Goal: Task Accomplishment & Management: Complete application form

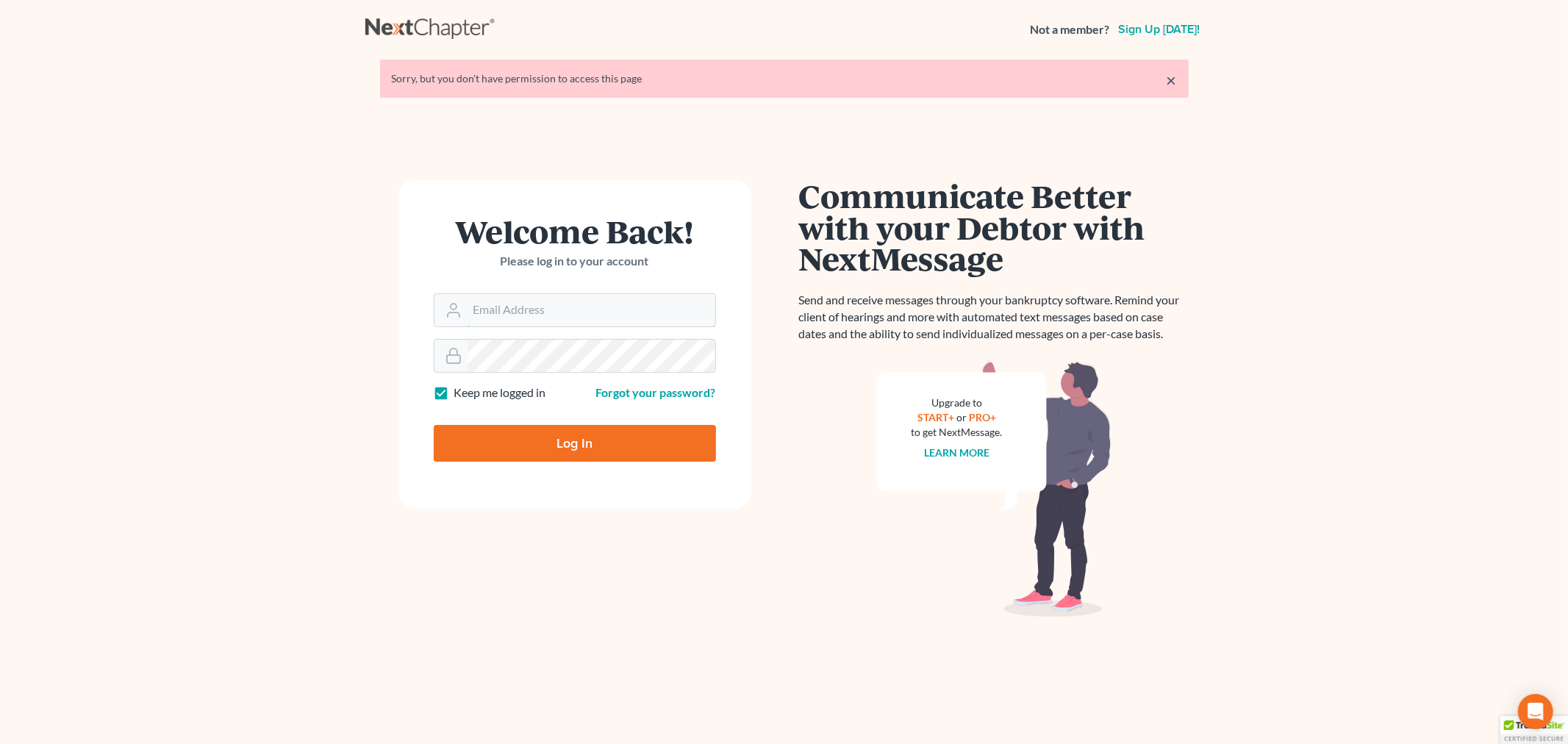
type input "[PERSON_NAME][EMAIL_ADDRESS][DOMAIN_NAME]"
click at [563, 442] on input "Log In" at bounding box center [575, 444] width 282 height 37
type input "Thinking..."
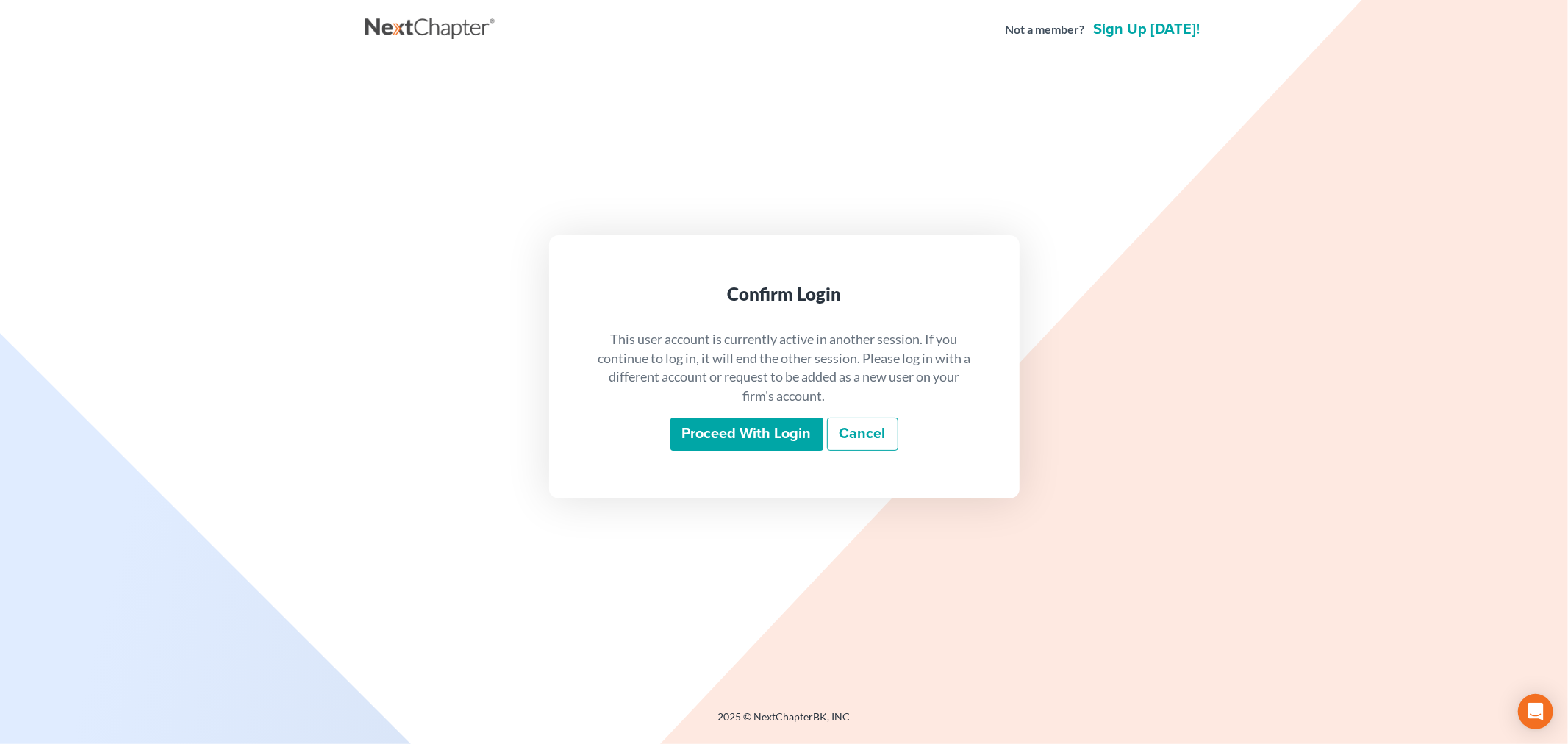
click at [724, 429] on input "Proceed with login" at bounding box center [748, 435] width 153 height 34
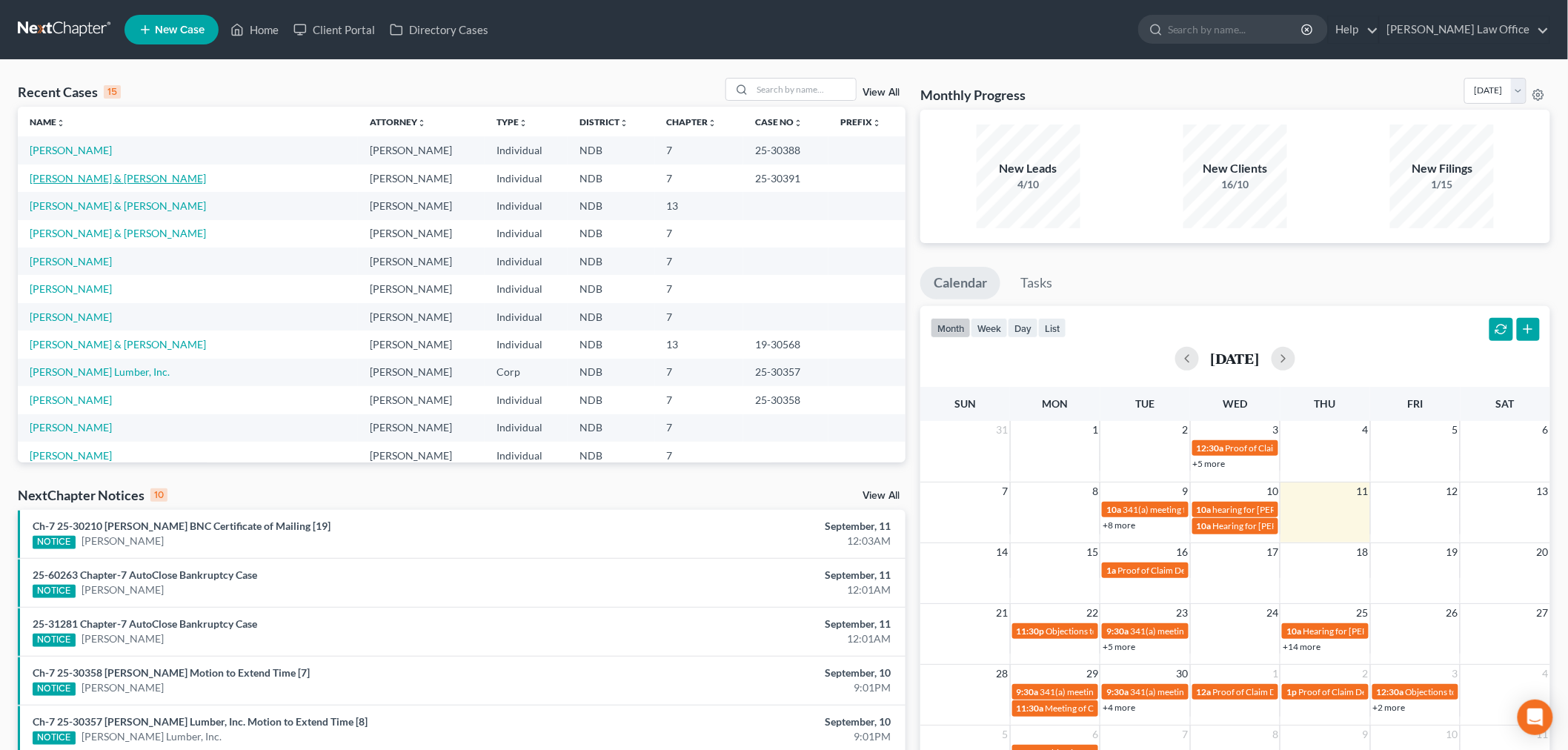
click at [110, 176] on link "Mayfield, Timothy & Teresa" at bounding box center [118, 179] width 177 height 13
select select "0"
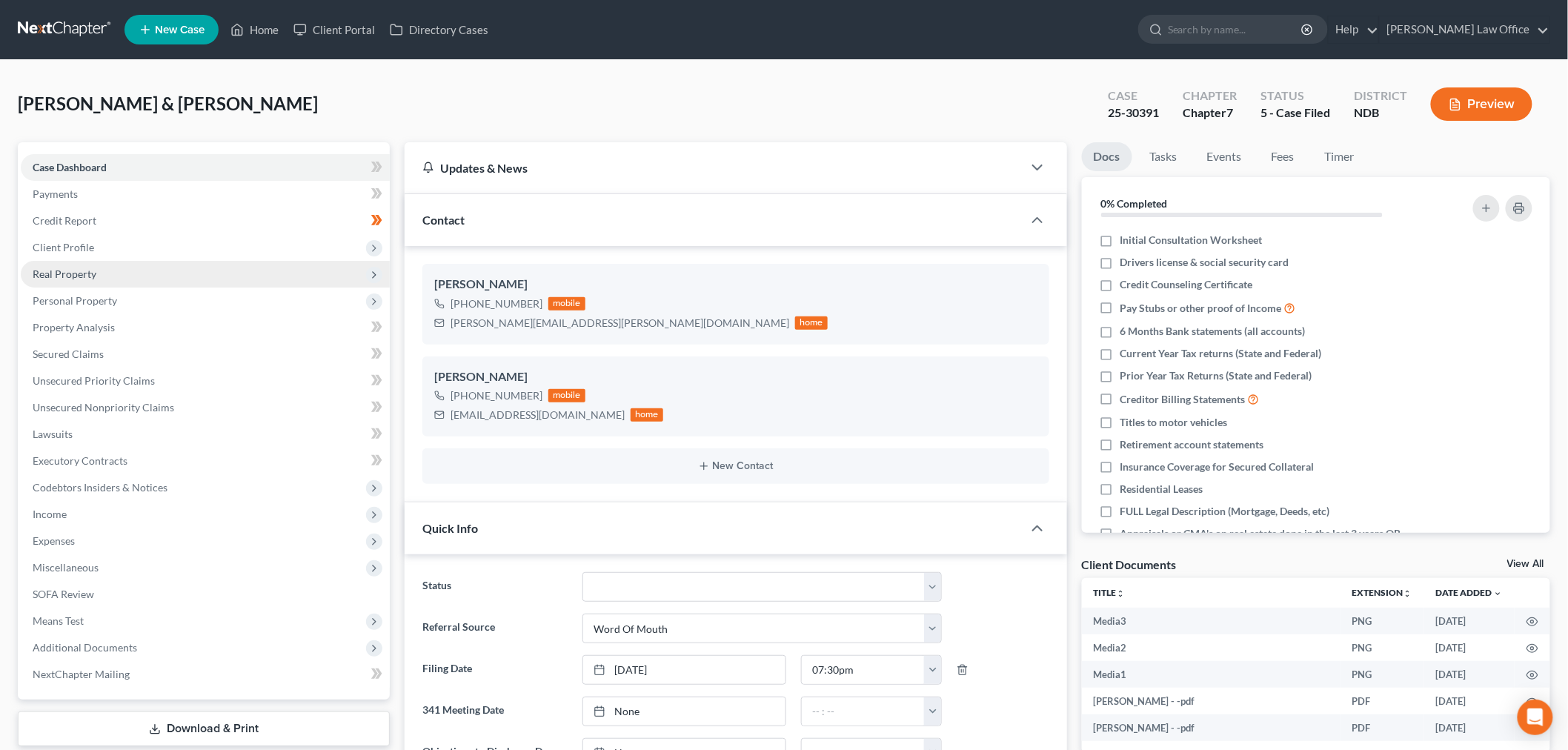
scroll to position [104, 0]
click at [117, 520] on span "Income" at bounding box center [205, 515] width 369 height 27
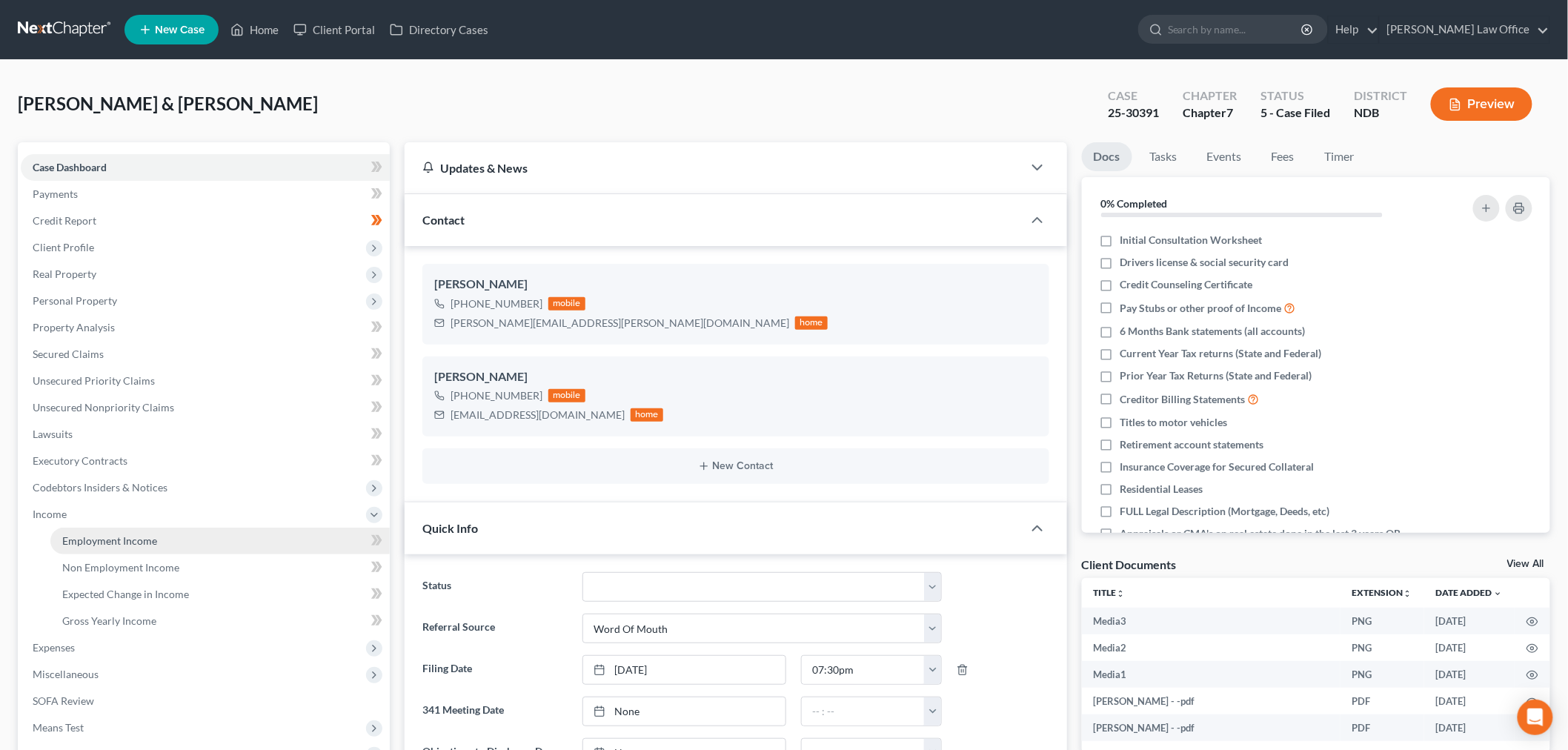
click at [125, 534] on span "Employment Income" at bounding box center [110, 541] width 95 height 13
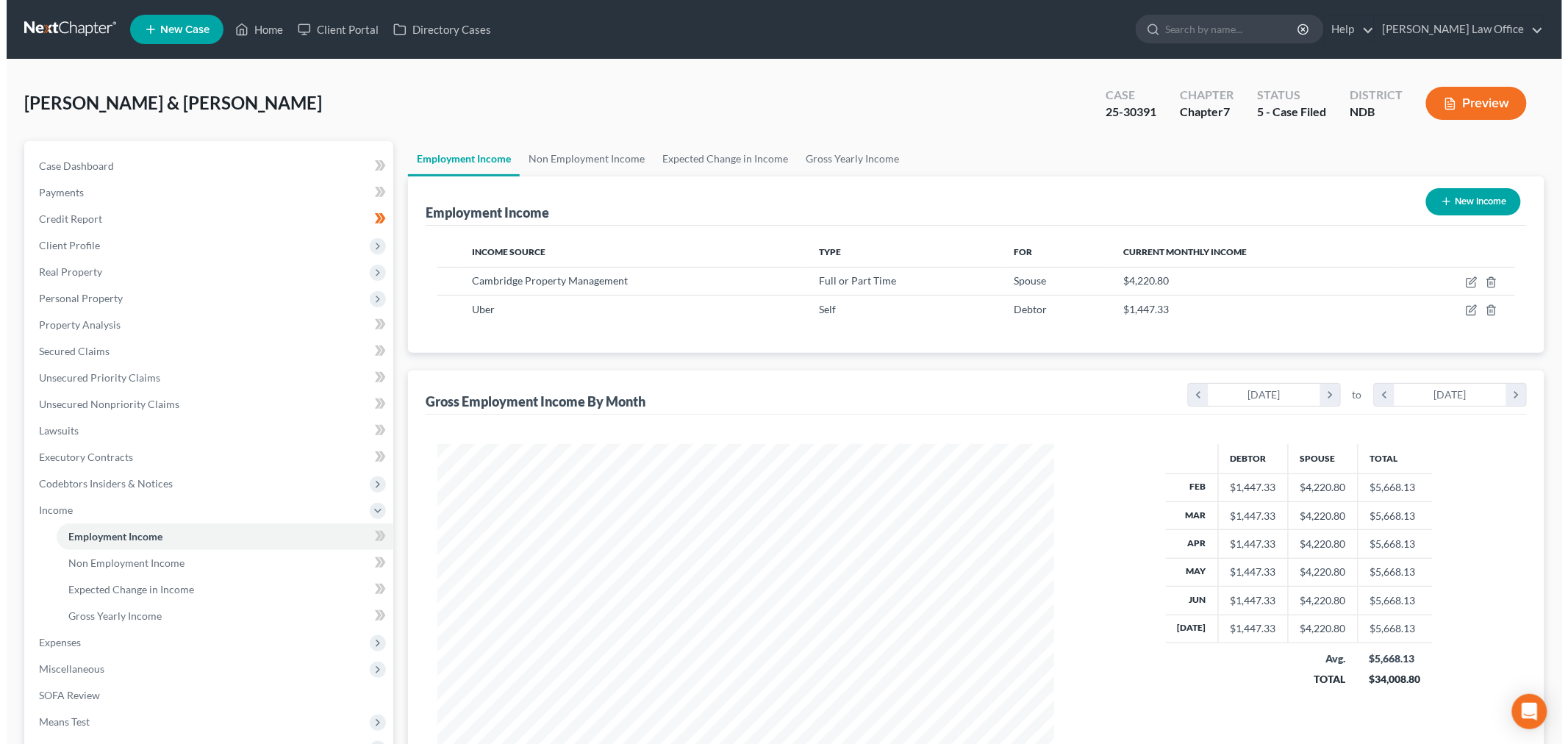
scroll to position [307, 646]
click at [1453, 201] on button "New Income" at bounding box center [1467, 201] width 95 height 27
select select "0"
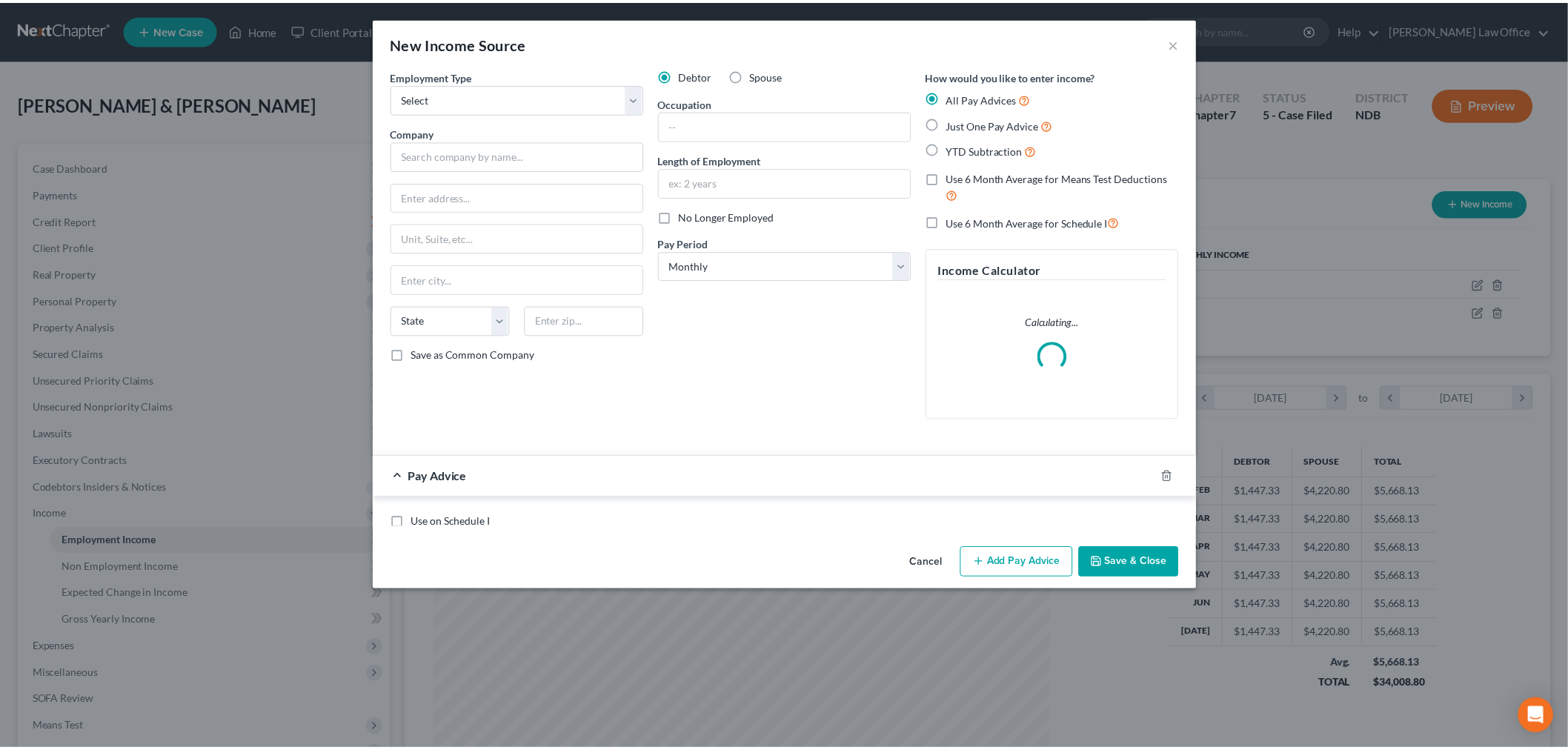
scroll to position [313, 657]
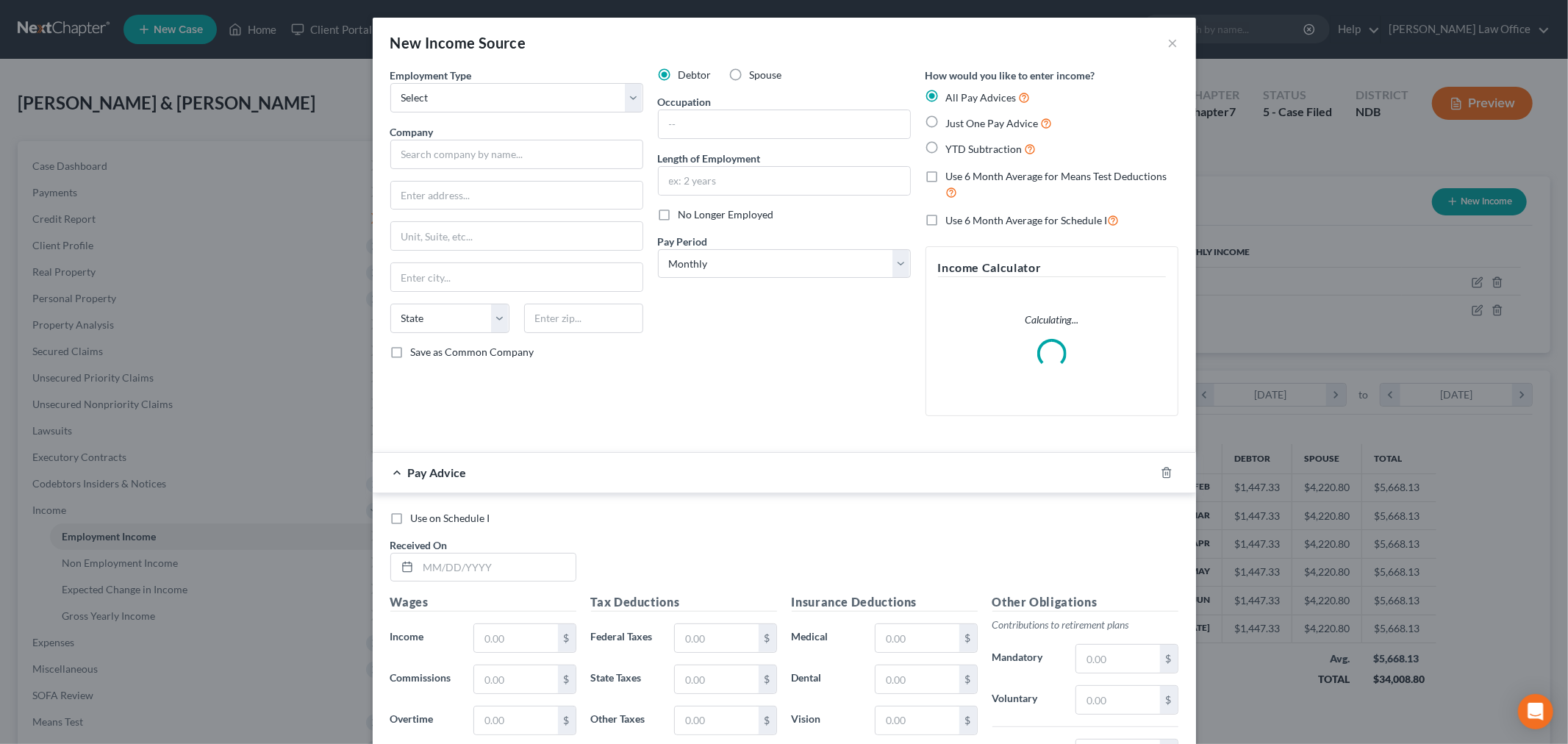
click at [678, 215] on label "No Longer Employed" at bounding box center [726, 215] width 96 height 15
click at [685, 215] on input "No Longer Employed" at bounding box center [689, 212] width 9 height 9
checkbox input "true"
click at [513, 152] on input "text" at bounding box center [517, 154] width 253 height 30
click at [497, 86] on select "Select Full or Part Time Employment Self Employment" at bounding box center [517, 98] width 253 height 30
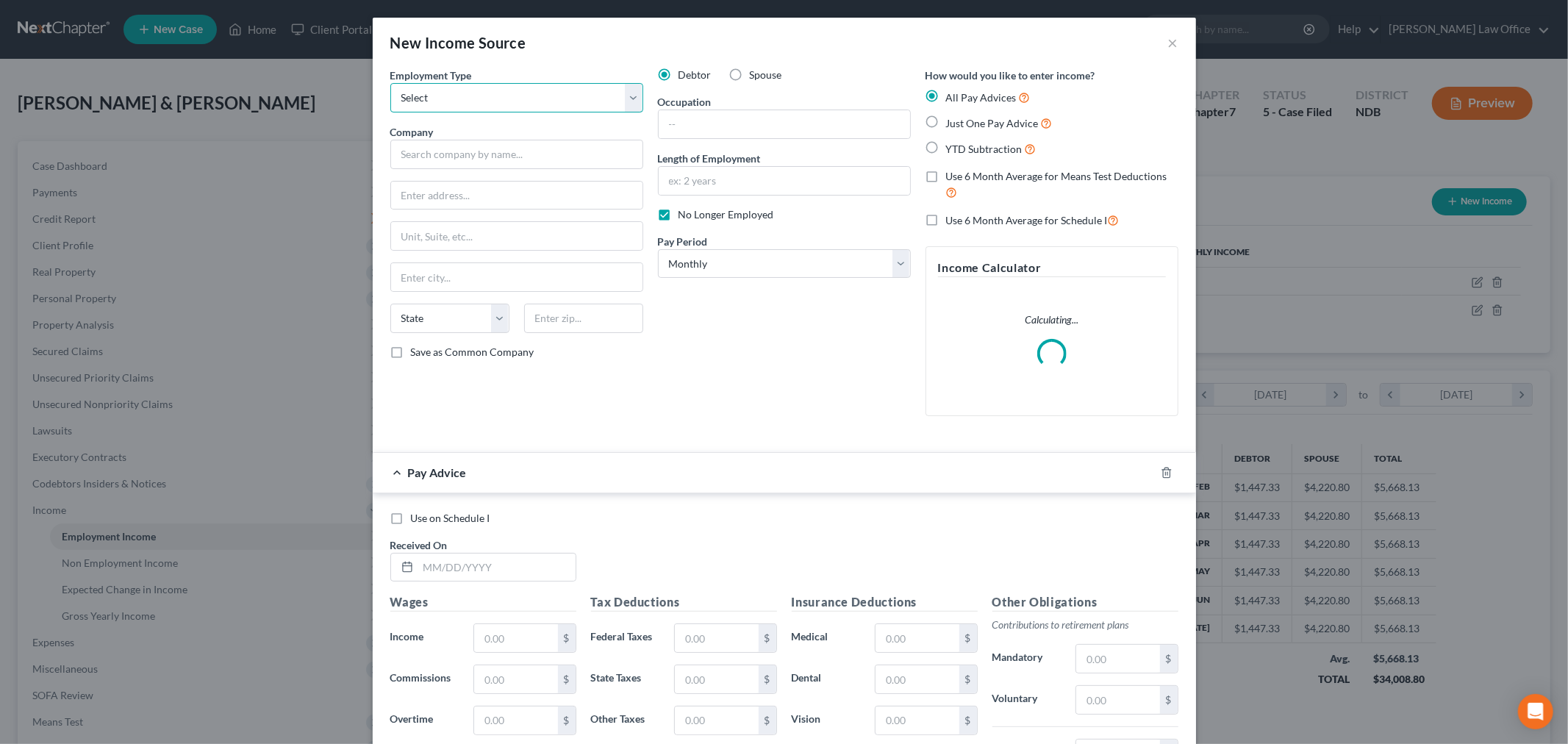
select select "1"
click at [390, 83] on select "Select Full or Part Time Employment Self Employment" at bounding box center [517, 98] width 253 height 30
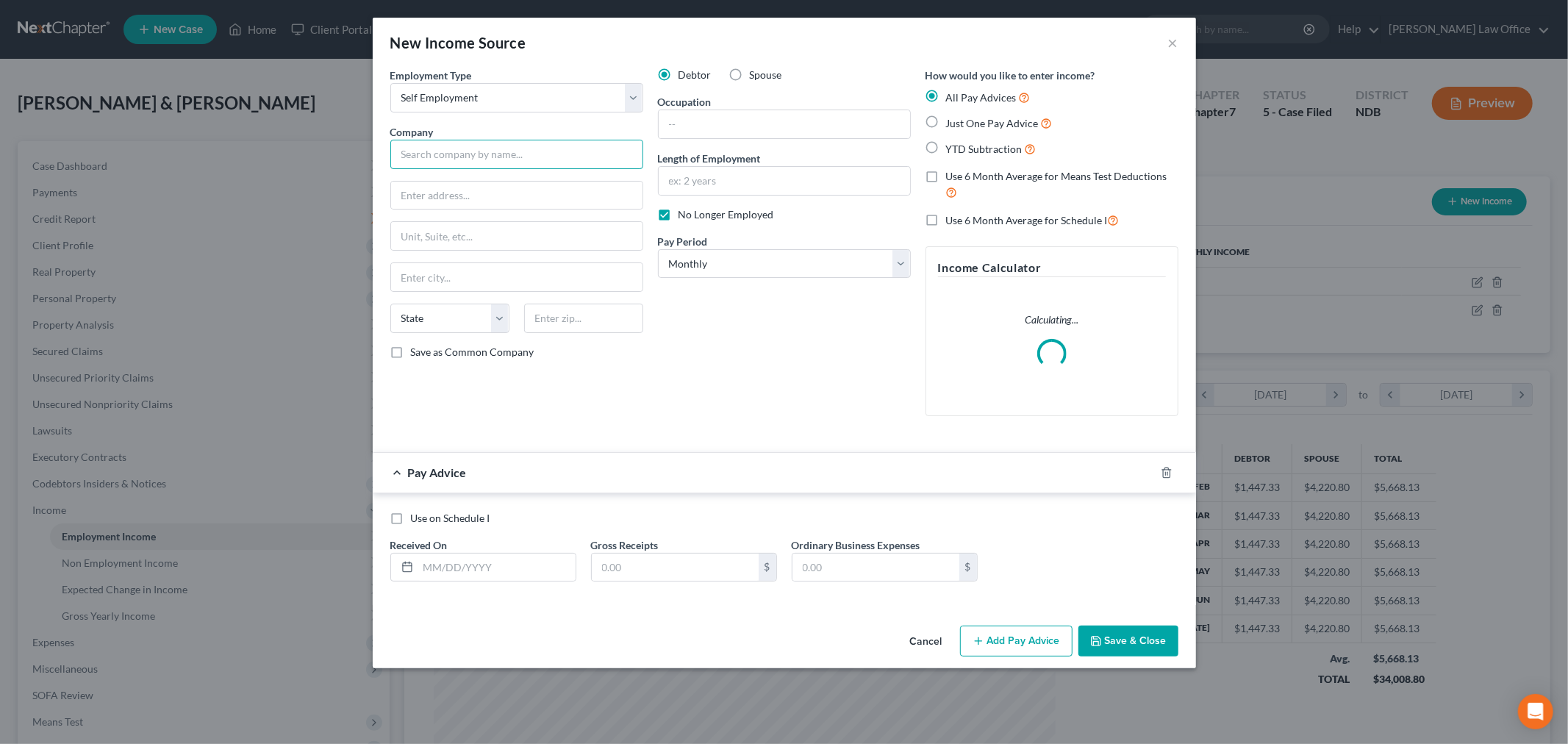
click at [468, 158] on input "text" at bounding box center [517, 154] width 253 height 30
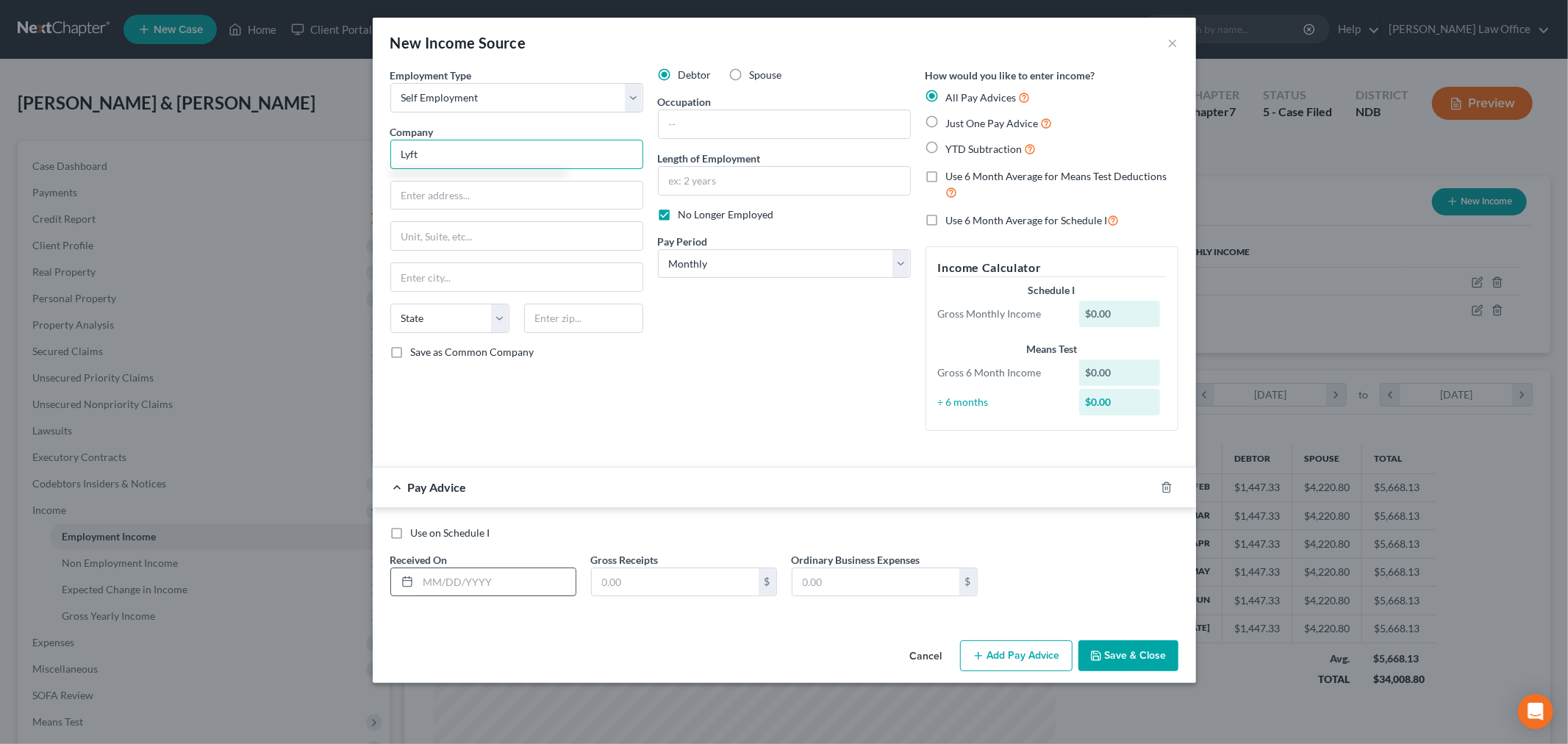
type input "Lyft"
drag, startPoint x: 432, startPoint y: 584, endPoint x: 621, endPoint y: 608, distance: 190.5
click at [432, 584] on input "text" at bounding box center [497, 582] width 158 height 28
type input "06/30/25"
type input "208.07"
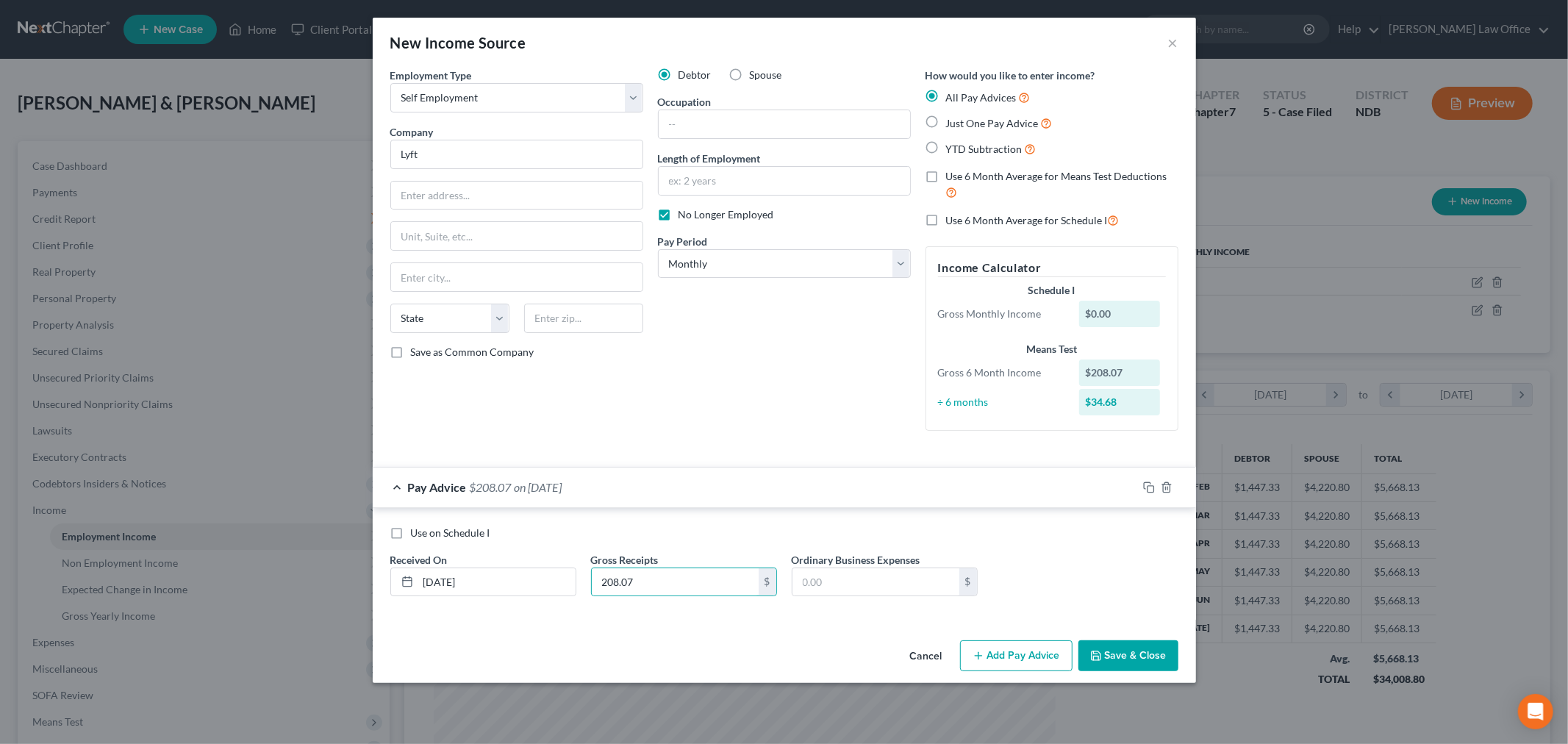
click at [1131, 652] on button "Save & Close" at bounding box center [1129, 655] width 100 height 30
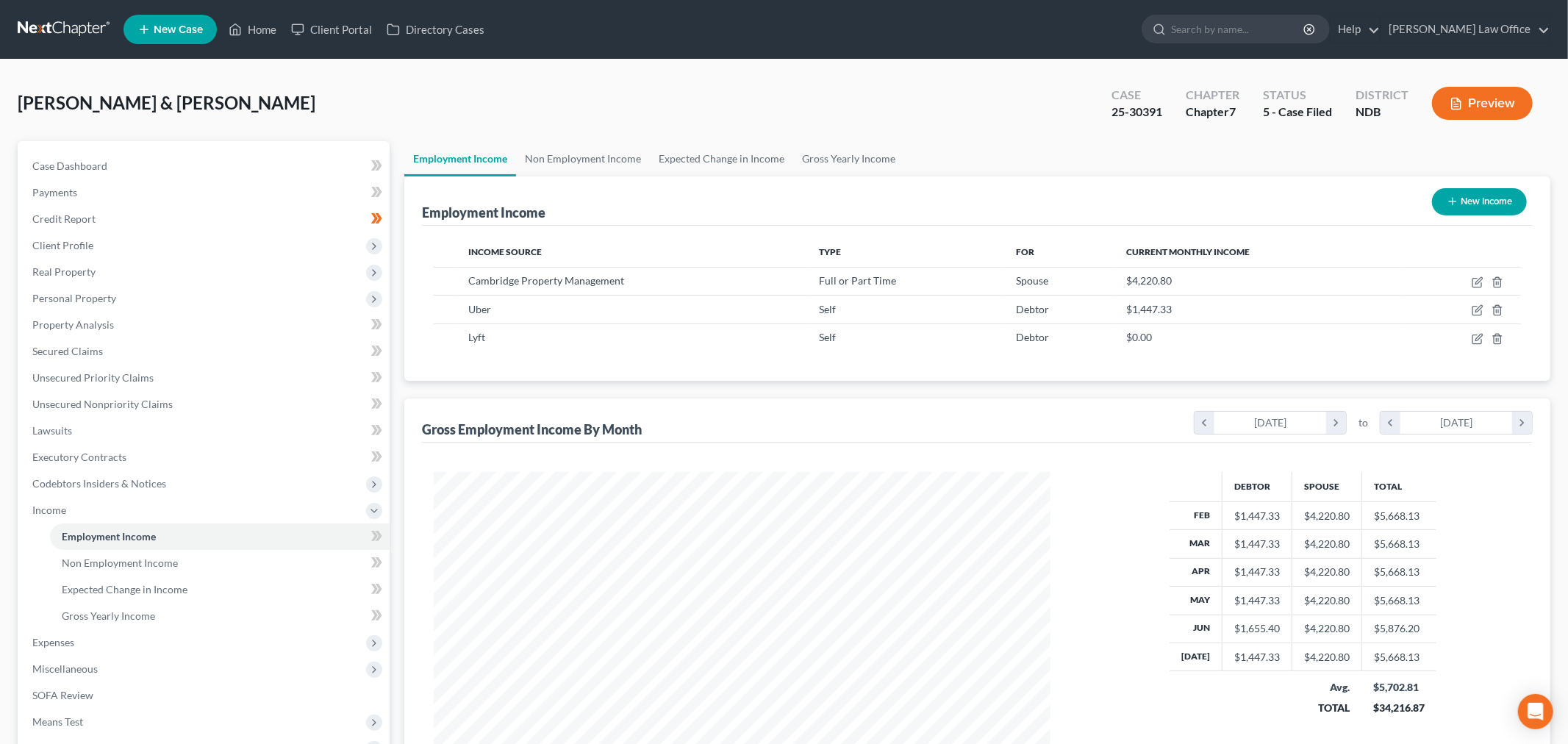
scroll to position [735152, 734670]
click at [1464, 192] on button "New Income" at bounding box center [1467, 201] width 95 height 27
select select "0"
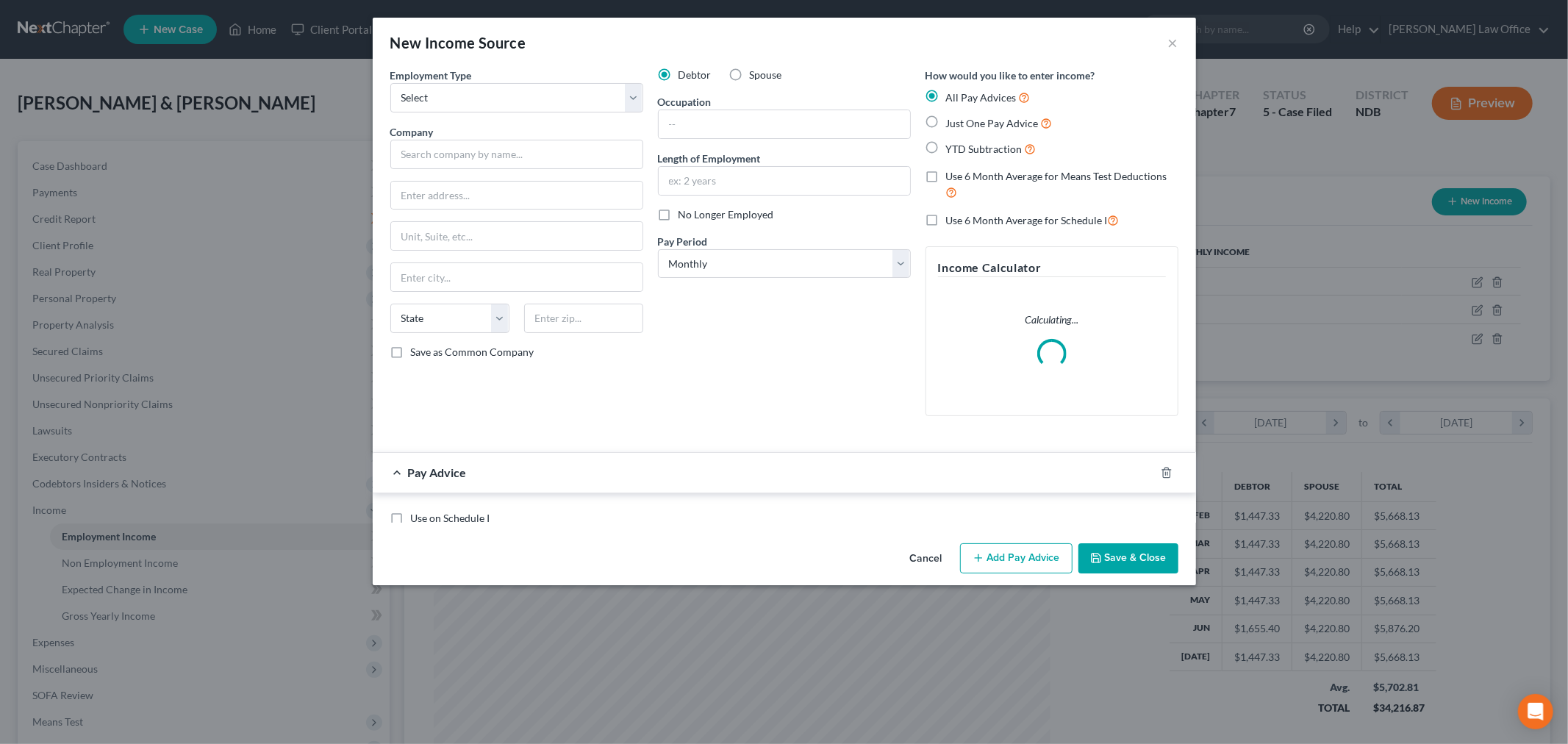
scroll to position [310, 652]
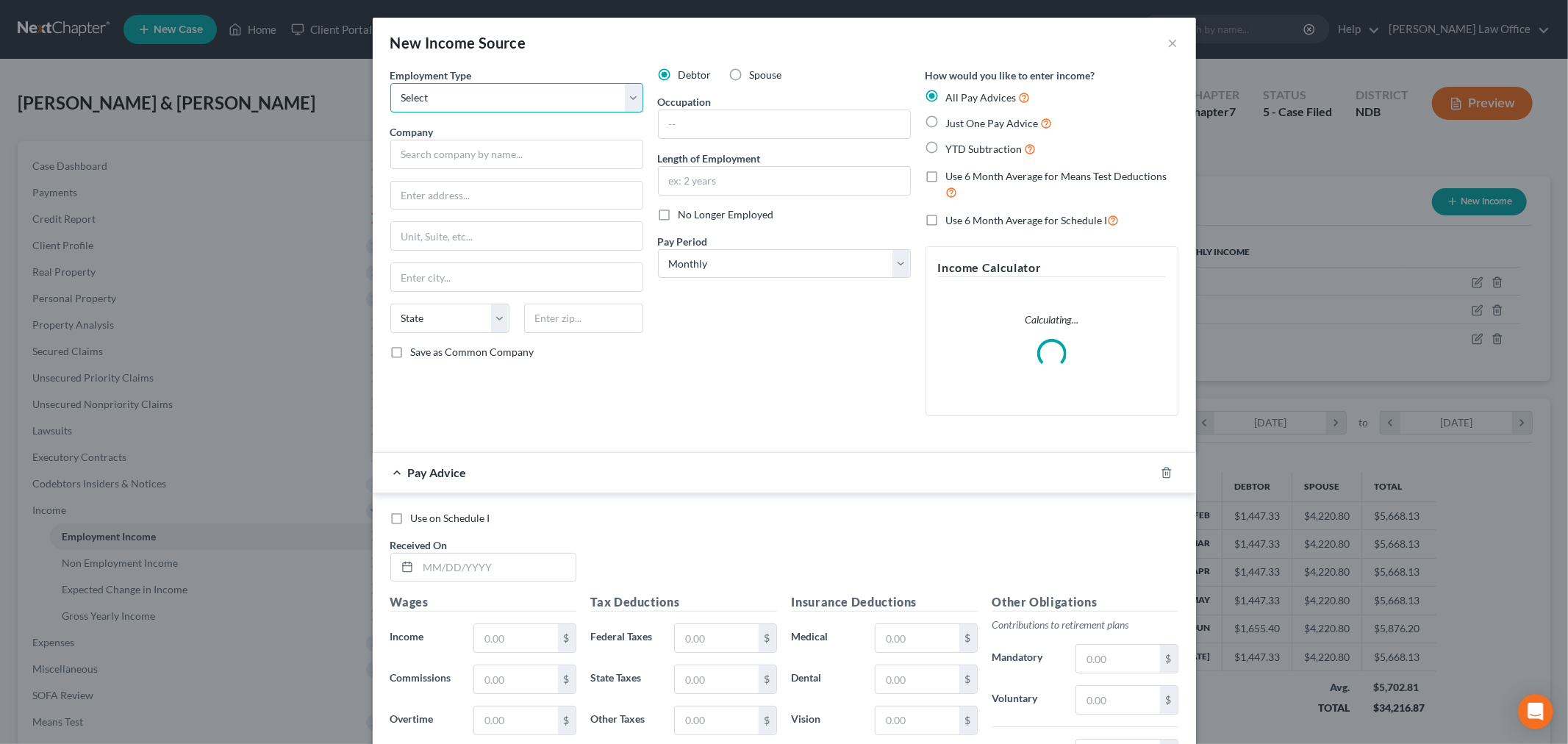
drag, startPoint x: 494, startPoint y: 98, endPoint x: 480, endPoint y: 109, distance: 17.8
click at [493, 98] on select "Select Full or Part Time Employment Self Employment" at bounding box center [517, 98] width 253 height 30
select select "1"
click at [390, 83] on select "Select Full or Part Time Employment Self Employment" at bounding box center [517, 98] width 253 height 30
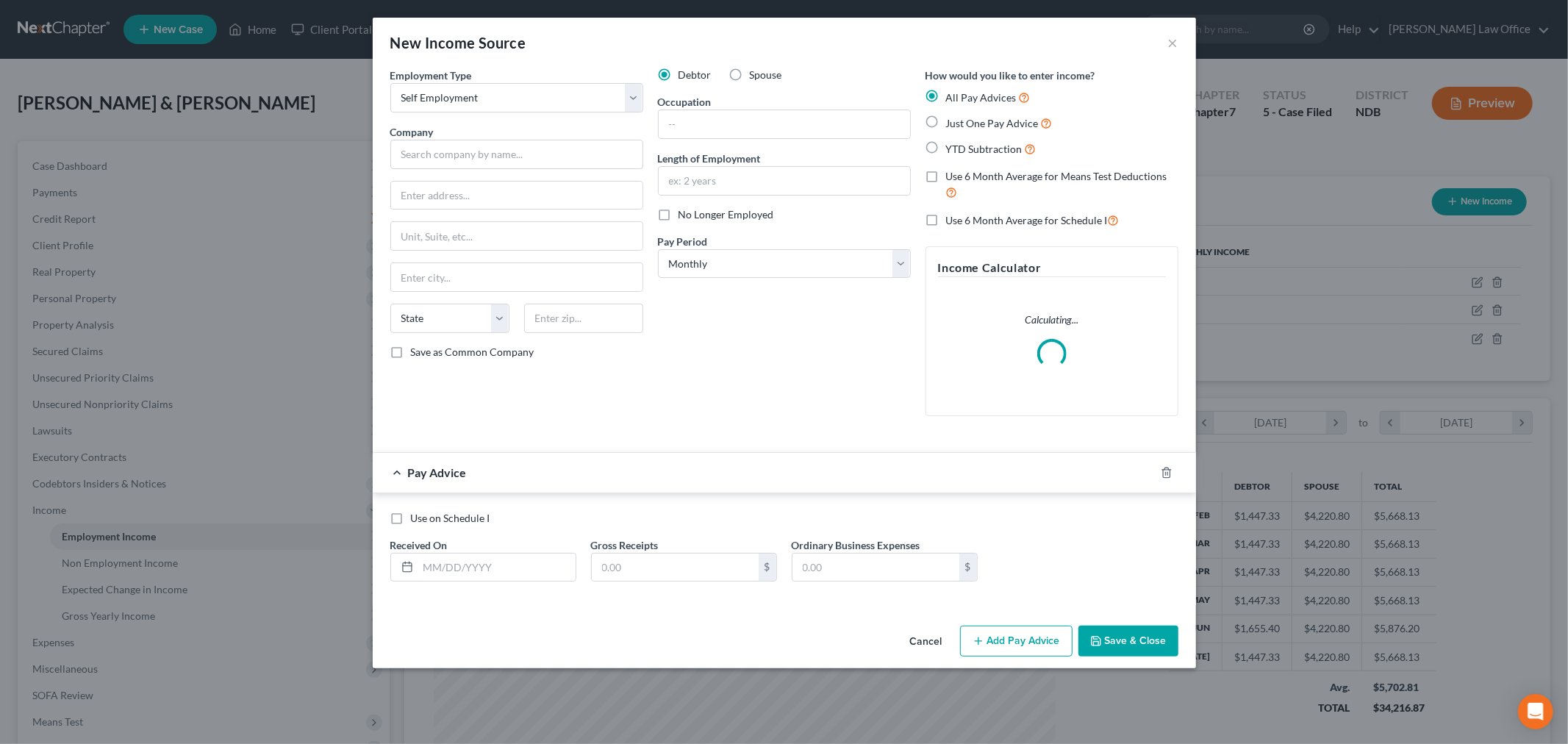
click at [678, 213] on label "No Longer Employed" at bounding box center [726, 215] width 96 height 15
click at [685, 213] on input "No Longer Employed" at bounding box center [689, 212] width 9 height 9
checkbox input "true"
click at [450, 160] on input "text" at bounding box center [517, 154] width 253 height 30
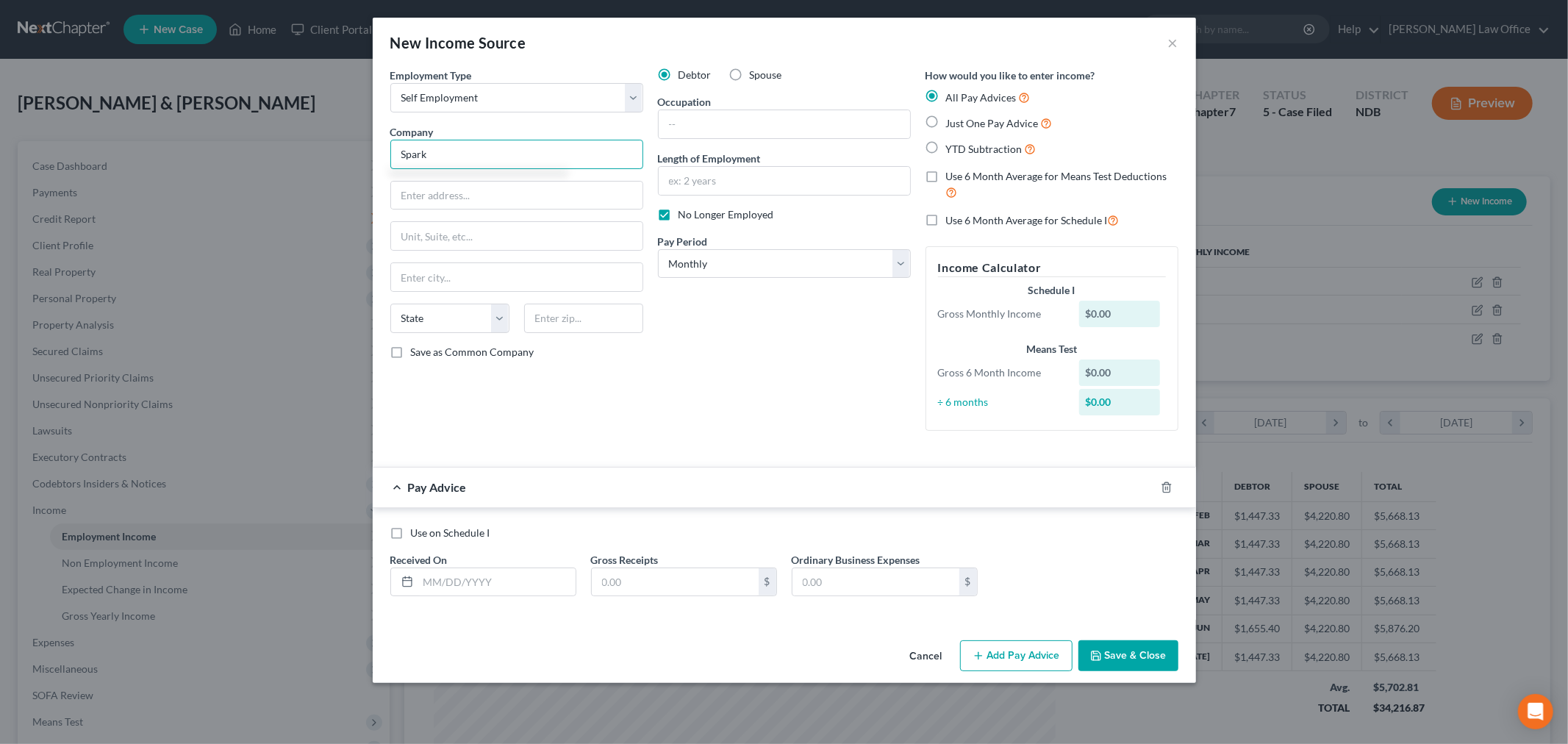
type input "Spark"
click at [522, 580] on input "text" at bounding box center [497, 582] width 158 height 28
type input "04/30/2025"
type input "1,344.65"
click at [1008, 659] on button "Add Pay Advice" at bounding box center [1017, 655] width 113 height 30
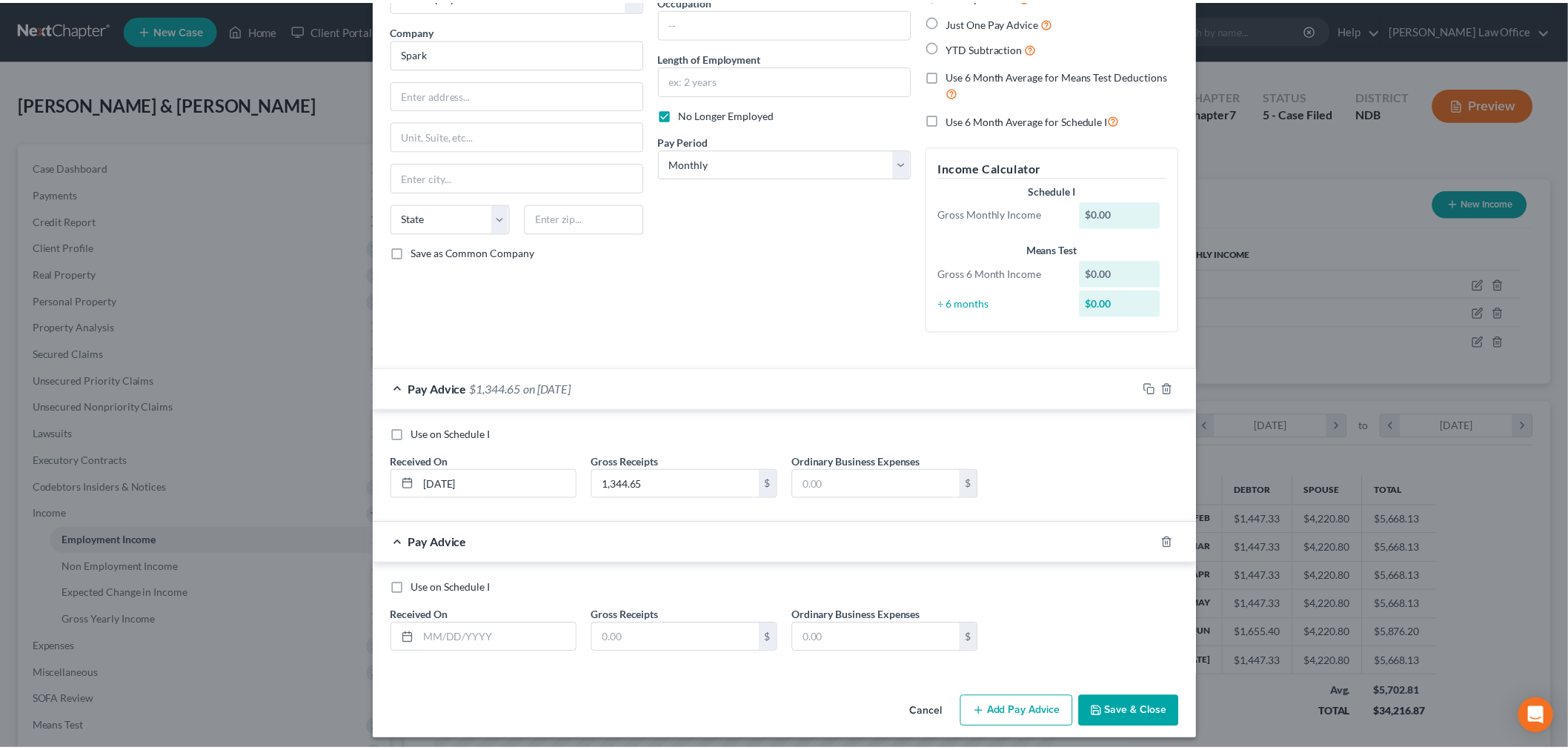
scroll to position [112, 0]
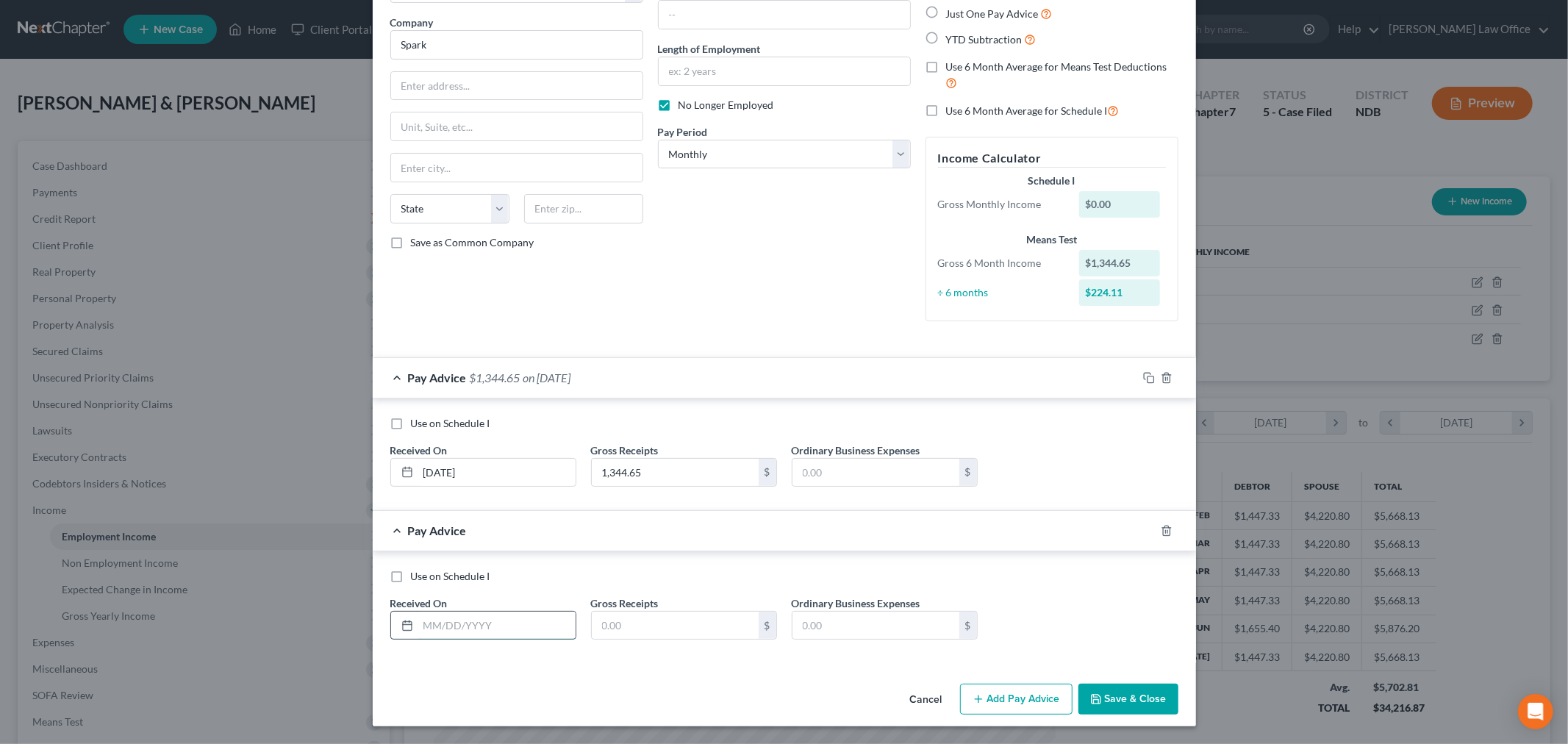
click at [494, 628] on input "text" at bounding box center [497, 626] width 158 height 28
click at [494, 621] on input "text" at bounding box center [497, 626] width 158 height 28
type input "03/31/25"
type input "780.78"
click at [1091, 703] on icon "button" at bounding box center [1096, 699] width 12 height 12
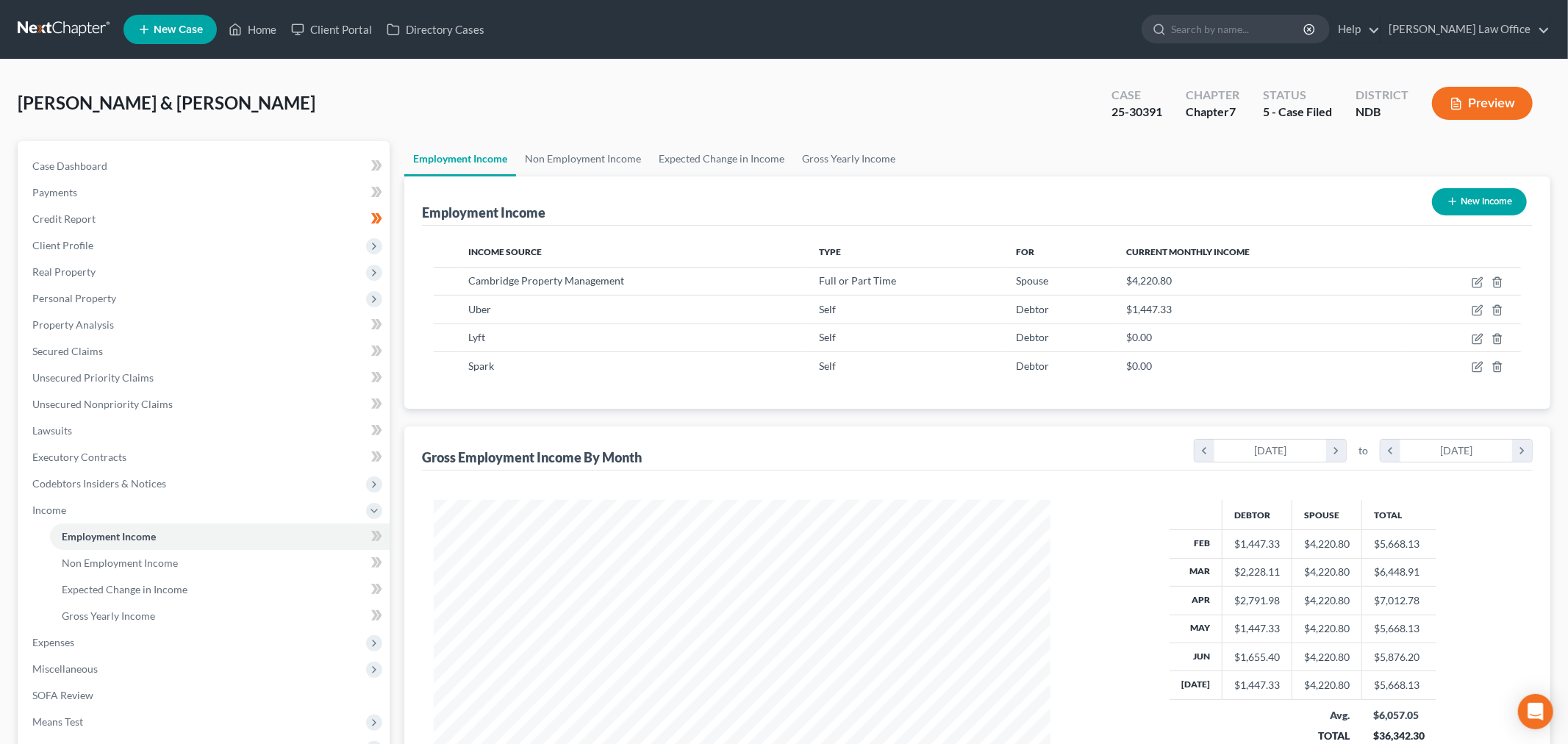
scroll to position [735152, 734670]
click at [1464, 307] on icon "button" at bounding box center [1466, 310] width 12 height 12
select select "1"
select select "3"
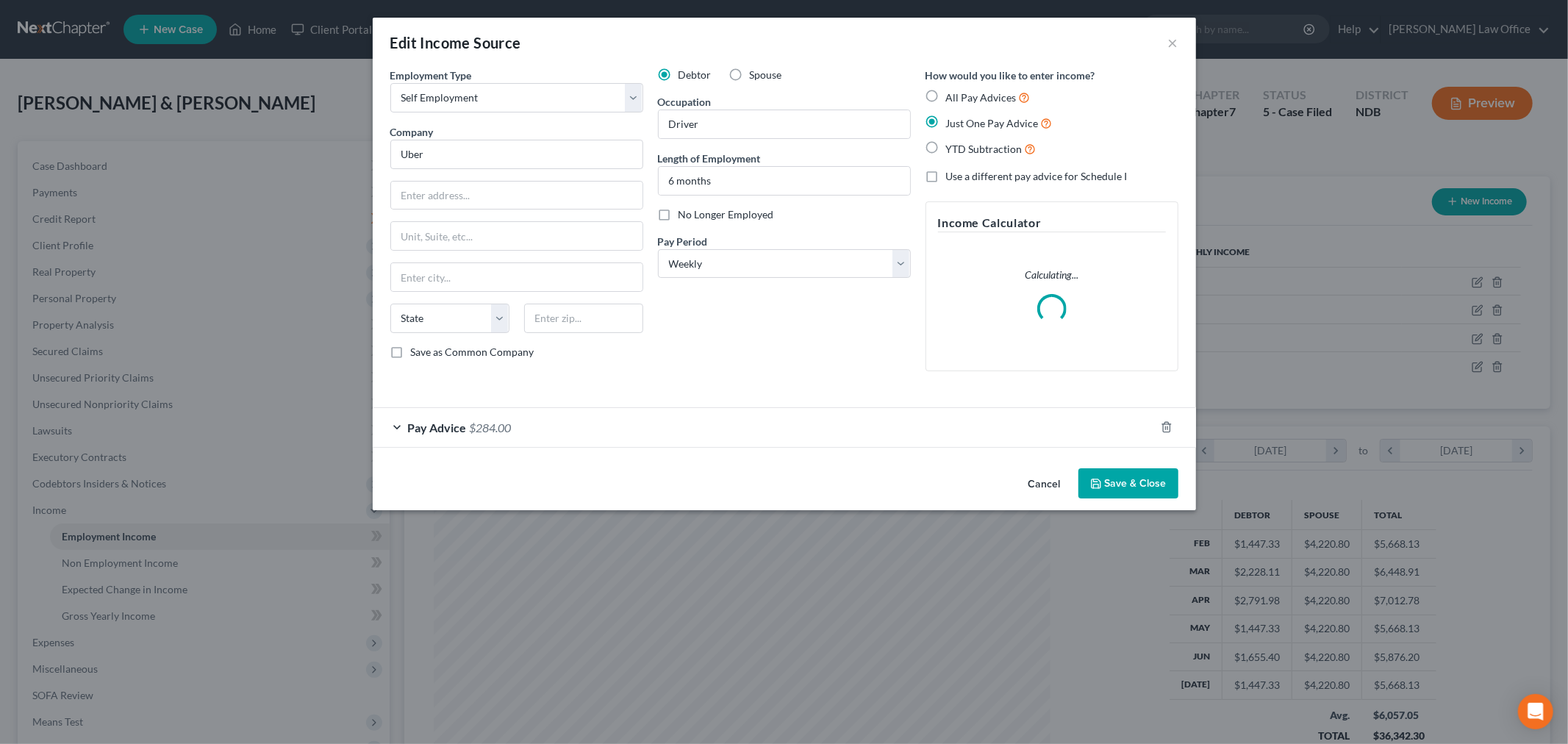
scroll to position [310, 652]
click at [982, 93] on span "All Pay Advices" at bounding box center [981, 98] width 70 height 13
click at [962, 93] on input "All Pay Advices" at bounding box center [957, 93] width 9 height 9
radio input "true"
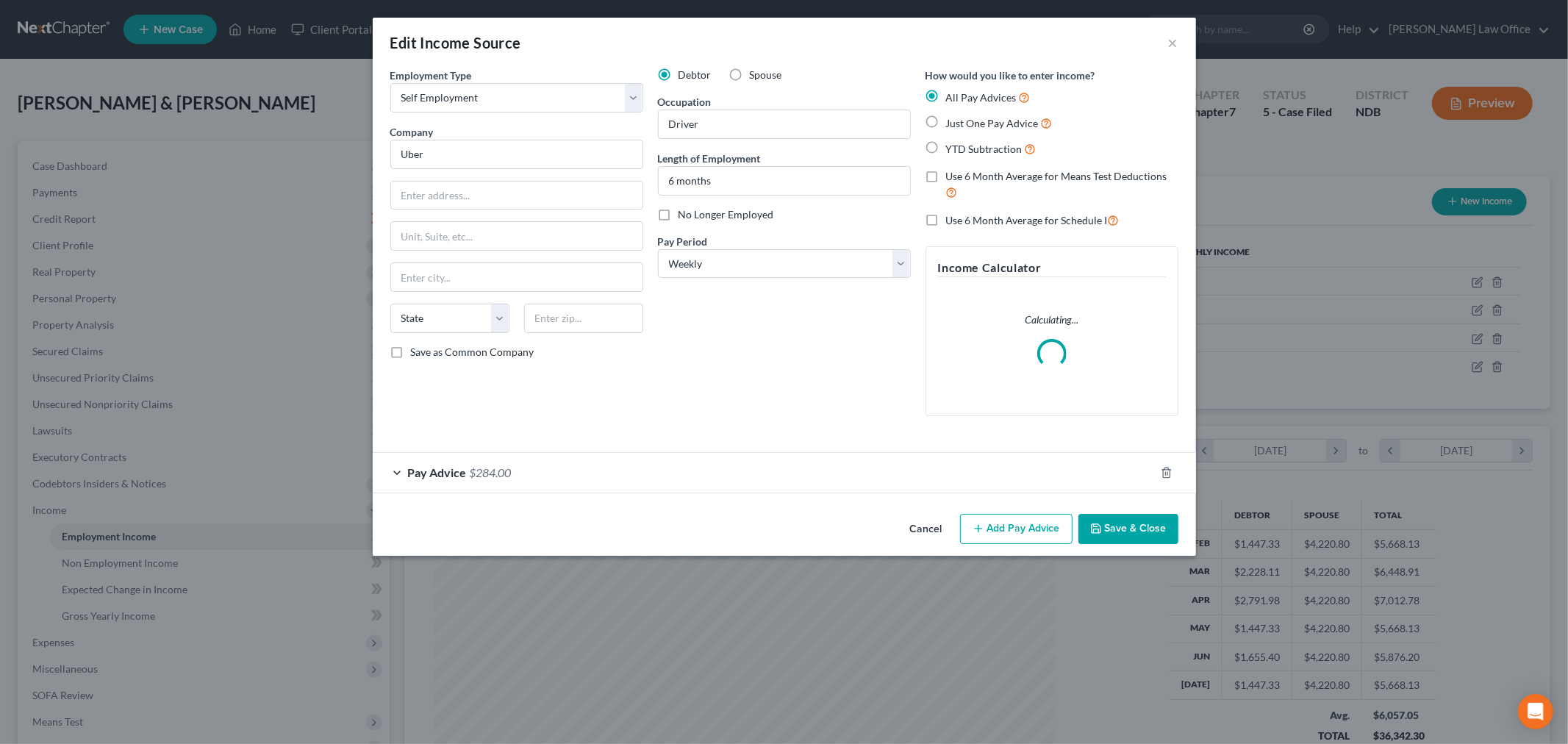
click at [1011, 534] on button "Add Pay Advice" at bounding box center [1017, 529] width 113 height 30
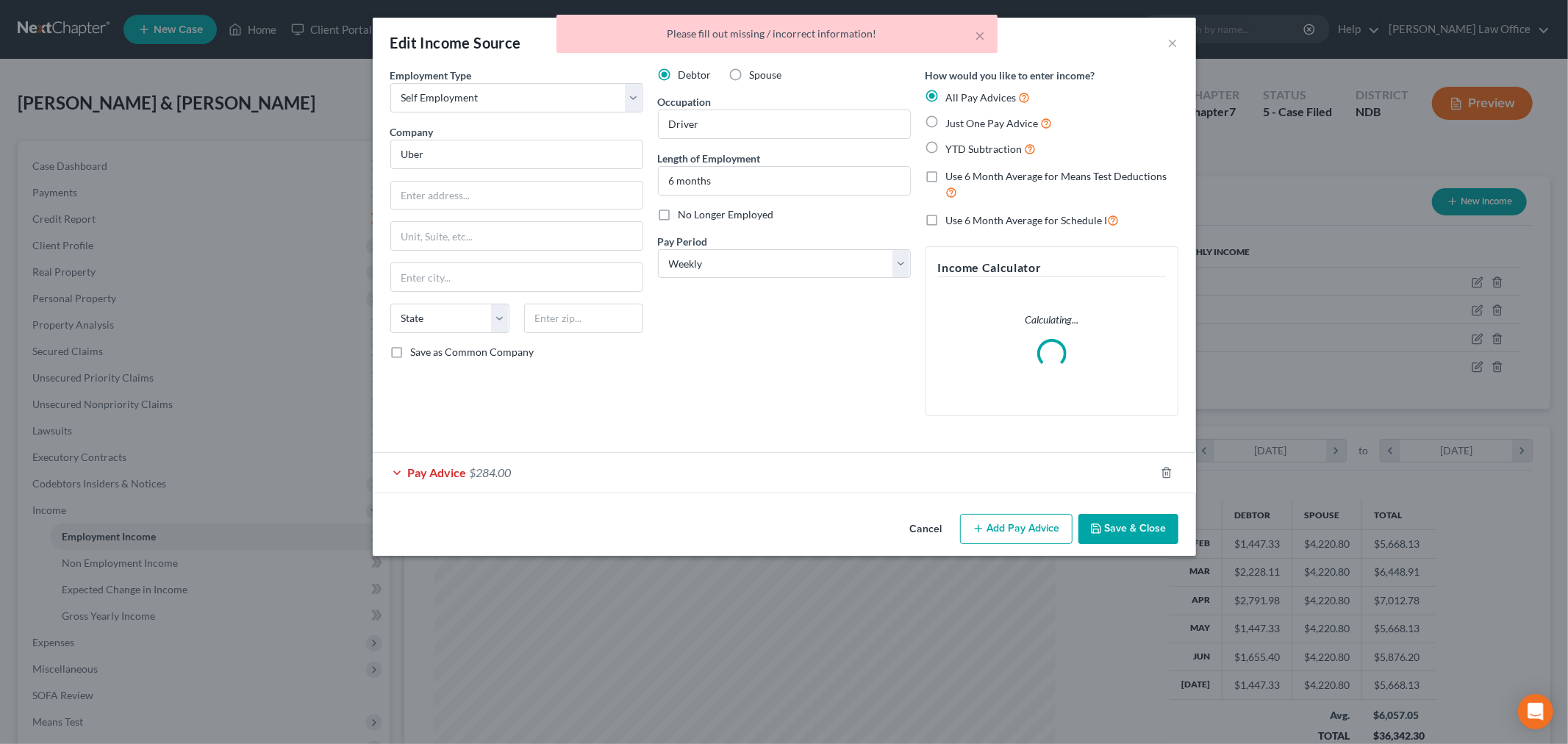
click at [516, 479] on div "Pay Advice $284.00" at bounding box center [764, 473] width 783 height 39
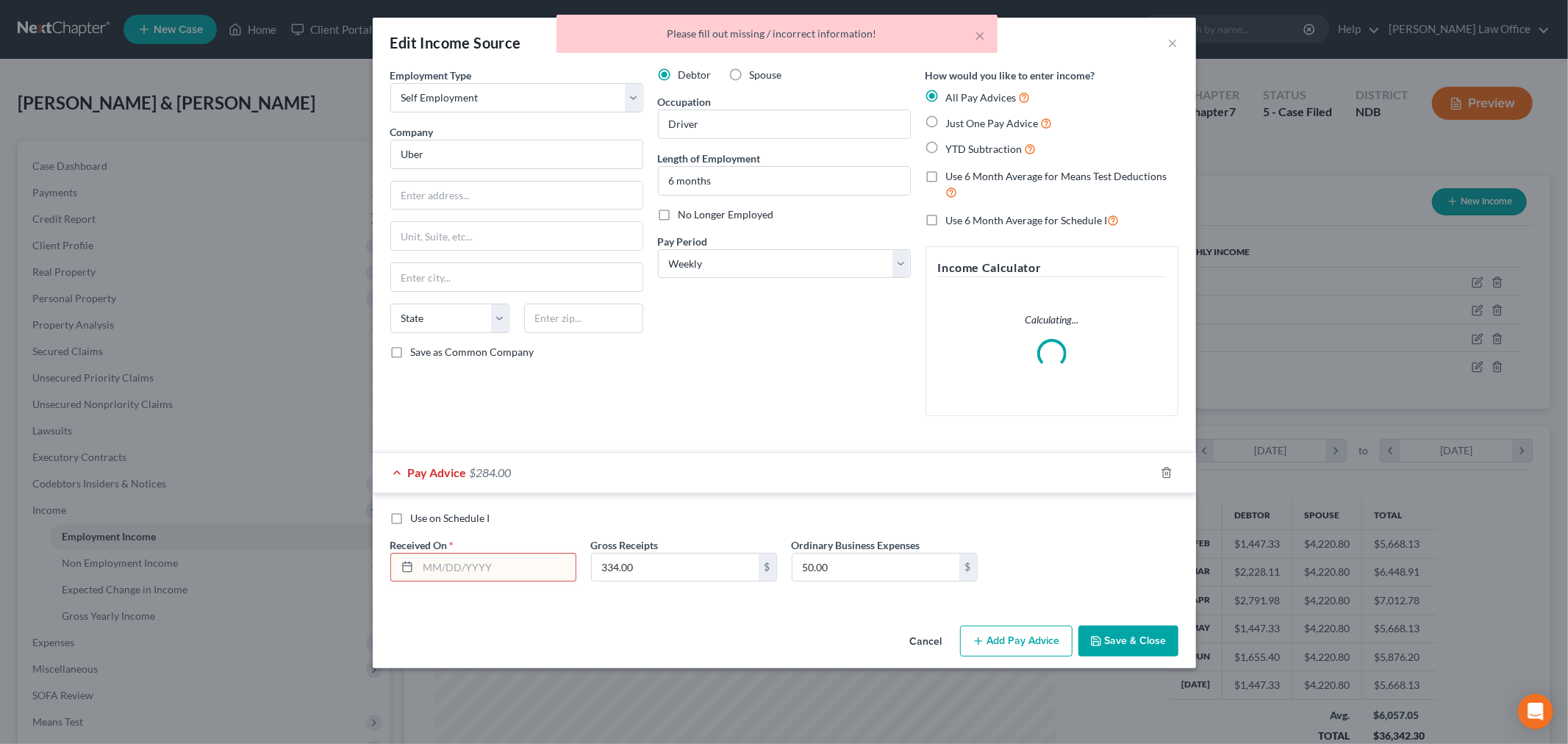
click at [1032, 638] on button "Add Pay Advice" at bounding box center [1017, 641] width 113 height 30
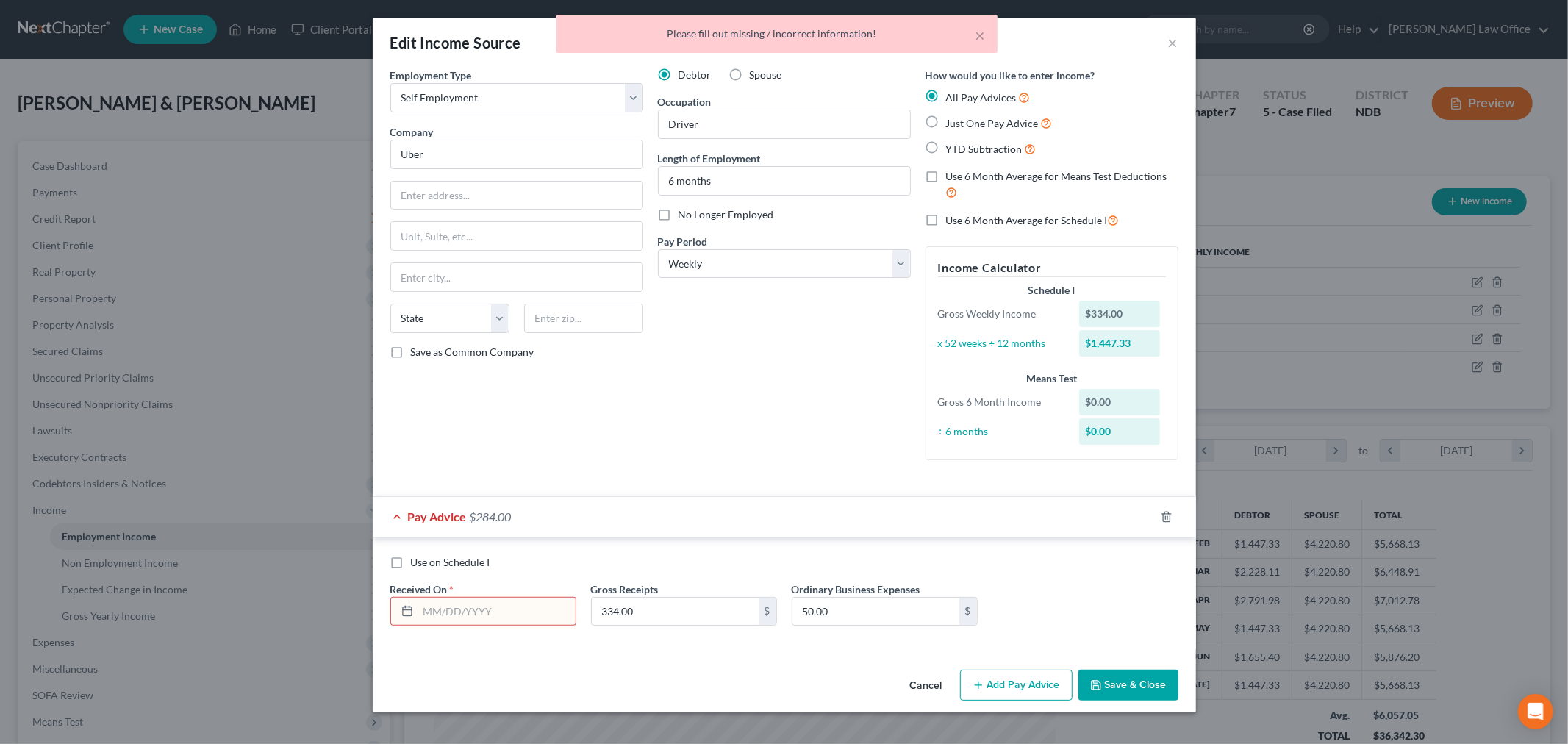
drag, startPoint x: 505, startPoint y: 610, endPoint x: 515, endPoint y: 609, distance: 10.0
click at [505, 609] on input "text" at bounding box center [497, 612] width 158 height 28
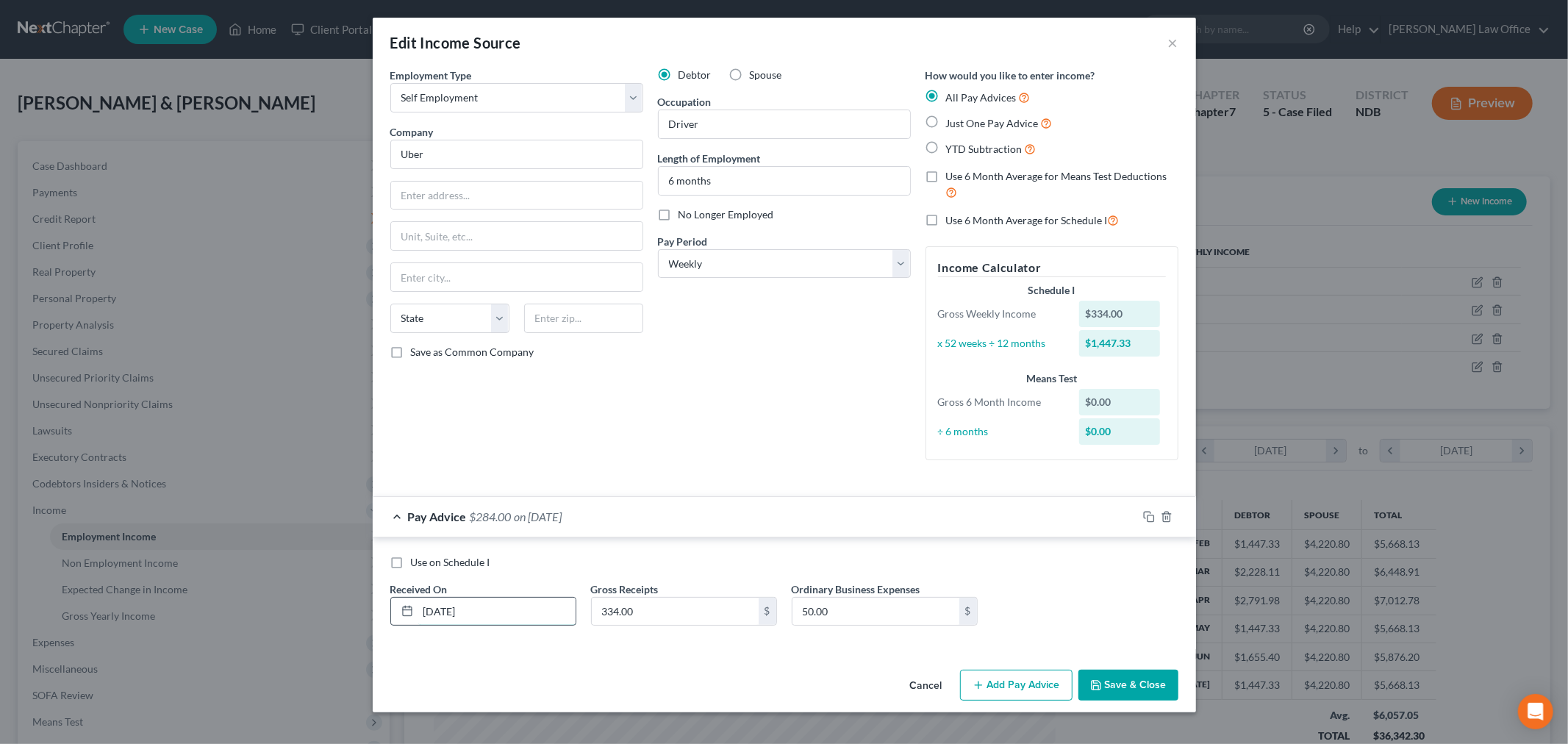
type input "03/31/25"
type input "781.08"
click at [910, 621] on input "50.00" at bounding box center [876, 612] width 167 height 28
click at [1020, 682] on button "Add Pay Advice" at bounding box center [1017, 685] width 113 height 30
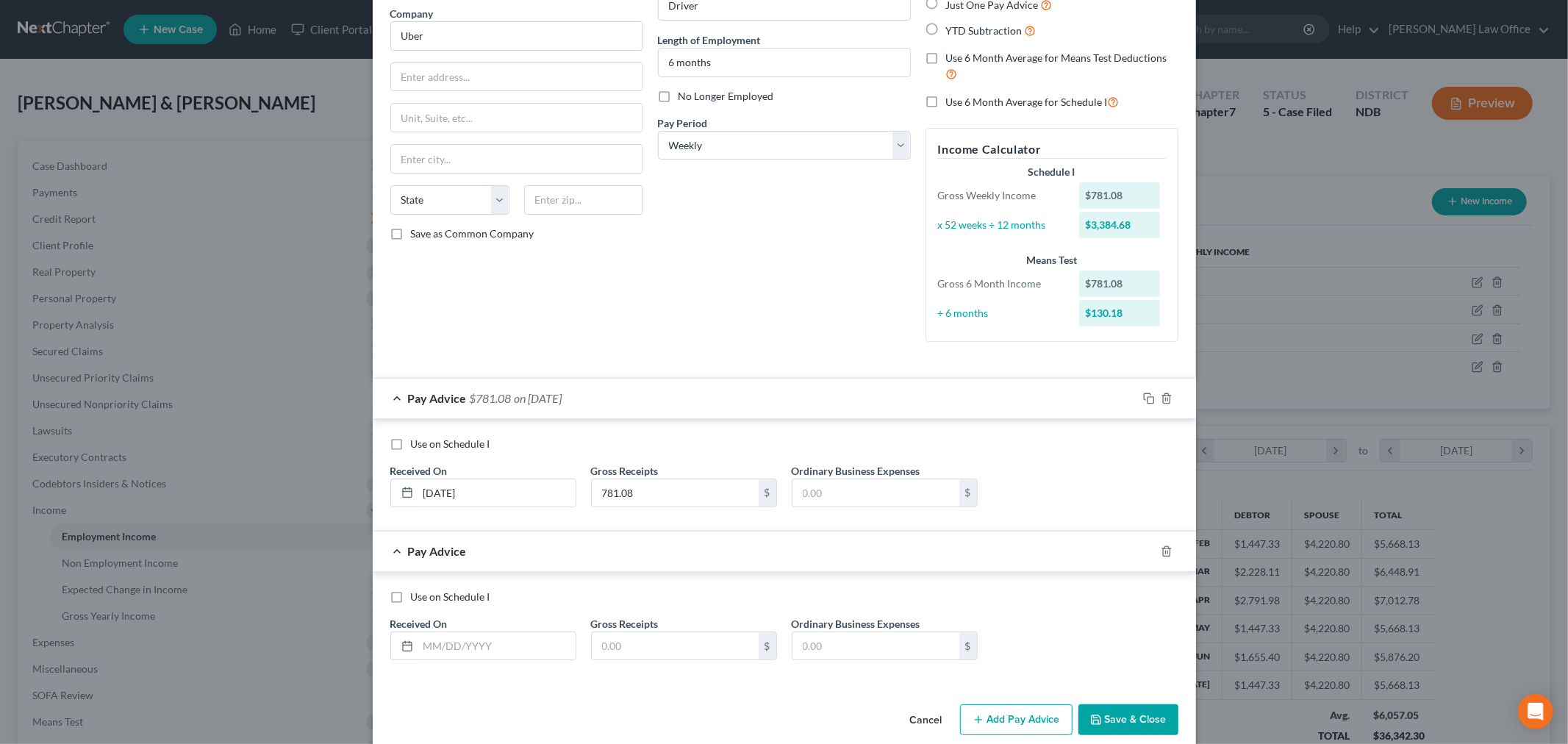
scroll to position [139, 0]
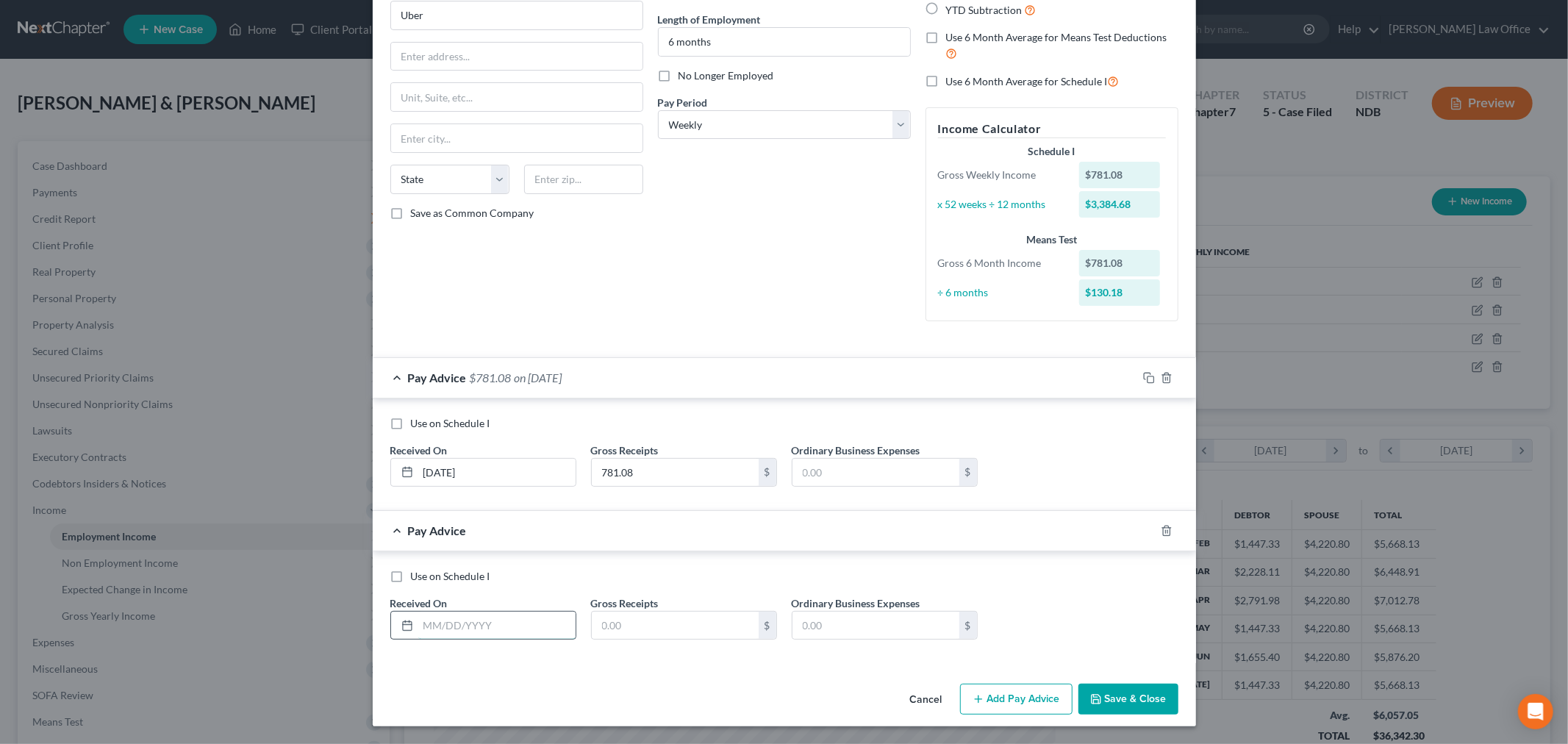
click at [483, 616] on input "text" at bounding box center [497, 626] width 158 height 28
type input "04/30/2025"
type input "1,819.64"
click at [1011, 700] on button "Add Pay Advice" at bounding box center [1017, 699] width 113 height 30
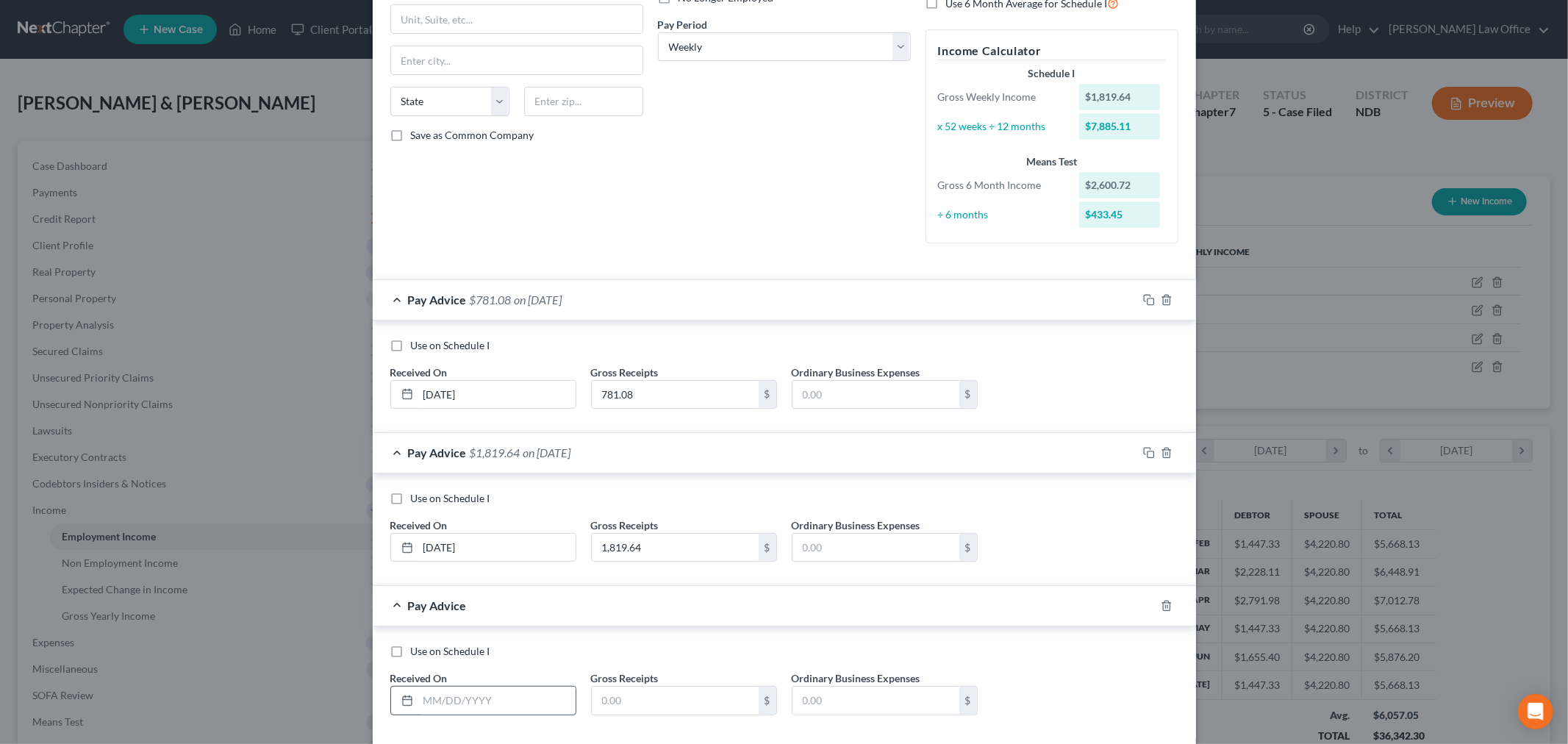
scroll to position [292, 0]
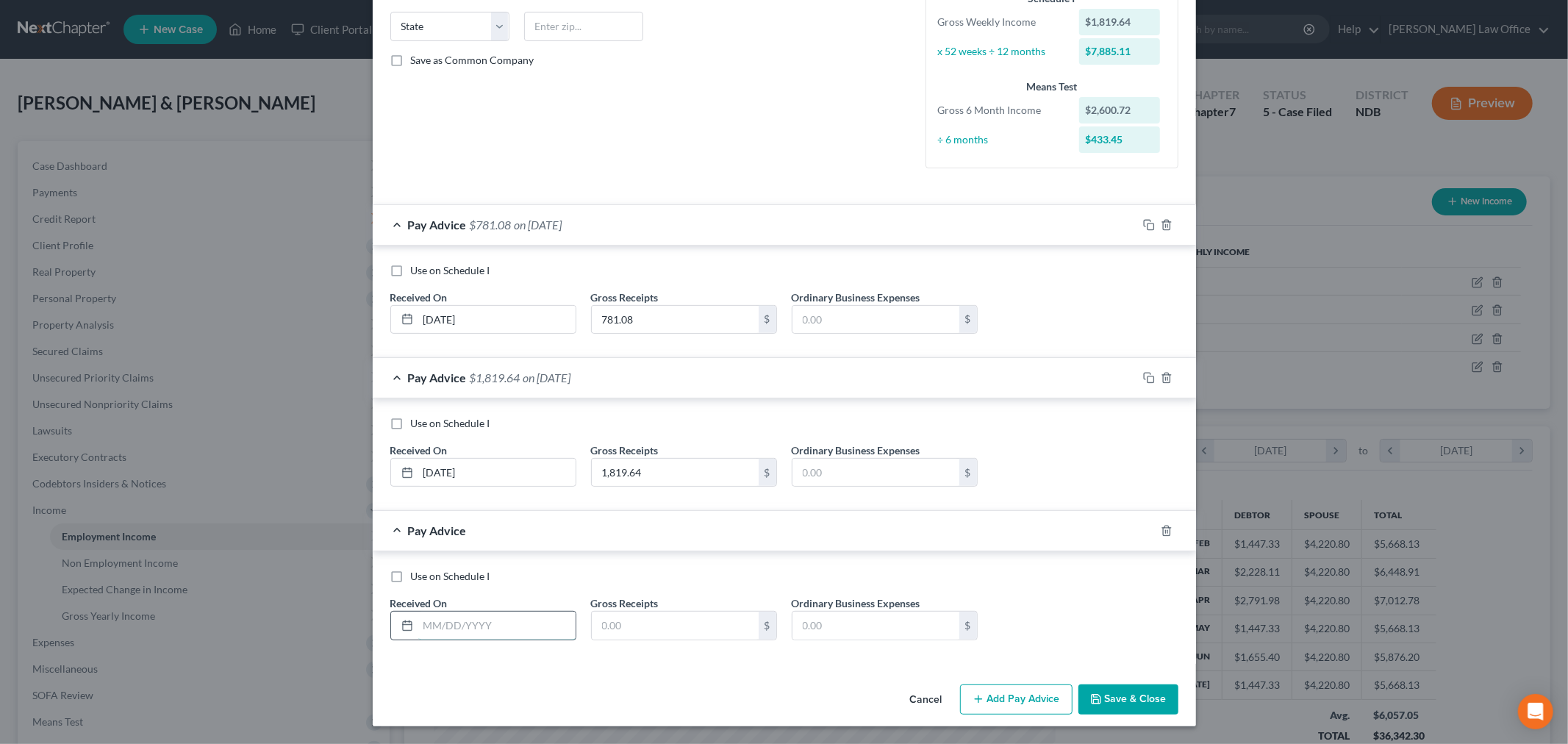
click at [478, 629] on input "text" at bounding box center [497, 626] width 158 height 28
type input "05/31/25"
type input "1,654.05"
click at [1016, 691] on button "Add Pay Advice" at bounding box center [1017, 700] width 113 height 30
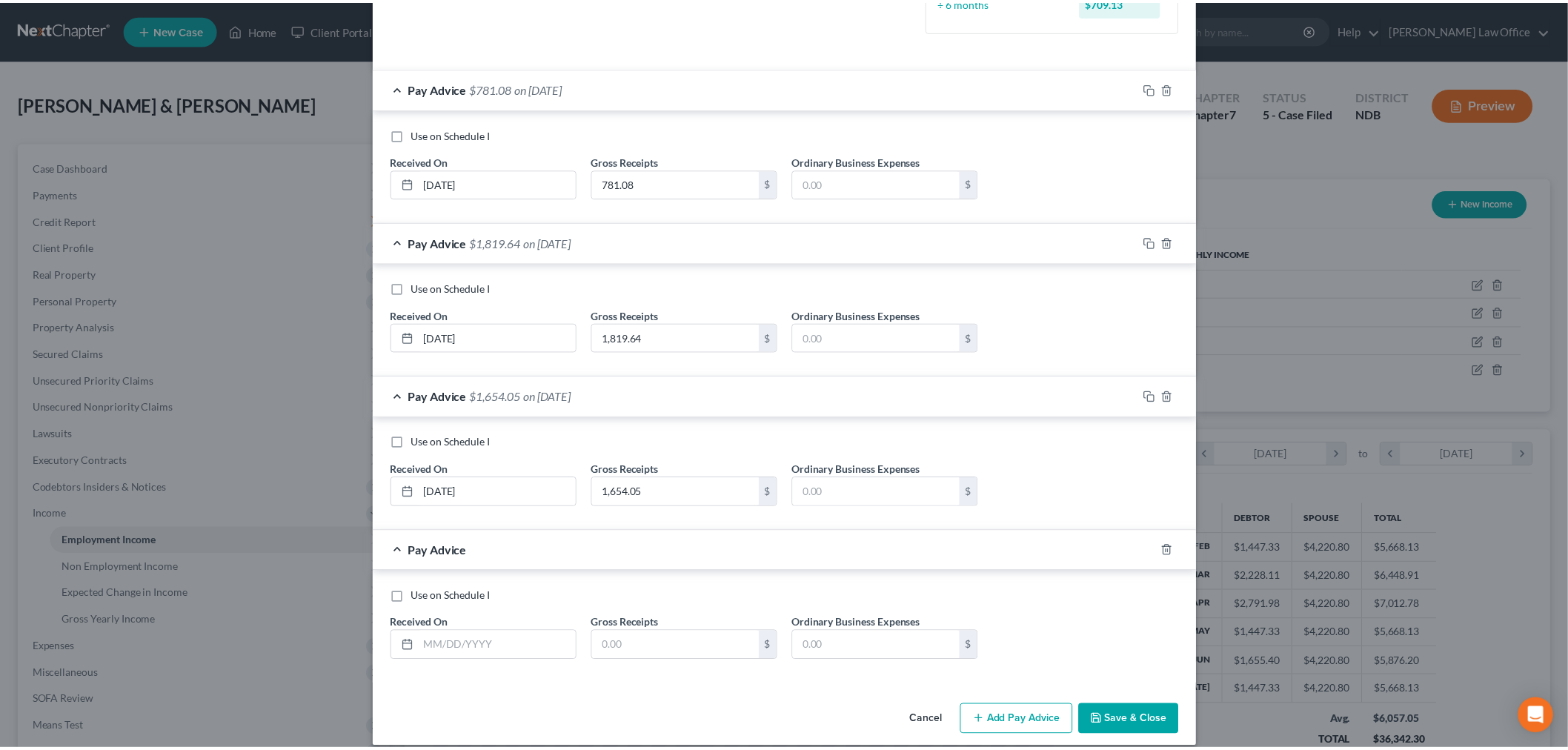
scroll to position [449, 0]
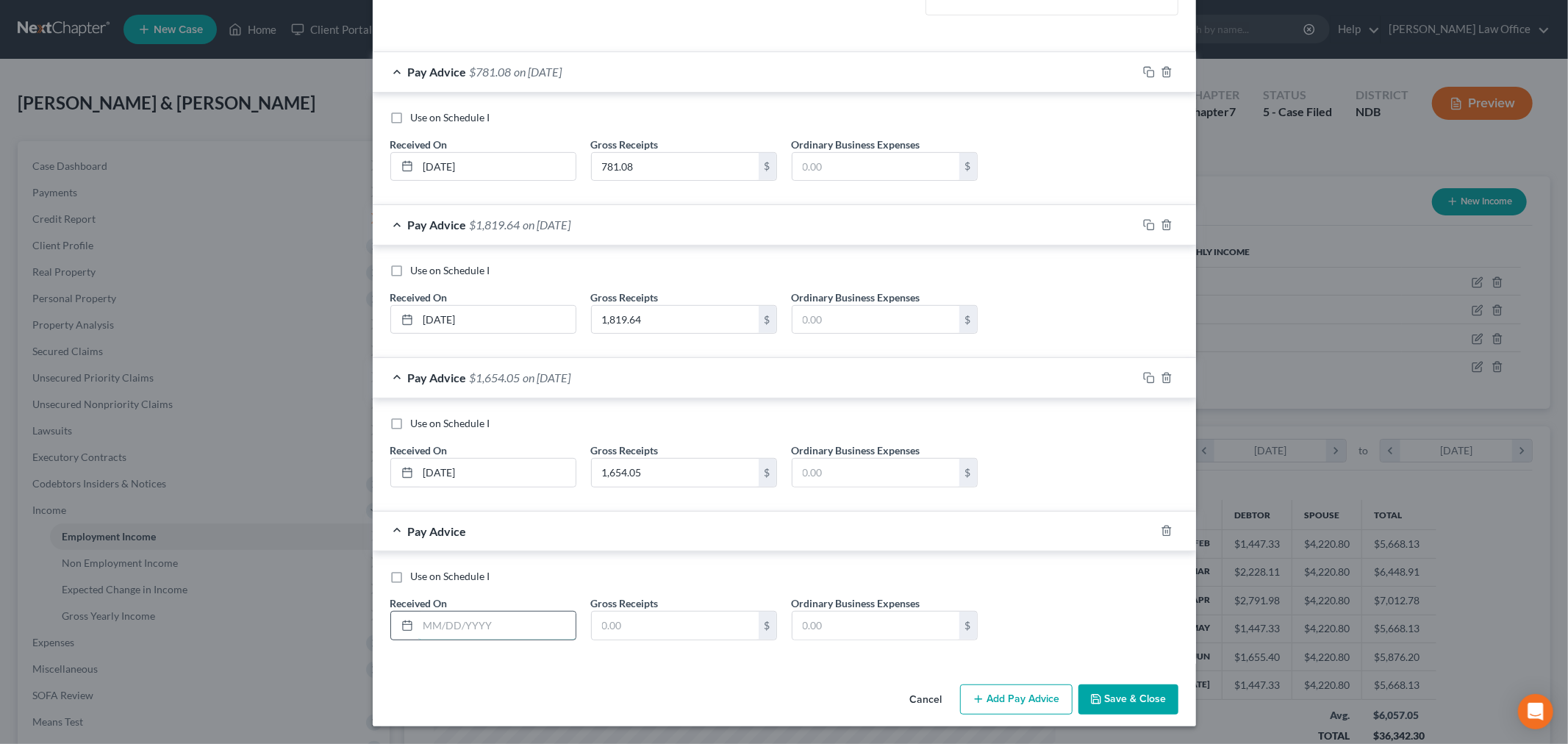
click at [478, 624] on input "text" at bounding box center [497, 626] width 158 height 28
type input "06/30/2025"
type input "1,669.13"
click at [1128, 711] on button "Save & Close" at bounding box center [1129, 700] width 100 height 30
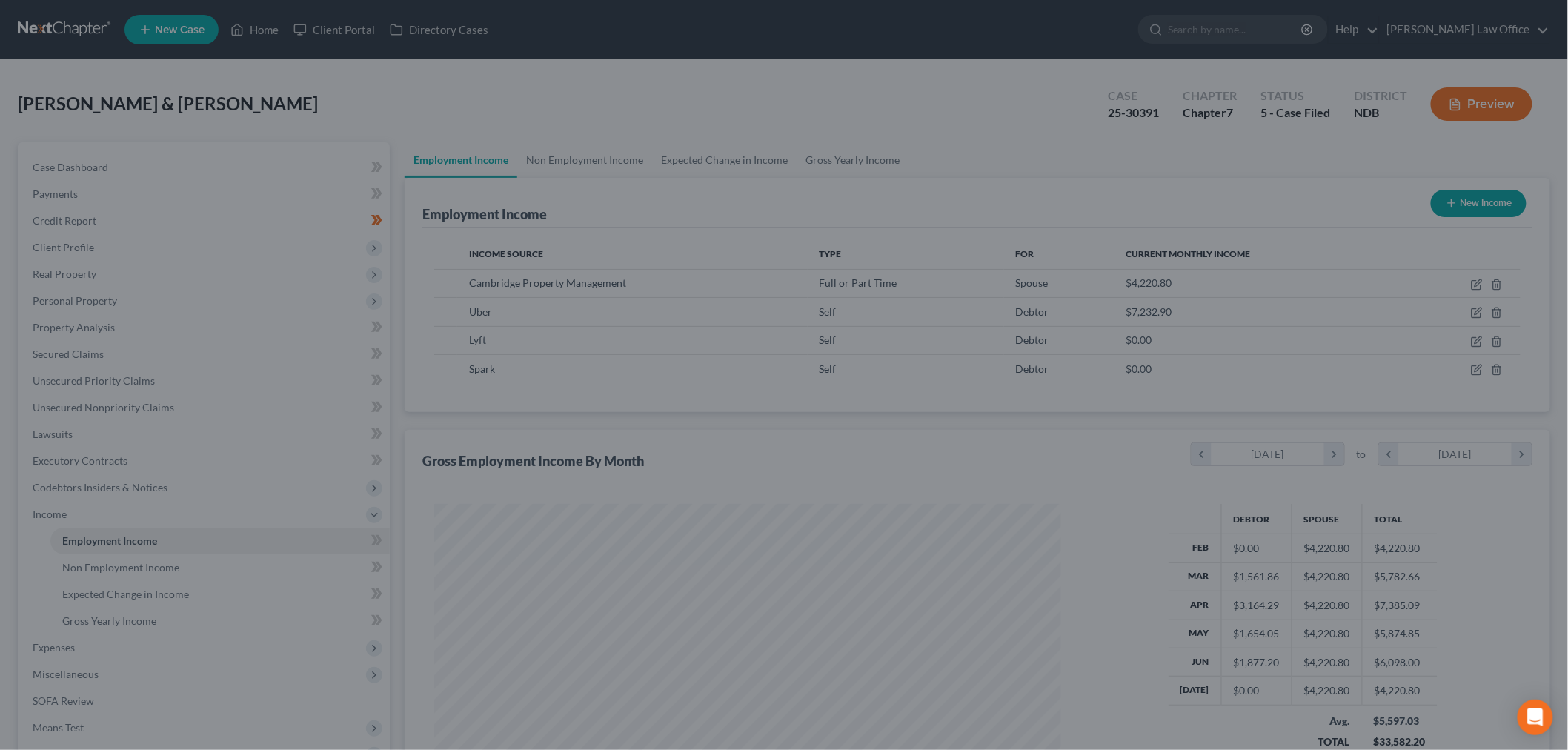
scroll to position [741081, 740335]
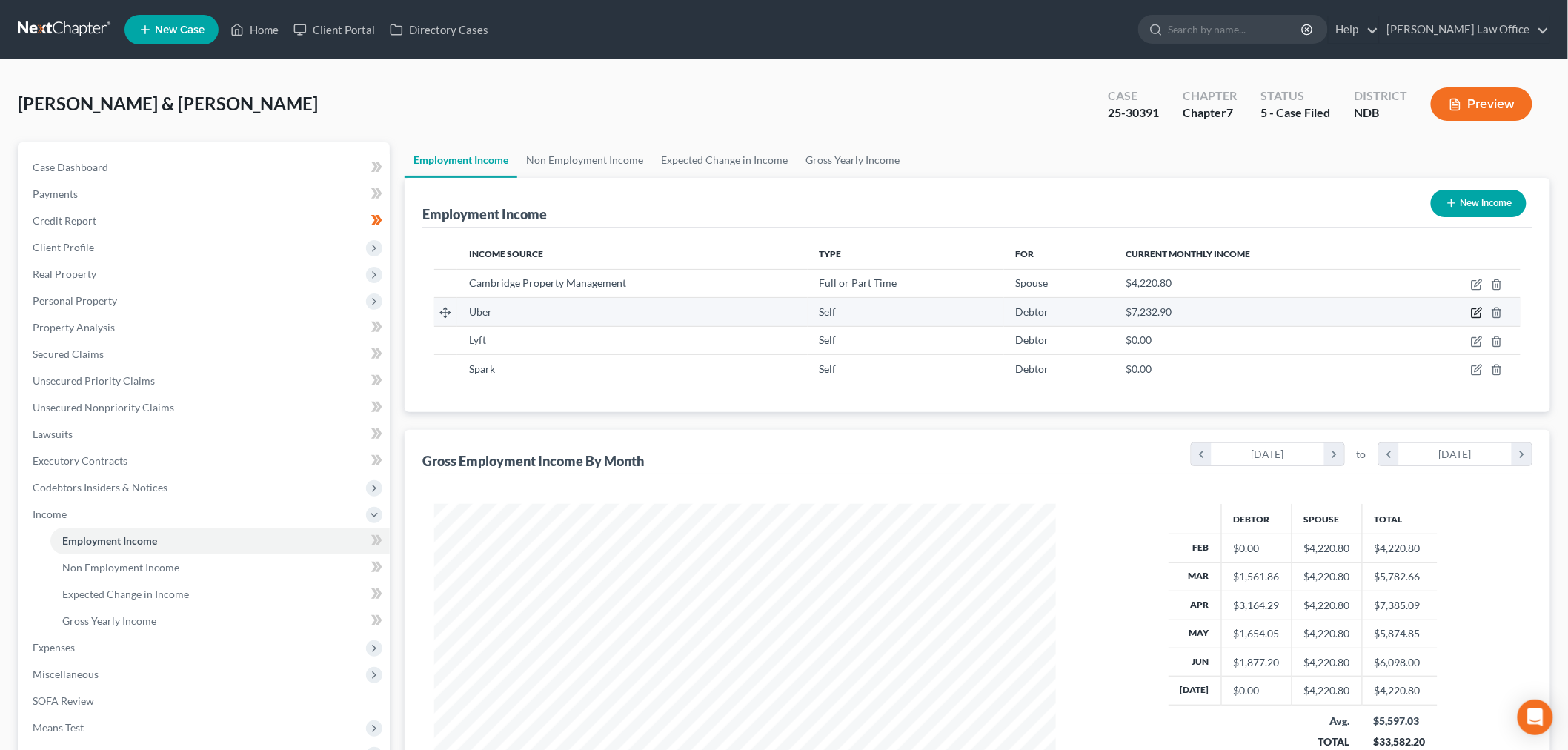
click at [1477, 310] on icon "button" at bounding box center [1477, 313] width 12 height 12
select select "1"
select select "3"
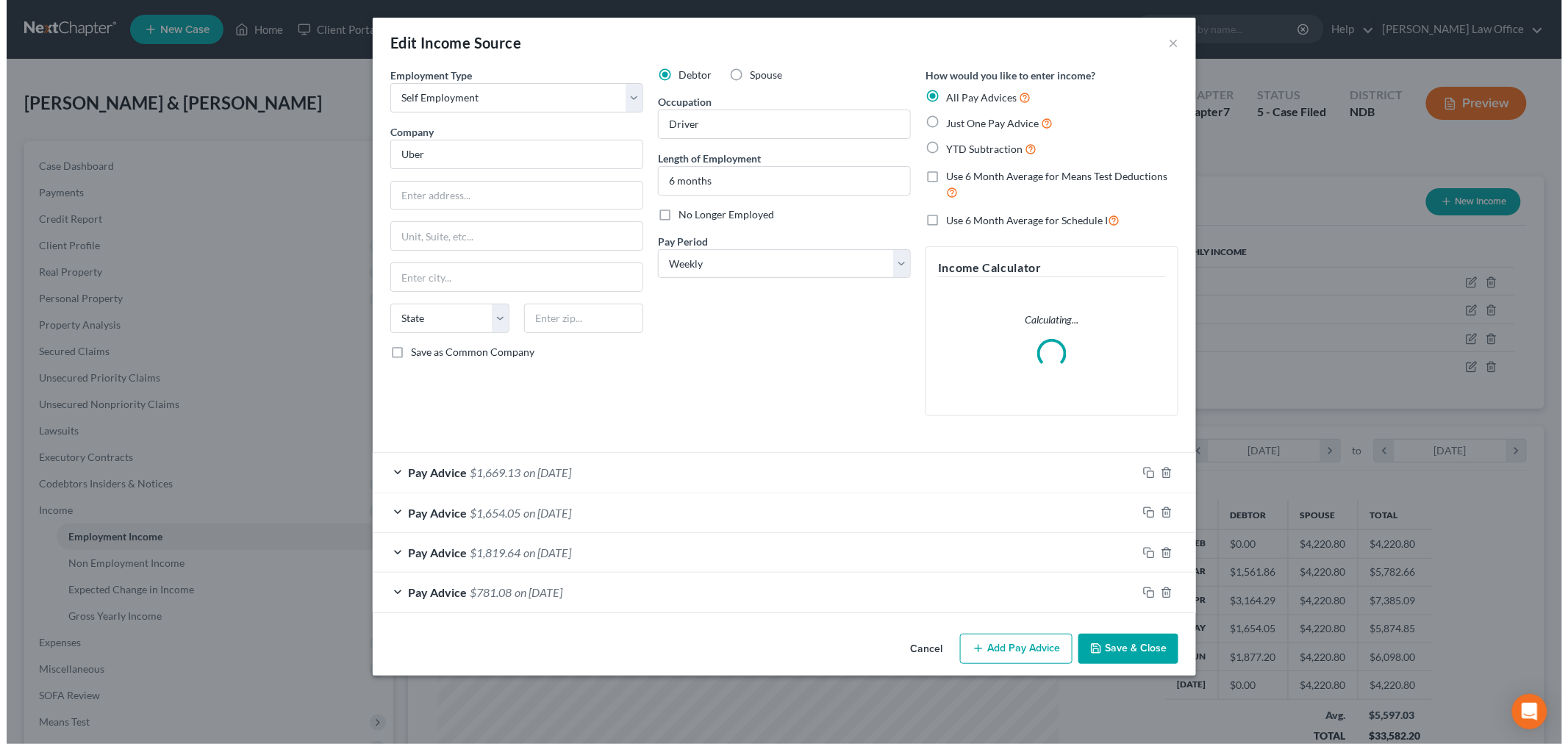
scroll to position [310, 652]
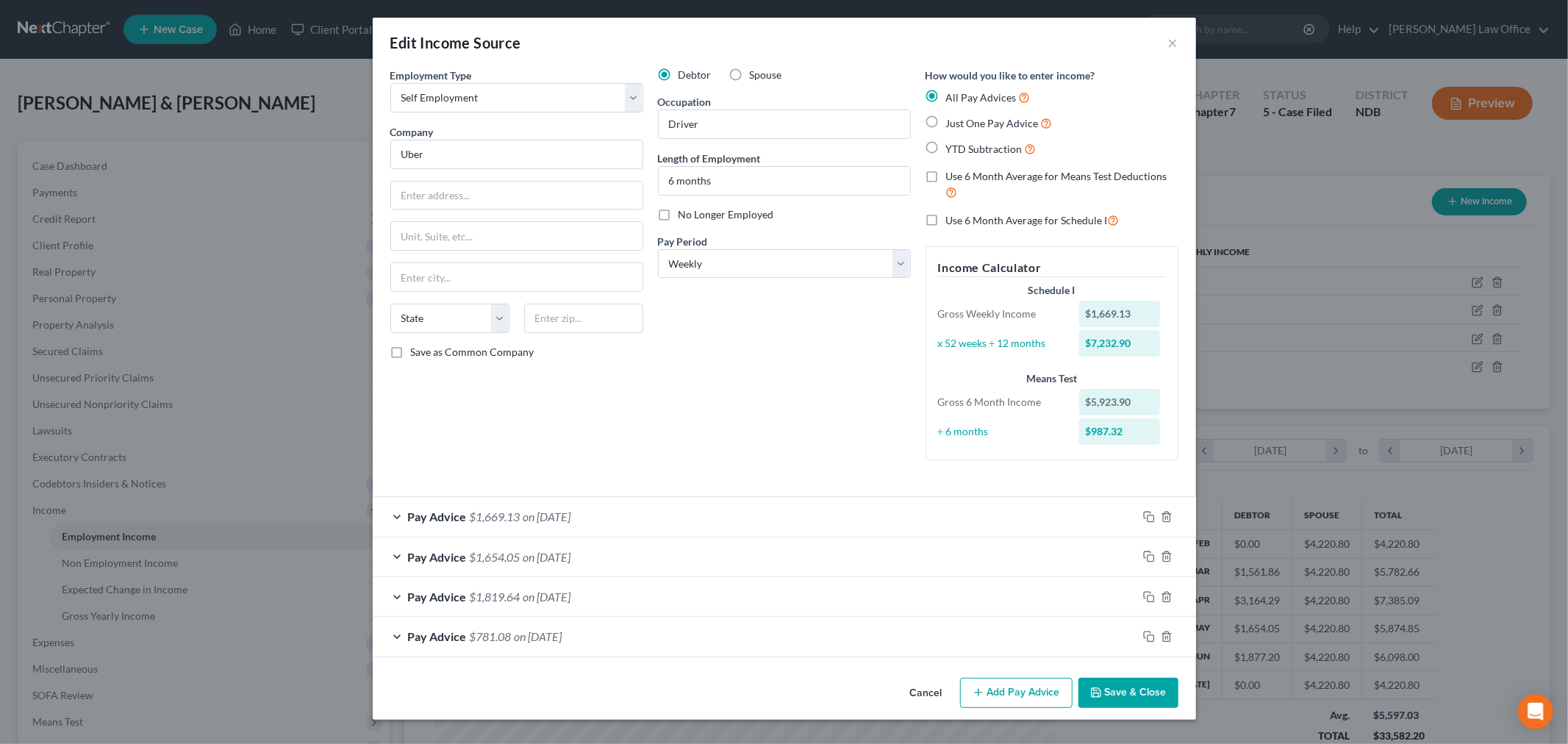
drag, startPoint x: 584, startPoint y: 510, endPoint x: 570, endPoint y: 515, distance: 14.9
click at [571, 510] on span "on 06/30/2025" at bounding box center [547, 516] width 48 height 14
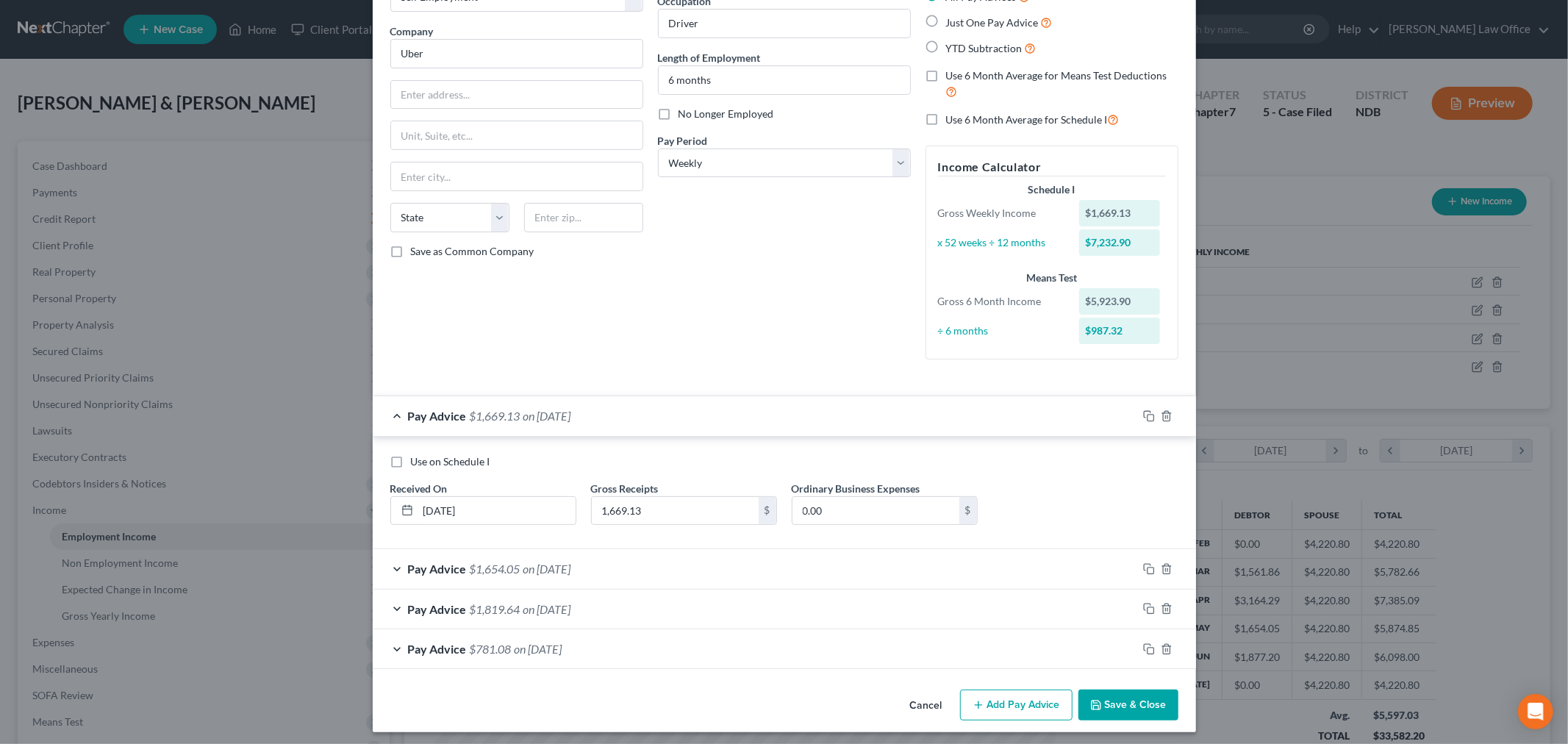
scroll to position [107, 0]
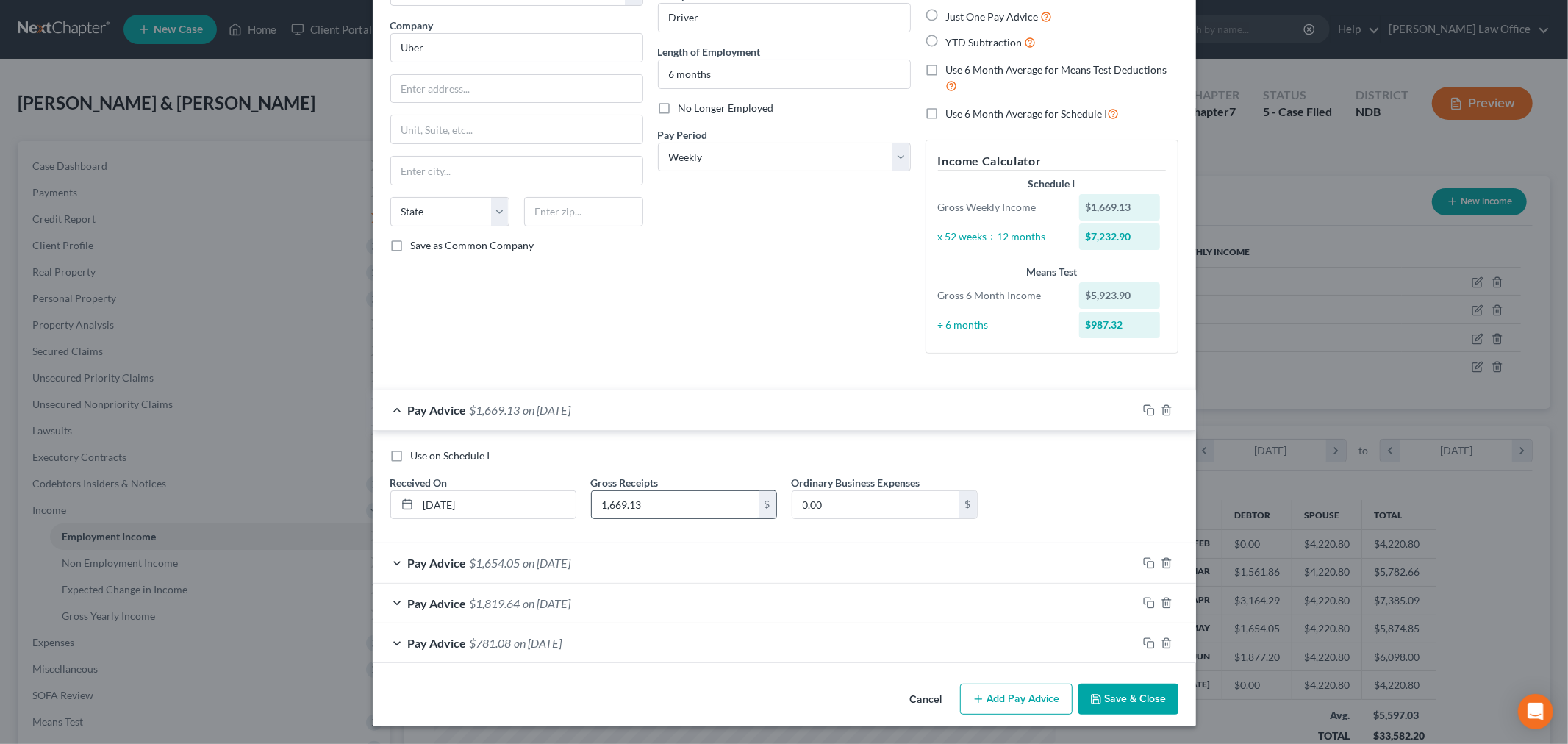
click at [696, 503] on input "1,669.13" at bounding box center [675, 505] width 167 height 28
type input "1,745.99"
drag, startPoint x: 1012, startPoint y: 697, endPoint x: 802, endPoint y: 574, distance: 243.4
click at [1012, 697] on button "Add Pay Advice" at bounding box center [1017, 699] width 113 height 30
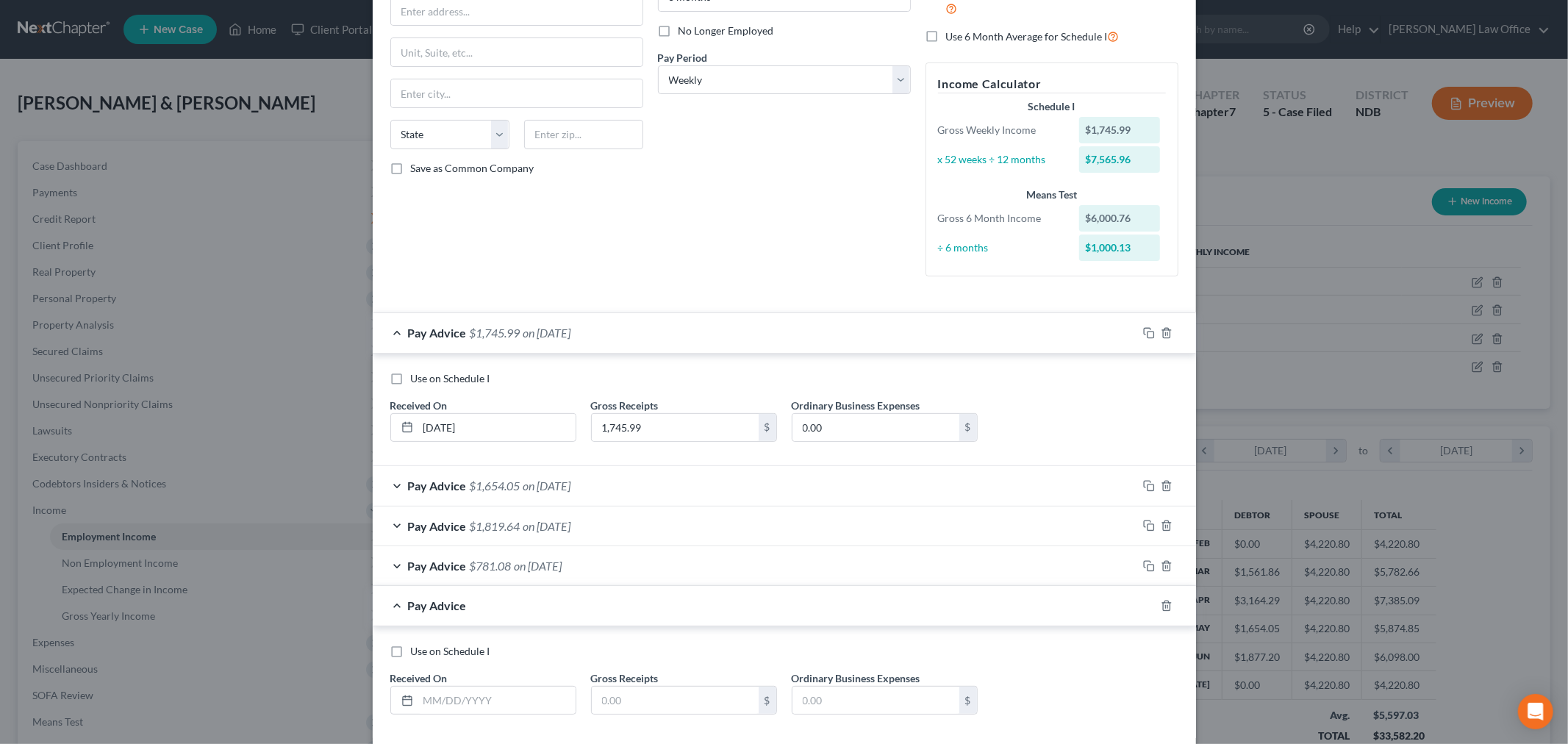
scroll to position [259, 0]
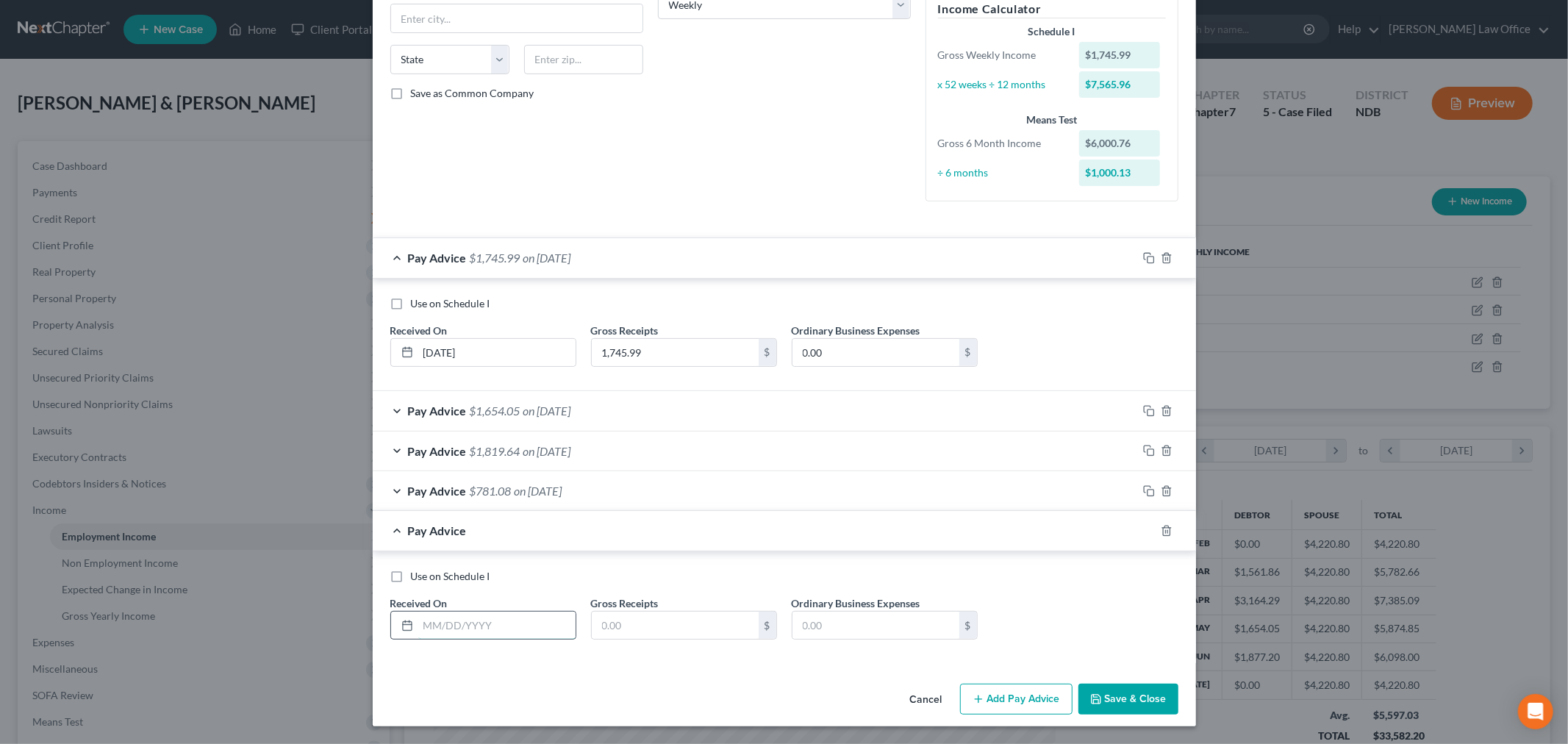
click at [506, 620] on input "text" at bounding box center [497, 626] width 158 height 28
type input "07/31/25"
type input "1,363.35"
drag, startPoint x: 1142, startPoint y: 530, endPoint x: 718, endPoint y: 508, distance: 424.6
click at [1143, 530] on icon "button" at bounding box center [1149, 531] width 12 height 12
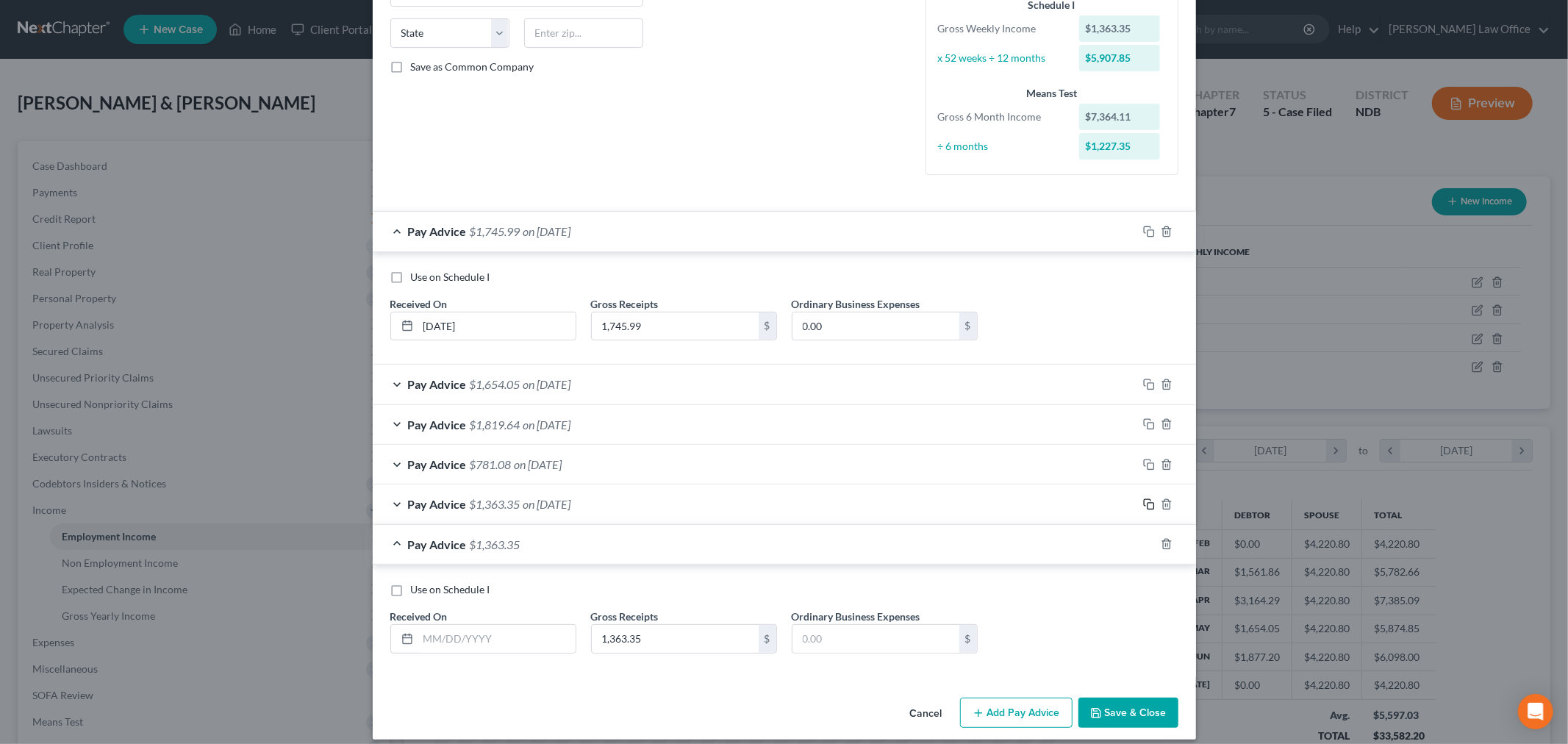
scroll to position [299, 0]
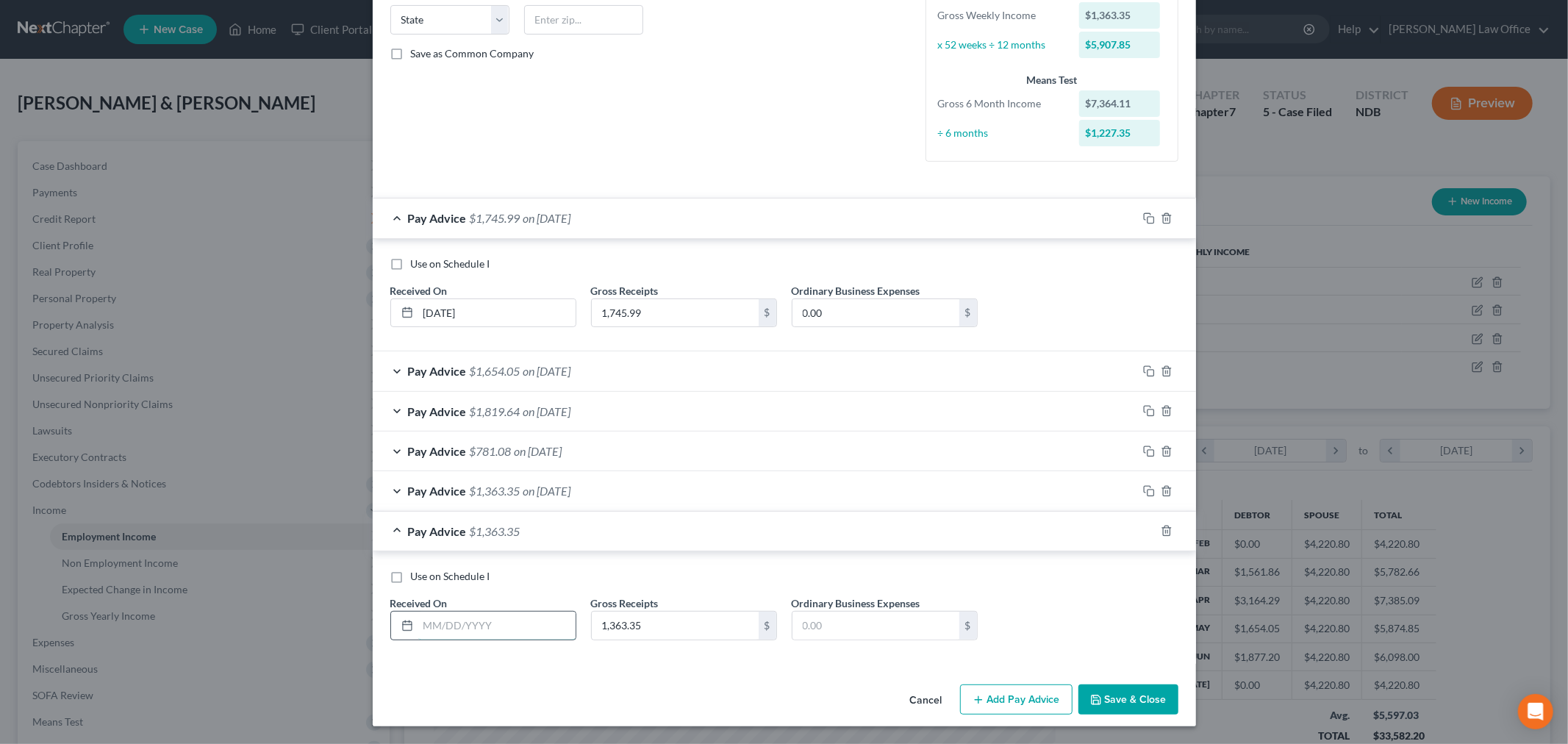
click at [474, 626] on input "text" at bounding box center [497, 626] width 158 height 28
type input "08/31/25"
type input "1,074.36"
click at [1023, 701] on button "Add Pay Advice" at bounding box center [1017, 700] width 113 height 30
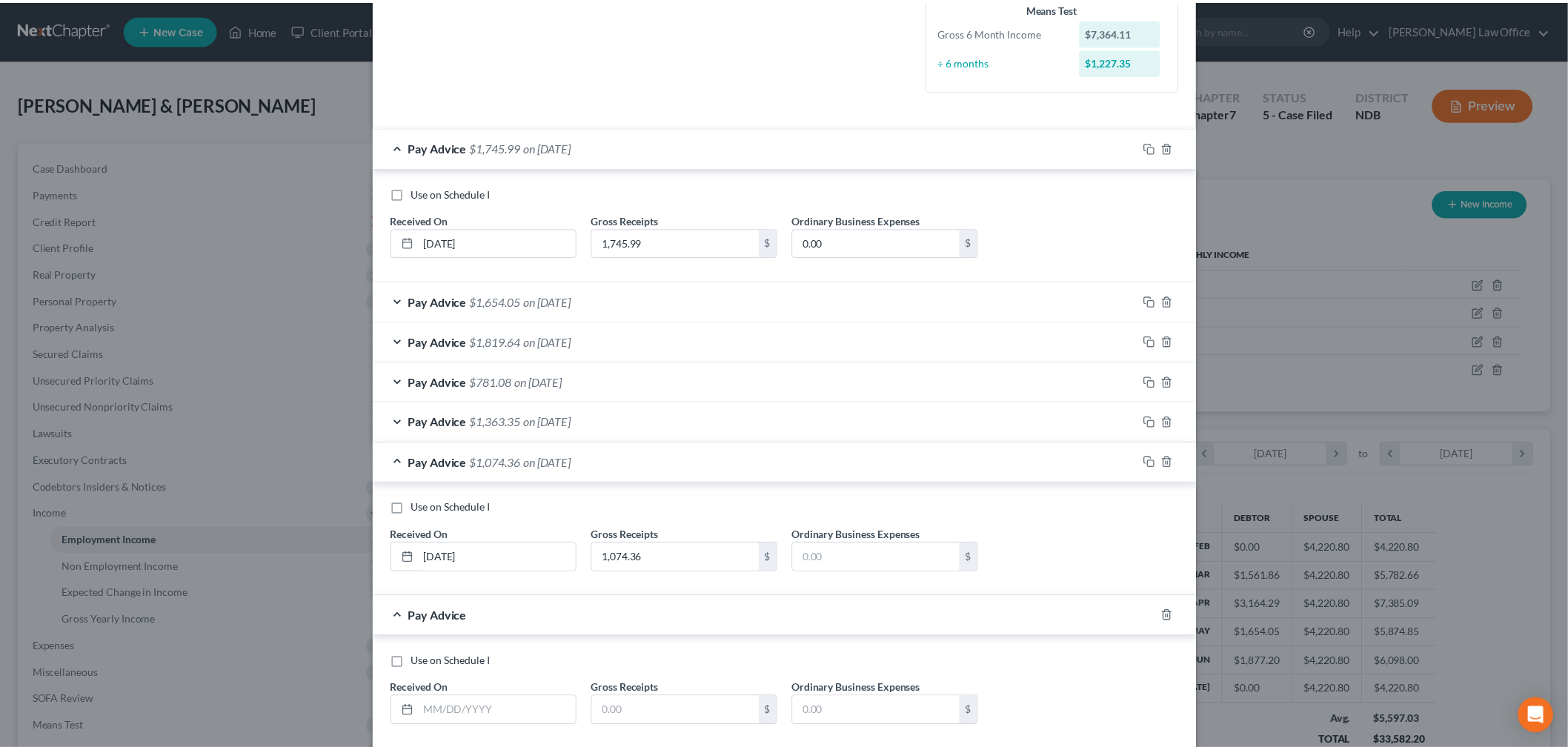
scroll to position [456, 0]
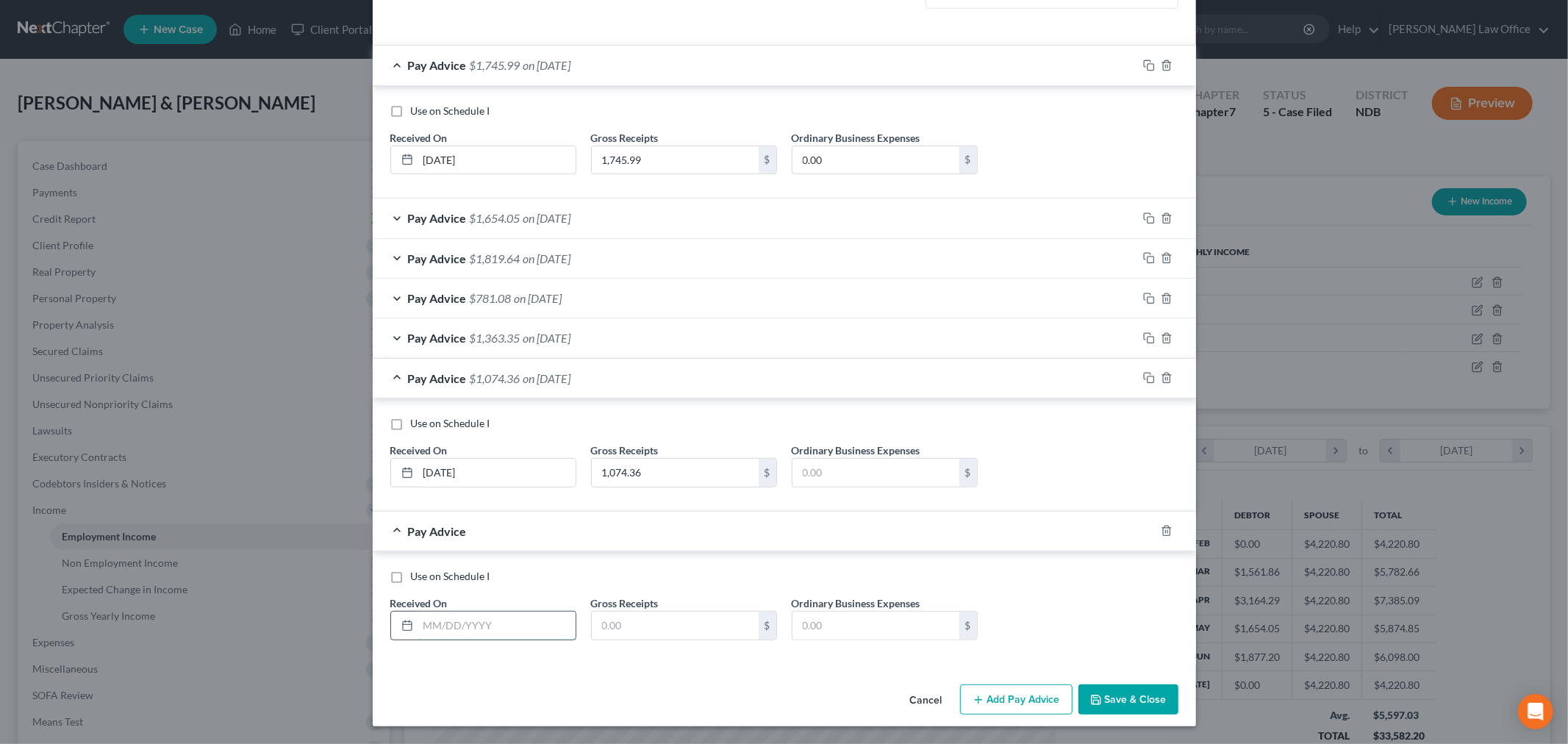
drag, startPoint x: 510, startPoint y: 635, endPoint x: 520, endPoint y: 635, distance: 10.0
click at [521, 636] on input "text" at bounding box center [497, 626] width 158 height 28
type input "09/05/25"
type input "284"
click at [1153, 689] on button "Save & Close" at bounding box center [1129, 700] width 100 height 30
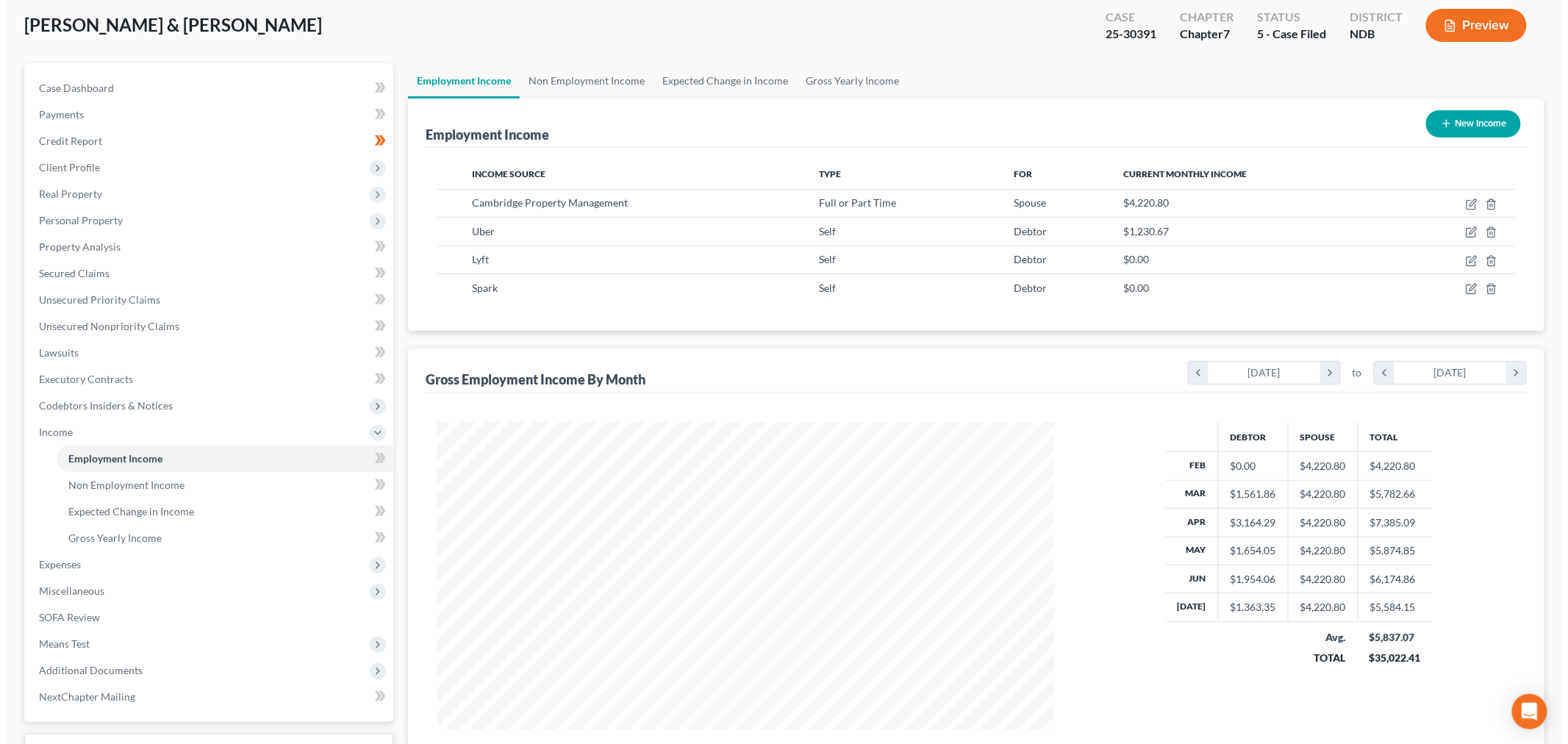
scroll to position [39, 0]
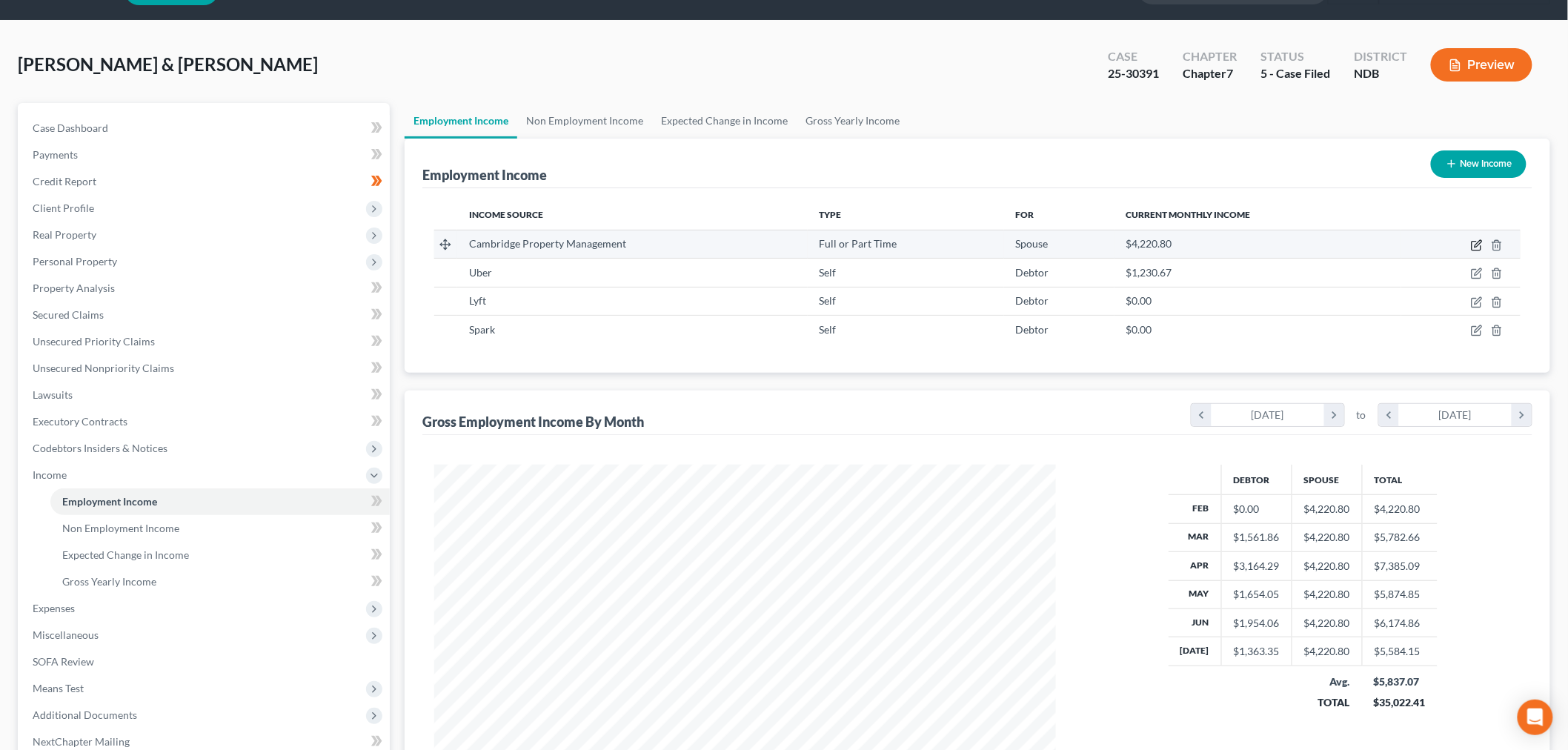
click at [1477, 243] on icon "button" at bounding box center [1478, 243] width 7 height 7
select select "0"
select select "29"
select select "1"
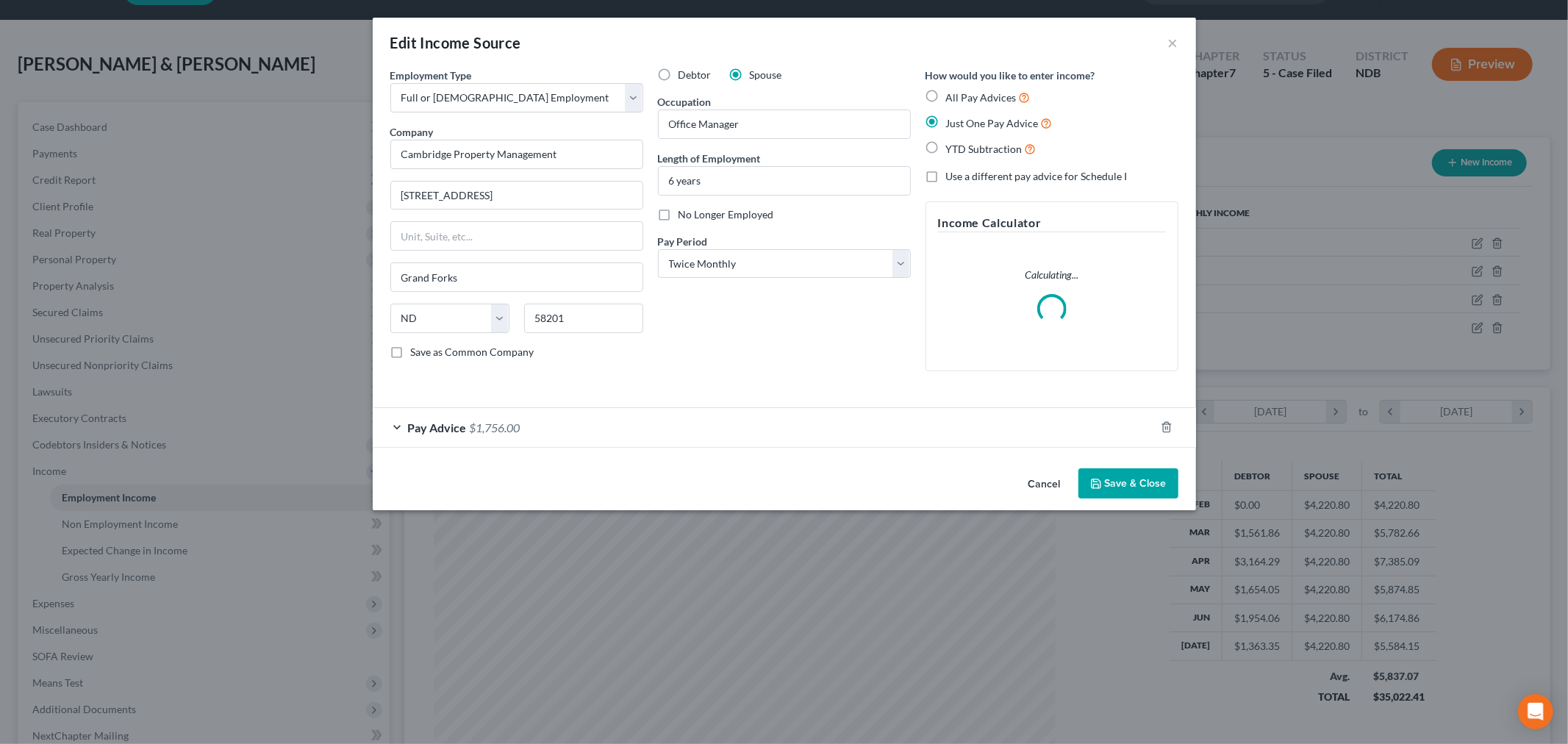
scroll to position [310, 652]
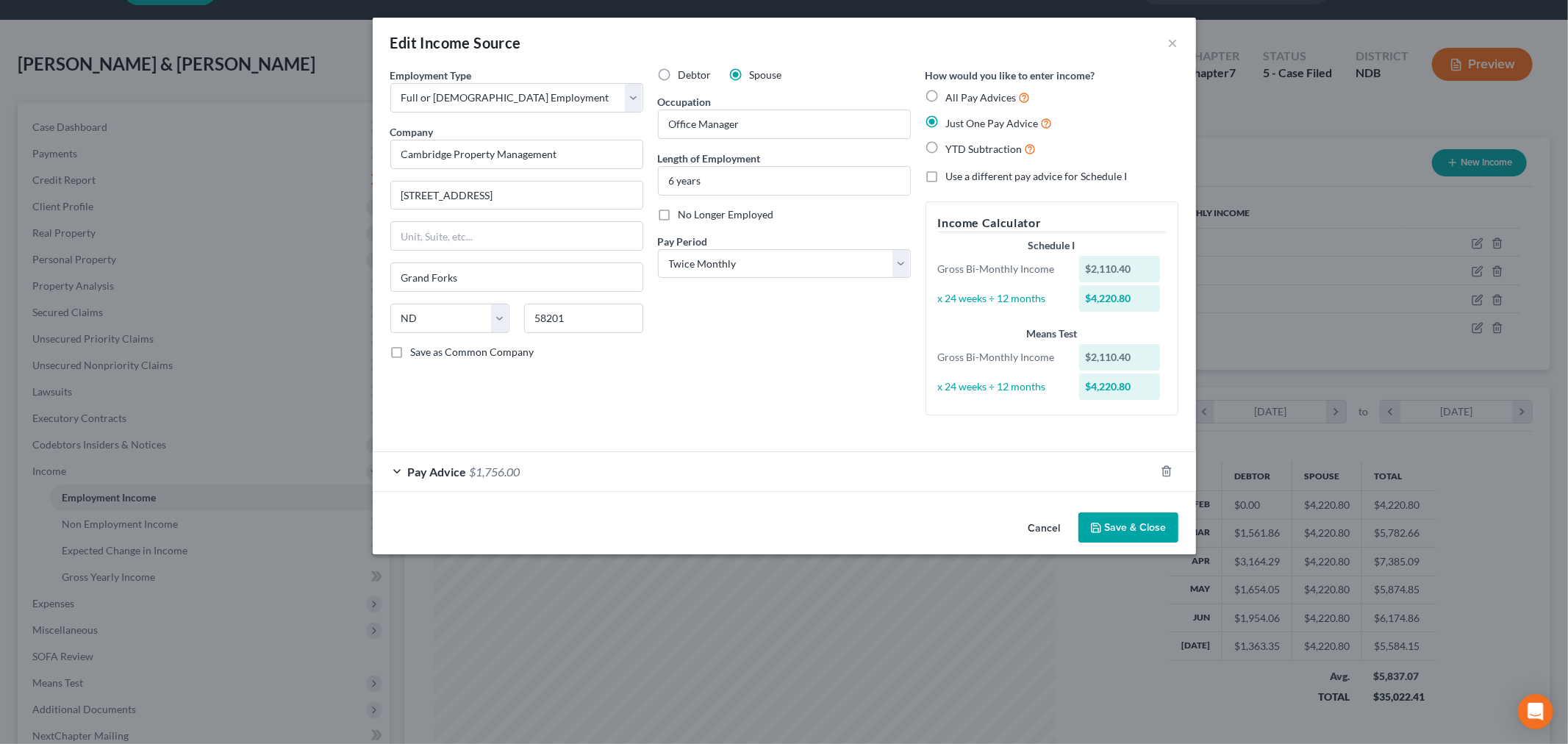
click at [484, 500] on div "Employment Type * Select Full or Part Time Employment Self Employment Company *…" at bounding box center [784, 287] width 823 height 439
click at [498, 466] on span "$1,756.00" at bounding box center [495, 472] width 51 height 14
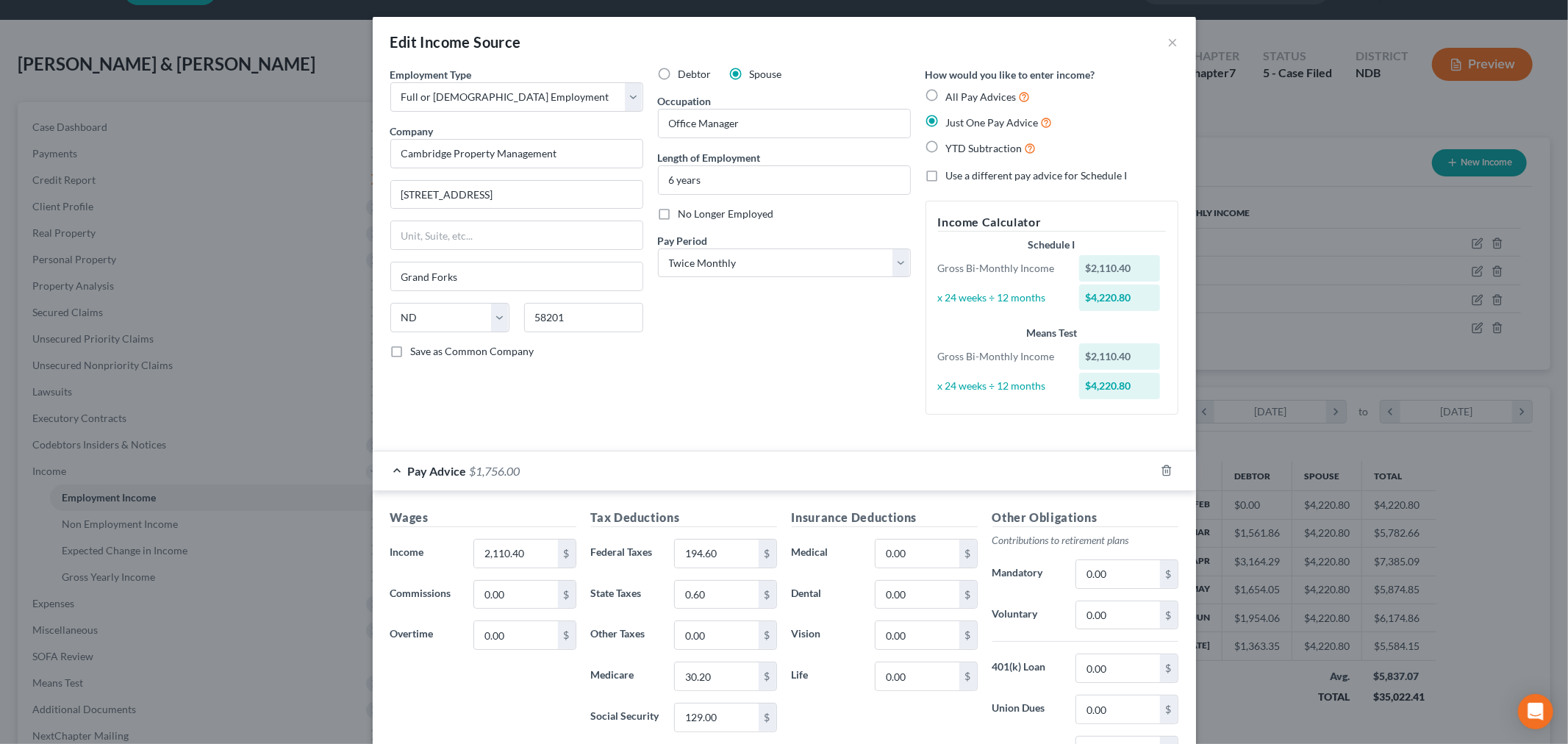
scroll to position [0, 0]
drag, startPoint x: 947, startPoint y: 143, endPoint x: 763, endPoint y: 254, distance: 214.9
click at [949, 143] on span "YTD Subtraction" at bounding box center [984, 150] width 77 height 13
click at [952, 143] on input "YTD Subtraction" at bounding box center [957, 145] width 9 height 9
radio input "true"
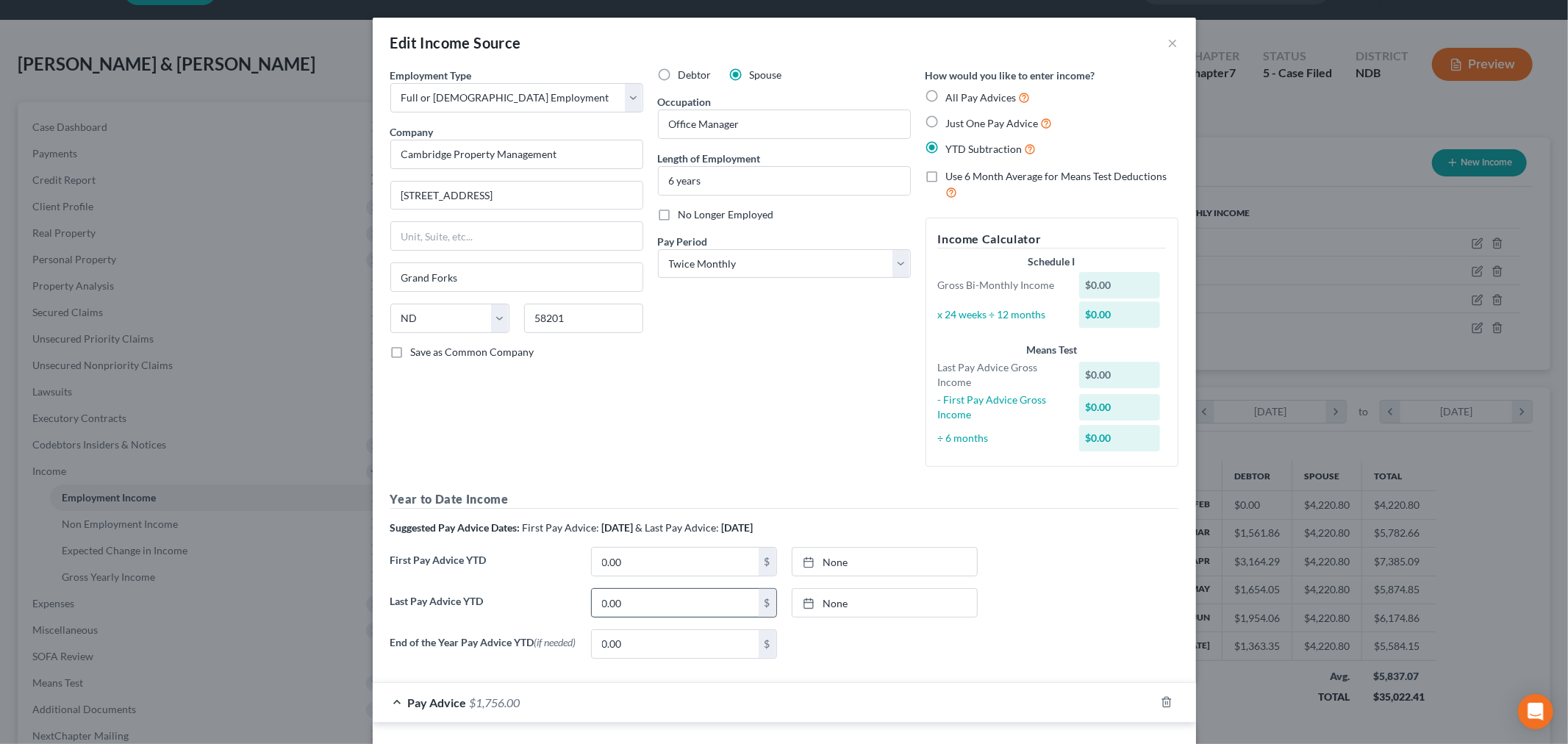
click at [707, 603] on input "0.00" at bounding box center [675, 603] width 167 height 28
type input "34,333"
click at [848, 592] on link "None" at bounding box center [885, 603] width 185 height 28
type input "9/11/2025"
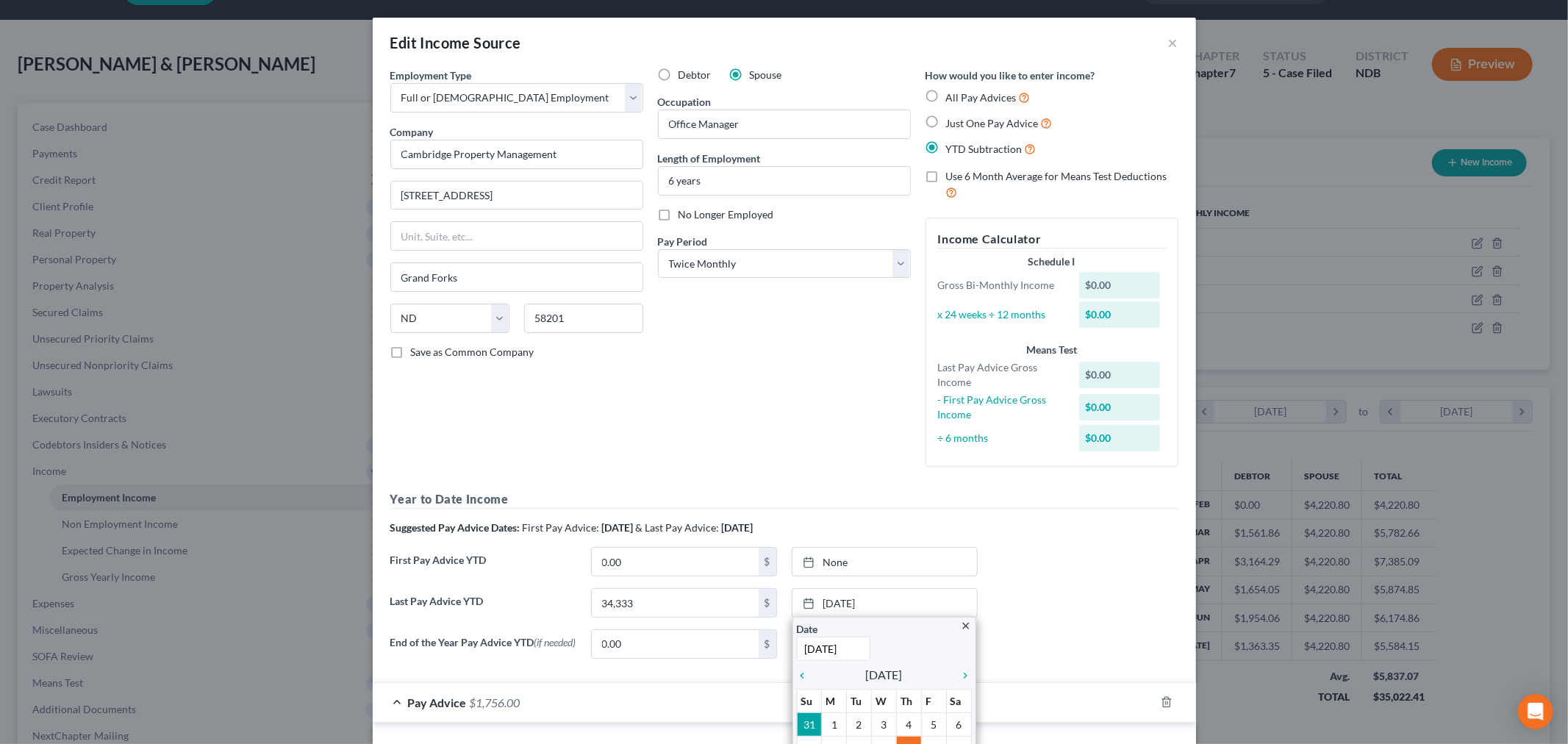
scroll to position [245, 0]
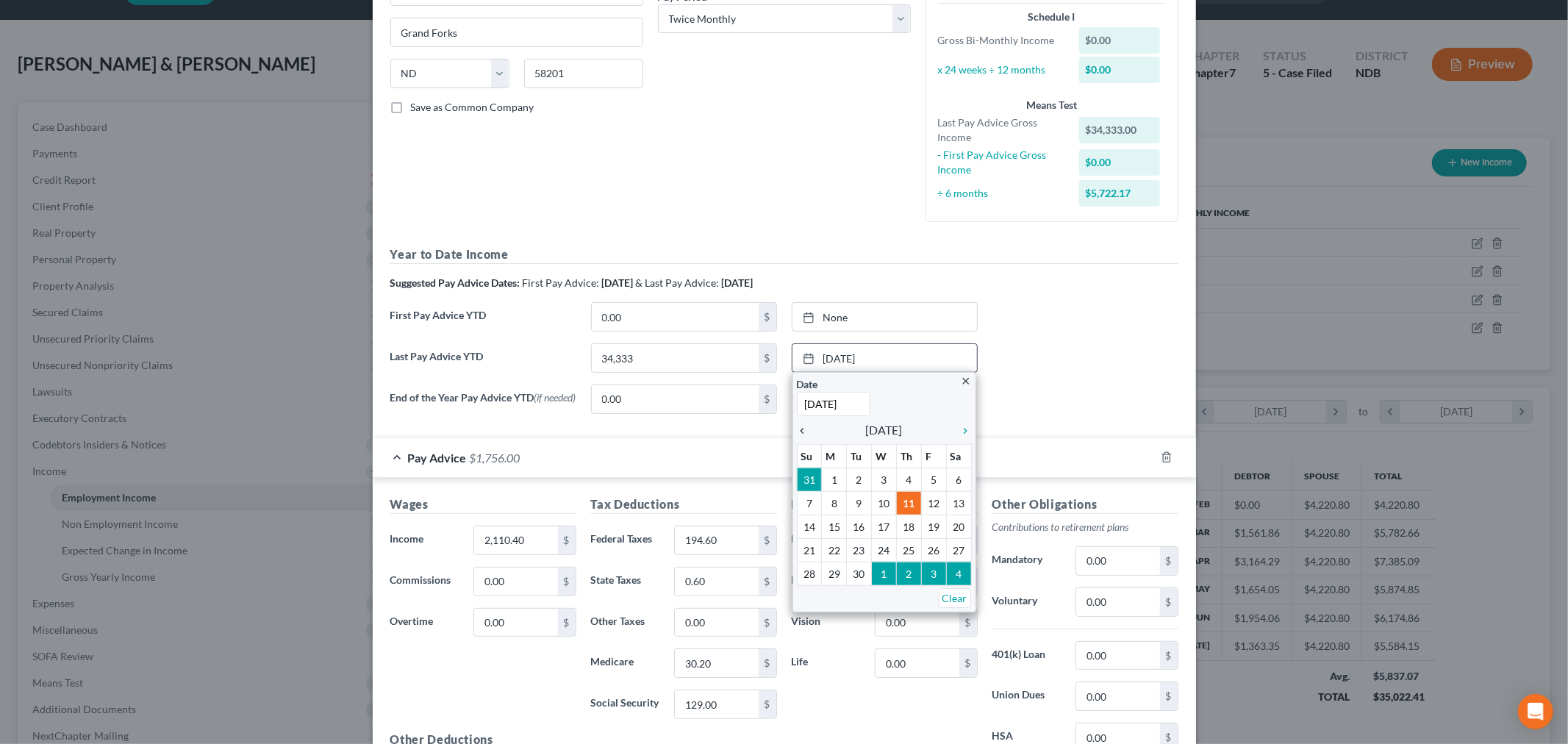
click at [797, 436] on icon "chevron_left" at bounding box center [807, 431] width 19 height 12
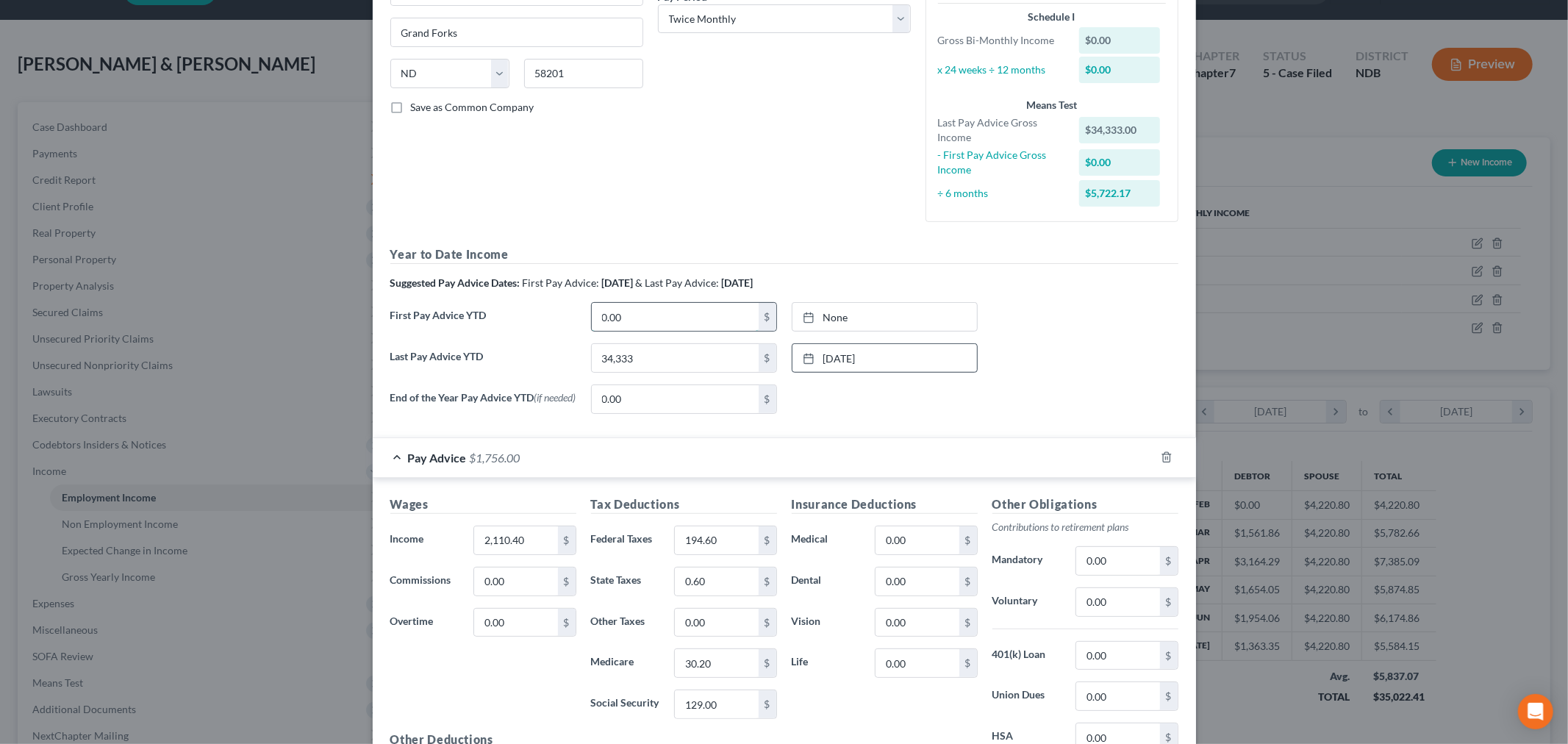
click at [670, 328] on input "0.00" at bounding box center [675, 317] width 167 height 28
type input "4,107"
click at [856, 318] on link "None" at bounding box center [885, 317] width 185 height 28
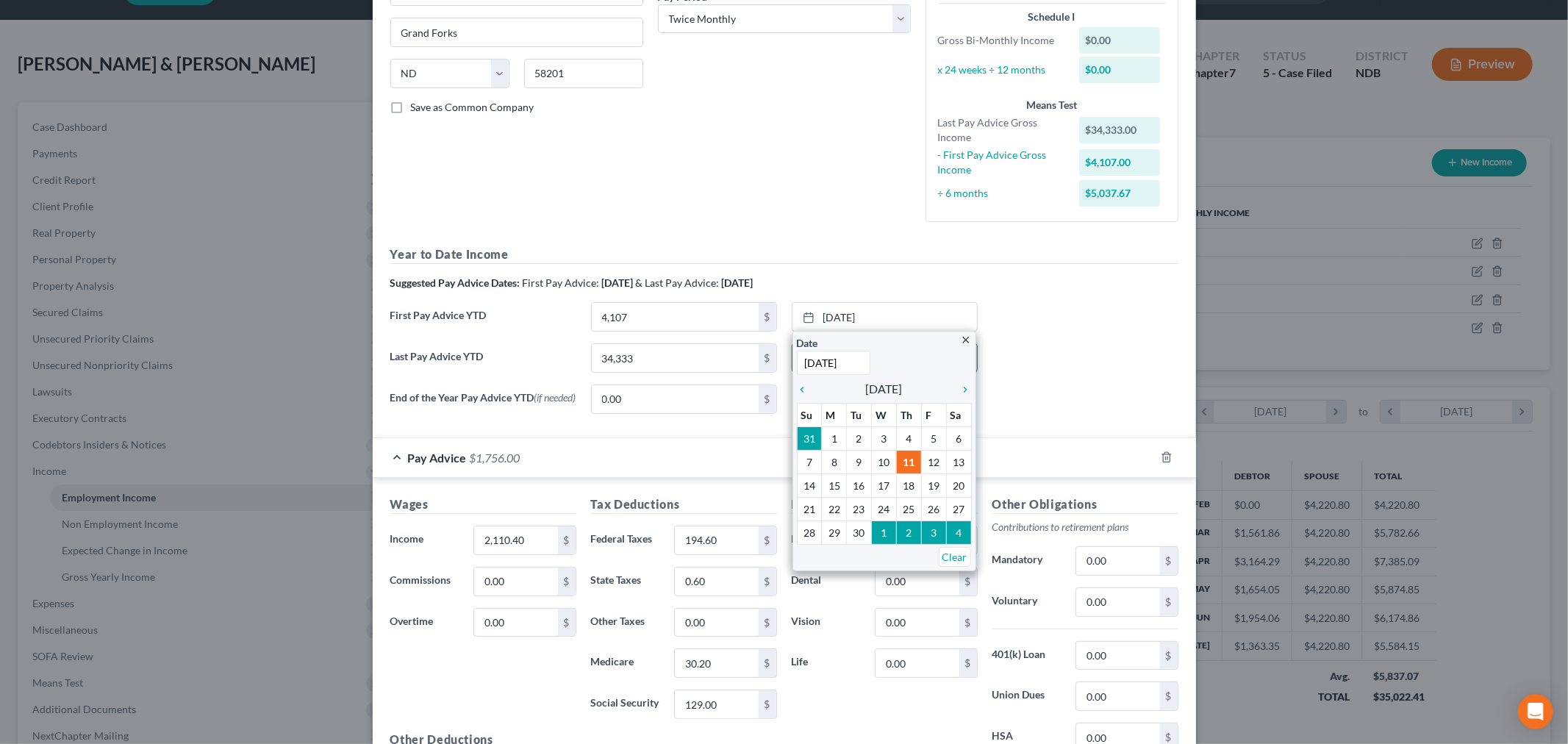
type input "1/15/2025"
click at [1127, 327] on div "First Pay Advice YTD 4,107 $ 9/11/2025 close Date 1/15/2025 Time 12:00 AM chevr…" at bounding box center [784, 322] width 803 height 42
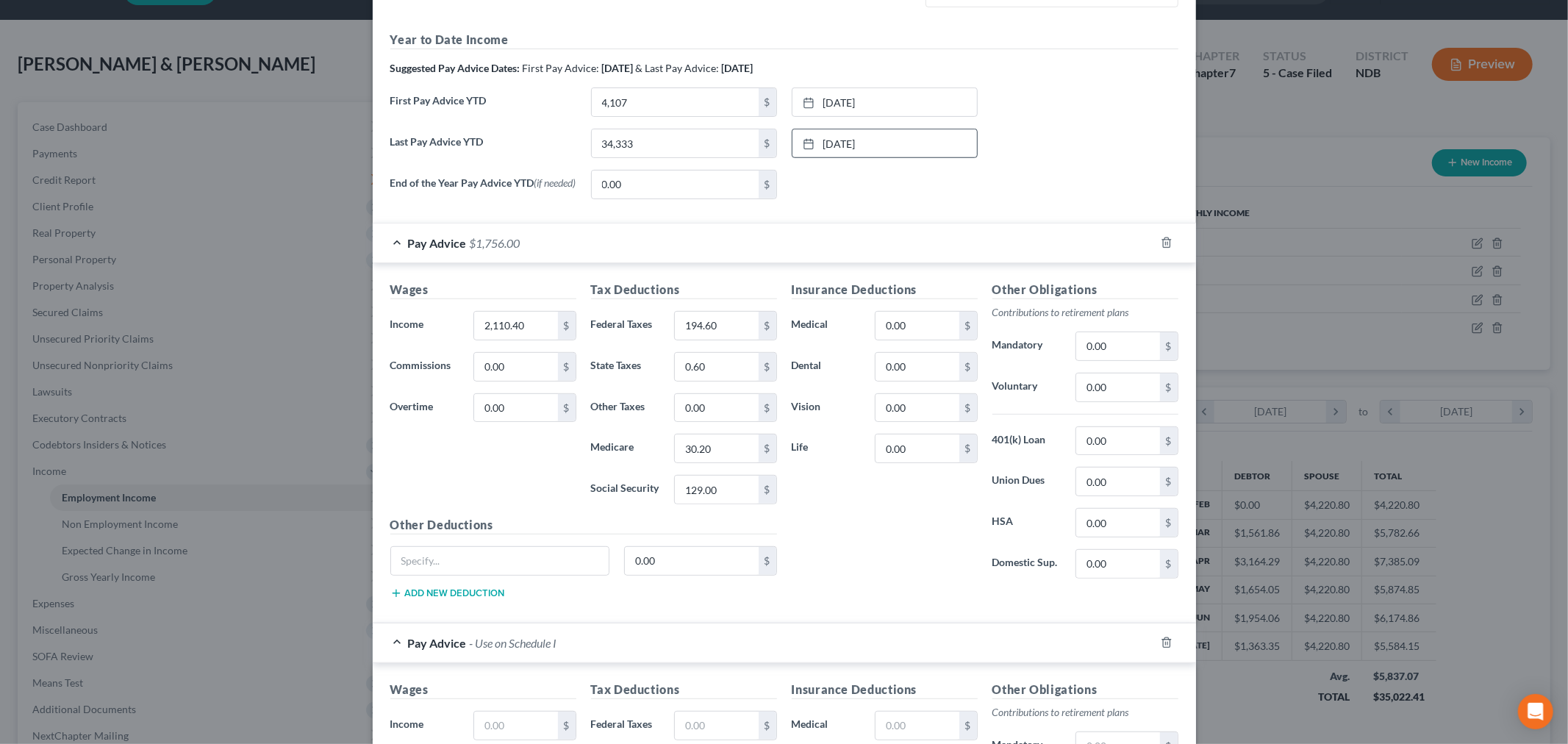
scroll to position [817, 0]
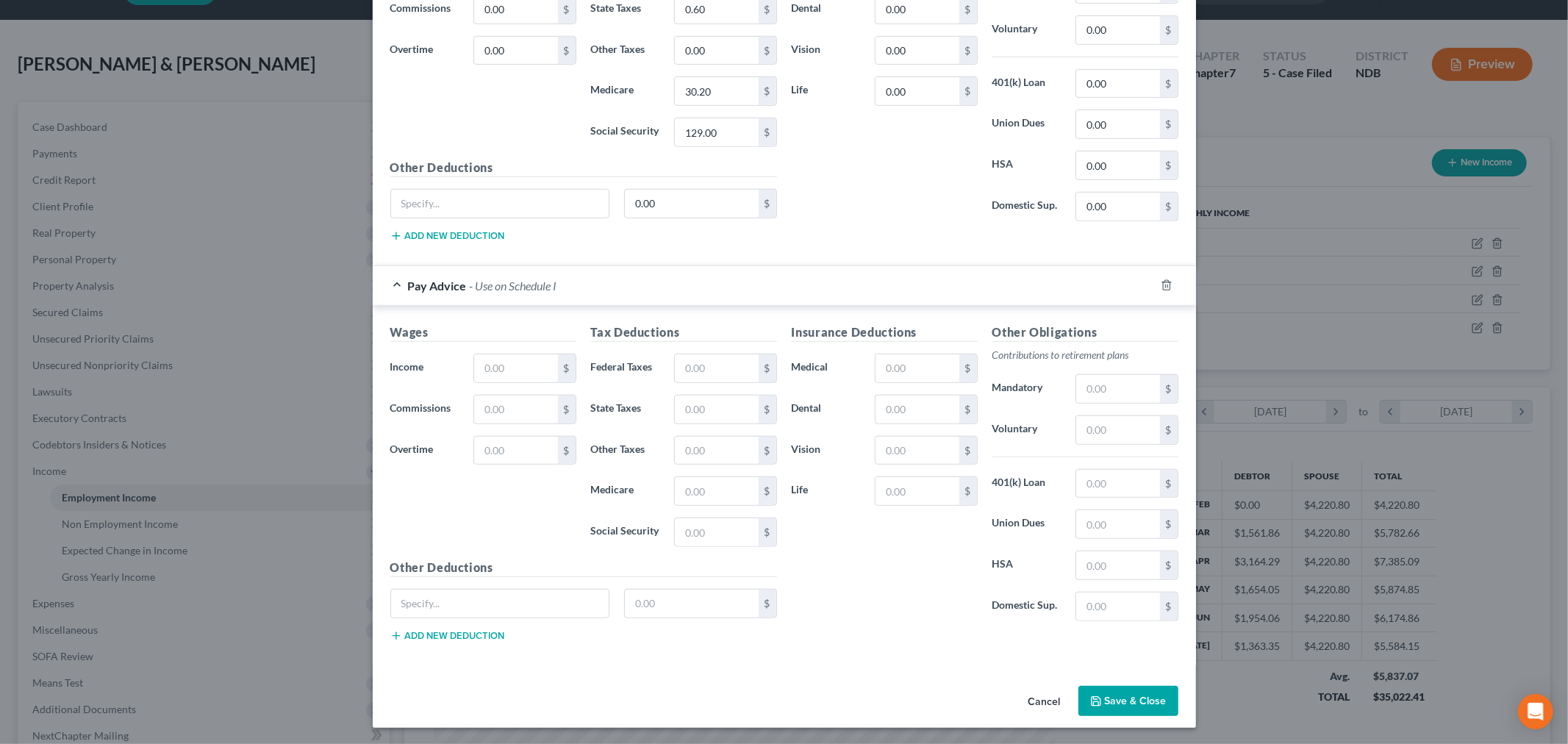
click at [1174, 289] on div at bounding box center [1176, 284] width 42 height 23
click at [1160, 296] on div at bounding box center [1176, 284] width 42 height 23
click at [1164, 290] on icon "button" at bounding box center [1166, 285] width 6 height 9
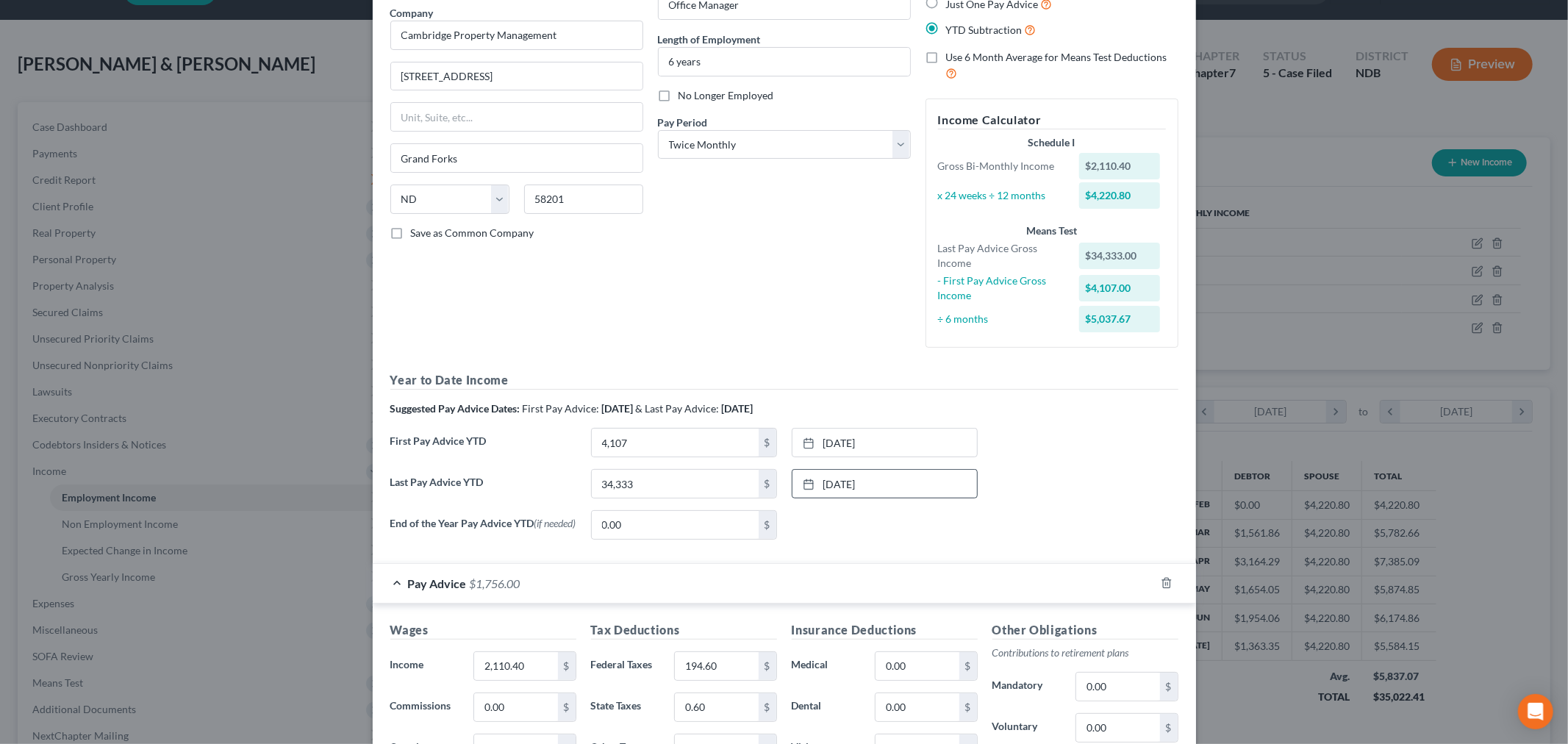
scroll to position [423, 0]
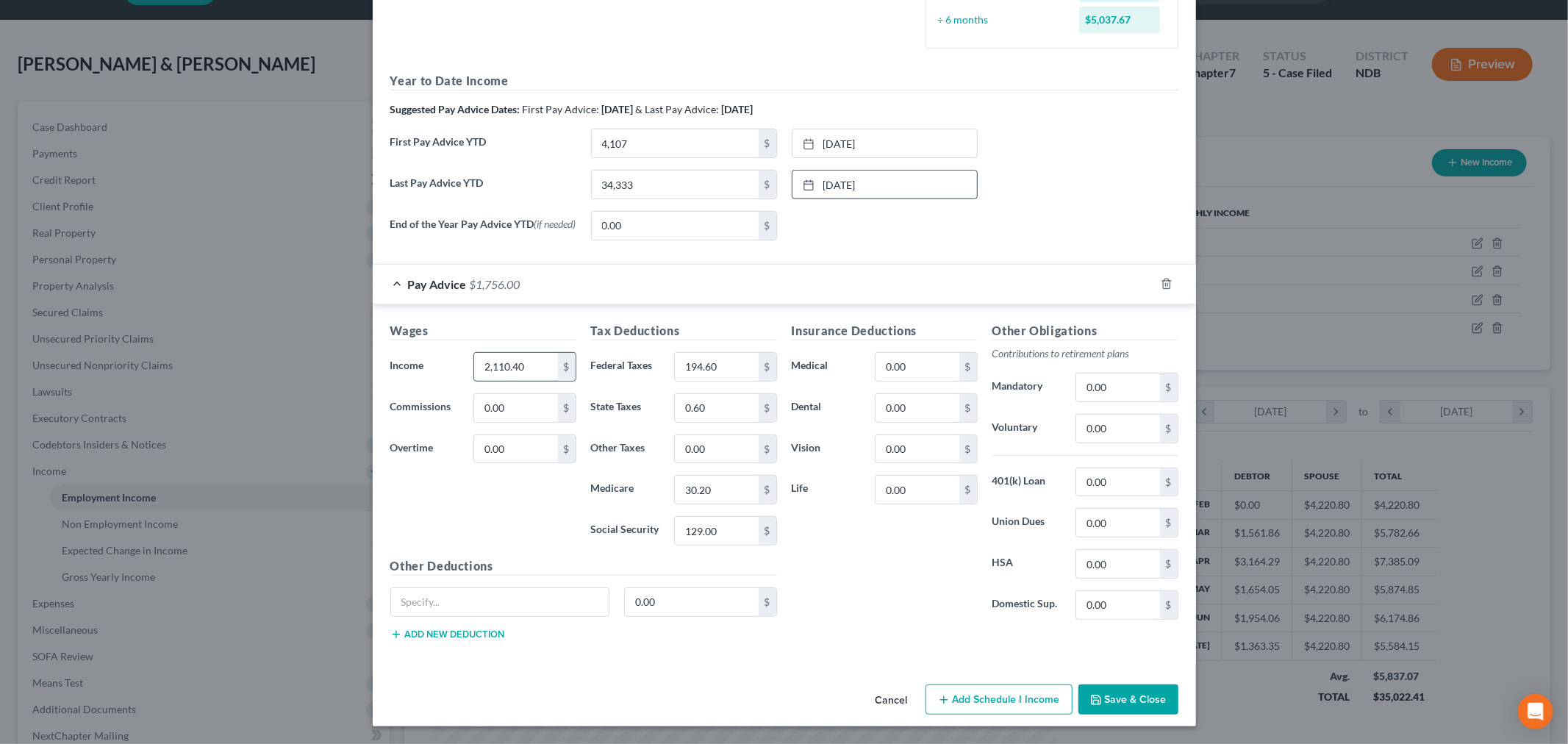
click at [533, 356] on input "2,110.40" at bounding box center [516, 366] width 83 height 28
type input "2,518.5"
type input "252"
type input "3"
type input "156.15"
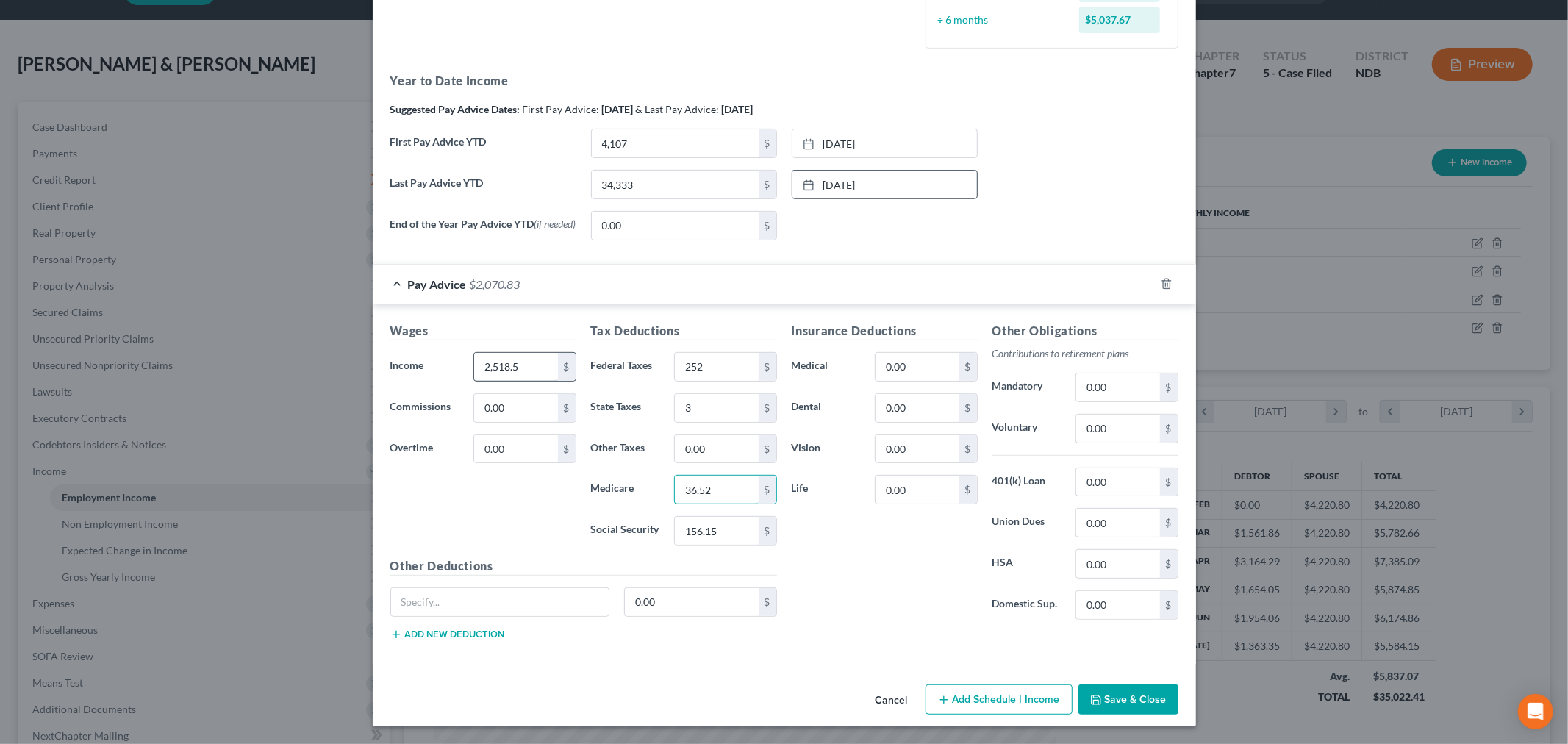
type input "36.52"
click at [525, 366] on input "2,518.5" at bounding box center [516, 366] width 83 height 28
click at [702, 363] on input "252" at bounding box center [716, 366] width 83 height 28
click at [722, 363] on input "252" at bounding box center [716, 366] width 83 height 28
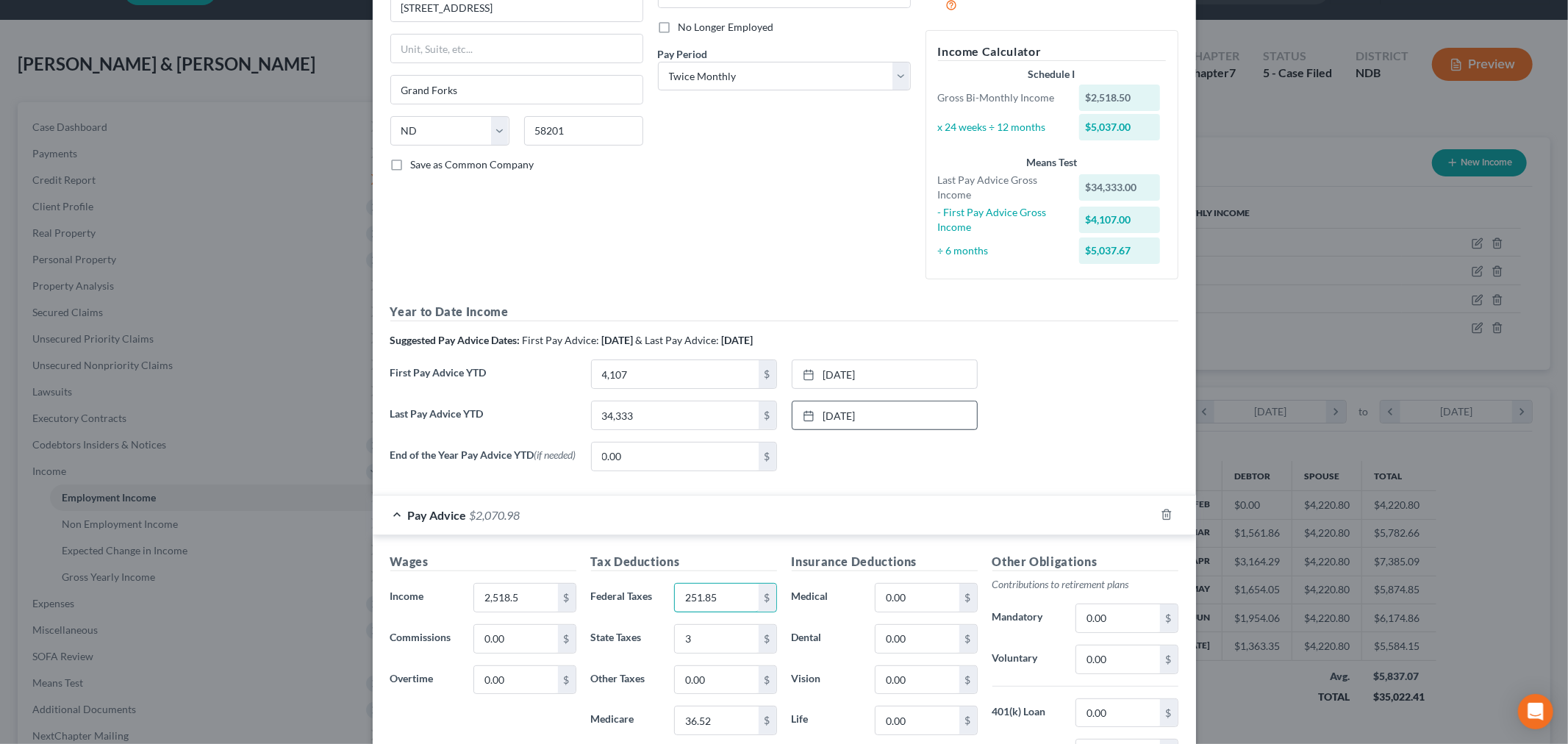
scroll to position [245, 0]
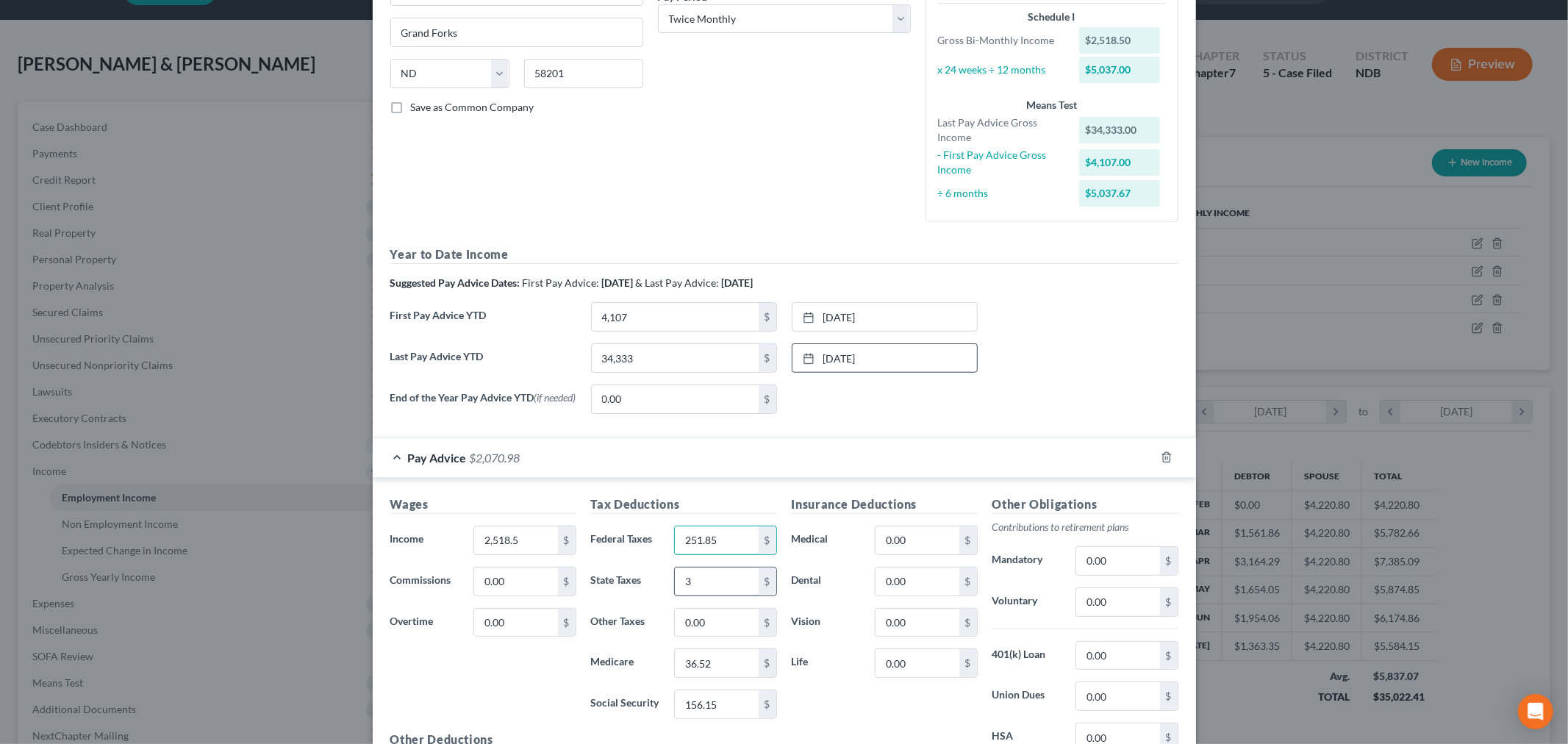
type input "251.85"
drag, startPoint x: 736, startPoint y: 579, endPoint x: 771, endPoint y: 579, distance: 35.0
click at [736, 579] on input "3" at bounding box center [716, 582] width 83 height 28
click at [441, 670] on div "Wages Income * 2,518.5 $ Commissions 0.00 $ Overtime 0.00 $" at bounding box center [484, 613] width 201 height 235
drag, startPoint x: 530, startPoint y: 545, endPoint x: 545, endPoint y: 540, distance: 15.8
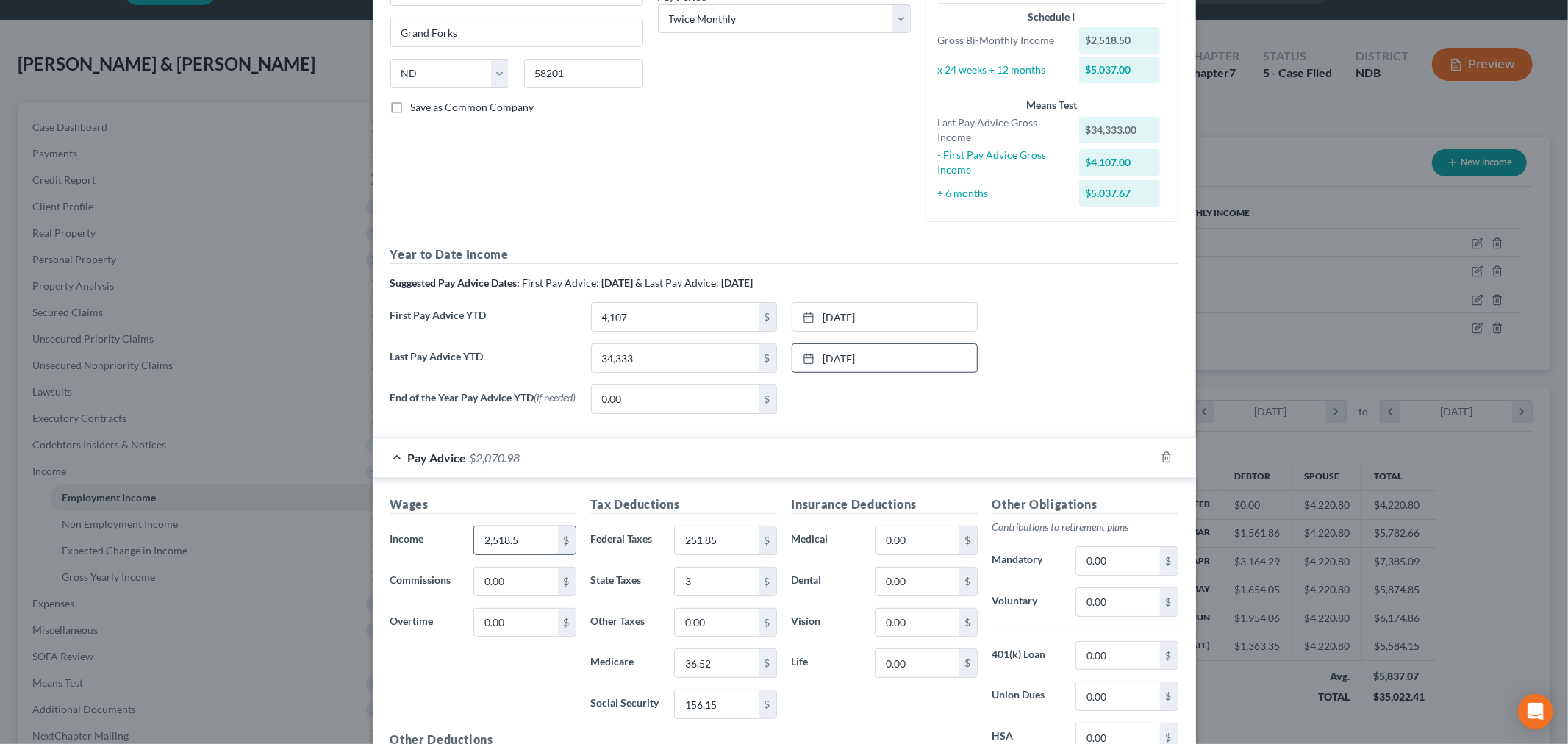
click at [530, 545] on input "2,518.5" at bounding box center [516, 540] width 83 height 28
click at [530, 541] on input "2,518.52" at bounding box center [516, 540] width 83 height 28
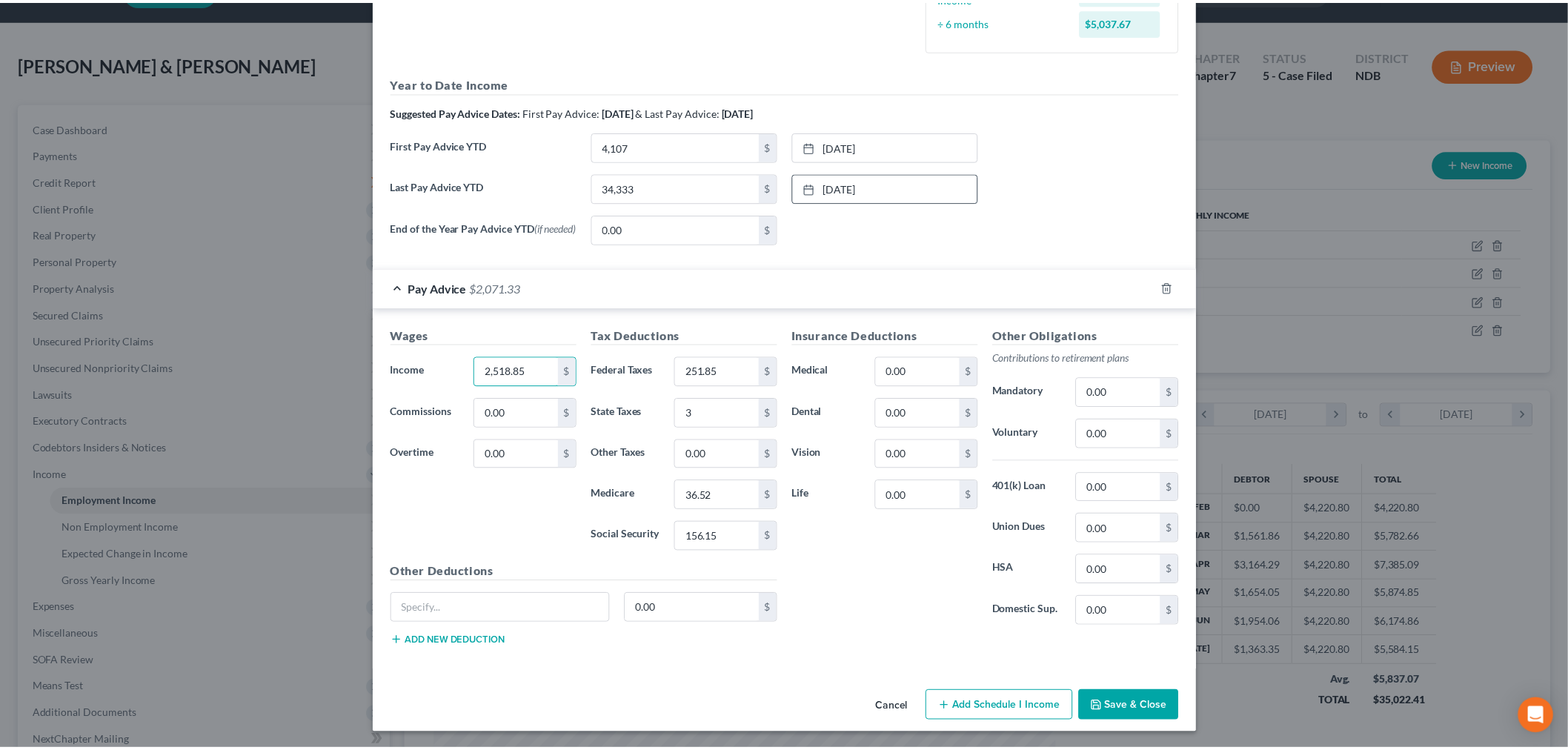
scroll to position [426, 0]
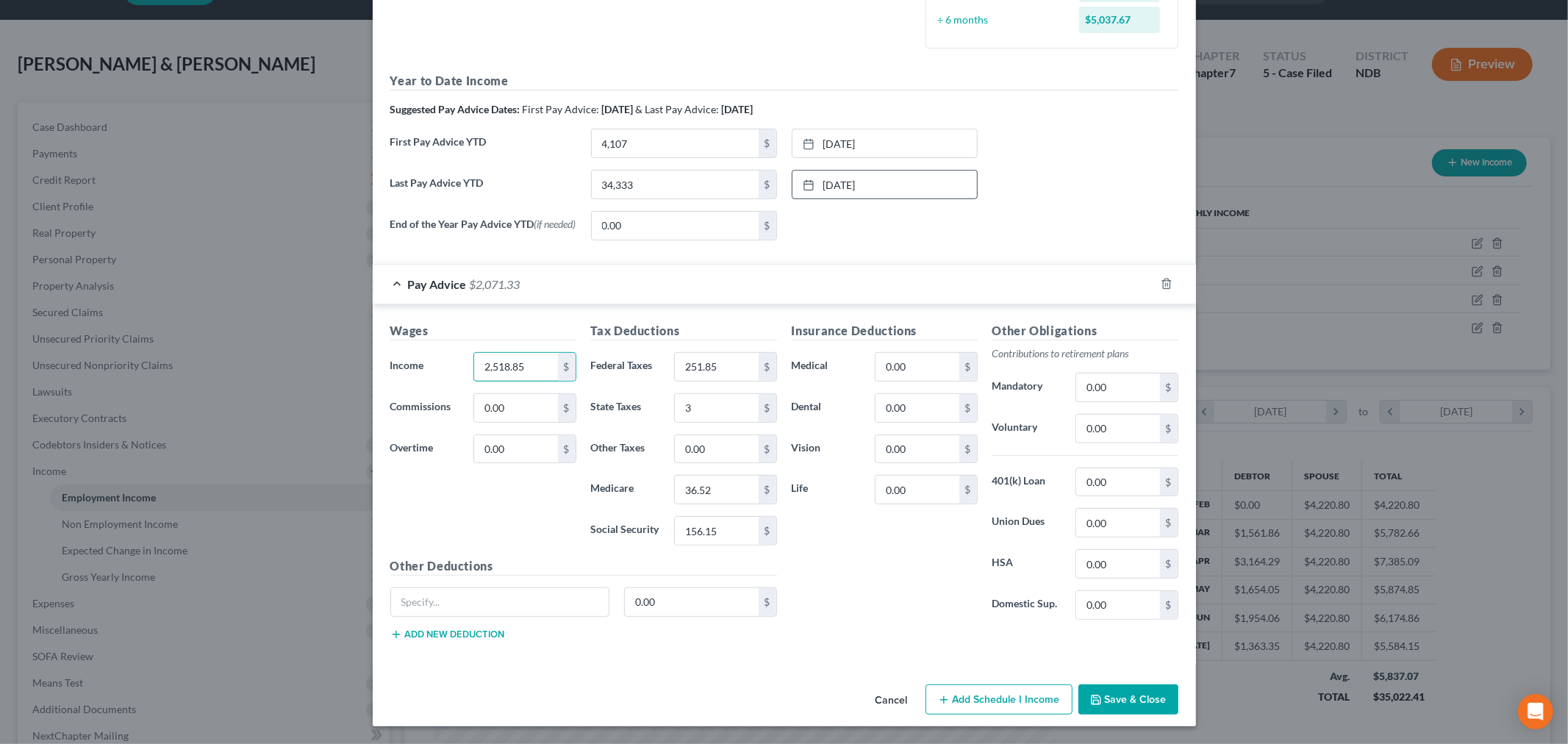
type input "2,518.85"
click at [1138, 702] on button "Save & Close" at bounding box center [1129, 700] width 100 height 30
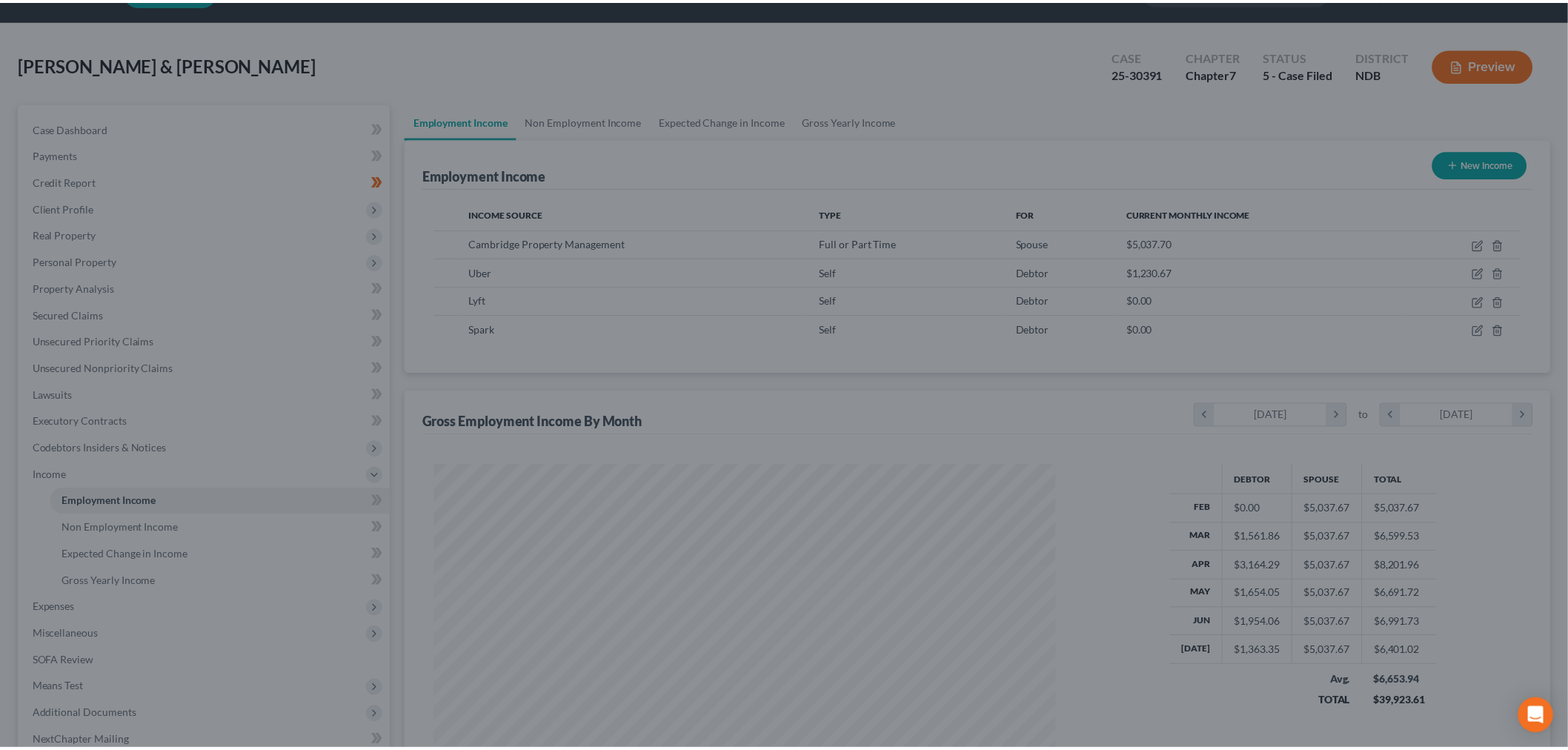
scroll to position [741081, 740335]
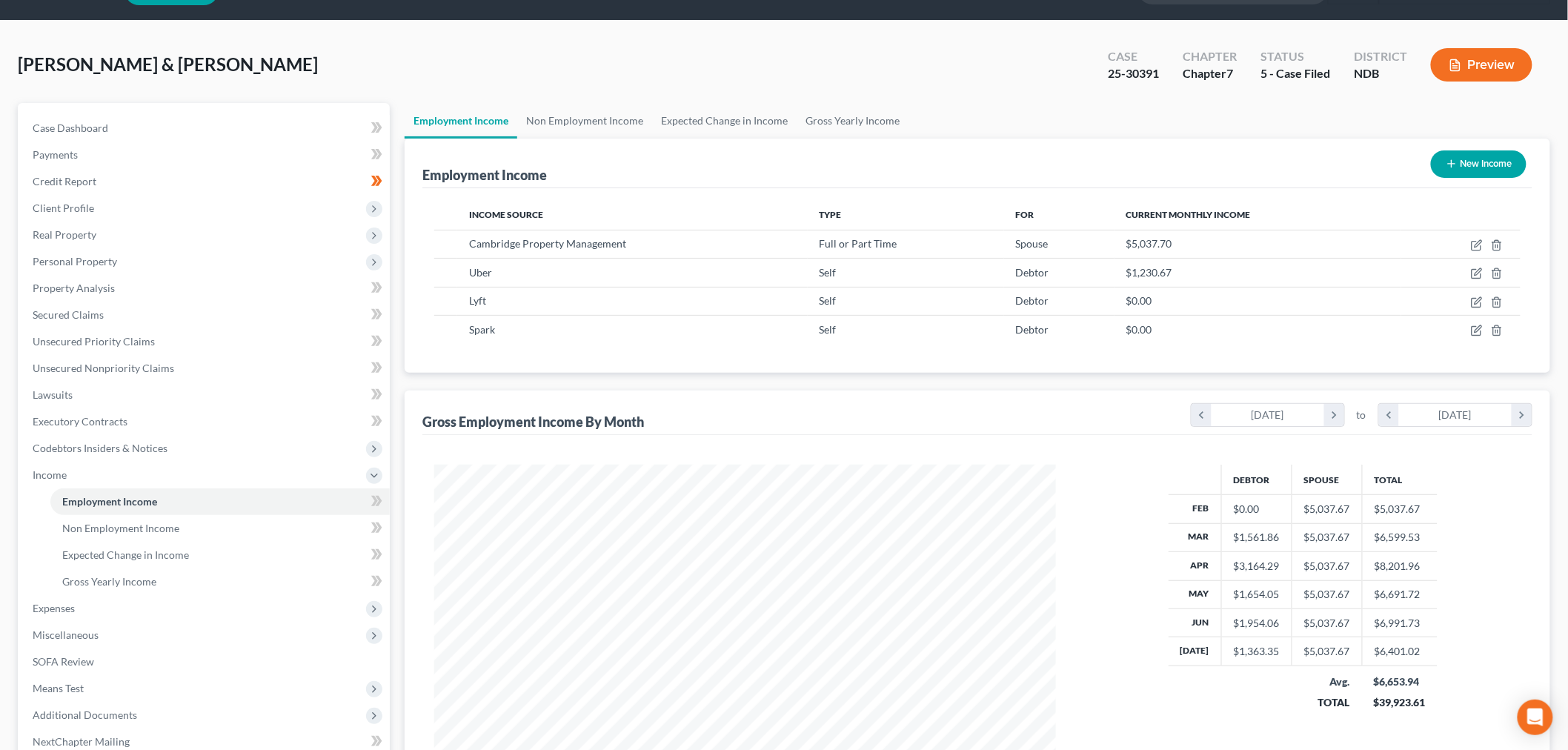
drag, startPoint x: 122, startPoint y: 603, endPoint x: 113, endPoint y: 636, distance: 34.2
click at [120, 604] on span "Expenses" at bounding box center [205, 609] width 369 height 27
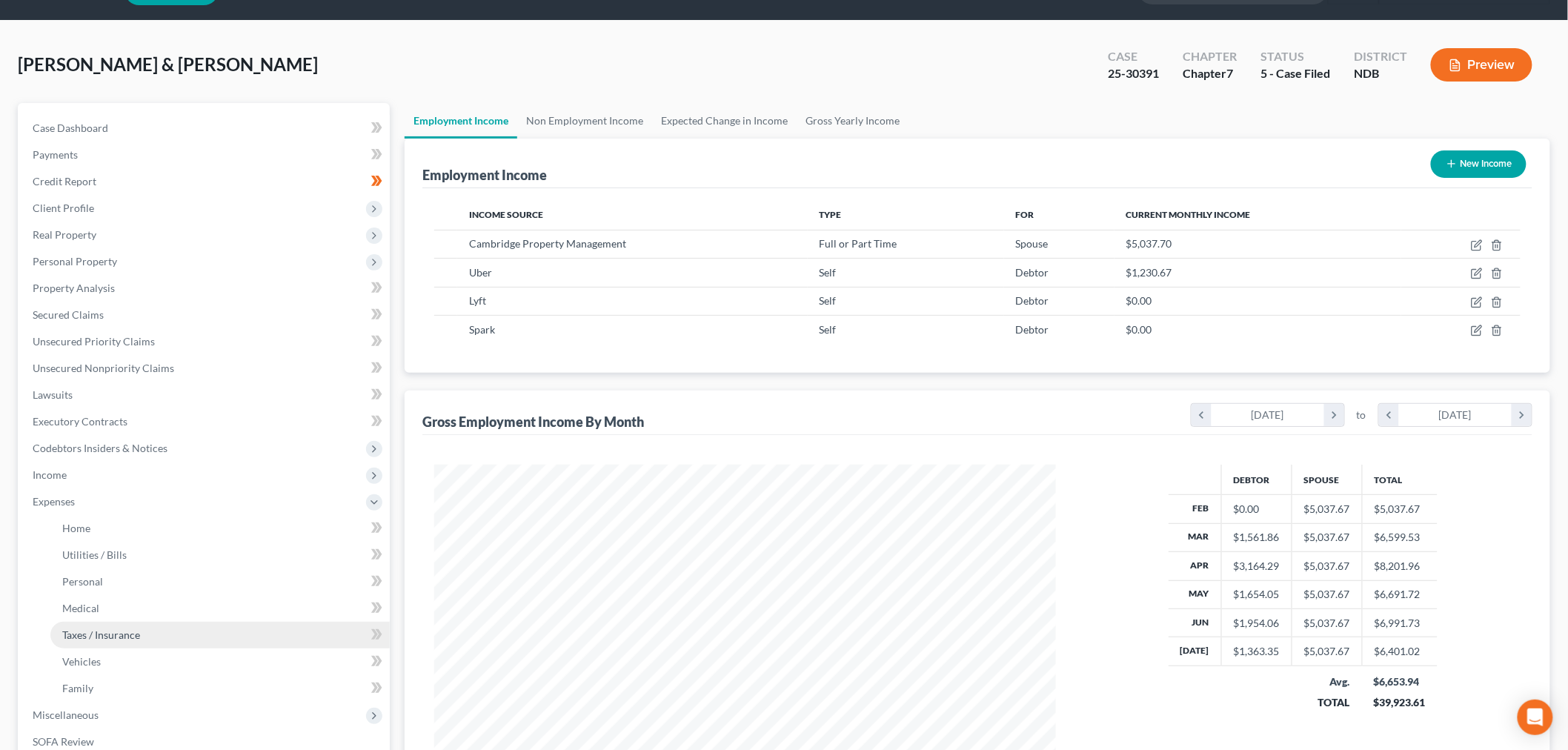
click at [108, 642] on link "Taxes / Insurance" at bounding box center [219, 635] width 339 height 27
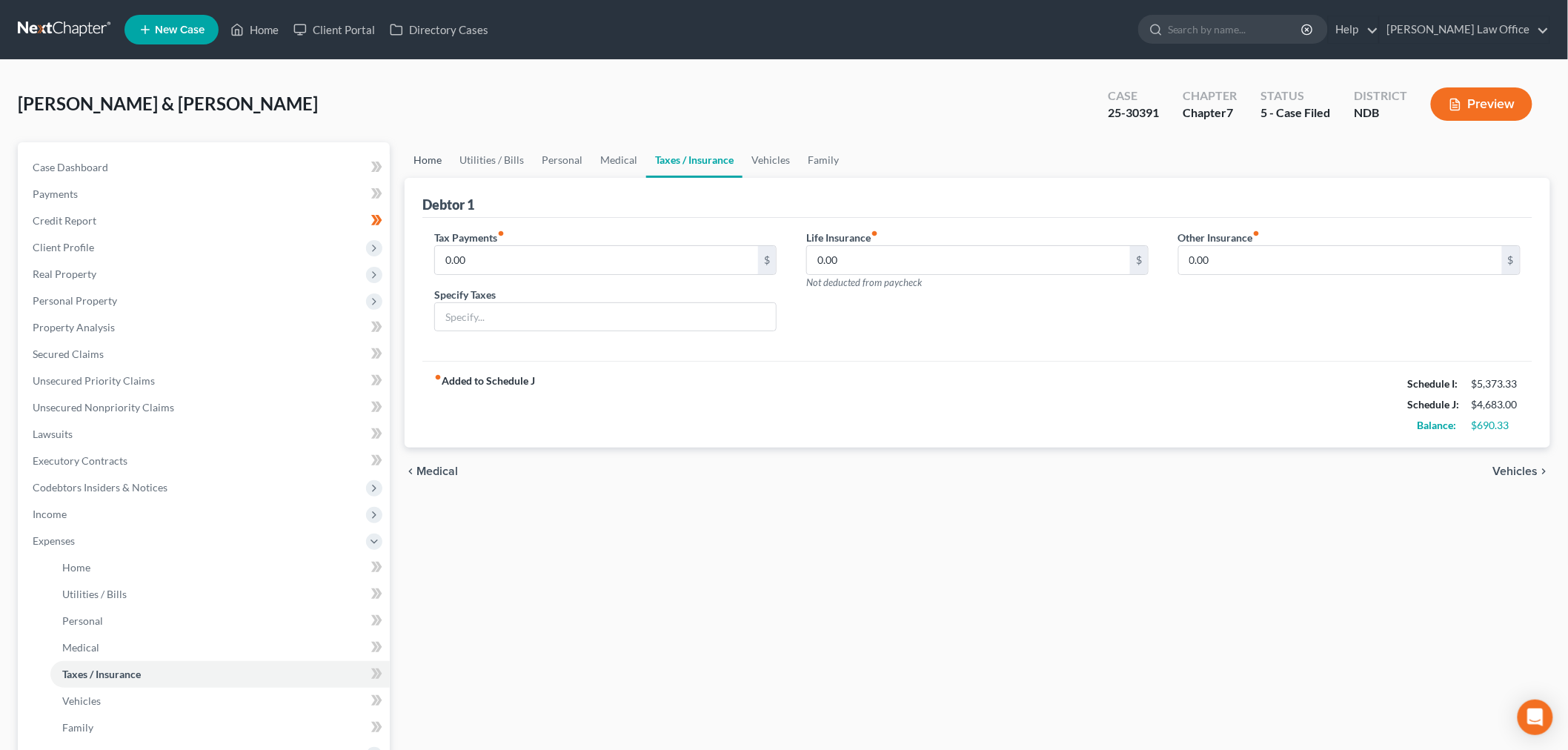
click at [432, 156] on link "Home" at bounding box center [427, 160] width 46 height 35
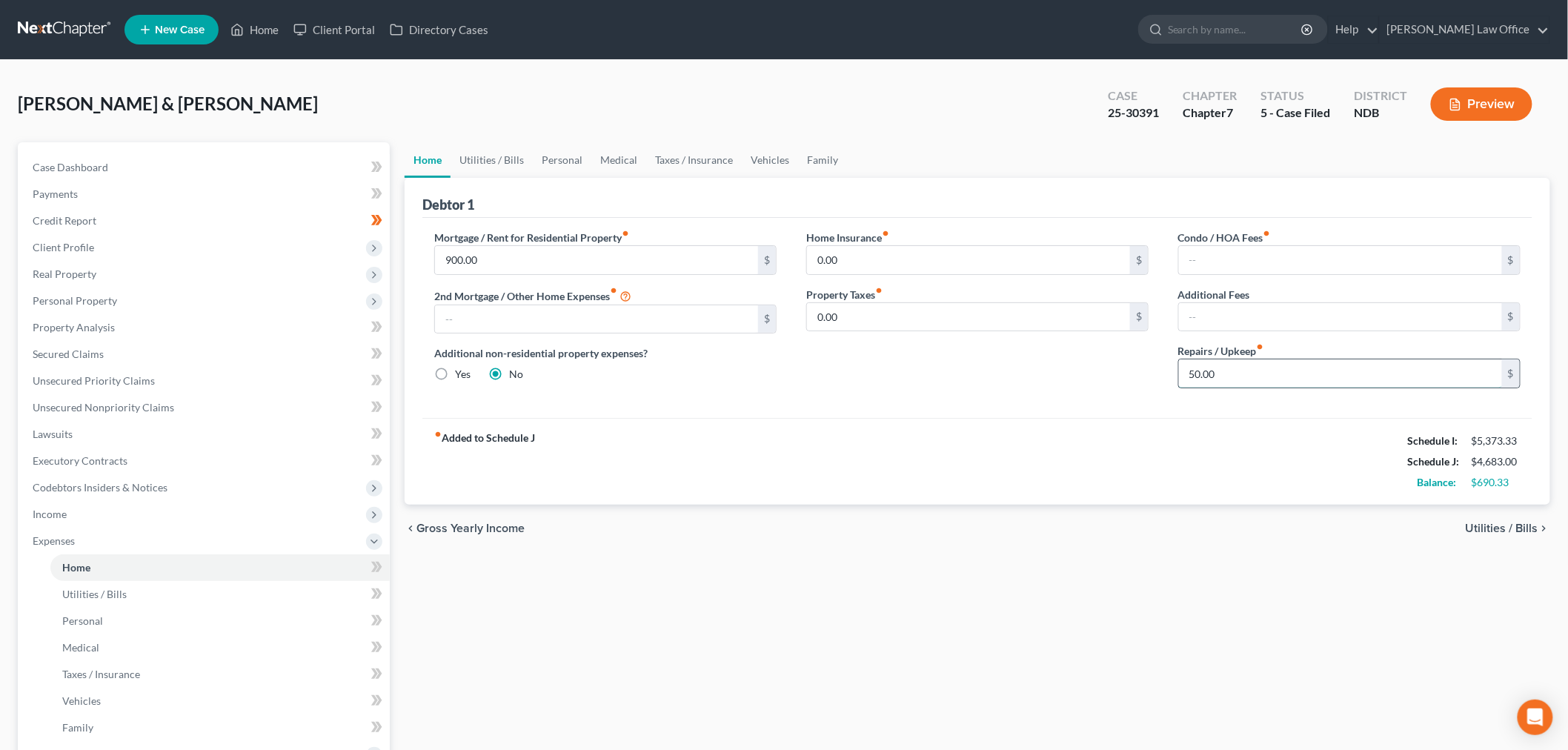
click at [1286, 386] on input "50.00" at bounding box center [1340, 373] width 323 height 28
type input "150"
drag, startPoint x: 494, startPoint y: 153, endPoint x: 562, endPoint y: 150, distance: 68.1
click at [494, 153] on link "Utilities / Bills" at bounding box center [491, 160] width 82 height 35
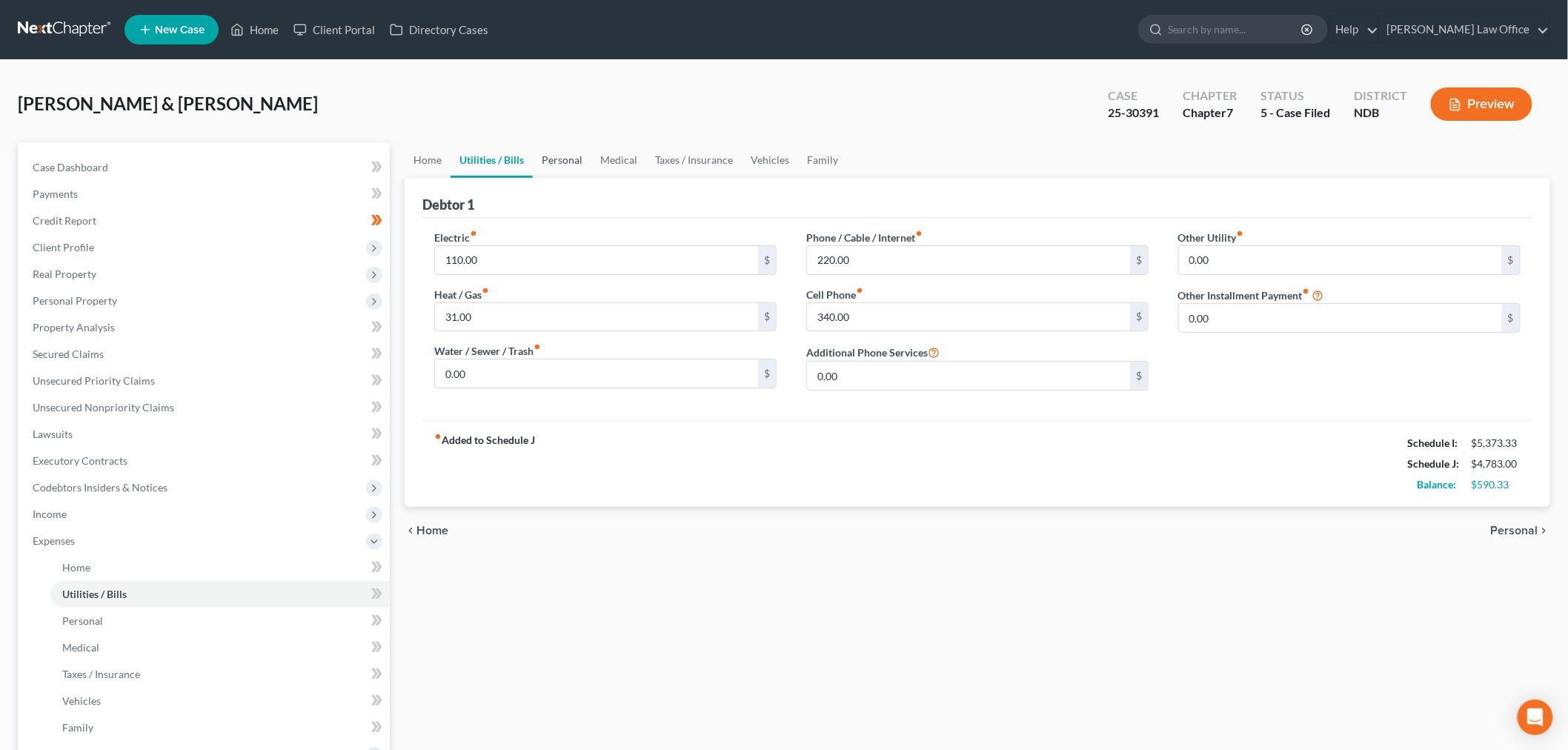
click at [545, 152] on link "Personal" at bounding box center [562, 160] width 59 height 35
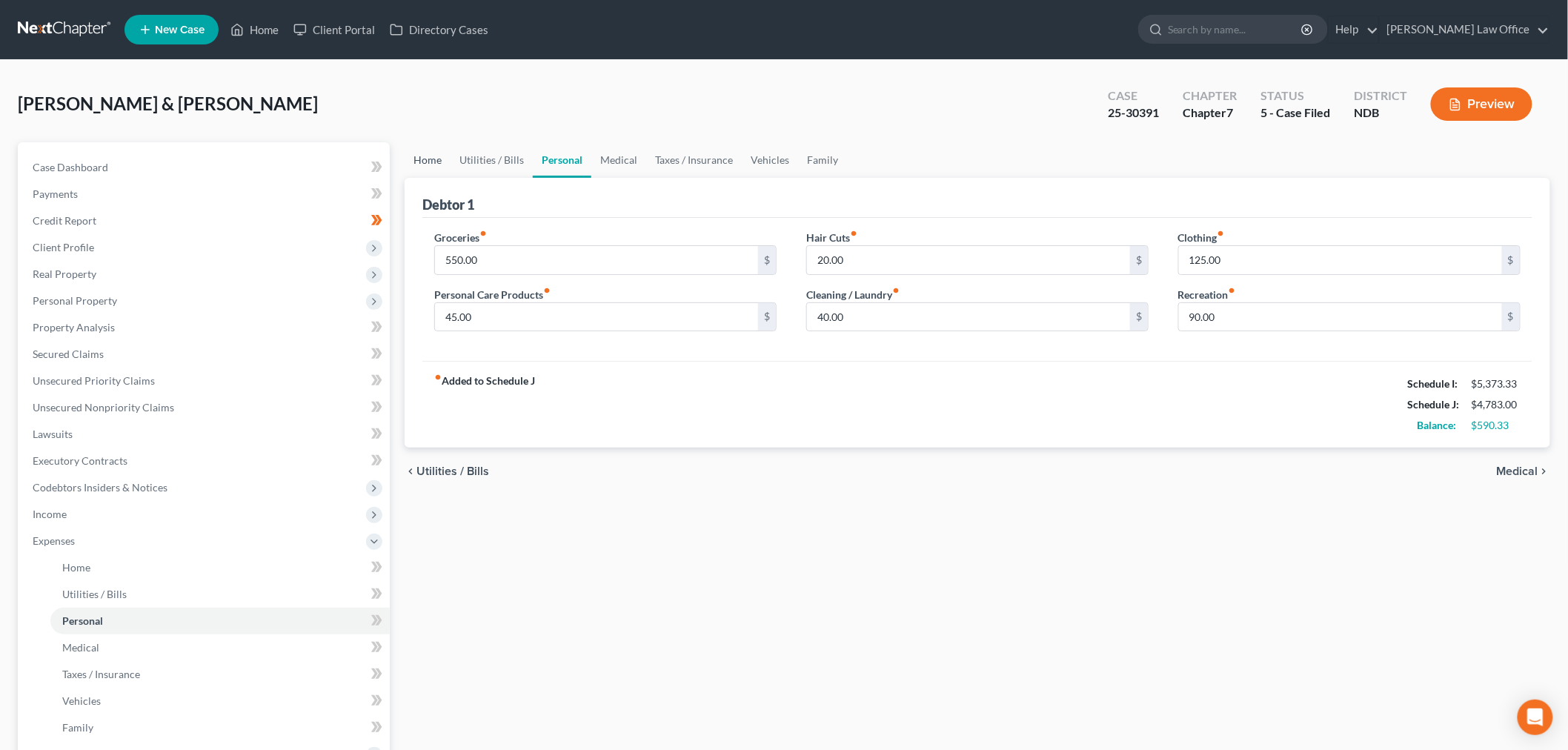
click at [428, 149] on link "Home" at bounding box center [427, 160] width 46 height 35
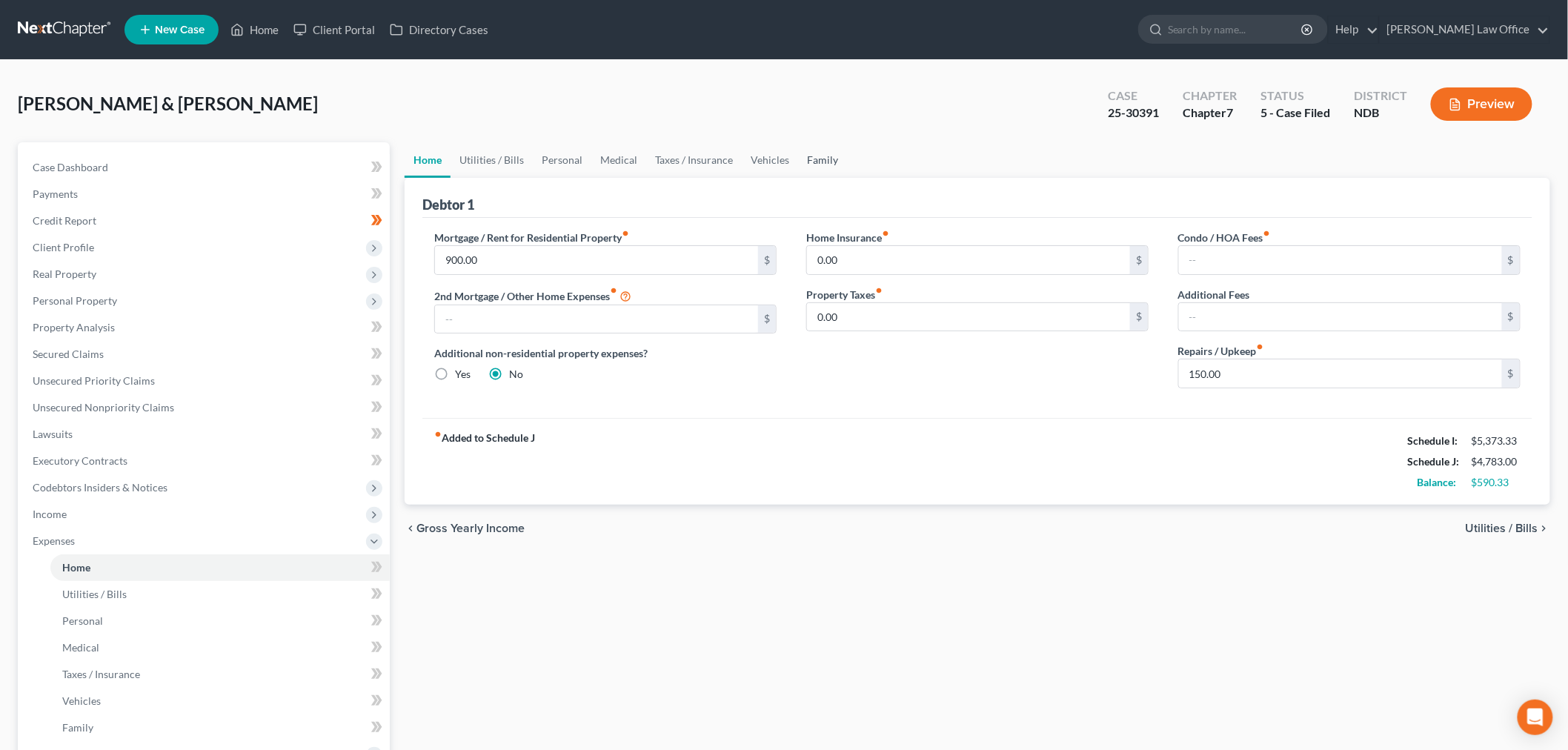
click at [808, 149] on link "Family" at bounding box center [822, 160] width 49 height 35
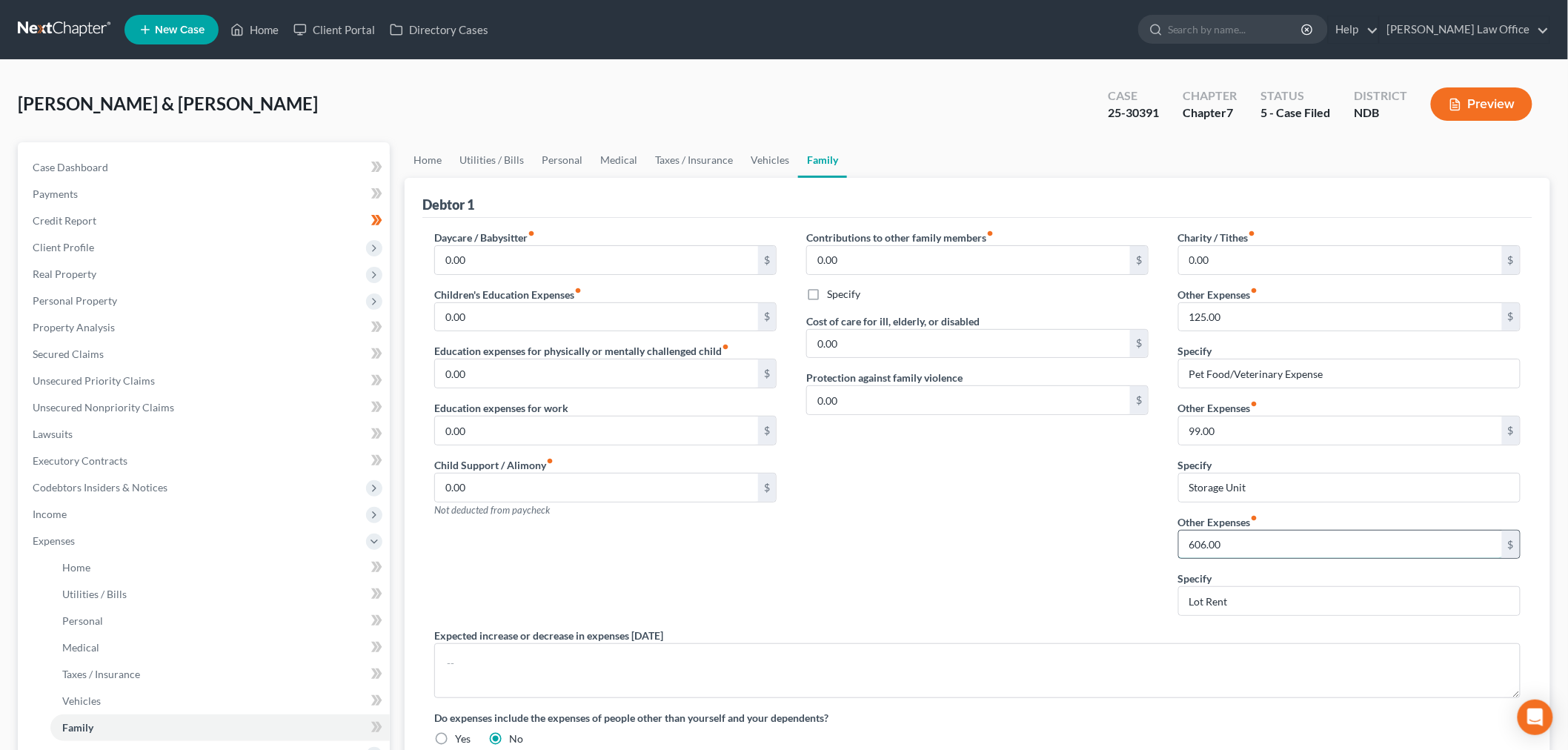
click at [1272, 554] on input "606.00" at bounding box center [1340, 544] width 323 height 28
click at [422, 160] on link "Home" at bounding box center [427, 160] width 46 height 35
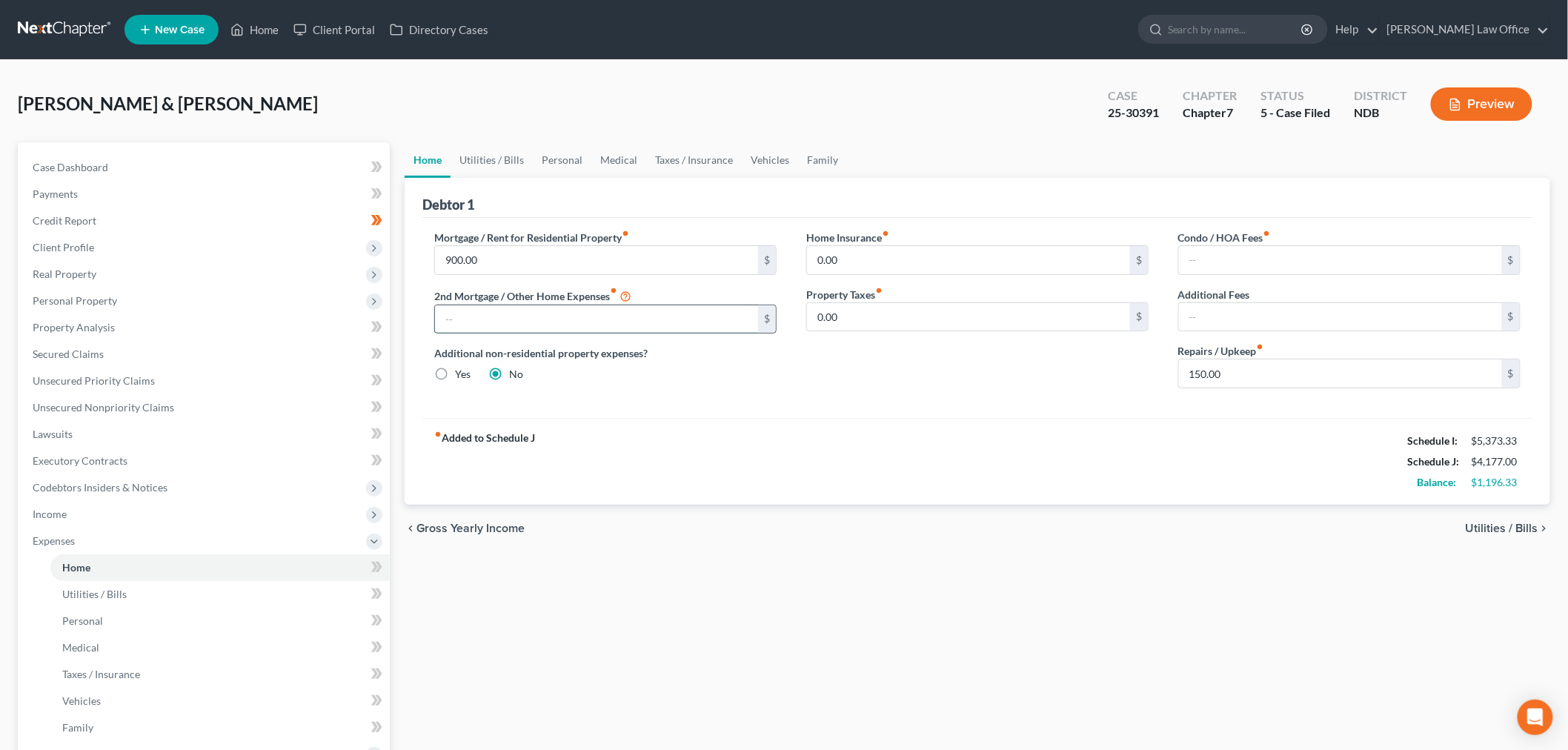
click at [694, 323] on input "text" at bounding box center [596, 319] width 323 height 28
type input "606"
click at [944, 426] on div "fiber_manual_record Added to Schedule J Schedule I: $5,373.33 Schedule J: $4,78…" at bounding box center [977, 461] width 1110 height 87
click at [957, 319] on input "0.00" at bounding box center [968, 317] width 323 height 28
type input "88"
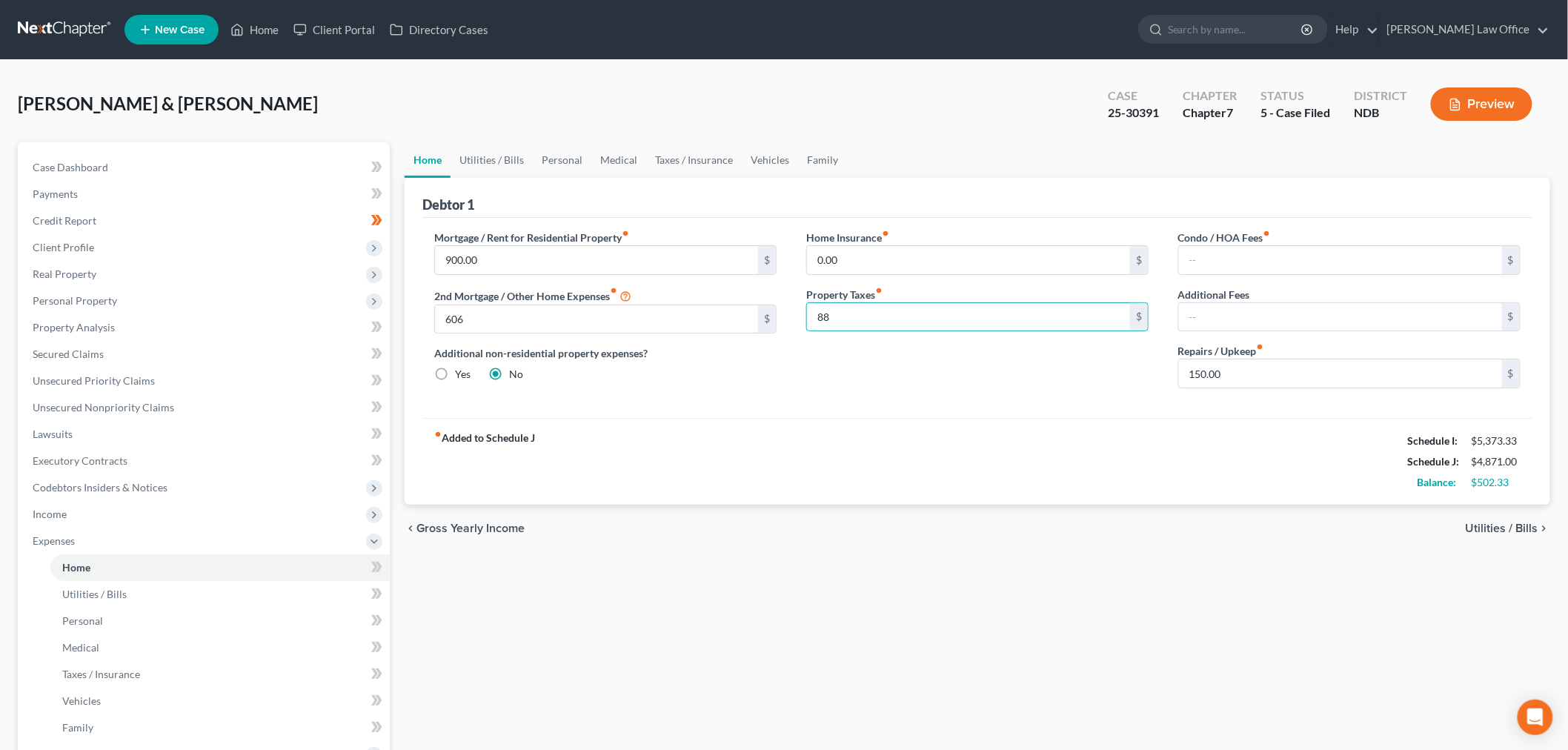
click at [1176, 435] on div "fiber_manual_record Added to Schedule J Schedule I: $5,373.33 Schedule J: $4,87…" at bounding box center [977, 461] width 1110 height 87
click at [509, 162] on link "Utilities / Bills" at bounding box center [491, 160] width 82 height 35
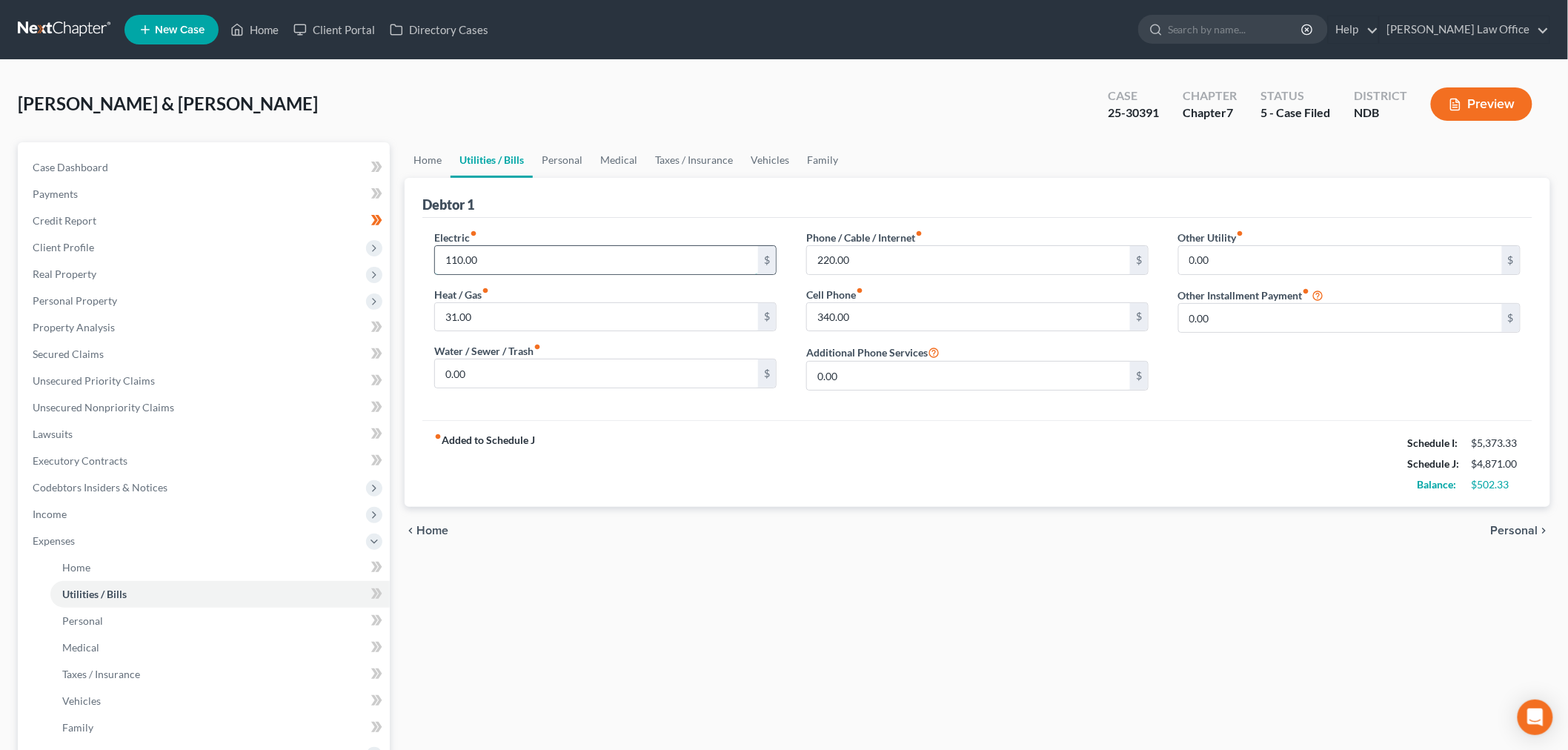
click at [639, 250] on input "110.00" at bounding box center [596, 261] width 323 height 28
type input "165"
drag, startPoint x: 684, startPoint y: 159, endPoint x: 721, endPoint y: 159, distance: 37.0
click at [684, 159] on link "Taxes / Insurance" at bounding box center [694, 160] width 96 height 35
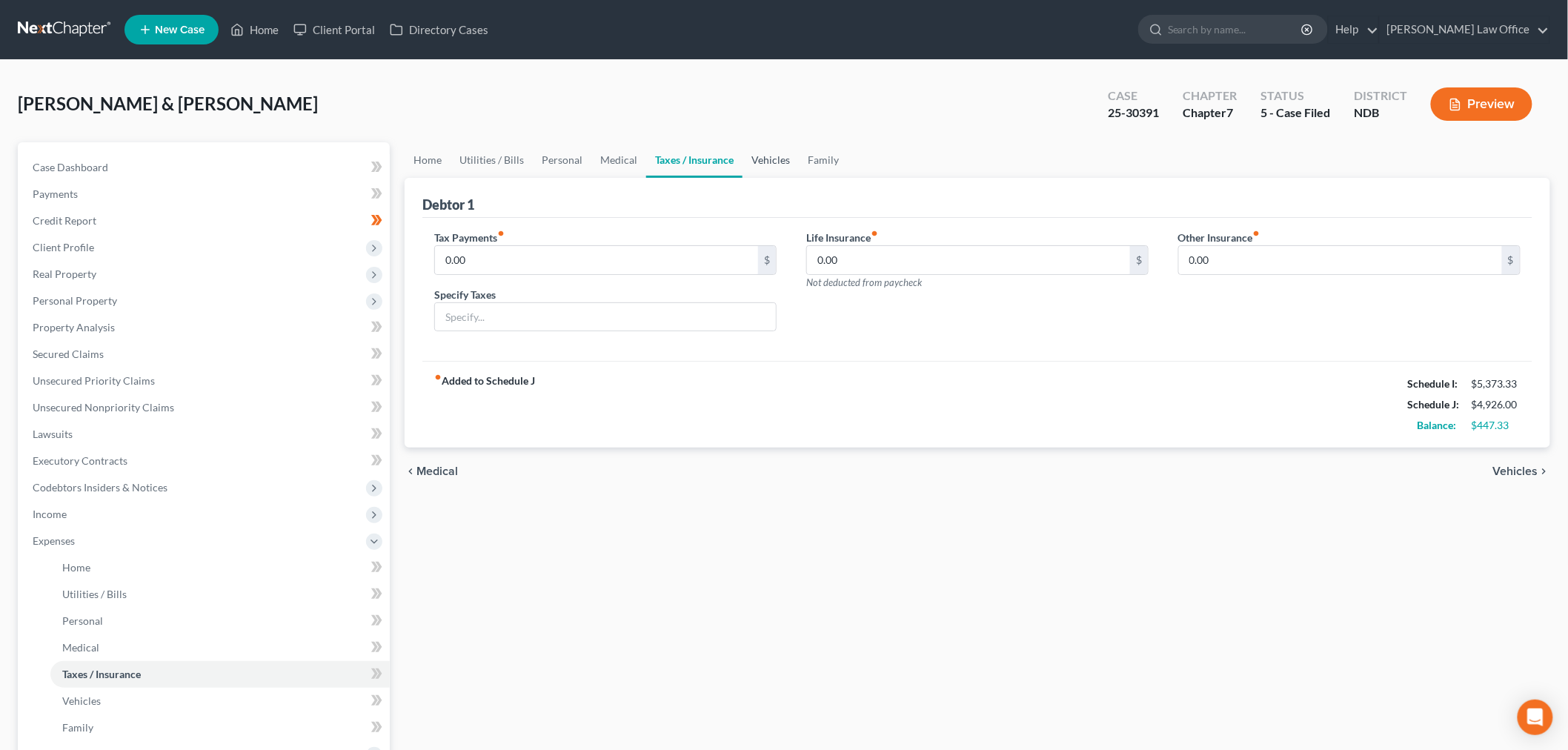
click at [764, 163] on link "Vehicles" at bounding box center [770, 160] width 57 height 35
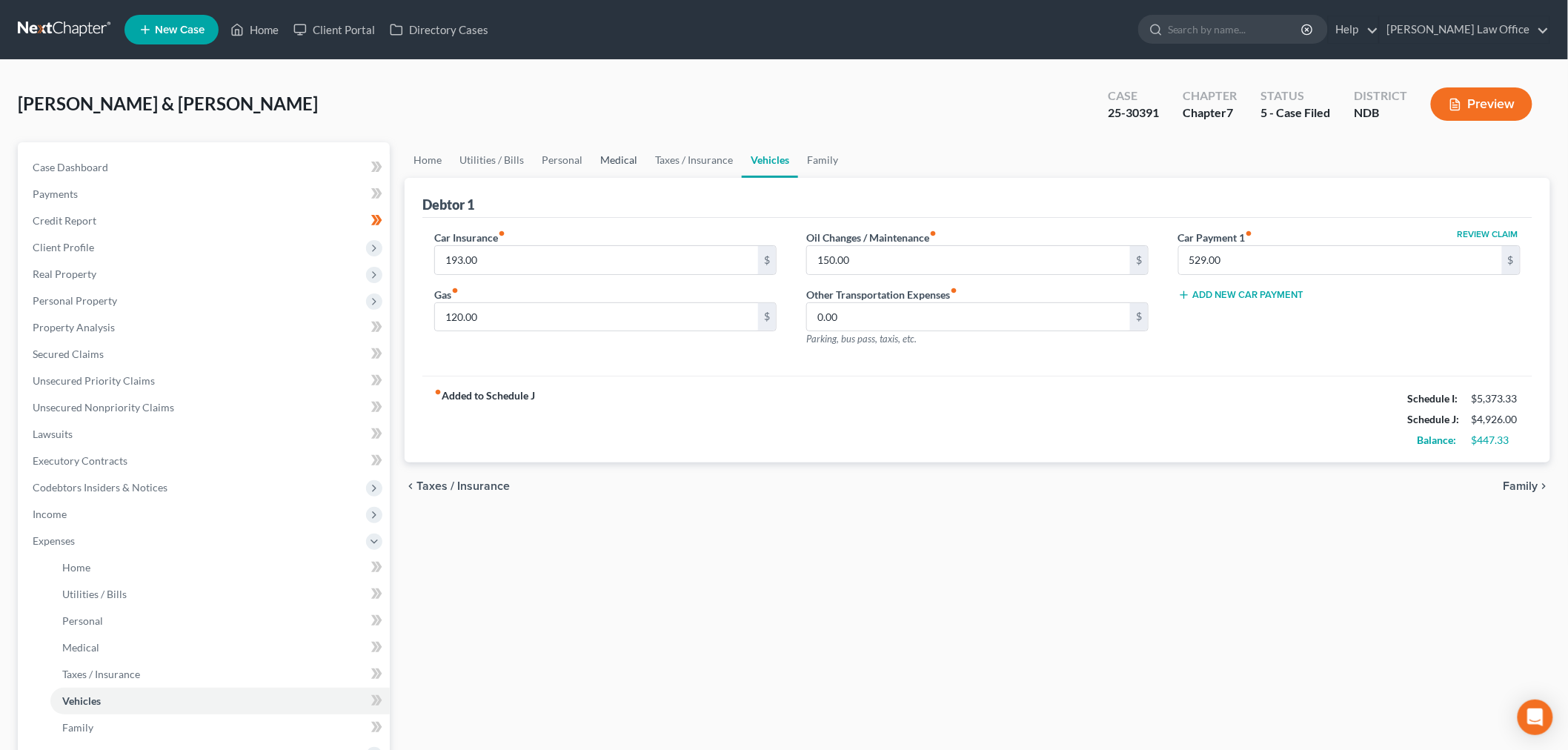
click at [620, 159] on link "Medical" at bounding box center [618, 160] width 55 height 35
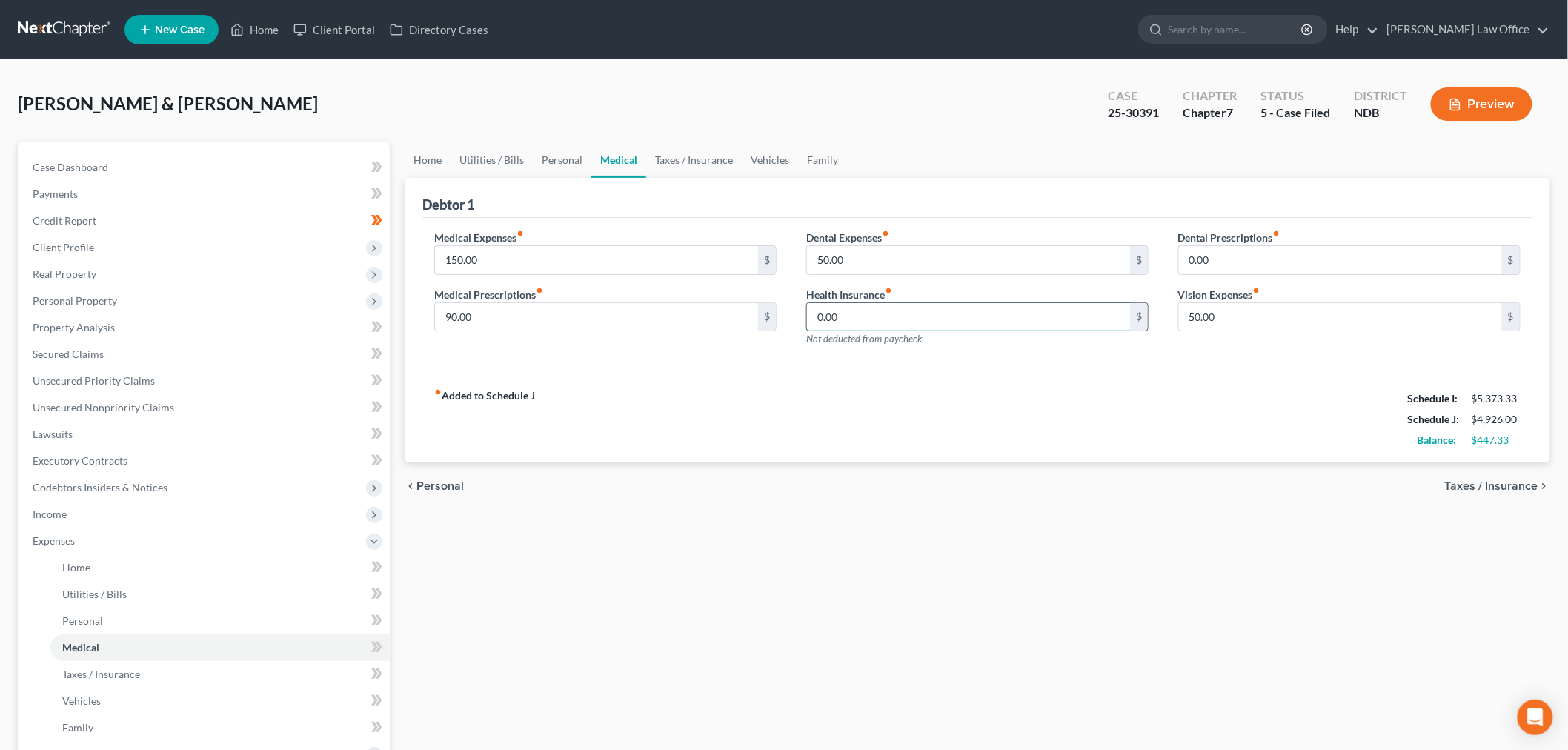
click at [908, 315] on input "0.00" at bounding box center [968, 317] width 323 height 28
type input "79"
click at [771, 156] on link "Vehicles" at bounding box center [770, 160] width 57 height 35
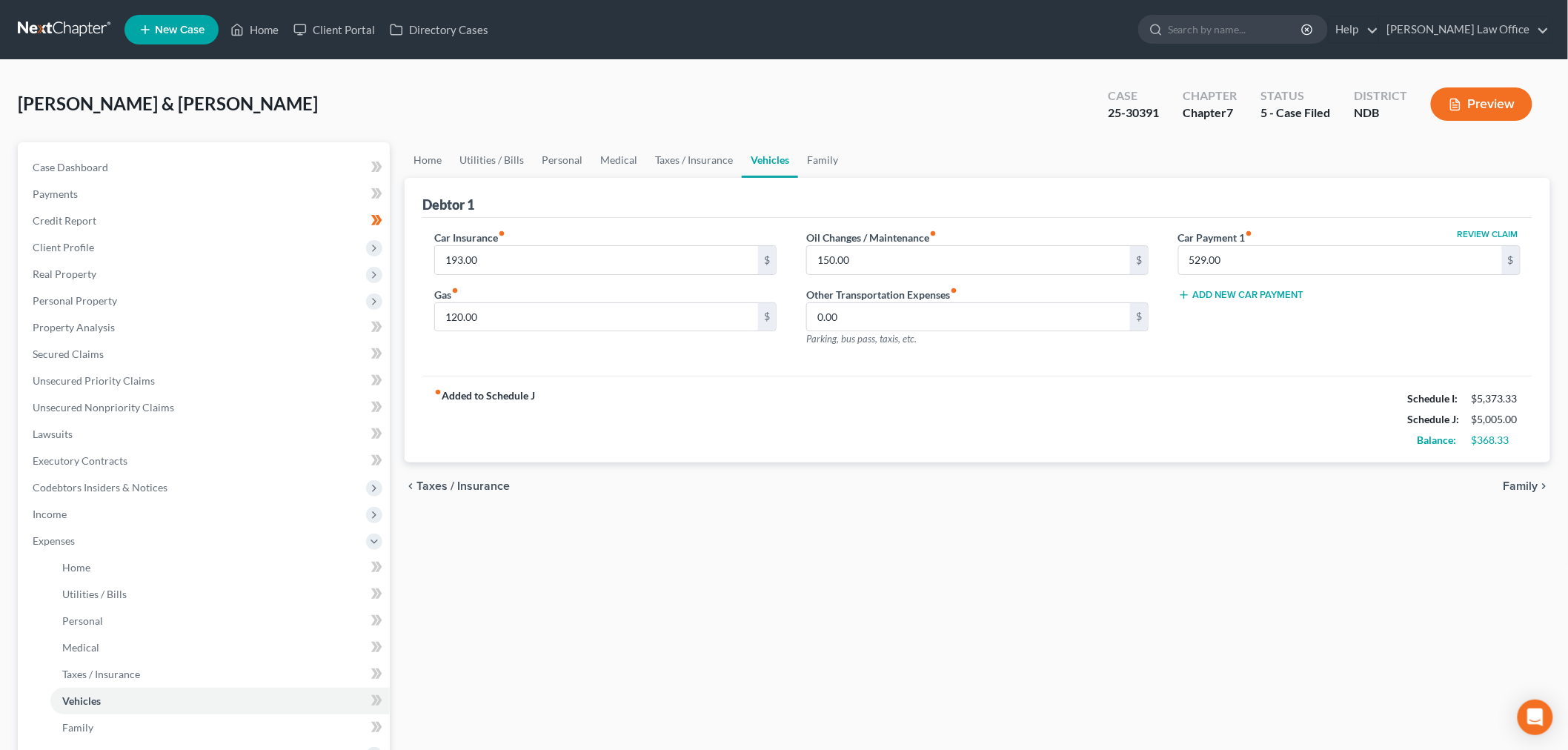
click at [1505, 234] on button "Review Claim" at bounding box center [1488, 234] width 65 height 9
select select "15"
select select "2"
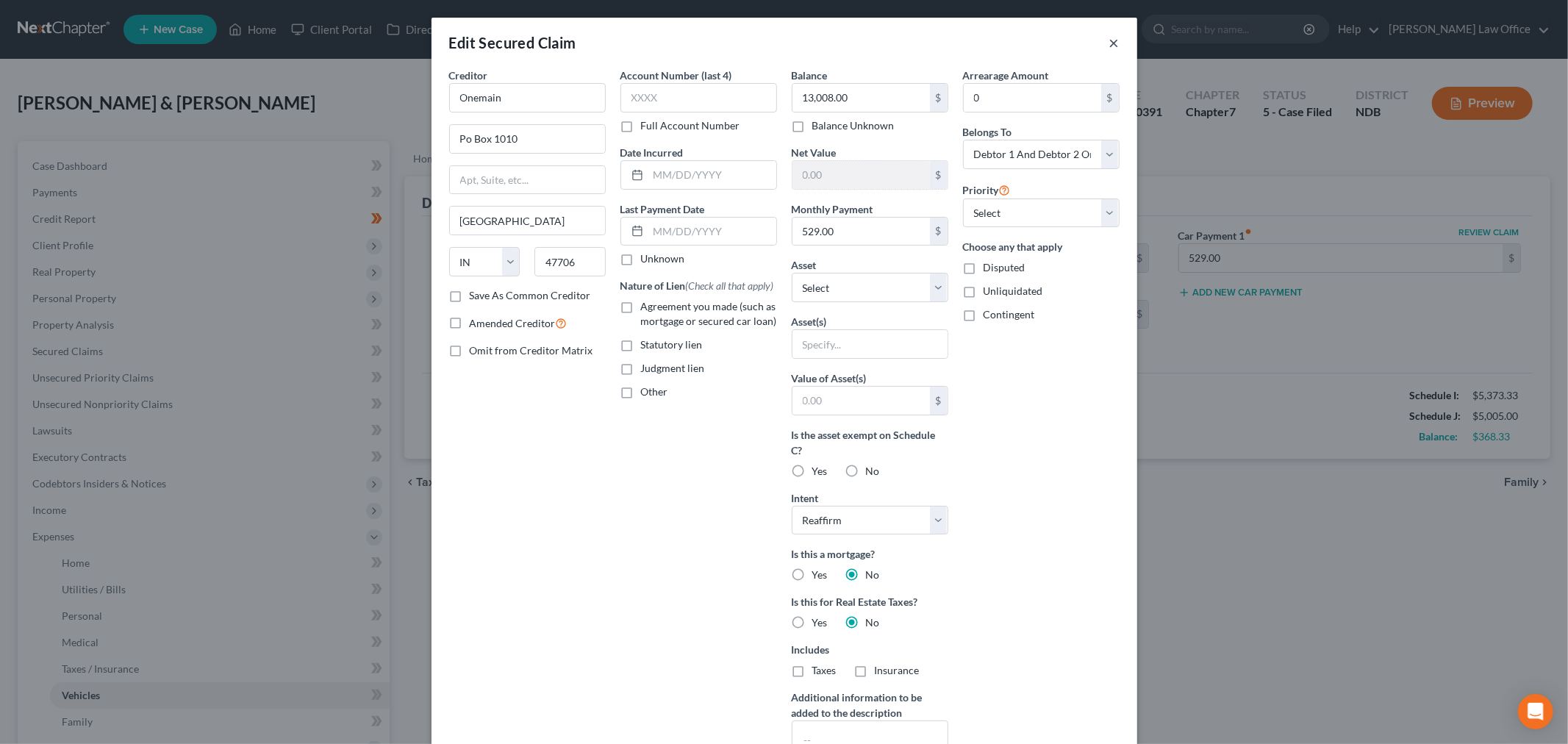
click at [1109, 42] on button "×" at bounding box center [1114, 42] width 10 height 18
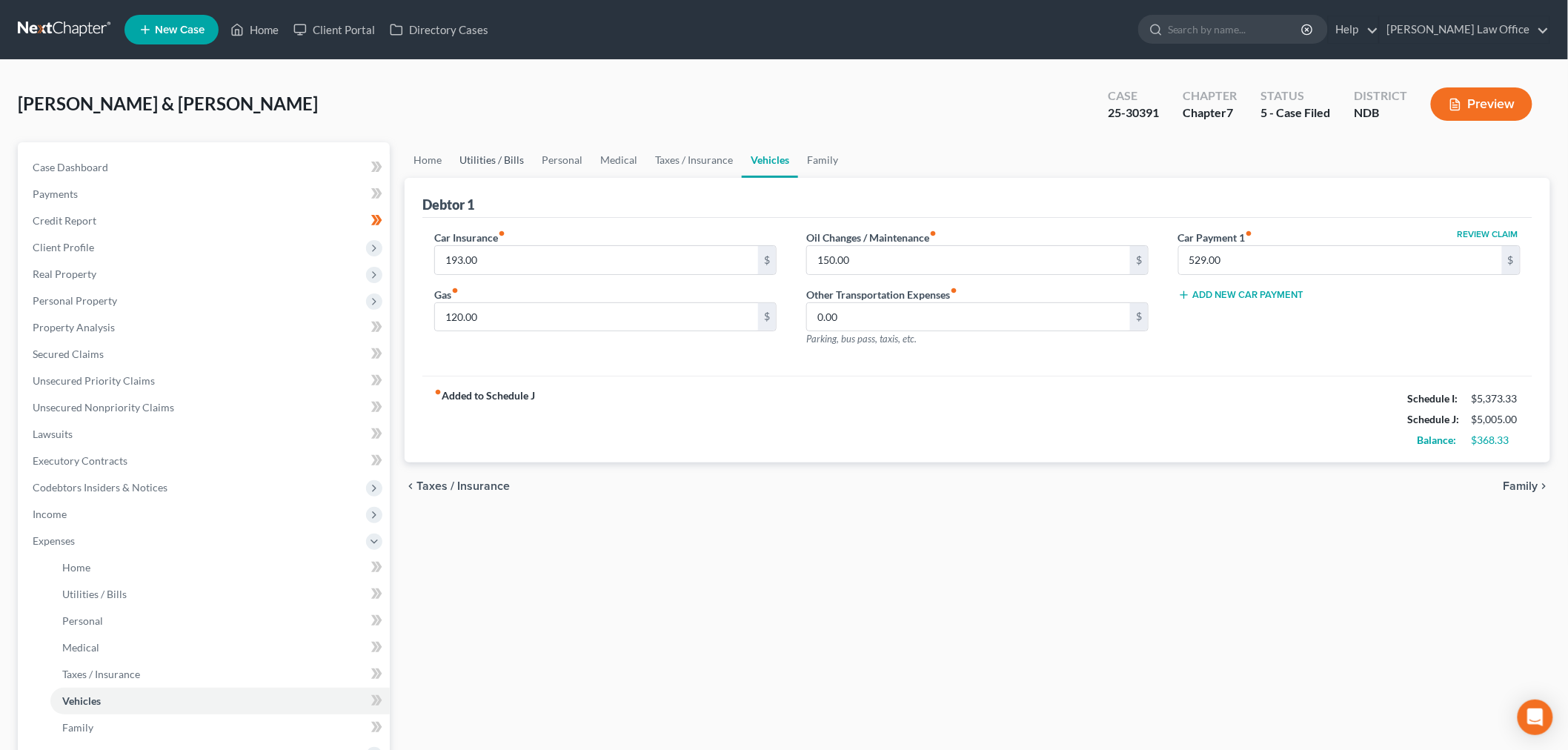
click at [524, 153] on link "Utilities / Bills" at bounding box center [491, 160] width 82 height 35
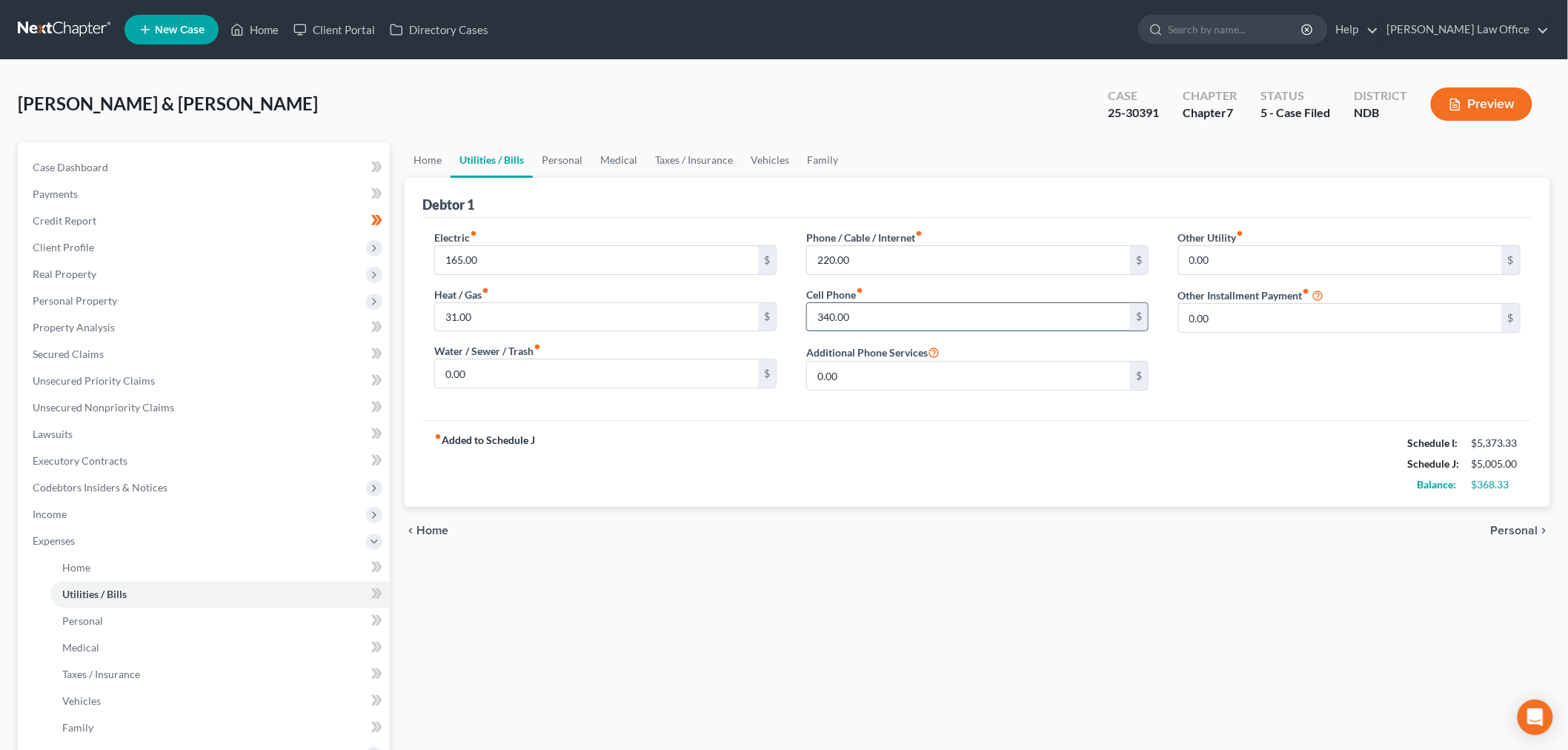
click at [942, 320] on input "340.00" at bounding box center [968, 317] width 323 height 28
type input "345"
click at [935, 247] on input "220.00" at bounding box center [968, 261] width 323 height 28
click at [71, 510] on span "Income" at bounding box center [205, 515] width 369 height 27
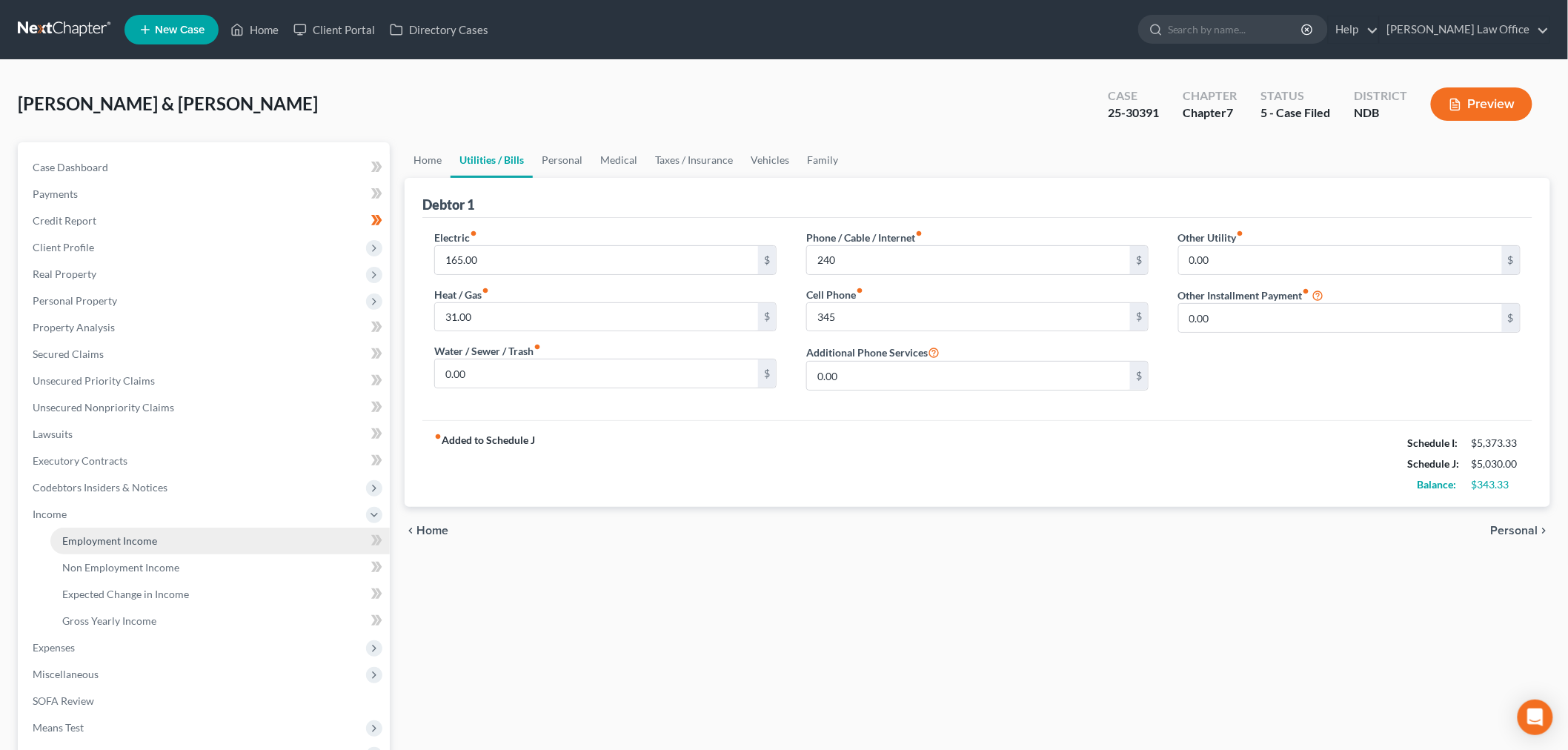
click at [153, 531] on link "Employment Income" at bounding box center [219, 541] width 339 height 27
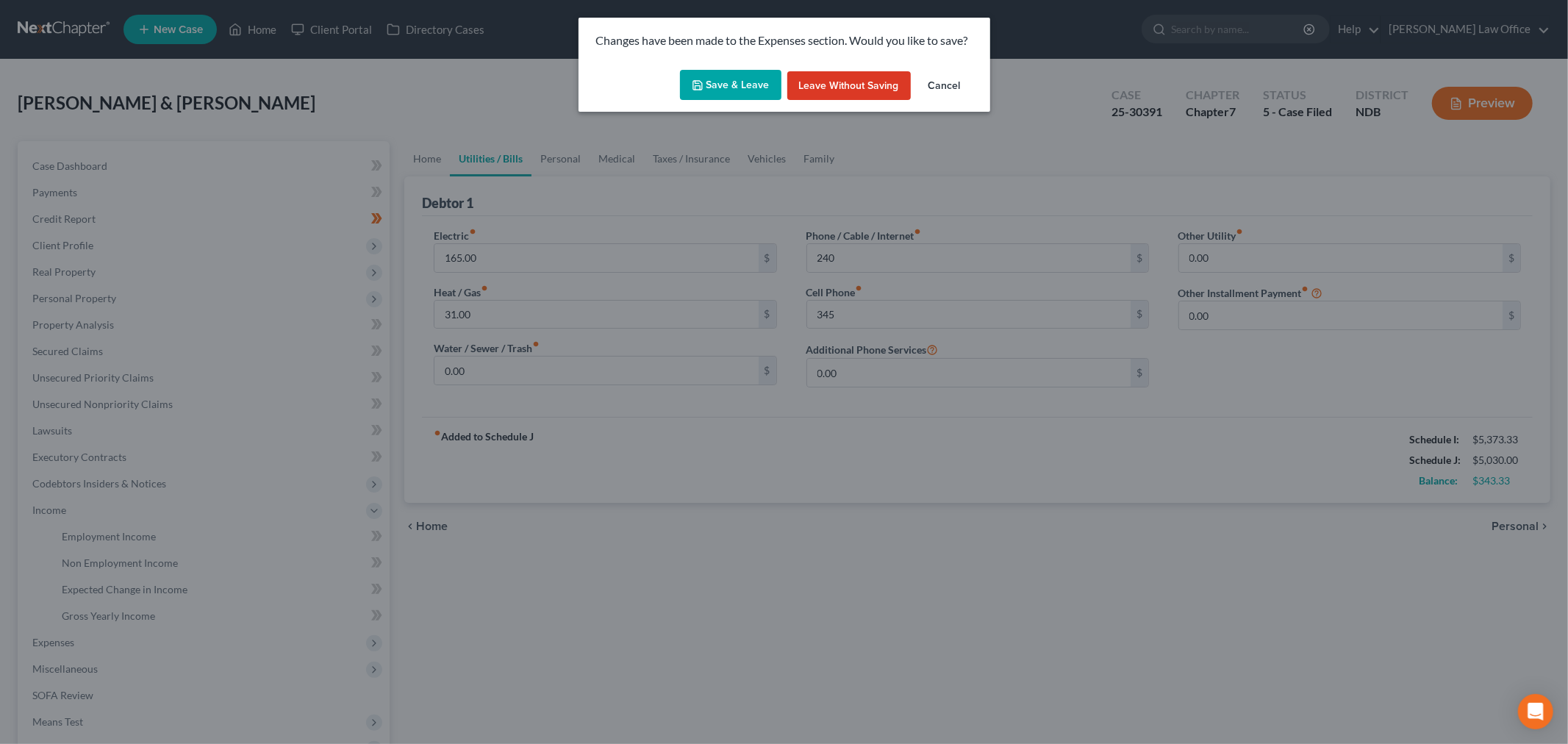
click at [718, 81] on button "Save & Leave" at bounding box center [731, 85] width 102 height 30
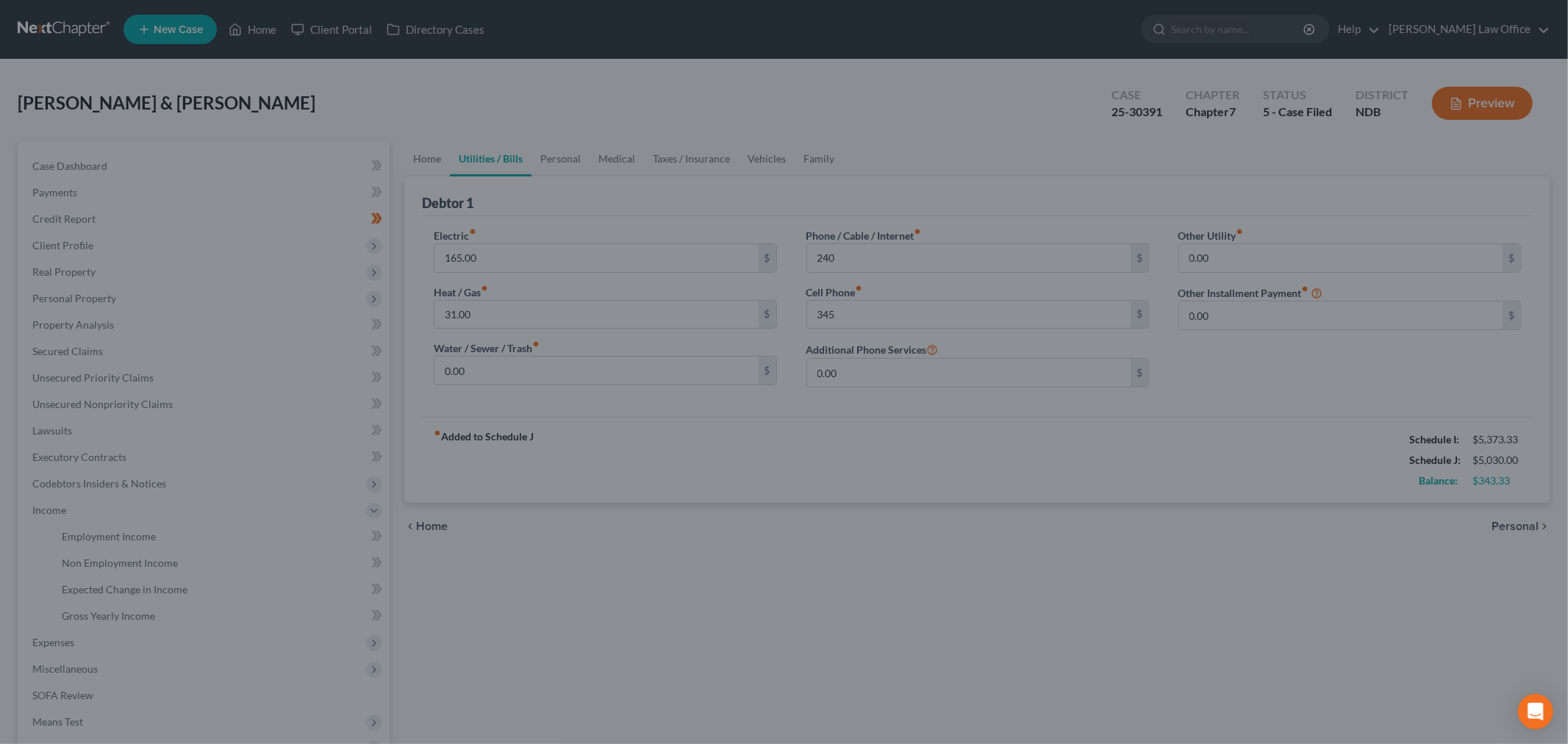
type input "240.00"
type input "345.00"
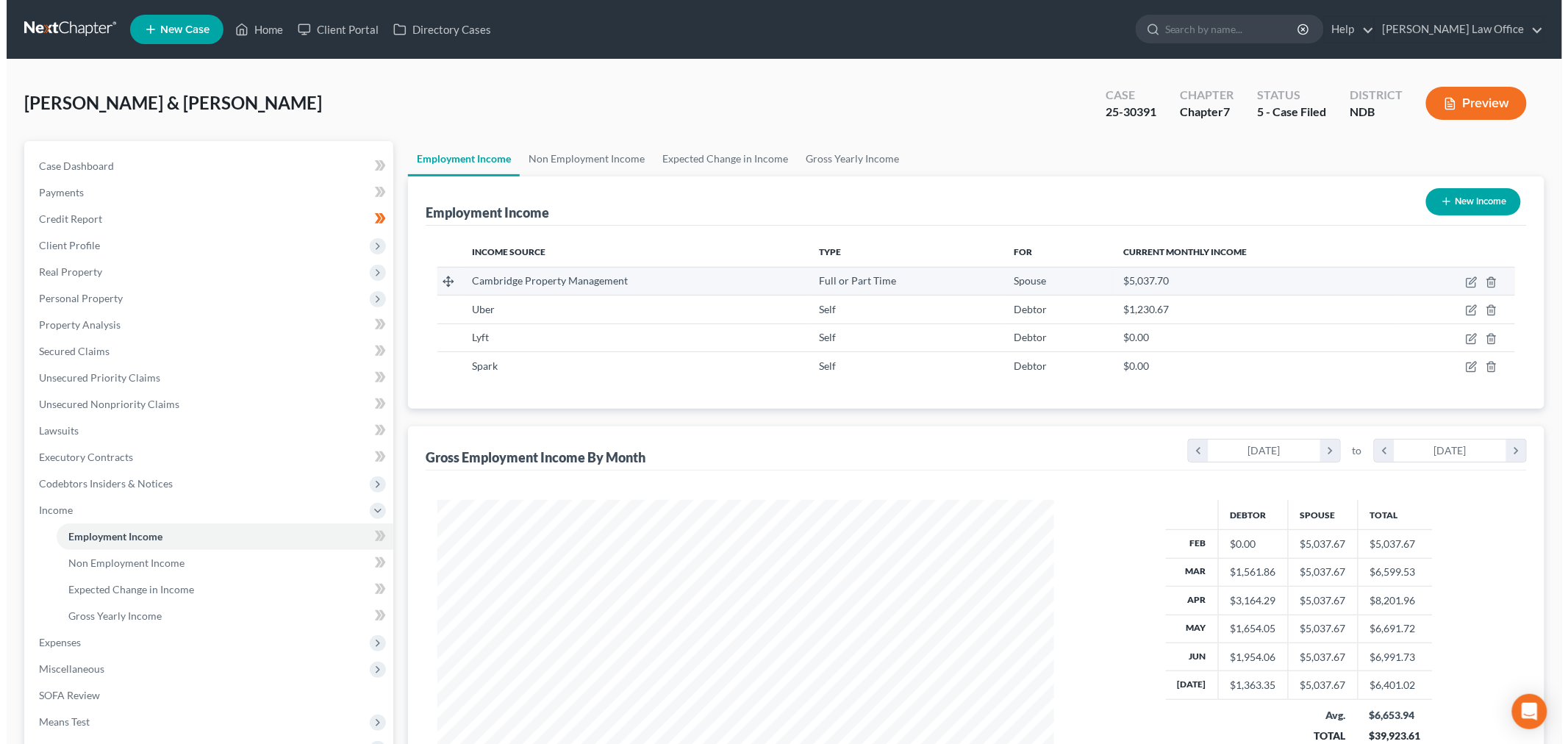
scroll to position [307, 646]
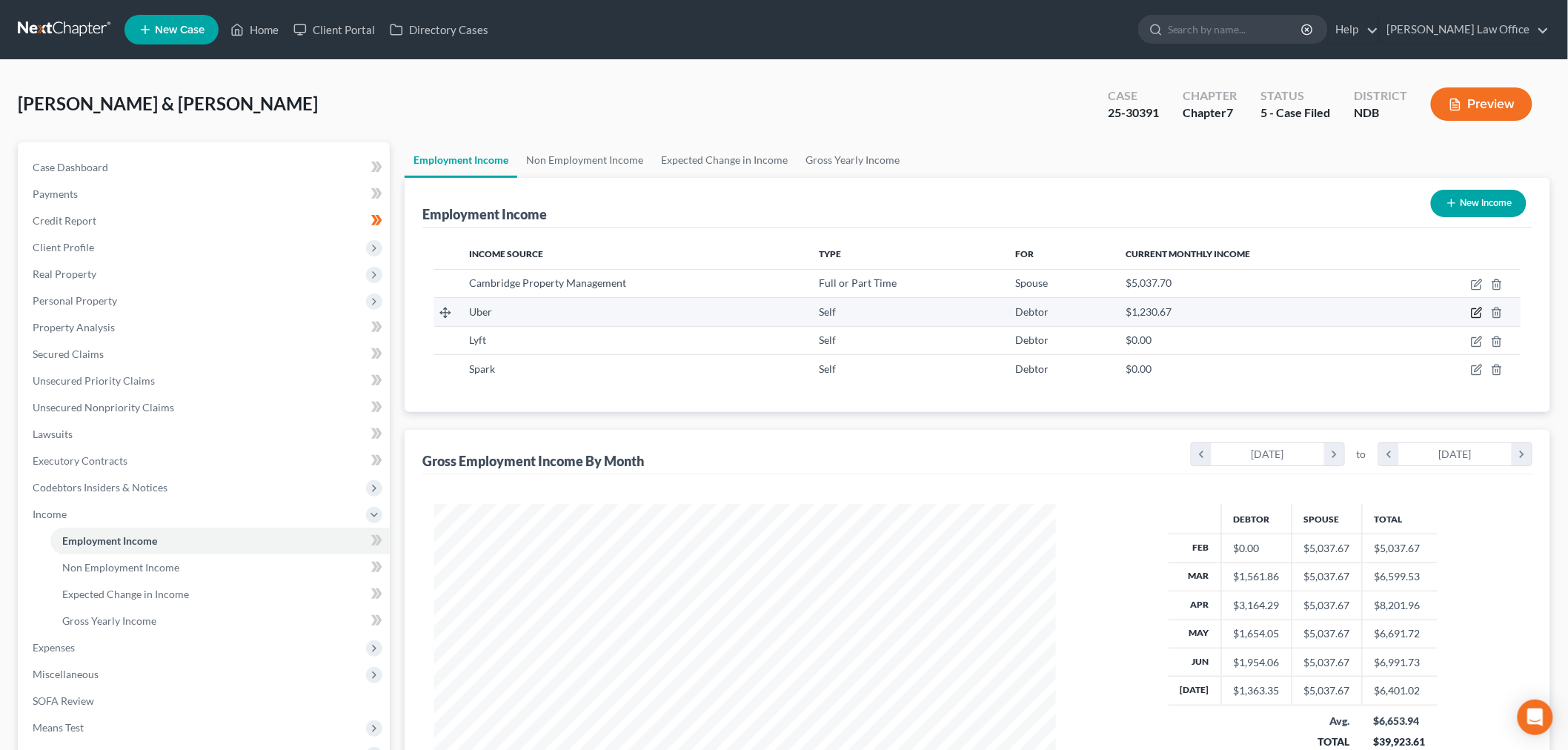
click at [1476, 309] on icon "button" at bounding box center [1476, 314] width 9 height 9
select select "1"
select select "3"
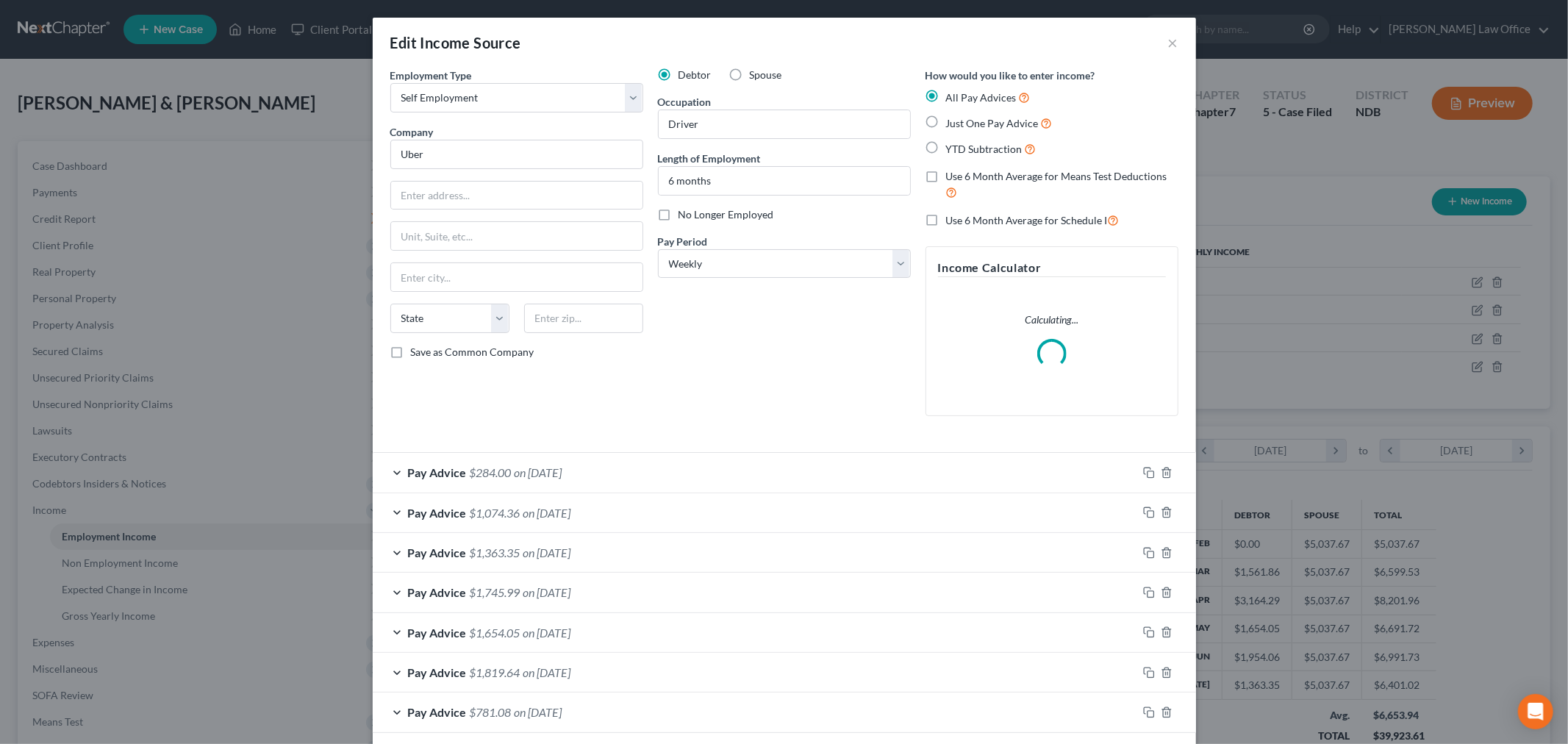
scroll to position [310, 652]
click at [594, 465] on div "Pay Advice $284.00 on 09/05/2025" at bounding box center [755, 473] width 765 height 39
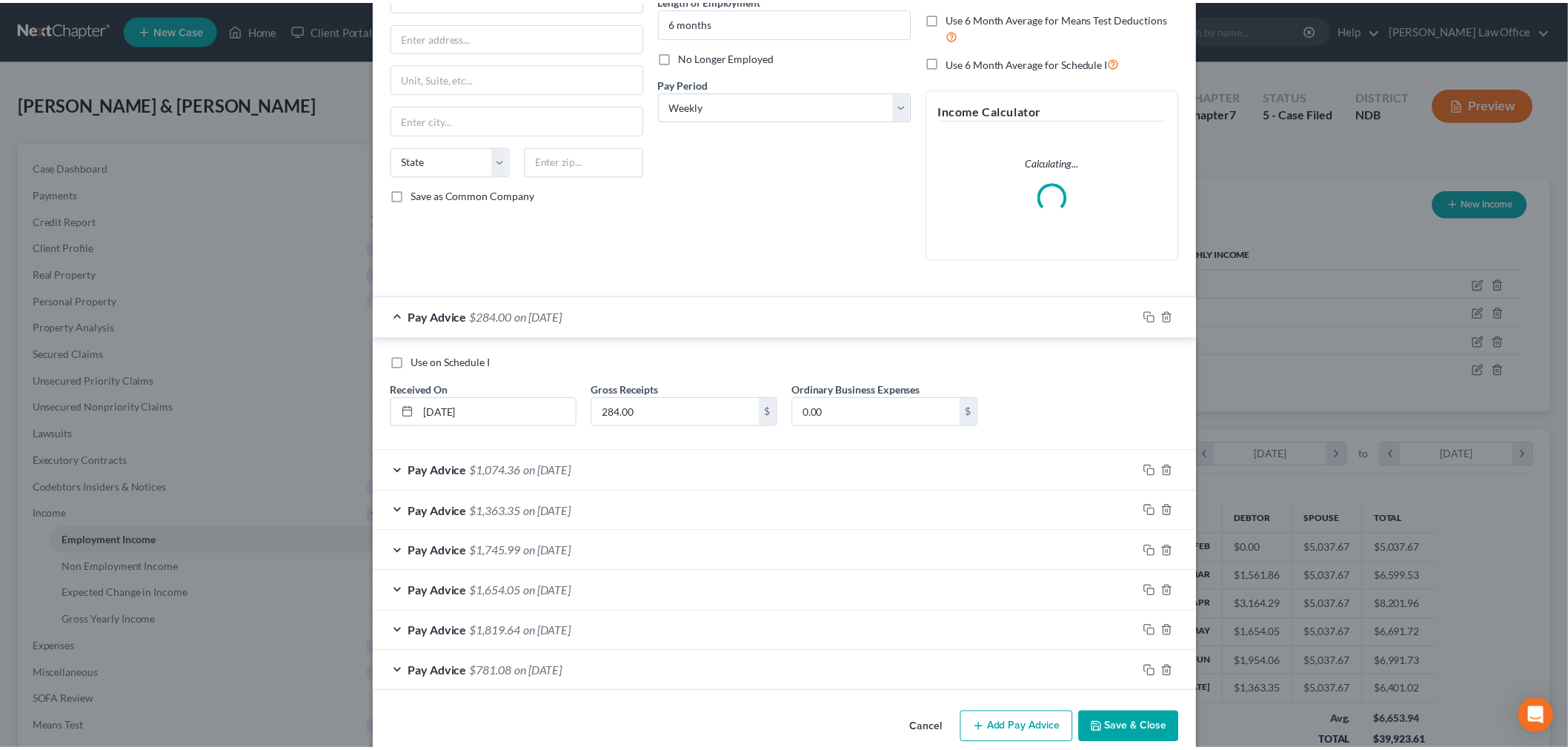
scroll to position [165, 0]
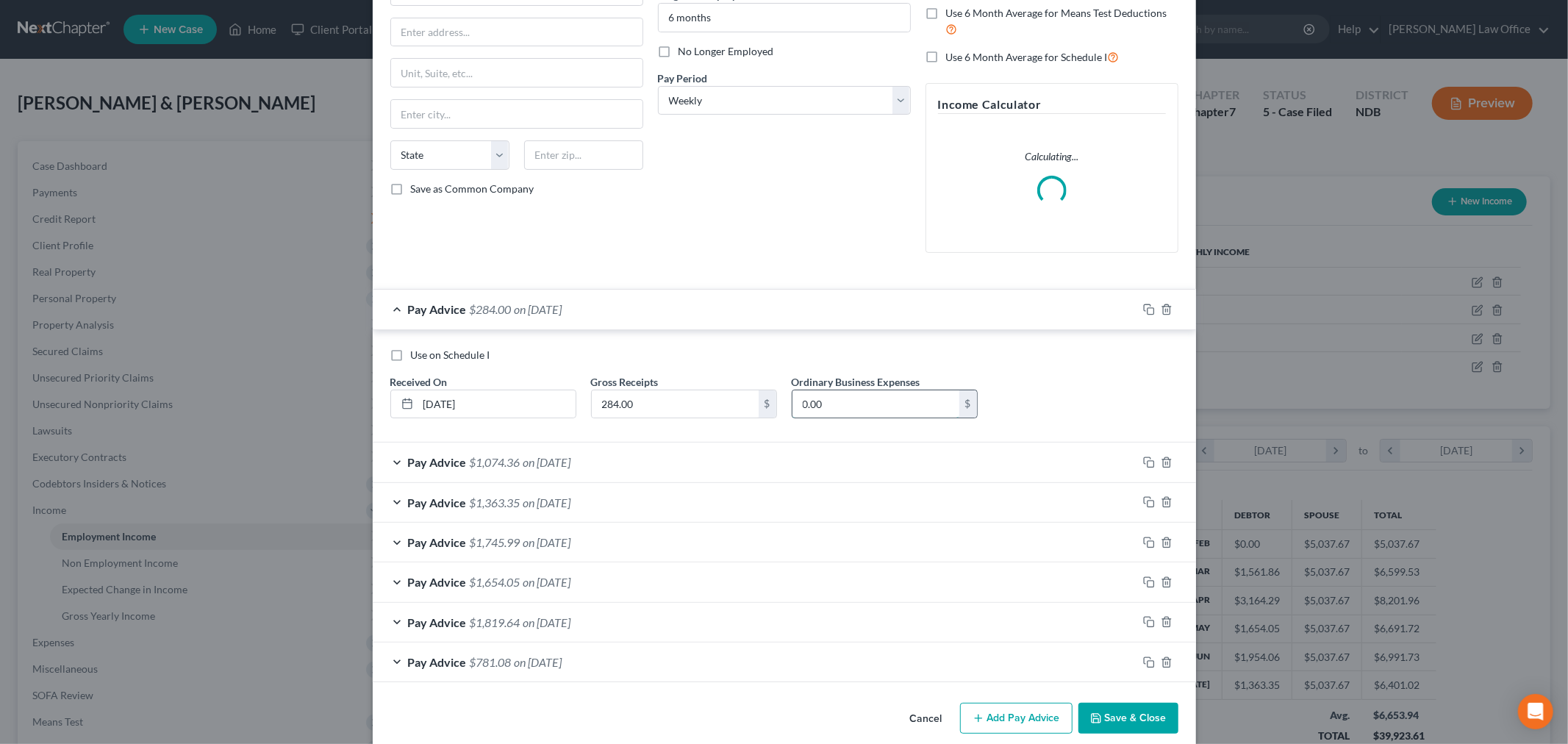
click at [869, 405] on input "0.00" at bounding box center [876, 404] width 167 height 28
type input "50"
click at [1121, 718] on button "Save & Close" at bounding box center [1129, 718] width 100 height 30
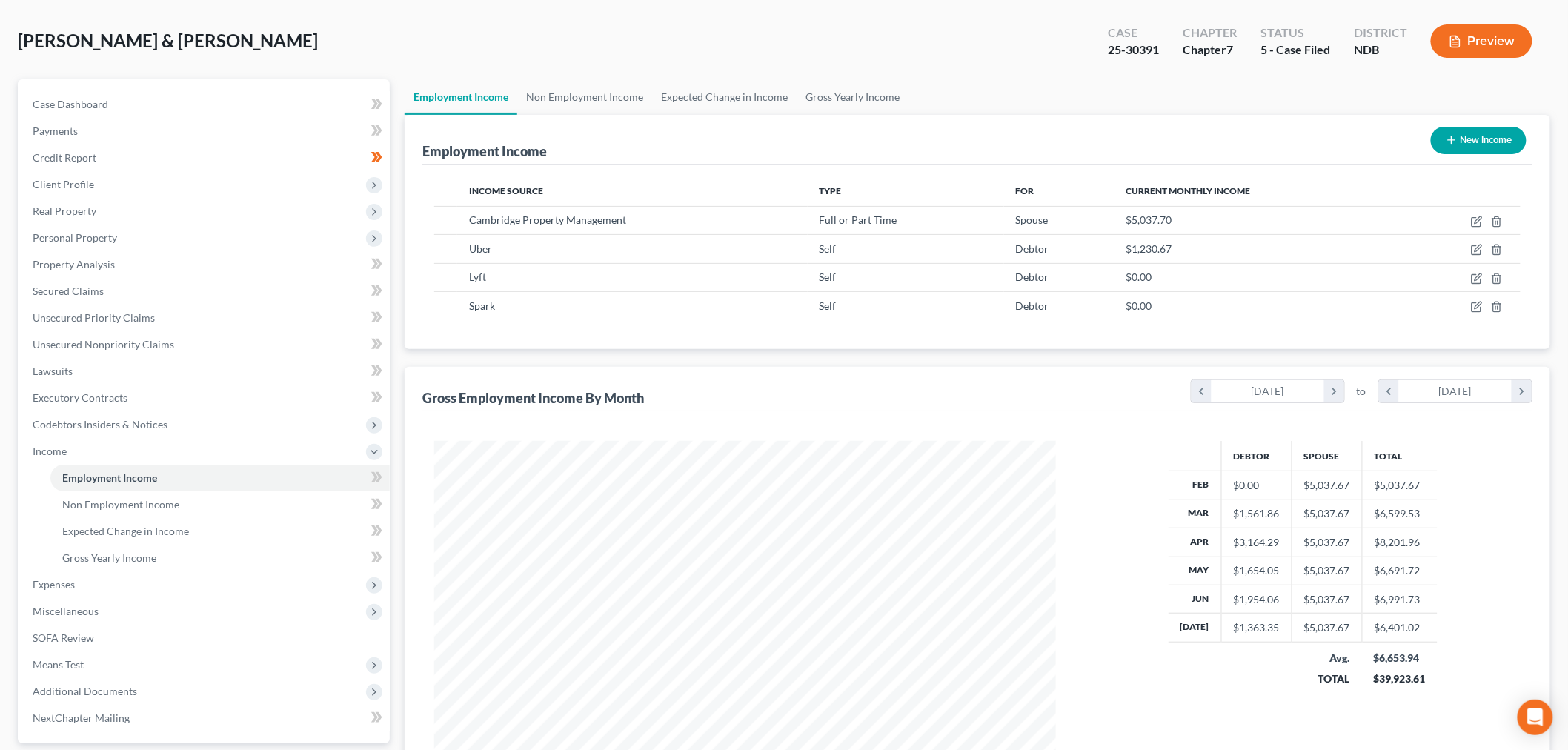
scroll to position [82, 0]
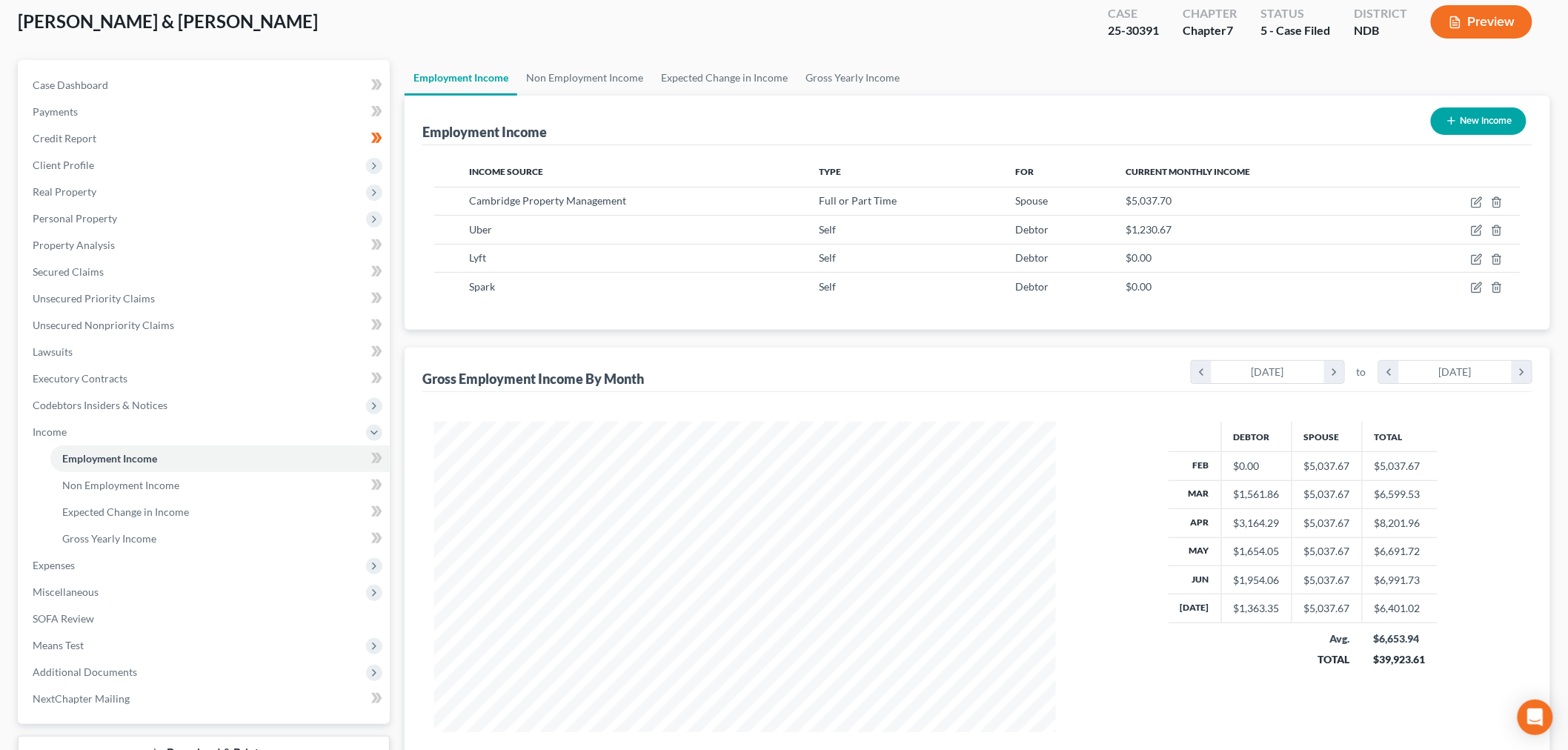
drag, startPoint x: 60, startPoint y: 559, endPoint x: 93, endPoint y: 579, distance: 38.6
click at [60, 559] on span "Expenses" at bounding box center [53, 566] width 42 height 13
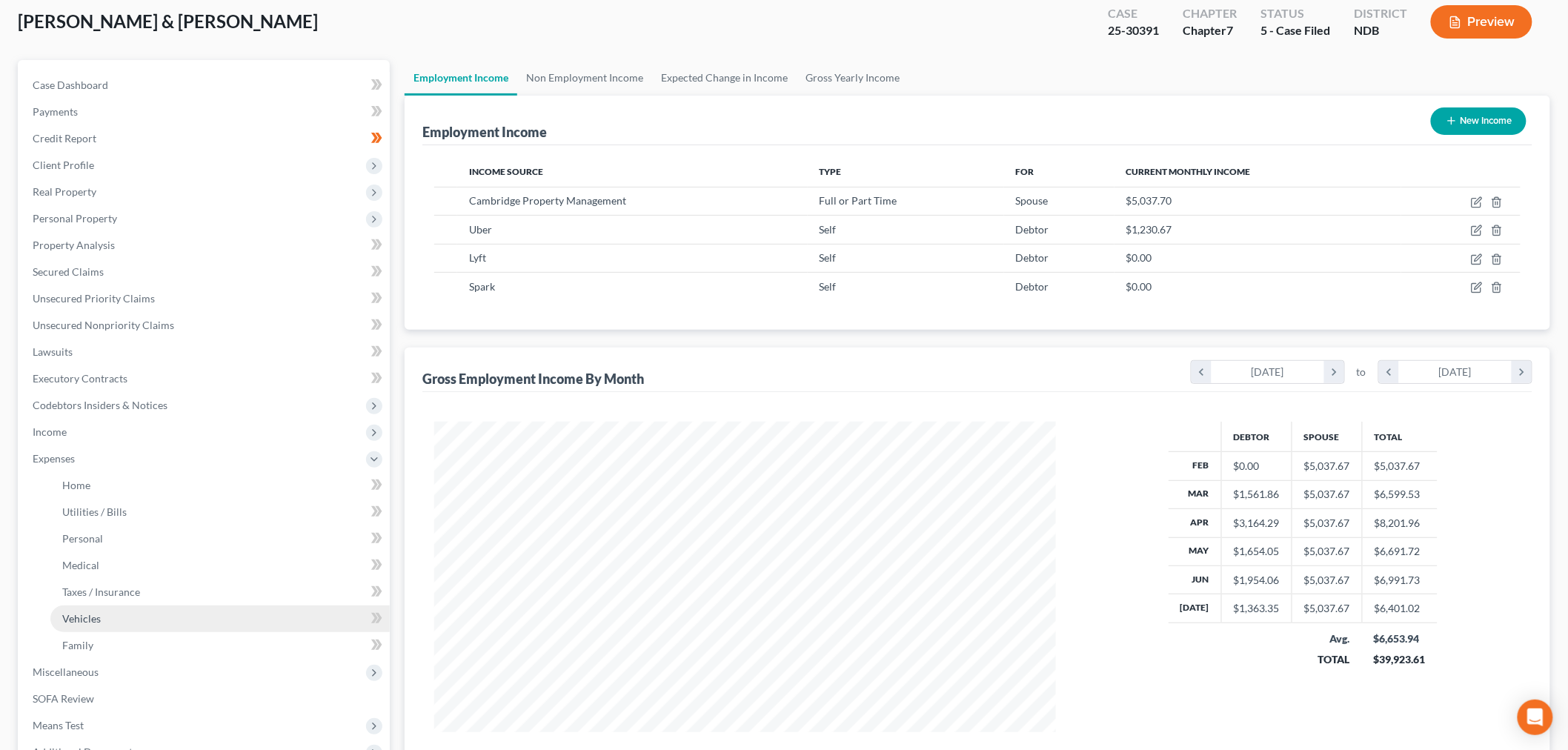
click at [124, 606] on link "Vehicles" at bounding box center [219, 619] width 339 height 27
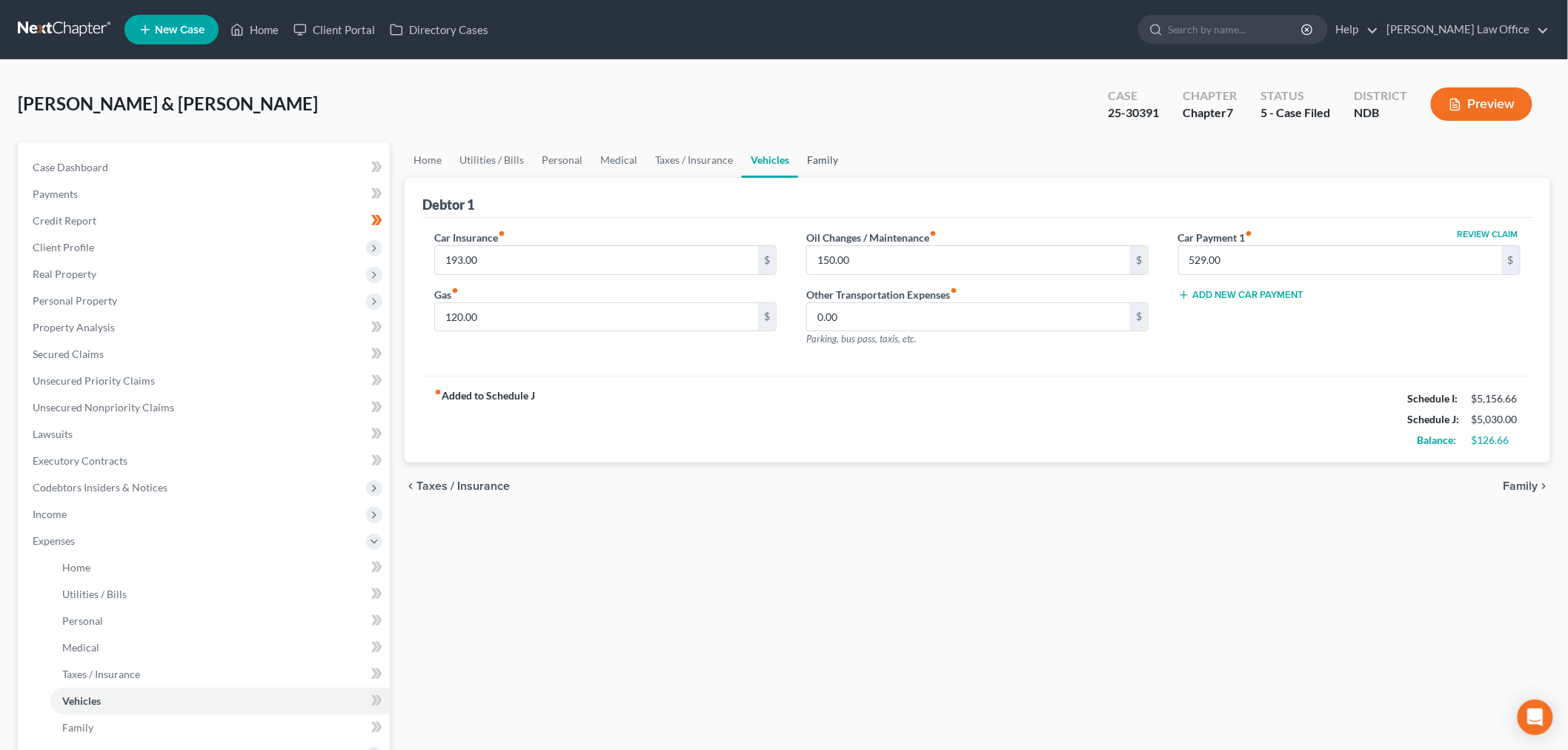
click at [831, 162] on link "Family" at bounding box center [822, 160] width 49 height 35
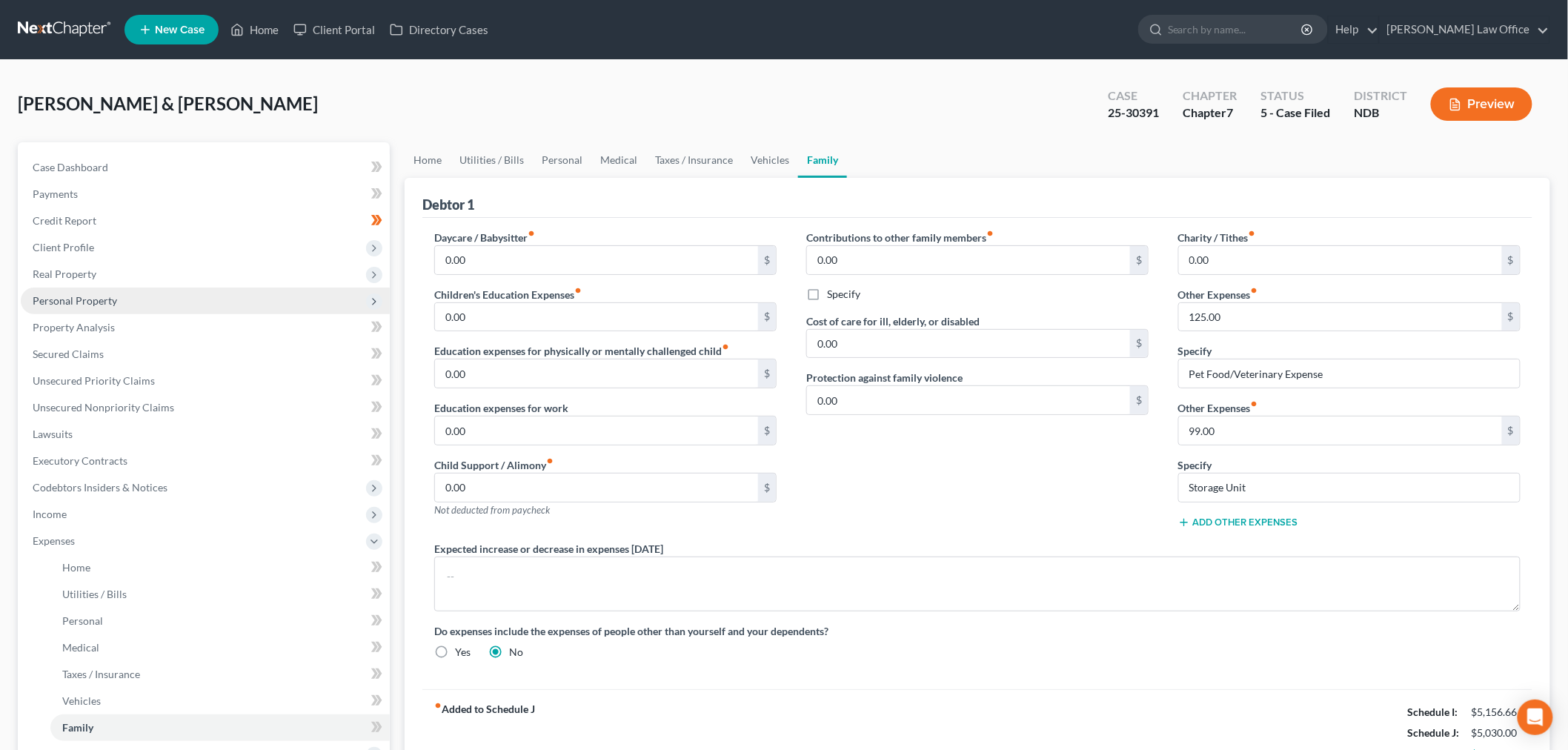
click at [99, 304] on span "Personal Property" at bounding box center [74, 301] width 85 height 13
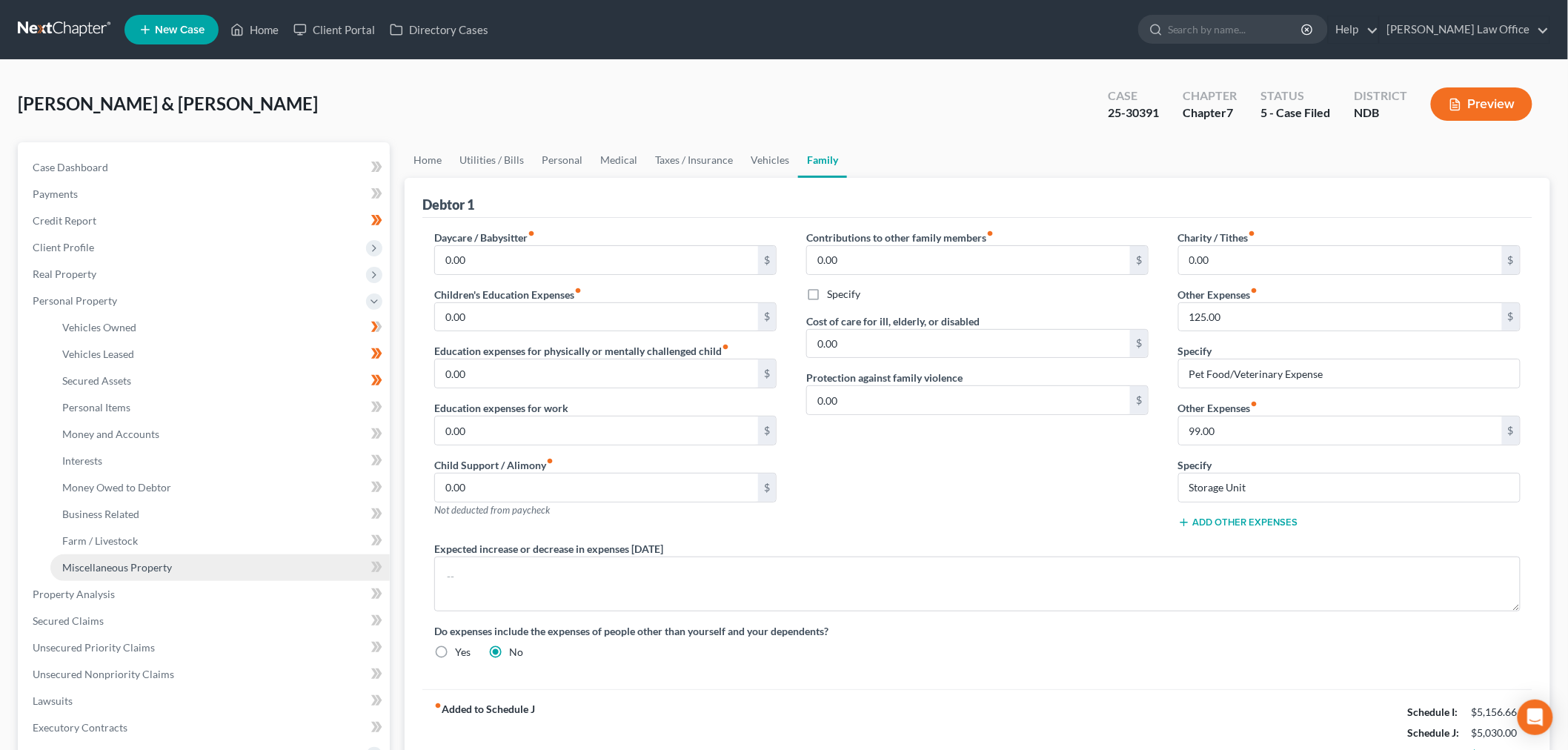
click at [87, 564] on span "Miscellaneous Property" at bounding box center [117, 568] width 110 height 13
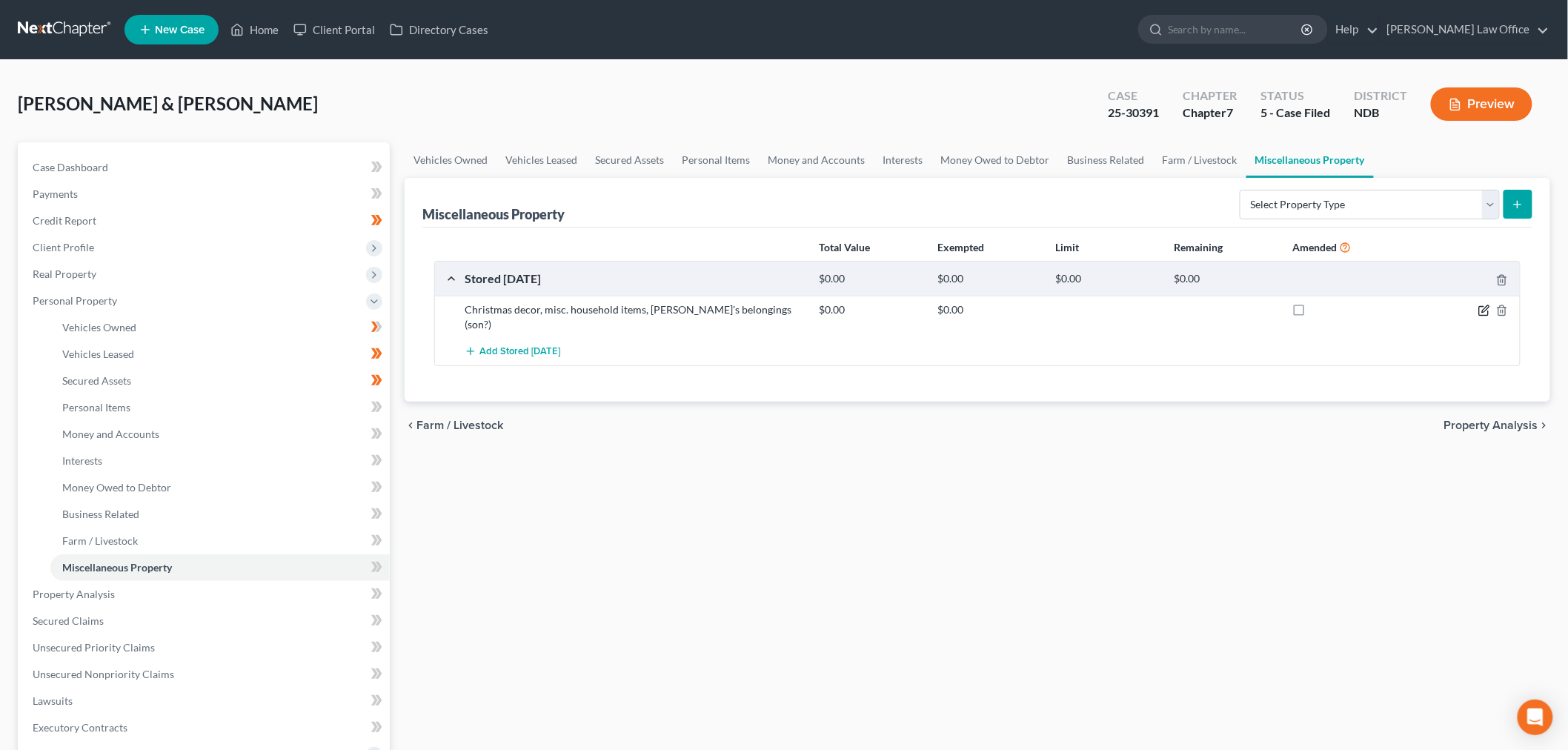
click at [1488, 310] on icon "button" at bounding box center [1483, 312] width 9 height 9
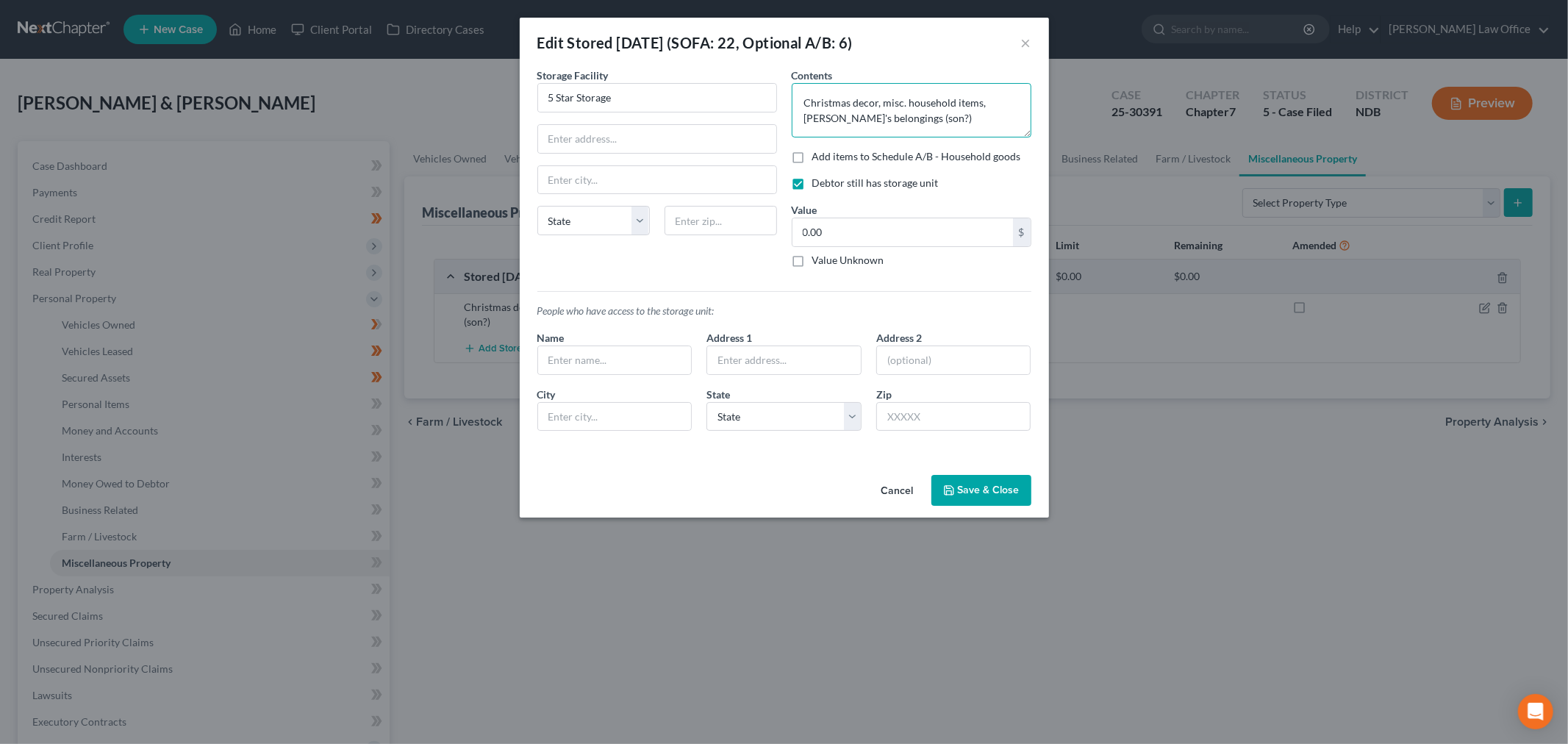
click at [935, 113] on textarea "Christmas decor, misc. household items, Jake's belongings (son?)" at bounding box center [912, 110] width 240 height 54
click at [641, 177] on input "text" at bounding box center [657, 180] width 238 height 28
type input "Grand Forks"
click at [563, 223] on select "State AL AK AR AZ CA CO CT DE DC FL GA GU HI ID IL IN IA KS KY LA ME MD MA MI M…" at bounding box center [593, 221] width 113 height 30
select select "29"
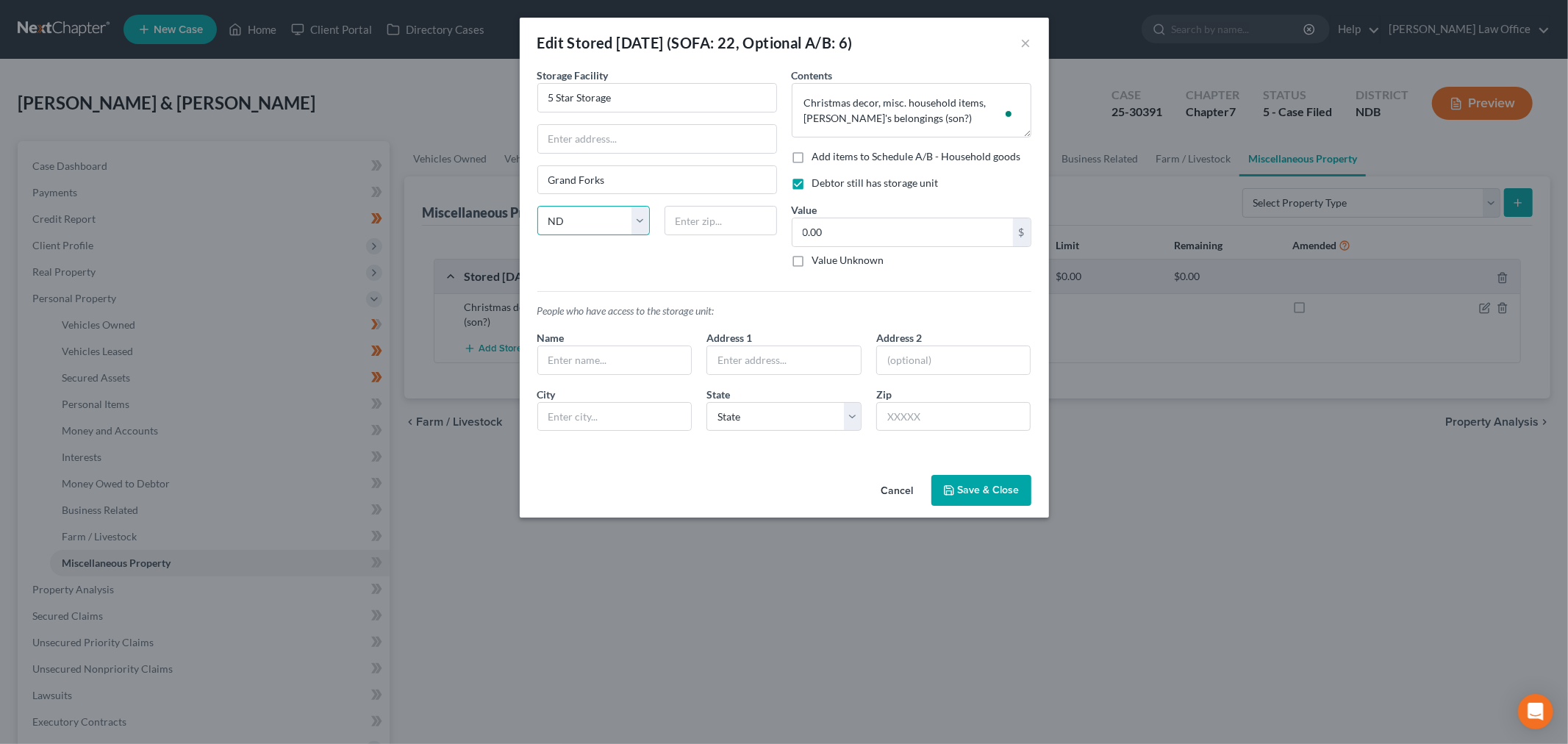
click at [537, 206] on select "State AL AK AR AZ CA CO CT DE DC FL GA GU HI ID IL IN IA KS KY LA ME MD MA MI M…" at bounding box center [593, 221] width 113 height 30
click at [729, 215] on input "text" at bounding box center [721, 221] width 113 height 30
type input "58203"
drag, startPoint x: 946, startPoint y: 121, endPoint x: 801, endPoint y: 130, distance: 145.3
click at [801, 130] on textarea "Christmas decor, misc. household items, Jake's belongings (son?)" at bounding box center [912, 110] width 240 height 54
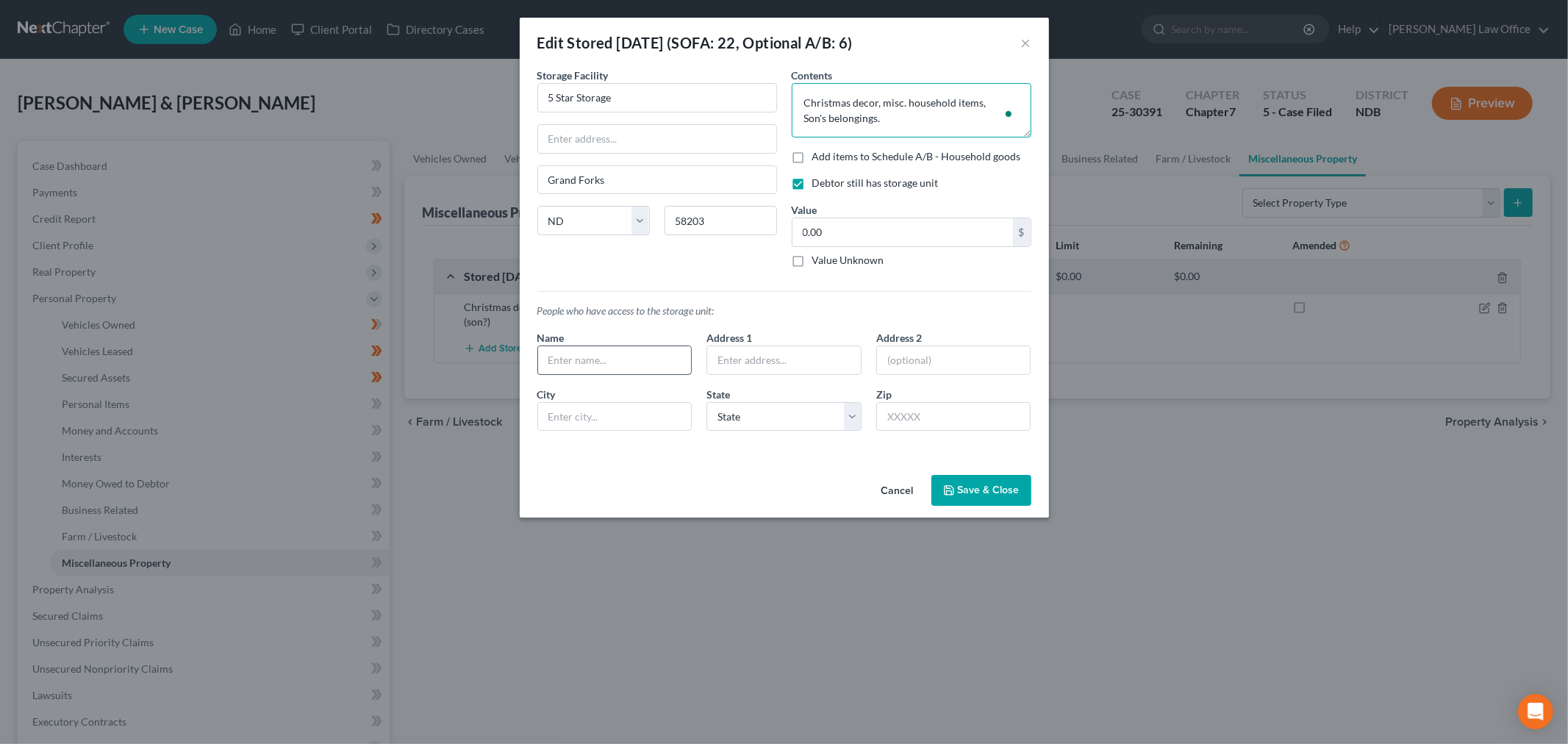
type textarea "Christmas decor, misc. household items, Son's belongings."
click at [614, 350] on input "text" at bounding box center [615, 360] width 154 height 28
type input "J"
click at [961, 552] on div "Edit Stored Within 1 Year (SOFA: 22, Optional A/B: 6) × An exemption set must f…" at bounding box center [784, 372] width 1568 height 744
click at [973, 500] on button "Save & Close" at bounding box center [981, 490] width 100 height 30
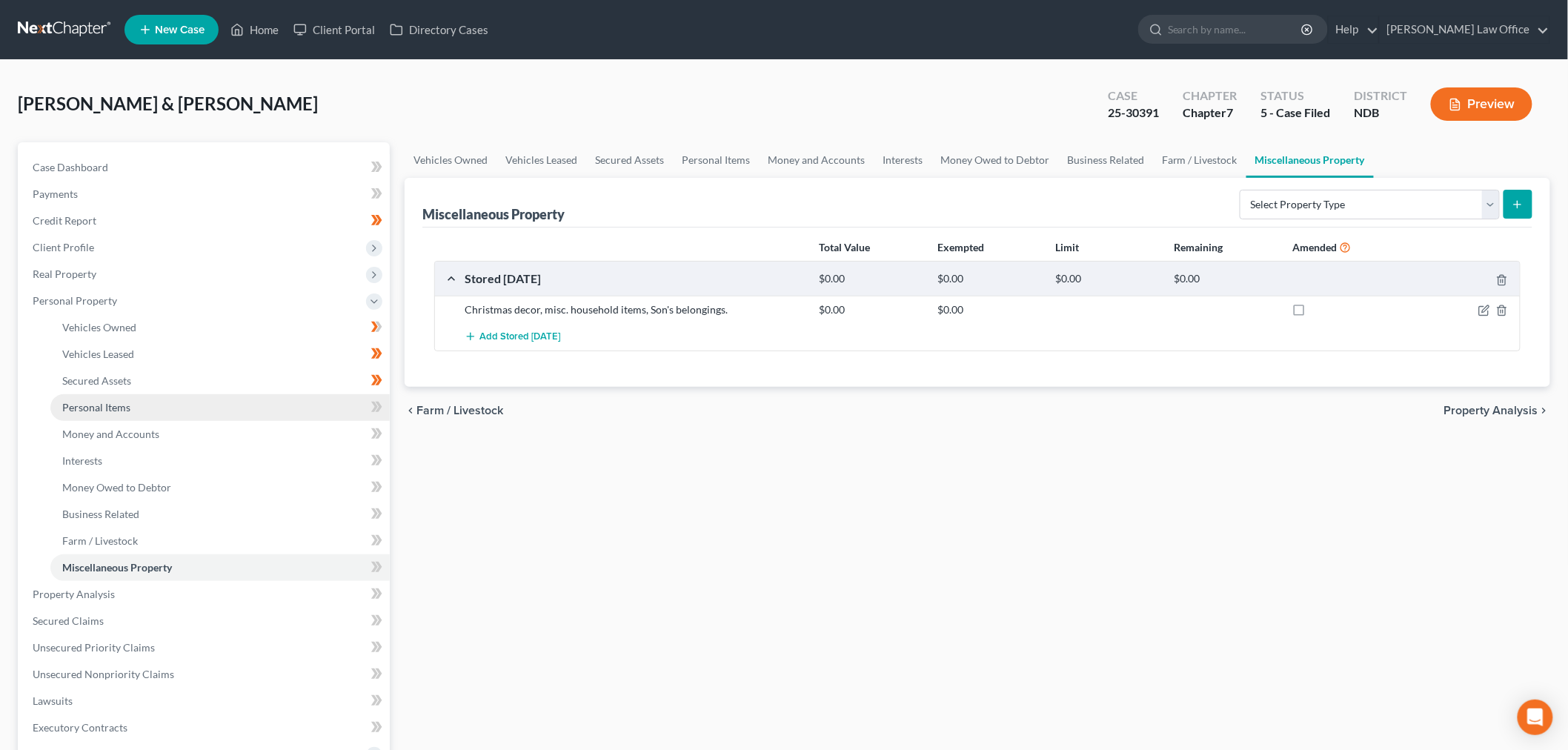
drag, startPoint x: 122, startPoint y: 412, endPoint x: 169, endPoint y: 412, distance: 47.0
click at [122, 412] on link "Personal Items" at bounding box center [219, 408] width 339 height 27
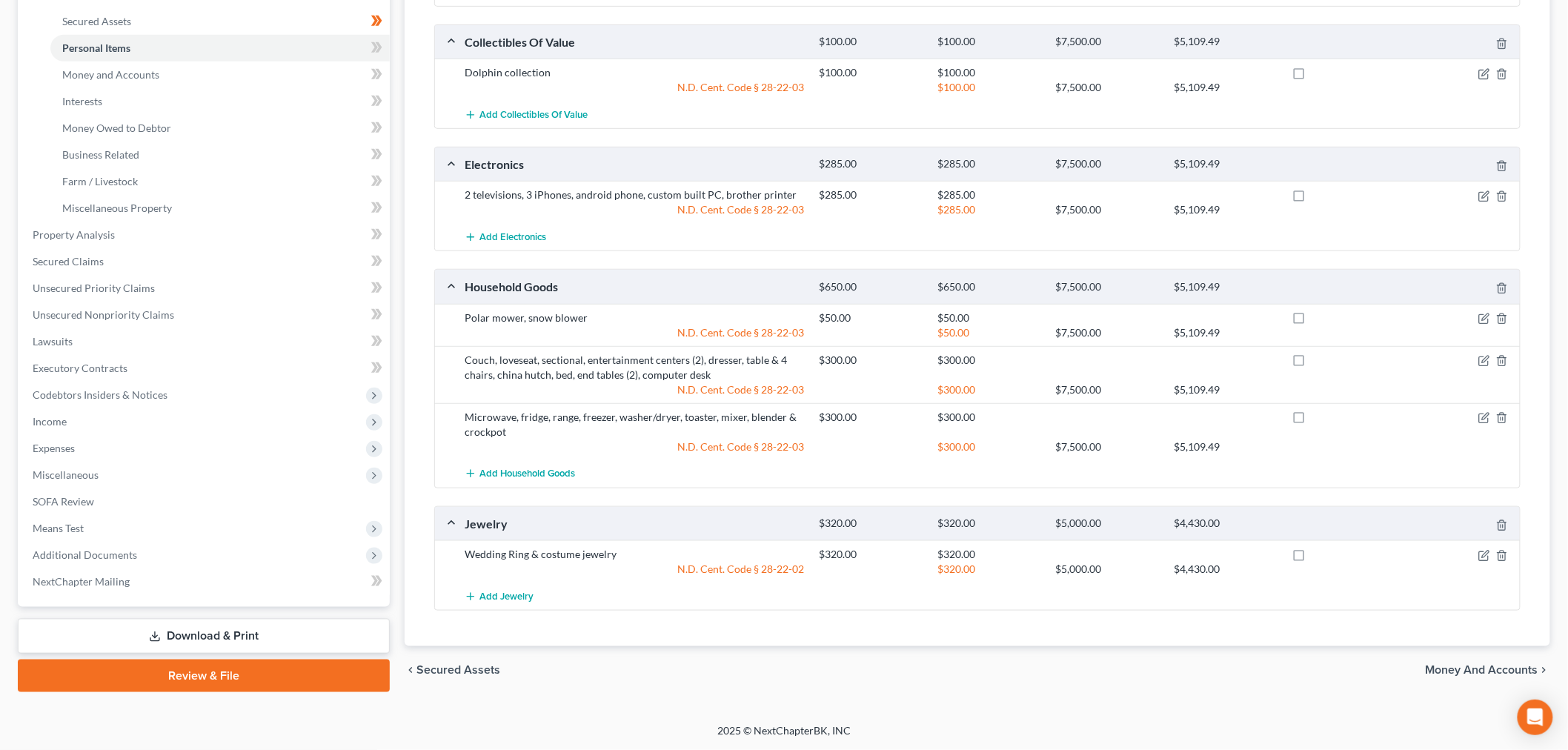
scroll to position [277, 0]
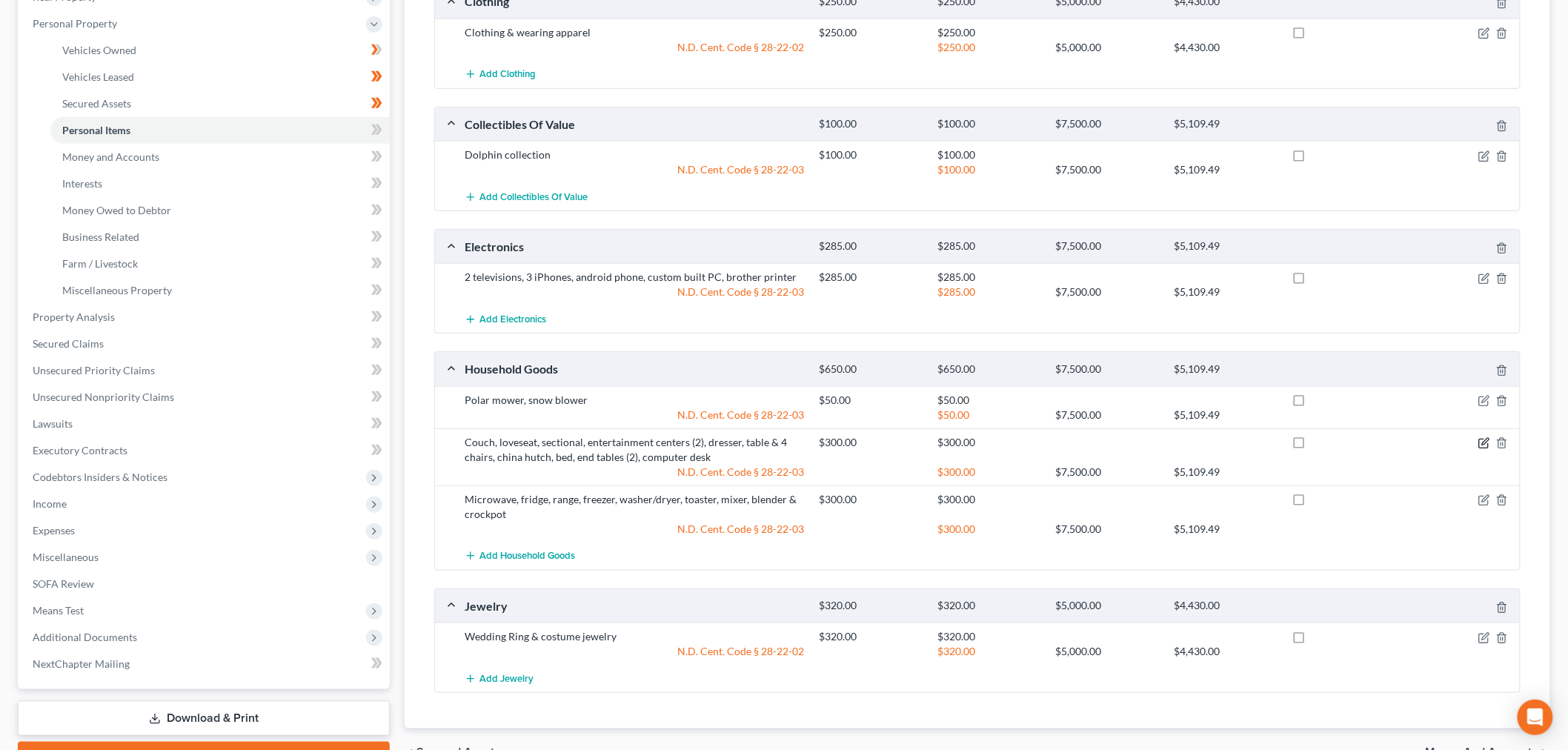
click at [1482, 443] on icon "button" at bounding box center [1484, 443] width 12 height 12
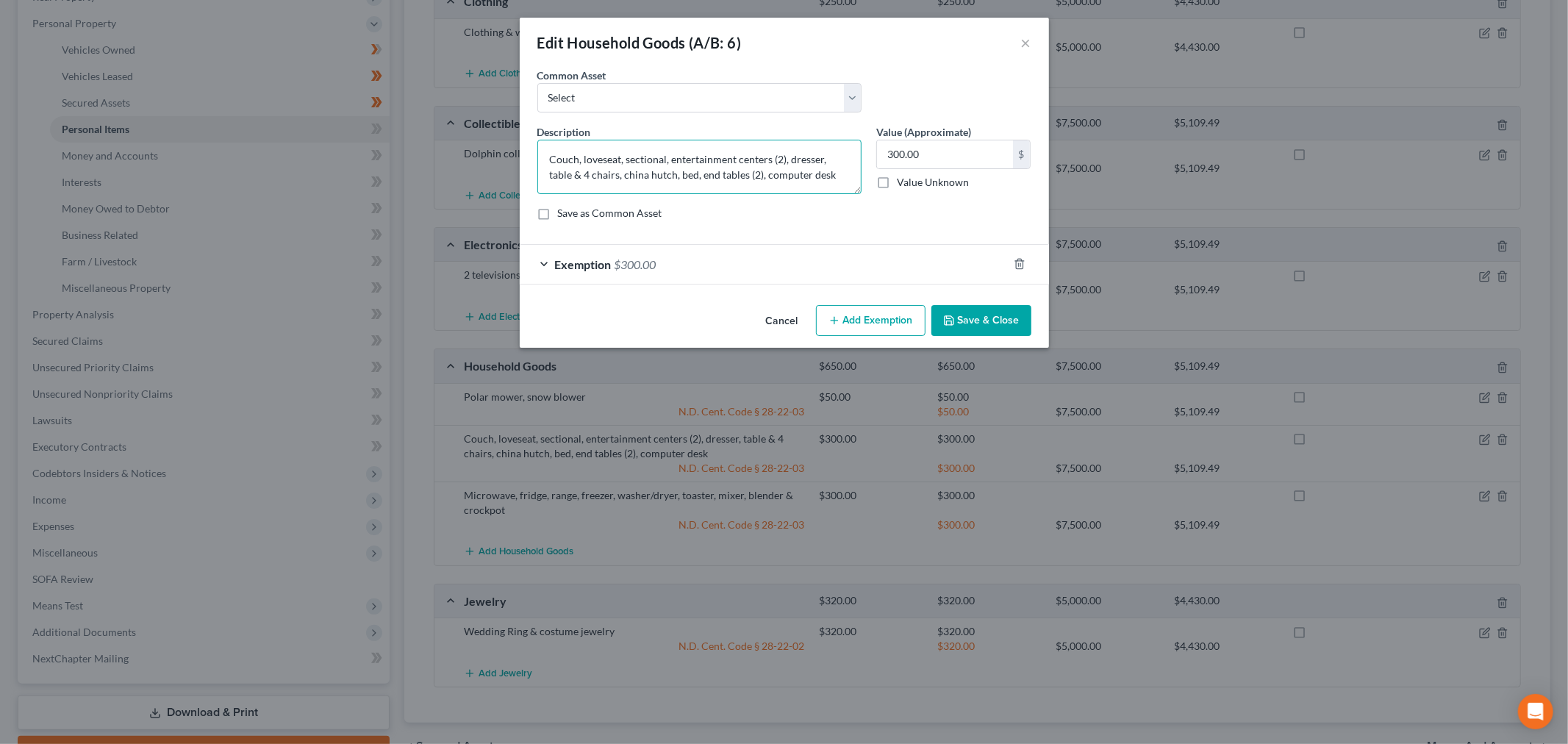
click at [827, 170] on textarea "Couch, loveseat, sectional, entertainment centers (2), dresser, table & 4 chair…" at bounding box center [699, 166] width 324 height 54
type textarea "Couch, loveseat, sectional, entertainment centers (2), dresser, table & 4 chair…"
click at [952, 311] on button "Save & Close" at bounding box center [981, 320] width 100 height 30
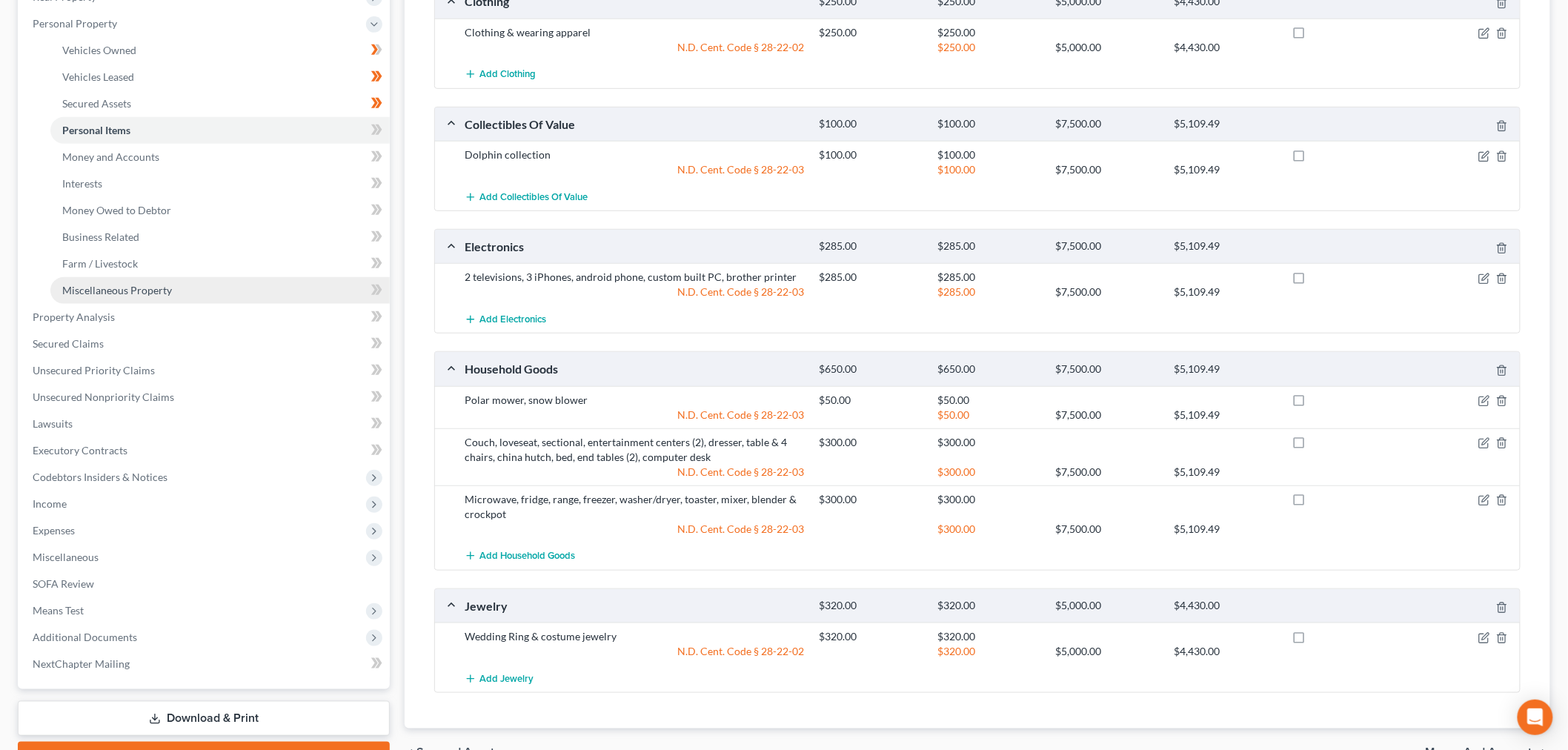
click at [144, 285] on span "Miscellaneous Property" at bounding box center [117, 290] width 110 height 13
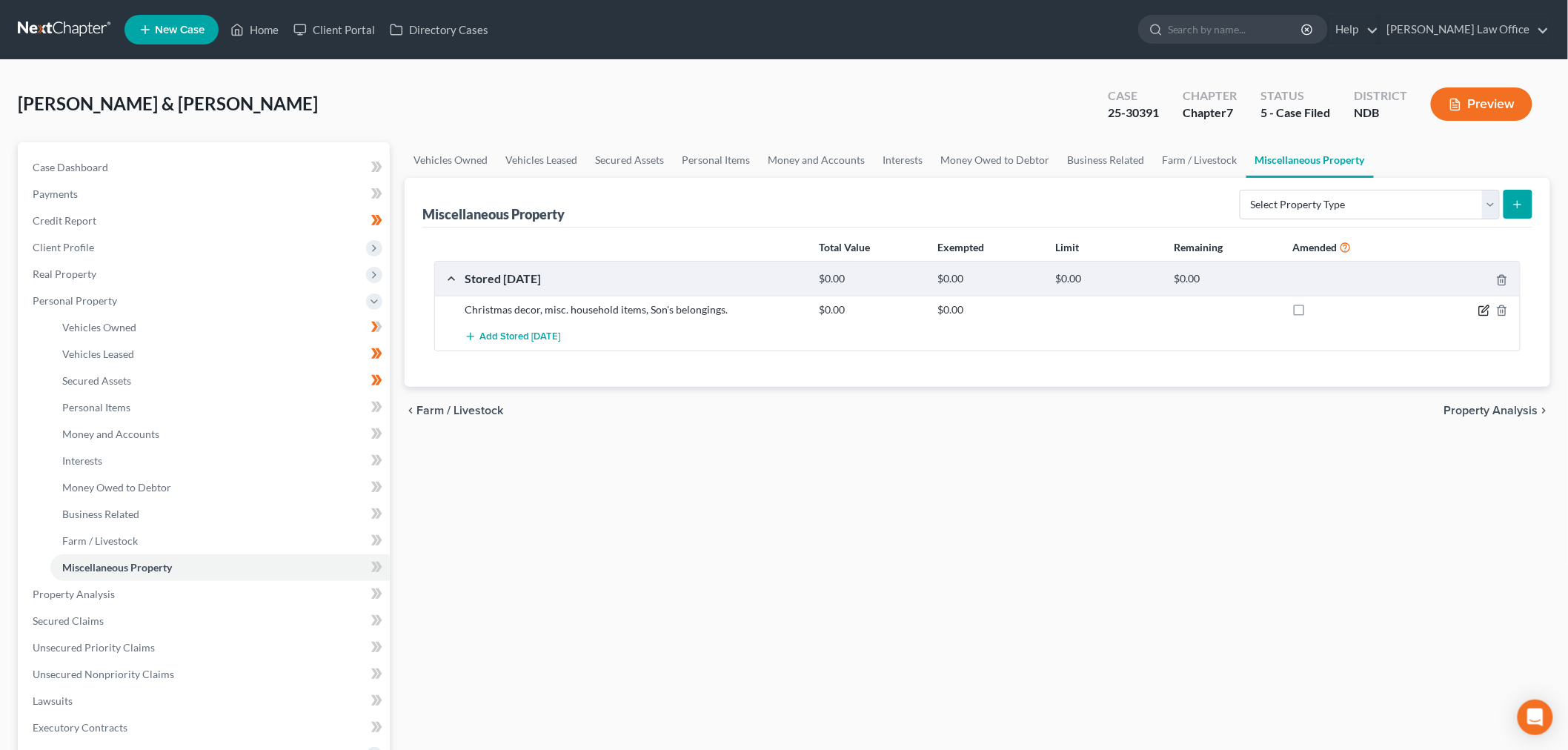
drag, startPoint x: 1482, startPoint y: 309, endPoint x: 1440, endPoint y: 312, distance: 42.1
click at [1480, 309] on icon "button" at bounding box center [1484, 310] width 12 height 12
select select "29"
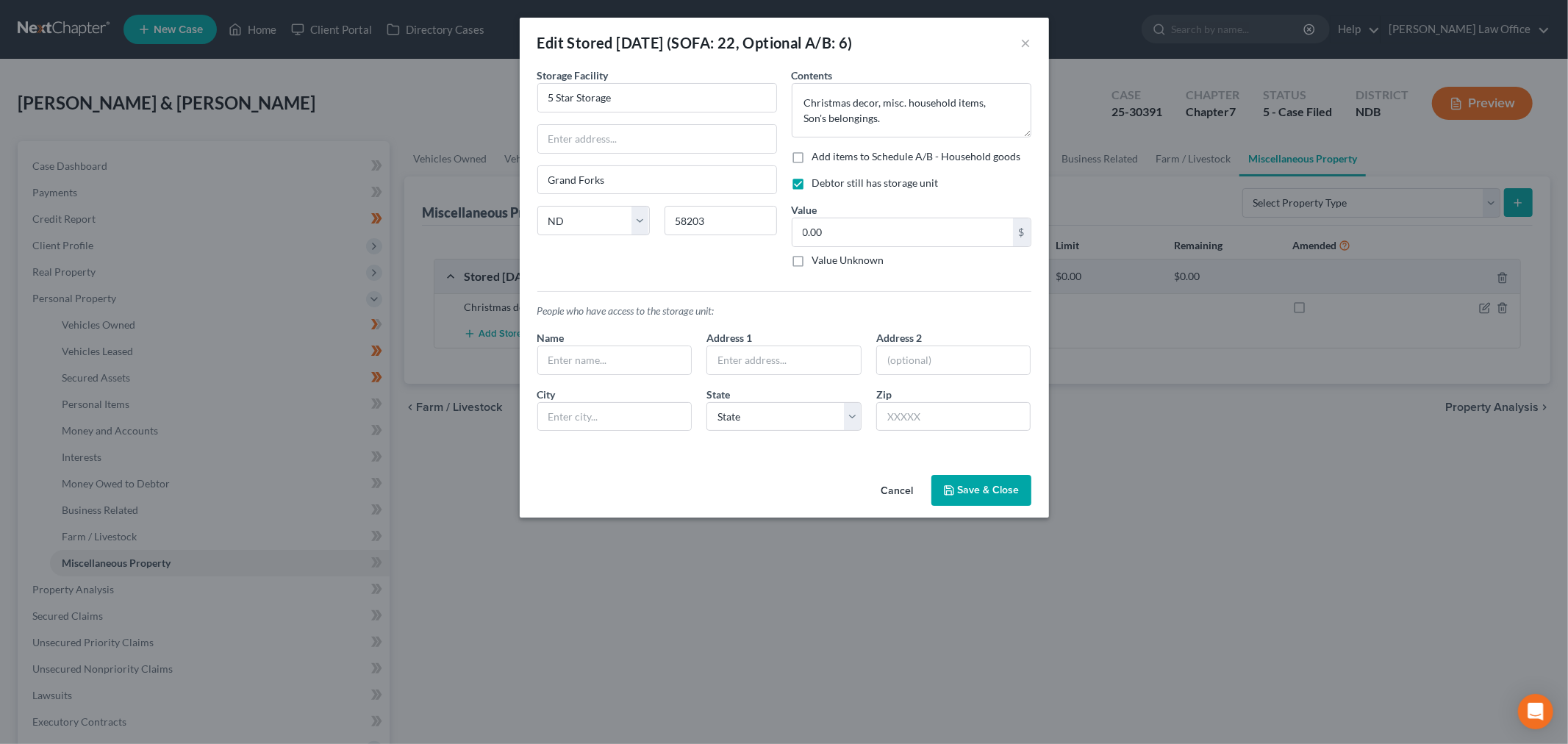
click at [812, 156] on label "Add items to Schedule A/B - Household goods" at bounding box center [916, 157] width 209 height 15
click at [819, 156] on input "Add items to Schedule A/B - Household goods" at bounding box center [823, 154] width 9 height 9
checkbox input "true"
click at [884, 232] on input "0.00" at bounding box center [903, 233] width 221 height 28
type input "150"
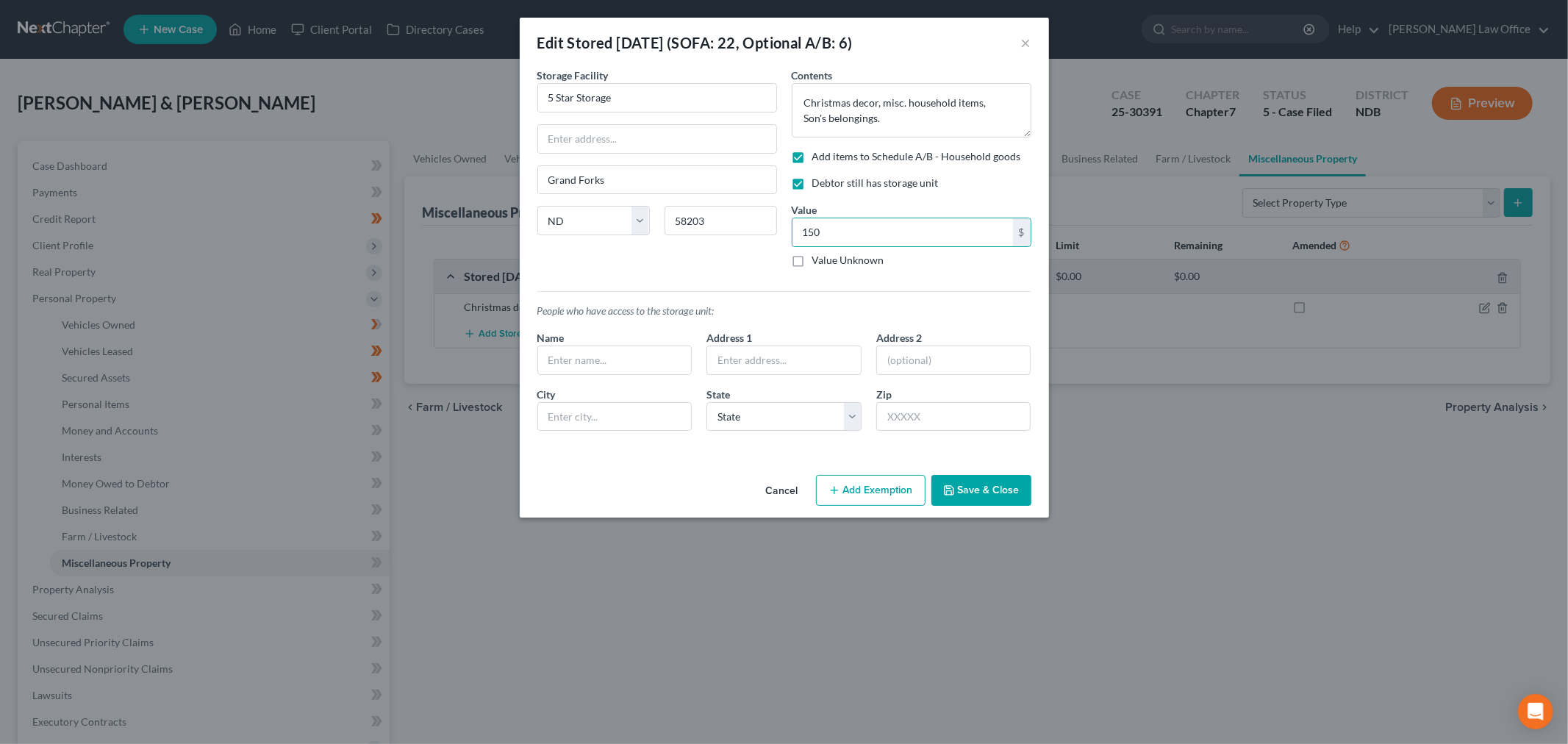
click at [903, 496] on button "Add Exemption" at bounding box center [870, 490] width 110 height 30
select select "2"
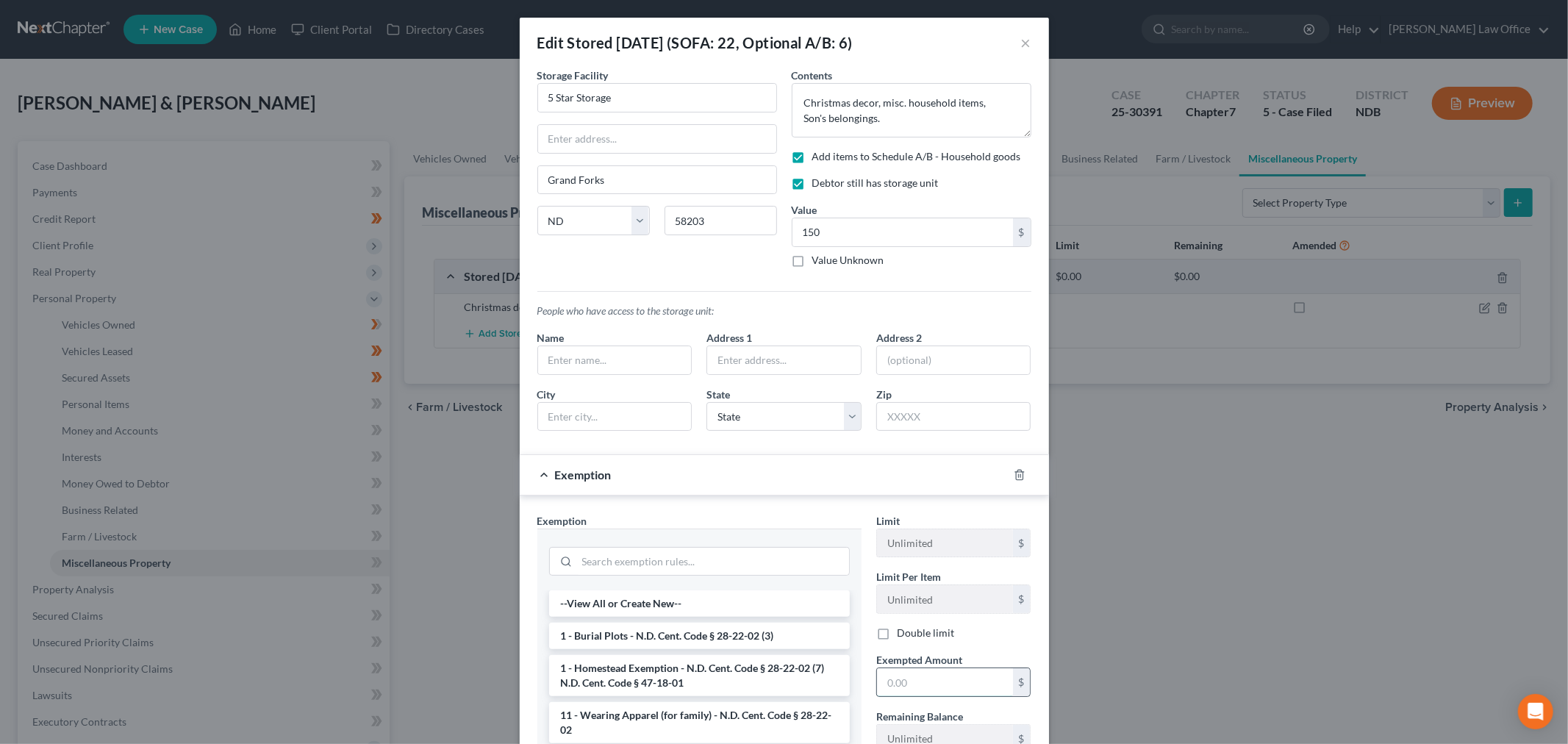
click at [931, 678] on input "text" at bounding box center [945, 682] width 136 height 28
type input "150"
click at [783, 547] on div at bounding box center [700, 562] width 301 height 30
click at [759, 568] on input "search" at bounding box center [712, 562] width 272 height 28
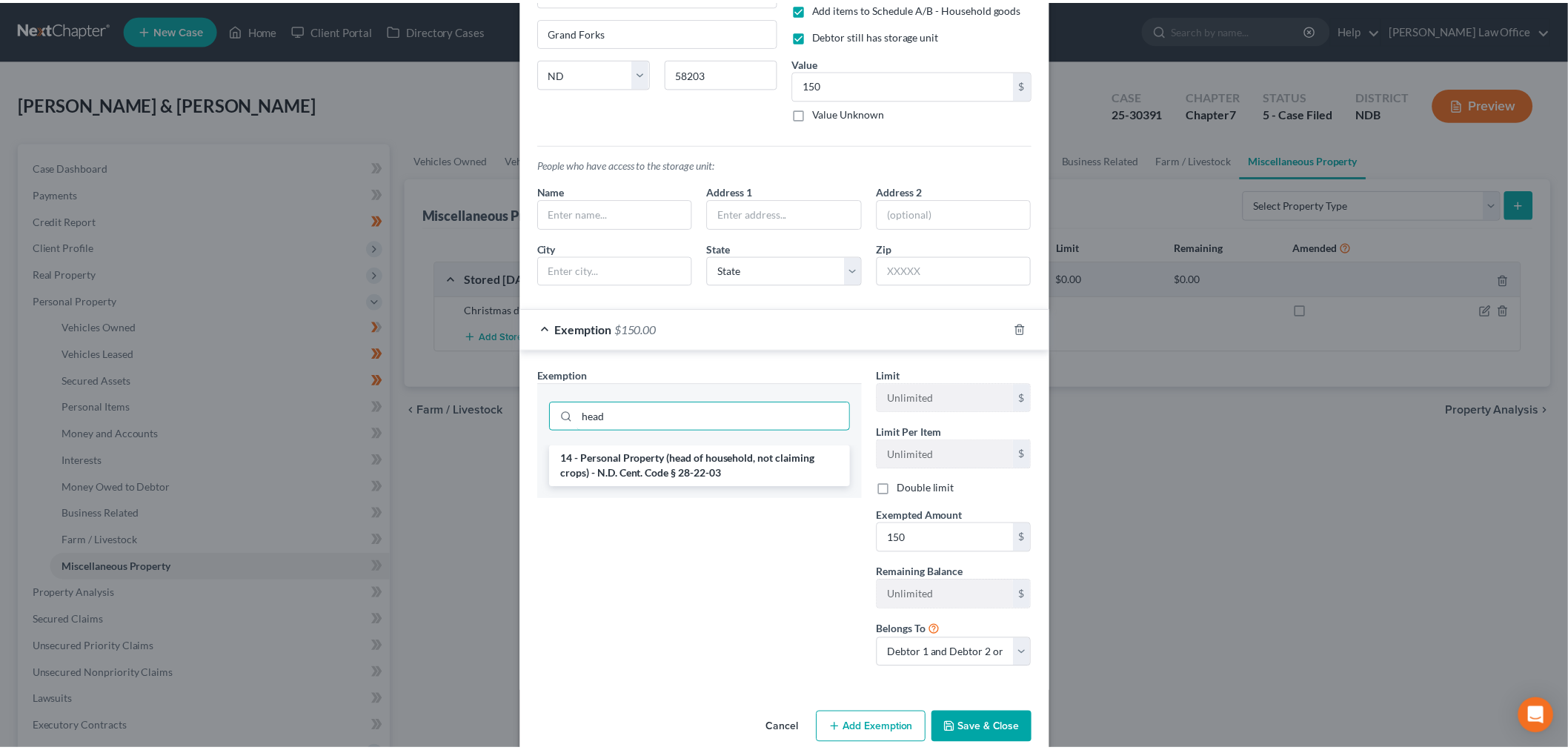
scroll to position [175, 0]
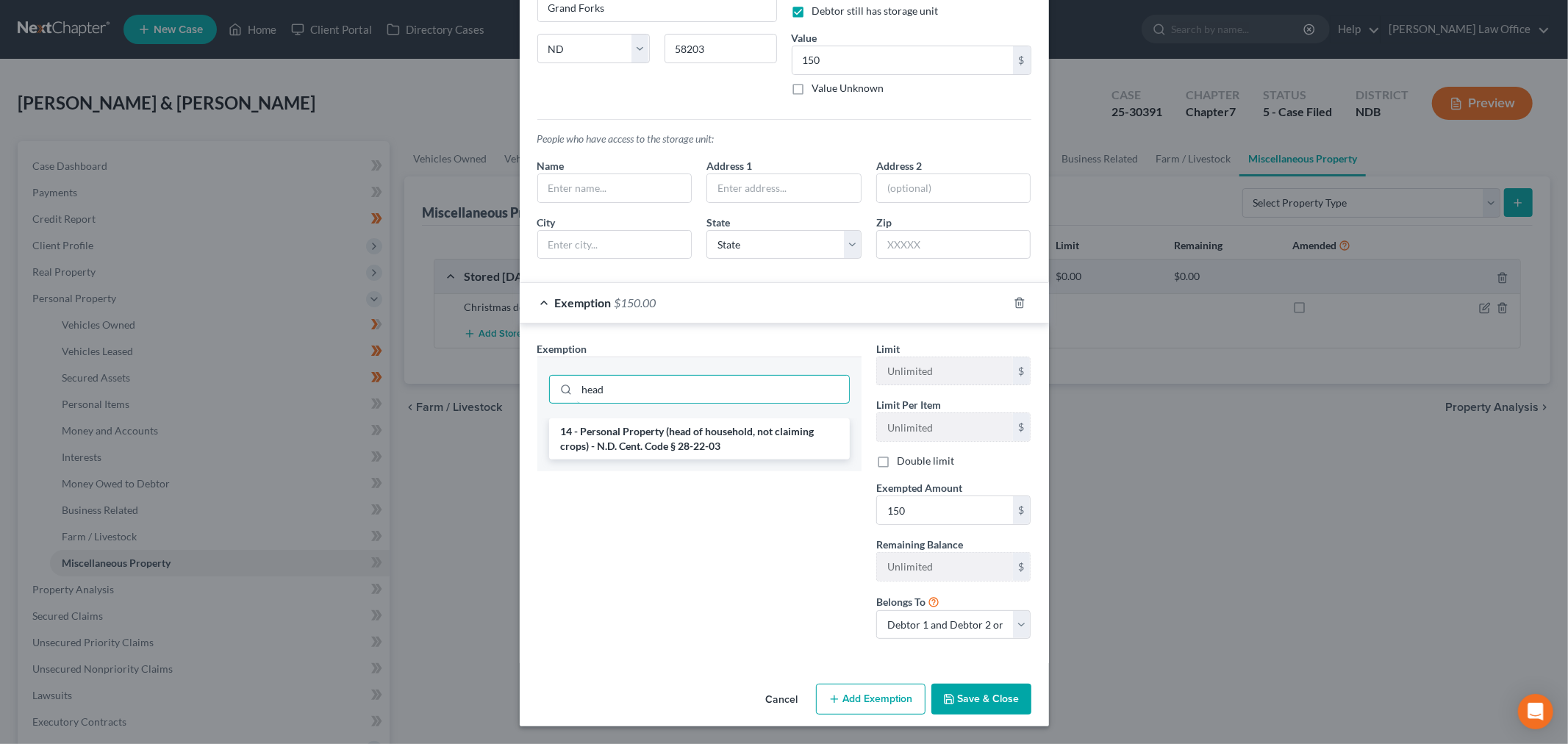
type input "head"
click at [984, 700] on button "Save & Close" at bounding box center [981, 699] width 100 height 30
click at [648, 446] on li "14 - Personal Property (head of household, not claiming crops) - N.D. Cent. Cod…" at bounding box center [700, 439] width 299 height 42
click at [988, 696] on button "Save & Close" at bounding box center [981, 700] width 100 height 30
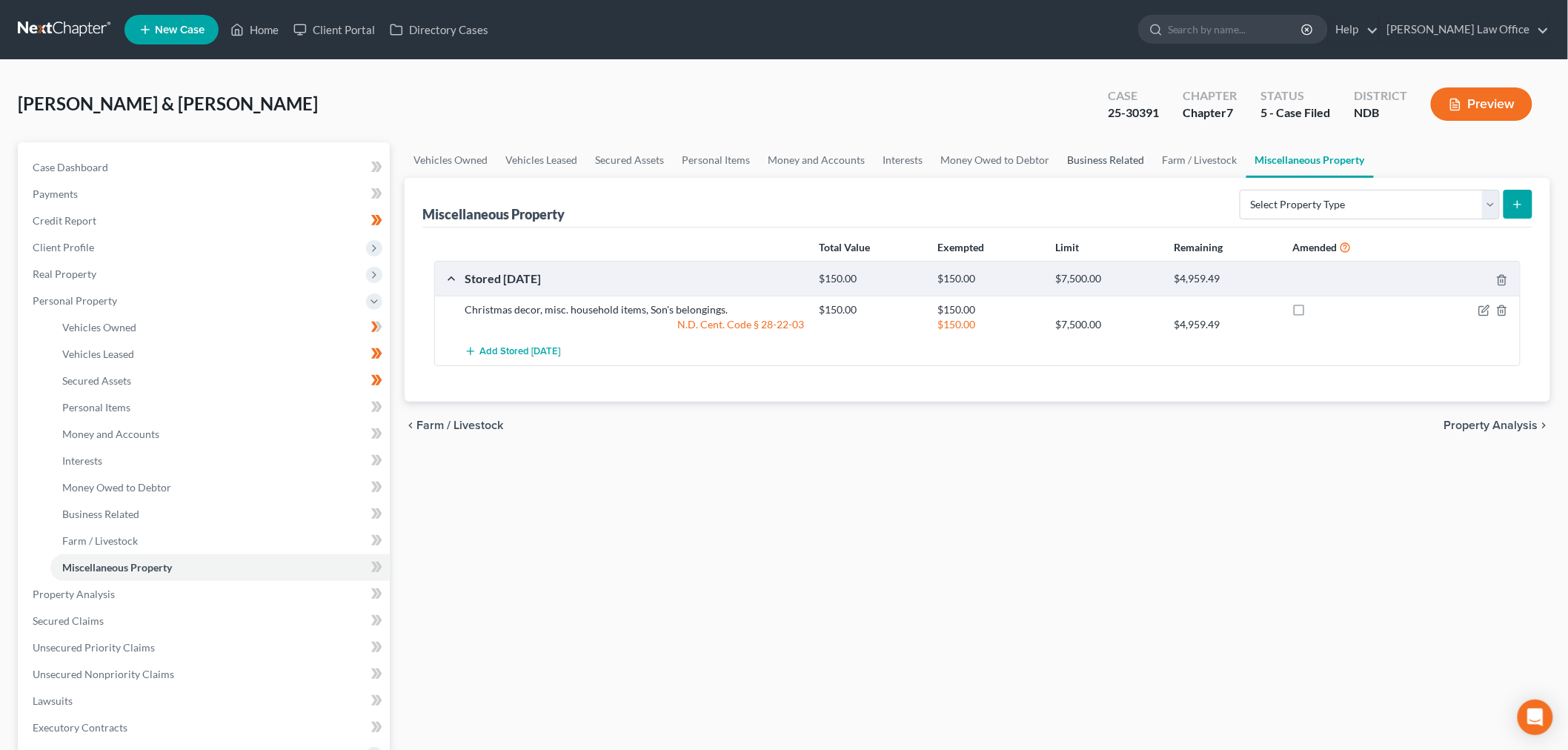
click at [1099, 159] on link "Business Related" at bounding box center [1106, 160] width 95 height 35
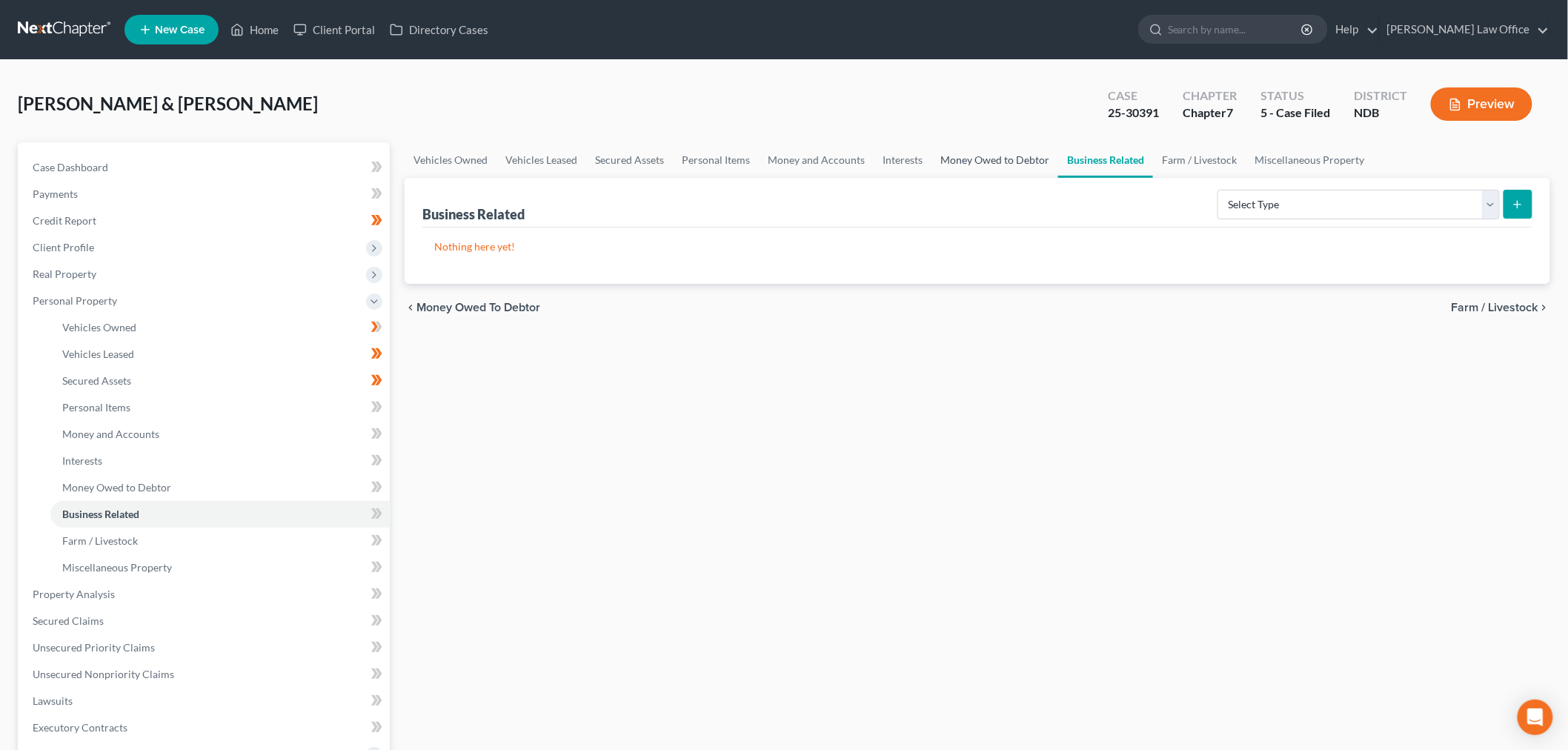
click at [1032, 162] on link "Money Owed to Debtor" at bounding box center [995, 160] width 126 height 35
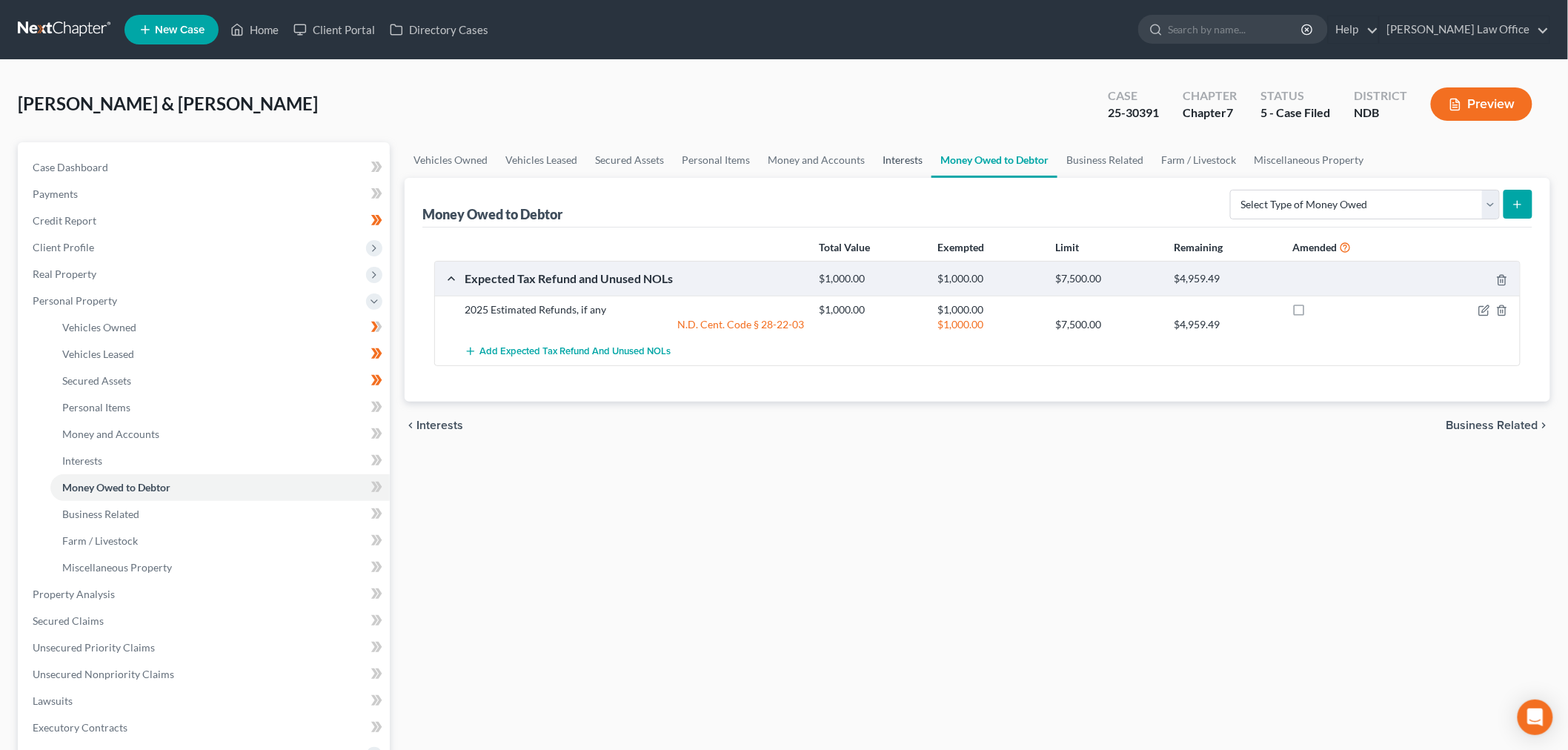
click at [909, 159] on link "Interests" at bounding box center [902, 160] width 58 height 35
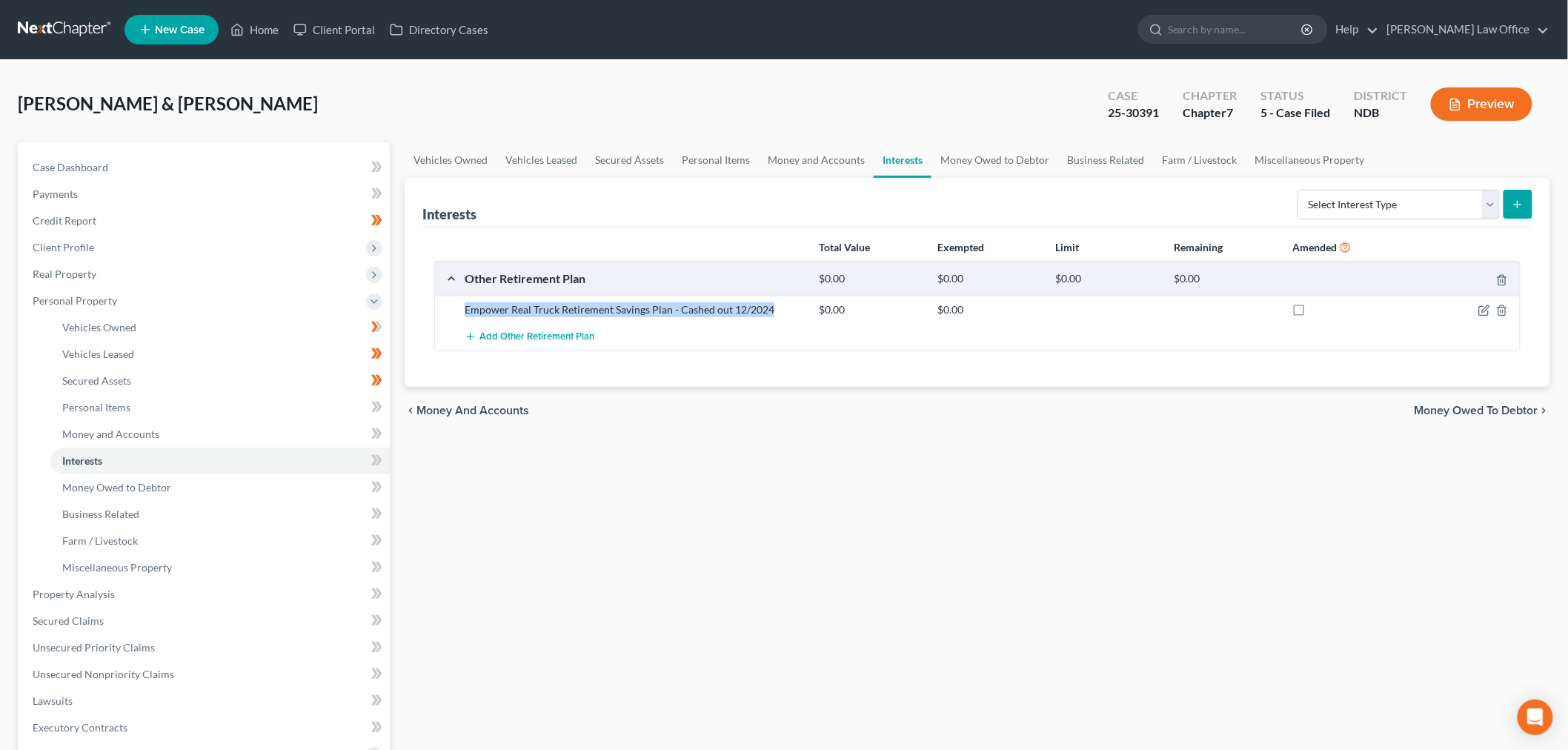
drag, startPoint x: 776, startPoint y: 312, endPoint x: 458, endPoint y: 315, distance: 318.0
click at [458, 315] on div "Empower Real Truck Retirement Savings Plan - Cashed out 12/2024" at bounding box center [635, 310] width 355 height 15
copy div "Empower Real Truck Retirement Savings Plan - Cashed out 12/2024"
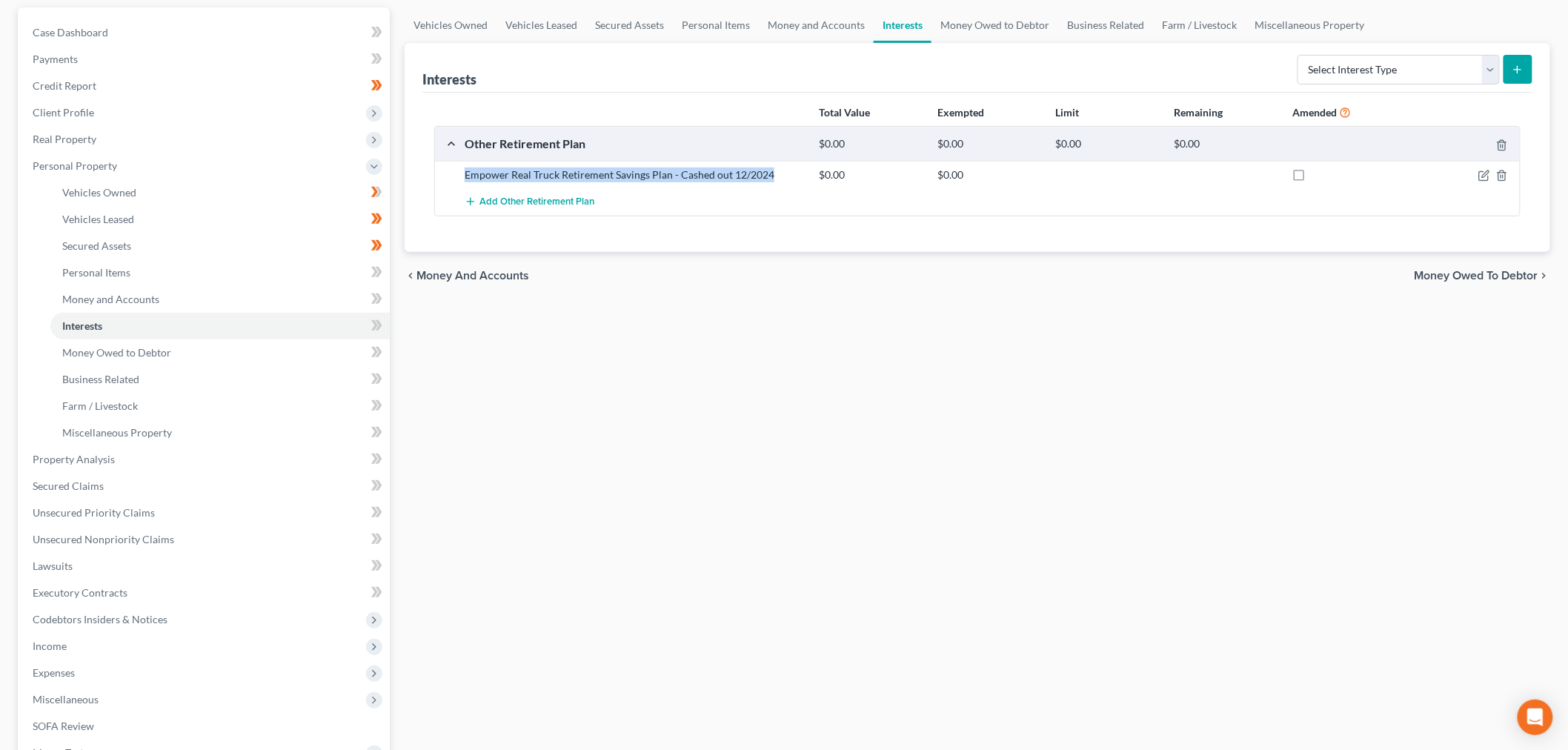
scroll to position [355, 0]
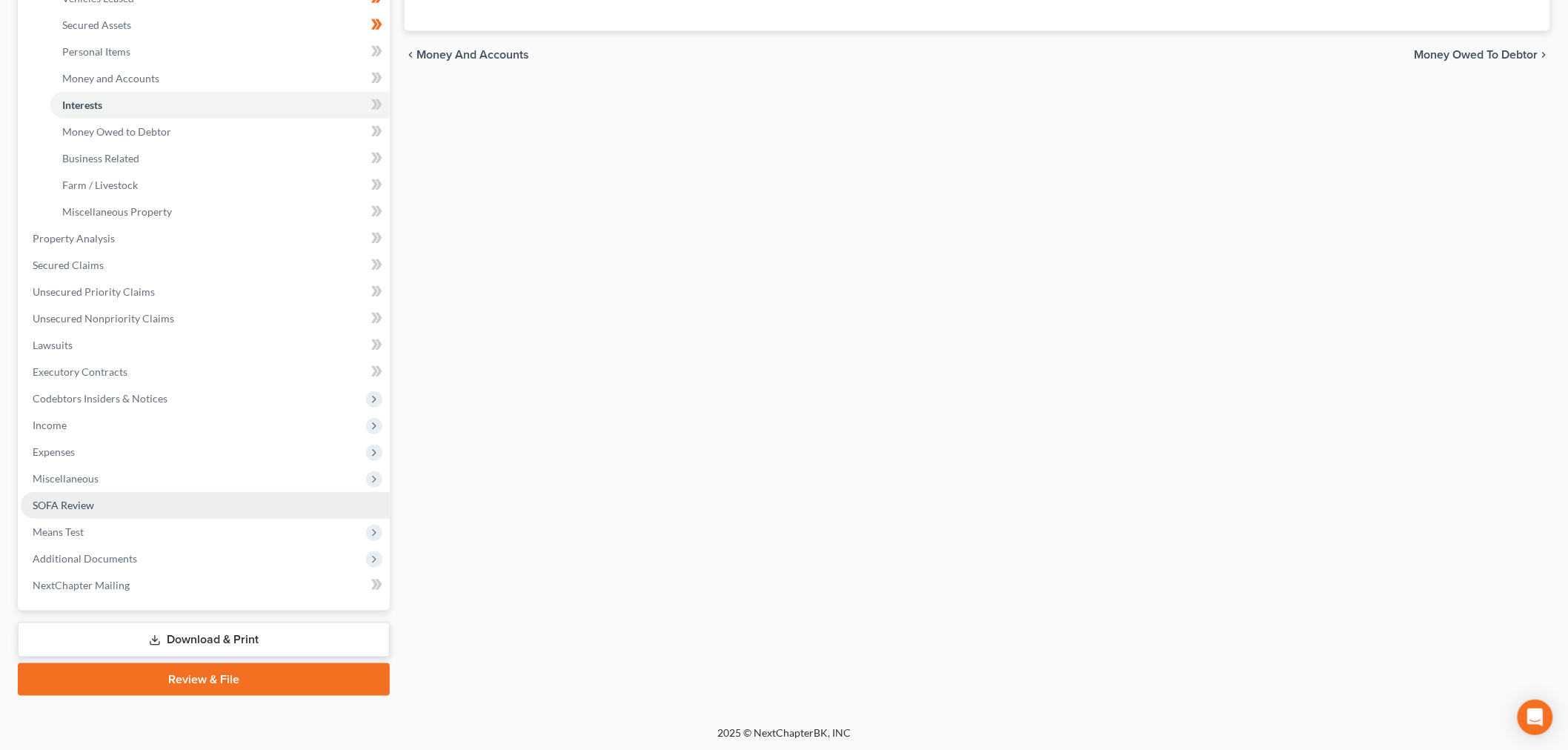
click at [85, 508] on span "SOFA Review" at bounding box center [63, 505] width 61 height 13
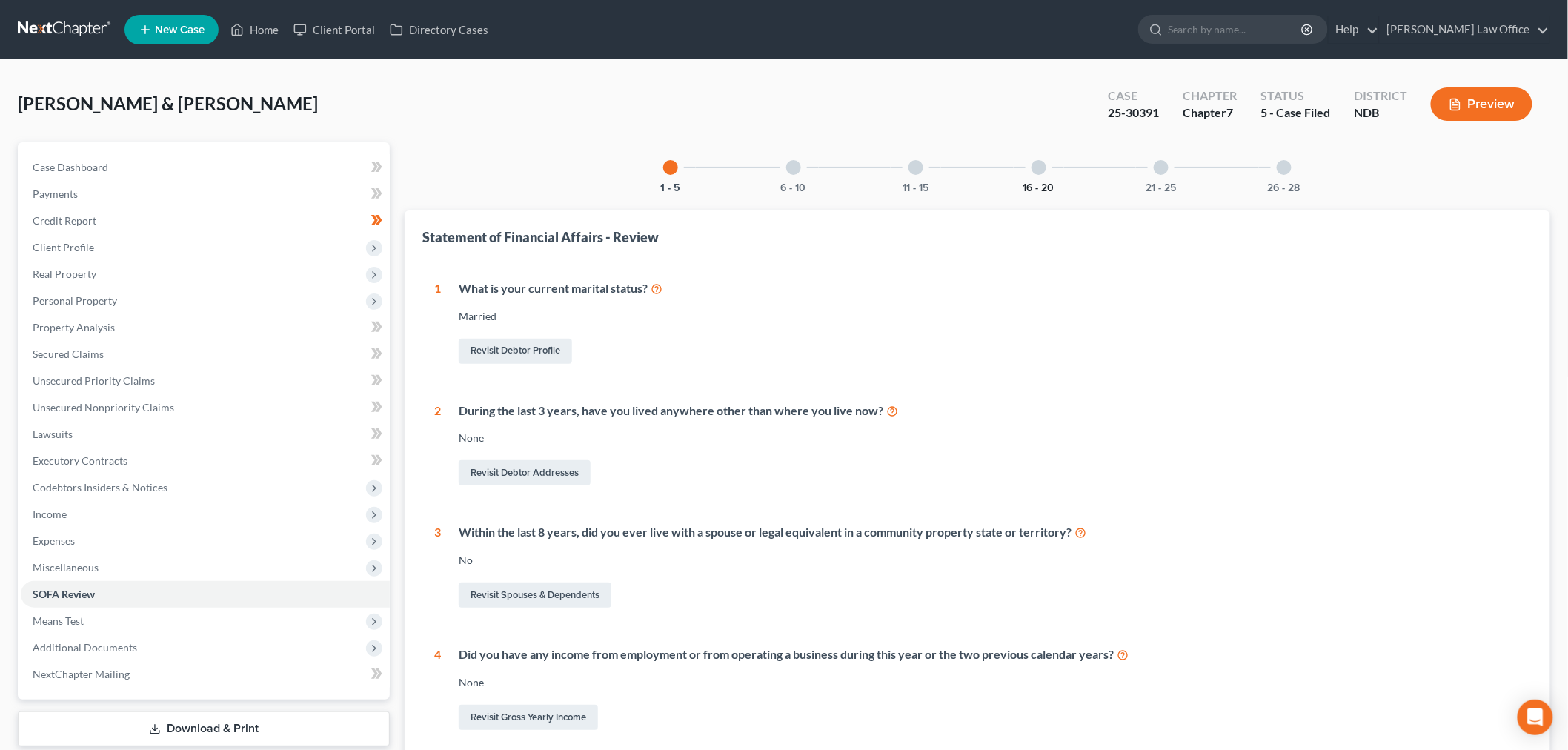
click at [1035, 186] on button "16 - 20" at bounding box center [1038, 188] width 31 height 10
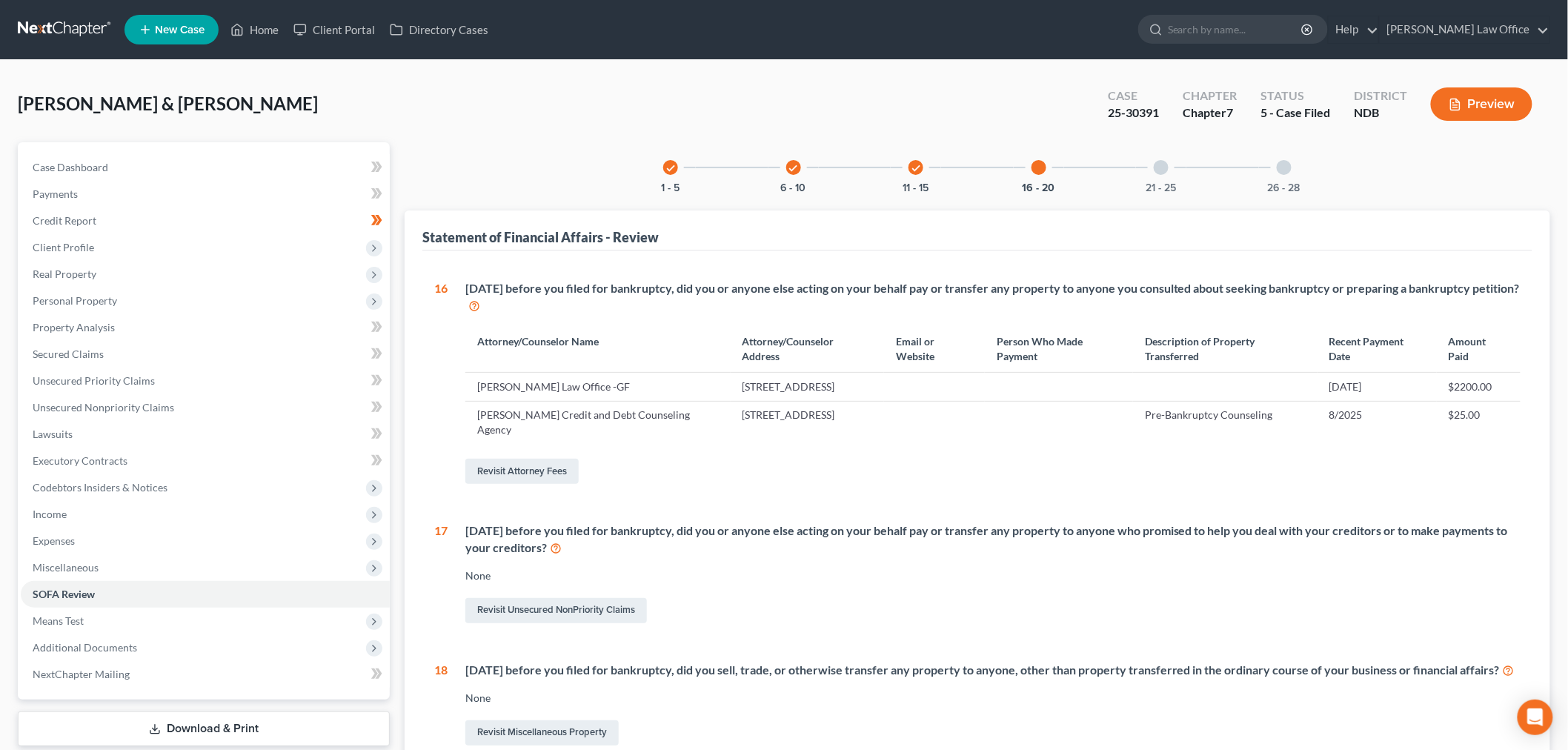
click at [668, 174] on div "check 1 - 5" at bounding box center [671, 167] width 50 height 50
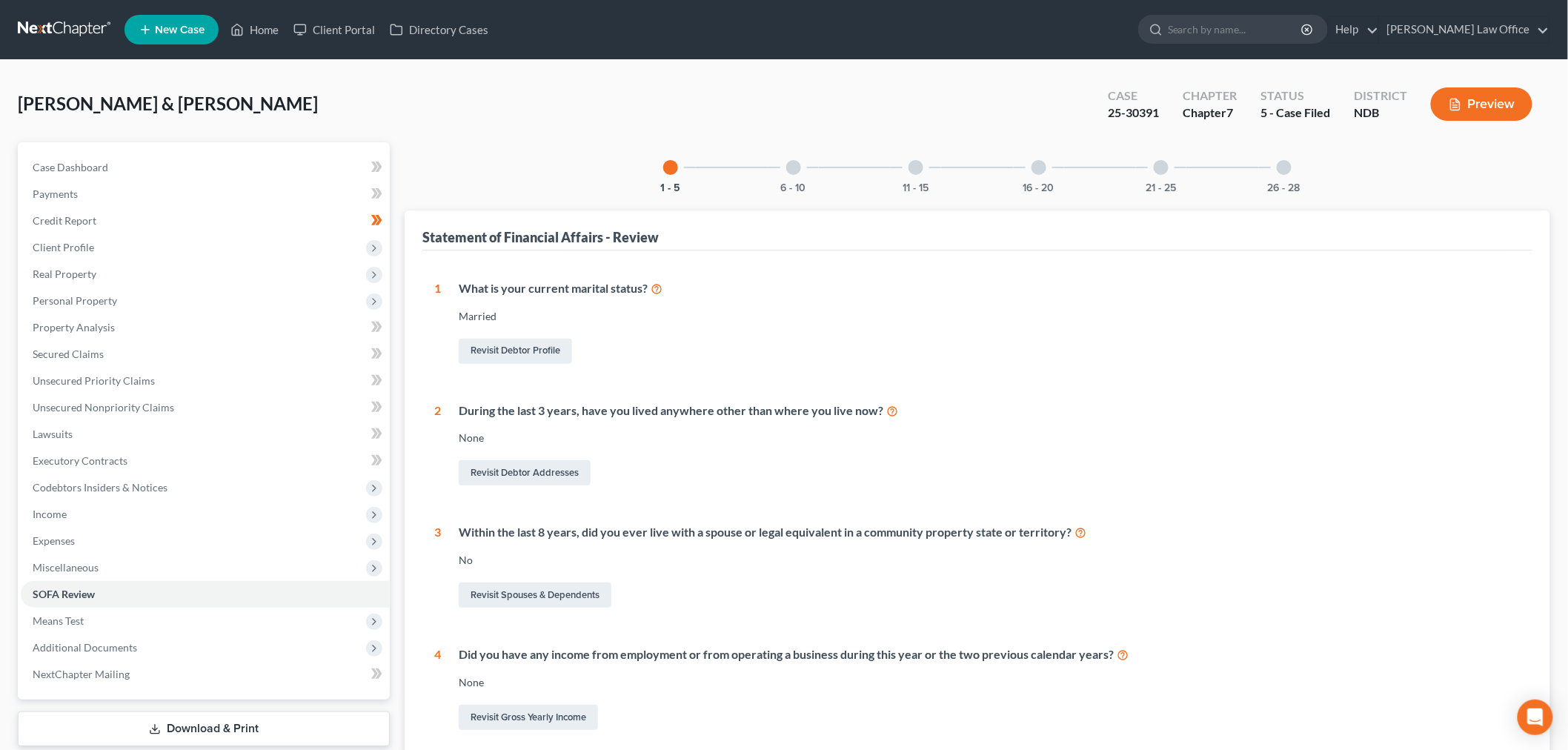
click at [1468, 512] on div "1 What is your current marital status? Married Revisit Debtor Profile 2 During …" at bounding box center [977, 568] width 1086 height 575
click at [796, 166] on div at bounding box center [793, 167] width 15 height 15
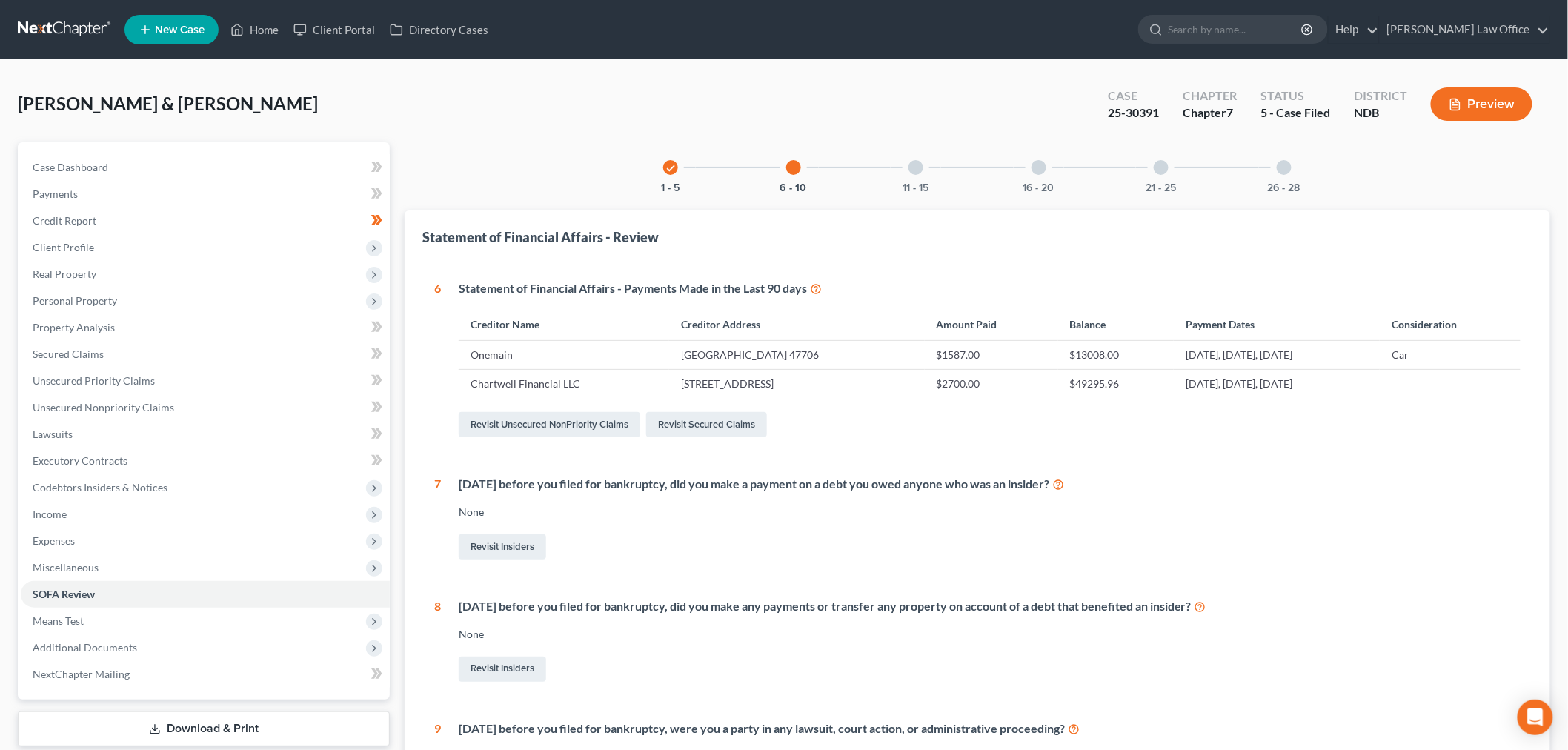
click at [908, 169] on div "11 - 15" at bounding box center [916, 167] width 50 height 50
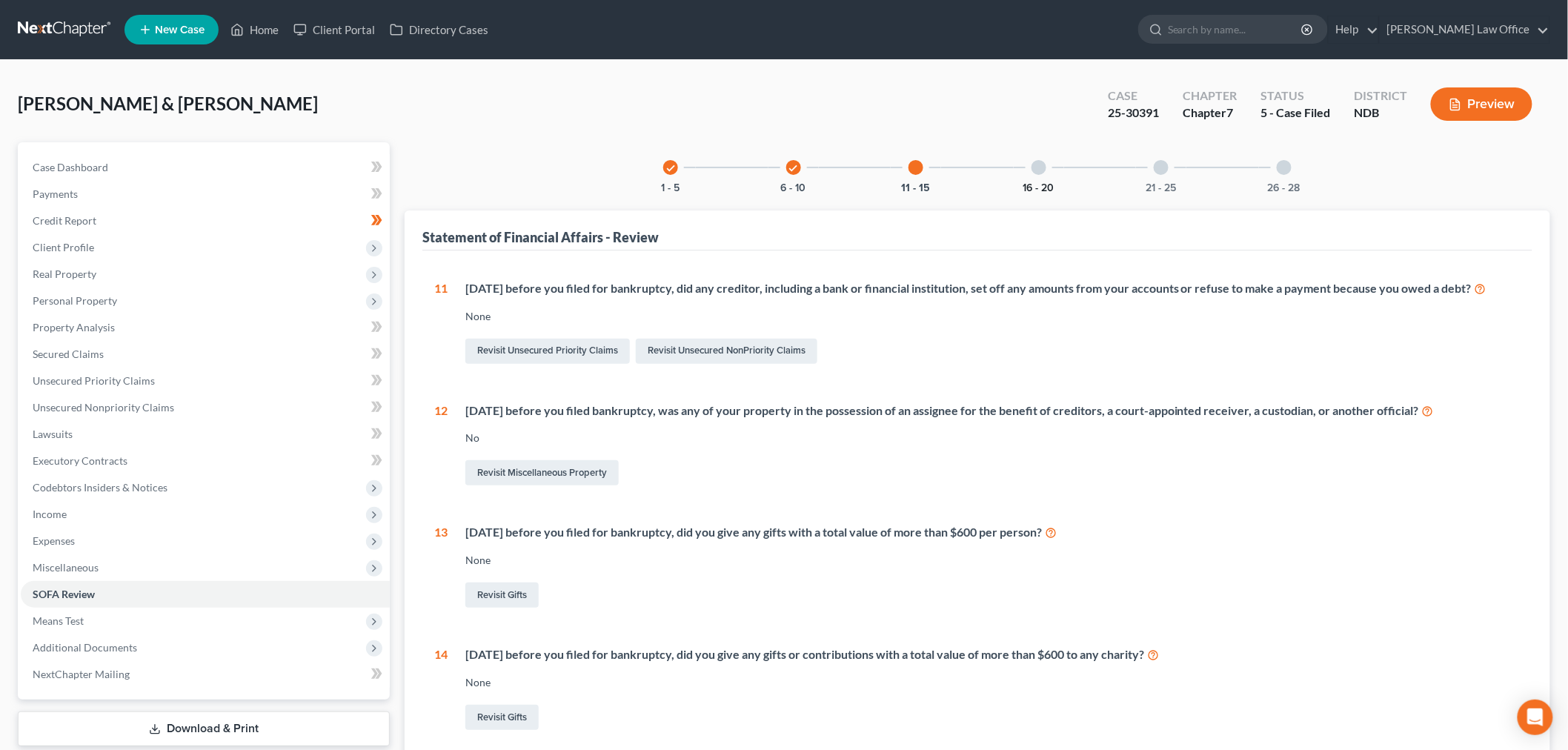
click at [1033, 184] on button "16 - 20" at bounding box center [1038, 188] width 31 height 10
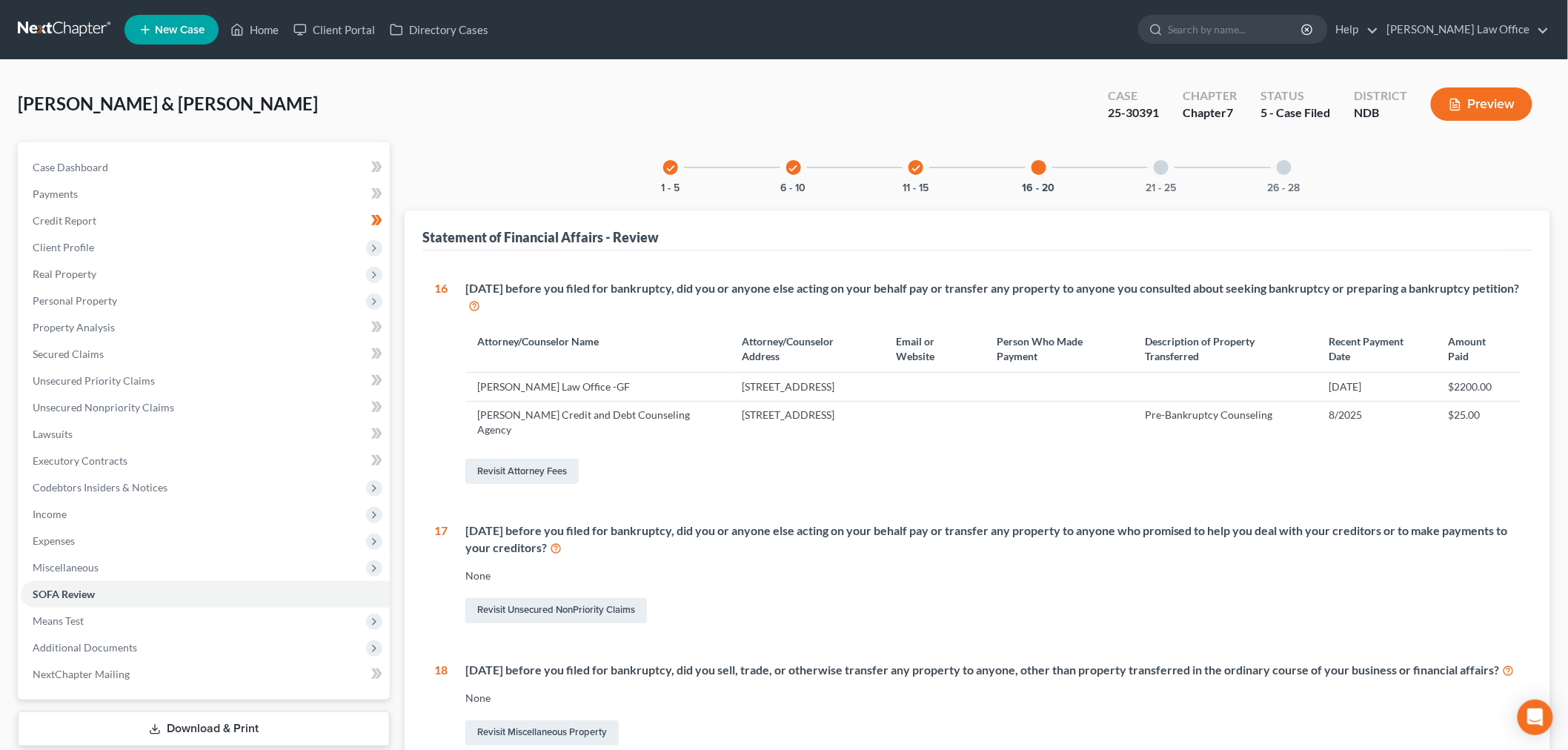
click at [1164, 174] on div "21 - 25" at bounding box center [1161, 167] width 50 height 50
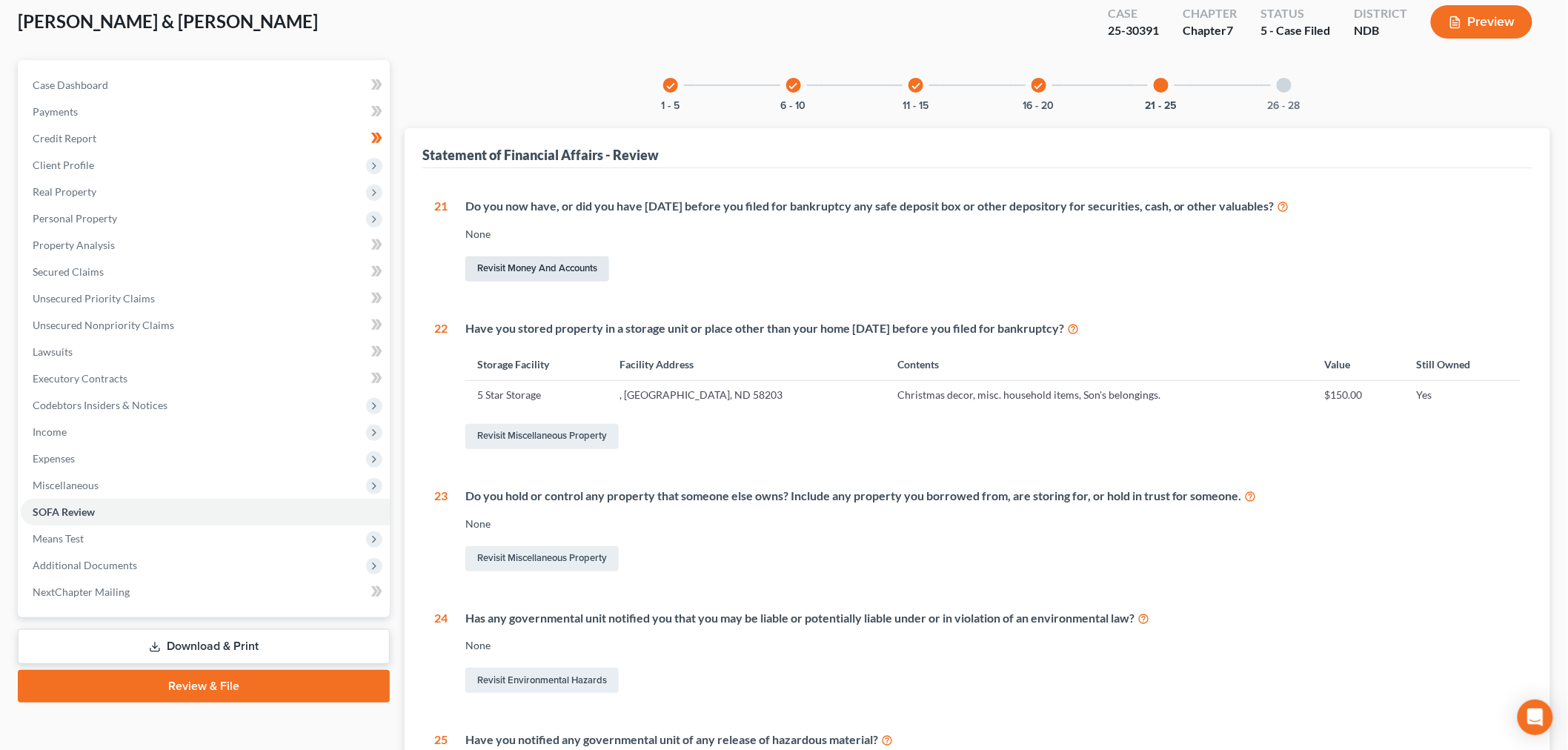
click at [514, 262] on link "Revisit Money and Accounts" at bounding box center [537, 269] width 144 height 25
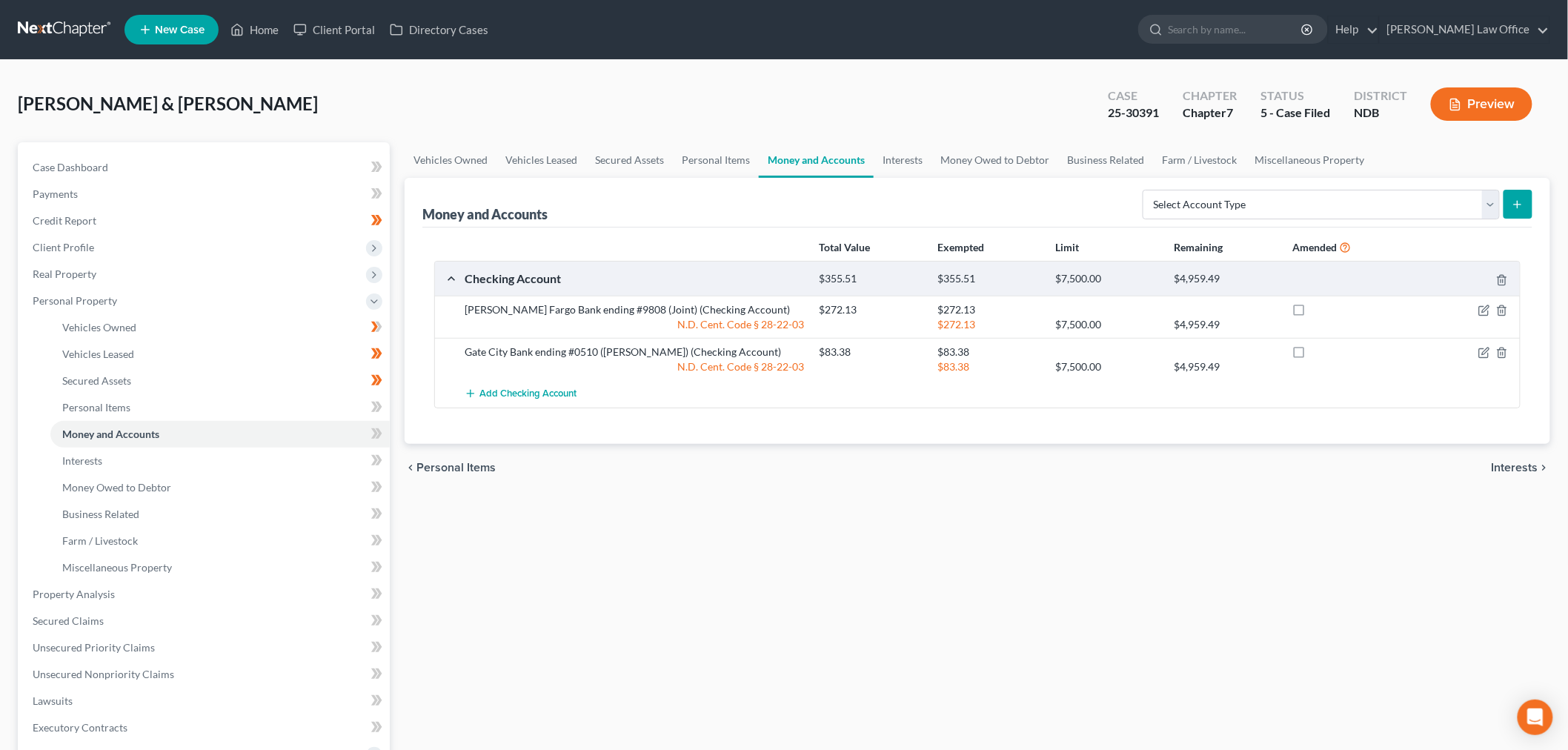
click at [798, 494] on div "Vehicles Owned Vehicles Leased Secured Assets Personal Items Money and Accounts…" at bounding box center [977, 597] width 1161 height 910
drag, startPoint x: 904, startPoint y: 161, endPoint x: 963, endPoint y: 163, distance: 59.0
click at [905, 161] on link "Interests" at bounding box center [902, 160] width 58 height 35
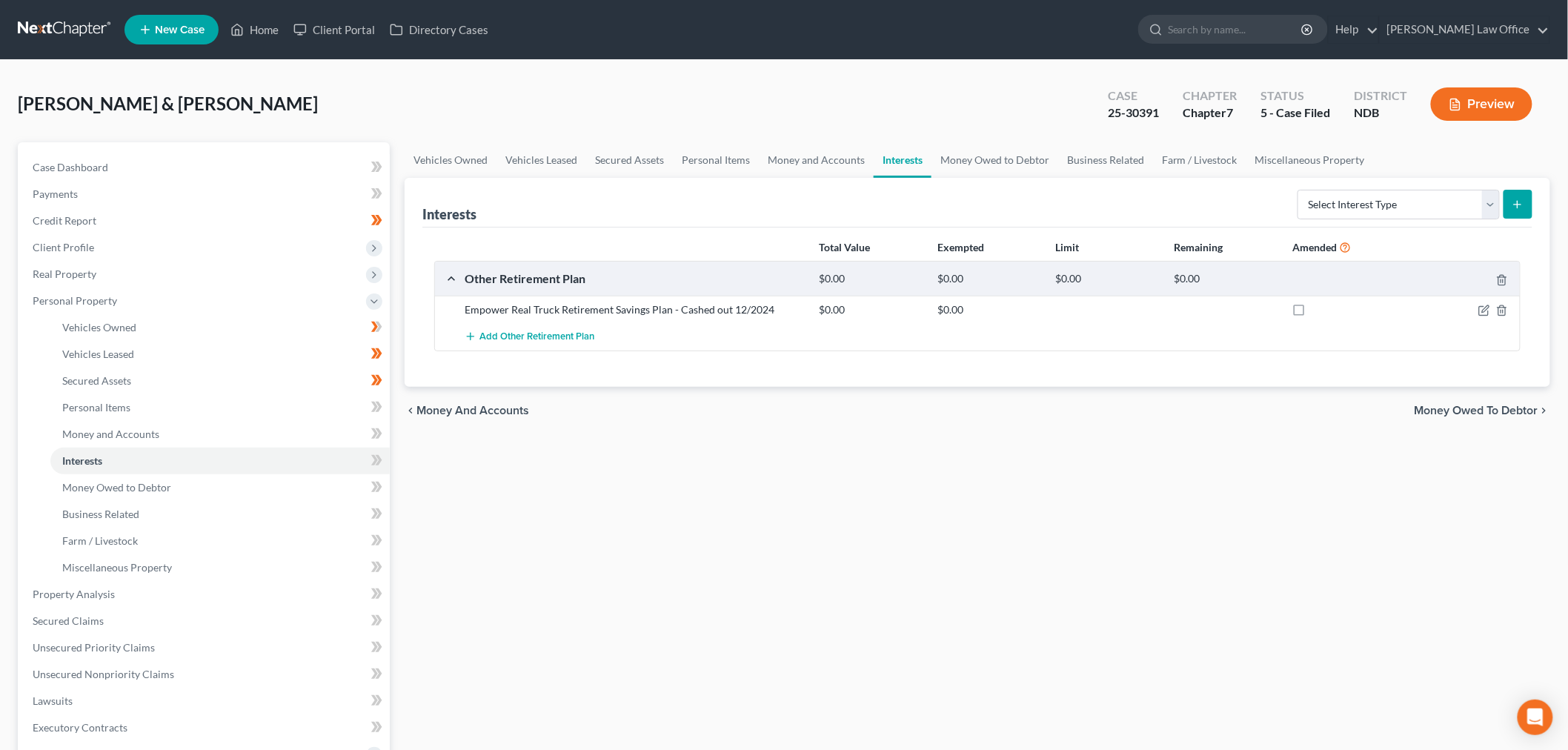
click at [727, 372] on div "Total Value Exempted Limit Remaining Amended Other Retirement Plan $0.00 $0.00 …" at bounding box center [977, 307] width 1110 height 159
drag, startPoint x: 698, startPoint y: 312, endPoint x: 450, endPoint y: 301, distance: 248.2
click at [450, 301] on div "Empower Real Truck Retirement Savings Plan - Cashed out 12/2024 $0.00 $0.00" at bounding box center [977, 309] width 1084 height 27
copy div "Empower Real Truck Retirement Savings Plan - Cashed out 12/2024"
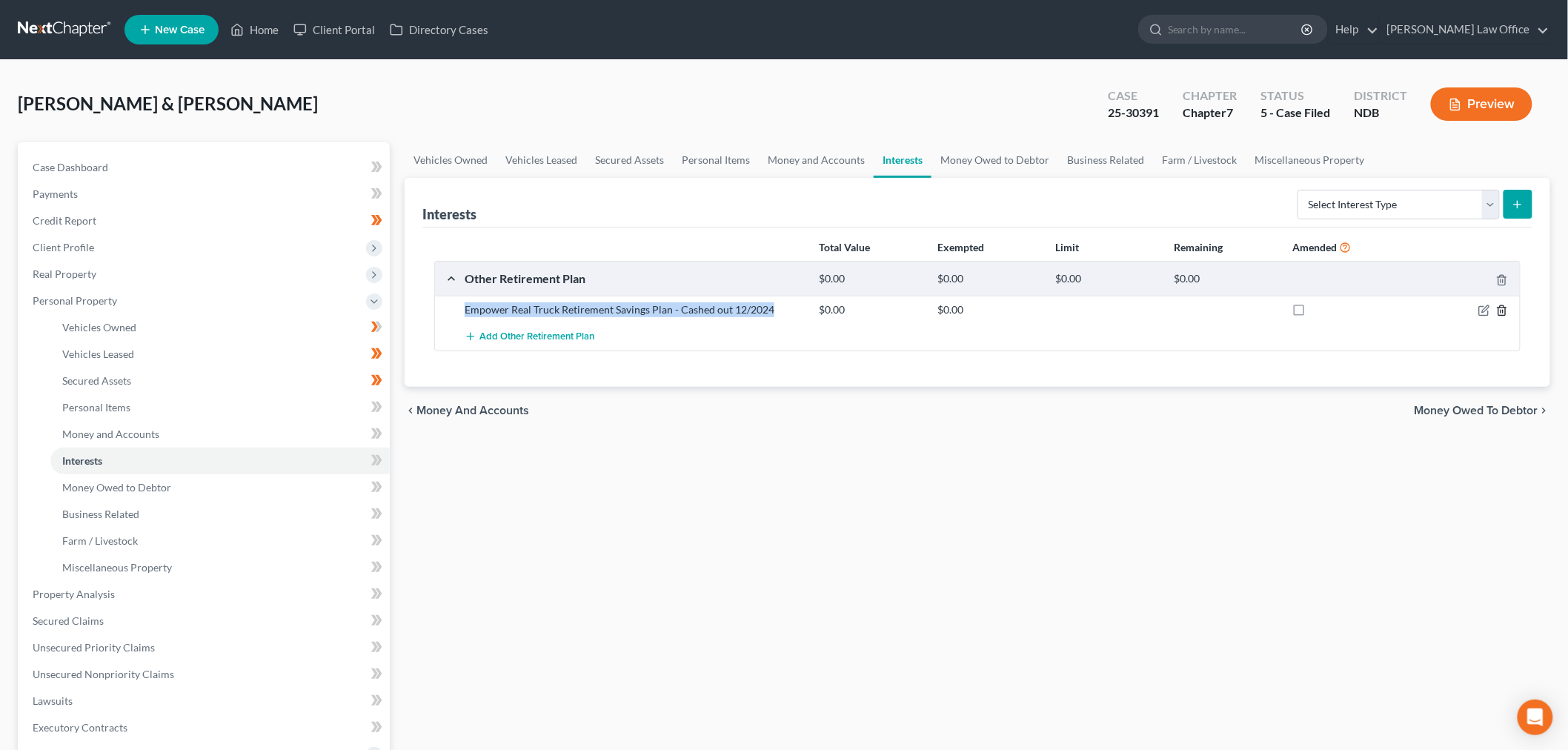
click at [1501, 315] on icon "button" at bounding box center [1502, 310] width 12 height 12
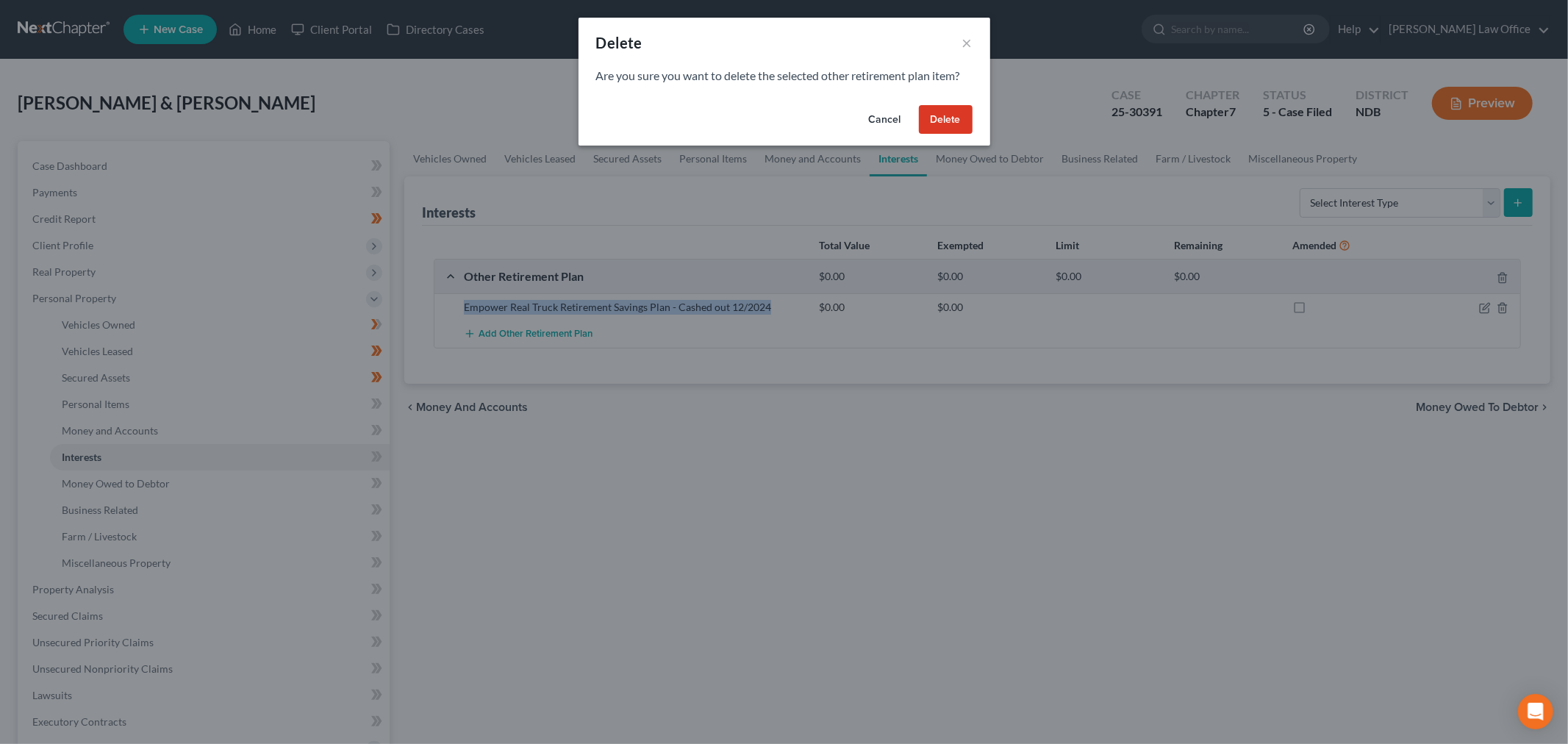
drag, startPoint x: 953, startPoint y: 116, endPoint x: 752, endPoint y: 206, distance: 220.2
click at [947, 118] on button "Delete" at bounding box center [946, 120] width 54 height 30
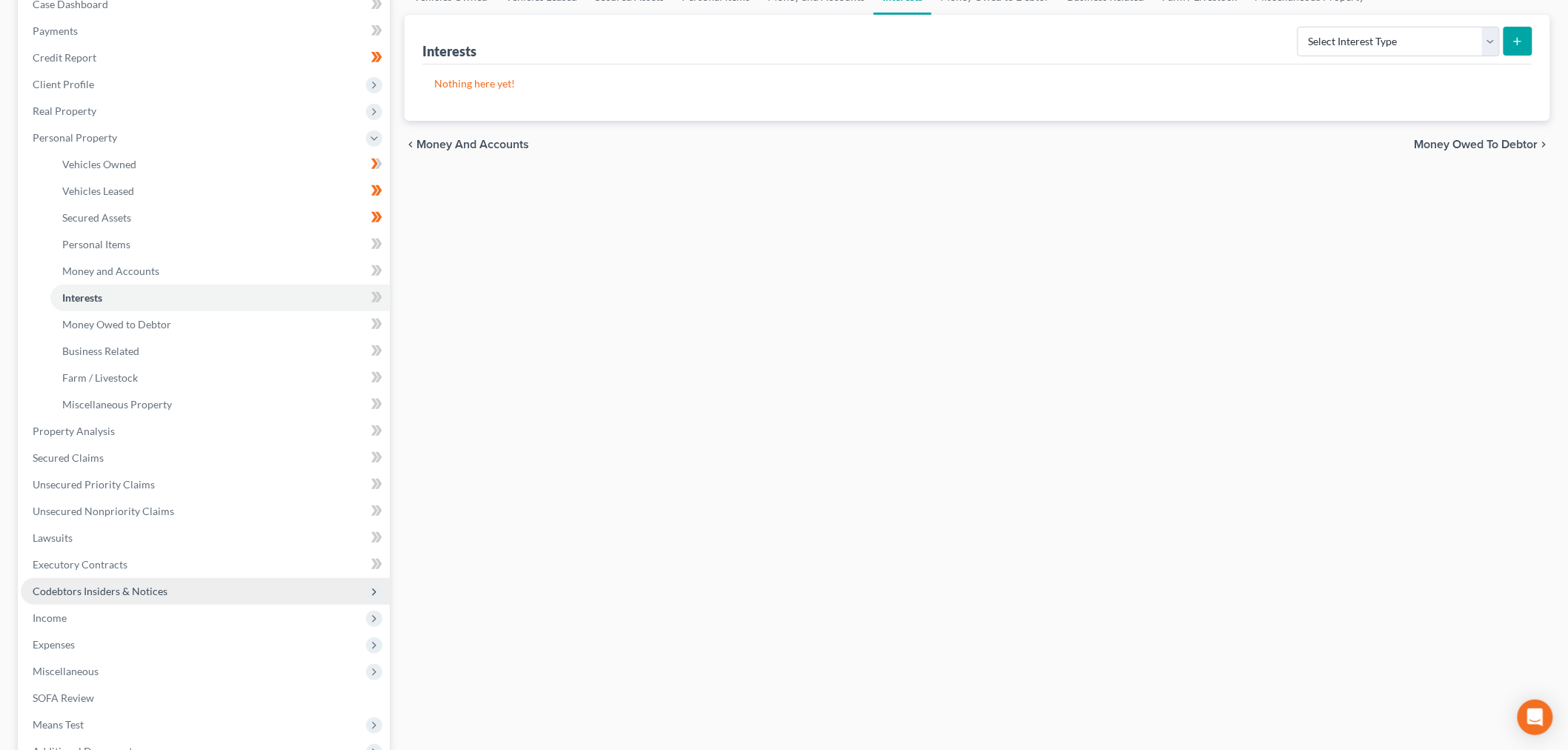
scroll to position [165, 0]
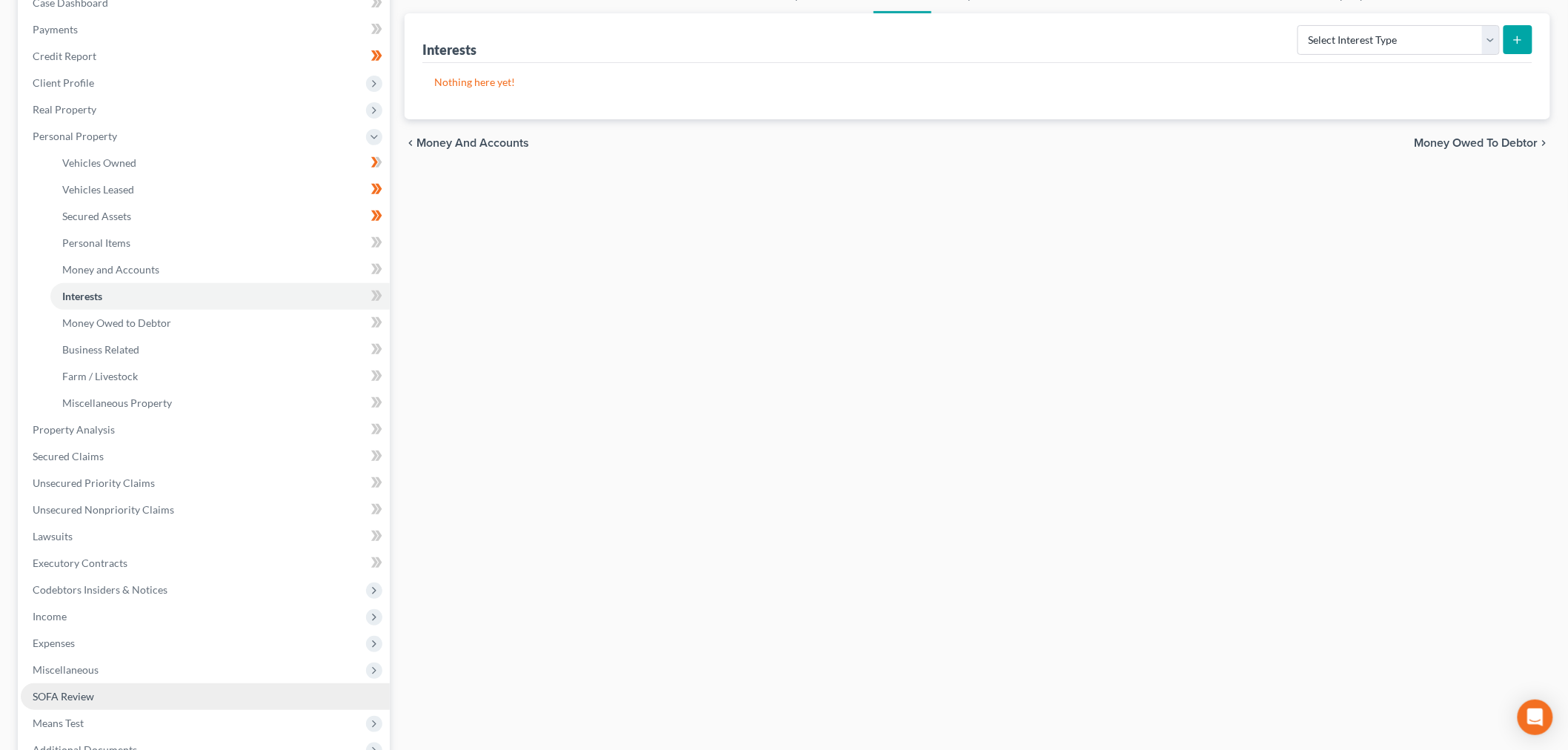
click at [74, 694] on span "SOFA Review" at bounding box center [63, 697] width 61 height 13
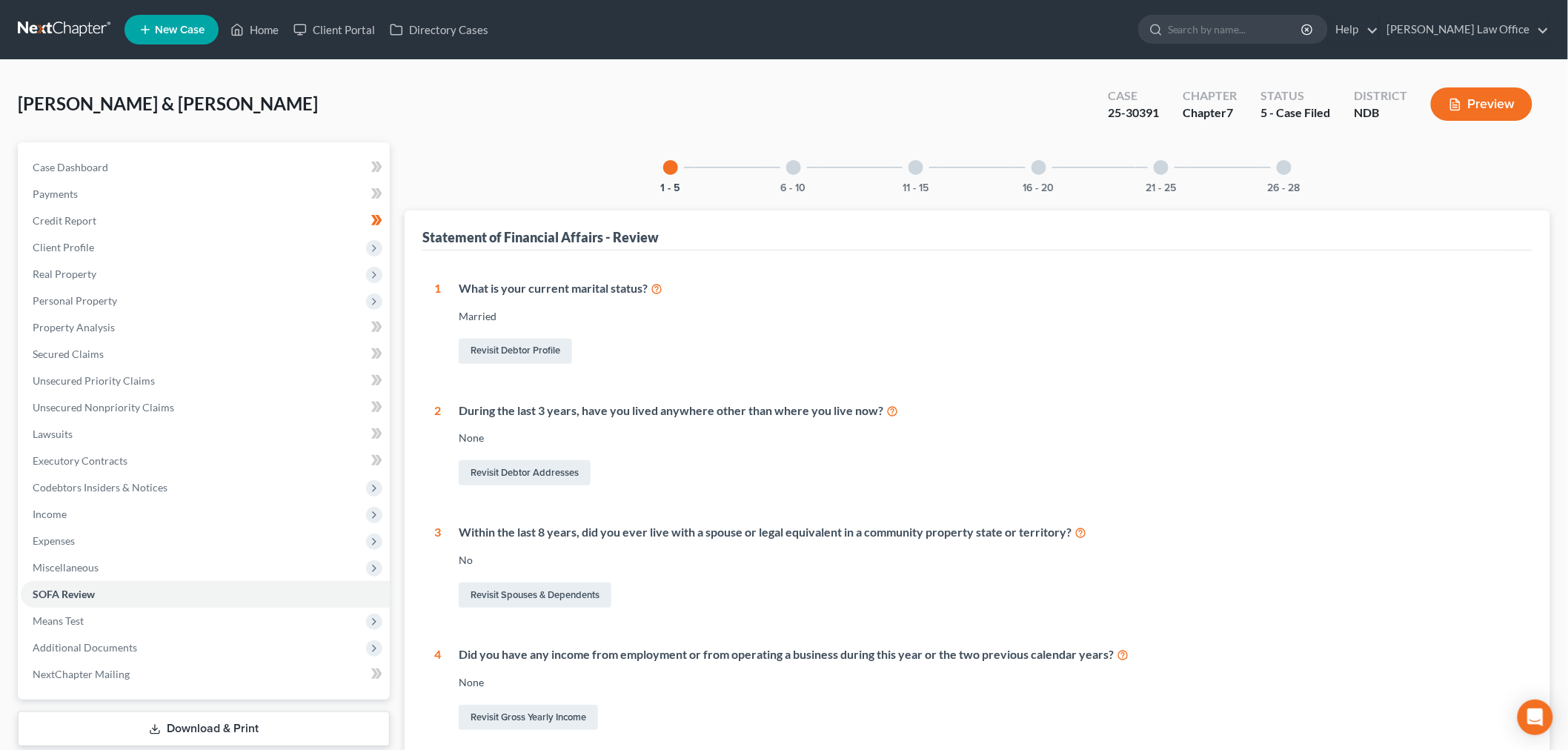
click at [930, 192] on div "11 - 15" at bounding box center [916, 167] width 50 height 50
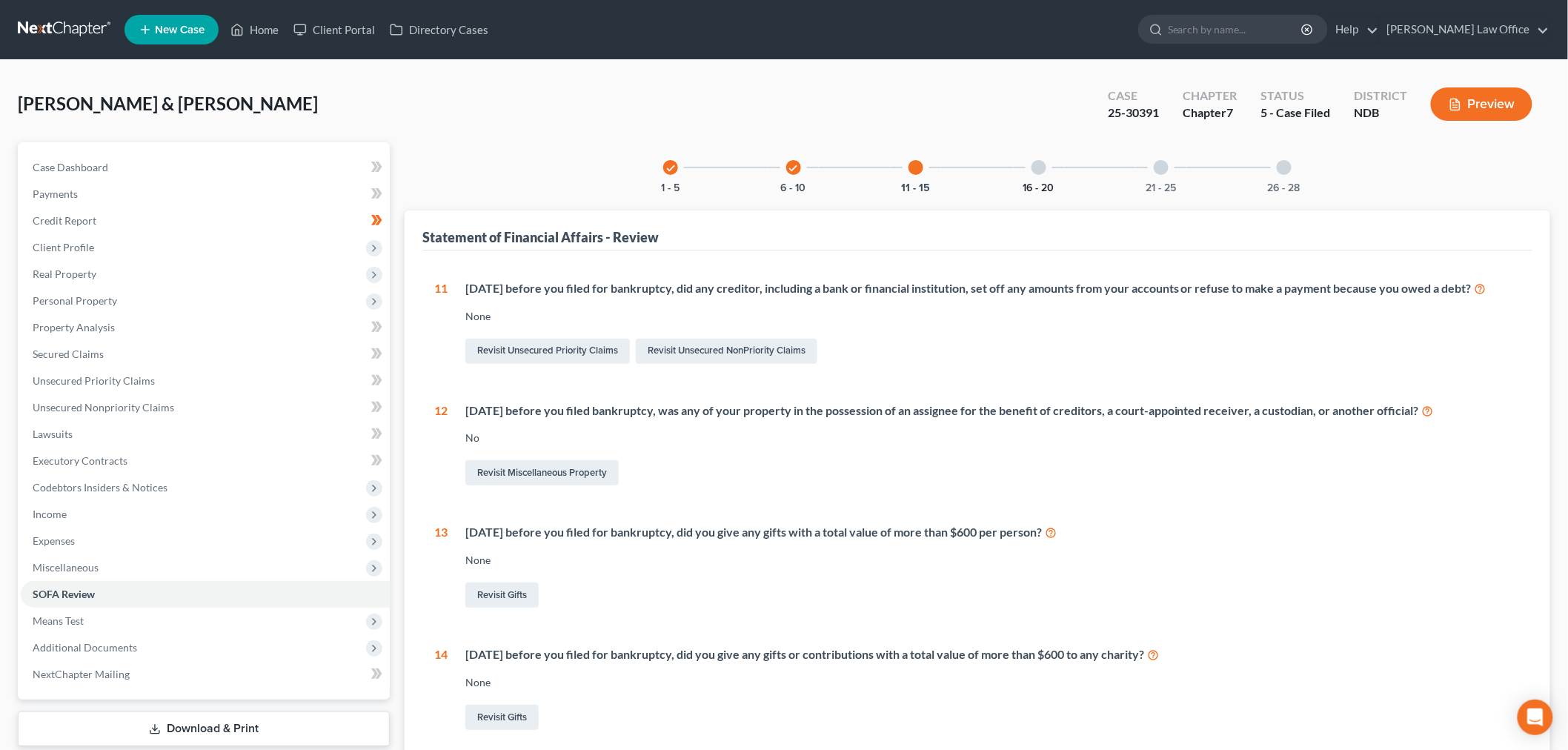
click at [1041, 185] on button "16 - 20" at bounding box center [1038, 188] width 31 height 10
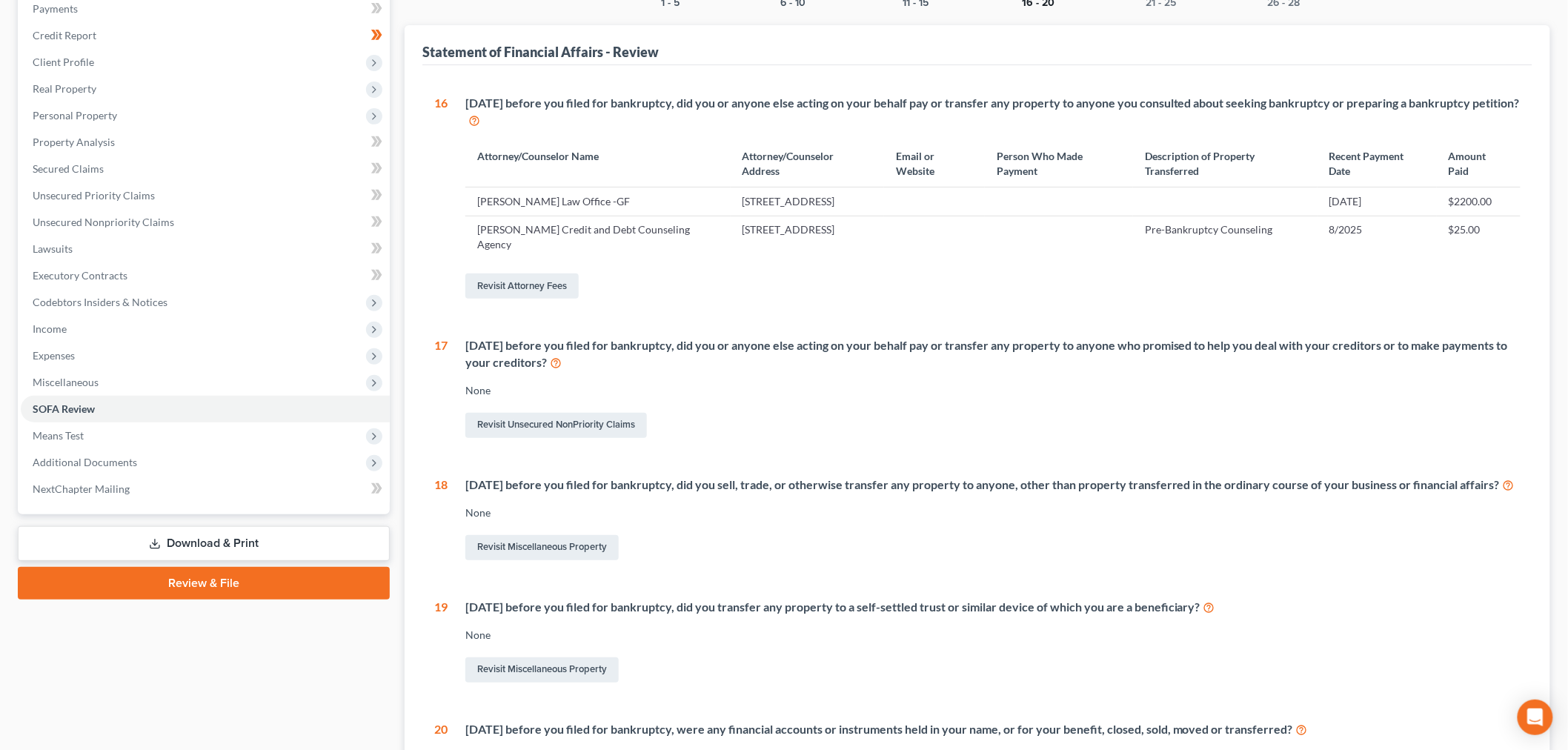
scroll to position [411, 0]
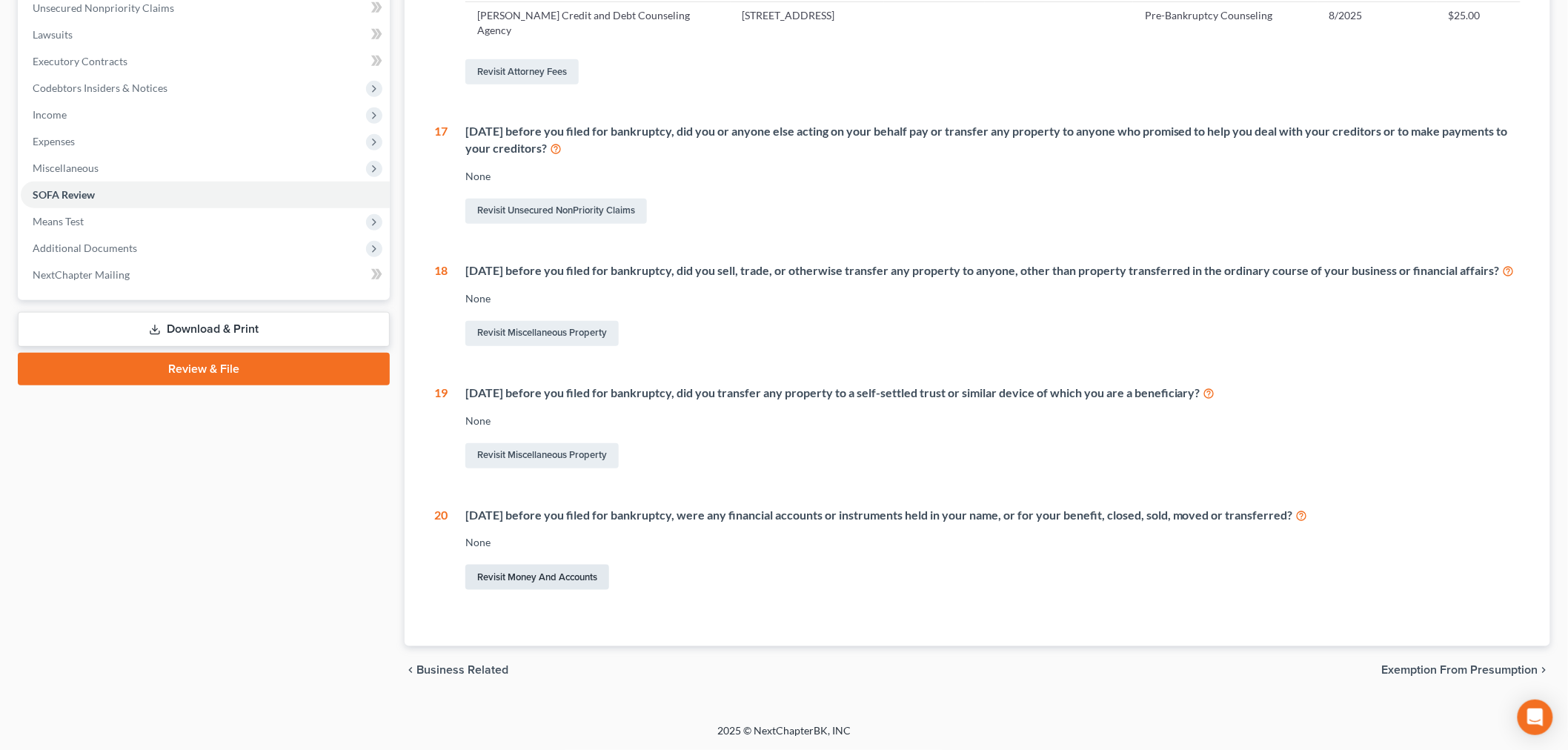
click at [549, 590] on link "Revisit Money and Accounts" at bounding box center [537, 577] width 144 height 25
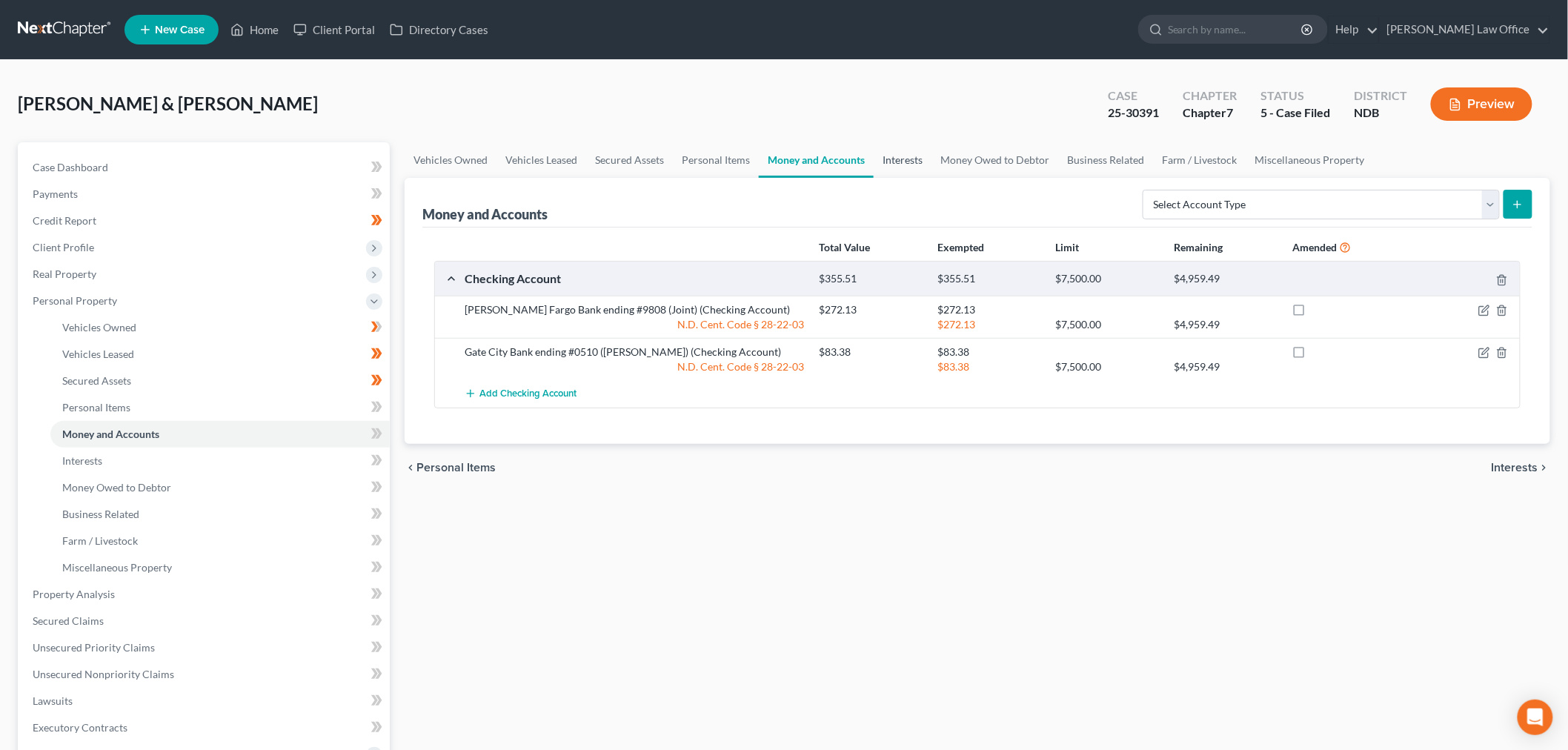
click at [891, 155] on link "Interests" at bounding box center [902, 160] width 58 height 35
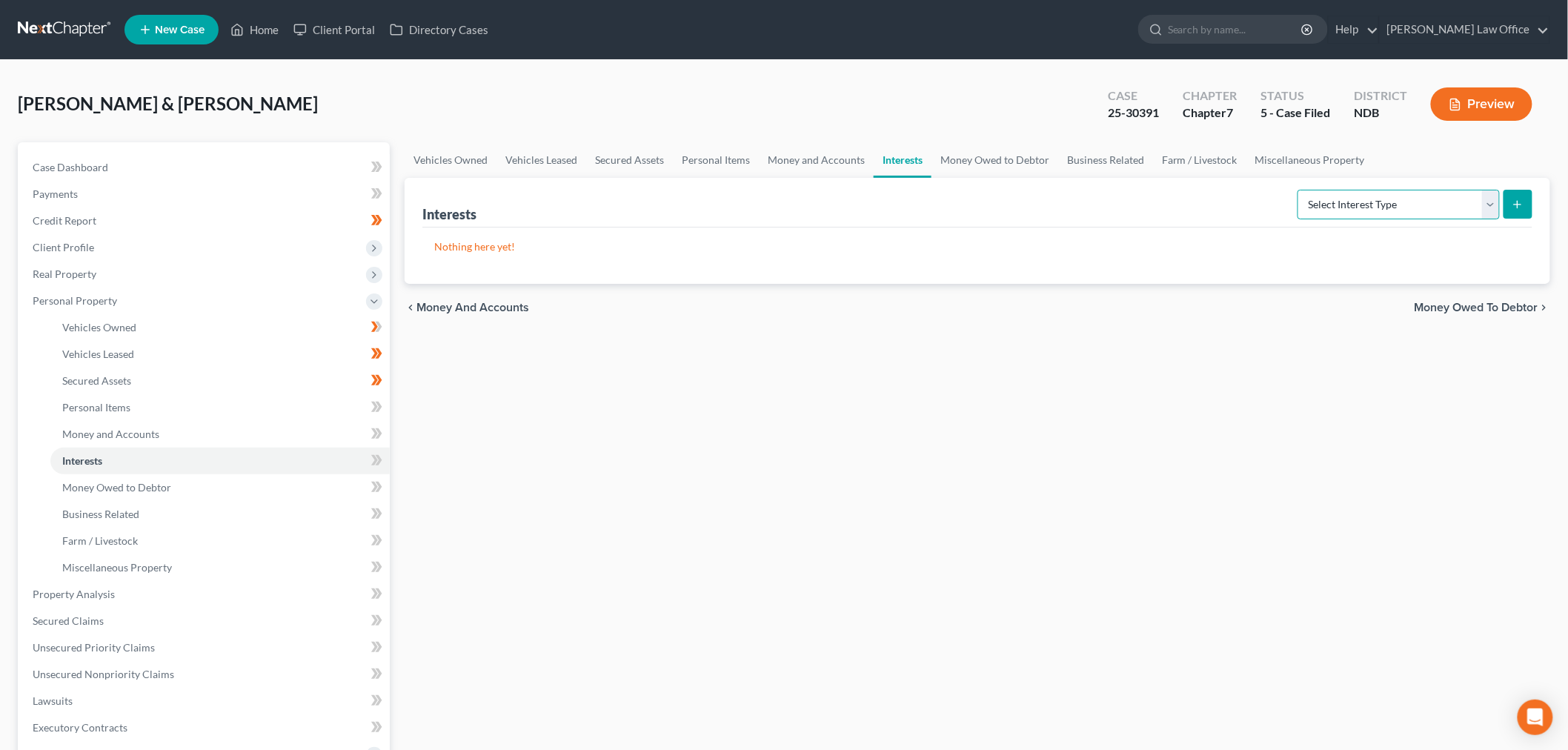
drag, startPoint x: 1397, startPoint y: 199, endPoint x: 1395, endPoint y: 206, distance: 7.3
click at [1397, 199] on select "Select Interest Type 401K (A/B: 21) Annuity (A/B: 23) Bond (A/B: 18) Education …" at bounding box center [1399, 205] width 203 height 30
click at [1356, 201] on select "Select Interest Type 401K (A/B: 21) Annuity (A/B: 23) Bond (A/B: 18) Education …" at bounding box center [1399, 205] width 203 height 30
select select "other_retirement_plan"
click at [1299, 190] on select "Select Interest Type 401K (A/B: 21) Annuity (A/B: 23) Bond (A/B: 18) Education …" at bounding box center [1399, 205] width 203 height 30
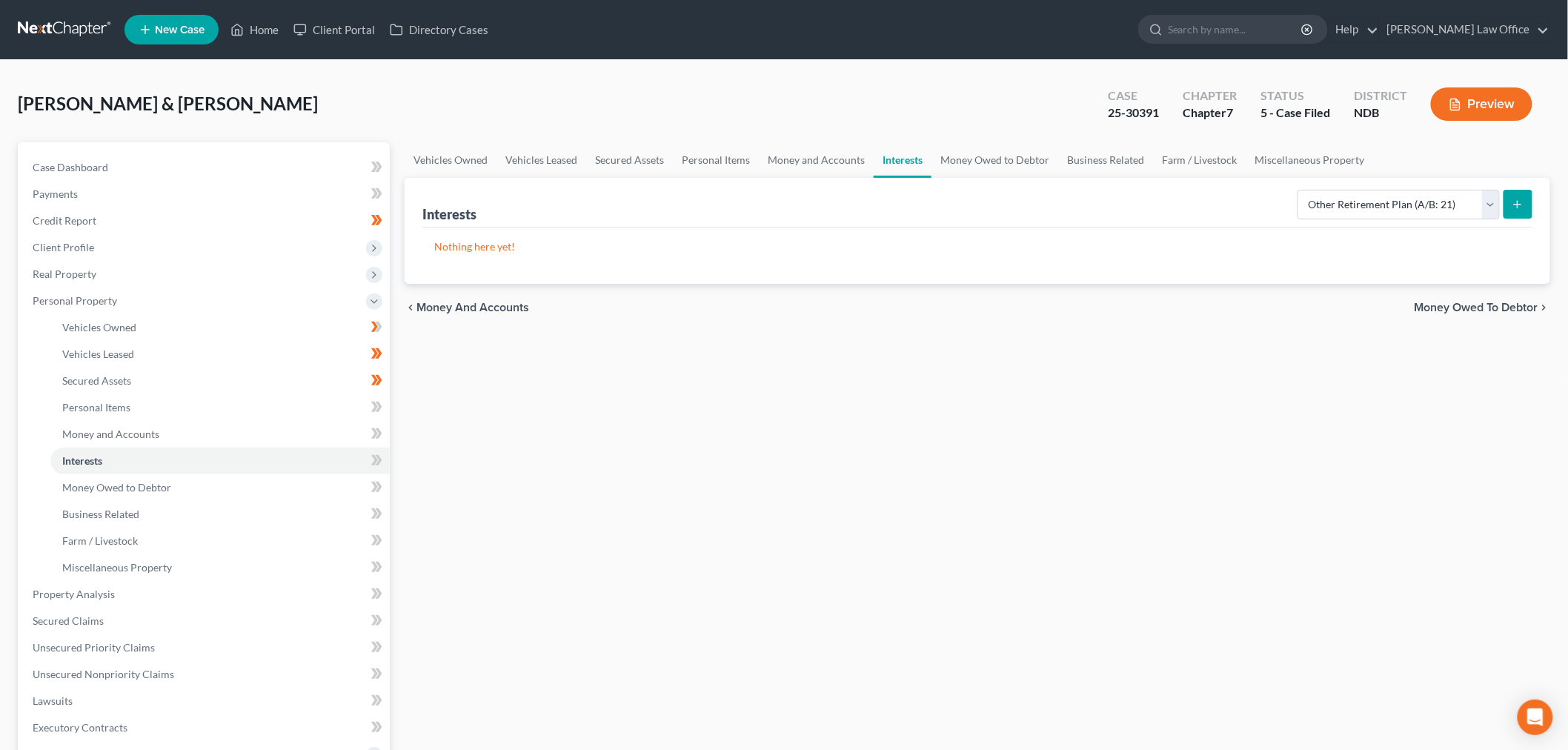
click at [1535, 204] on div "Interests Select Interest Type 401K (A/B: 21) Annuity (A/B: 23) Bond (A/B: 18) …" at bounding box center [977, 231] width 1146 height 106
click at [1510, 206] on button "submit" at bounding box center [1518, 204] width 29 height 29
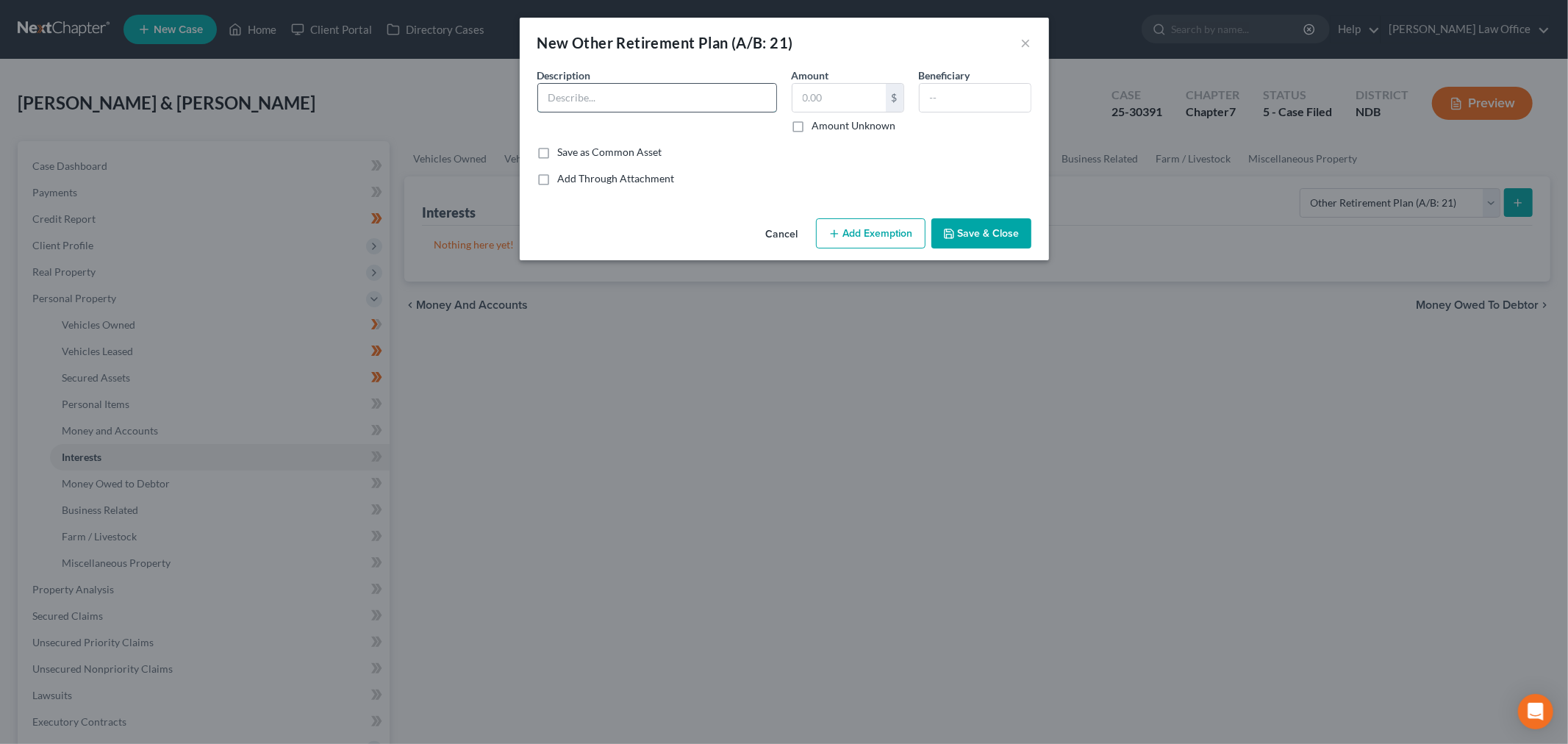
click at [696, 101] on input "text" at bounding box center [657, 98] width 238 height 28
paste input "Empower Real Truck Retirement Savings Plan - Cashed out 12/2024"
type input "Empower Real Truck Retirement Savings Plan - Cashed out 12/2024"
click at [790, 234] on button "Cancel" at bounding box center [782, 234] width 56 height 30
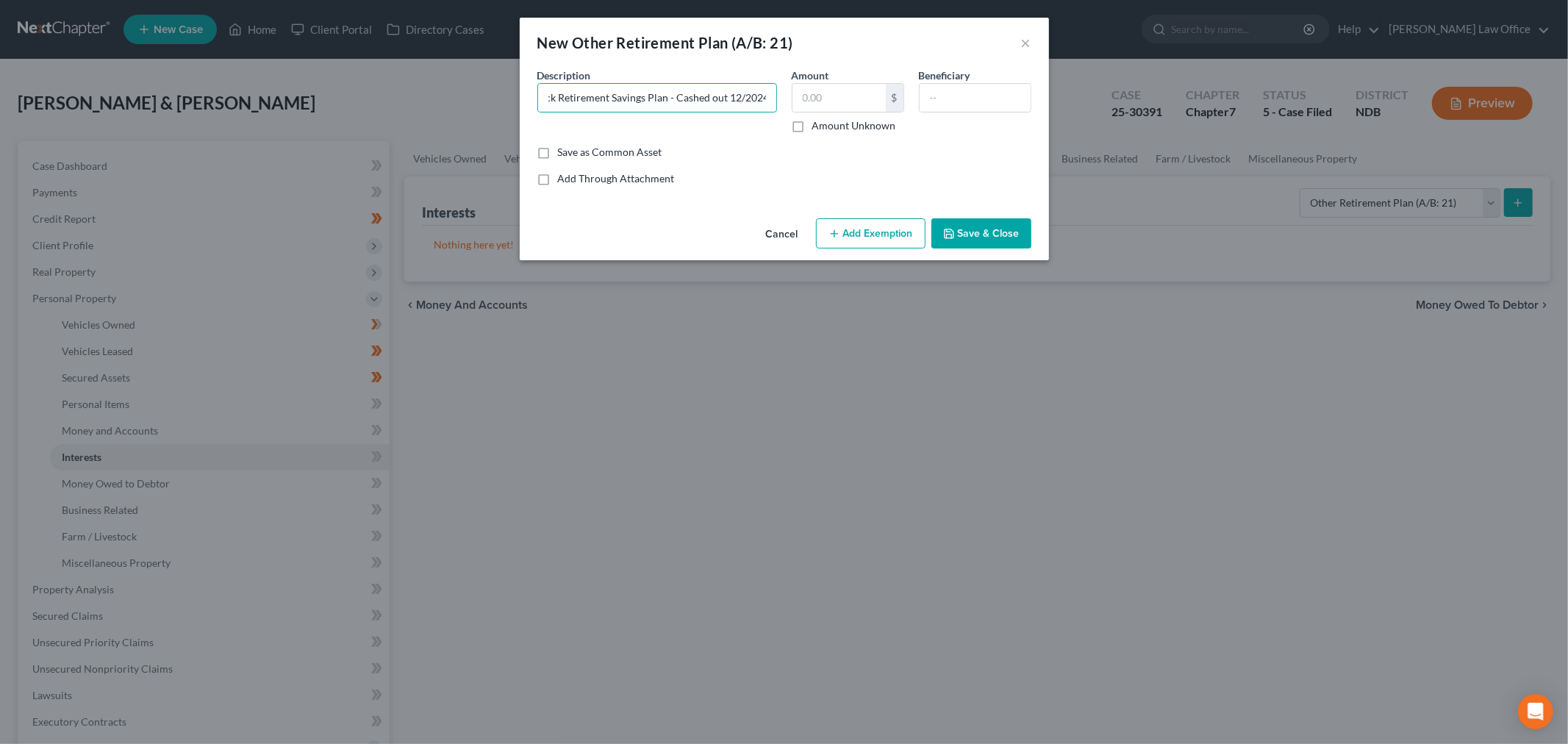
scroll to position [0, 0]
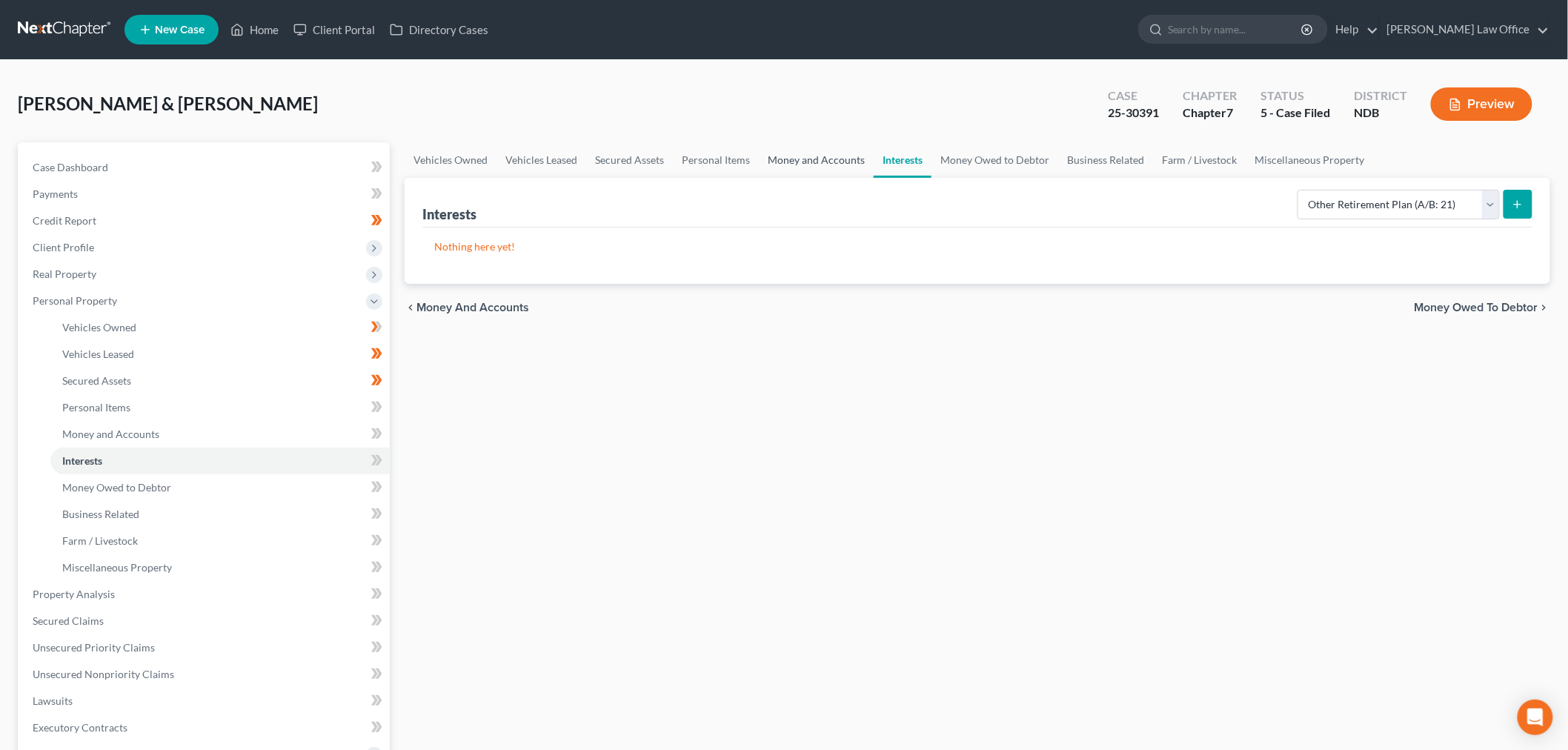
drag, startPoint x: 818, startPoint y: 153, endPoint x: 826, endPoint y: 158, distance: 9.4
click at [818, 153] on link "Money and Accounts" at bounding box center [816, 160] width 114 height 35
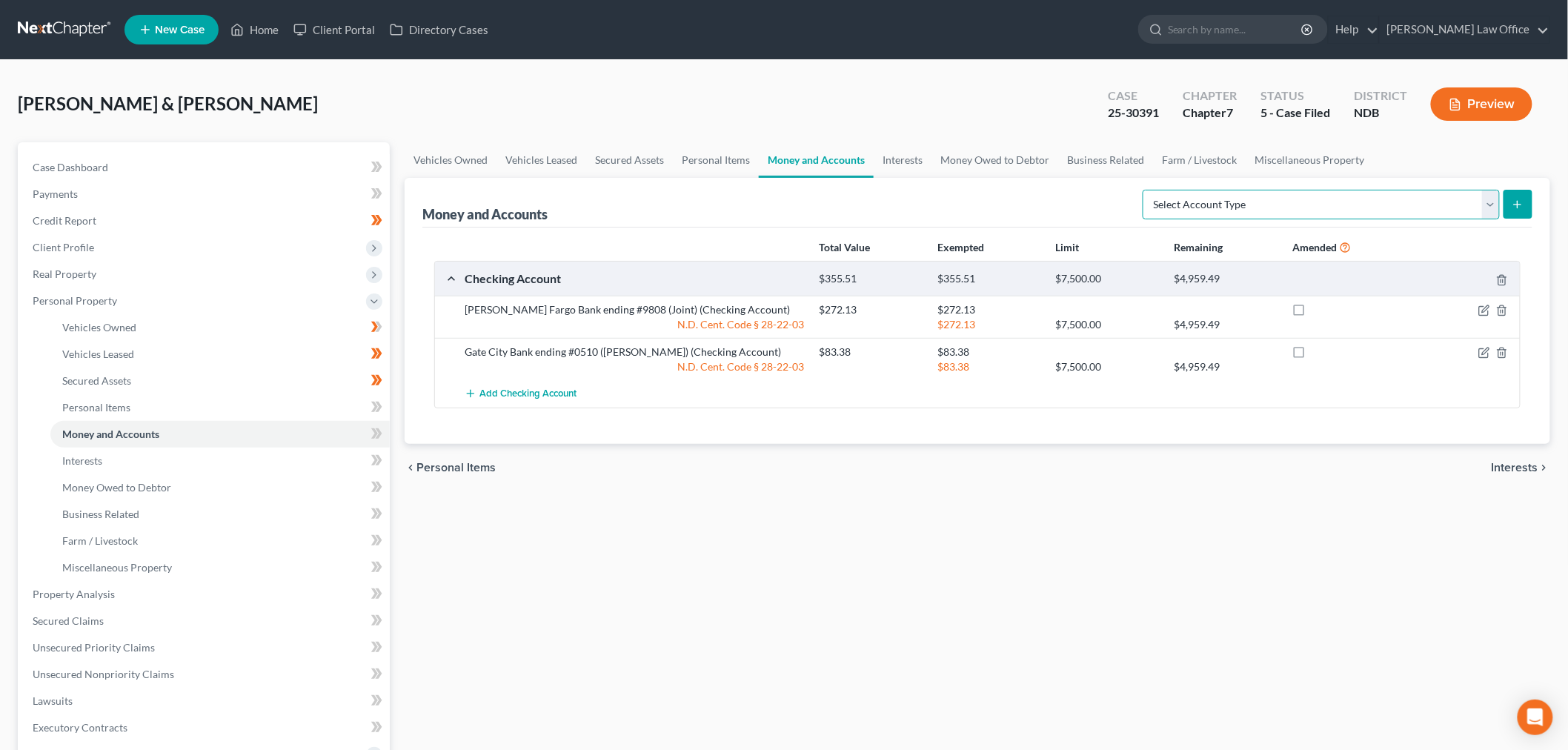
click at [1230, 195] on select "Select Account Type Brokerage (A/B: 18, SOFA: 20) Cash on Hand (A/B: 16) Certif…" at bounding box center [1322, 205] width 357 height 30
select select "other"
click at [1147, 190] on select "Select Account Type Brokerage (A/B: 18, SOFA: 20) Cash on Hand (A/B: 16) Certif…" at bounding box center [1322, 205] width 357 height 30
click at [1517, 209] on button "submit" at bounding box center [1518, 204] width 29 height 29
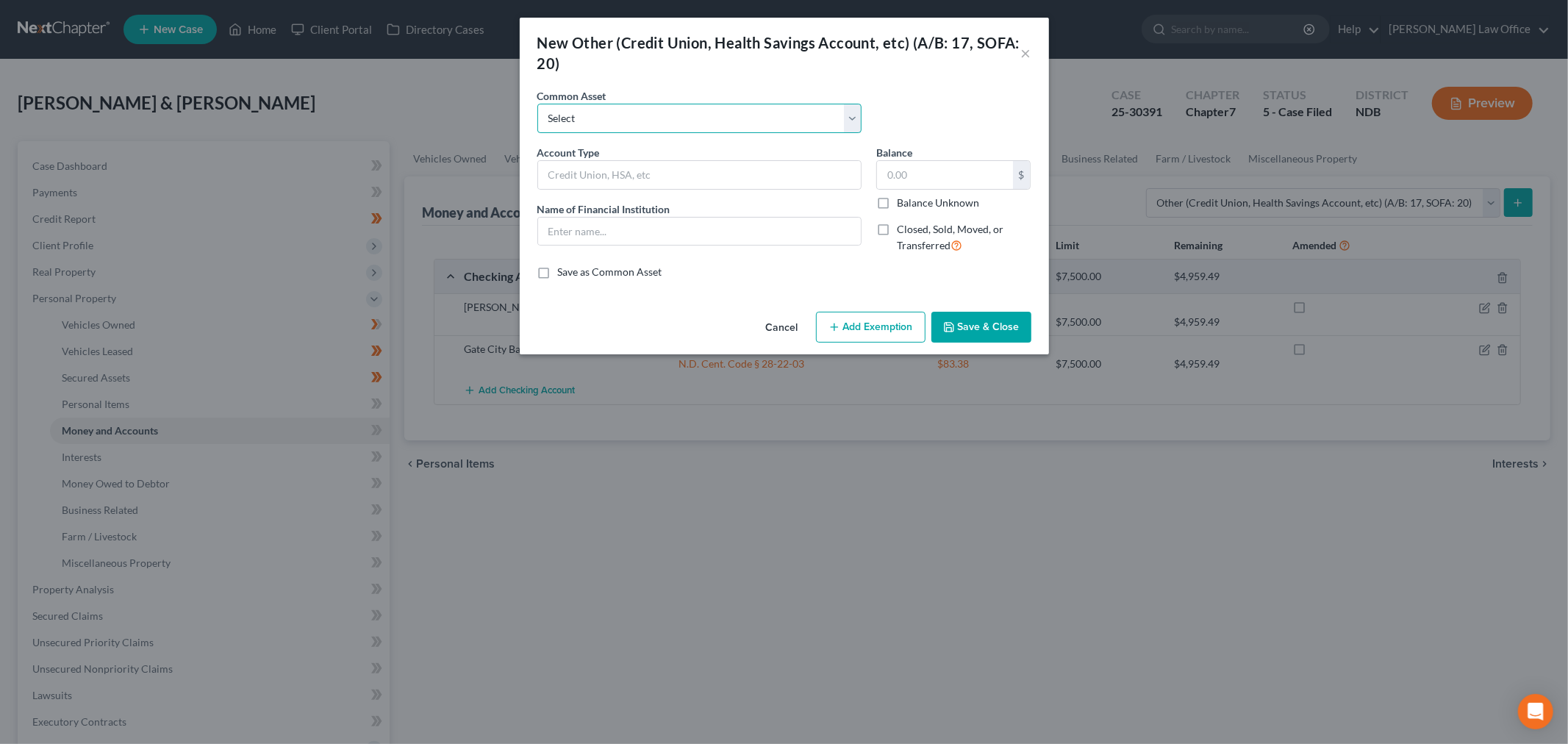
click at [620, 116] on select "Select ENT Credit Union Share Draft Account" at bounding box center [699, 118] width 324 height 30
click at [592, 168] on input "text" at bounding box center [700, 174] width 323 height 28
paste input "Empower Real Truck Retirement Savings Plan - Cashed out 12/2024"
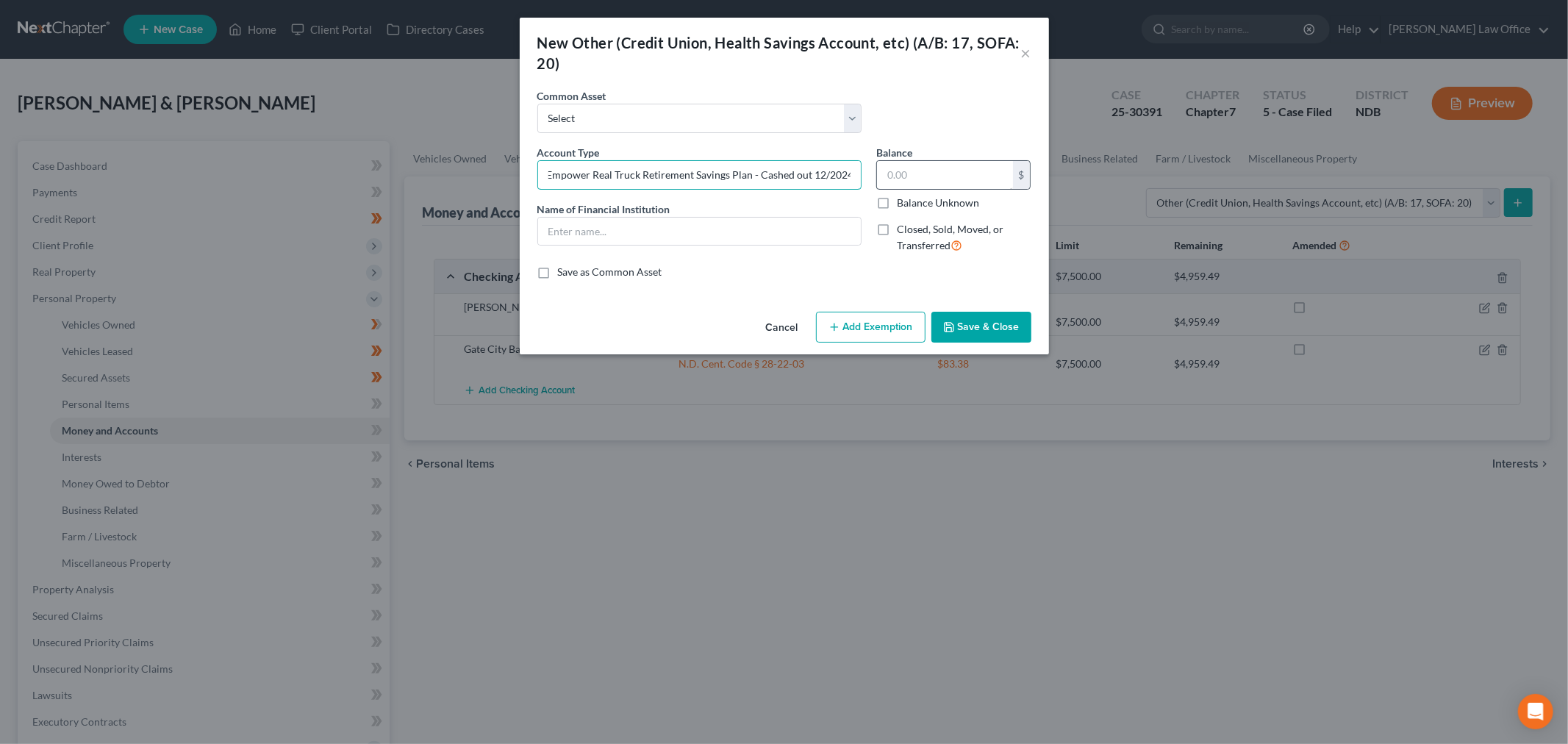
drag, startPoint x: 751, startPoint y: 172, endPoint x: 887, endPoint y: 172, distance: 136.0
click at [887, 172] on div "Account Type Empower Real Truck Retirement Savings Plan - Cashed out 12/2024 Na…" at bounding box center [784, 205] width 509 height 121
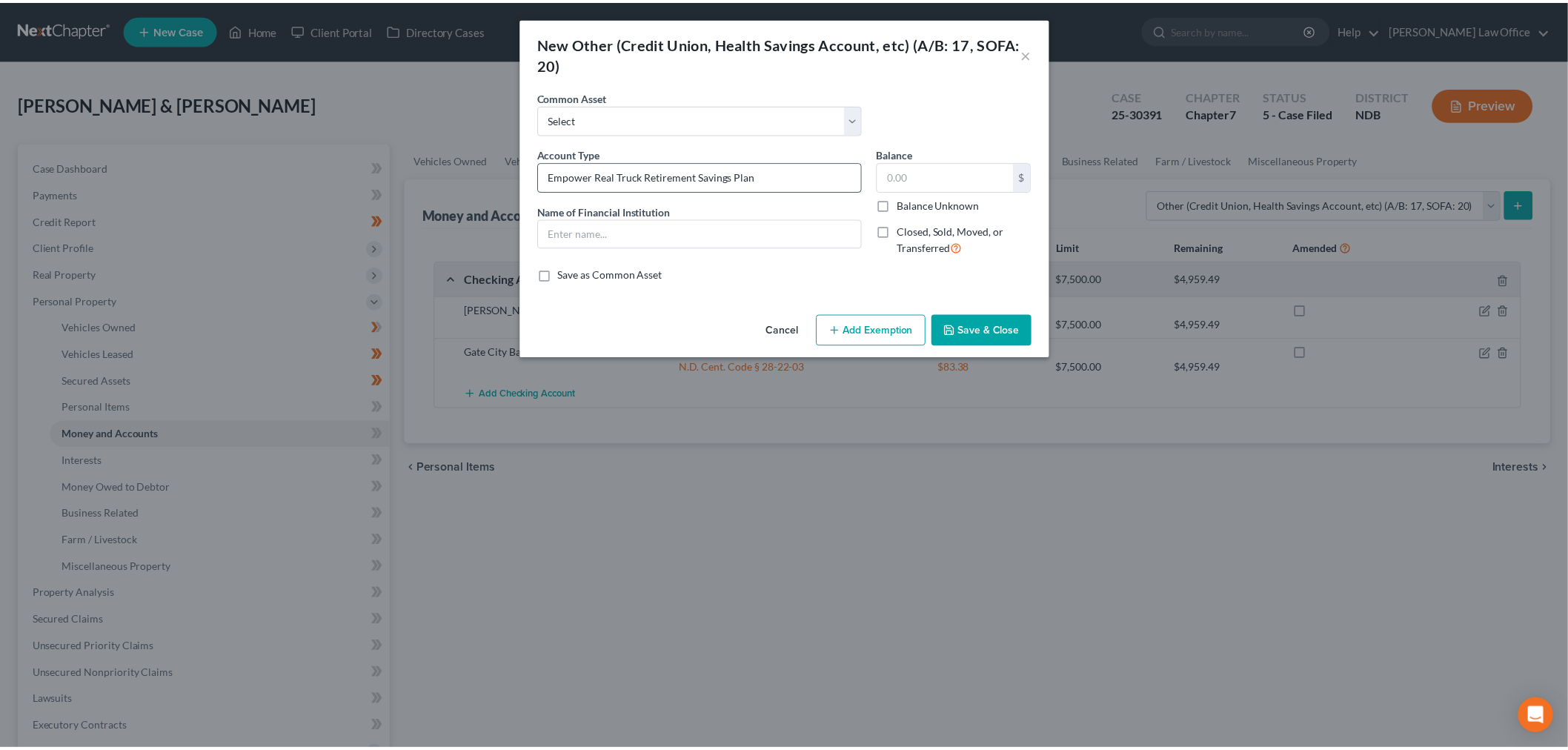
scroll to position [0, 0]
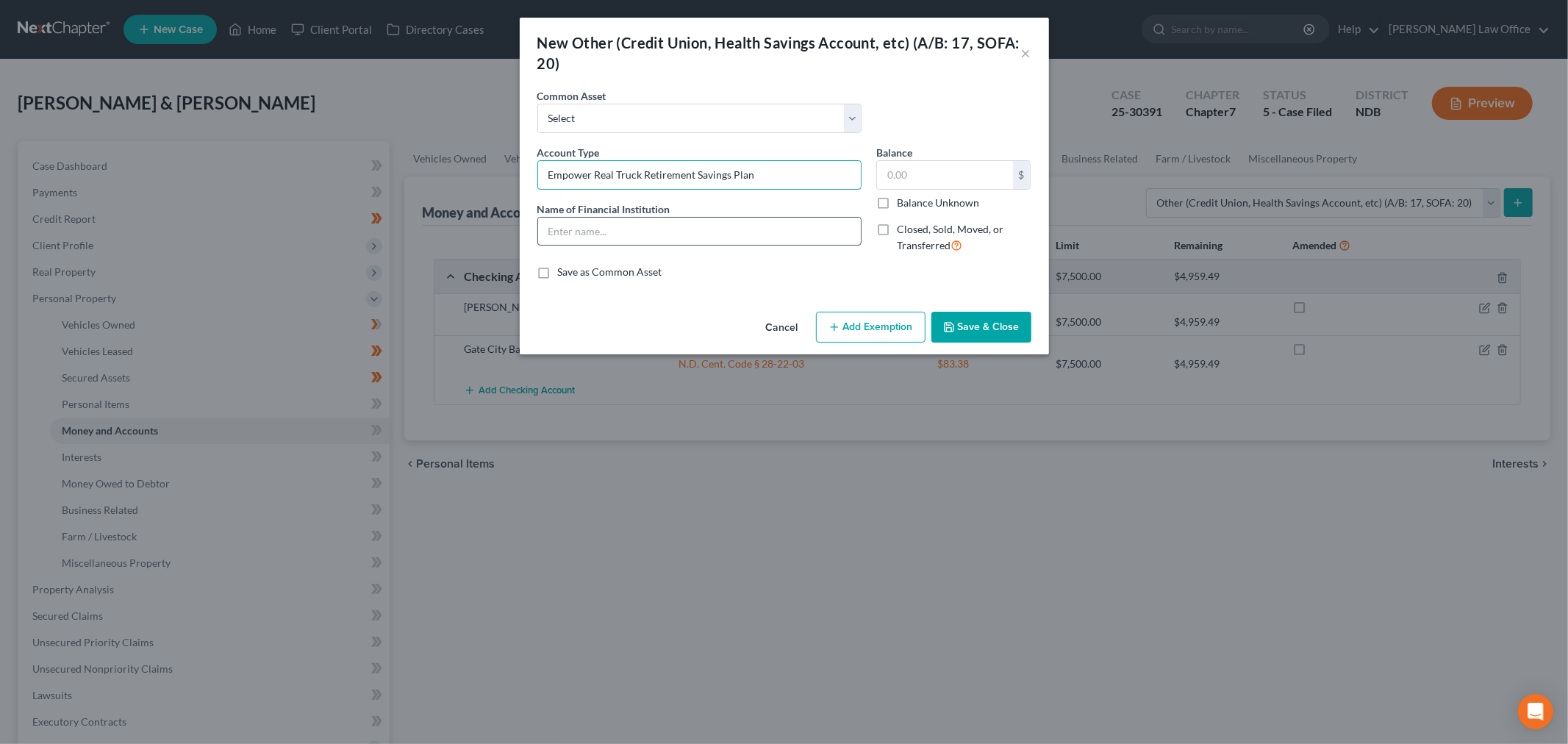
type input "Empower Real Truck Retirement Savings Plan"
click at [577, 230] on input "text" at bounding box center [700, 232] width 323 height 28
paste input "- Cashed out 12/2024"
type input "- Cashed out 12/2024"
drag, startPoint x: 684, startPoint y: 237, endPoint x: 469, endPoint y: 230, distance: 215.1
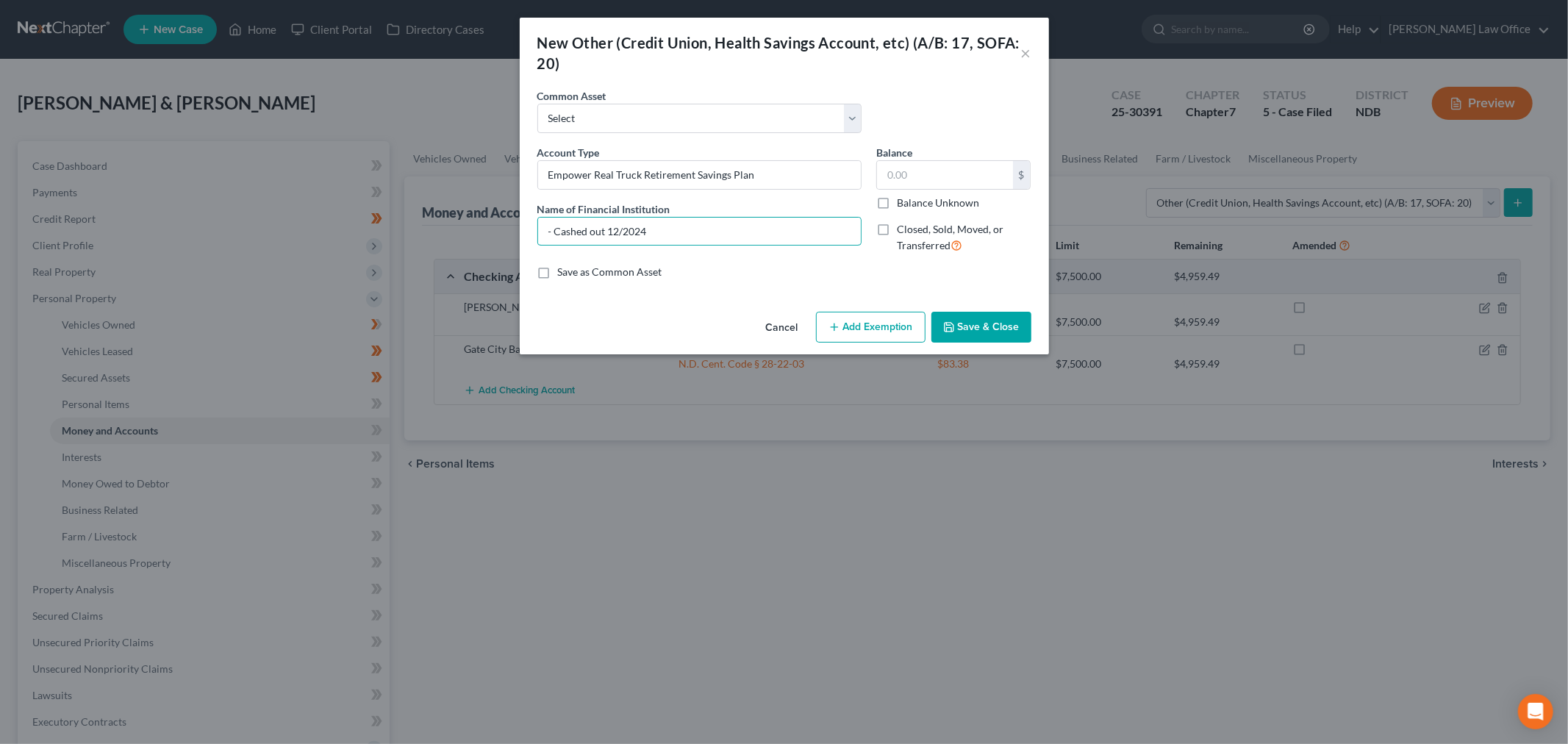
click at [460, 226] on div "New Other (Credit Union, Health Savings Account, etc) (A/B: 17, SOFA: 20) × An …" at bounding box center [784, 372] width 1568 height 744
click at [792, 179] on input "Empower Real Truck Retirement Savings Plan" at bounding box center [700, 174] width 323 height 28
click at [584, 234] on input "Emp" at bounding box center [700, 232] width 323 height 28
paste input "ower Real Truck Retirement Savings Plan"
type input "Empower Real Truck Retirement Savings Plan"
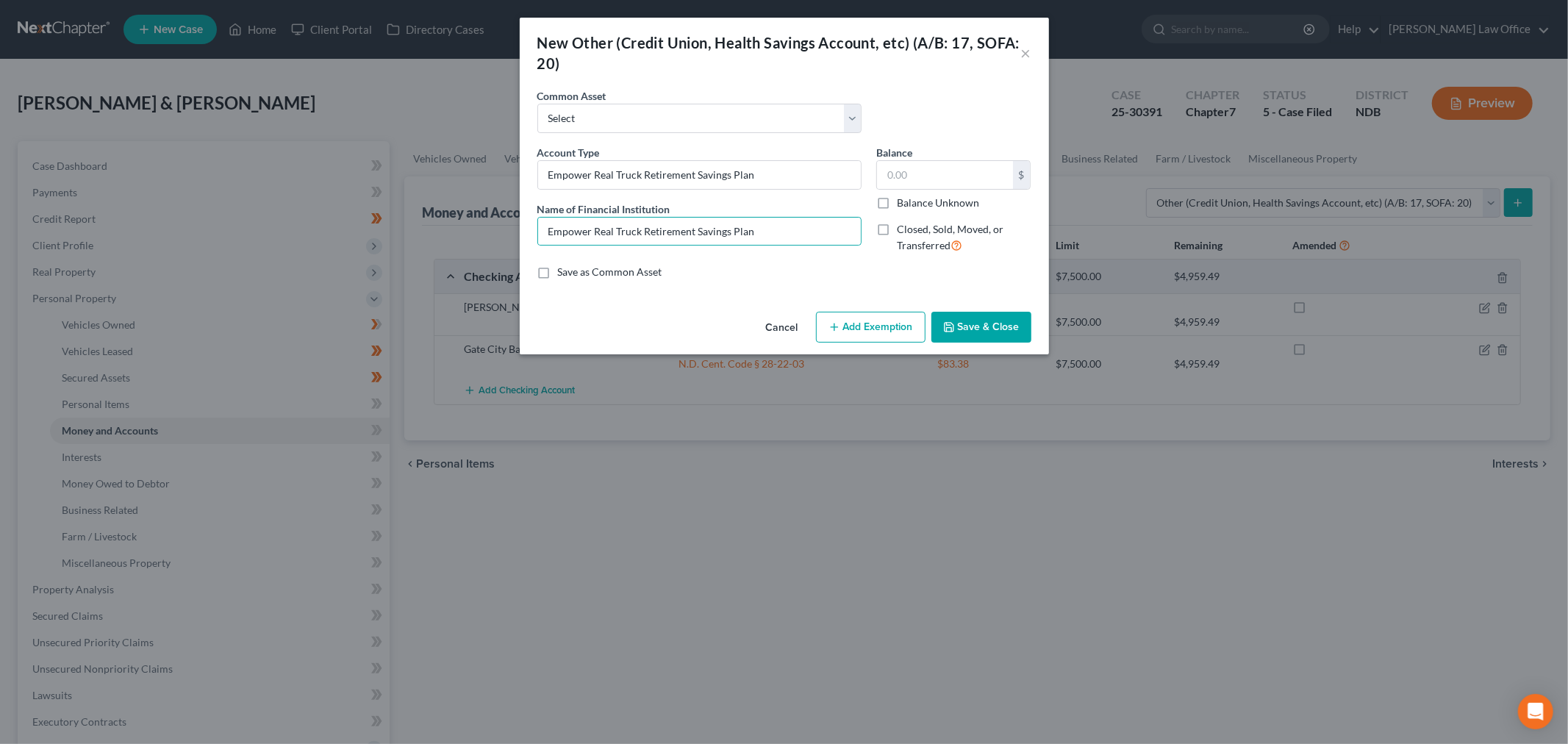
click at [897, 228] on label "Closed, Sold, Moved, or Transferred" at bounding box center [964, 238] width 135 height 31
click at [903, 228] on input "Closed, Sold, Moved, or Transferred" at bounding box center [907, 227] width 9 height 9
checkbox input "true"
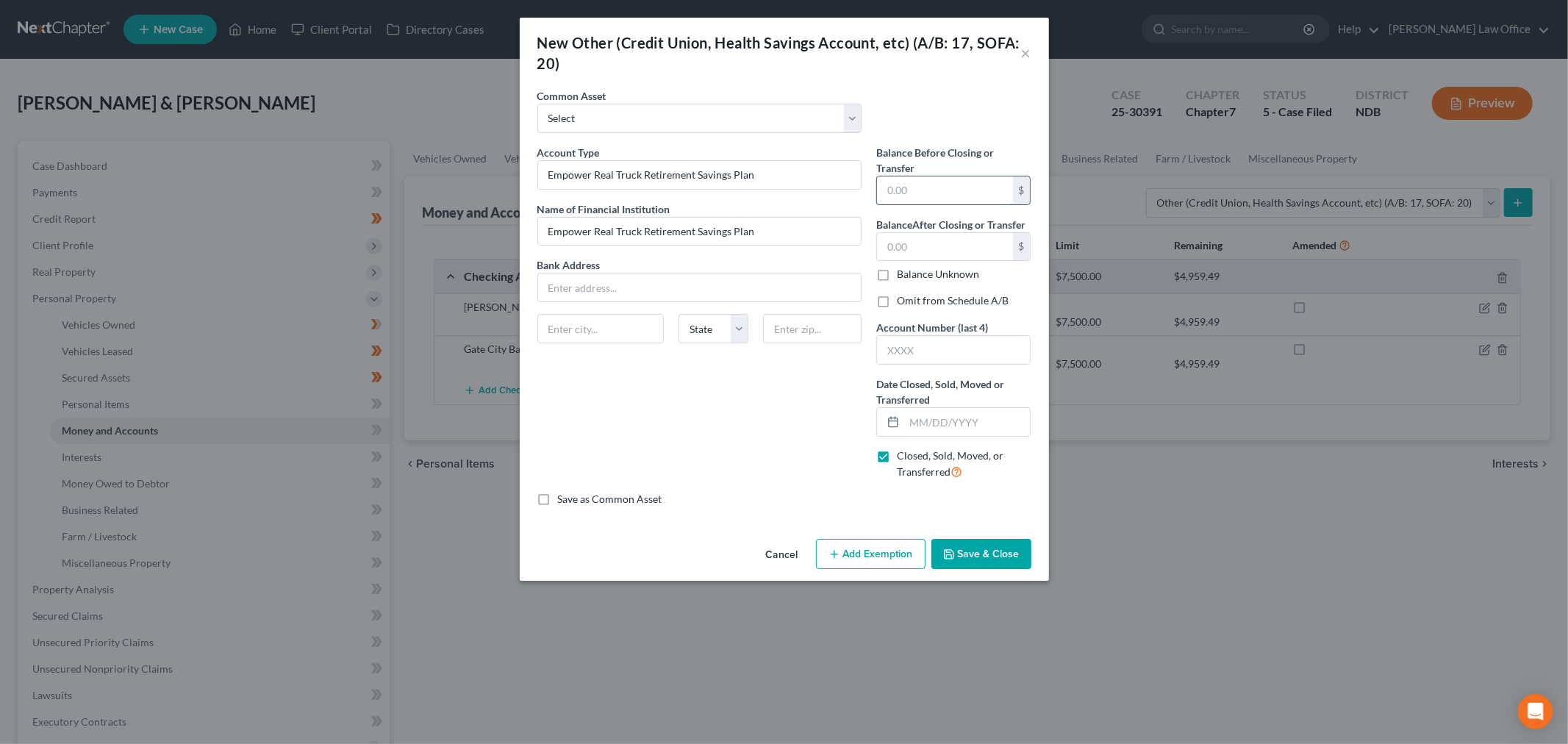
click at [935, 186] on input "text" at bounding box center [945, 190] width 136 height 28
type input "8,181.86"
type input "0"
click at [996, 198] on input "8,181.86" at bounding box center [945, 190] width 136 height 28
click at [935, 348] on input "text" at bounding box center [954, 350] width 154 height 28
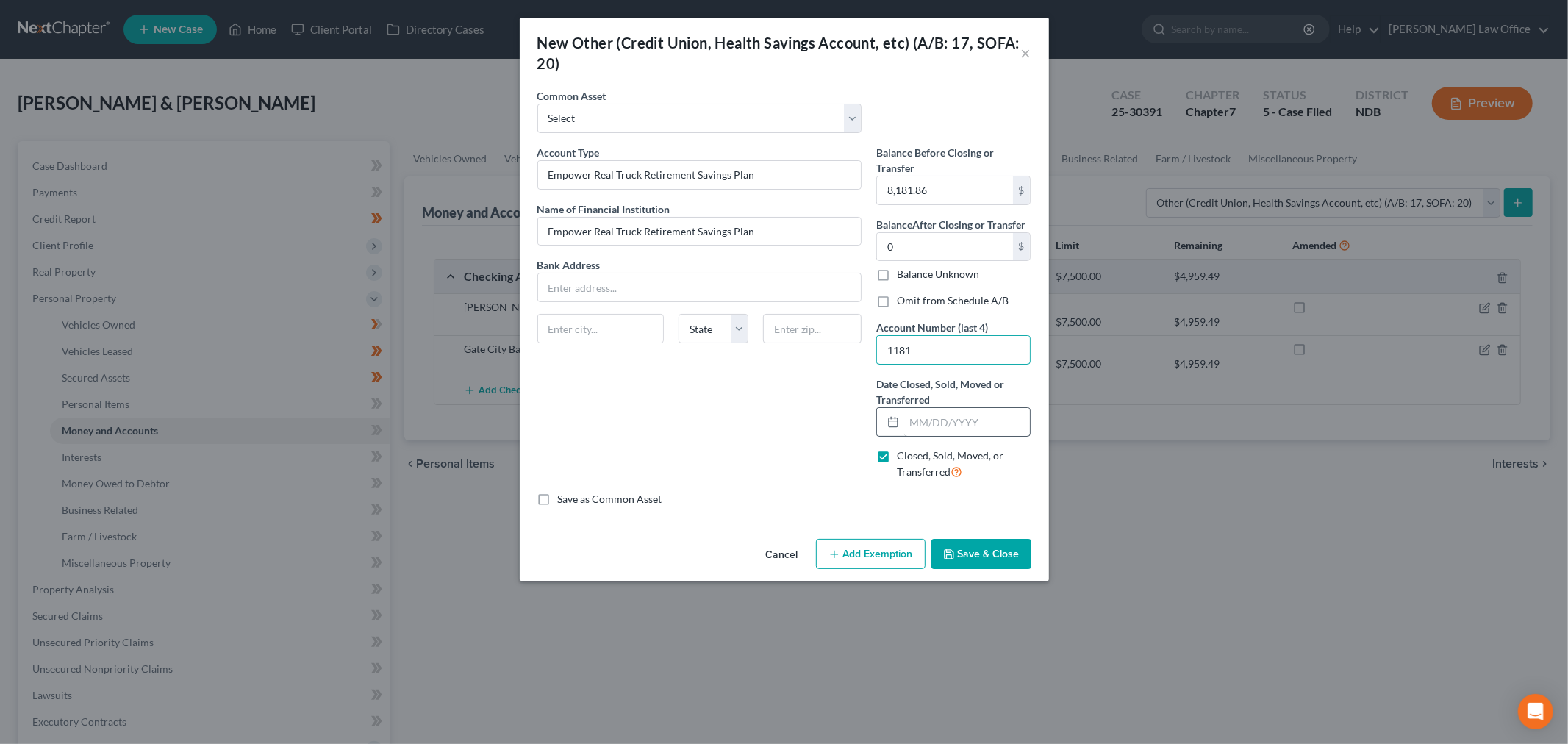
type input "1181"
click at [960, 419] on input "text" at bounding box center [967, 422] width 126 height 28
click at [989, 560] on button "Save & Close" at bounding box center [981, 554] width 100 height 30
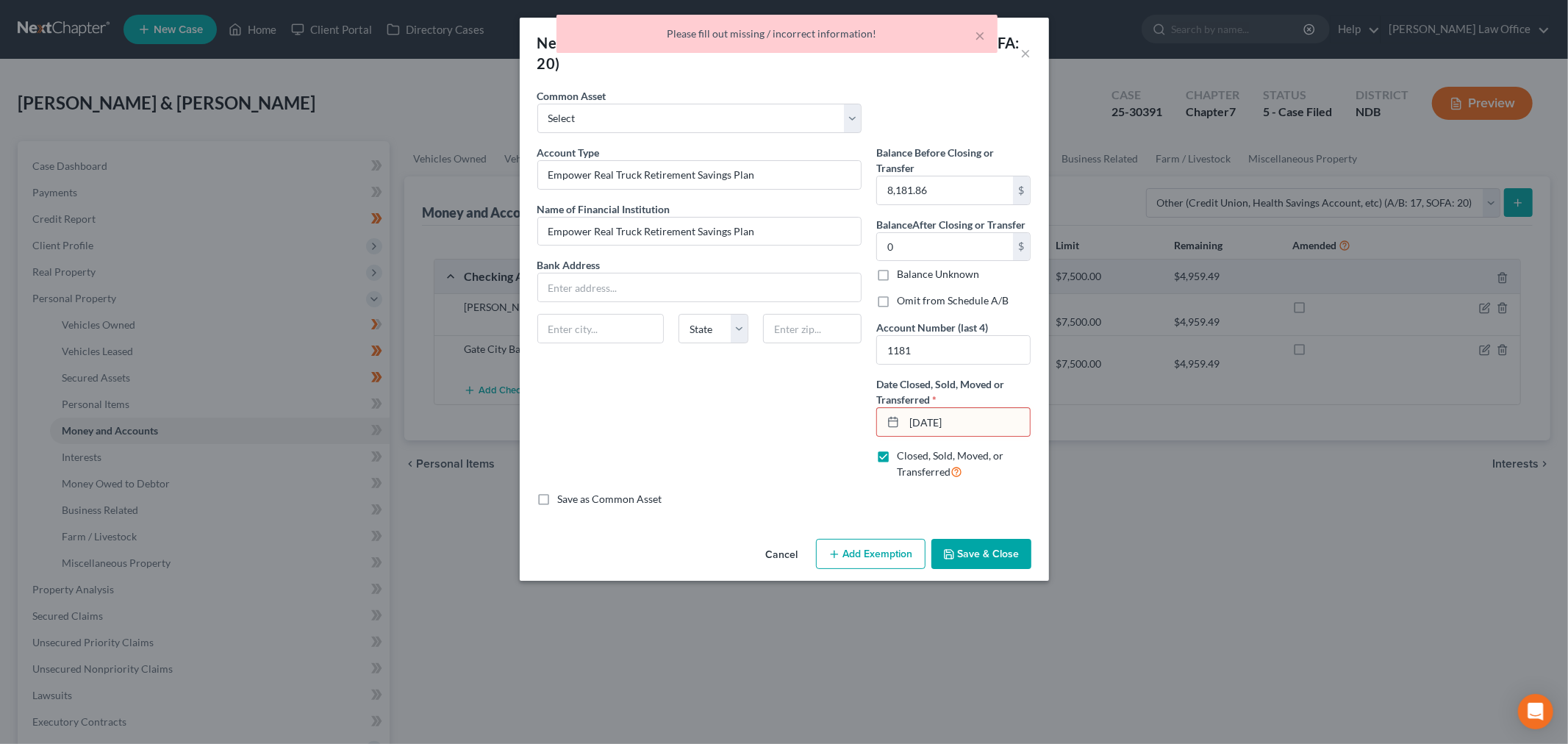
click at [942, 419] on input "12/31/24" at bounding box center [967, 422] width 126 height 28
type input "12/31/2024"
click at [960, 541] on button "Save & Close" at bounding box center [981, 554] width 100 height 30
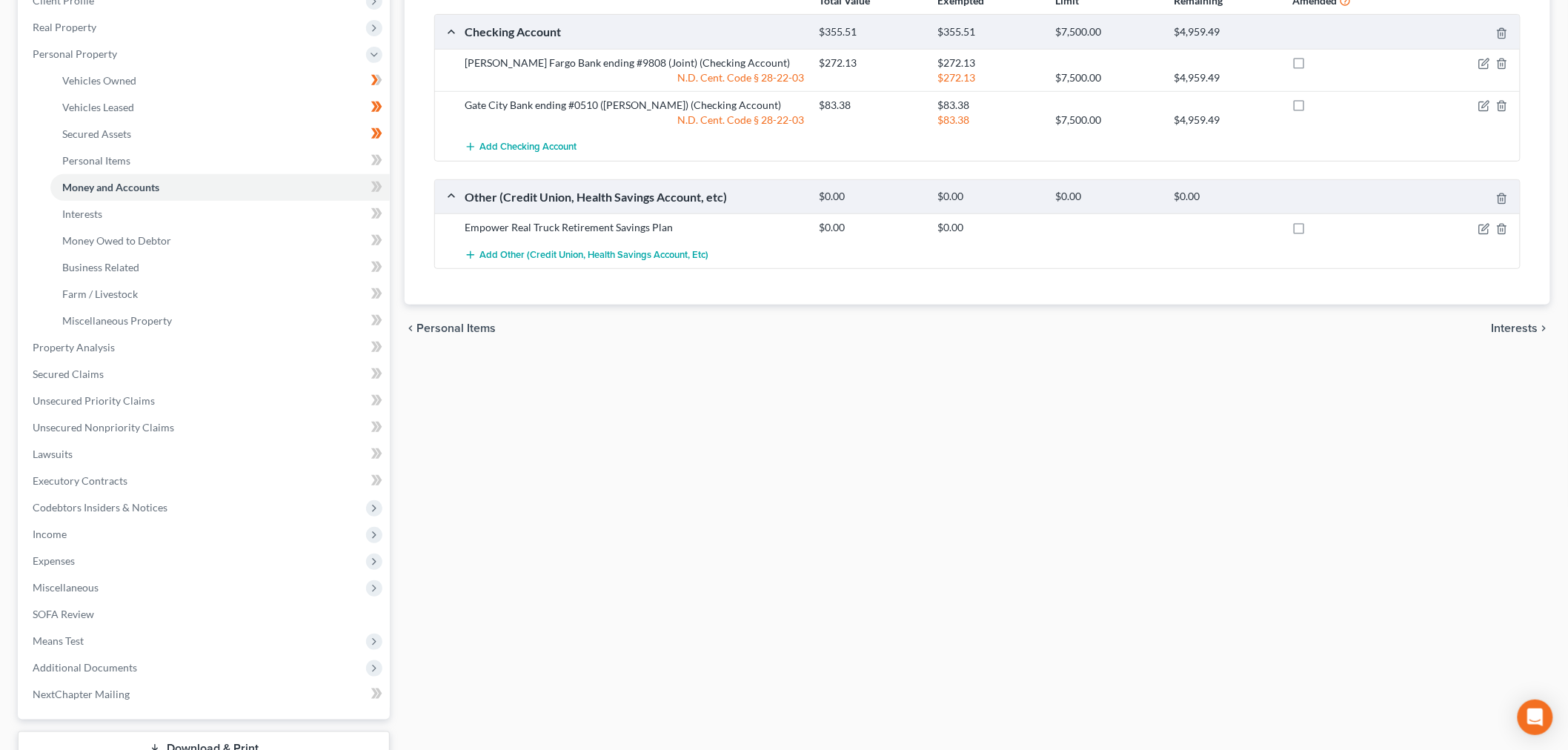
drag, startPoint x: 71, startPoint y: 538, endPoint x: 179, endPoint y: 570, distance: 112.6
click at [71, 538] on span "Income" at bounding box center [205, 534] width 369 height 27
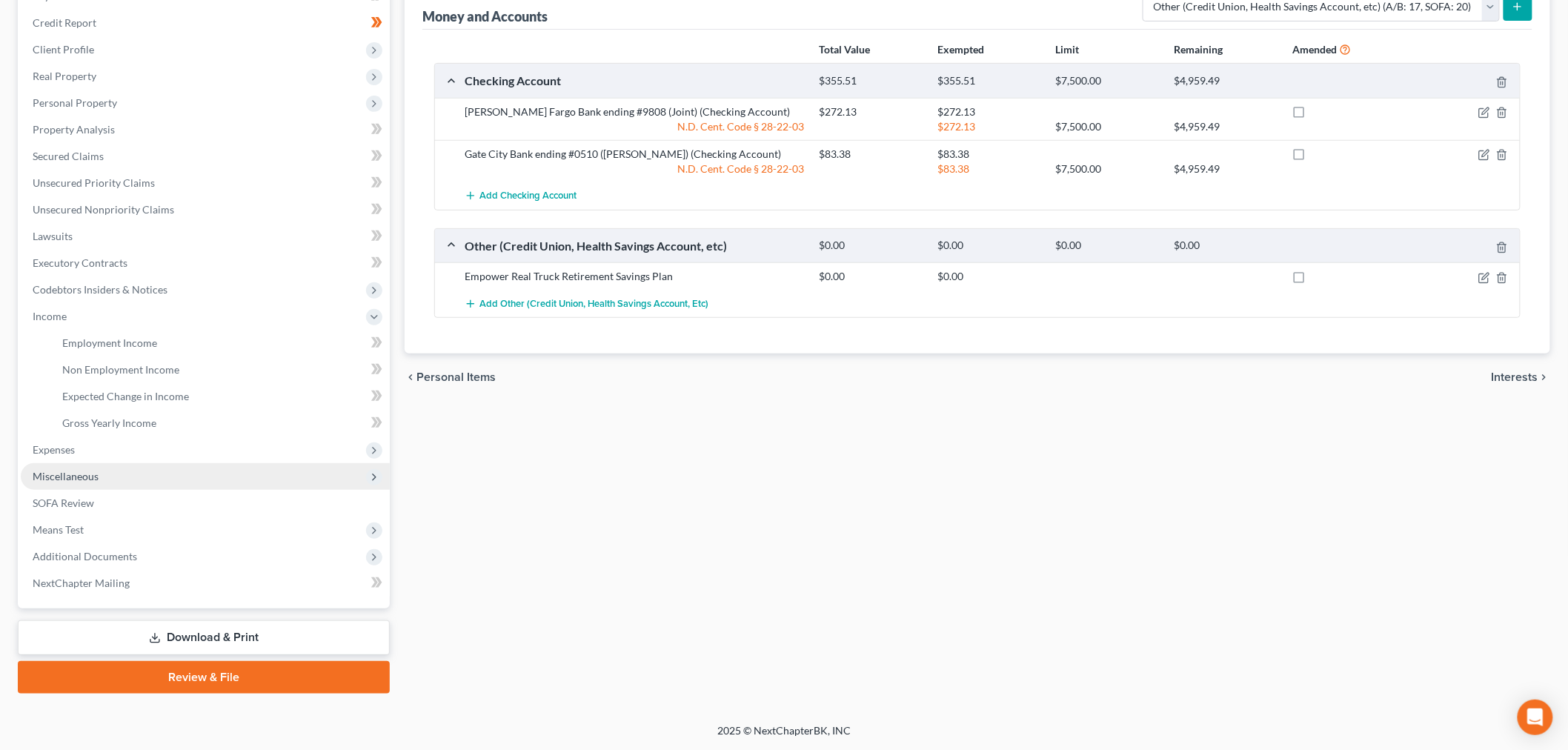
scroll to position [195, 0]
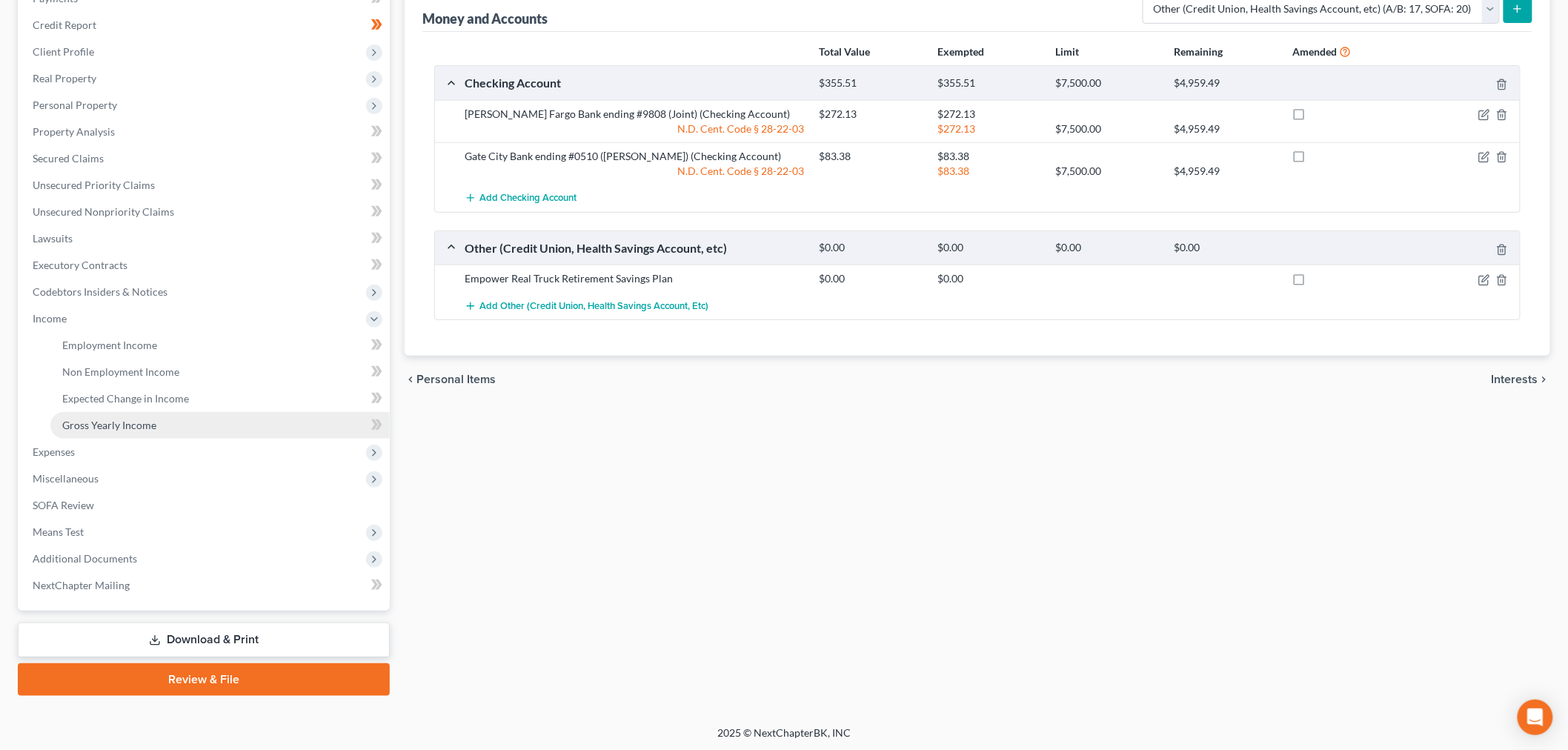
click at [97, 421] on span "Gross Yearly Income" at bounding box center [109, 425] width 94 height 13
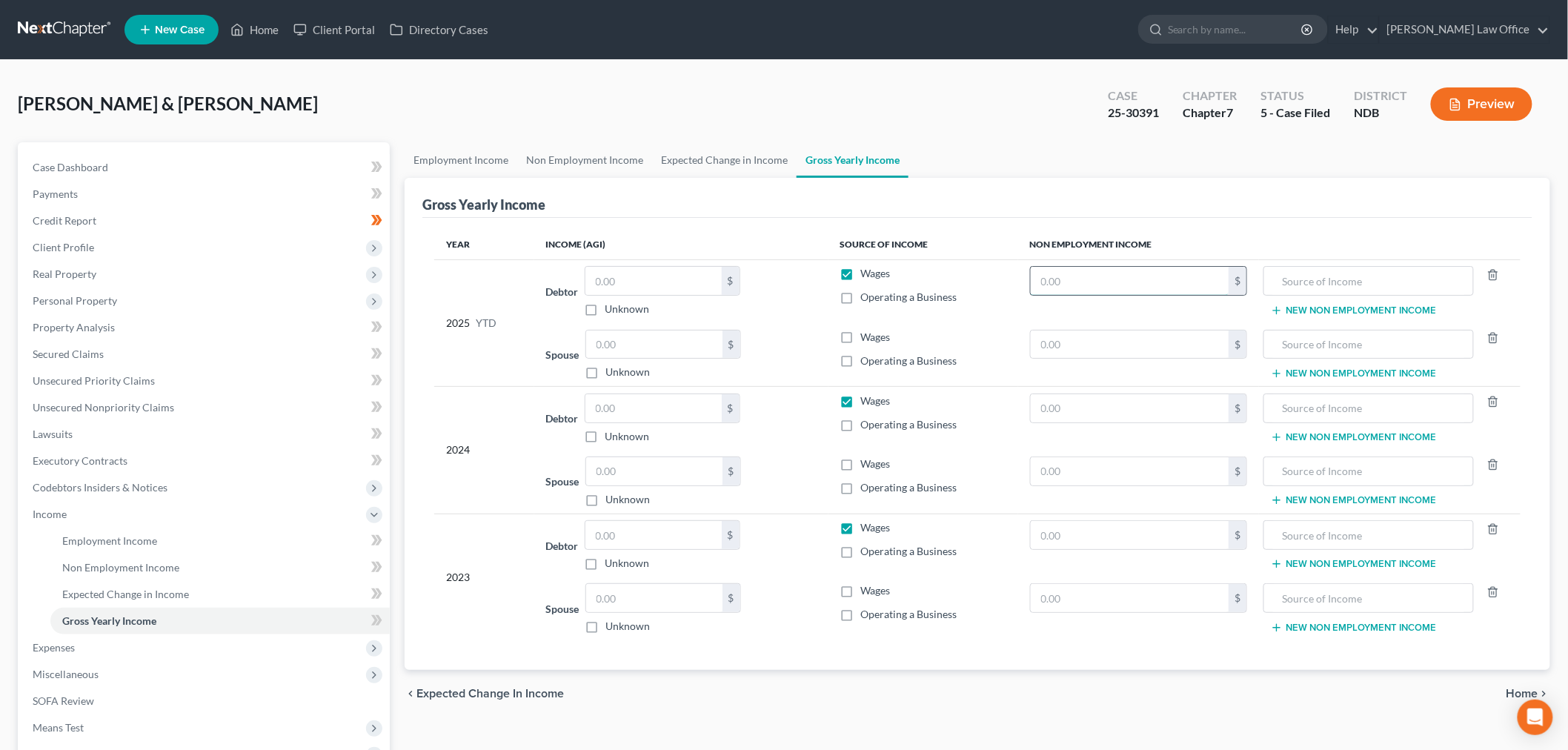
click at [1154, 283] on input "text" at bounding box center [1130, 281] width 199 height 28
type input "6,600.74"
type input "Net Retirement Distribution"
drag, startPoint x: 849, startPoint y: 275, endPoint x: 635, endPoint y: 345, distance: 225.2
click at [861, 275] on label "Wages" at bounding box center [876, 274] width 30 height 15
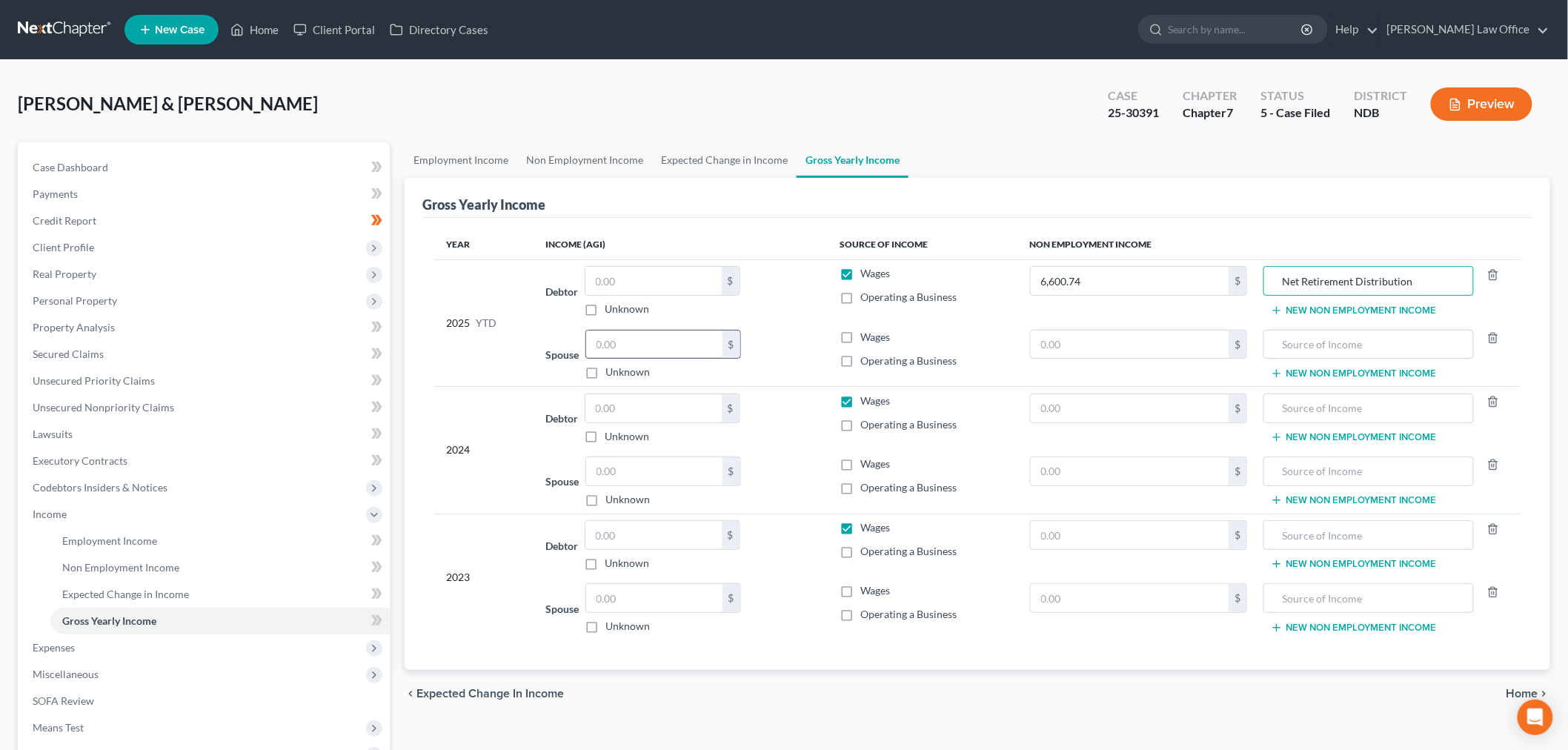
click at [867, 275] on input "Wages" at bounding box center [871, 271] width 9 height 9
checkbox input "false"
click at [80, 249] on span "Client Profile" at bounding box center [63, 248] width 61 height 13
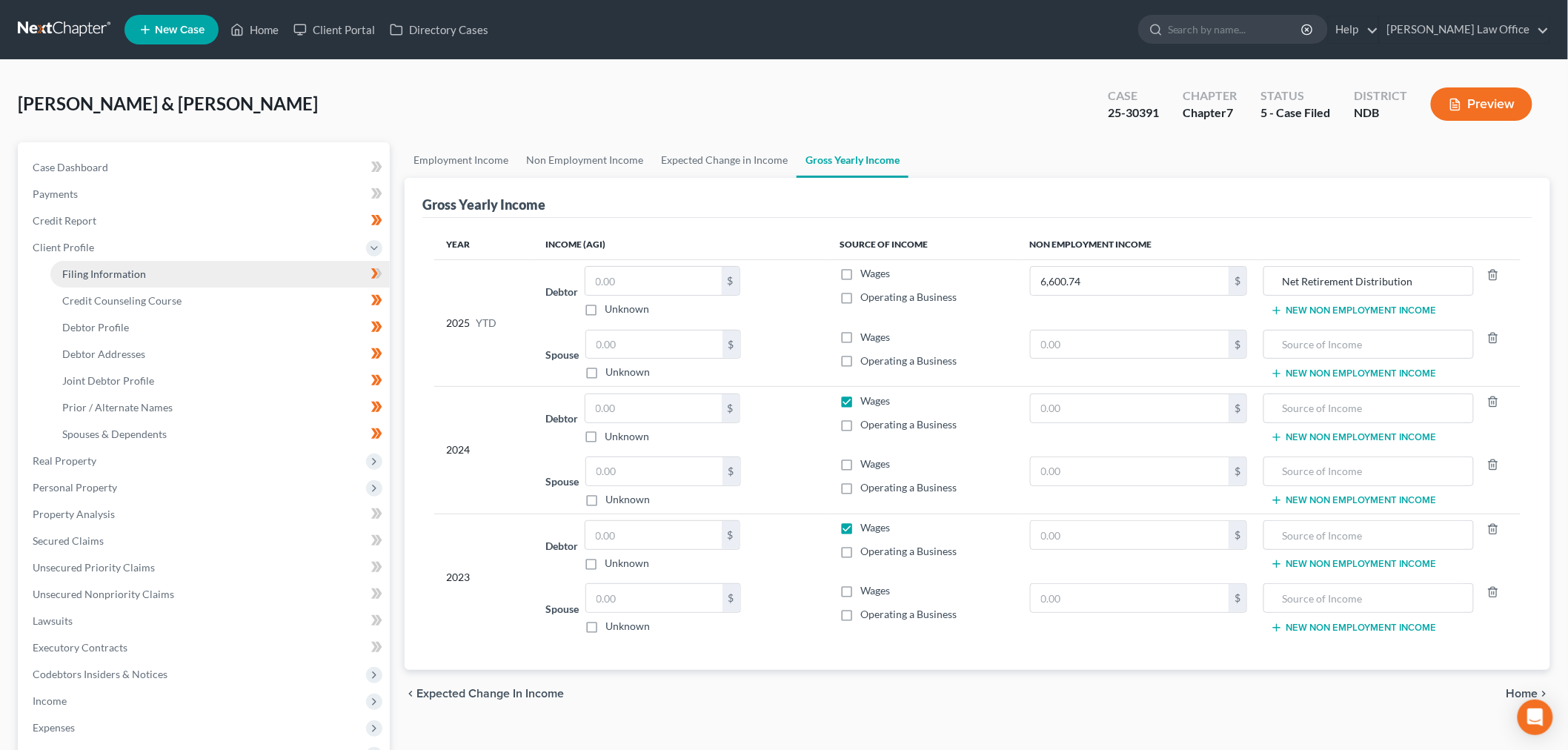
click at [139, 272] on span "Filing Information" at bounding box center [104, 275] width 84 height 13
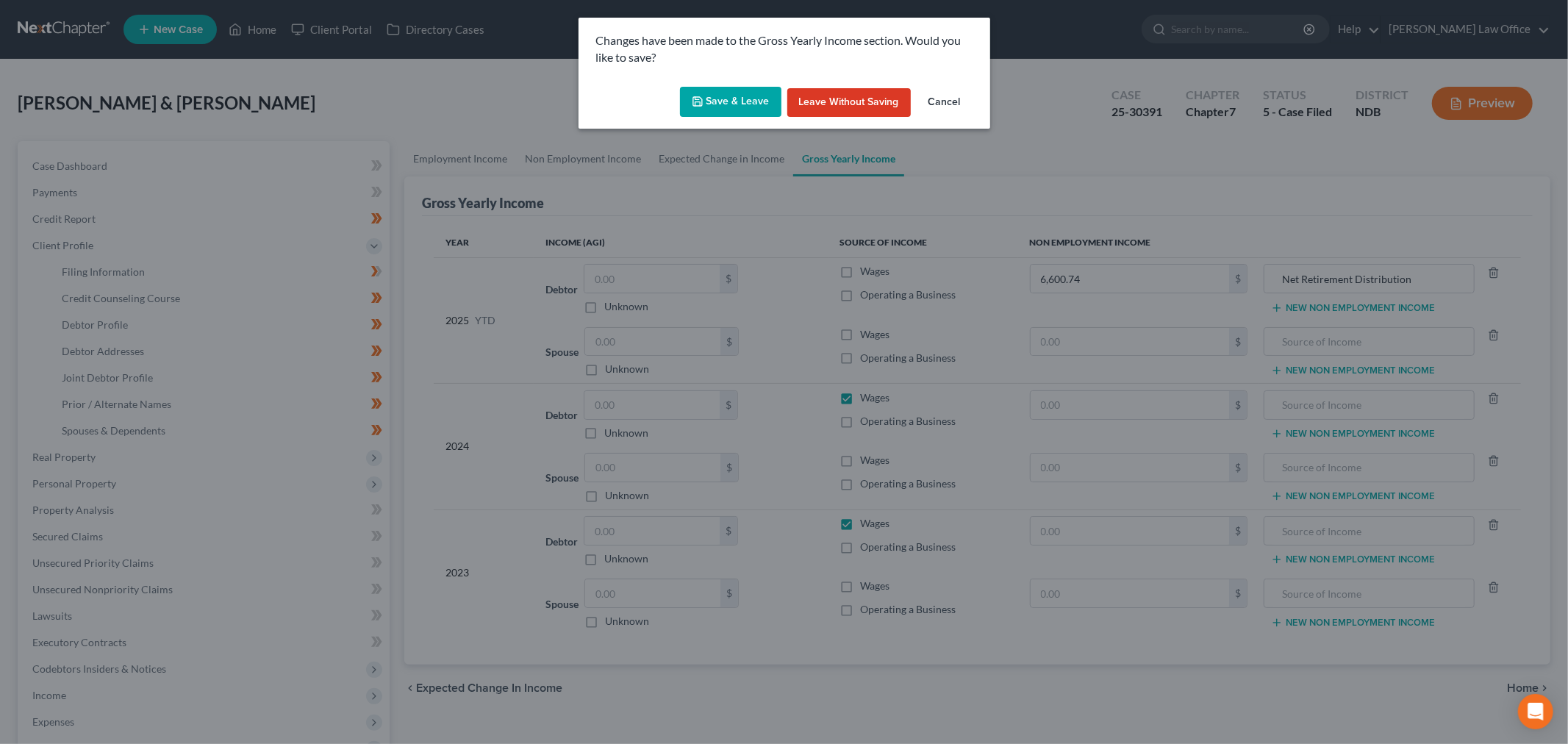
click at [696, 107] on icon "button" at bounding box center [698, 102] width 12 height 12
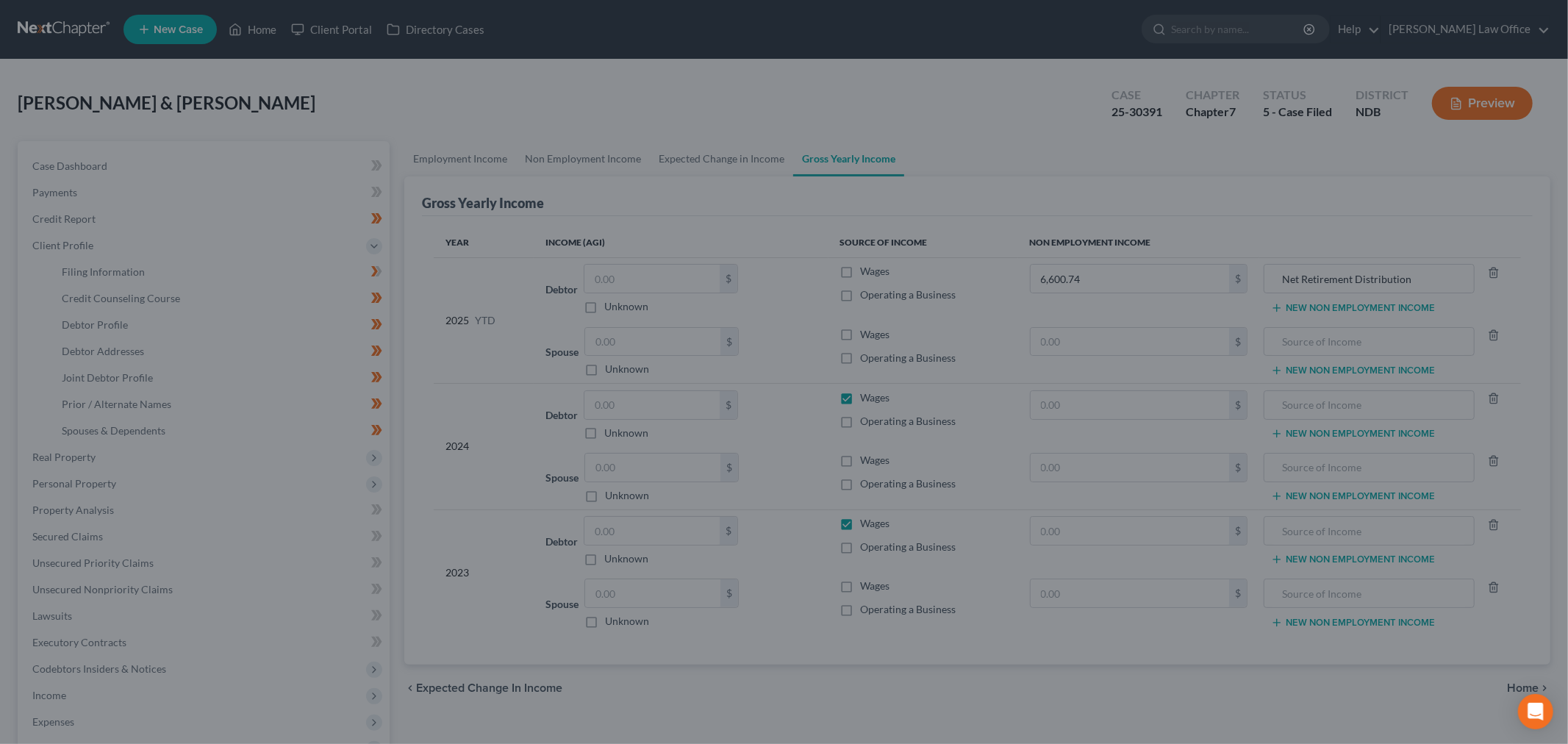
select select "1"
select select "0"
select select "60"
select select "0"
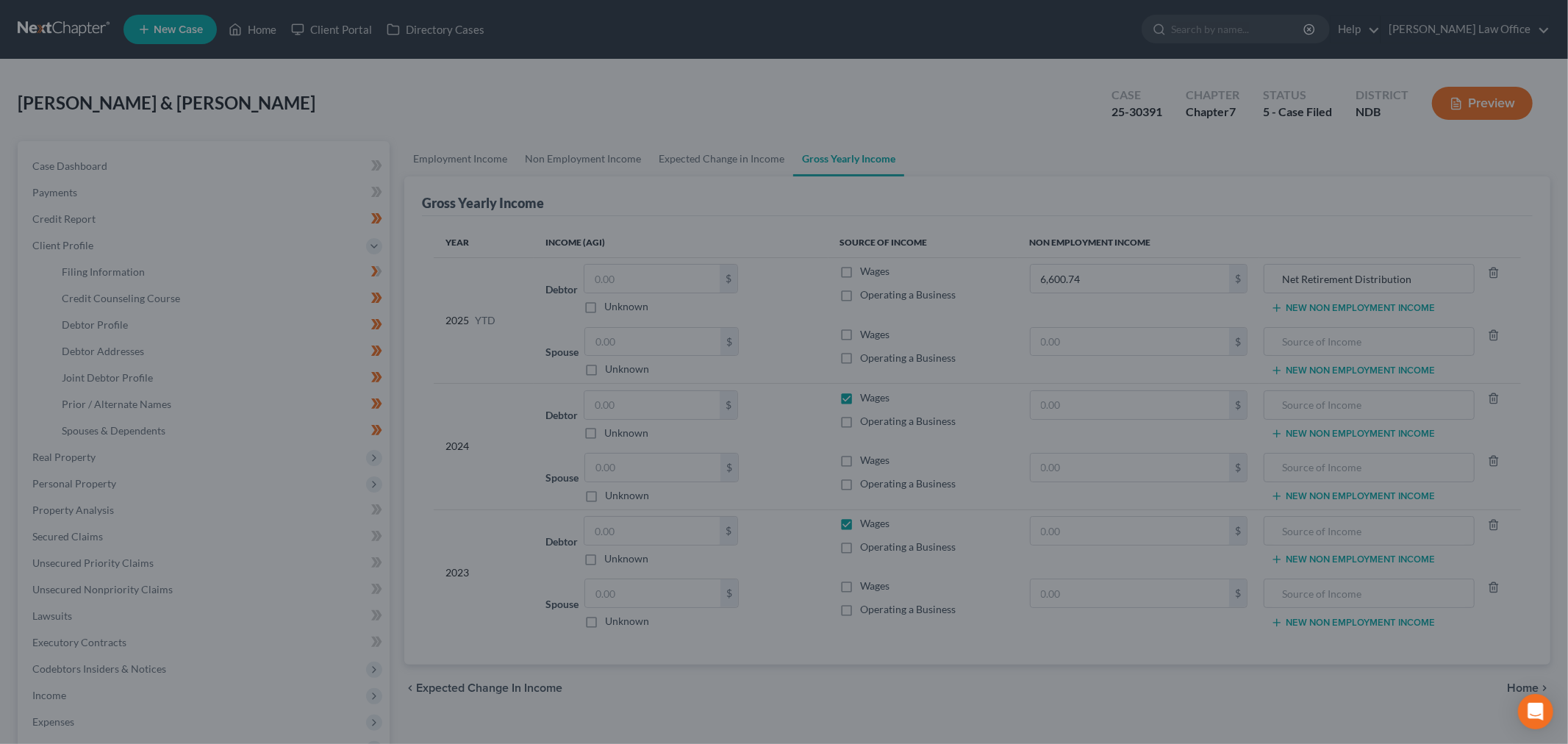
select select "29"
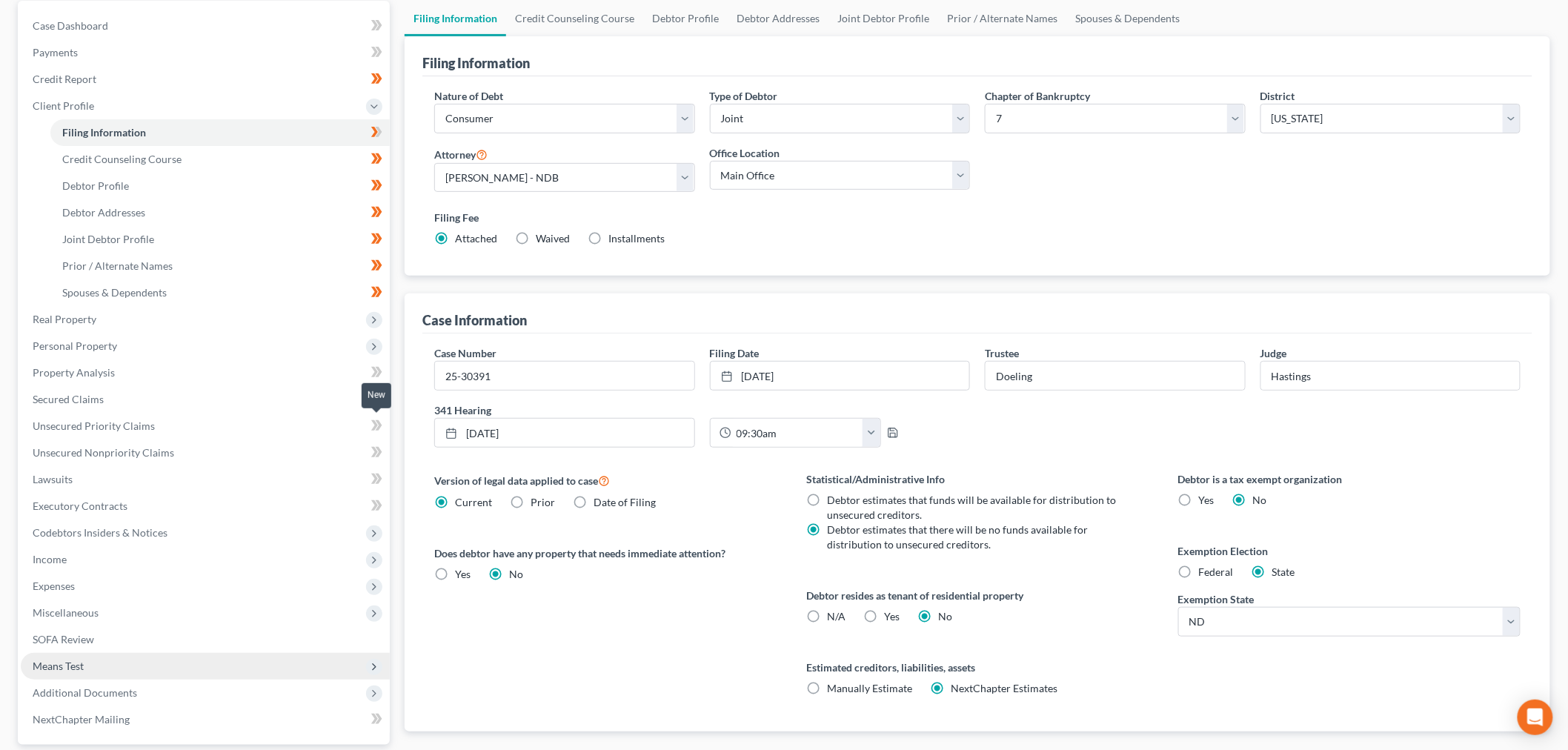
scroll to position [275, 0]
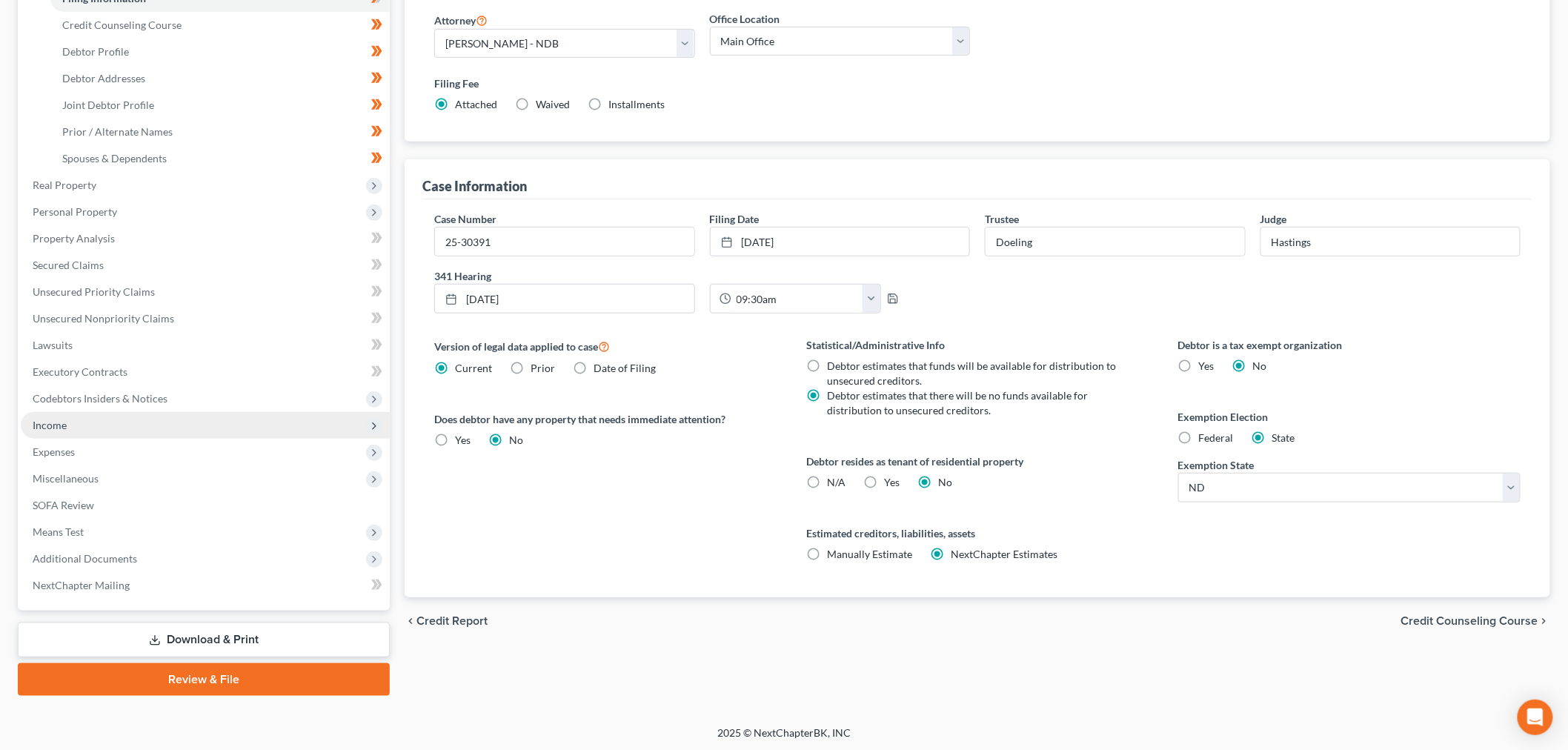
click at [92, 428] on span "Income" at bounding box center [205, 425] width 369 height 27
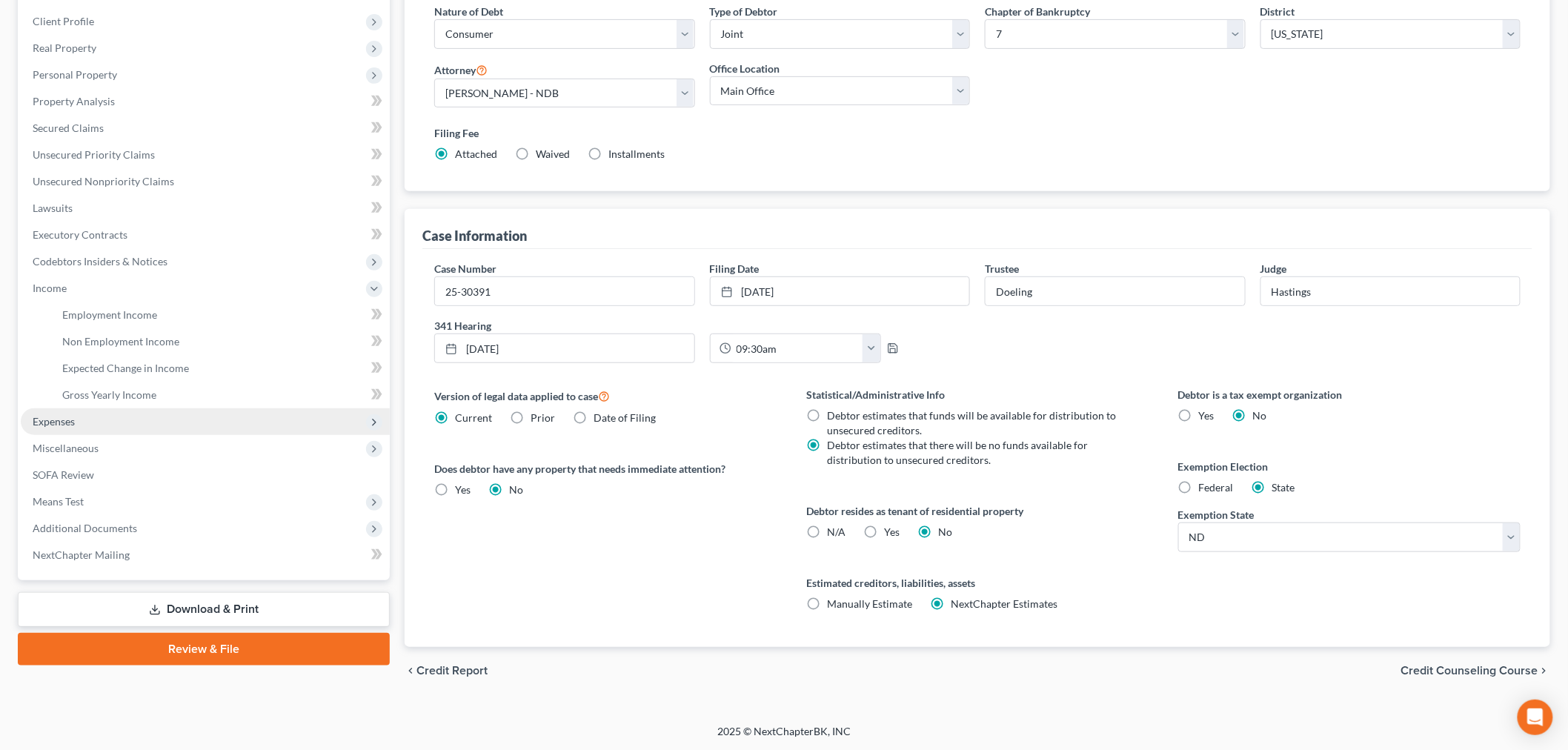
drag, startPoint x: 106, startPoint y: 422, endPoint x: 124, endPoint y: 424, distance: 18.1
click at [105, 422] on span "Expenses" at bounding box center [205, 422] width 369 height 27
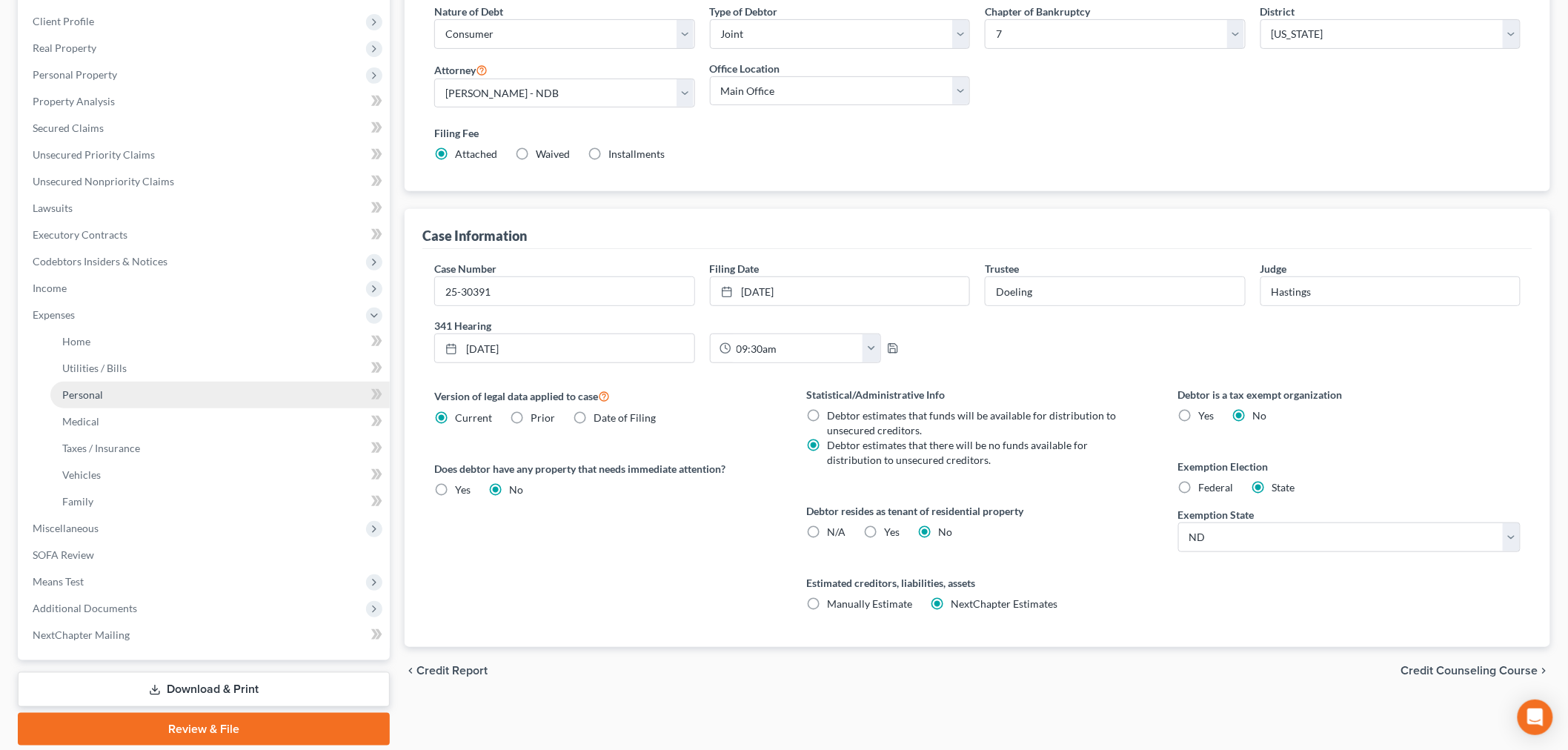
scroll to position [243, 0]
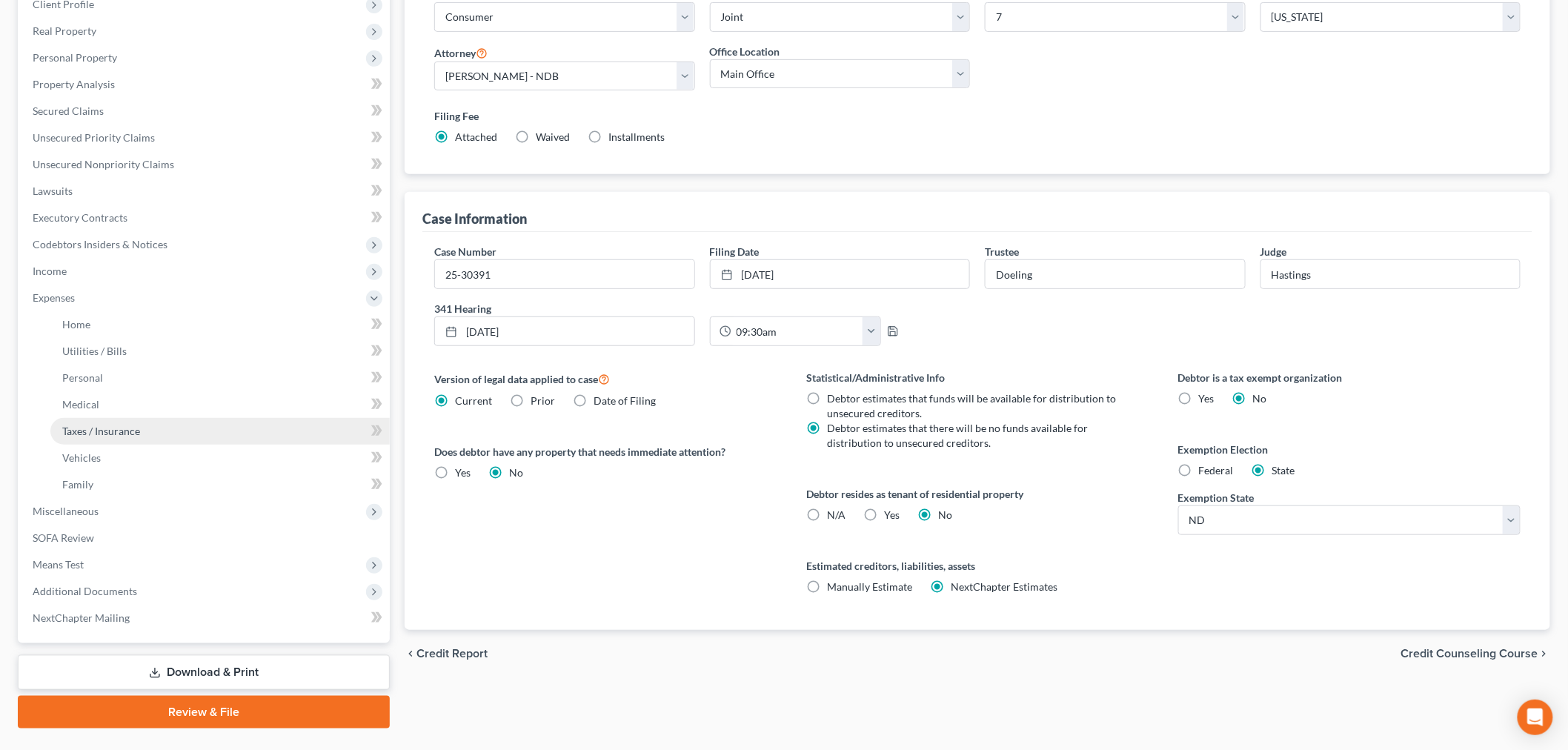
click at [114, 438] on link "Taxes / Insurance" at bounding box center [219, 431] width 339 height 27
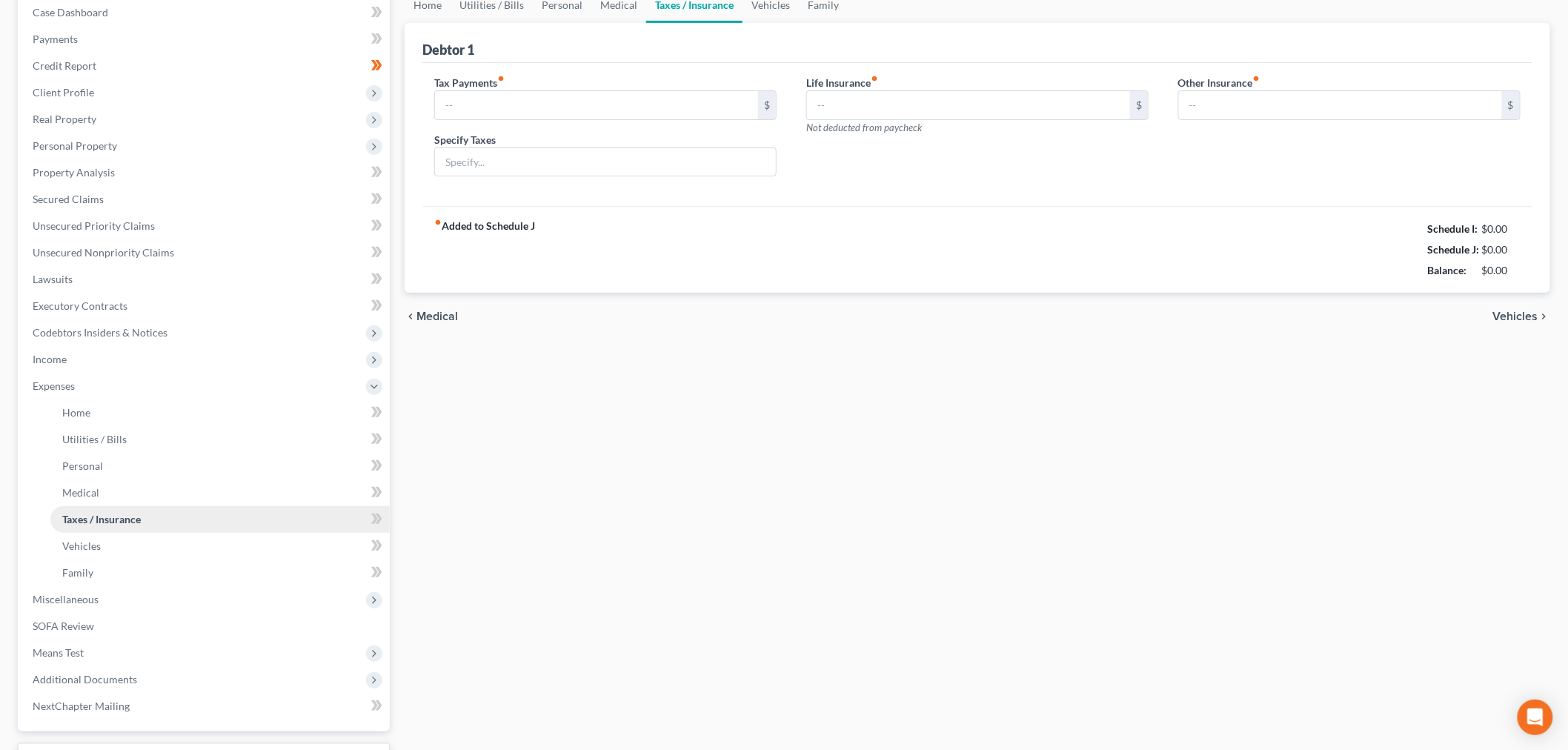
type input "0.00"
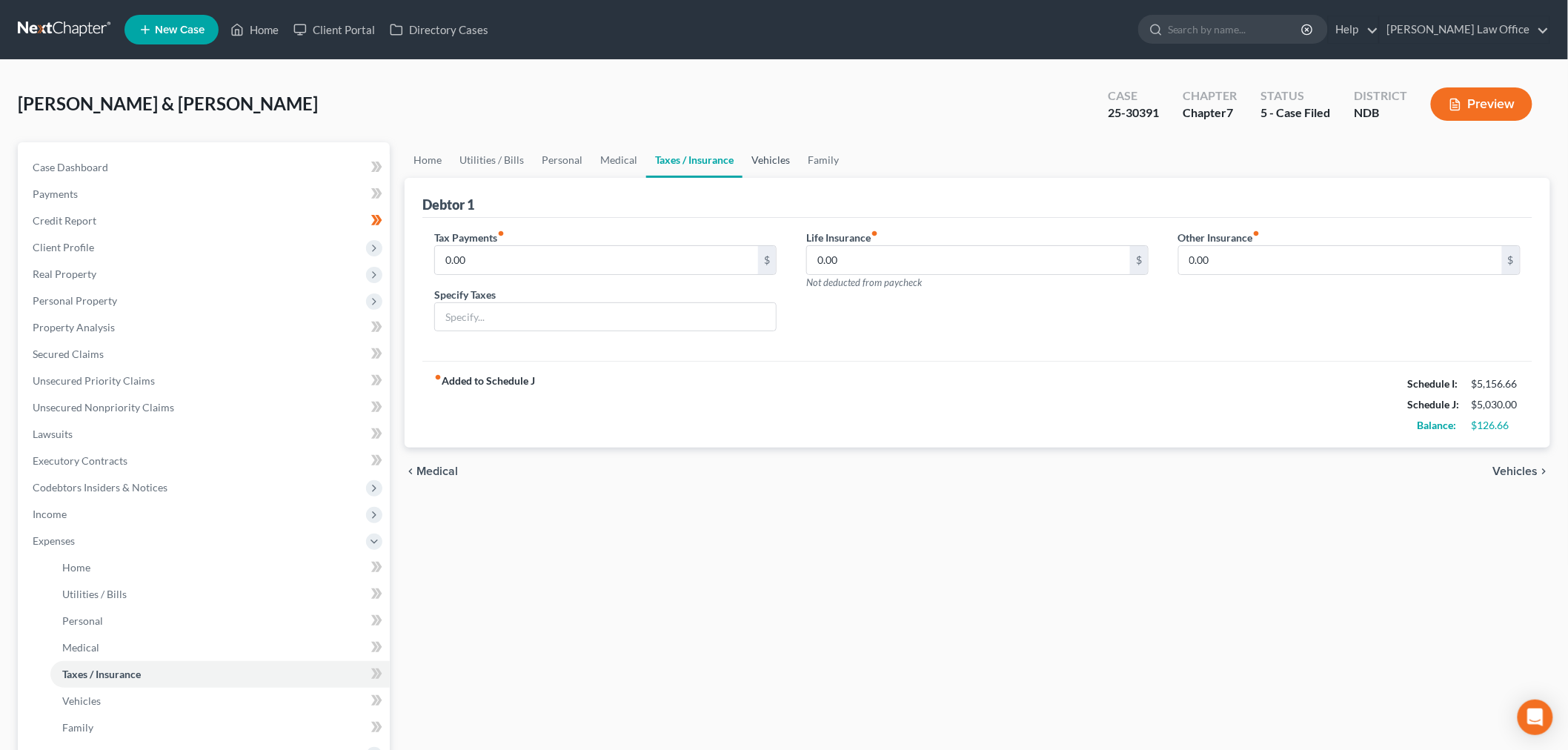
click at [768, 153] on link "Vehicles" at bounding box center [770, 160] width 57 height 35
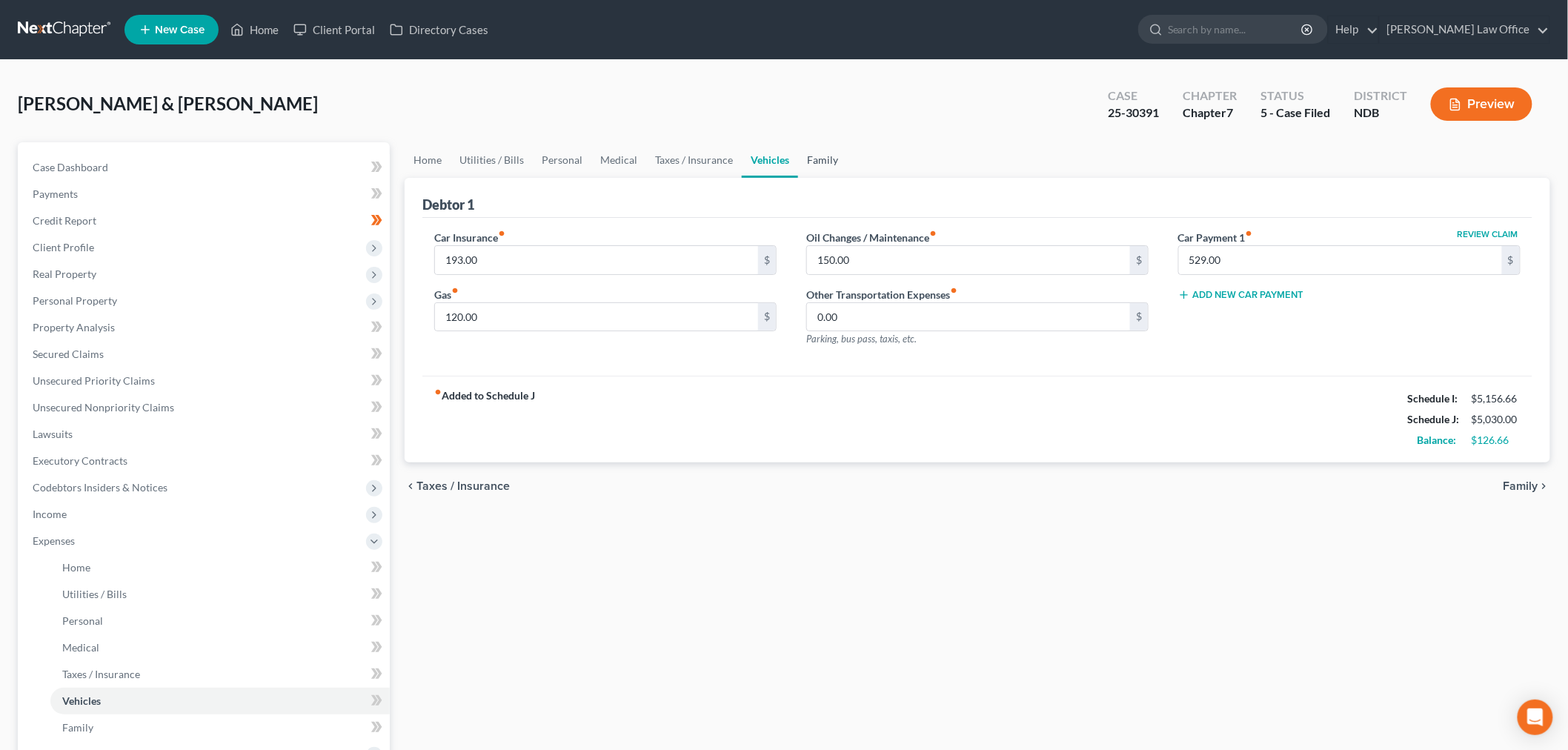
click at [817, 165] on link "Family" at bounding box center [822, 160] width 49 height 35
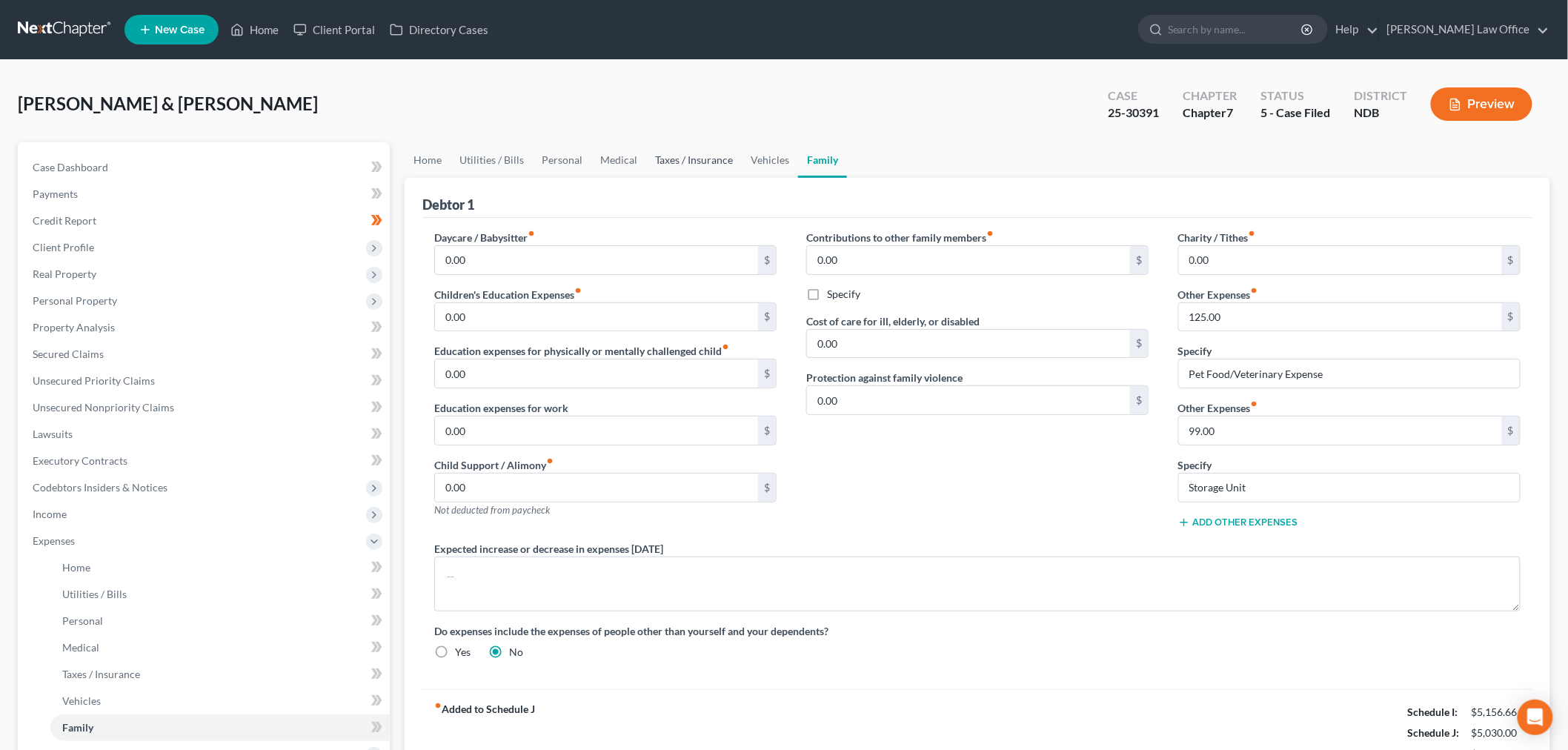
click at [663, 149] on link "Taxes / Insurance" at bounding box center [694, 160] width 96 height 35
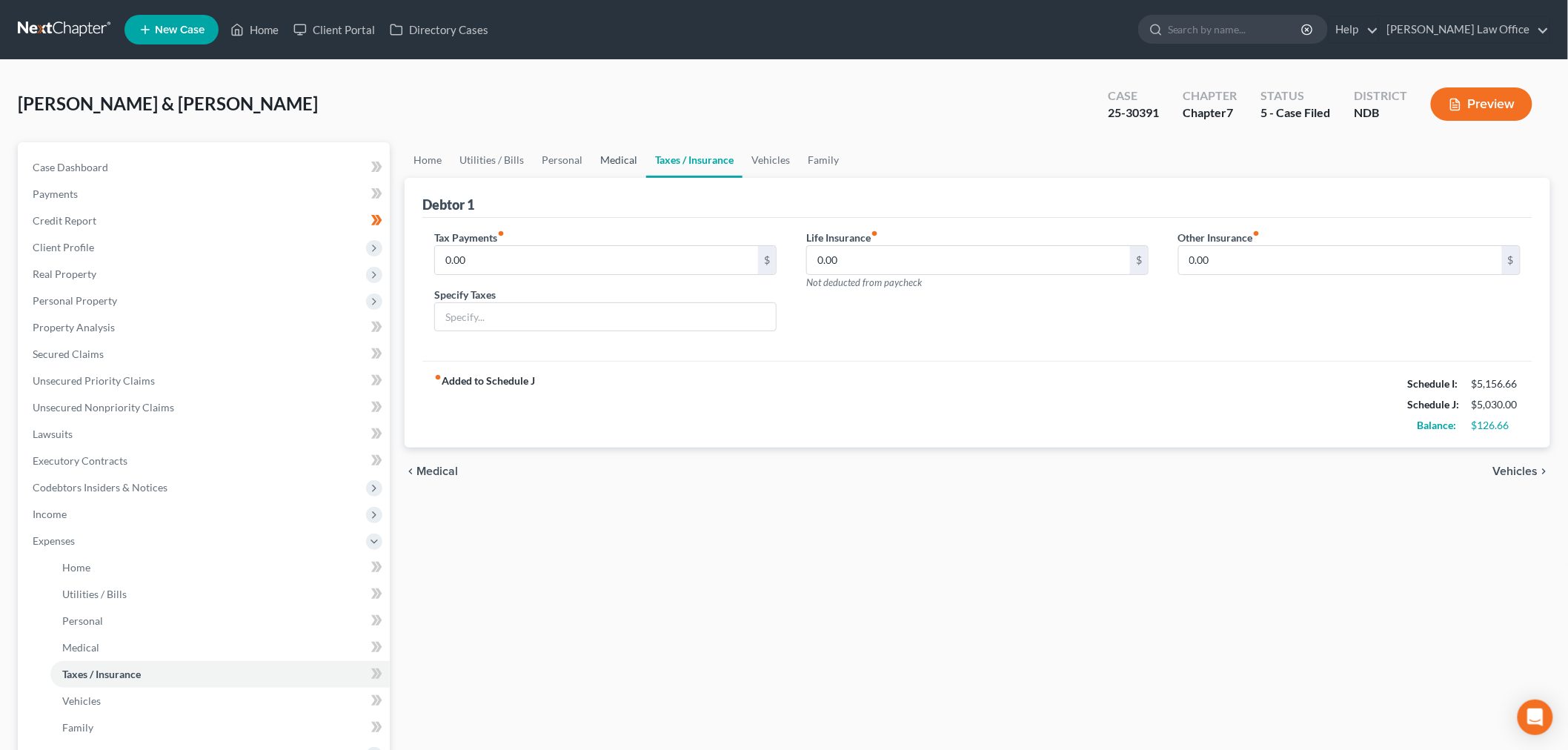
click at [618, 154] on link "Medical" at bounding box center [618, 160] width 55 height 35
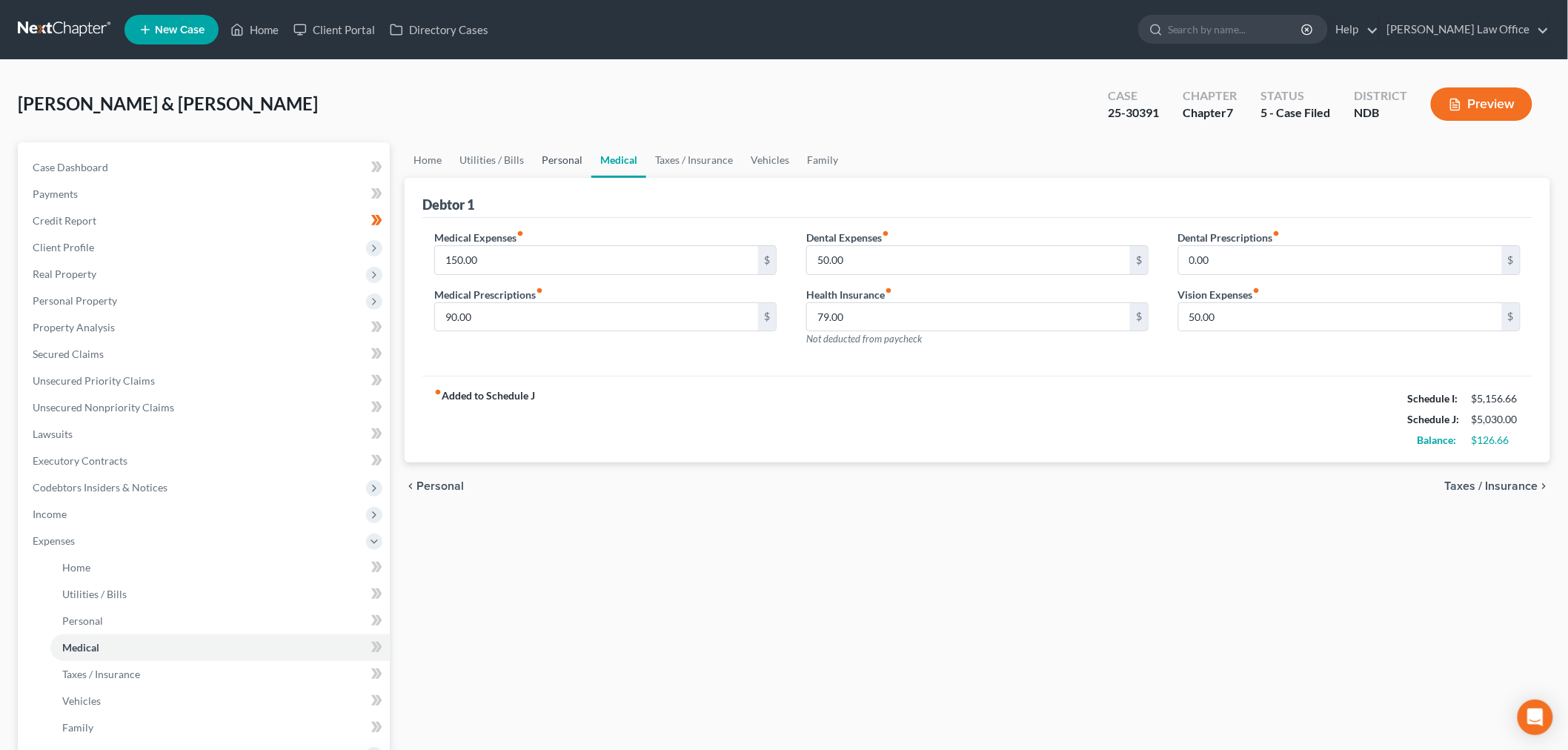
click at [549, 158] on link "Personal" at bounding box center [562, 160] width 59 height 35
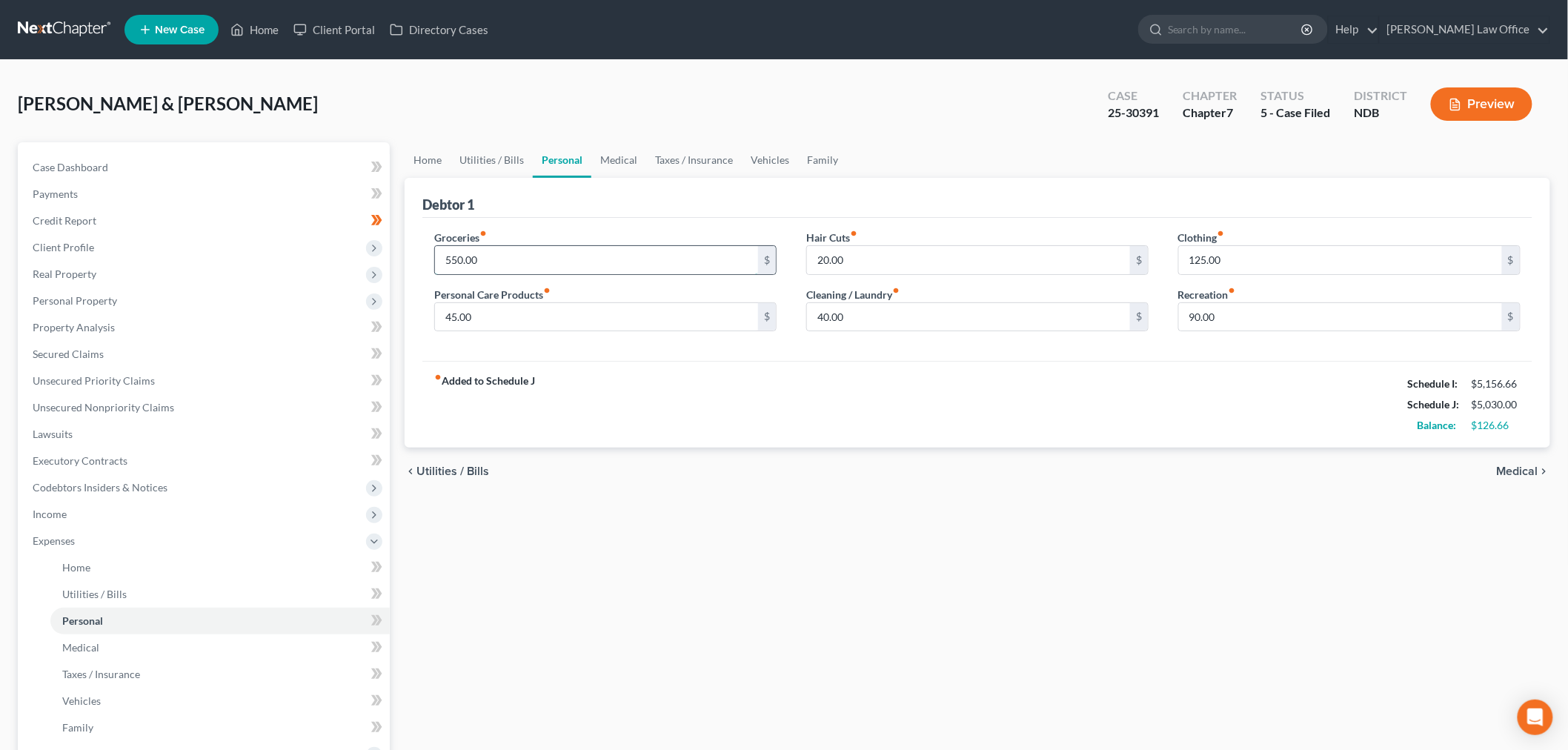
click at [672, 261] on input "550.00" at bounding box center [596, 261] width 323 height 28
click at [829, 551] on div "Home Utilities / Bills Personal Medical Taxes / Insurance Vehicles Family Debto…" at bounding box center [977, 557] width 1161 height 830
drag, startPoint x: 512, startPoint y: 328, endPoint x: 530, endPoint y: 317, distance: 21.1
click at [512, 328] on input "45.00" at bounding box center [596, 317] width 323 height 28
click at [532, 265] on input "700" at bounding box center [596, 261] width 323 height 28
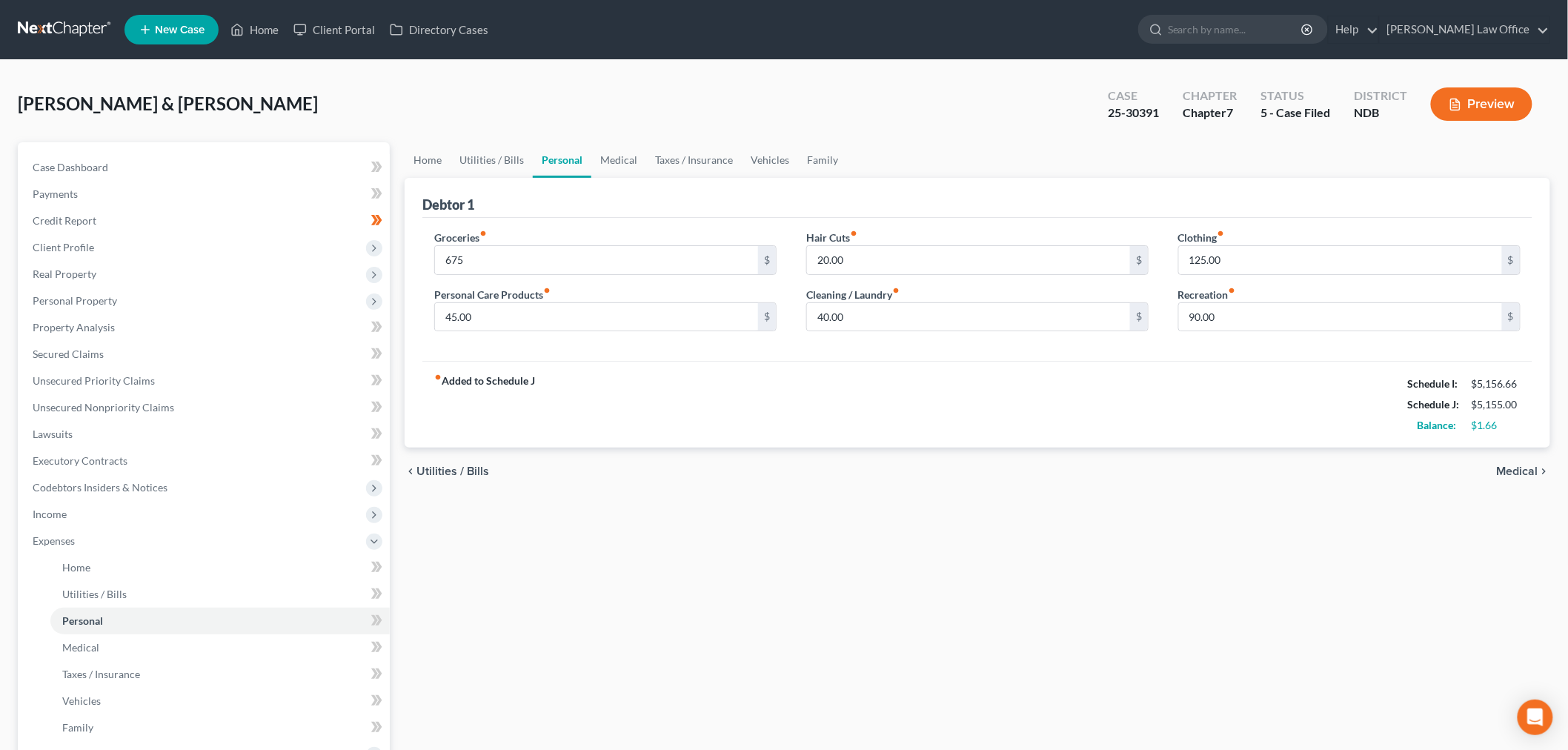
drag, startPoint x: 777, startPoint y: 547, endPoint x: 791, endPoint y: 544, distance: 14.3
click at [777, 549] on div "Home Utilities / Bills Personal Medical Taxes / Insurance Vehicles Family Debto…" at bounding box center [977, 557] width 1161 height 830
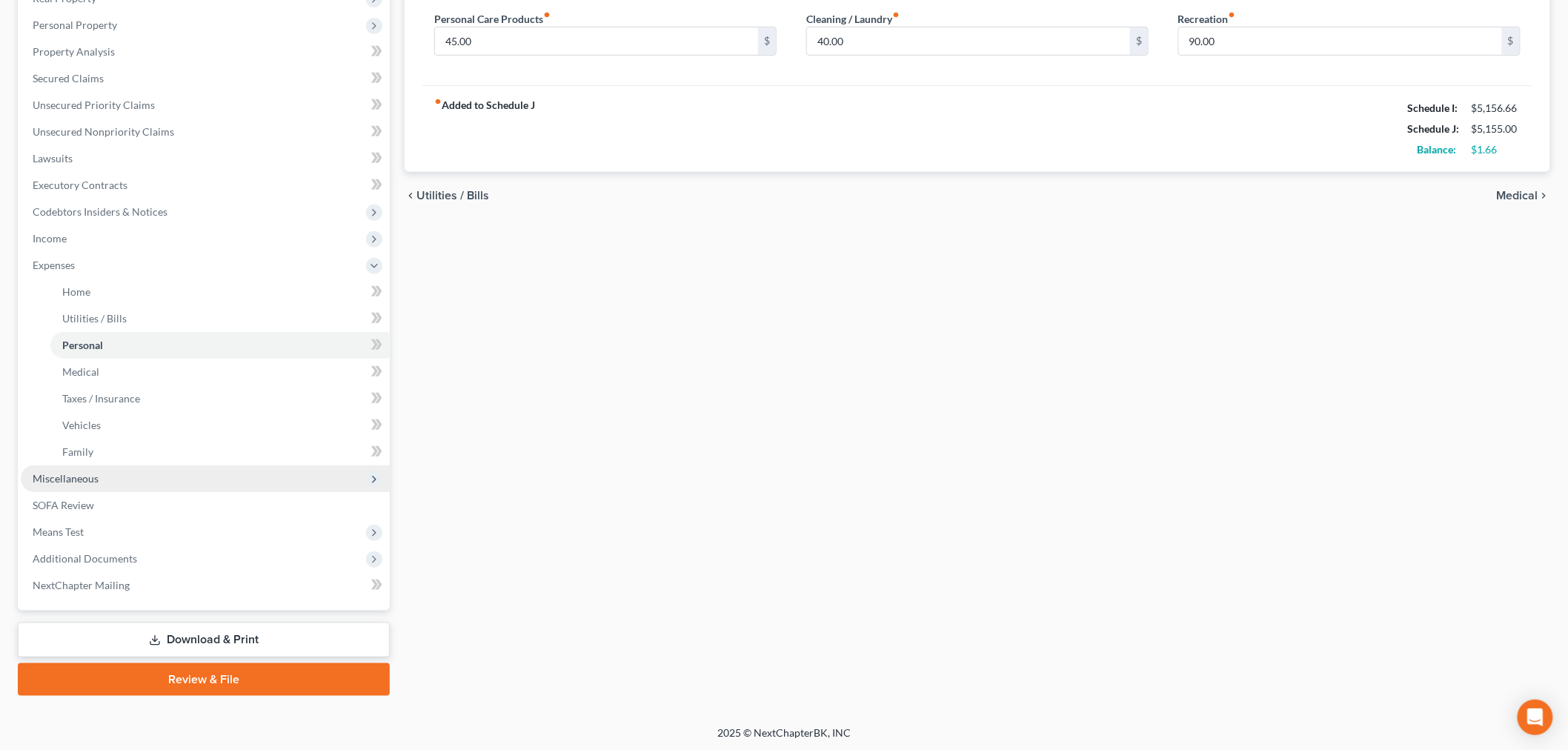
click at [104, 483] on span "Miscellaneous" at bounding box center [205, 478] width 369 height 27
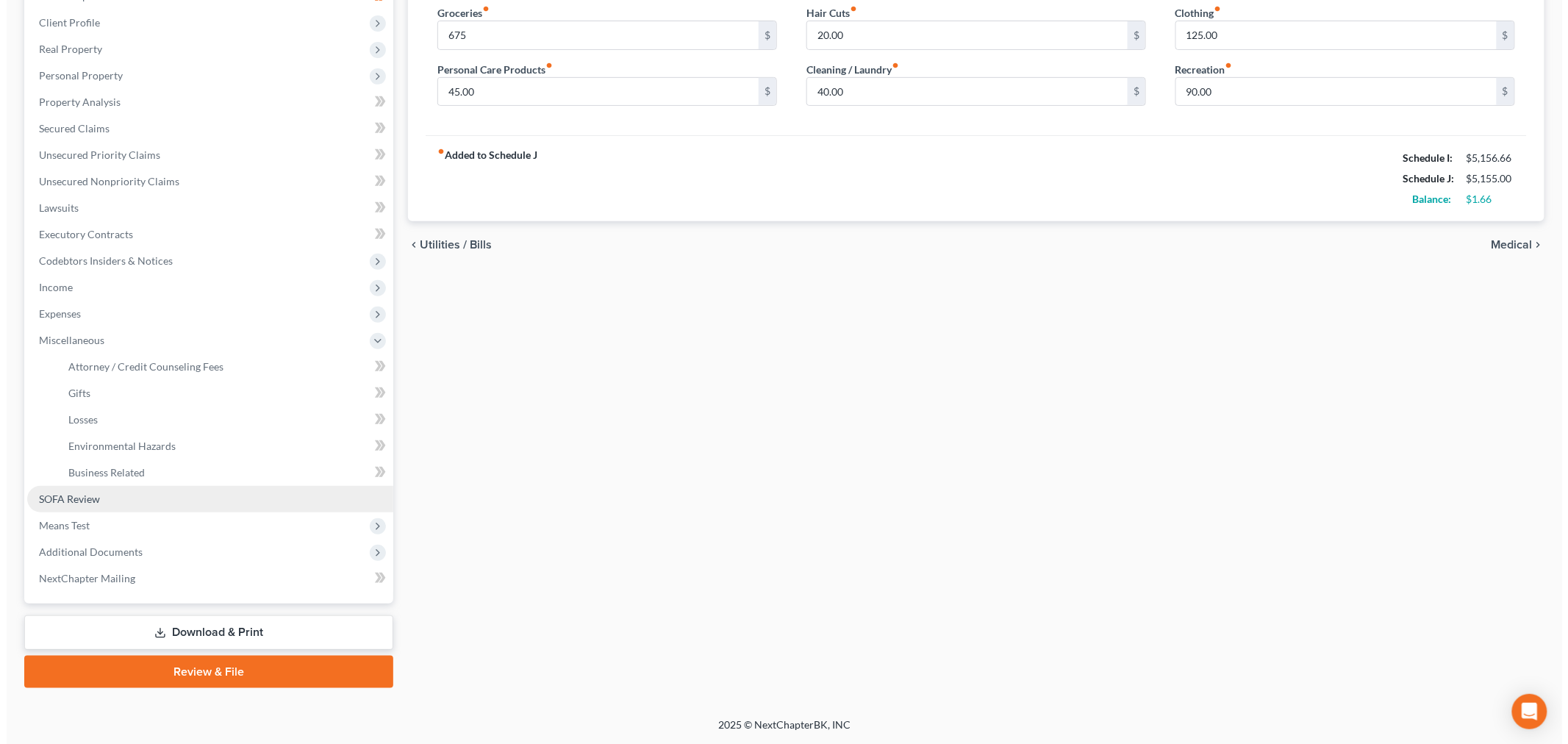
scroll to position [222, 0]
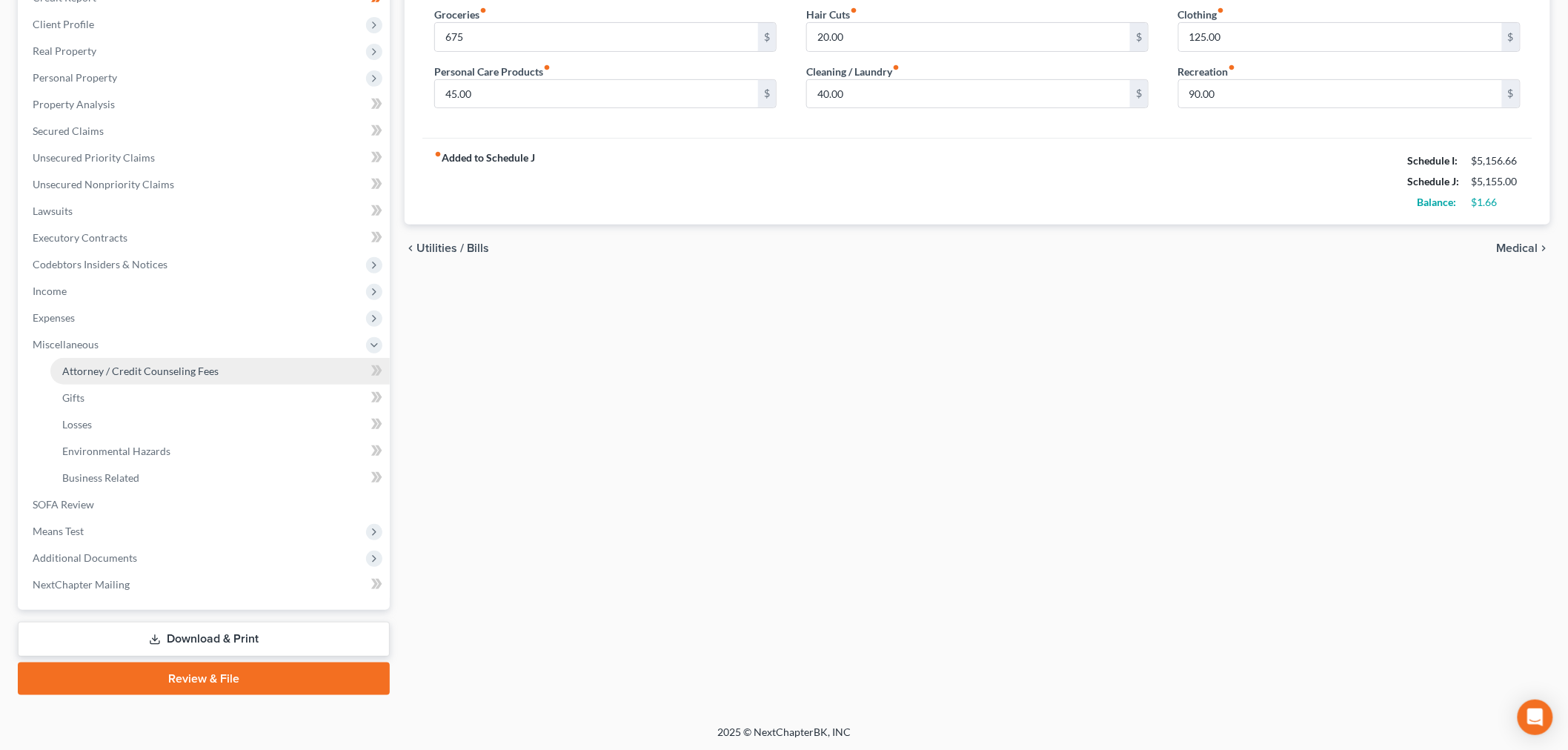
click at [184, 372] on span "Attorney / Credit Counseling Fees" at bounding box center [140, 371] width 156 height 13
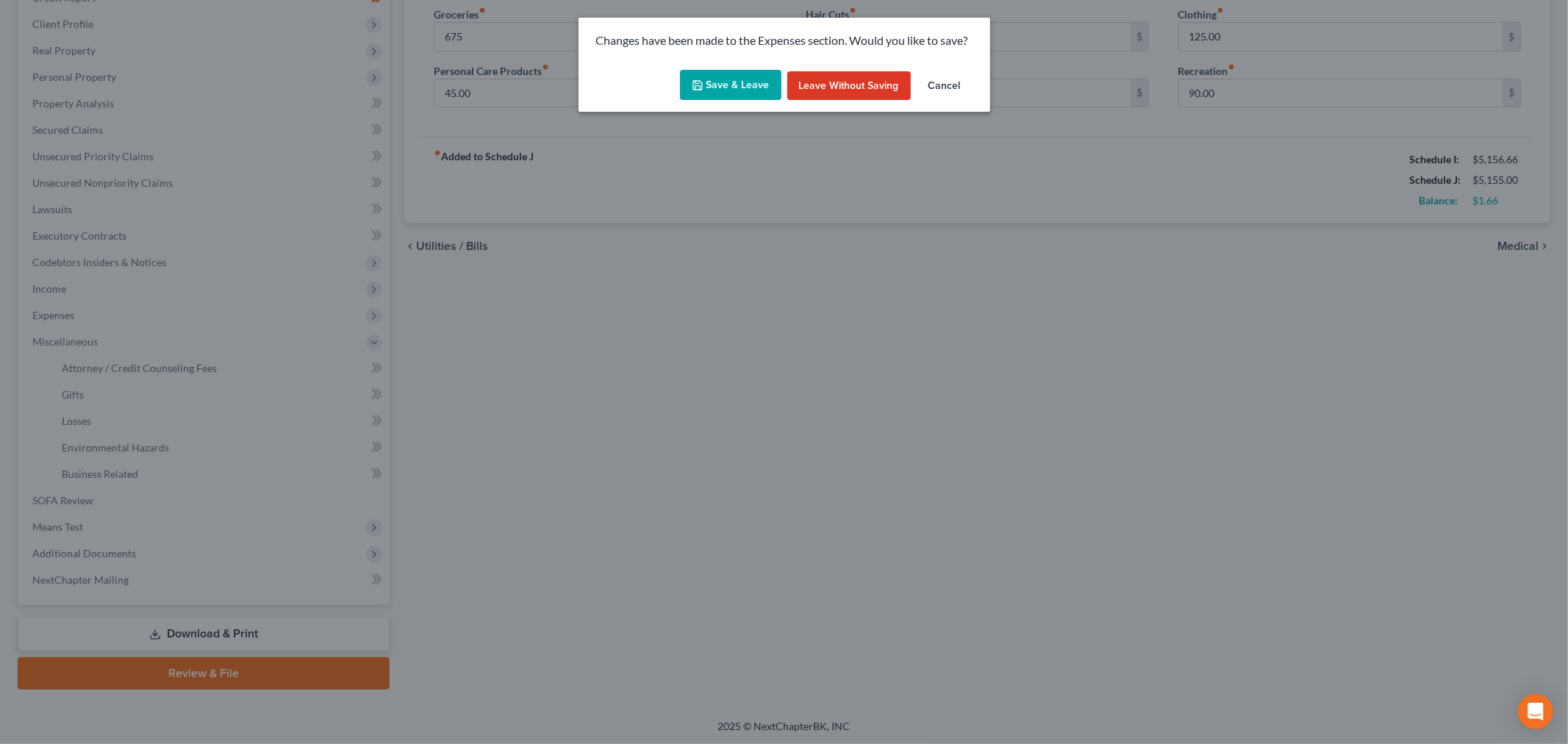
click at [715, 78] on button "Save & Leave" at bounding box center [731, 85] width 102 height 30
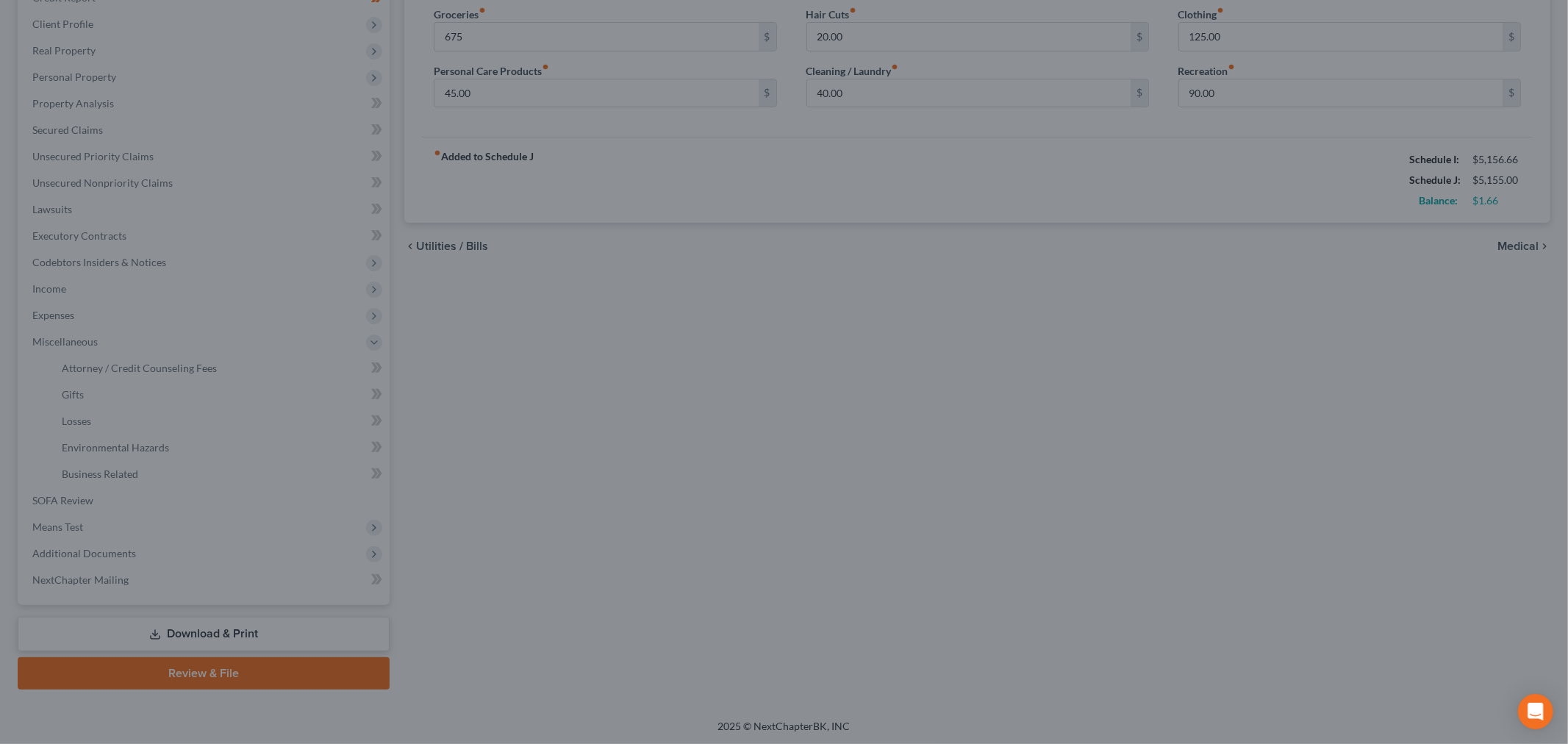
type input "675.00"
select select "5"
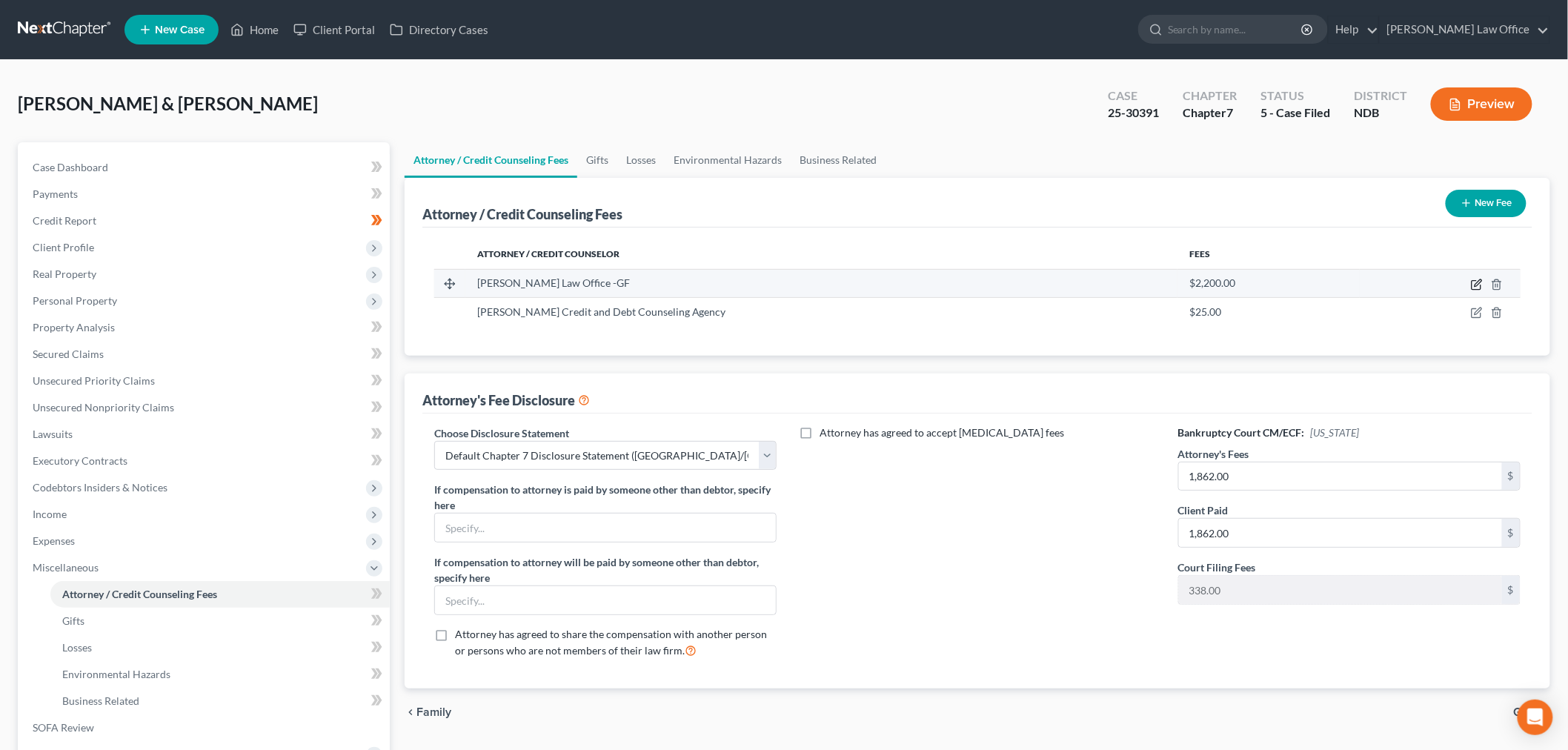
click at [1475, 279] on icon "button" at bounding box center [1477, 285] width 12 height 12
select select "29"
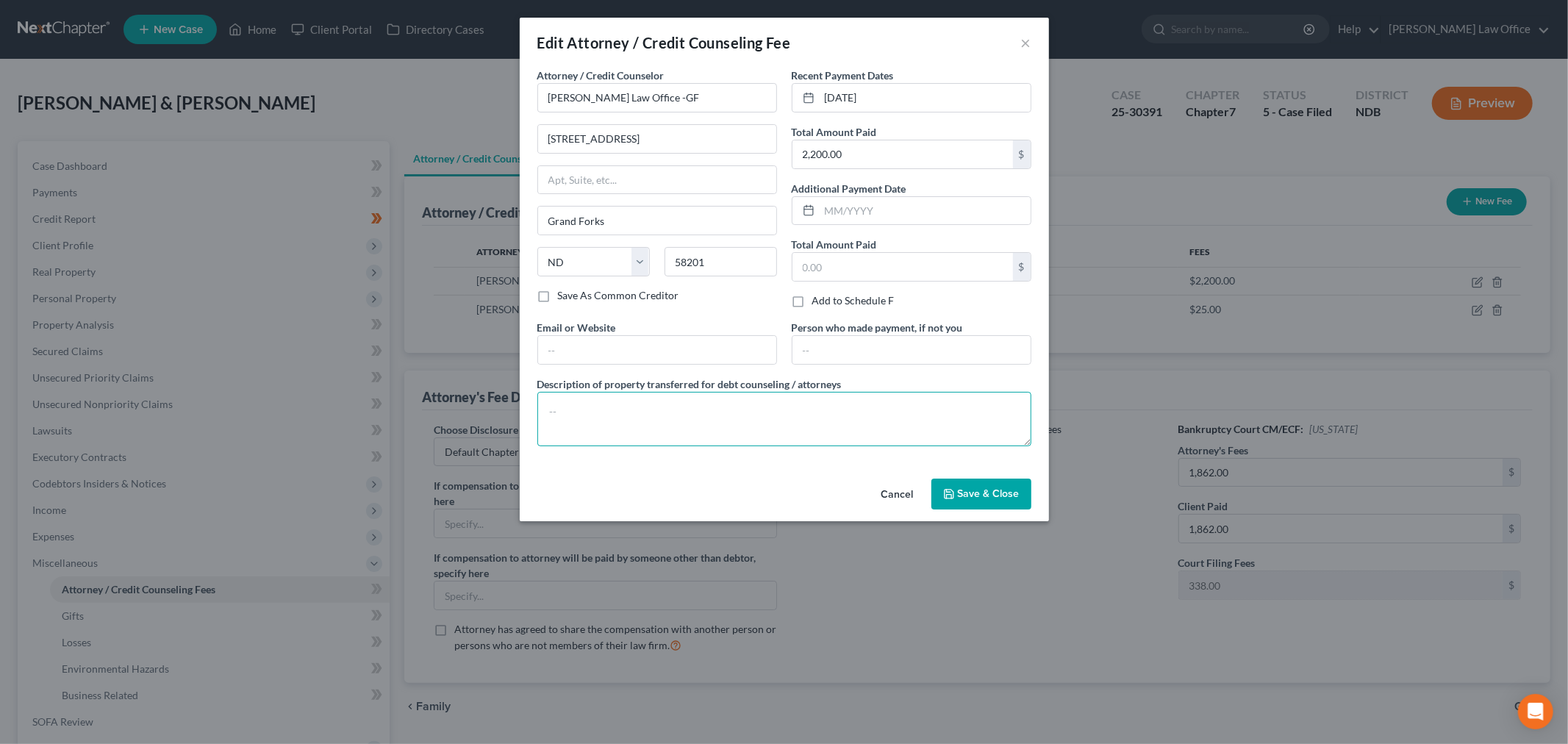
click at [826, 422] on textarea at bounding box center [784, 419] width 494 height 54
type textarea "Bankruptcy Attorney and filing fees"
click at [997, 490] on span "Save & Close" at bounding box center [988, 494] width 62 height 13
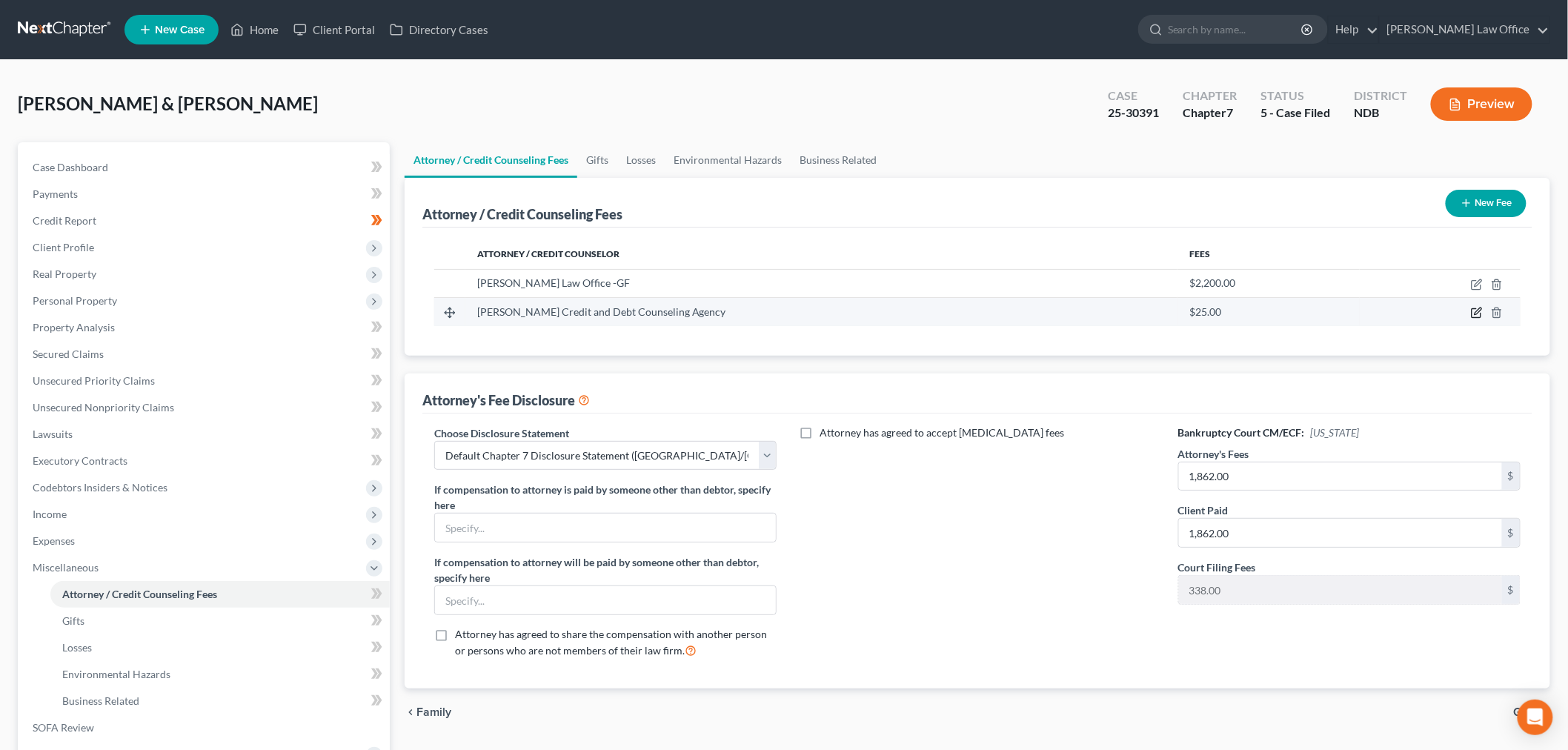
click at [1475, 315] on icon "button" at bounding box center [1477, 313] width 12 height 12
select select "43"
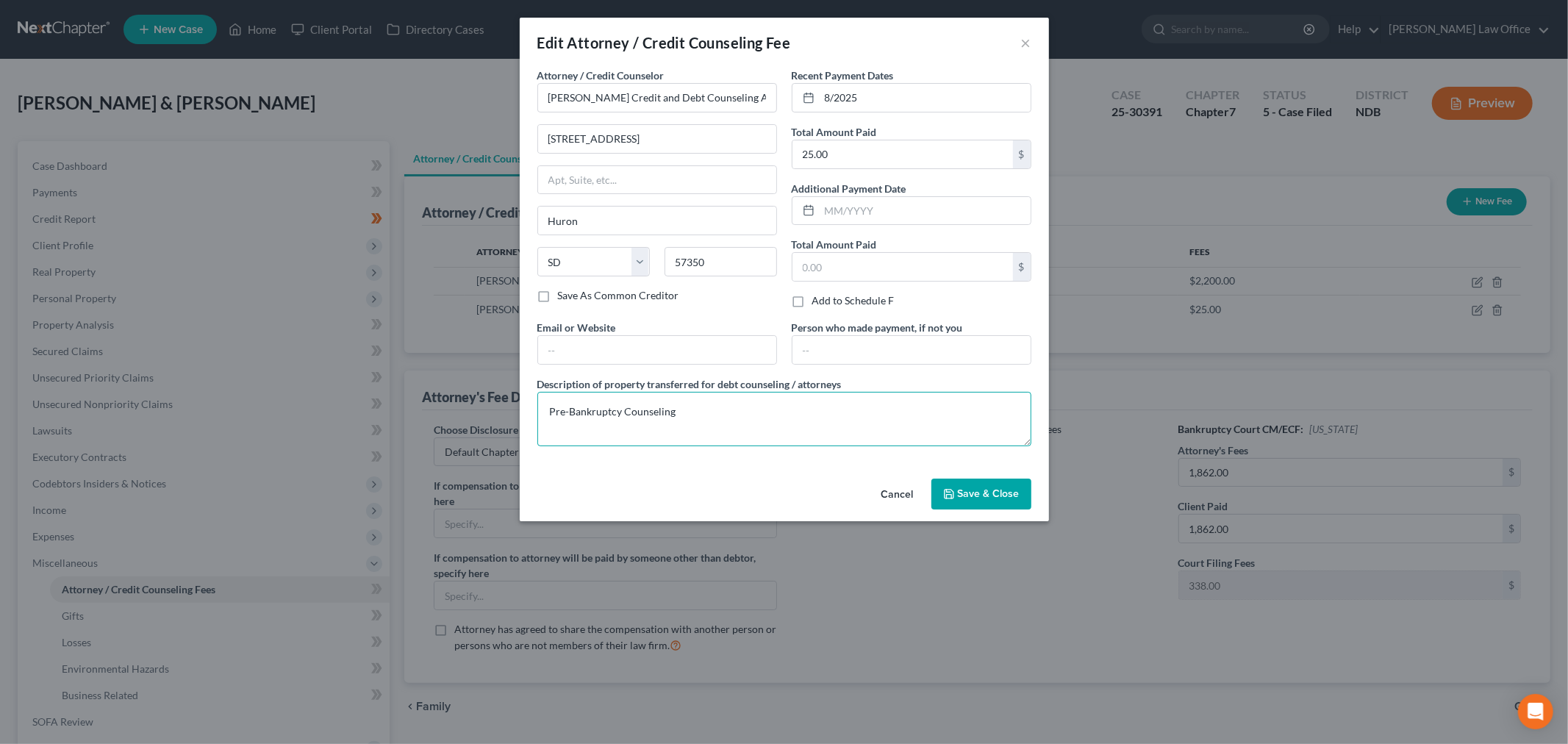
drag, startPoint x: 623, startPoint y: 413, endPoint x: 656, endPoint y: 416, distance: 33.1
click at [623, 412] on textarea "Pre-Bankruptcy Counseling" at bounding box center [784, 419] width 494 height 54
type textarea "Pre-Bankruptcy Credit Counseling"
drag, startPoint x: 968, startPoint y: 487, endPoint x: 954, endPoint y: 501, distance: 19.8
click at [968, 486] on button "Save & Close" at bounding box center [981, 494] width 100 height 30
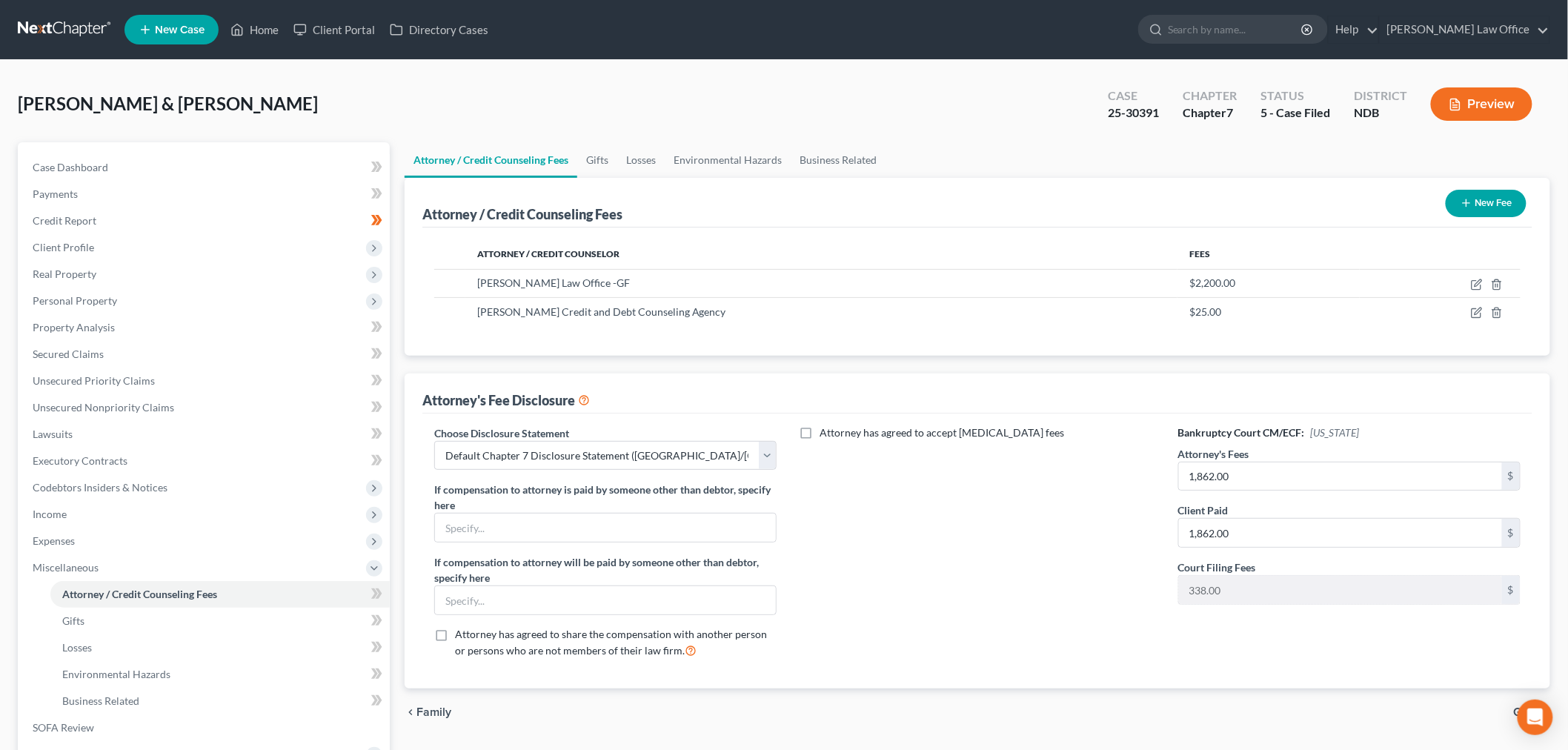
scroll to position [82, 0]
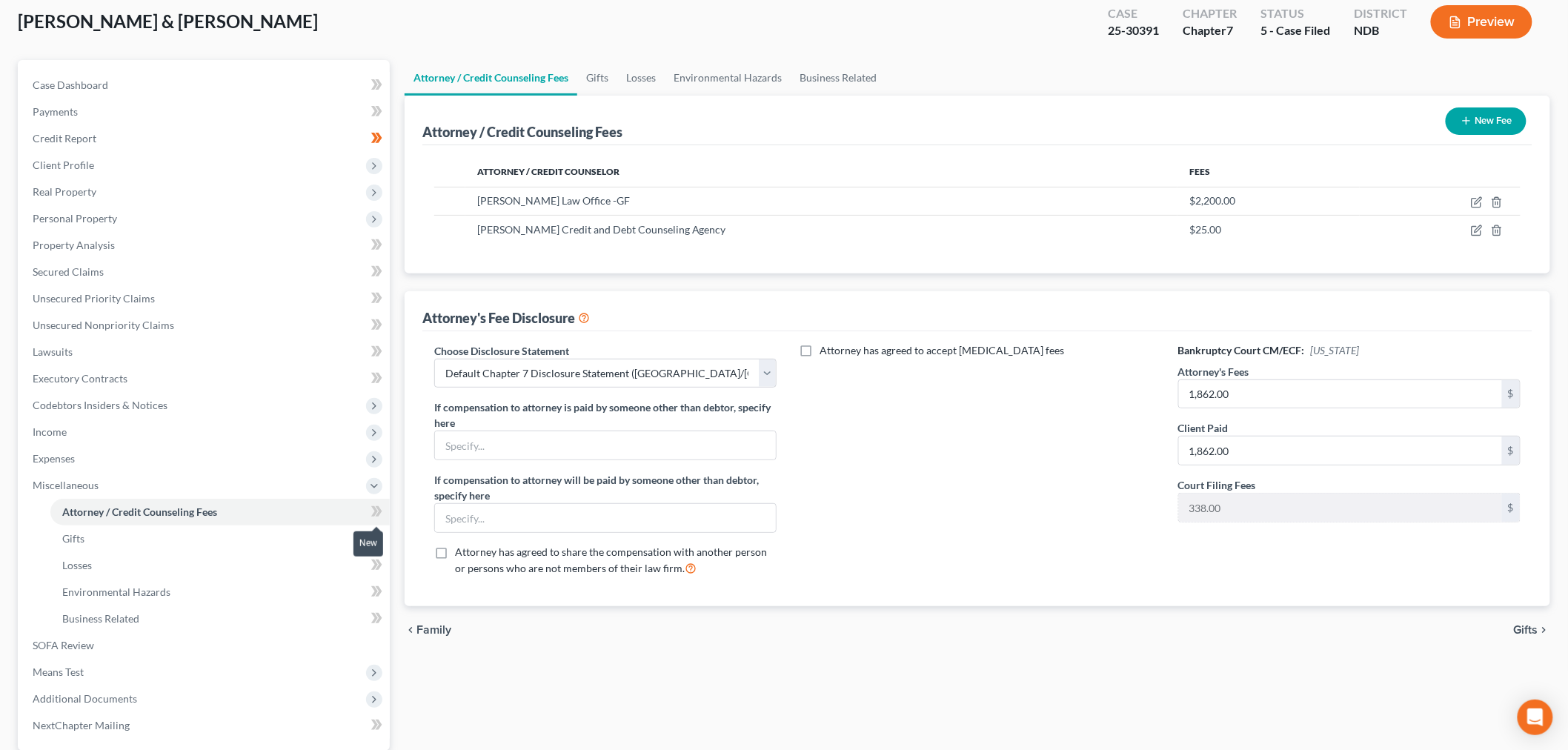
click at [378, 506] on icon at bounding box center [379, 511] width 7 height 10
drag, startPoint x: 73, startPoint y: 534, endPoint x: 332, endPoint y: 532, distance: 259.0
click at [73, 534] on span "Gifts" at bounding box center [73, 539] width 22 height 13
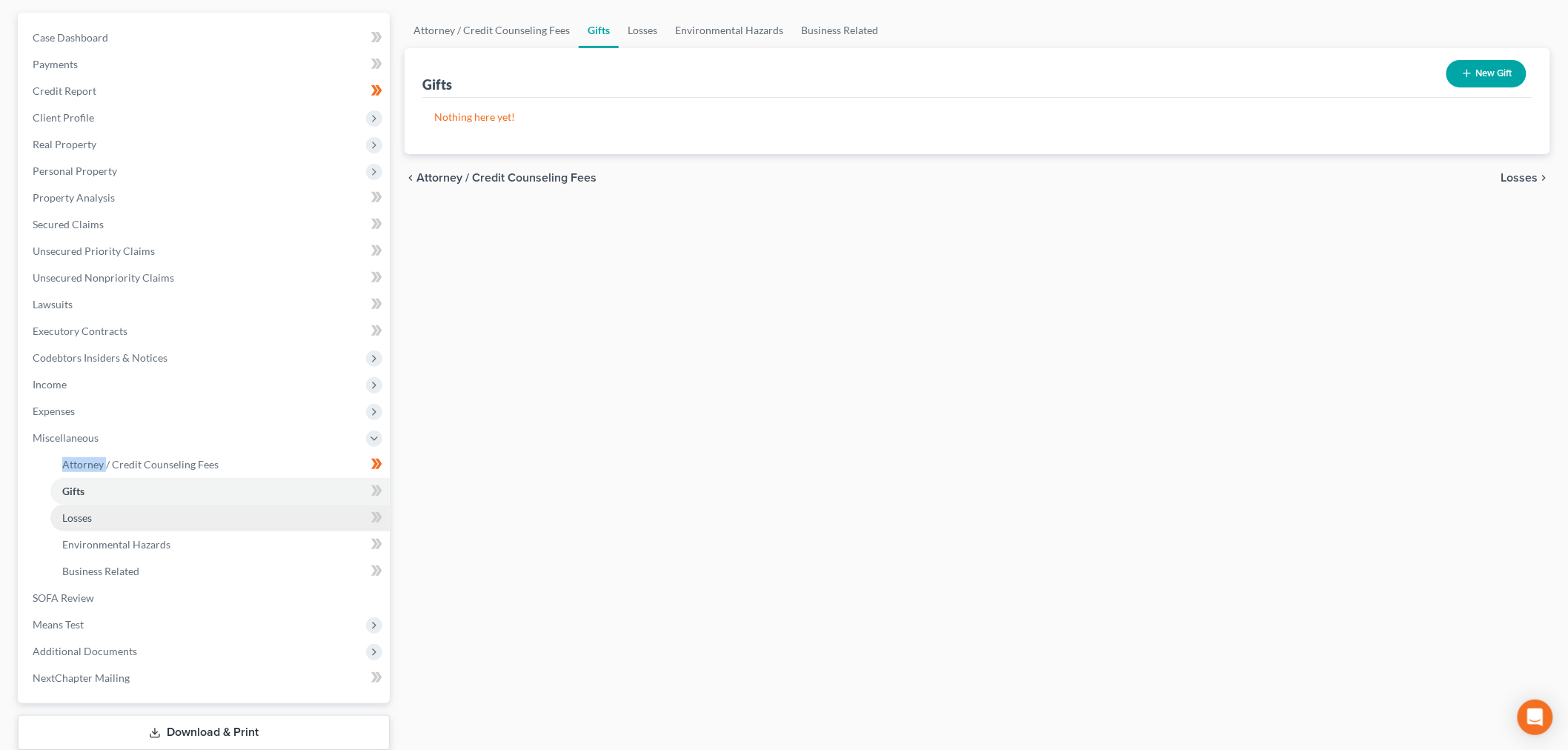
scroll to position [223, 0]
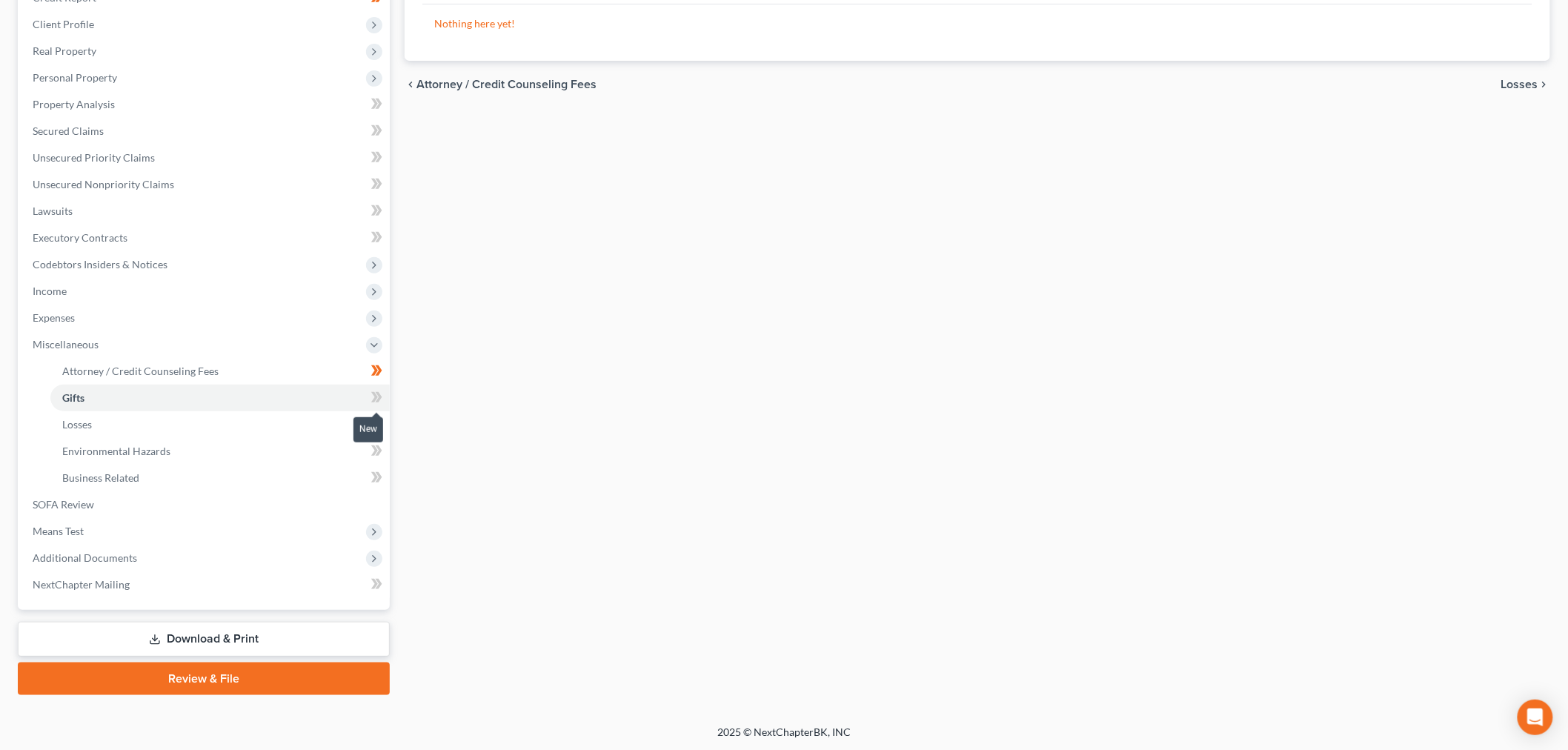
click at [378, 394] on icon at bounding box center [379, 396] width 7 height 10
click at [373, 421] on icon at bounding box center [377, 424] width 11 height 19
click at [382, 447] on span at bounding box center [377, 453] width 26 height 22
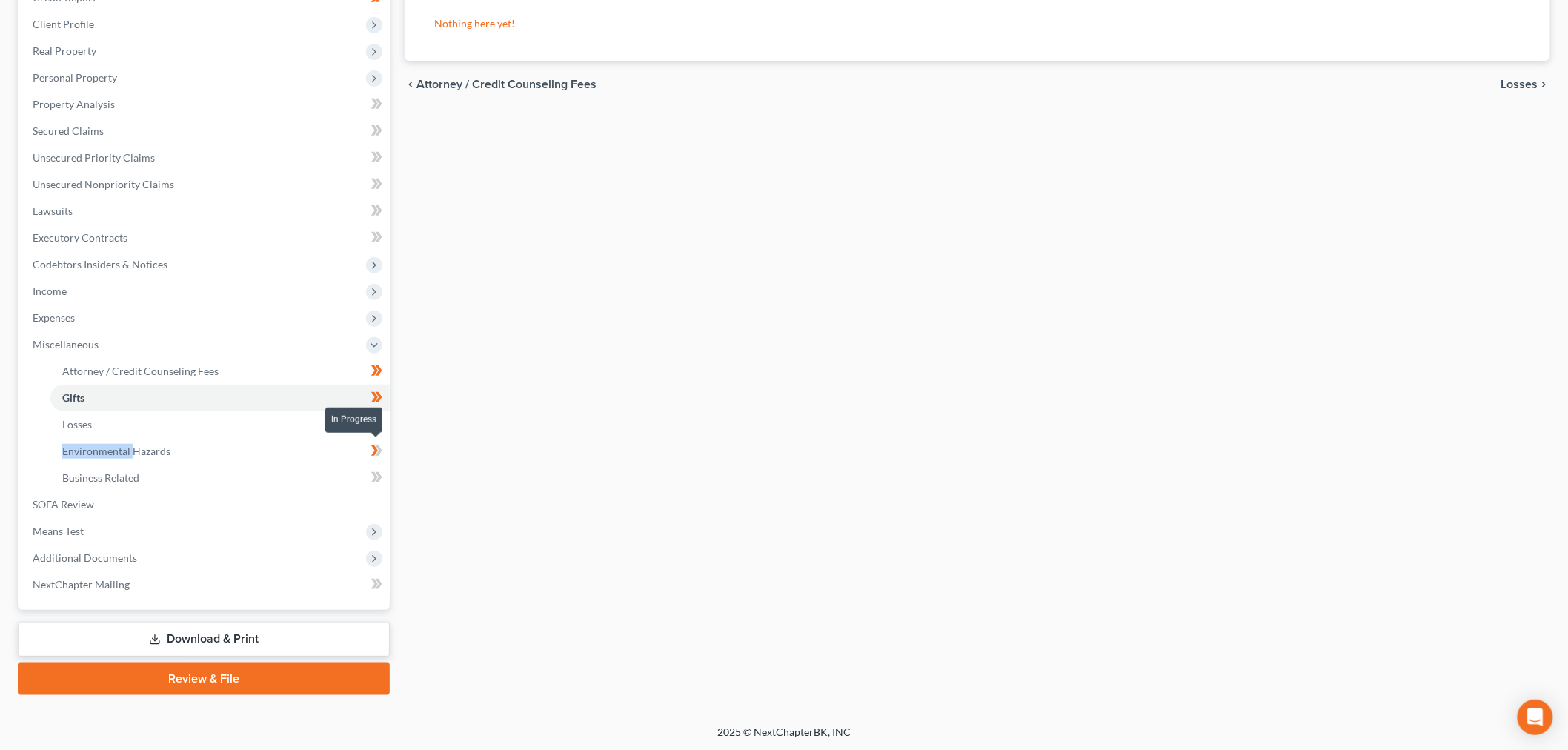
click at [382, 447] on span at bounding box center [377, 453] width 26 height 22
click at [369, 475] on span at bounding box center [377, 480] width 26 height 22
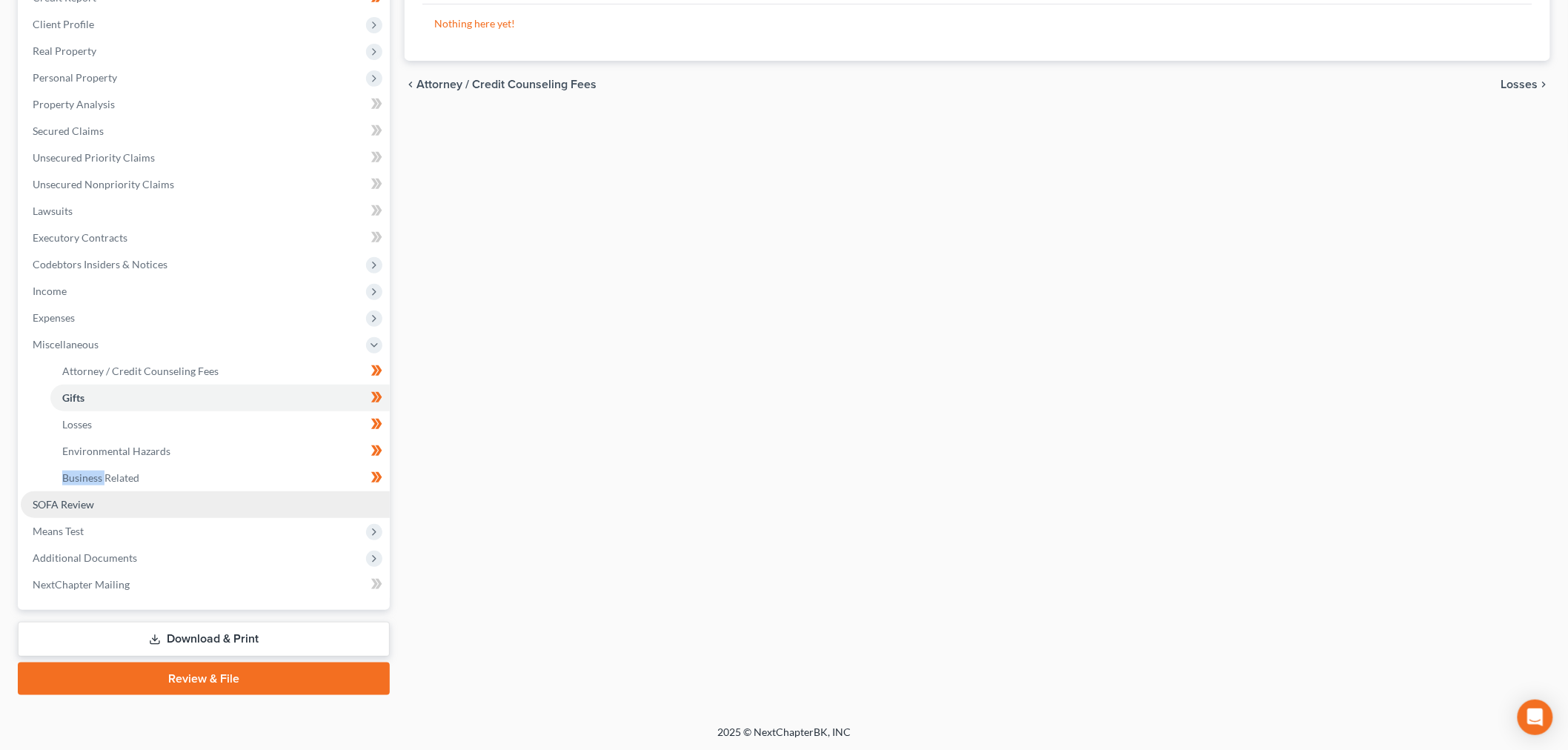
click at [177, 509] on link "SOFA Review" at bounding box center [205, 504] width 369 height 27
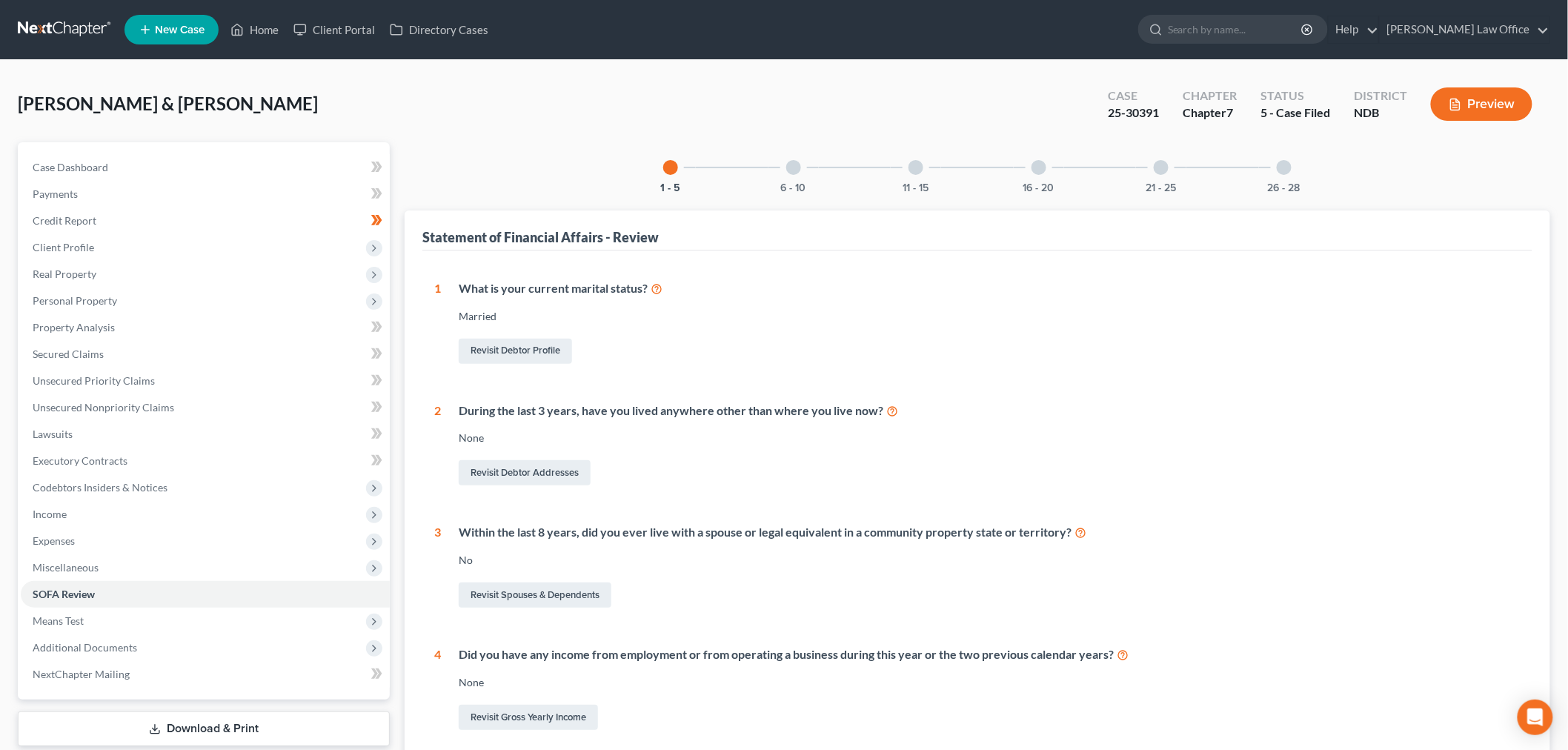
click at [805, 174] on div "6 - 10" at bounding box center [793, 167] width 50 height 50
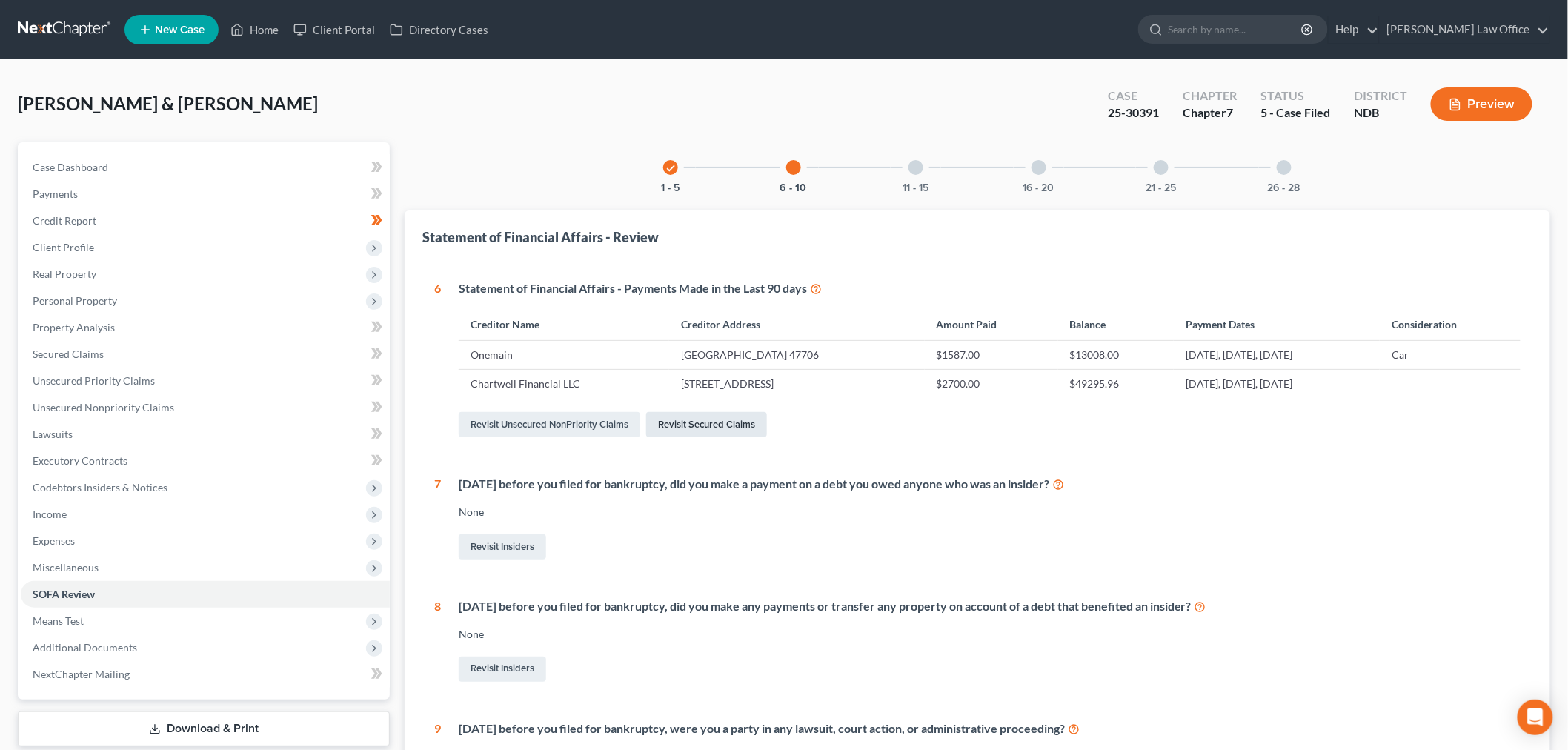
click at [743, 421] on link "Revisit Secured Claims" at bounding box center [707, 424] width 121 height 25
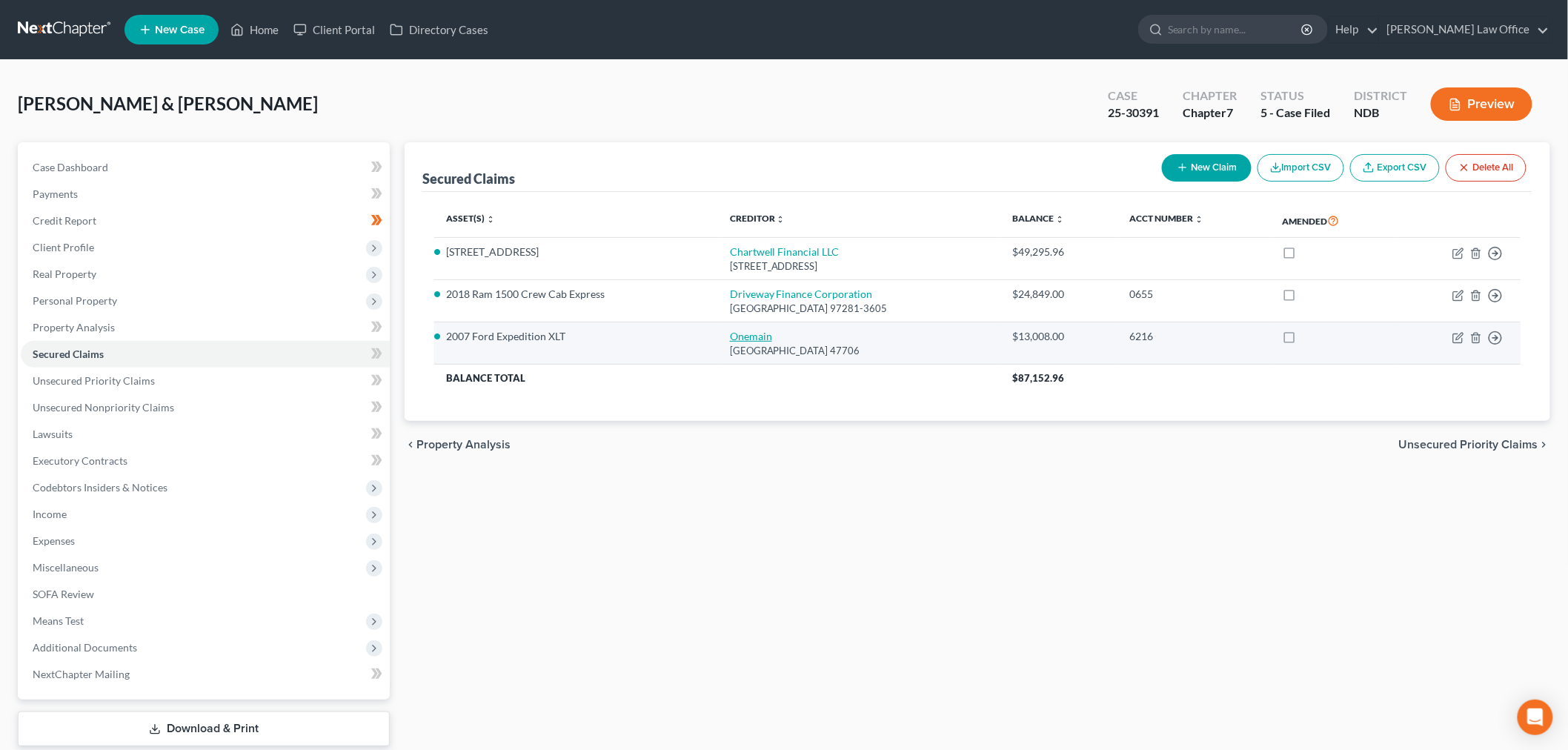
click at [732, 338] on link "Onemain" at bounding box center [751, 337] width 42 height 13
select select "15"
select select "0"
select select "11"
select select "2"
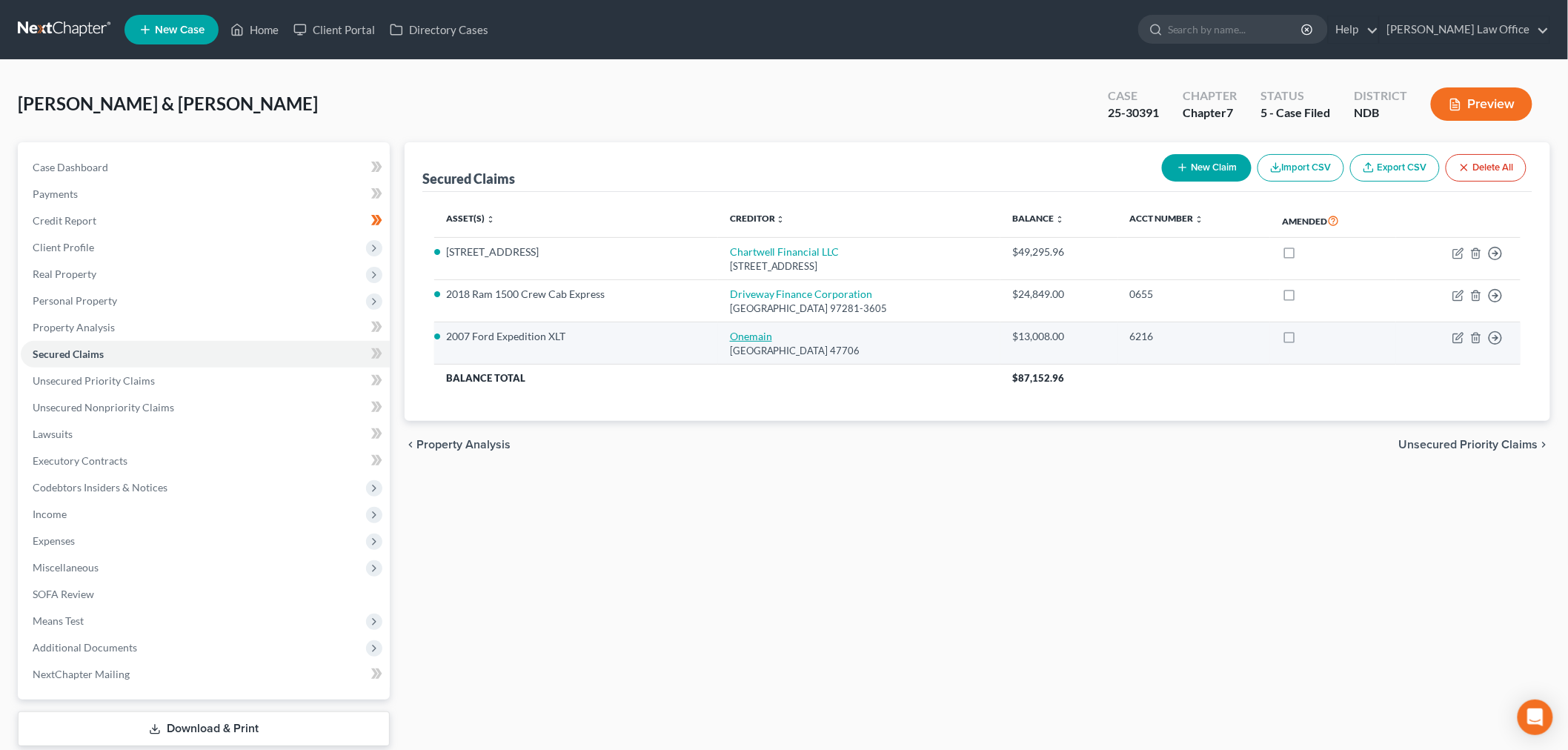
select select "2"
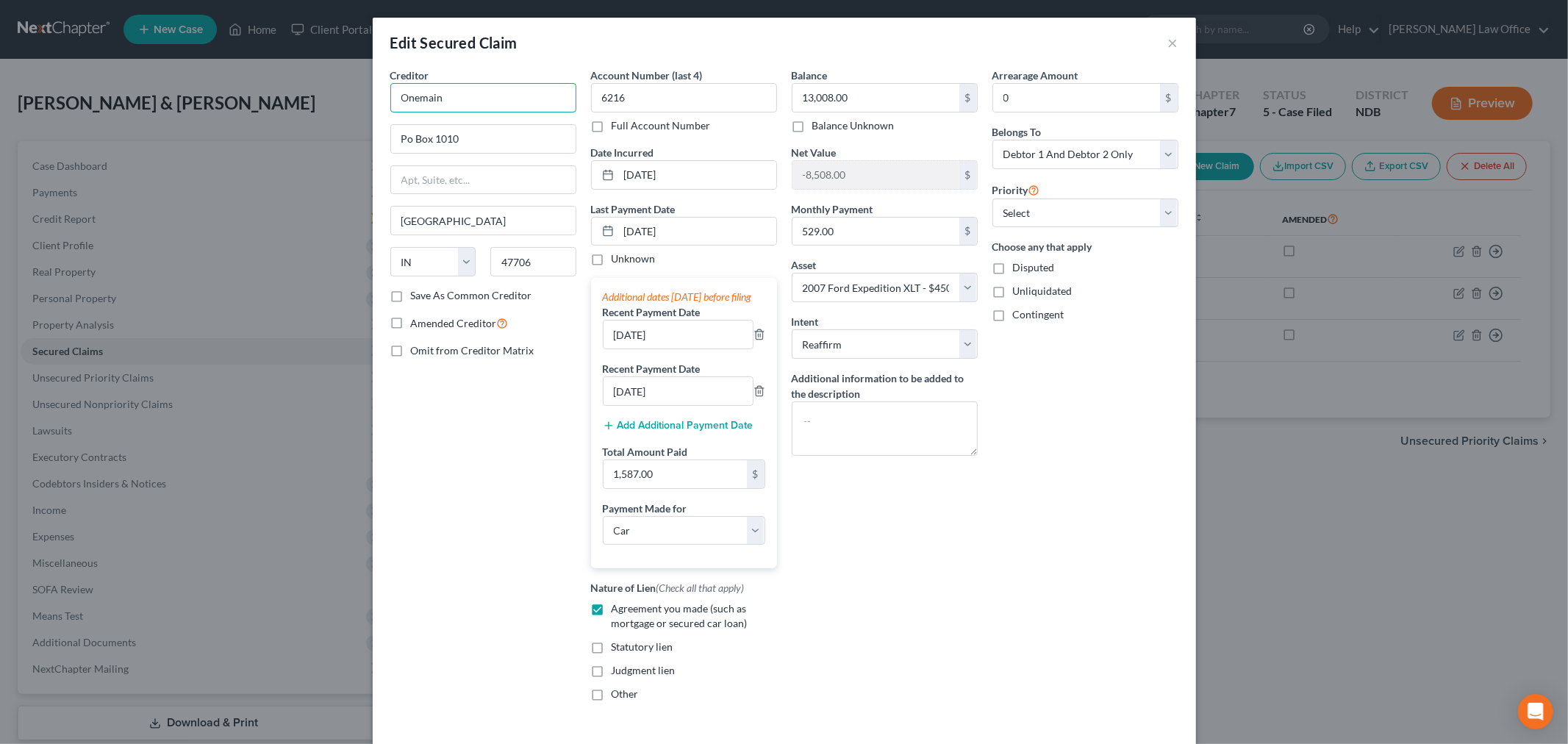
click at [493, 106] on input "Onemain" at bounding box center [484, 98] width 186 height 30
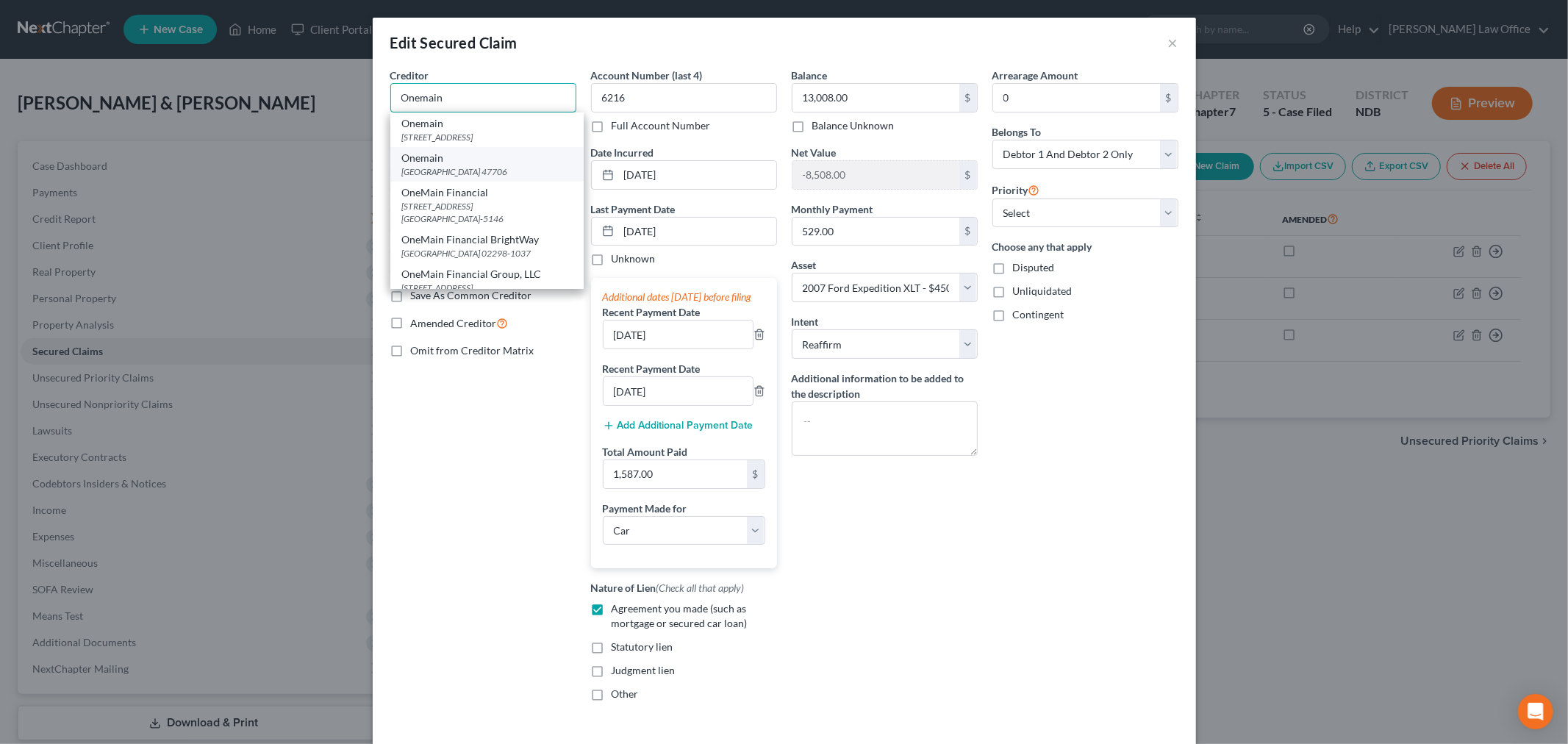
scroll to position [81, 0]
drag, startPoint x: 454, startPoint y: 258, endPoint x: 518, endPoint y: 238, distance: 67.1
click at [456, 253] on div "Attn: Registered Agent C T Corporation System 120 W. Sweet Ave., Bismarck, ND 5…" at bounding box center [487, 247] width 170 height 25
type input "OneMain Financial Group, LLC"
type input "Attn: Registered Agent C T Corporation System"
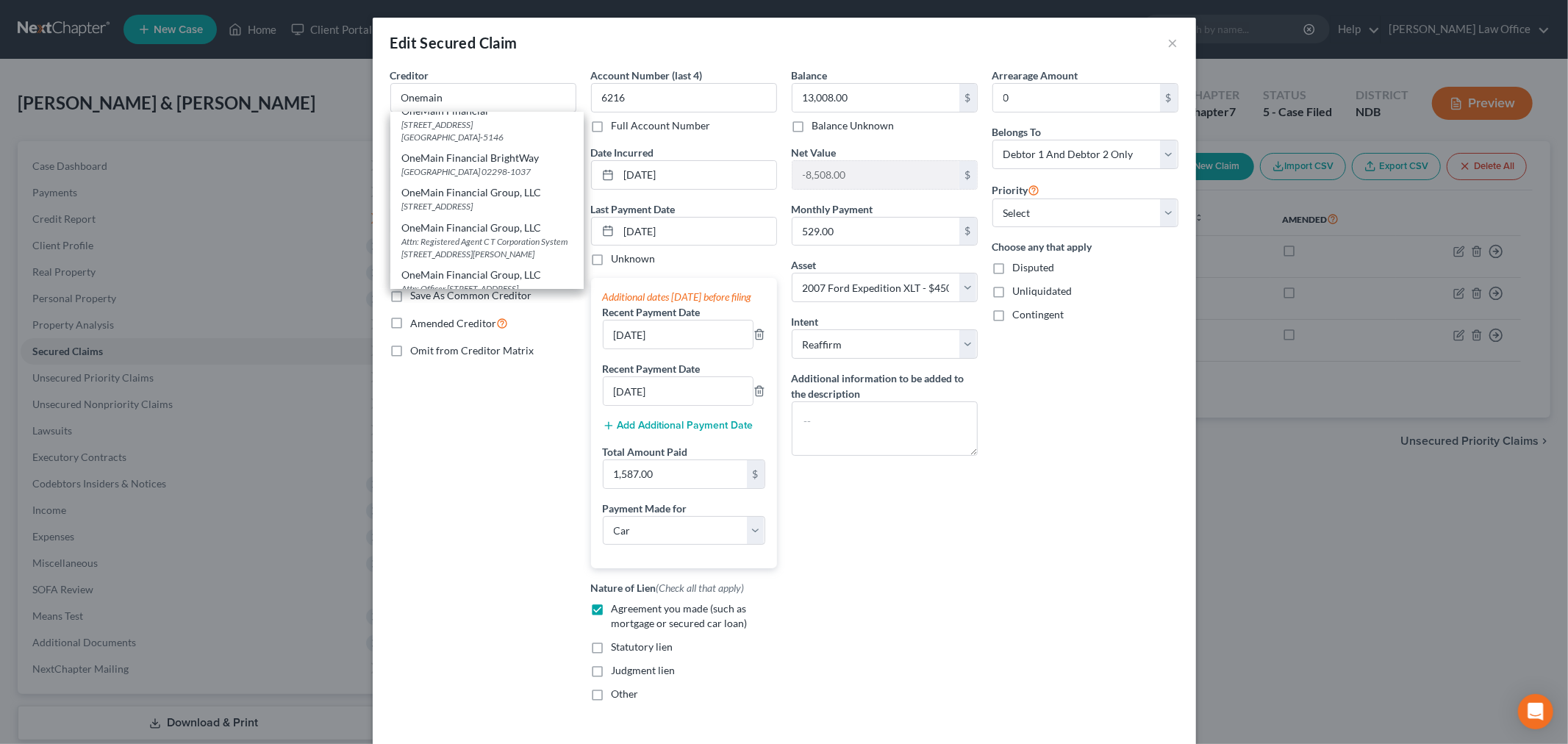
type input "120 W. Sweet Ave."
type input "Bismarck"
select select "29"
type input "58504"
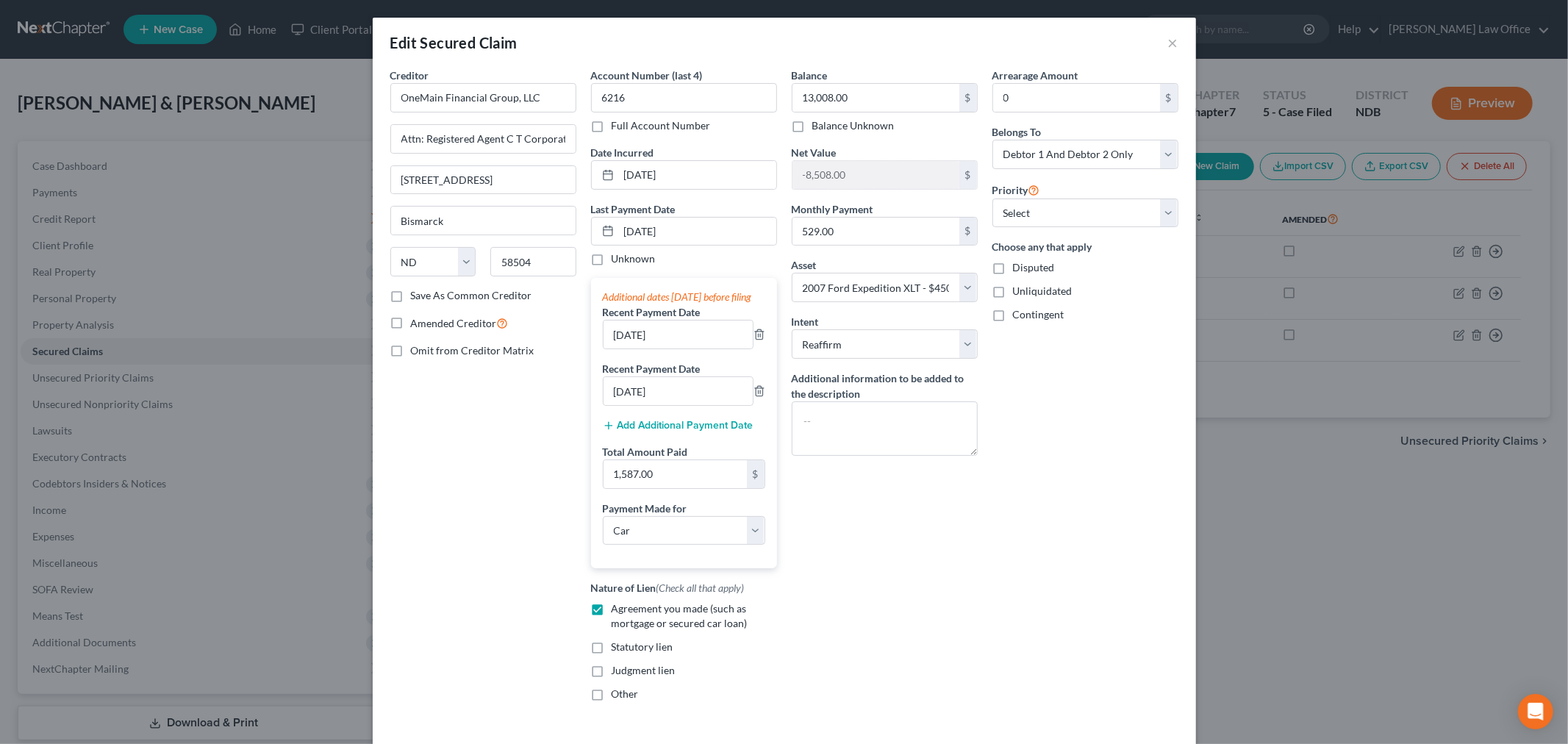
scroll to position [0, 0]
click at [627, 228] on input "08/01/2025" at bounding box center [698, 232] width 158 height 28
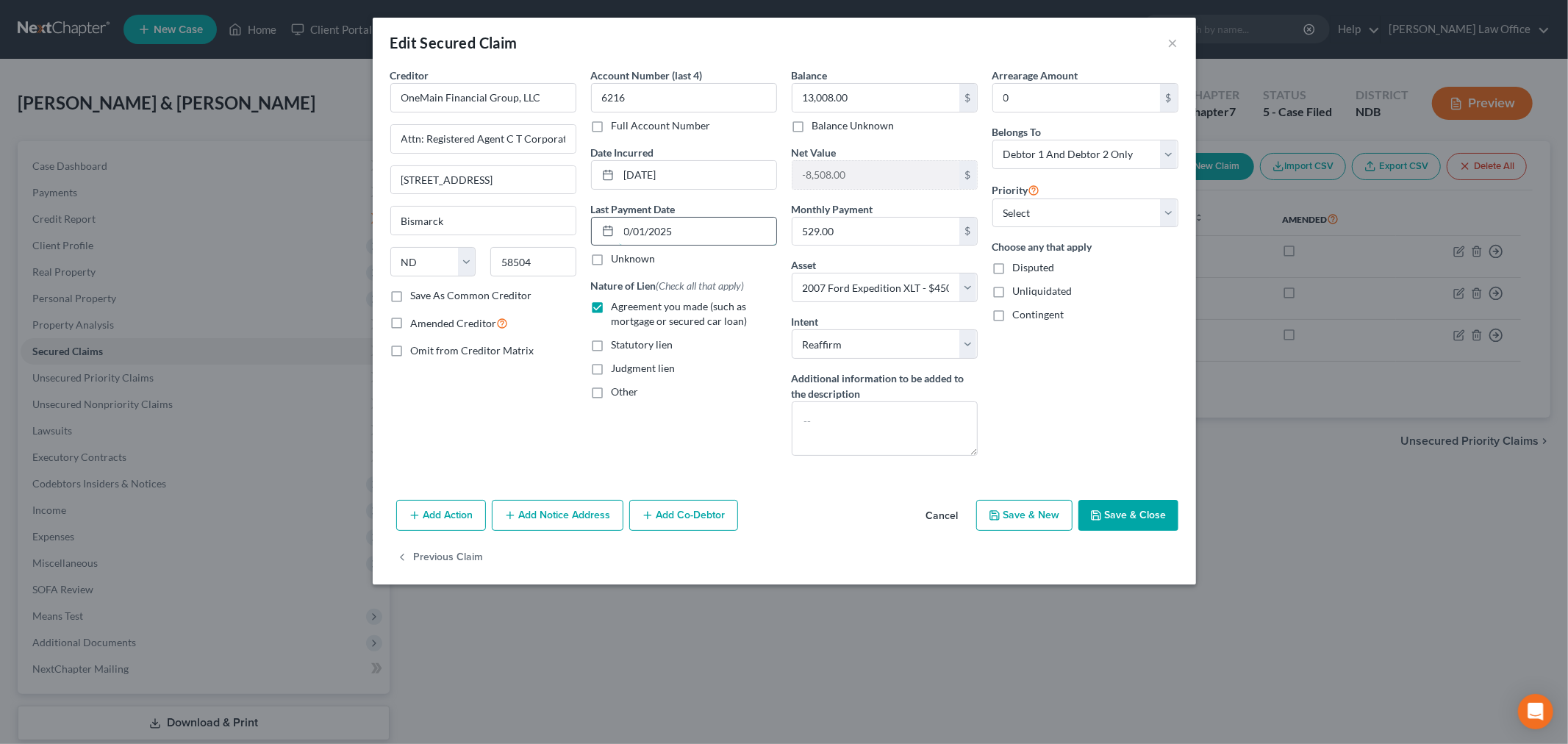
type input "09/01/2025"
select select "0"
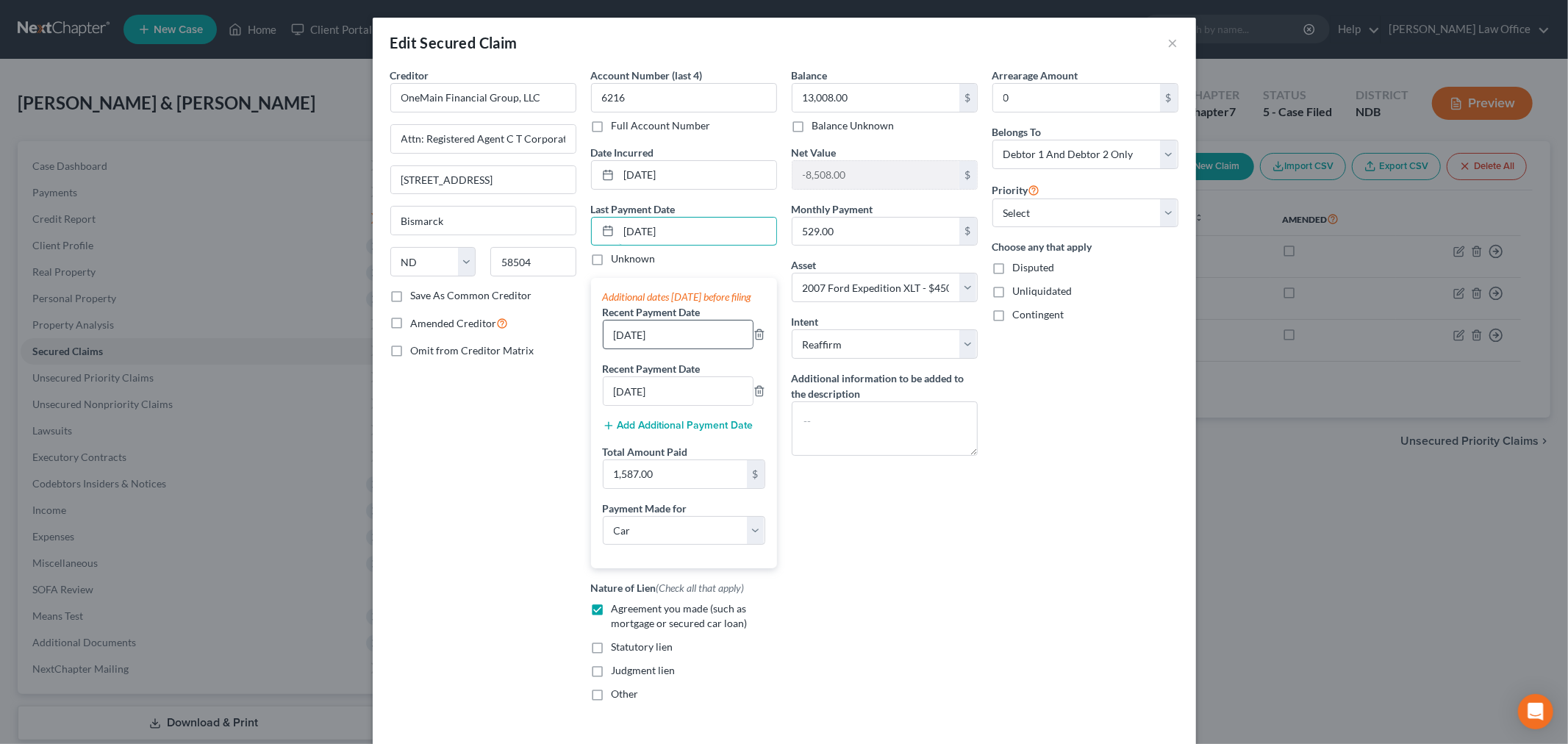
type input "09/01/2025"
click at [612, 346] on input "7/1/25" at bounding box center [678, 334] width 150 height 28
click at [682, 348] on input "0/1/25" at bounding box center [678, 334] width 150 height 28
drag, startPoint x: 672, startPoint y: 348, endPoint x: 557, endPoint y: 346, distance: 115.0
click at [556, 357] on div "Creditor * OneMain Financial Group, LLC Attn: Registered Agent C T Corporation …" at bounding box center [784, 390] width 803 height 646
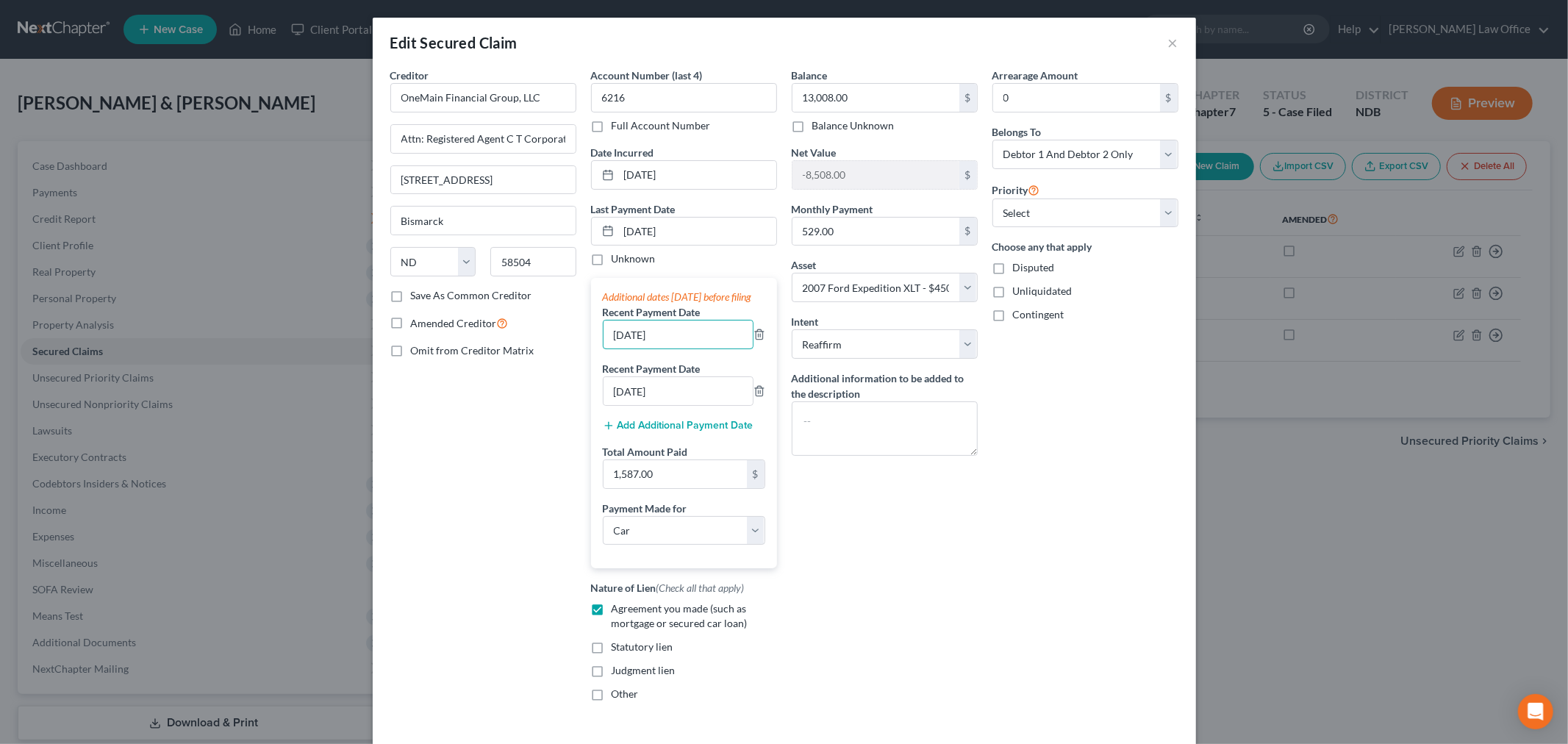
type input "08/18/25"
click at [675, 397] on input "6/1/25" at bounding box center [678, 391] width 150 height 28
type input "08/04/25"
click at [688, 487] on input "1,587.00" at bounding box center [675, 474] width 143 height 28
click at [957, 614] on div "Balance 13,008.00 $ Balance Unknown Balance Undetermined 13,008.00 $ Balance Un…" at bounding box center [885, 390] width 201 height 646
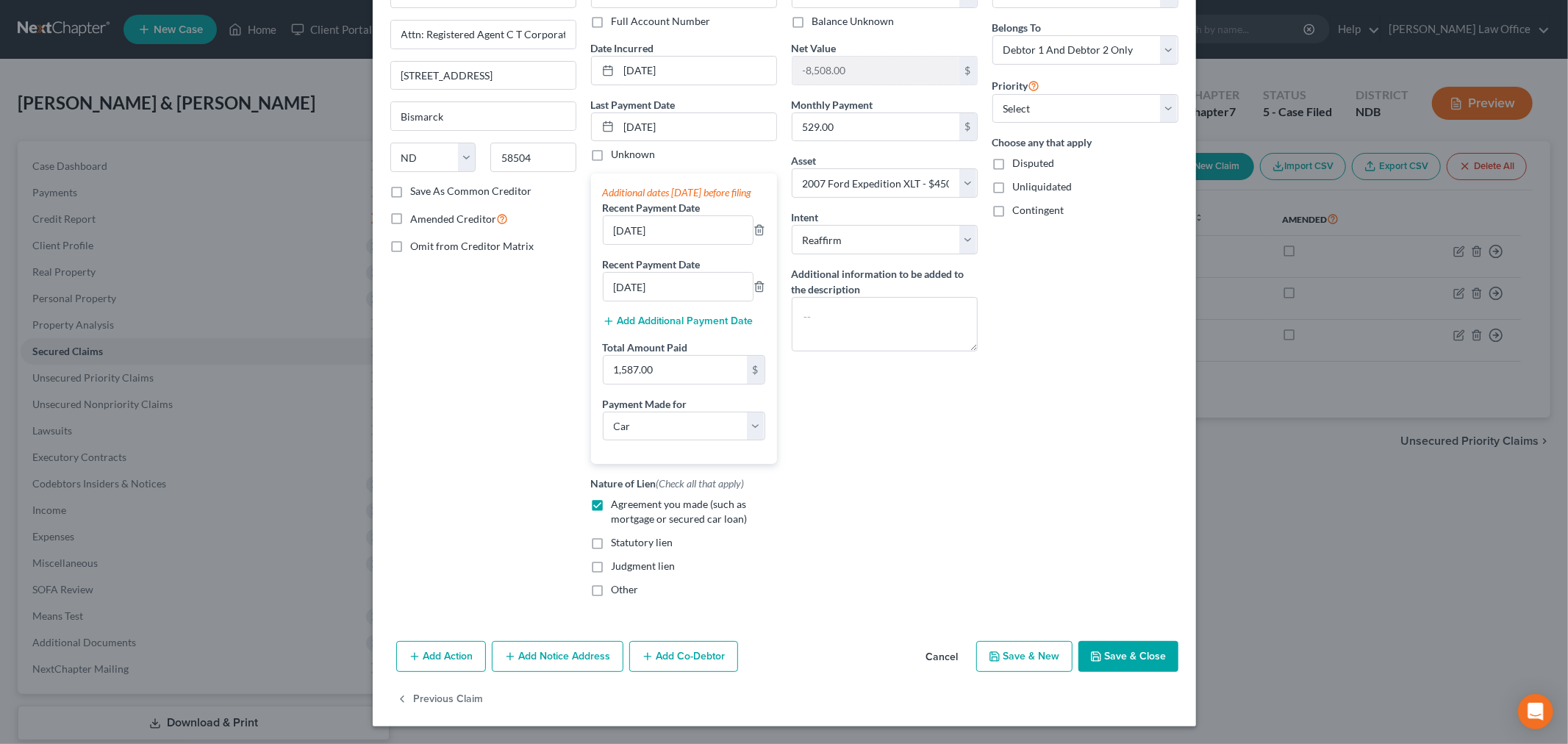
scroll to position [119, 0]
click at [1130, 659] on button "Save & Close" at bounding box center [1129, 656] width 100 height 30
select select
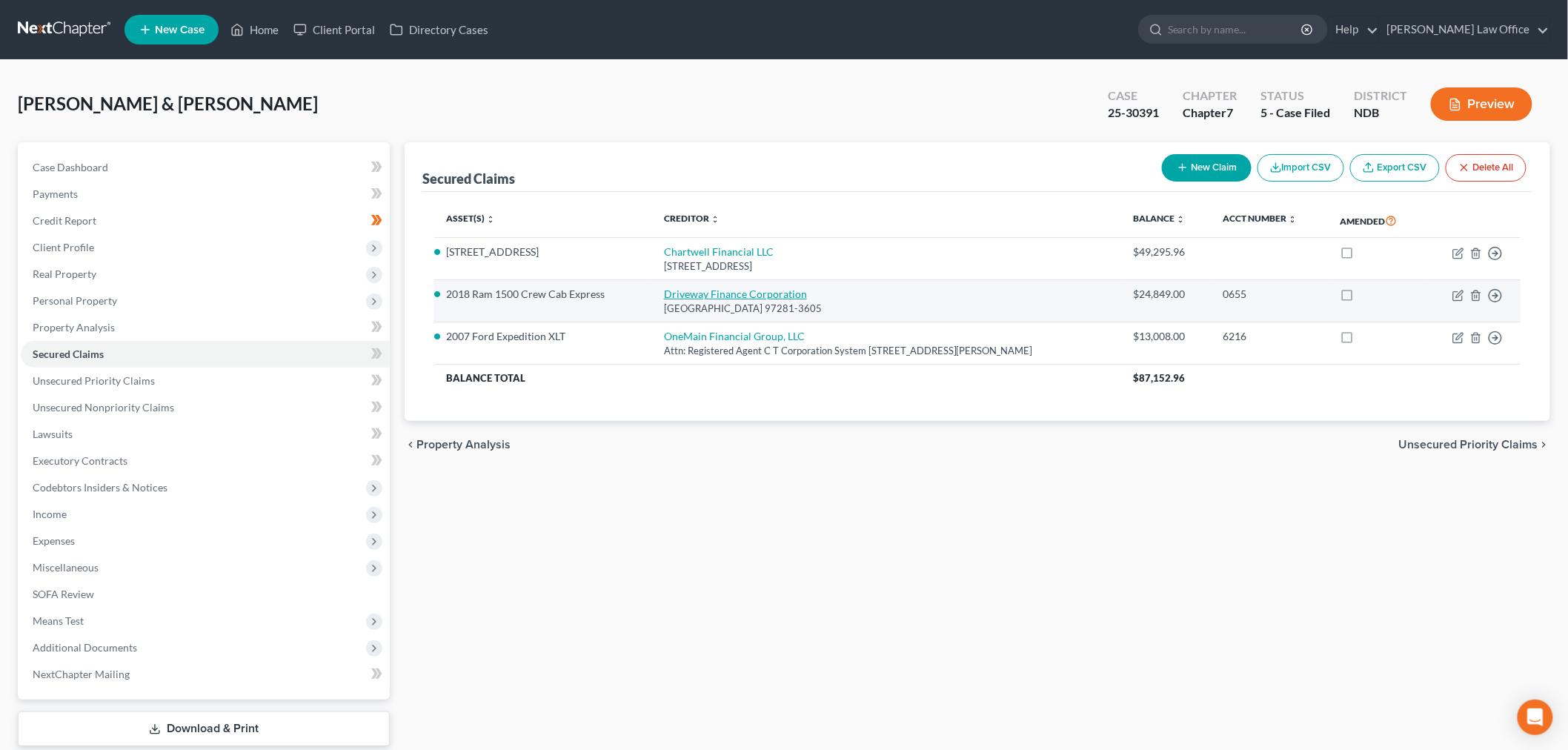
click at [749, 294] on link "Driveway Finance Corporation" at bounding box center [736, 294] width 143 height 13
select select "38"
select select "0"
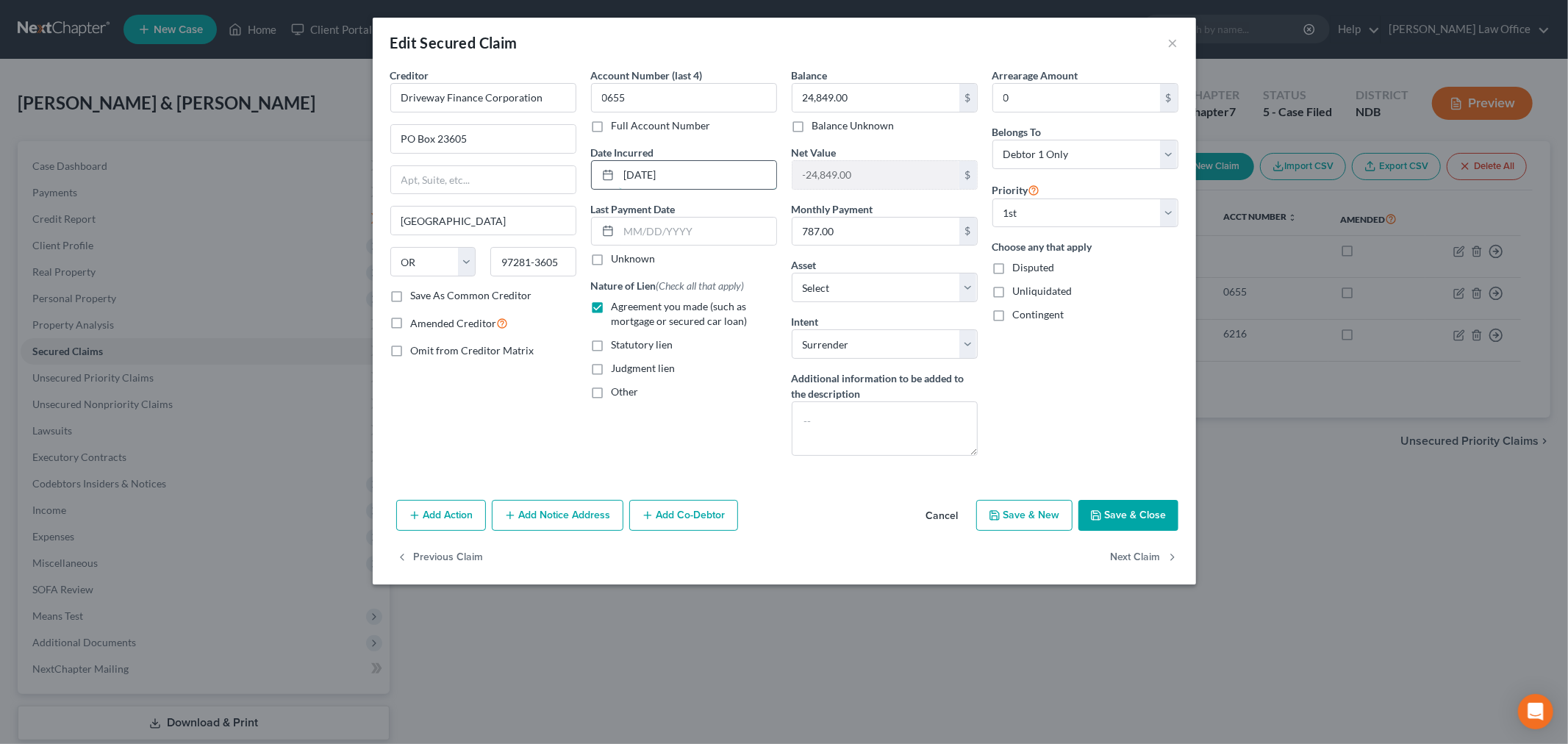
click at [693, 177] on input "06-15-2021" at bounding box center [698, 174] width 158 height 28
type input "07/02/2025"
click at [942, 516] on button "Cancel" at bounding box center [942, 516] width 56 height 30
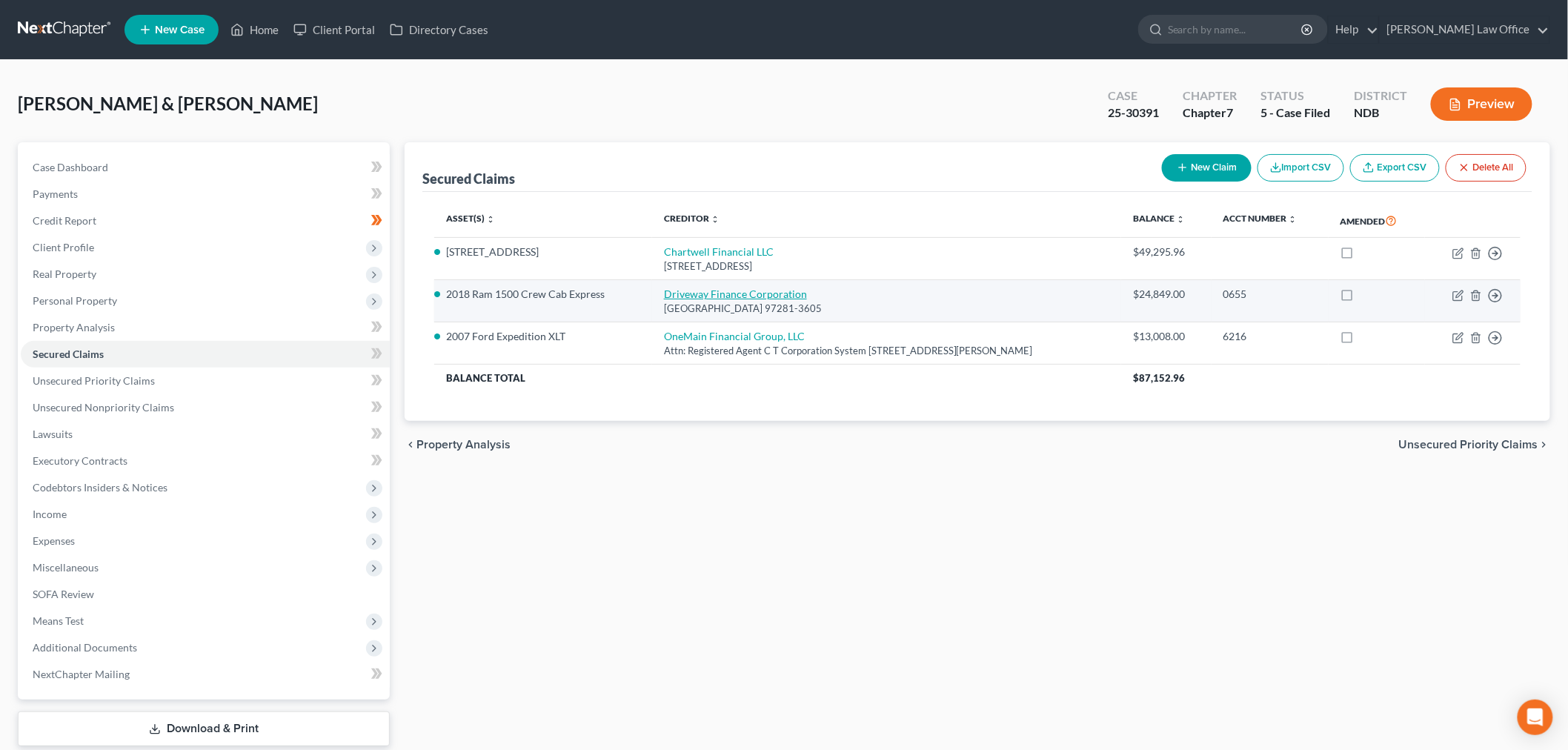
click at [761, 291] on link "Driveway Finance Corporation" at bounding box center [736, 294] width 143 height 13
select select "38"
select select "4"
select select "0"
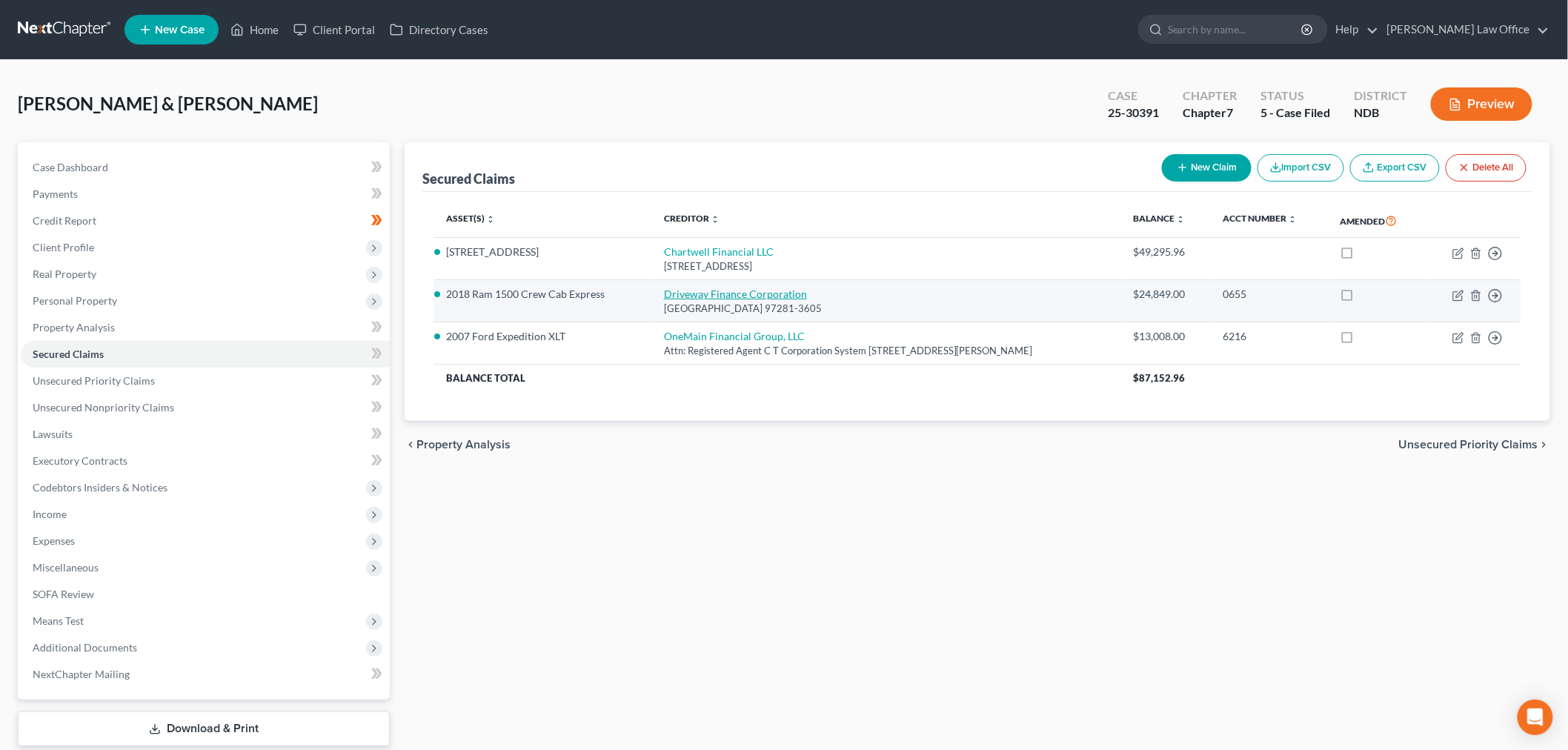
select select "0"
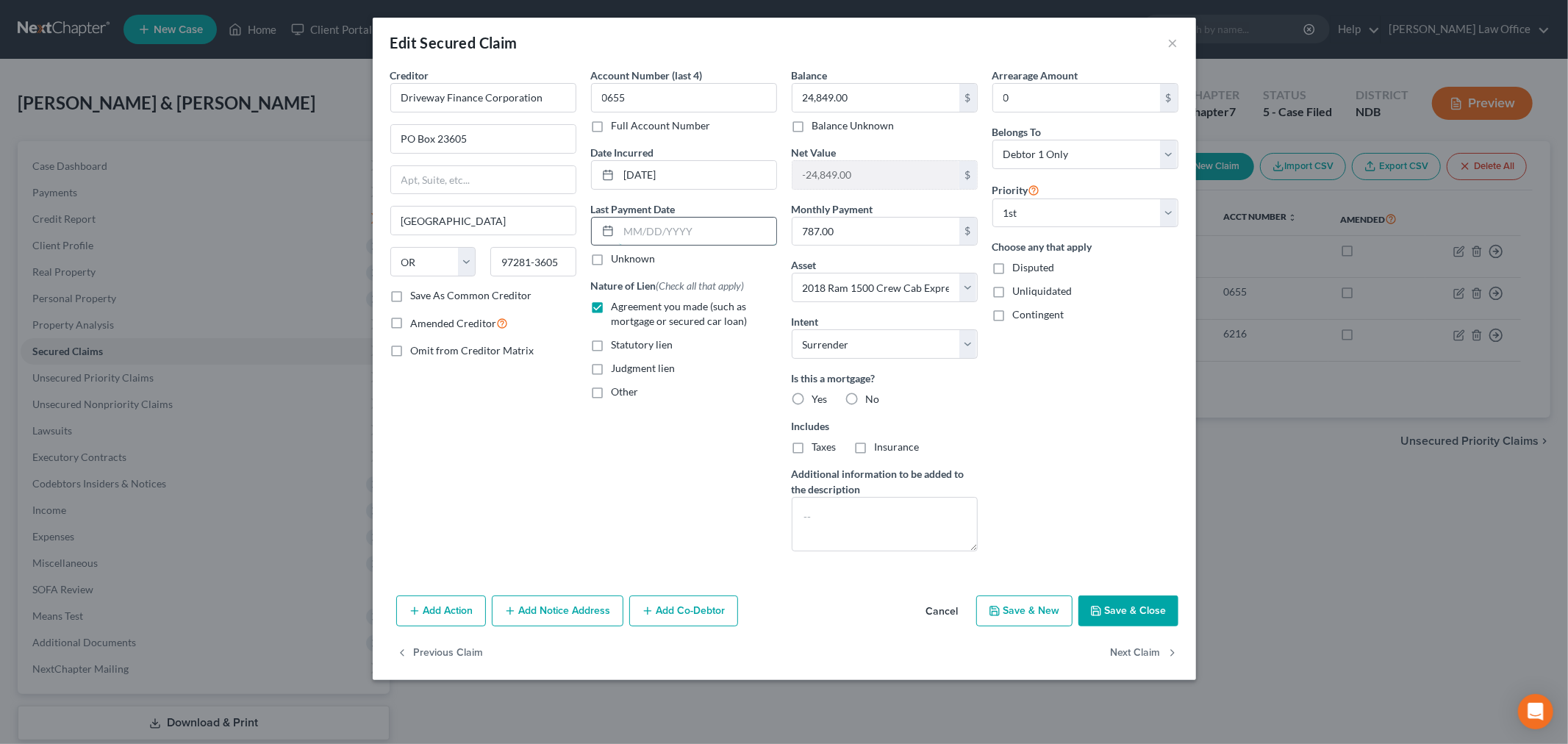
click at [656, 230] on input "text" at bounding box center [698, 232] width 158 height 28
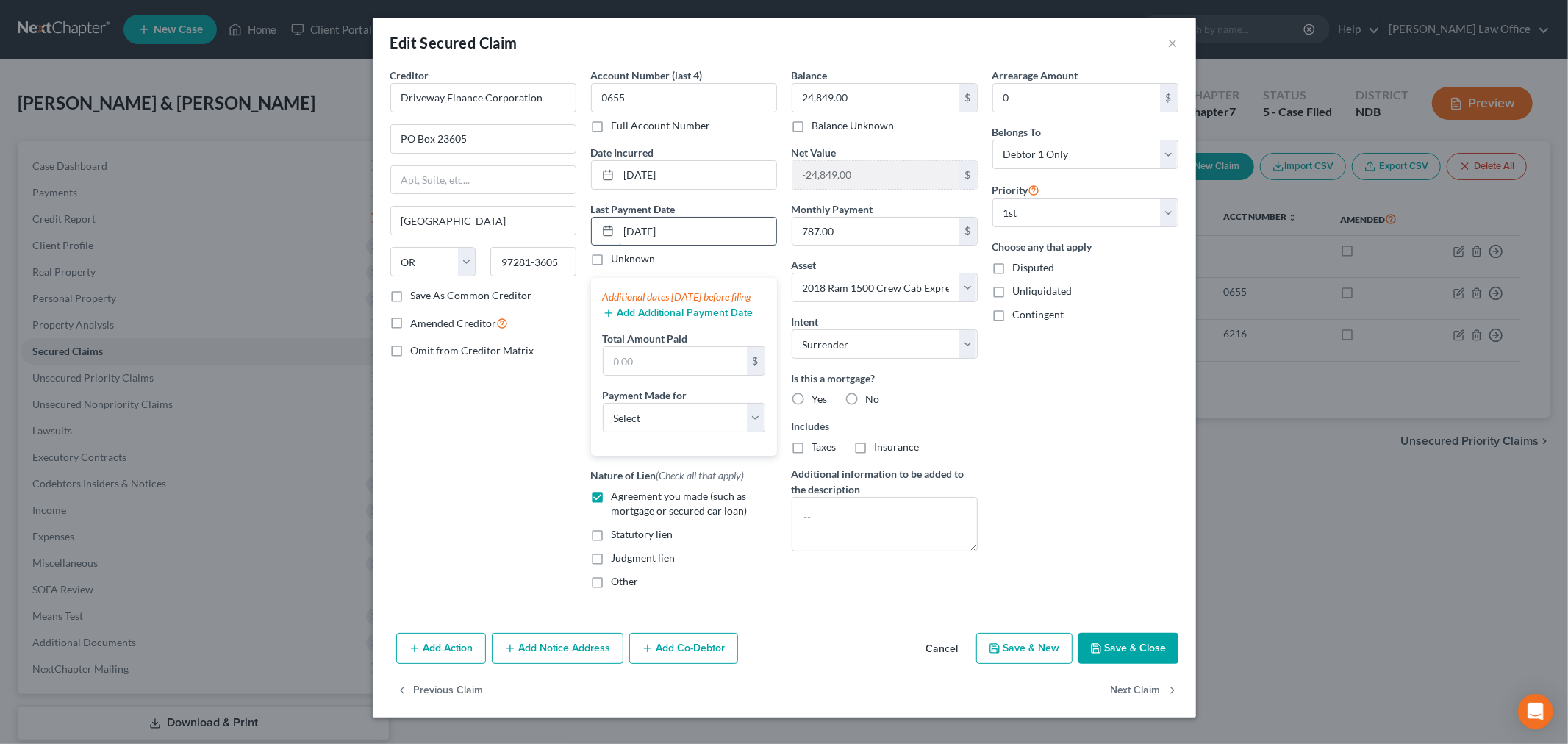
type input "07/02/2025"
click at [684, 375] on input "text" at bounding box center [675, 361] width 143 height 28
type input "1,574.24"
select select "0"
click at [867, 401] on label "No" at bounding box center [873, 400] width 14 height 15
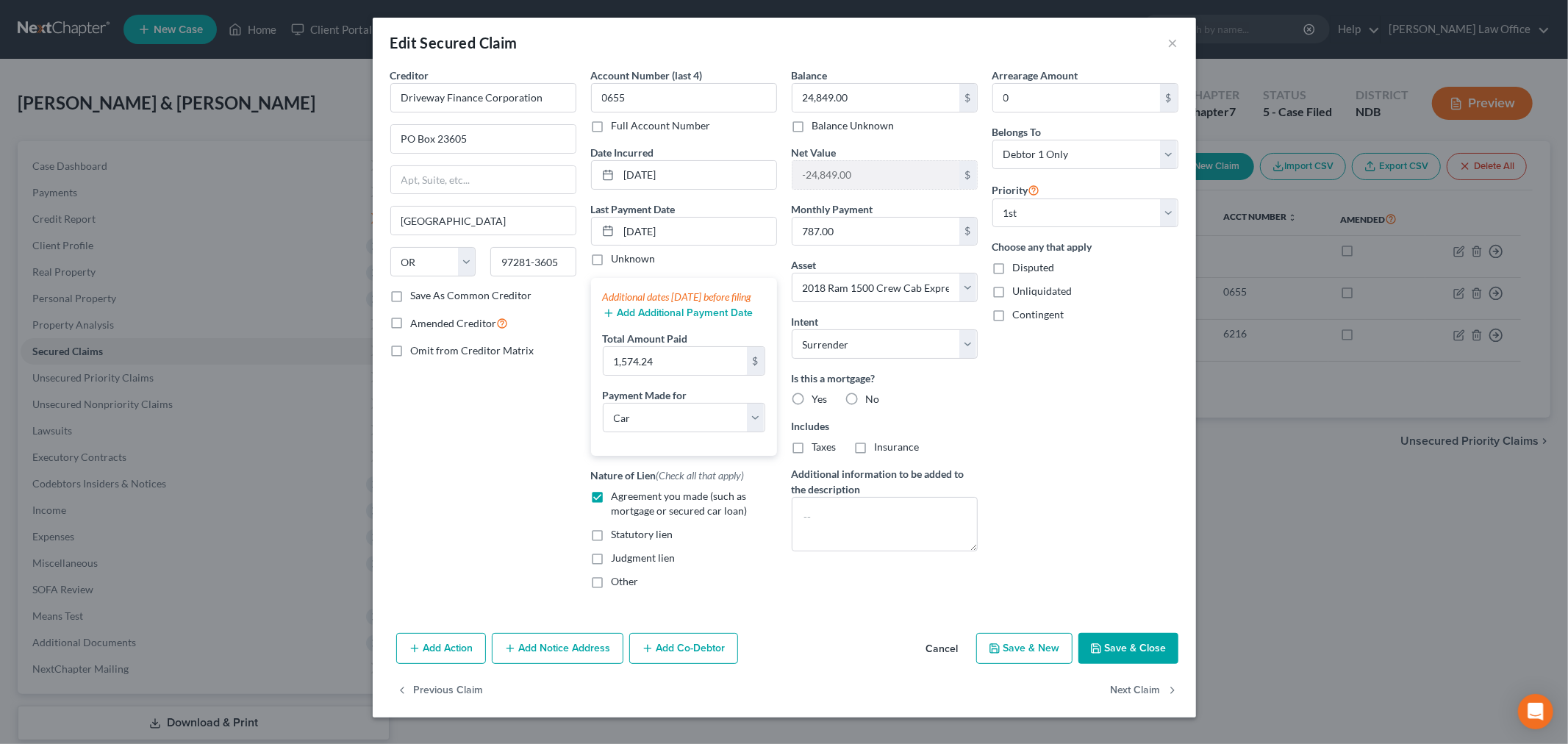
click at [872, 401] on input "No" at bounding box center [877, 397] width 9 height 9
radio input "true"
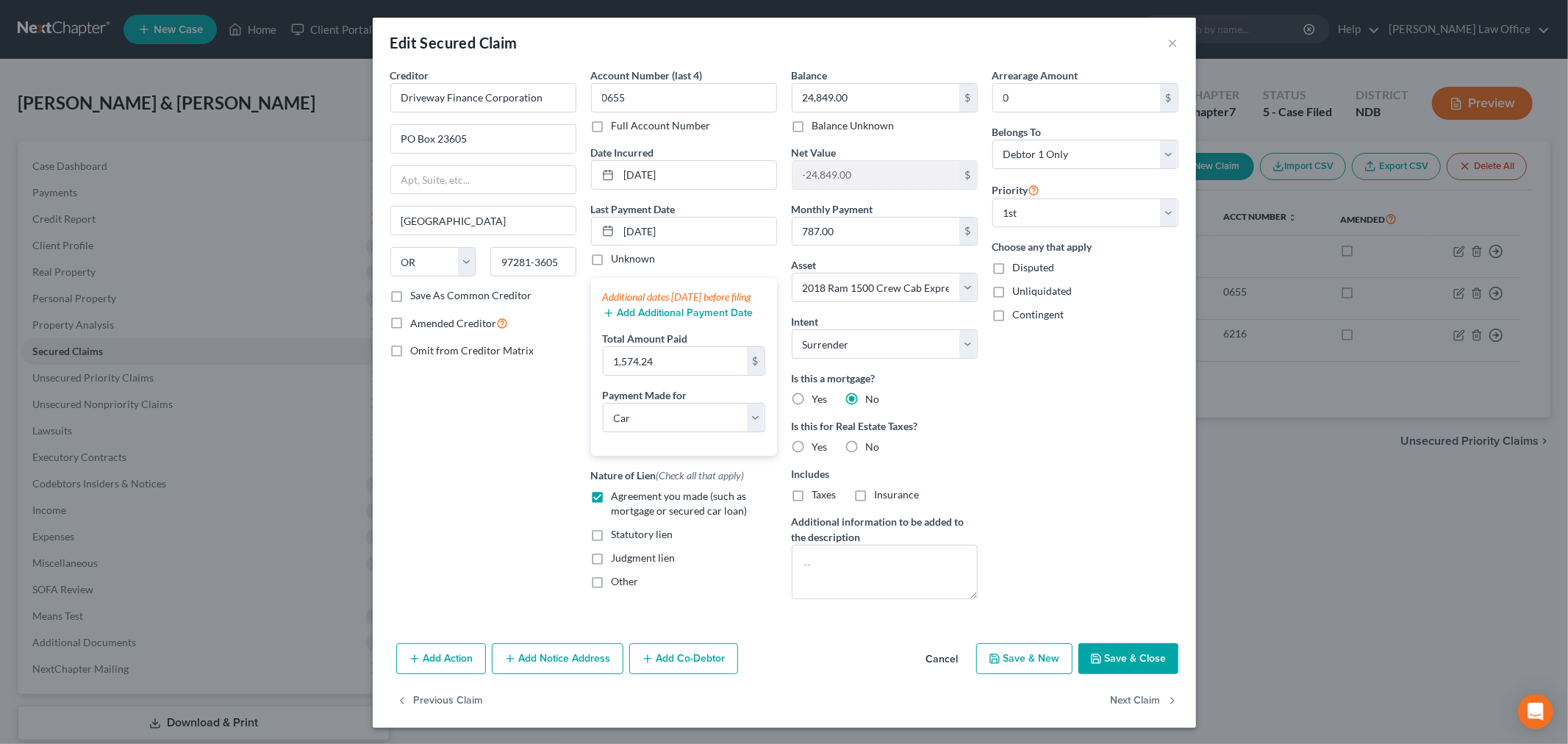
click at [867, 450] on label "No" at bounding box center [873, 447] width 14 height 15
click at [872, 450] on input "No" at bounding box center [877, 444] width 9 height 9
radio input "true"
drag, startPoint x: 579, startPoint y: 672, endPoint x: 501, endPoint y: 546, distance: 148.2
click at [578, 672] on button "Add Notice Address" at bounding box center [557, 658] width 132 height 30
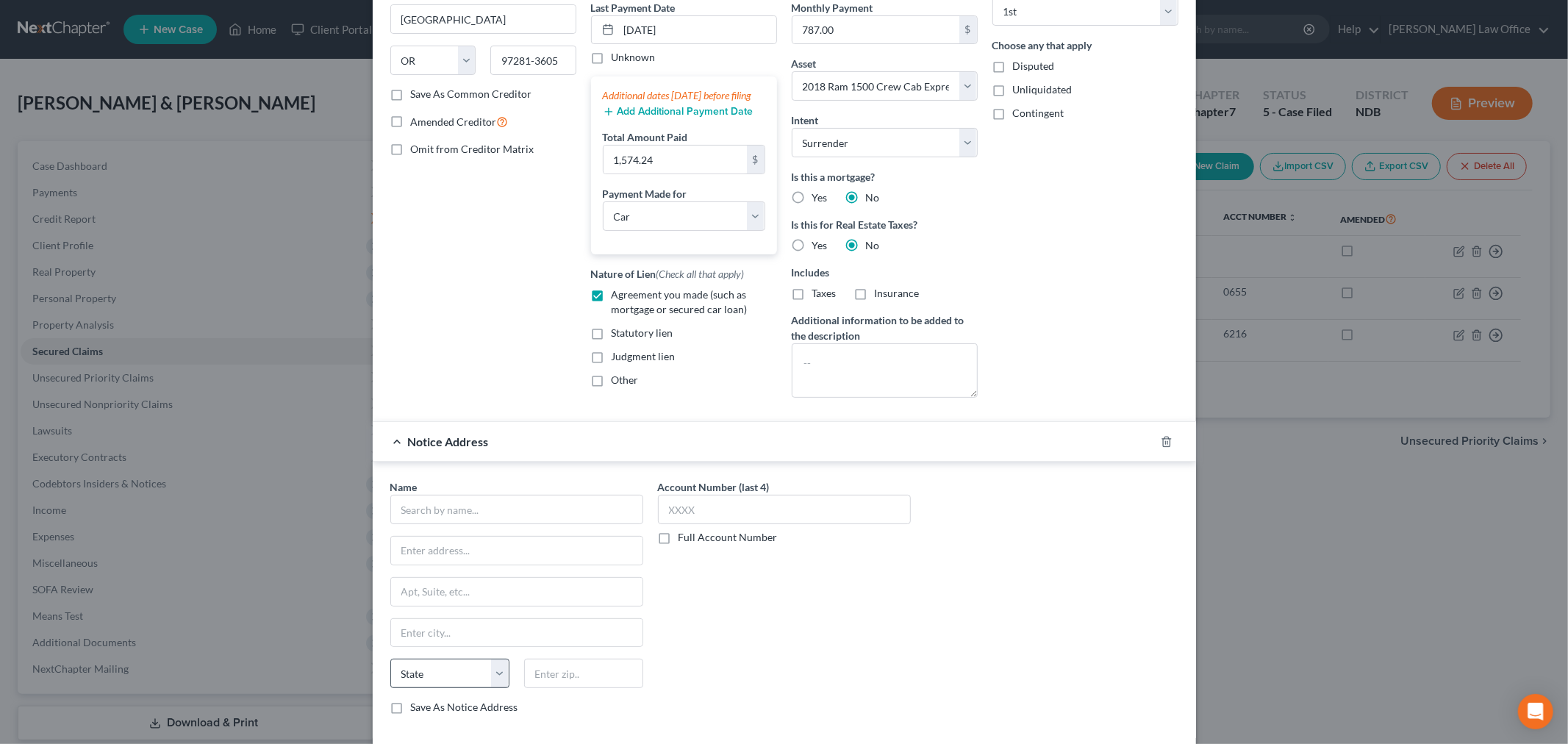
scroll to position [324, 0]
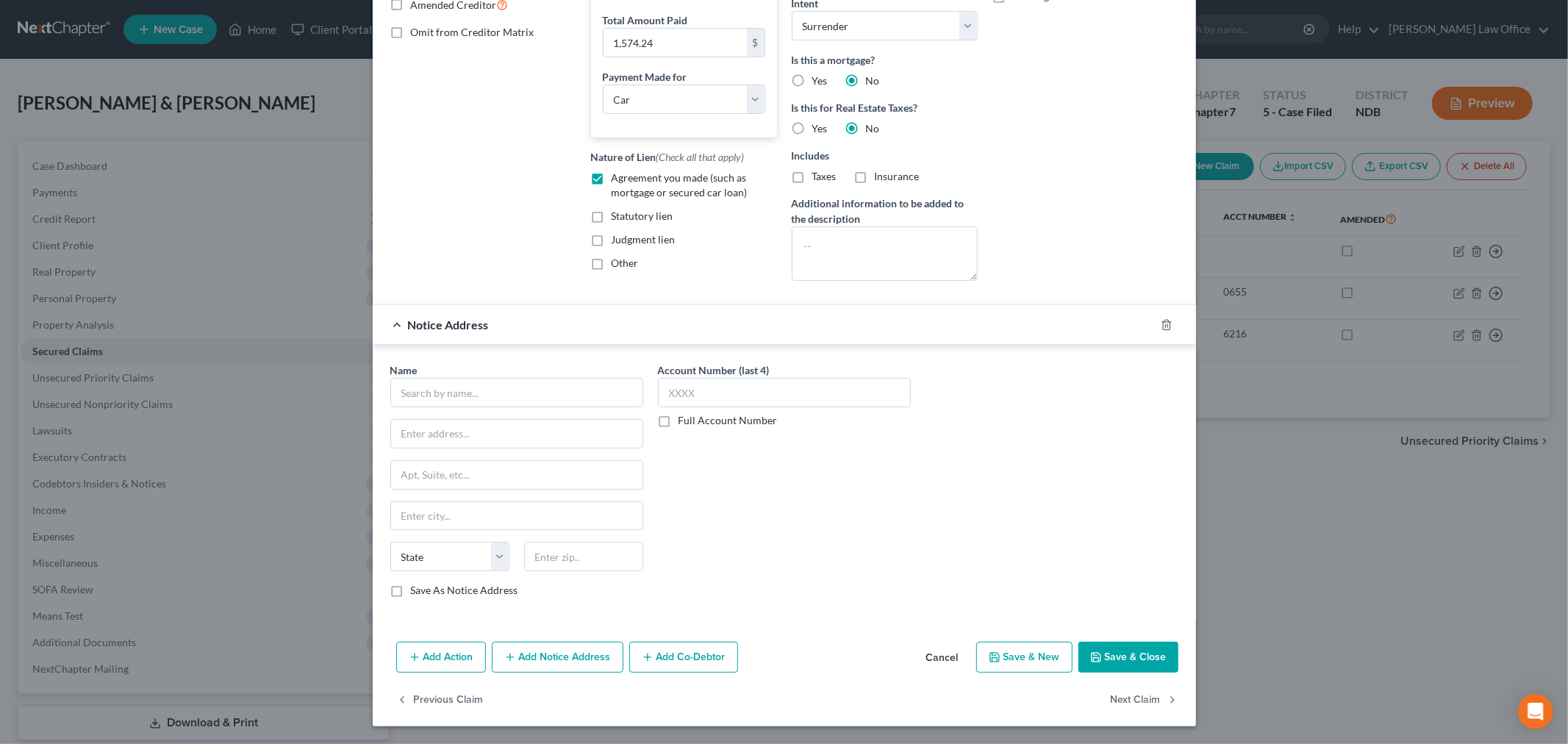
drag, startPoint x: 537, startPoint y: 354, endPoint x: 516, endPoint y: 372, distance: 27.7
click at [533, 354] on div "Name * State AL AK AR AZ CA CO CT DE DC FL GA GU HI ID IL IN IA KS KY LA ME MD …" at bounding box center [784, 484] width 823 height 277
click at [502, 400] on input "text" at bounding box center [517, 393] width 253 height 30
click at [472, 453] on div "Driveway Financial" at bounding box center [479, 453] width 153 height 15
type input "Driveway Financial"
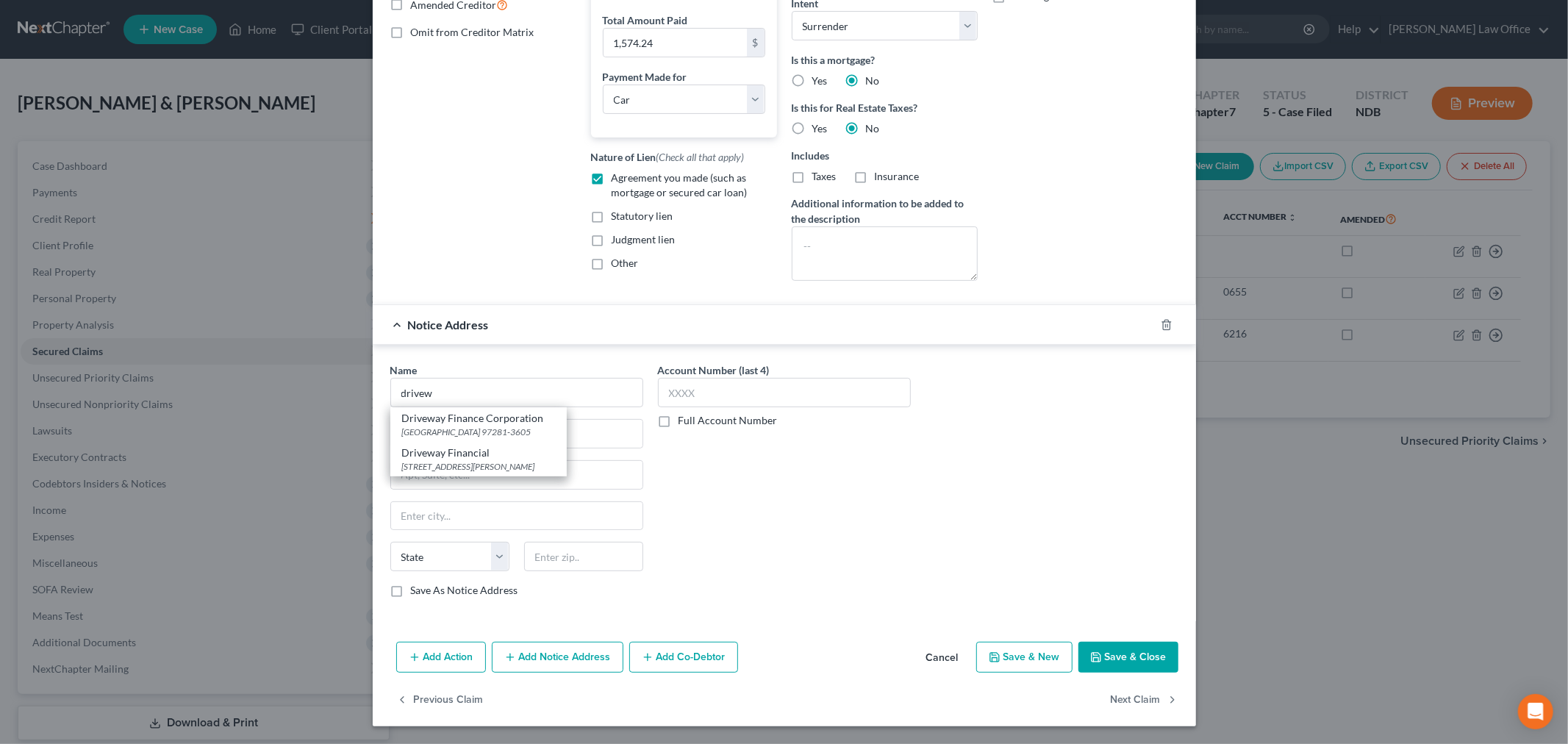
type input "326 N Bartlett St"
type input "Medford"
select select "38"
type input "97501"
click at [1103, 662] on button "Save & Close" at bounding box center [1129, 657] width 100 height 30
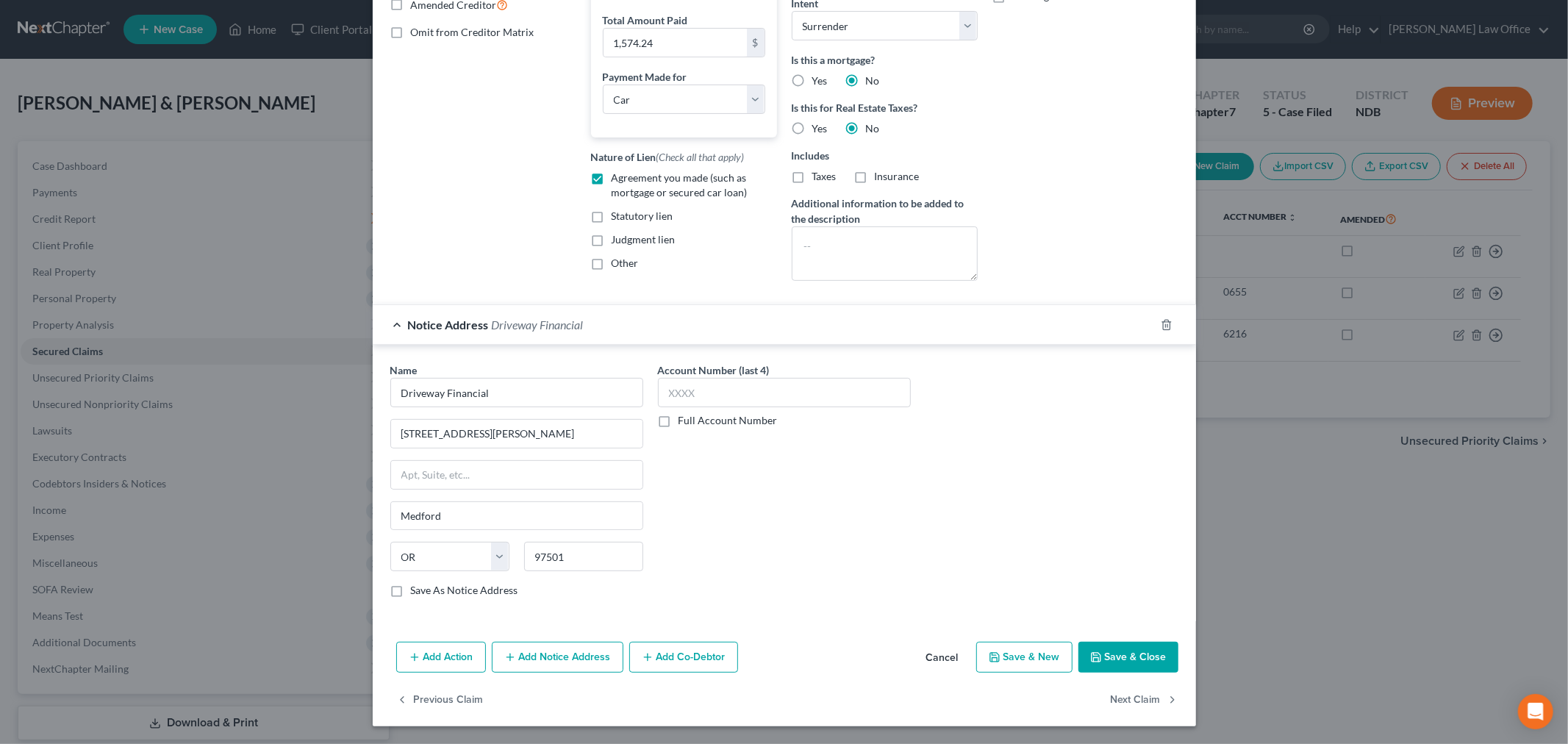
select select
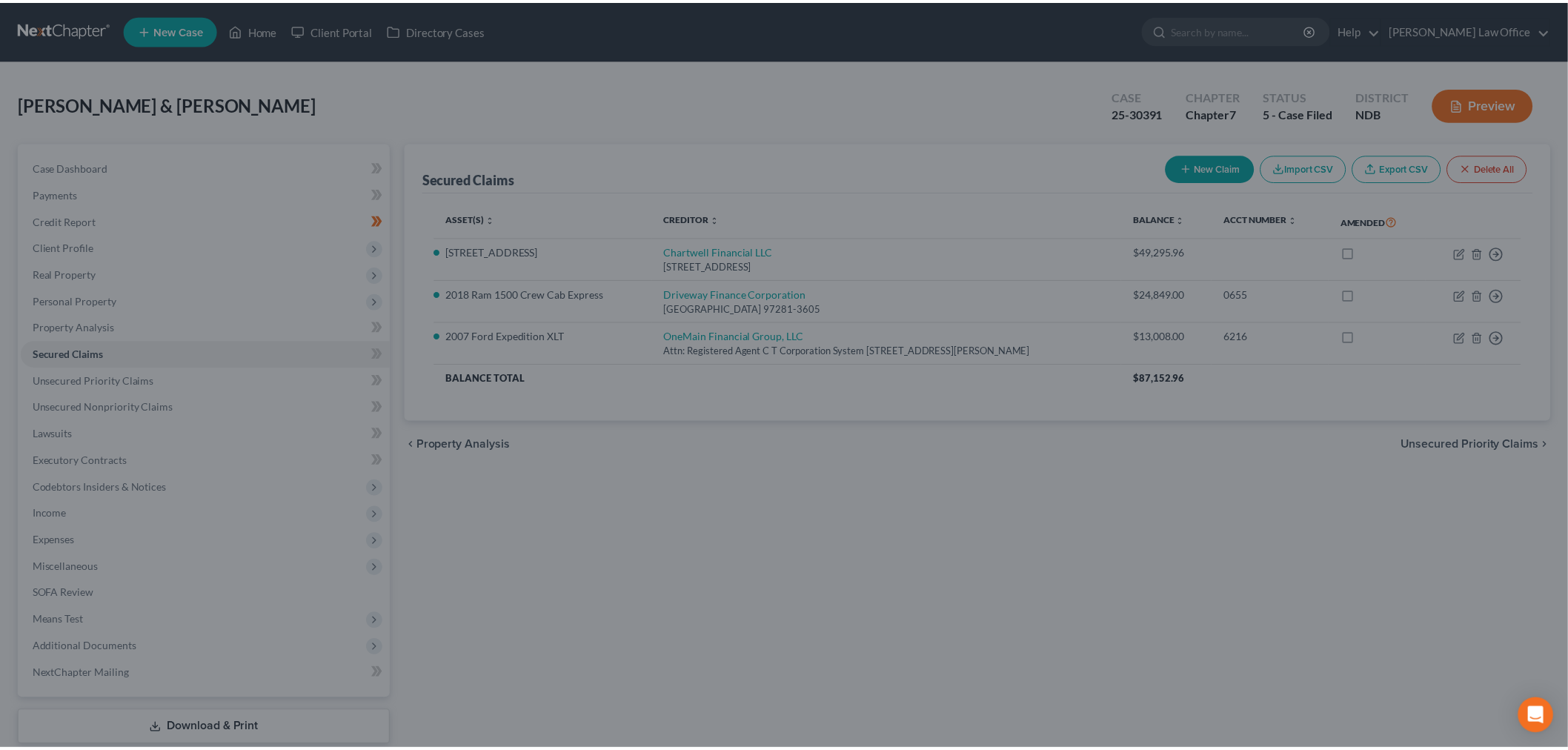
scroll to position [0, 0]
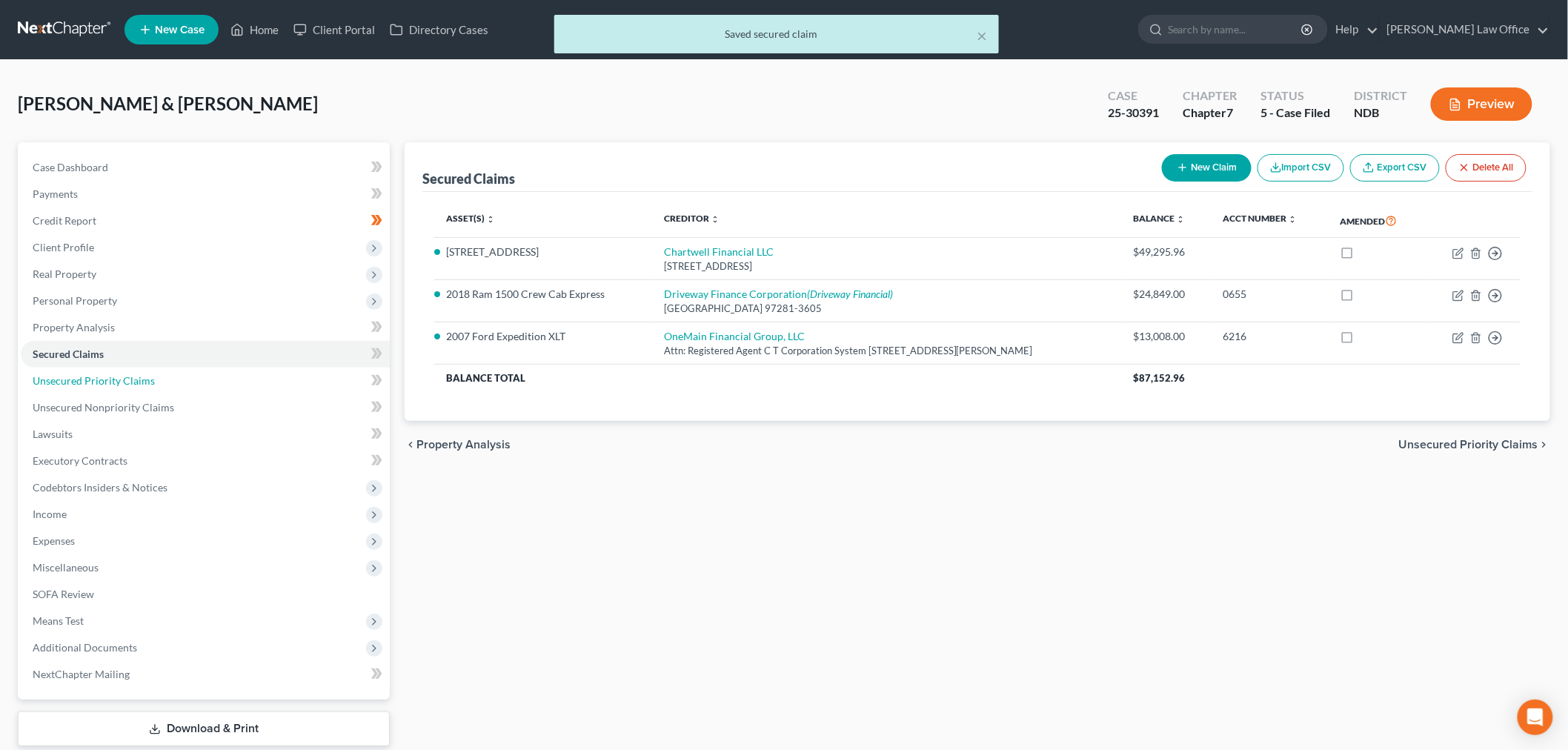
drag, startPoint x: 177, startPoint y: 370, endPoint x: 574, endPoint y: 416, distance: 399.7
click at [177, 370] on link "Unsecured Priority Claims" at bounding box center [205, 381] width 369 height 27
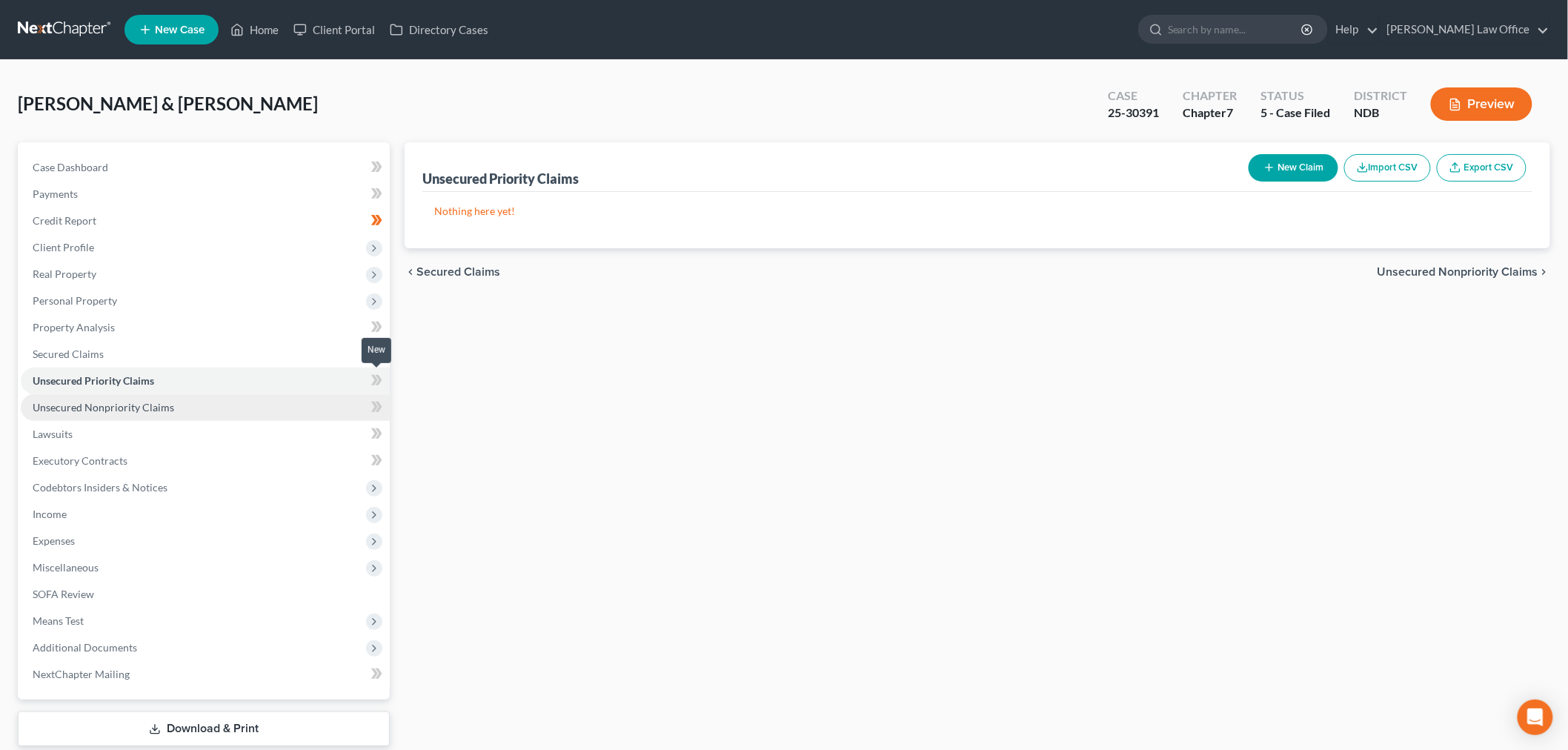
drag, startPoint x: 385, startPoint y: 377, endPoint x: 341, endPoint y: 394, distance: 47.2
click at [385, 377] on span at bounding box center [377, 382] width 26 height 22
click at [298, 397] on link "Unsecured Nonpriority Claims" at bounding box center [205, 408] width 369 height 27
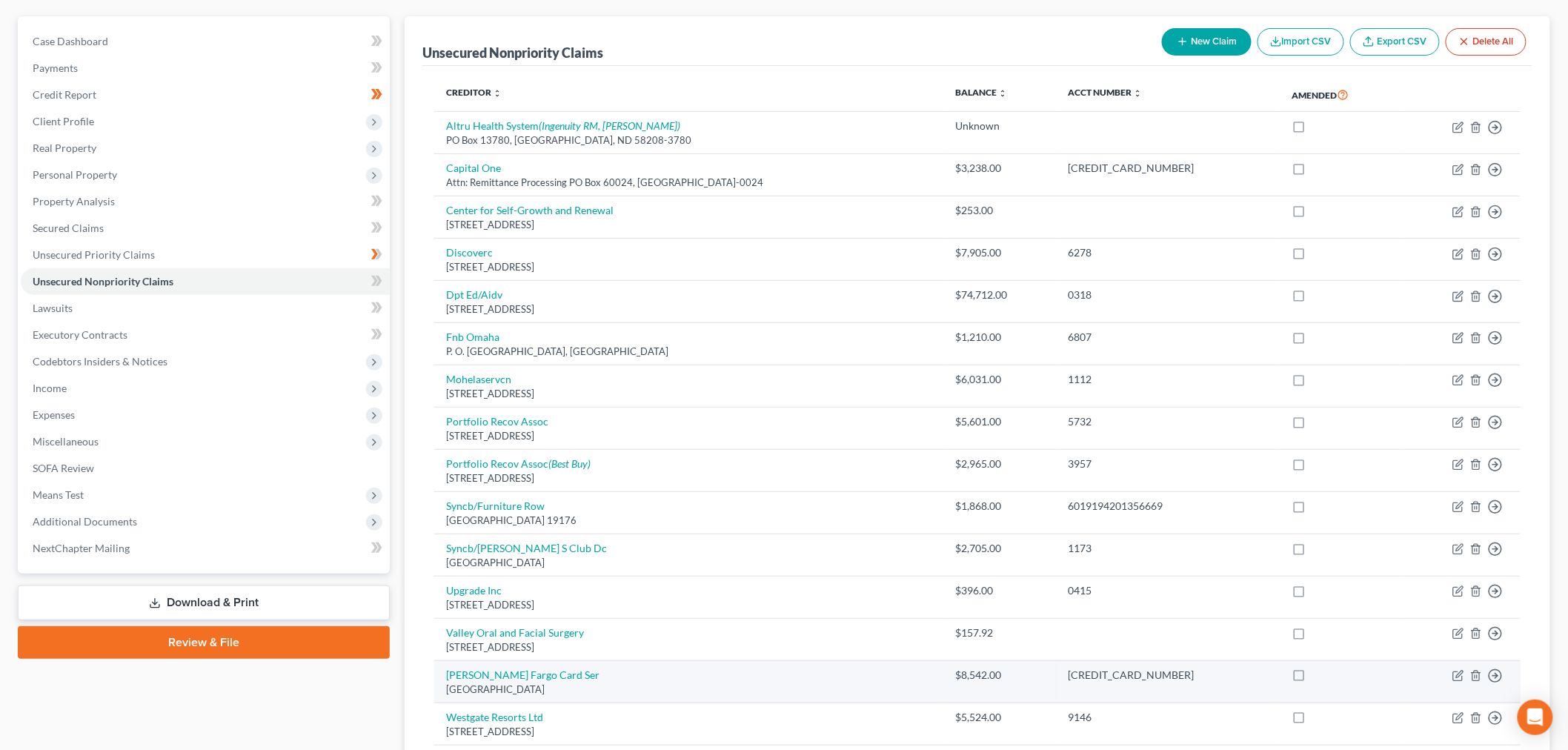
scroll to position [165, 0]
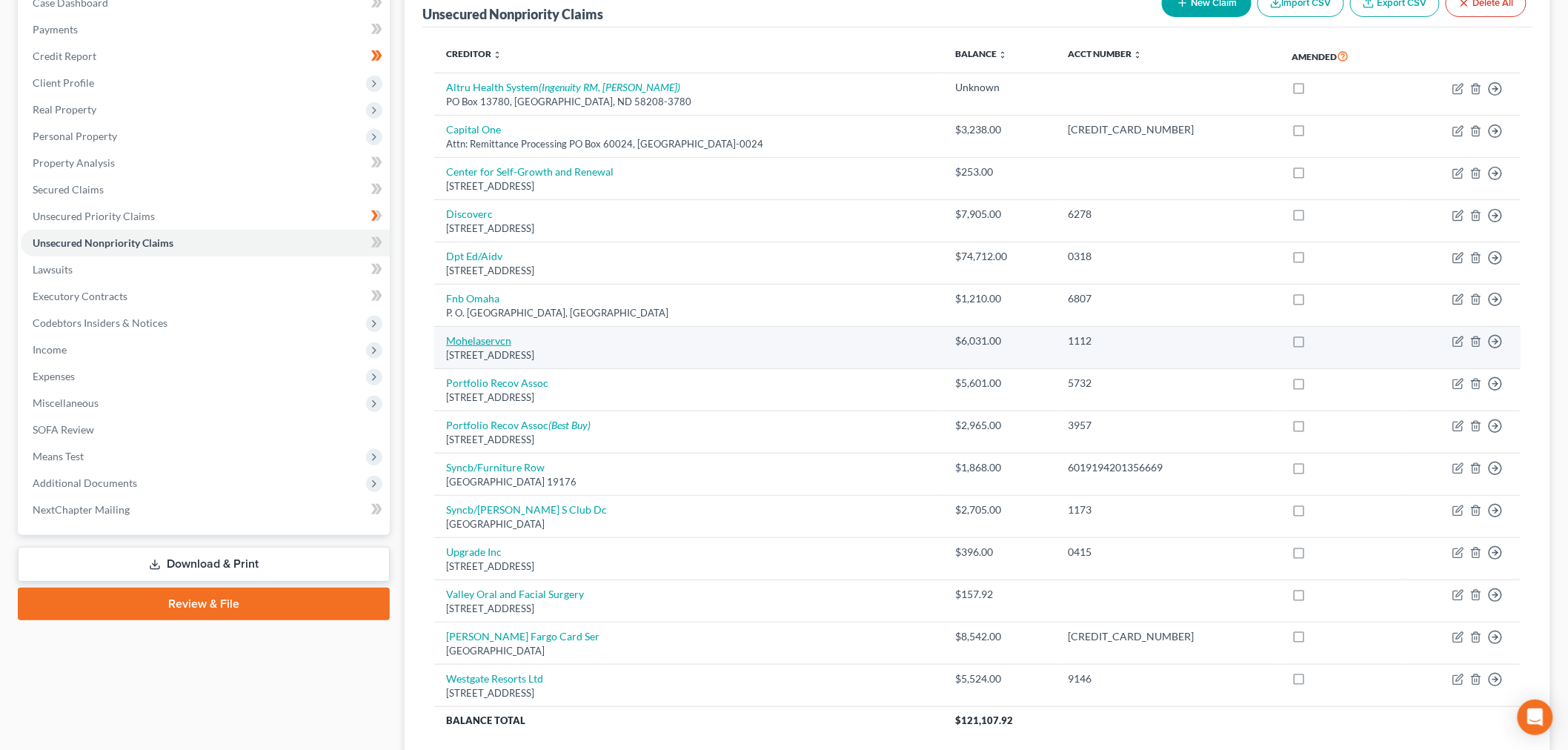
click at [483, 344] on link "Mohelaservcn" at bounding box center [479, 341] width 65 height 13
select select "26"
select select "17"
select select "1"
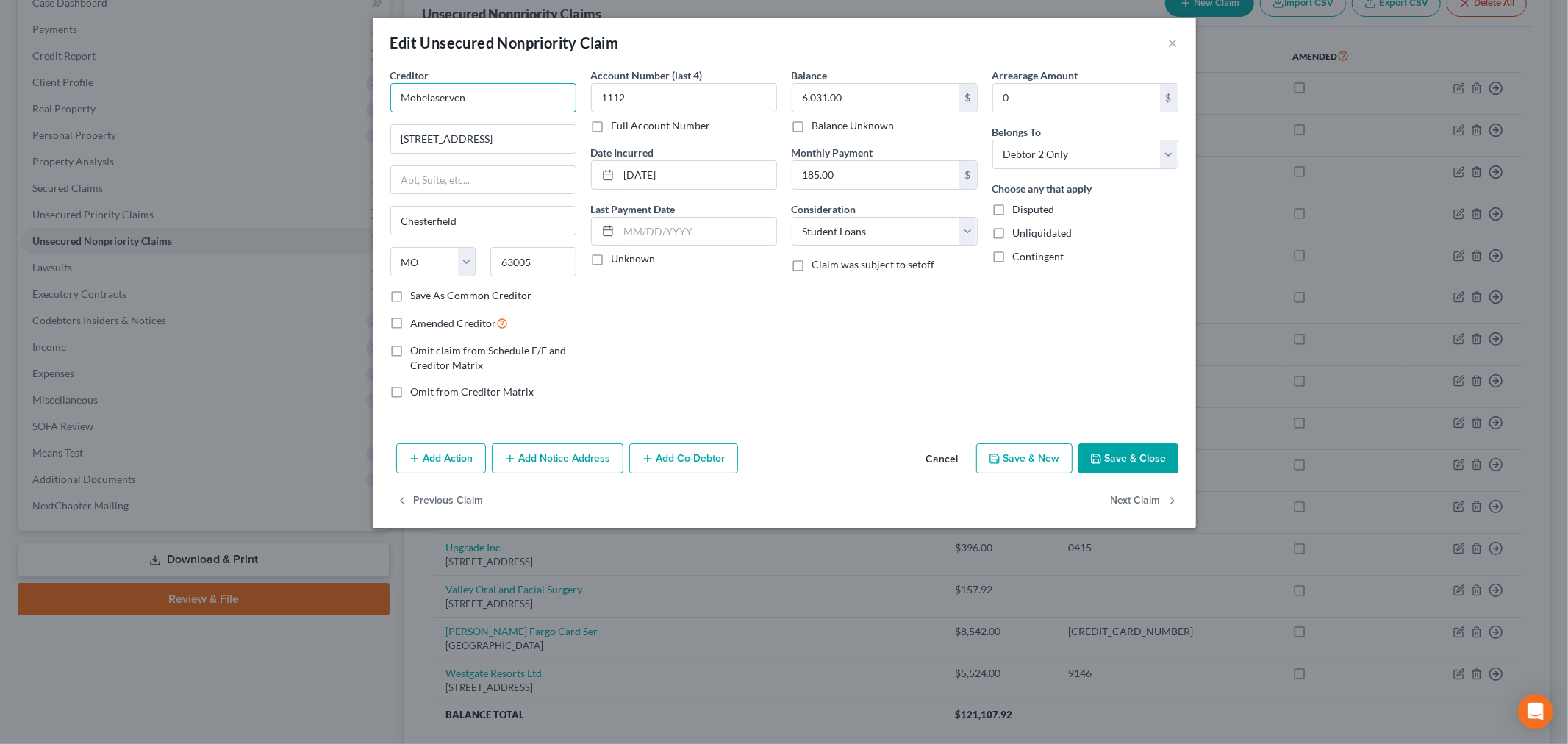
click at [510, 99] on input "Mohelaservcn" at bounding box center [484, 98] width 186 height 30
click at [487, 178] on div "633 Spirit Drive, Chesterfield, MO 63005" at bounding box center [479, 172] width 153 height 13
type input "Mohela/Dept Of Ed"
click at [1131, 461] on button "Save & Close" at bounding box center [1129, 458] width 100 height 30
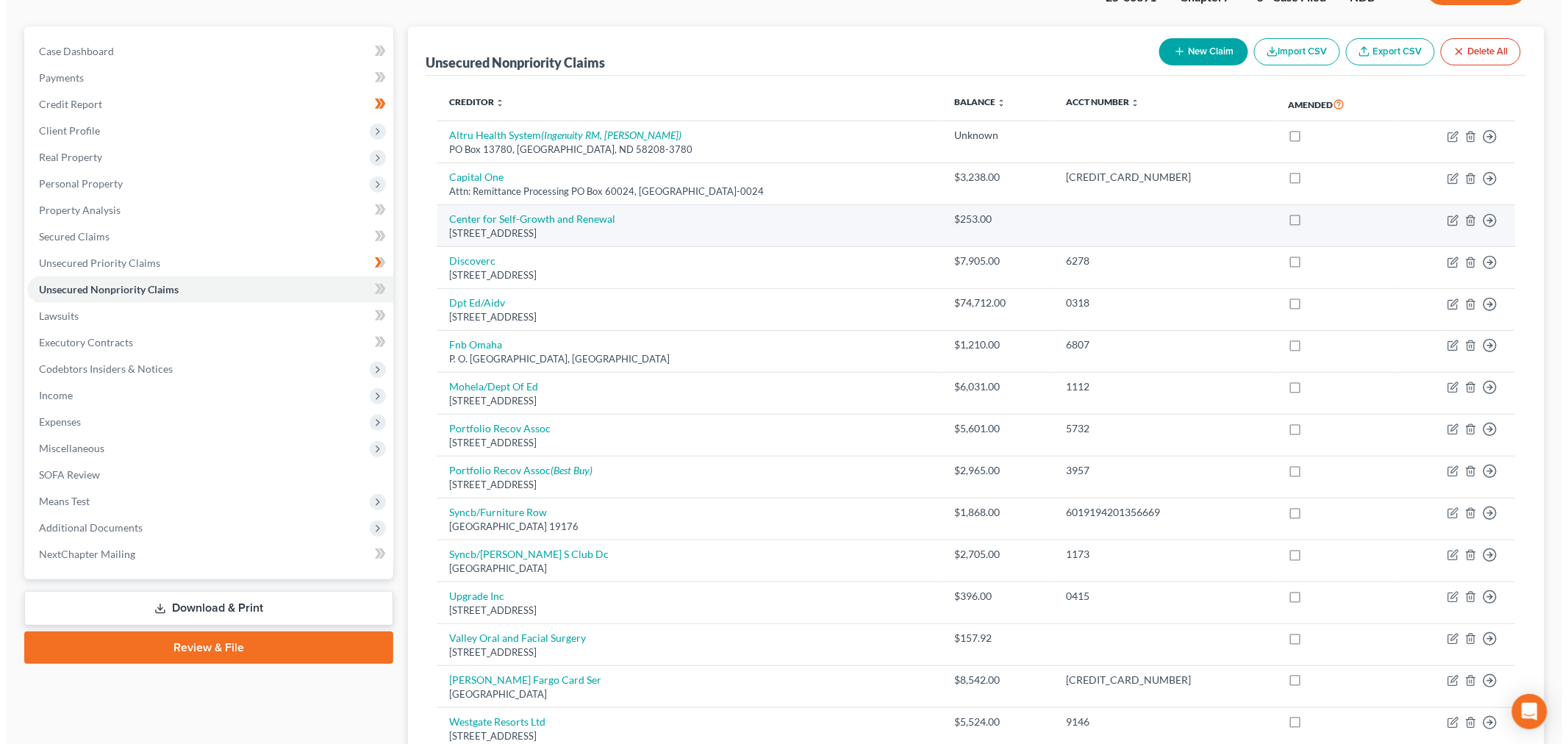
scroll to position [0, 0]
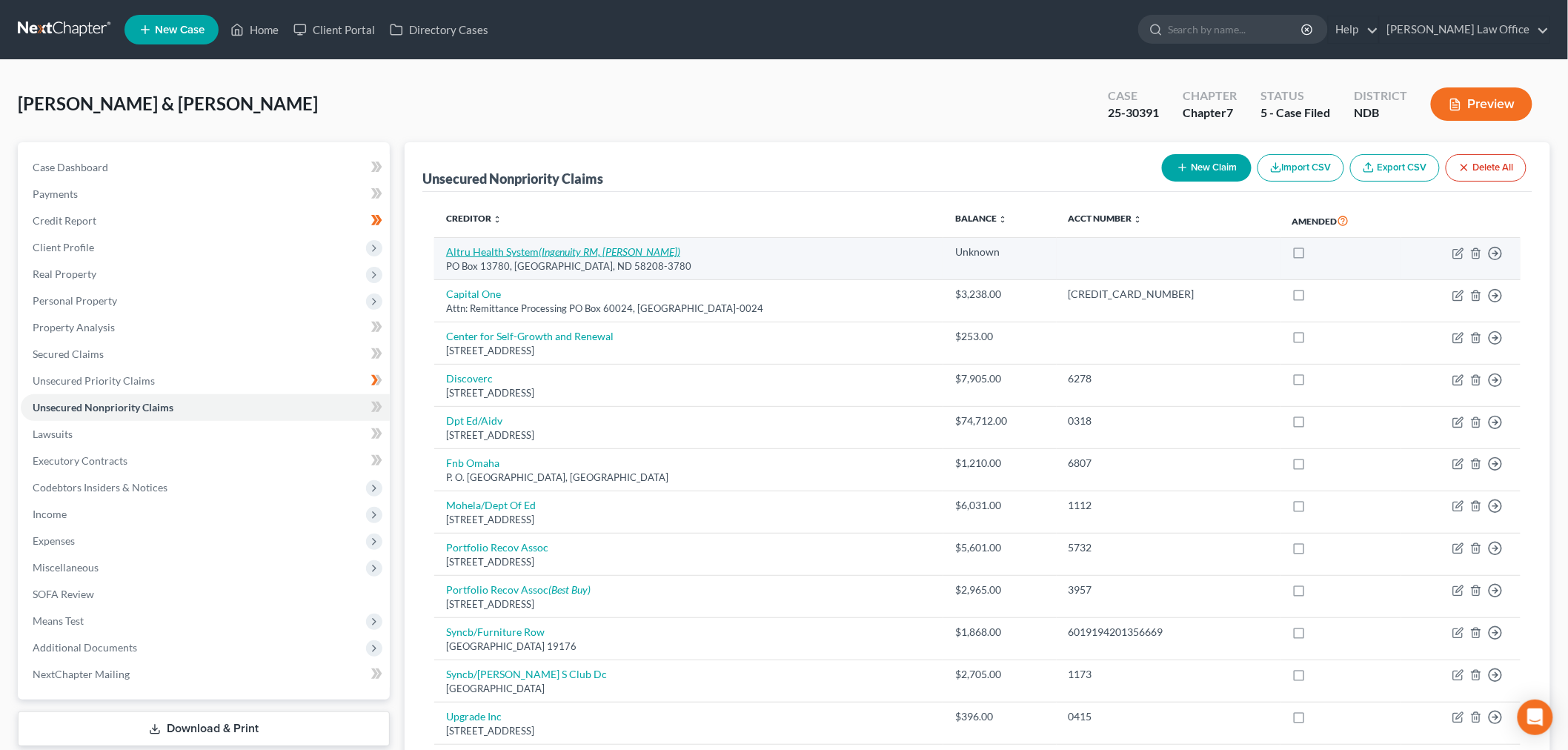
click at [482, 250] on link "Altru Health System (Ingenuity RM, Todd Kranda)" at bounding box center [564, 252] width 234 height 13
select select "29"
select select "9"
select select "2"
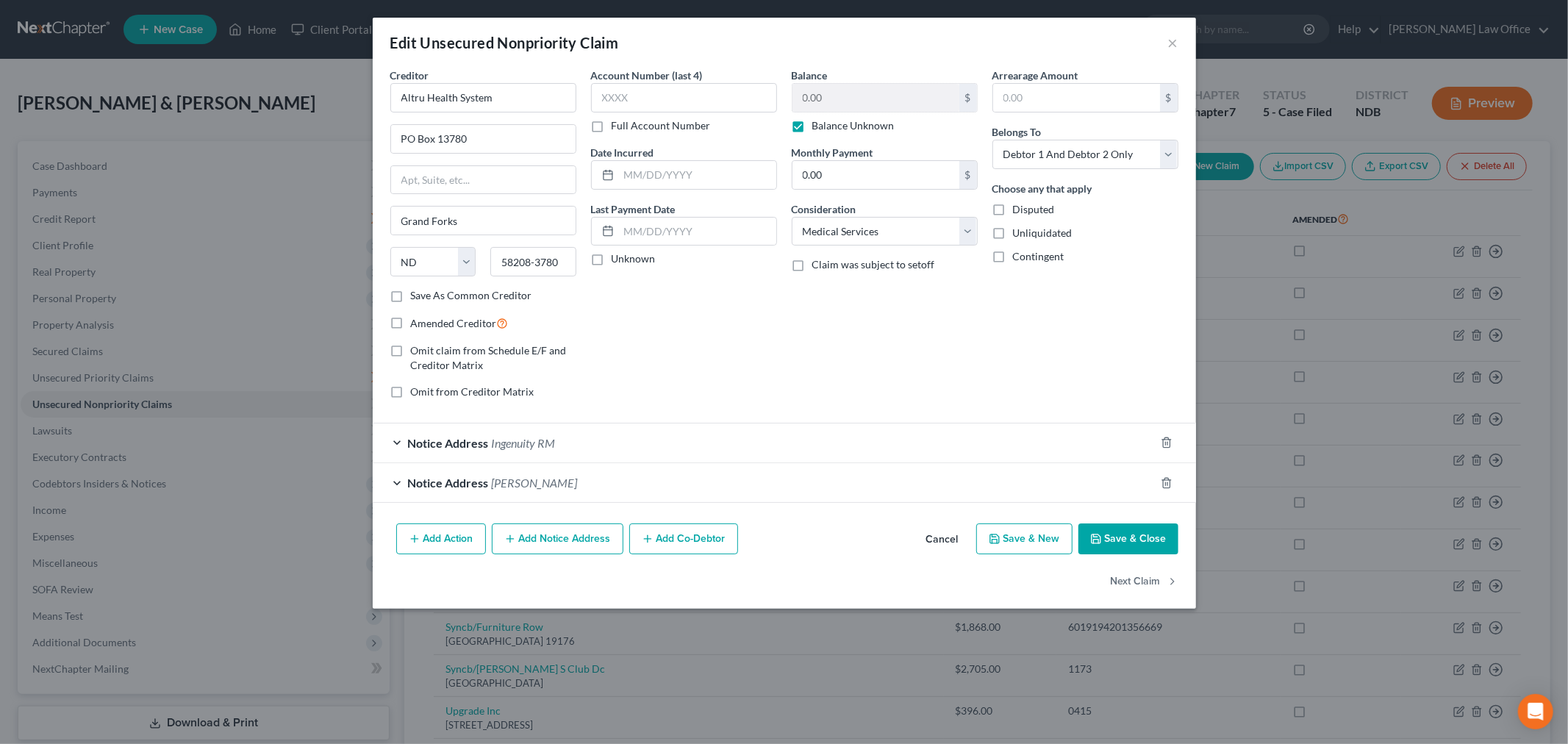
drag, startPoint x: 802, startPoint y: 125, endPoint x: 1094, endPoint y: 247, distance: 316.5
click at [812, 125] on label "Balance Unknown" at bounding box center [853, 126] width 82 height 15
click at [819, 125] on input "Balance Unknown" at bounding box center [823, 123] width 9 height 9
checkbox input "false"
click at [856, 85] on div "Balance 0.00 $ Balance Unknown Balance Undetermined 0.00 $ Balance Unknown" at bounding box center [885, 100] width 186 height 66
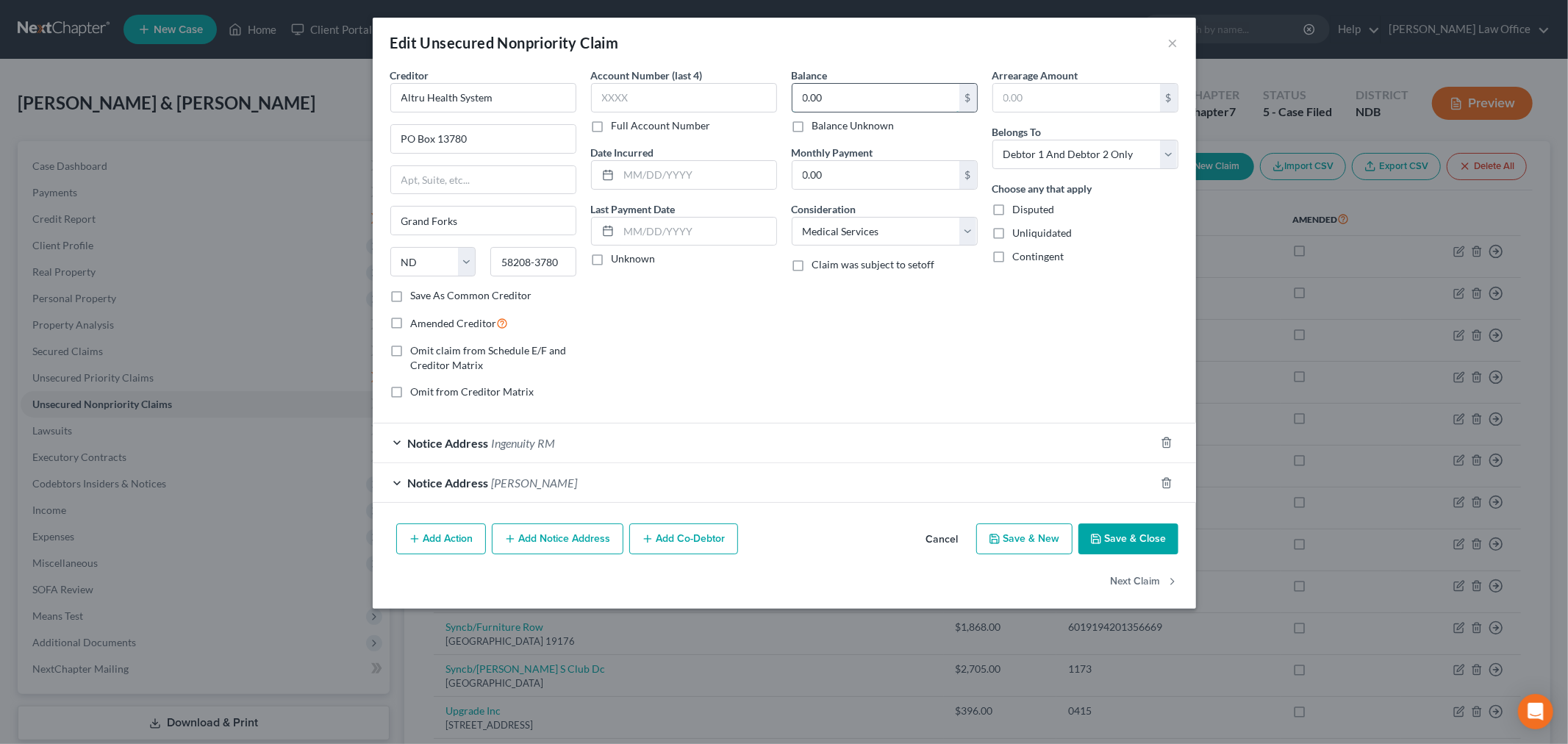
click at [859, 90] on input "0.00" at bounding box center [876, 98] width 167 height 28
type input "10,340.47"
click at [612, 125] on label "Full Account Number" at bounding box center [662, 126] width 100 height 15
click at [617, 125] on input "Full Account Number" at bounding box center [622, 123] width 9 height 9
type input "18-2025-CV-00547"
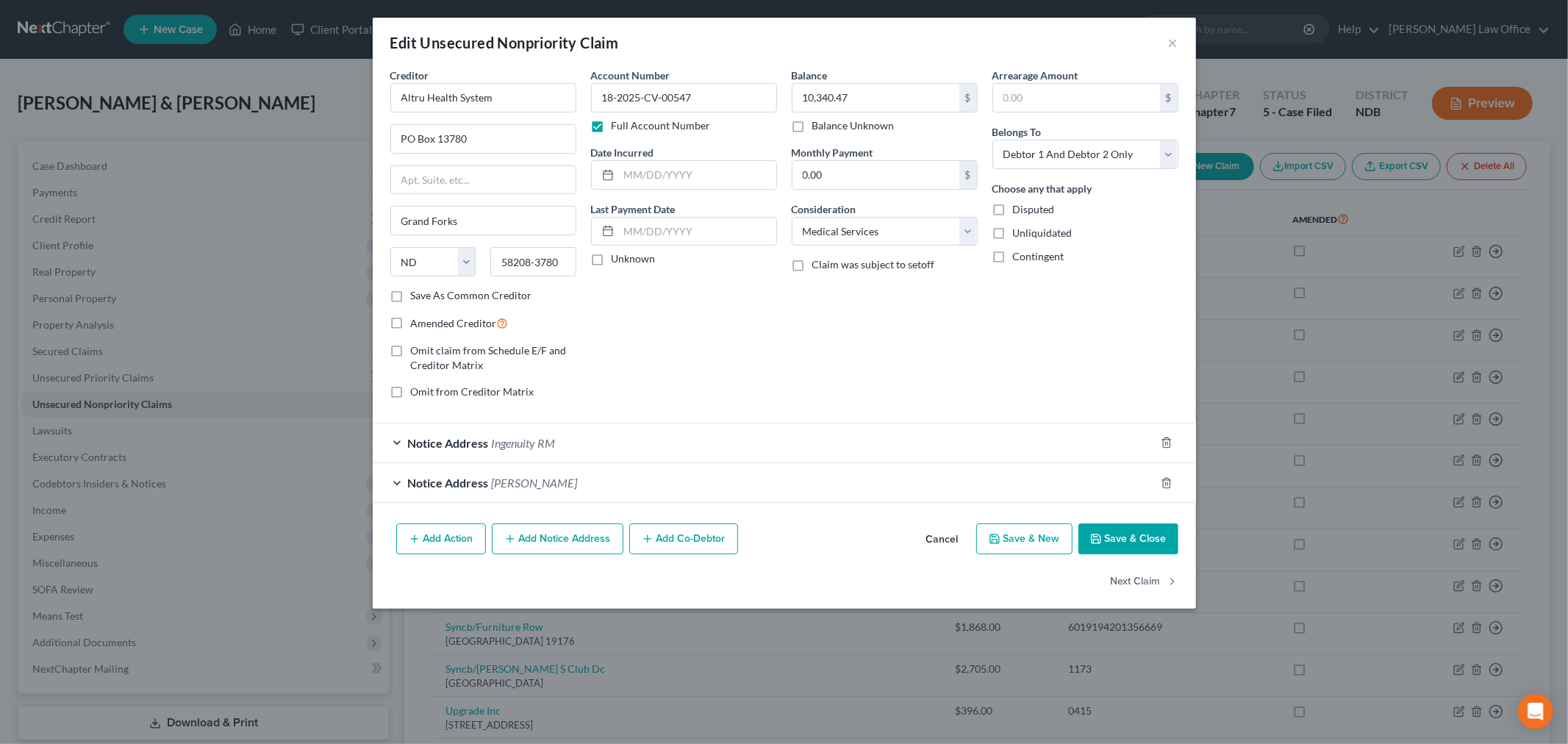
click at [1107, 530] on button "Save & Close" at bounding box center [1129, 538] width 100 height 30
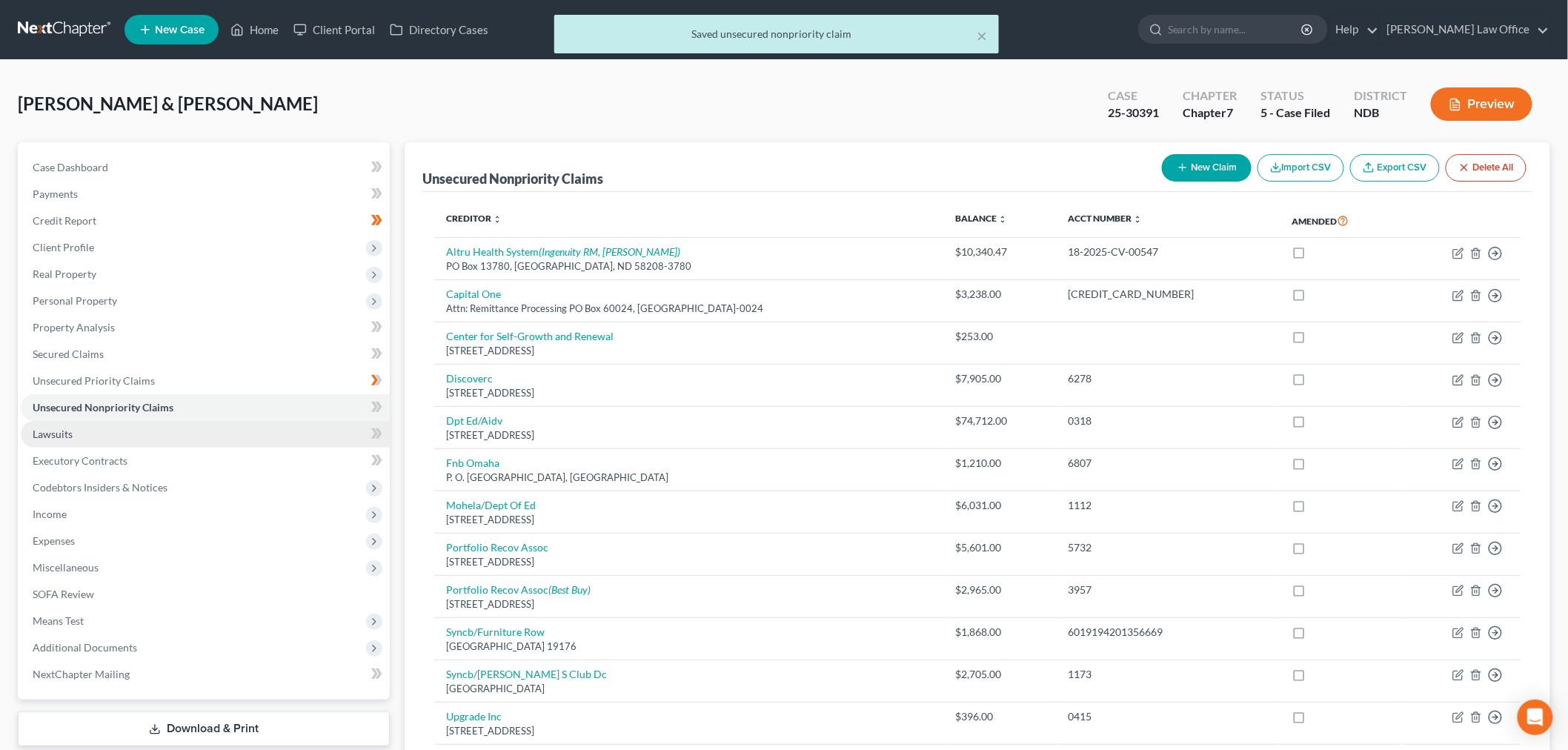
click at [68, 428] on span "Lawsuits" at bounding box center [52, 435] width 40 height 13
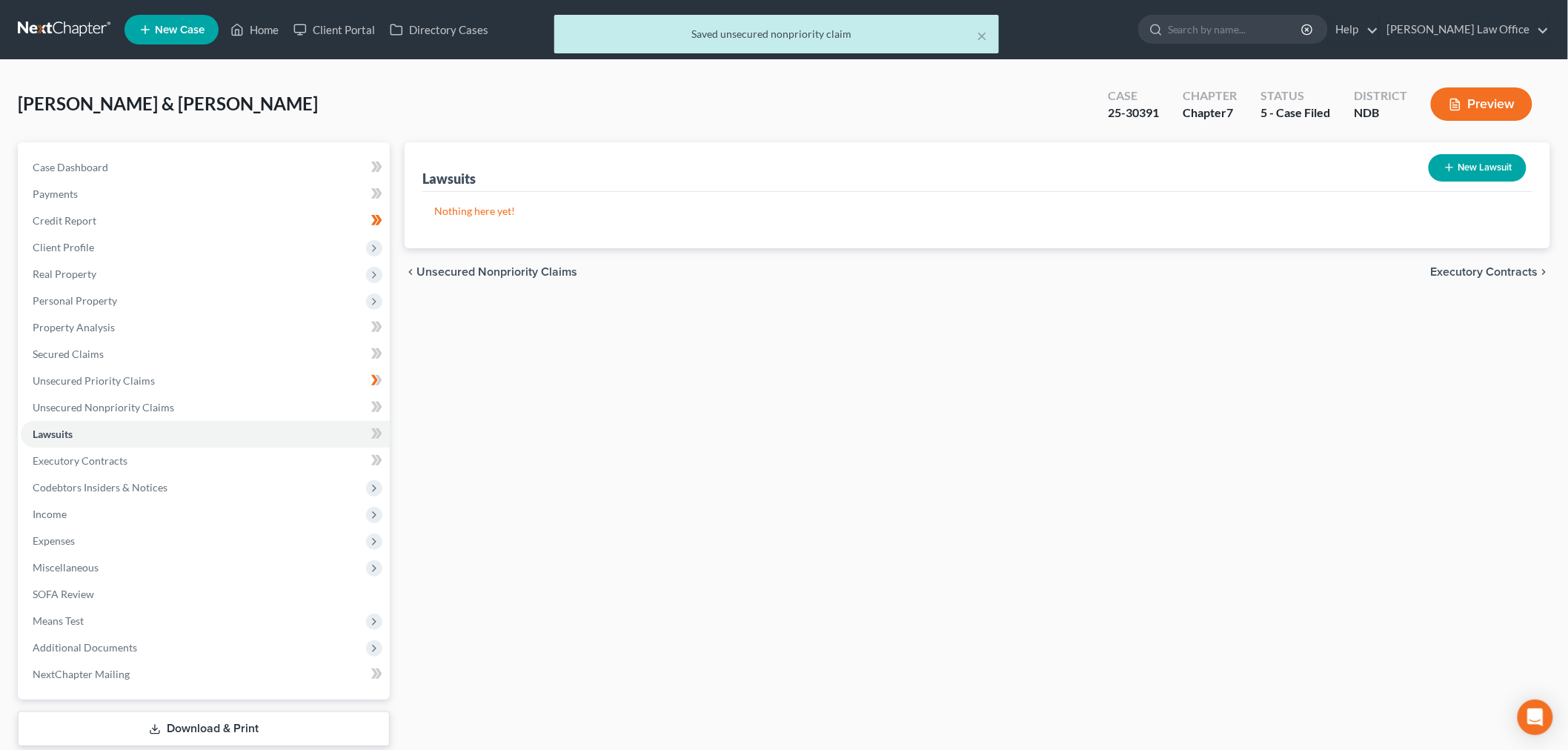
click at [1488, 163] on button "New Lawsuit" at bounding box center [1477, 167] width 98 height 27
select select "0"
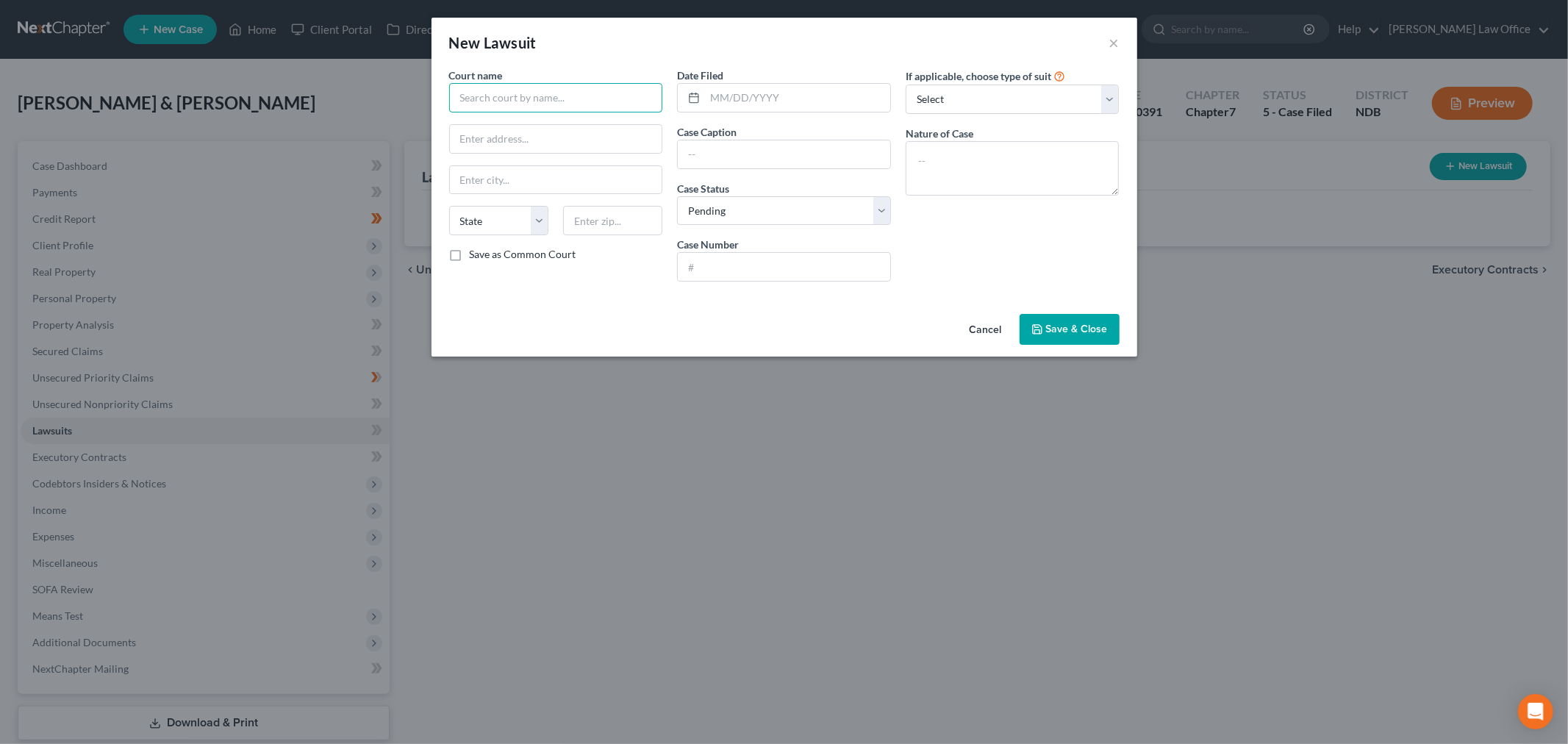
click at [611, 96] on input "text" at bounding box center [557, 98] width 214 height 30
click at [765, 89] on input "text" at bounding box center [797, 98] width 186 height 28
click at [765, 109] on input "text" at bounding box center [797, 98] width 186 height 28
click at [722, 272] on input "text" at bounding box center [784, 267] width 212 height 28
paste input "18-2025-CV-00547"
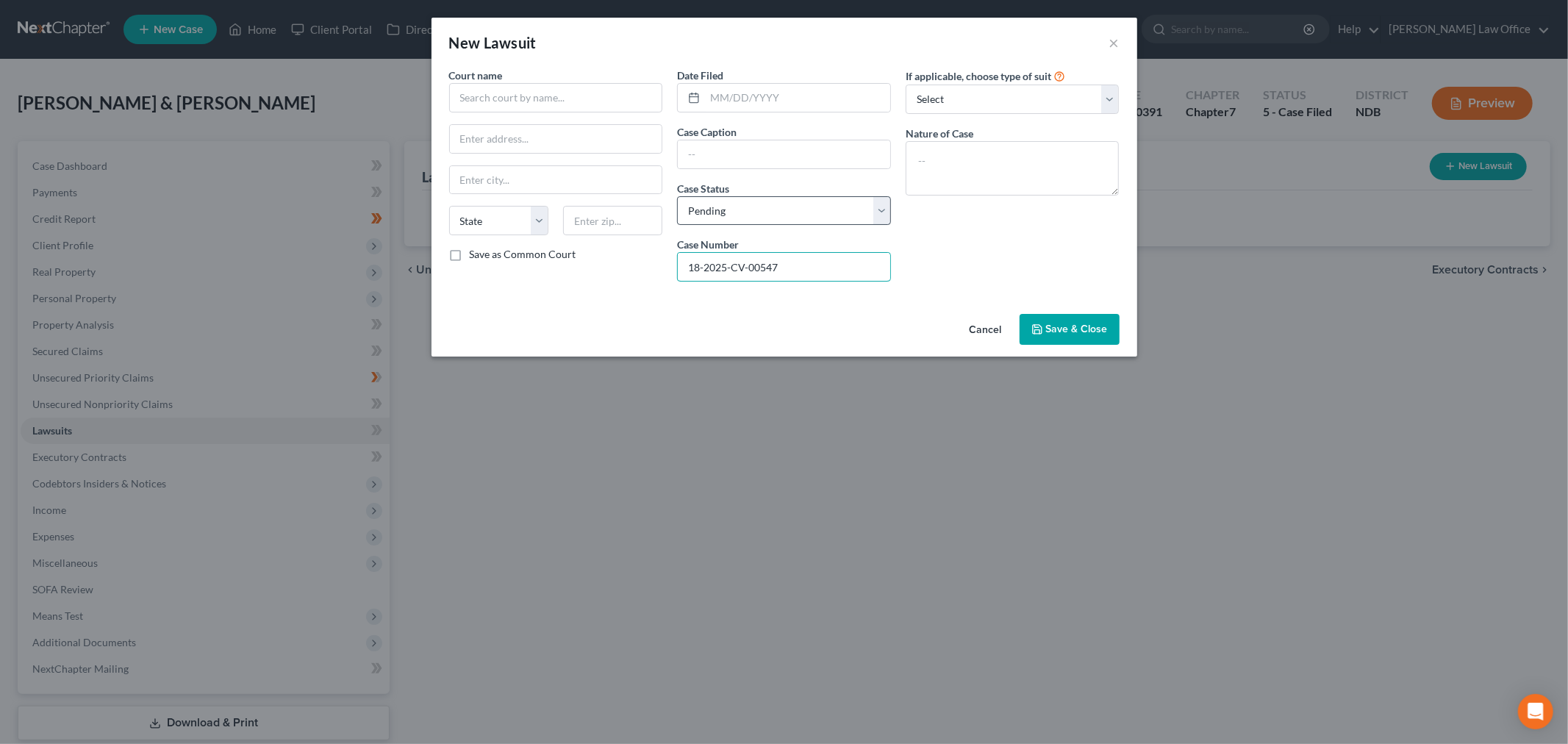
type input "18-2025-CV-00547"
click at [746, 210] on select "Select Pending On Appeal Concluded" at bounding box center [784, 211] width 214 height 30
select select "2"
click at [677, 197] on select "Select Pending On Appeal Concluded" at bounding box center [784, 211] width 214 height 30
click at [740, 161] on input "text" at bounding box center [784, 154] width 212 height 28
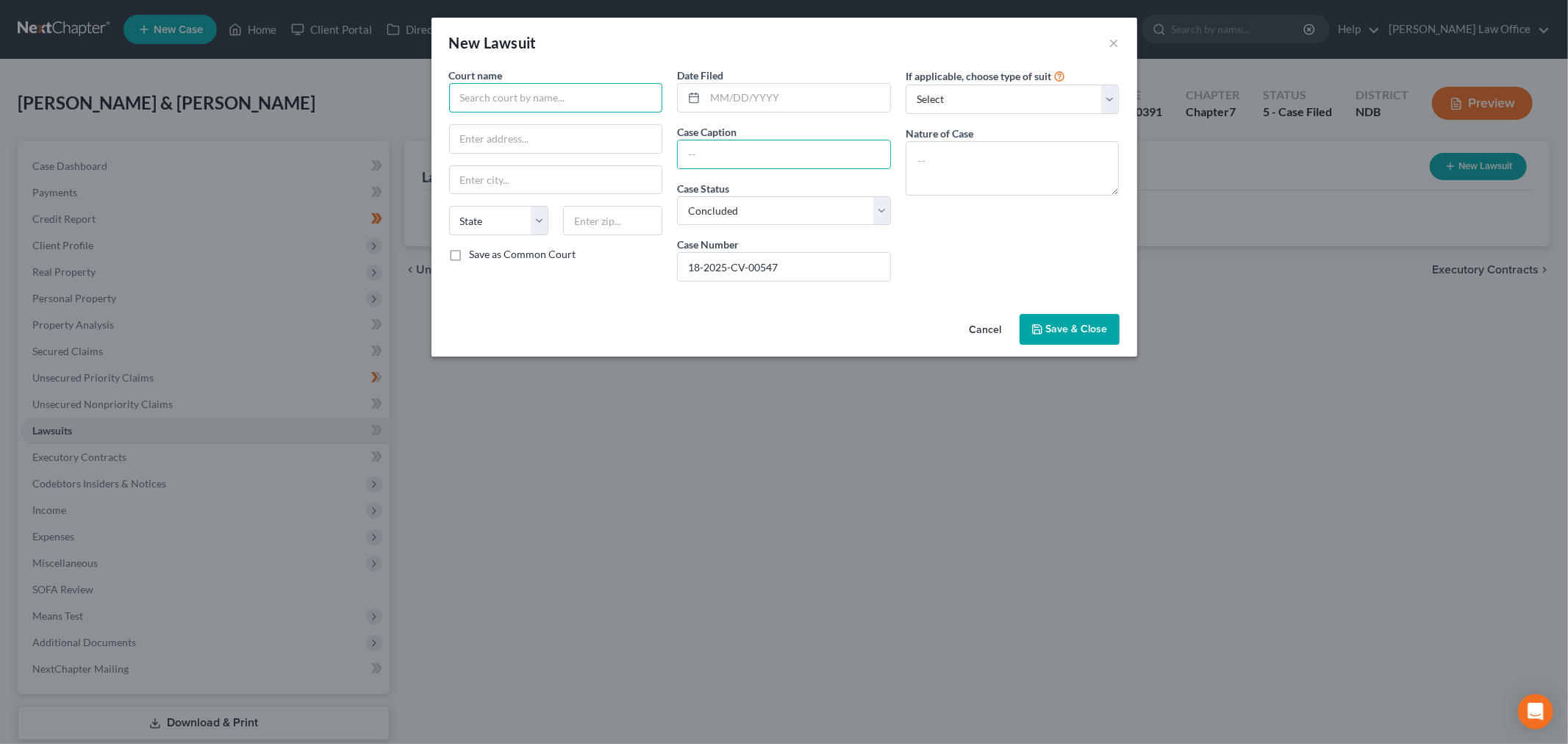
click at [576, 94] on input "text" at bounding box center [557, 98] width 214 height 30
click at [564, 126] on div "Grand Forks County District Court" at bounding box center [541, 124] width 160 height 15
type input "Grand Forks County District Court"
type input "124 S. 4th St."
type input "Grand Forks"
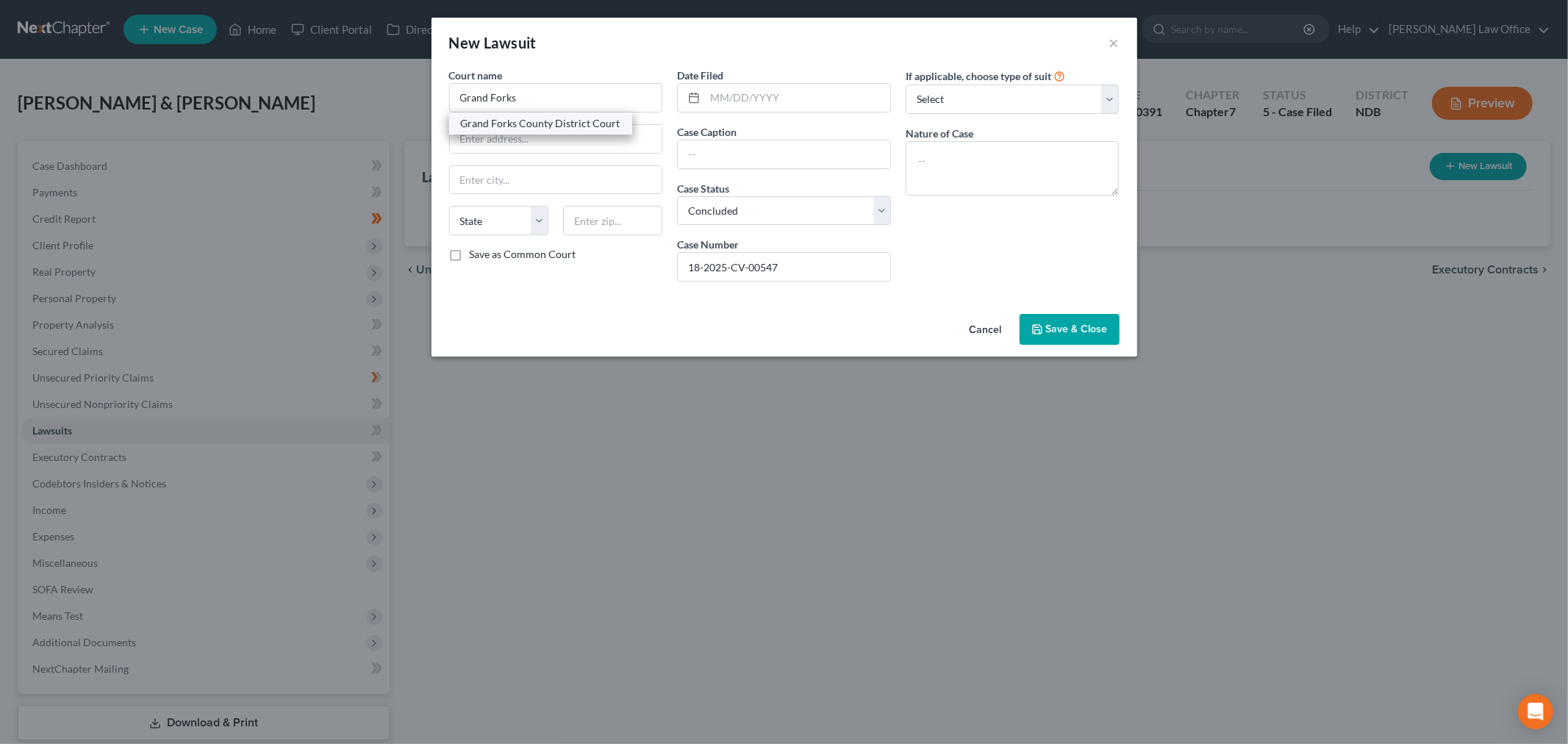
select select "29"
type input "58201"
click at [805, 106] on input "text" at bounding box center [797, 98] width 186 height 28
type input "03/14/2025"
click at [731, 152] on input "text" at bounding box center [784, 154] width 212 height 28
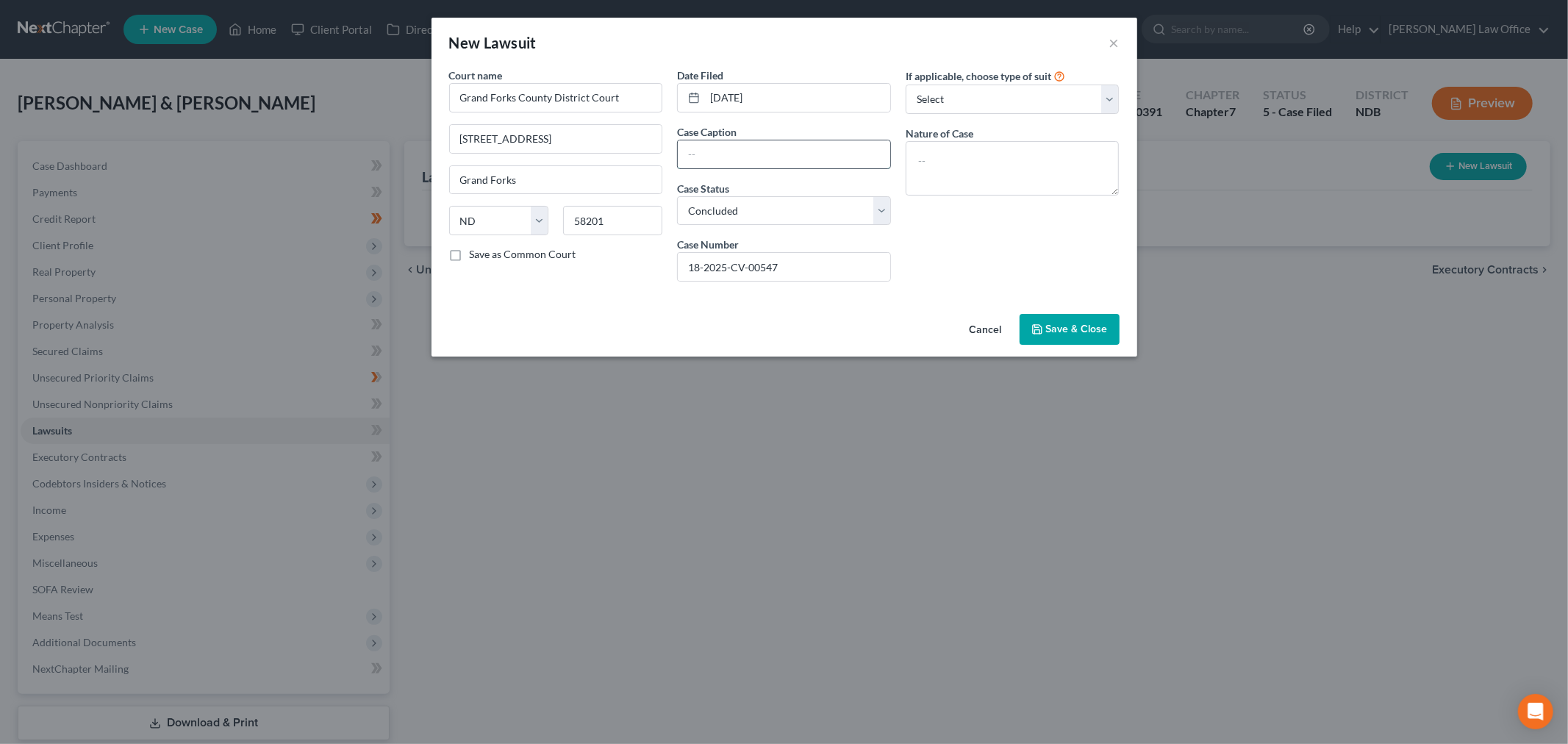
paste input "Ingenuity RM, LLC vs. Teresa M Mayfield"
type input "Ingenuity RM, LLC vs. Teresa M Mayfield and Tim Mayfield"
drag, startPoint x: 1043, startPoint y: 162, endPoint x: 1031, endPoint y: 158, distance: 12.6
click at [1044, 162] on textarea at bounding box center [1013, 168] width 214 height 54
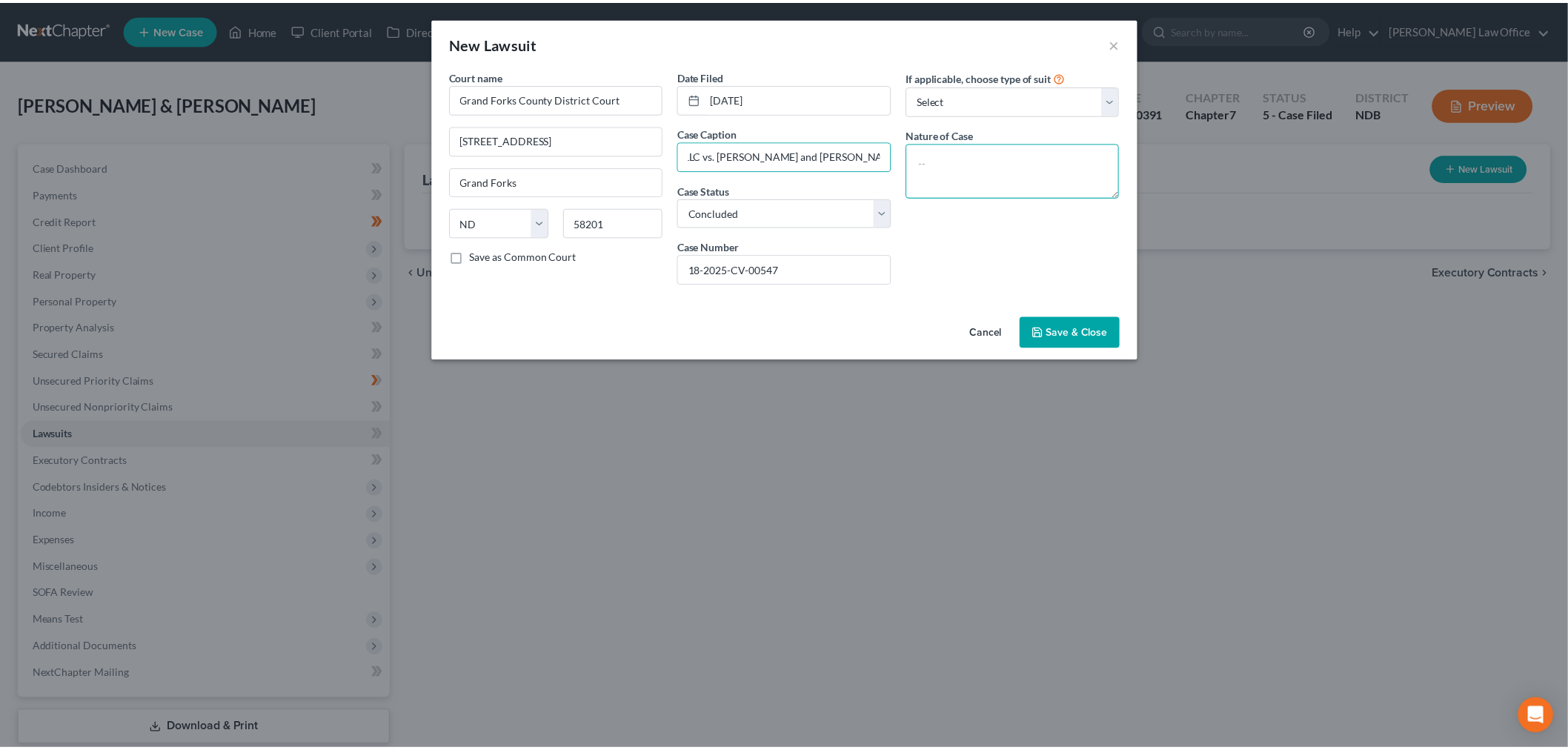
scroll to position [0, 0]
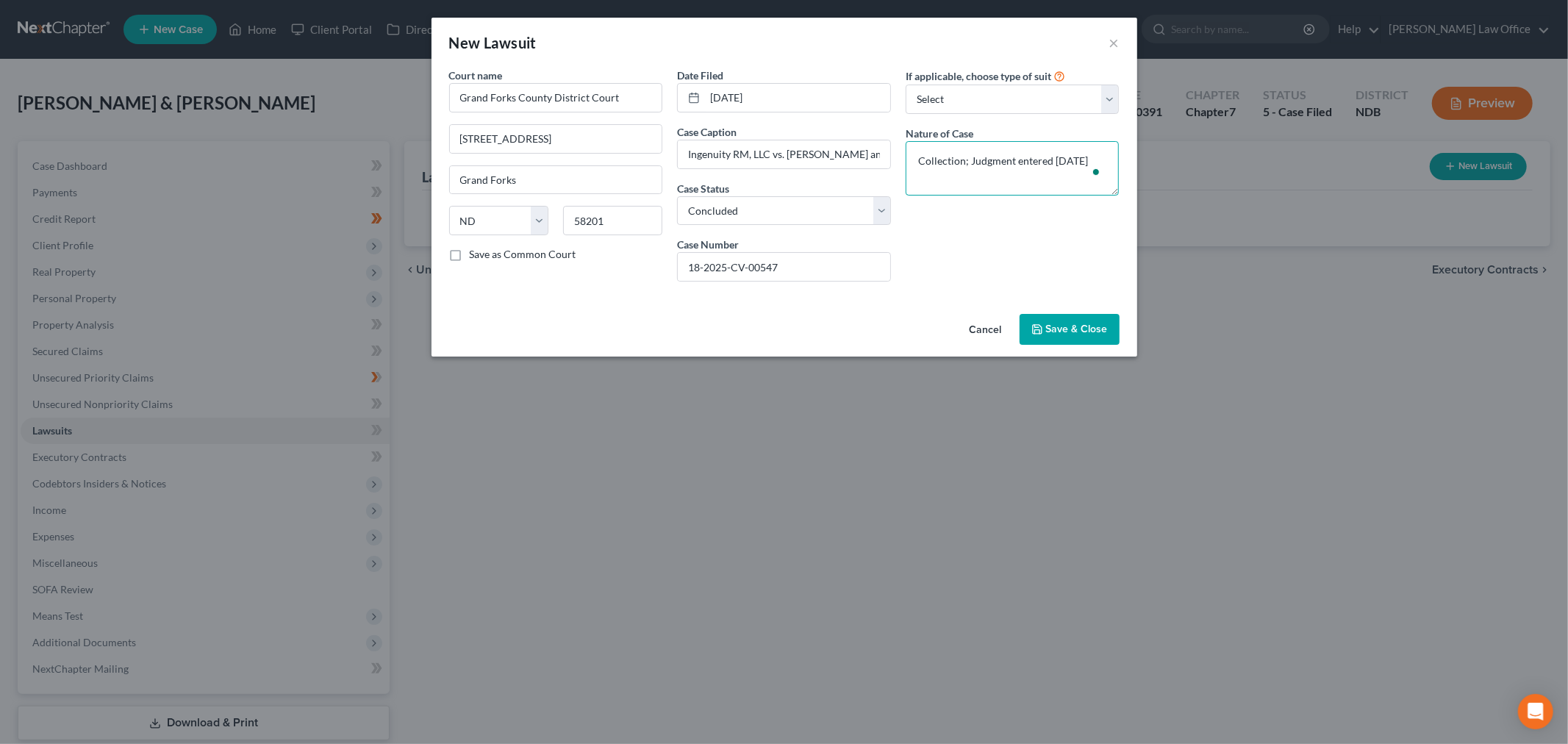
type textarea "Collection; Judgment entered May 28, 2025"
click at [1066, 337] on button "Save & Close" at bounding box center [1070, 329] width 100 height 30
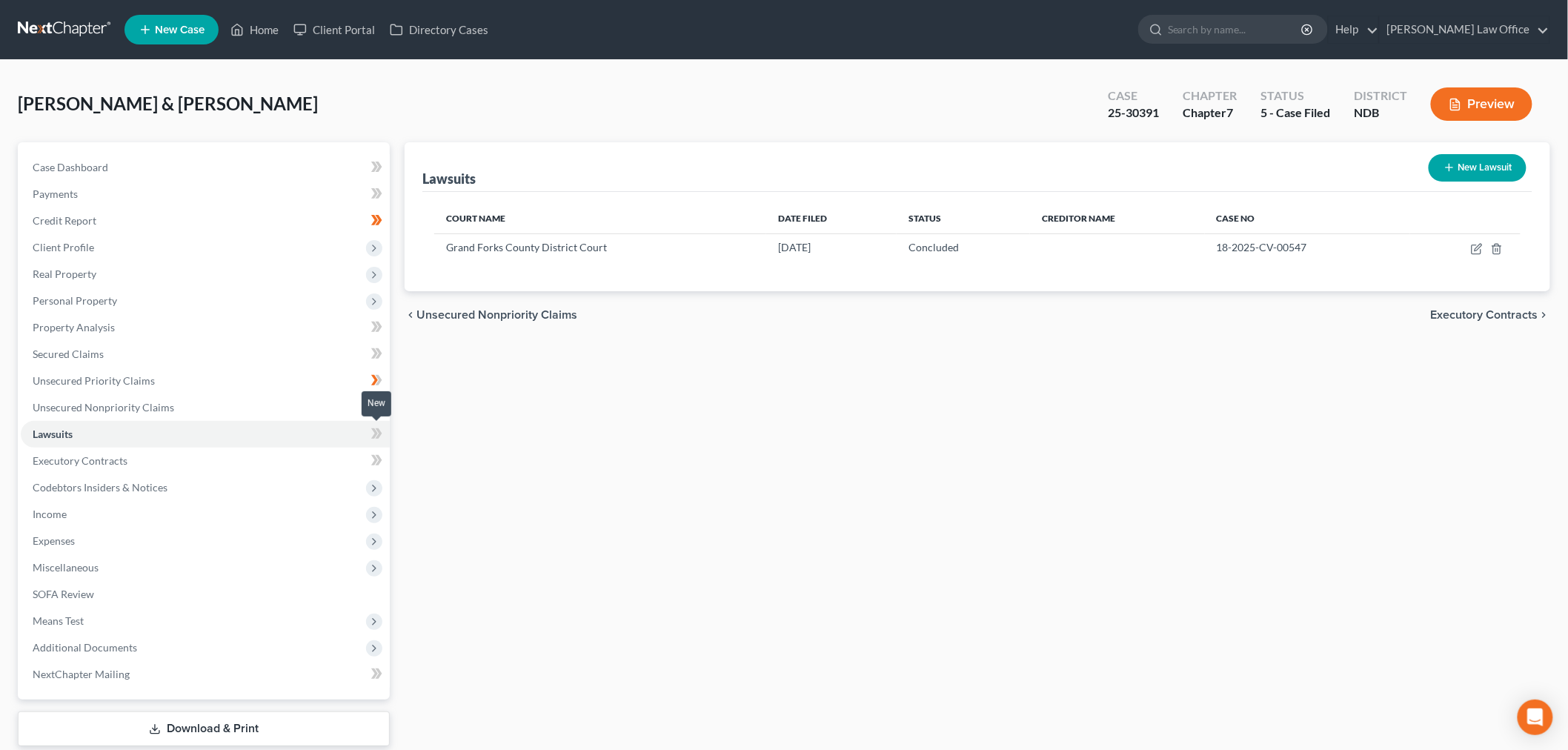
click at [380, 429] on icon at bounding box center [377, 435] width 11 height 19
click at [380, 430] on icon at bounding box center [377, 435] width 11 height 19
click at [269, 409] on link "Unsecured Nonpriority Claims" at bounding box center [205, 408] width 369 height 27
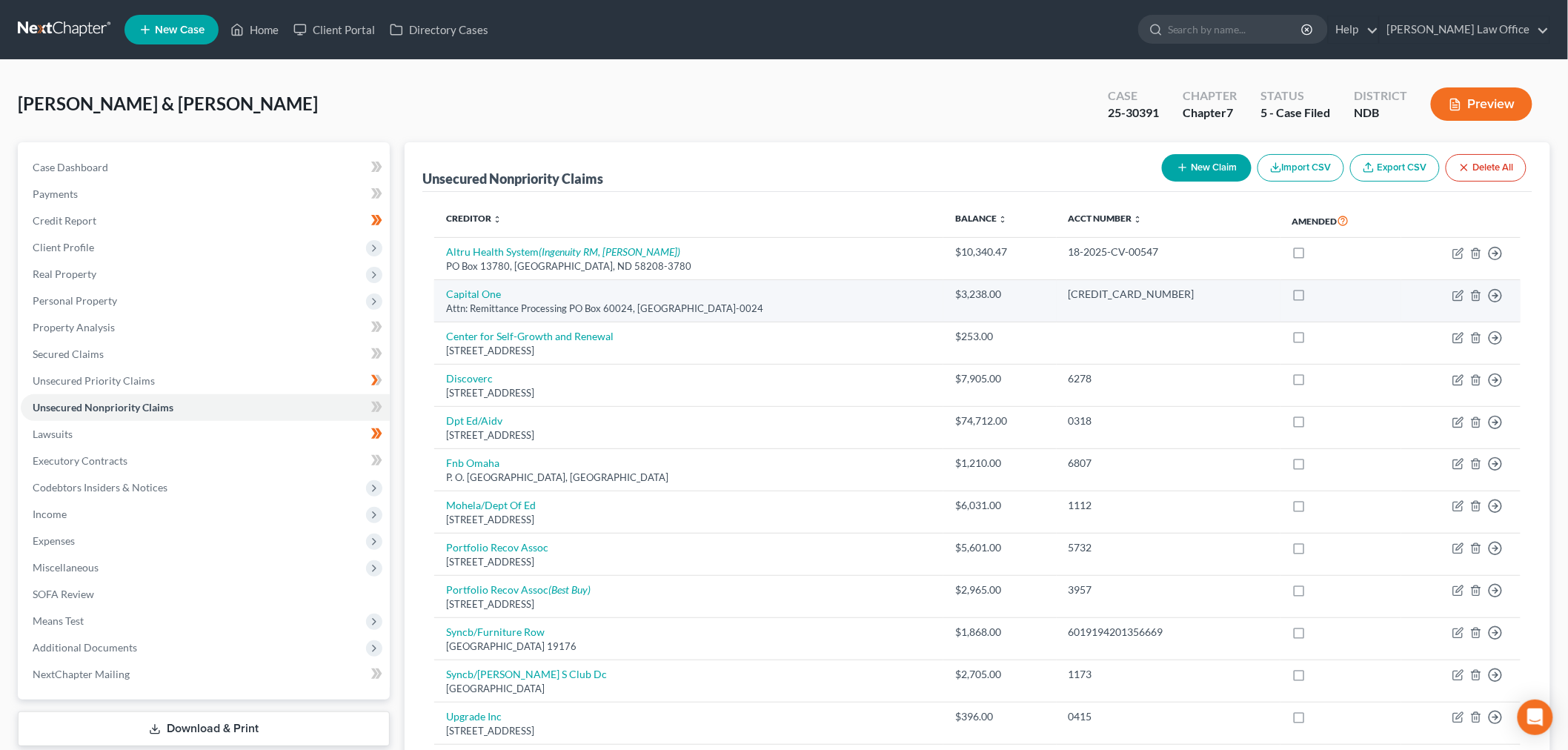
click at [490, 302] on div "Attn: Remittance Processing PO Box 60024, City of Industry, CA 91716-0024" at bounding box center [689, 308] width 485 height 14
click at [492, 301] on div "Attn: Remittance Processing PO Box 60024, City of Industry, CA 91716-0024" at bounding box center [689, 308] width 485 height 14
click at [478, 297] on link "Capital One" at bounding box center [473, 294] width 55 height 13
select select "4"
select select "2"
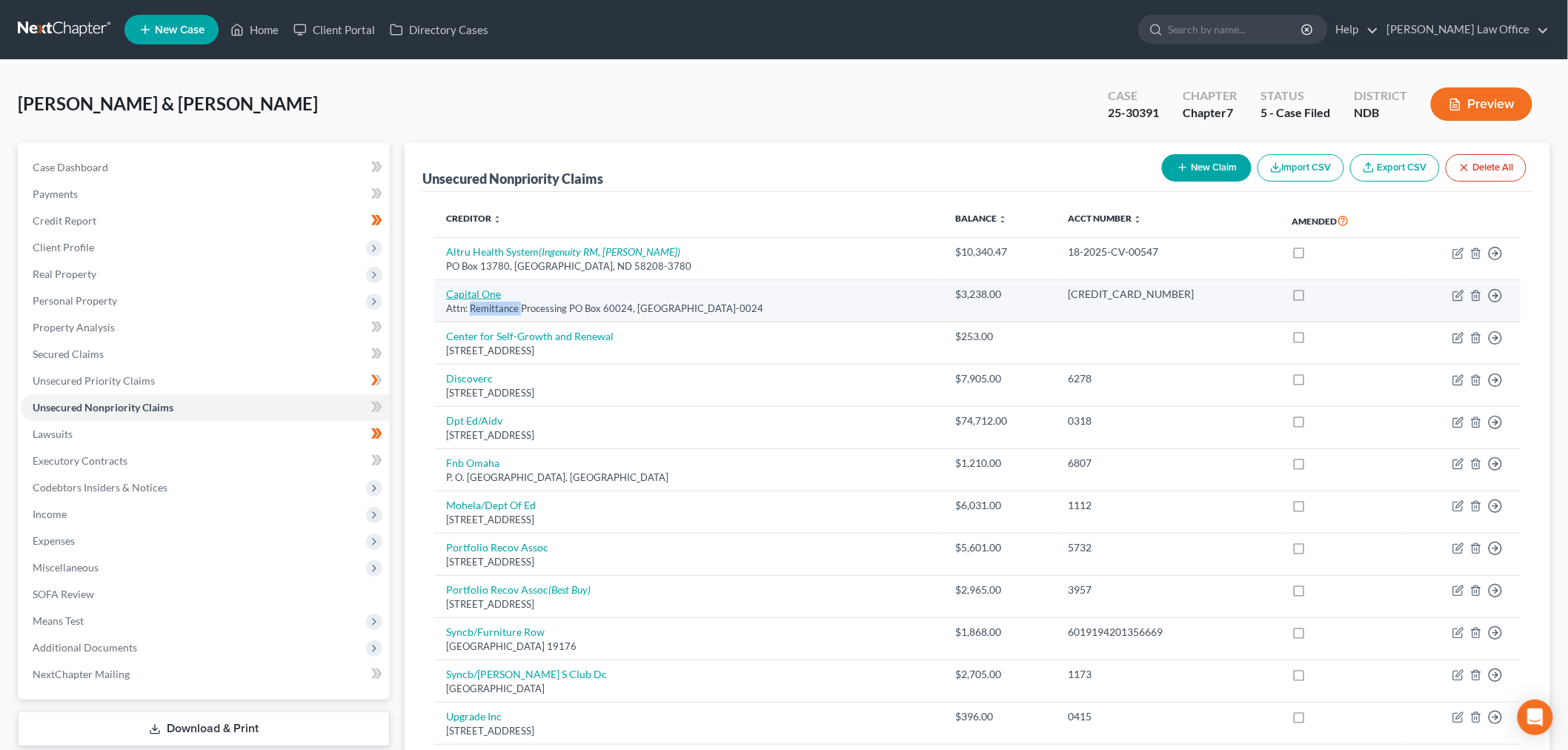
select select "1"
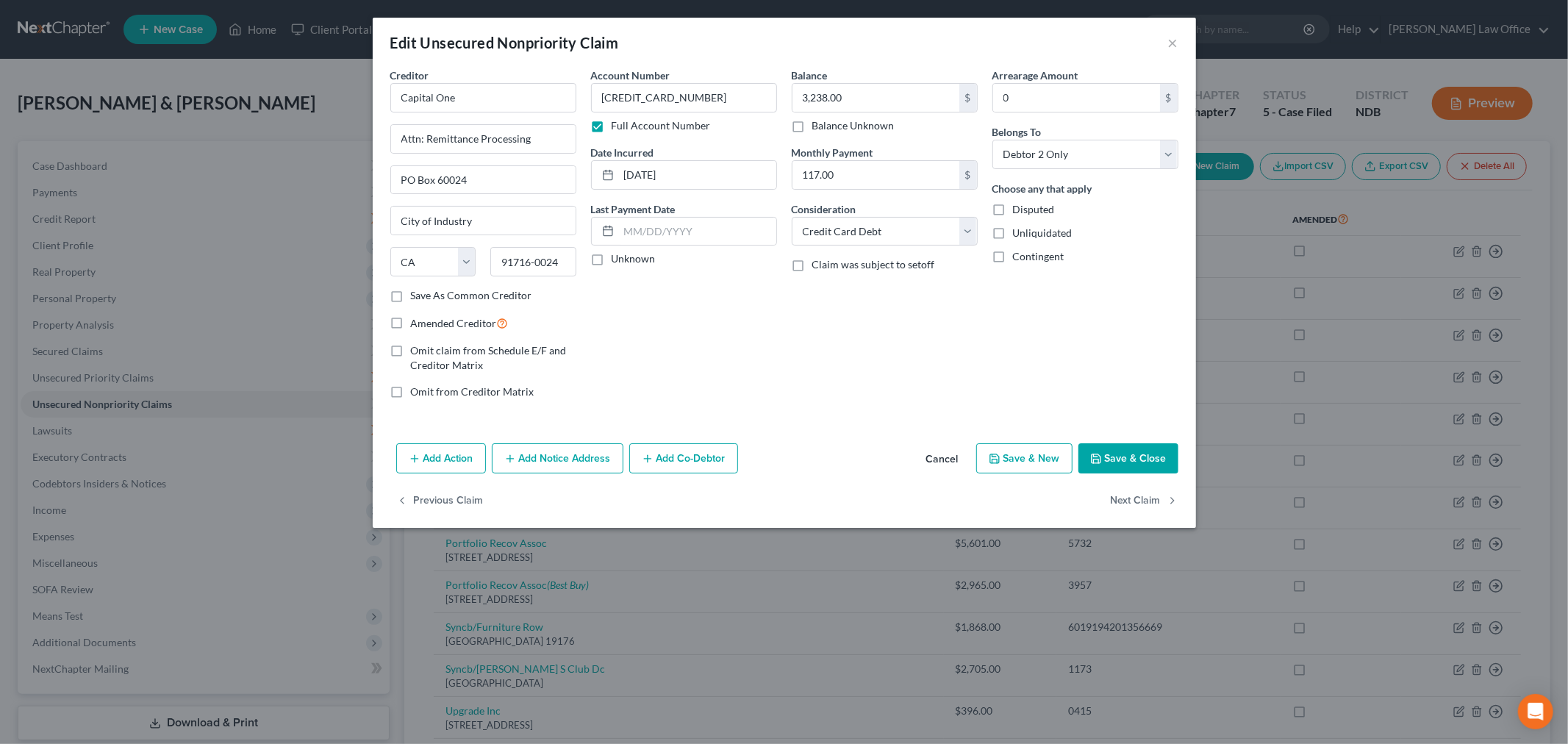
click at [612, 126] on label "Full Account Number" at bounding box center [662, 126] width 100 height 15
click at [617, 126] on input "Full Account Number" at bounding box center [622, 123] width 9 height 9
click at [1113, 467] on button "Save & Close" at bounding box center [1129, 458] width 100 height 30
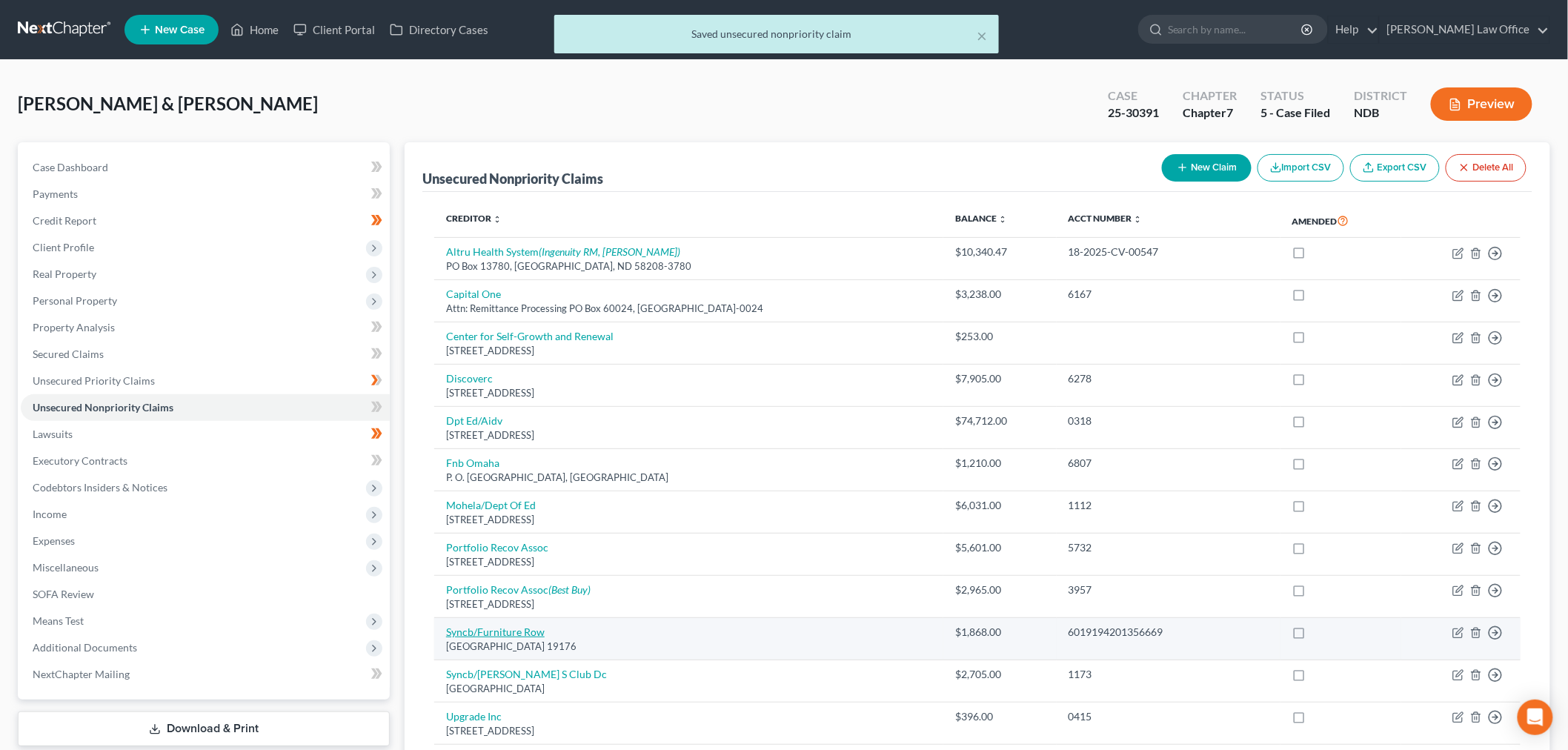
click at [512, 636] on link "Syncb/Furniture Row" at bounding box center [496, 632] width 99 height 13
select select "39"
select select "2"
select select "0"
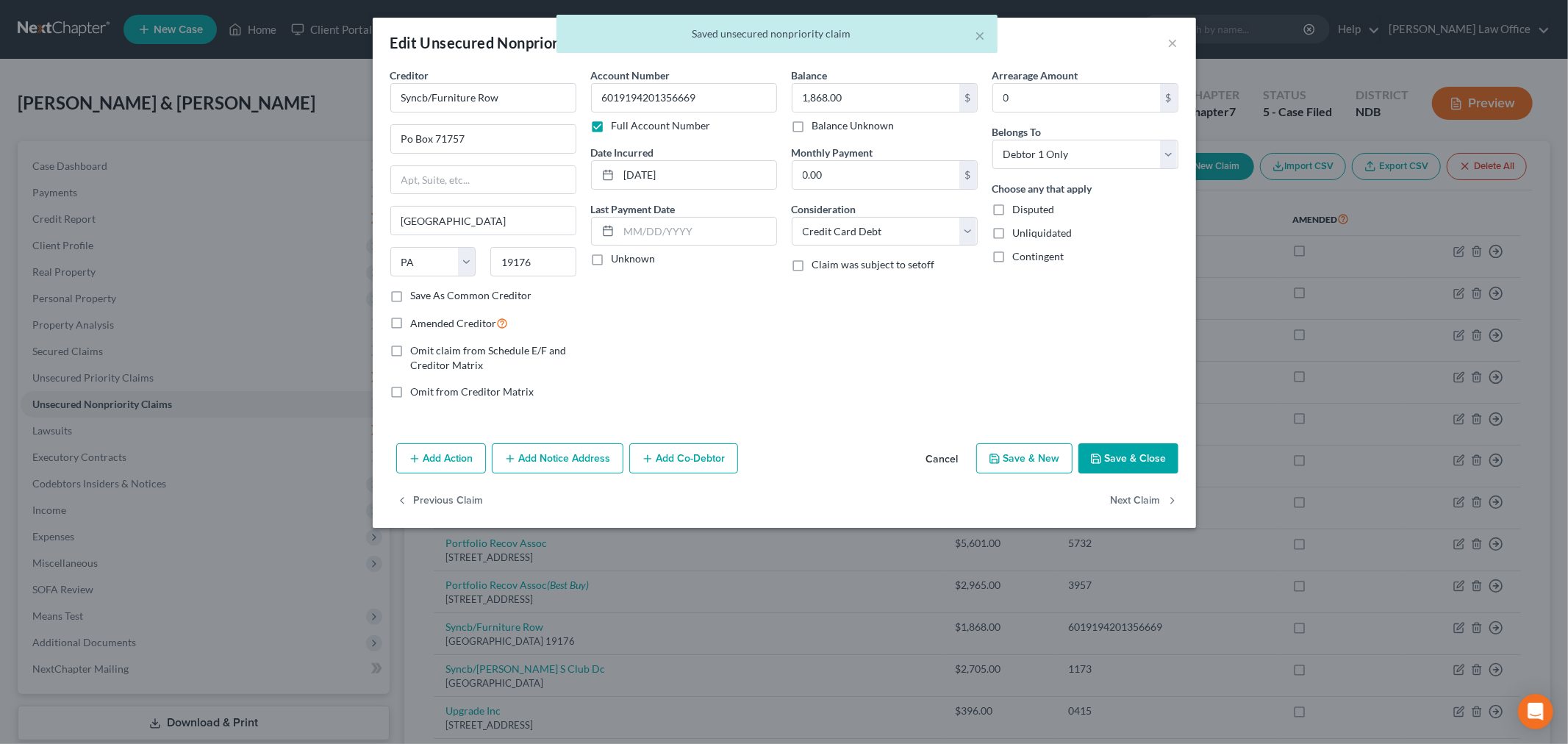
drag, startPoint x: 601, startPoint y: 127, endPoint x: 1132, endPoint y: 533, distance: 668.4
click at [612, 128] on label "Full Account Number" at bounding box center [662, 126] width 100 height 15
click at [617, 128] on input "Full Account Number" at bounding box center [622, 123] width 9 height 9
click at [1143, 457] on button "Save & Close" at bounding box center [1129, 458] width 100 height 30
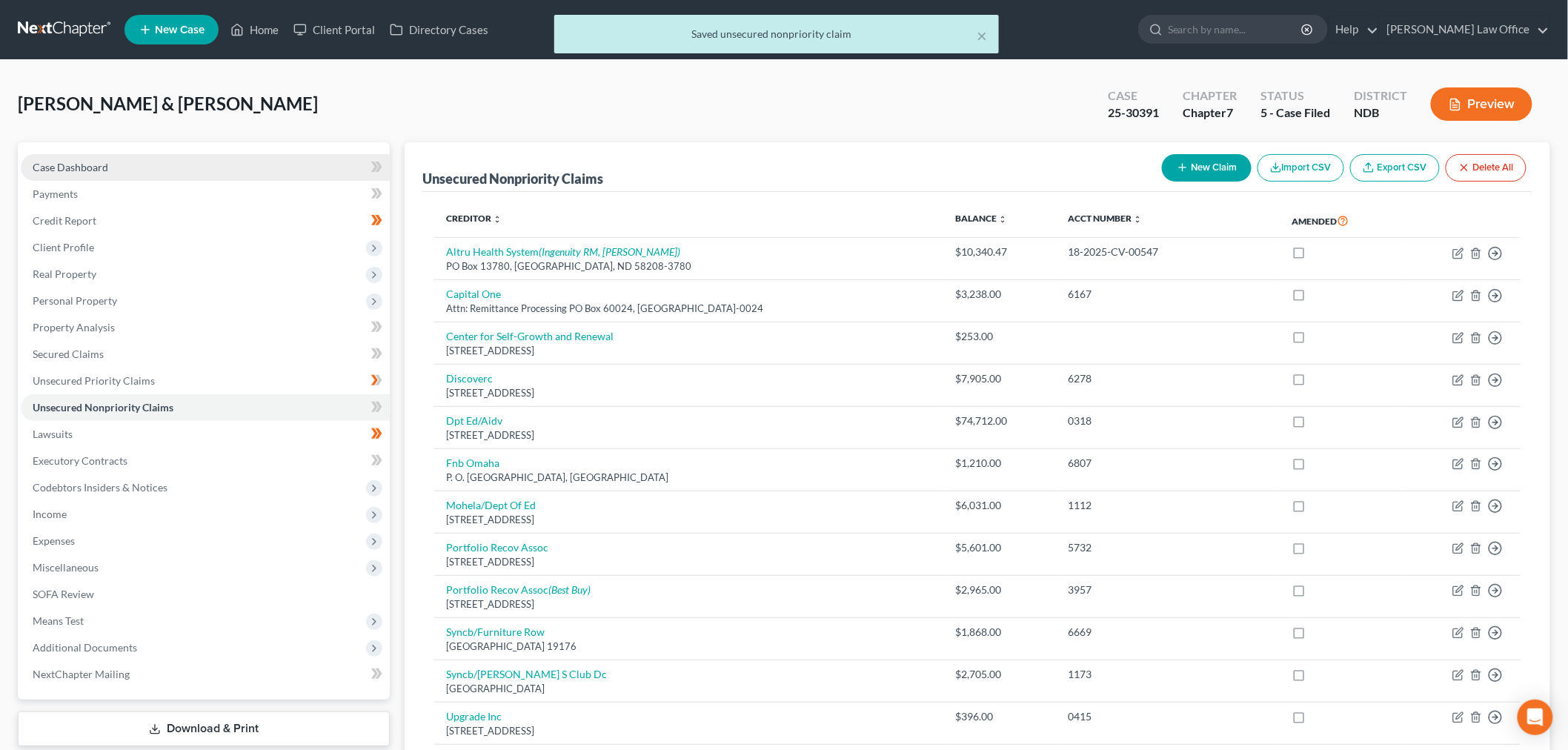
click at [114, 169] on link "Case Dashboard" at bounding box center [205, 167] width 369 height 27
select select "8"
select select "0"
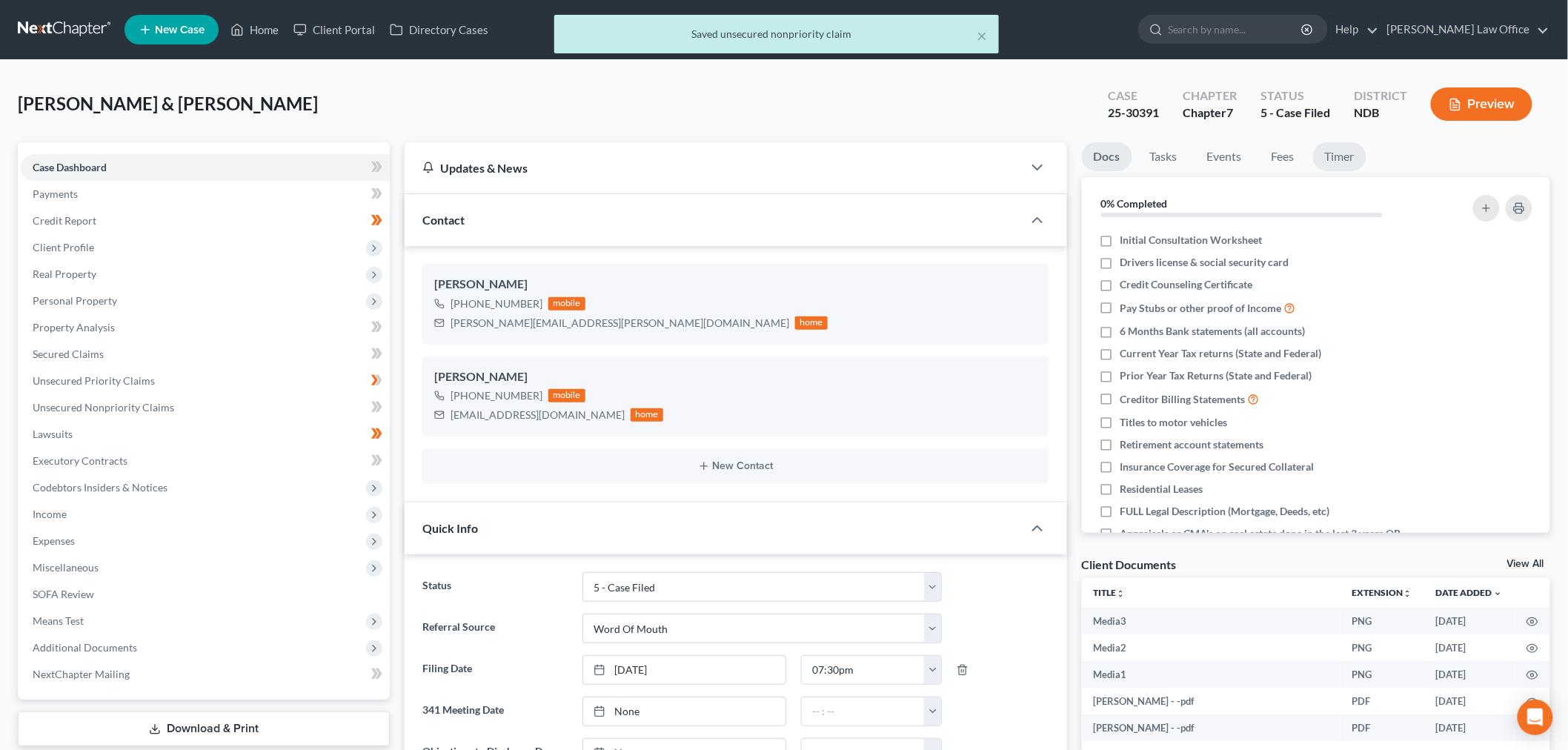
scroll to position [104, 0]
click at [1353, 157] on link "Timer" at bounding box center [1339, 156] width 53 height 29
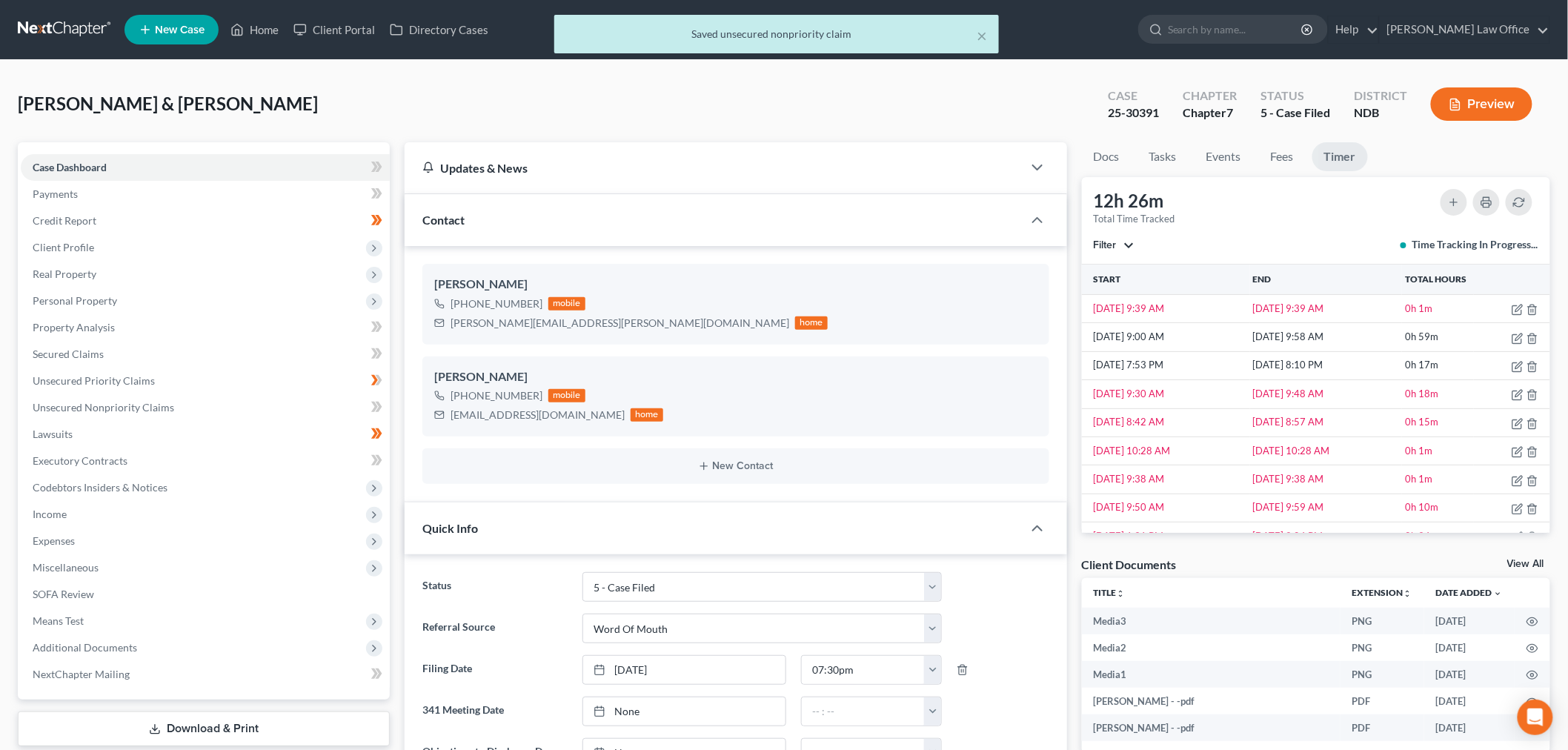
click at [1111, 239] on span "Filter" at bounding box center [1105, 246] width 23 height 13
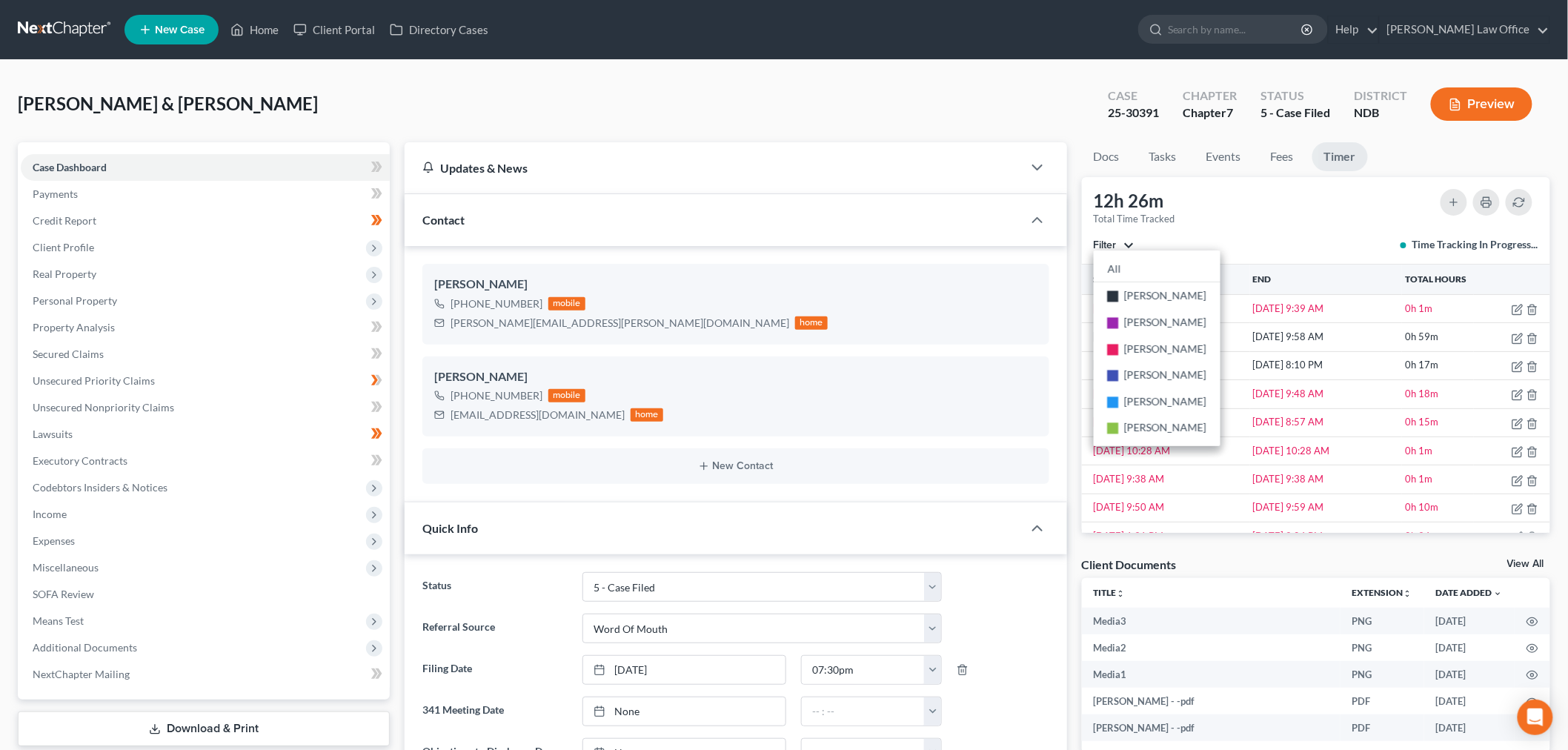
click at [1395, 220] on div "12h 26m Total Time Tracked Filter All stop Sara Diaz stop Alan Sorensen stop Tr…" at bounding box center [1316, 221] width 469 height 87
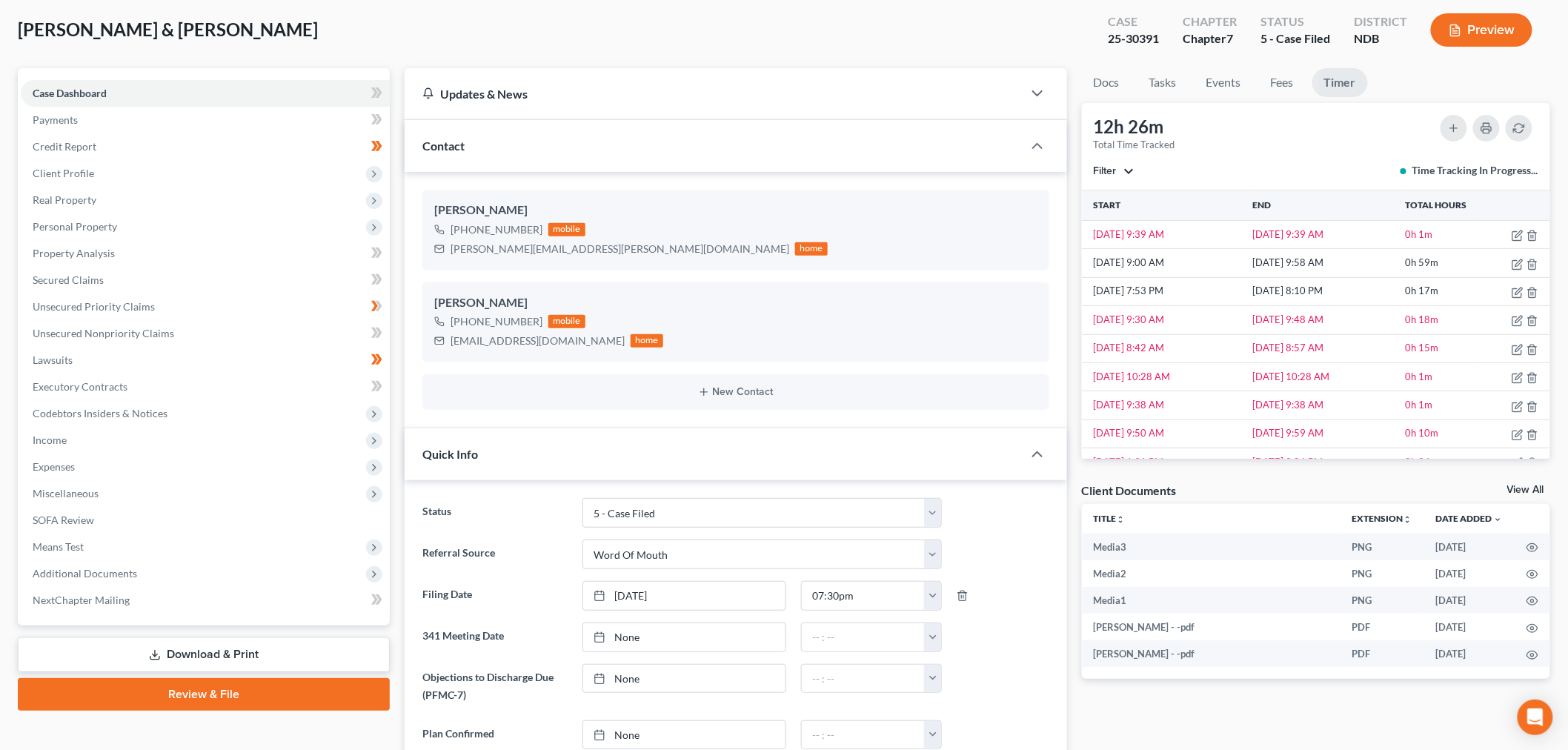
scroll to position [0, 0]
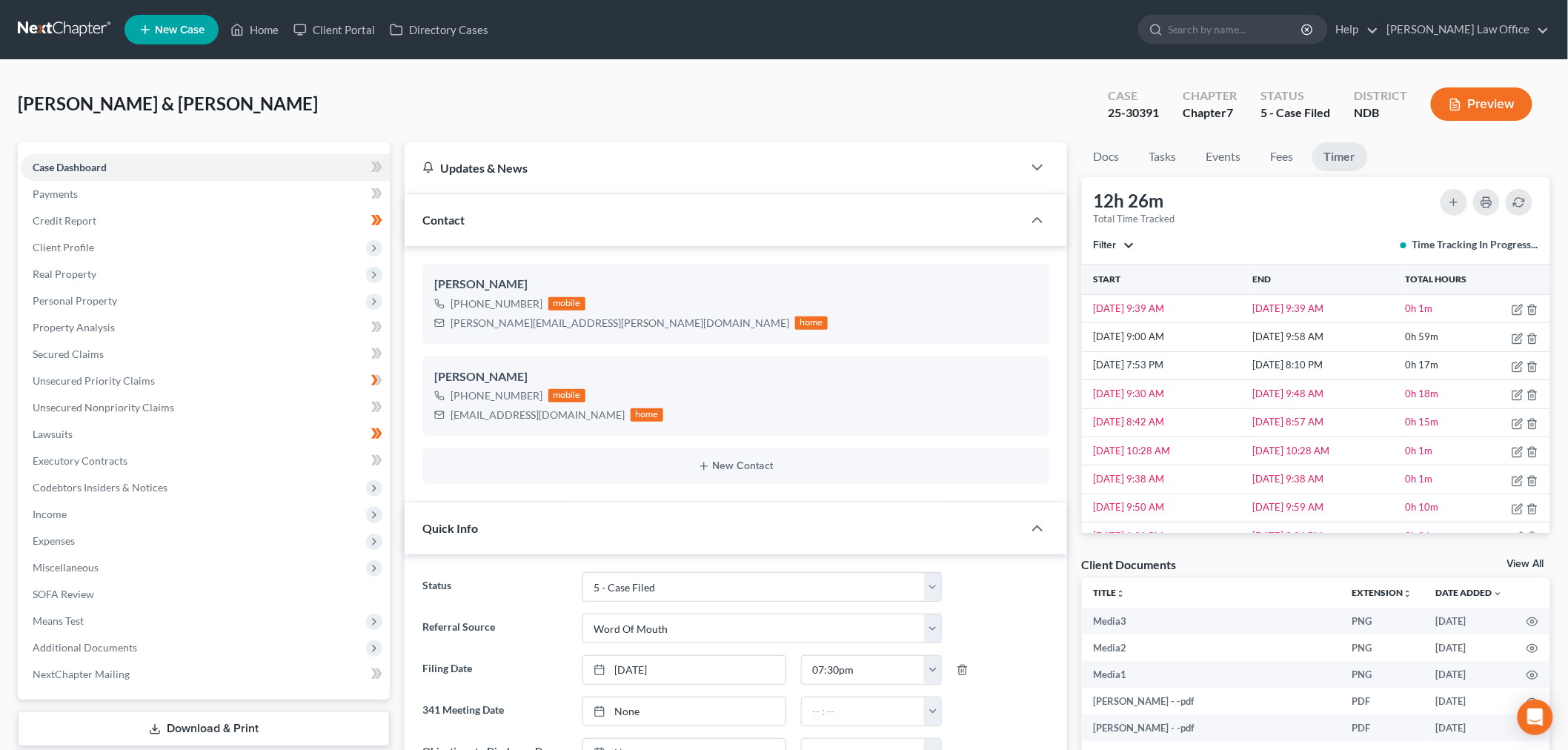
click at [1120, 243] on button "Filter" at bounding box center [1114, 245] width 41 height 10
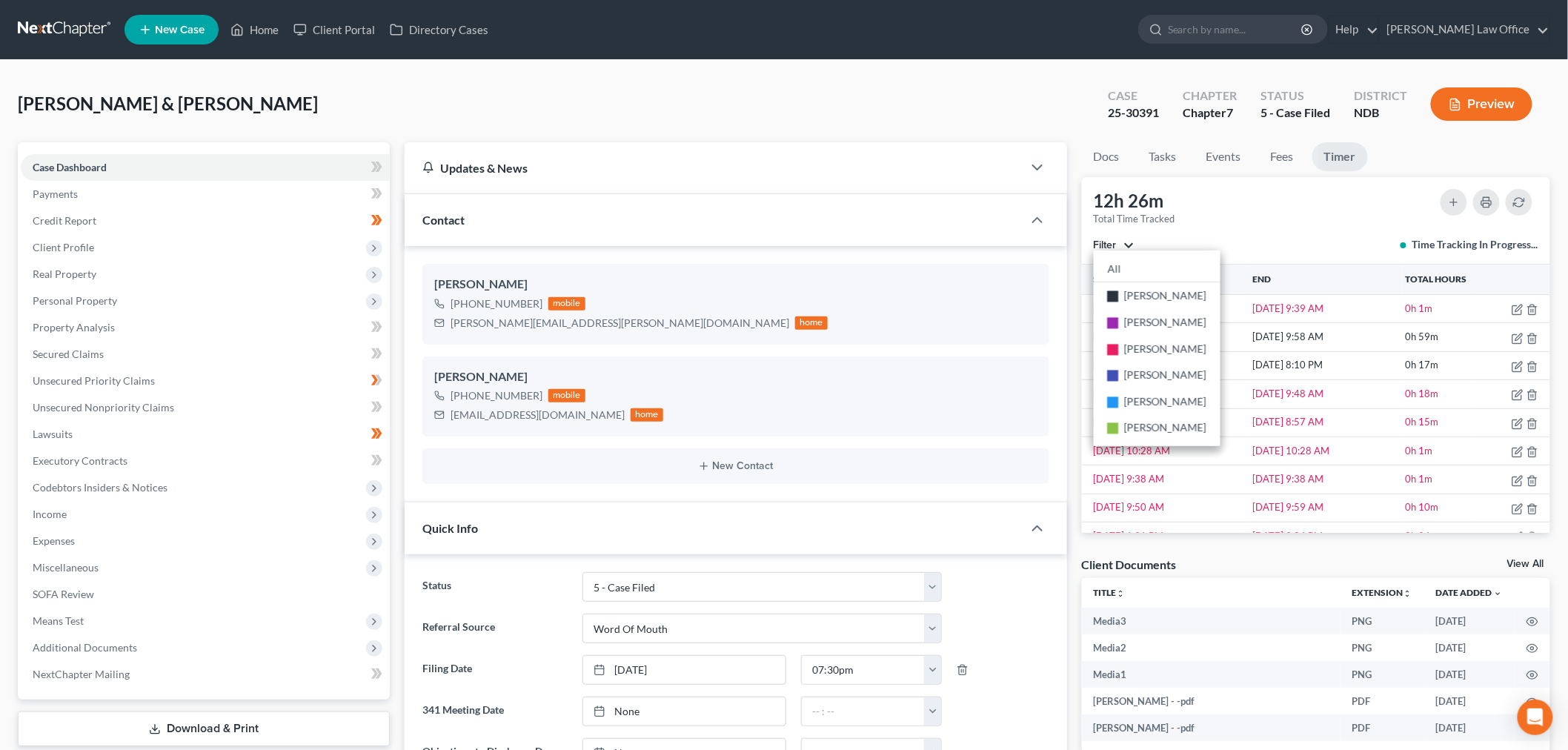
click at [1278, 216] on div "12h 26m Total Time Tracked Filter All stop Sara Diaz stop Alan Sorensen stop Tr…" at bounding box center [1316, 221] width 469 height 87
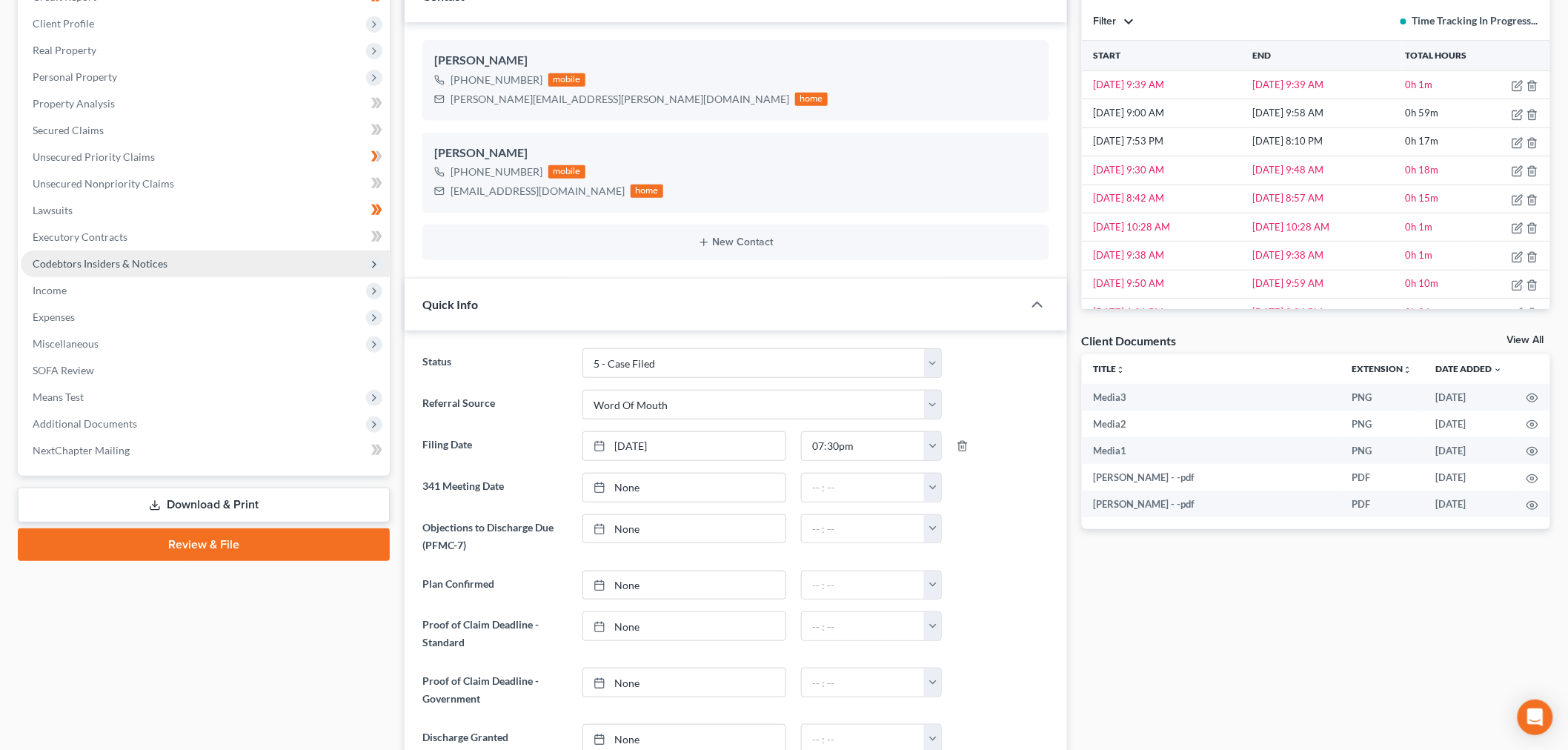
scroll to position [82, 0]
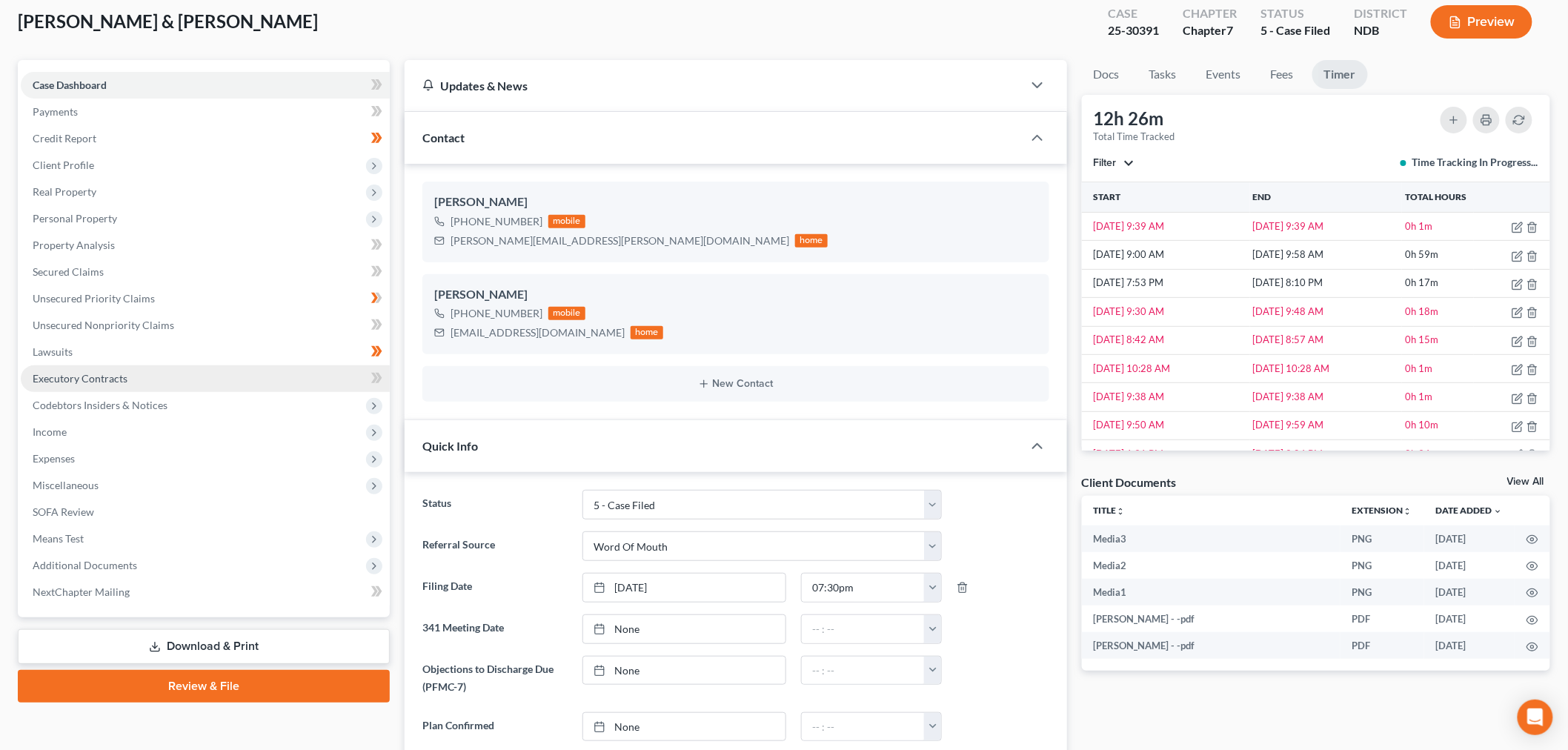
click at [95, 368] on link "Executory Contracts" at bounding box center [205, 379] width 369 height 27
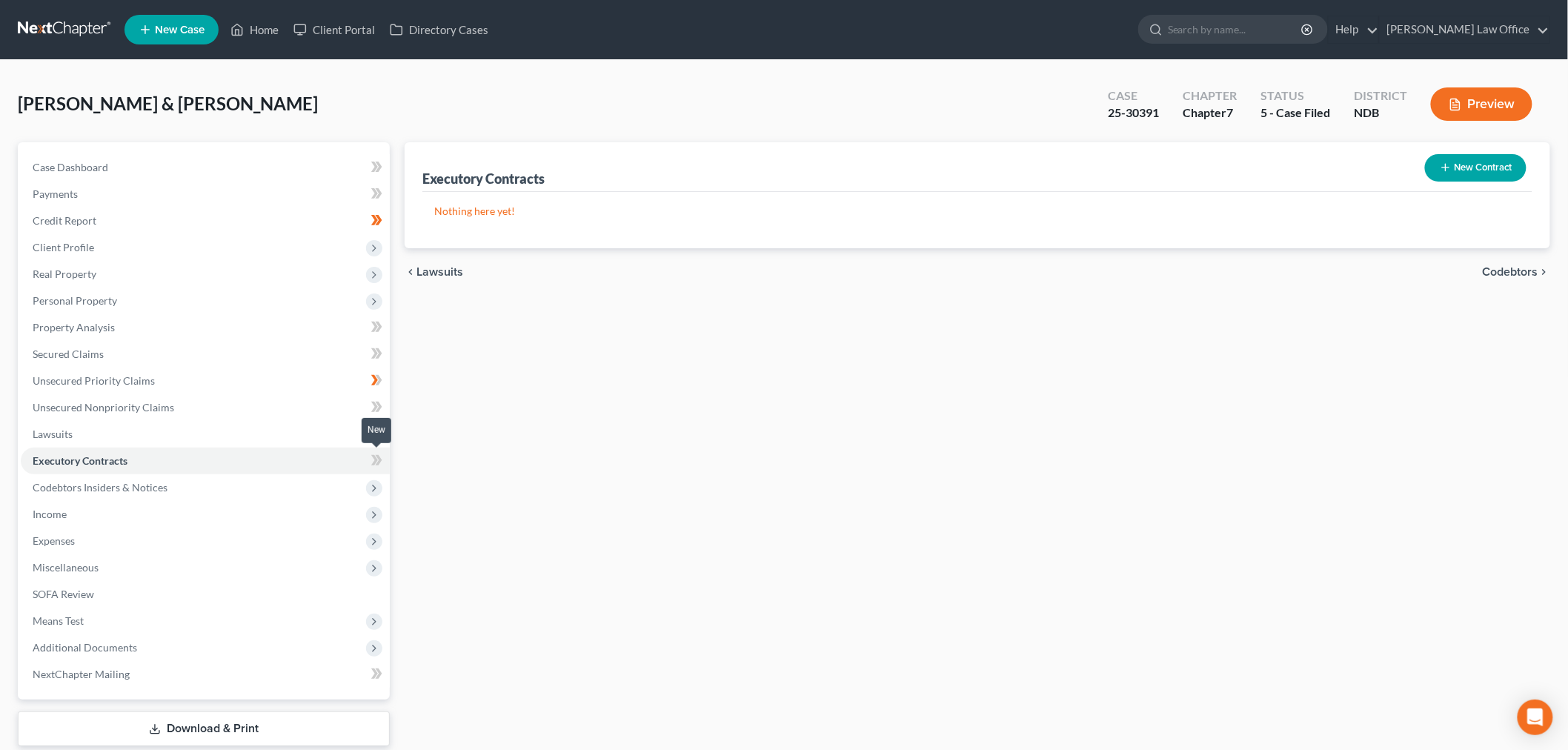
click at [381, 455] on icon at bounding box center [377, 461] width 11 height 19
drag, startPoint x: 125, startPoint y: 483, endPoint x: 677, endPoint y: 486, distance: 552.0
click at [126, 483] on span "Codebtors Insiders & Notices" at bounding box center [100, 488] width 135 height 13
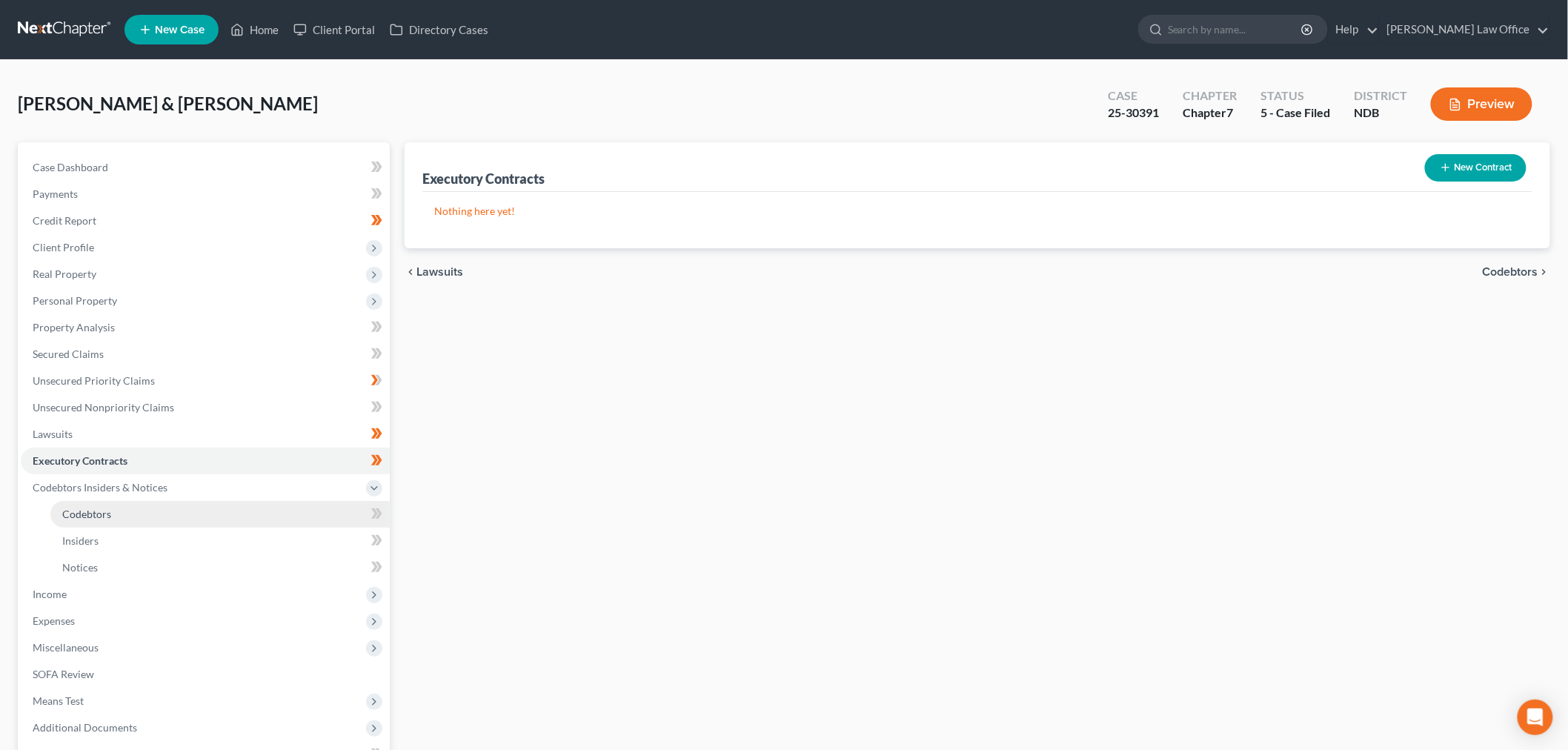
click at [110, 509] on span "Codebtors" at bounding box center [86, 515] width 49 height 13
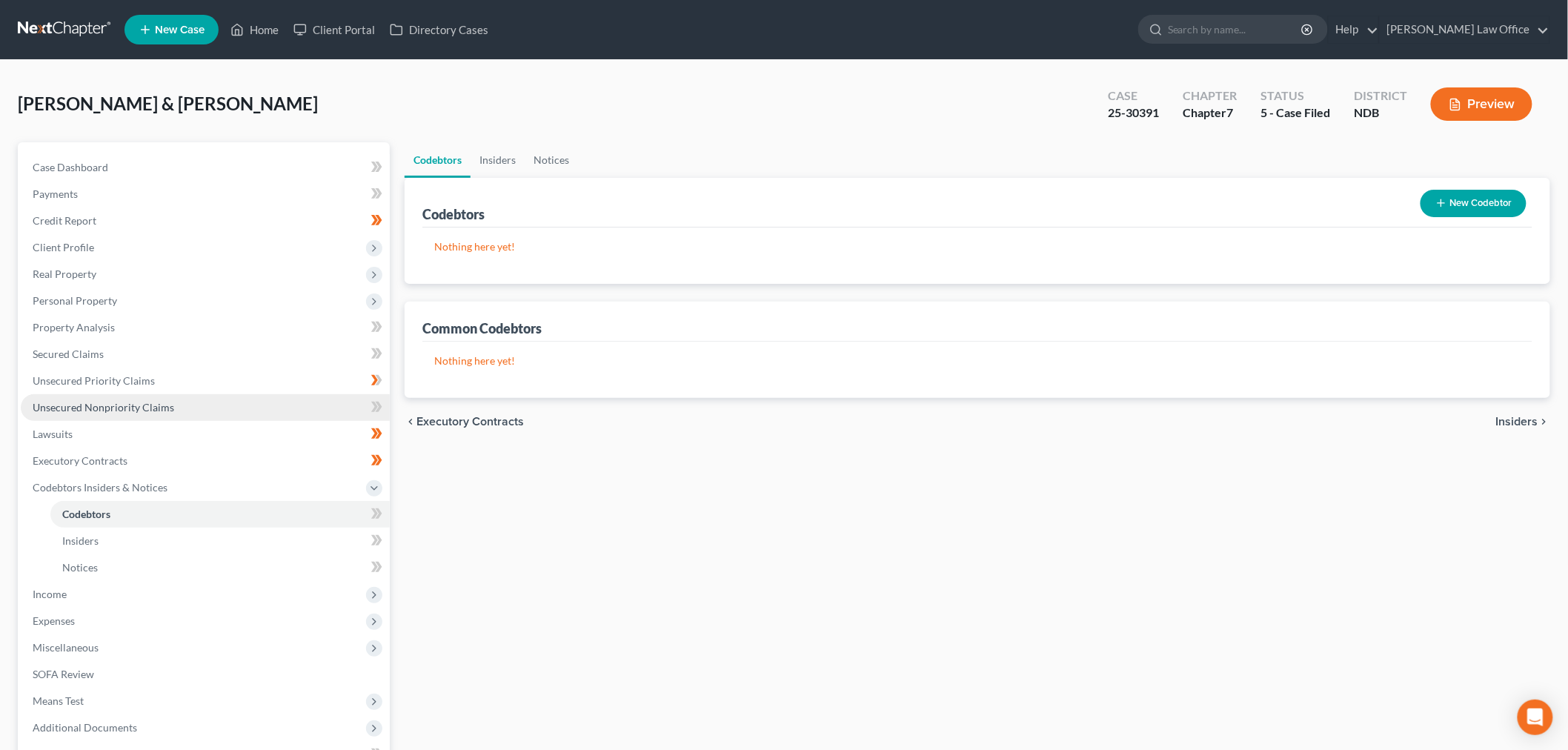
click at [105, 404] on span "Unsecured Nonpriority Claims" at bounding box center [103, 408] width 141 height 13
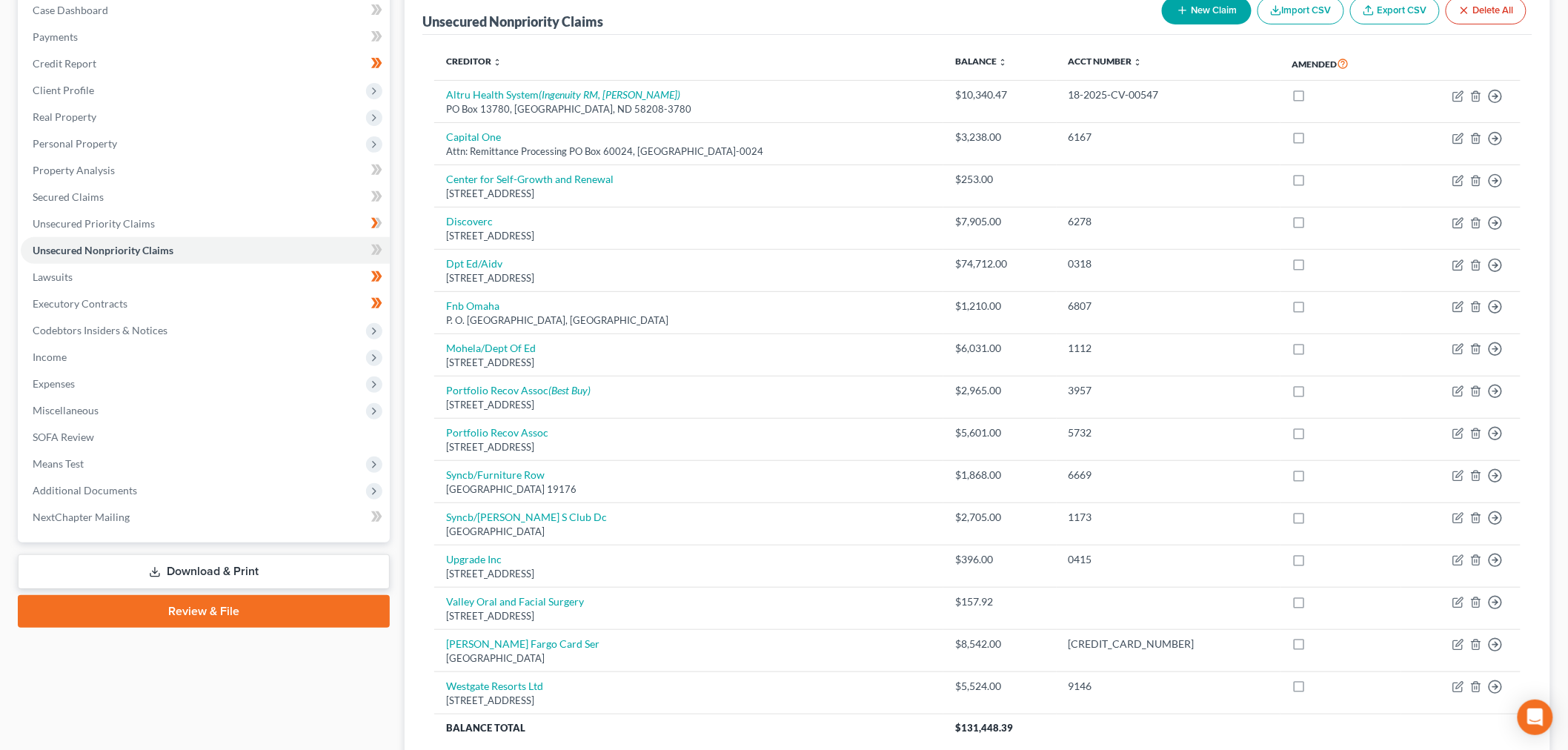
scroll to position [165, 0]
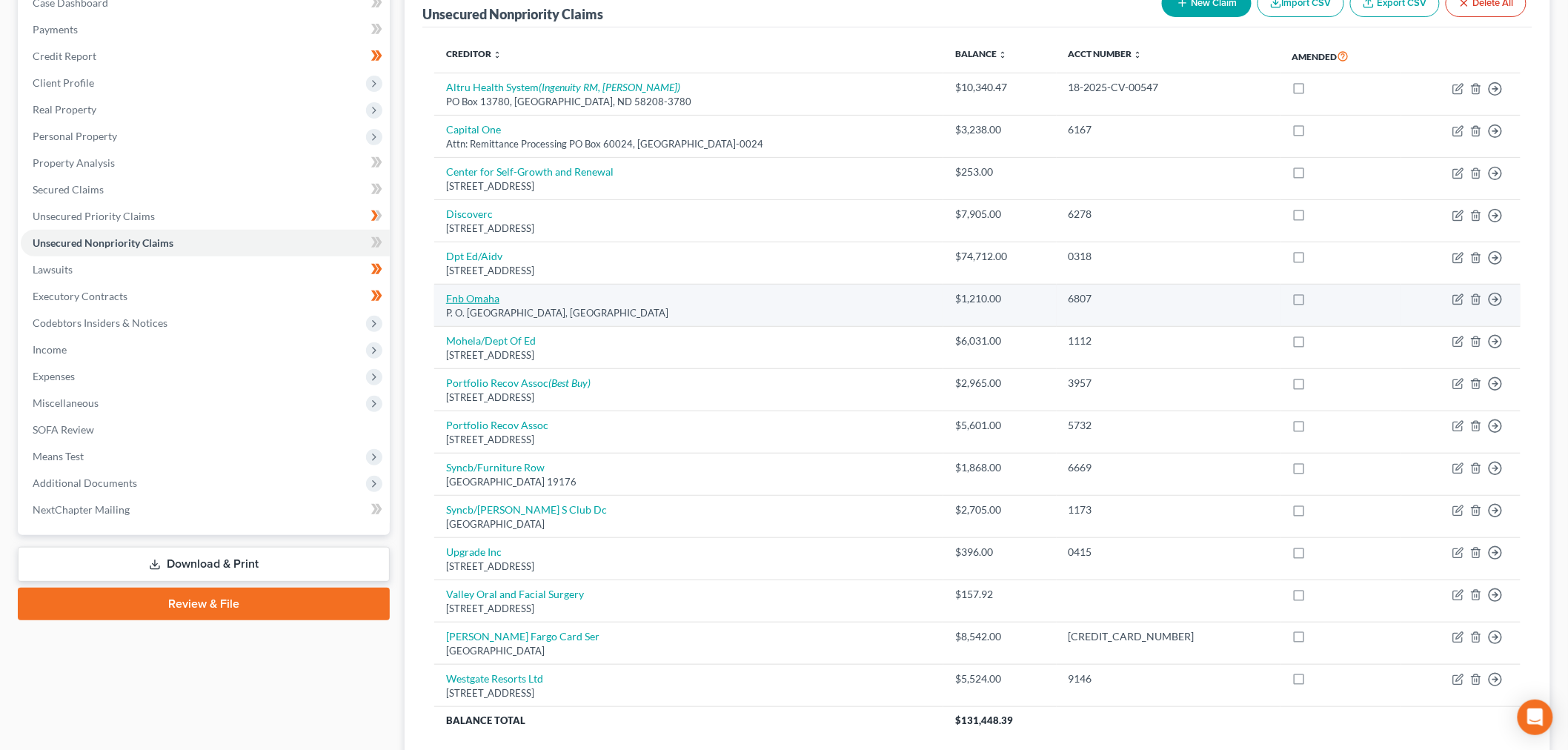
click at [486, 293] on link "Fnb Omaha" at bounding box center [472, 299] width 53 height 13
select select "30"
select select "2"
select select "1"
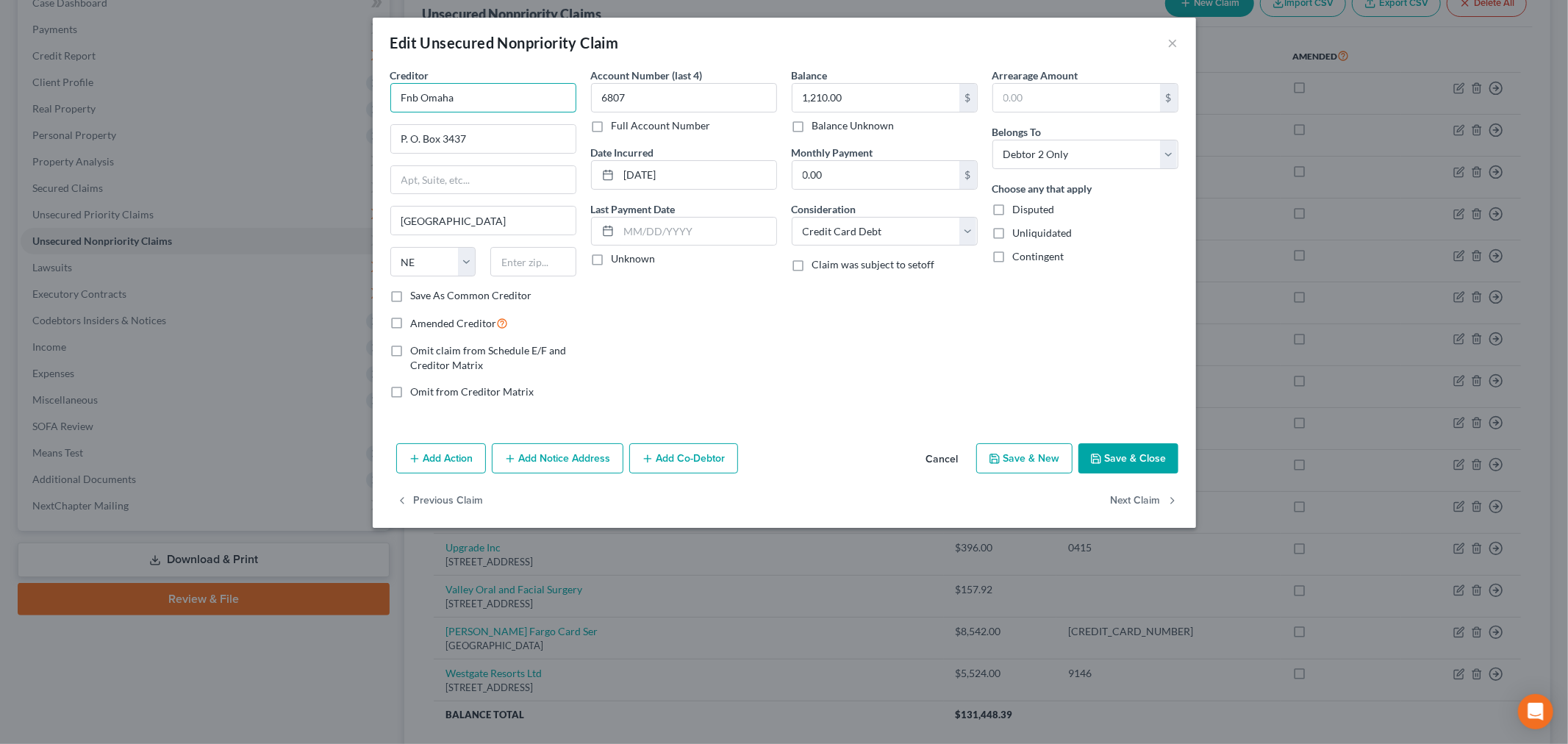
click at [541, 99] on input "Fnb Omaha" at bounding box center [484, 98] width 186 height 30
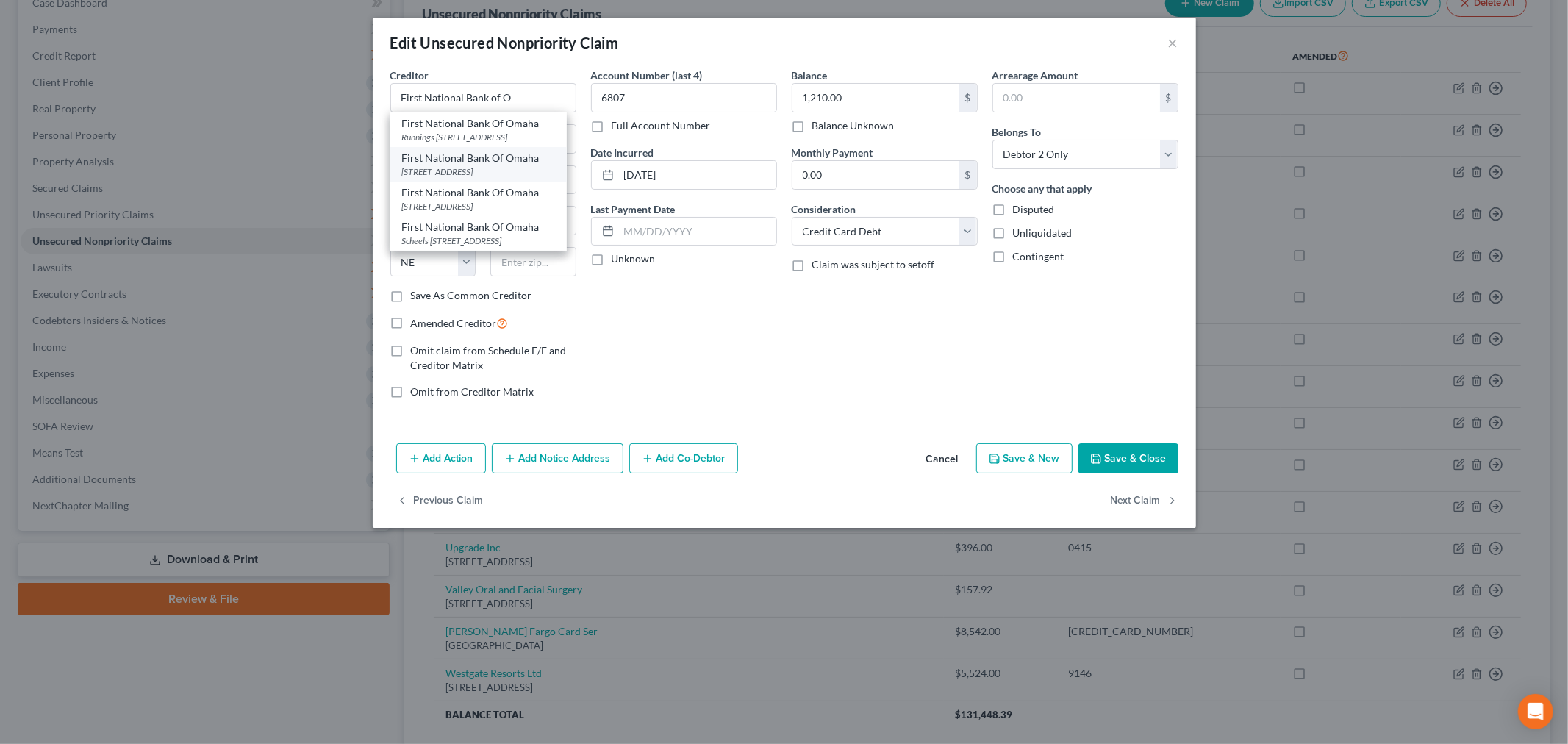
click at [497, 178] on div "1620 Dodge St. Stop Code 3113, Omaha, NE 68102-1593" at bounding box center [479, 172] width 153 height 13
type input "First National Bank Of Omaha"
type input "1620 Dodge St."
type input "Stop Code 3113"
type input "68102-1593"
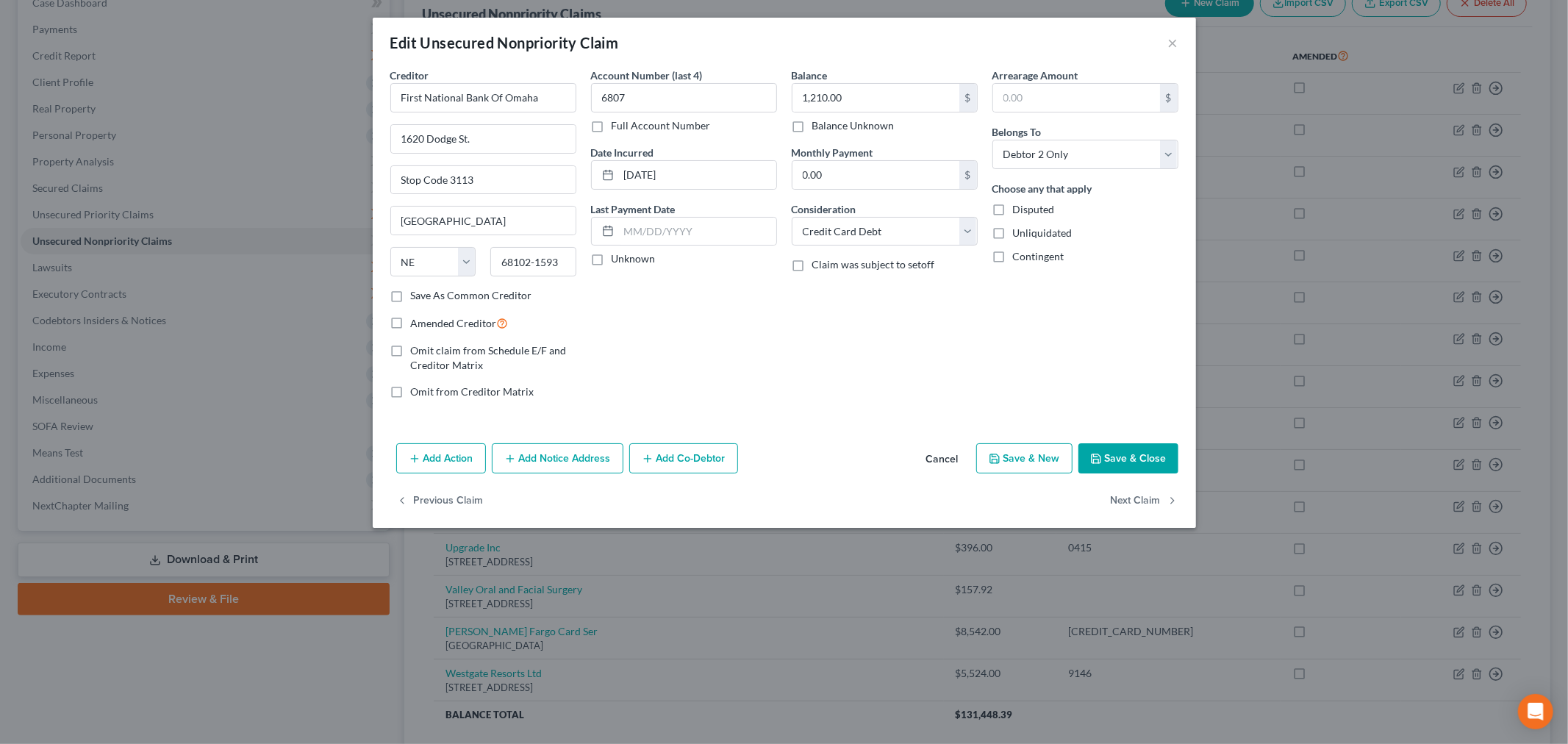
click at [1119, 458] on button "Save & Close" at bounding box center [1129, 458] width 100 height 30
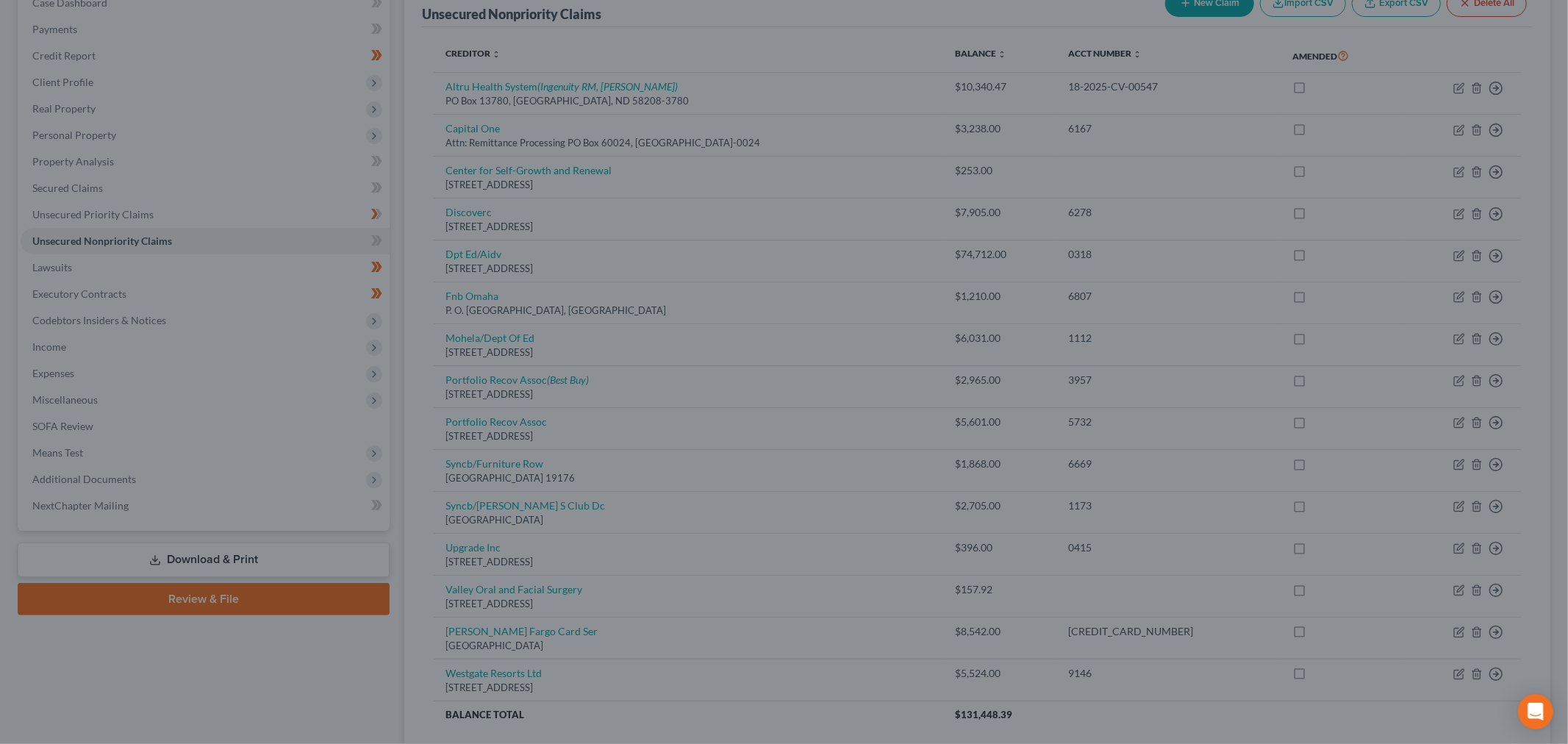
type input "0"
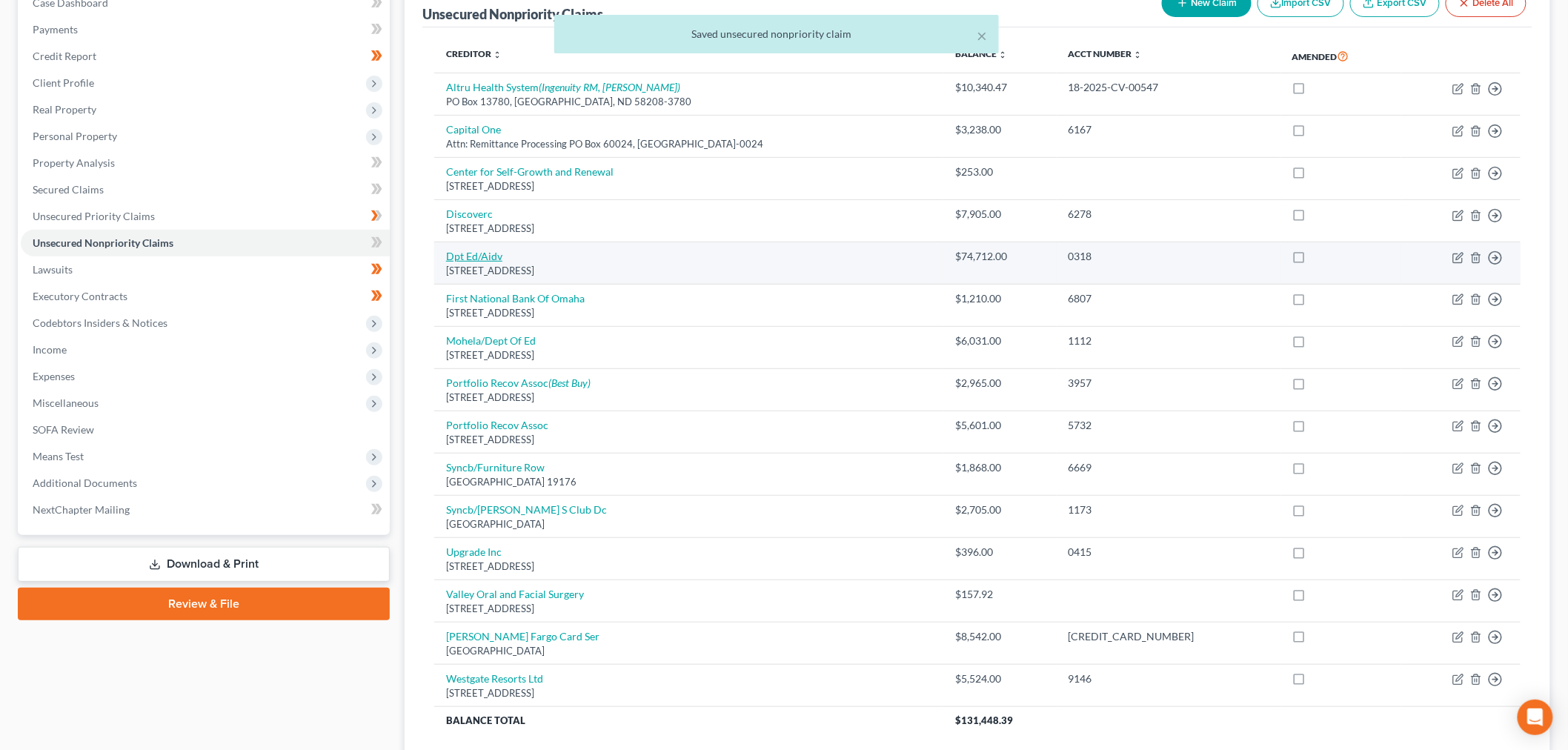
click at [476, 257] on link "Dpt Ed/Aidv" at bounding box center [474, 257] width 57 height 13
select select "45"
select select "17"
select select "0"
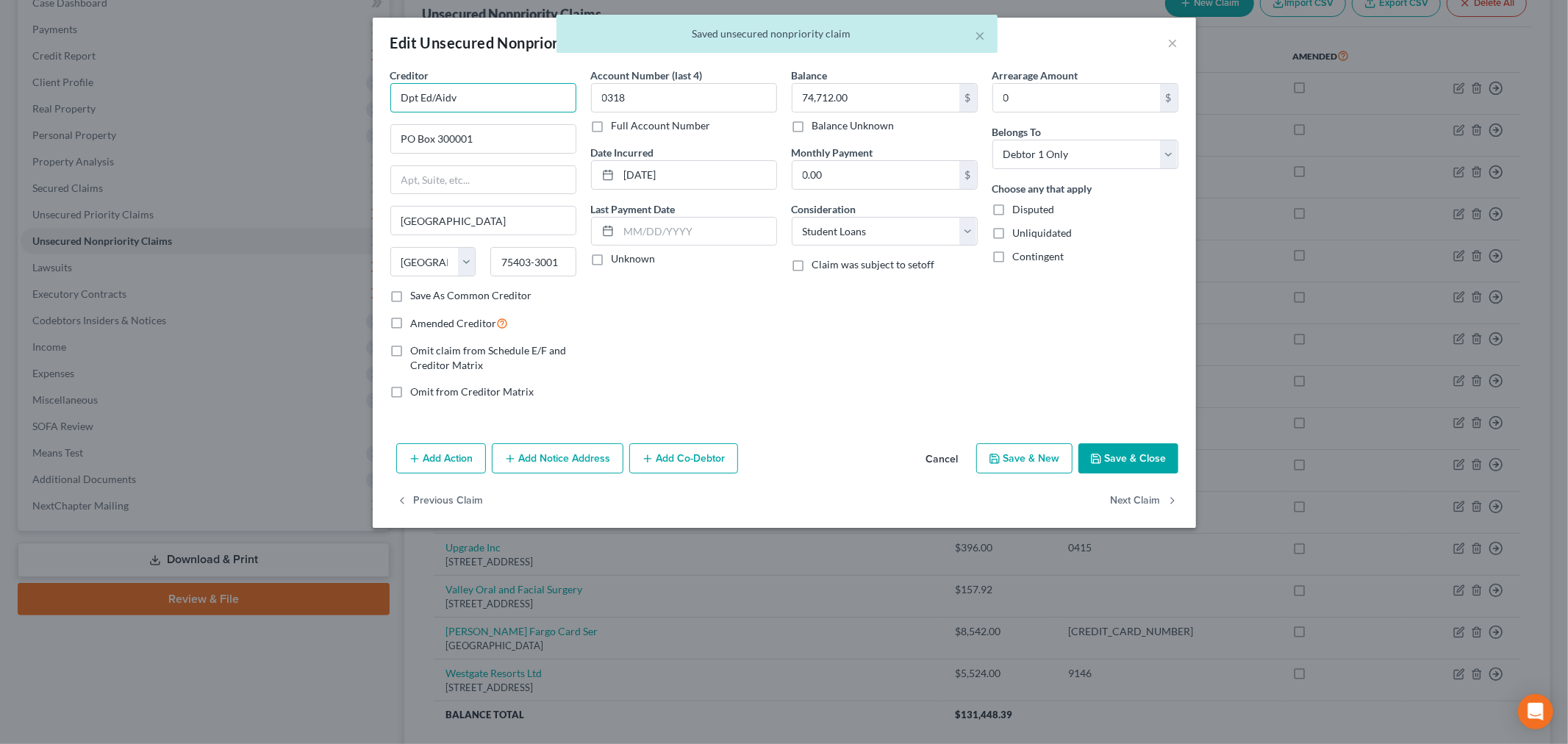
click at [508, 103] on input "Dpt Ed/Aidv" at bounding box center [484, 98] width 186 height 30
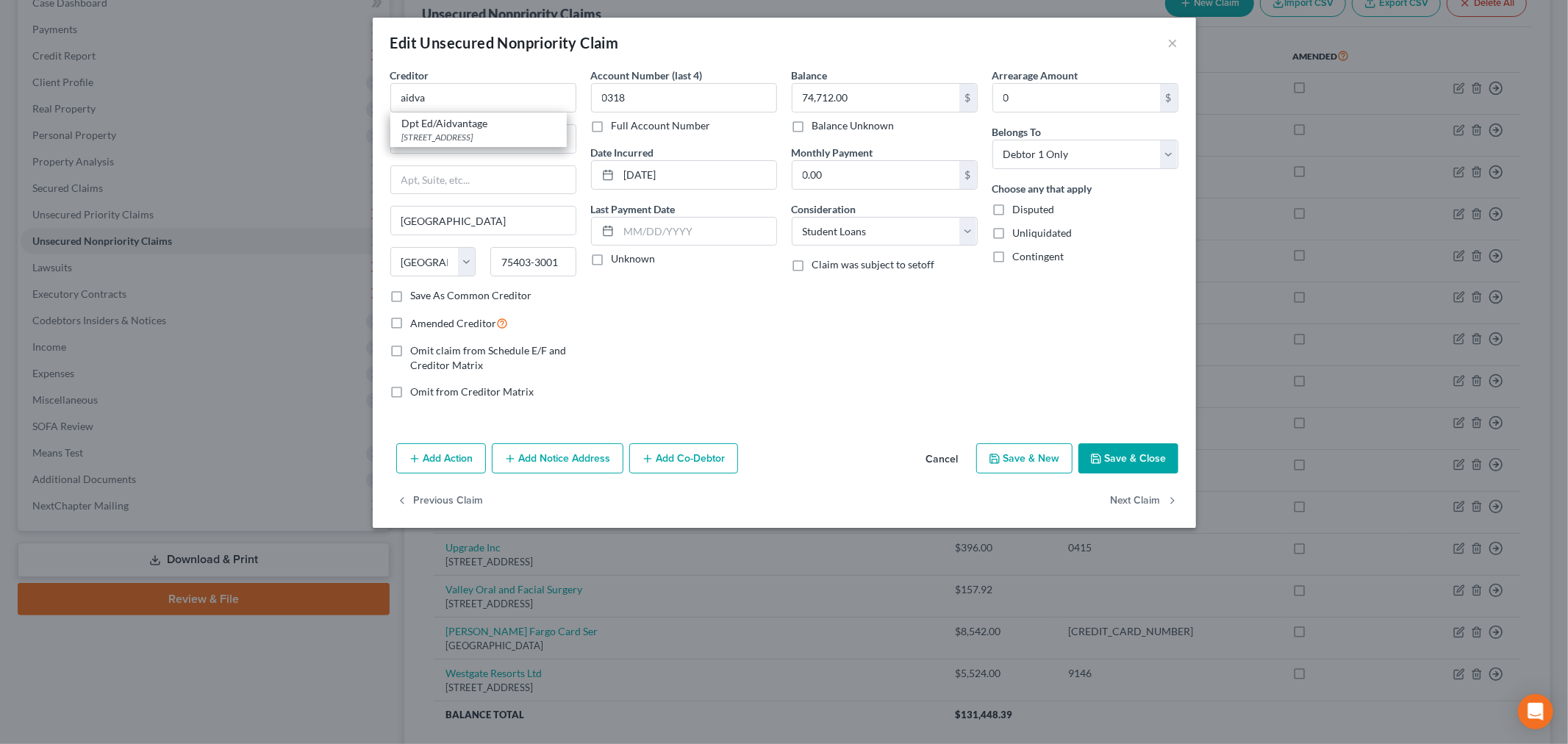
click at [487, 129] on div "Dpt Ed/Aidvantage" at bounding box center [479, 124] width 153 height 15
type input "Dpt Ed/Aidvantage"
click at [1130, 459] on button "Save & Close" at bounding box center [1129, 458] width 100 height 30
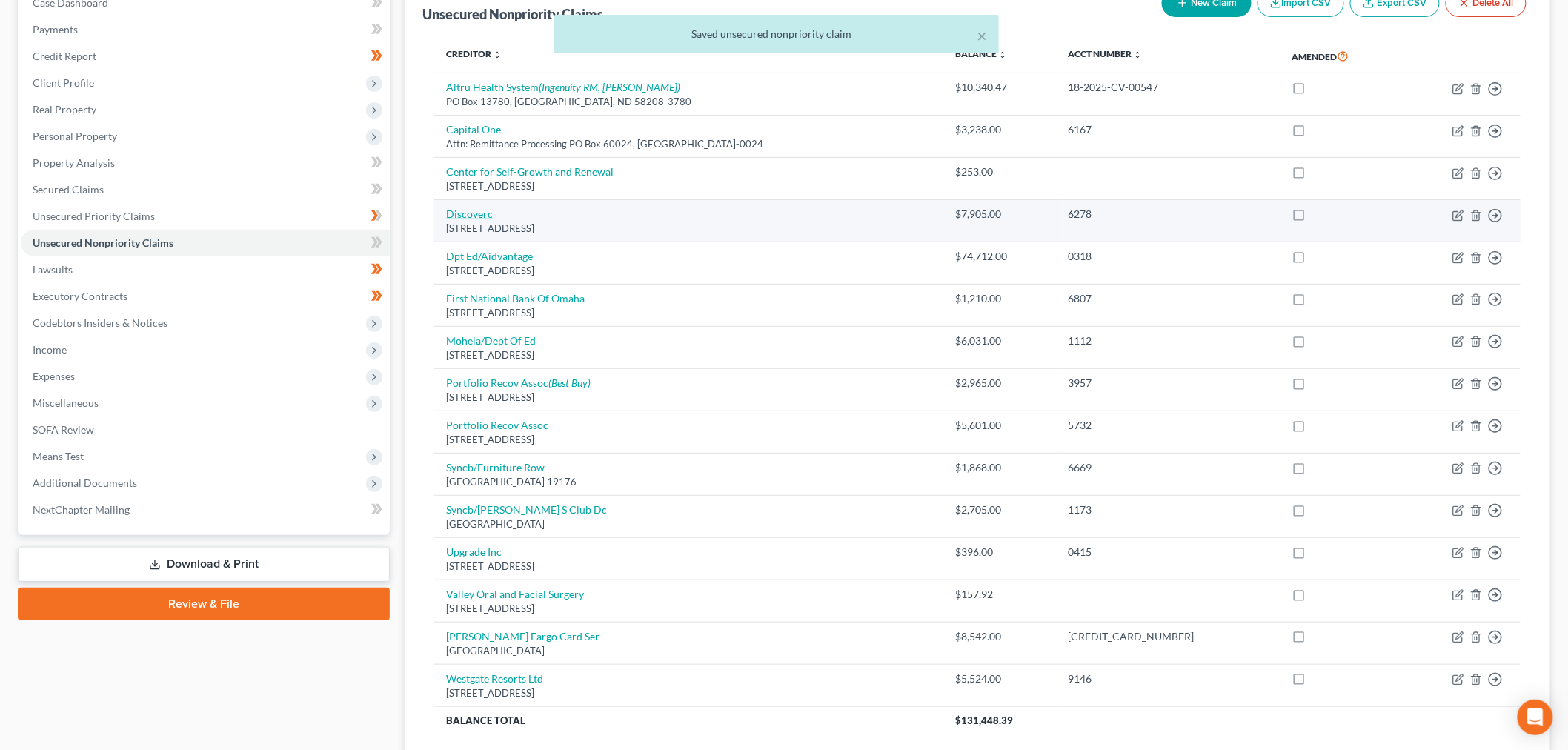
click at [465, 209] on link "Discoverc" at bounding box center [470, 214] width 47 height 13
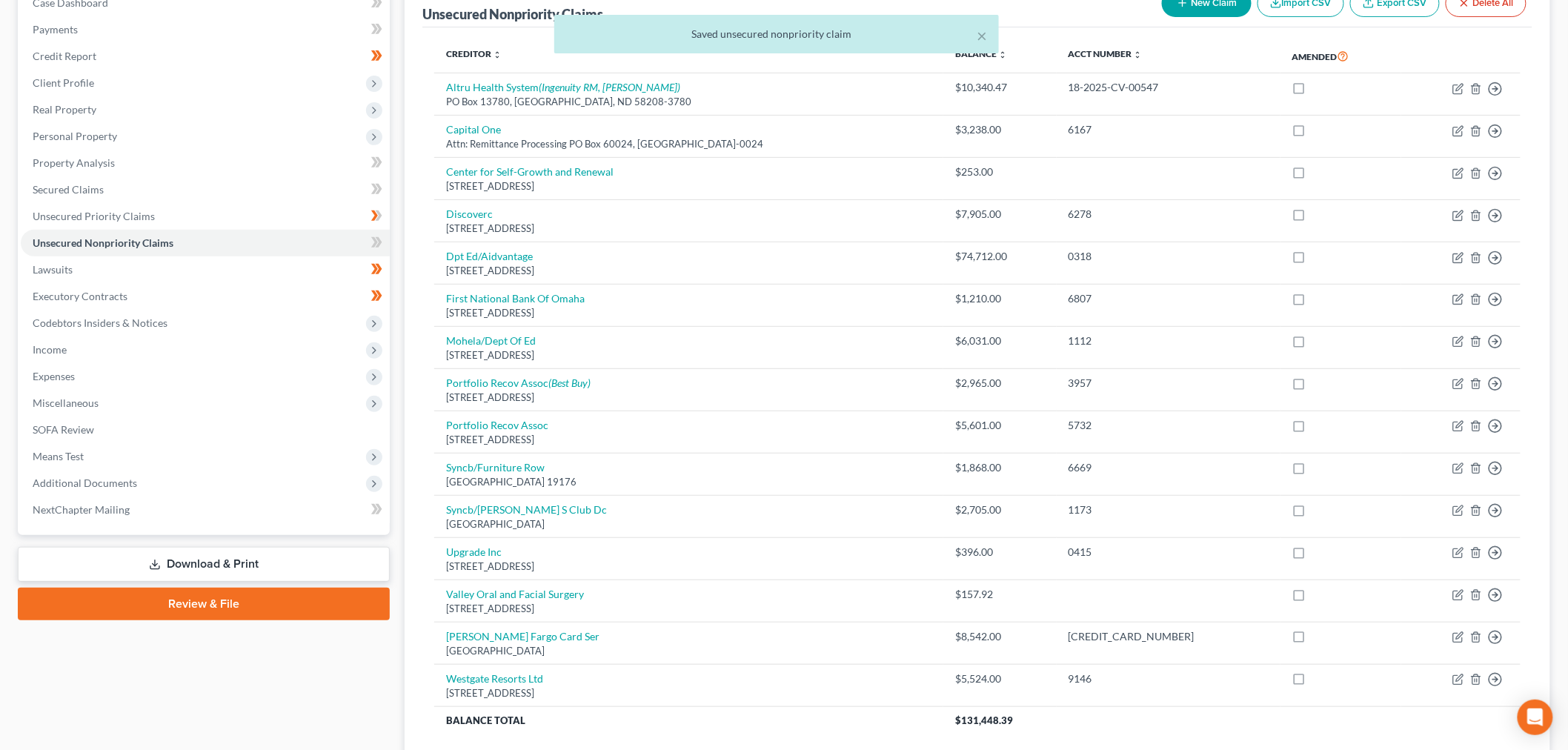
select select "46"
select select "2"
select select "0"
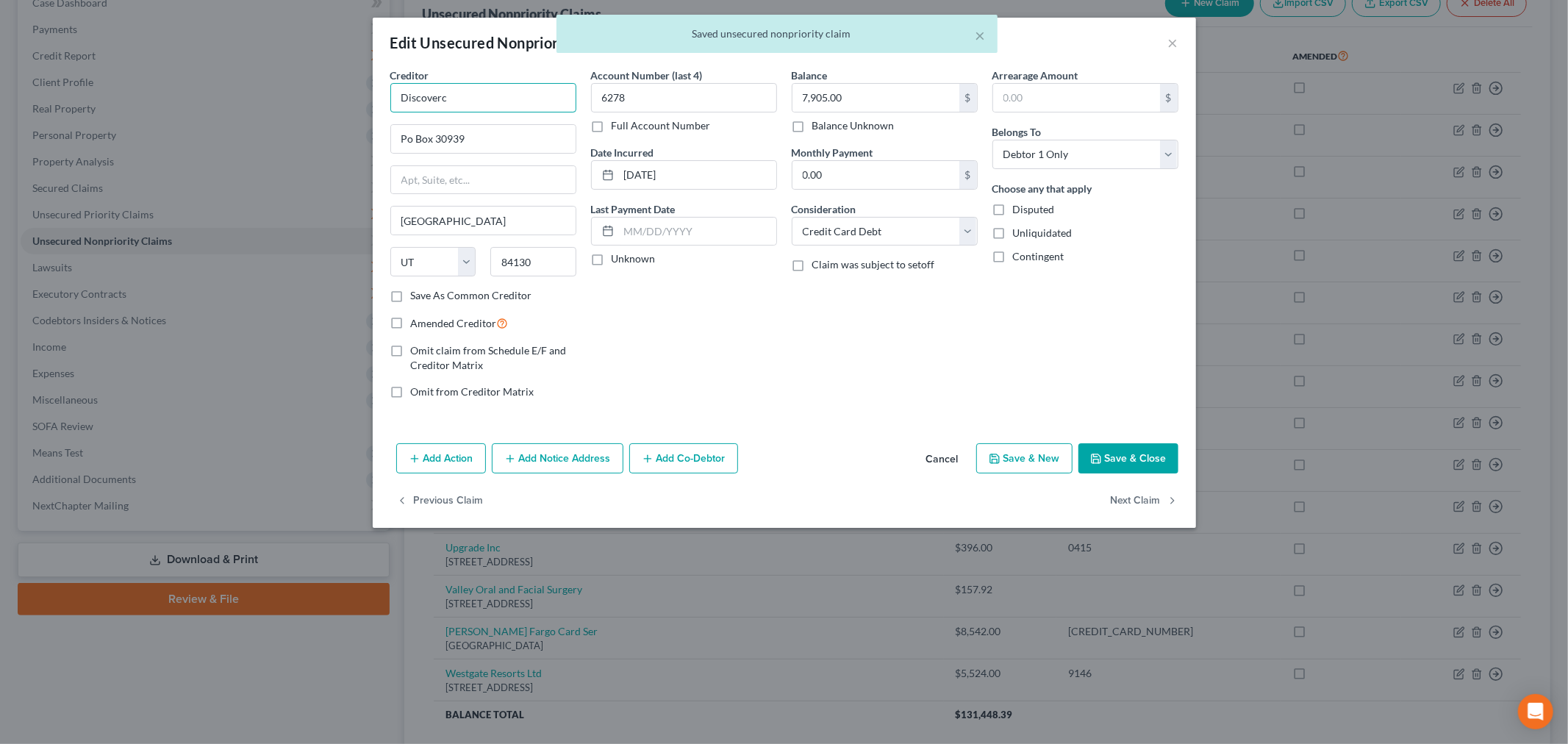
click at [473, 107] on input "Discoverc" at bounding box center [484, 98] width 186 height 30
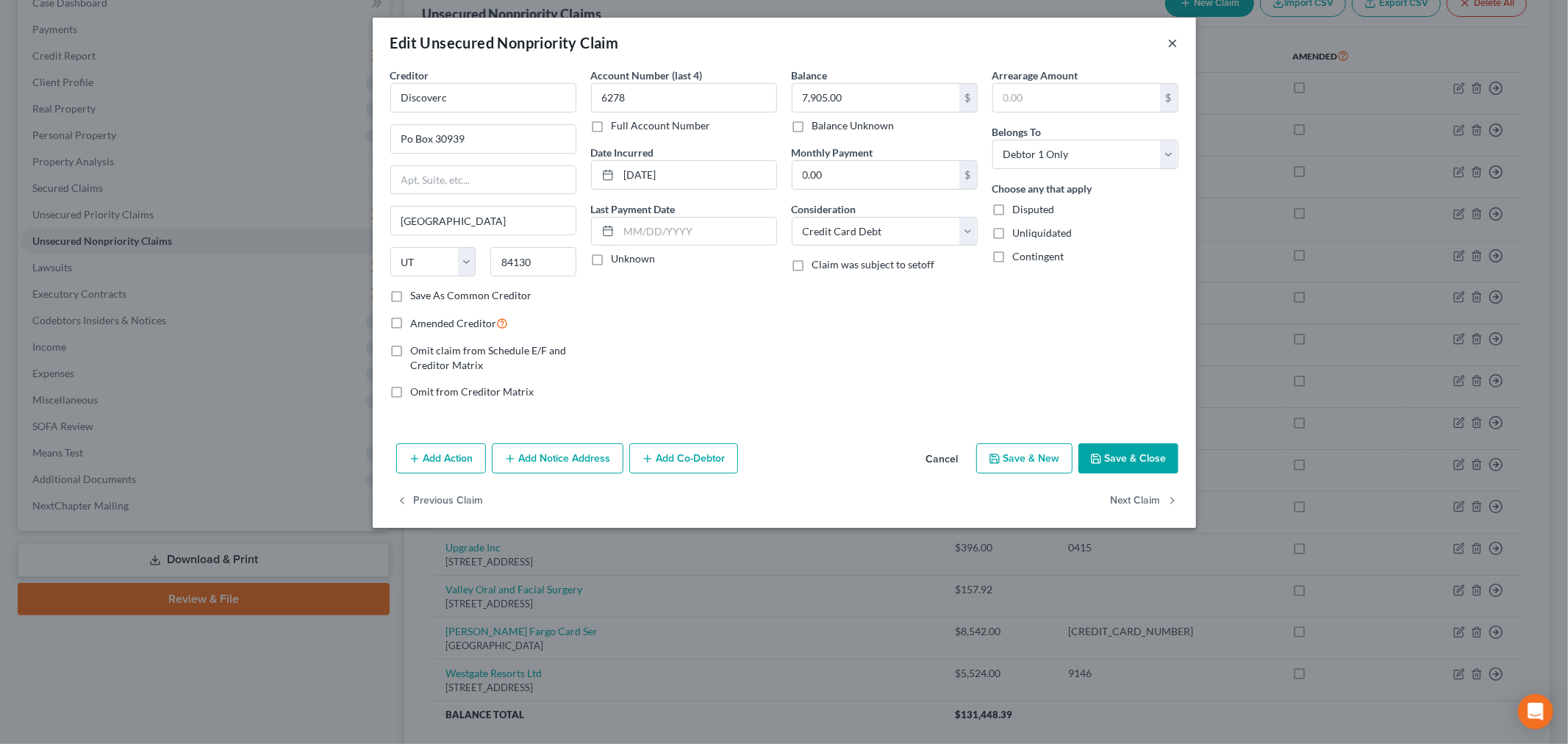
click at [1174, 38] on button "×" at bounding box center [1173, 42] width 10 height 18
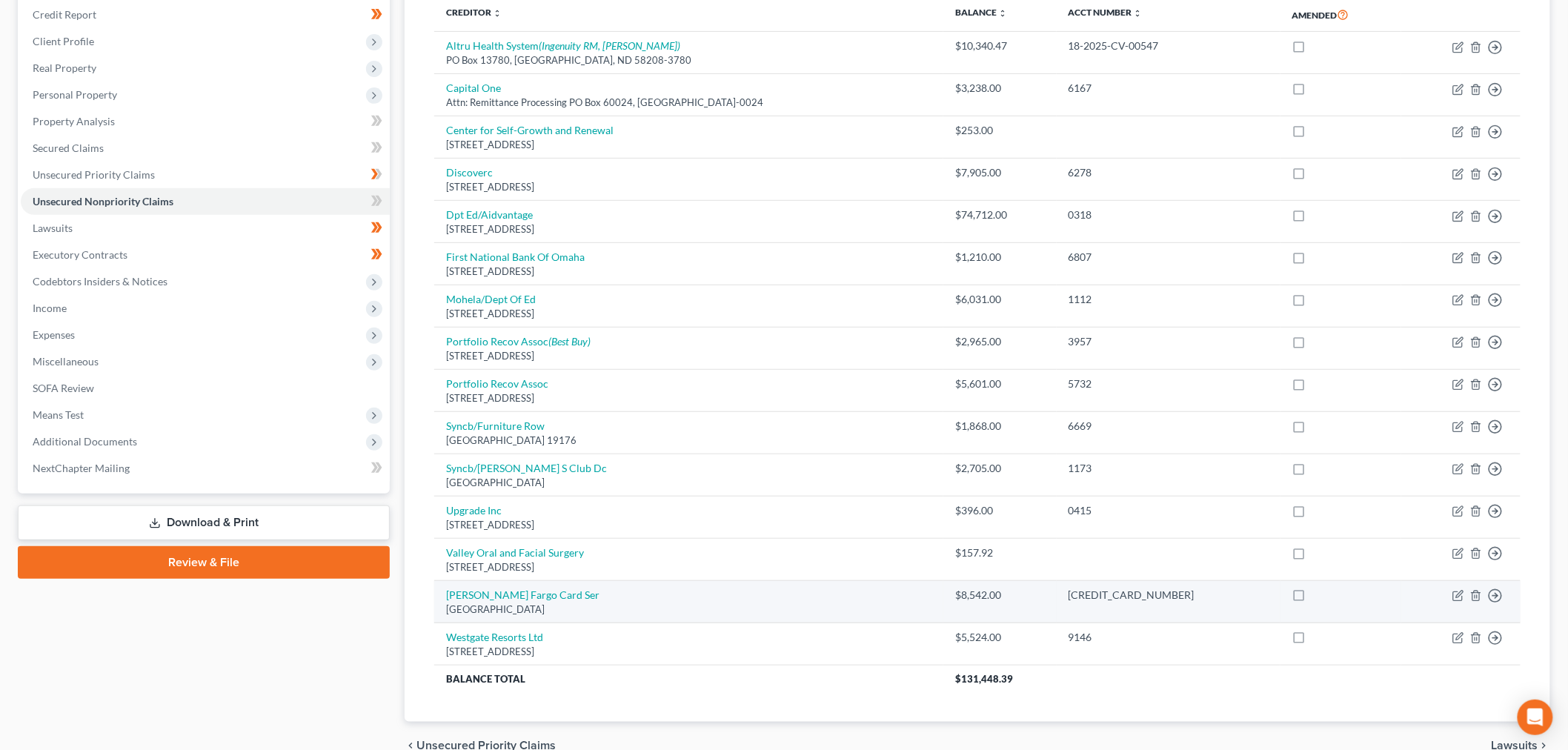
scroll to position [283, 0]
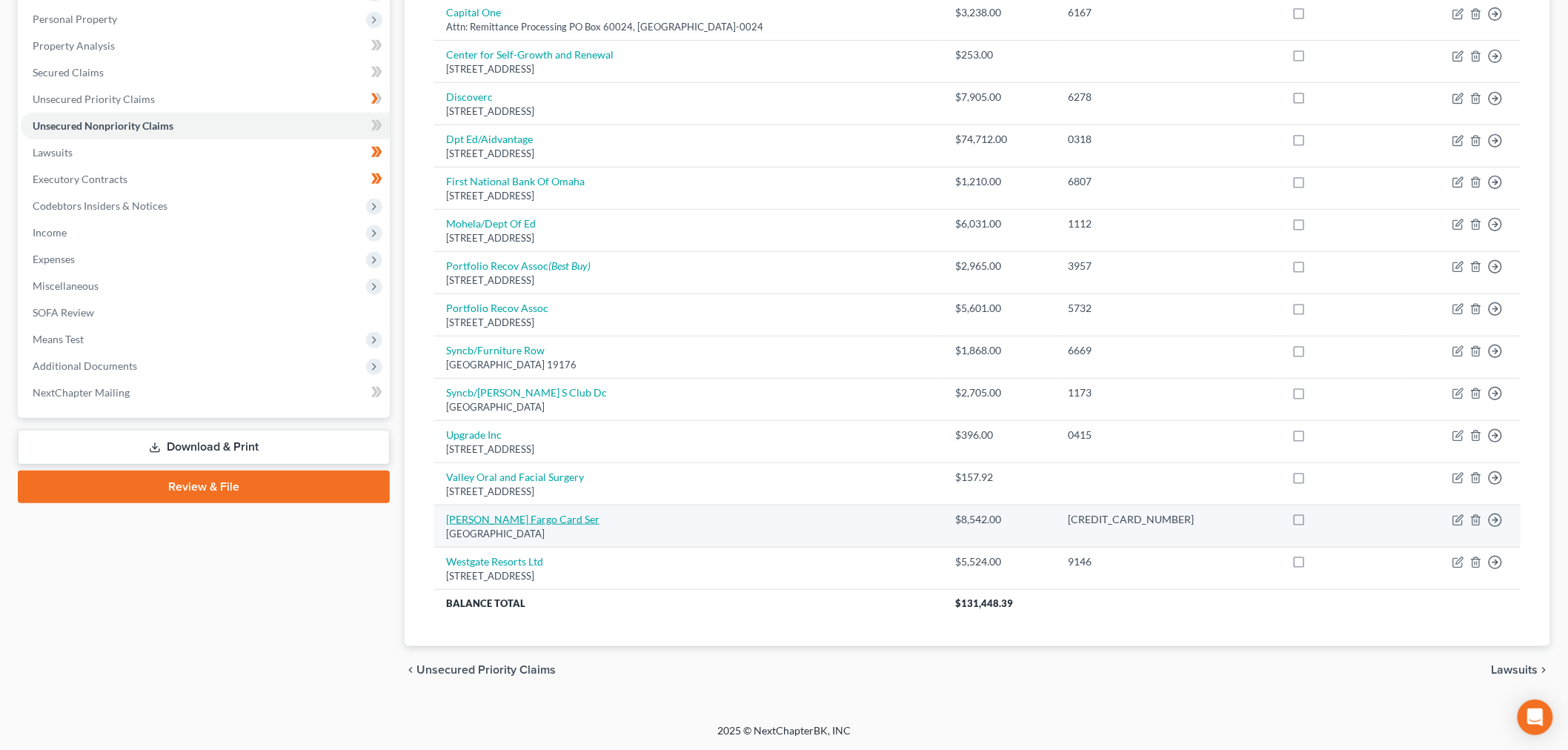
click at [513, 521] on link "Wells Fargo Card Ser" at bounding box center [523, 519] width 153 height 13
select select "24"
select select "1"
select select "0"
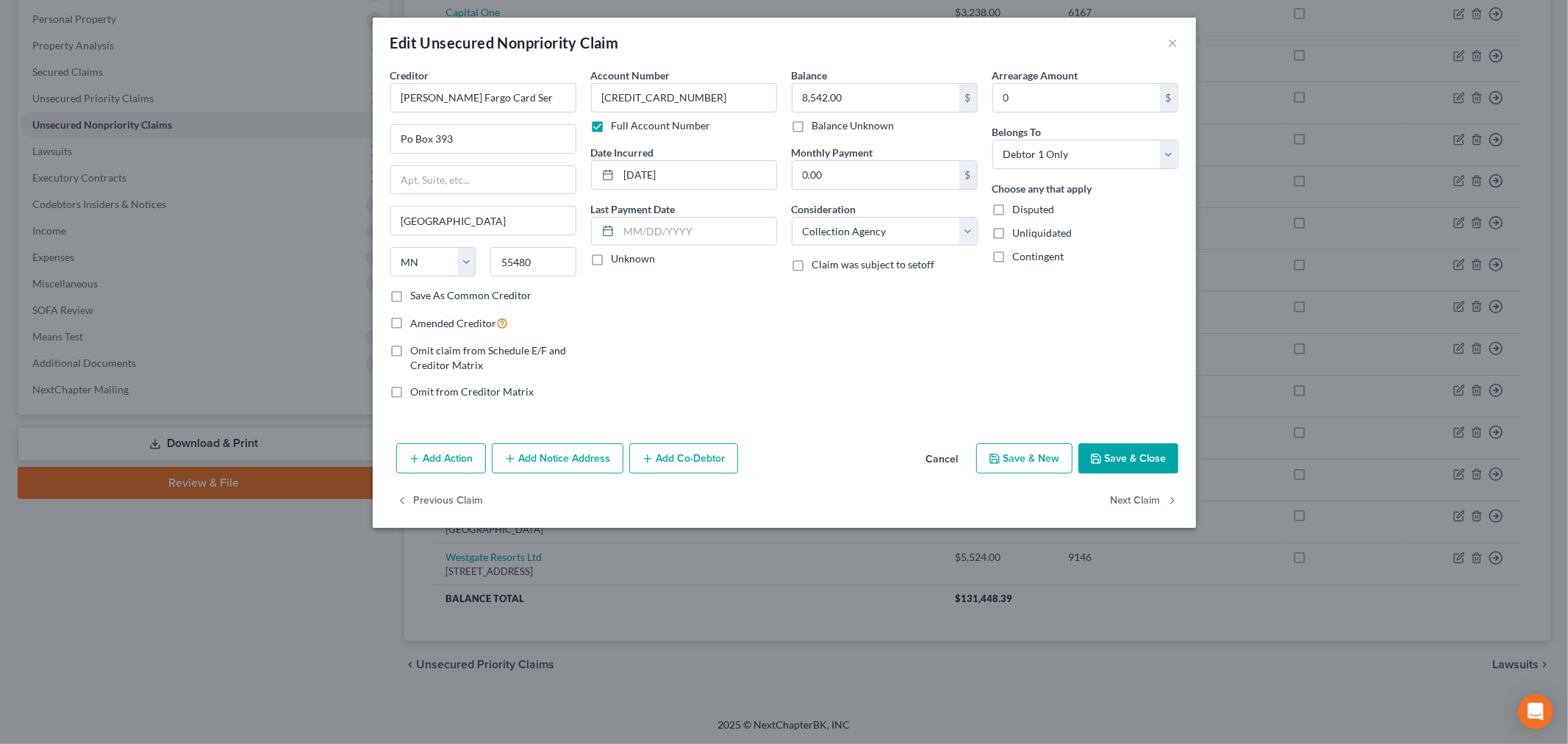
click at [612, 129] on label "Full Account Number" at bounding box center [662, 126] width 100 height 15
click at [617, 128] on input "Full Account Number" at bounding box center [622, 123] width 9 height 9
click at [1145, 453] on button "Save & Close" at bounding box center [1129, 458] width 100 height 30
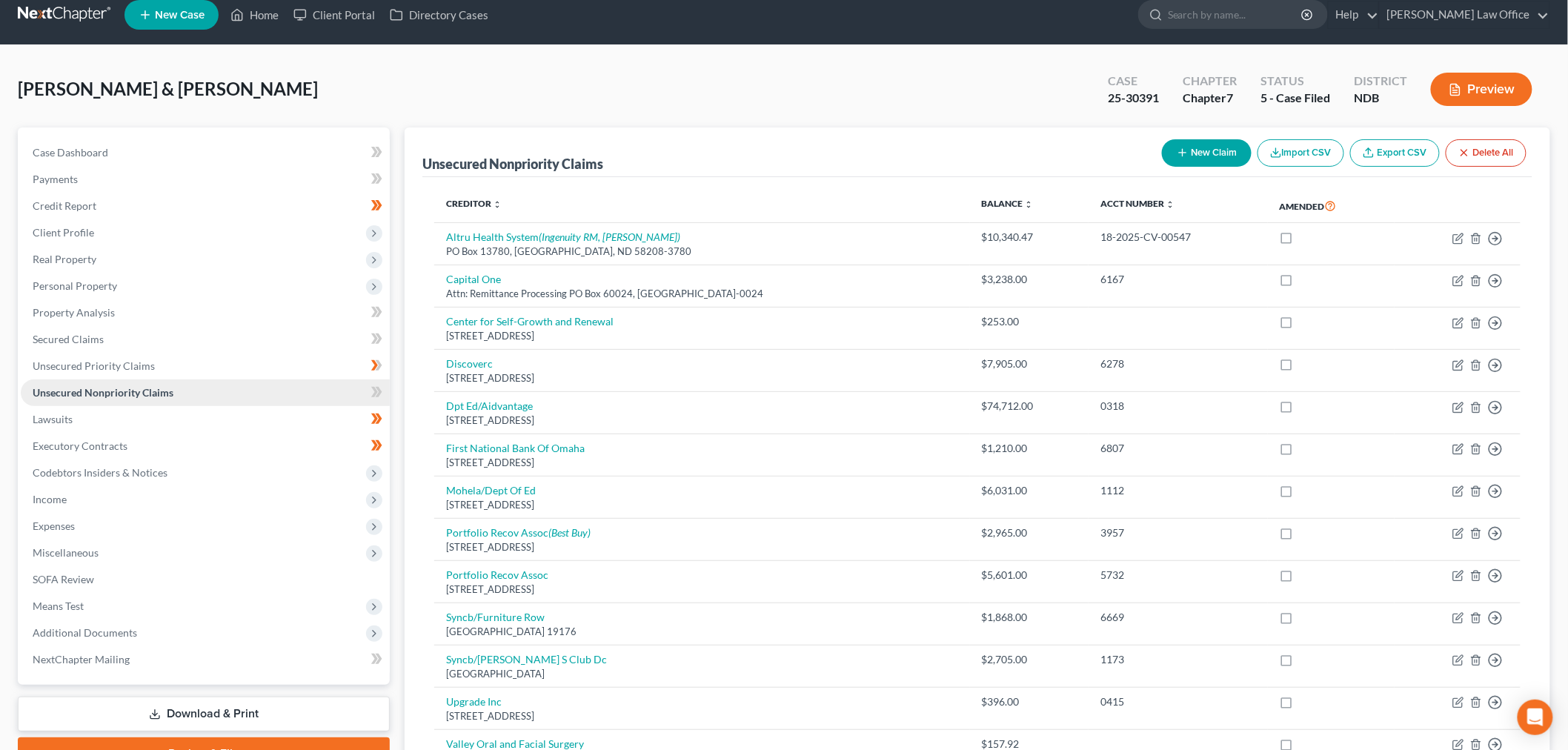
scroll to position [0, 0]
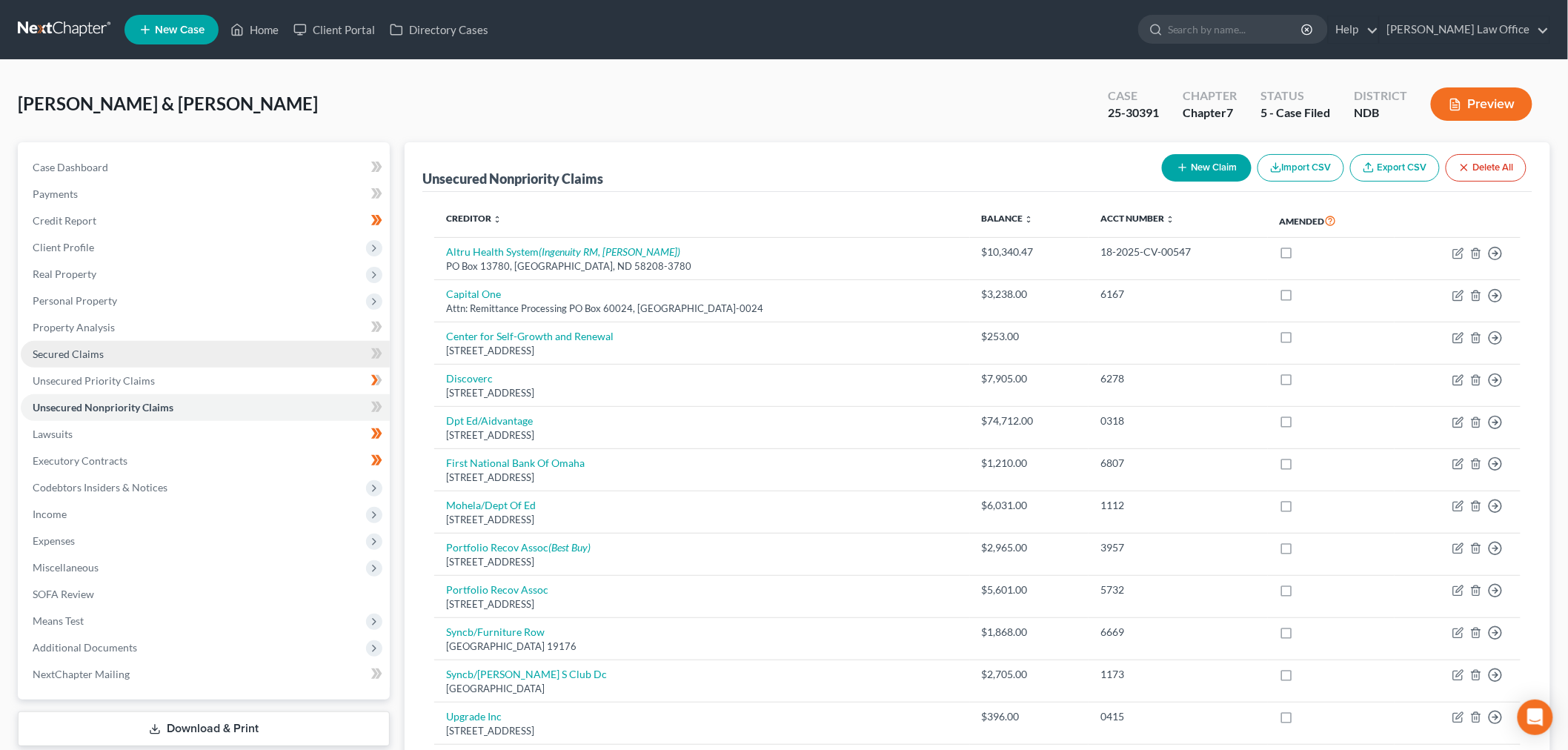
drag, startPoint x: 105, startPoint y: 345, endPoint x: 187, endPoint y: 357, distance: 82.9
click at [105, 345] on link "Secured Claims" at bounding box center [205, 355] width 369 height 27
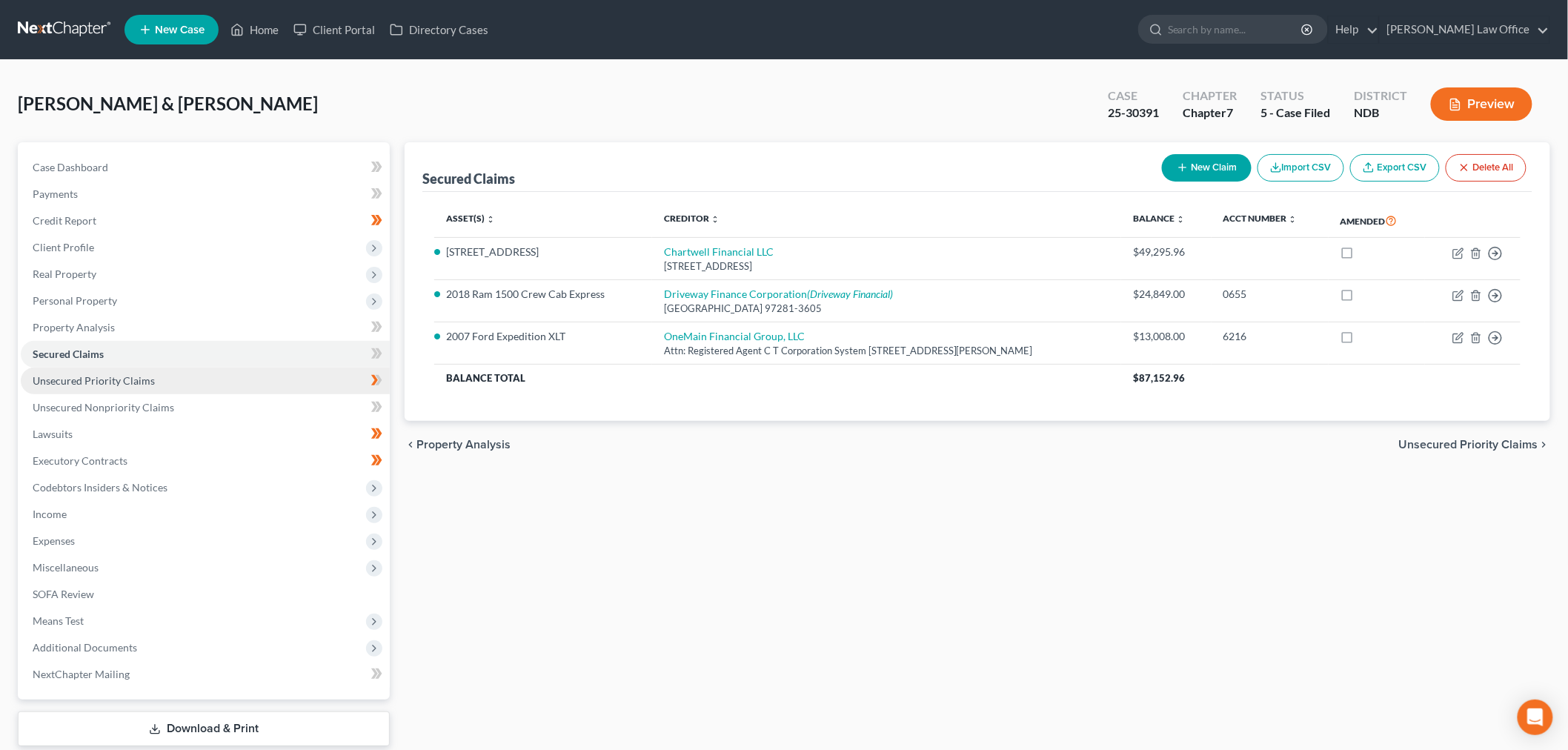
click at [71, 380] on span "Unsecured Priority Claims" at bounding box center [93, 381] width 122 height 13
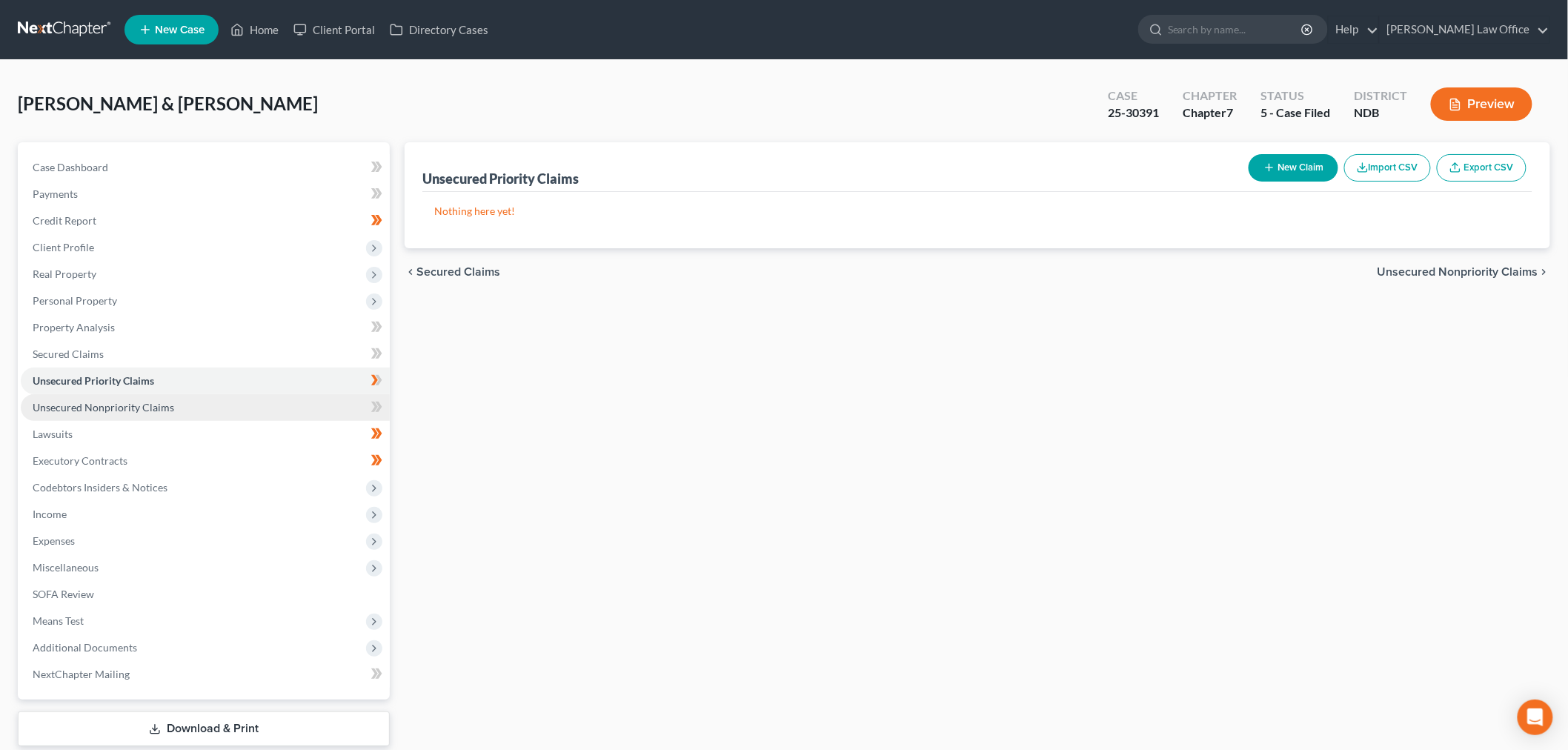
click at [122, 415] on link "Unsecured Nonpriority Claims" at bounding box center [205, 408] width 369 height 27
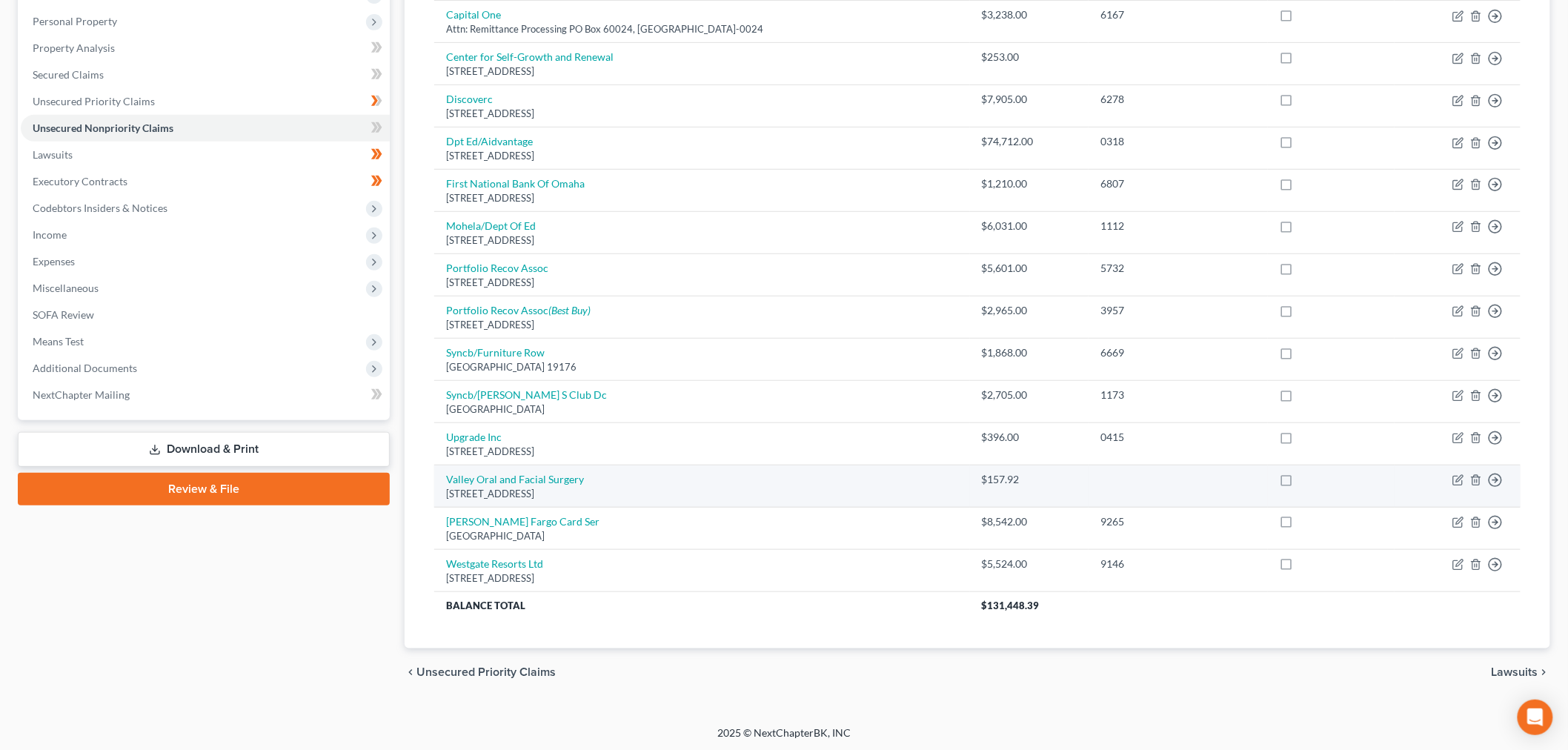
scroll to position [283, 0]
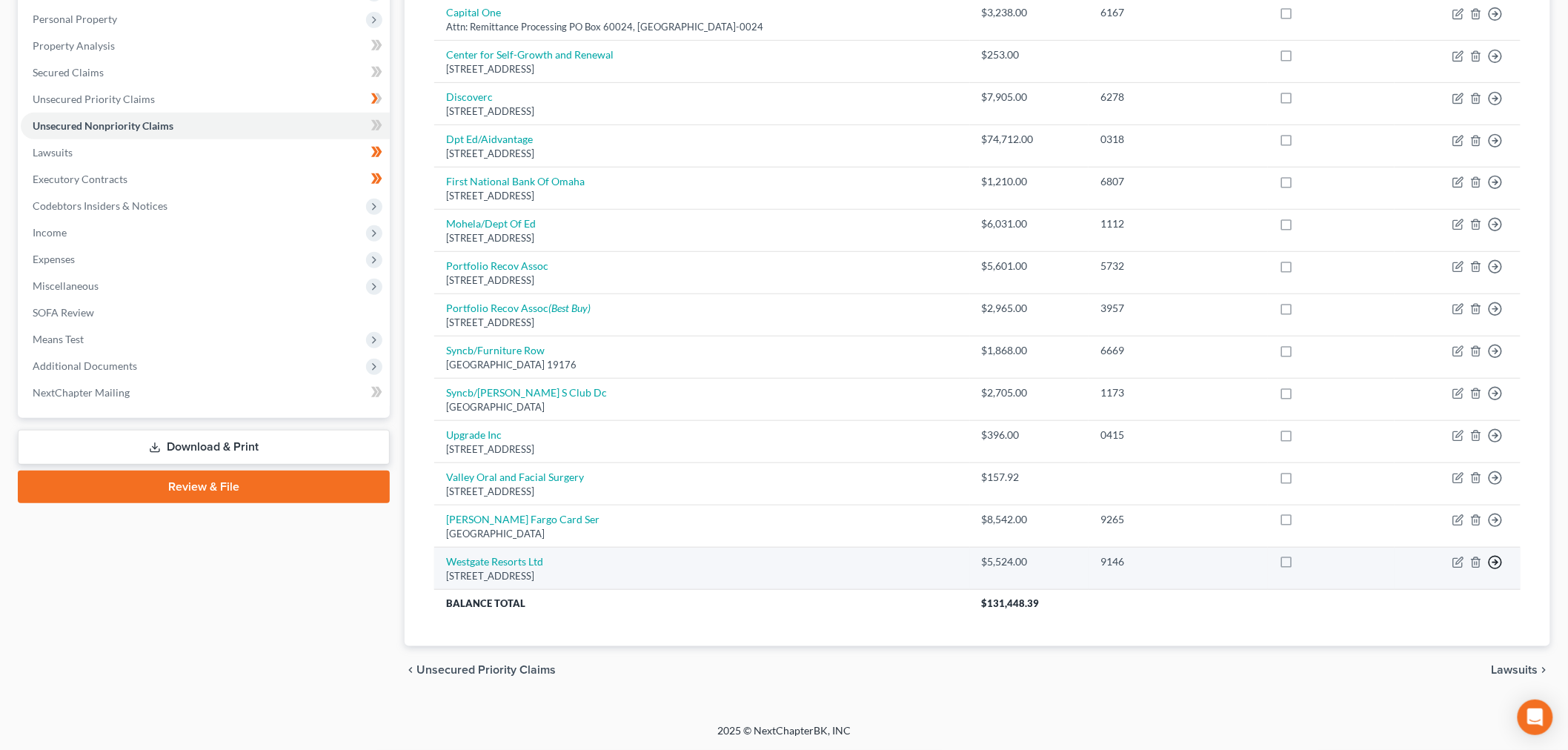
click at [1500, 562] on icon "button" at bounding box center [1495, 563] width 15 height 15
click at [1411, 568] on link "Move to D" at bounding box center [1427, 573] width 124 height 25
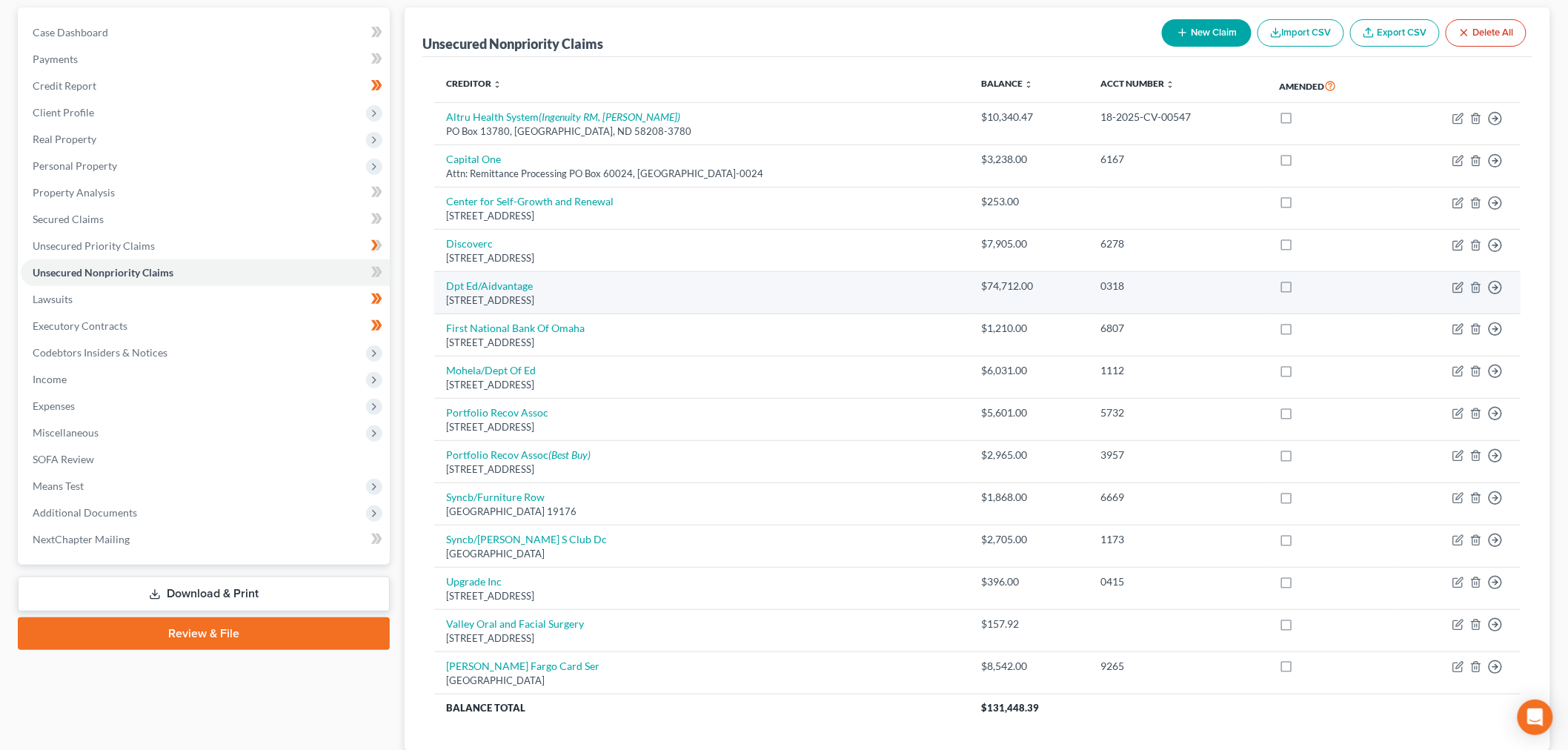
scroll to position [0, 0]
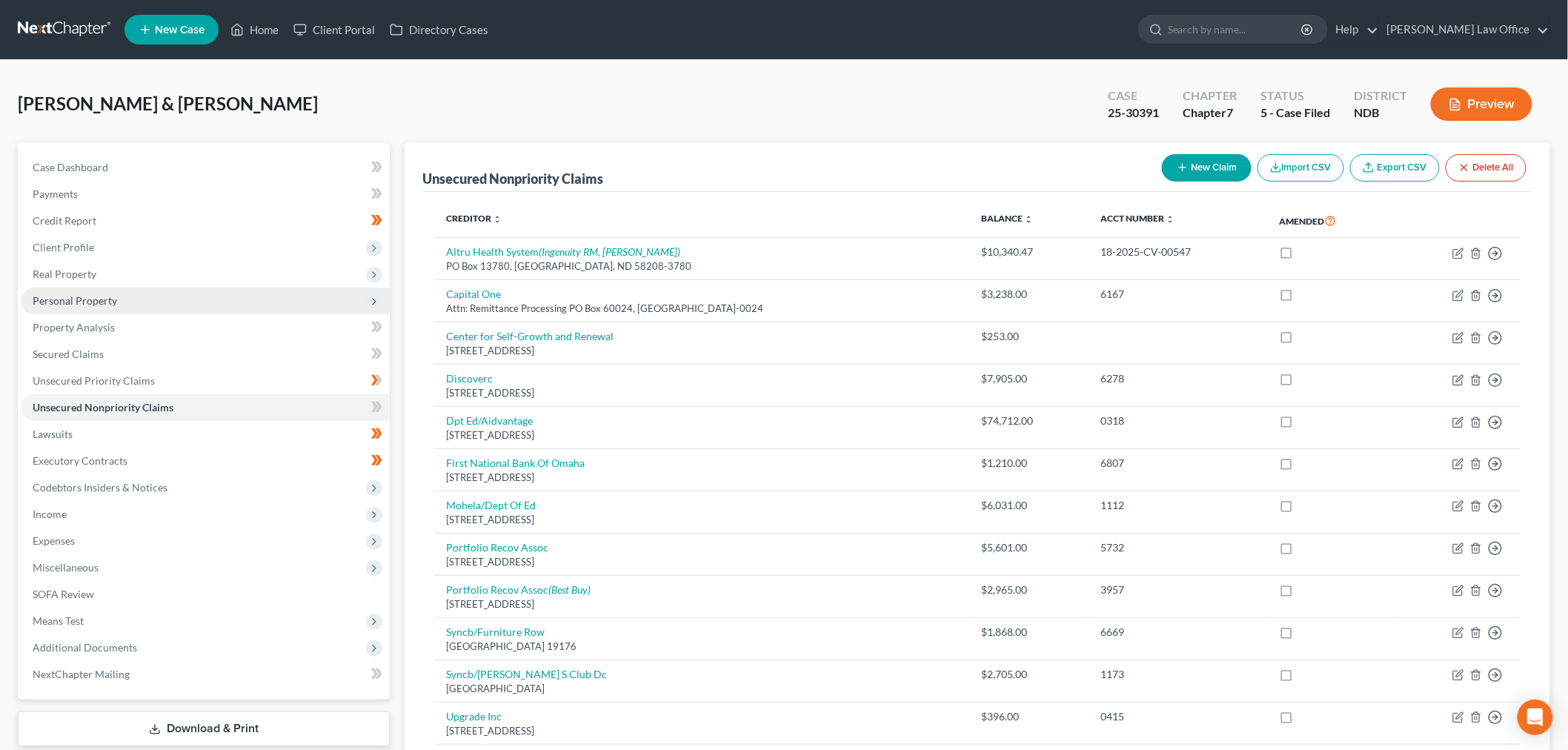
drag, startPoint x: 78, startPoint y: 285, endPoint x: 101, endPoint y: 309, distance: 33.2
click at [78, 285] on span "Real Property" at bounding box center [205, 274] width 369 height 27
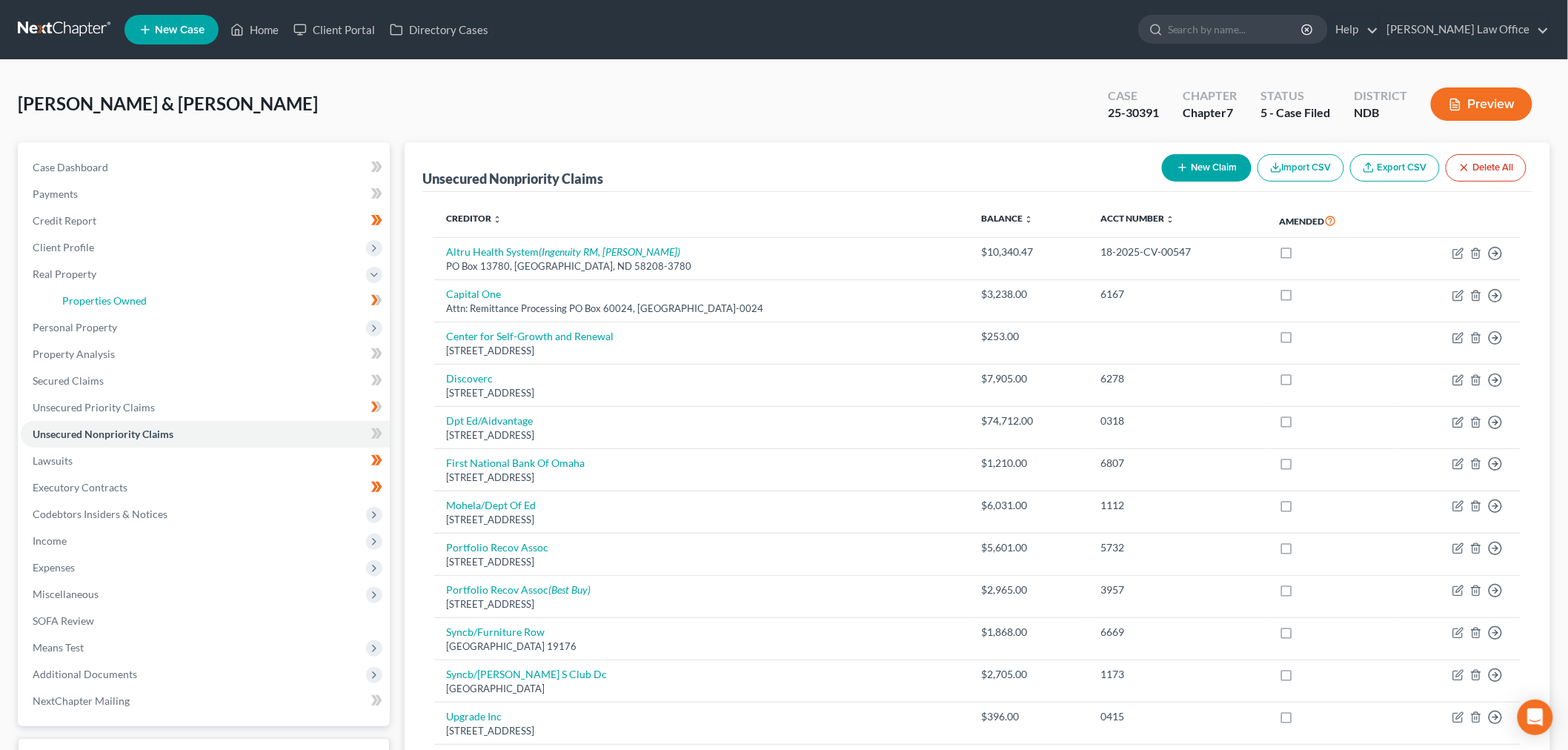
click at [114, 297] on span "Properties Owned" at bounding box center [104, 301] width 85 height 13
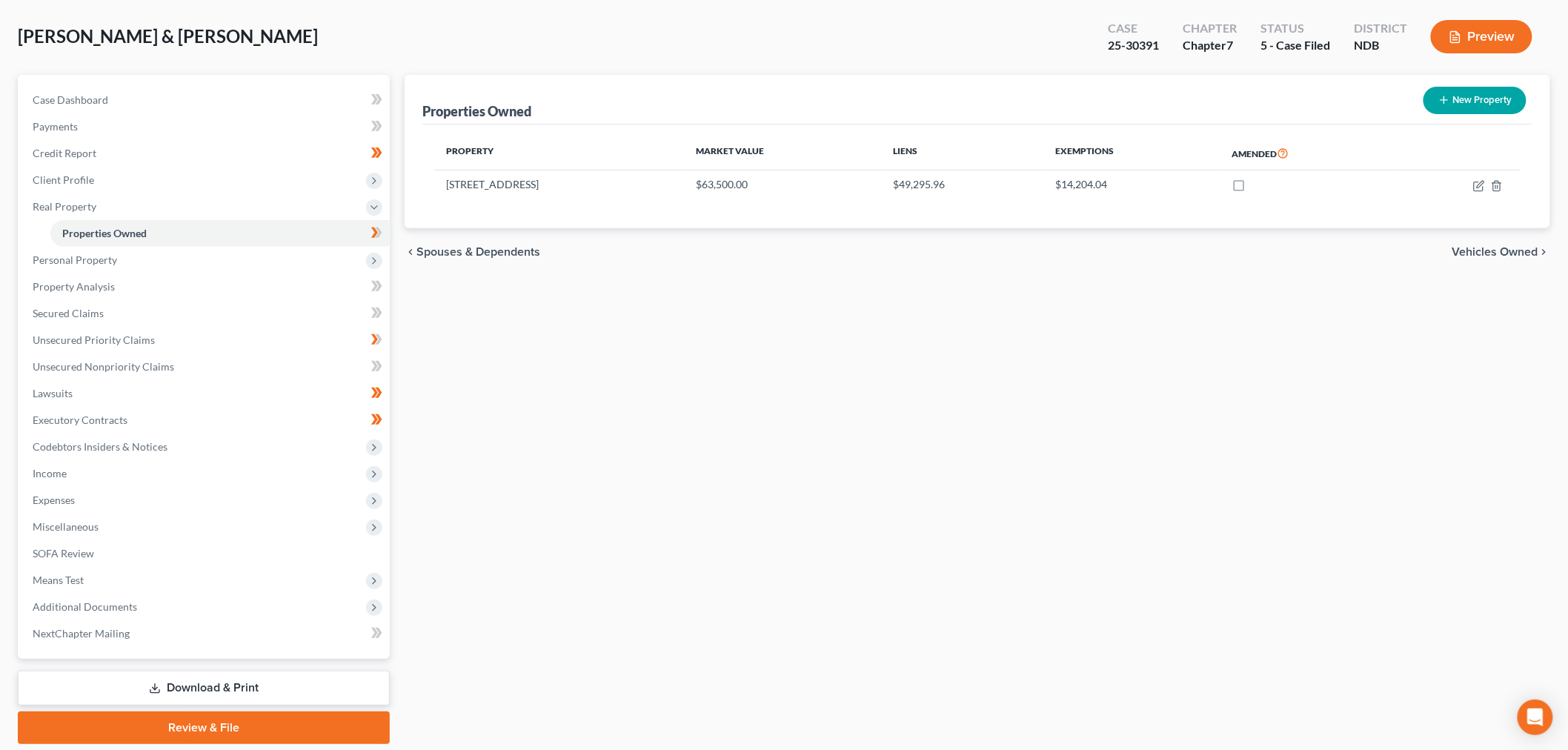
scroll to position [115, 0]
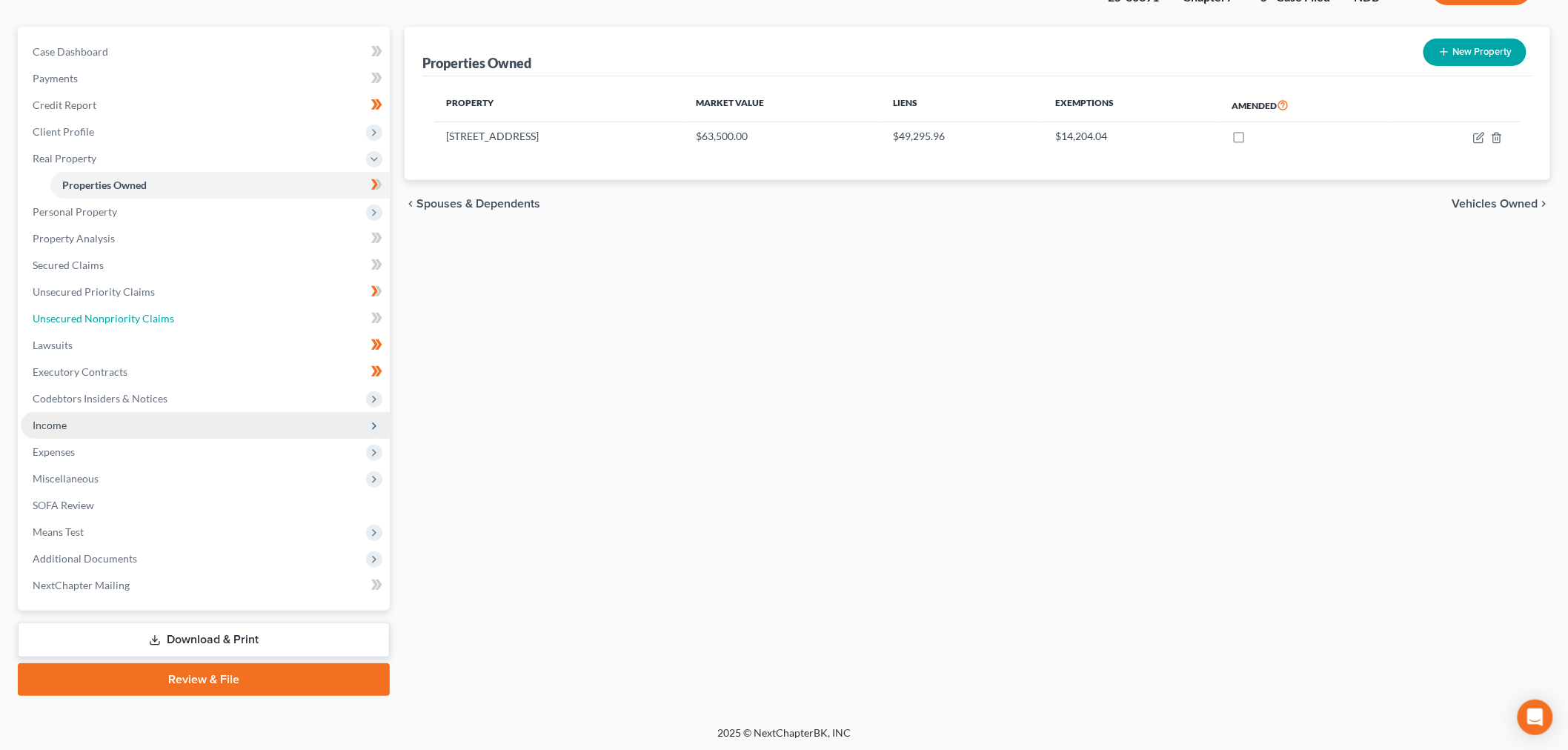
drag, startPoint x: 113, startPoint y: 323, endPoint x: 233, endPoint y: 418, distance: 153.1
click at [113, 323] on span "Unsecured Nonpriority Claims" at bounding box center [103, 318] width 141 height 13
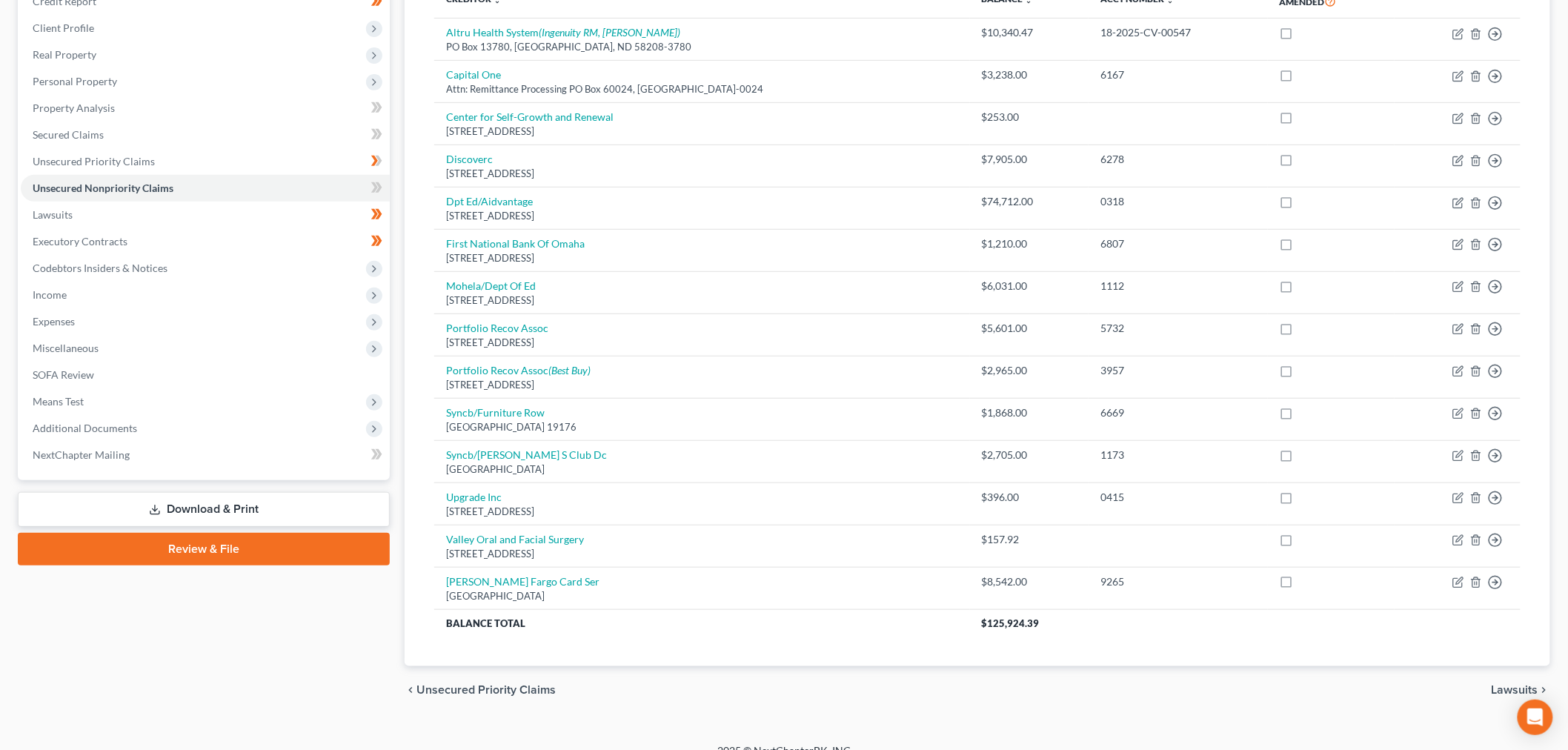
scroll to position [240, 0]
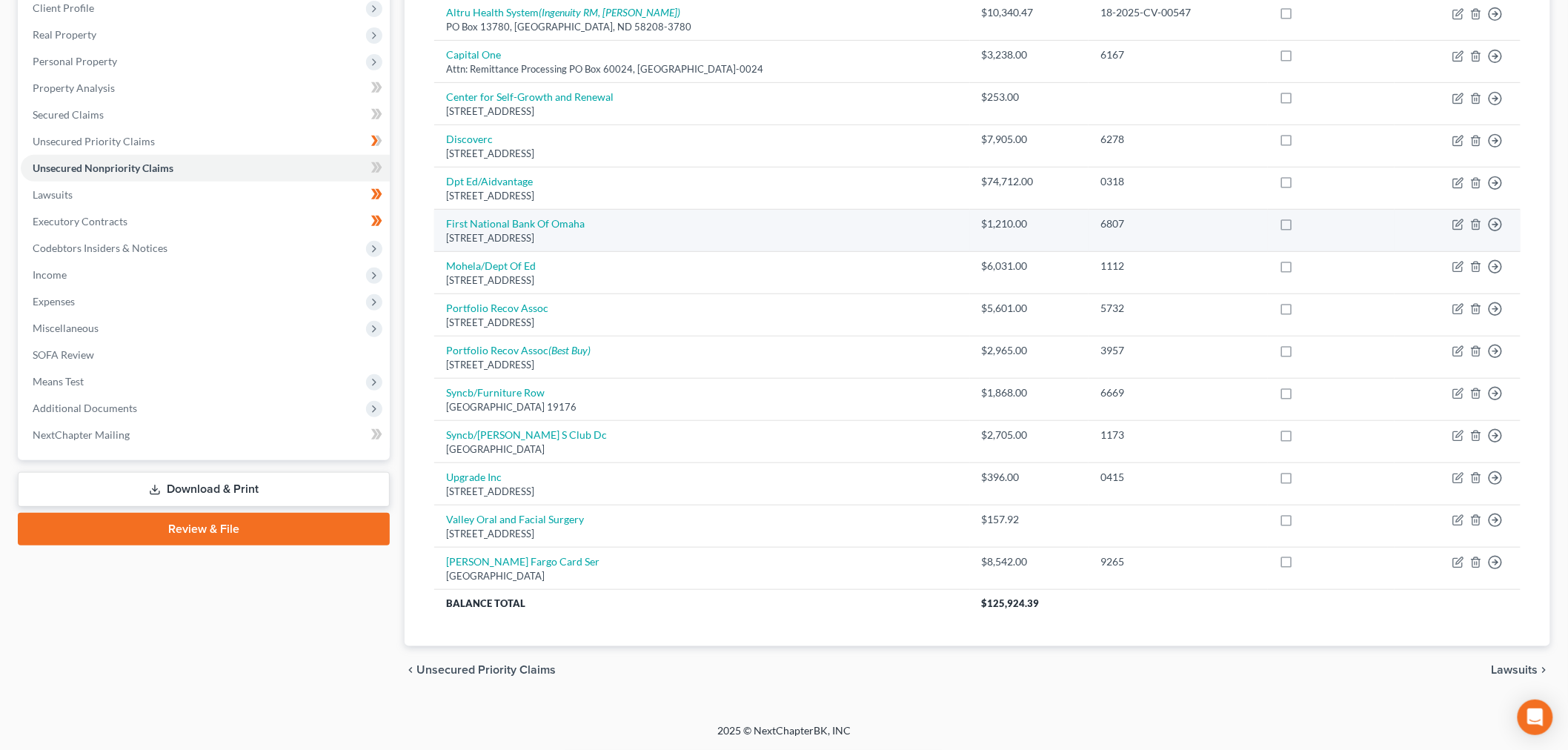
click at [538, 232] on div "1620 Dodge St. Stop Code 3113, Omaha, NE 68102-1593" at bounding box center [702, 238] width 512 height 14
click at [545, 224] on link "First National Bank Of Omaha" at bounding box center [515, 223] width 139 height 13
select select "30"
select select "2"
select select "1"
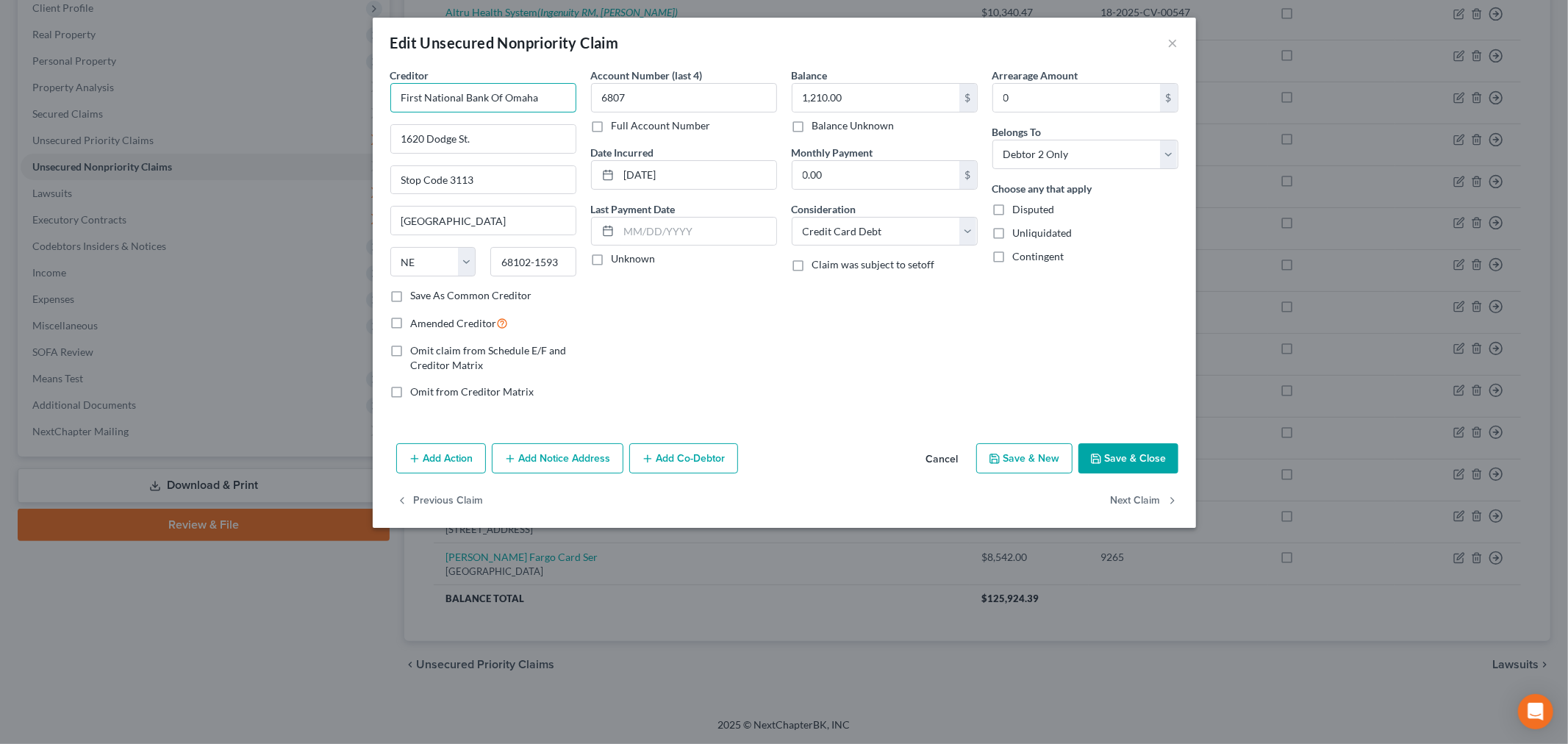
click at [548, 96] on input "First National Bank Of Omaha" at bounding box center [484, 98] width 186 height 30
click at [479, 100] on input "fnb" at bounding box center [484, 98] width 186 height 30
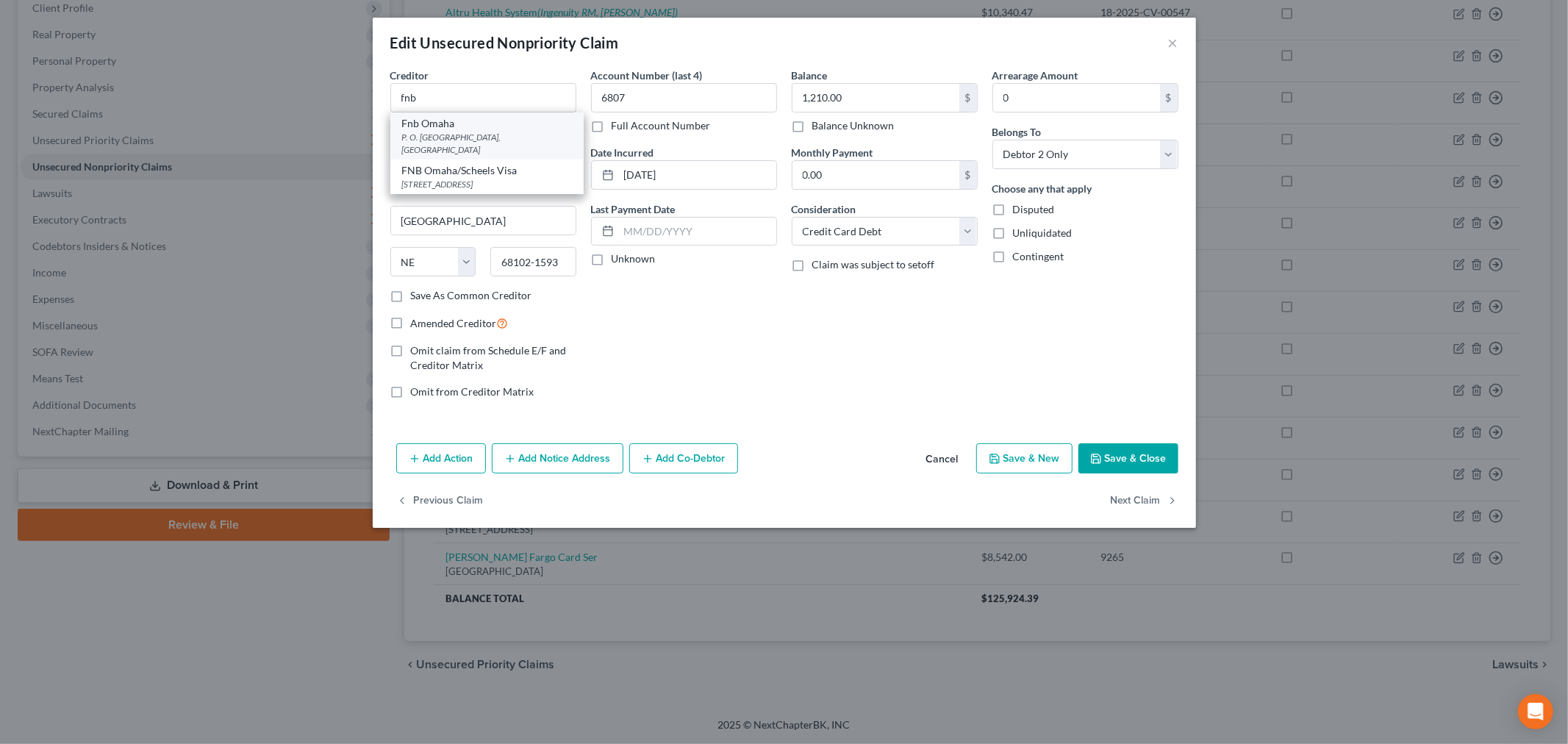
click at [454, 131] on div "P. O. Box 3437, Omaha, NE" at bounding box center [487, 143] width 170 height 25
type input "Fnb Omaha"
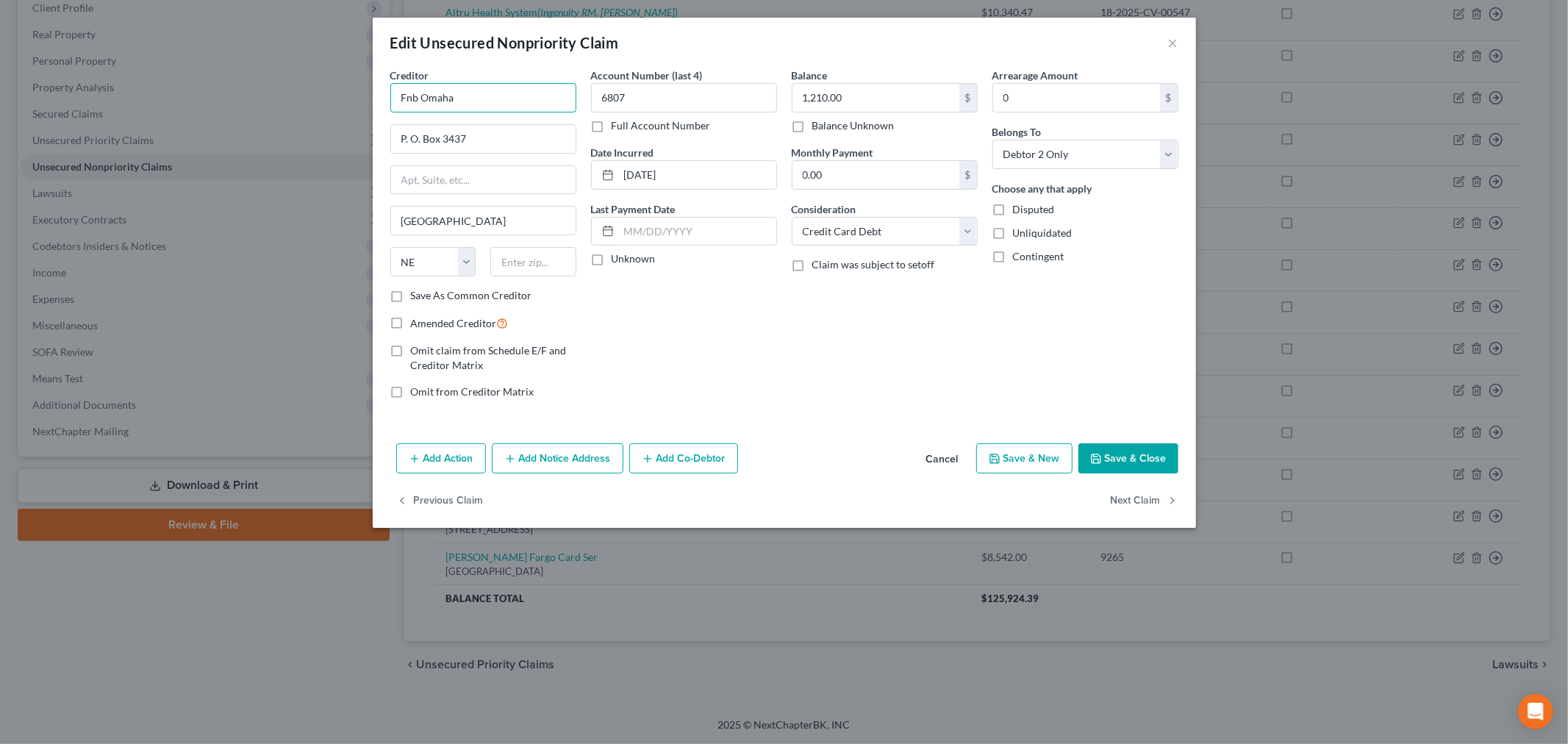
click at [491, 93] on input "Fnb Omaha" at bounding box center [484, 98] width 186 height 30
click at [531, 266] on input "text" at bounding box center [533, 262] width 86 height 30
drag, startPoint x: 1136, startPoint y: 450, endPoint x: 533, endPoint y: 539, distance: 609.5
click at [1136, 454] on button "Save & Close" at bounding box center [1129, 458] width 100 height 30
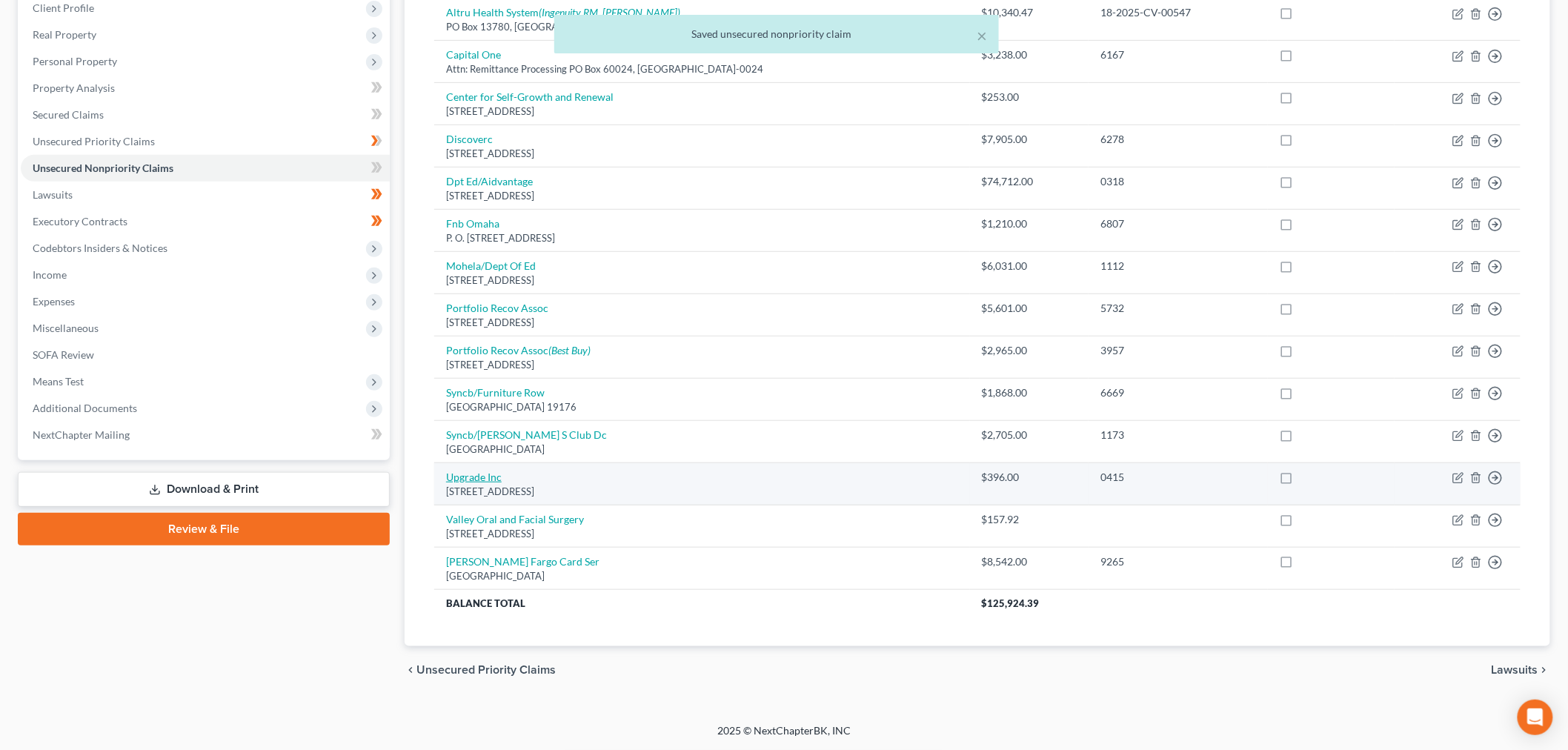
click at [463, 475] on link "Upgrade Inc" at bounding box center [474, 477] width 56 height 13
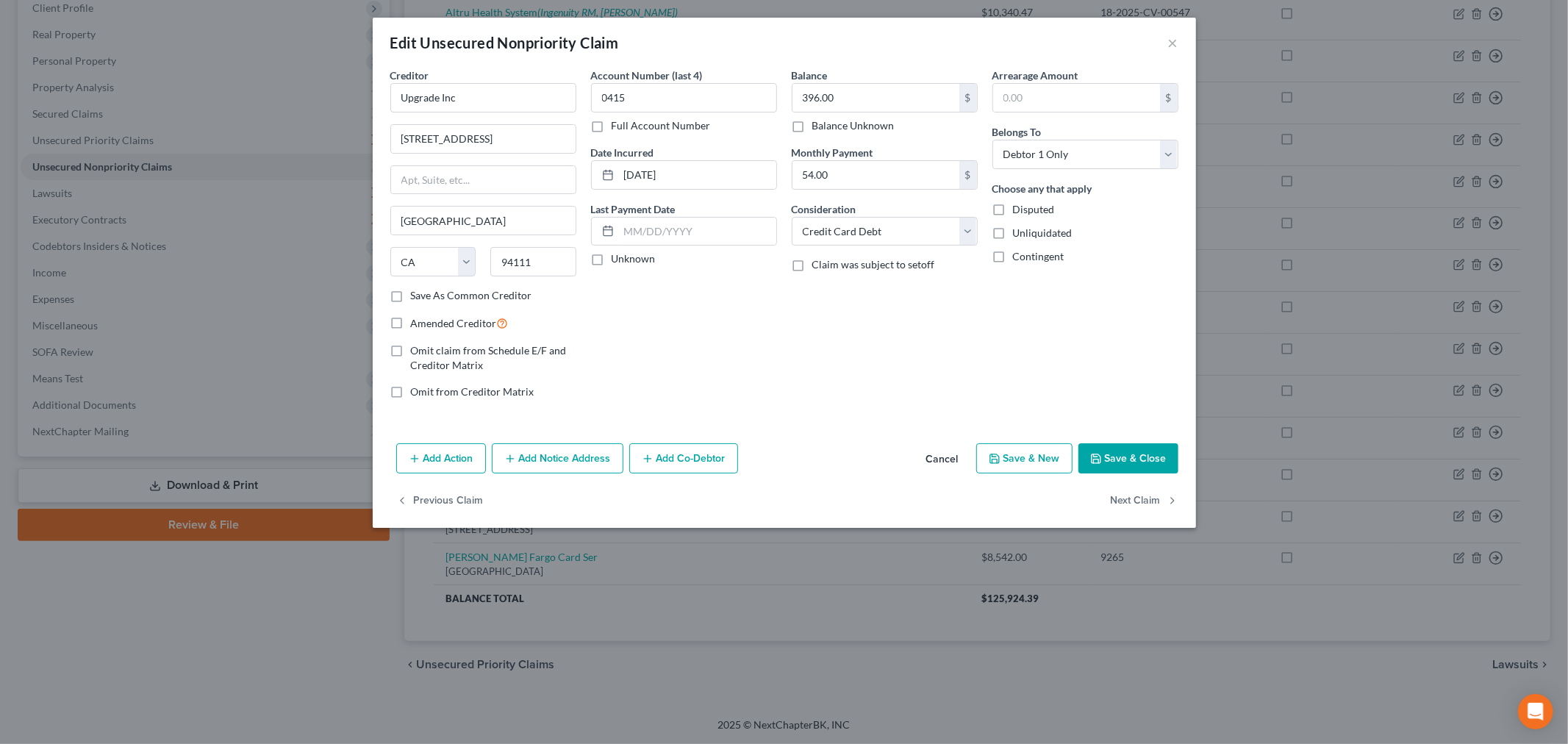
click at [1119, 454] on button "Save & Close" at bounding box center [1129, 458] width 100 height 30
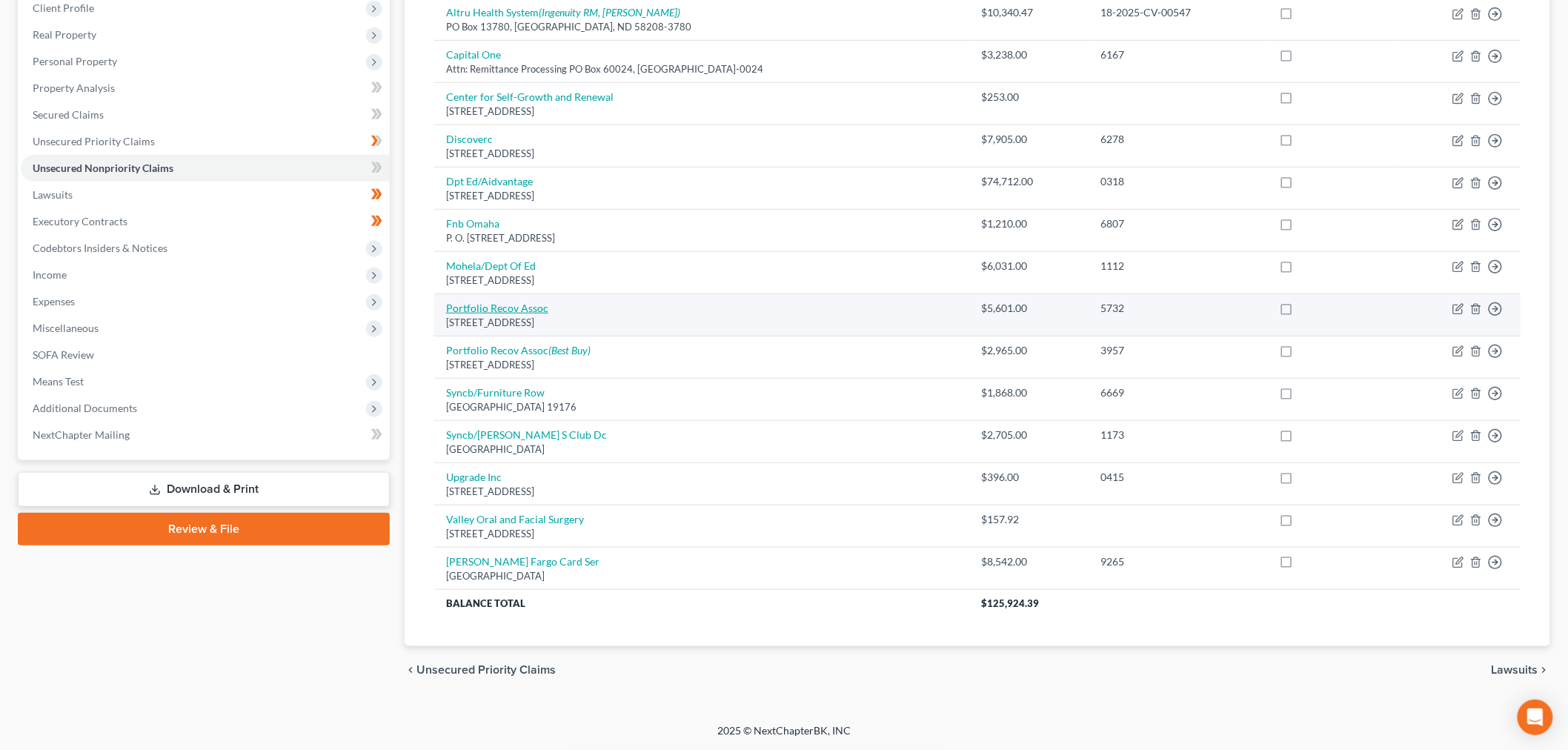
click at [489, 310] on link "Portfolio Recov Assoc" at bounding box center [498, 308] width 102 height 13
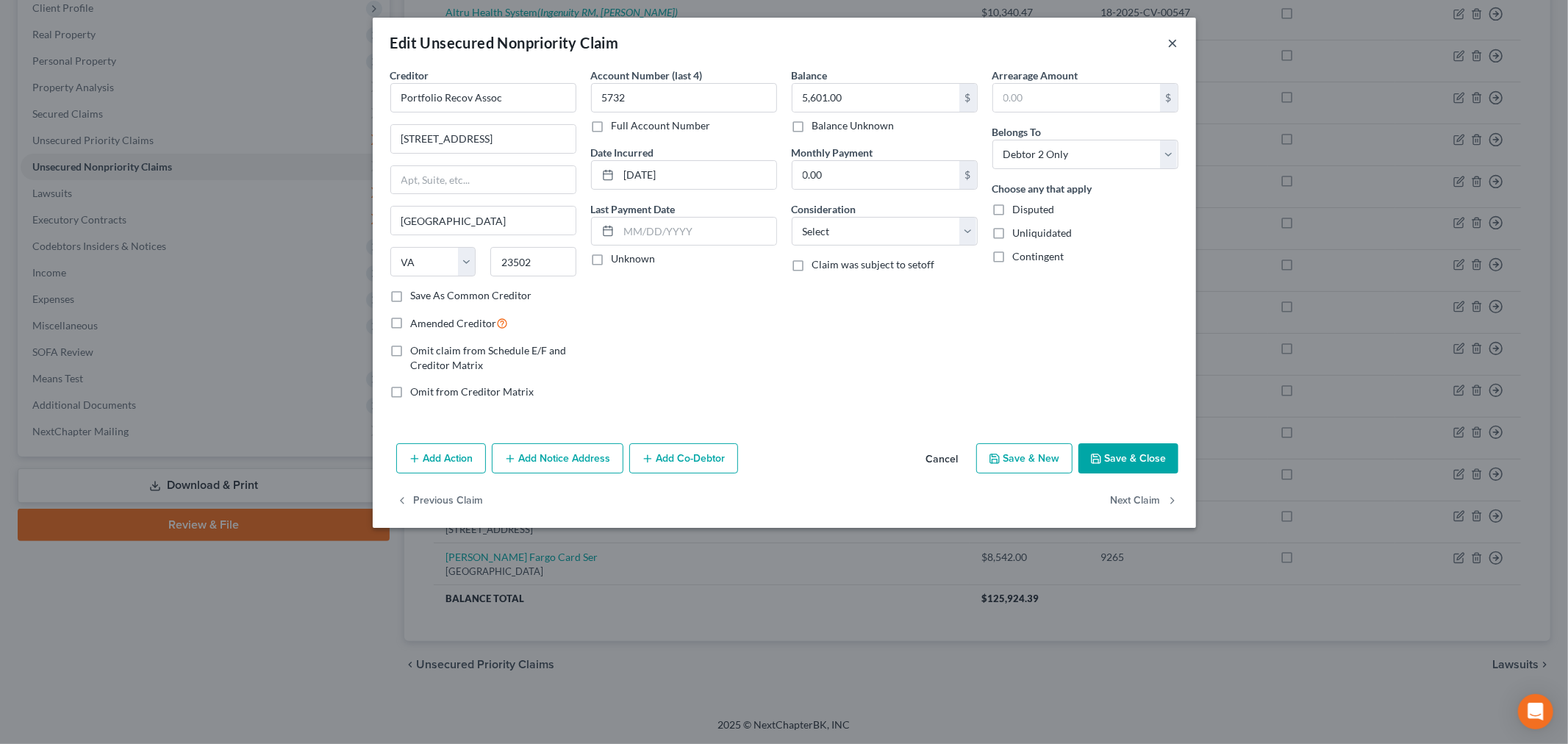
click at [1172, 47] on button "×" at bounding box center [1173, 42] width 10 height 18
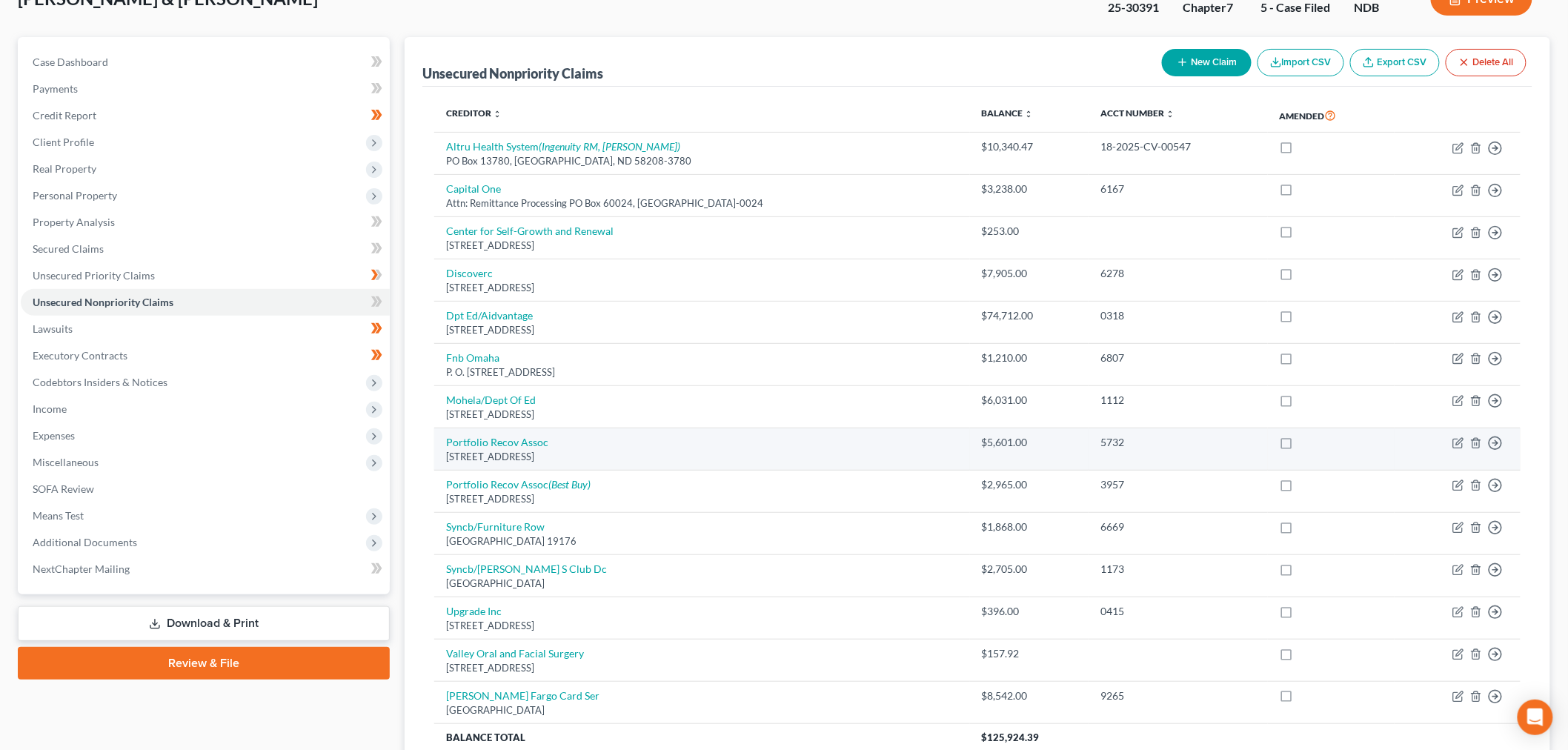
scroll to position [75, 0]
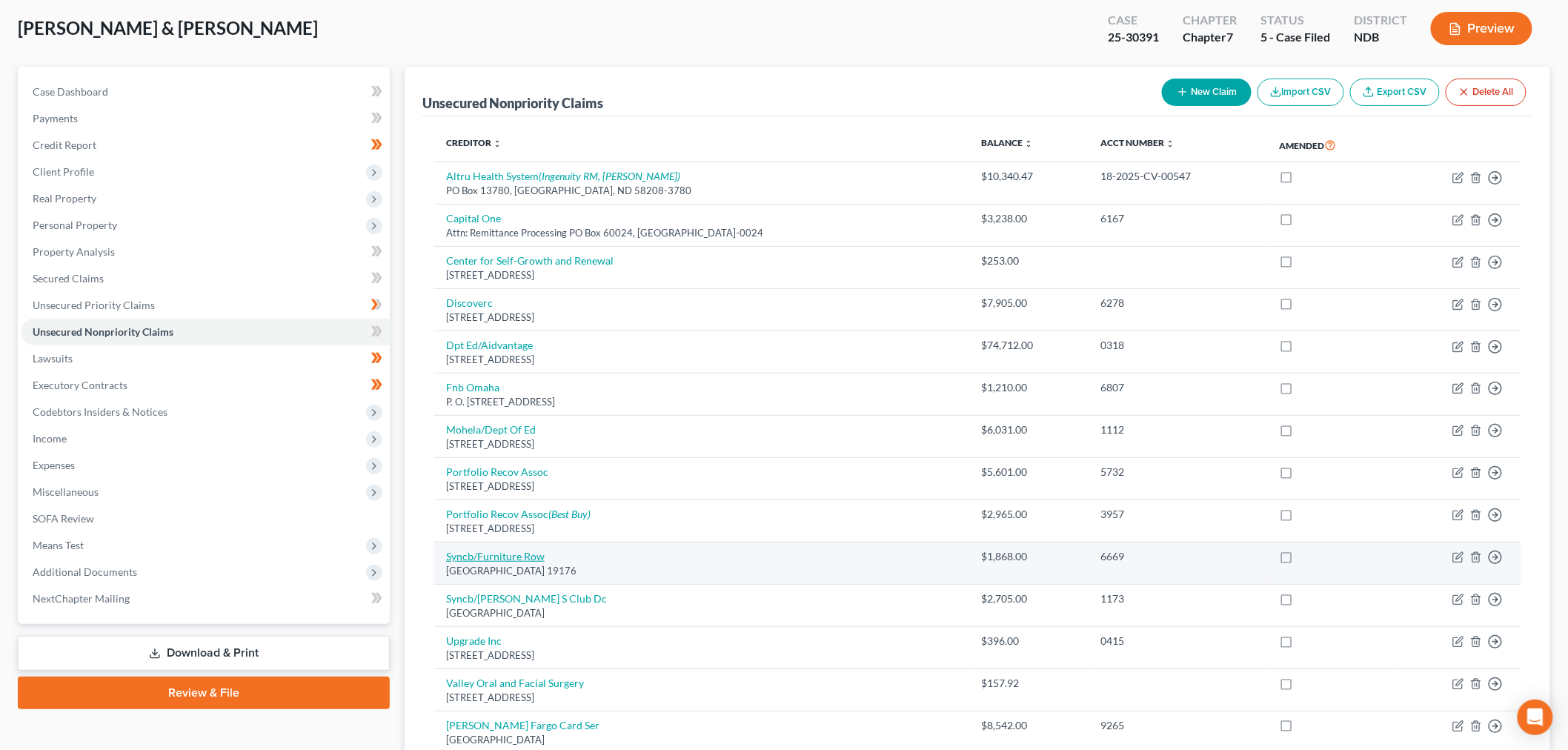
click at [512, 556] on link "Syncb/Furniture Row" at bounding box center [496, 556] width 99 height 13
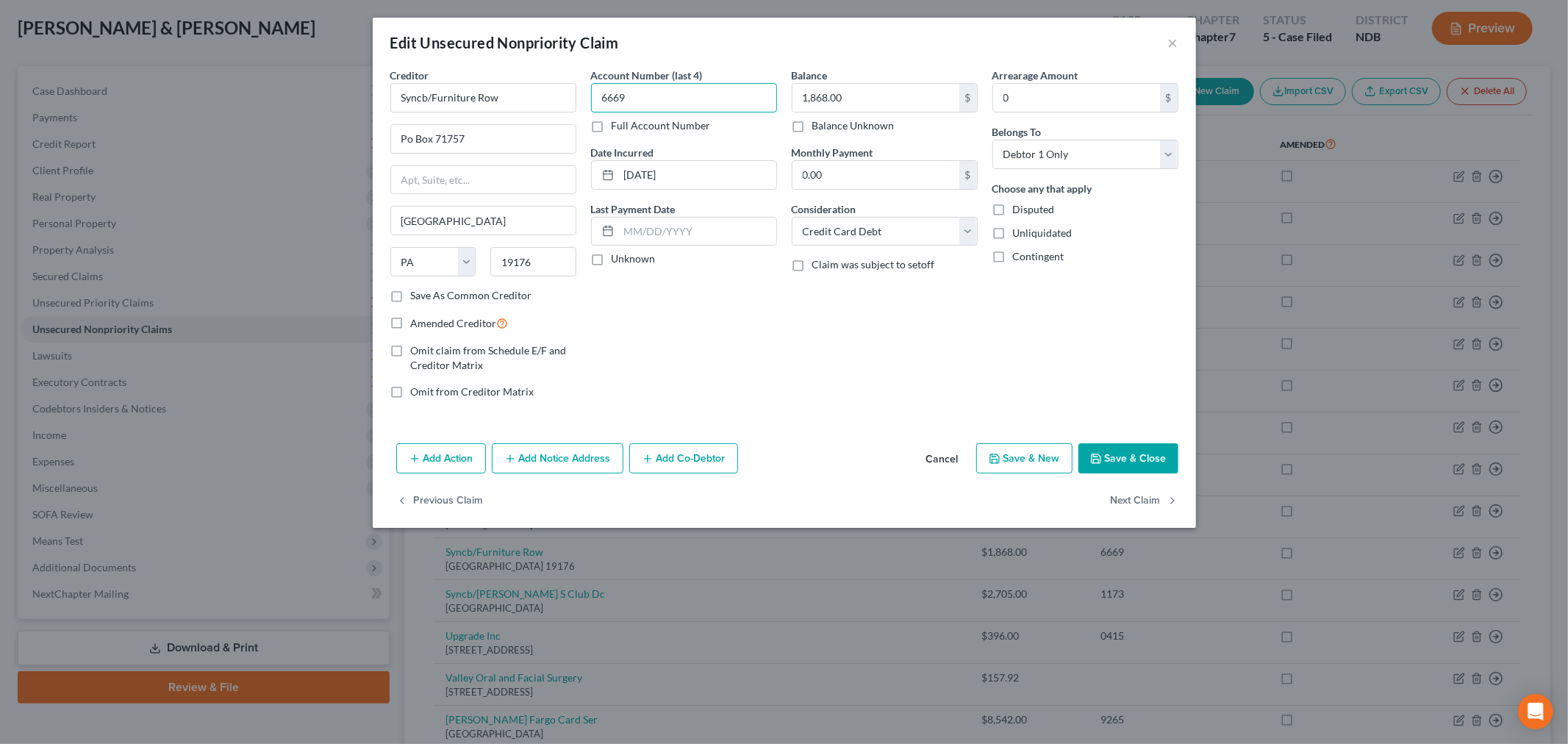
click at [649, 96] on input "6669" at bounding box center [685, 98] width 186 height 30
click at [1159, 460] on button "Save & Close" at bounding box center [1129, 458] width 100 height 30
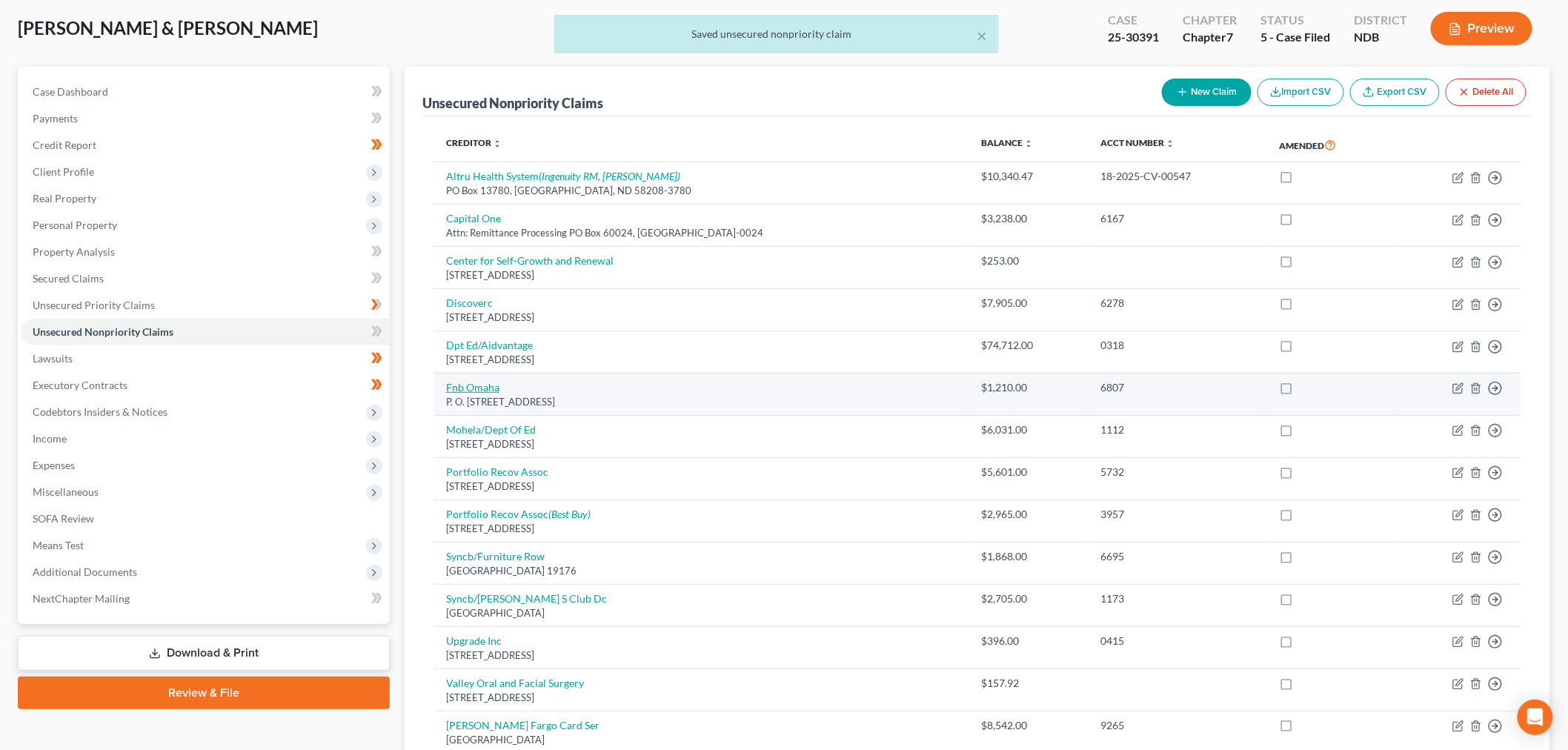
click at [447, 385] on link "Fnb Omaha" at bounding box center [472, 388] width 53 height 13
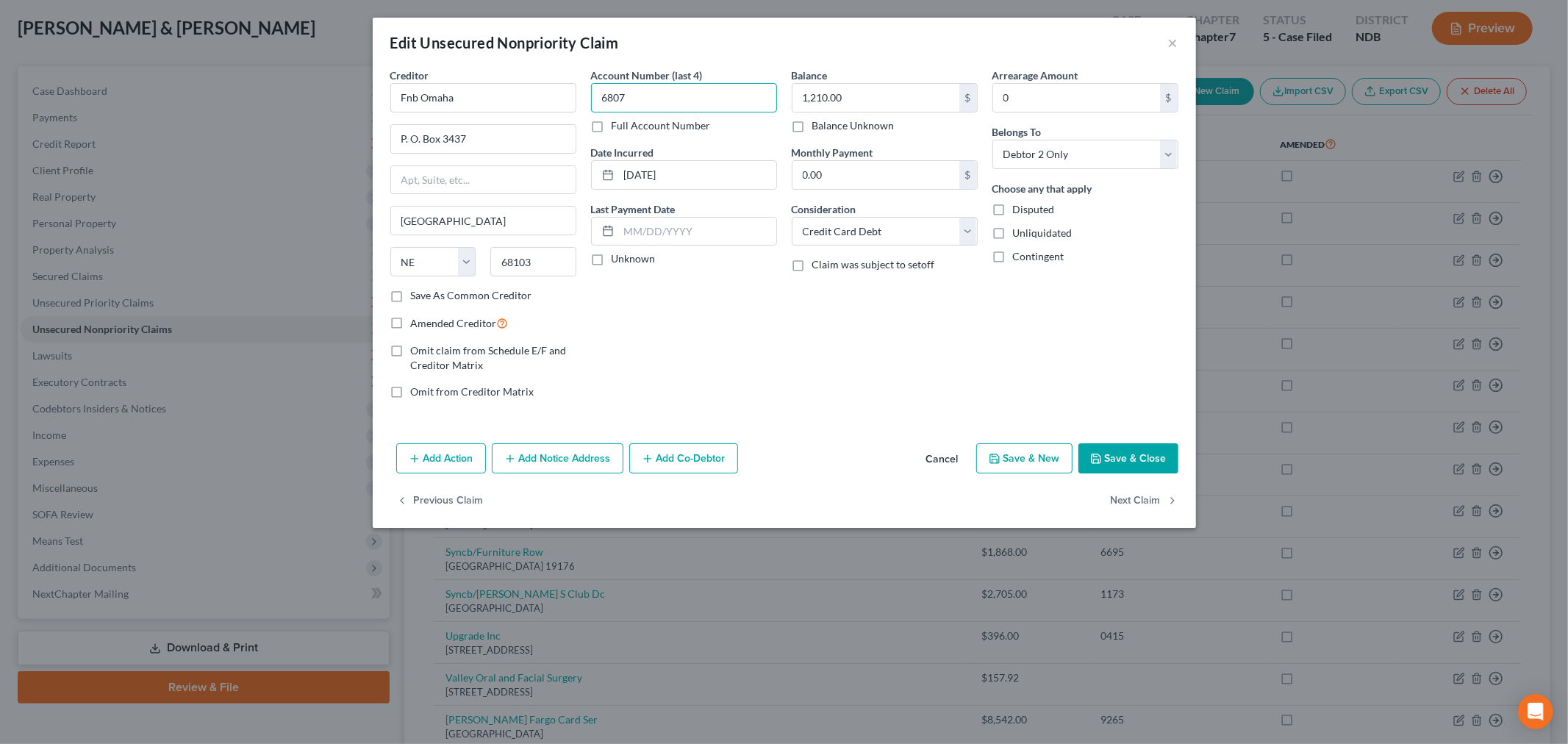
click at [701, 97] on input "6807" at bounding box center [685, 98] width 186 height 30
click at [1112, 451] on button "Save & Close" at bounding box center [1129, 458] width 100 height 30
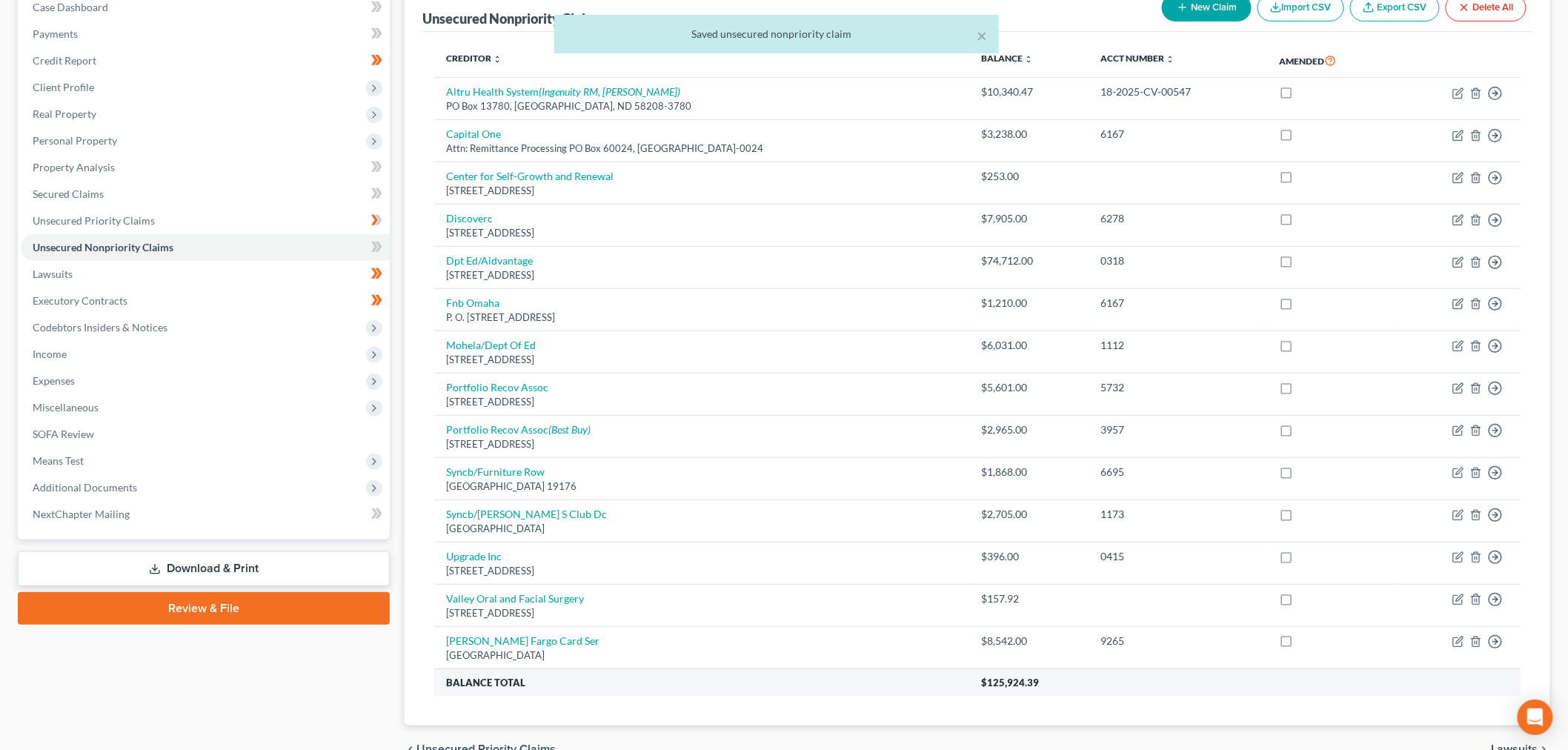
scroll to position [240, 0]
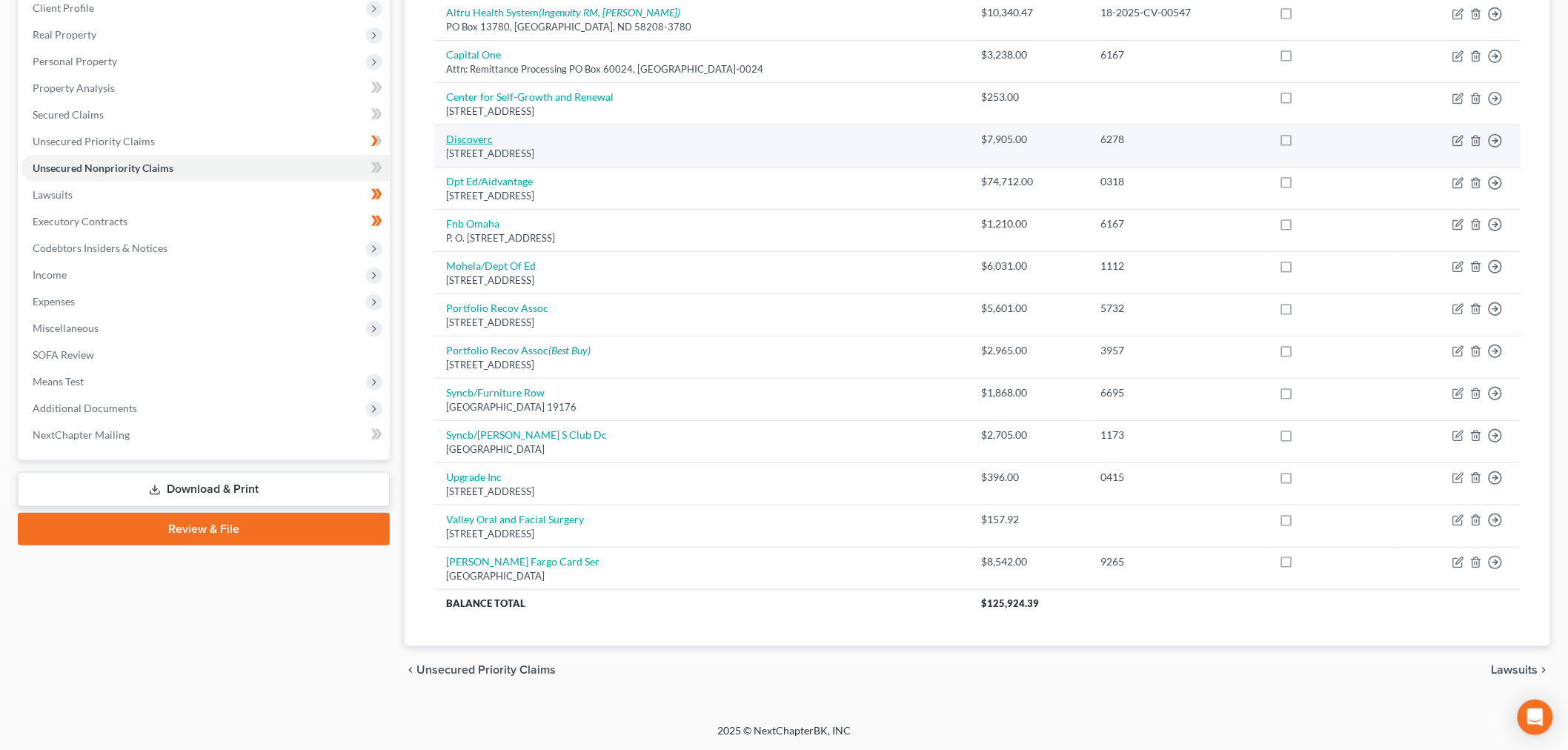
click at [476, 134] on link "Discoverc" at bounding box center [470, 140] width 47 height 13
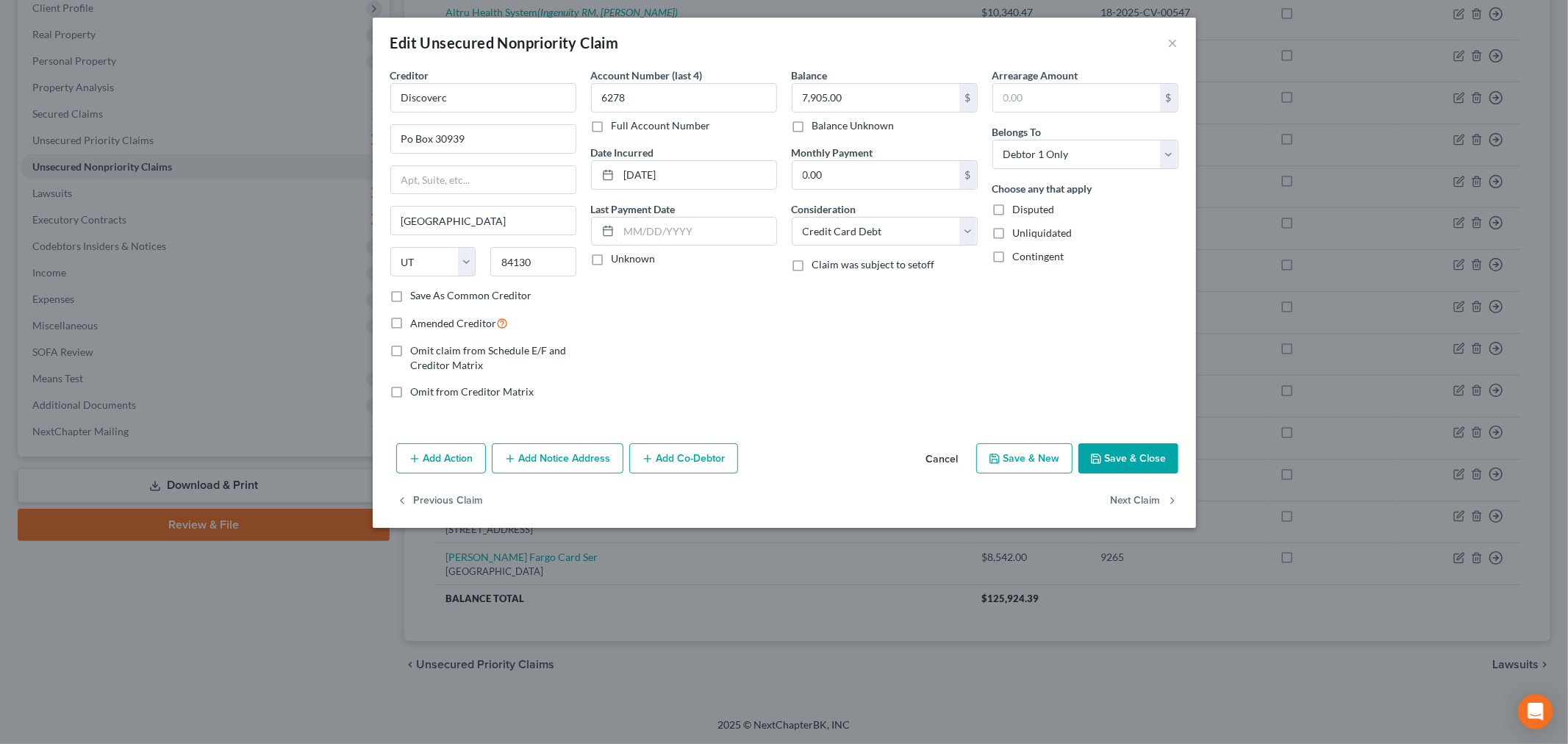
click at [1144, 462] on button "Save & Close" at bounding box center [1129, 458] width 100 height 30
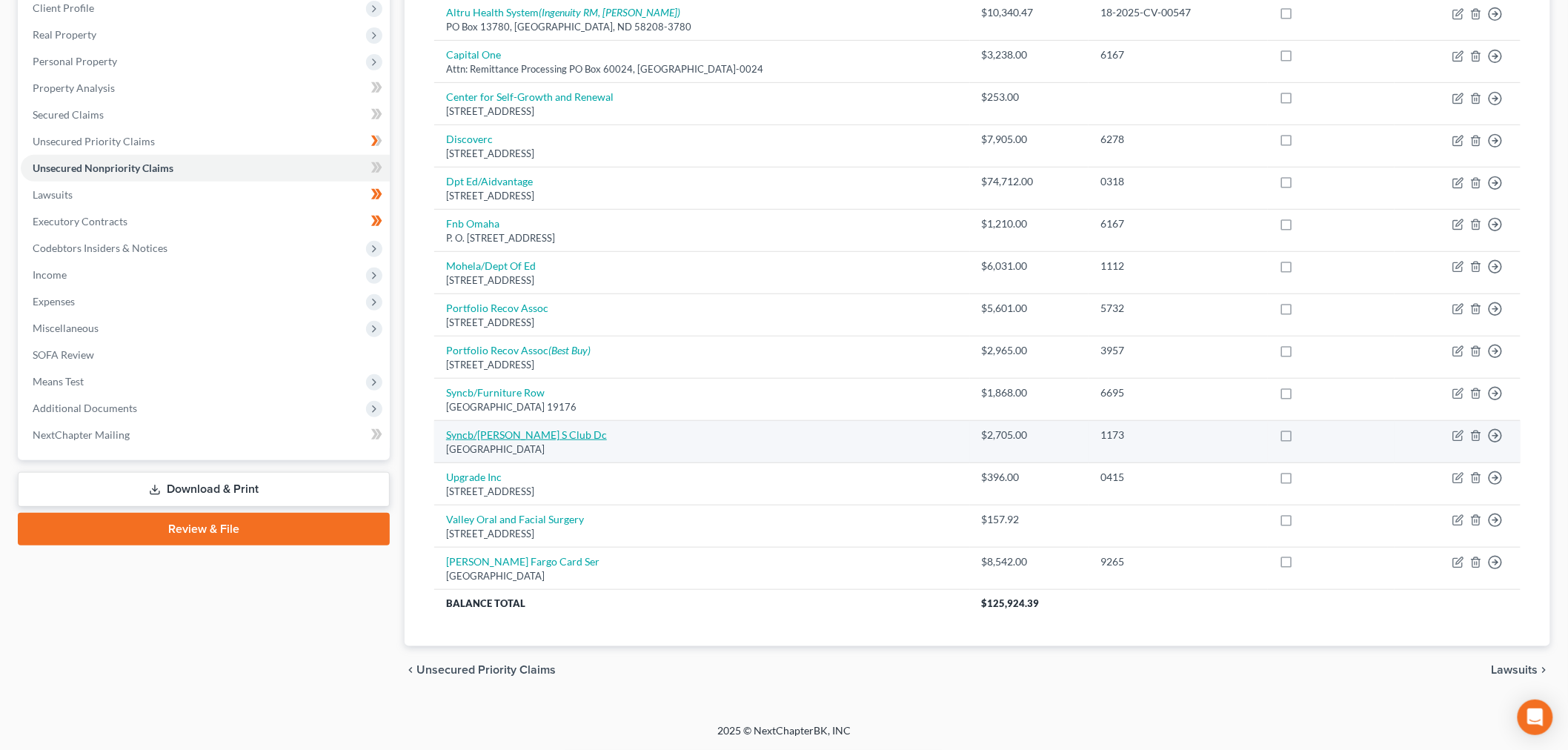
click at [498, 435] on link "Syncb/Sam S Club Dc" at bounding box center [526, 435] width 161 height 13
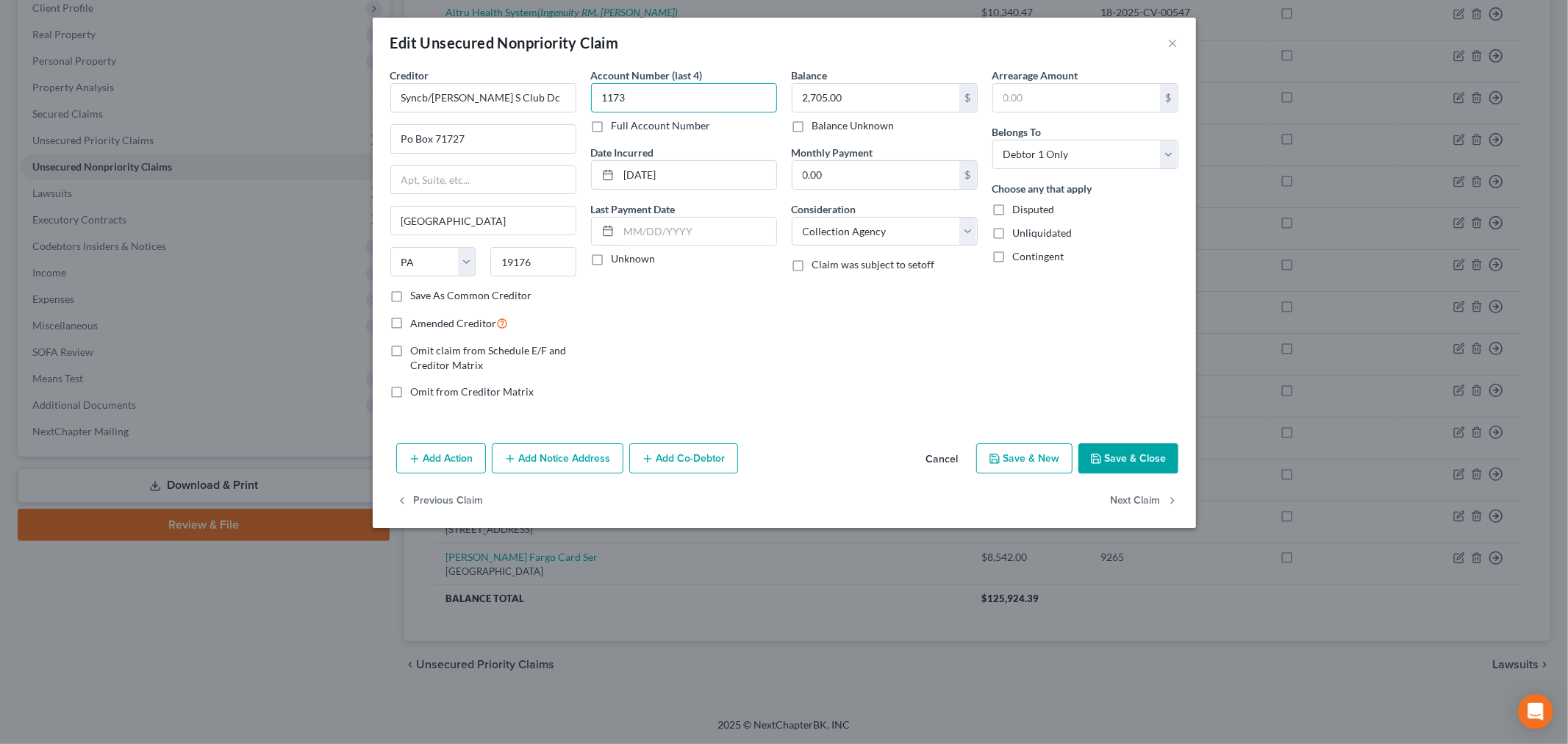
click at [645, 92] on input "1173" at bounding box center [685, 98] width 186 height 30
drag, startPoint x: 867, startPoint y: 226, endPoint x: 863, endPoint y: 239, distance: 13.6
click at [867, 226] on select "Select Cable / Satellite Services Collection Agency Credit Card Debt Debt Couns…" at bounding box center [885, 232] width 186 height 30
click at [792, 217] on select "Select Cable / Satellite Services Collection Agency Credit Card Debt Debt Couns…" at bounding box center [885, 232] width 186 height 30
click at [1119, 469] on button "Save & Close" at bounding box center [1129, 458] width 100 height 30
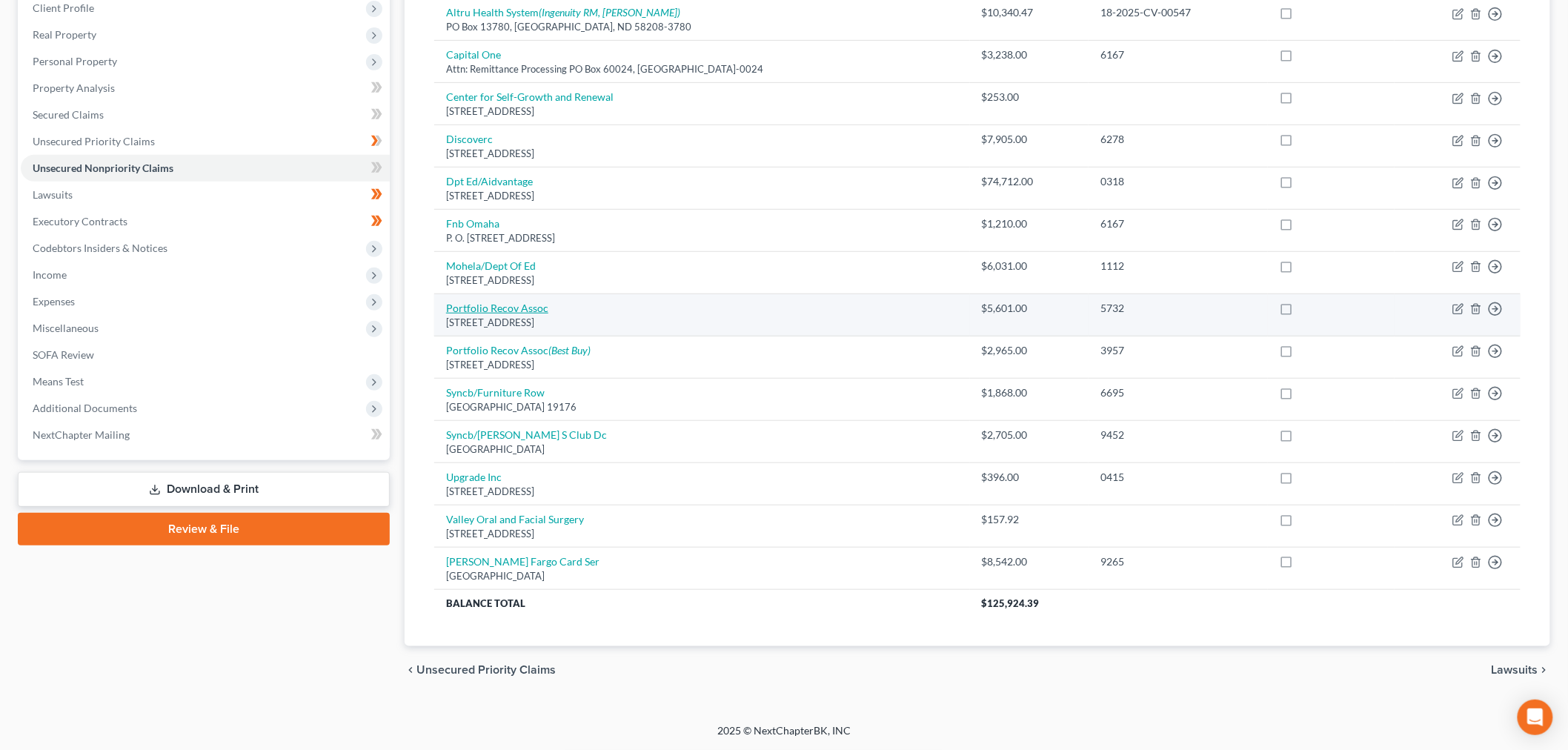
click at [509, 302] on link "Portfolio Recov Assoc" at bounding box center [498, 308] width 102 height 13
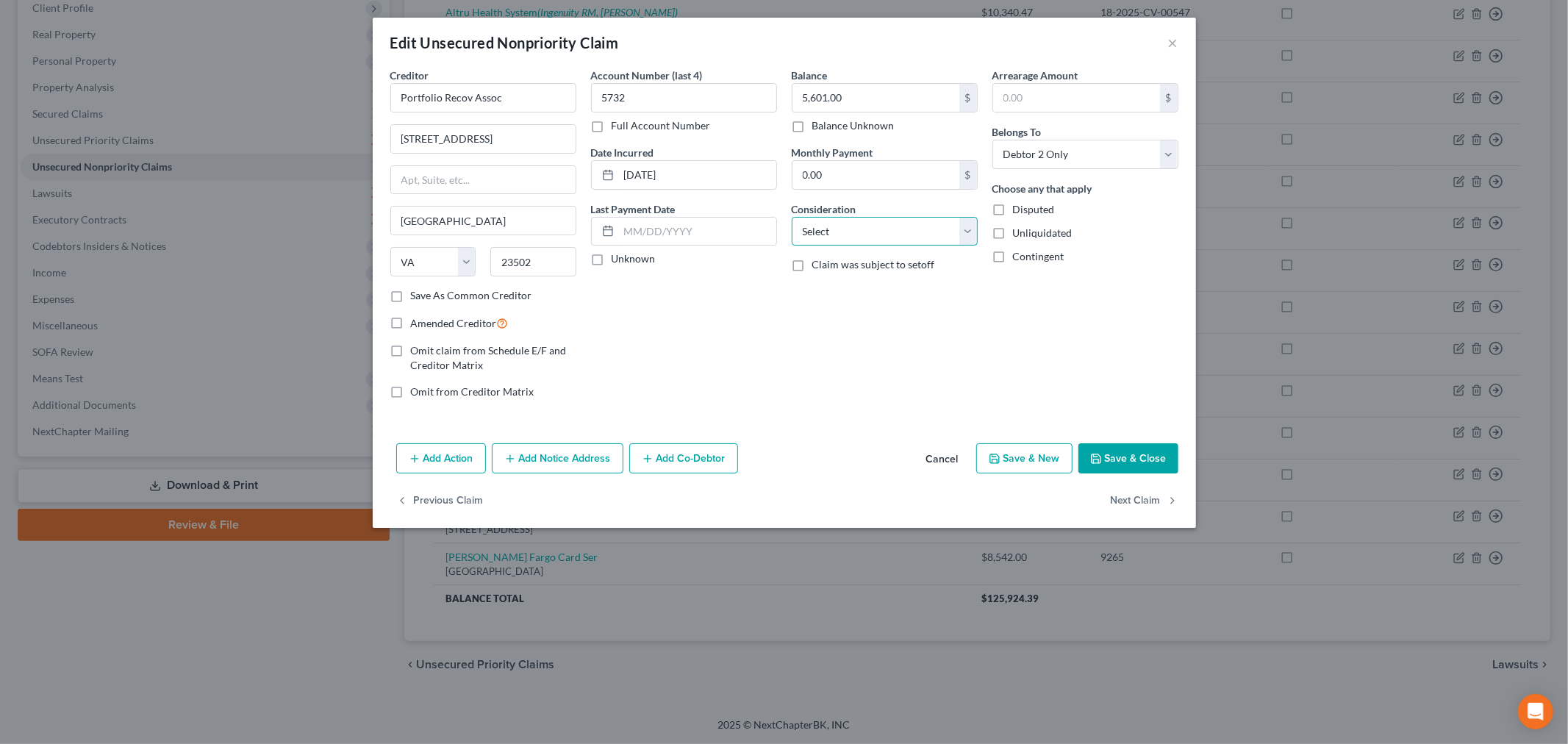
click at [851, 237] on select "Select Cable / Satellite Services Collection Agency Credit Card Debt Debt Couns…" at bounding box center [885, 232] width 186 height 30
click at [792, 217] on select "Select Cable / Satellite Services Collection Agency Credit Card Debt Debt Couns…" at bounding box center [885, 232] width 186 height 30
drag, startPoint x: 858, startPoint y: 296, endPoint x: 864, endPoint y: 289, distance: 9.2
click at [858, 296] on input "text" at bounding box center [885, 287] width 185 height 28
click at [1142, 461] on button "Save & Close" at bounding box center [1129, 458] width 100 height 30
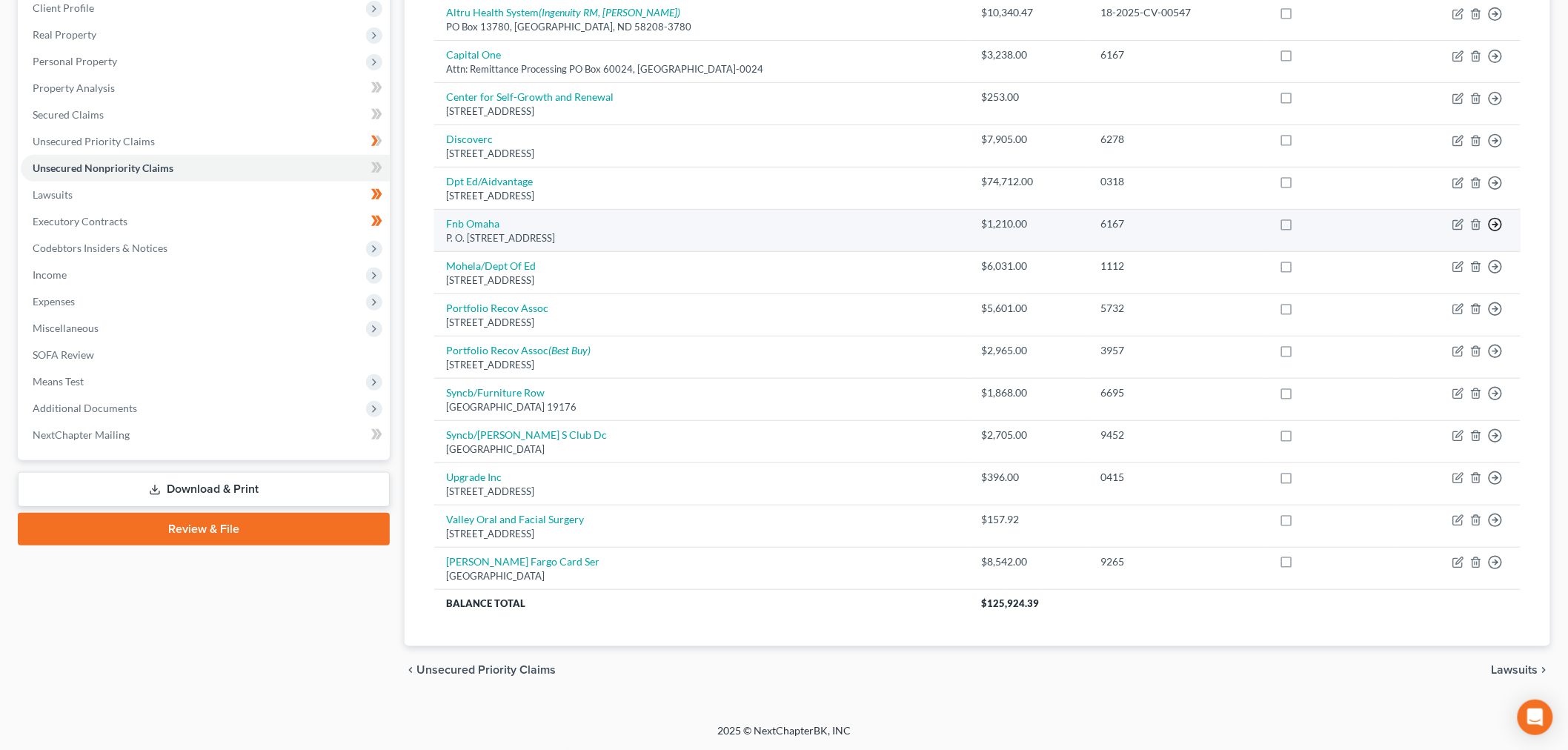
click at [1495, 218] on icon "button" at bounding box center [1495, 224] width 15 height 15
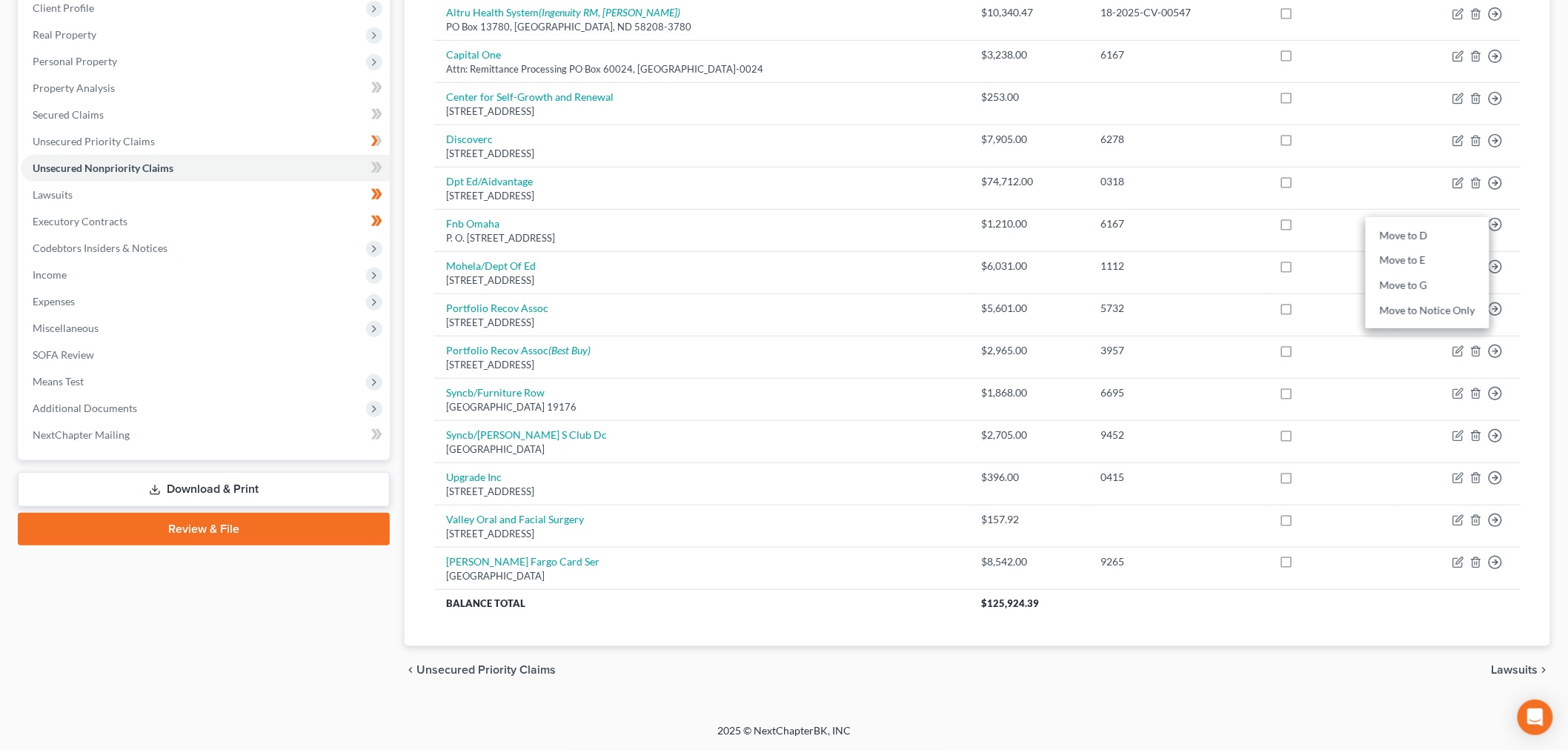
click at [996, 738] on div "2025 © NextChapterBK, INC" at bounding box center [784, 737] width 844 height 27
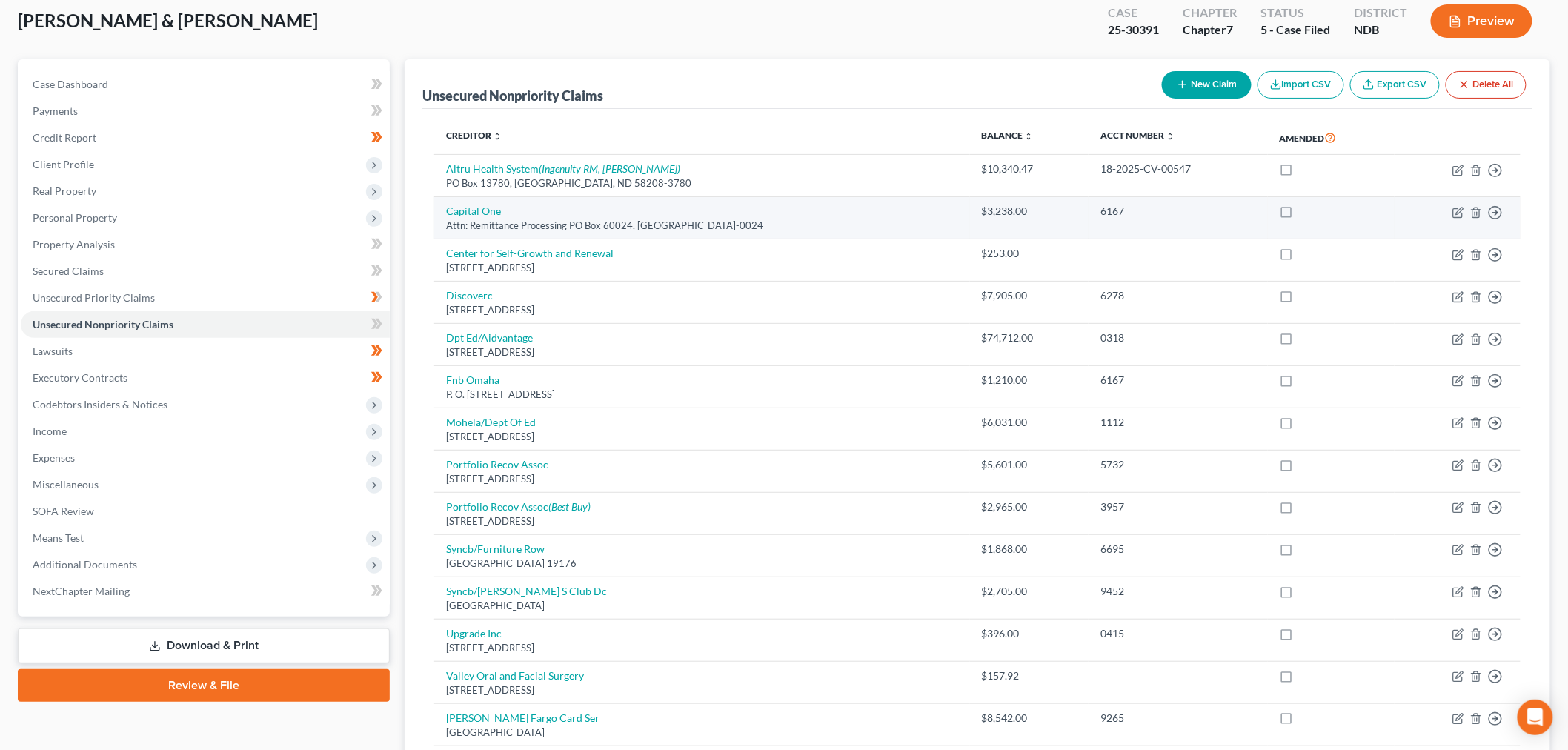
scroll to position [0, 0]
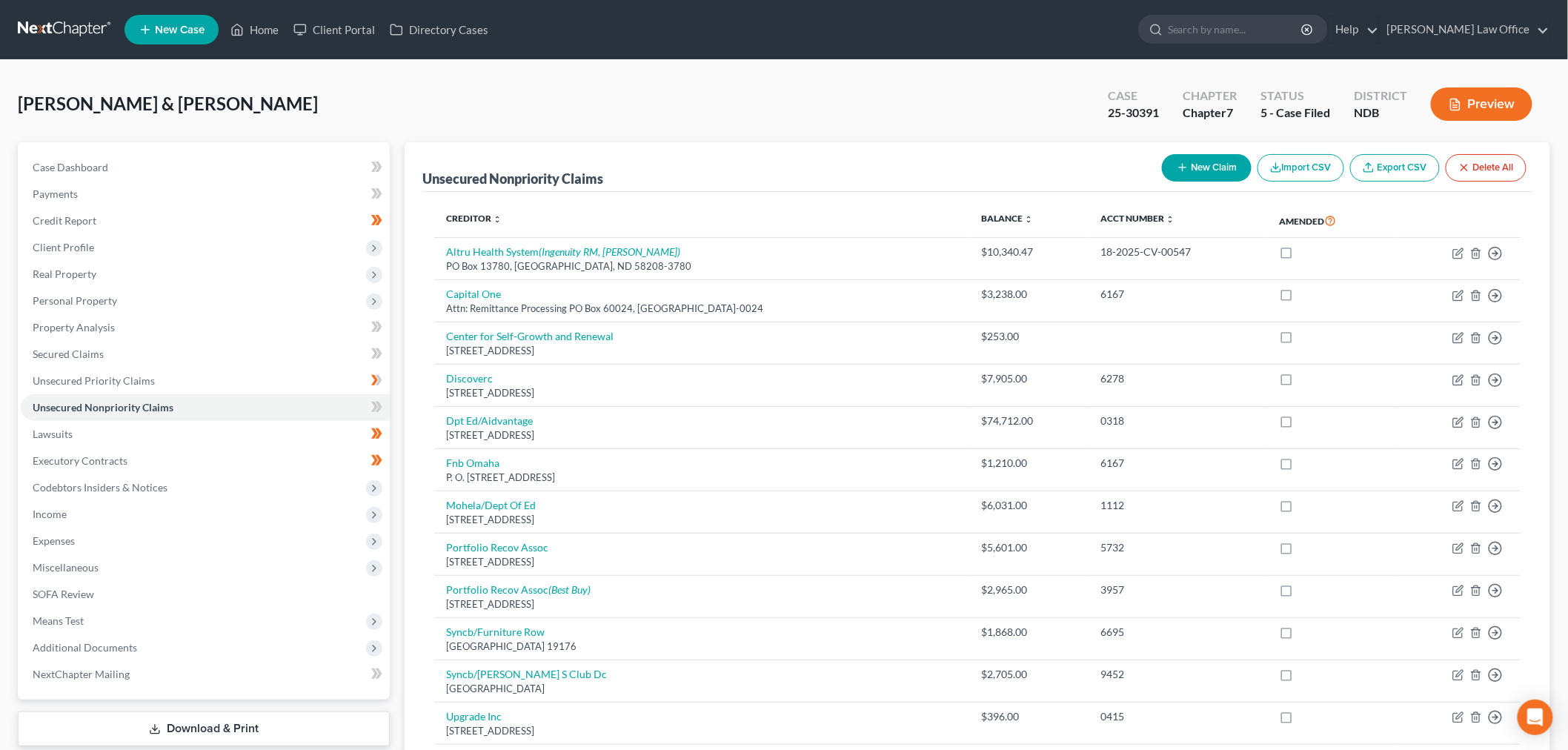
click at [1204, 167] on button "New Claim" at bounding box center [1206, 167] width 89 height 27
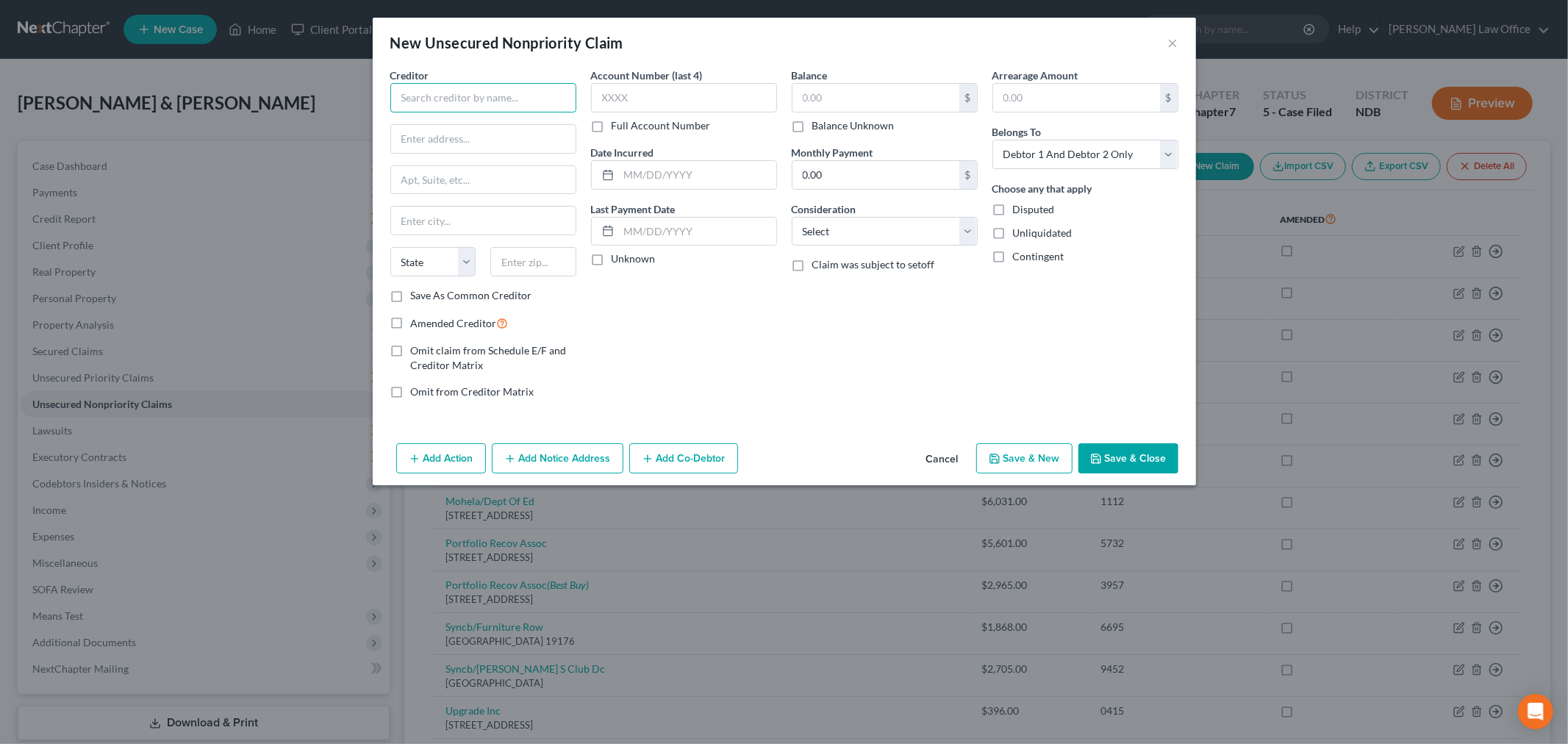
click at [490, 93] on input "text" at bounding box center [484, 98] width 186 height 30
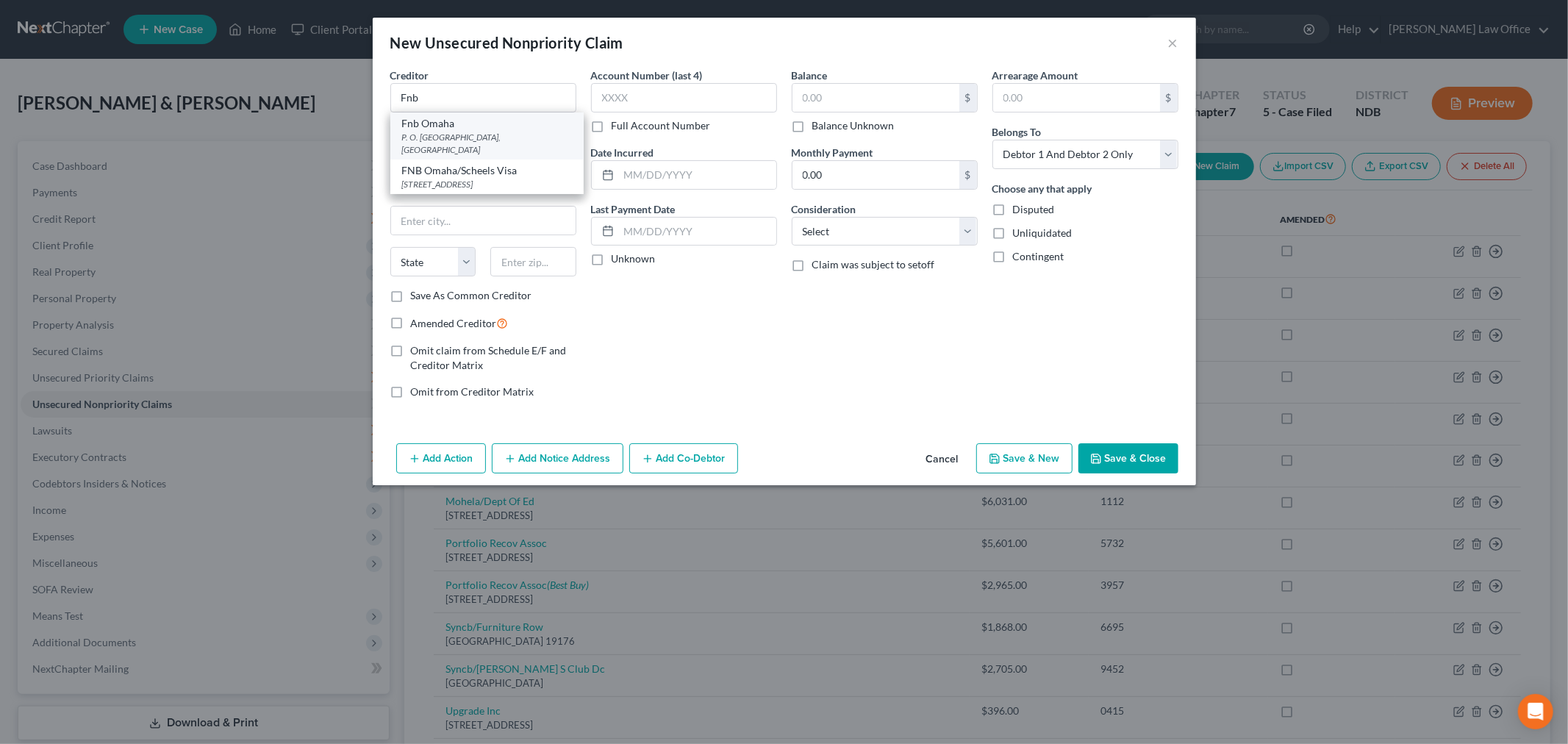
click at [491, 119] on div "Fnb Omaha" at bounding box center [487, 124] width 170 height 15
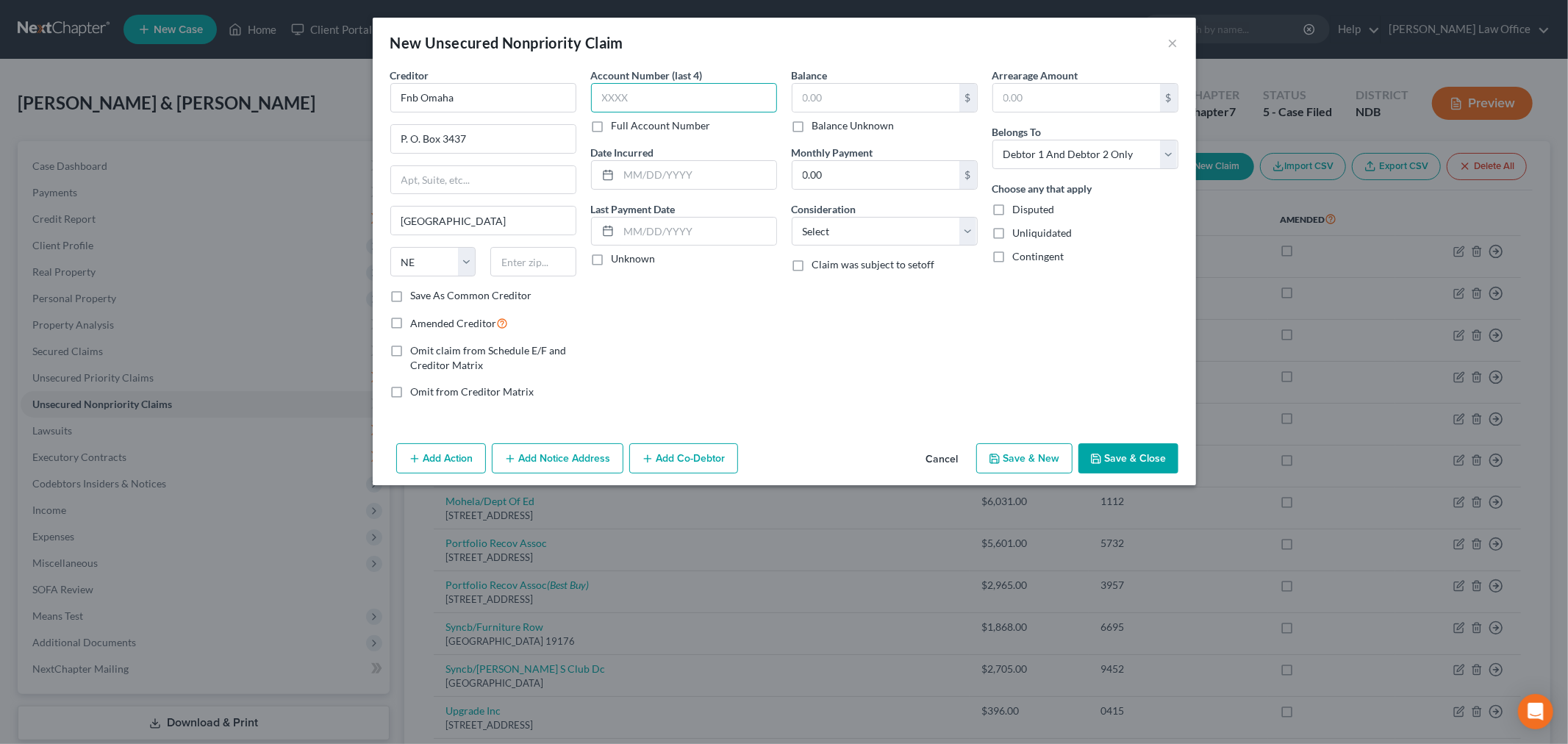
click at [678, 98] on input "text" at bounding box center [685, 98] width 186 height 30
drag, startPoint x: 821, startPoint y: 230, endPoint x: 826, endPoint y: 241, distance: 12.1
click at [821, 230] on select "Select Cable / Satellite Services Collection Agency Credit Card Debt Debt Couns…" at bounding box center [885, 232] width 186 height 30
click at [792, 217] on select "Select Cable / Satellite Services Collection Agency Credit Card Debt Debt Couns…" at bounding box center [885, 232] width 186 height 30
click at [844, 103] on input "text" at bounding box center [876, 98] width 167 height 28
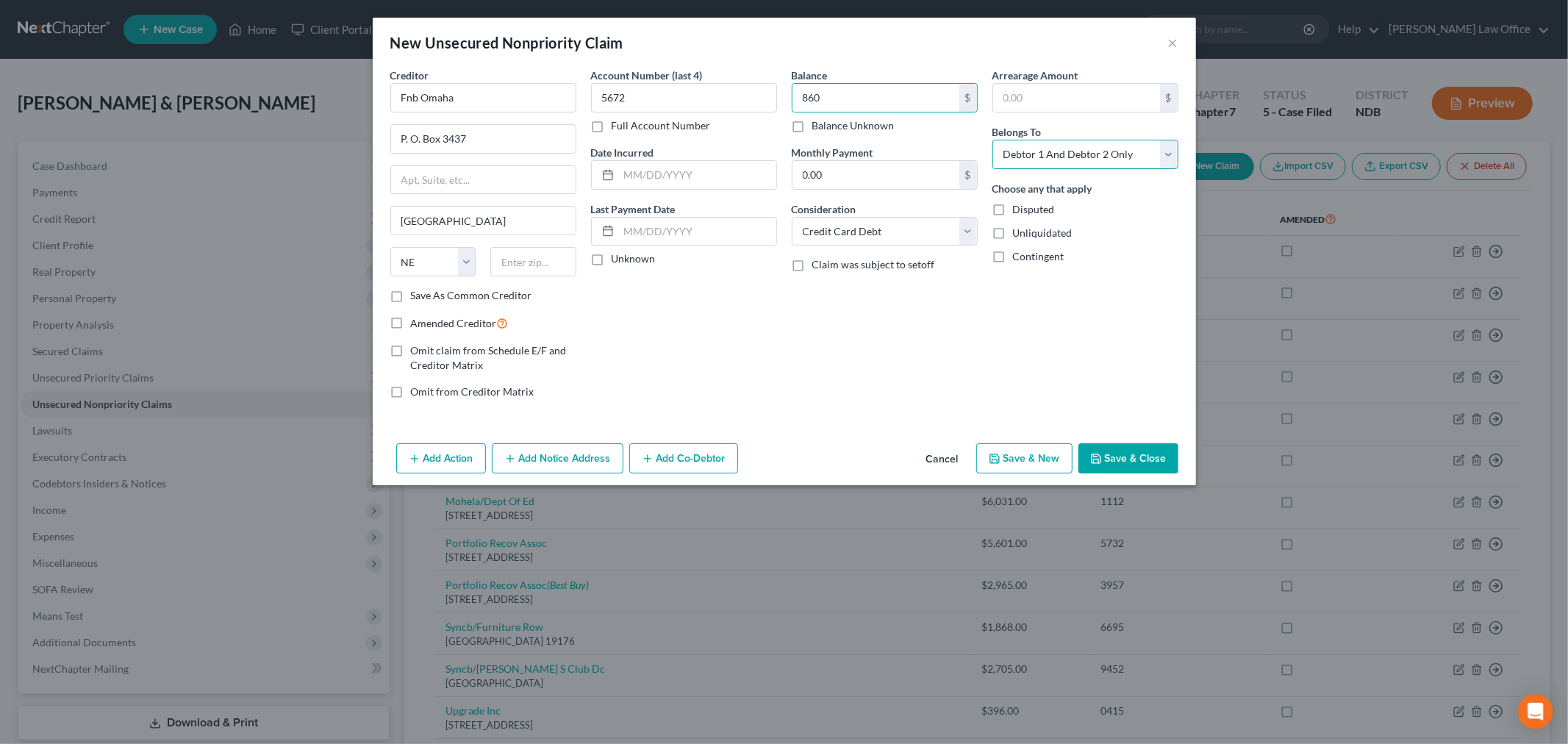
drag, startPoint x: 1031, startPoint y: 152, endPoint x: 1027, endPoint y: 164, distance: 12.6
click at [1031, 152] on select "Select Debtor 1 Only Debtor 2 Only Debtor 1 And Debtor 2 Only At Least One Of T…" at bounding box center [1086, 154] width 186 height 30
click at [993, 139] on select "Select Debtor 1 Only Debtor 2 Only Debtor 1 And Debtor 2 Only At Least One Of T…" at bounding box center [1086, 154] width 186 height 30
click at [1116, 458] on button "Save & Close" at bounding box center [1129, 458] width 100 height 30
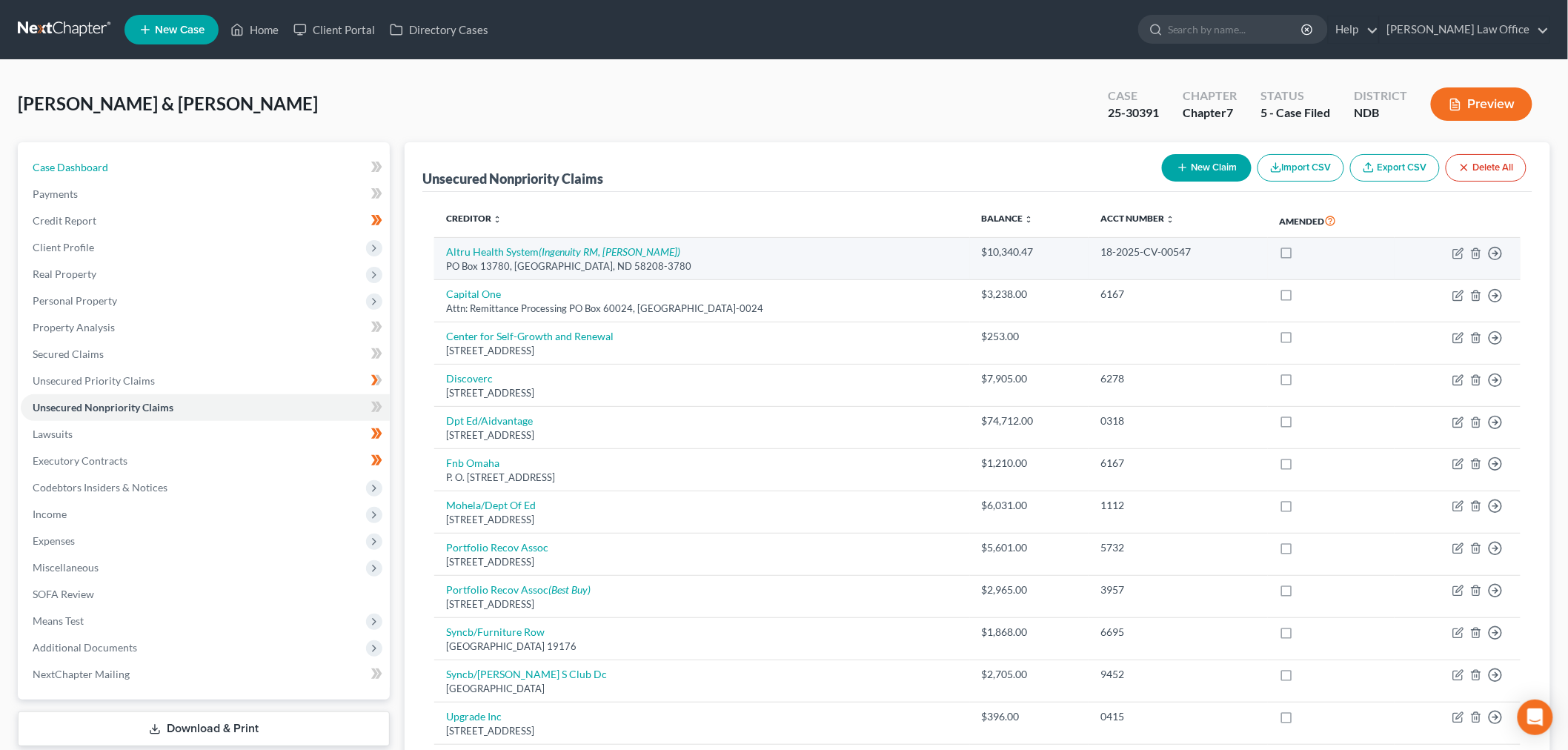
click at [74, 154] on link "Case Dashboard" at bounding box center [205, 167] width 369 height 27
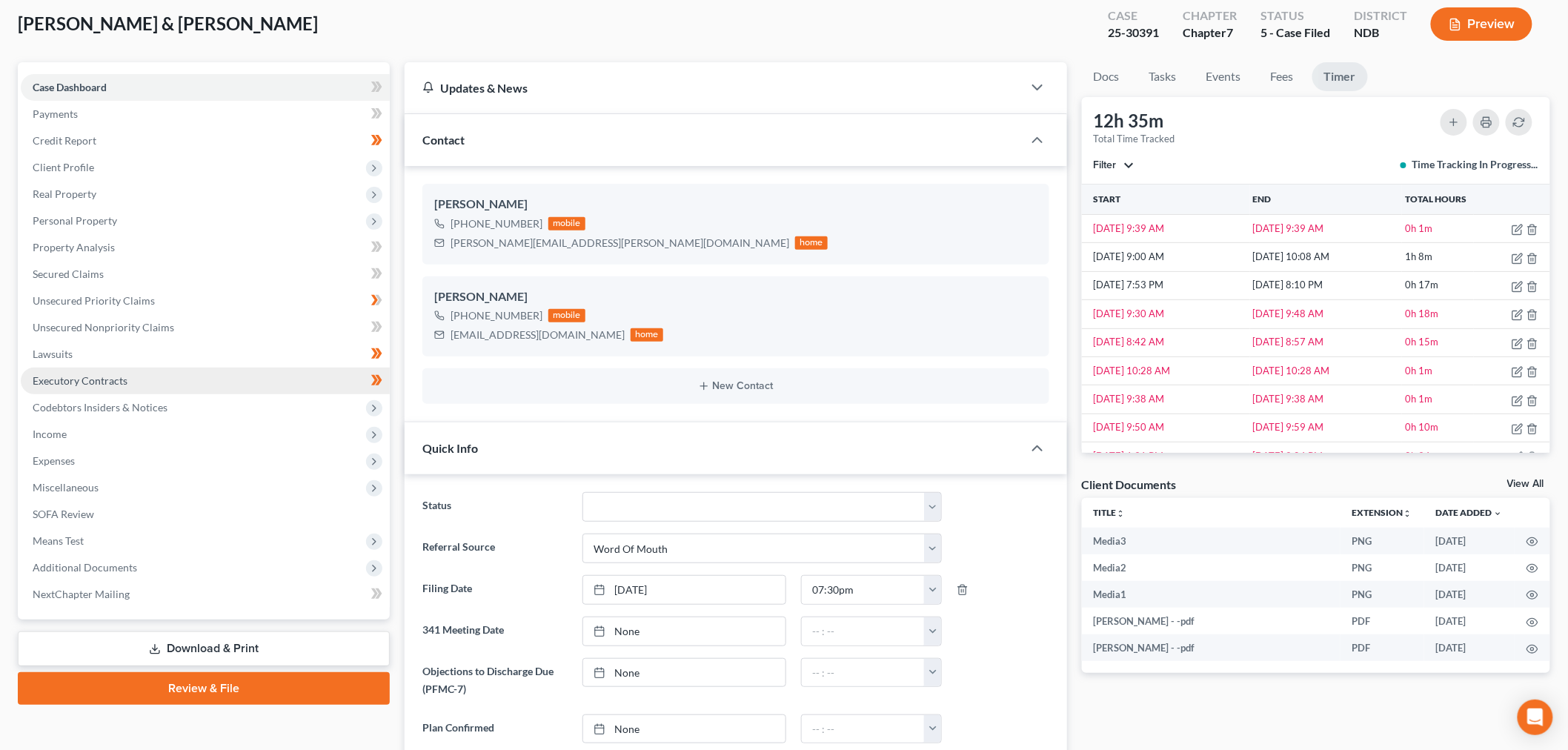
scroll to position [247, 0]
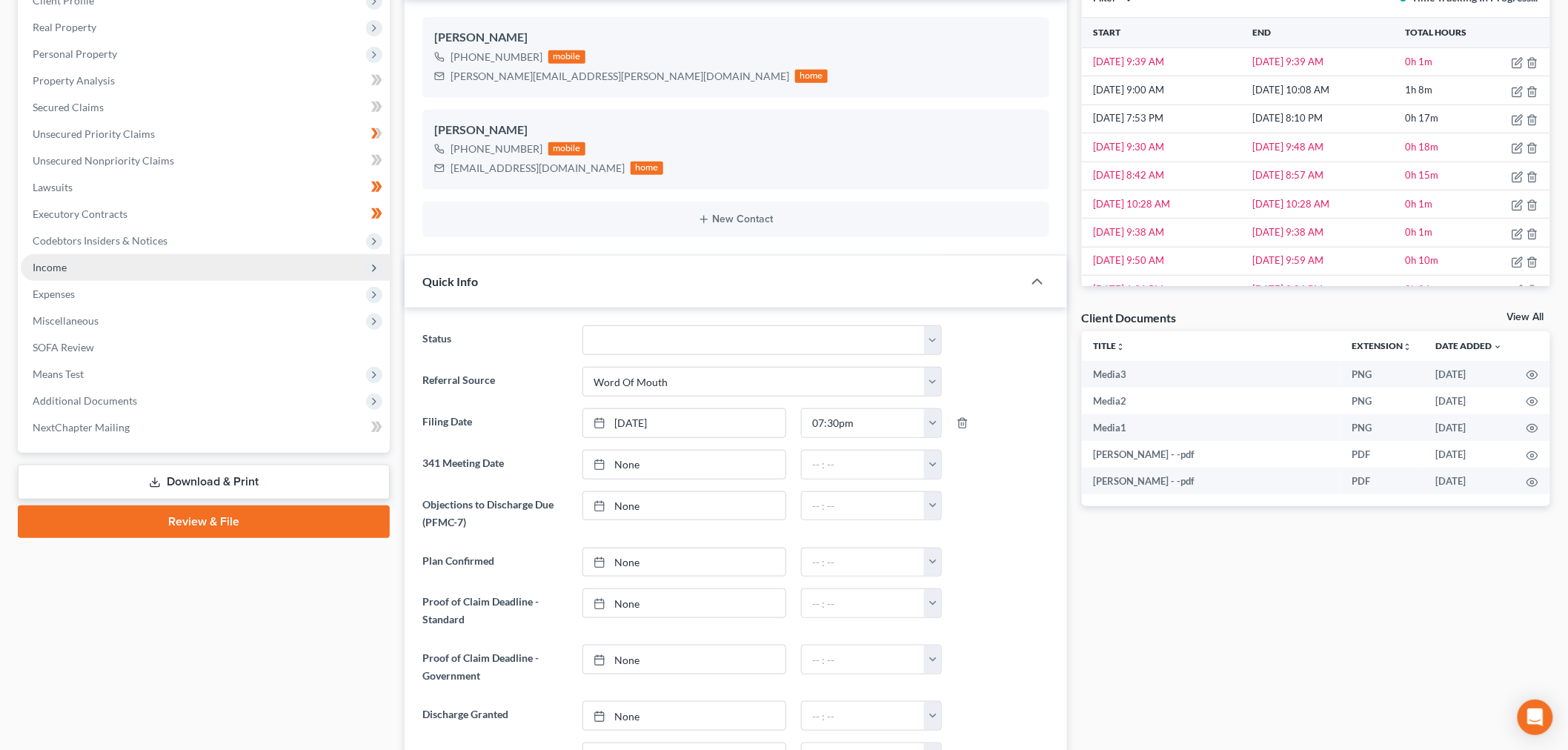
click at [93, 269] on span "Income" at bounding box center [205, 267] width 369 height 27
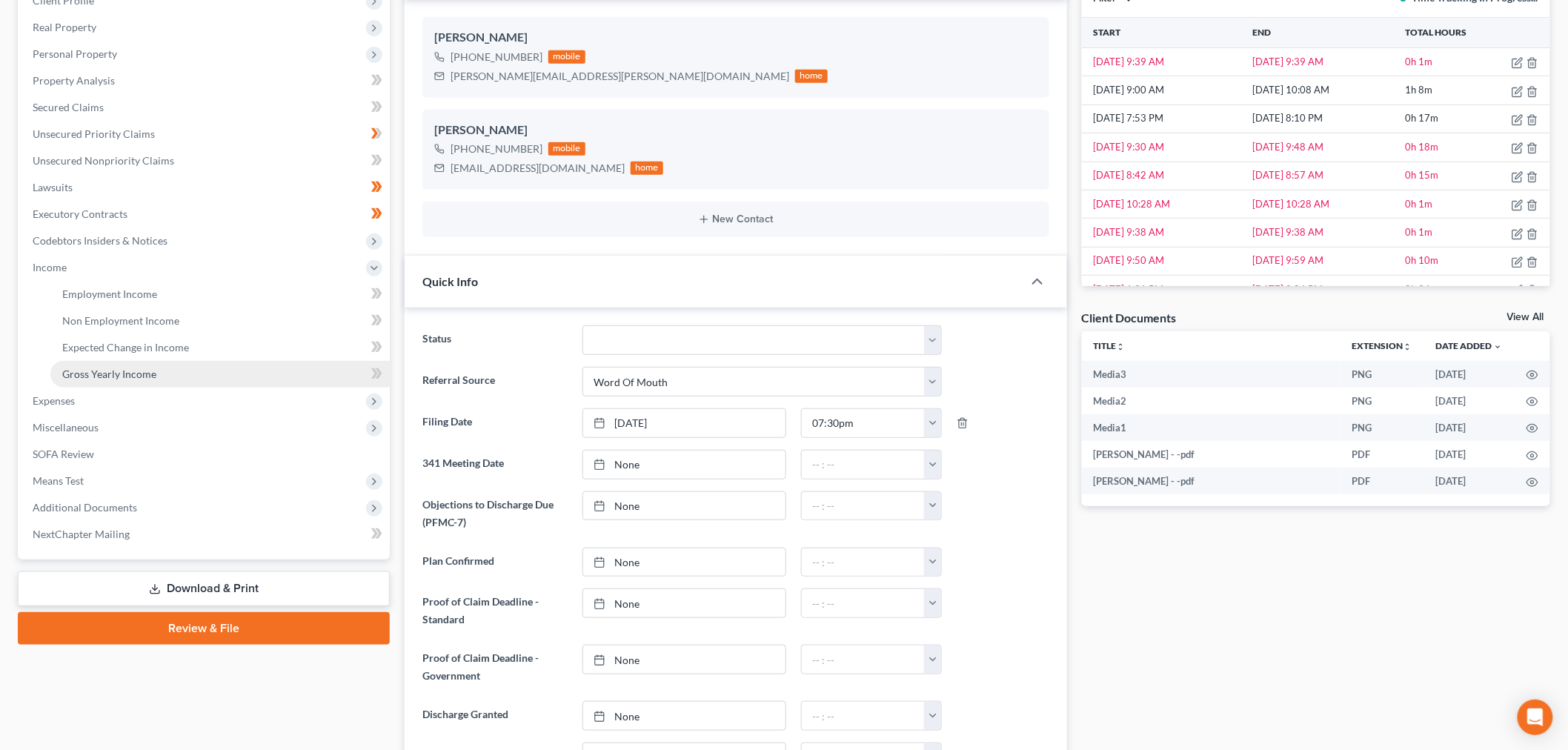
click at [183, 380] on link "Gross Yearly Income" at bounding box center [219, 374] width 339 height 27
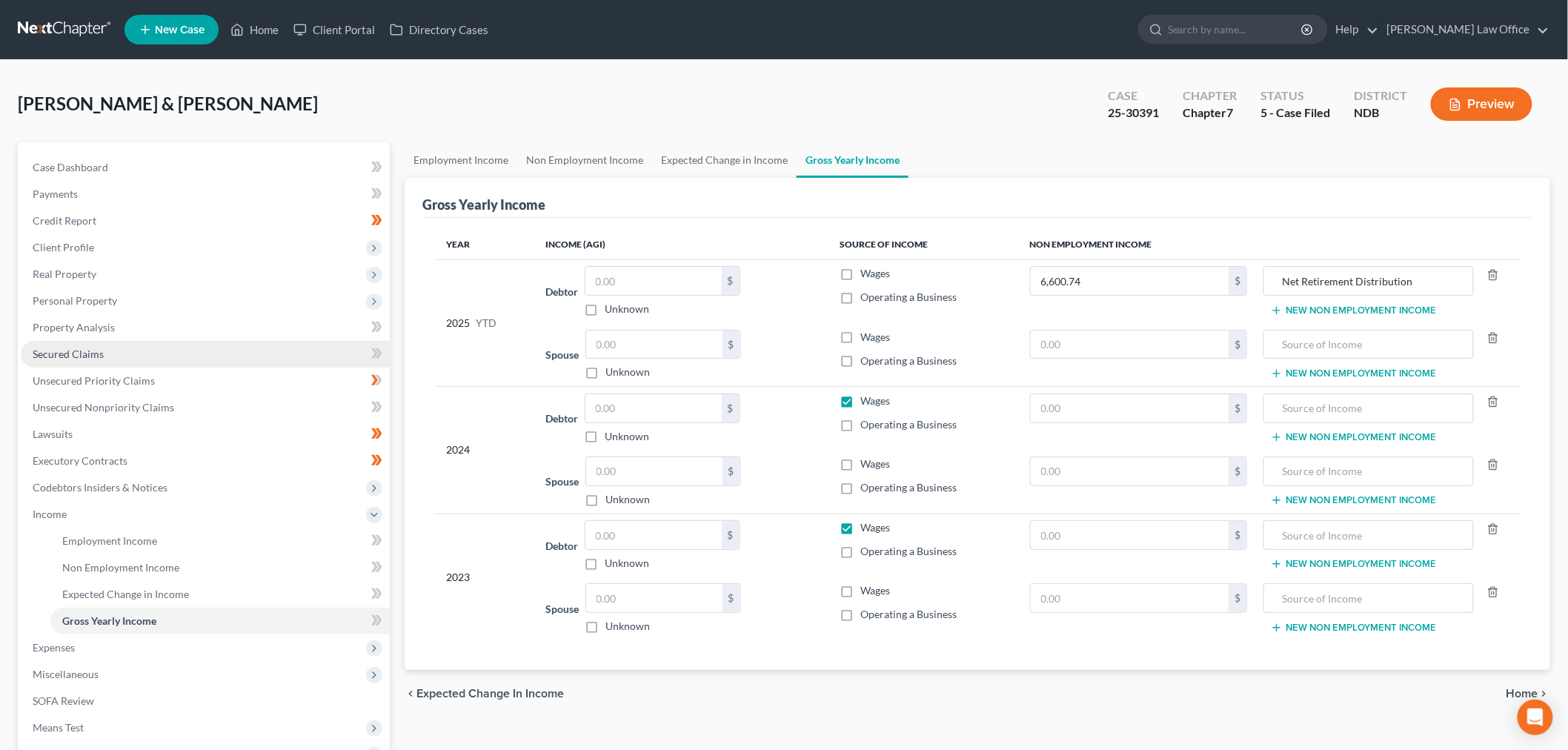
click at [112, 346] on link "Secured Claims" at bounding box center [205, 355] width 369 height 27
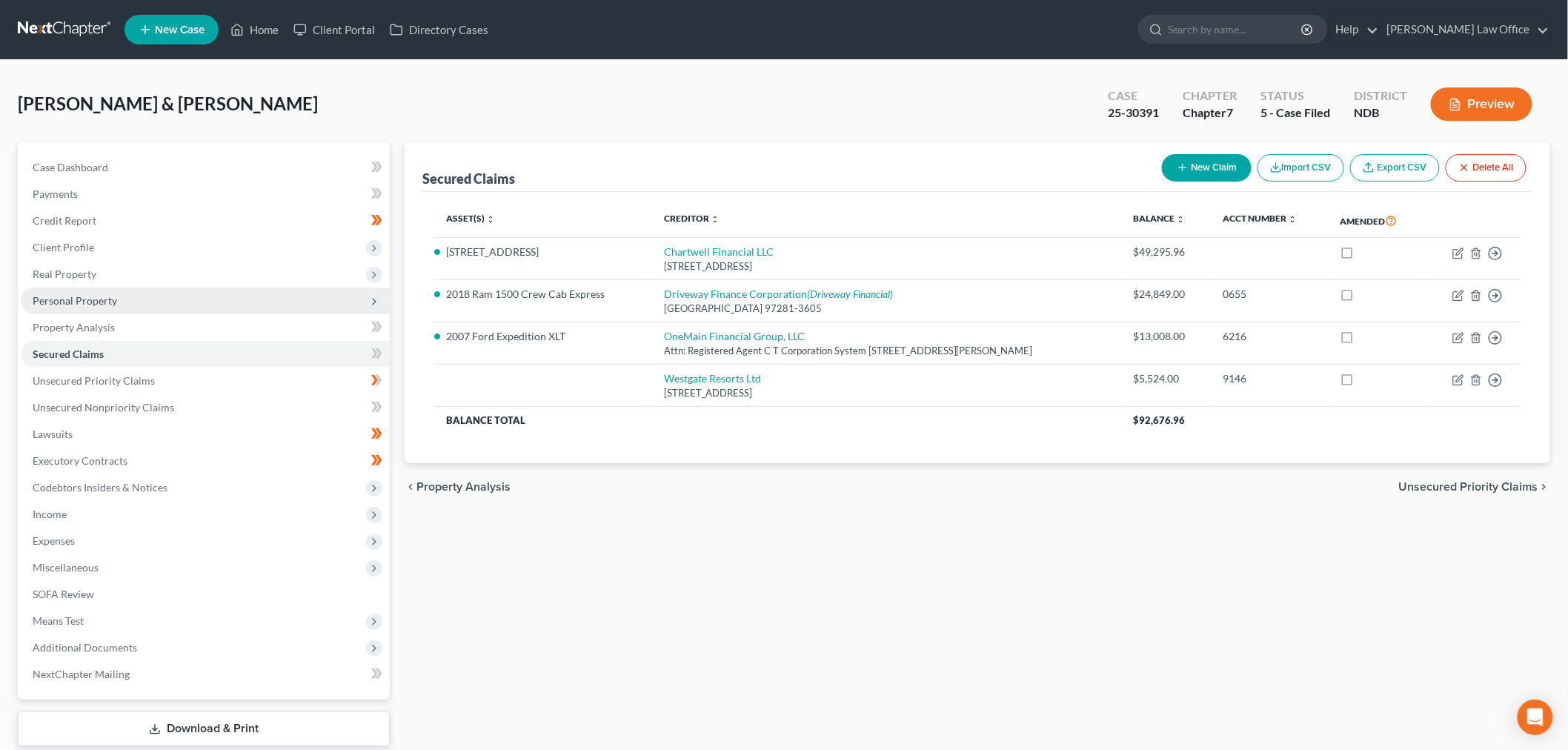
click at [118, 297] on span "Personal Property" at bounding box center [205, 301] width 369 height 27
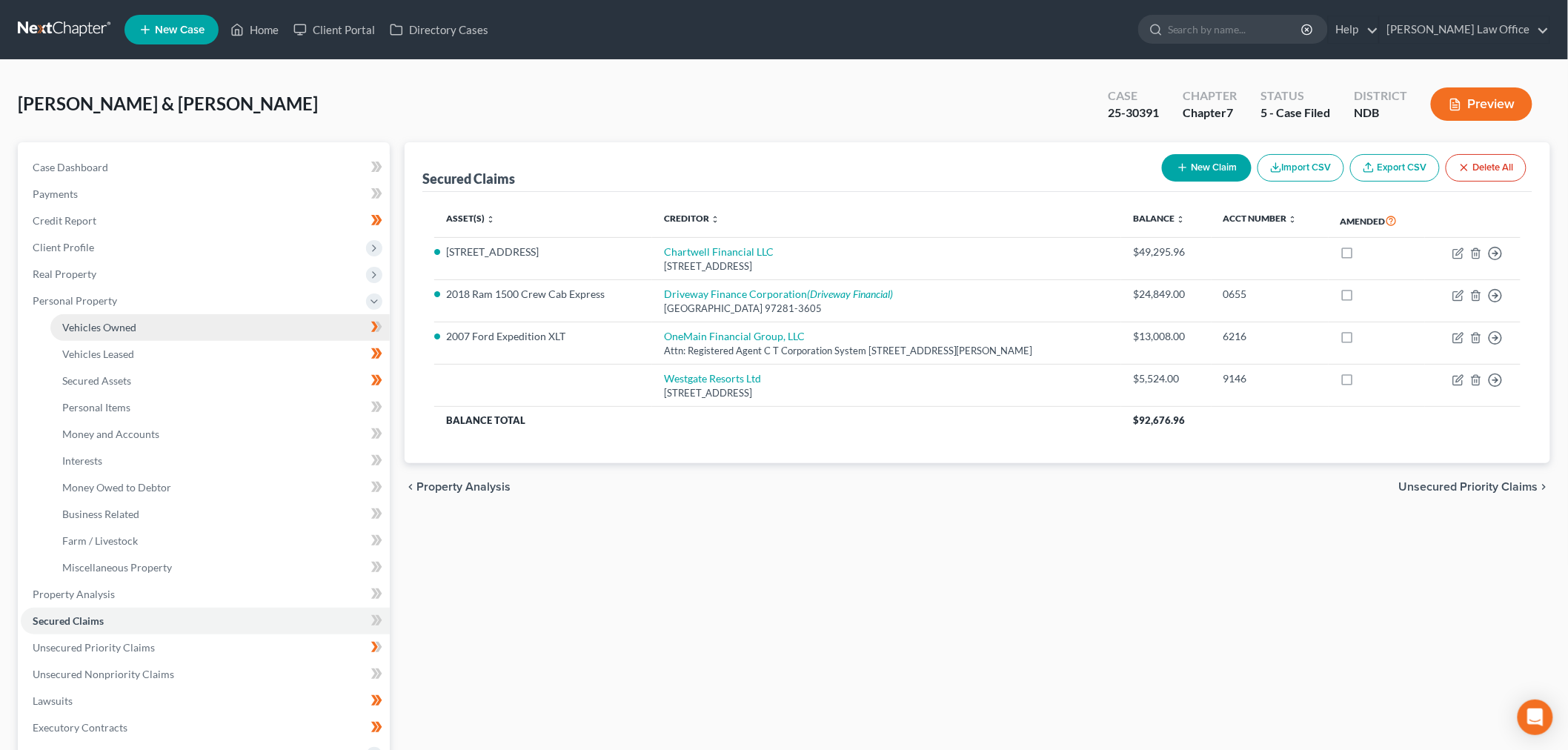
click at [114, 317] on link "Vehicles Owned" at bounding box center [219, 328] width 339 height 27
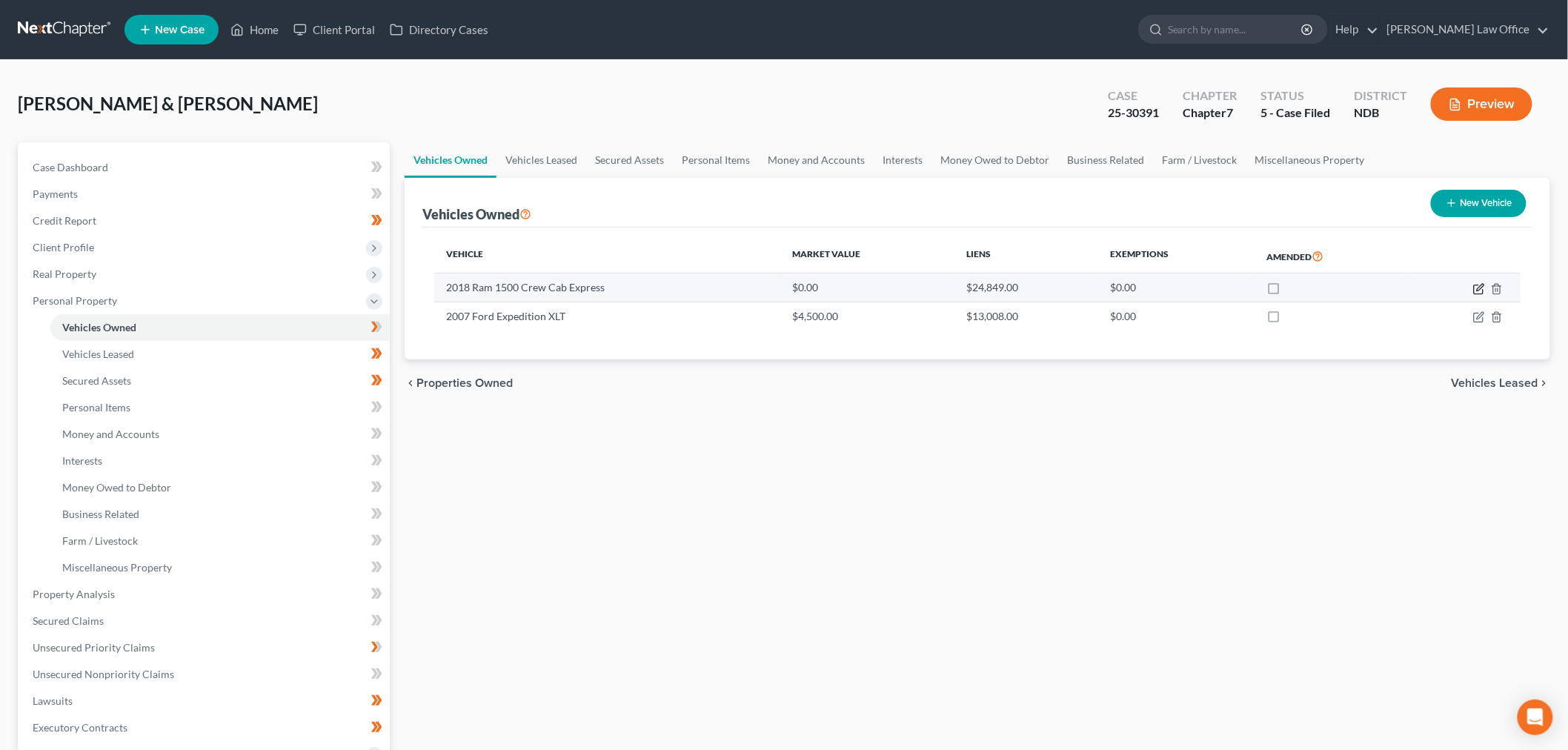
click at [1478, 287] on icon "button" at bounding box center [1479, 288] width 12 height 12
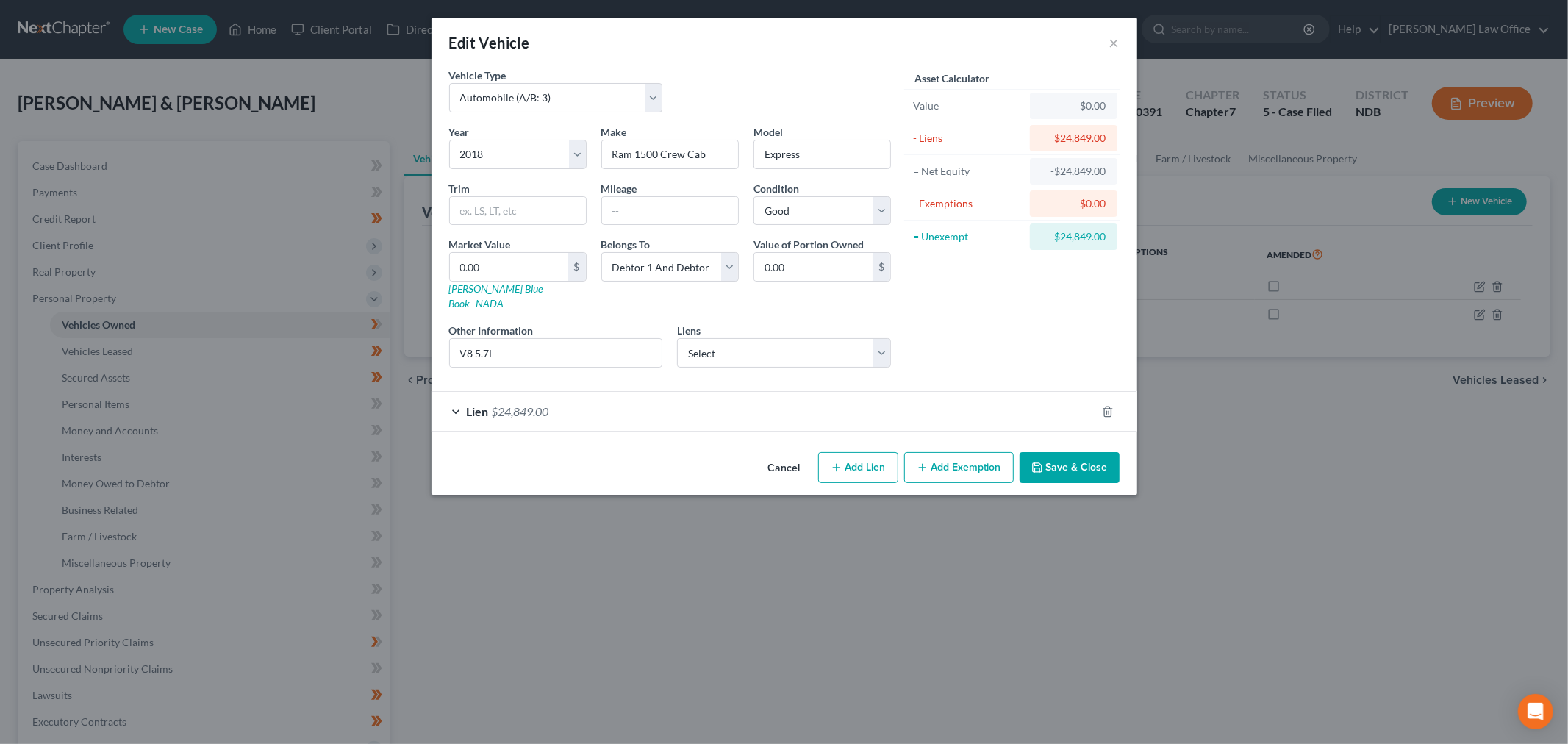
click at [796, 454] on button "Cancel" at bounding box center [784, 469] width 56 height 30
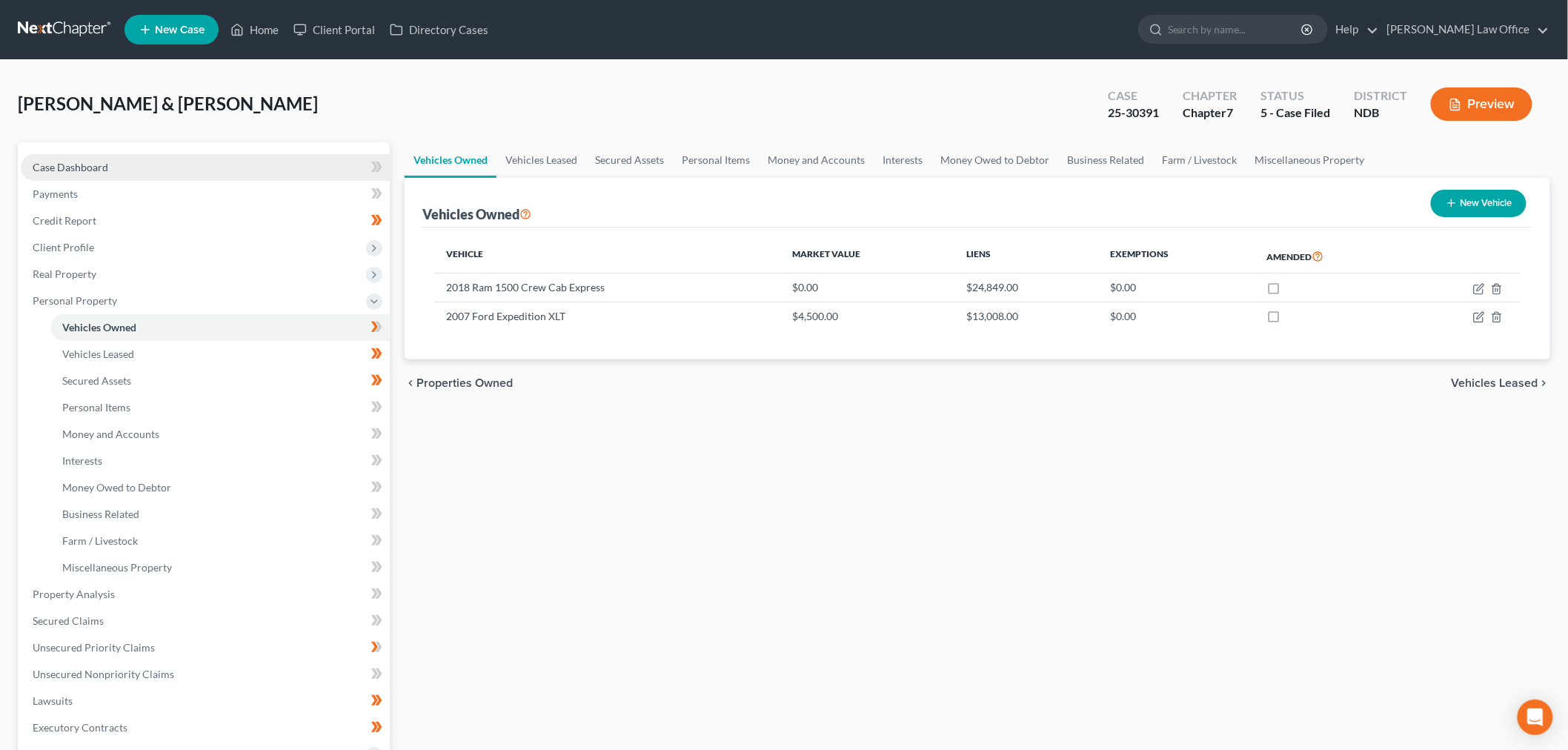
drag, startPoint x: 58, startPoint y: 165, endPoint x: 41, endPoint y: 173, distance: 18.8
click at [58, 165] on span "Case Dashboard" at bounding box center [70, 167] width 75 height 13
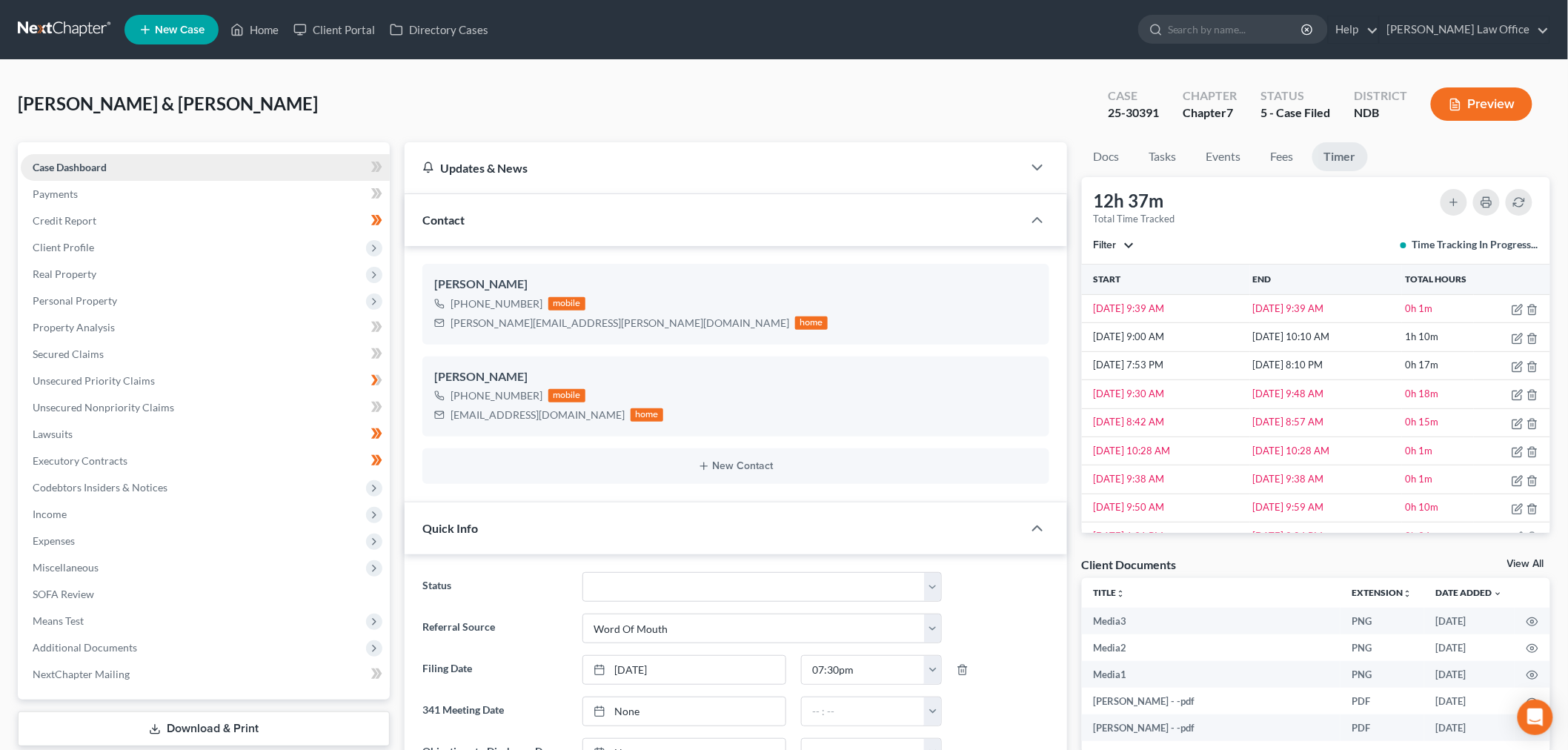
scroll to position [104, 0]
click at [55, 31] on link at bounding box center [65, 30] width 95 height 27
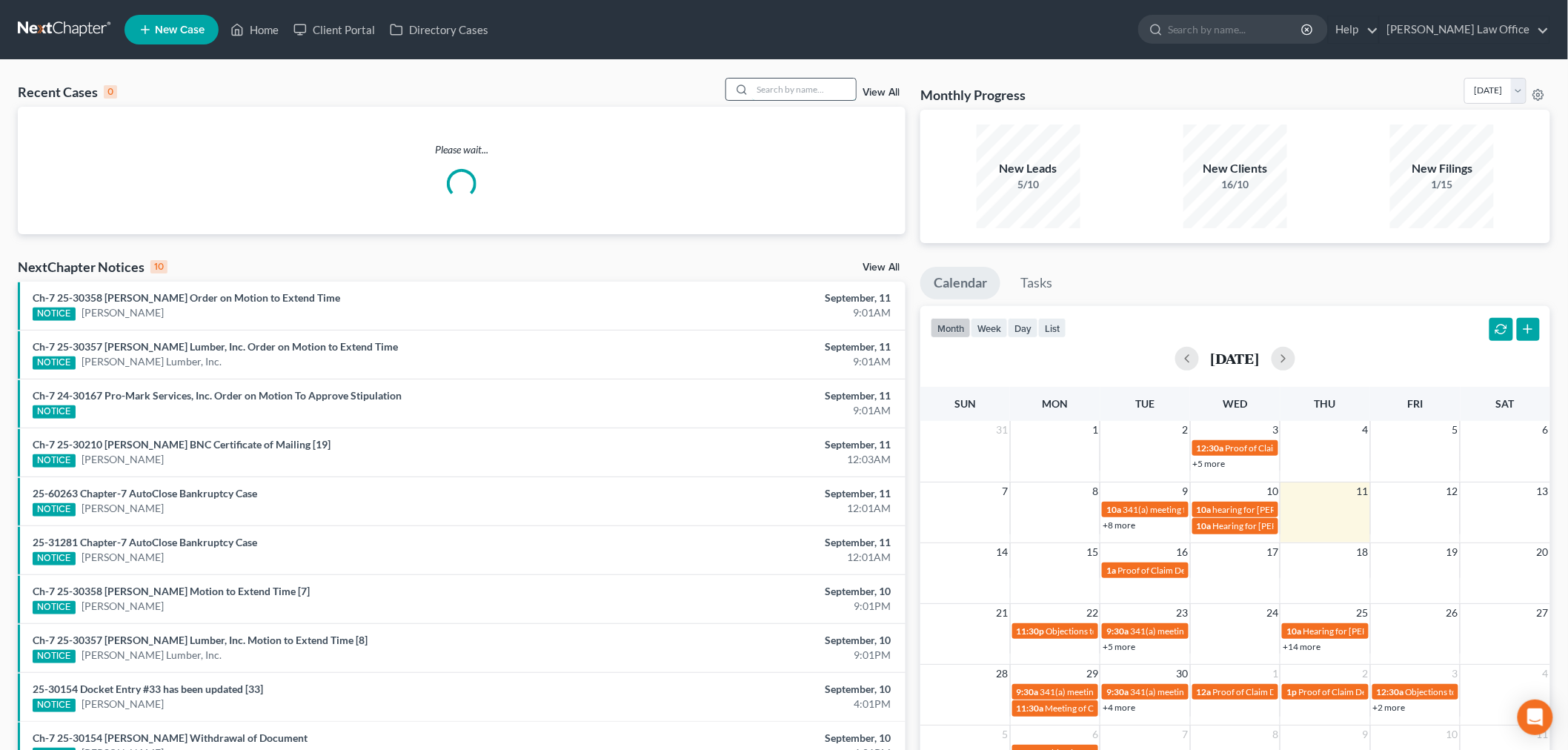
click at [793, 93] on input "search" at bounding box center [804, 88] width 104 height 21
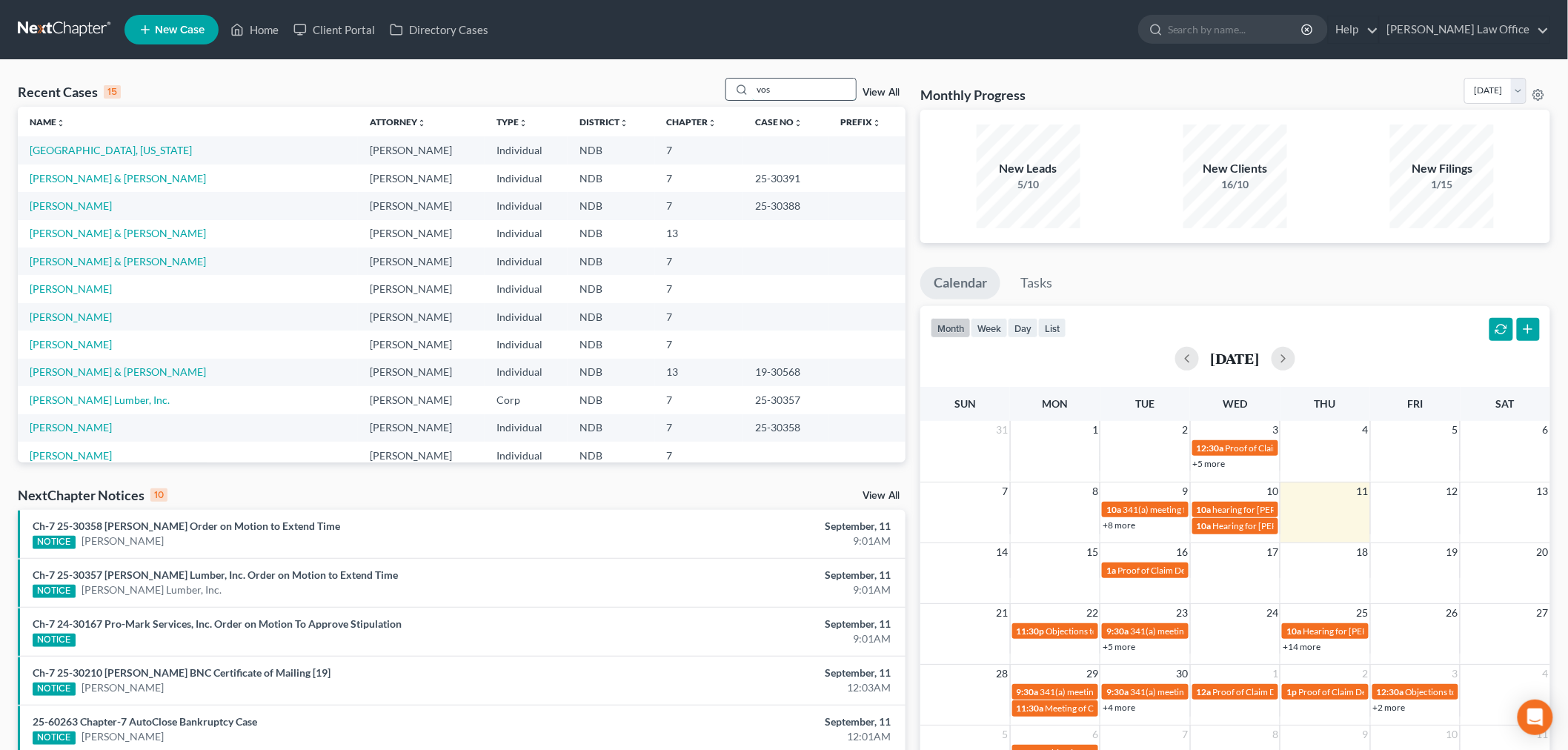
type input "vos"
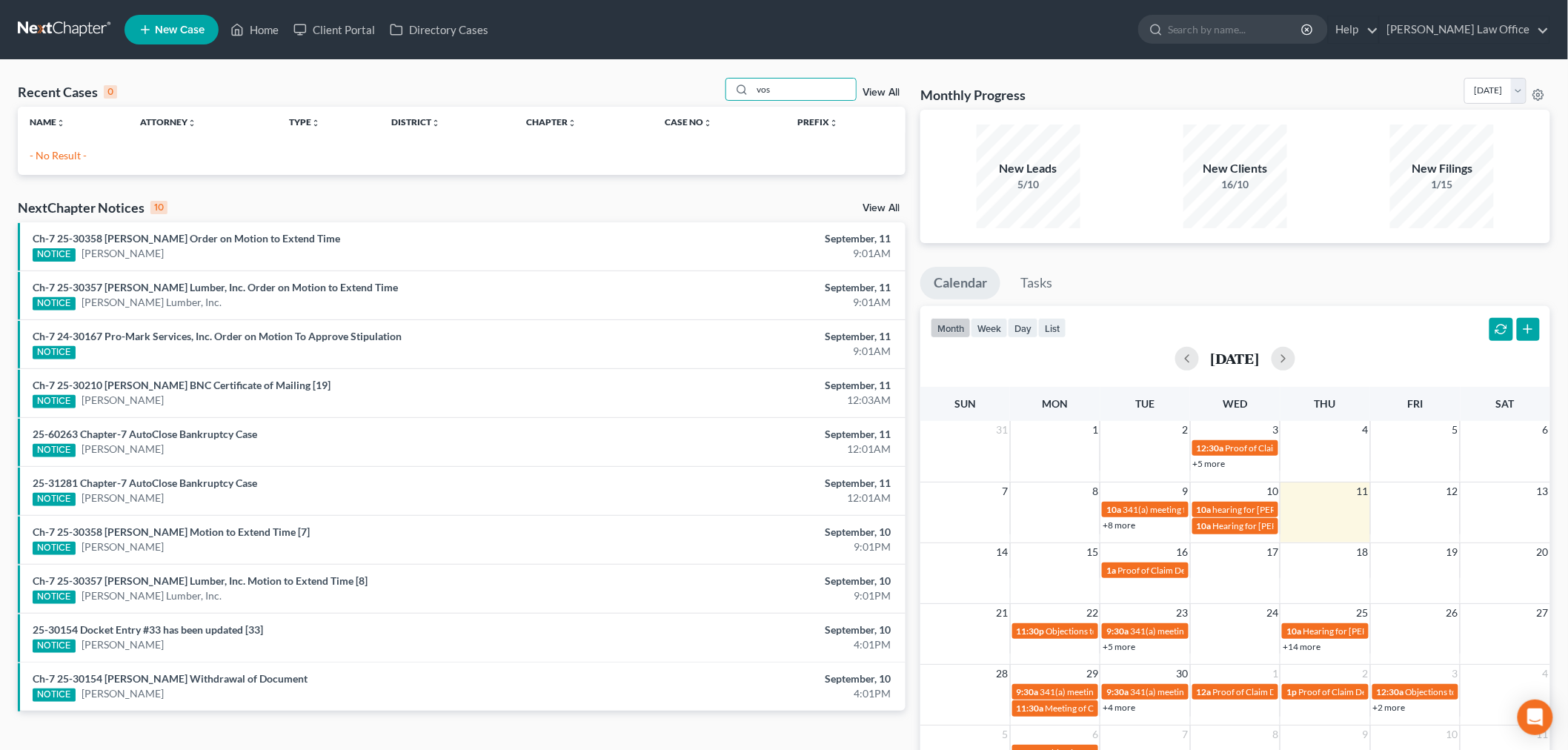
click at [186, 27] on span "New Case" at bounding box center [179, 30] width 49 height 11
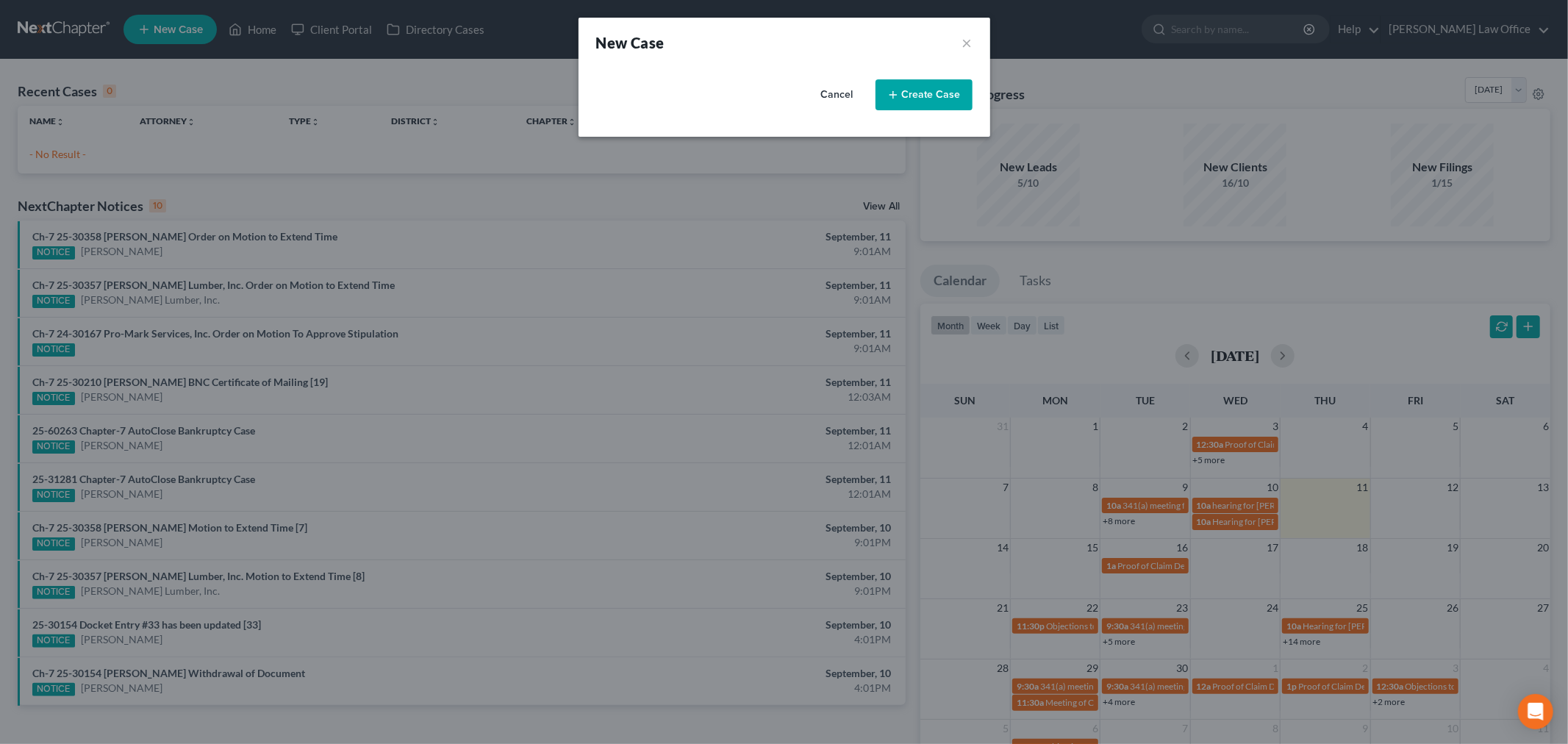
select select "60"
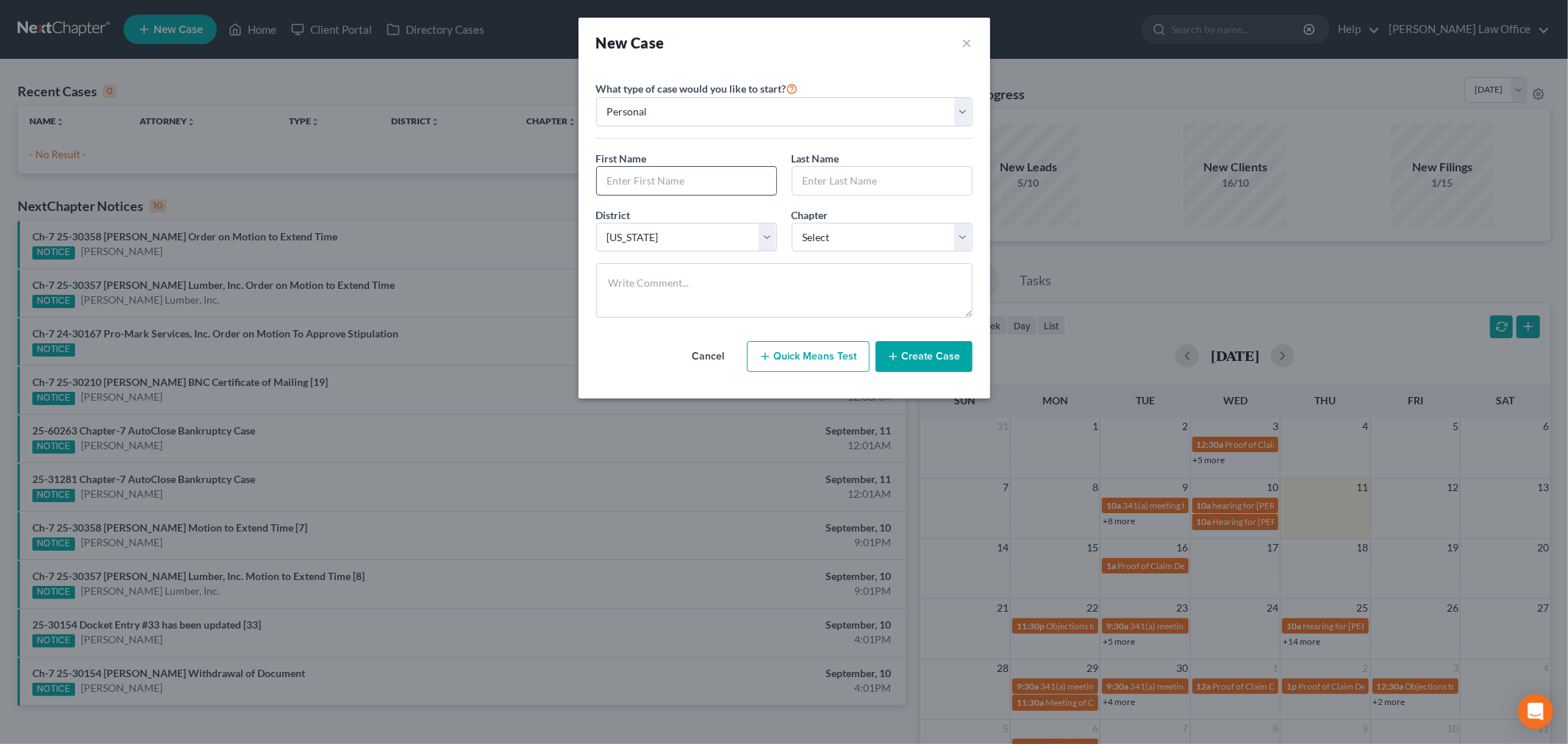
click at [682, 194] on input "text" at bounding box center [687, 181] width 179 height 28
type input "James"
type input "Vos"
select select "0"
click at [910, 370] on button "Create Case" at bounding box center [924, 356] width 97 height 30
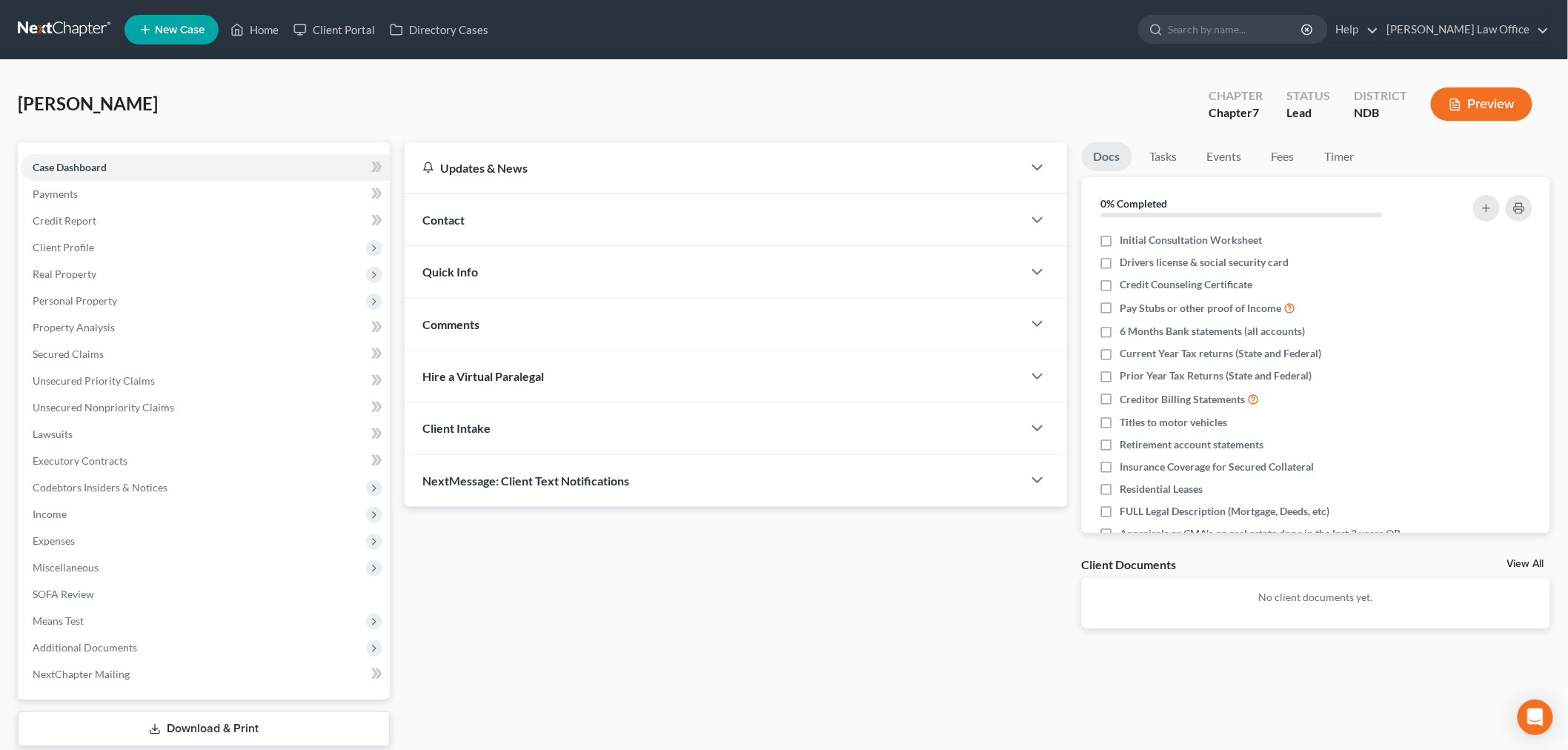
click at [556, 220] on div "Contact" at bounding box center [713, 220] width 618 height 51
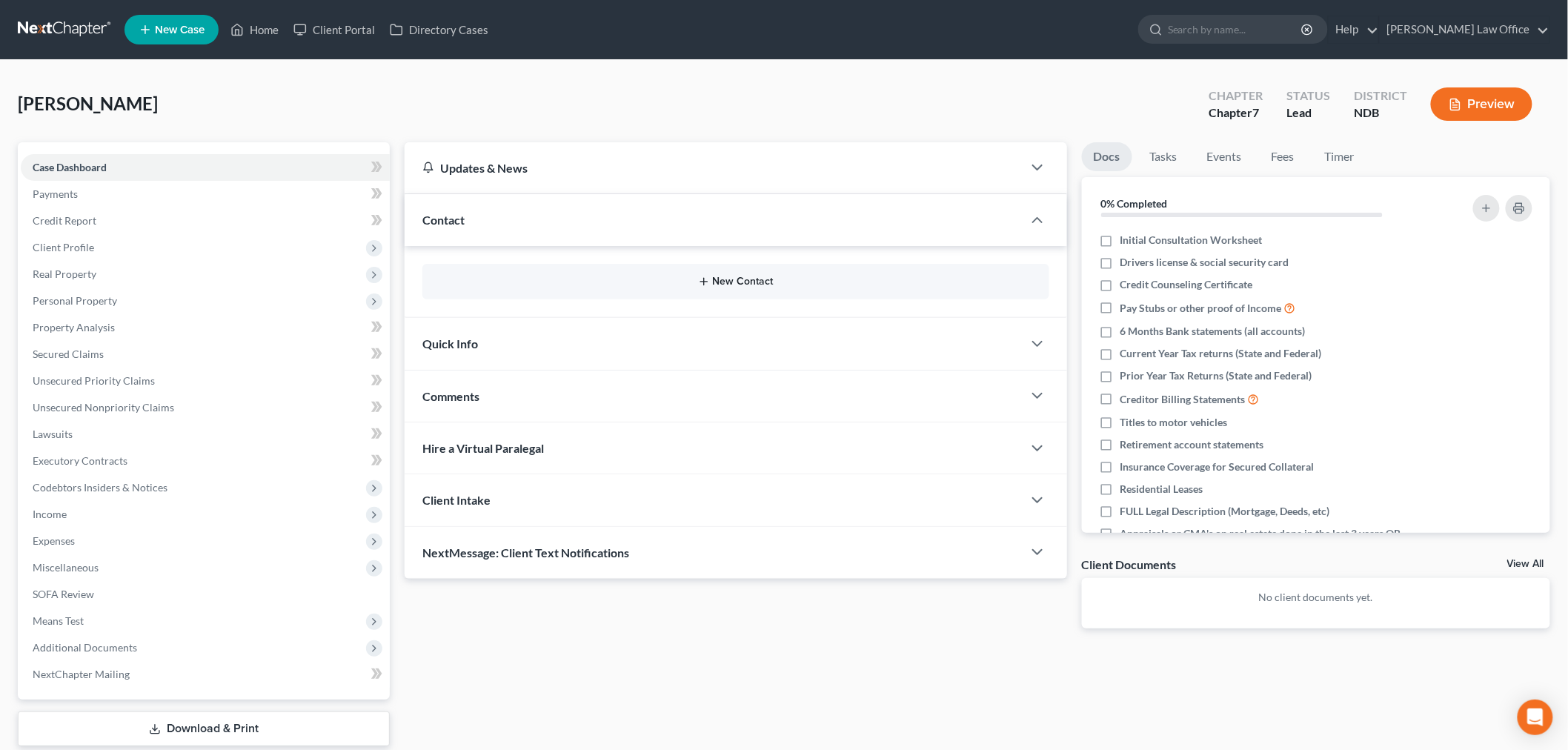
click at [706, 275] on icon "button" at bounding box center [704, 281] width 12 height 12
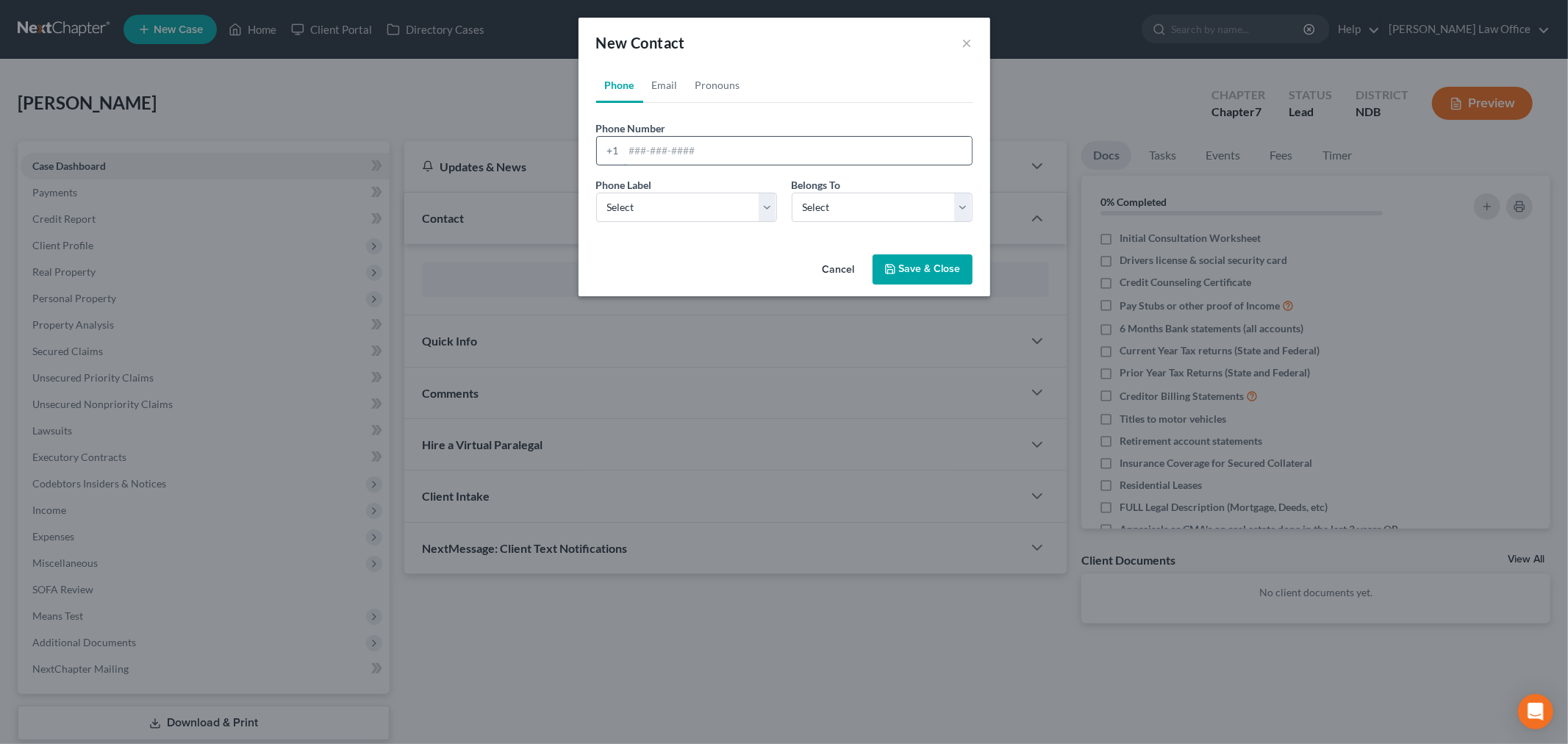
click at [761, 145] on input "tel" at bounding box center [797, 150] width 348 height 28
type input "9032434999"
click at [664, 195] on select "Select Mobile Home Work Other" at bounding box center [687, 208] width 181 height 30
select select "0"
click at [596, 193] on select "Select Mobile Home Work Other" at bounding box center [687, 208] width 181 height 30
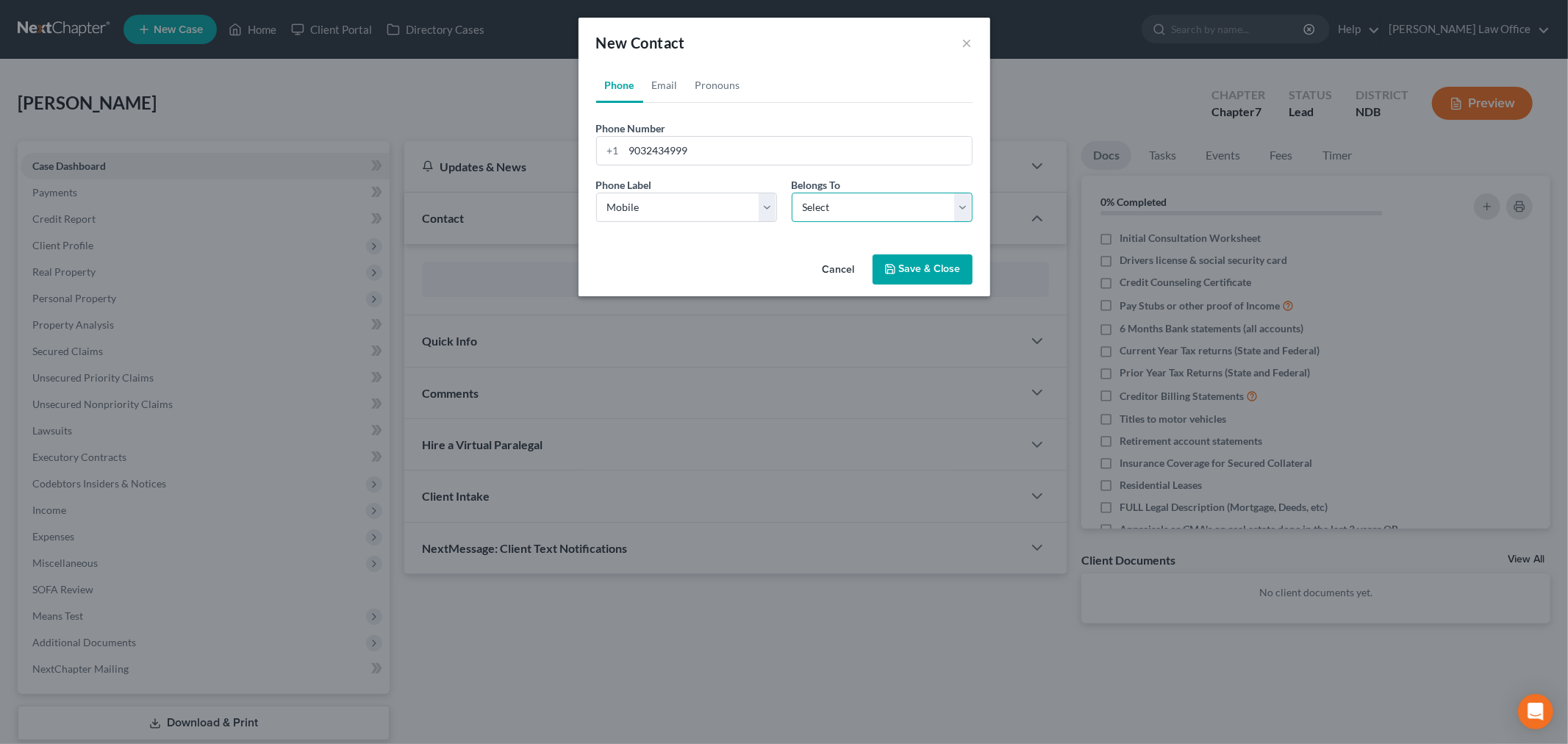
click at [808, 208] on select "Select Client Other" at bounding box center [882, 208] width 181 height 30
select select "0"
click at [792, 193] on select "Select Client Other" at bounding box center [882, 208] width 181 height 30
click at [944, 270] on button "Save & Close" at bounding box center [923, 270] width 100 height 30
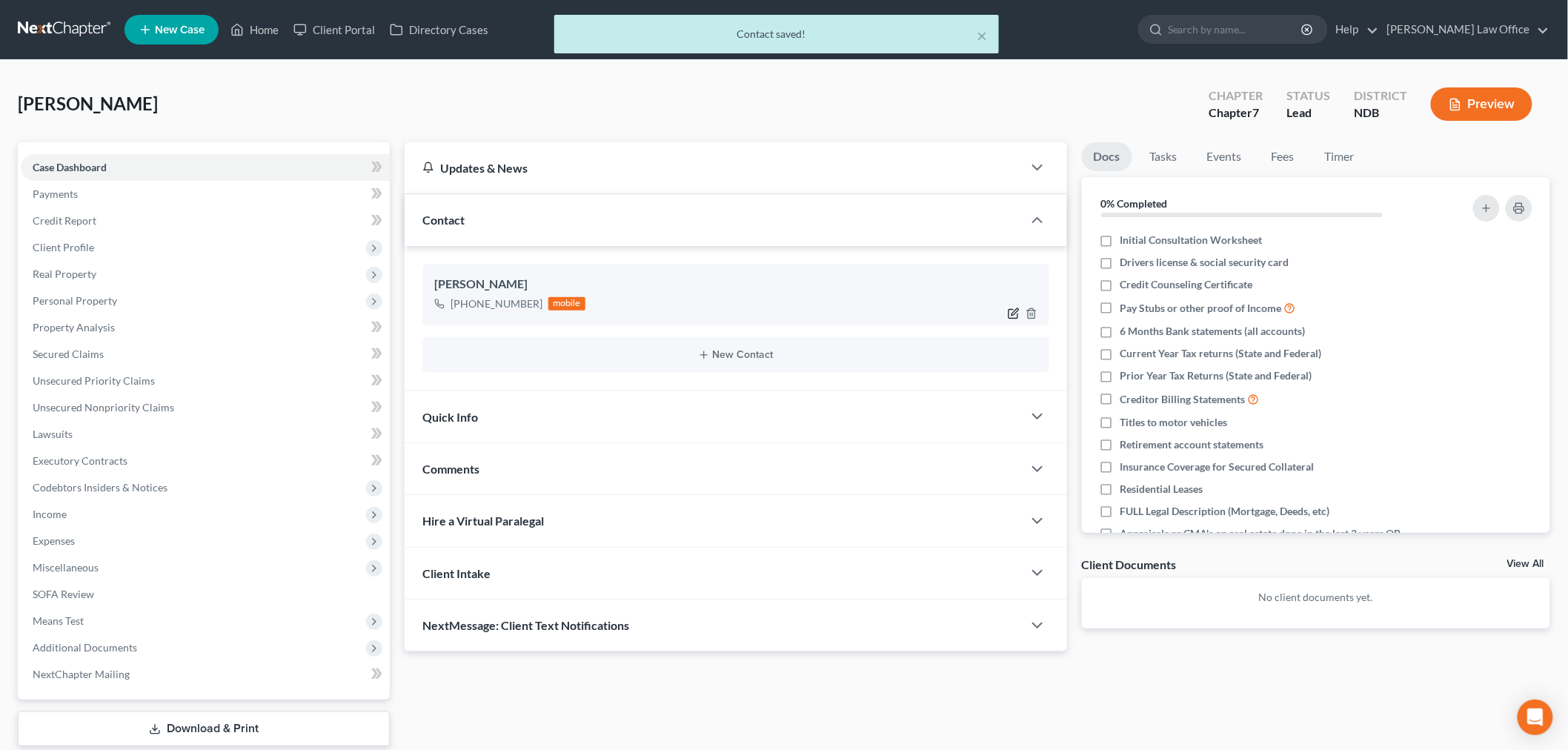
click at [1013, 315] on icon "button" at bounding box center [1015, 311] width 7 height 7
select select "0"
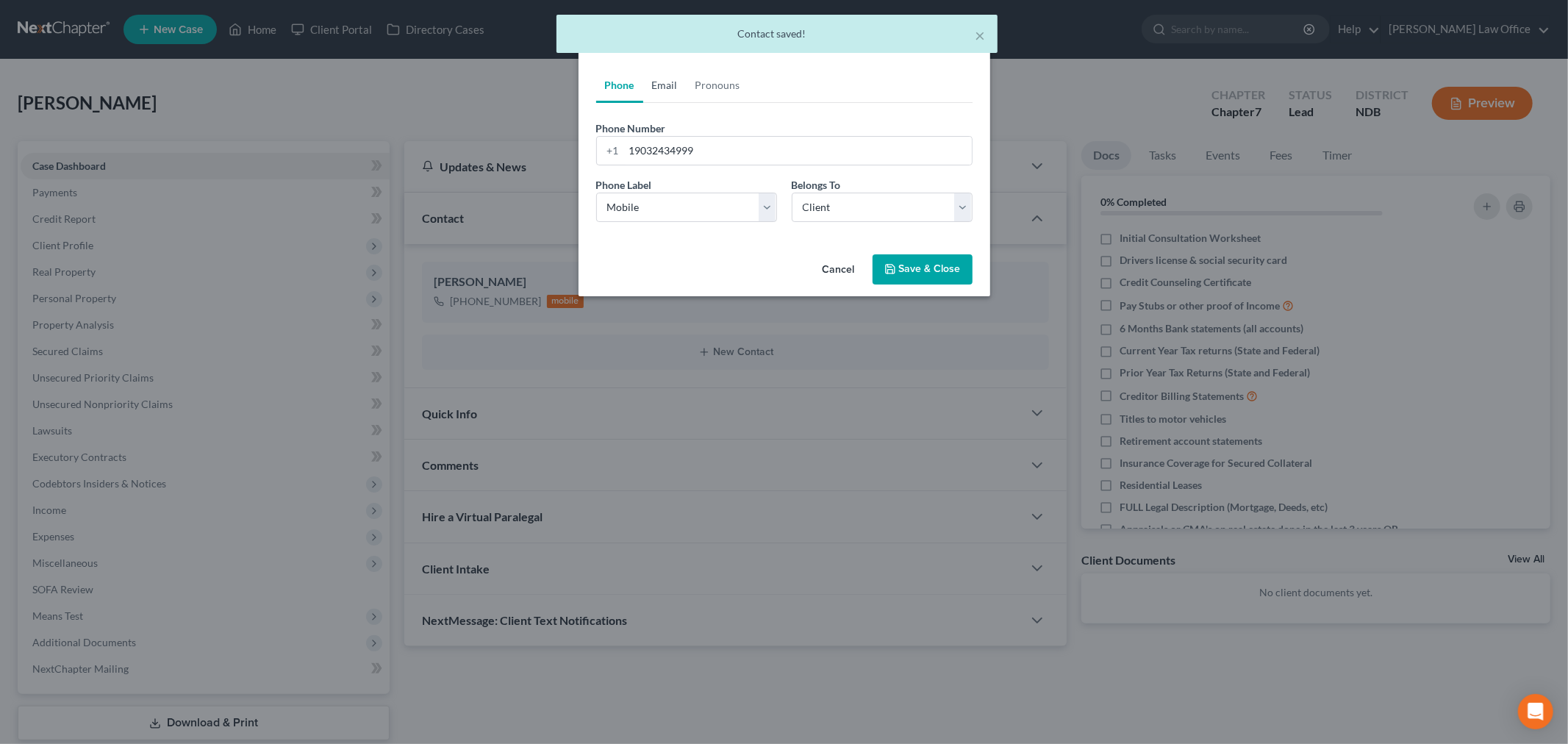
click at [665, 87] on link "Email" at bounding box center [664, 85] width 43 height 35
click at [682, 130] on div "Email Address" at bounding box center [784, 143] width 377 height 45
drag, startPoint x: 675, startPoint y: 149, endPoint x: 725, endPoint y: 161, distance: 51.4
click at [675, 149] on input "email" at bounding box center [797, 150] width 348 height 28
type input "k"
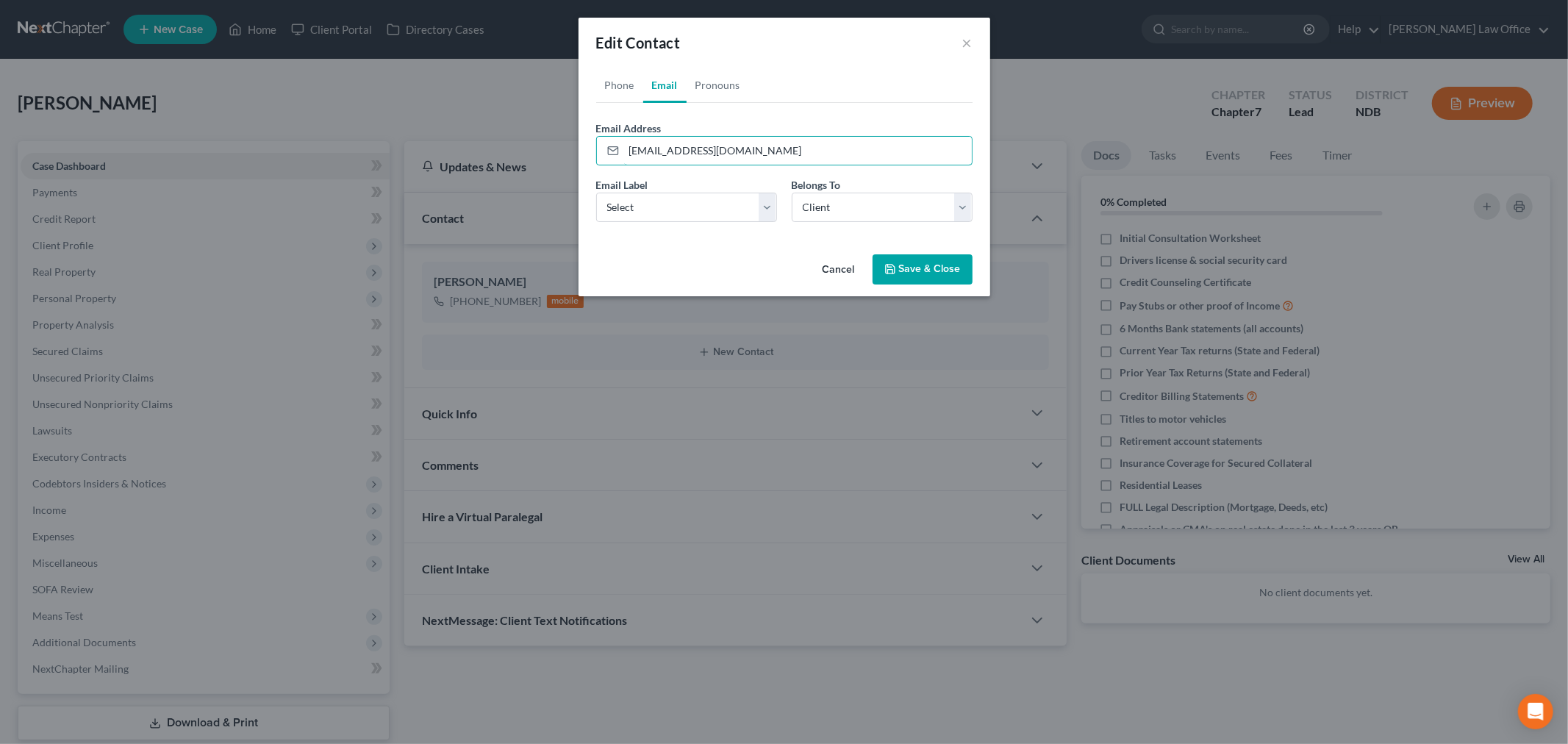
type input "james12394@hotmail.com"
click at [681, 188] on div "Email Label Select Home Work Other" at bounding box center [687, 199] width 196 height 45
click at [676, 199] on select "Select Home Work Other" at bounding box center [687, 208] width 181 height 30
select select "0"
click at [596, 193] on select "Select Home Work Other" at bounding box center [687, 208] width 181 height 30
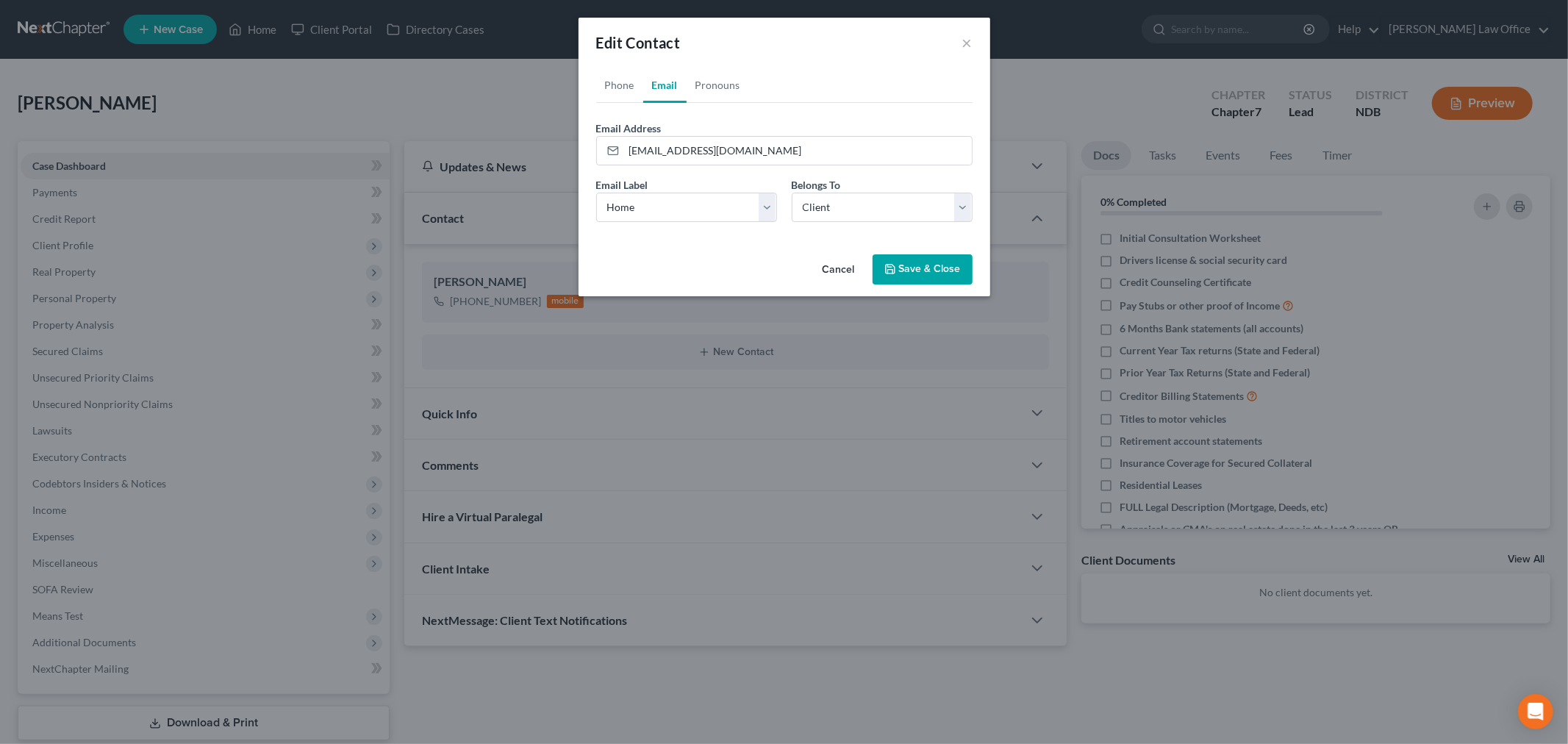
click at [942, 267] on button "Save & Close" at bounding box center [923, 270] width 100 height 30
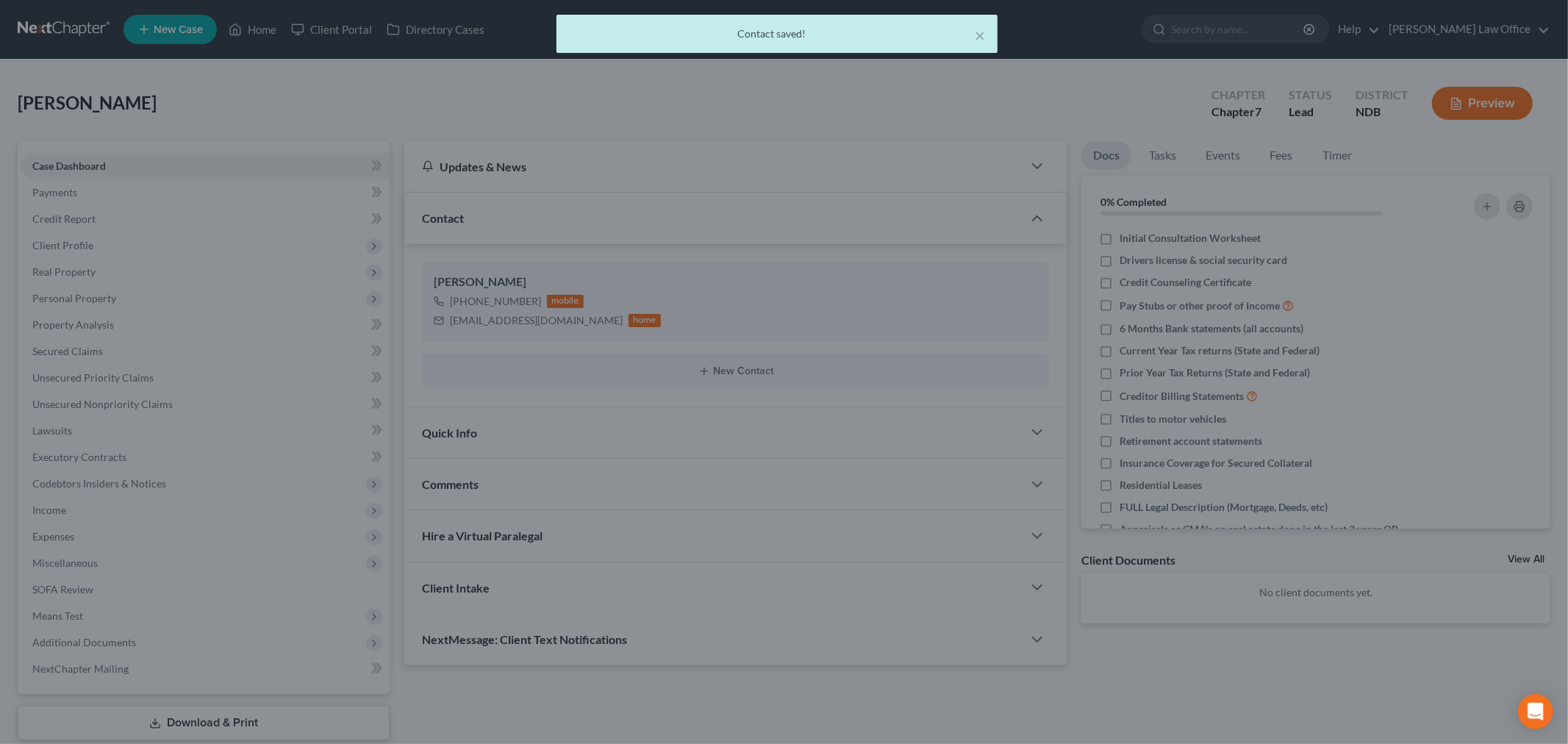
click at [934, 262] on button "Save & Close" at bounding box center [904, 254] width 87 height 27
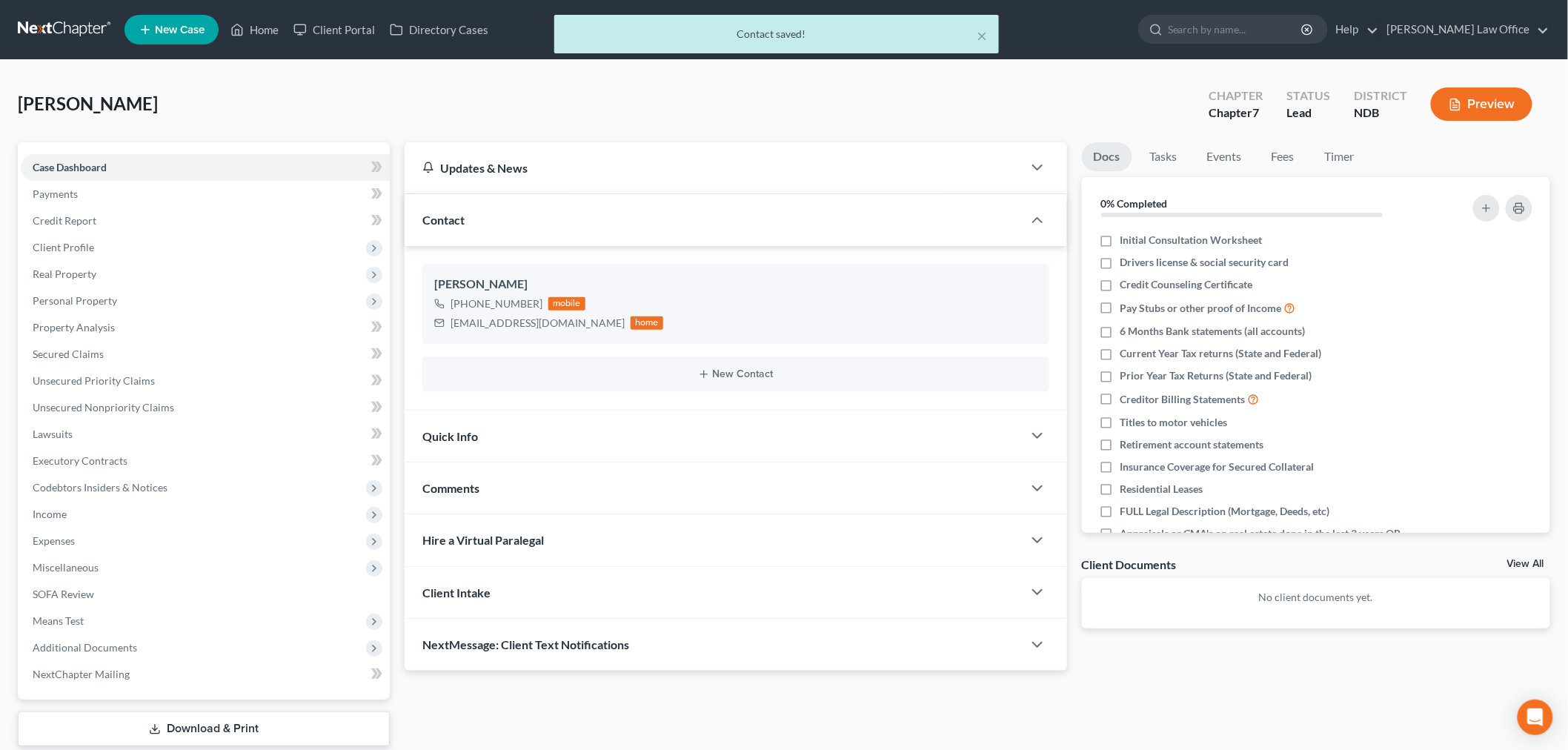
click at [749, 433] on div "Quick Info" at bounding box center [713, 435] width 618 height 51
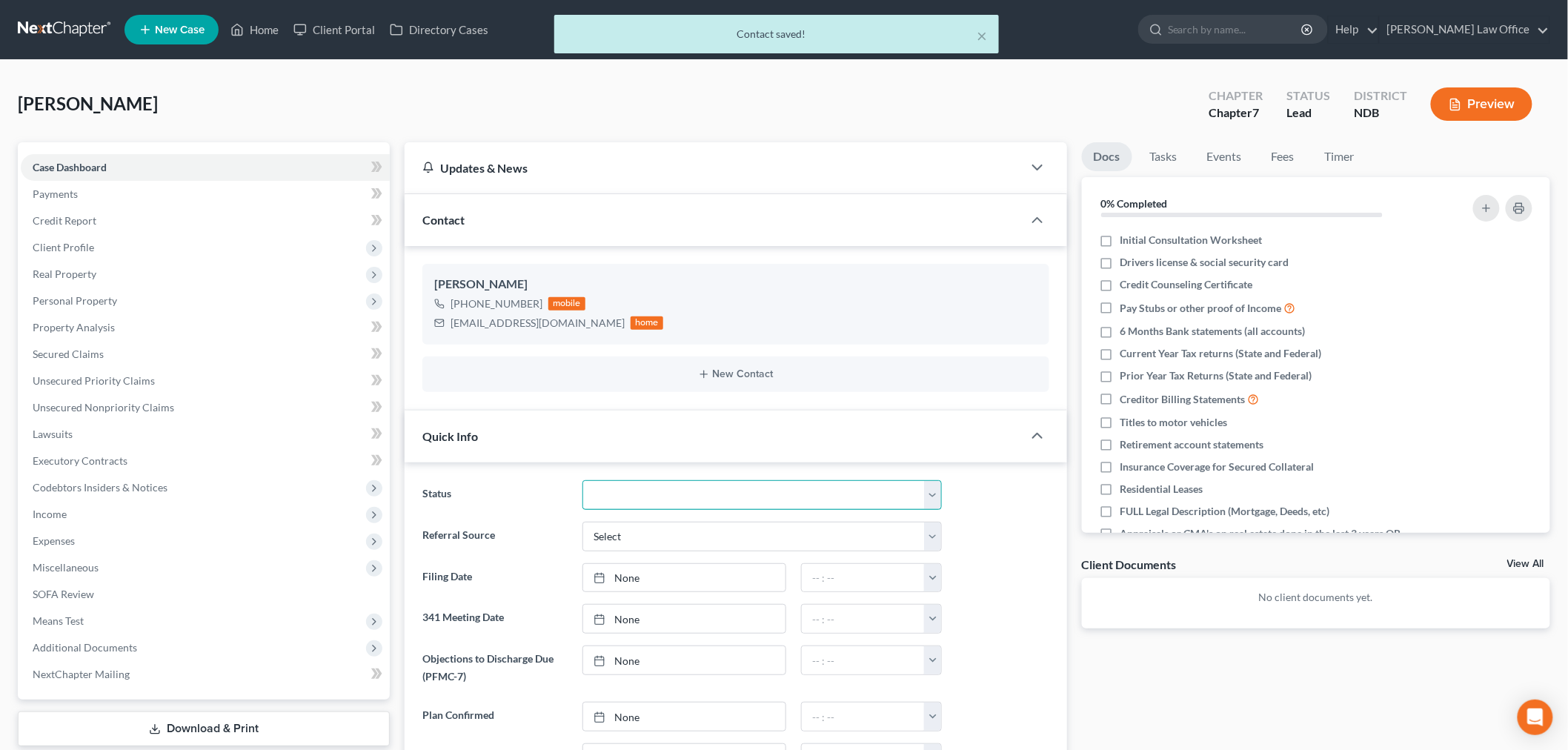
click at [680, 501] on select "10 - Chapter 13 Discharged 11 - Chapter 13 Converted to 7 12 - Debt Settlement/…" at bounding box center [762, 495] width 359 height 30
select select "6"
click at [582, 480] on select "10 - Chapter 13 Discharged 11 - Chapter 13 Converted to 7 12 - Debt Settlement/…" at bounding box center [762, 495] width 359 height 30
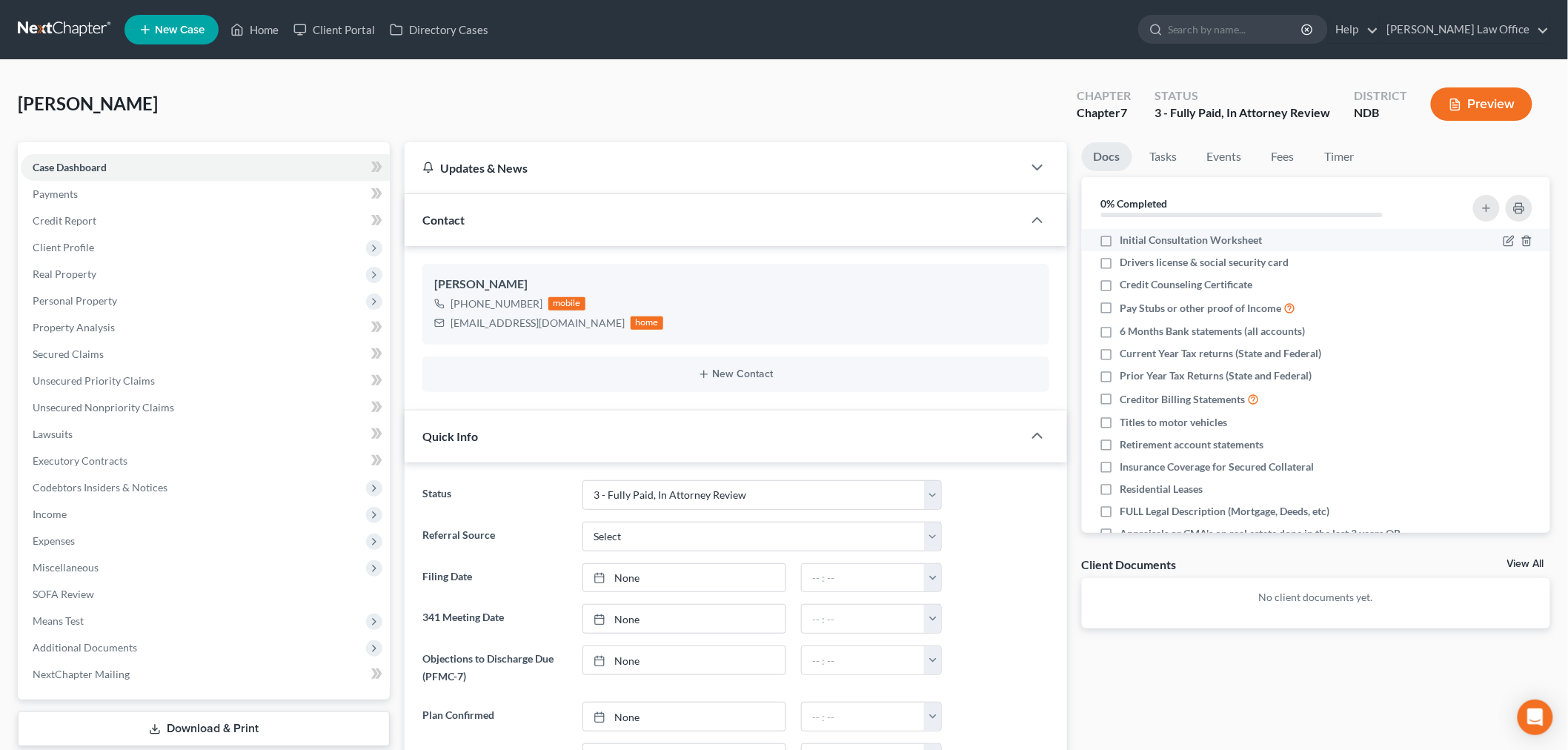
click at [1145, 243] on span "Initial Consultation Worksheet" at bounding box center [1191, 240] width 142 height 15
click at [1136, 243] on input "Initial Consultation Worksheet" at bounding box center [1131, 237] width 9 height 9
checkbox input "true"
click at [1202, 258] on span "Drivers license & social security card" at bounding box center [1205, 262] width 169 height 15
click at [1136, 258] on input "Drivers license & social security card" at bounding box center [1131, 260] width 9 height 9
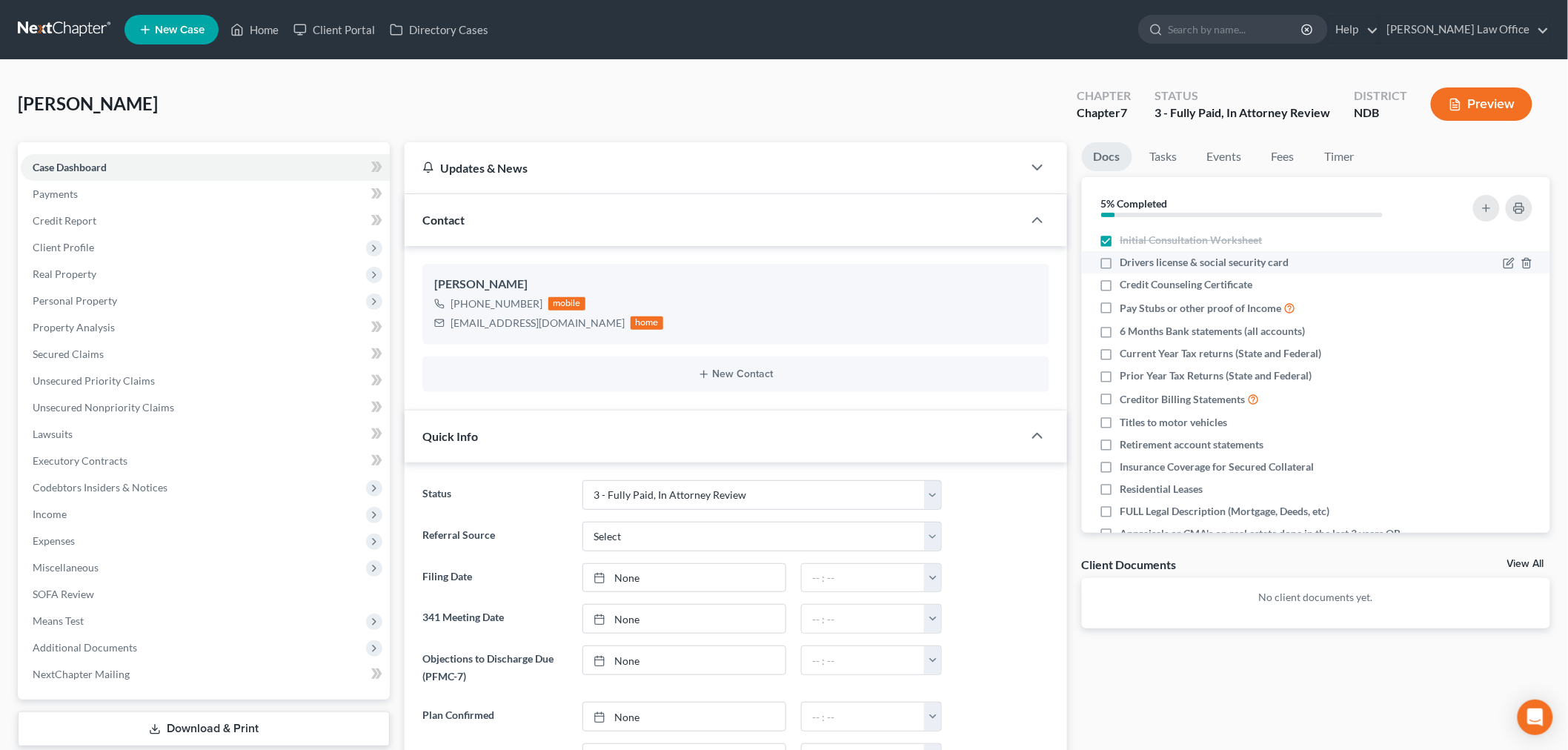
checkbox input "true"
click at [1121, 285] on label "Credit Counseling Certificate" at bounding box center [1187, 285] width 133 height 15
click at [1126, 285] on input "Credit Counseling Certificate" at bounding box center [1131, 282] width 9 height 9
checkbox input "true"
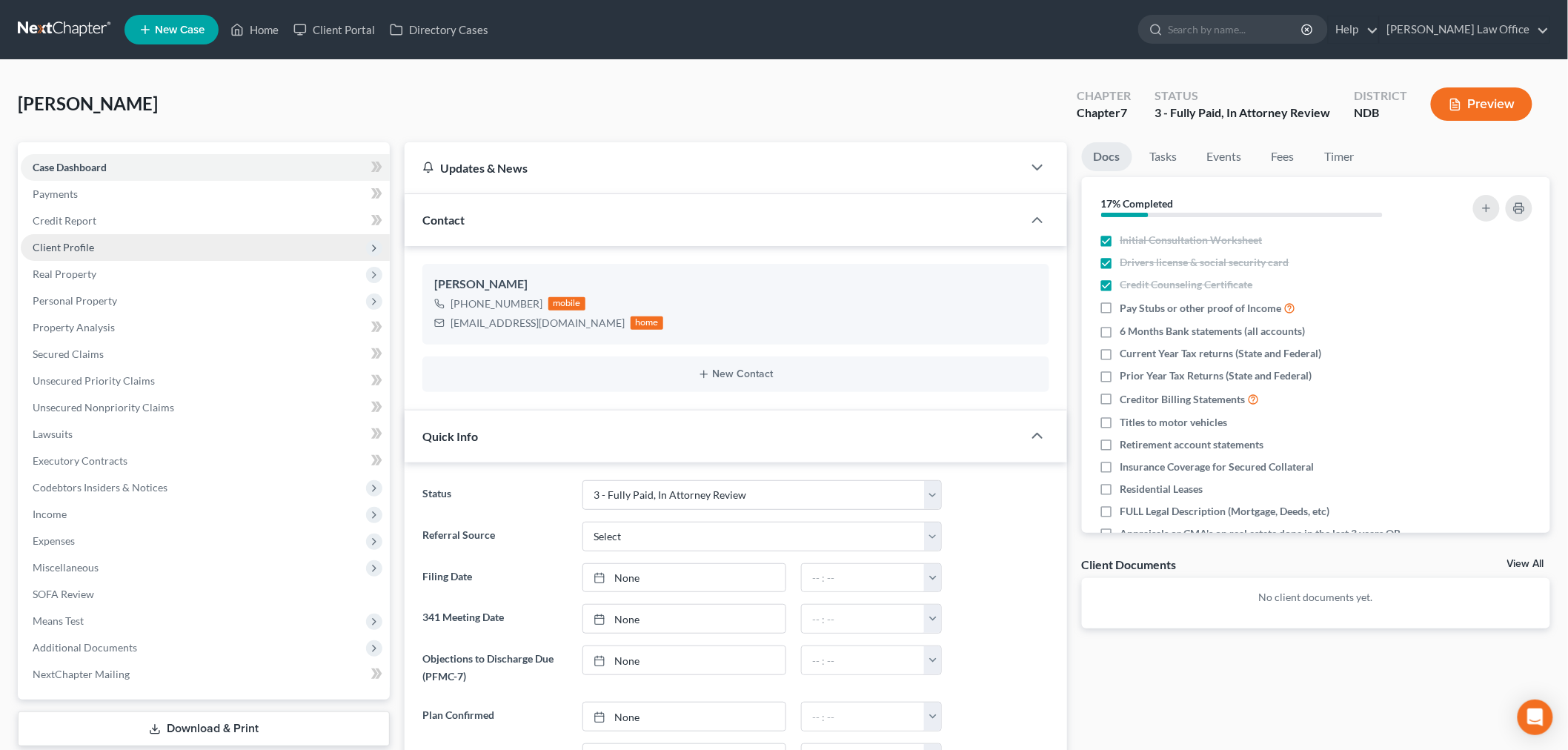
click at [120, 248] on span "Client Profile" at bounding box center [205, 248] width 369 height 27
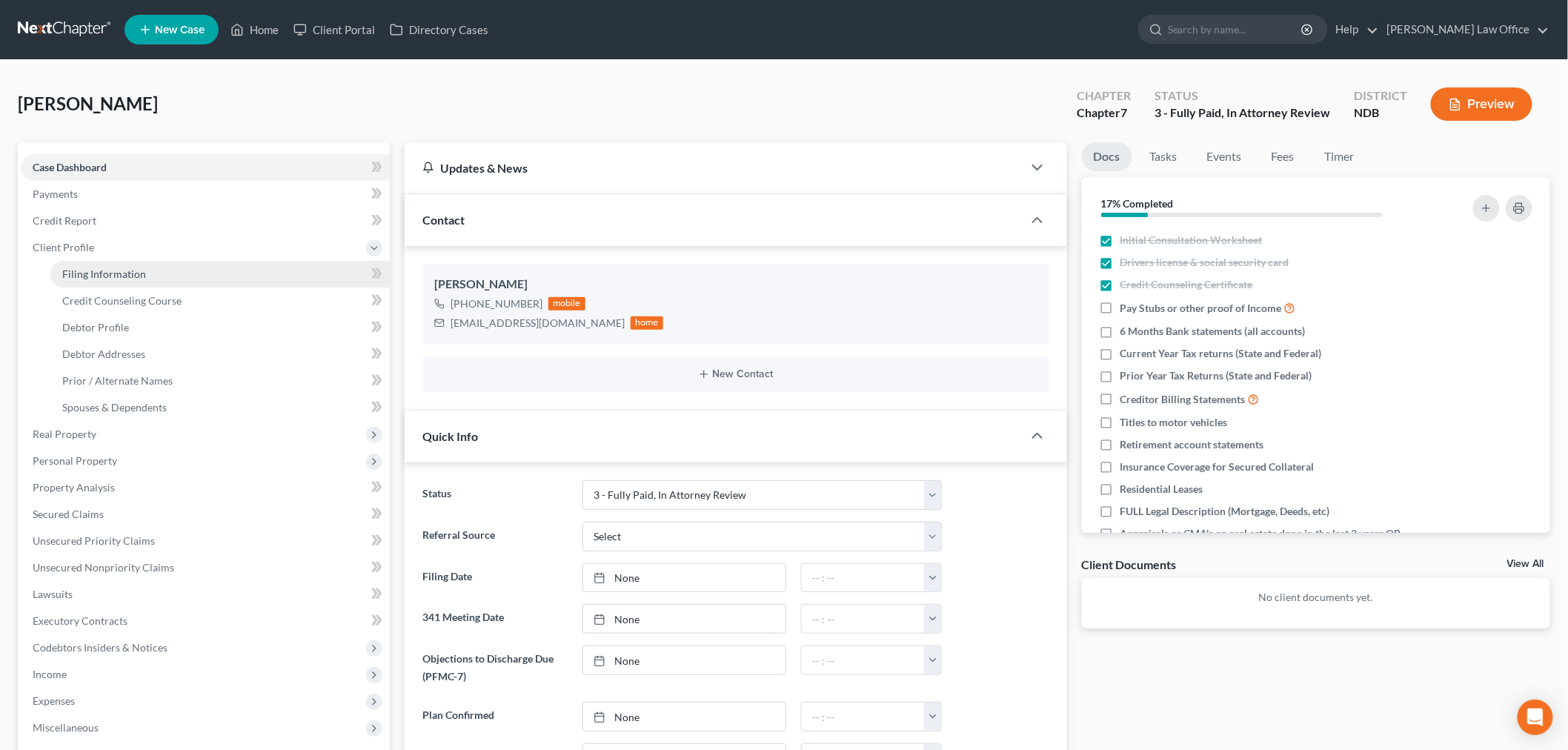
click at [133, 265] on link "Filing Information" at bounding box center [219, 274] width 339 height 27
select select "1"
select select "0"
select select "60"
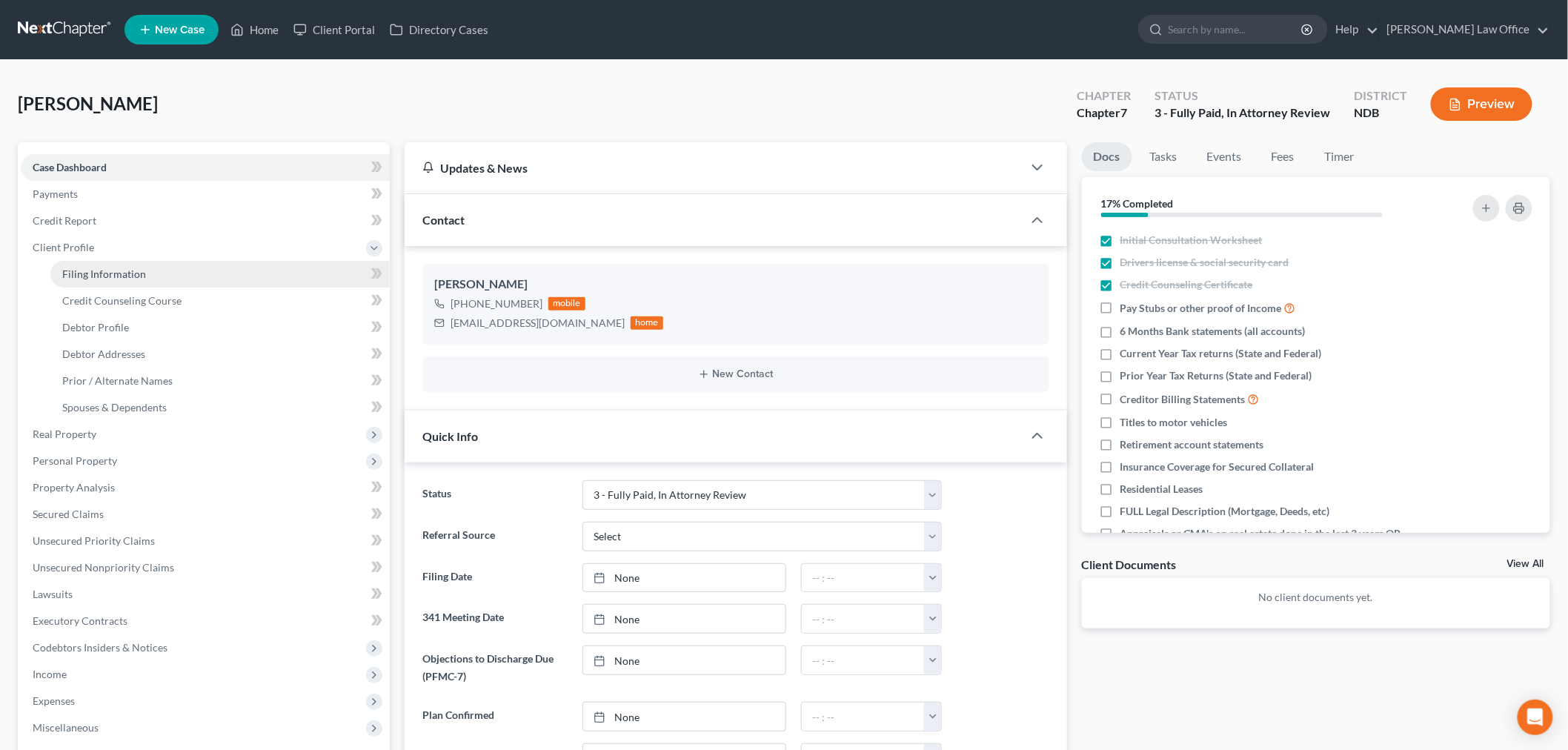
select select "29"
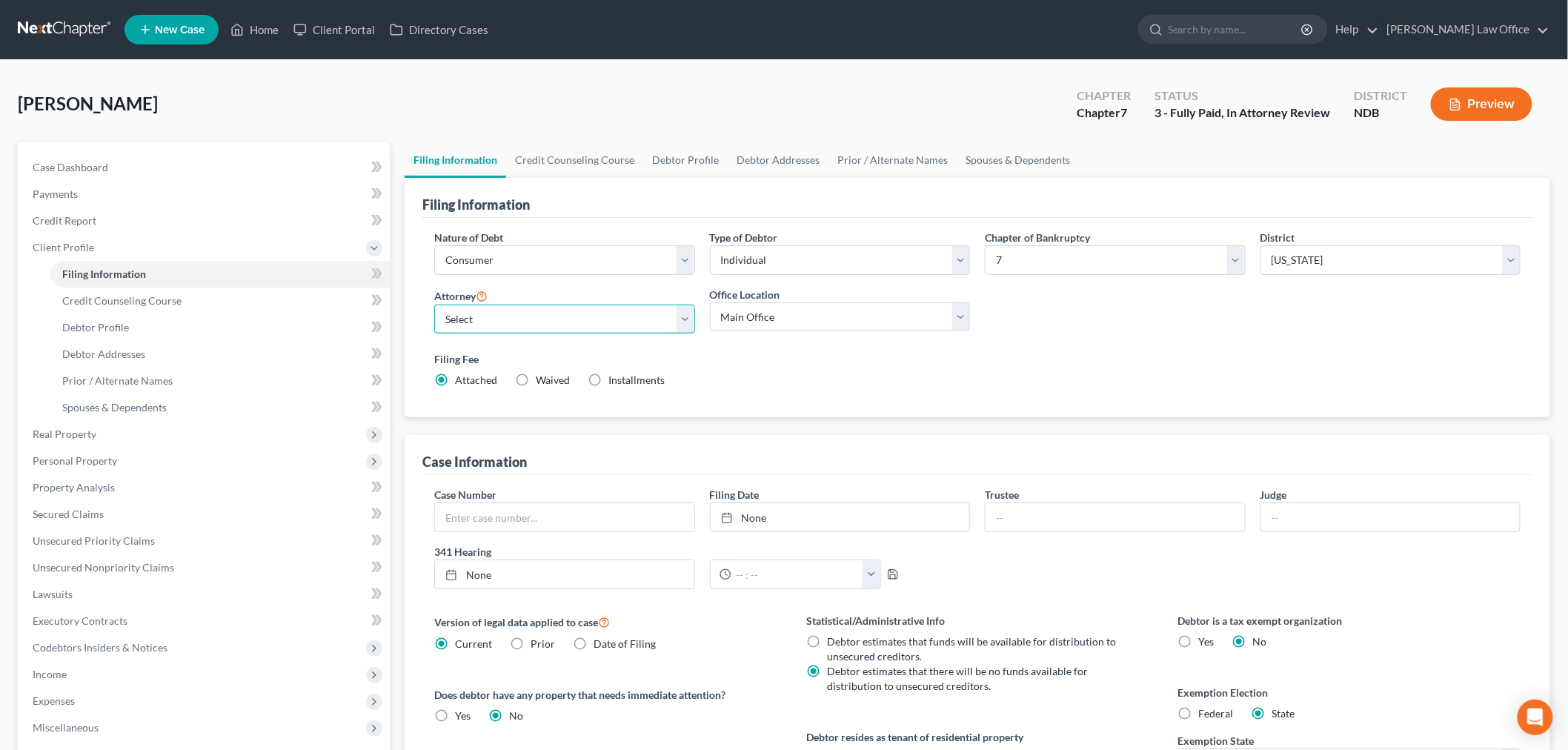
drag, startPoint x: 560, startPoint y: 317, endPoint x: 538, endPoint y: 330, distance: 25.6
click at [560, 317] on select "Select Sara Diaz - NDB Sara Diaz - MNB Alan Sorensen - MNB Alan Sorensen - NDB …" at bounding box center [565, 319] width 260 height 30
select select "0"
click at [434, 304] on select "Select Sara Diaz - NDB Sara Diaz - MNB Alan Sorensen - MNB Alan Sorensen - NDB …" at bounding box center [565, 319] width 260 height 30
click at [381, 268] on icon at bounding box center [377, 274] width 11 height 19
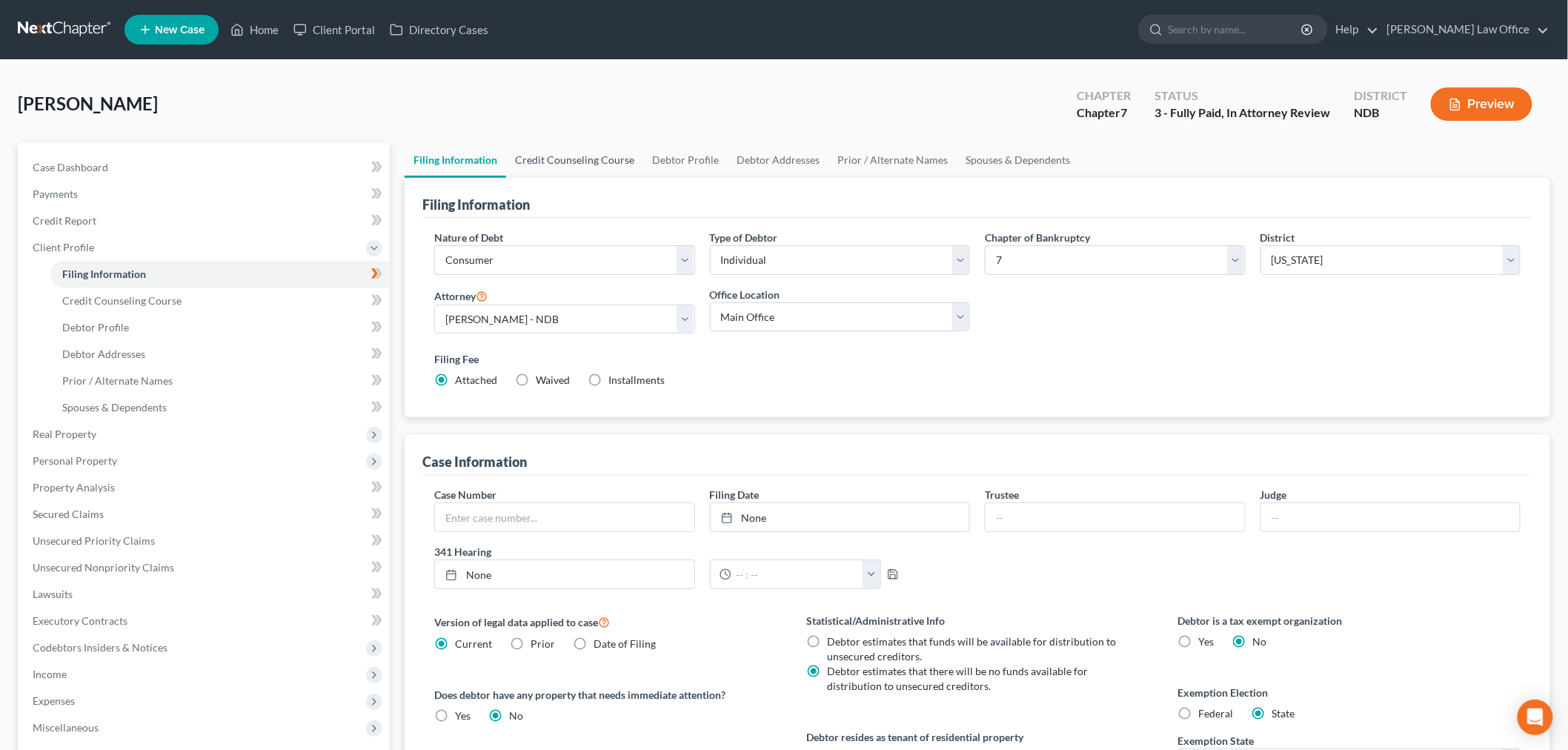
click at [568, 154] on link "Credit Counseling Course" at bounding box center [574, 160] width 137 height 35
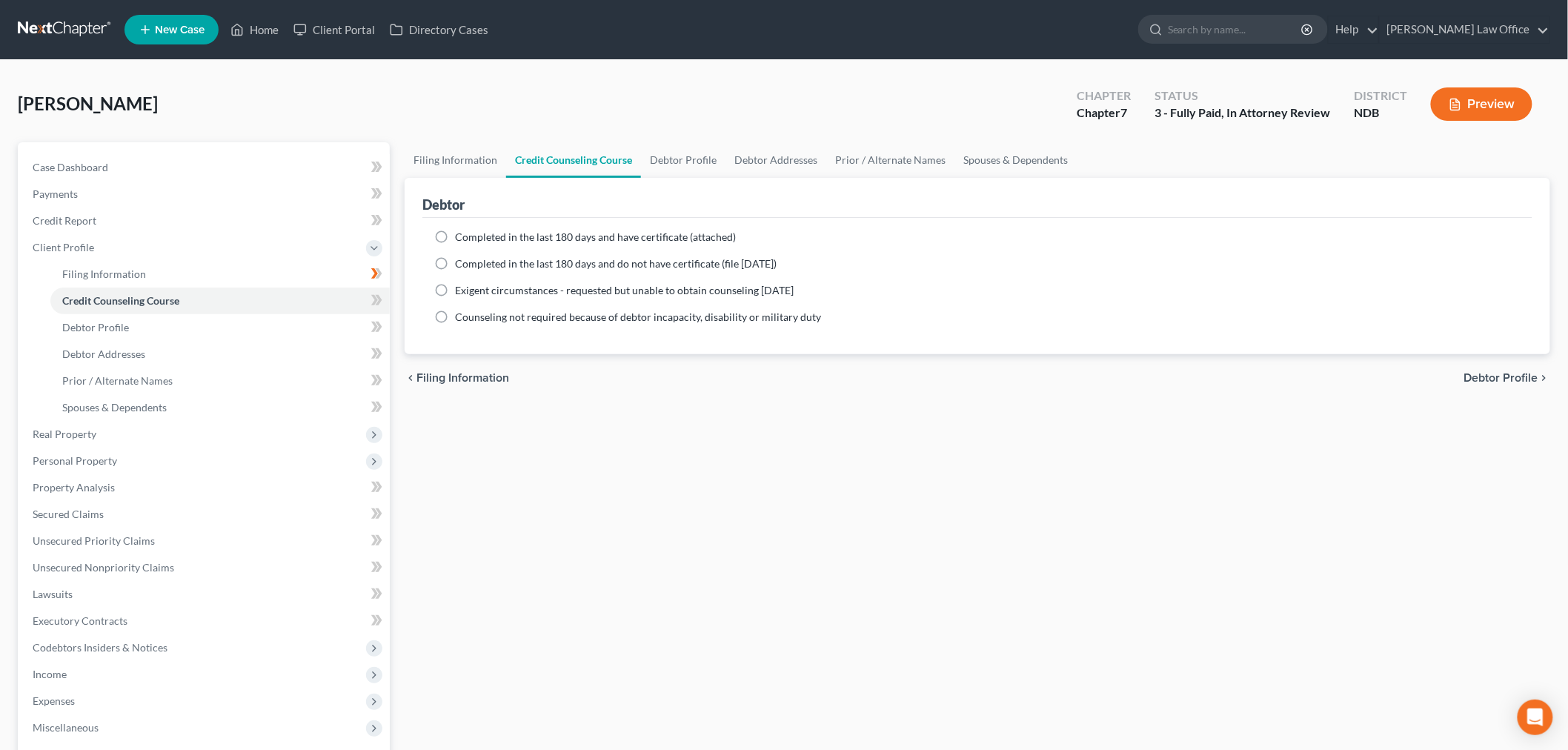
drag, startPoint x: 424, startPoint y: 232, endPoint x: 439, endPoint y: 233, distance: 15.0
click at [425, 232] on div "Completed in the last 180 days and have certificate (attached) Date Completed N…" at bounding box center [977, 286] width 1110 height 137
click at [455, 234] on label "Completed in the last 180 days and have certificate (attached)" at bounding box center [595, 237] width 281 height 15
click at [461, 234] on input "Completed in the last 180 days and have certificate (attached)" at bounding box center [466, 234] width 9 height 9
radio input "true"
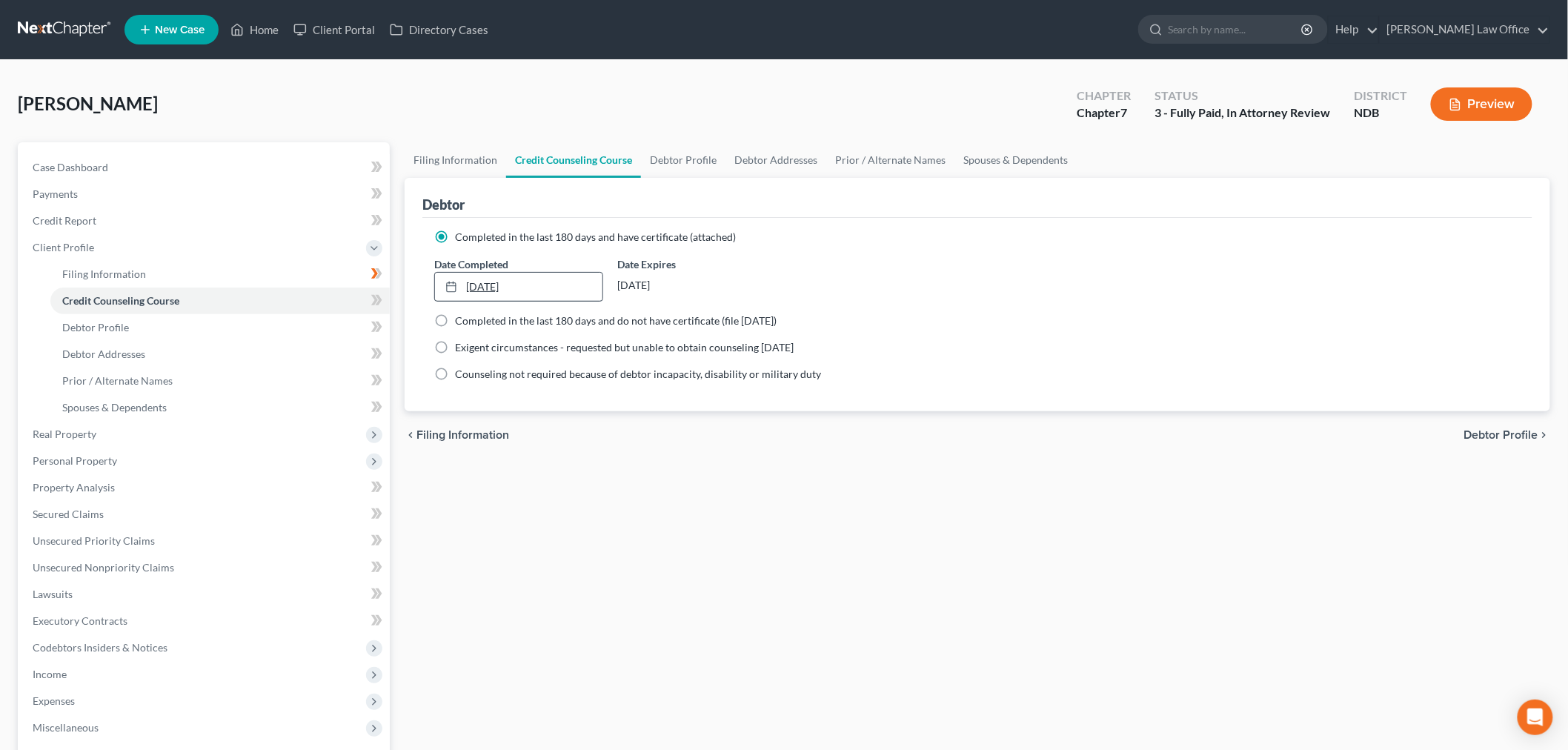
click at [479, 283] on link "9/11/2025" at bounding box center [519, 287] width 167 height 28
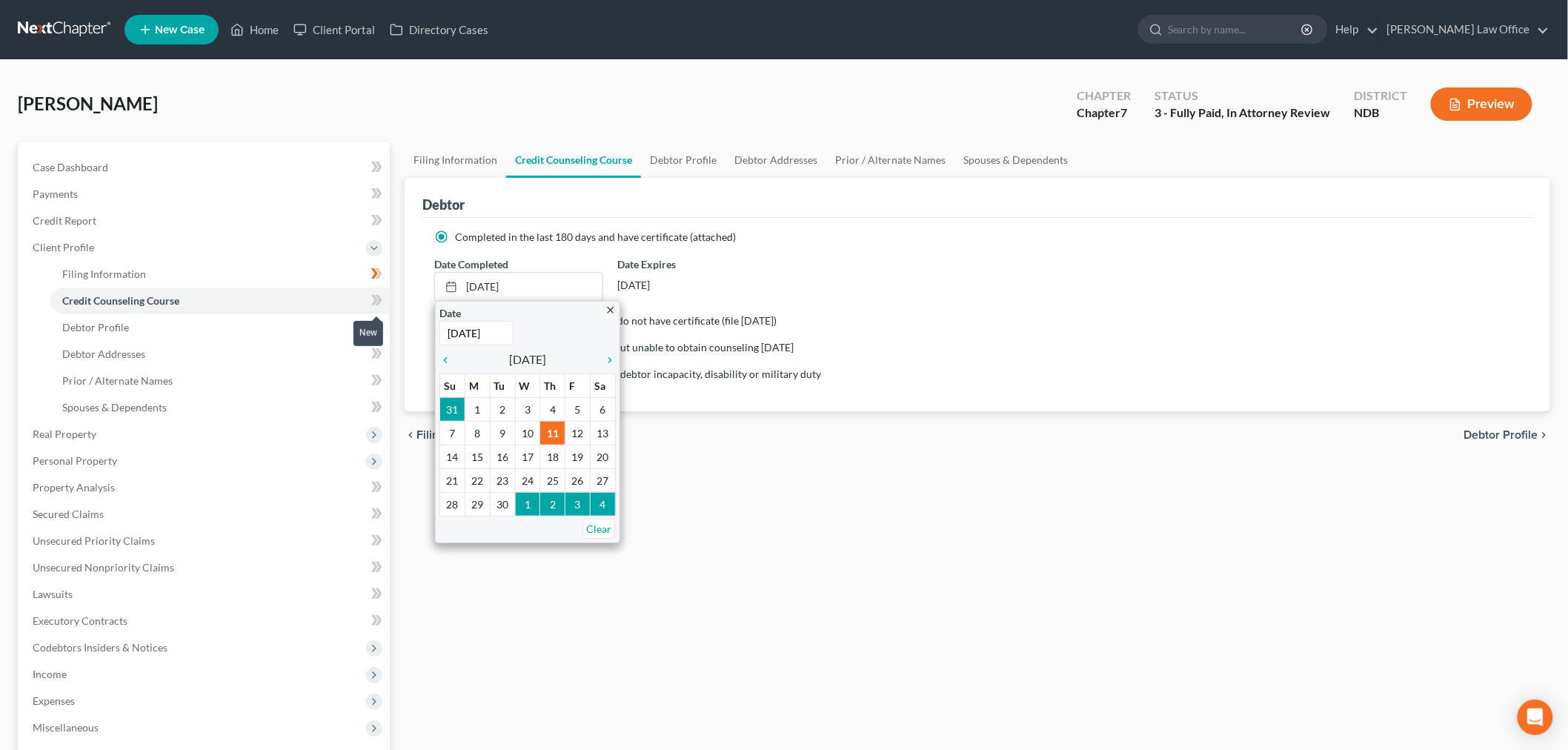
type input "8/17/2025"
click at [374, 297] on icon at bounding box center [374, 300] width 7 height 10
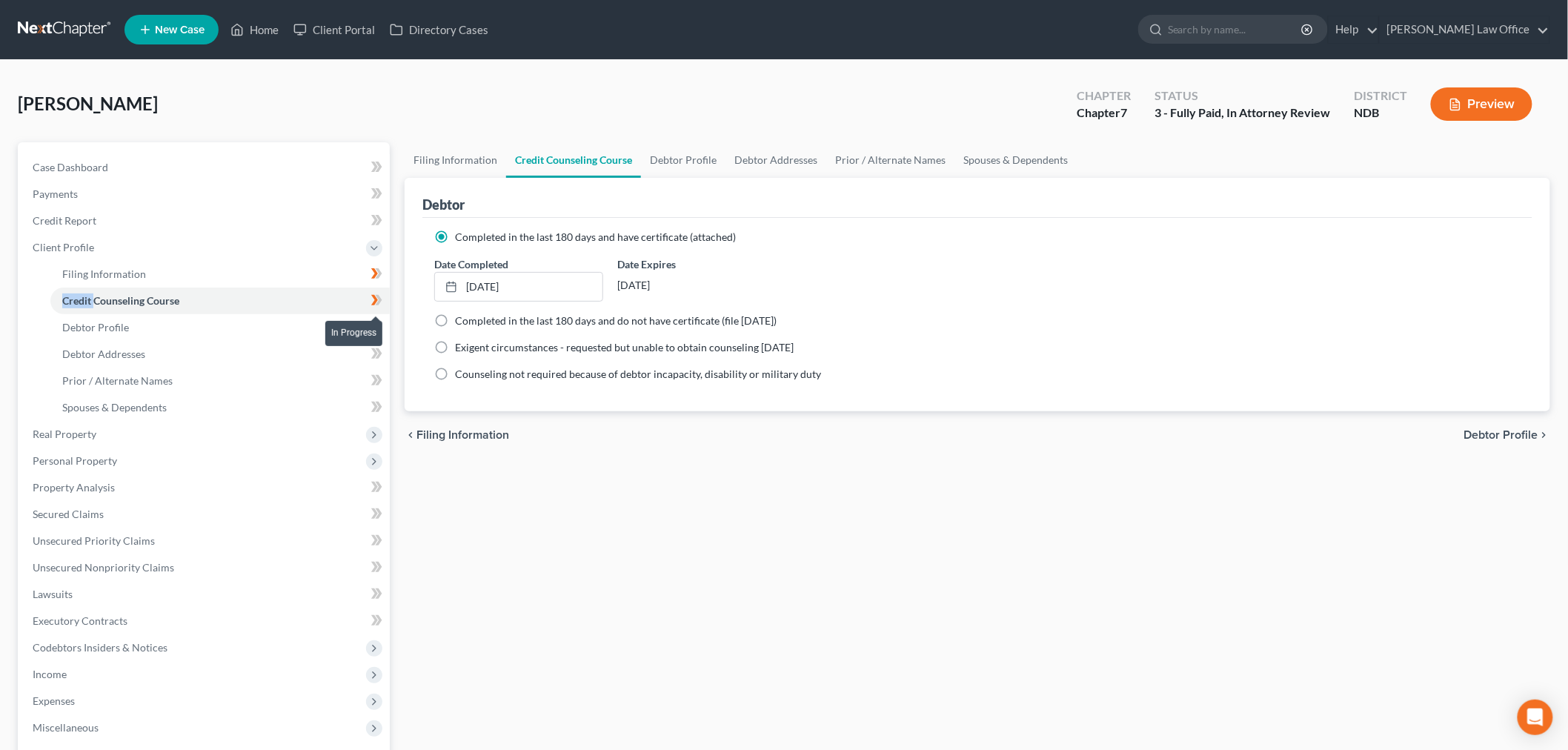
drag, startPoint x: 374, startPoint y: 297, endPoint x: 425, endPoint y: 290, distance: 51.5
click at [374, 297] on icon at bounding box center [374, 300] width 7 height 10
click at [647, 168] on link "Debtor Profile" at bounding box center [683, 160] width 85 height 35
select select "0"
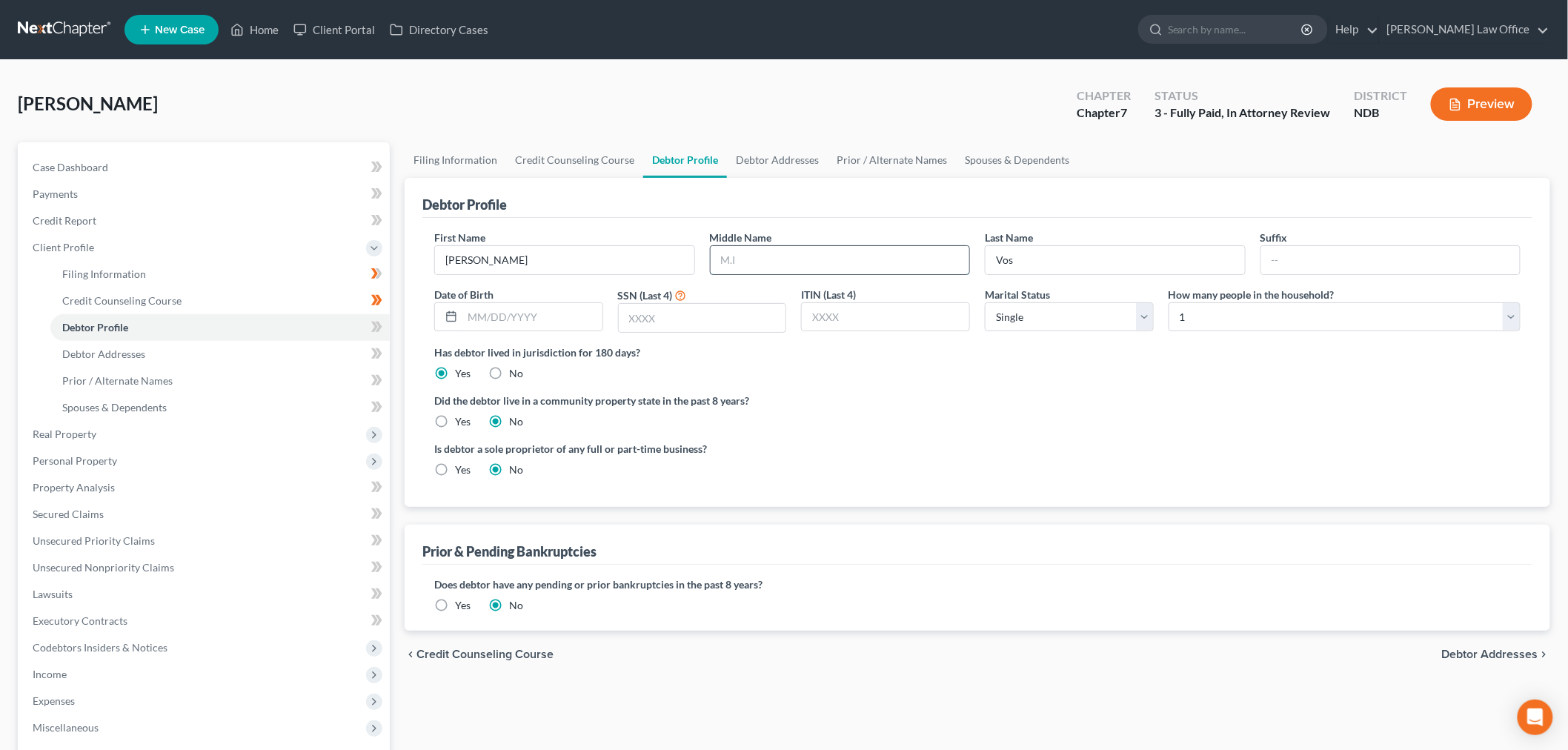
click at [811, 265] on input "text" at bounding box center [840, 261] width 259 height 28
type input "C."
click at [534, 337] on div "First Name James Middle Name C. Last Name Vos Suffix Date of Birth SSN (Last 4)…" at bounding box center [977, 287] width 1101 height 114
click at [541, 312] on input "text" at bounding box center [532, 317] width 140 height 28
type input "02/18/1951"
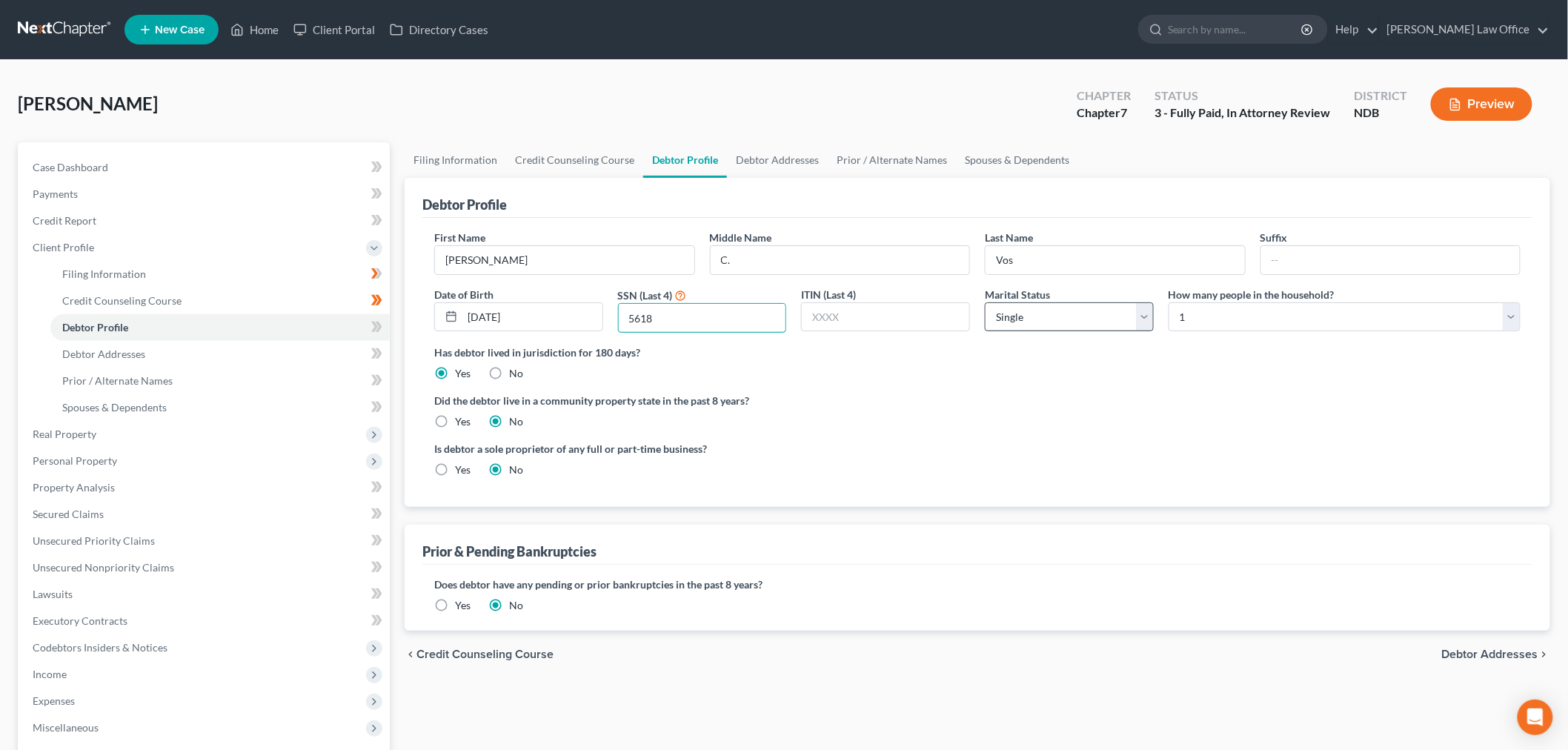
type input "5618"
click at [1084, 319] on select "Select Single Married Separated Divorced Widowed" at bounding box center [1070, 317] width 169 height 30
select select "4"
click at [985, 302] on select "Select Single Married Separated Divorced Widowed" at bounding box center [1070, 317] width 169 height 30
click at [897, 443] on label "Is debtor a sole proprietor of any full or part-time business?" at bounding box center [702, 449] width 536 height 16
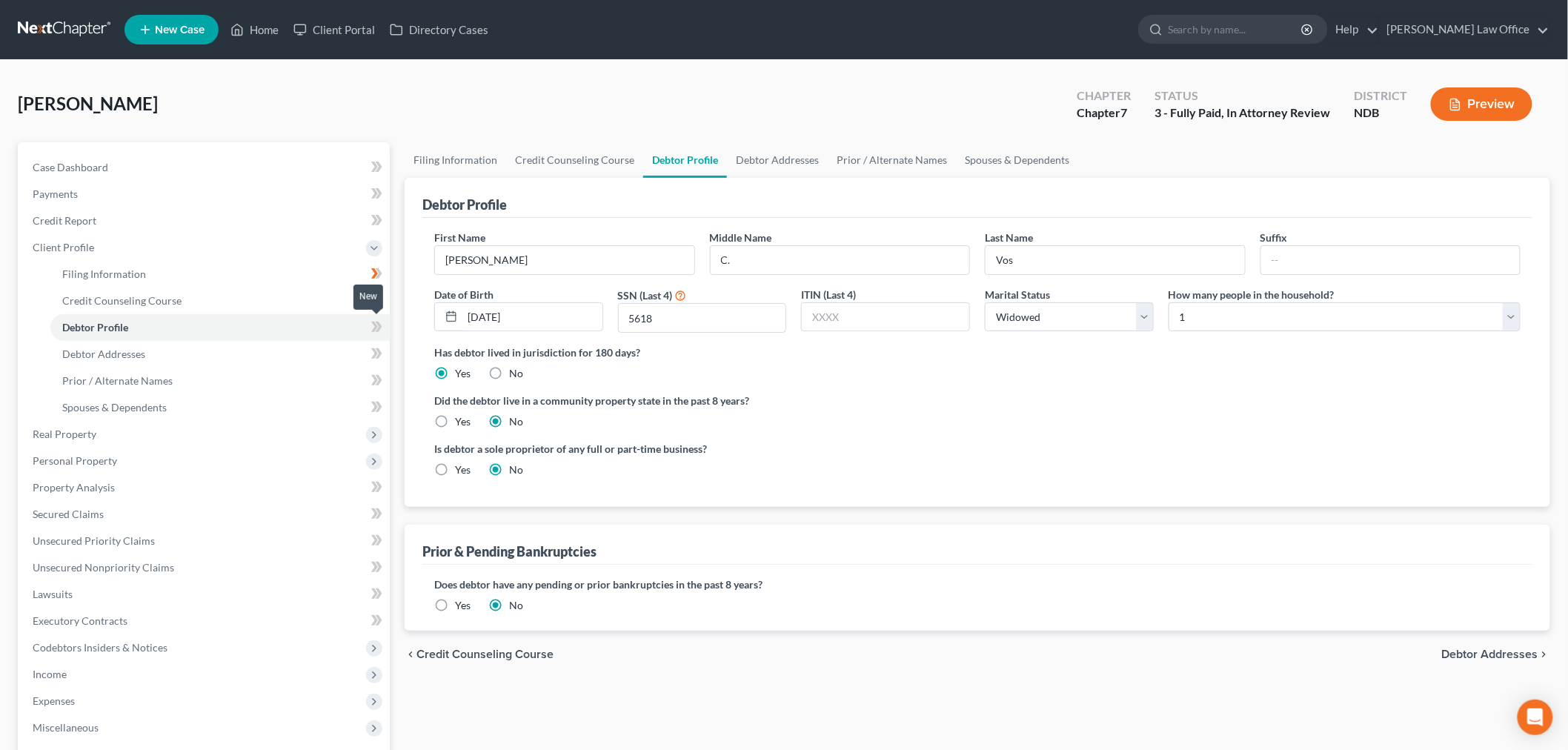
click at [369, 327] on span at bounding box center [377, 329] width 26 height 22
click at [325, 354] on link "Debtor Addresses" at bounding box center [219, 355] width 339 height 27
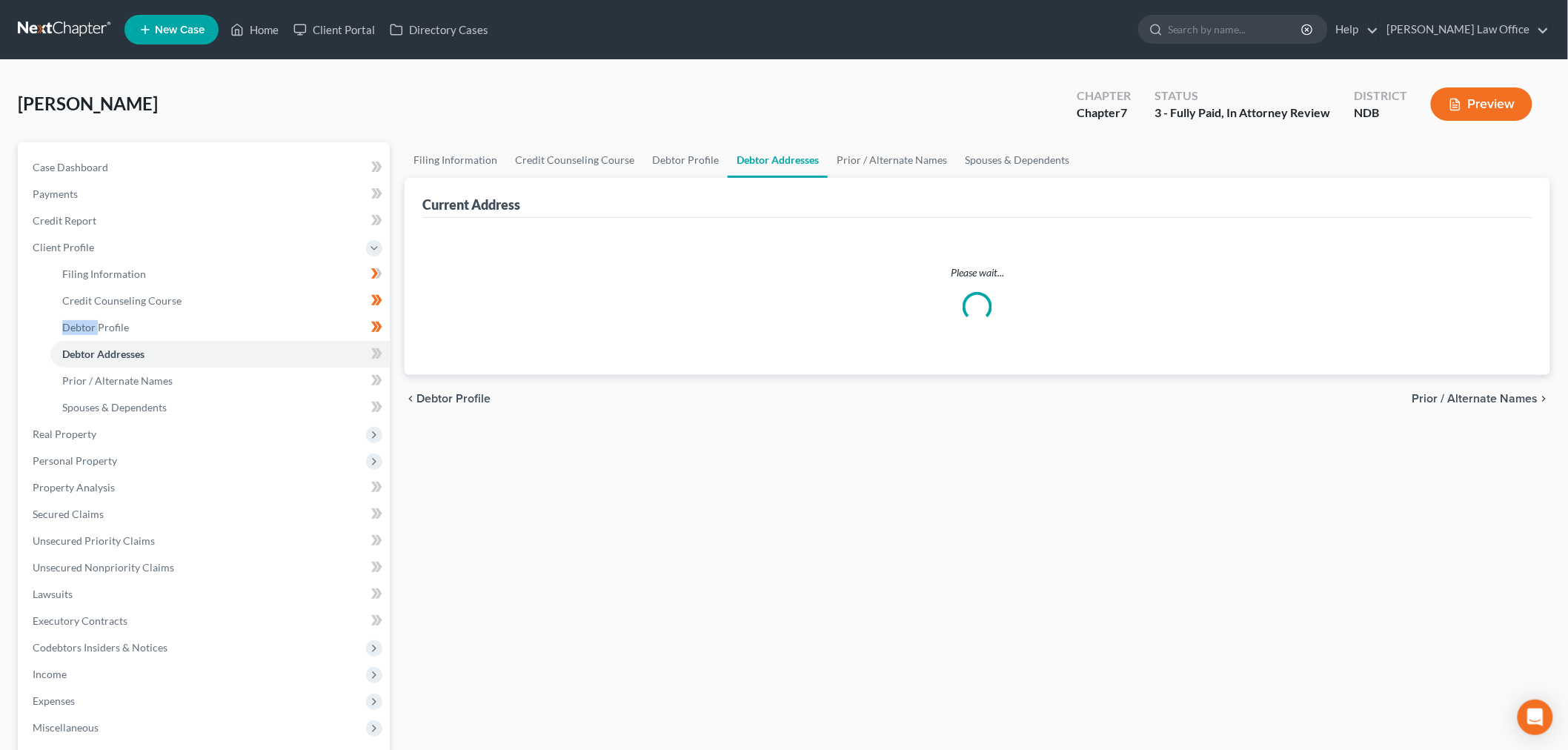
select select "0"
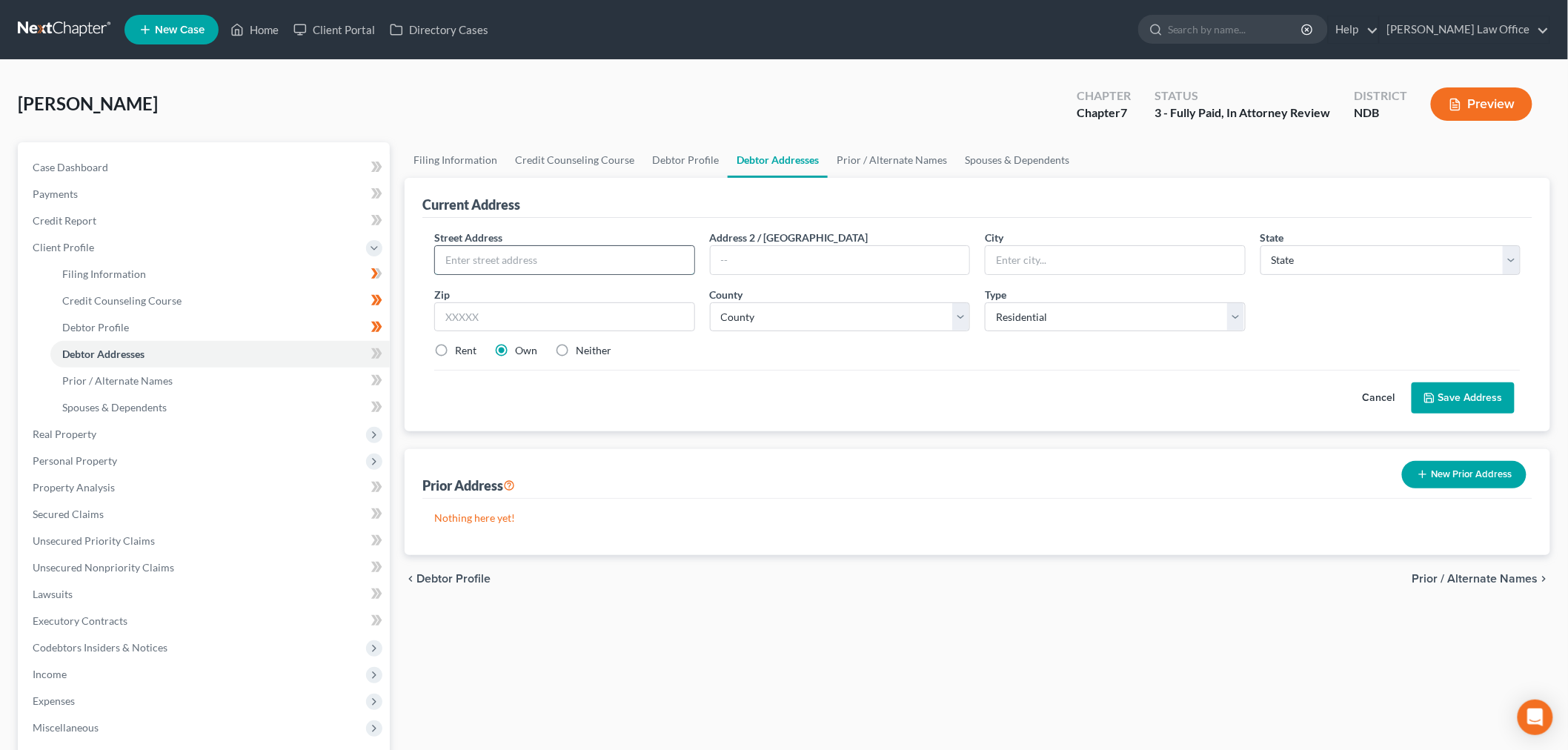
drag, startPoint x: 569, startPoint y: 261, endPoint x: 577, endPoint y: 264, distance: 8.5
click at [569, 261] on input "text" at bounding box center [565, 261] width 259 height 28
click at [538, 262] on input "17" at bounding box center [565, 261] width 259 height 28
type input "1728 42nd St. S. #414"
type input "58103"
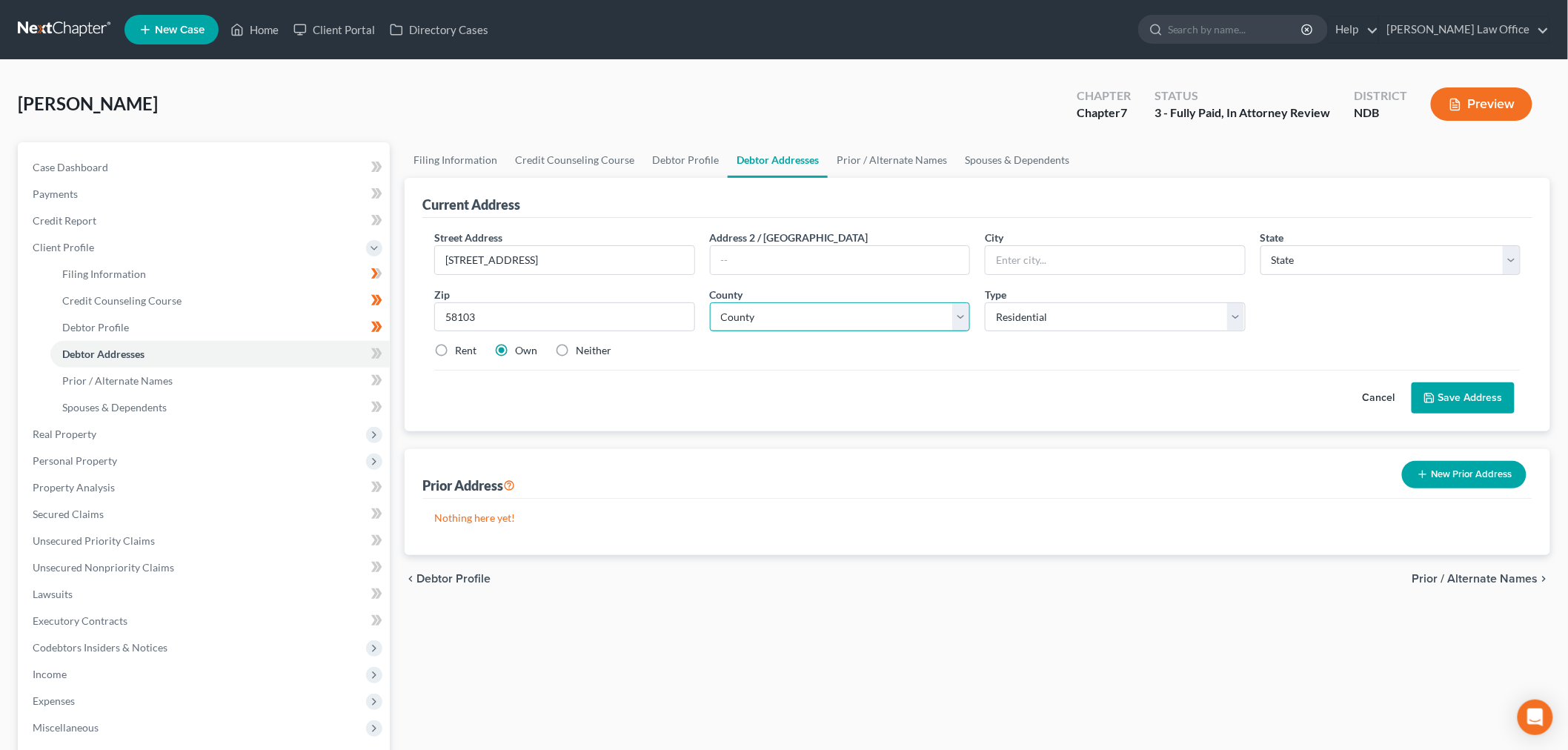
type input "Fargo"
select select "29"
select select "8"
click at [455, 350] on label "Rent" at bounding box center [465, 351] width 21 height 15
click at [461, 350] on input "Rent" at bounding box center [466, 348] width 9 height 9
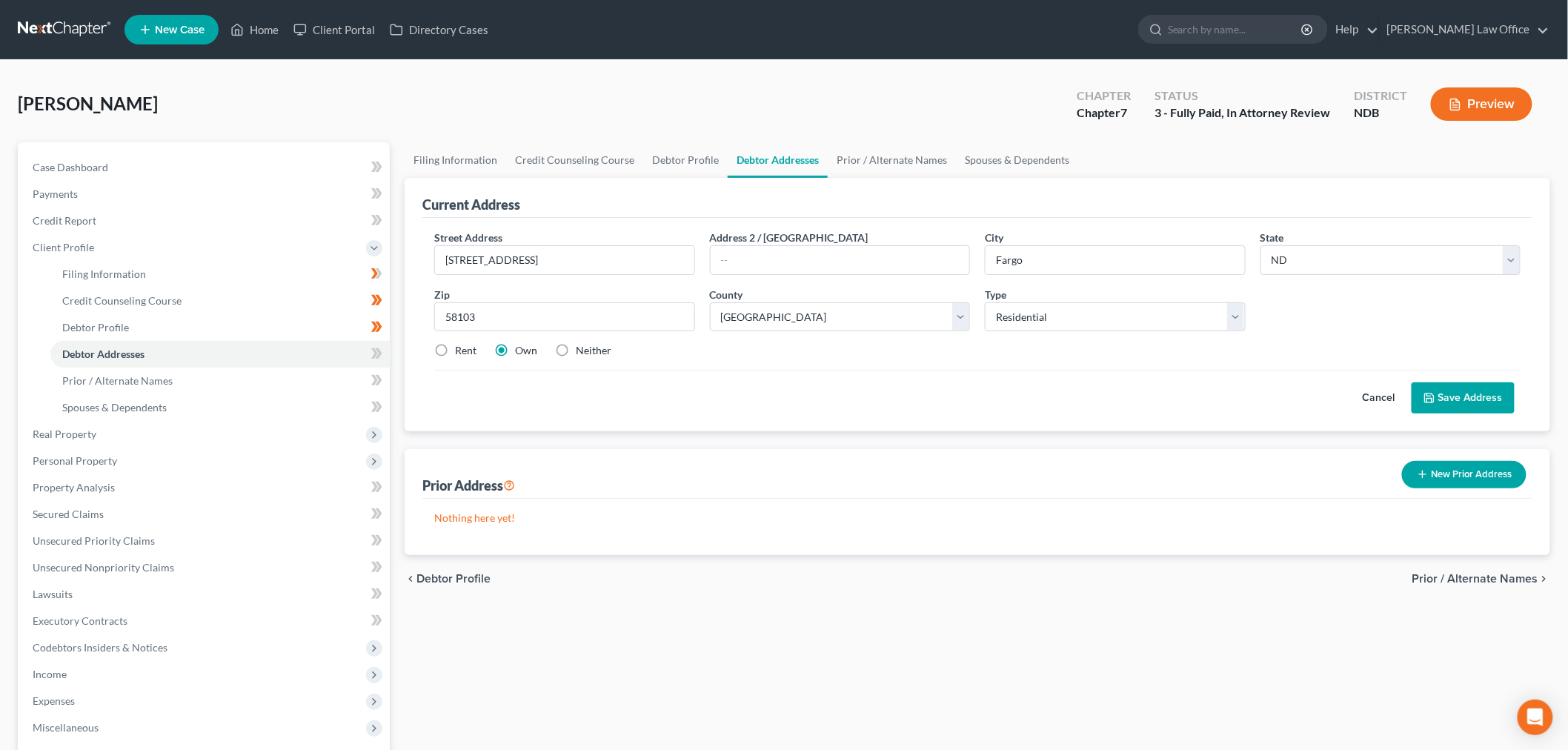
radio input "true"
click at [1455, 394] on button "Save Address" at bounding box center [1463, 397] width 103 height 31
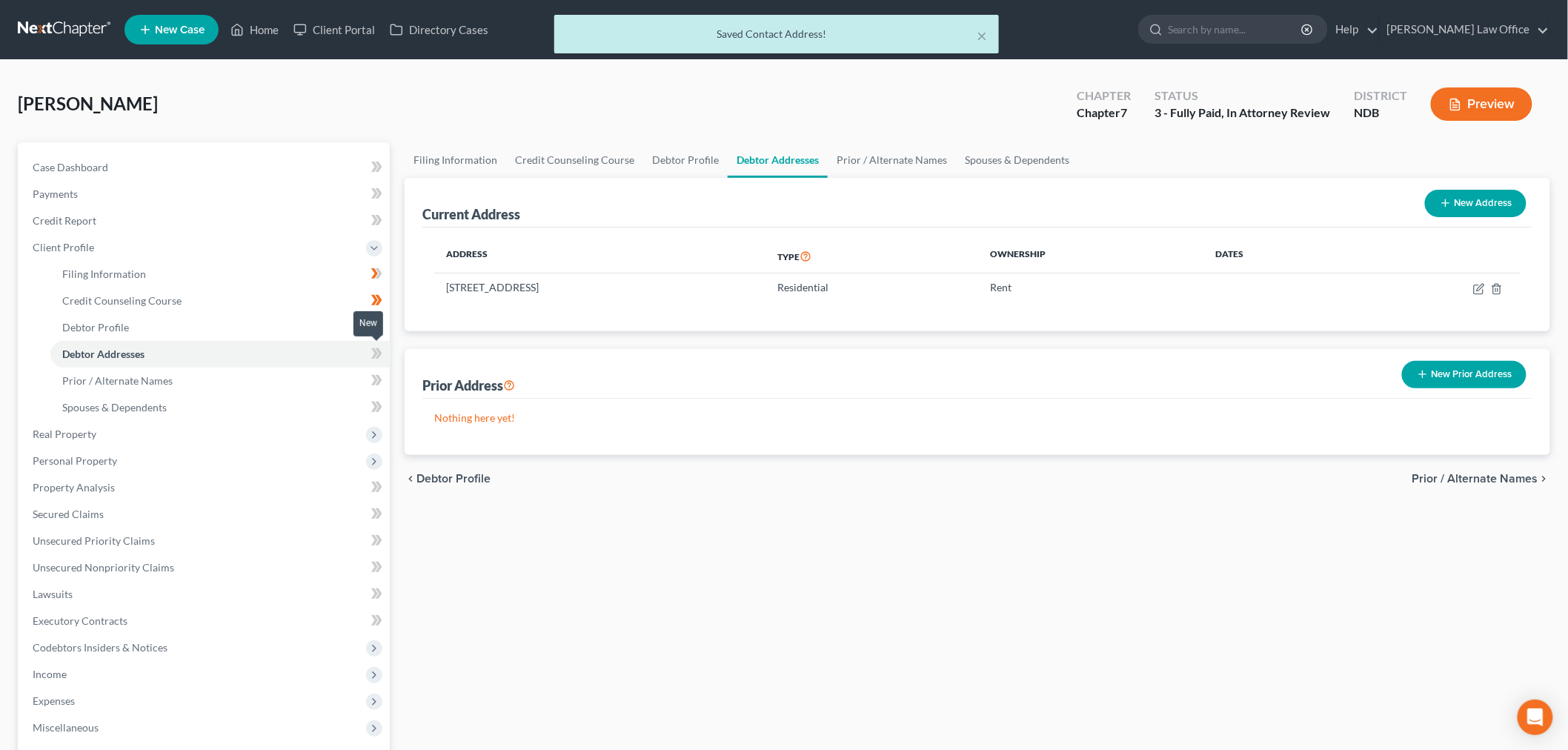
click at [377, 351] on icon at bounding box center [377, 354] width 11 height 19
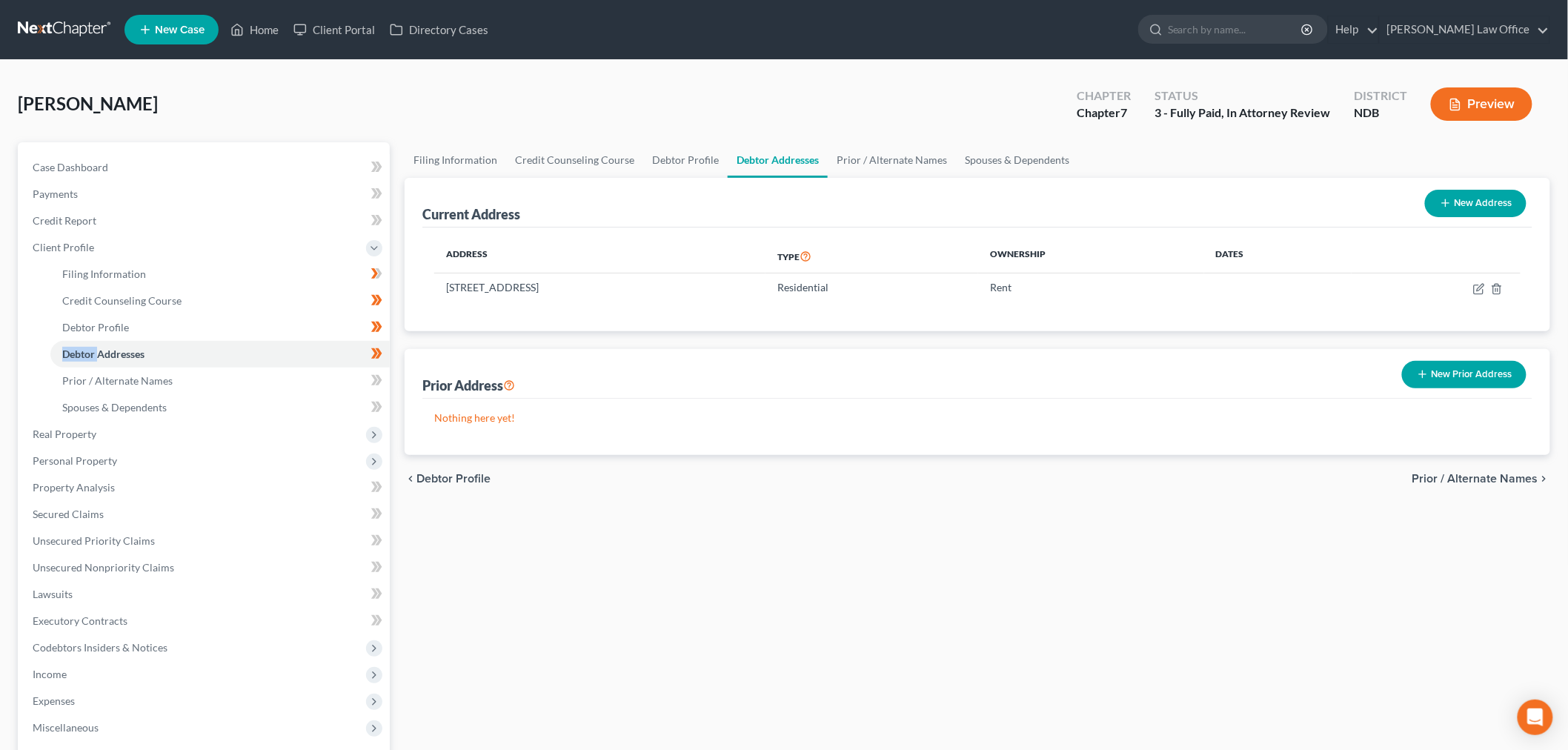
click at [1455, 376] on button "New Prior Address" at bounding box center [1464, 374] width 125 height 27
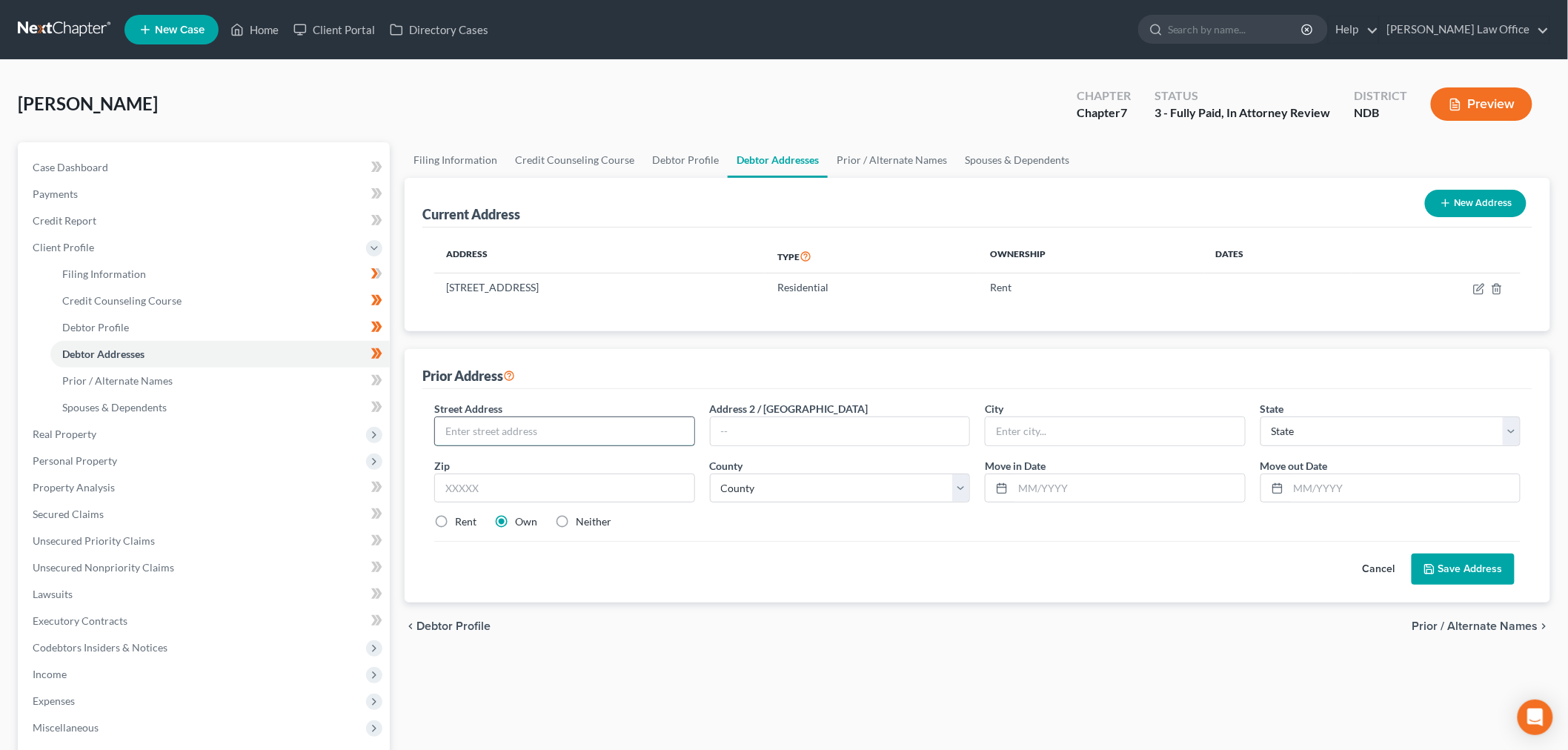
click at [522, 423] on input "text" at bounding box center [565, 432] width 259 height 28
type input "1512 19th Ave. E."
type input "58078"
drag, startPoint x: 402, startPoint y: 580, endPoint x: 479, endPoint y: 574, distance: 77.2
click at [418, 577] on div "Filing Information Credit Counseling Course Debtor Profile Debtor Addresses Pri…" at bounding box center [977, 543] width 1161 height 803
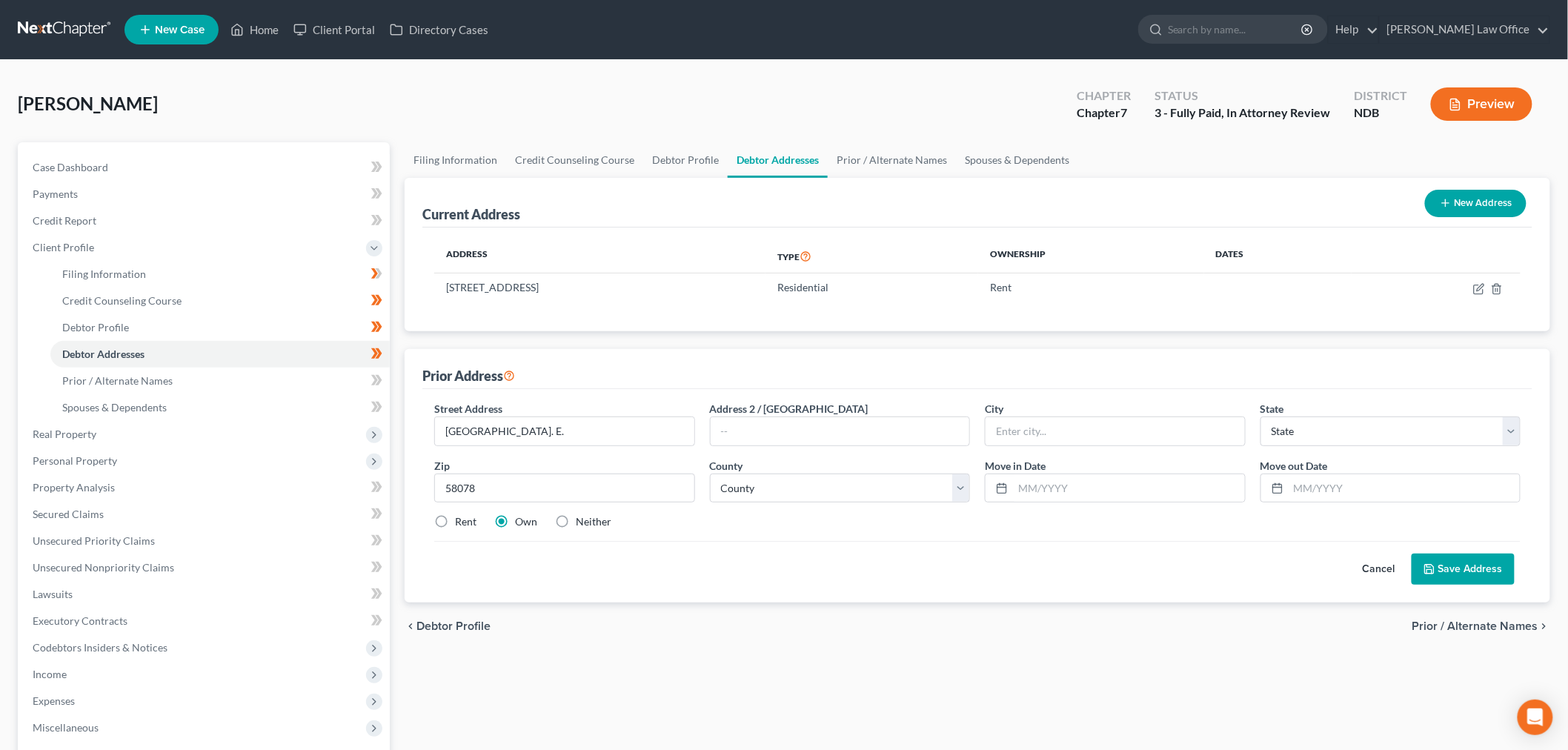
type input "West Fargo"
select select "29"
click at [576, 524] on label "Neither" at bounding box center [593, 522] width 35 height 15
click at [581, 524] on input "Neither" at bounding box center [586, 519] width 9 height 9
radio input "true"
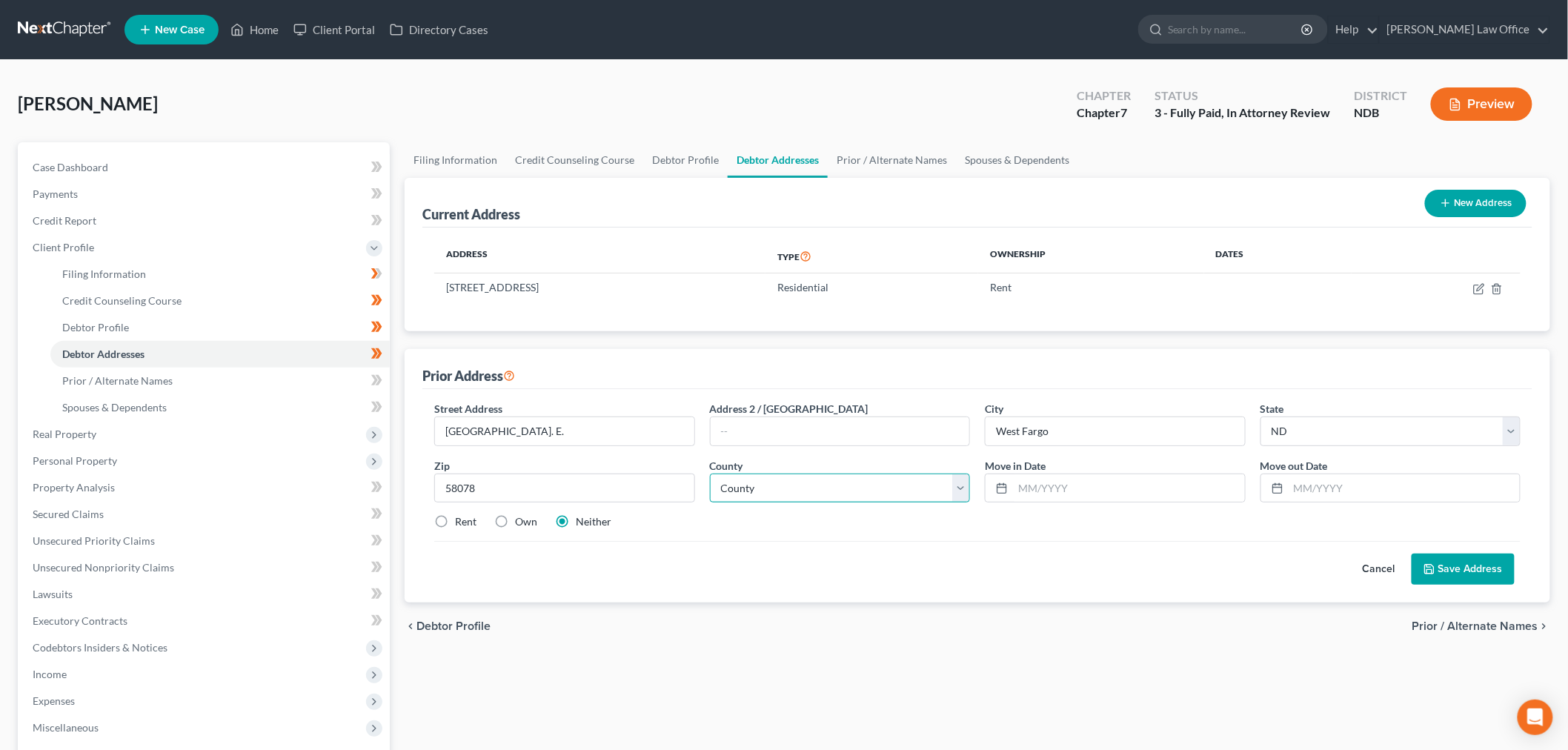
drag, startPoint x: 891, startPoint y: 492, endPoint x: 873, endPoint y: 531, distance: 43.0
click at [891, 492] on select "County" at bounding box center [840, 489] width 260 height 30
select select "8"
click at [710, 474] on select "County Adams County Barnes County Benson County Billings County Bottineau Count…" at bounding box center [840, 489] width 260 height 30
click at [1110, 490] on input "text" at bounding box center [1128, 489] width 232 height 28
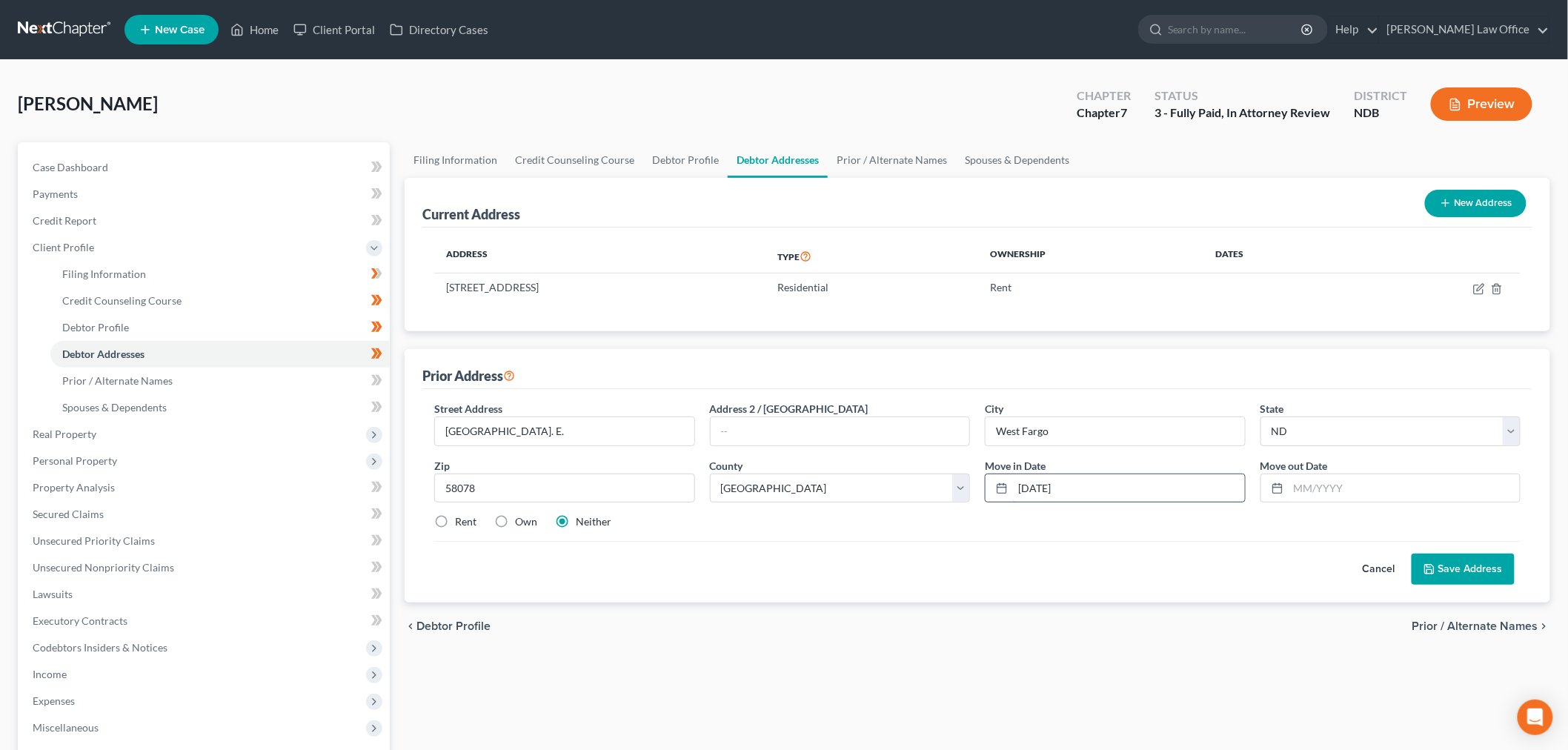
type input "03/06/2025"
type input "08/01/2025"
click at [1480, 568] on button "Save Address" at bounding box center [1463, 569] width 103 height 31
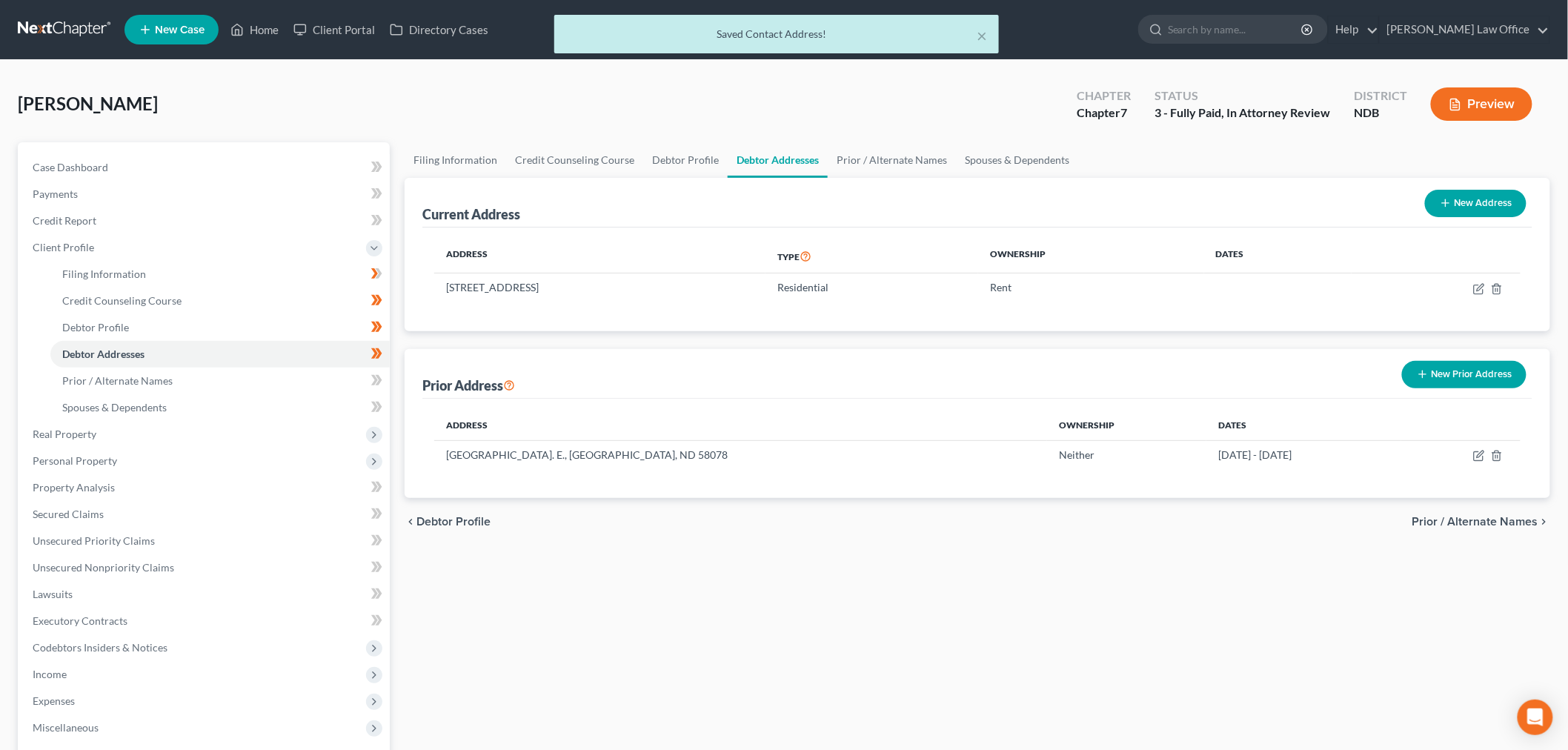
click at [1453, 368] on button "New Prior Address" at bounding box center [1464, 374] width 125 height 27
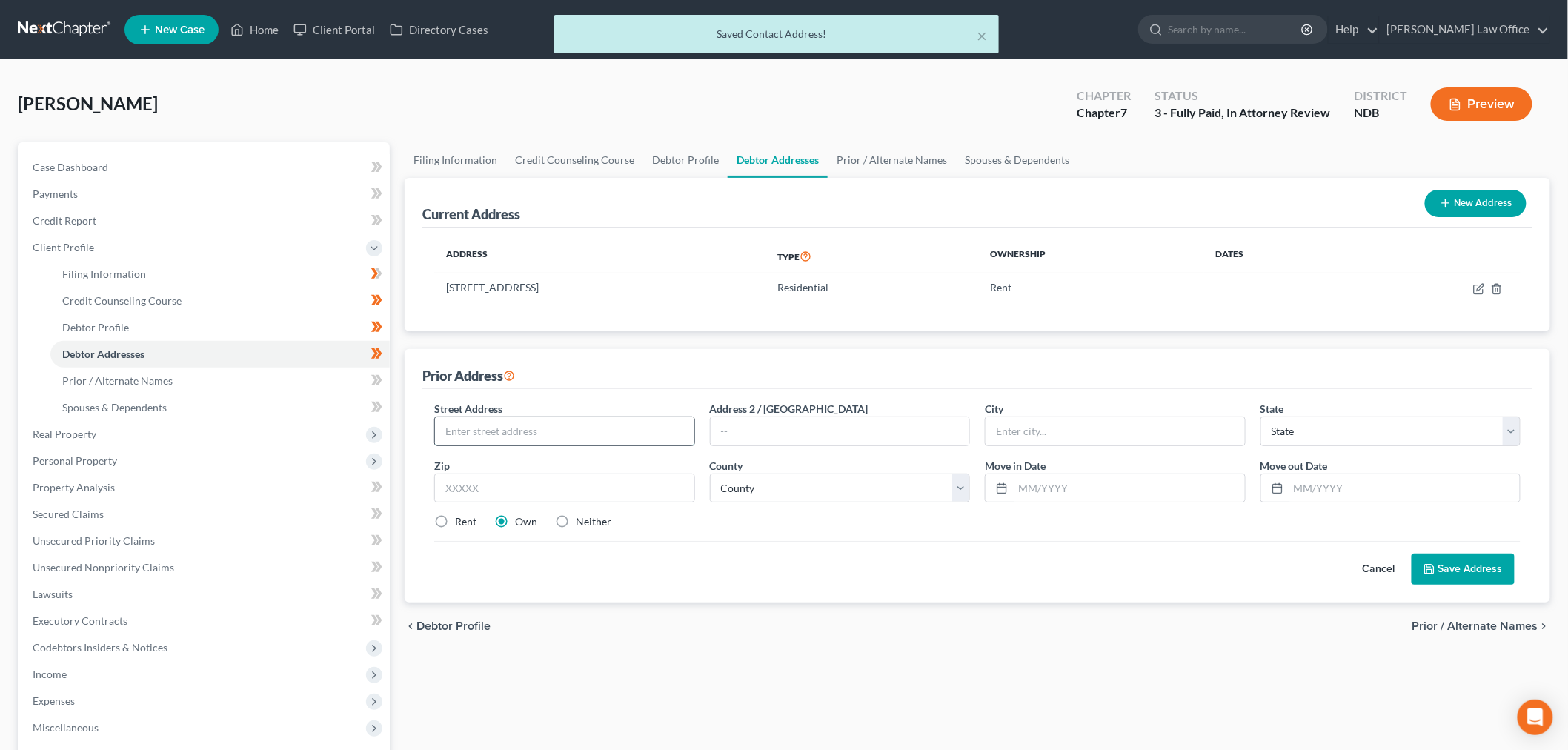
drag, startPoint x: 603, startPoint y: 424, endPoint x: 622, endPoint y: 422, distance: 19.1
click at [603, 424] on input "text" at bounding box center [565, 432] width 259 height 28
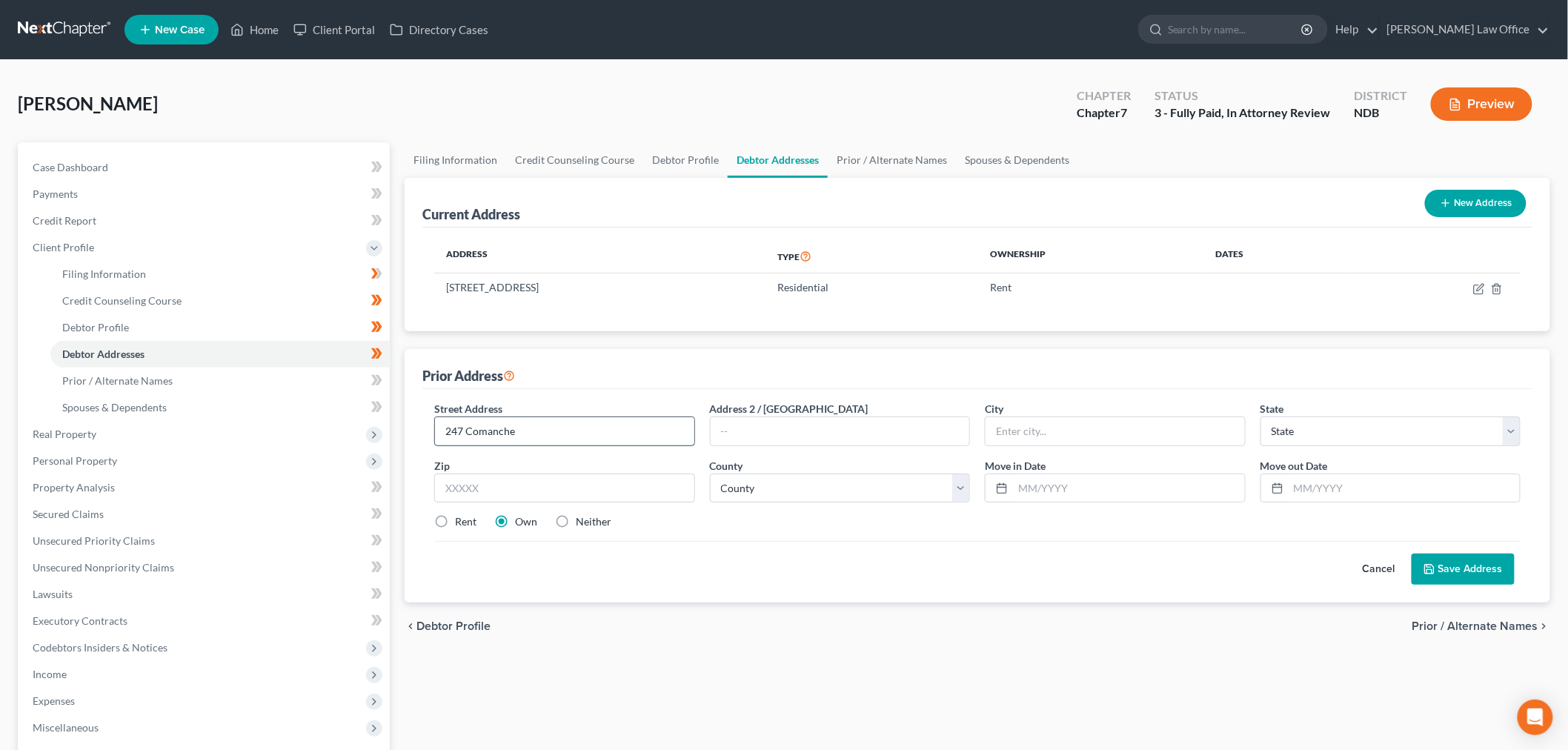
type input "247 Comanche"
type input "75783"
type input "Quitman"
select select "45"
click at [455, 522] on label "Rent" at bounding box center [465, 522] width 21 height 15
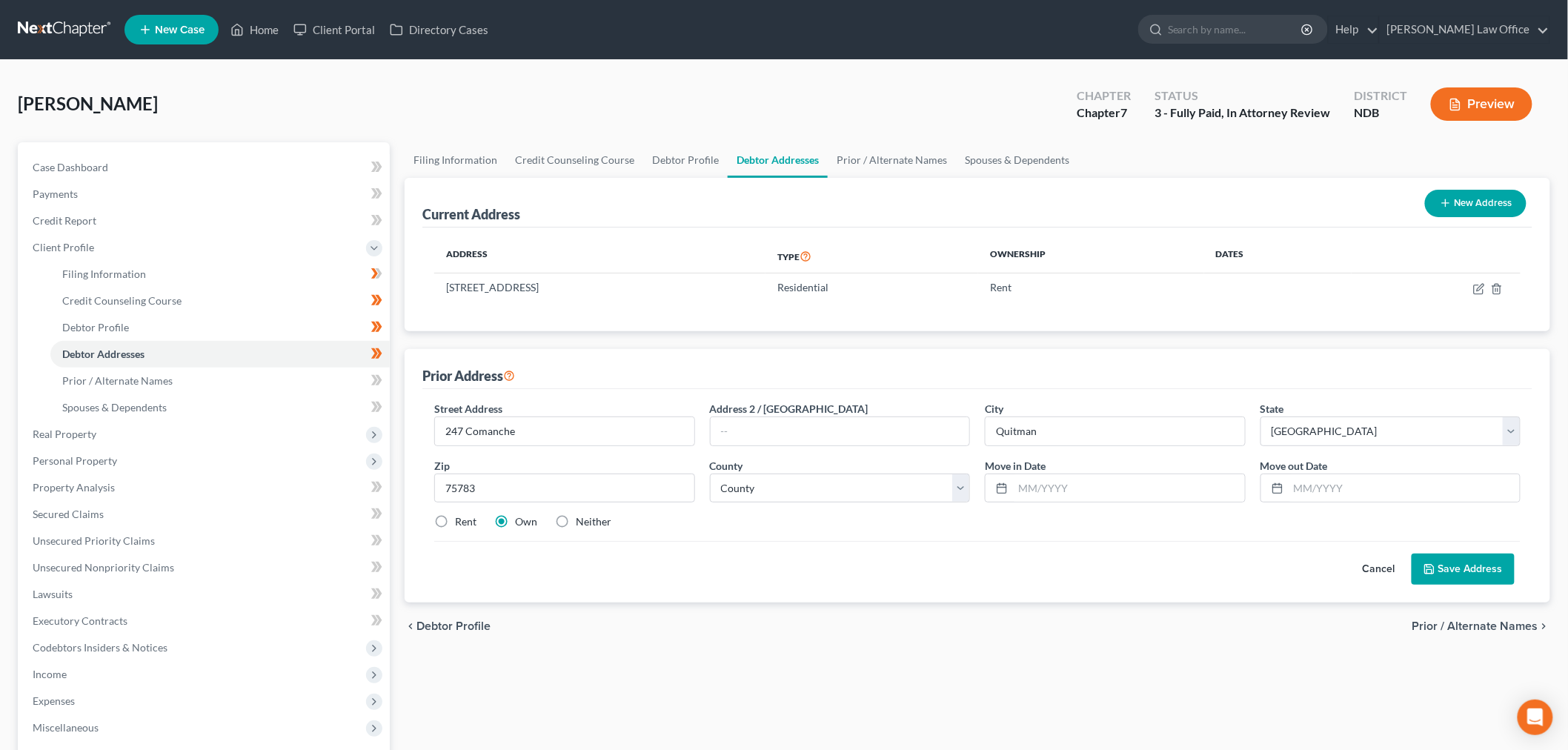
click at [461, 522] on input "Rent" at bounding box center [466, 519] width 9 height 9
radio input "true"
click at [1103, 486] on input "text" at bounding box center [1128, 489] width 232 height 28
type input "02/28/2023"
type input "03/06/2024"
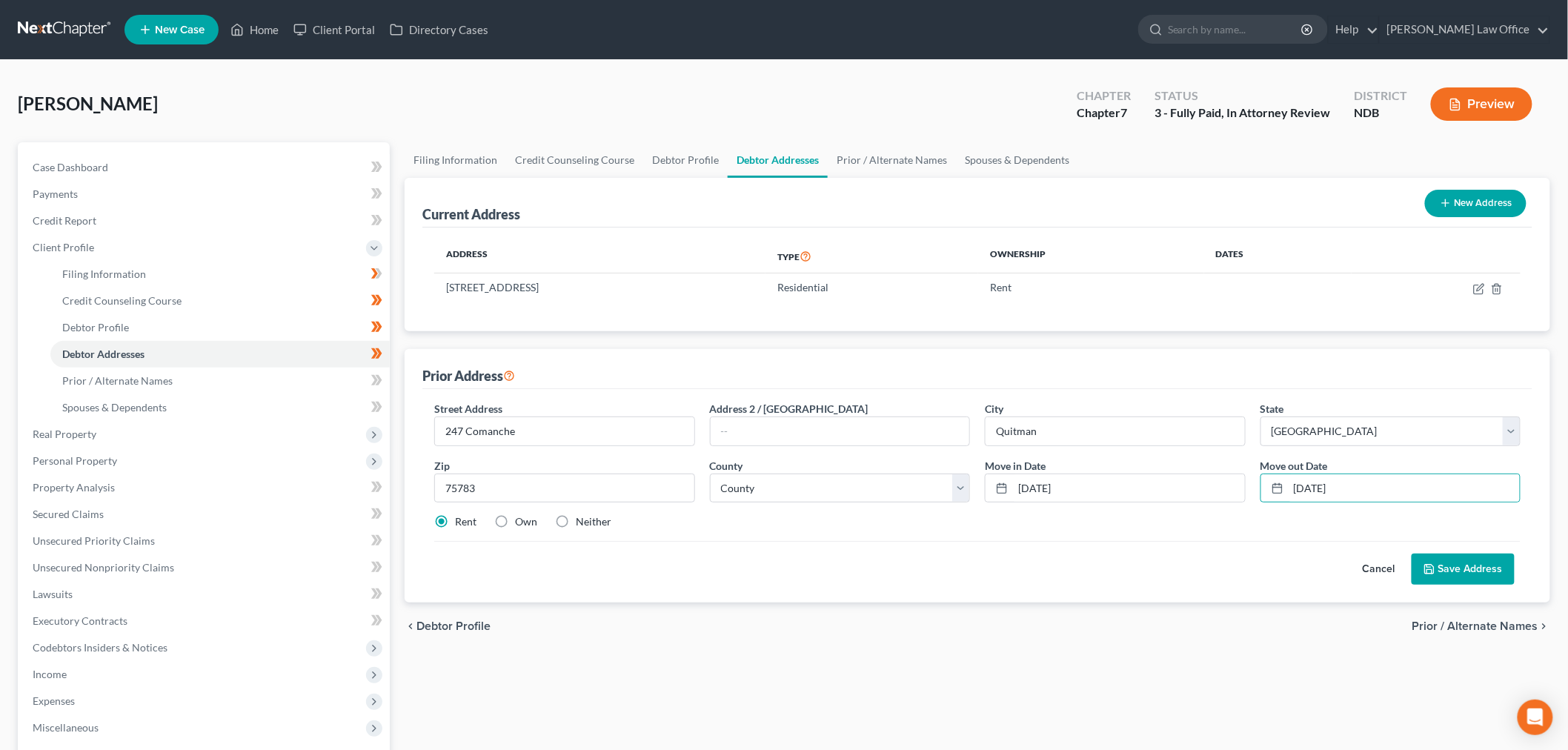
click at [1471, 568] on button "Save Address" at bounding box center [1463, 569] width 103 height 31
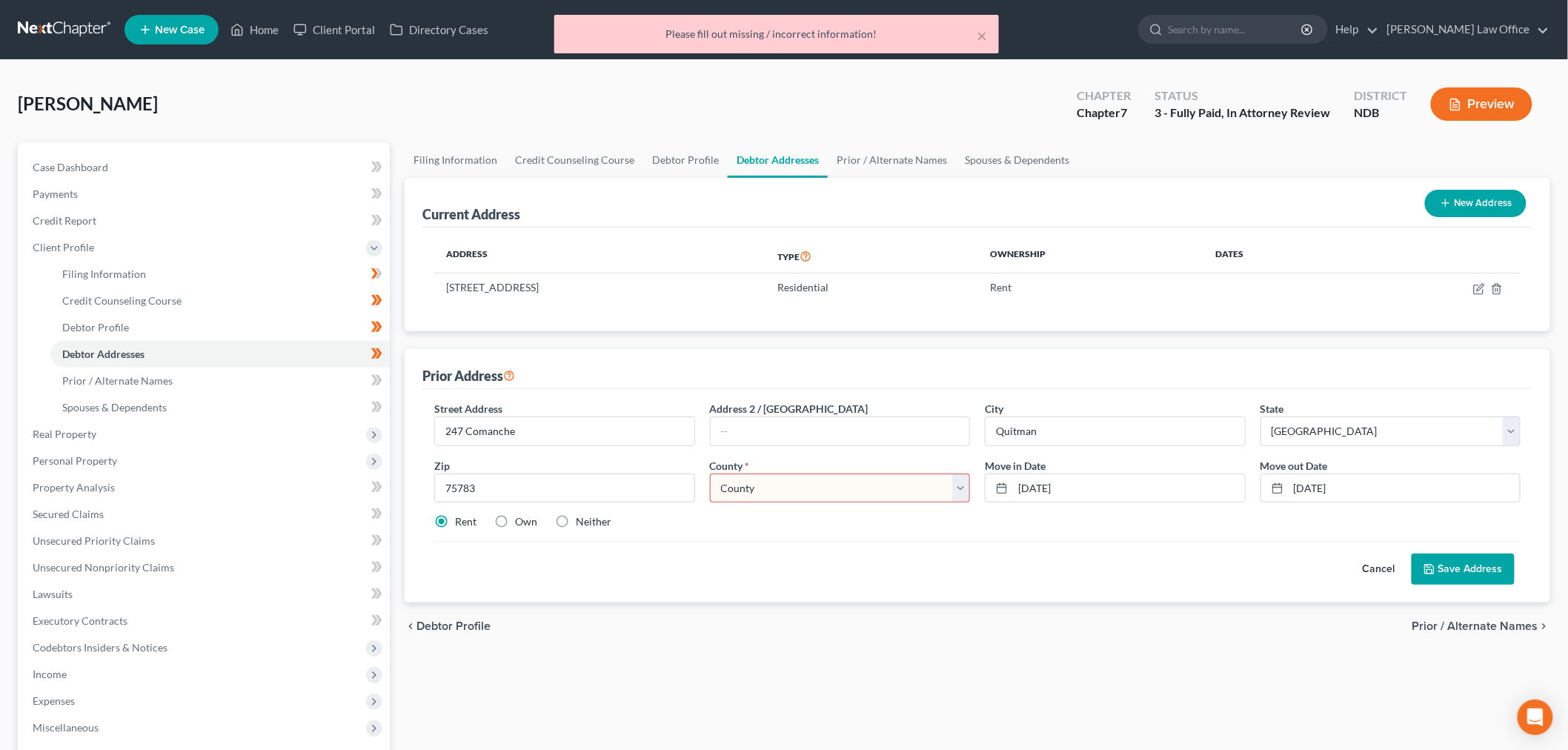
click at [779, 486] on select "County Anderson County Andrews County Angelina County Aransas County Archer Cou…" at bounding box center [840, 489] width 260 height 30
click at [822, 659] on div "Filing Information Credit Counseling Course Debtor Profile Debtor Addresses Pri…" at bounding box center [977, 543] width 1161 height 803
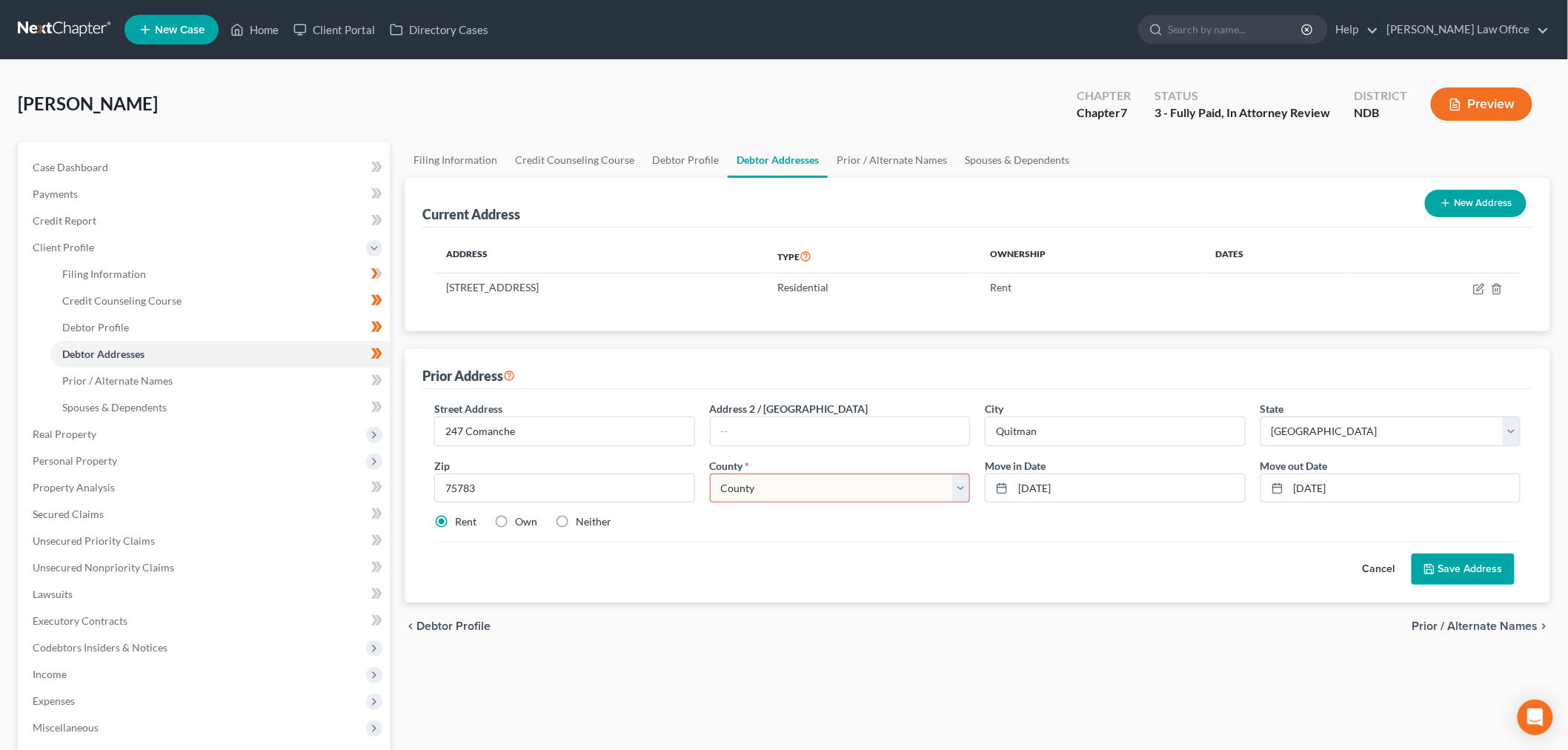
click at [721, 487] on select "County Anderson County Andrews County Angelina County Aransas County Archer Cou…" at bounding box center [840, 489] width 260 height 30
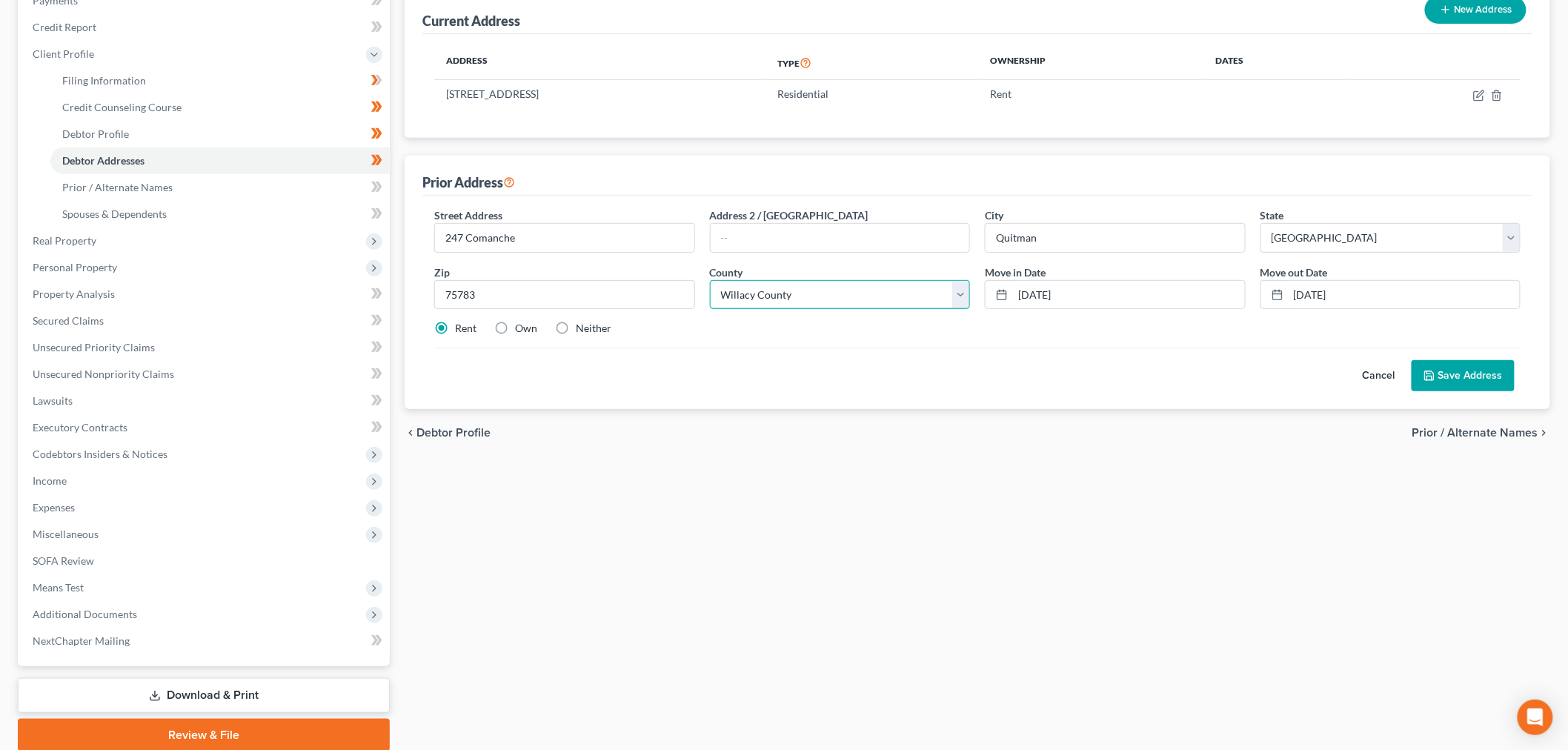
scroll to position [249, 0]
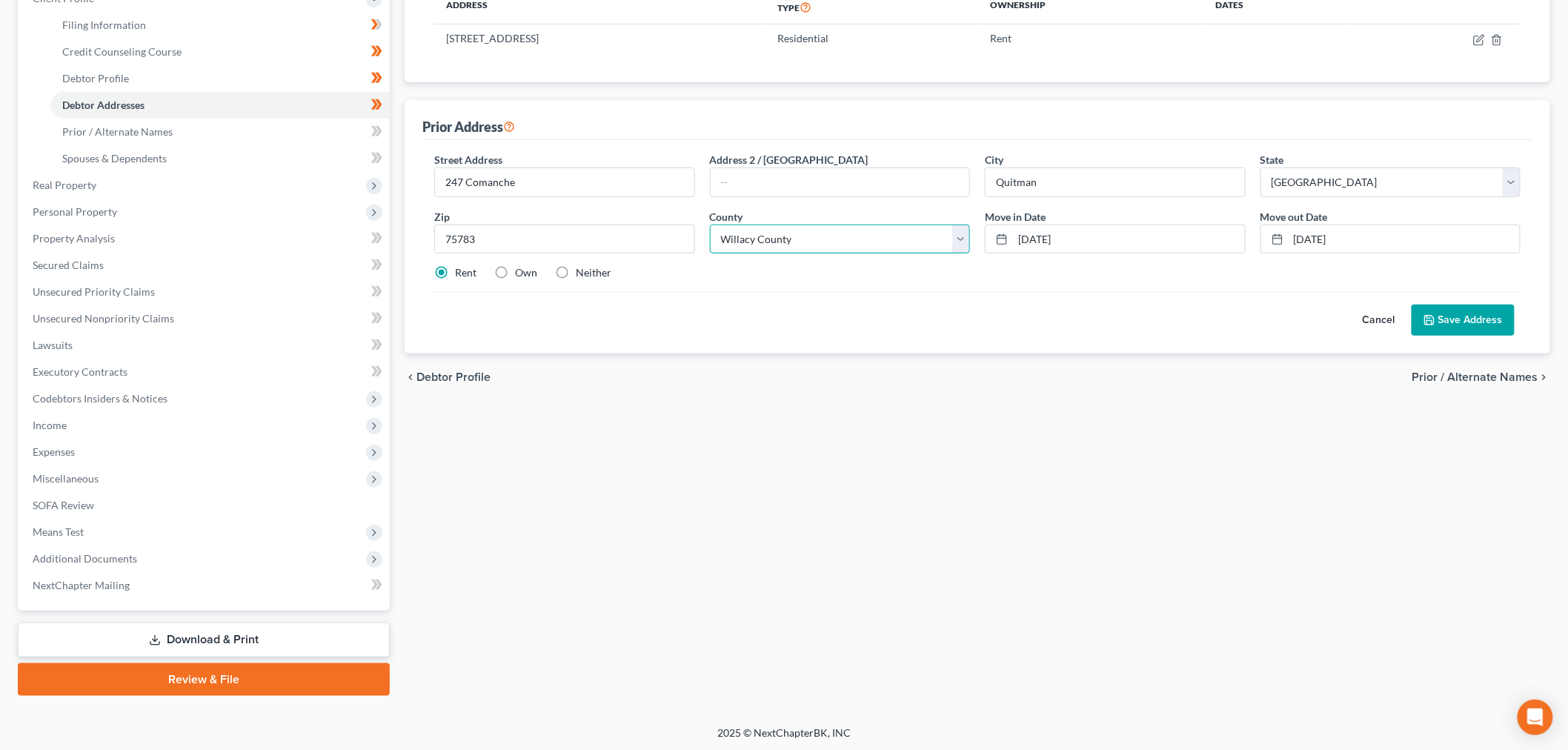
click at [777, 235] on select "County Anderson County Andrews County Angelina County Aransas County Archer Cou…" at bounding box center [840, 239] width 260 height 30
select select "249"
click at [710, 224] on select "County Anderson County Andrews County Angelina County Aransas County Archer Cou…" at bounding box center [840, 239] width 260 height 30
click at [1445, 319] on button "Save Address" at bounding box center [1463, 319] width 103 height 31
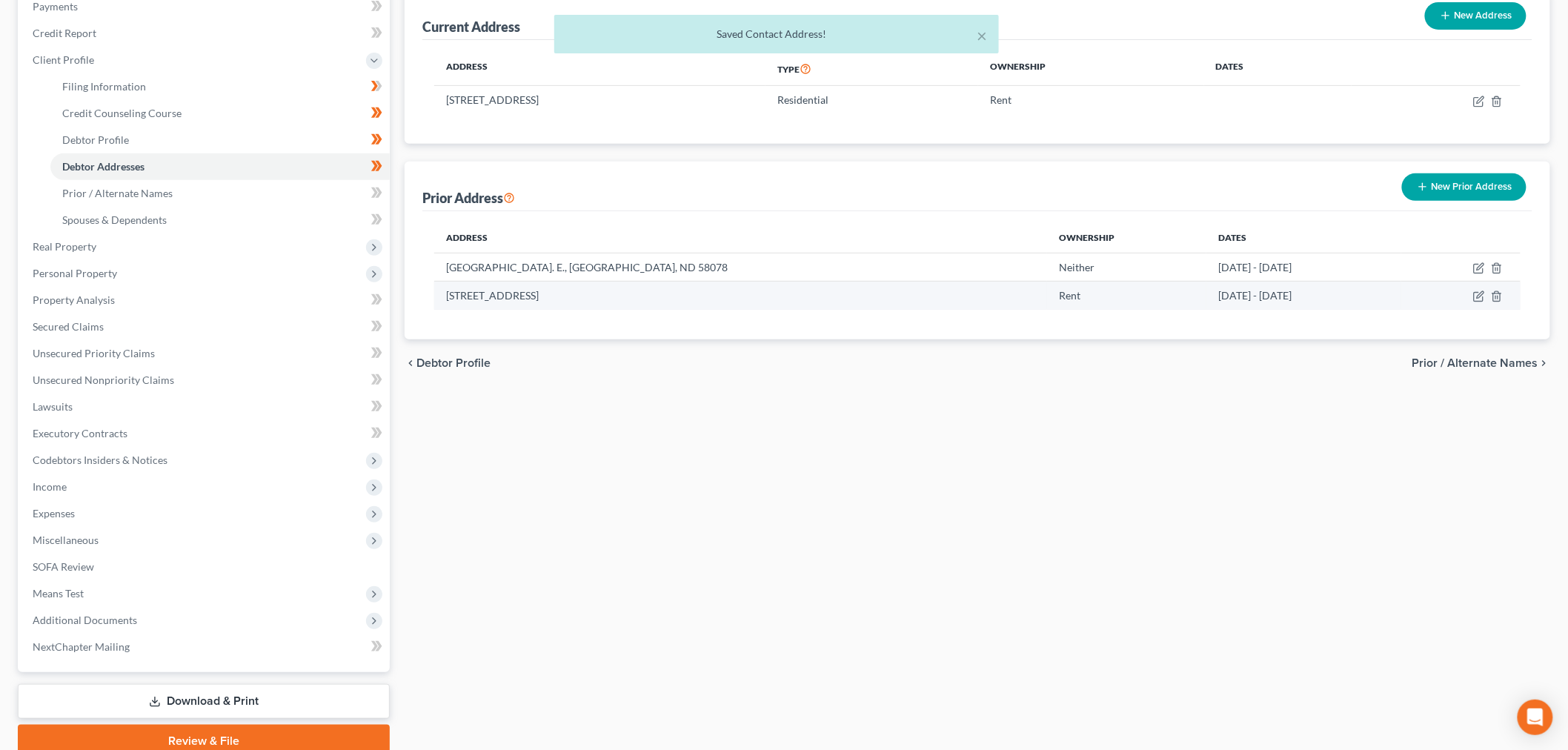
scroll to position [85, 0]
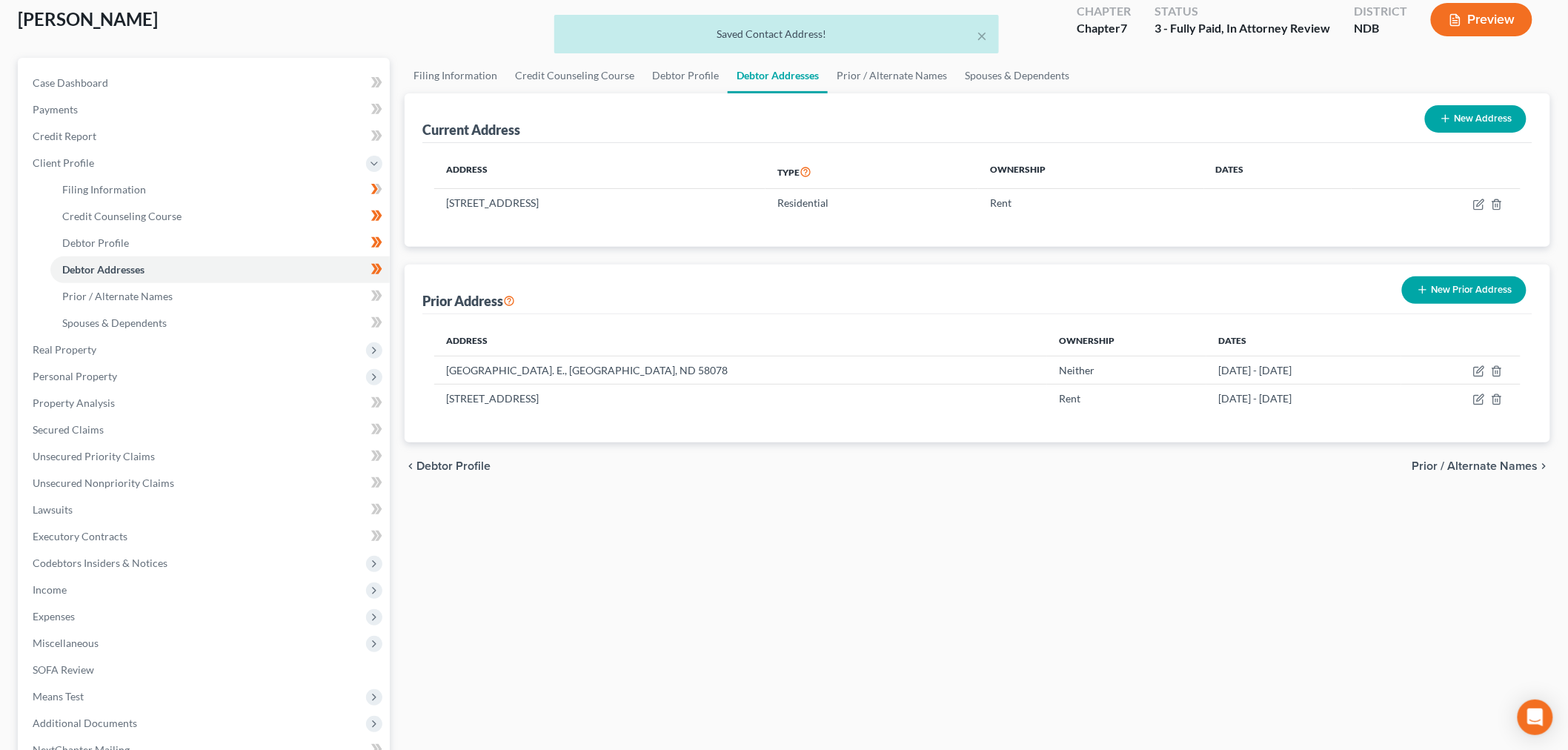
click at [1483, 295] on button "New Prior Address" at bounding box center [1464, 289] width 125 height 27
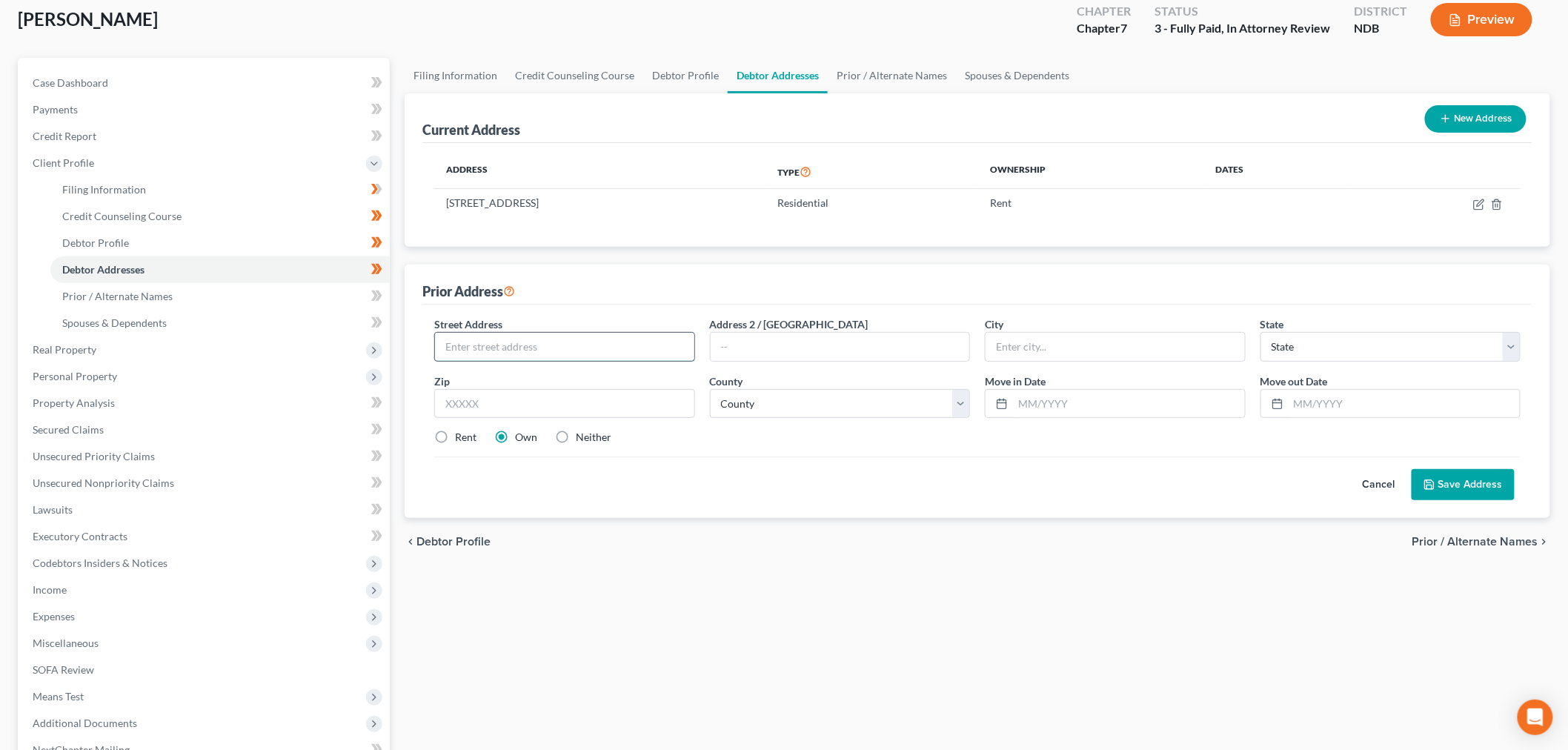
click at [519, 352] on input "text" at bounding box center [565, 347] width 259 height 28
type input "5264 Ted Trout Dr."
type input "75904"
click at [576, 433] on label "Neither" at bounding box center [593, 437] width 35 height 15
click at [581, 433] on input "Neither" at bounding box center [586, 435] width 9 height 9
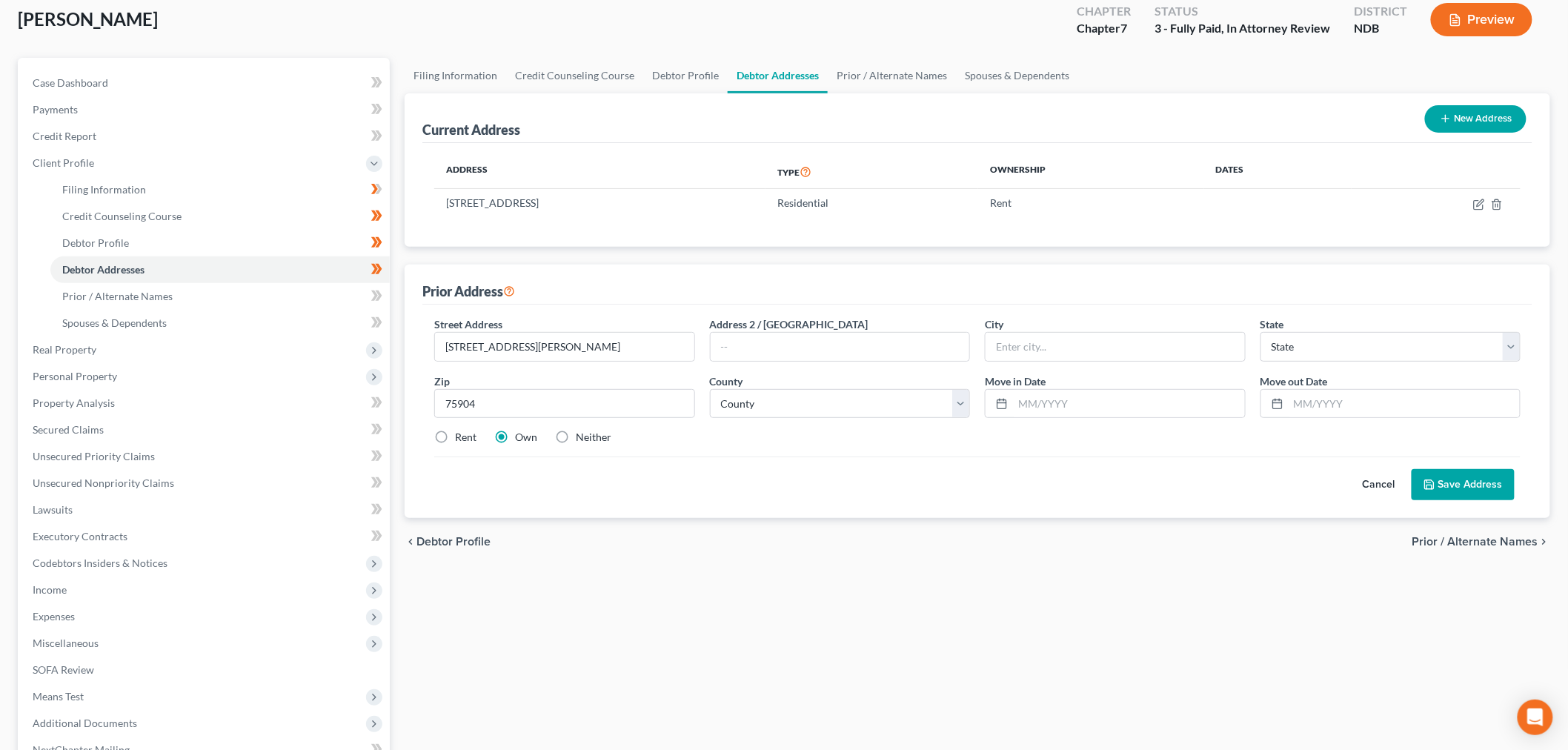
radio input "true"
type input "Lufkin"
select select "45"
click at [807, 403] on select "County Anderson County Andrews County Angelina County Aransas County Archer Cou…" at bounding box center [840, 404] width 260 height 30
select select "2"
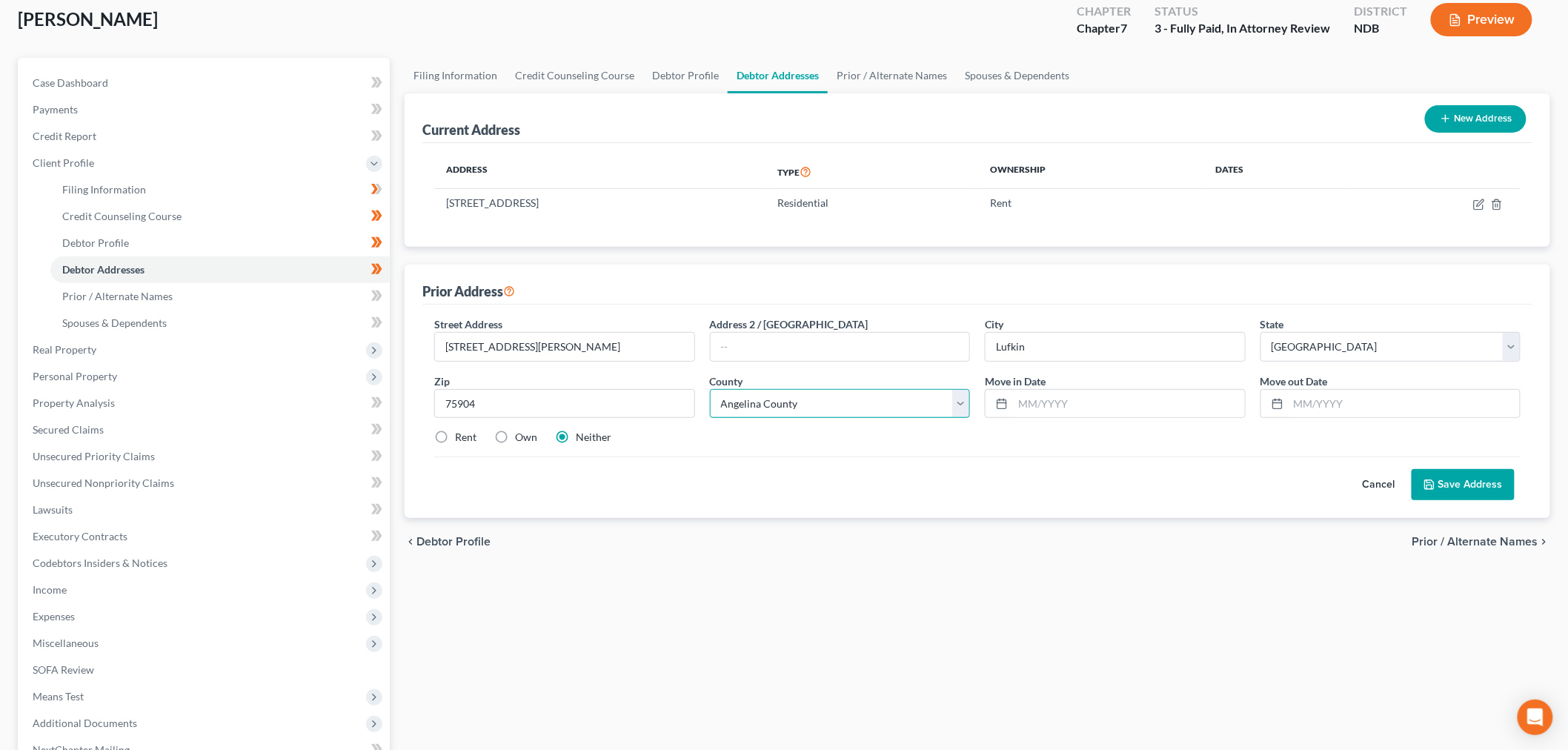
click at [710, 389] on select "County Anderson County Andrews County Angelina County Aransas County Archer Cou…" at bounding box center [840, 404] width 260 height 30
click at [1078, 407] on input "text" at bounding box center [1128, 404] width 232 height 28
type input "08/01/2022"
type input "02/28/2023"
click at [1471, 479] on button "Save Address" at bounding box center [1463, 484] width 103 height 31
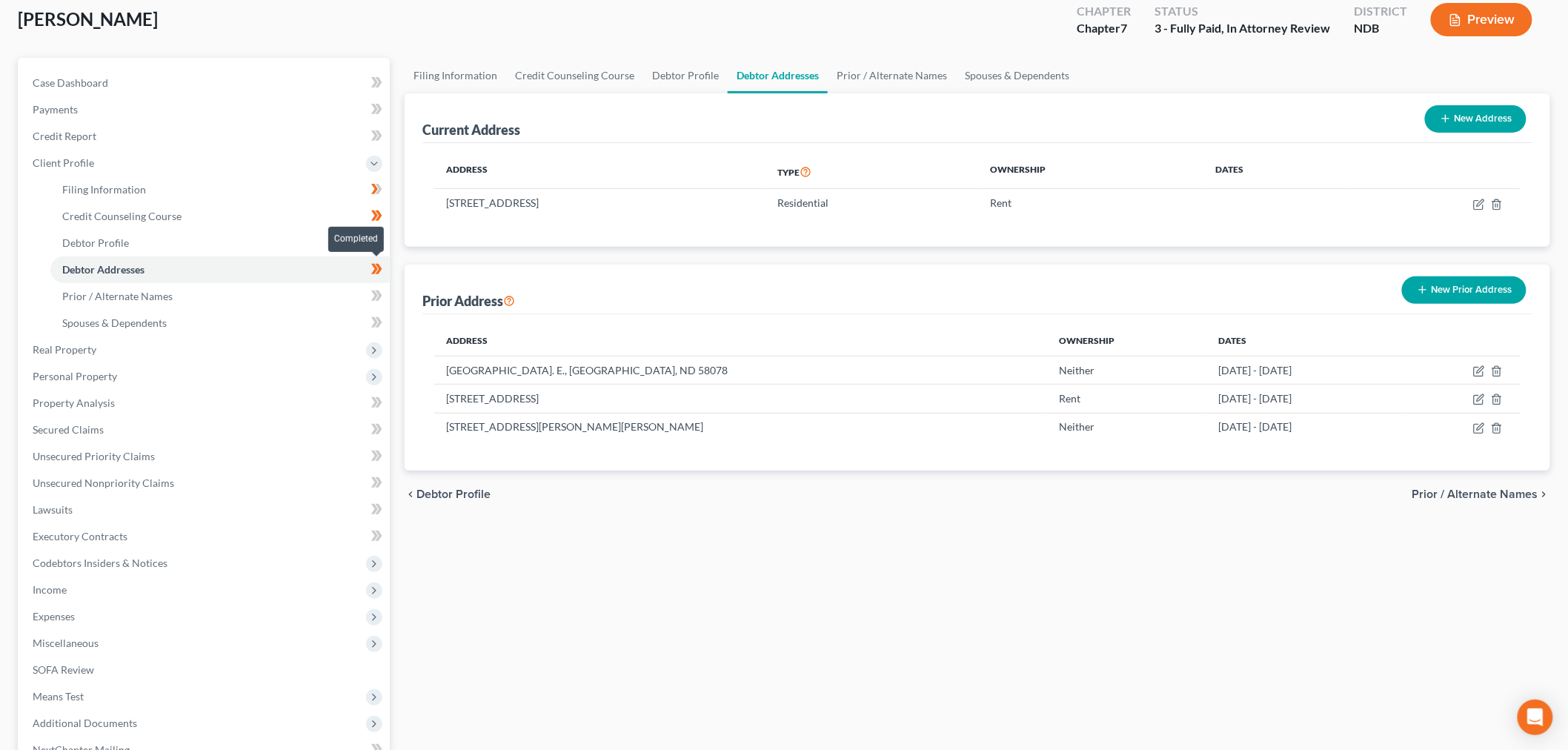
click at [378, 264] on icon at bounding box center [379, 269] width 7 height 10
click at [372, 267] on icon at bounding box center [377, 270] width 11 height 19
click at [375, 290] on icon at bounding box center [377, 296] width 11 height 19
click at [379, 317] on icon at bounding box center [379, 322] width 7 height 10
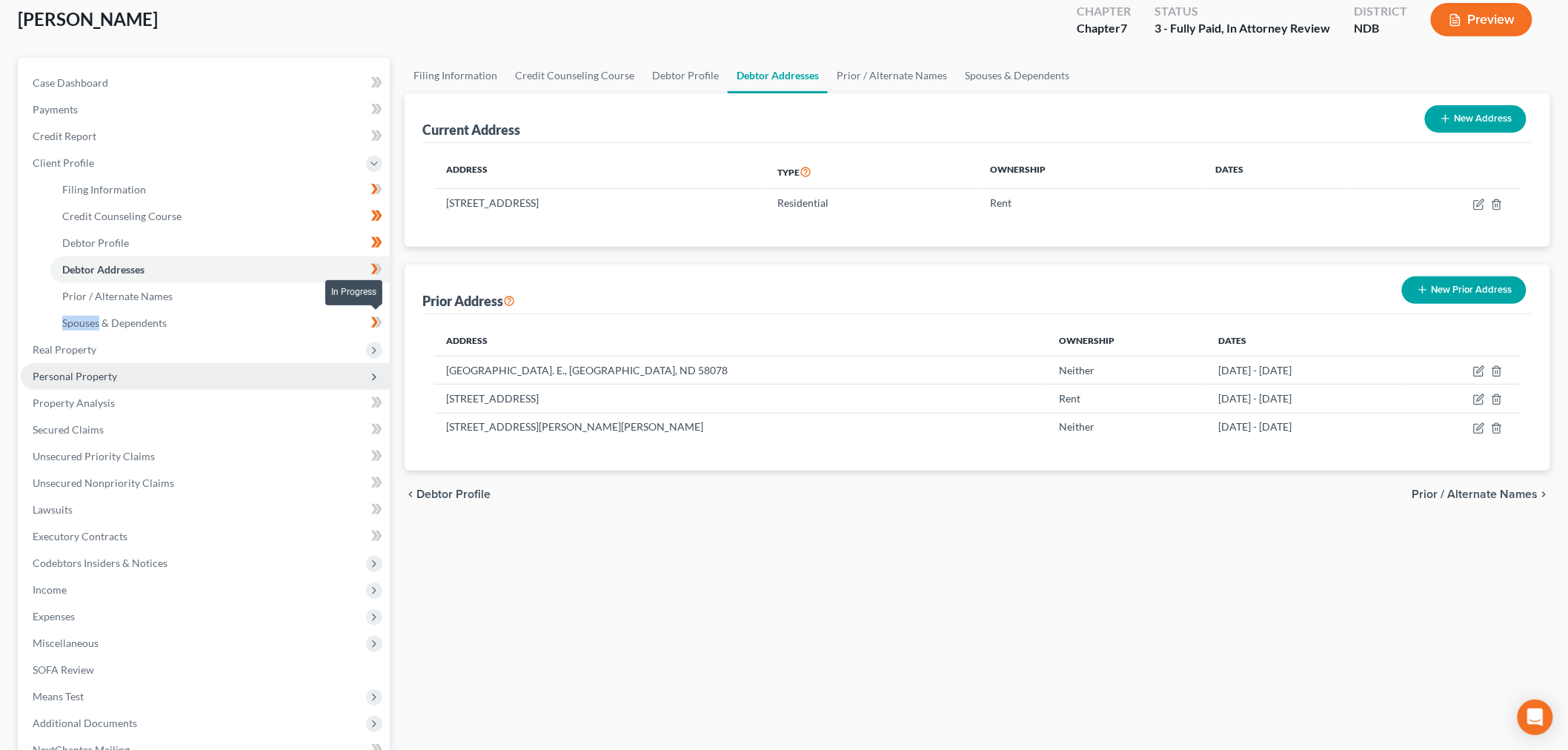
drag, startPoint x: 378, startPoint y: 316, endPoint x: 217, endPoint y: 374, distance: 171.1
click at [374, 317] on g at bounding box center [377, 322] width 11 height 10
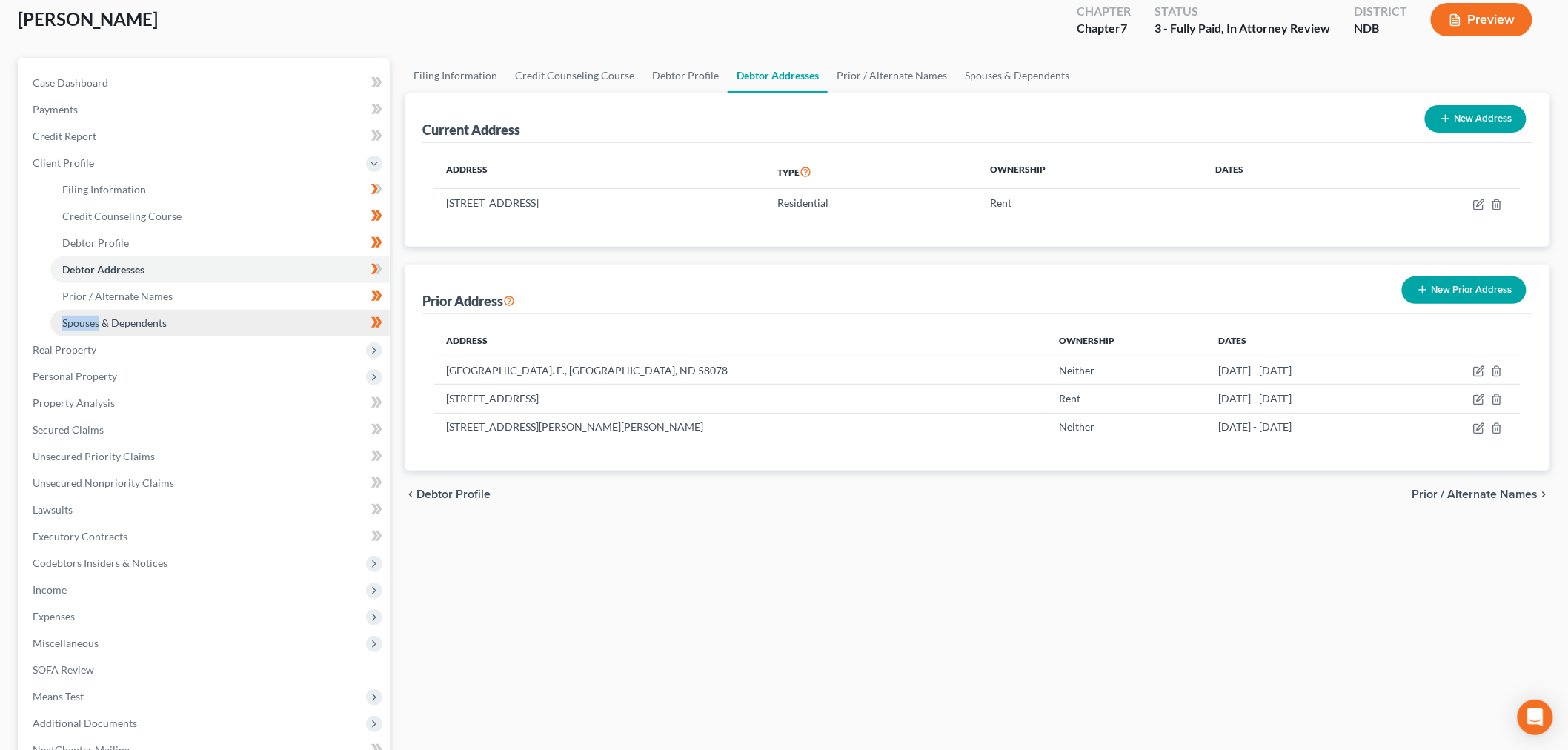
click at [215, 330] on link "Spouses & Dependents" at bounding box center [219, 323] width 339 height 27
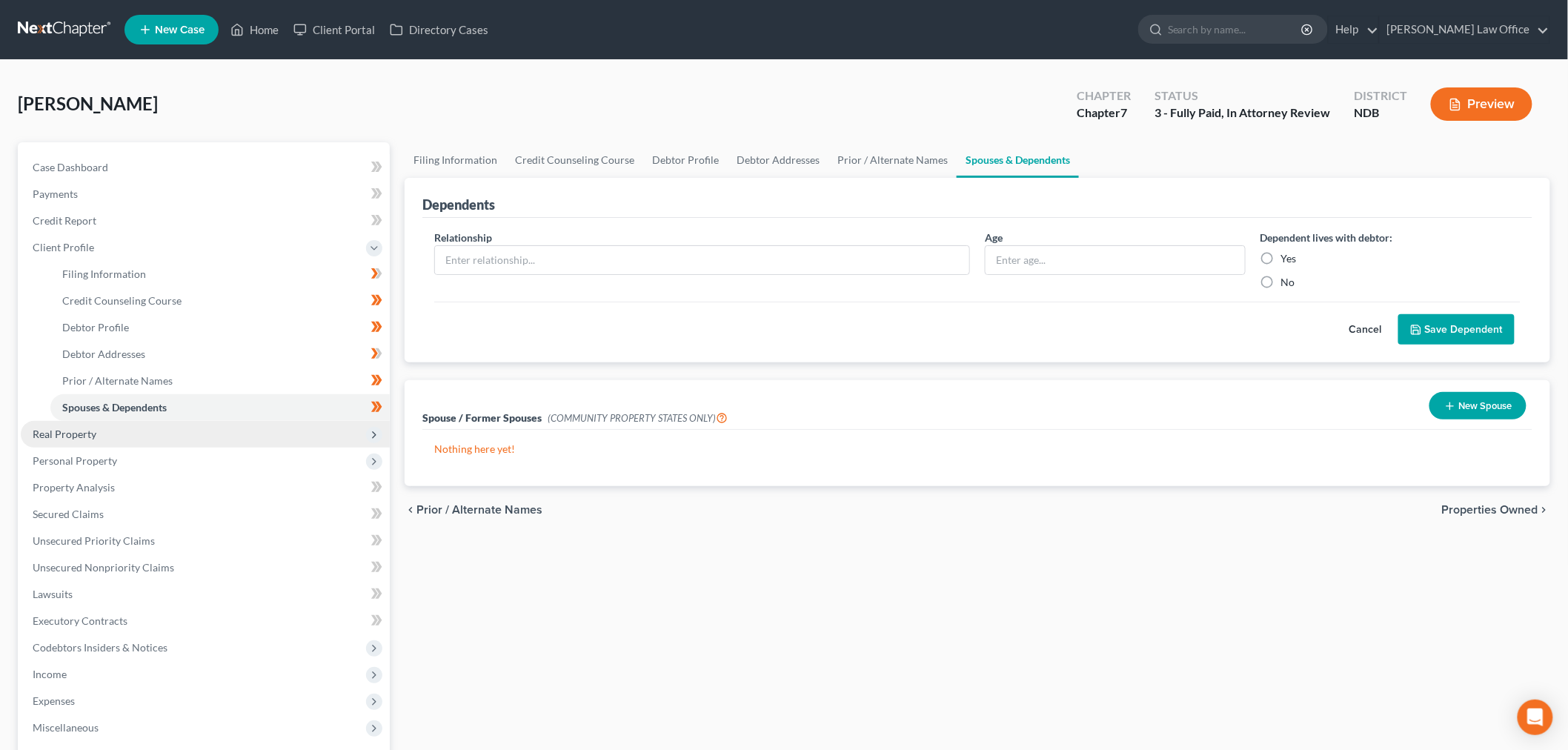
click at [114, 423] on span "Real Property" at bounding box center [205, 435] width 369 height 27
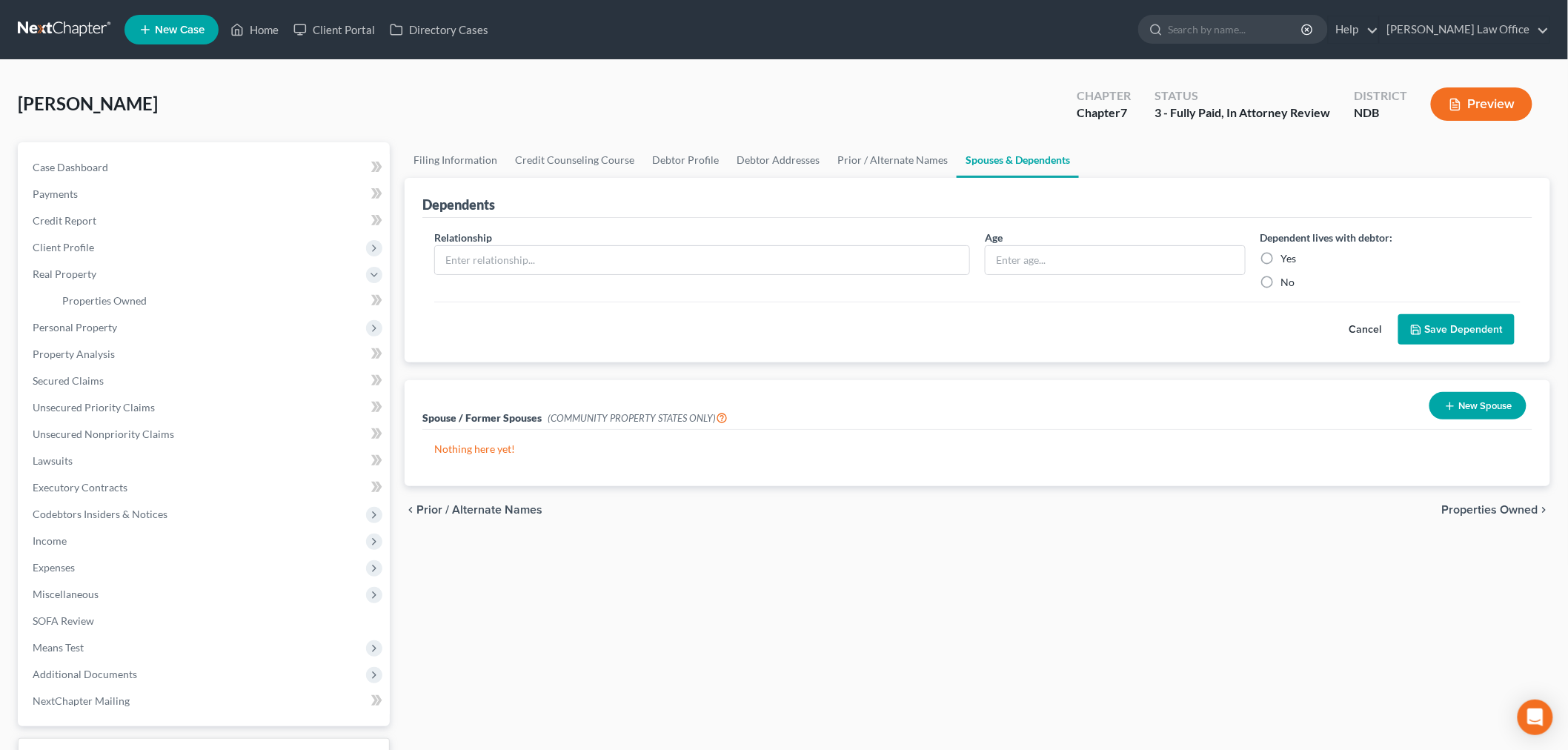
click at [379, 297] on body "Home New Case Client Portal Directory Cases Bulie Diaz Law Office sara@bulielaw…" at bounding box center [784, 434] width 1568 height 868
click at [368, 300] on div "New" at bounding box center [368, 289] width 30 height 24
click at [363, 301] on link "Properties Owned" at bounding box center [219, 301] width 339 height 27
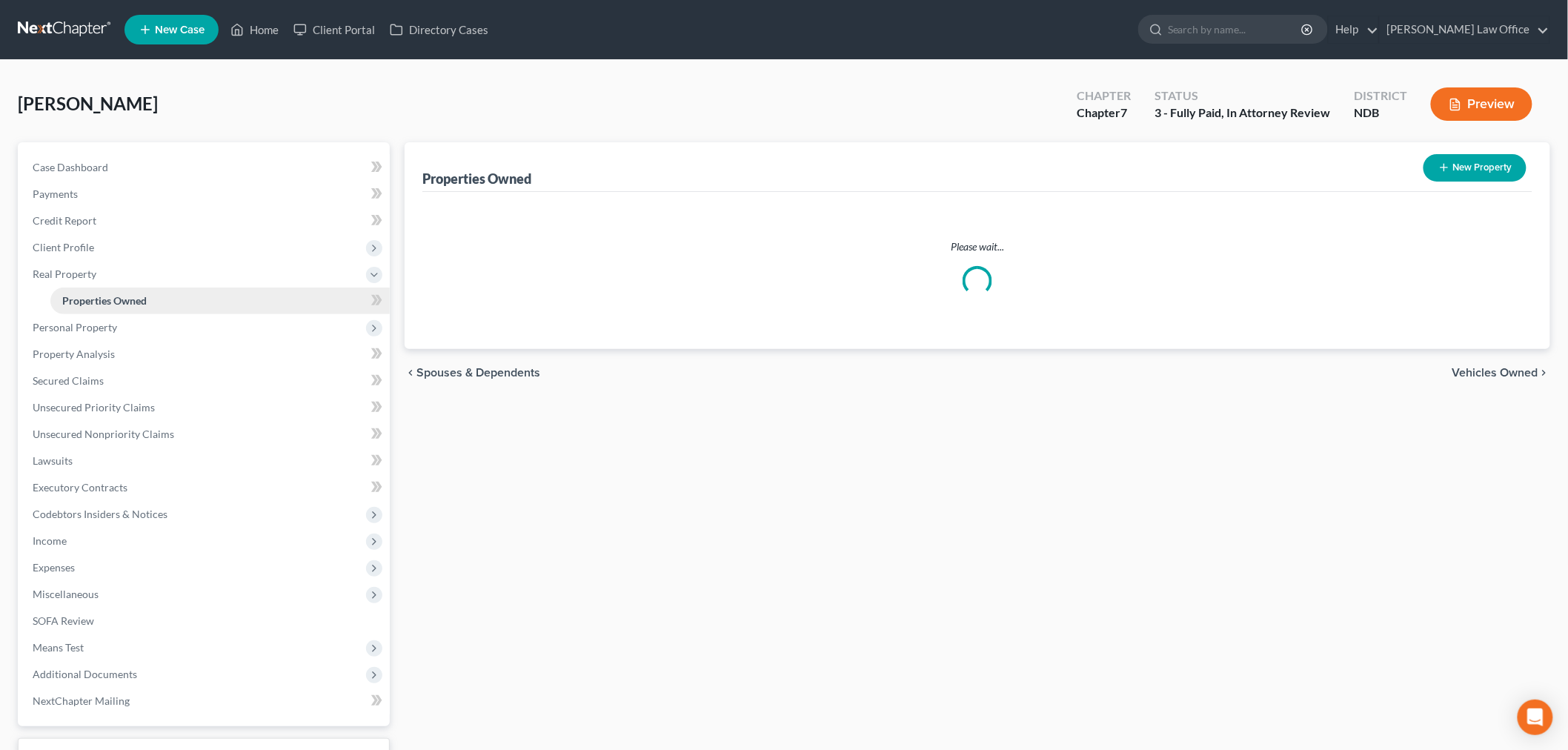
click at [363, 301] on link "Properties Owned" at bounding box center [219, 301] width 339 height 27
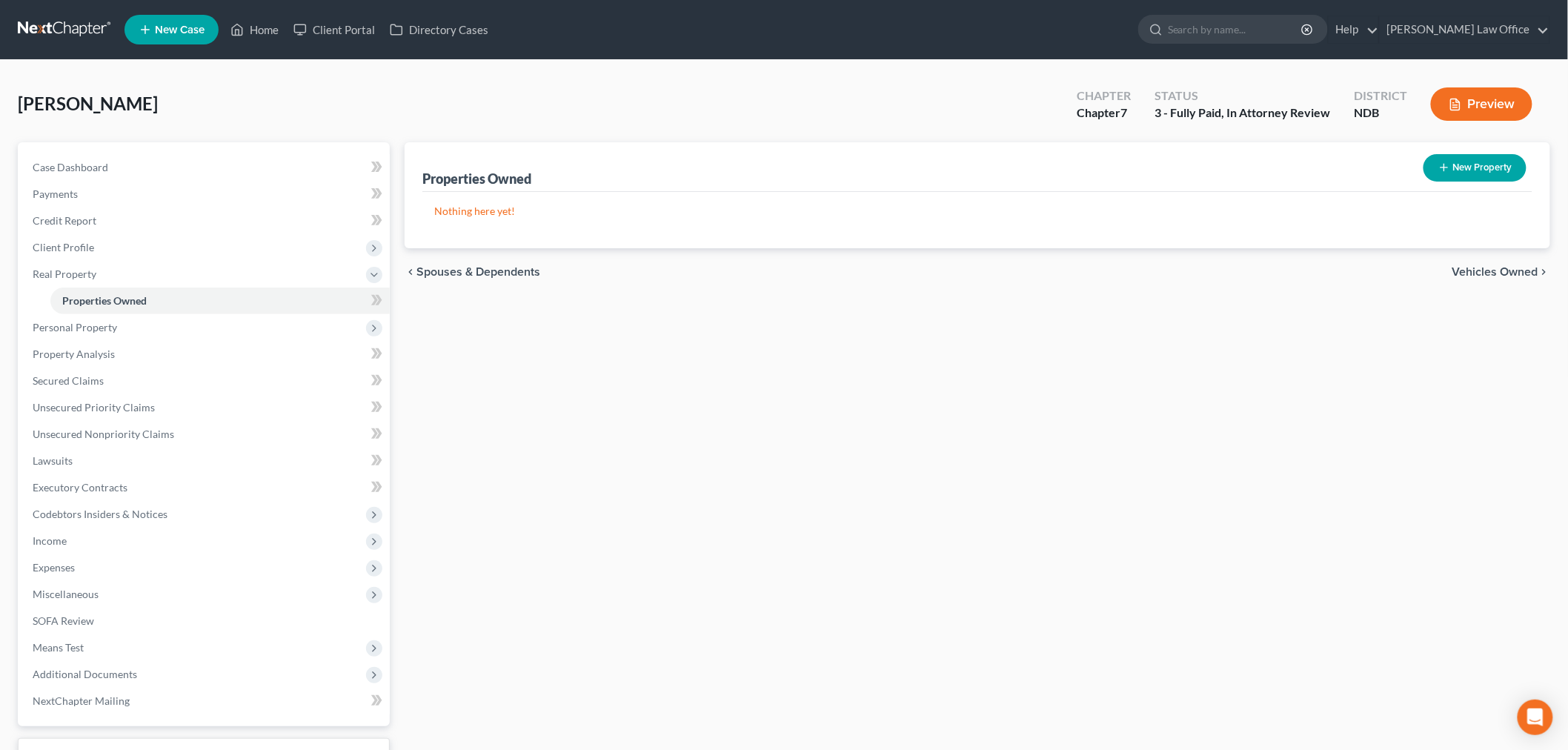
click at [369, 305] on div "New" at bounding box center [368, 289] width 30 height 34
click at [384, 305] on span at bounding box center [377, 302] width 26 height 22
click at [237, 334] on span "Personal Property" at bounding box center [205, 328] width 369 height 27
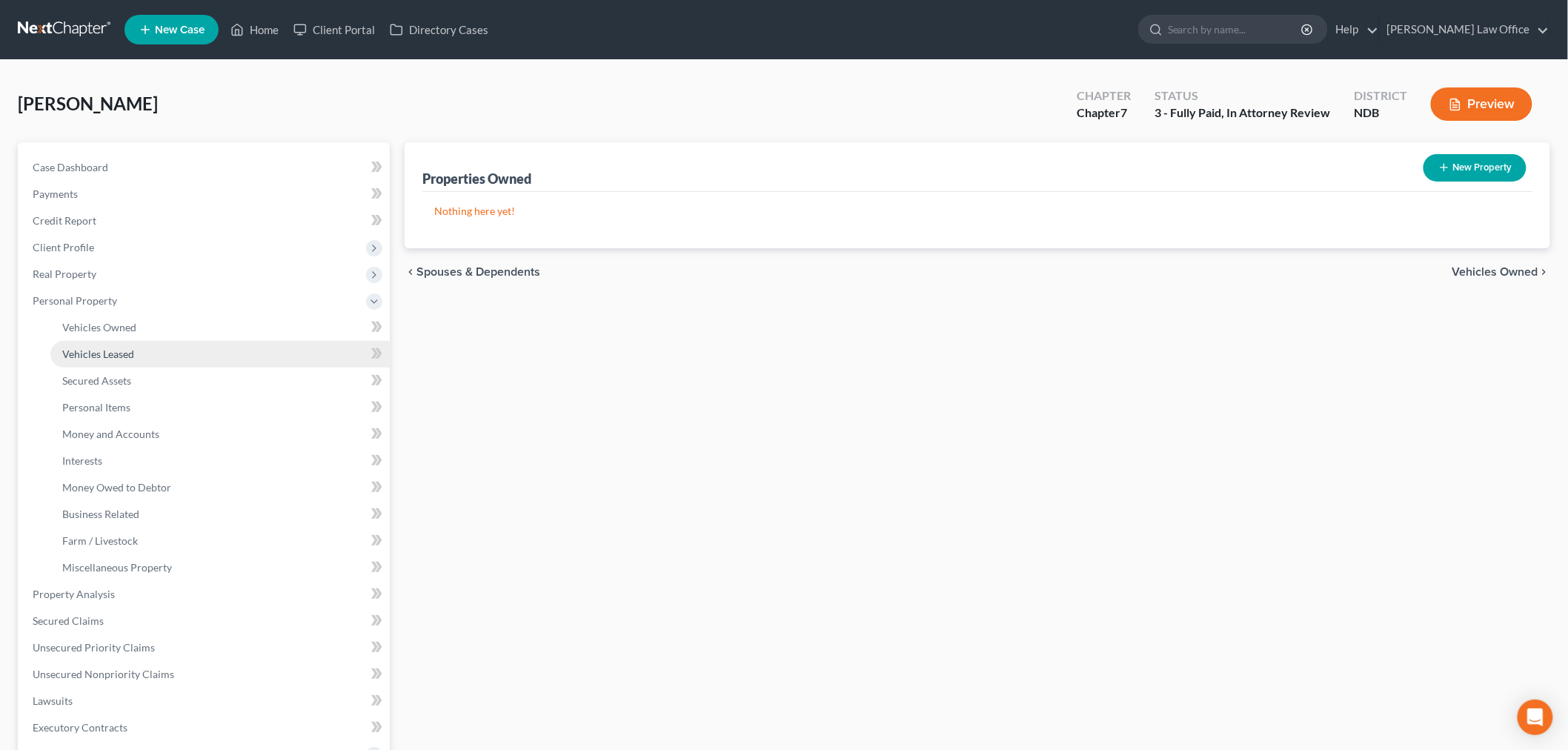
click at [201, 351] on link "Vehicles Leased" at bounding box center [219, 355] width 339 height 27
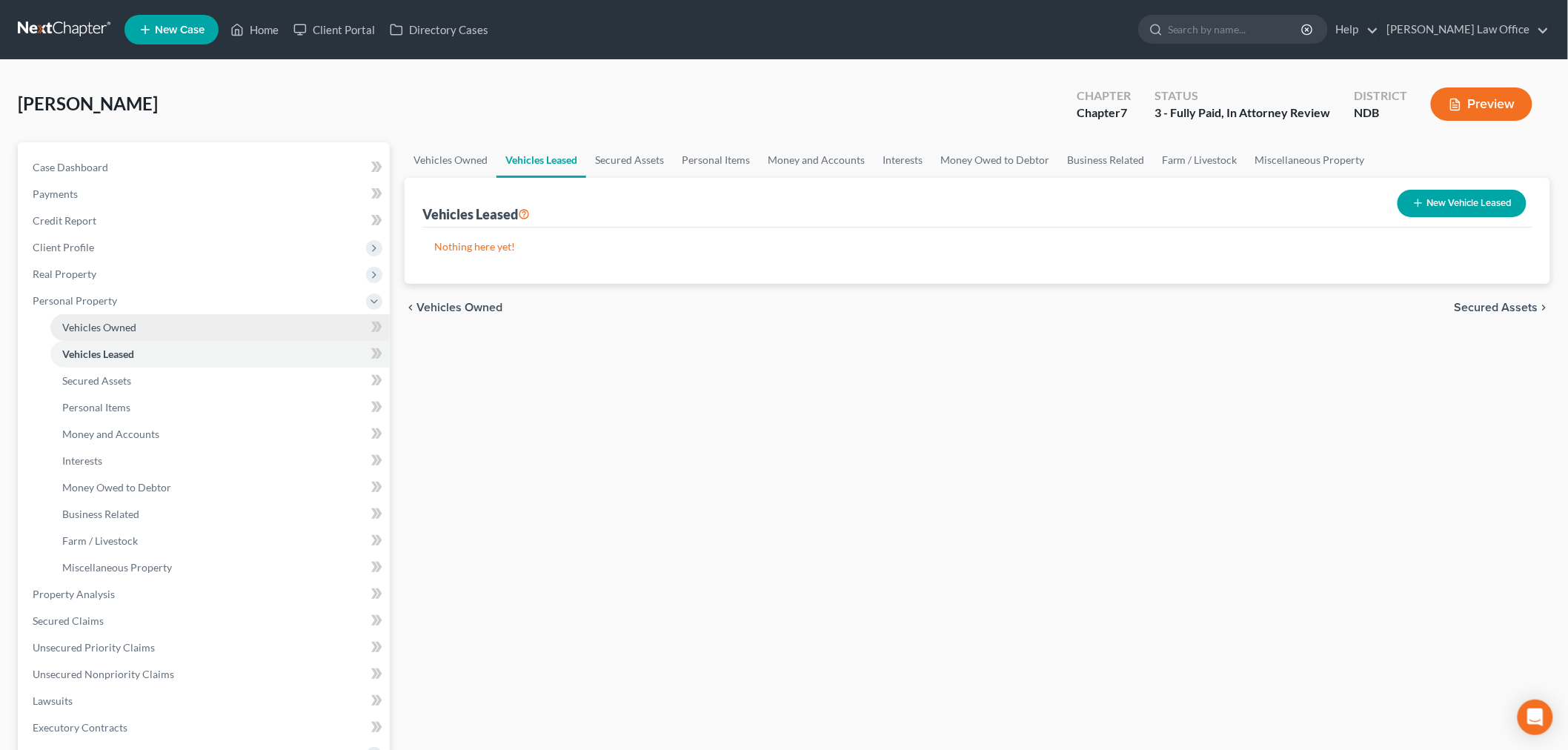
click at [178, 332] on link "Vehicles Owned" at bounding box center [219, 328] width 339 height 27
click at [549, 163] on link "Vehicles Leased" at bounding box center [541, 160] width 89 height 35
click at [1449, 209] on button "New Vehicle Leased" at bounding box center [1462, 203] width 129 height 27
select select "0"
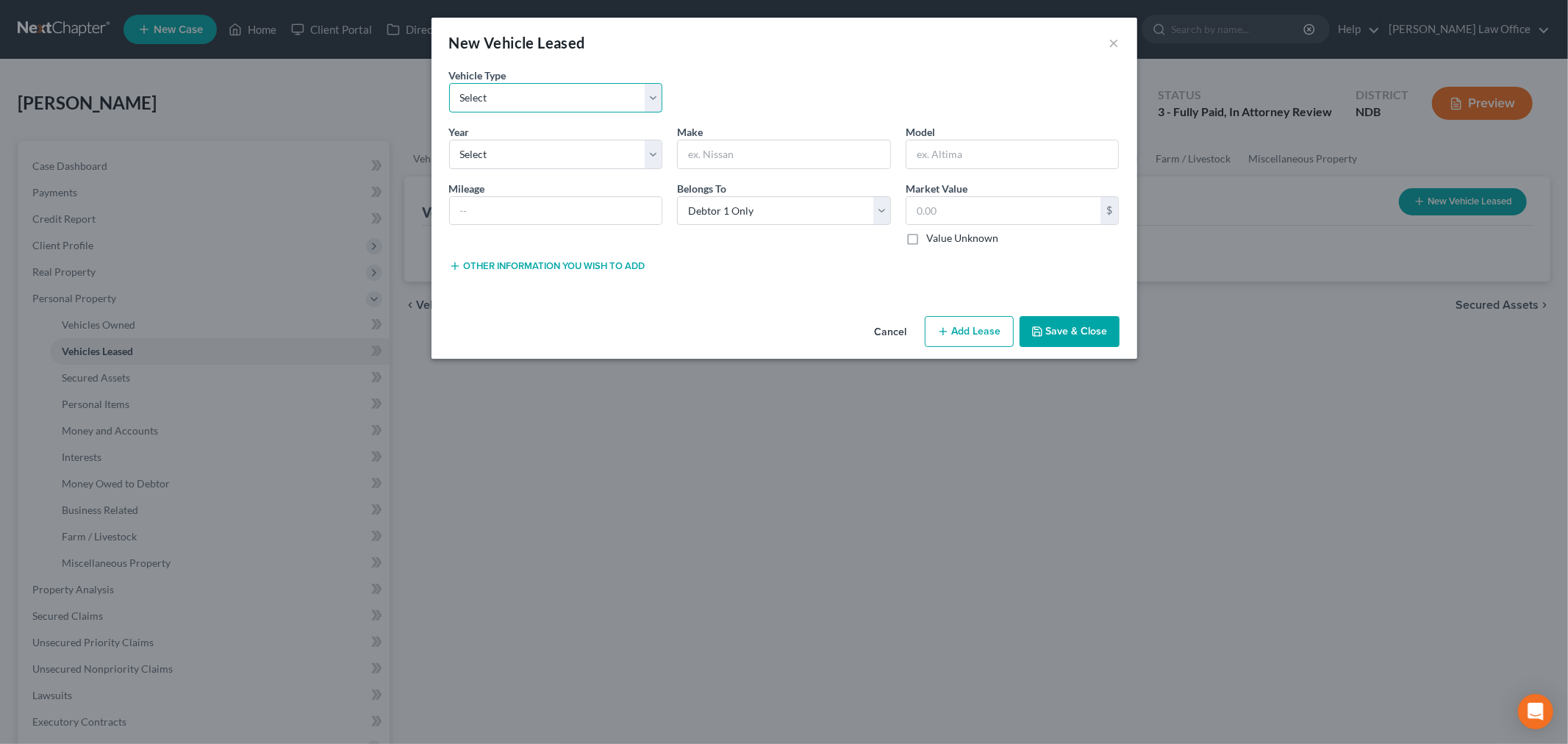
click at [550, 98] on select "Select Automobile (A/B: 3) Truck (A/B: 3) Trailer (A/B: 4) Watercraft (A/B: 4) …" at bounding box center [557, 98] width 214 height 30
select select "0"
click at [449, 83] on select "Select Automobile (A/B: 3) Truck (A/B: 3) Trailer (A/B: 4) Watercraft (A/B: 4) …" at bounding box center [557, 98] width 214 height 30
click at [509, 149] on select "Select 2026 2025 2024 2023 2022 2021 2020 2019 2018 2017 2016 2015 2014 2013 20…" at bounding box center [557, 154] width 214 height 30
select select "1"
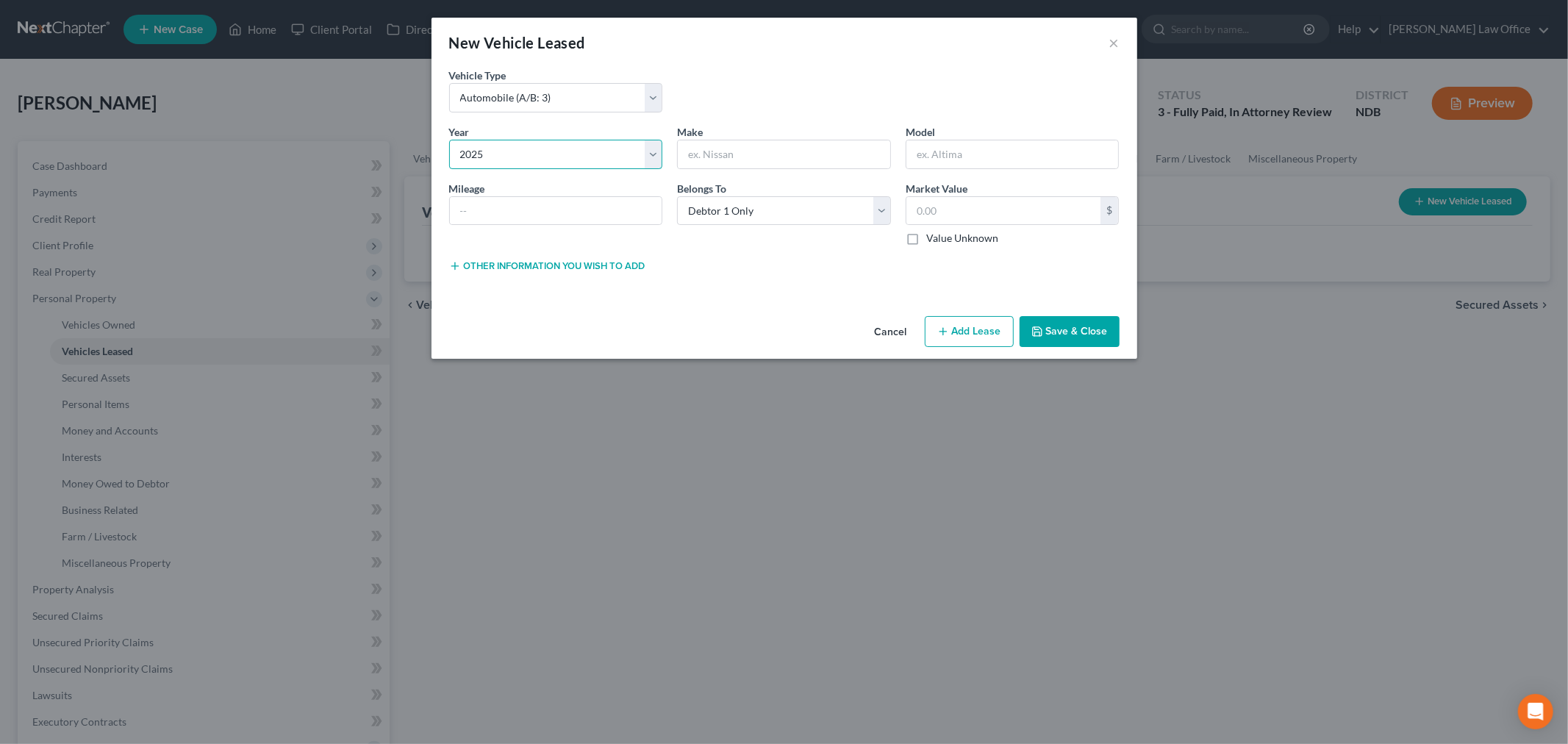
click at [449, 139] on select "Select 2026 2025 2024 2023 2022 2021 2020 2019 2018 2017 2016 2015 2014 2013 20…" at bounding box center [557, 154] width 214 height 30
click at [741, 150] on input "text" at bounding box center [784, 154] width 212 height 28
type input "2"
type input "Chevrolet"
type input "Trax"
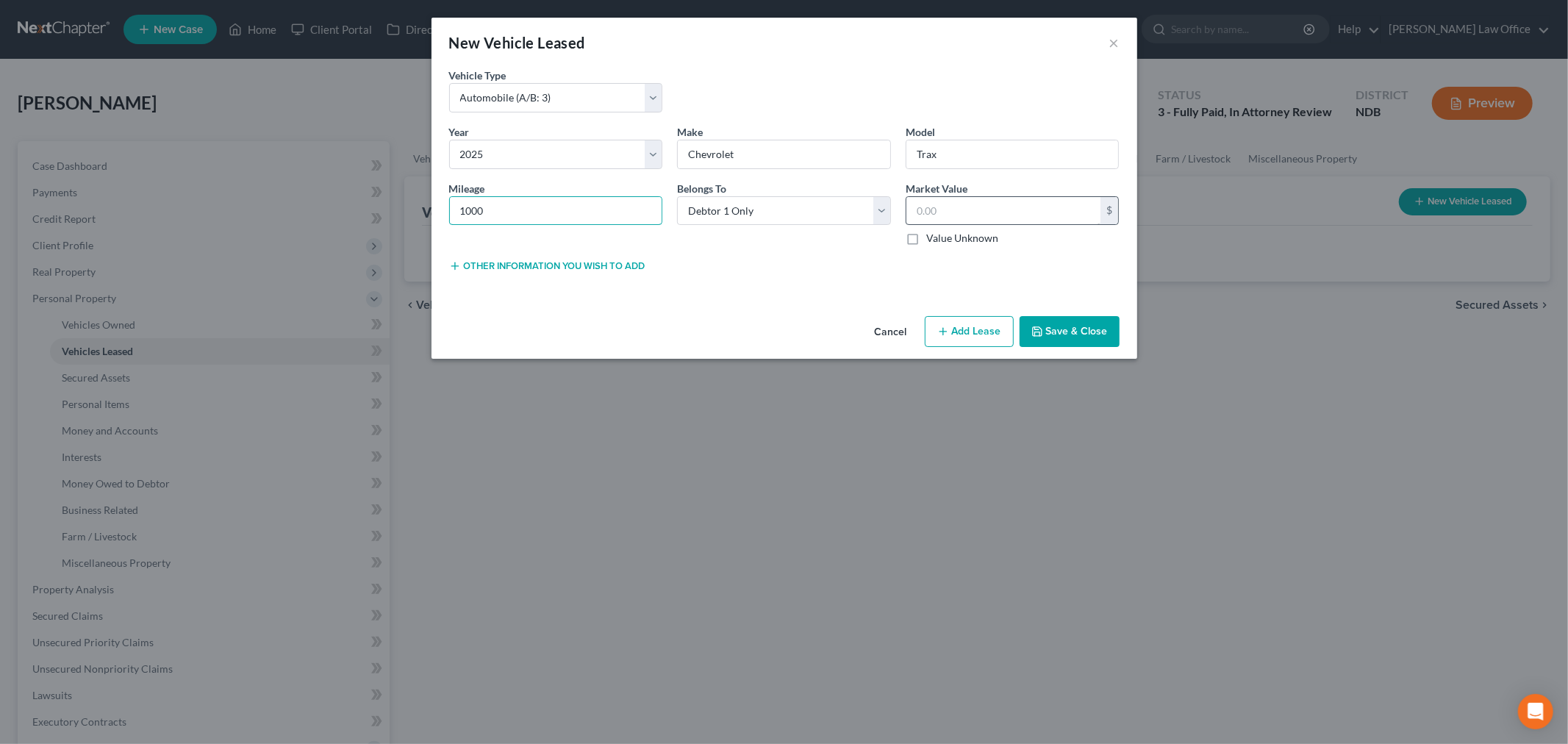
type input "1000"
click at [946, 203] on input "text" at bounding box center [1003, 211] width 195 height 28
click at [497, 263] on button "Other information you wish to add" at bounding box center [547, 266] width 197 height 12
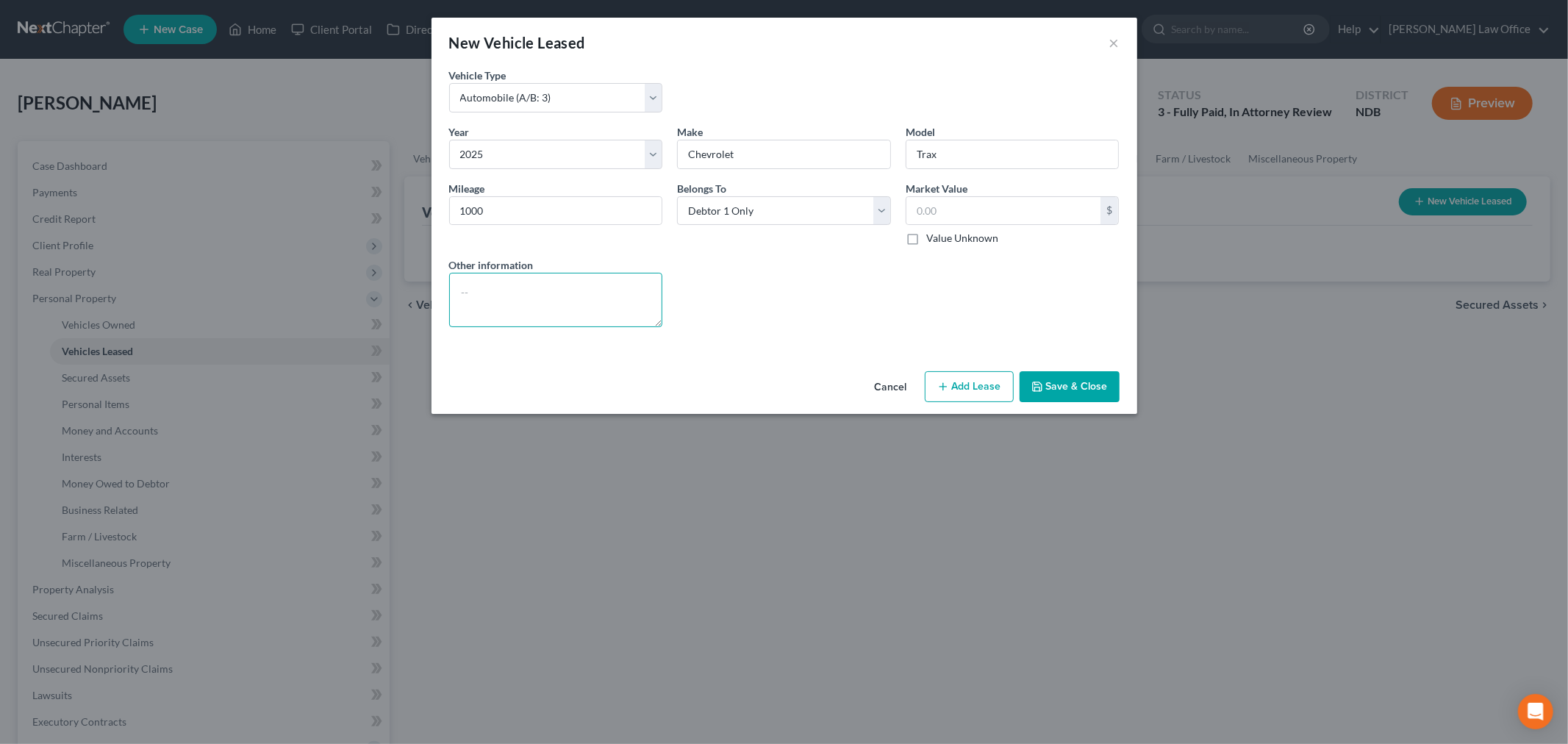
click at [532, 302] on textarea at bounding box center [557, 300] width 214 height 54
type textarea "Down payment on lease was $3,000.00 which is the value claimed exempt"
click at [1015, 206] on input "text" at bounding box center [1003, 211] width 195 height 28
type input "3,000"
click at [980, 390] on button "Add Lease" at bounding box center [969, 386] width 89 height 30
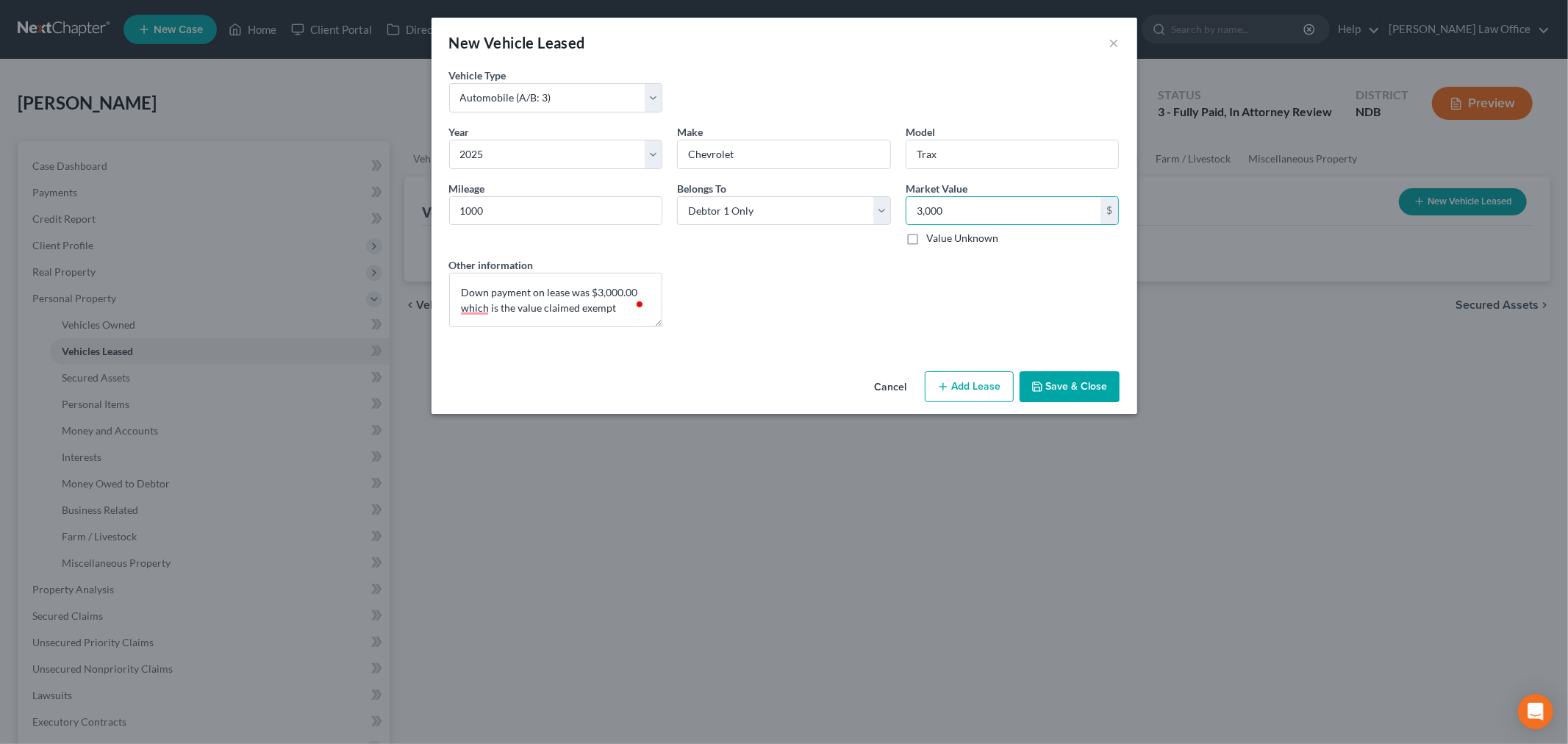
select select "0"
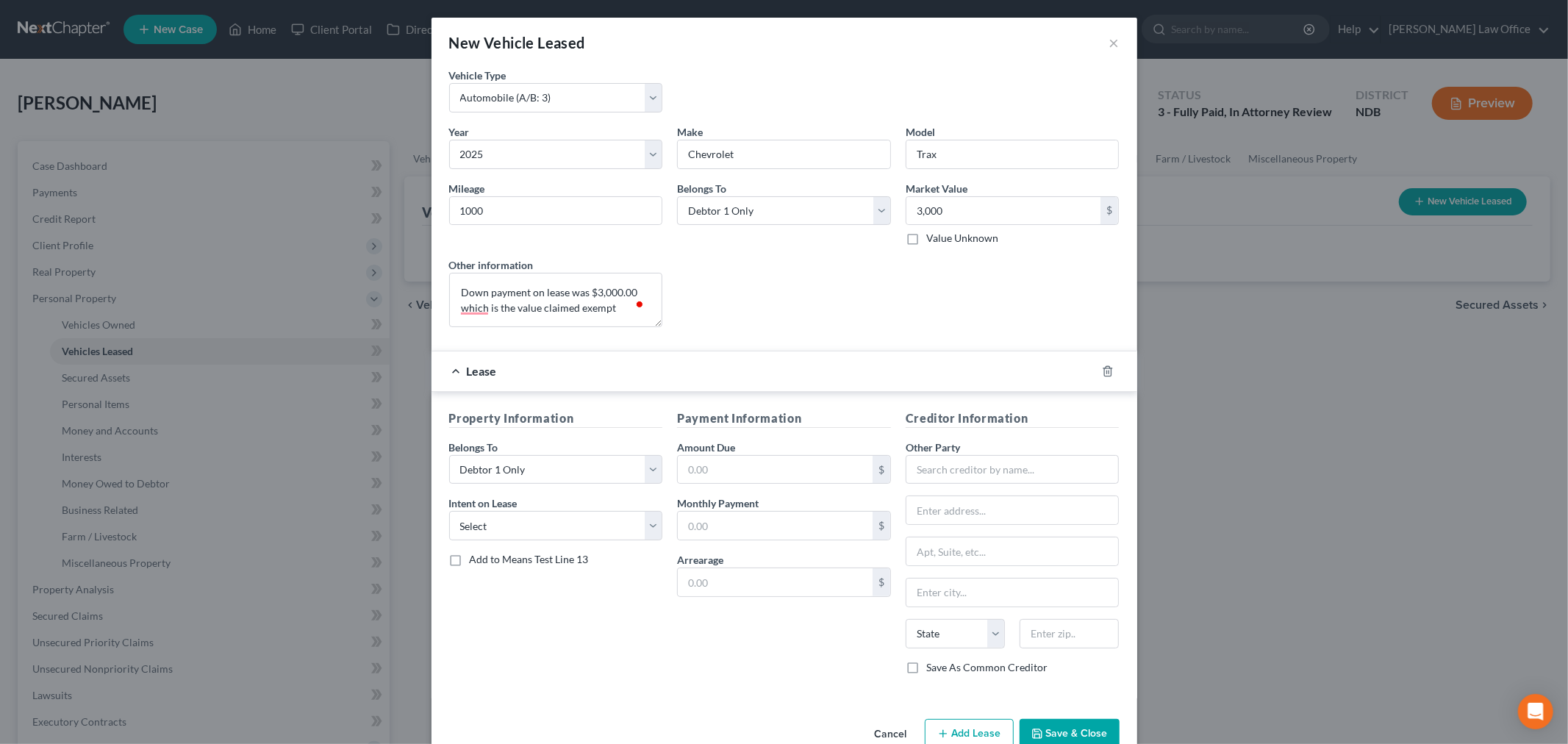
click at [1106, 364] on div at bounding box center [1117, 371] width 42 height 23
click at [1102, 373] on icon "button" at bounding box center [1107, 371] width 12 height 12
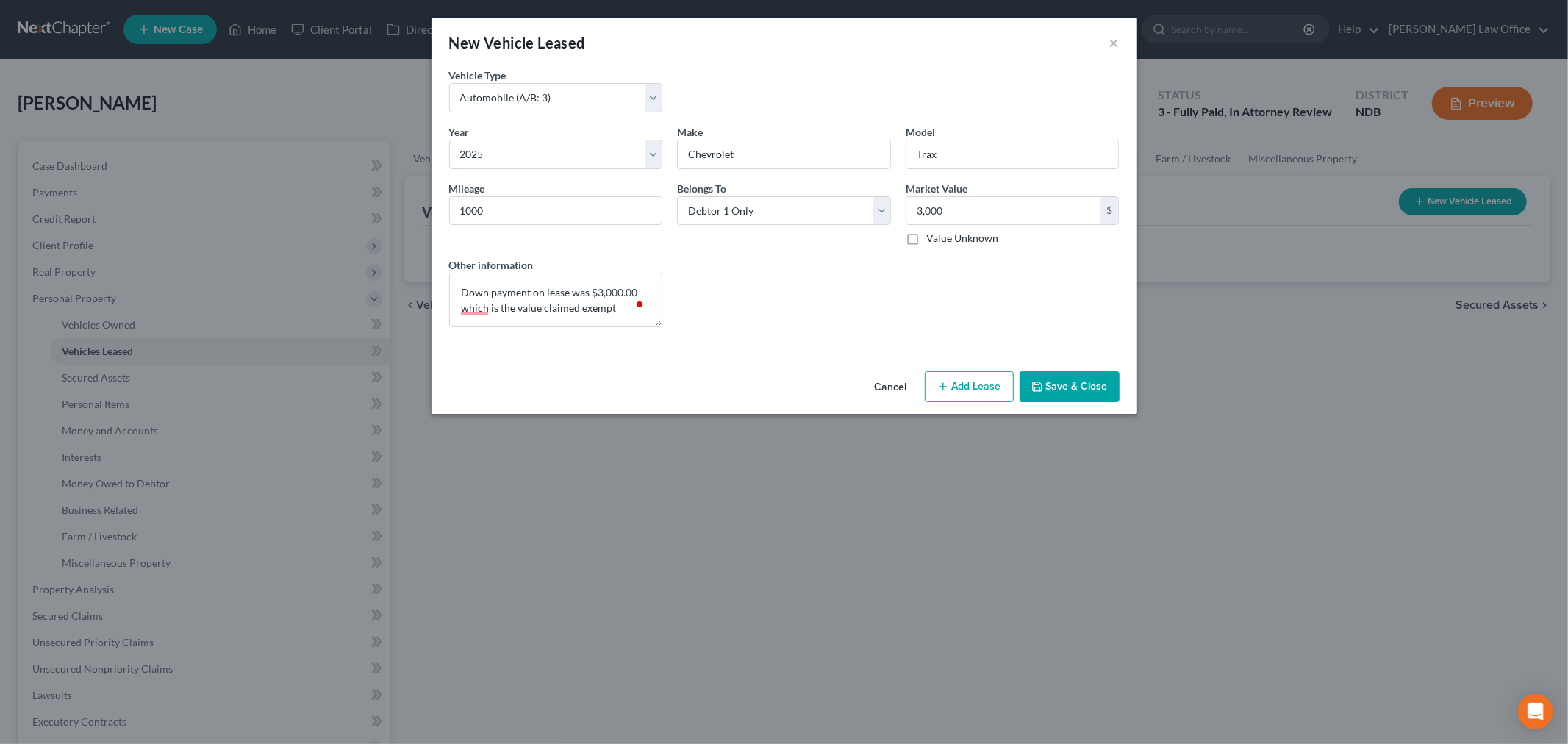
click at [1064, 378] on button "Save & Close" at bounding box center [1070, 386] width 100 height 30
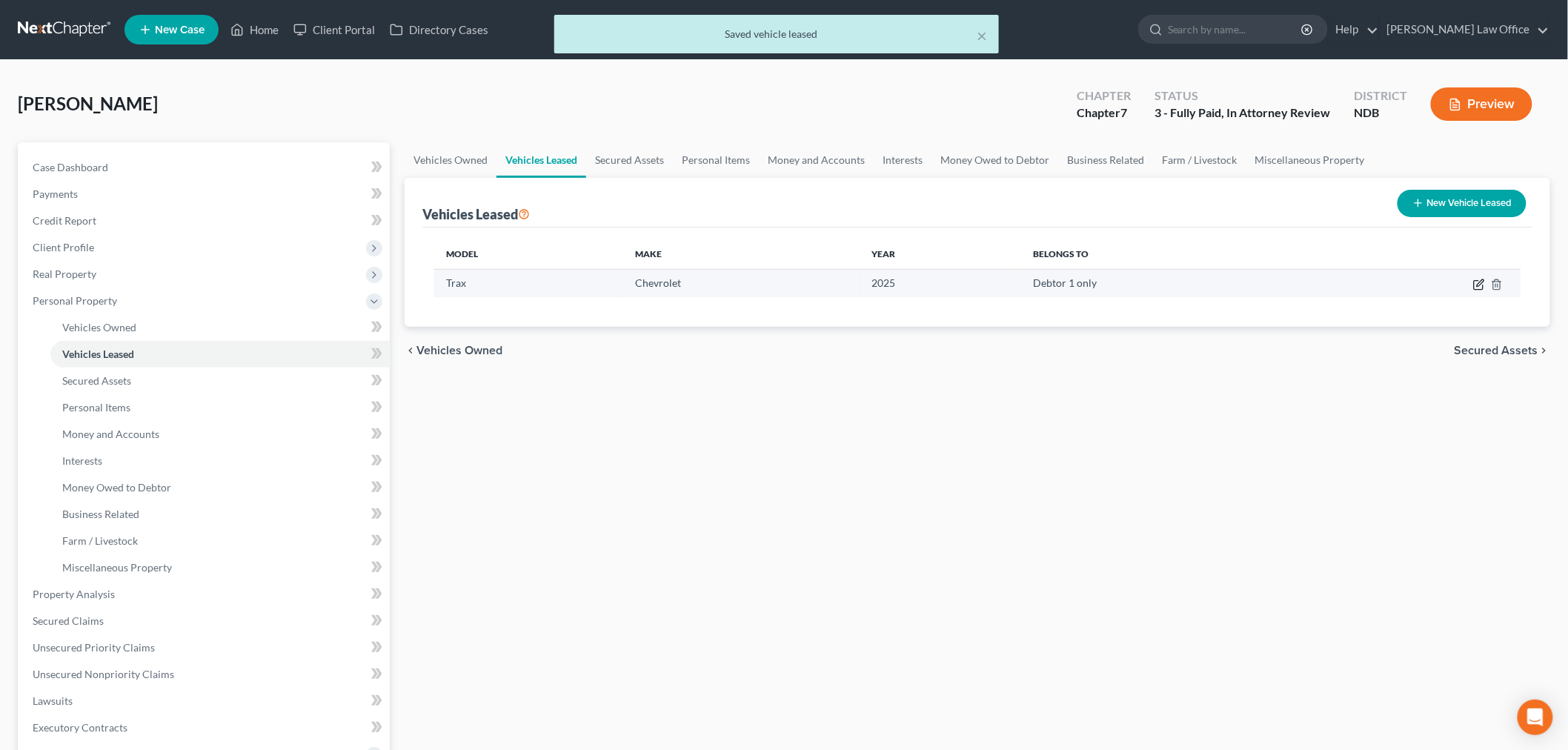
click at [1480, 279] on icon "button" at bounding box center [1479, 285] width 12 height 12
select select "0"
select select "1"
select select "0"
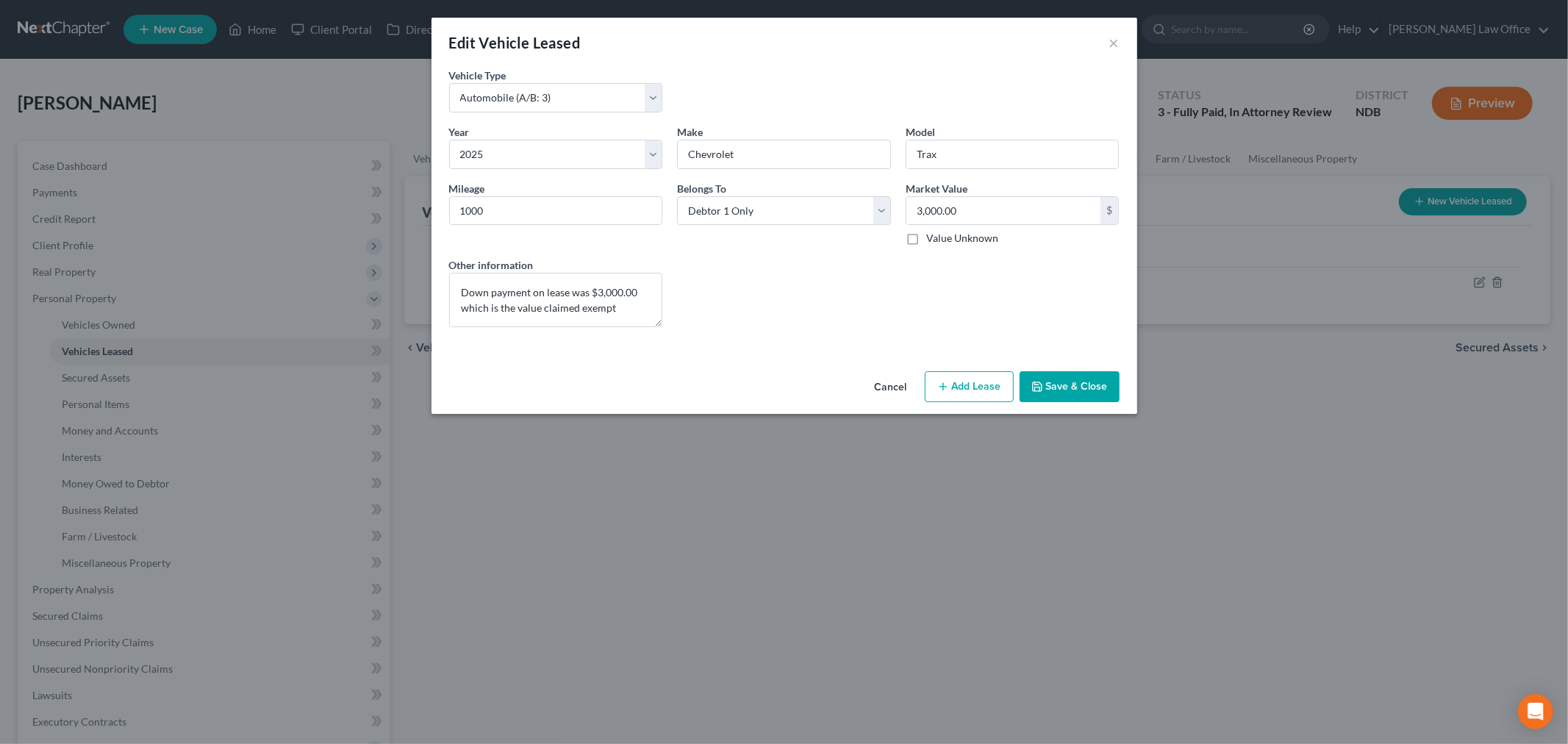
click at [1083, 374] on button "Save & Close" at bounding box center [1070, 386] width 100 height 30
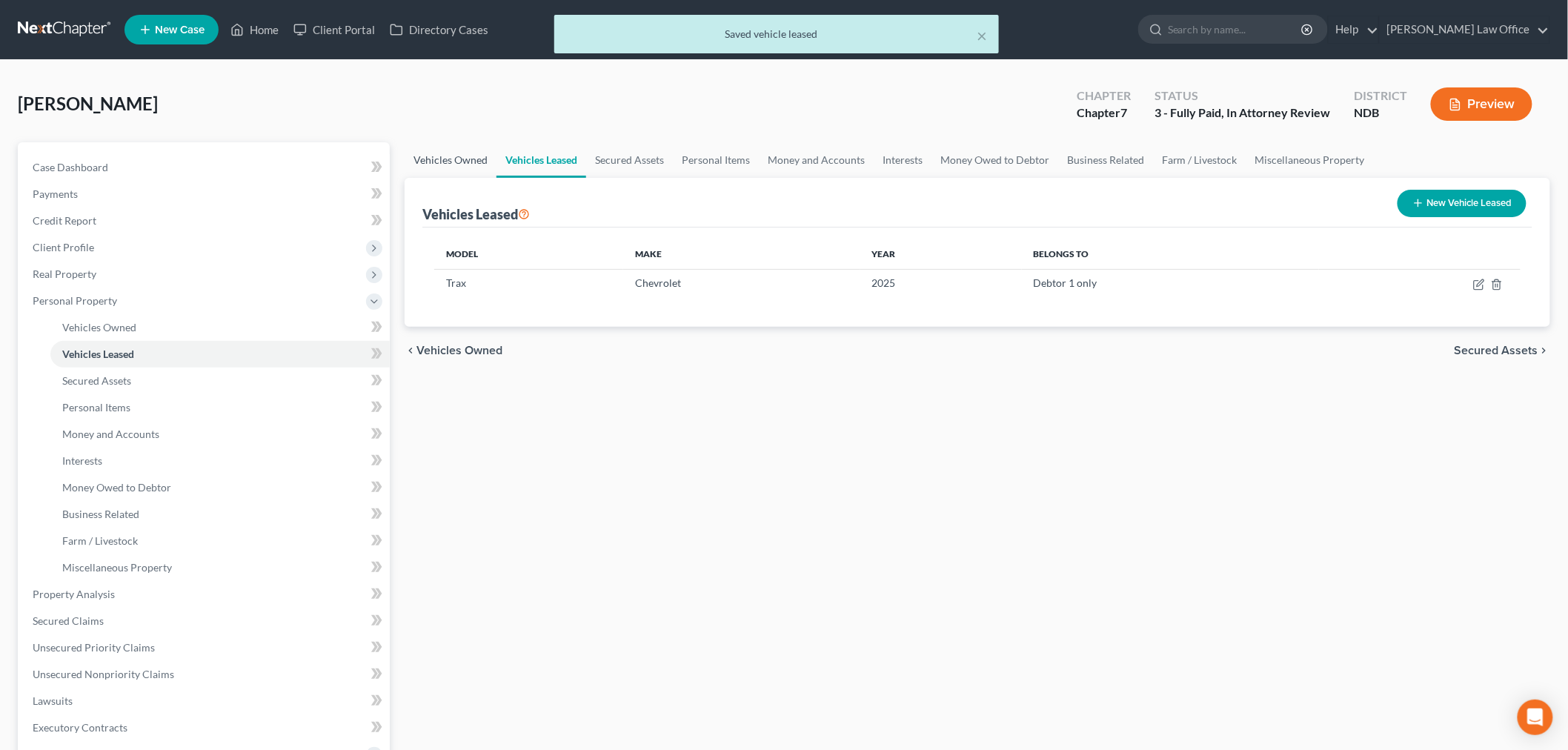
click at [423, 160] on link "Vehicles Owned" at bounding box center [450, 160] width 92 height 35
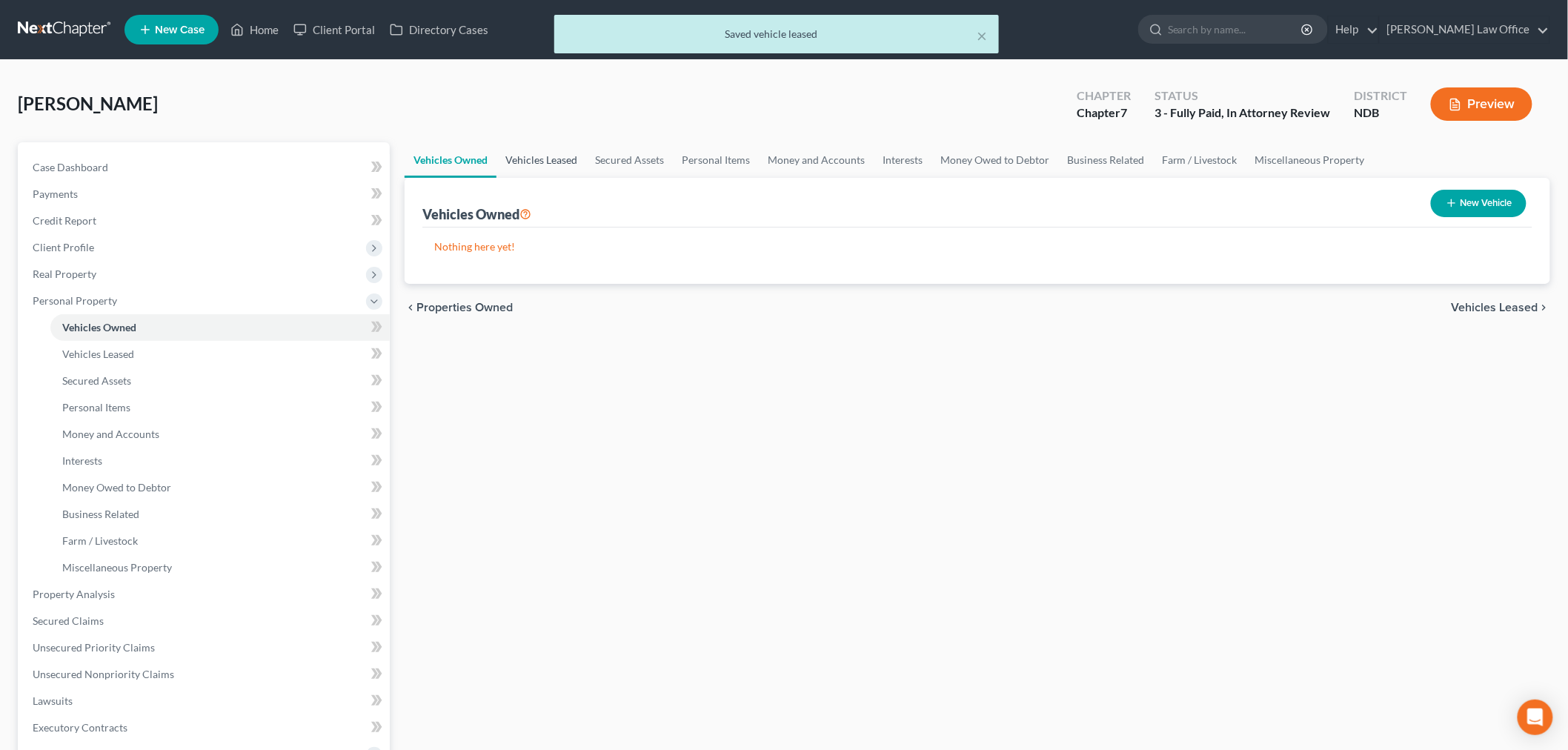
click at [528, 153] on link "Vehicles Leased" at bounding box center [541, 160] width 89 height 35
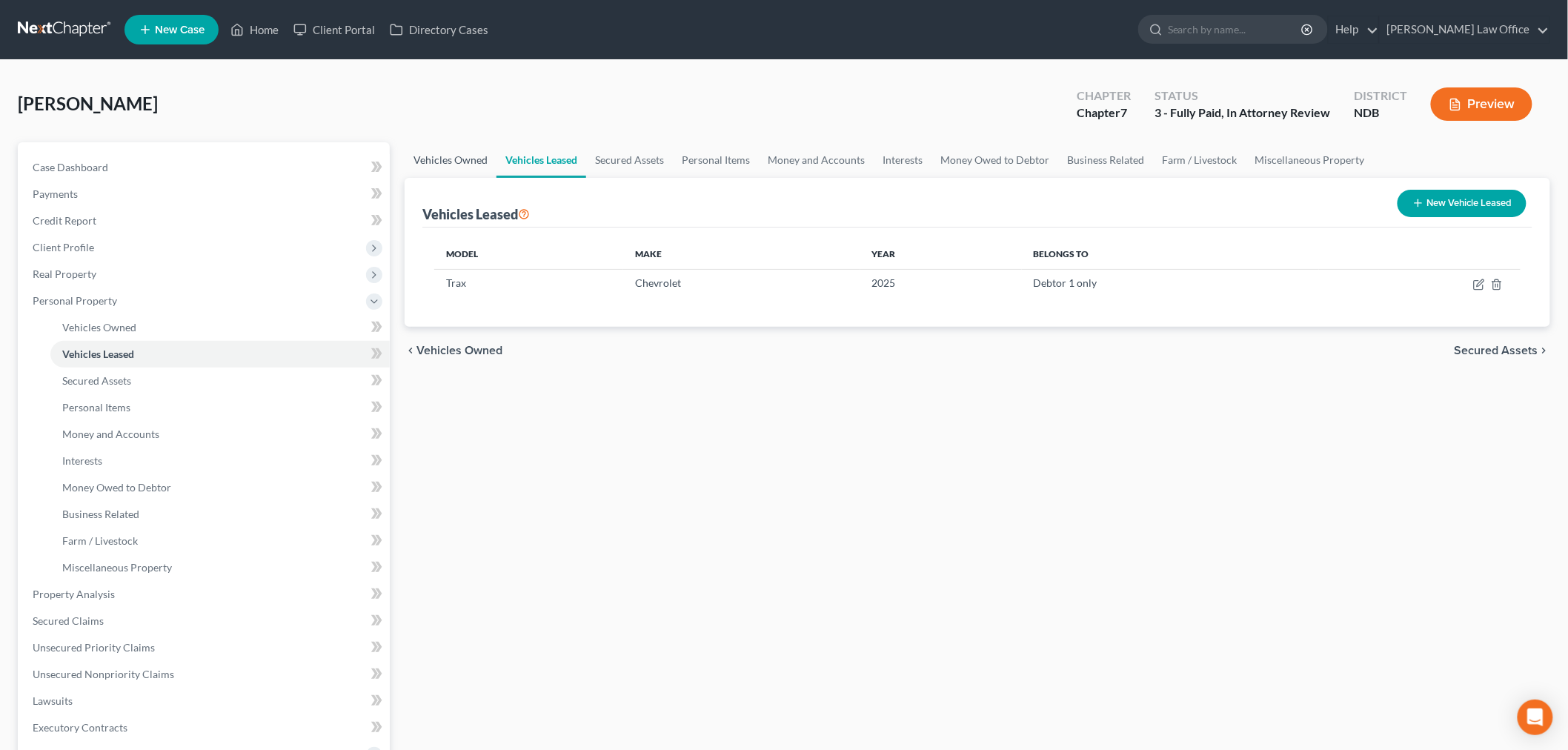
click at [453, 152] on link "Vehicles Owned" at bounding box center [450, 160] width 92 height 35
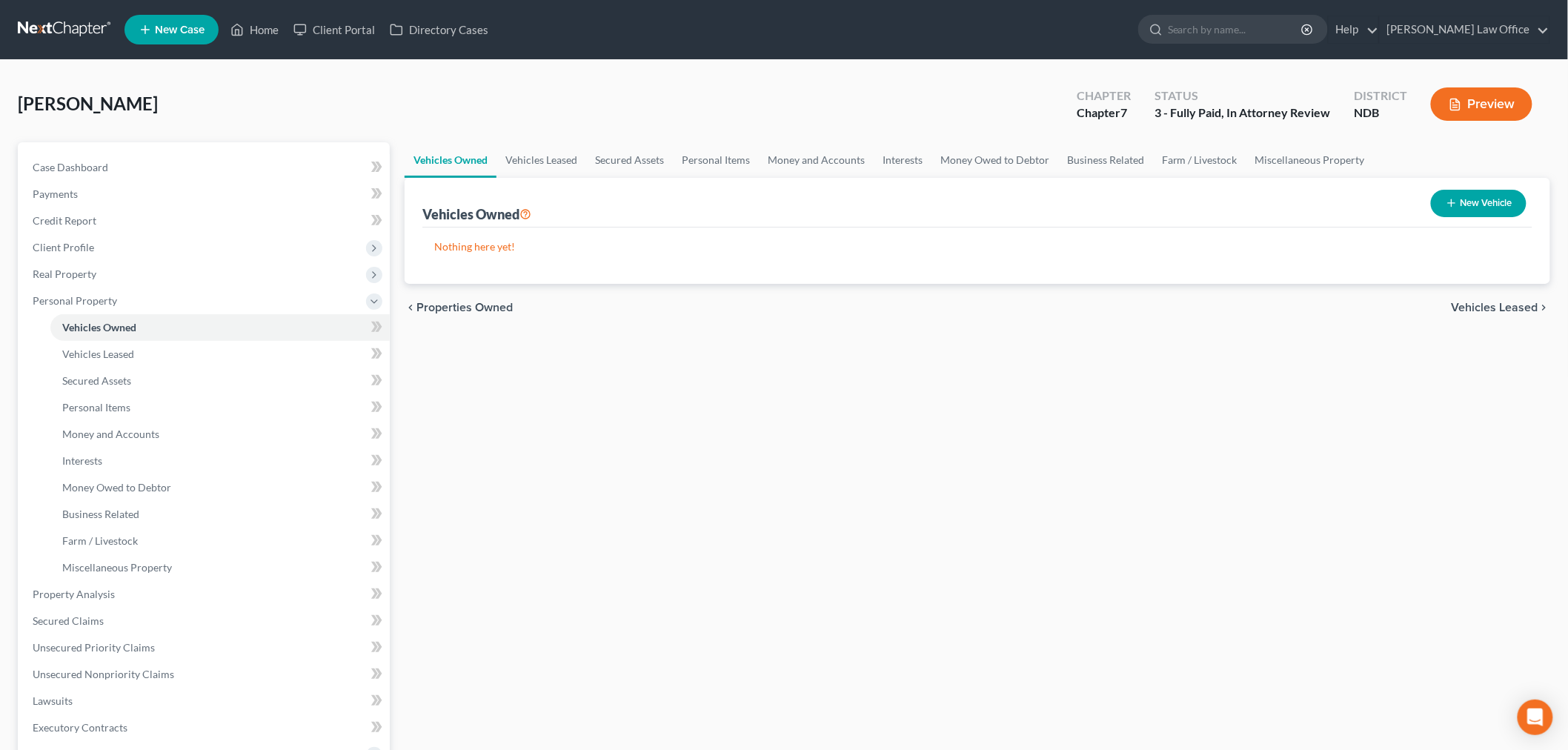
click at [1449, 203] on line "button" at bounding box center [1451, 203] width 7 height 0
select select "0"
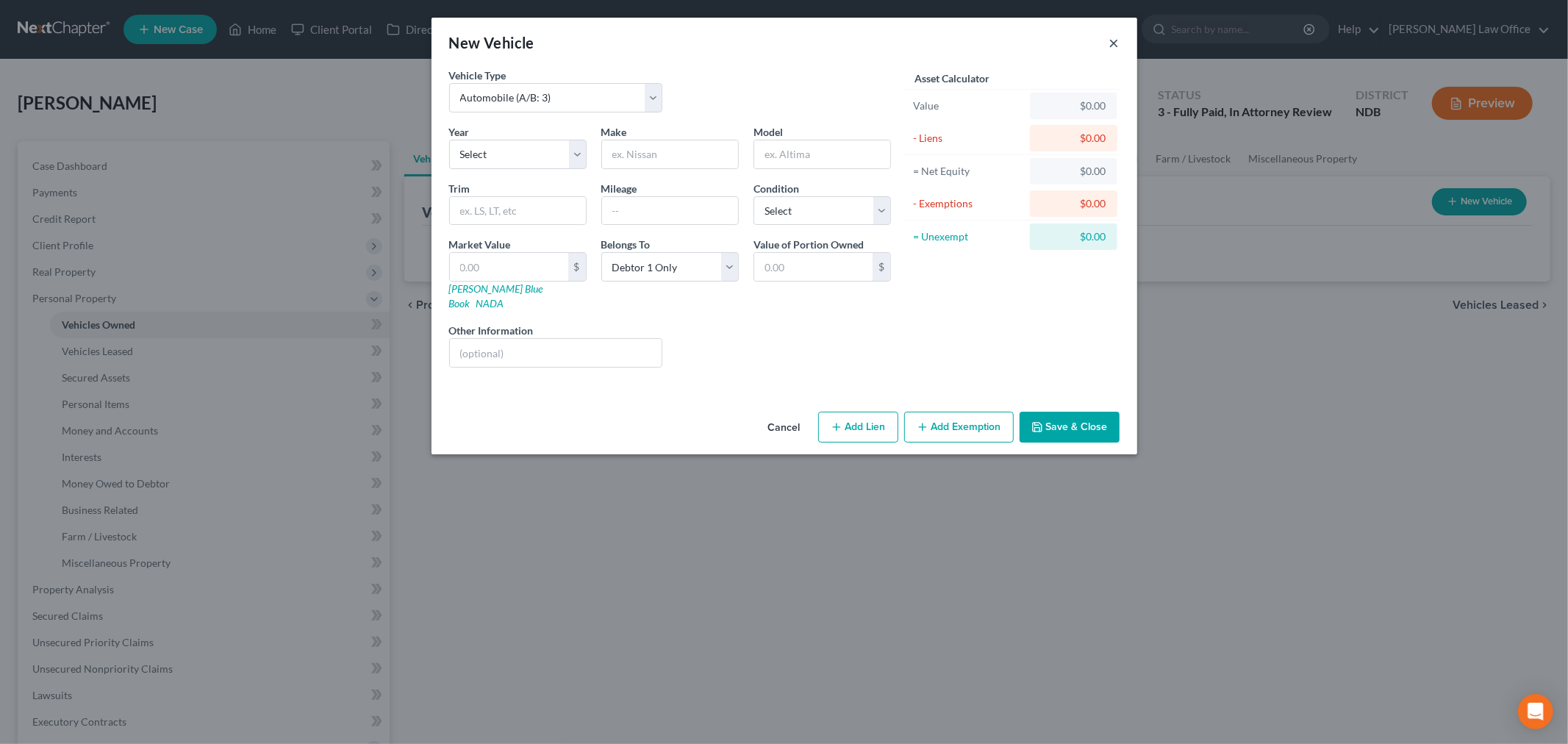
click at [1119, 46] on button "×" at bounding box center [1114, 42] width 10 height 18
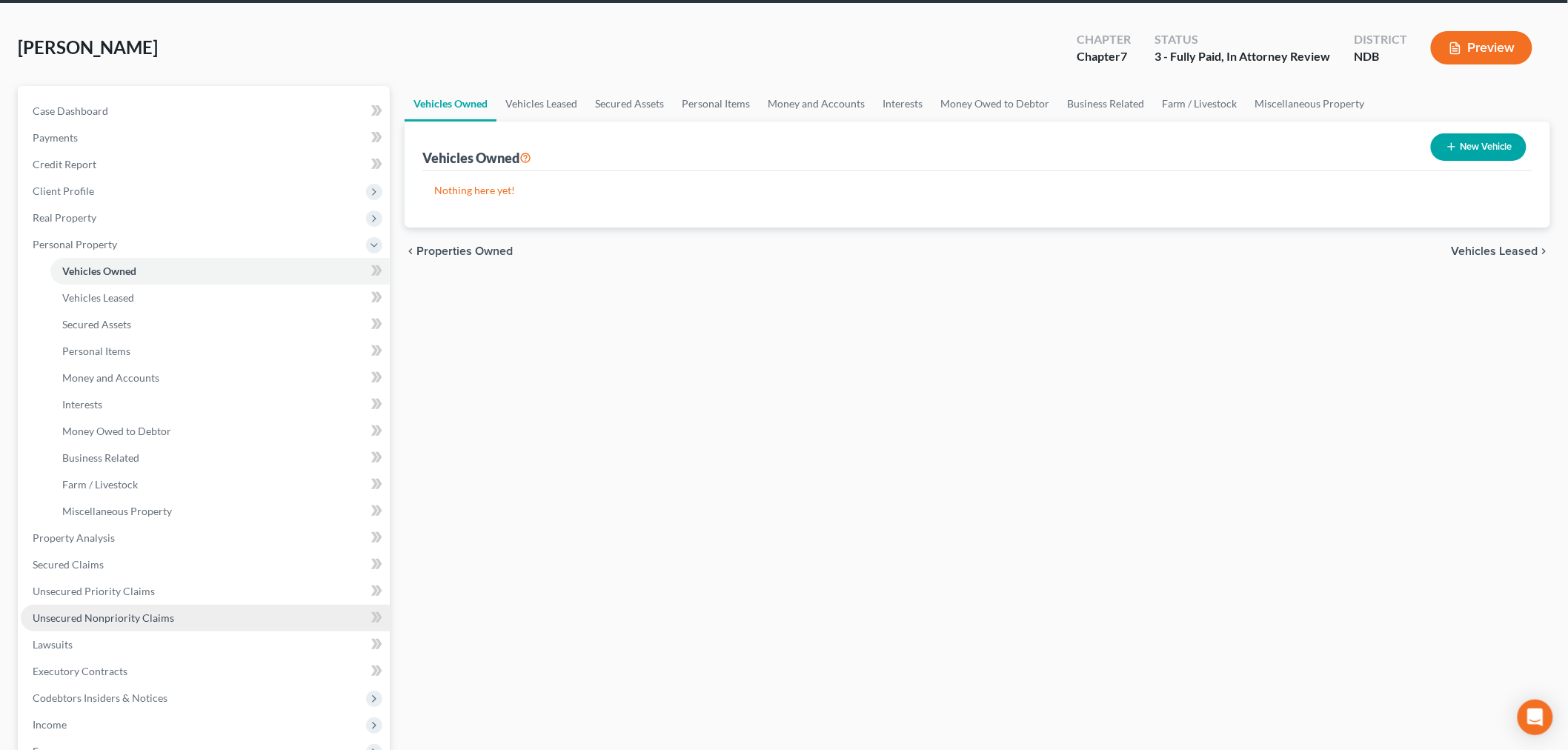
scroll to position [165, 0]
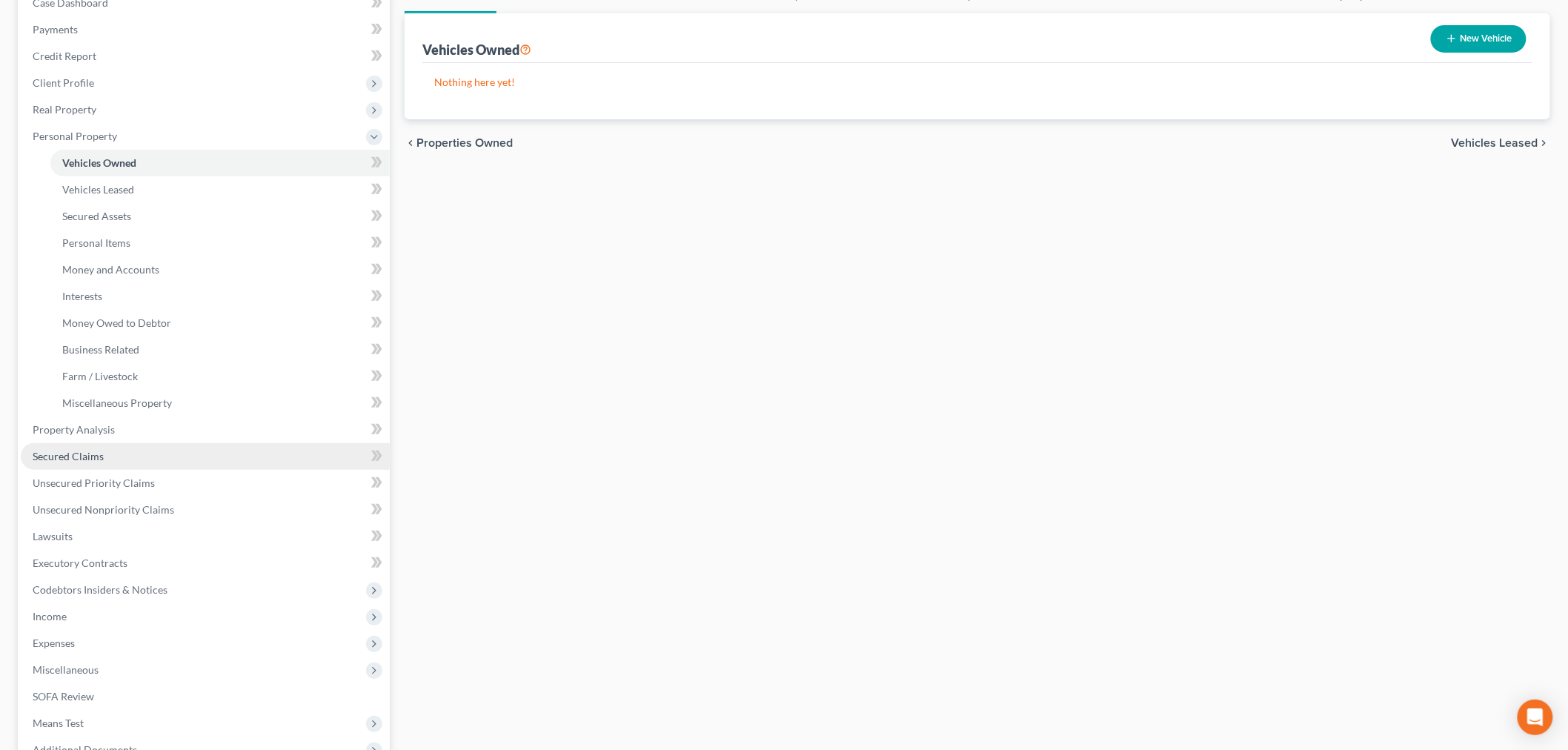
click at [114, 457] on link "Secured Claims" at bounding box center [205, 456] width 369 height 27
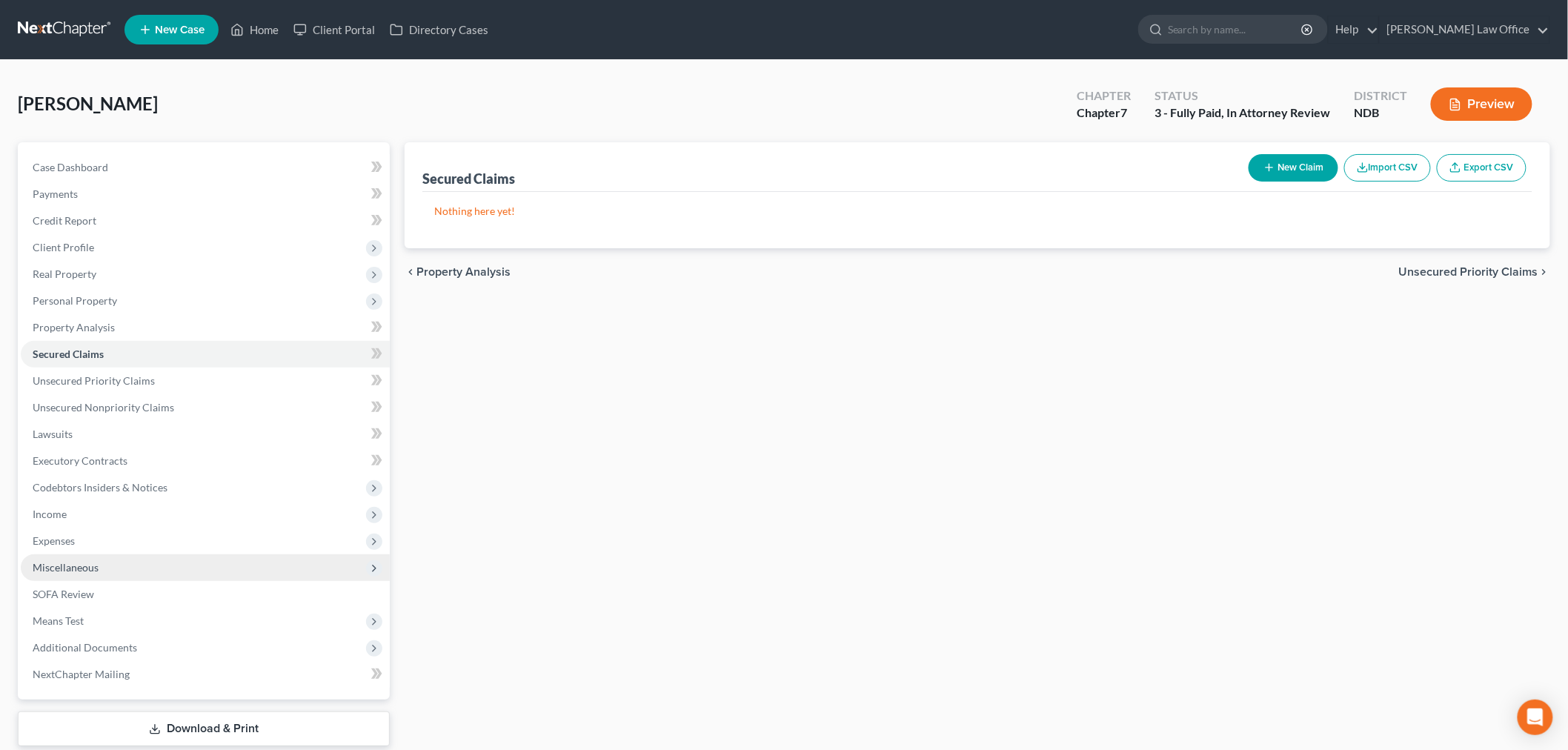
click at [102, 565] on span "Miscellaneous" at bounding box center [205, 568] width 369 height 27
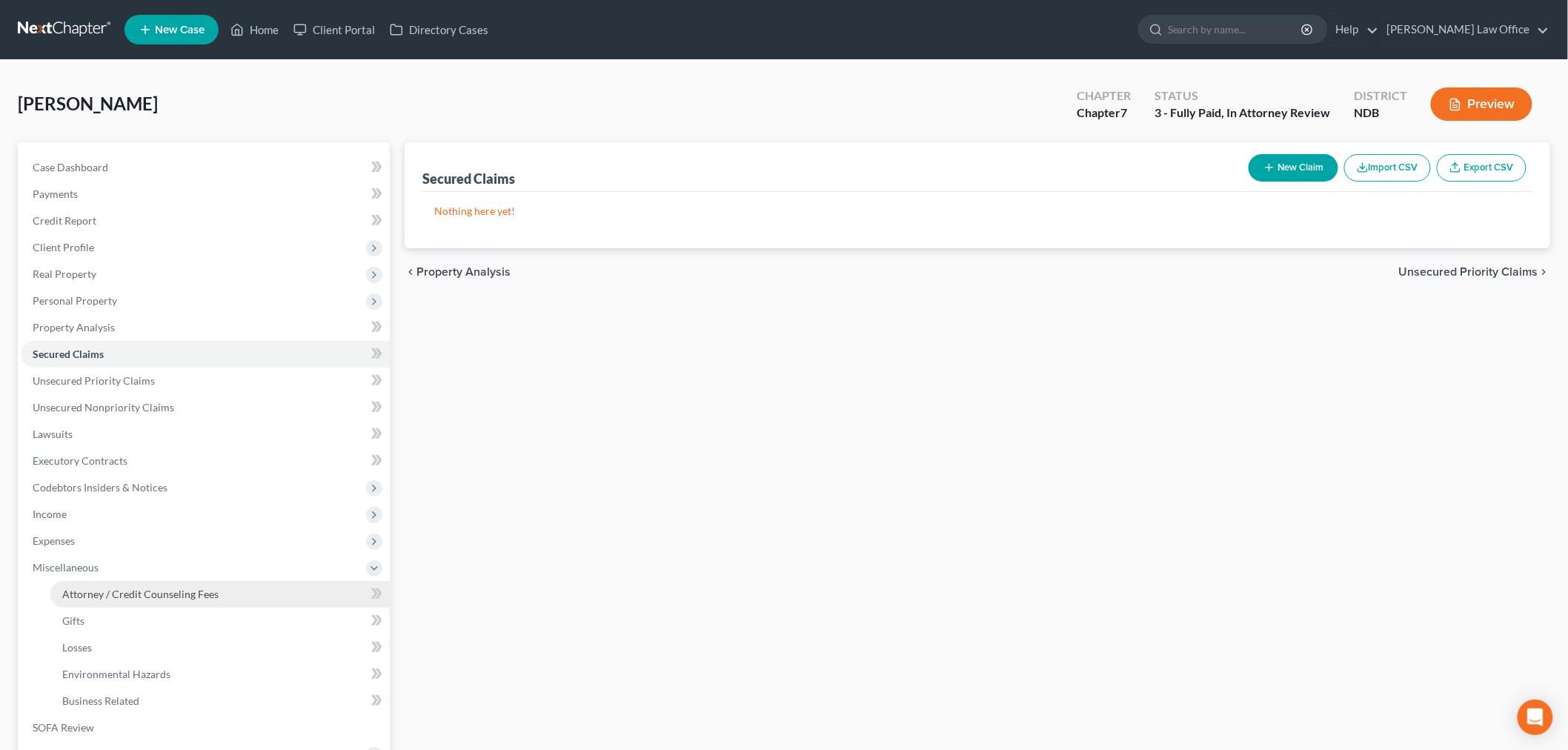
click at [117, 582] on link "Attorney / Credit Counseling Fees" at bounding box center [219, 595] width 339 height 27
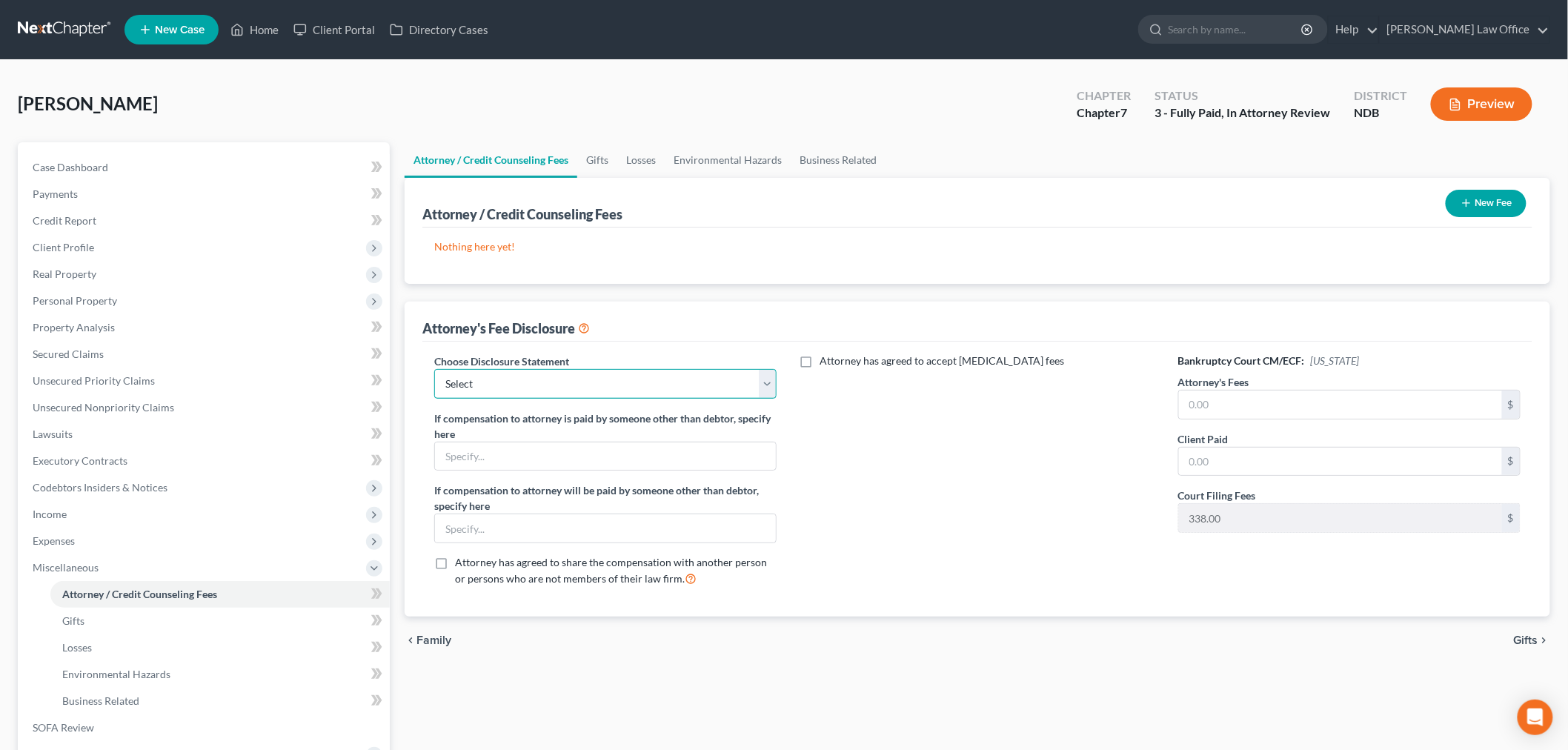
click at [582, 393] on select "Select Chapter 7/Conversion ND Retainer Fee Disclosure MN Retainer Fee Stmt MN …" at bounding box center [605, 384] width 342 height 30
select select "5"
click at [434, 369] on select "Select Chapter 7/Conversion ND Retainer Fee Disclosure MN Retainer Fee Stmt MN …" at bounding box center [605, 384] width 342 height 30
click at [1307, 403] on input "text" at bounding box center [1340, 405] width 323 height 28
type input "1,862"
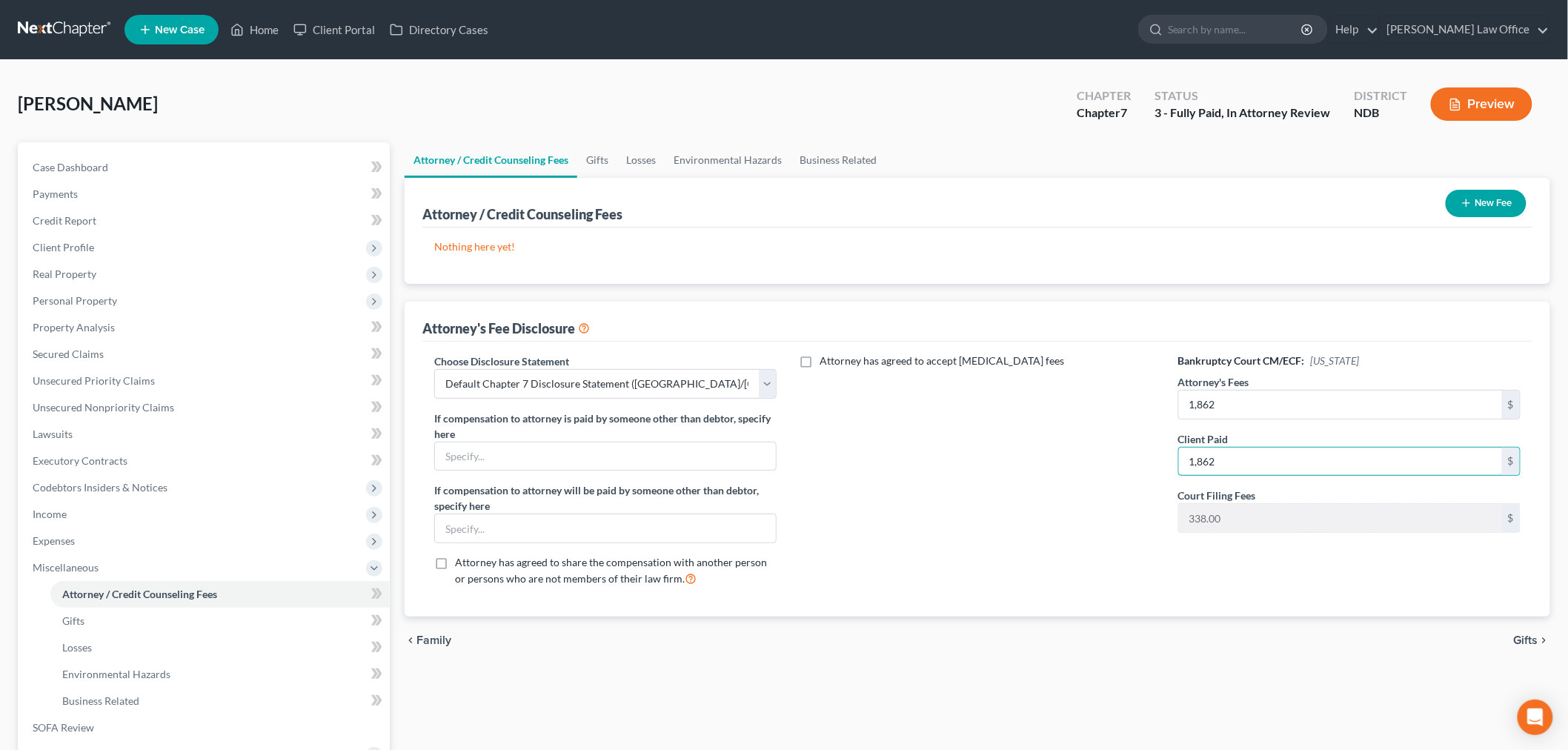
type input "1,862"
click at [1486, 191] on button "New Fee" at bounding box center [1485, 203] width 81 height 27
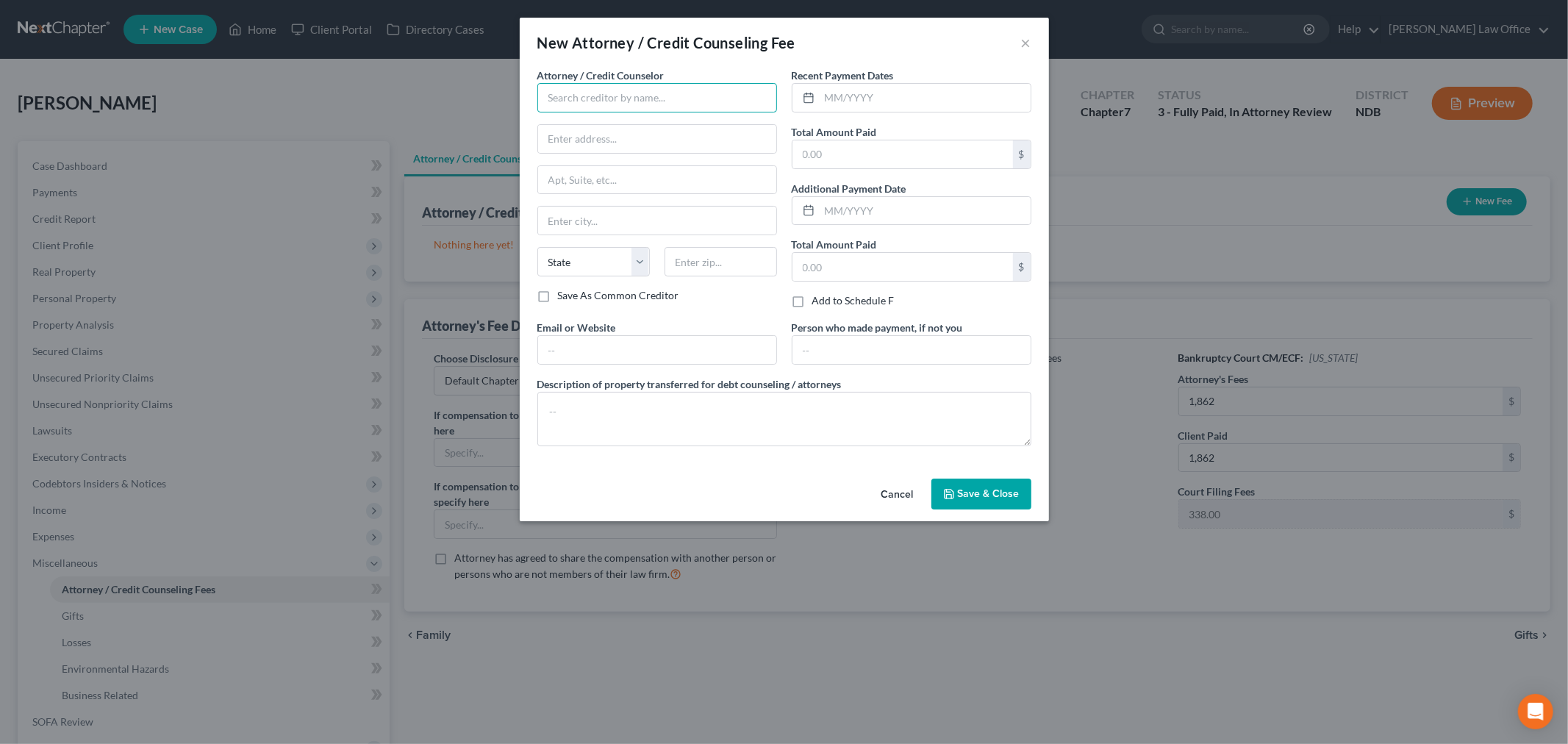
click at [656, 107] on input "text" at bounding box center [657, 98] width 240 height 30
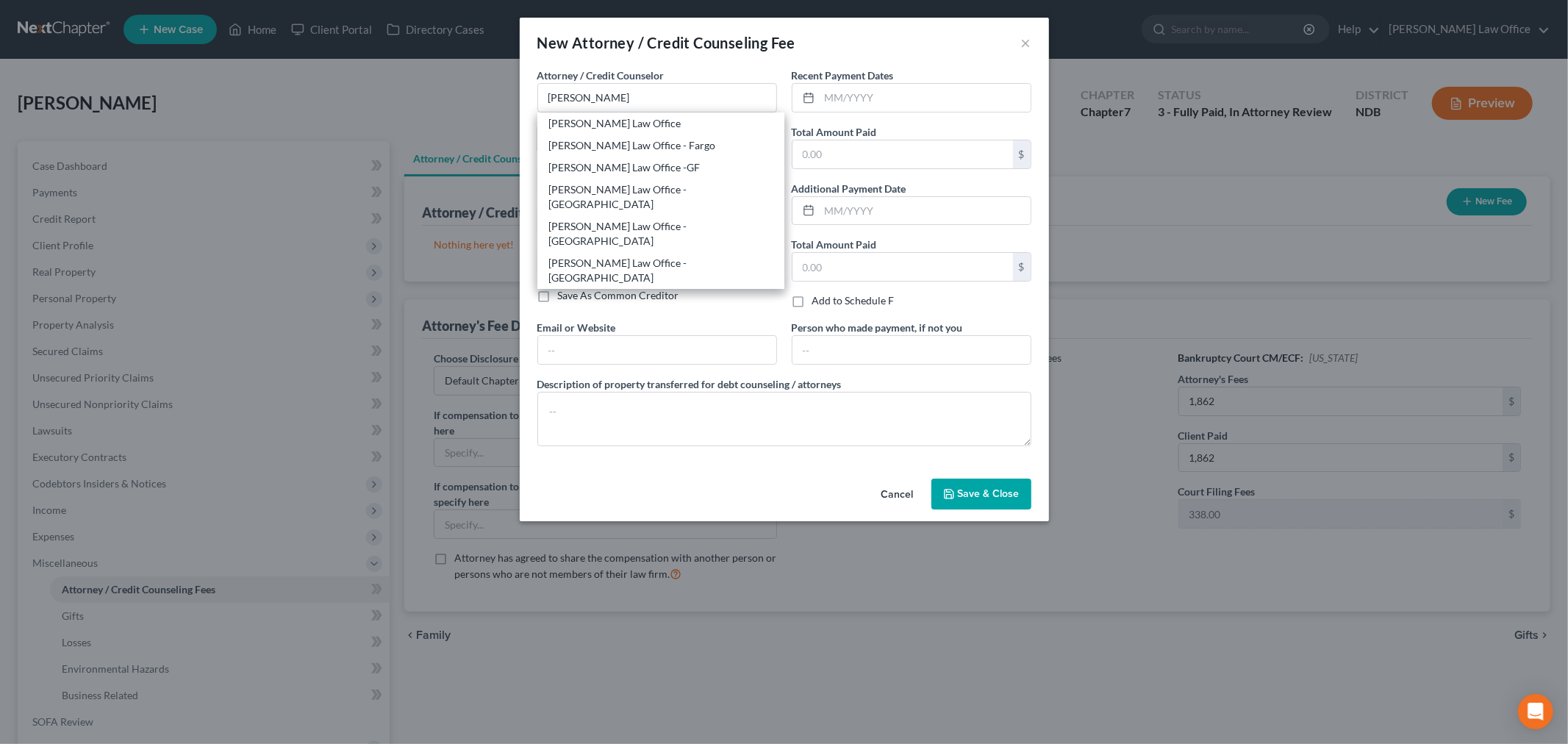
click at [660, 146] on div "Bulie Diaz Law Office - Fargo" at bounding box center [661, 146] width 223 height 15
type input "Bulie Diaz Law Office - Fargo"
type input "3543 45th St. S. Suite 102"
type input "Fargo"
select select "29"
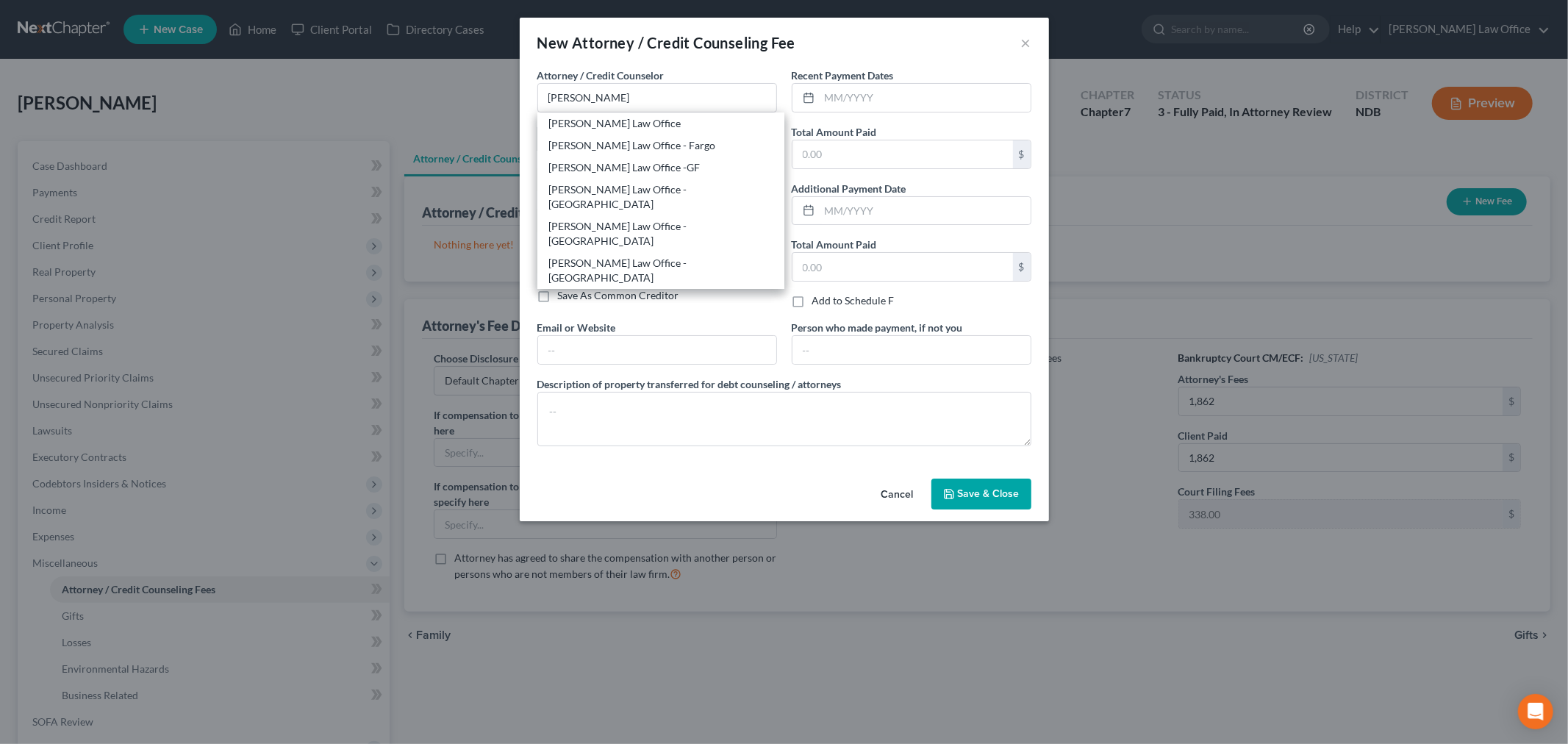
type input "58104"
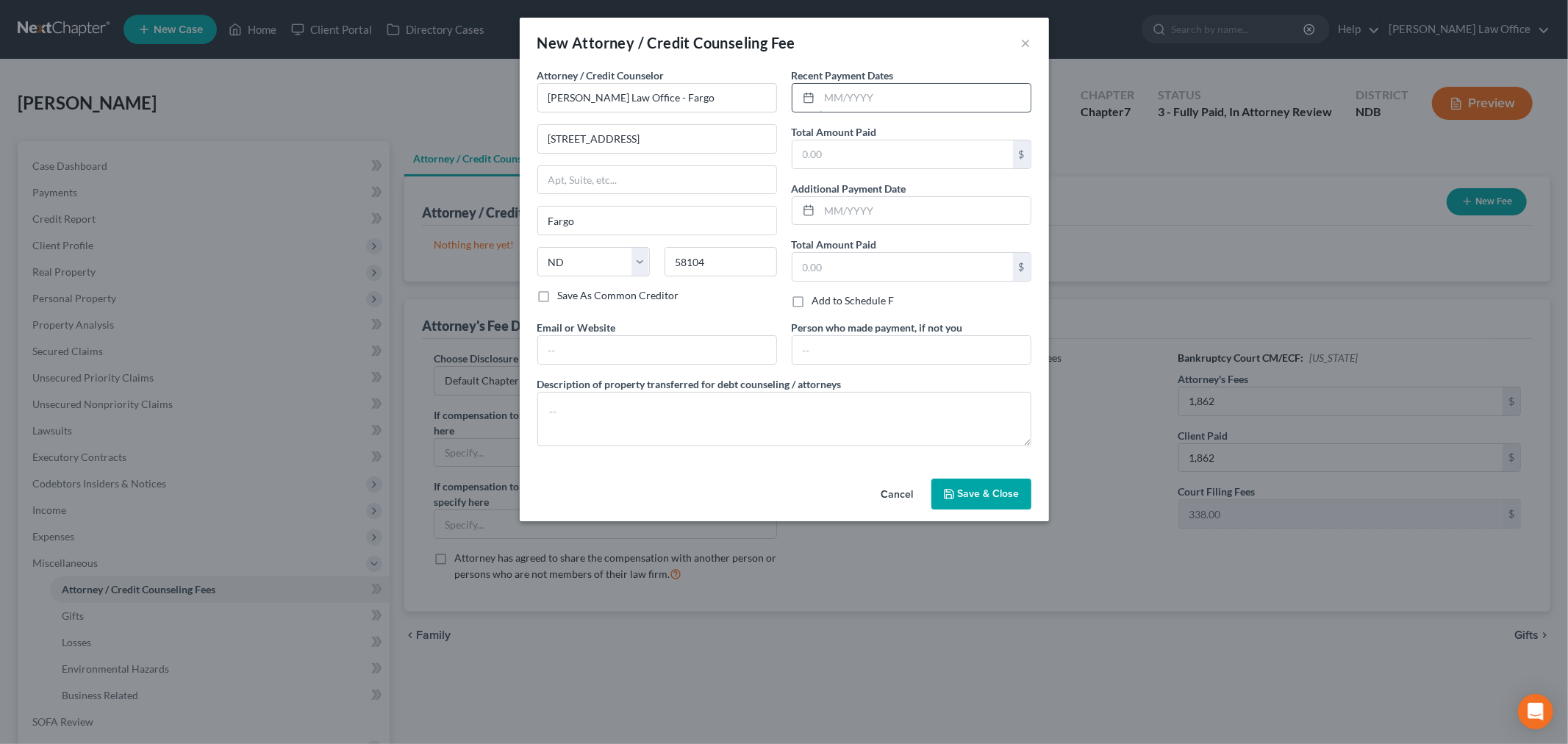
click at [858, 100] on input "text" at bounding box center [925, 98] width 211 height 28
type input "07/15/2025"
type input "2,200"
type input "07/10/15; 06/23/25; 05/28/25; 03/13/25"
click at [755, 449] on div "Attorney / Credit Counselor * Bulie Diaz Law Office - Fargo 3543 45th St. S. Su…" at bounding box center [784, 262] width 509 height 390
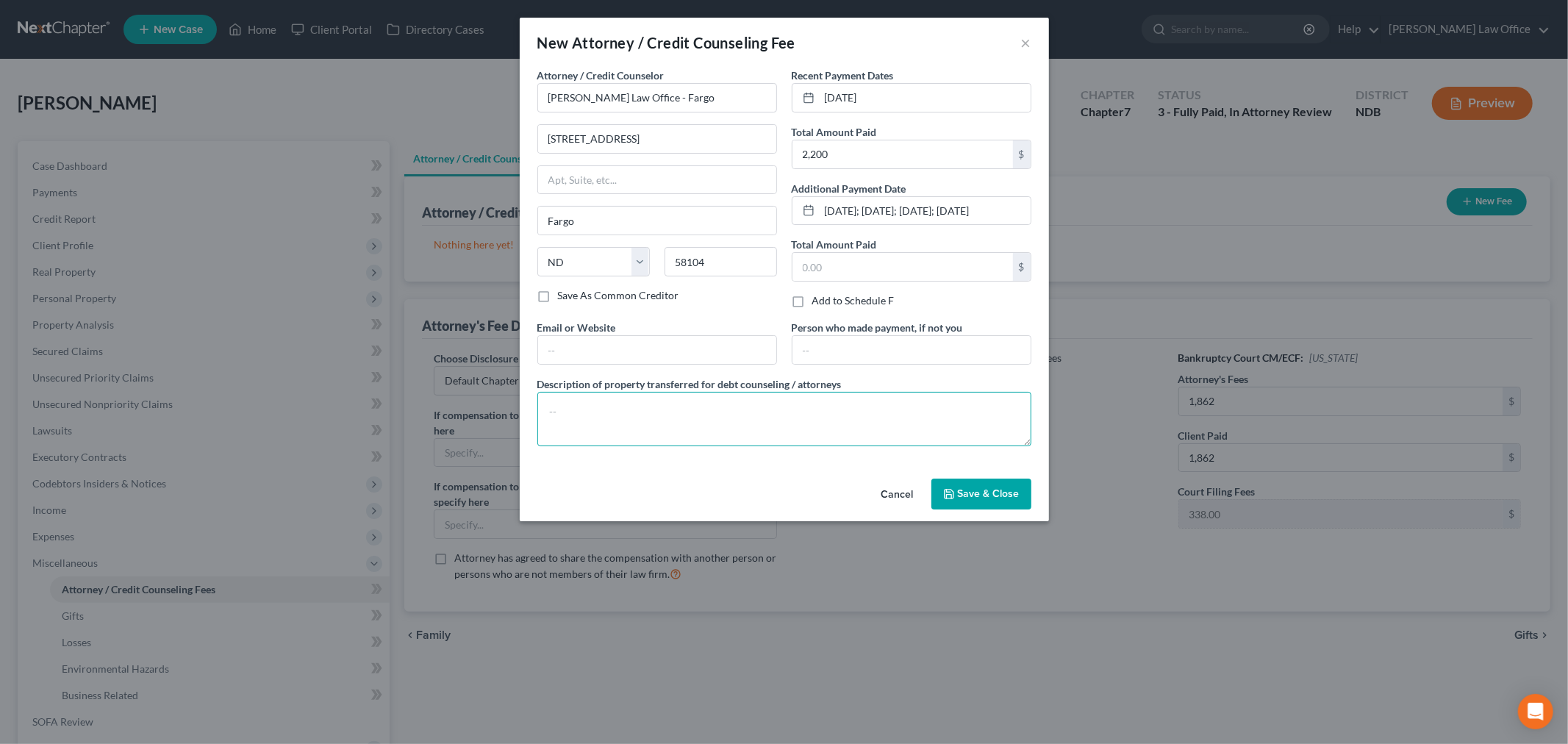
click at [769, 424] on textarea at bounding box center [784, 419] width 494 height 54
type textarea "Bankruptcy attorney and filing fees"
click at [968, 490] on span "Save & Close" at bounding box center [988, 494] width 62 height 13
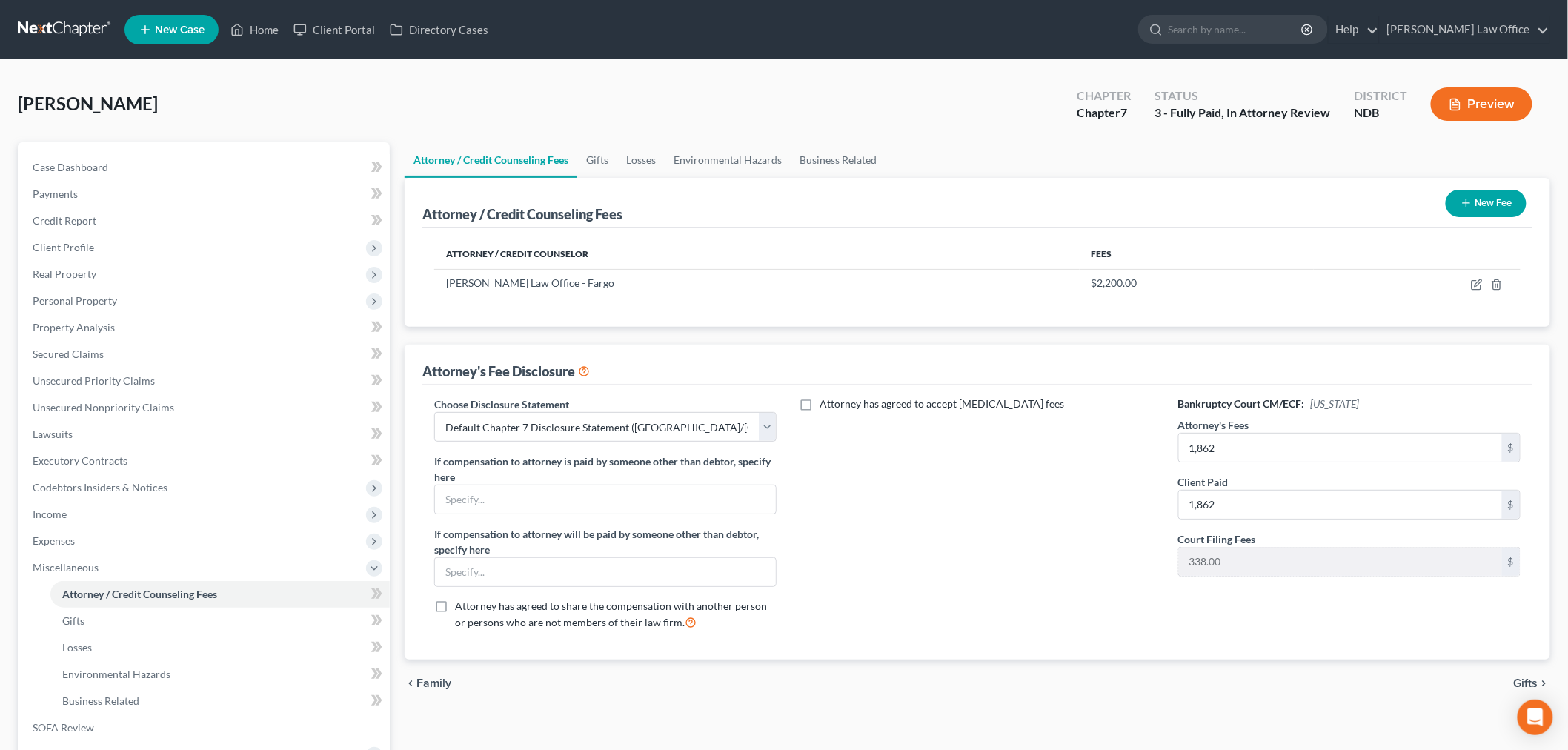
click at [1510, 203] on button "New Fee" at bounding box center [1485, 203] width 81 height 27
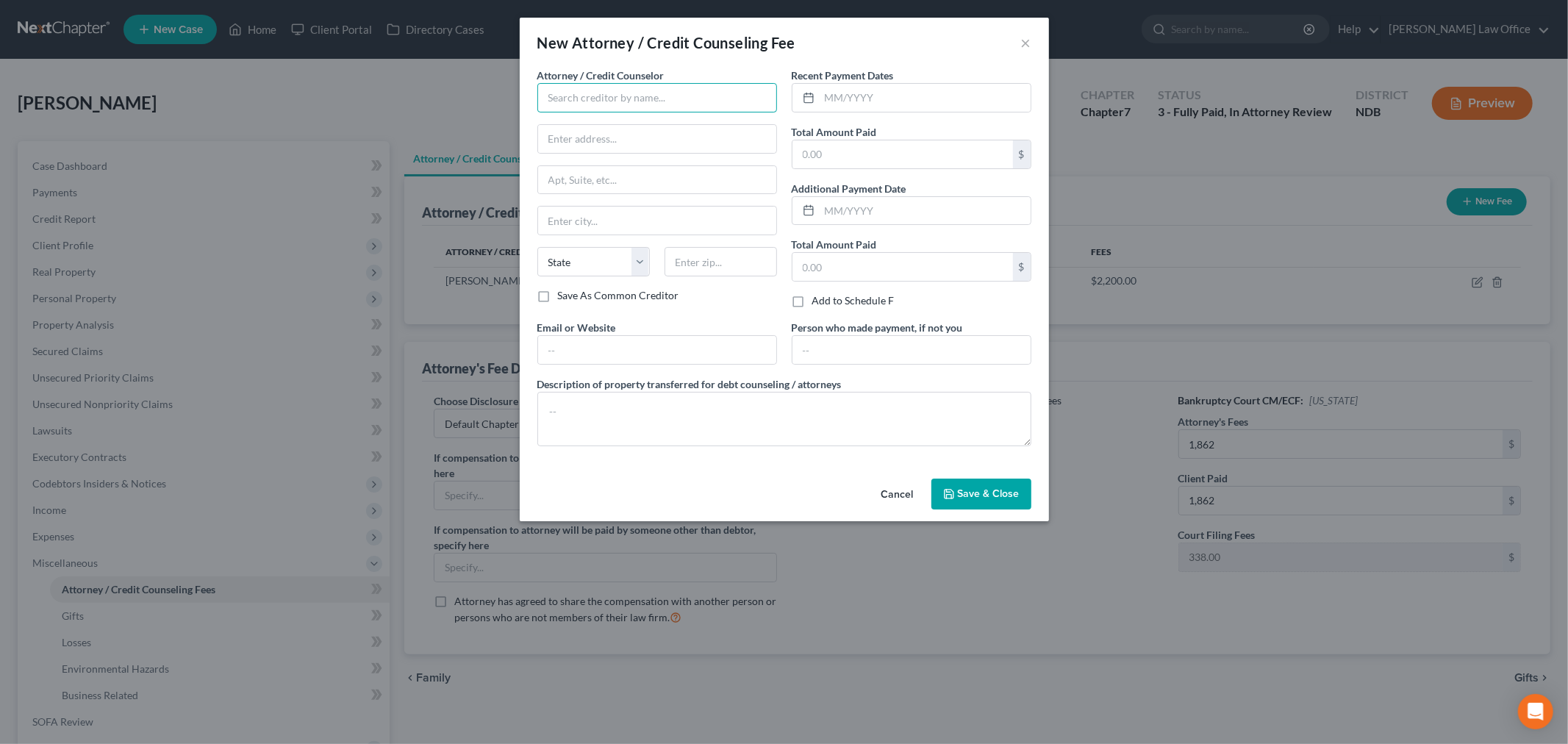
click at [593, 104] on input "text" at bounding box center [657, 98] width 240 height 30
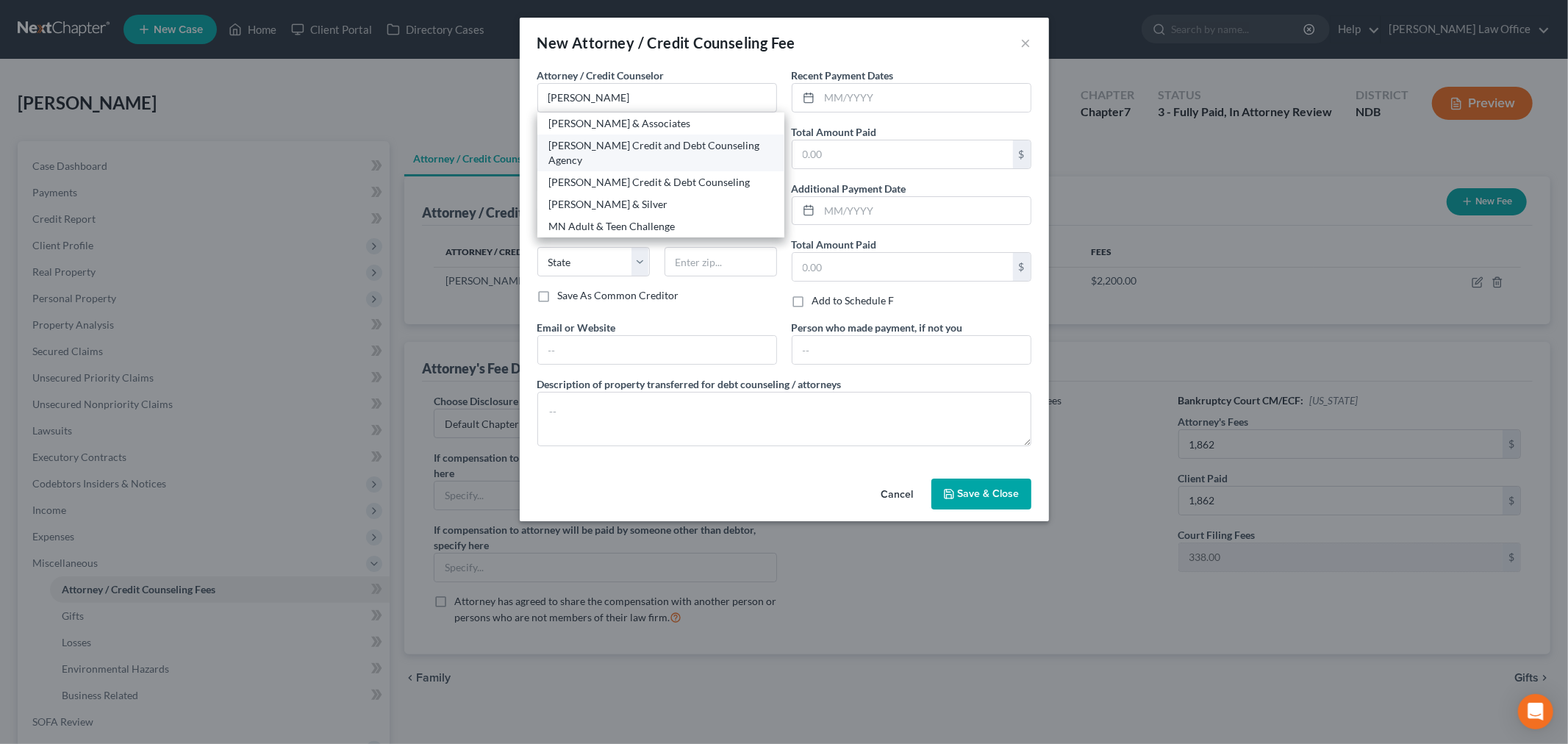
click at [615, 147] on div "Allen Credit and Debt Counseling Agency" at bounding box center [661, 153] width 223 height 30
type input "Allen Credit and Debt Counseling Agency"
type input "800 Dakota Avenue N"
type input "Huron"
select select "43"
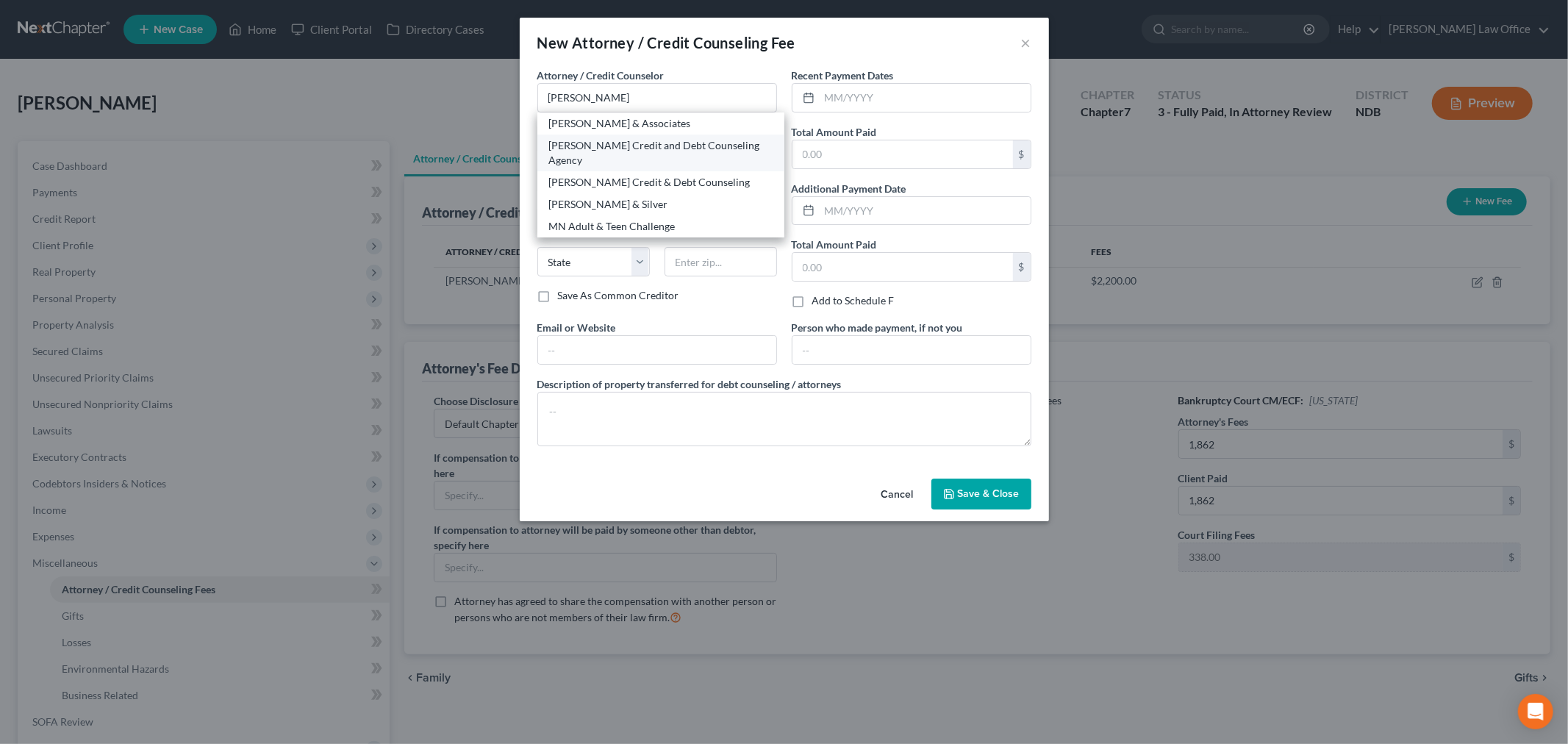
type input "57350"
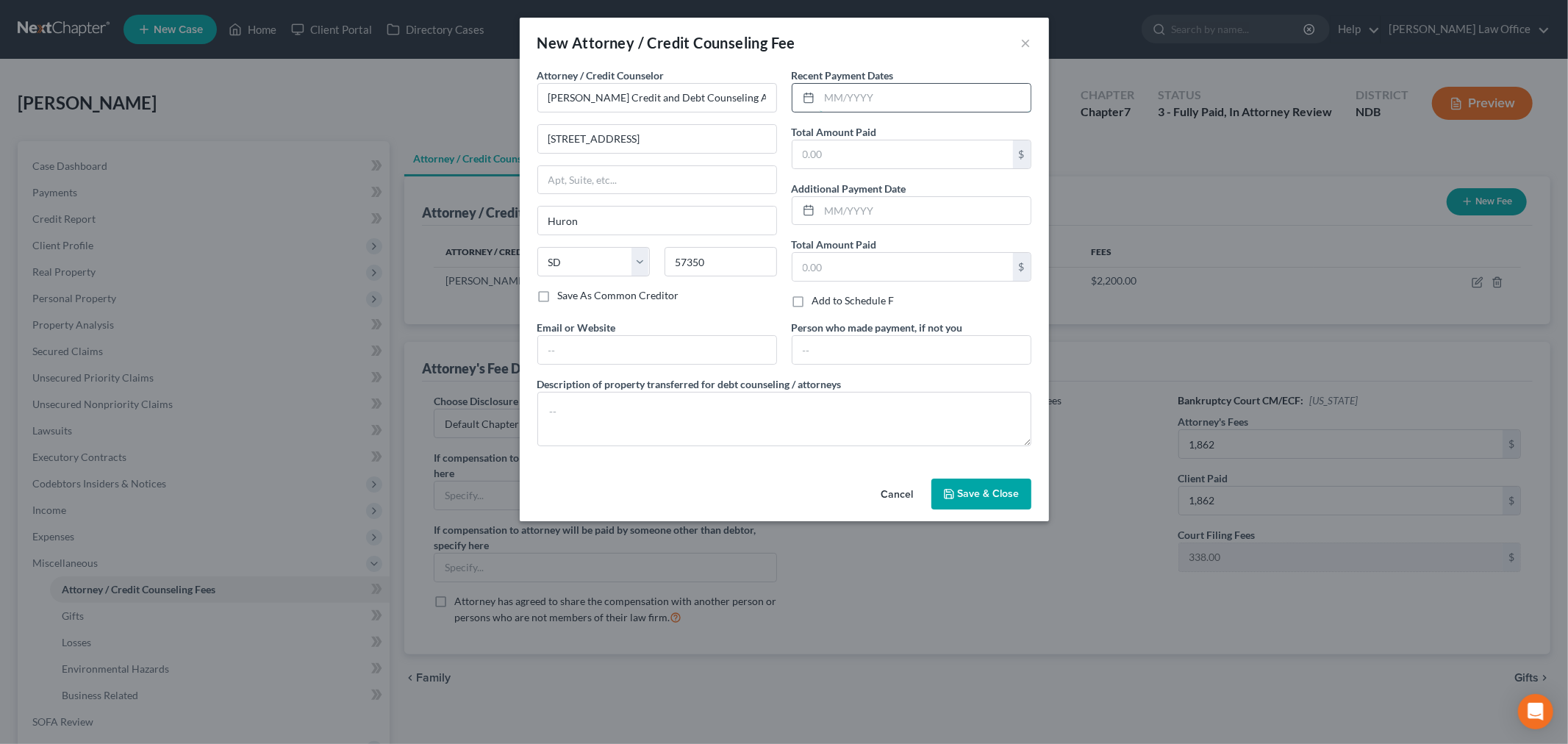
drag, startPoint x: 917, startPoint y: 101, endPoint x: 900, endPoint y: 107, distance: 18.0
click at [916, 101] on input "text" at bounding box center [925, 98] width 211 height 28
click at [928, 104] on input "text" at bounding box center [925, 98] width 211 height 28
type input "08/17/2025"
type input "25"
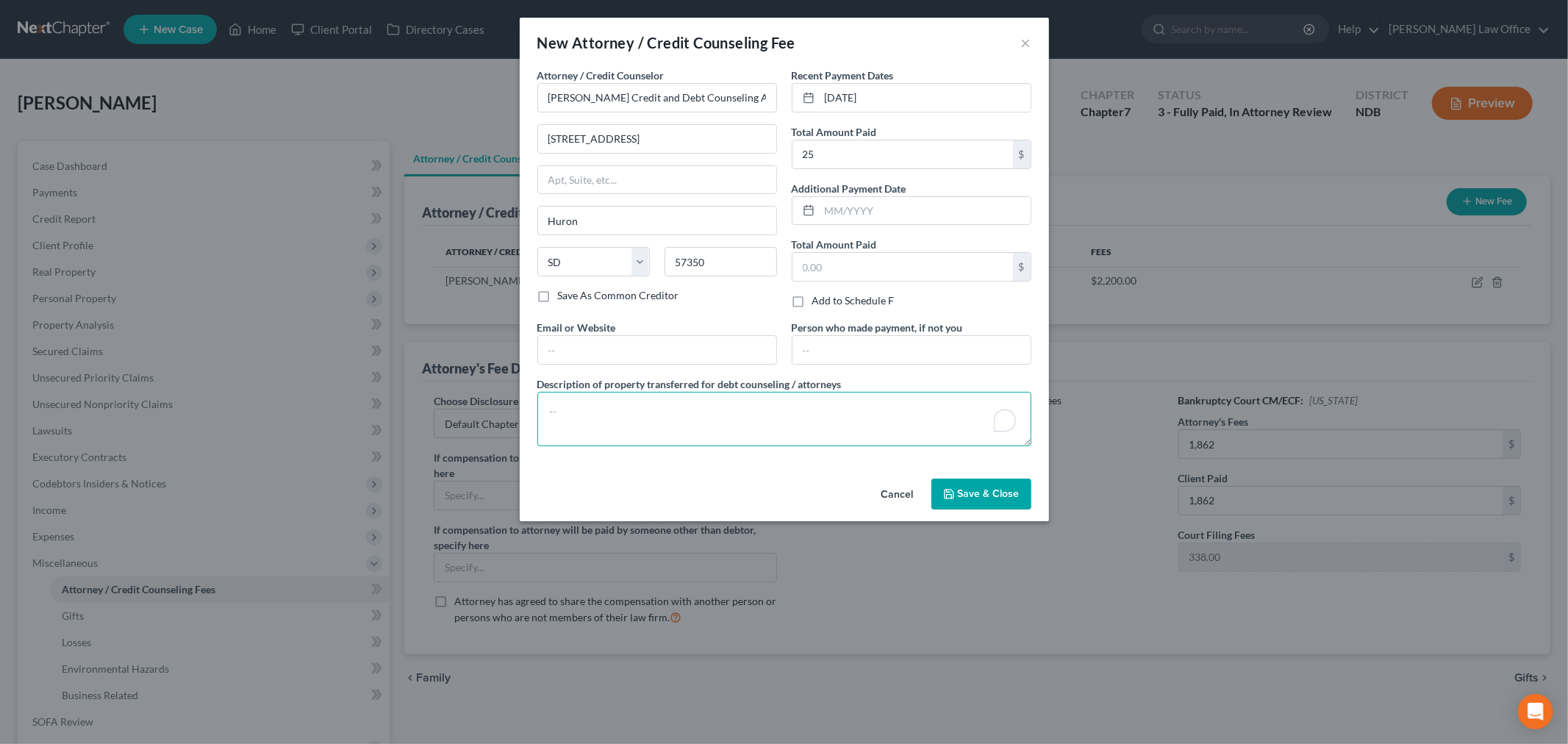
click at [620, 402] on textarea "To enrich screen reader interactions, please activate Accessibility in Grammarl…" at bounding box center [784, 419] width 494 height 54
type textarea "Pre-Bankruptcy Credit Counseling"
click at [955, 489] on icon "button" at bounding box center [949, 494] width 12 height 12
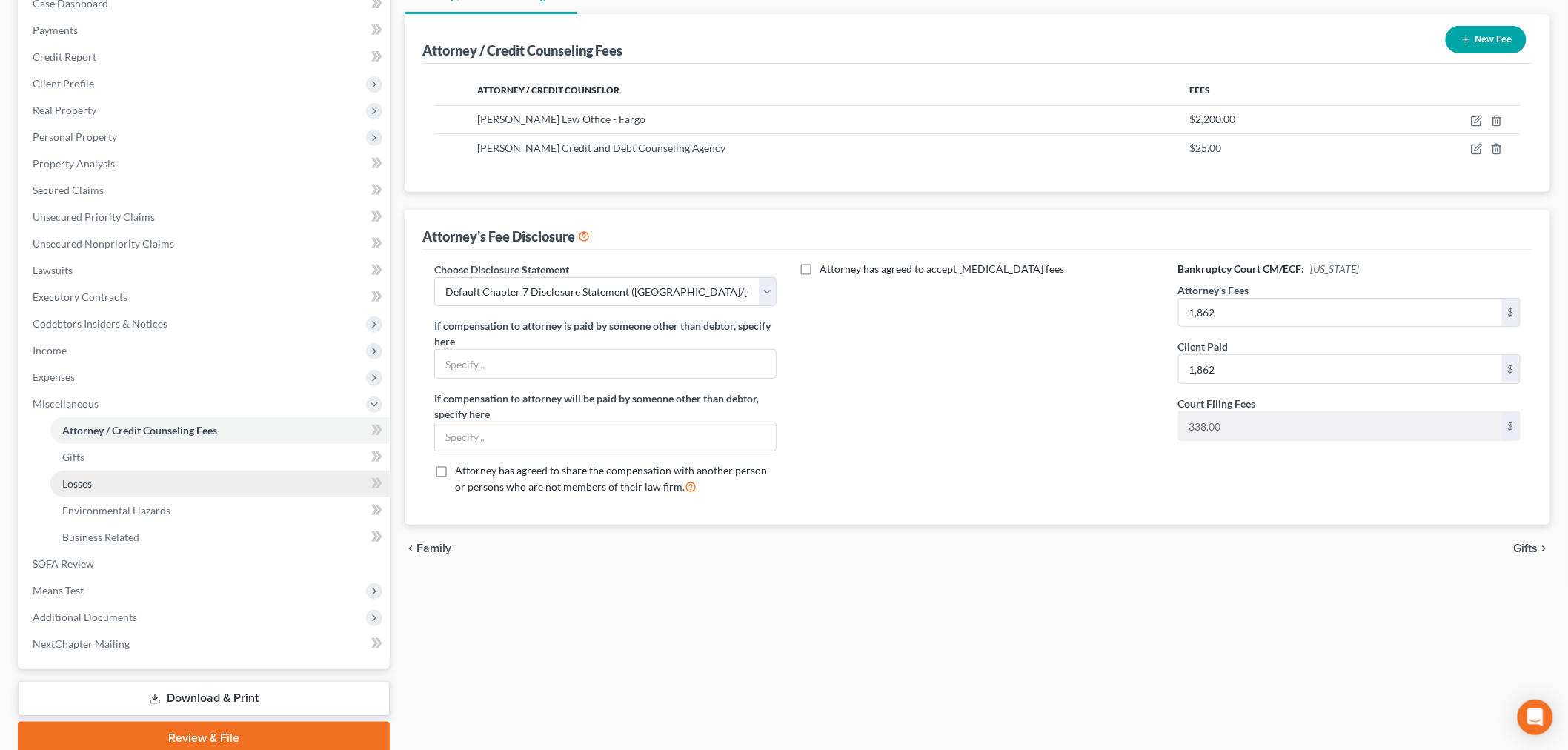
scroll to position [165, 0]
click at [381, 425] on icon at bounding box center [377, 430] width 11 height 19
click at [378, 450] on icon at bounding box center [379, 455] width 7 height 10
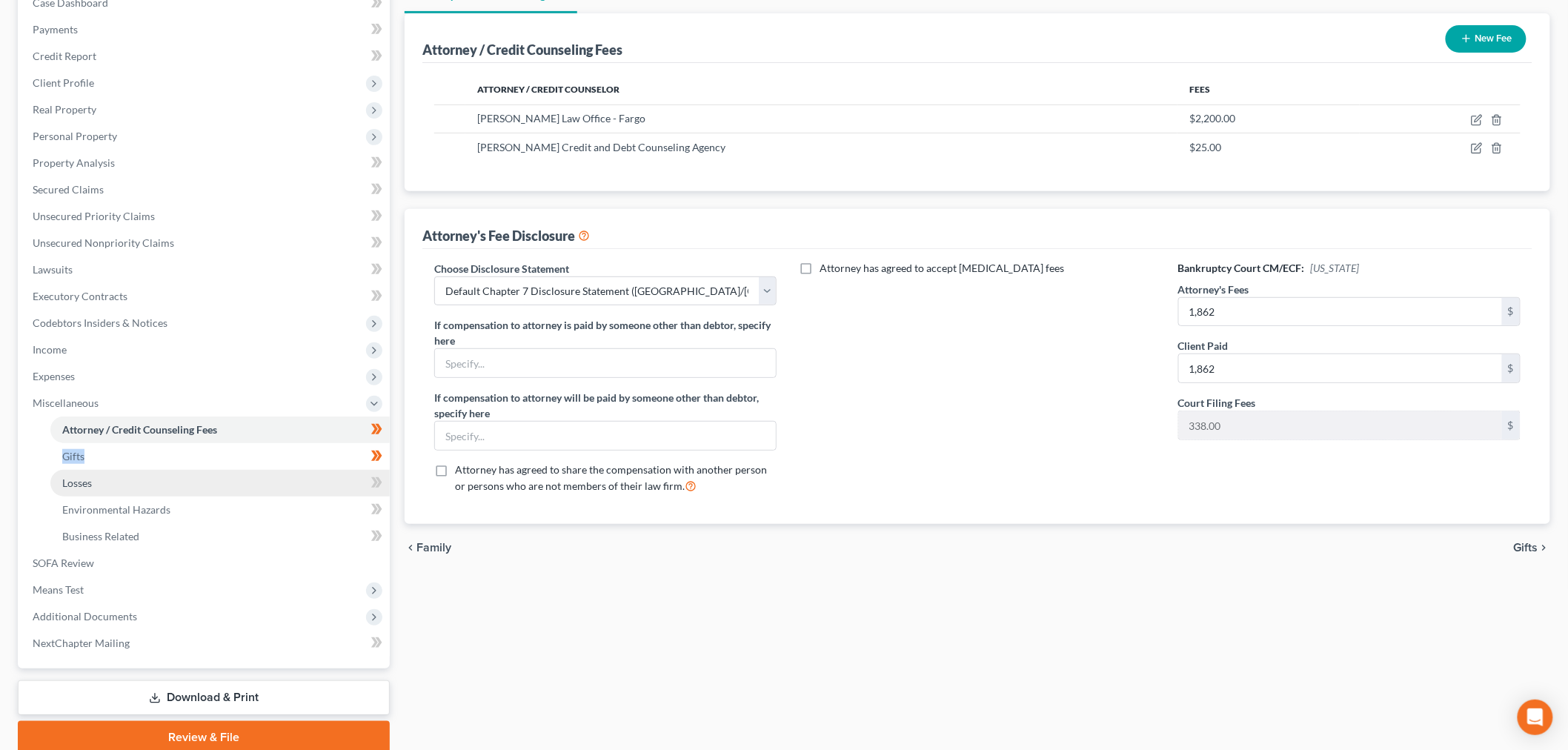
click at [240, 486] on link "Losses" at bounding box center [219, 483] width 339 height 27
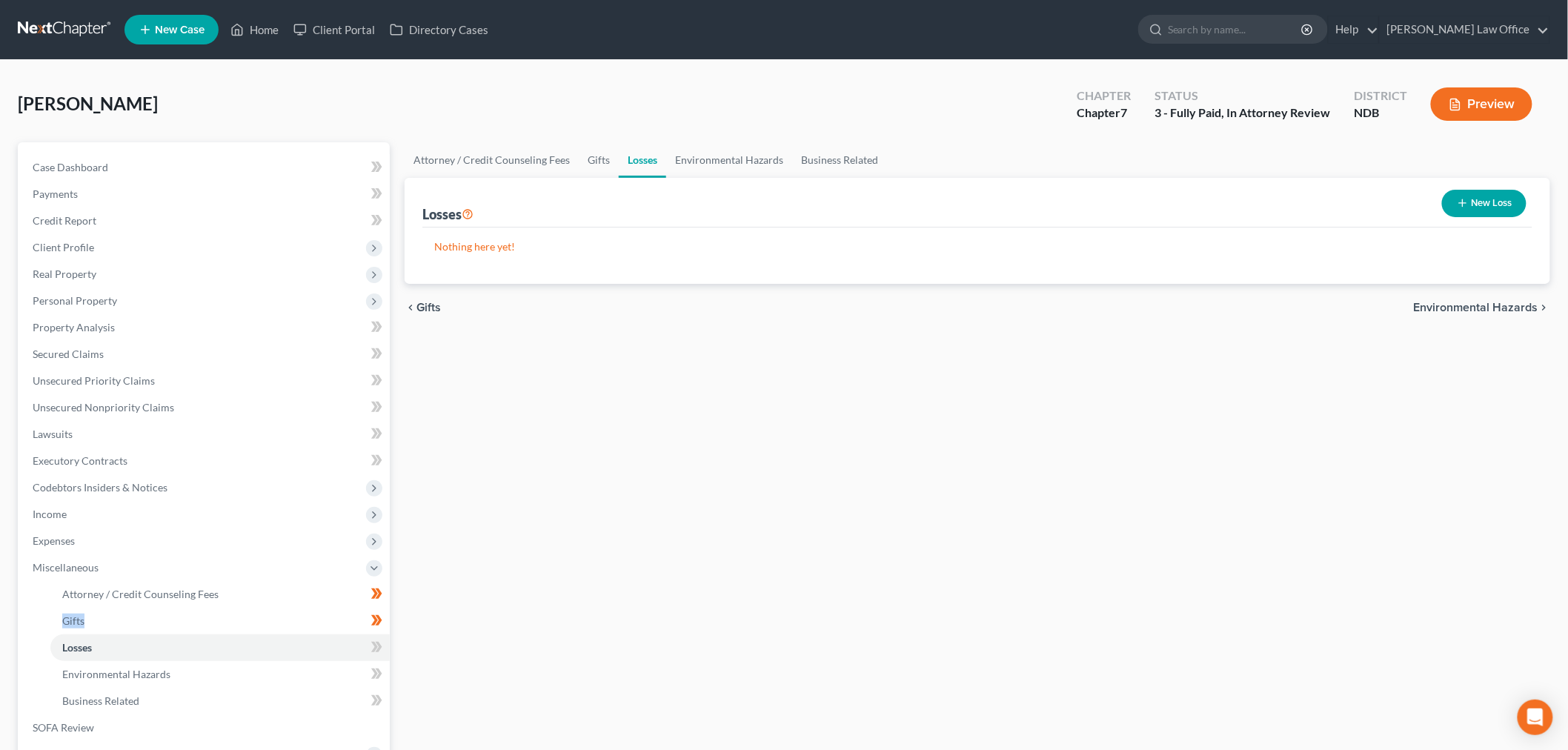
click at [1464, 194] on button "New Loss" at bounding box center [1483, 203] width 85 height 27
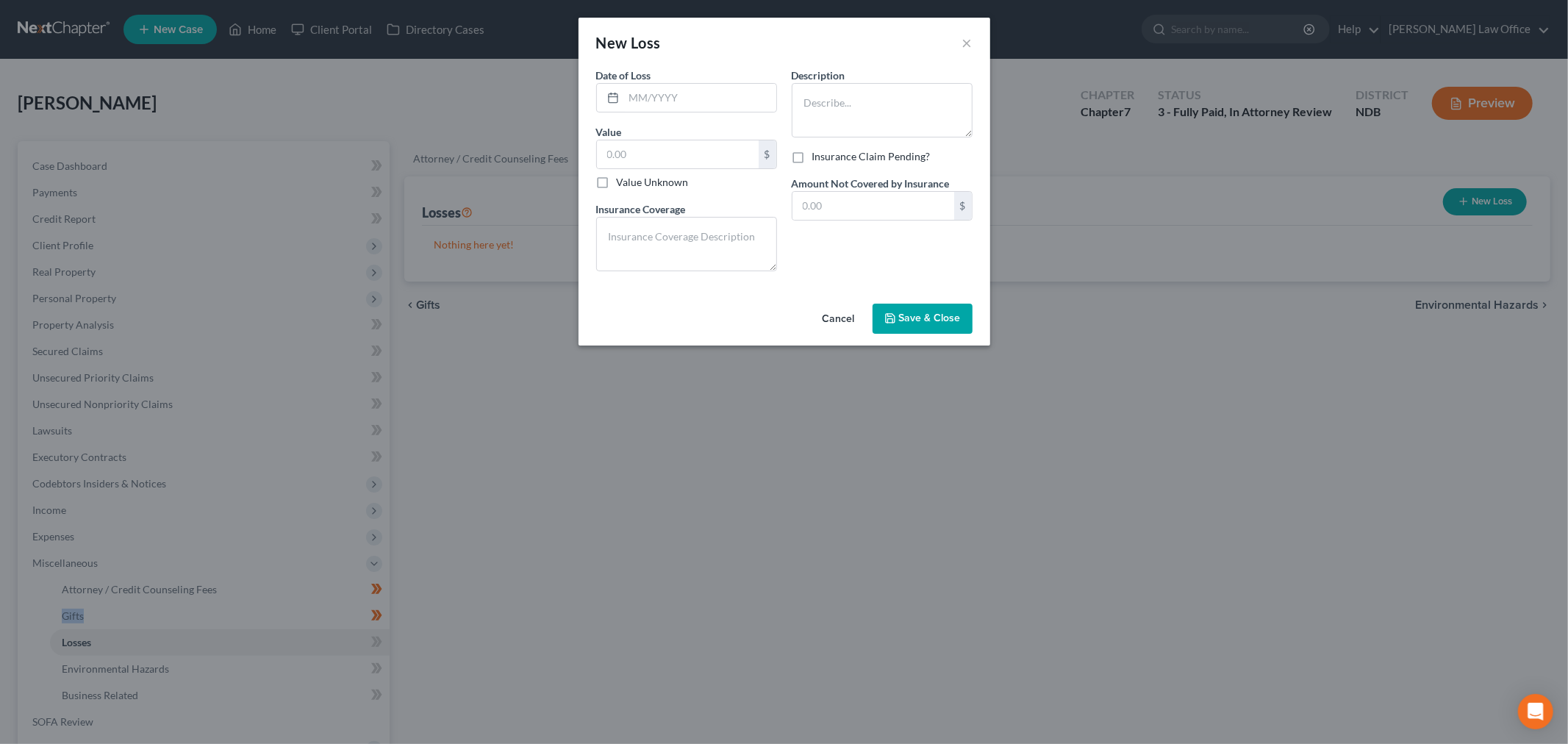
click at [831, 313] on button "Cancel" at bounding box center [839, 320] width 56 height 30
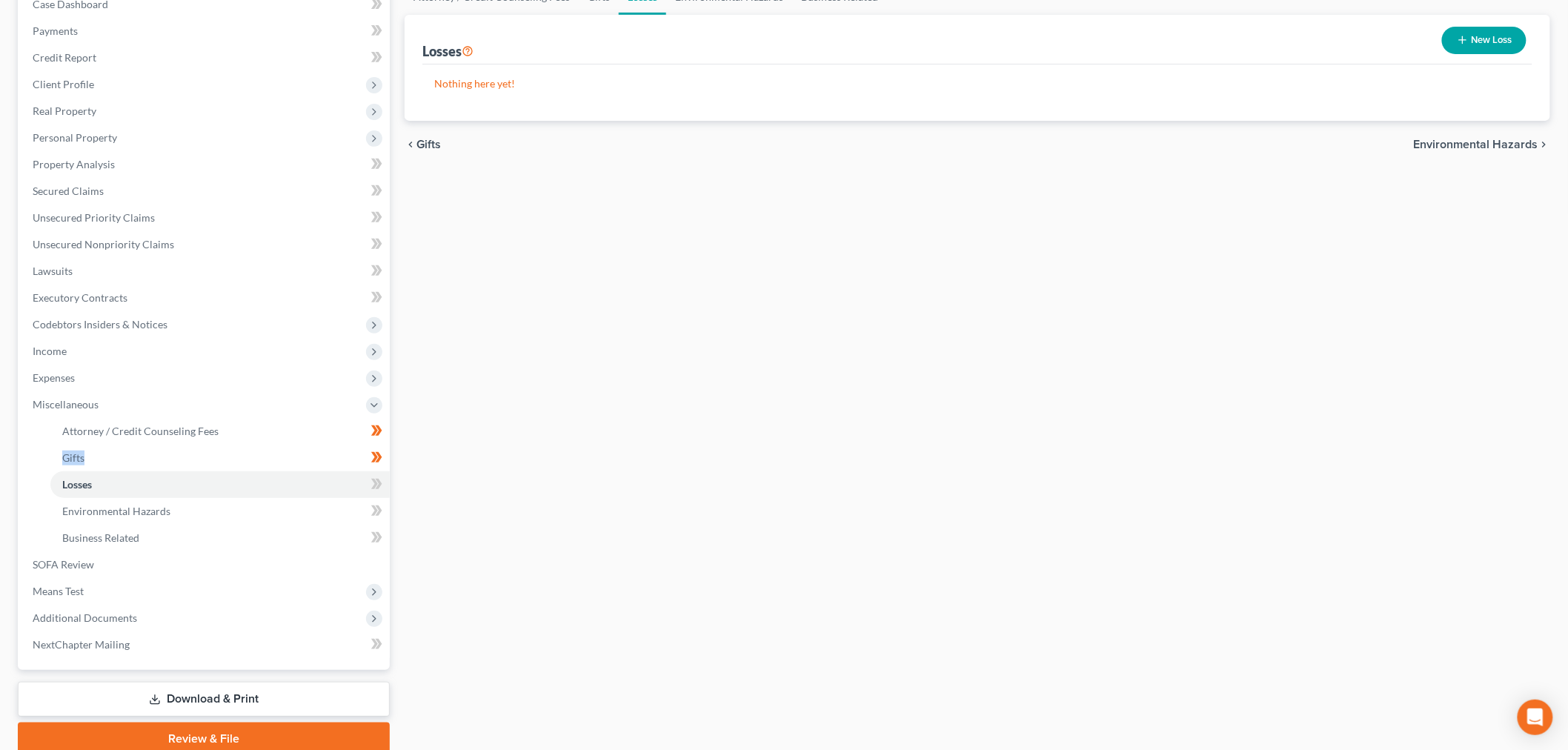
scroll to position [165, 0]
click at [370, 480] on span at bounding box center [377, 485] width 26 height 22
click at [380, 484] on icon at bounding box center [377, 483] width 11 height 19
click at [381, 507] on icon at bounding box center [377, 510] width 11 height 19
click at [379, 513] on icon at bounding box center [377, 510] width 11 height 19
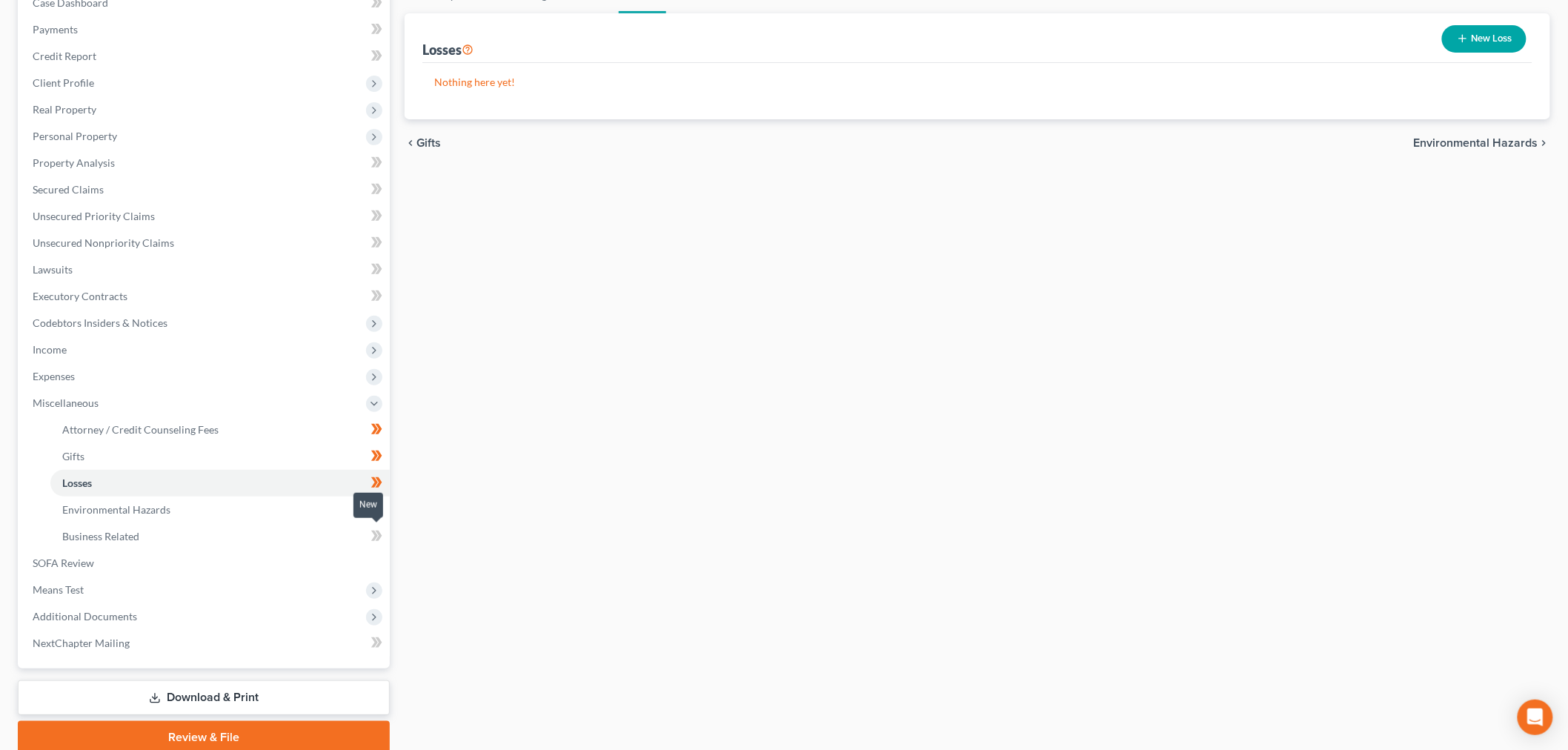
click at [380, 534] on icon at bounding box center [379, 535] width 7 height 10
click at [148, 131] on span "Personal Property" at bounding box center [205, 136] width 369 height 27
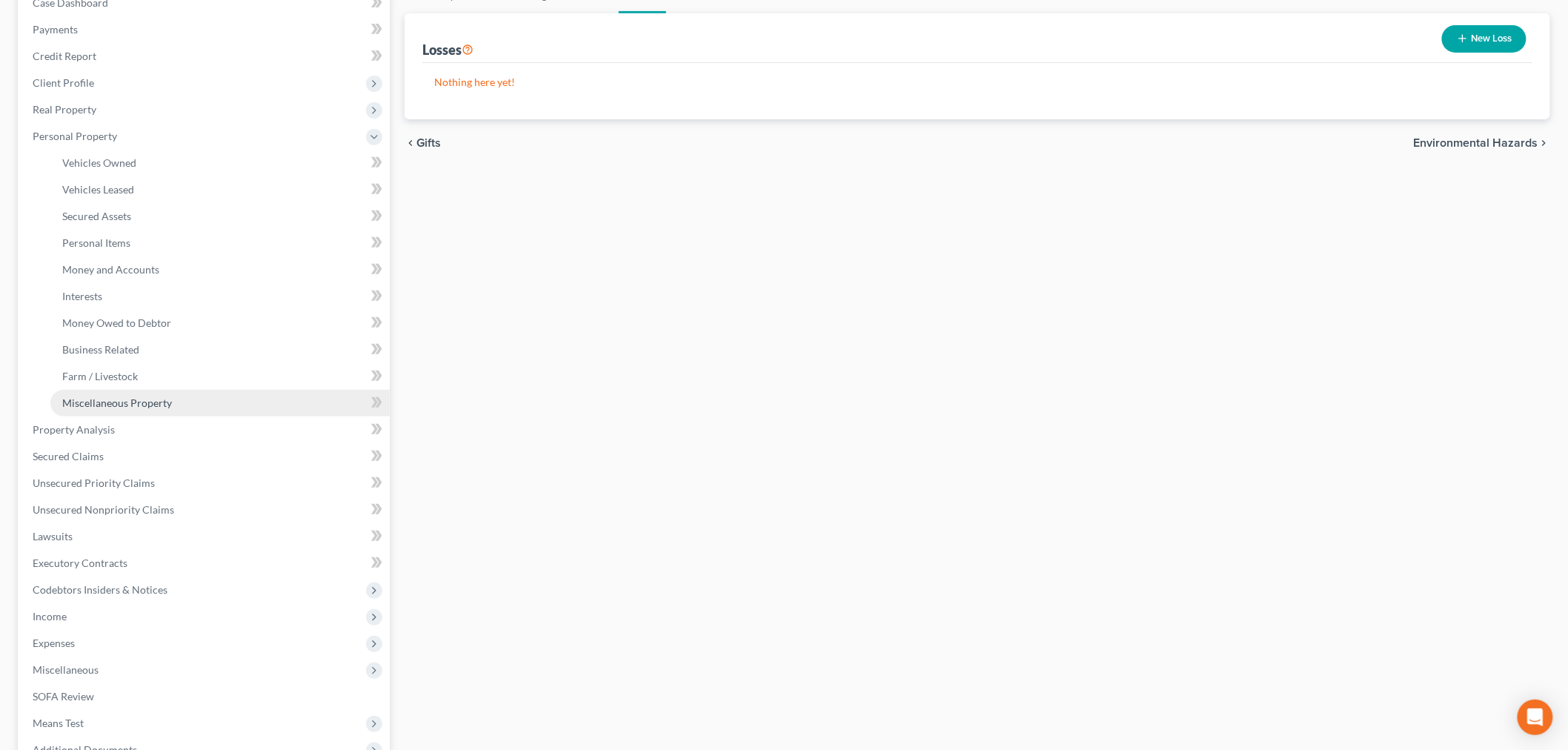
click at [120, 393] on link "Miscellaneous Property" at bounding box center [219, 403] width 339 height 27
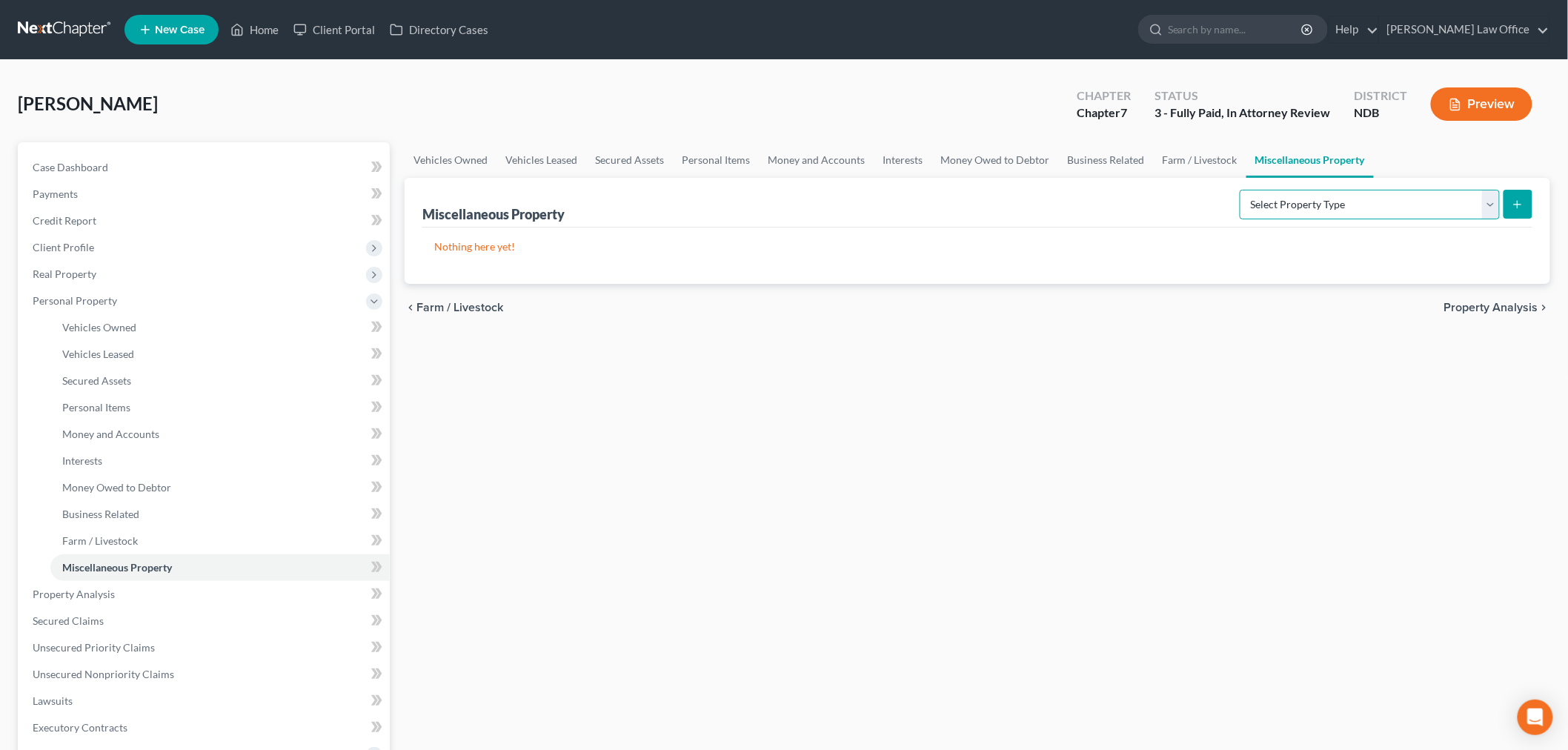
click at [1302, 206] on select "Select Property Type Assigned for Creditor Benefit Within 1 Year (SOFA: 12) Hol…" at bounding box center [1370, 205] width 260 height 30
select select "transferred"
click at [1240, 190] on select "Select Property Type Assigned for Creditor Benefit Within 1 Year (SOFA: 12) Hol…" at bounding box center [1370, 205] width 260 height 30
click at [1515, 194] on button "submit" at bounding box center [1518, 204] width 29 height 29
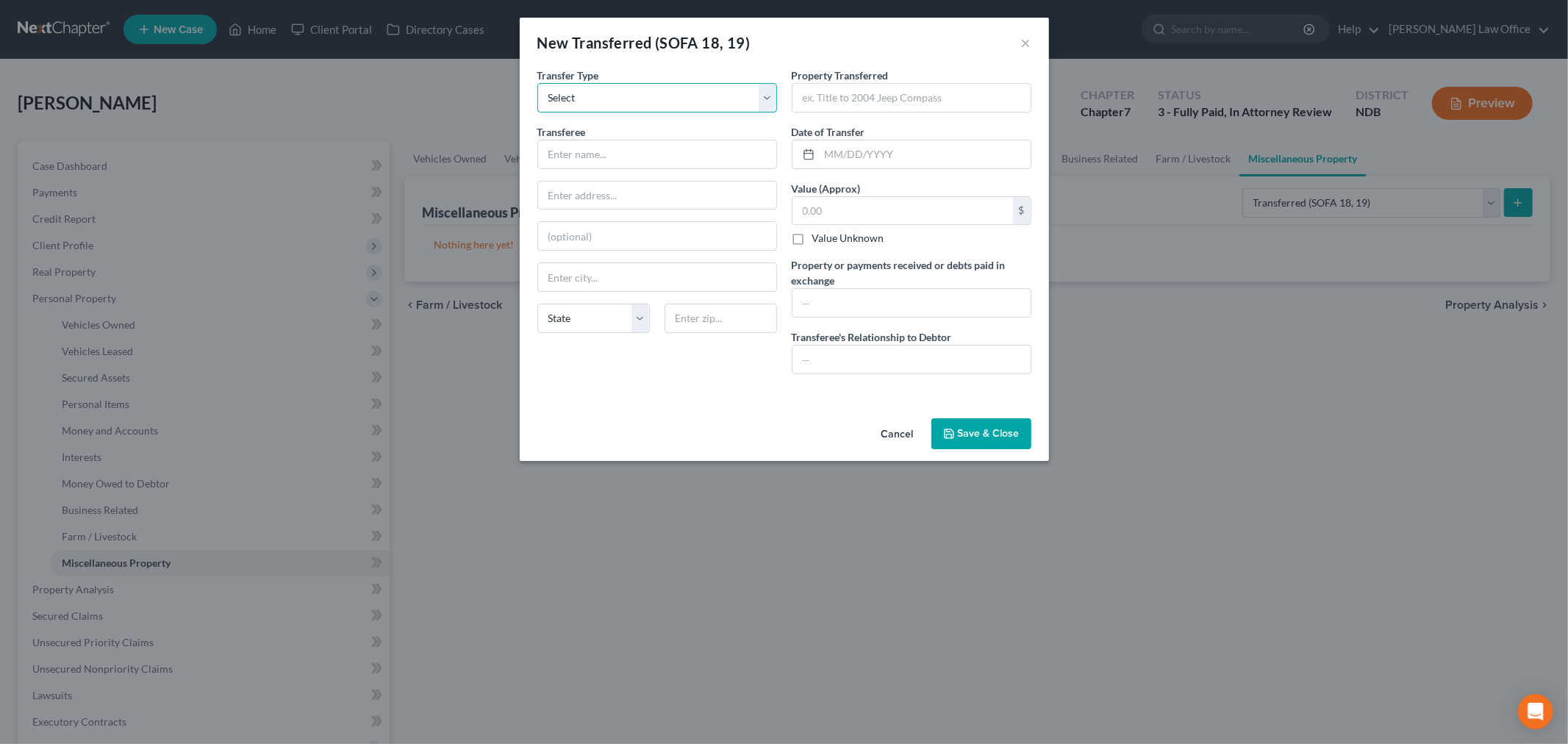
click at [717, 93] on select "Select Ordinary (within 2 years) Within 10 Years" at bounding box center [657, 98] width 240 height 30
click at [537, 83] on select "Select Ordinary (within 2 years) Within 10 Years" at bounding box center [657, 98] width 240 height 30
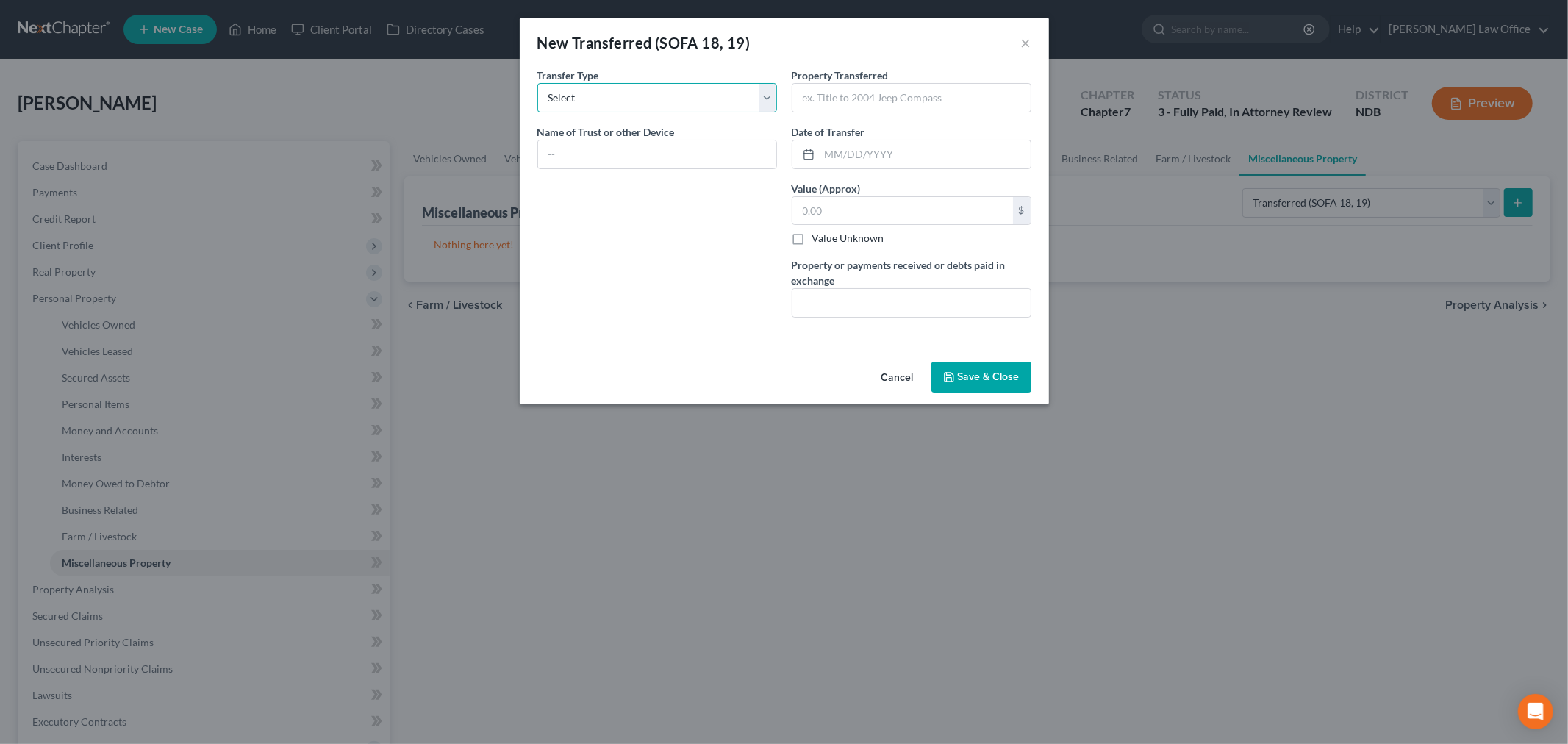
click at [685, 97] on select "Select Ordinary (within 2 years) Within 10 Years" at bounding box center [657, 98] width 240 height 30
select select "Ordinary (within 2 years)"
click at [537, 83] on select "Select Ordinary (within 2 years) Within 10 Years" at bounding box center [657, 98] width 240 height 30
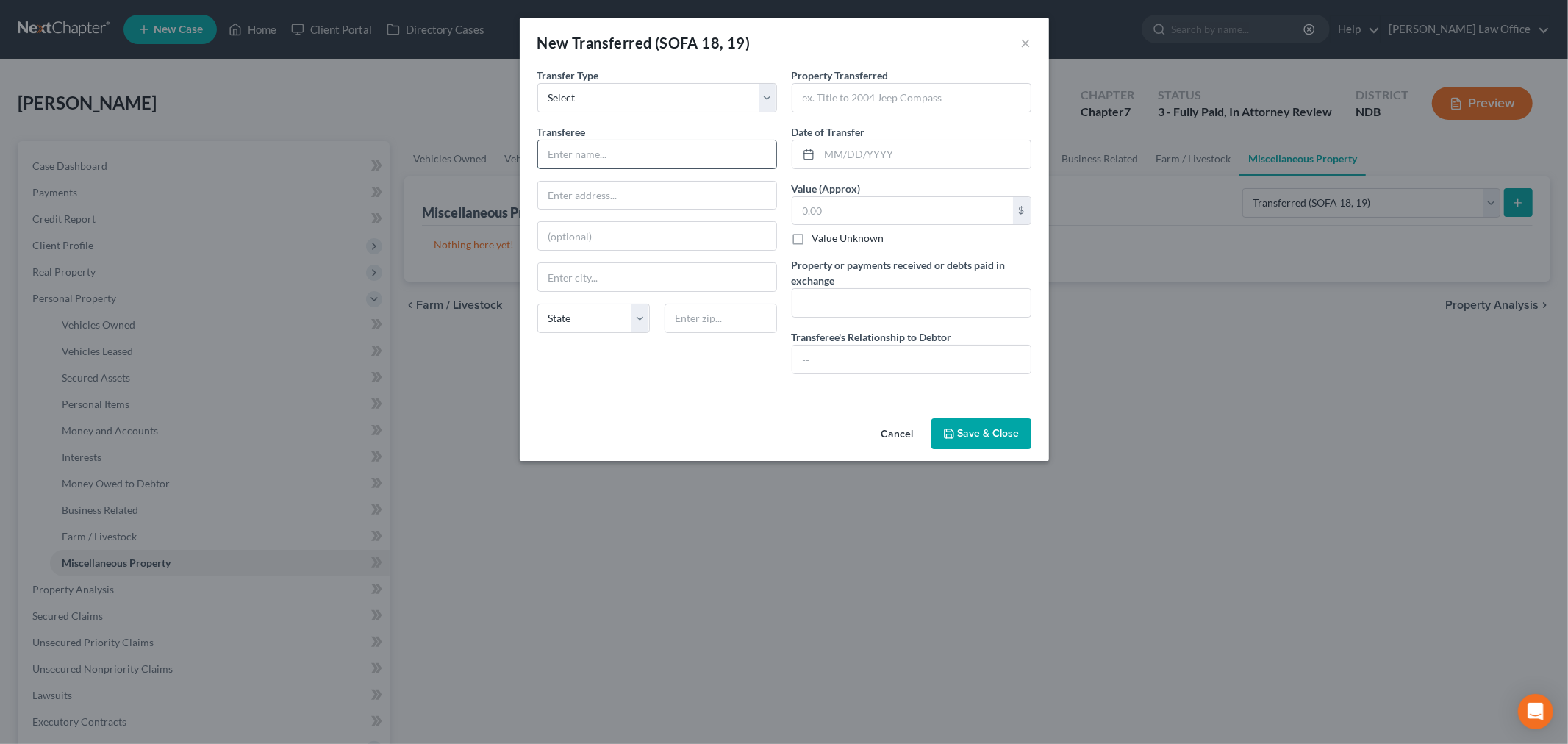
drag, startPoint x: 647, startPoint y: 157, endPoint x: 665, endPoint y: 158, distance: 18.0
click at [647, 157] on input "text" at bounding box center [657, 154] width 238 height 28
type input "Katherine A. Newman"
click at [885, 298] on input "text" at bounding box center [912, 303] width 238 height 28
click at [888, 352] on input "text" at bounding box center [912, 359] width 238 height 28
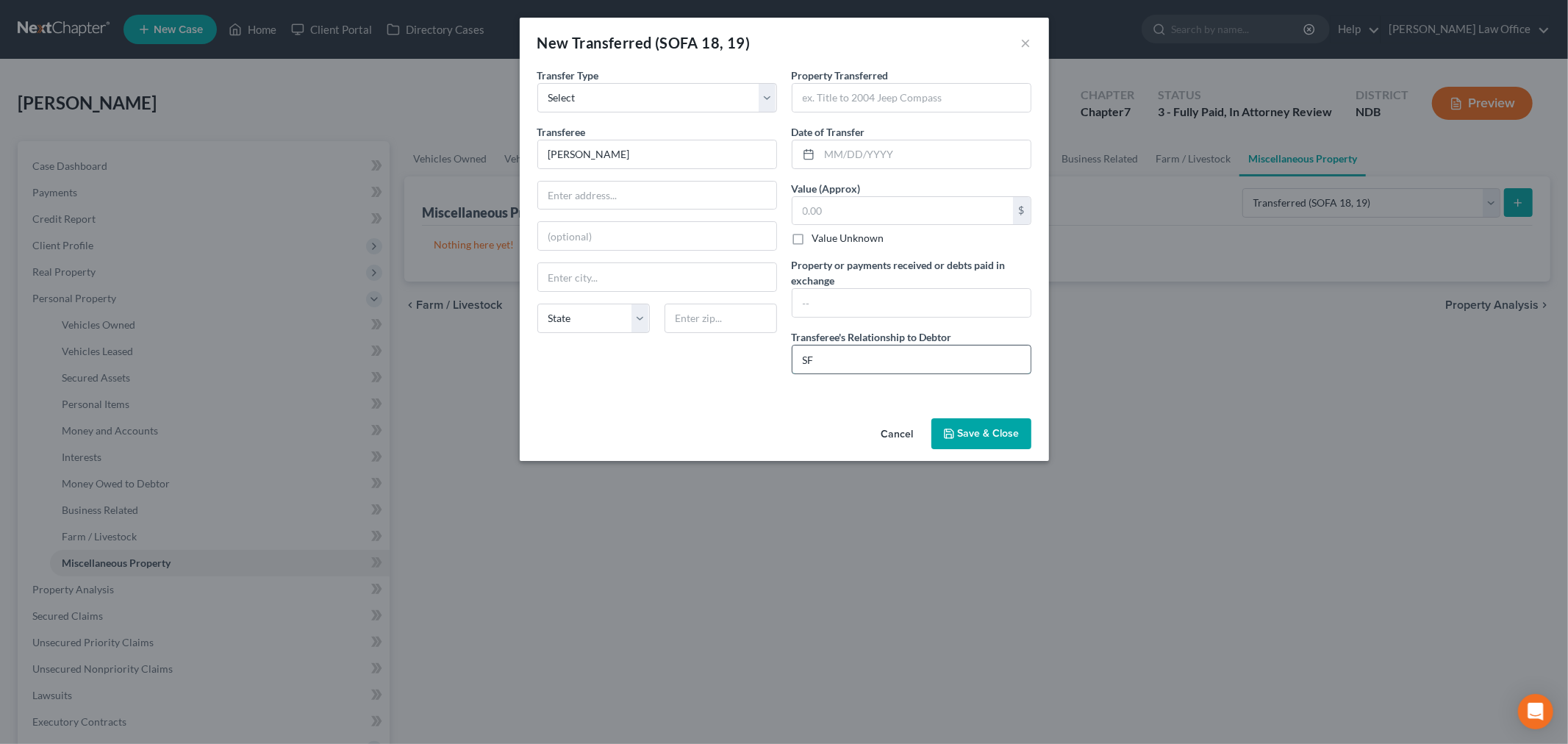
type input "S"
type input "Former Significant Other/Common Law Spouse"
click at [905, 162] on input "text" at bounding box center [925, 154] width 211 height 28
type input "01/2023"
click at [960, 90] on input "text" at bounding box center [912, 98] width 238 height 28
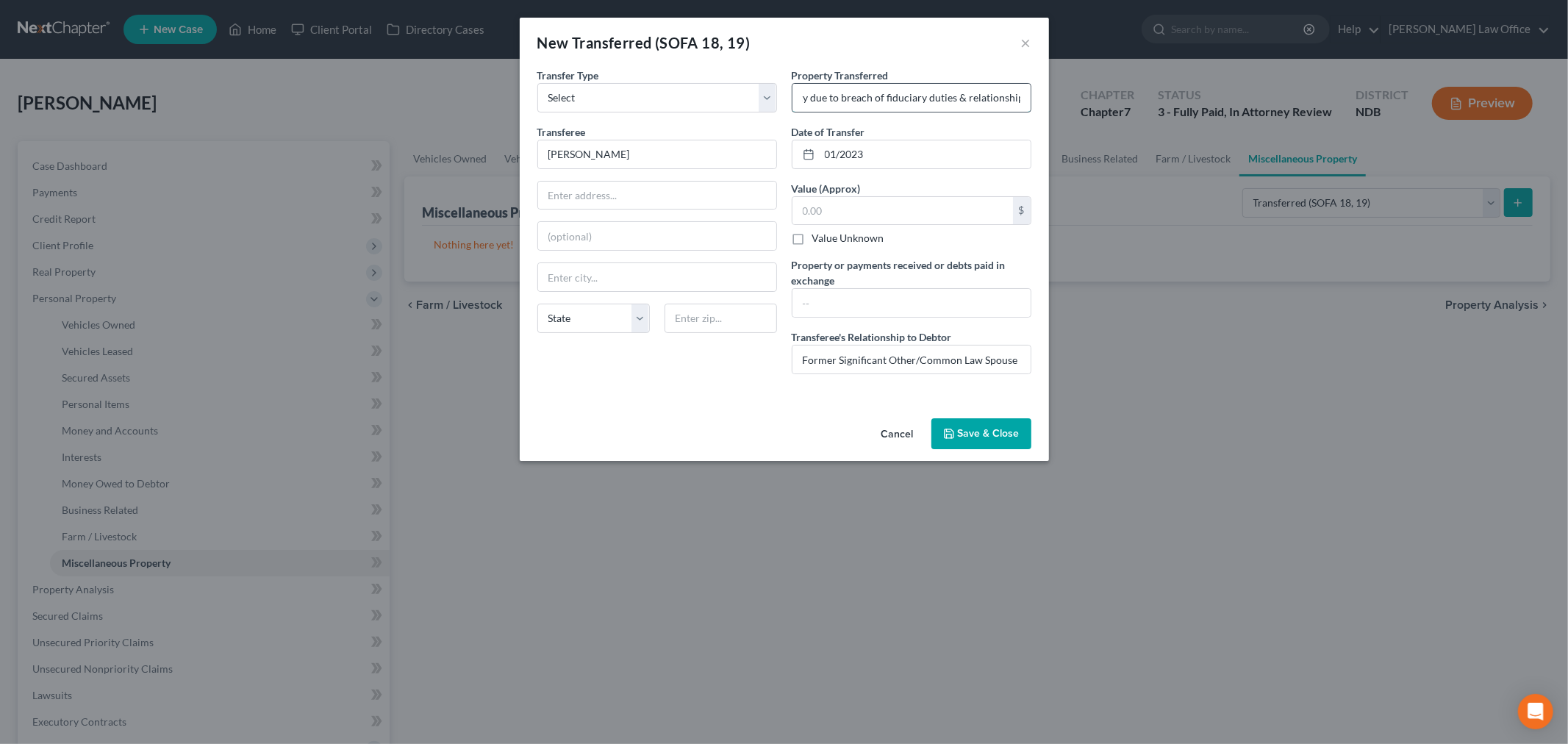
scroll to position [0, 66]
type input "Loss of property due to breach of fiduciary duties & relationship"
click at [878, 302] on input "text" at bounding box center [912, 303] width 238 height 28
type input "None"
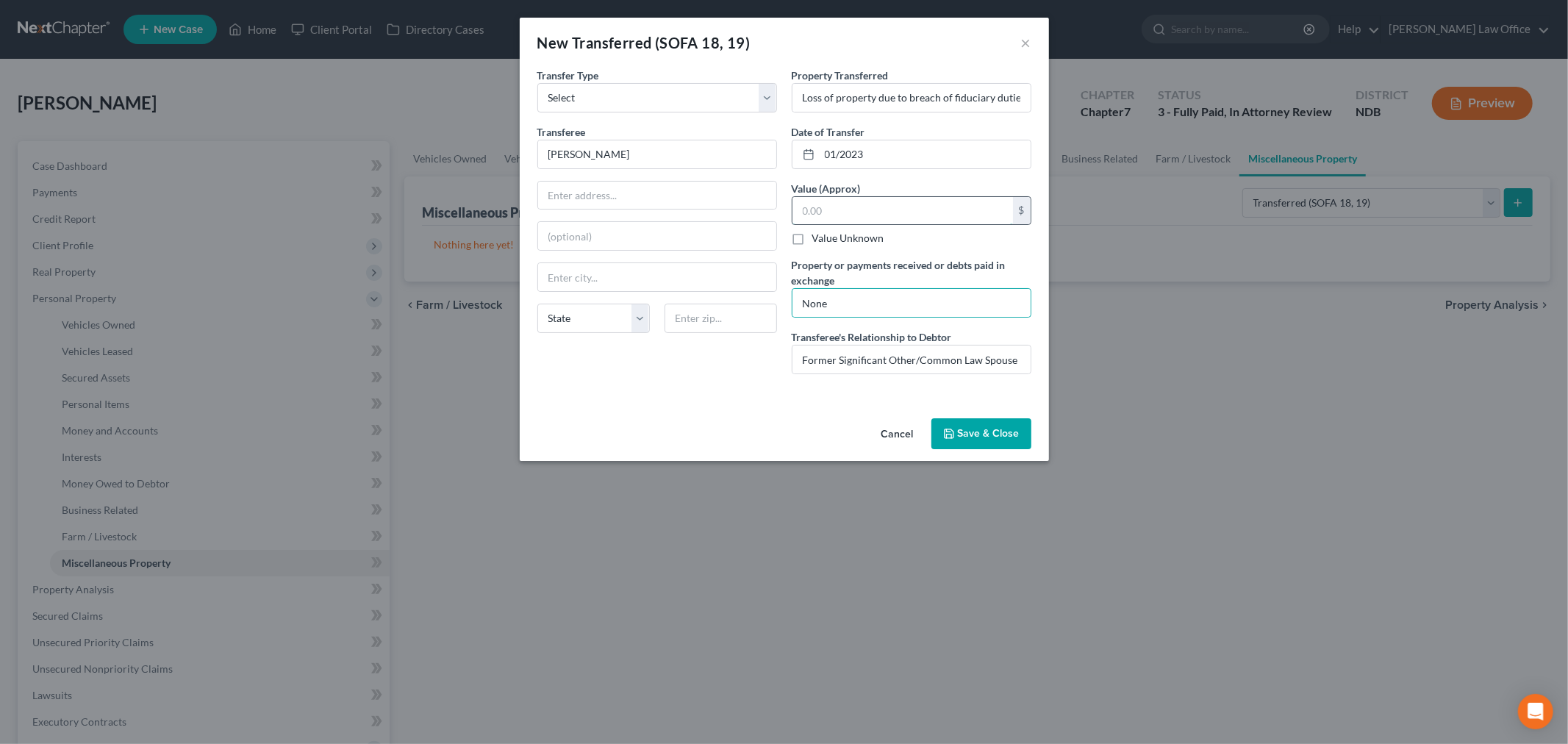
click at [910, 206] on input "text" at bounding box center [903, 211] width 221 height 28
type input "125,000"
click at [968, 87] on input "Loss of property due to breach of fiduciary duties & relationship" at bounding box center [912, 98] width 238 height 28
click at [978, 422] on button "Save & Close" at bounding box center [981, 433] width 100 height 30
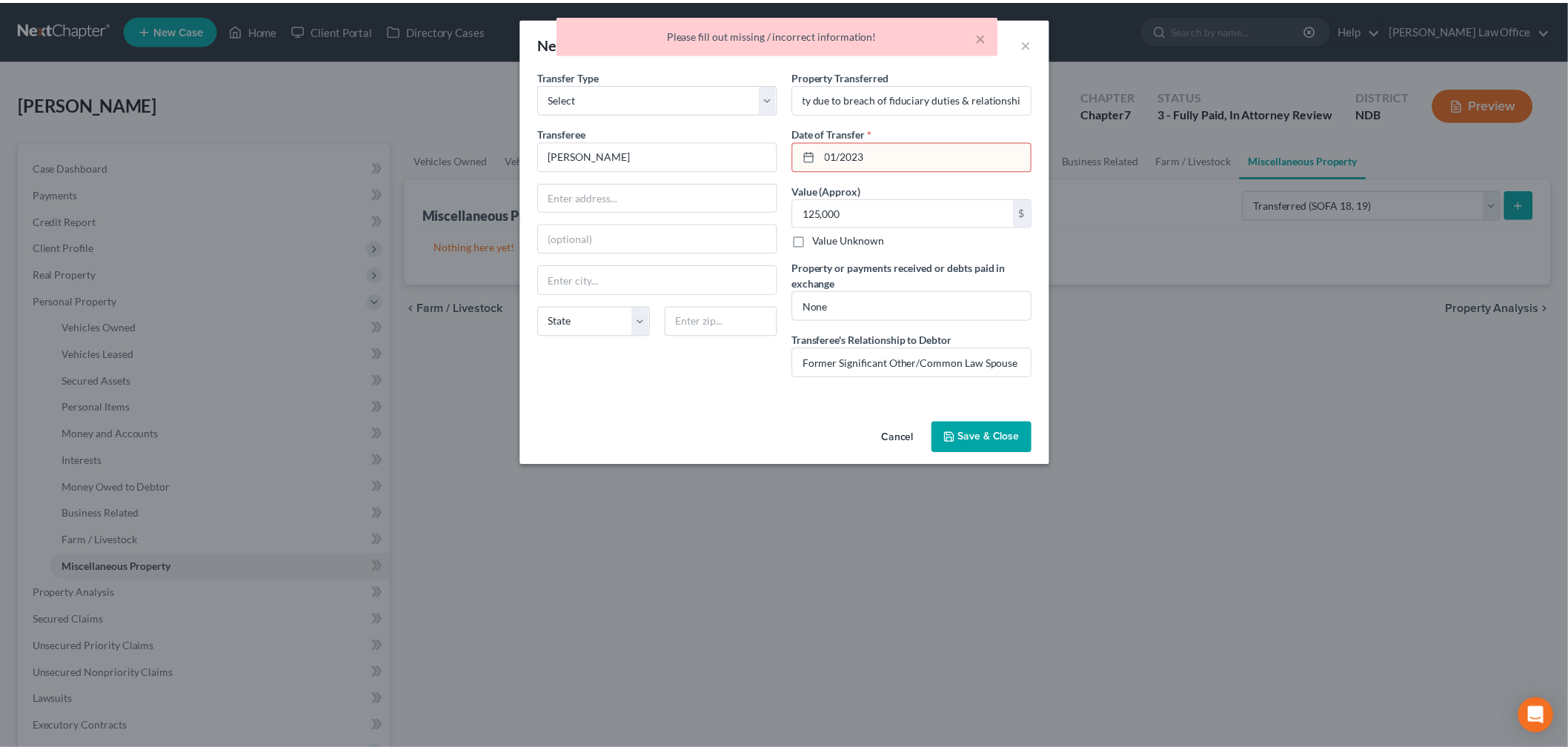
scroll to position [0, 0]
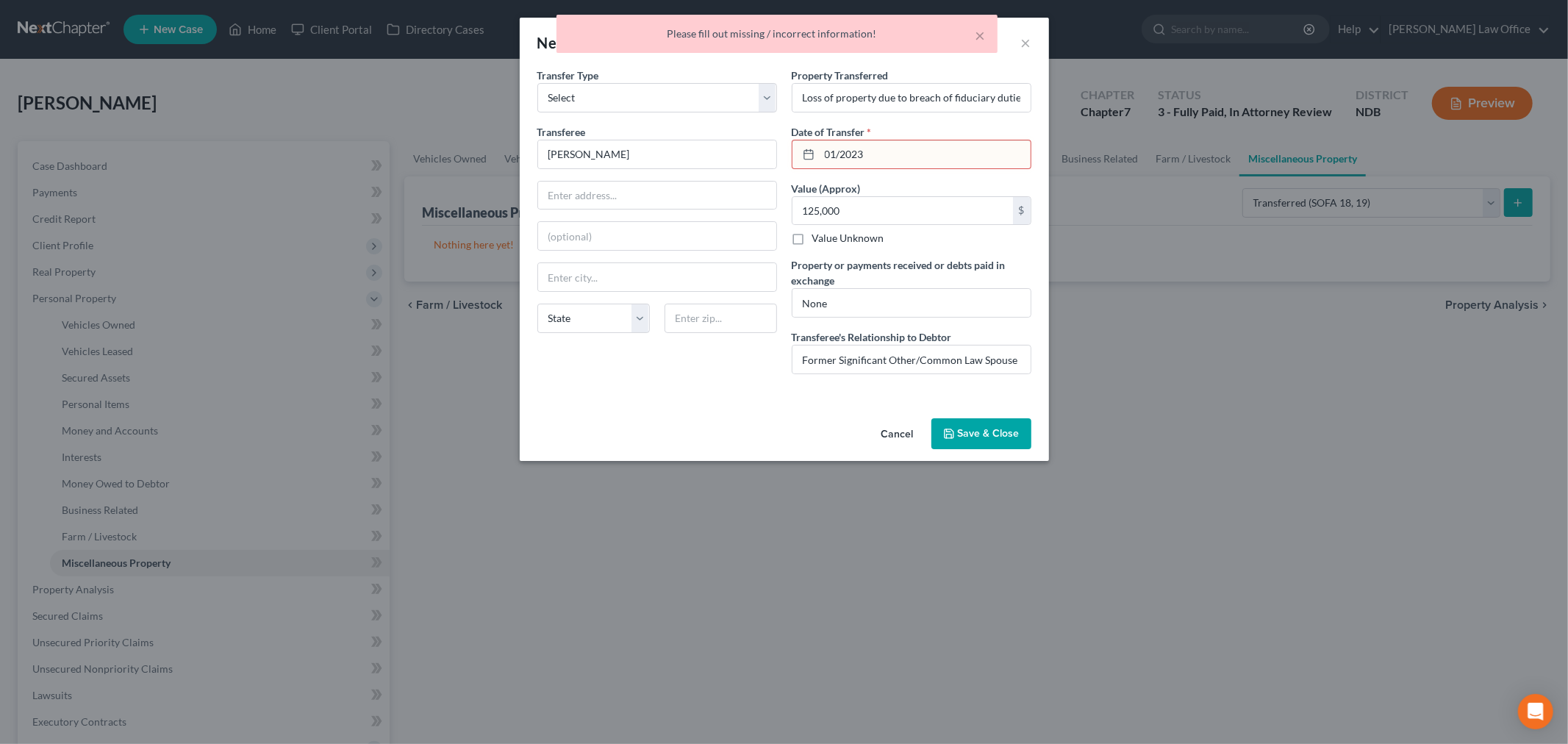
click at [968, 429] on button "Save & Close" at bounding box center [981, 433] width 100 height 30
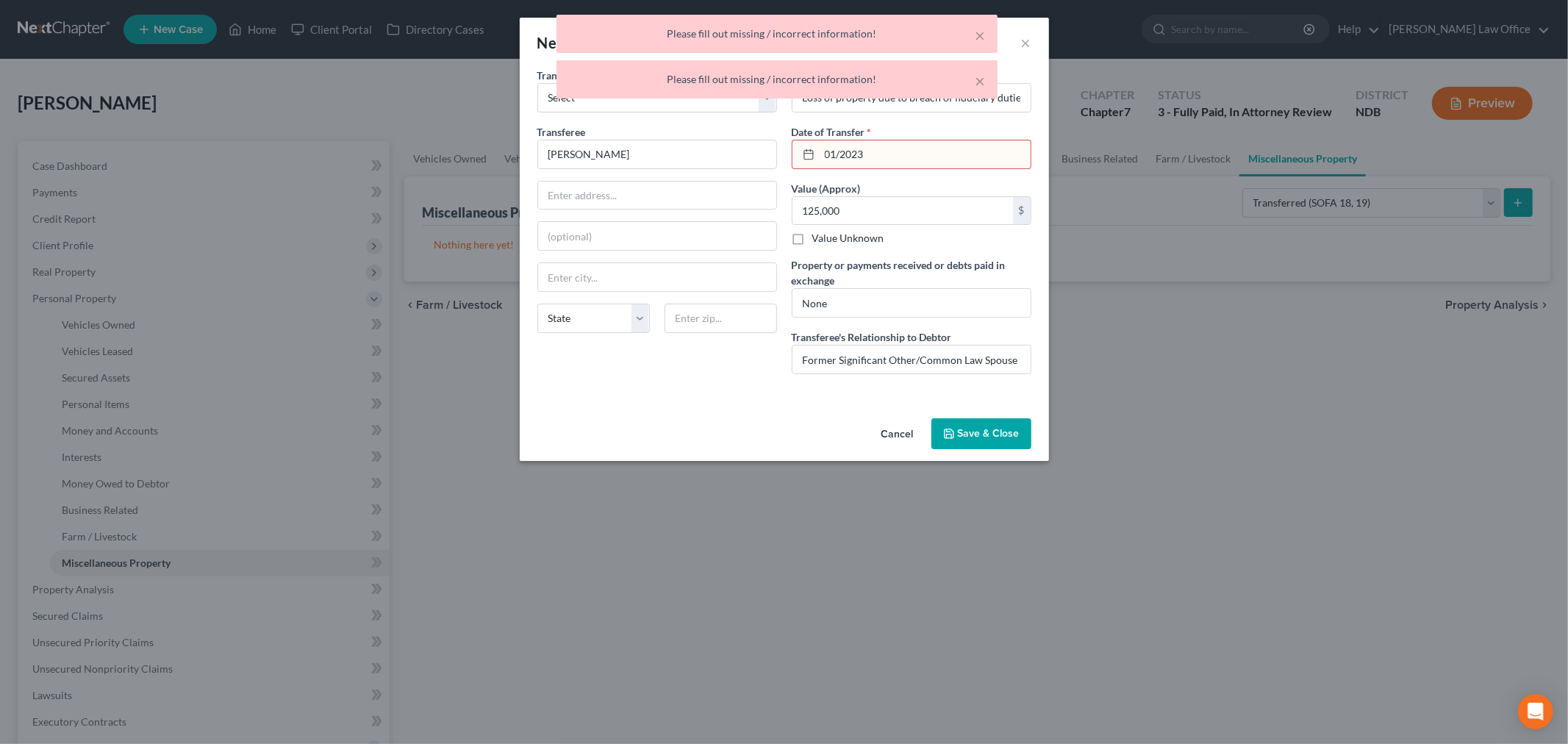
click at [840, 150] on input "01/2023" at bounding box center [925, 154] width 211 height 28
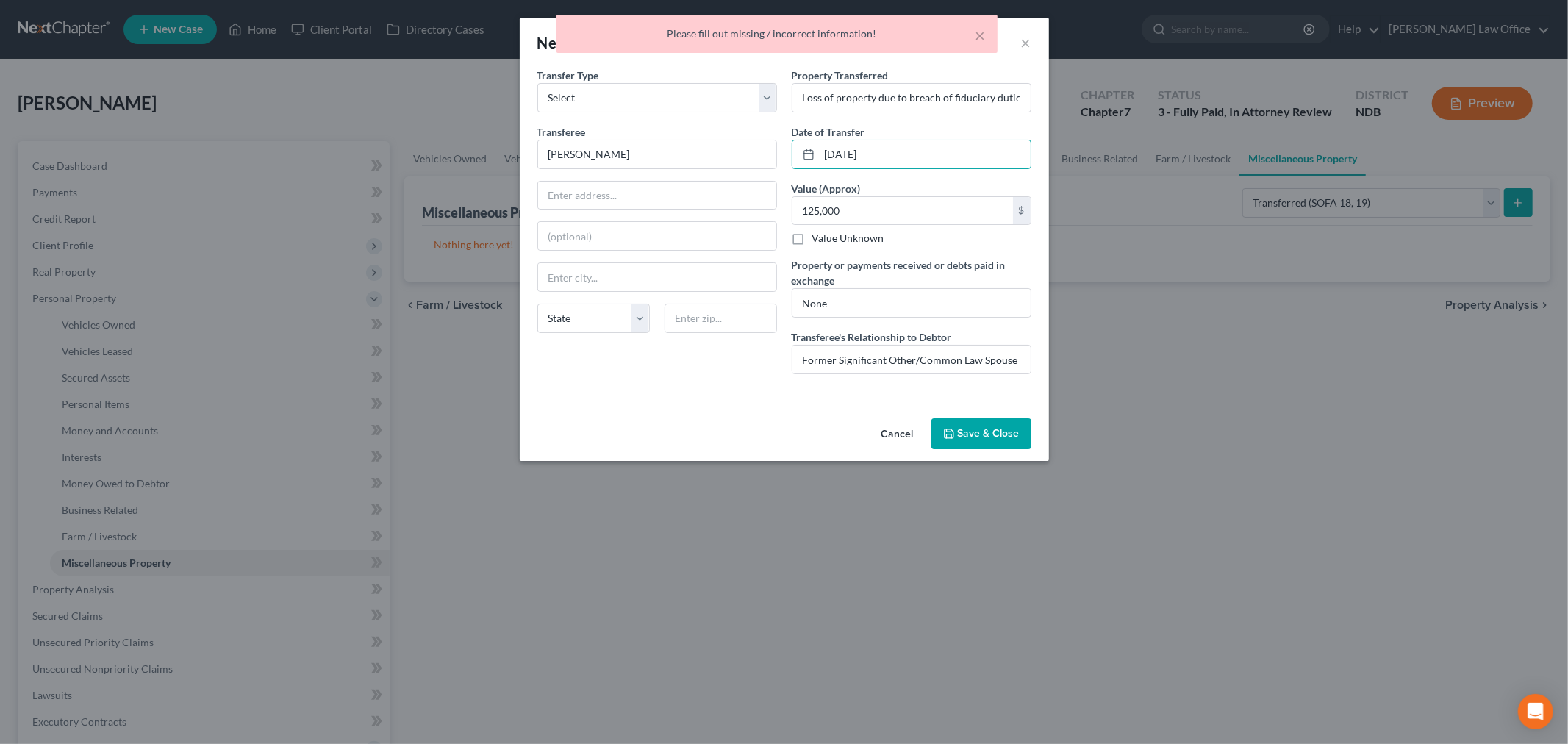
type input "01/01/2023"
click at [1004, 435] on button "Save & Close" at bounding box center [981, 433] width 100 height 30
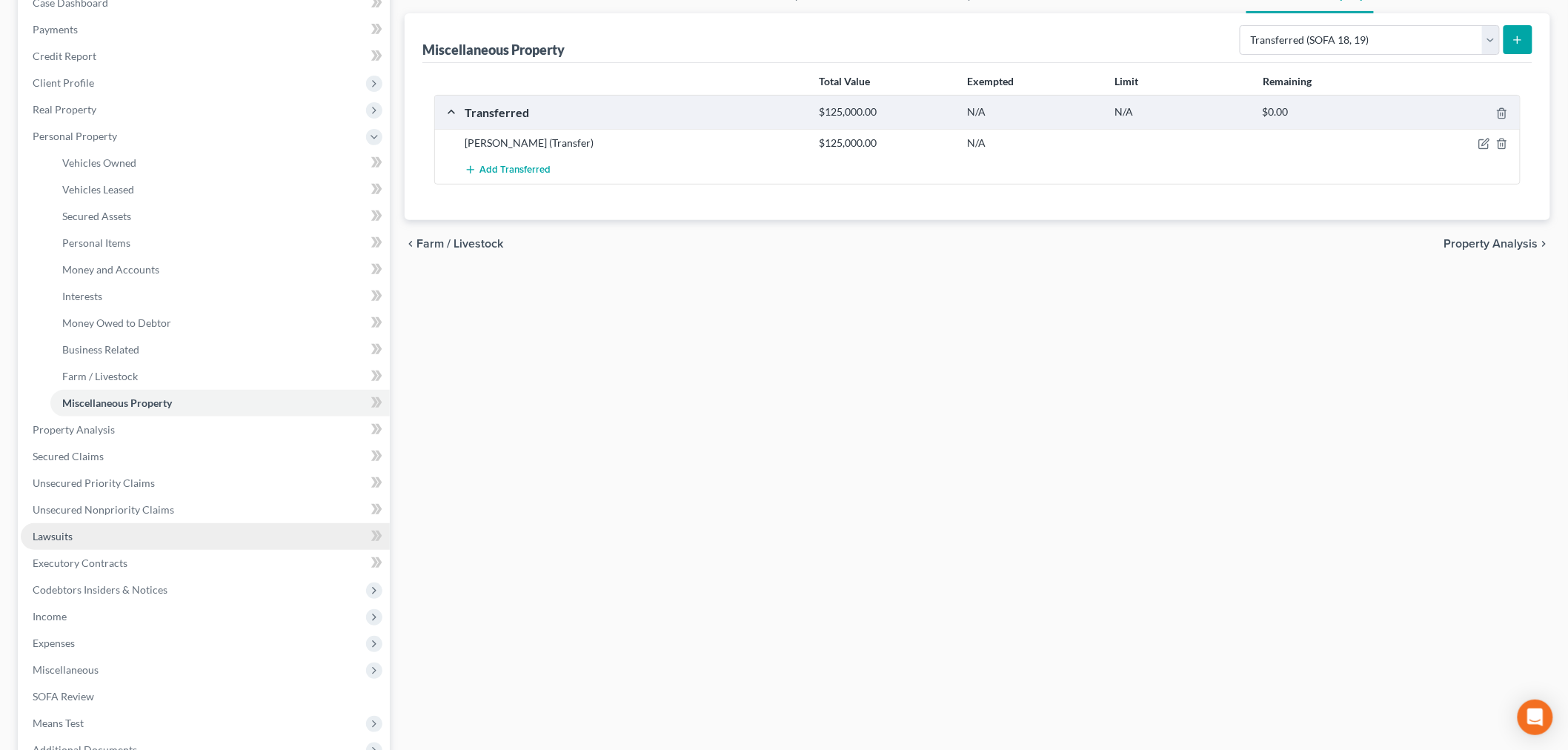
click at [82, 534] on link "Lawsuits" at bounding box center [205, 537] width 369 height 27
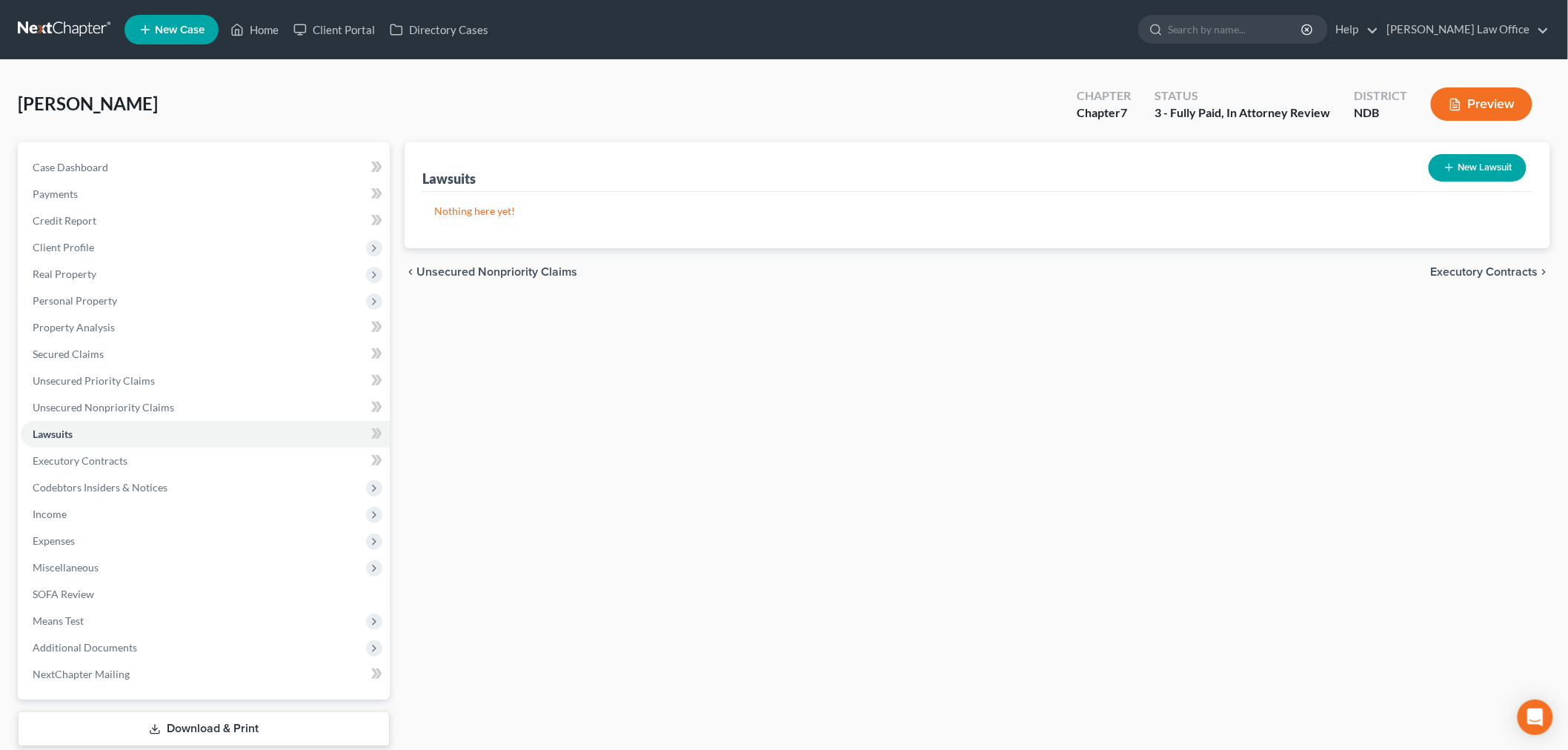
click at [1465, 165] on button "New Lawsuit" at bounding box center [1477, 167] width 98 height 27
select select "0"
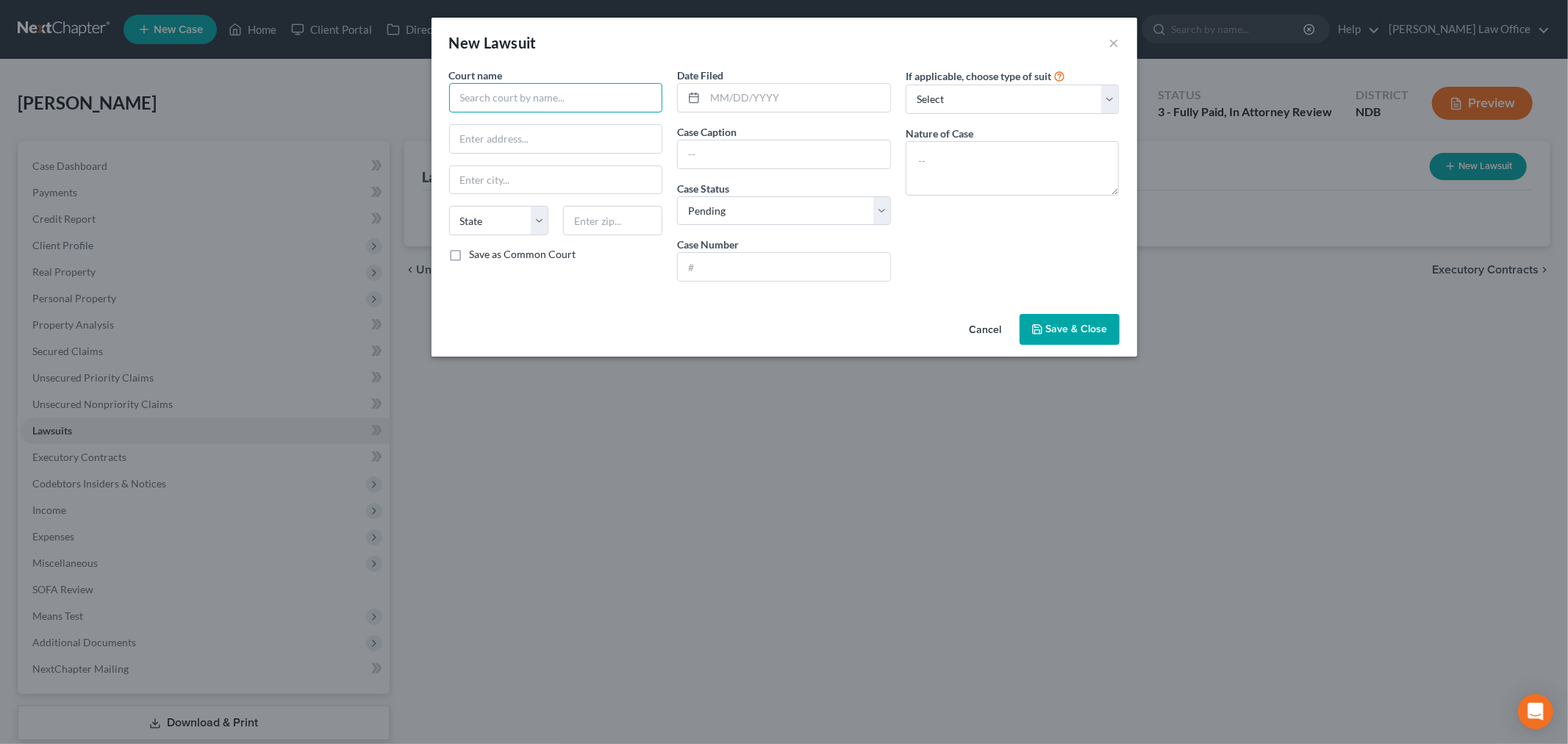
click at [577, 107] on input "text" at bounding box center [557, 98] width 214 height 30
drag, startPoint x: 566, startPoint y: 100, endPoint x: 579, endPoint y: 97, distance: 13.3
click at [566, 100] on input "Wood County" at bounding box center [557, 98] width 214 height 30
type input "[GEOGRAPHIC_DATA]"
type input "PO Box 1707"
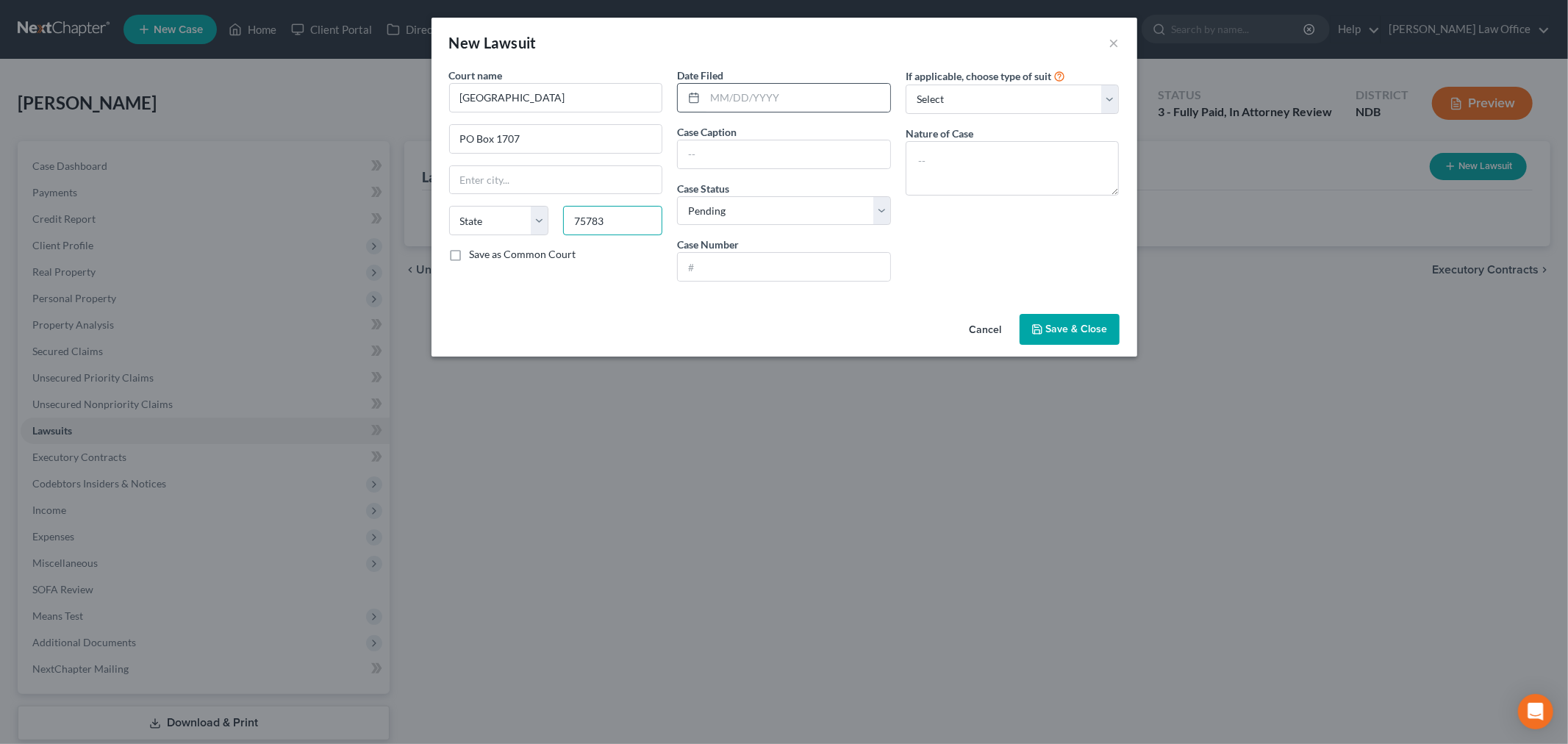
type input "75783"
type input "Quitman"
select select "45"
click at [823, 96] on input "text" at bounding box center [797, 98] width 186 height 28
type input "[DATE]"
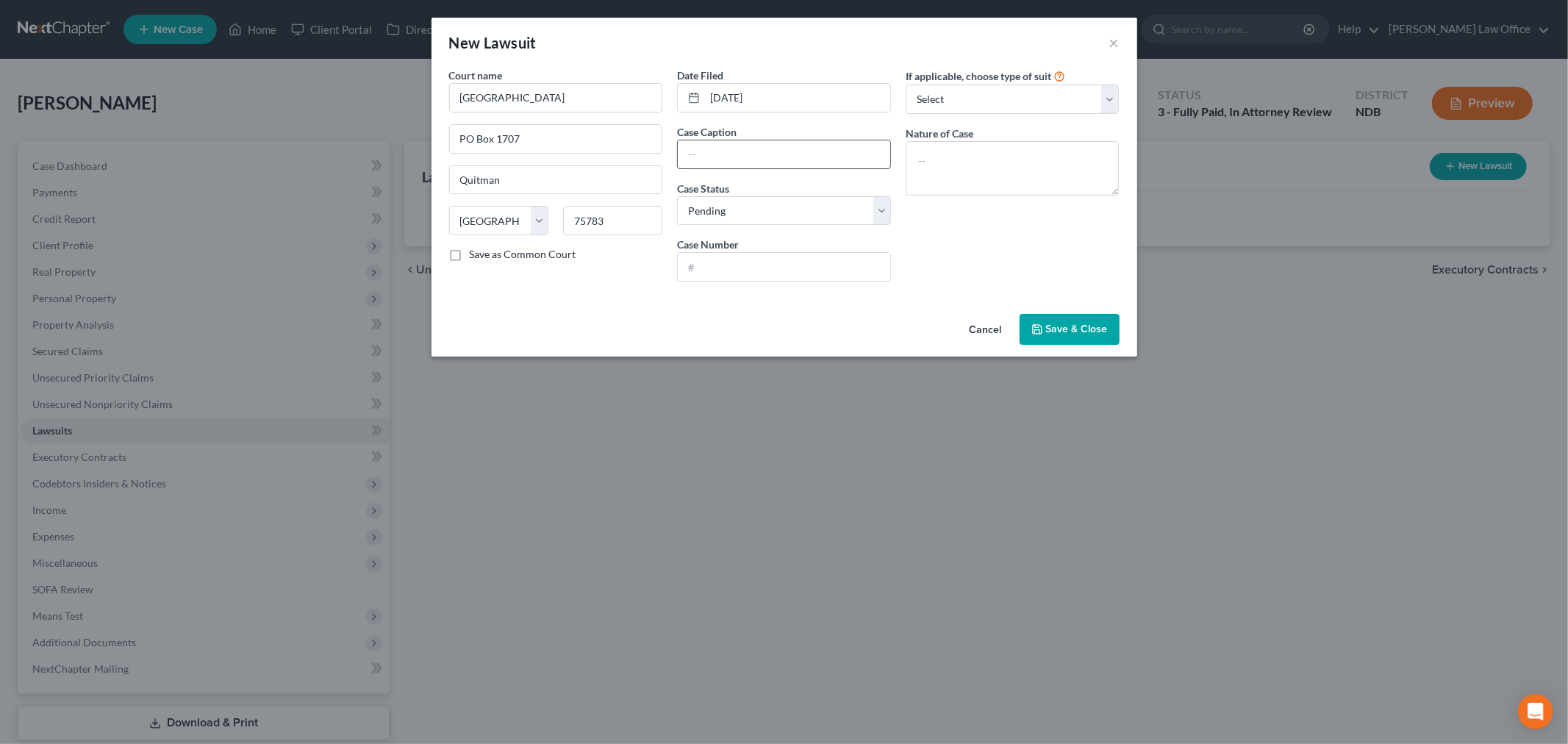
click at [728, 160] on input "text" at bounding box center [784, 154] width 212 height 28
paste input "IN THE MATTER OF THE MARRIAGE OF JAMES VOS AND KATHERINE ANN NEWMAN"
type input "In the Matter of the Marriage of James Vos and Katherine Ann Newman"
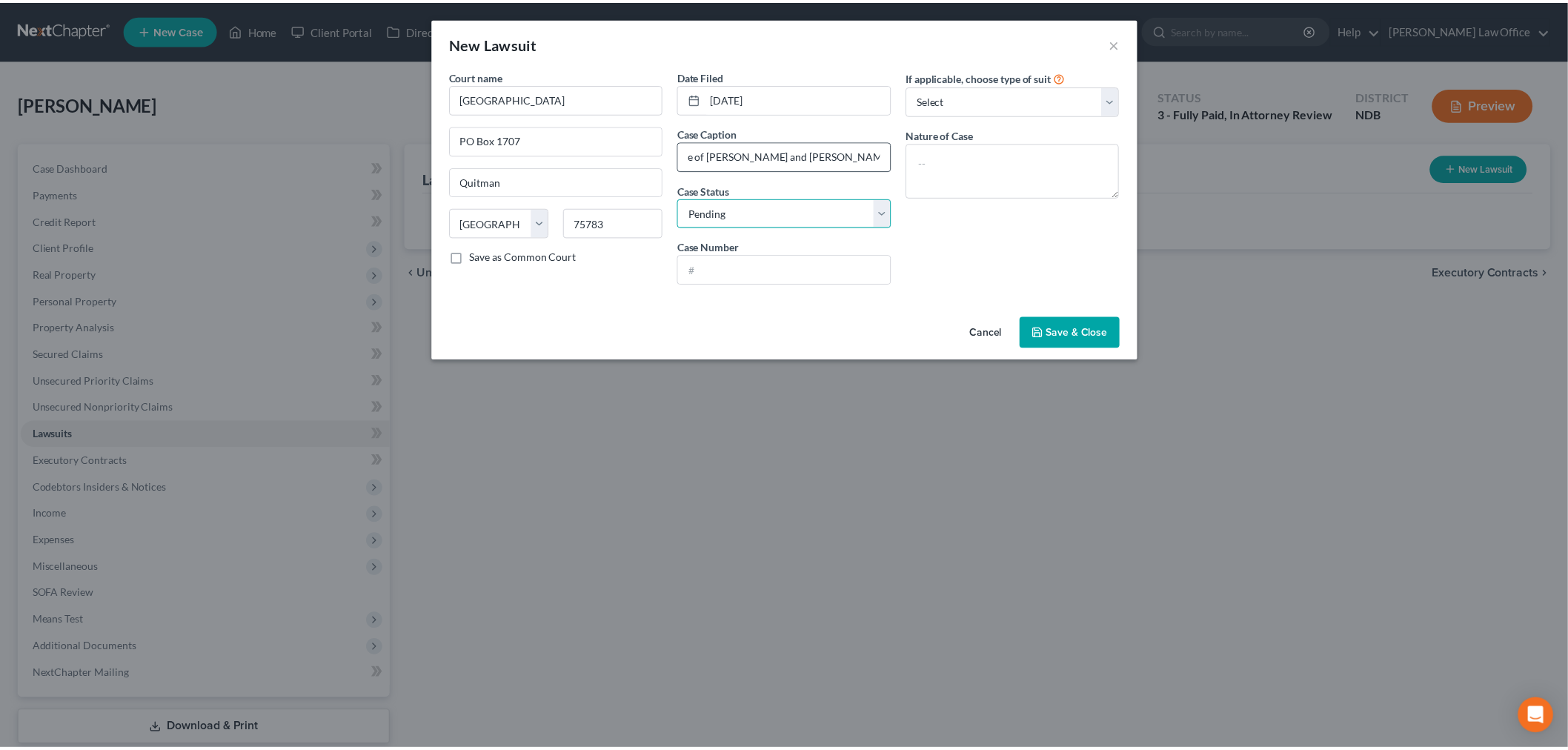
scroll to position [0, 0]
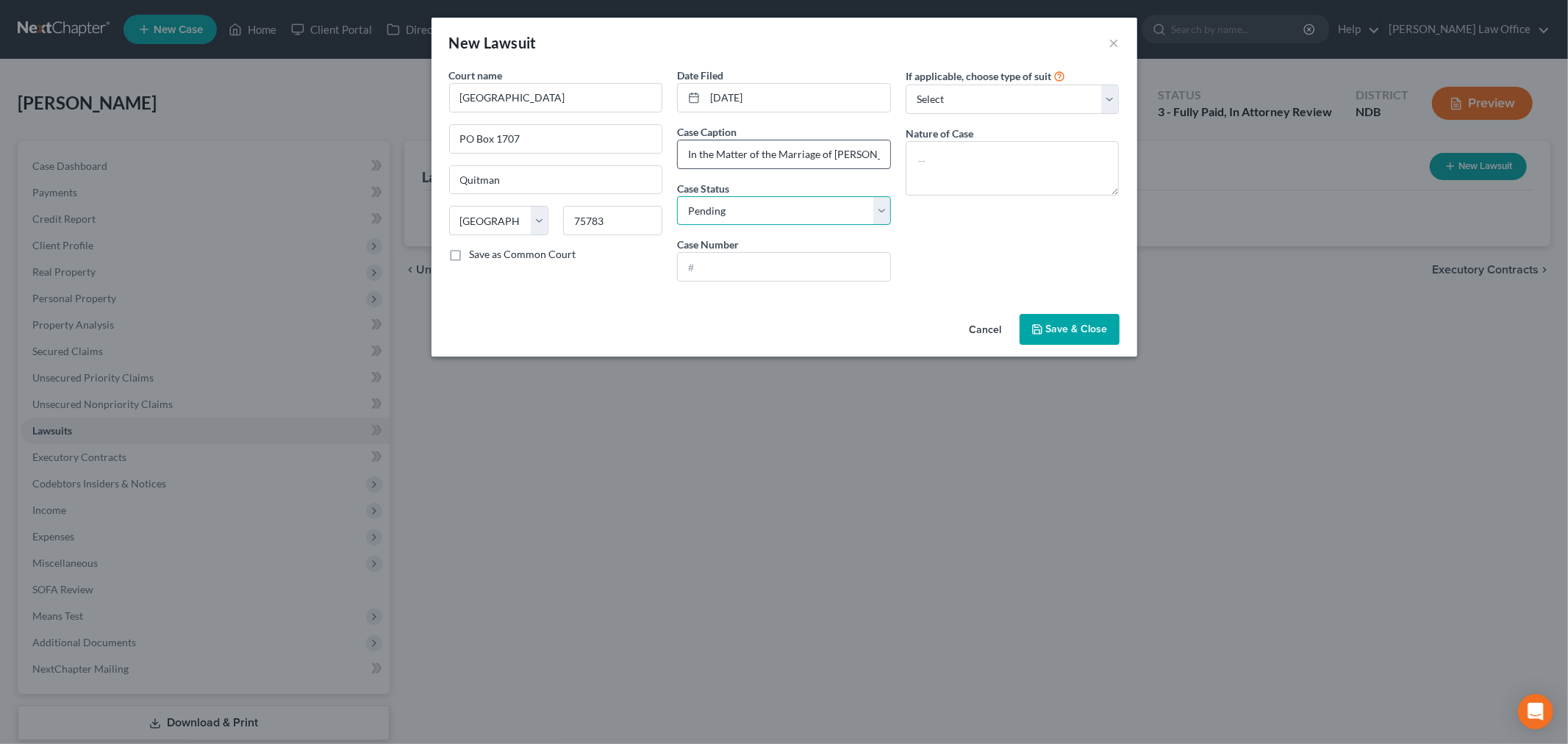
select select "2"
type input "2025-053"
click at [1001, 93] on select "Select Repossession Garnishment Foreclosure Attached, Seized, Or Levied Other" at bounding box center [1013, 100] width 214 height 30
click at [954, 167] on textarea "To enrich screen reader interactions, please activate Accessibility in Grammarl…" at bounding box center [1013, 168] width 214 height 54
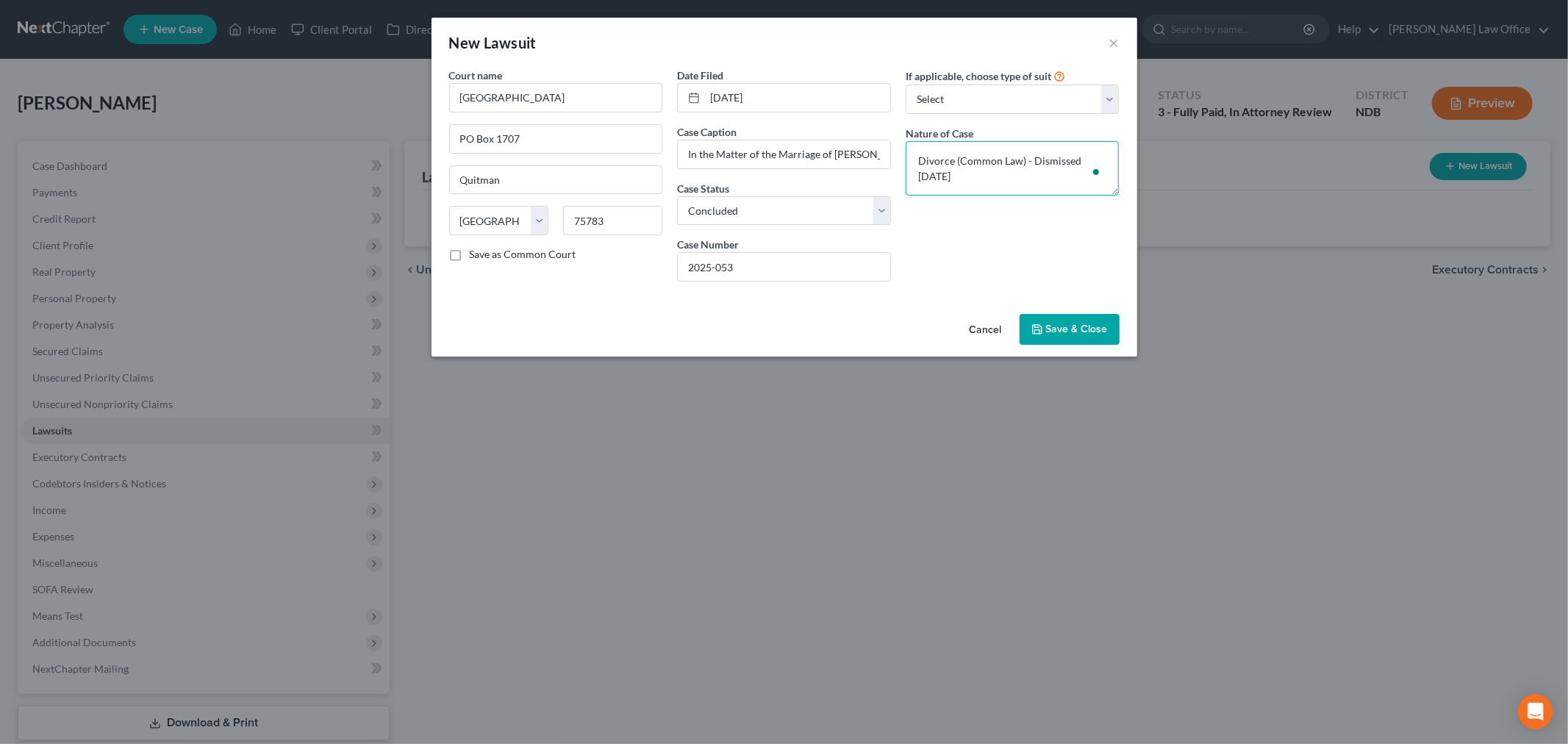
type textarea "Divorce (Common Law) - Dismissed March 31, 2025"
click at [1071, 324] on span "Save & Close" at bounding box center [1077, 330] width 62 height 13
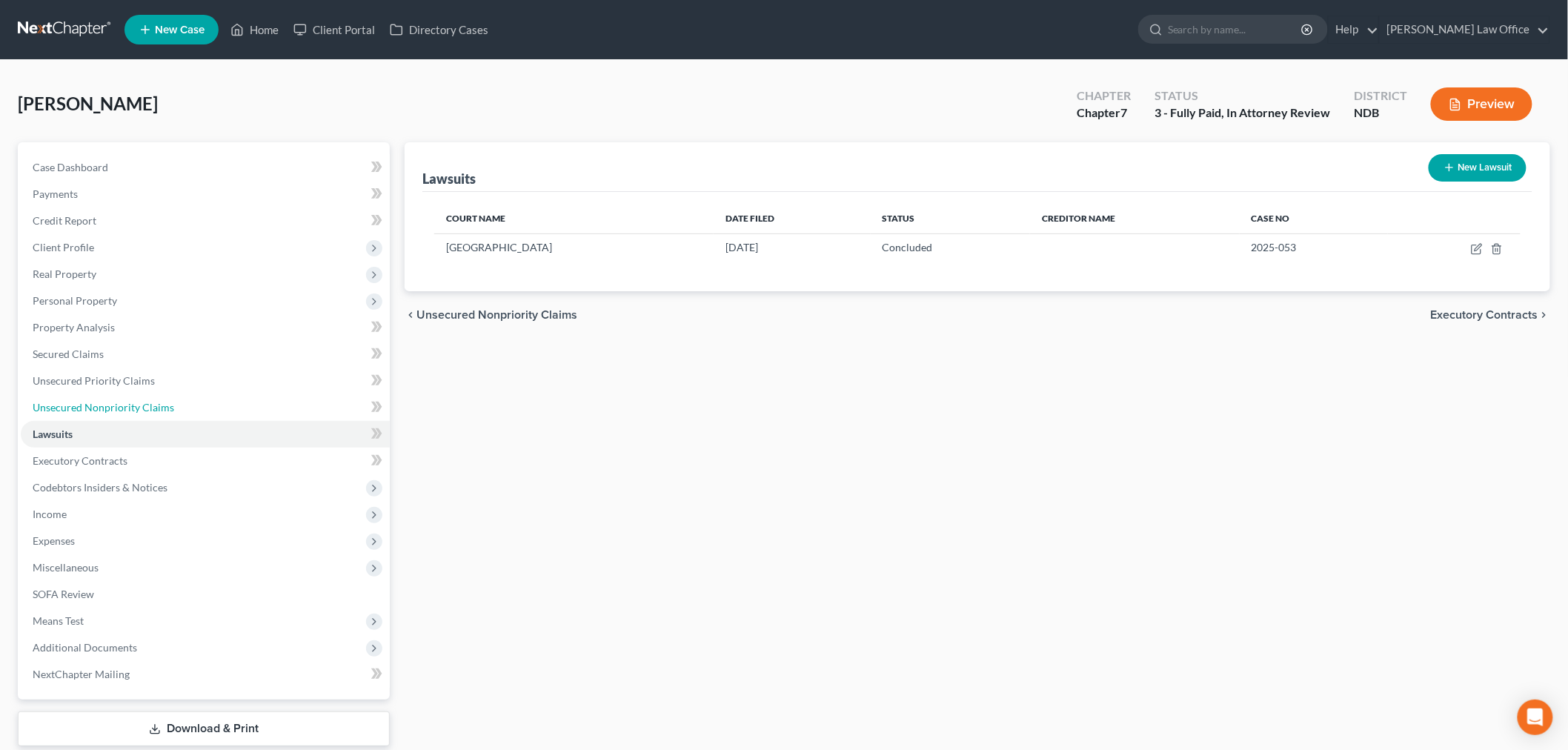
drag, startPoint x: 213, startPoint y: 409, endPoint x: 658, endPoint y: 441, distance: 446.1
click at [213, 409] on link "Unsecured Nonpriority Claims" at bounding box center [205, 408] width 369 height 27
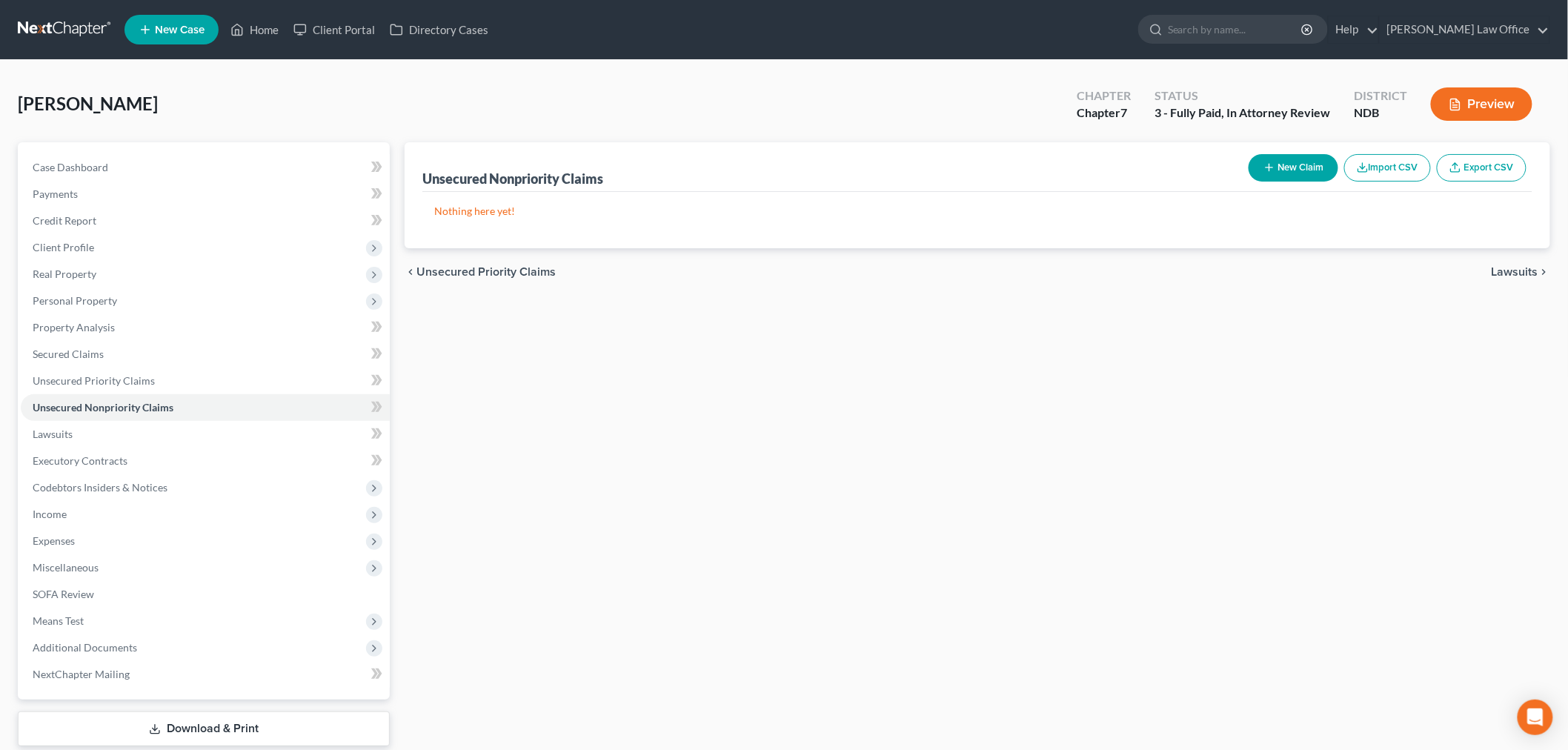
click at [1292, 167] on button "New Claim" at bounding box center [1294, 167] width 89 height 27
select select "0"
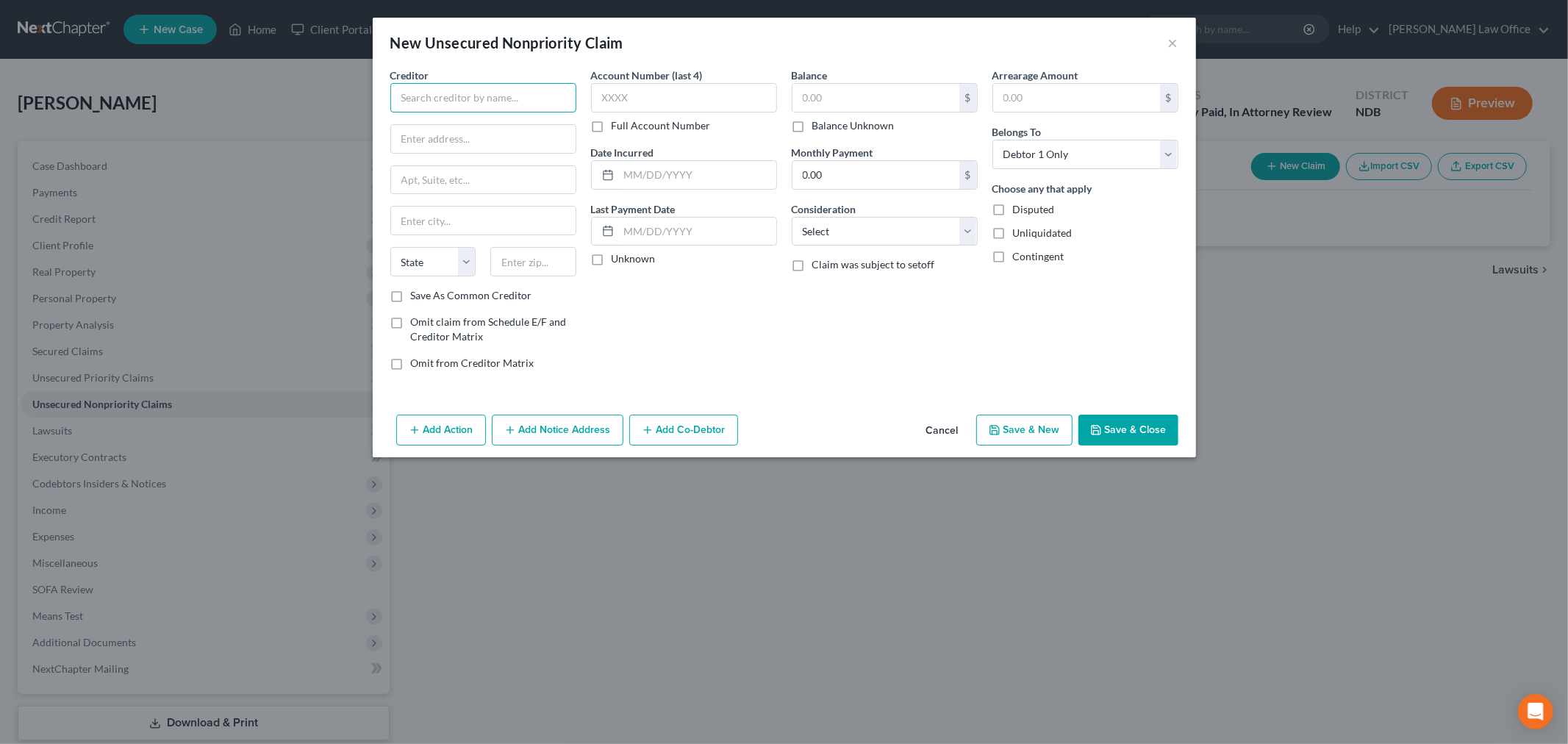
click at [489, 90] on input "text" at bounding box center [484, 98] width 186 height 30
type input "TLC Law, PLLC"
click at [497, 135] on input "text" at bounding box center [484, 138] width 185 height 28
type input "112 E Line St. Ste 302"
type input "75702"
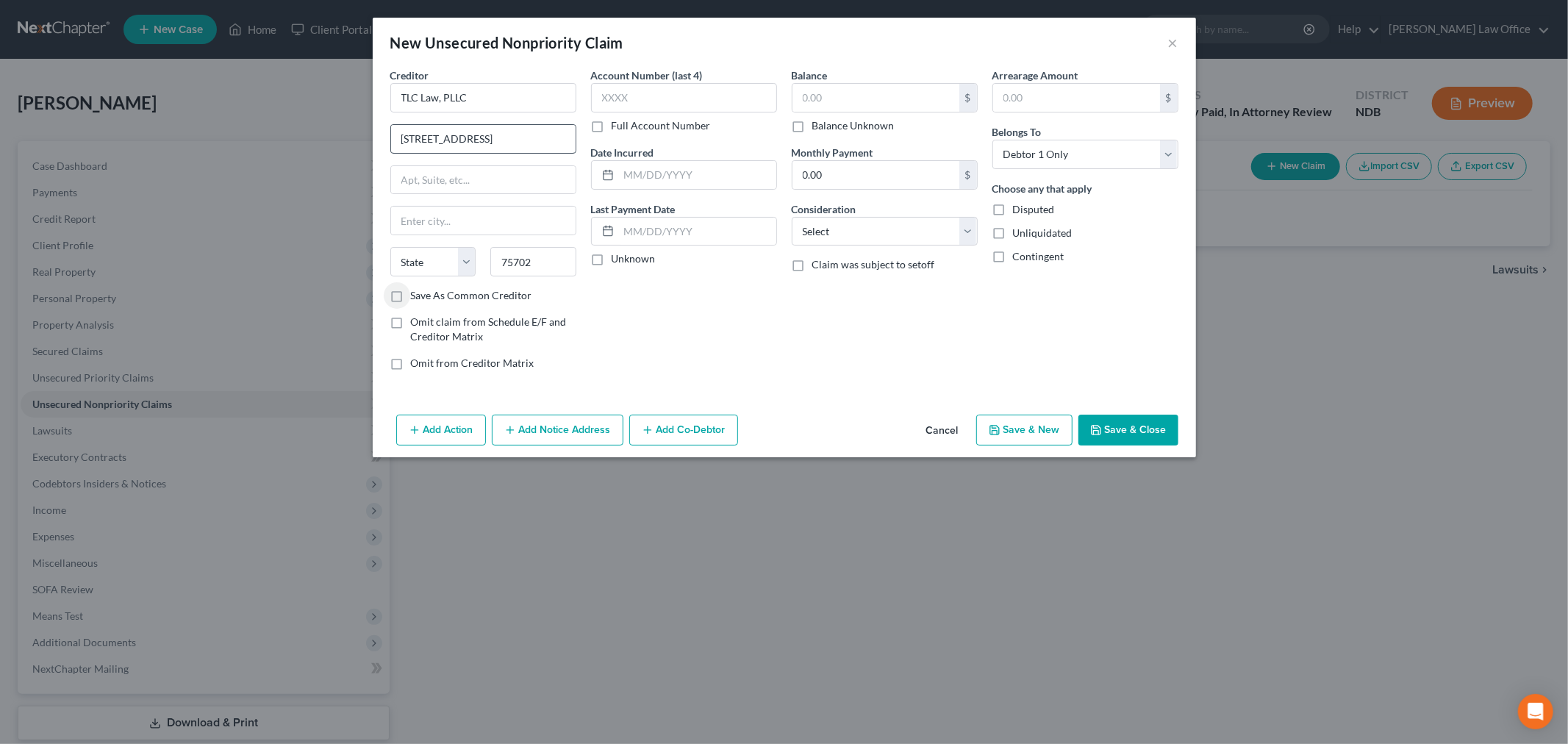
type input "Tyler"
select select "45"
click at [677, 103] on input "text" at bounding box center [685, 98] width 186 height 30
click at [806, 132] on div "Balance Unknown" at bounding box center [885, 126] width 186 height 15
drag, startPoint x: 853, startPoint y: 230, endPoint x: 859, endPoint y: 245, distance: 16.2
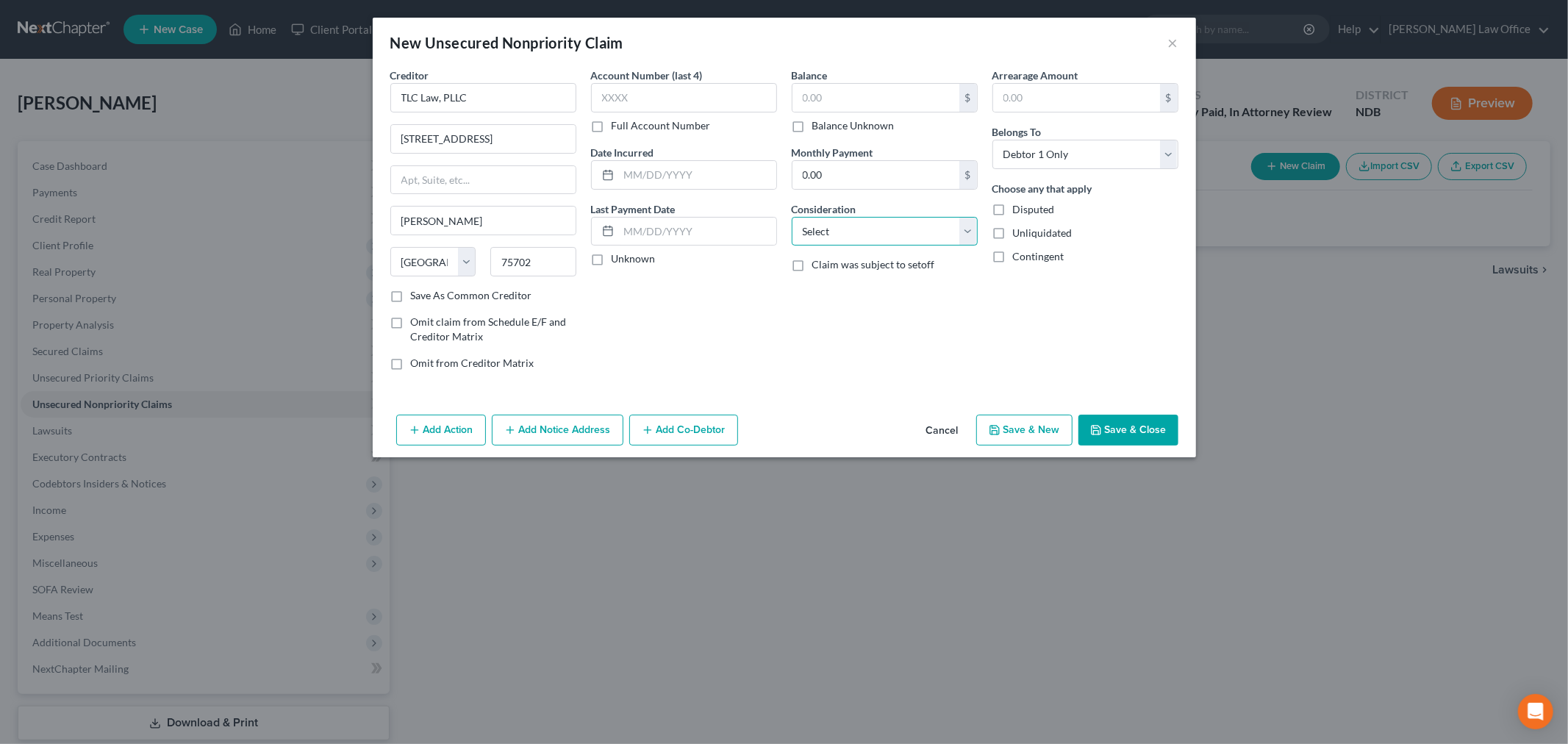
click at [853, 230] on select "Select Cable / Satellite Services Collection Agency Credit Card Debt Debt Couns…" at bounding box center [885, 232] width 186 height 30
select select "14"
click at [792, 217] on select "Select Cable / Satellite Services Collection Agency Credit Card Debt Debt Couns…" at bounding box center [885, 232] width 186 height 30
click at [864, 298] on input "text" at bounding box center [885, 287] width 185 height 28
type input "Legal Fees"
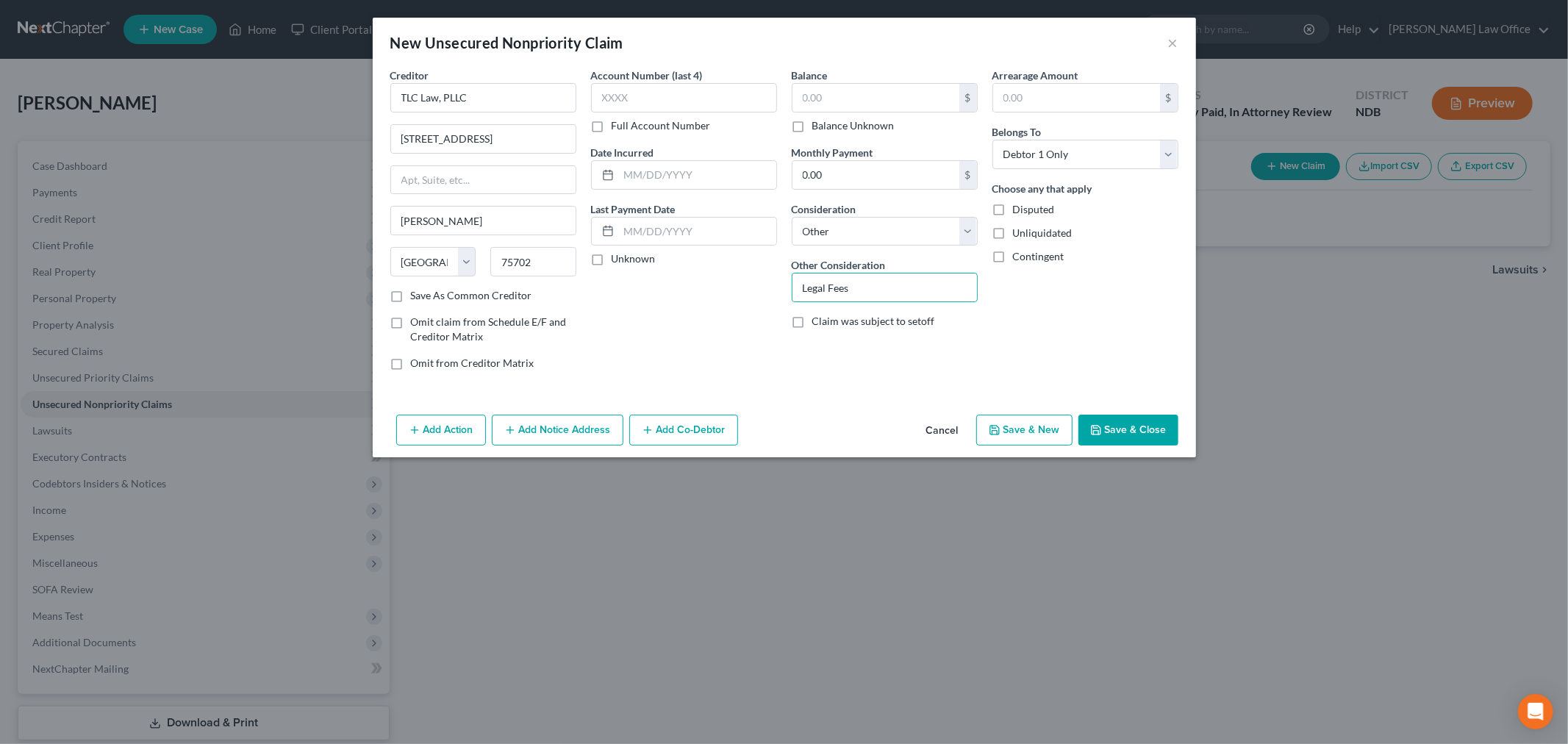
click at [1131, 406] on div "Creditor * TLC Law, PLLC 112 E Line St. Ste 302 Tyler State AL AK AR AZ CA CO C…" at bounding box center [784, 238] width 823 height 342
click at [1116, 435] on button "Save & Close" at bounding box center [1129, 429] width 100 height 30
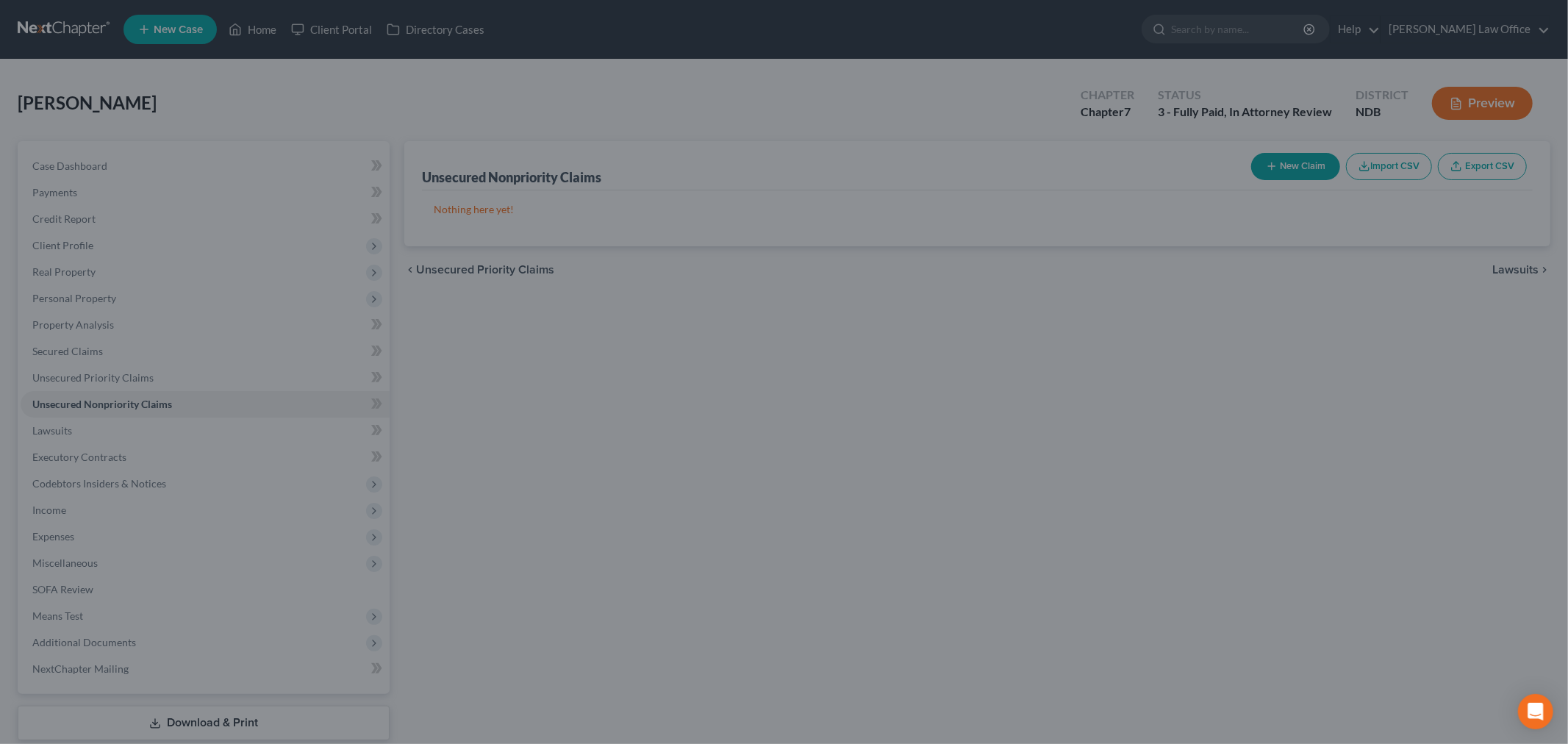
type input "0.00"
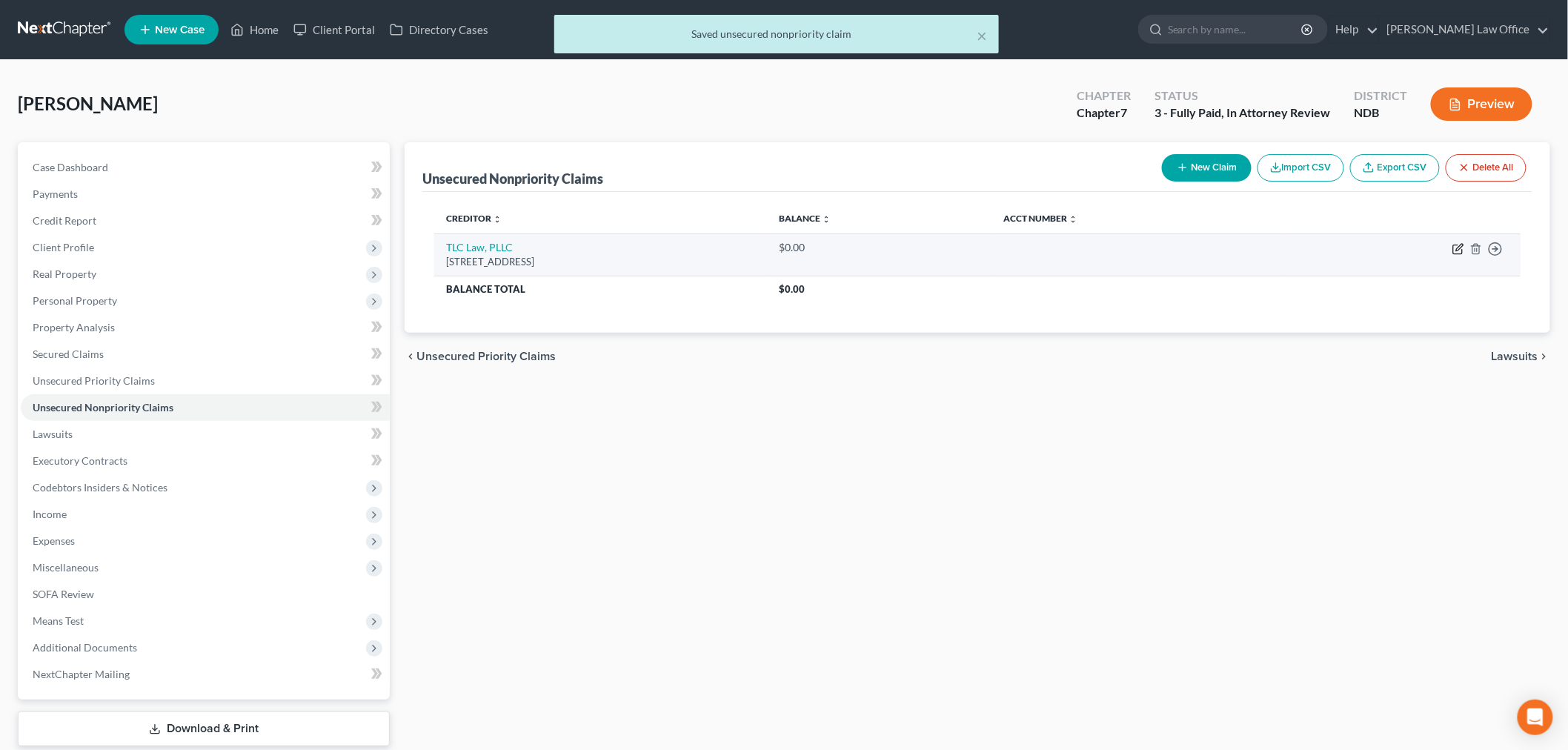
click at [1458, 249] on icon "button" at bounding box center [1459, 247] width 7 height 7
select select "45"
select select "14"
select select "0"
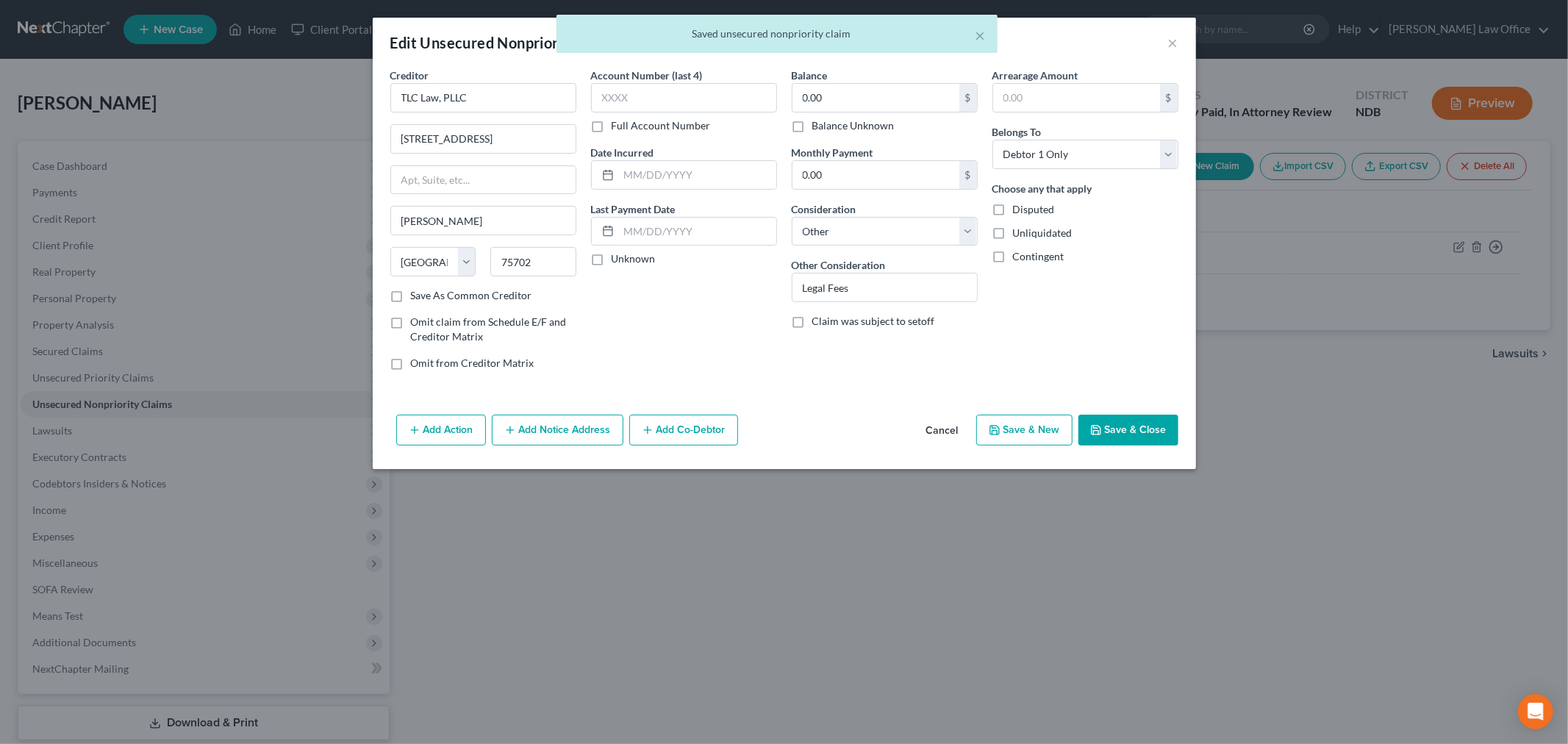
click at [812, 127] on label "Balance Unknown" at bounding box center [853, 126] width 82 height 15
click at [819, 127] on input "Balance Unknown" at bounding box center [823, 123] width 9 height 9
checkbox input "true"
drag, startPoint x: 1116, startPoint y: 436, endPoint x: 724, endPoint y: 494, distance: 396.3
click at [1116, 435] on button "Save & Close" at bounding box center [1129, 429] width 100 height 30
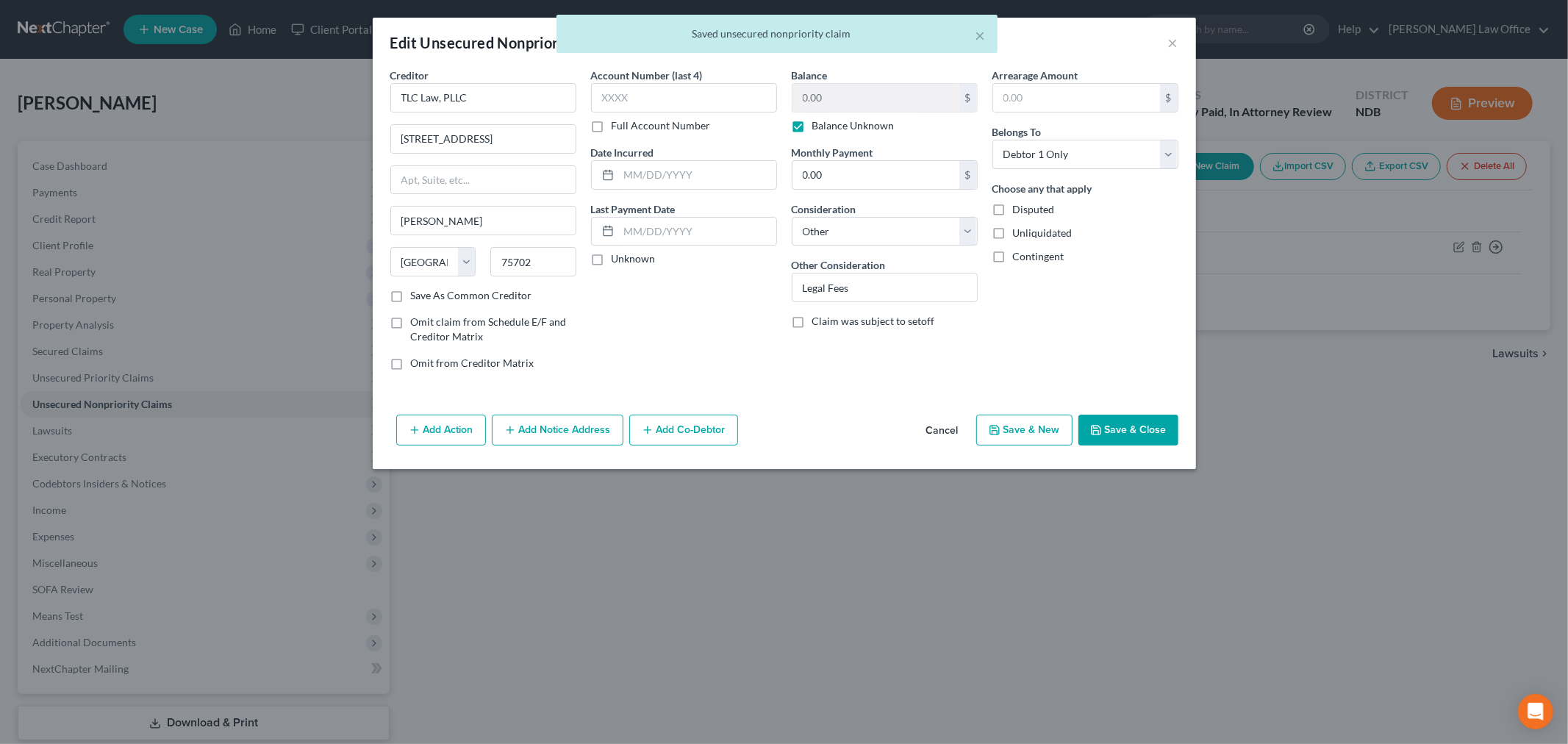
type input "0"
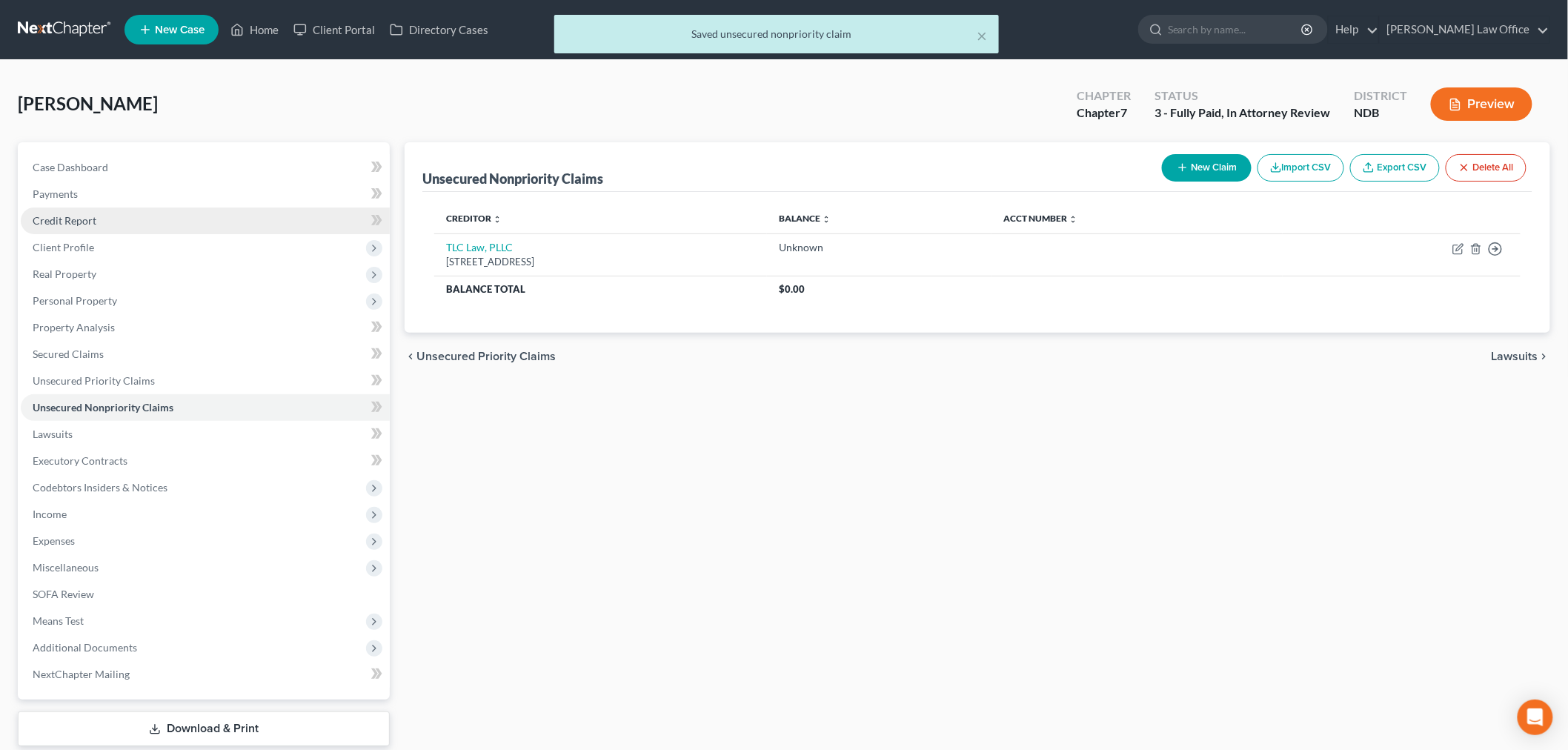
click at [97, 209] on link "Credit Report" at bounding box center [205, 221] width 369 height 27
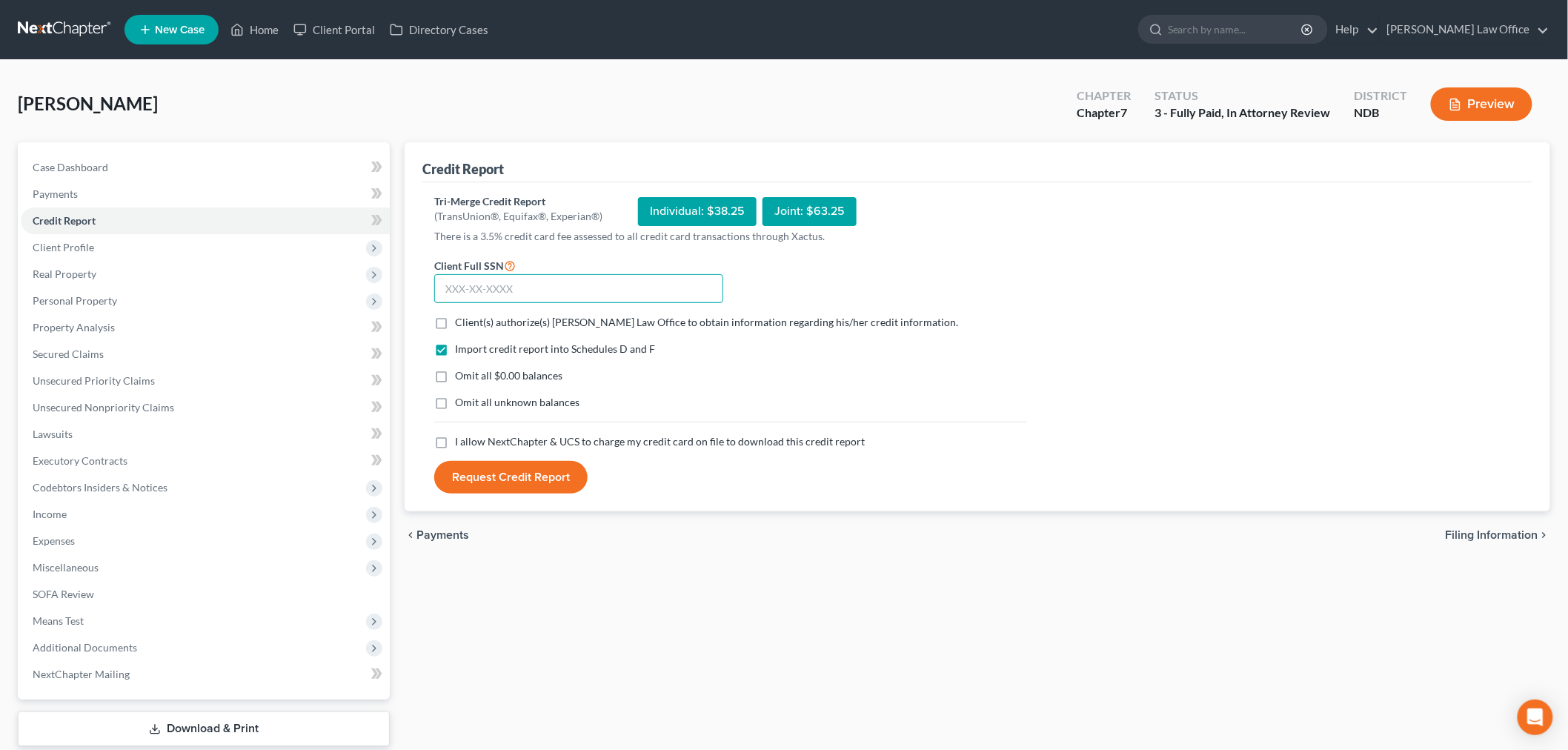
click at [497, 287] on input "text" at bounding box center [578, 289] width 289 height 30
type input "473-60-5618"
click at [455, 322] on label "Client(s) authorize(s) Bulie Diaz Law Office to obtain information regarding hi…" at bounding box center [706, 323] width 503 height 15
click at [461, 322] on input "Client(s) authorize(s) Bulie Diaz Law Office to obtain information regarding hi…" at bounding box center [466, 320] width 9 height 9
checkbox input "true"
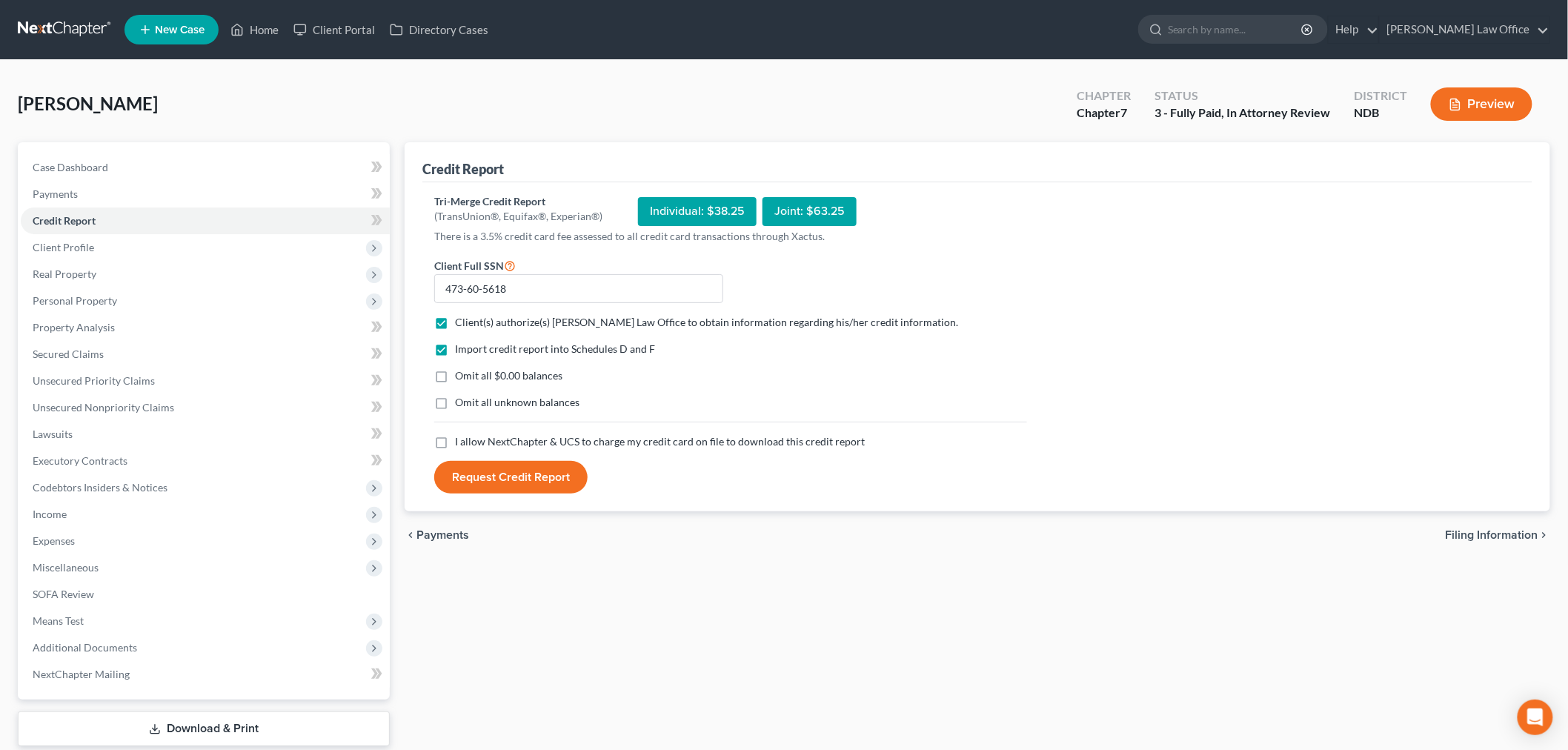
click at [455, 380] on label "Omit all $0.00 balances" at bounding box center [509, 376] width 108 height 15
click at [461, 378] on input "Omit all $0.00 balances" at bounding box center [466, 373] width 9 height 9
checkbox input "true"
drag, startPoint x: 441, startPoint y: 442, endPoint x: 464, endPoint y: 494, distance: 56.9
click at [455, 445] on label "I allow NextChapter & UCS to charge my credit card on file to download this cre…" at bounding box center [659, 442] width 410 height 15
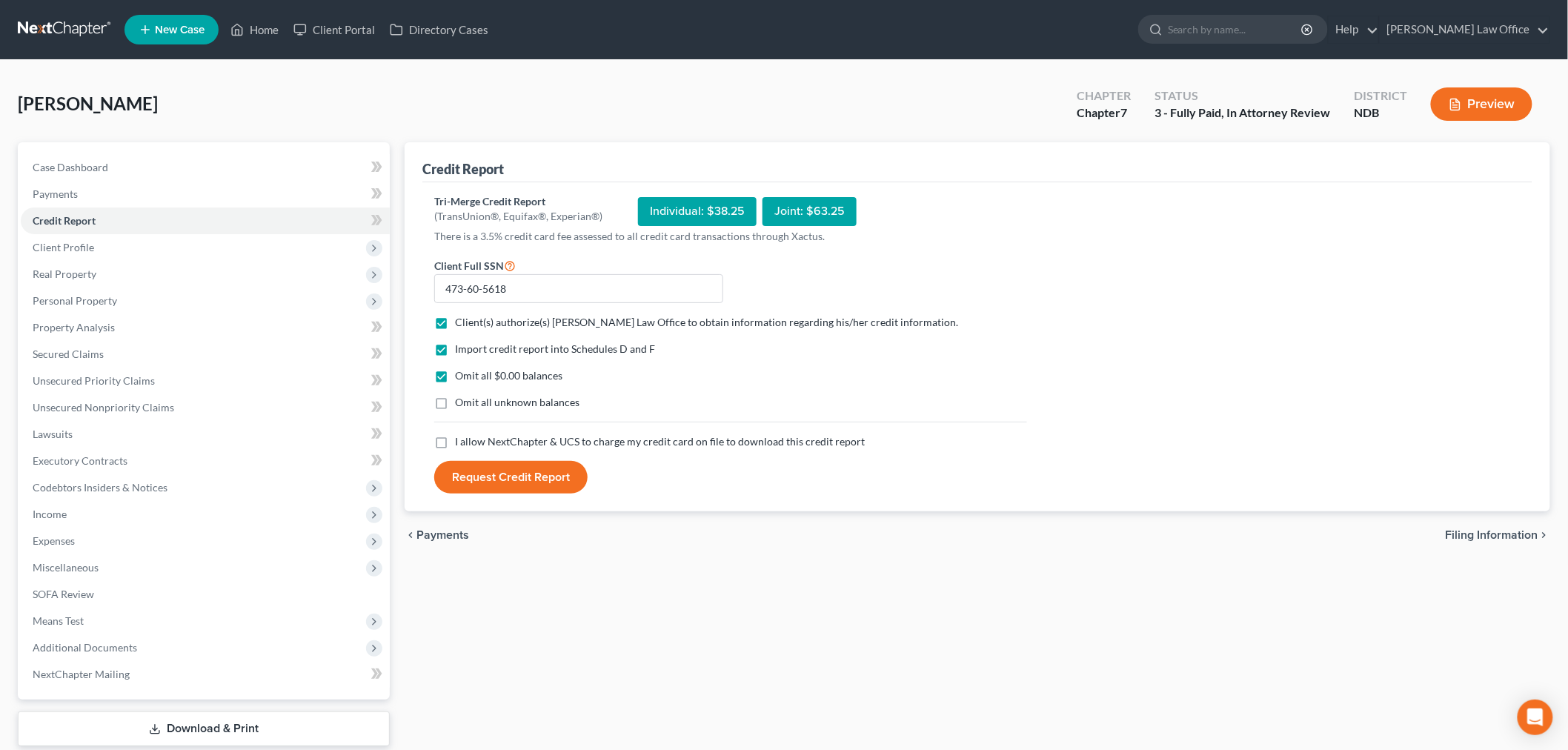
click at [461, 444] on input "I allow NextChapter & UCS to charge my credit card on file to download this cre…" at bounding box center [466, 439] width 9 height 9
checkbox input "true"
drag, startPoint x: 528, startPoint y: 462, endPoint x: 504, endPoint y: 488, distance: 35.4
click at [528, 467] on button "Request Credit Report" at bounding box center [511, 477] width 153 height 33
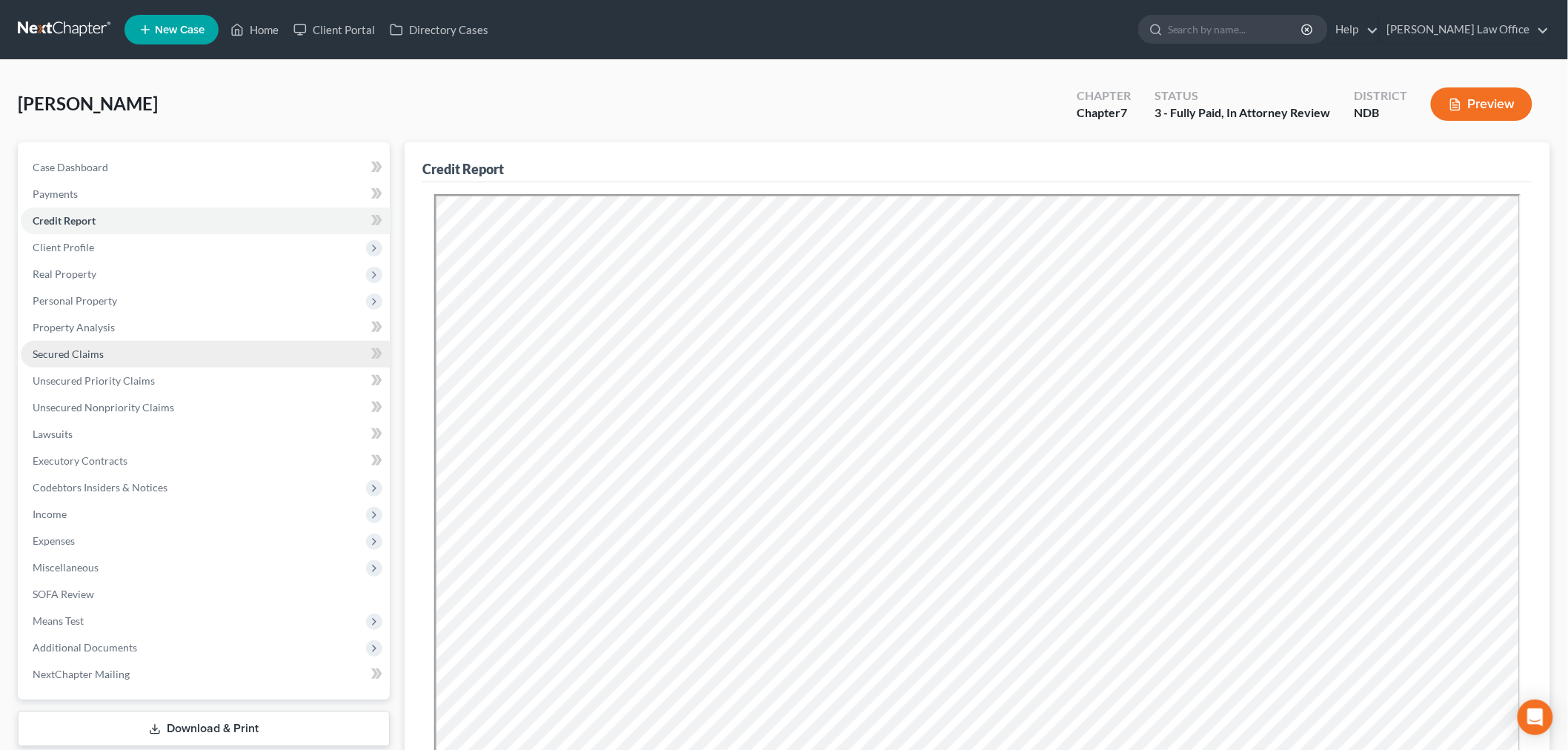
drag, startPoint x: 82, startPoint y: 358, endPoint x: 194, endPoint y: 358, distance: 112.0
click at [83, 358] on span "Secured Claims" at bounding box center [68, 355] width 71 height 13
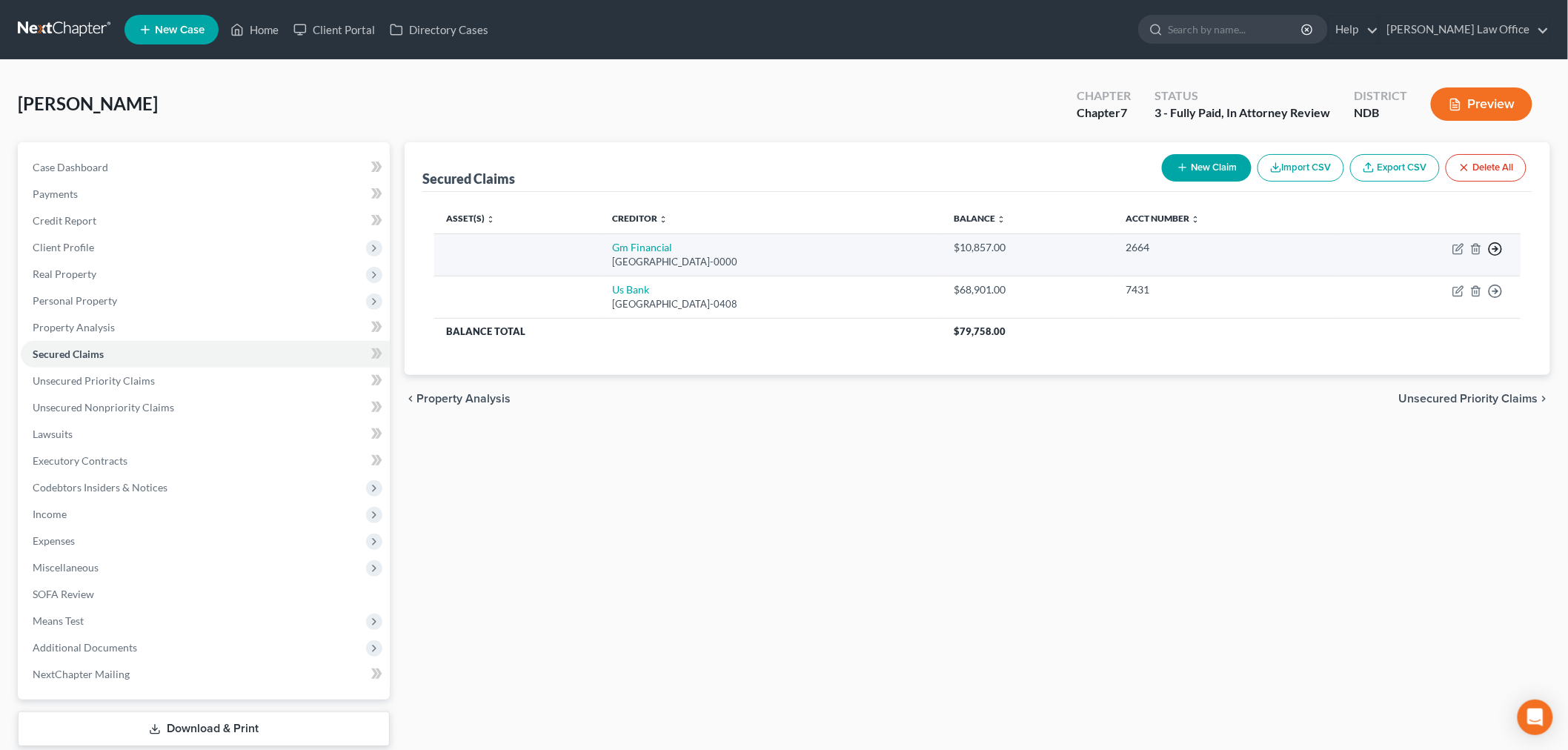
click at [1493, 249] on line "button" at bounding box center [1495, 249] width 6 height 0
click at [1413, 261] on link "Move to E" at bounding box center [1427, 259] width 124 height 25
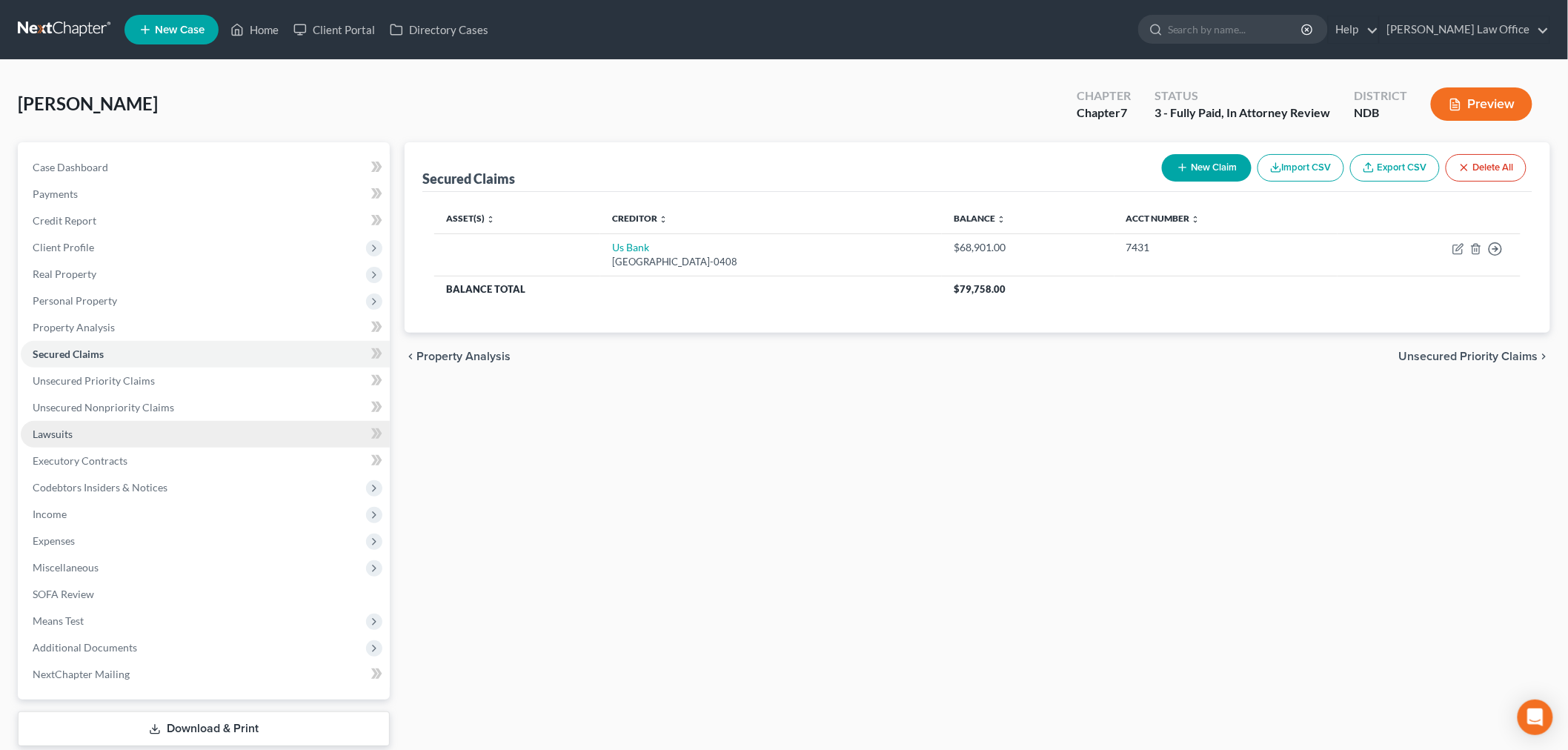
click at [80, 431] on link "Lawsuits" at bounding box center [205, 435] width 369 height 27
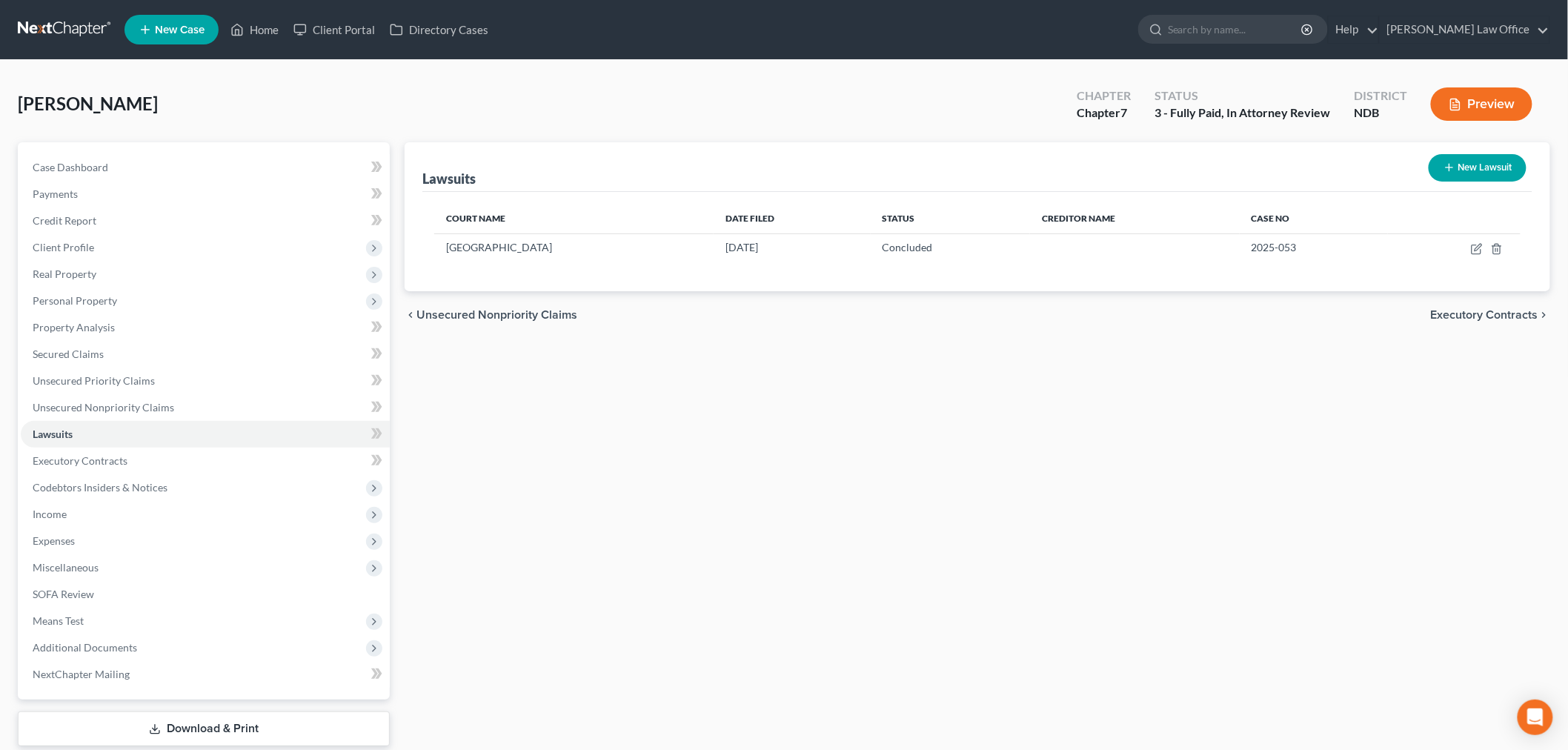
click at [1475, 176] on button "New Lawsuit" at bounding box center [1477, 167] width 98 height 27
select select "0"
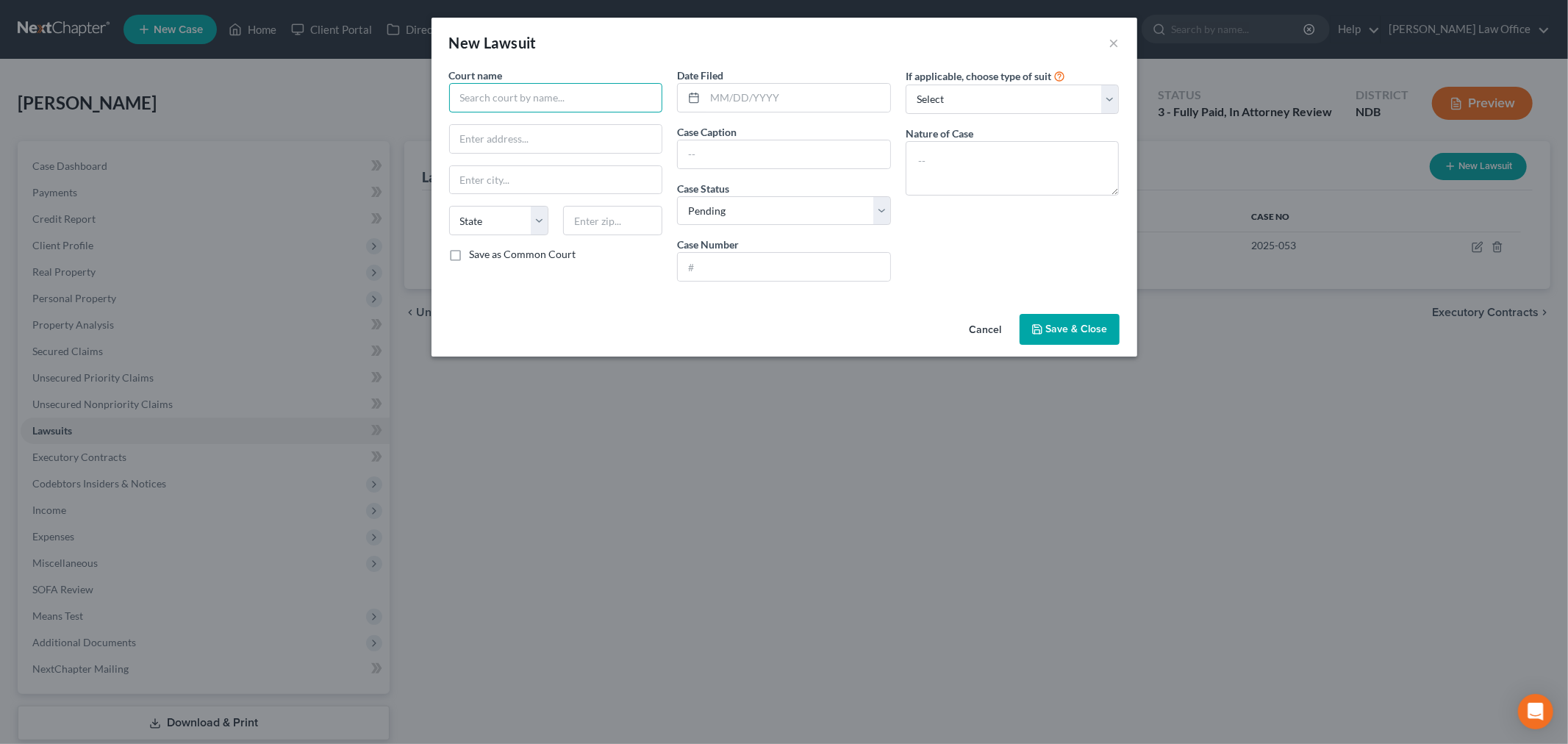
click at [593, 103] on input "text" at bounding box center [557, 98] width 214 height 30
type input "[GEOGRAPHIC_DATA]"
drag, startPoint x: 535, startPoint y: 125, endPoint x: 557, endPoint y: 126, distance: 22.0
click at [535, 125] on input "text" at bounding box center [557, 138] width 212 height 28
type input "PO Box 1707"
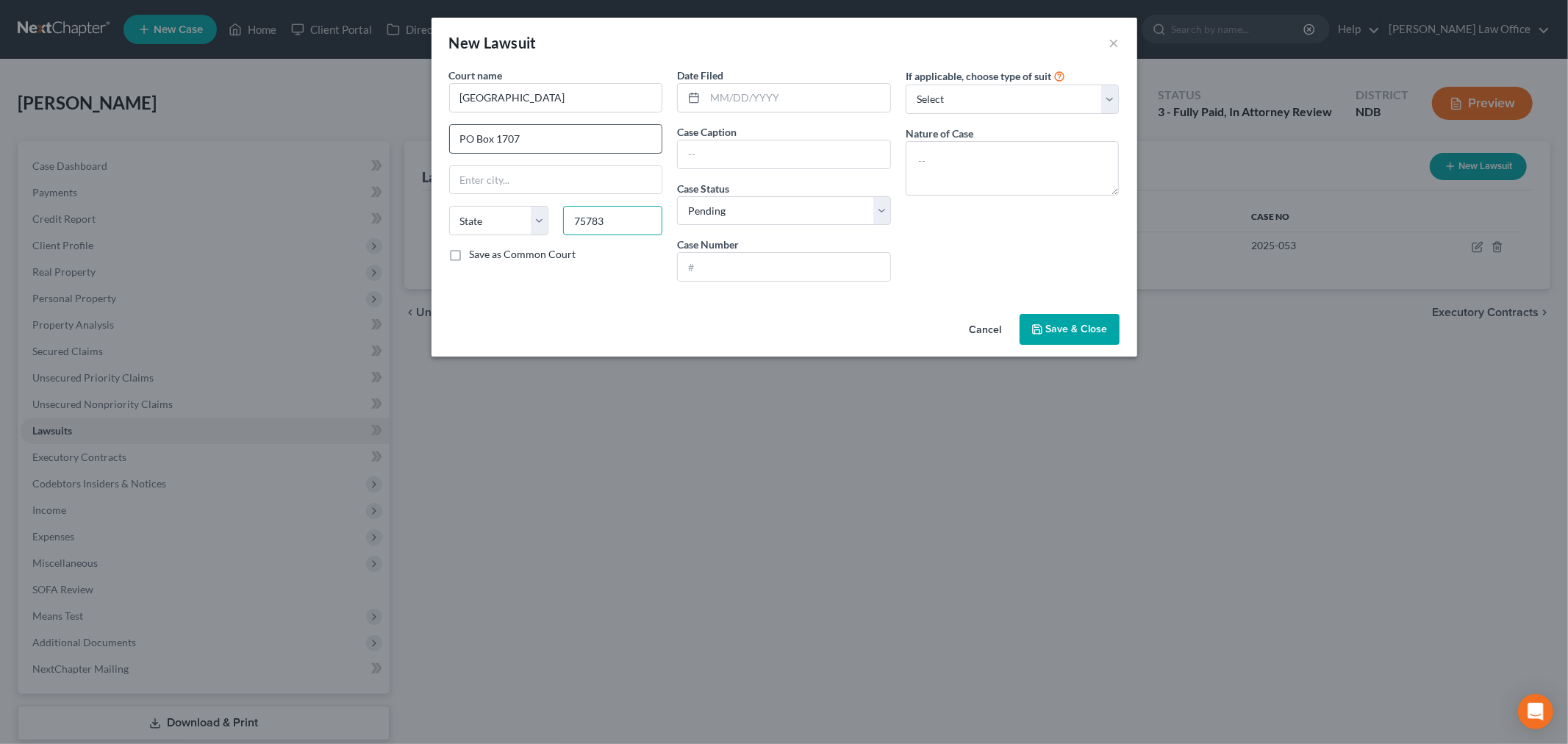
type input "75783"
type input "Quitman"
select select "45"
click at [772, 107] on input "text" at bounding box center [797, 98] width 186 height 28
type input "[DATE]"
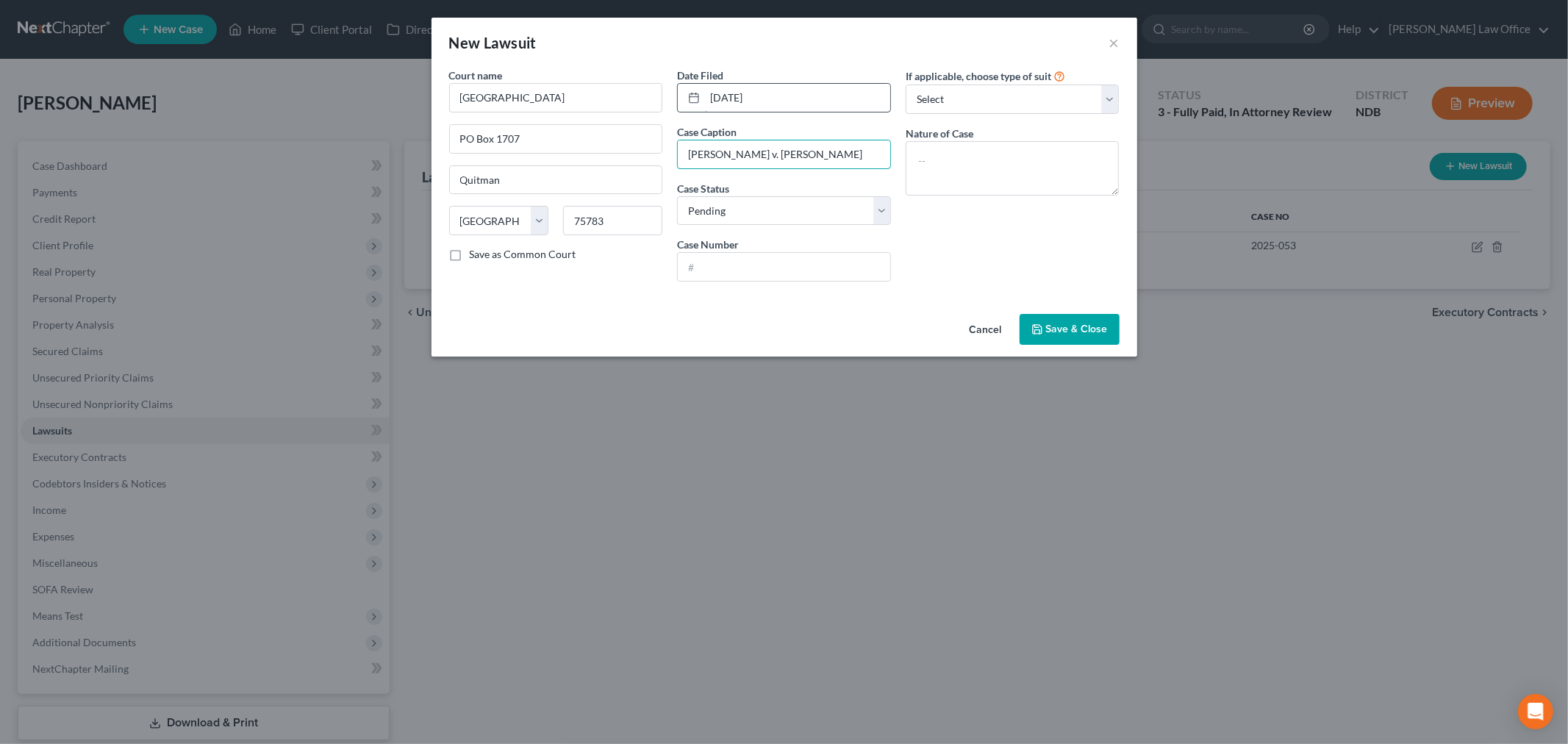
type input "Katherine Newman v. James Vos"
select select "2"
type input "E25-007-1"
click at [987, 163] on textarea at bounding box center [1013, 168] width 214 height 54
type textarea "Eviction/Forcible Entry & Detainer Dismissed 02/25/2025"
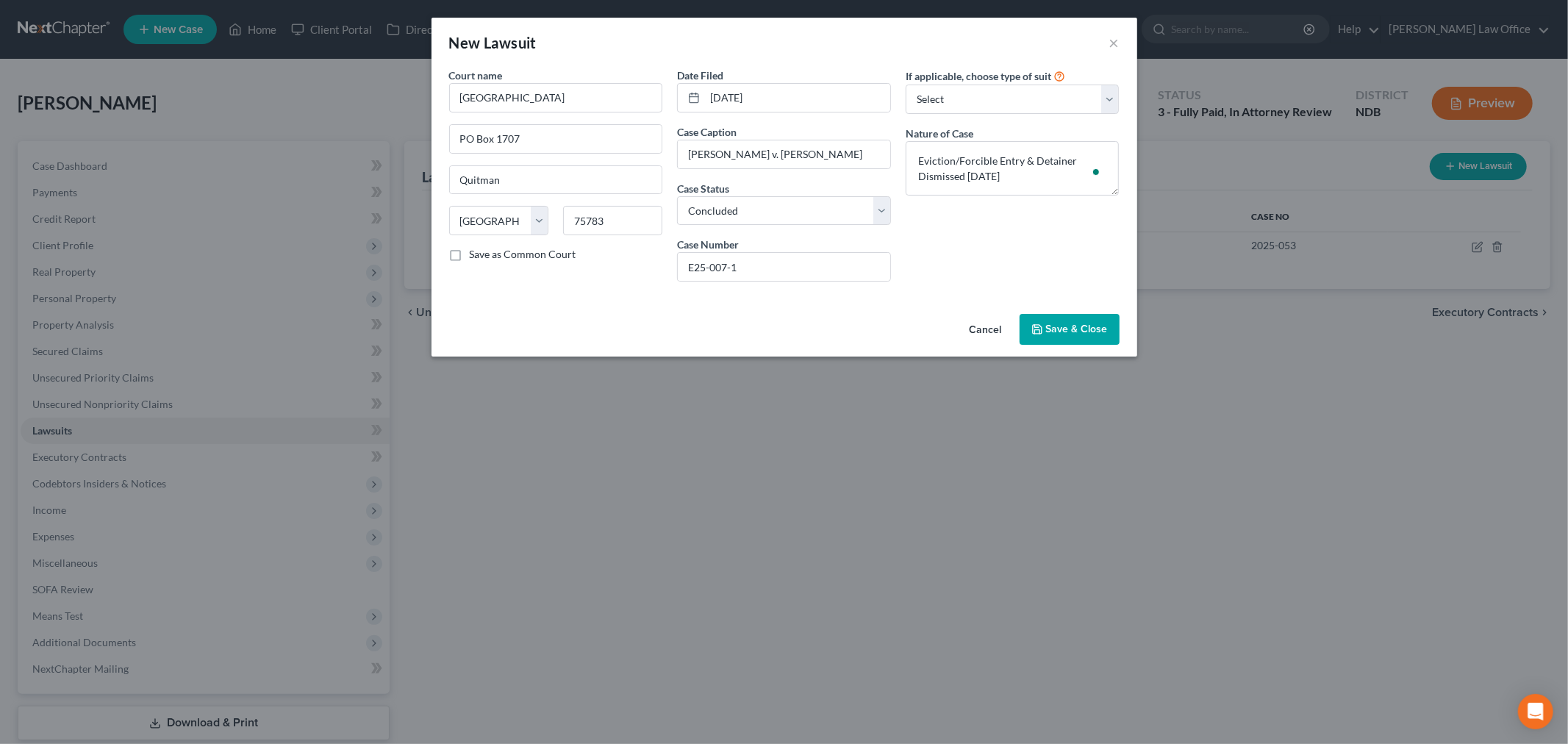
click at [1075, 341] on button "Save & Close" at bounding box center [1070, 329] width 100 height 30
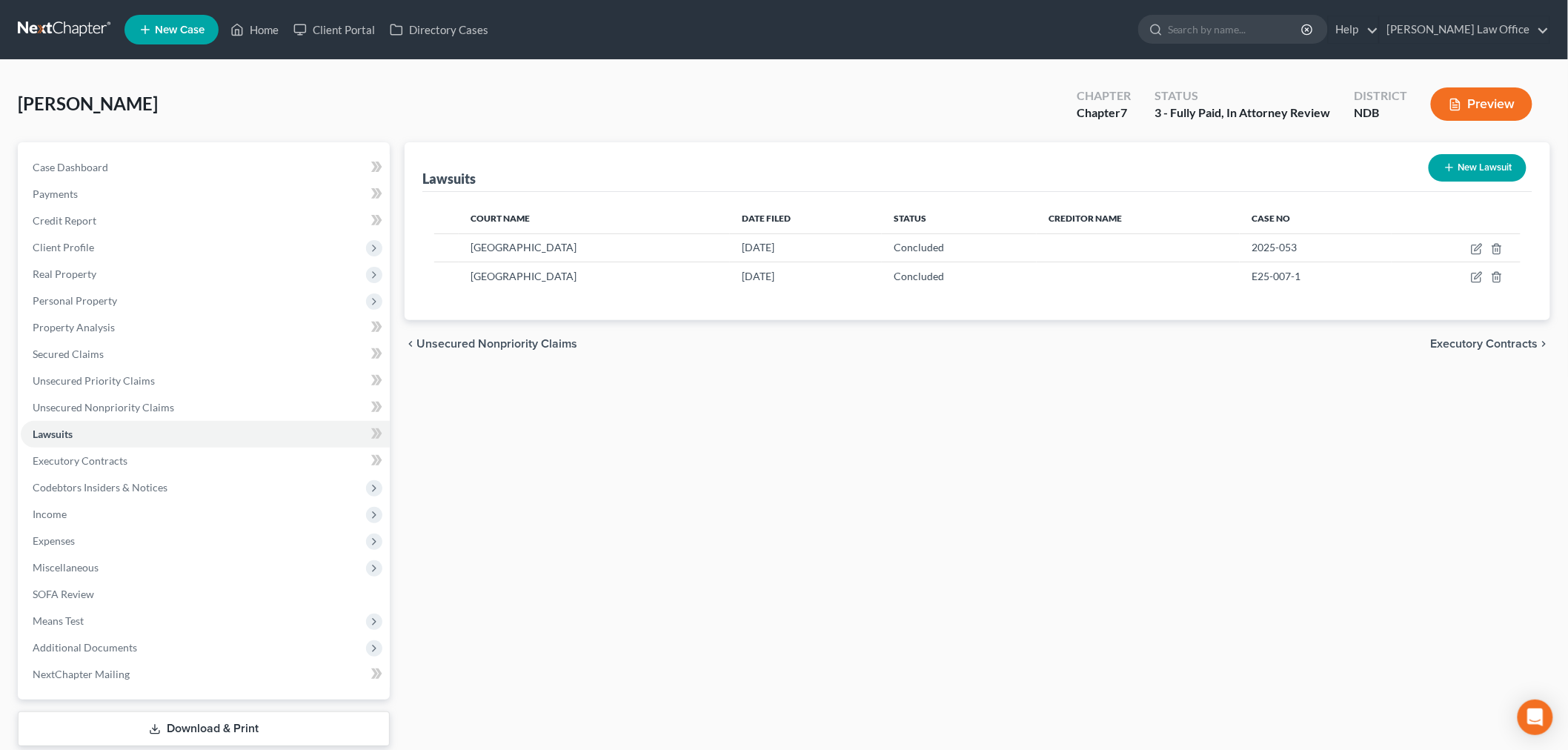
drag, startPoint x: 91, startPoint y: 249, endPoint x: 180, endPoint y: 283, distance: 95.3
click at [91, 249] on span "Client Profile" at bounding box center [63, 248] width 61 height 13
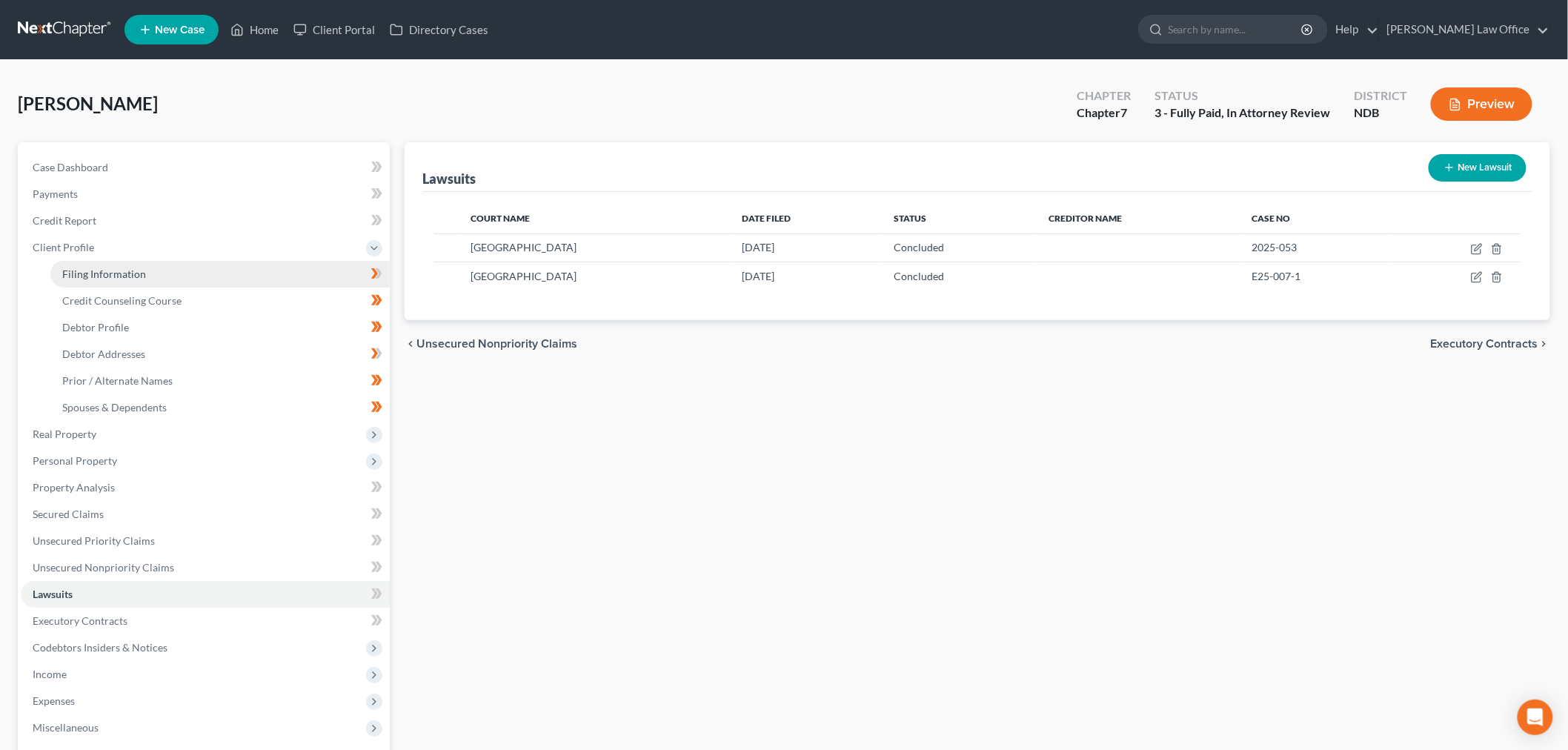
click at [144, 270] on link "Filing Information" at bounding box center [219, 274] width 339 height 27
select select "1"
select select "0"
select select "60"
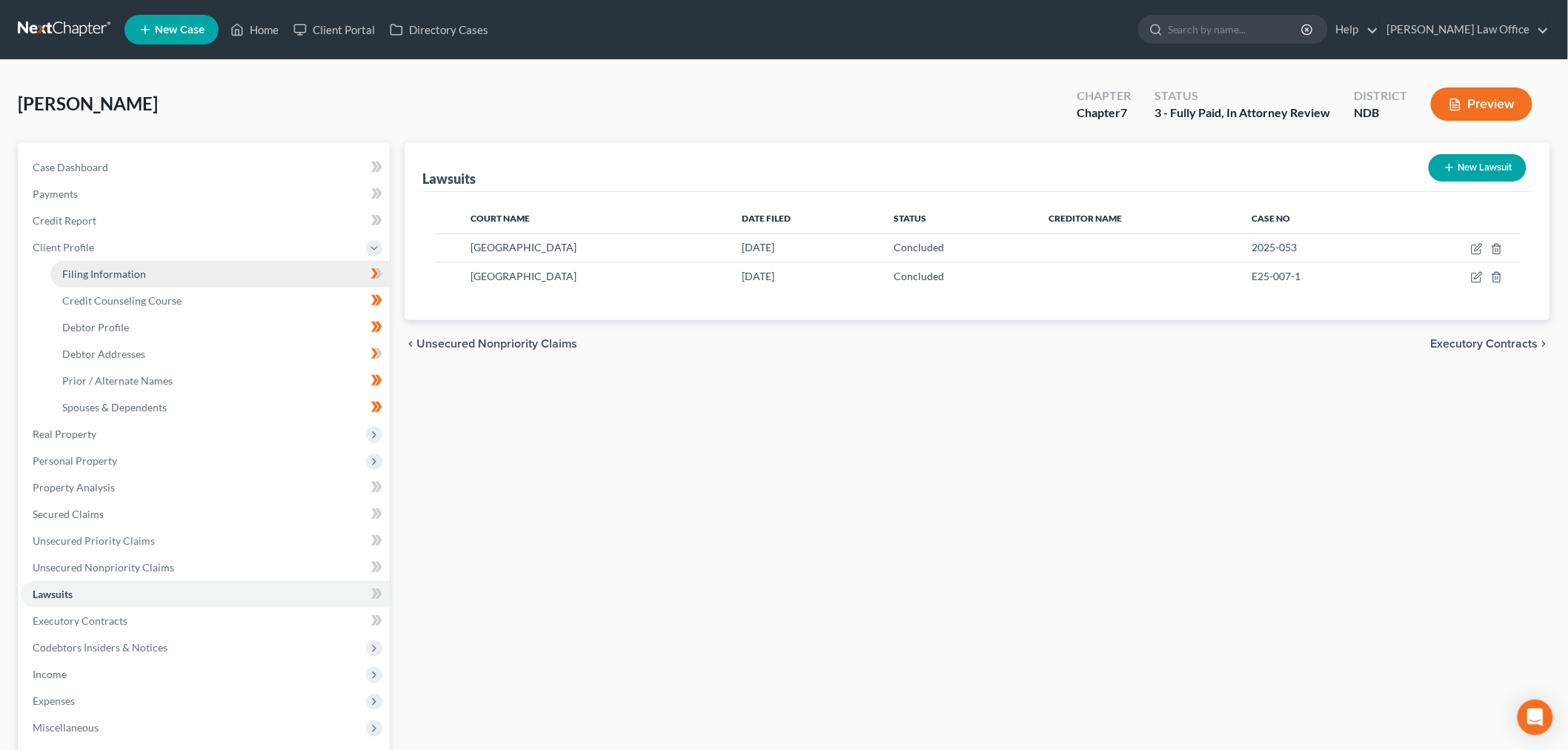
select select "0"
select select "29"
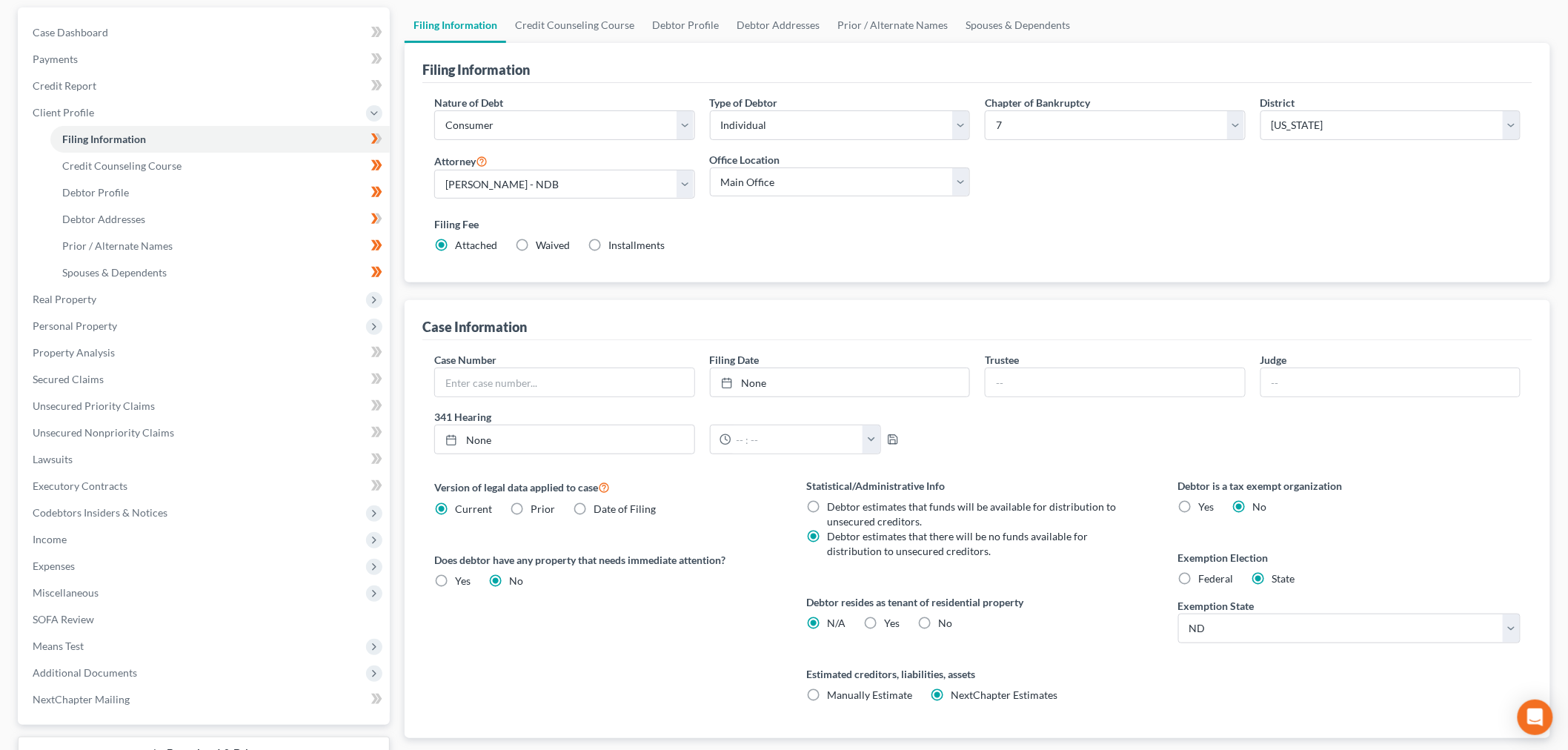
scroll to position [249, 0]
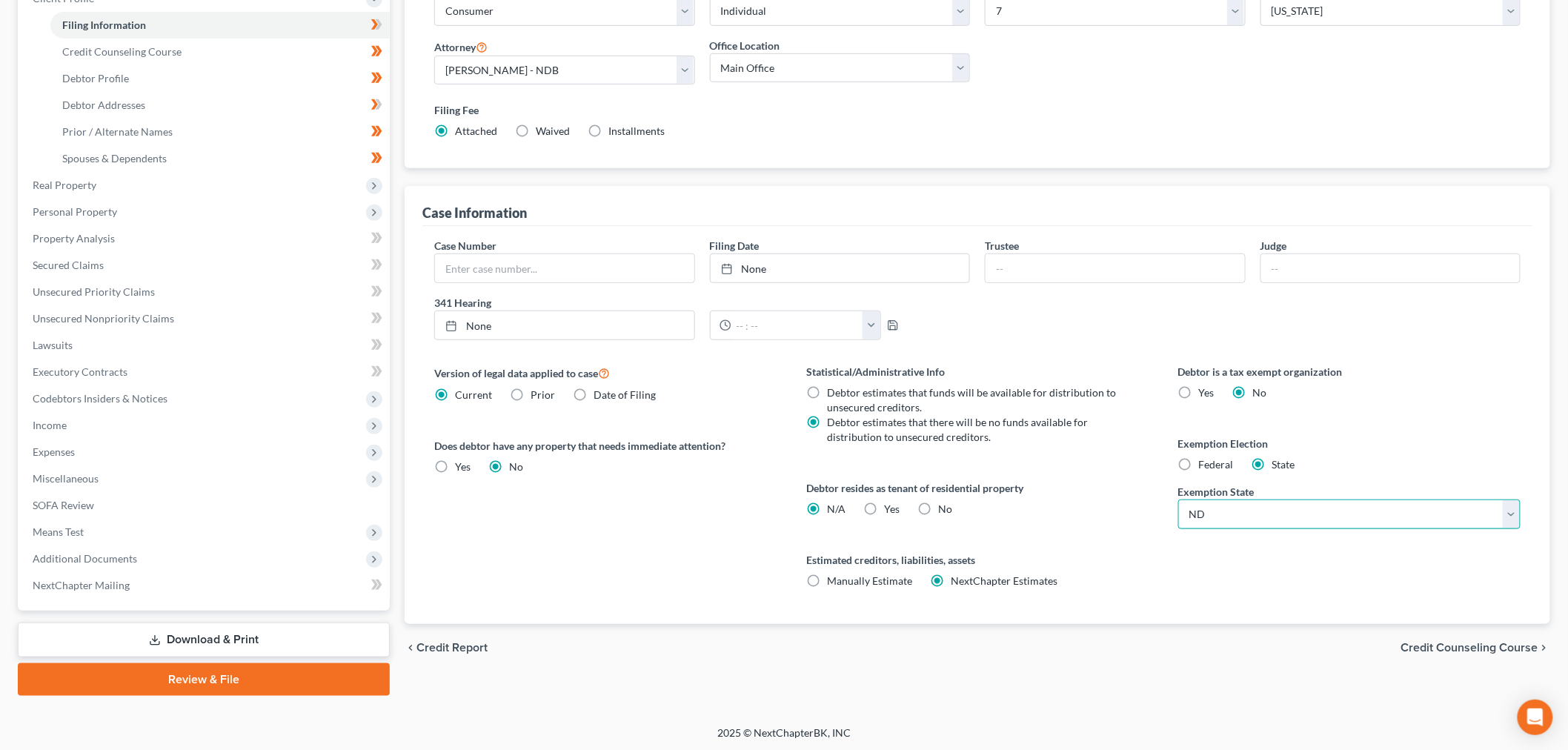
click at [1226, 509] on select "State AL AK AR AZ CA CO CT DE DC FL GA GU HI ID IL IN IA KS KY LA ME MD MA MI M…" at bounding box center [1349, 515] width 342 height 30
drag, startPoint x: 1112, startPoint y: 515, endPoint x: 1124, endPoint y: 513, distance: 12.2
click at [1111, 514] on div "Debtor resides as tenant of residential property N/A Yes Yes No" at bounding box center [977, 498] width 342 height 36
click at [1199, 467] on label "Federal" at bounding box center [1216, 465] width 34 height 15
click at [1205, 467] on input "Federal" at bounding box center [1210, 462] width 9 height 9
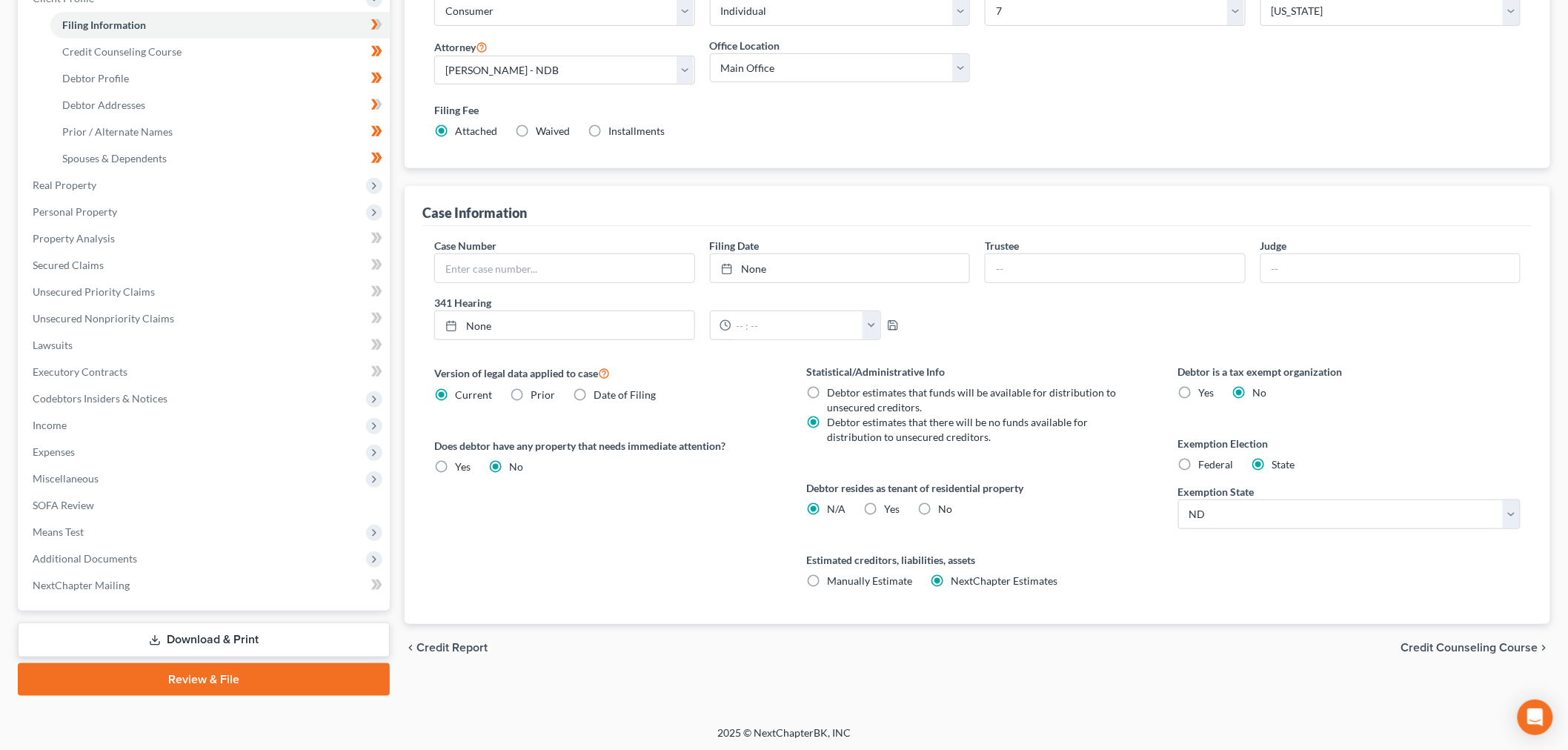
radio input "true"
radio input "false"
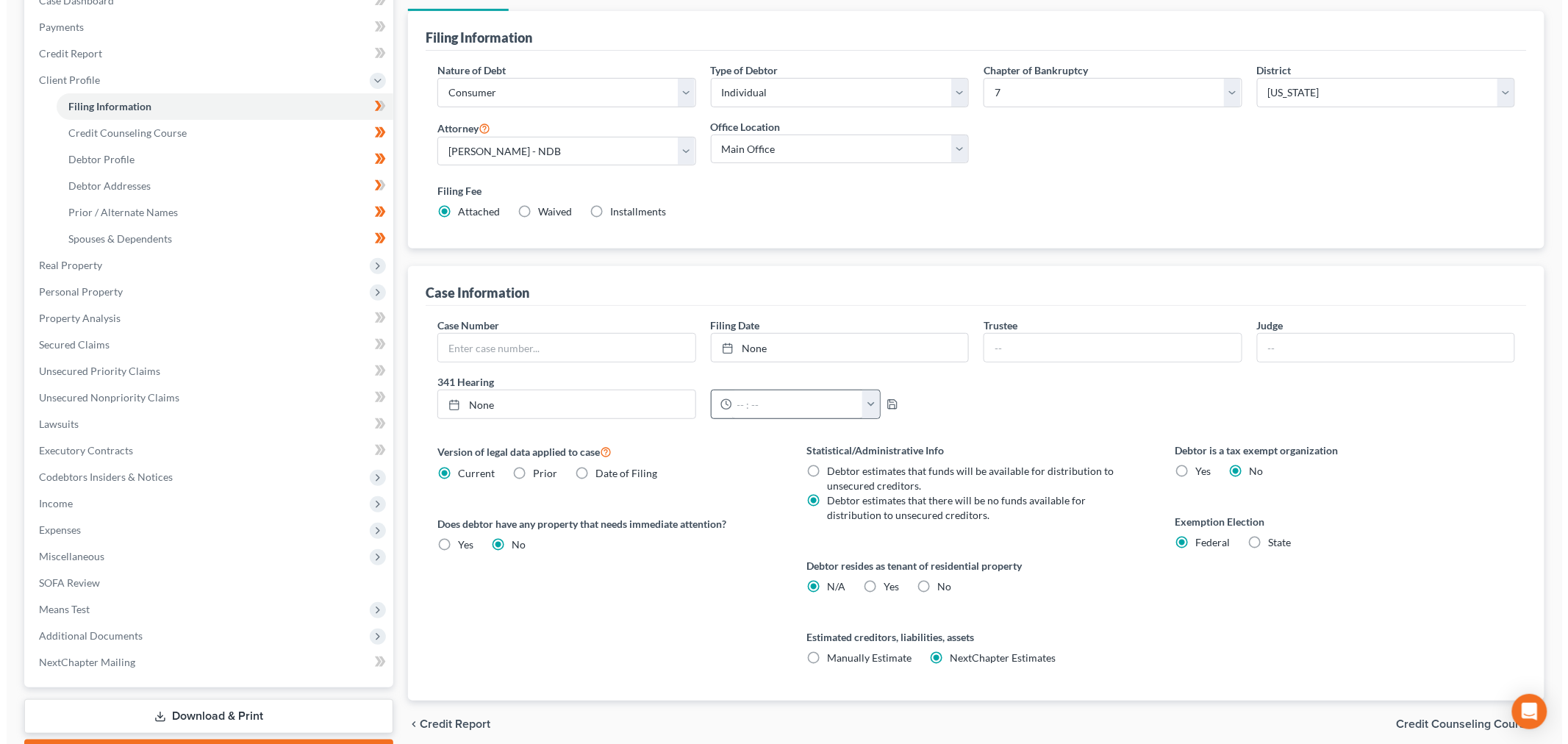
scroll to position [0, 0]
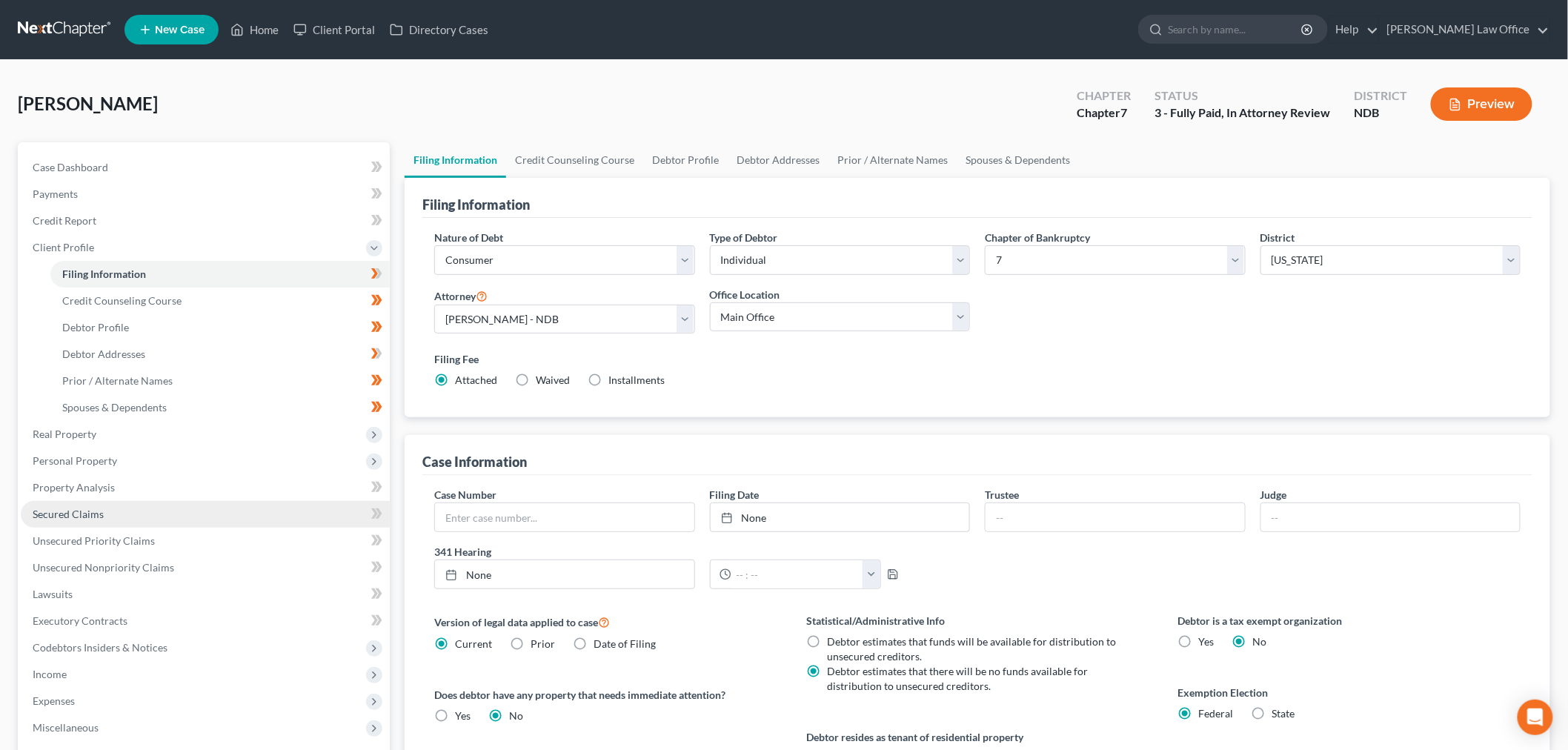
click at [114, 513] on link "Secured Claims" at bounding box center [205, 515] width 369 height 27
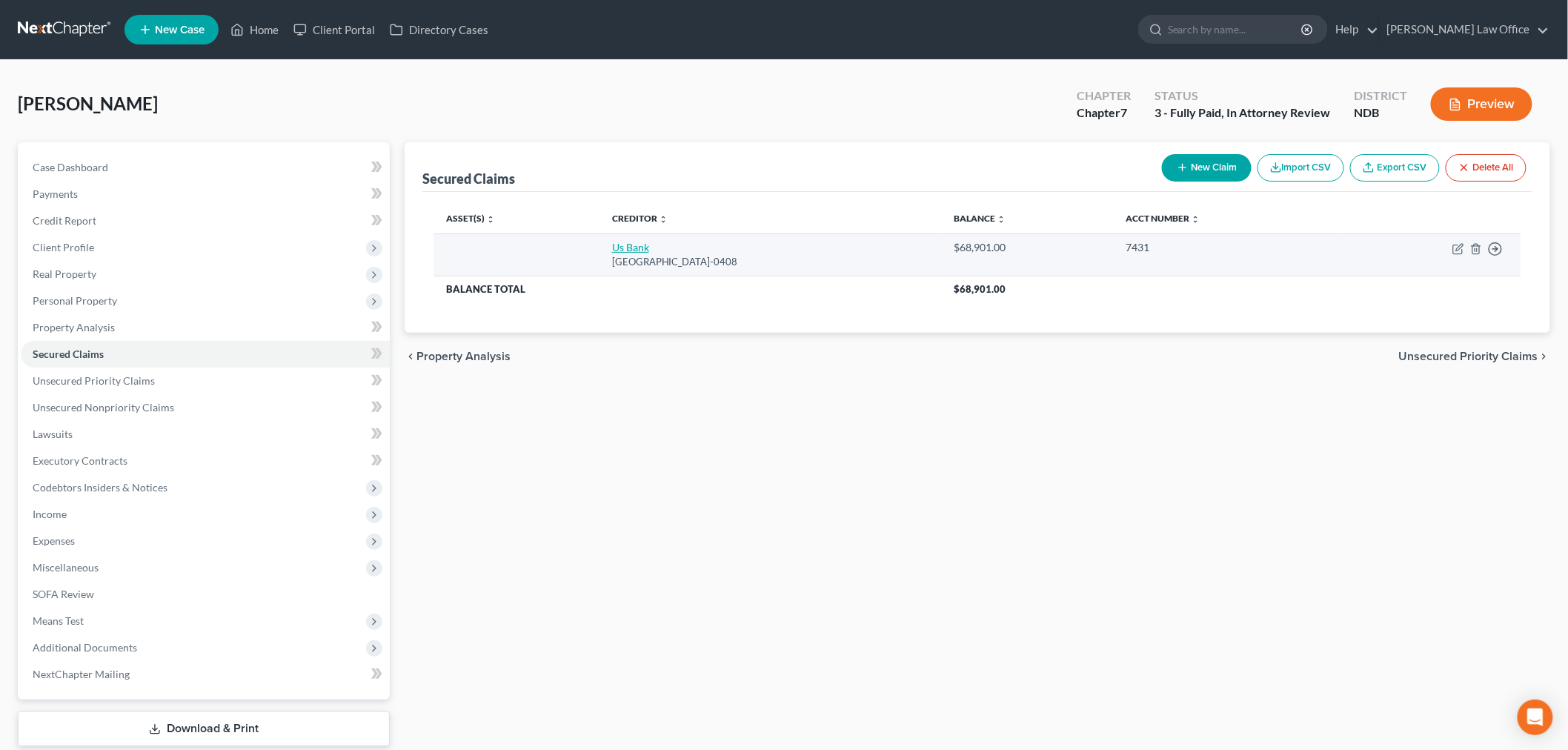
click at [612, 247] on link "Us Bank" at bounding box center [631, 248] width 37 height 13
select select "26"
select select "0"
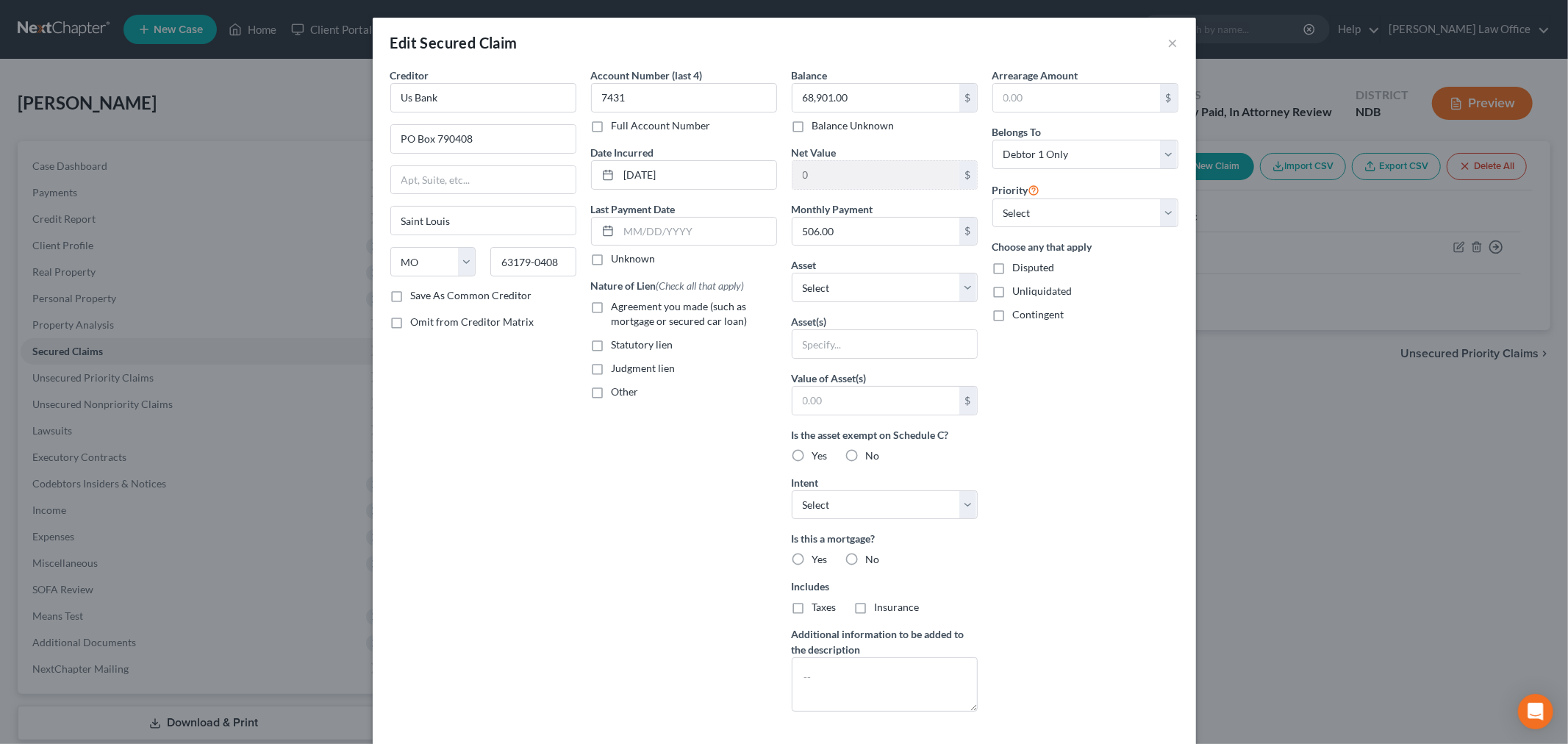
click at [612, 310] on label "Agreement you made (such as mortgage or secured car loan)" at bounding box center [694, 314] width 165 height 30
click at [617, 309] on input "Agreement you made (such as mortgage or secured car loan)" at bounding box center [622, 304] width 9 height 9
checkbox input "true"
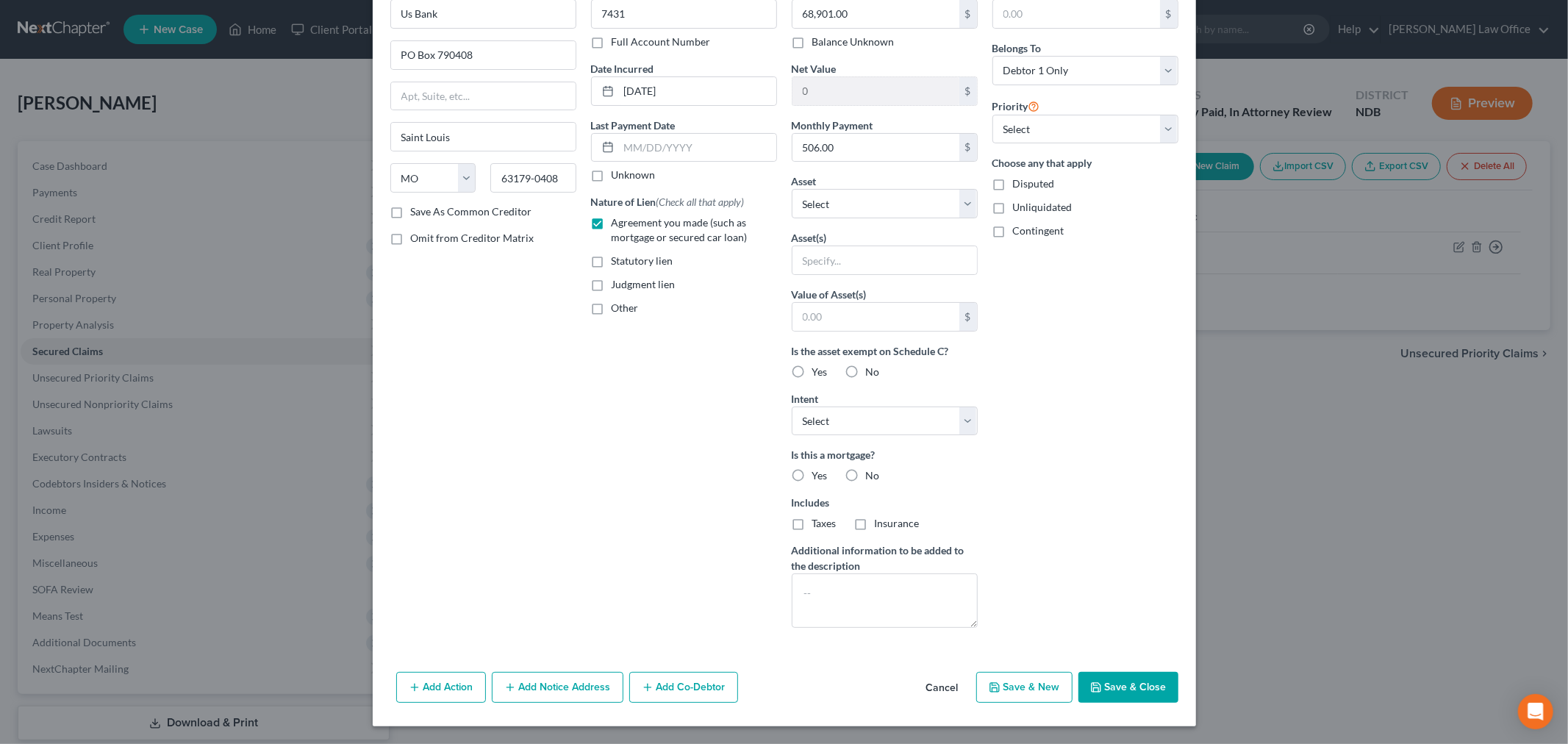
scroll to position [85, 0]
drag, startPoint x: 867, startPoint y: 424, endPoint x: 860, endPoint y: 432, distance: 10.6
click at [867, 424] on select "Select Surrender Redeem Reaffirm Avoid Other" at bounding box center [885, 422] width 186 height 30
select select "0"
click at [792, 407] on select "Select Surrender Redeem Reaffirm Avoid Other" at bounding box center [885, 422] width 186 height 30
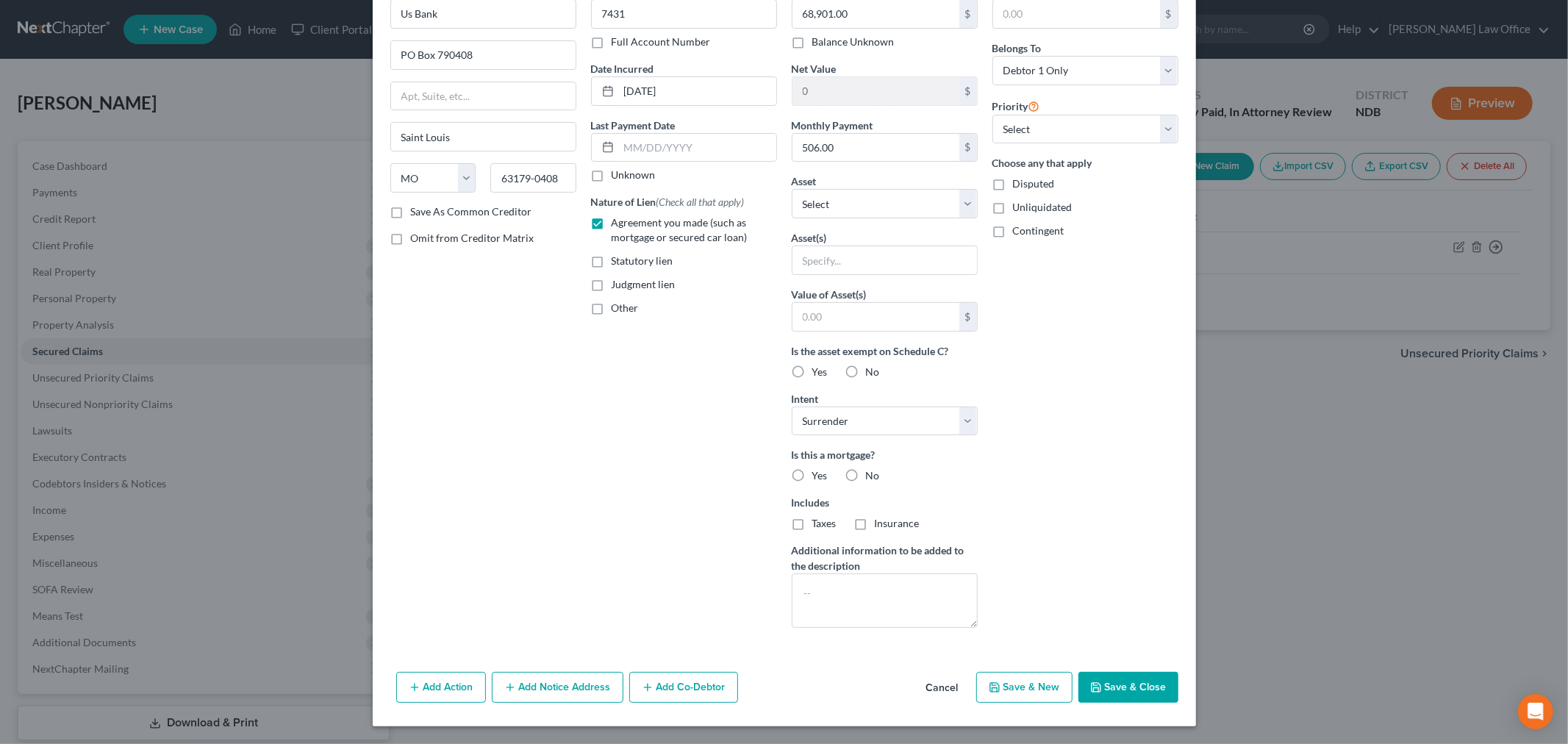
click at [1107, 682] on button "Save & Close" at bounding box center [1129, 687] width 100 height 30
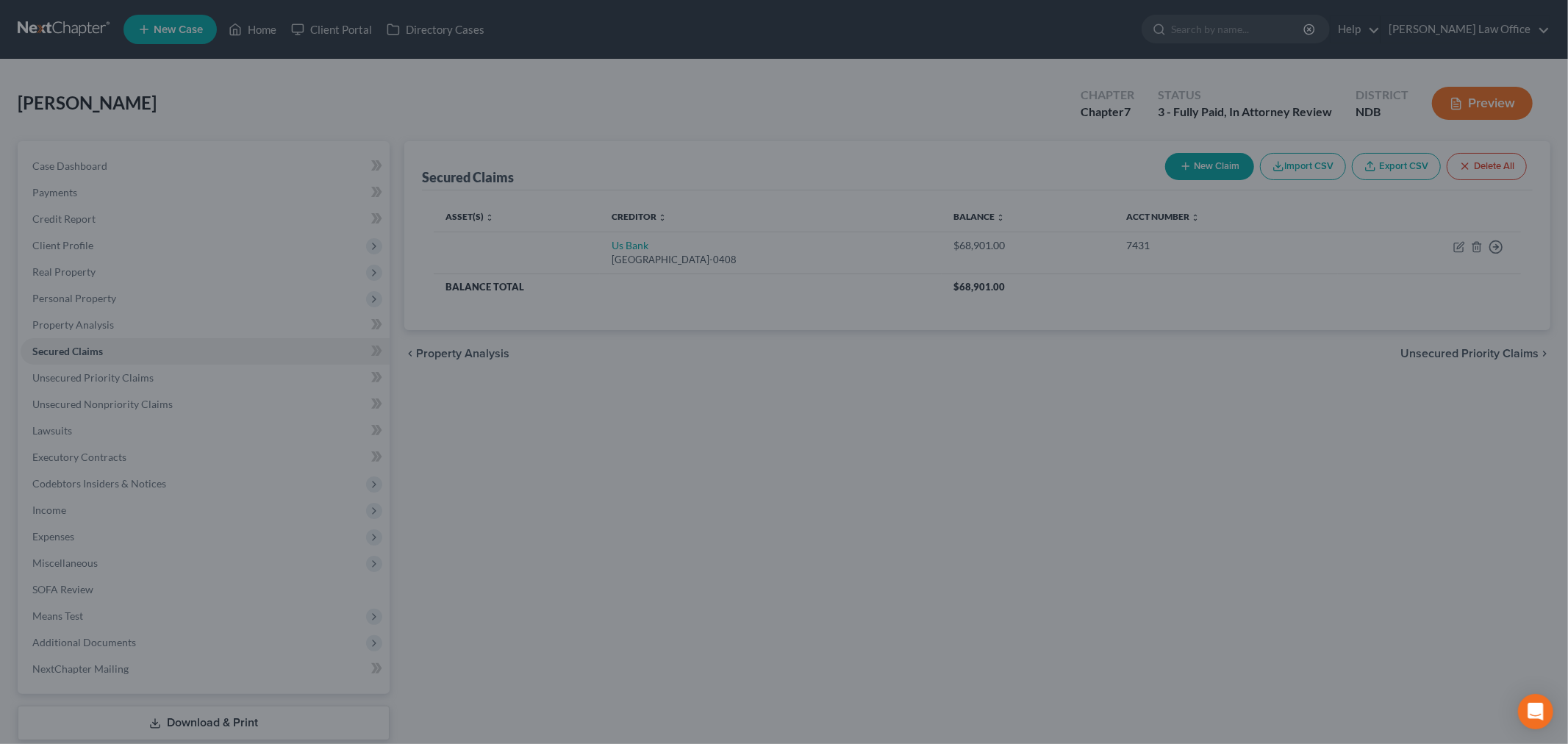
scroll to position [0, 0]
type input "0"
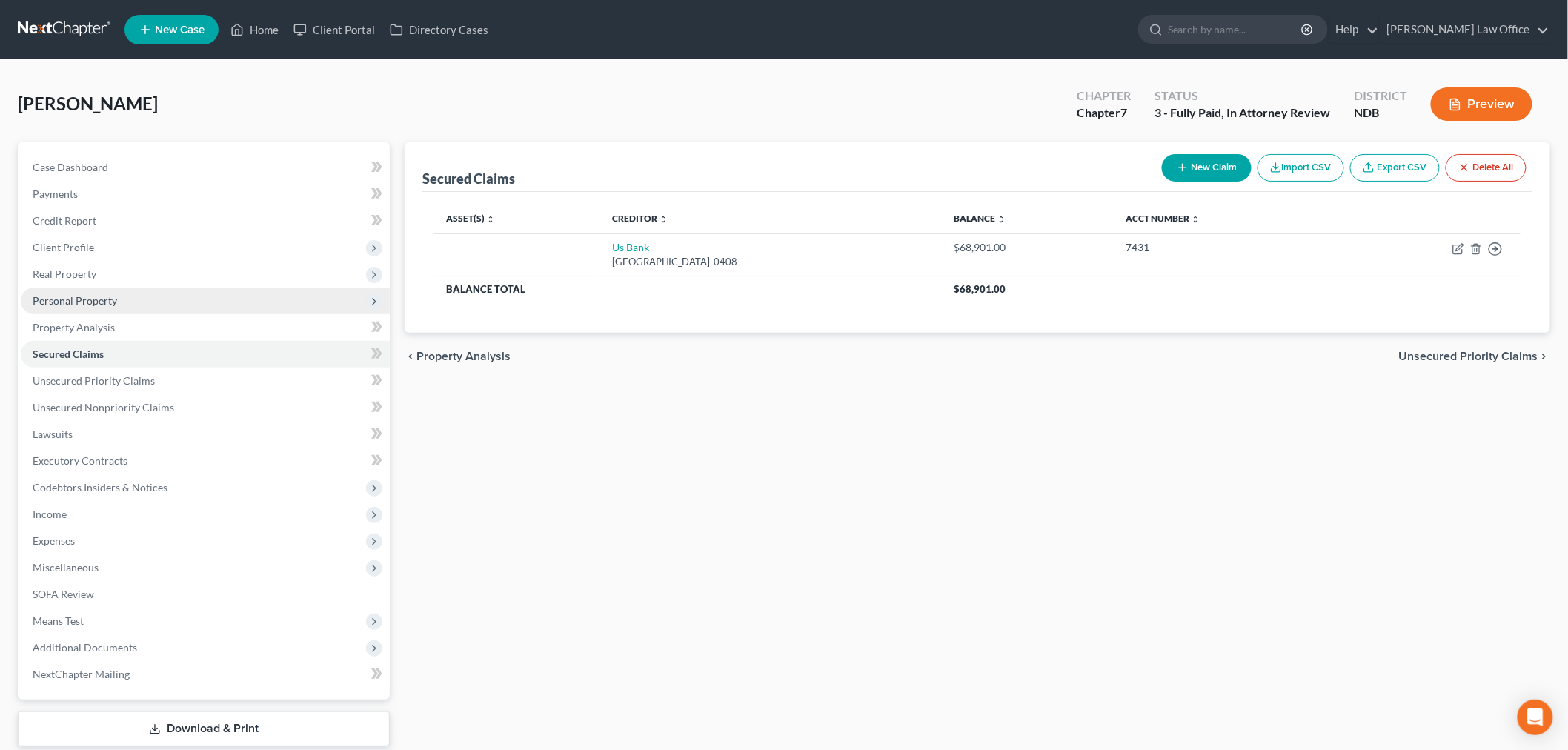
drag, startPoint x: 91, startPoint y: 301, endPoint x: 91, endPoint y: 308, distance: 7.0
click at [91, 301] on span "Personal Property" at bounding box center [74, 301] width 85 height 13
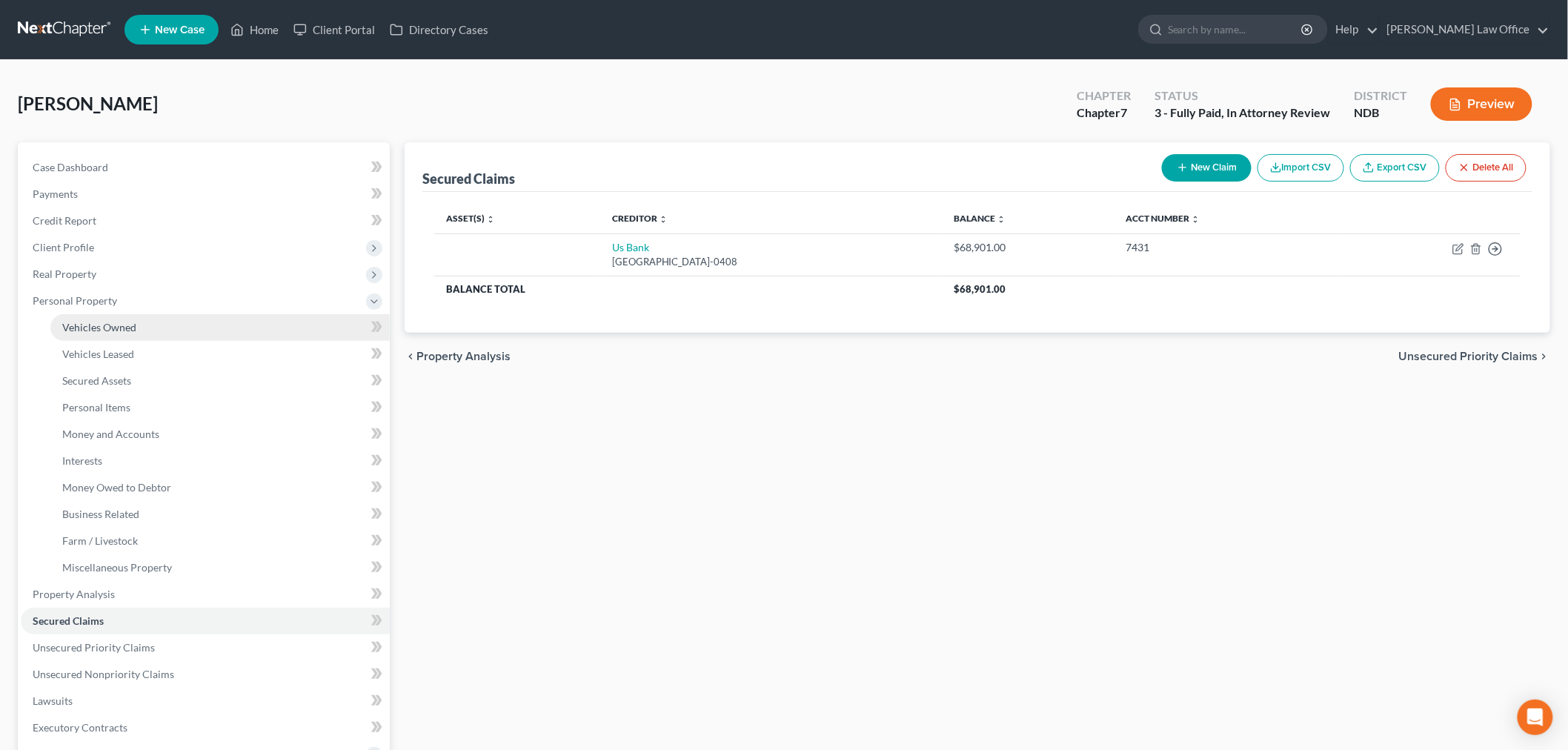
click at [110, 322] on span "Vehicles Owned" at bounding box center [100, 328] width 74 height 13
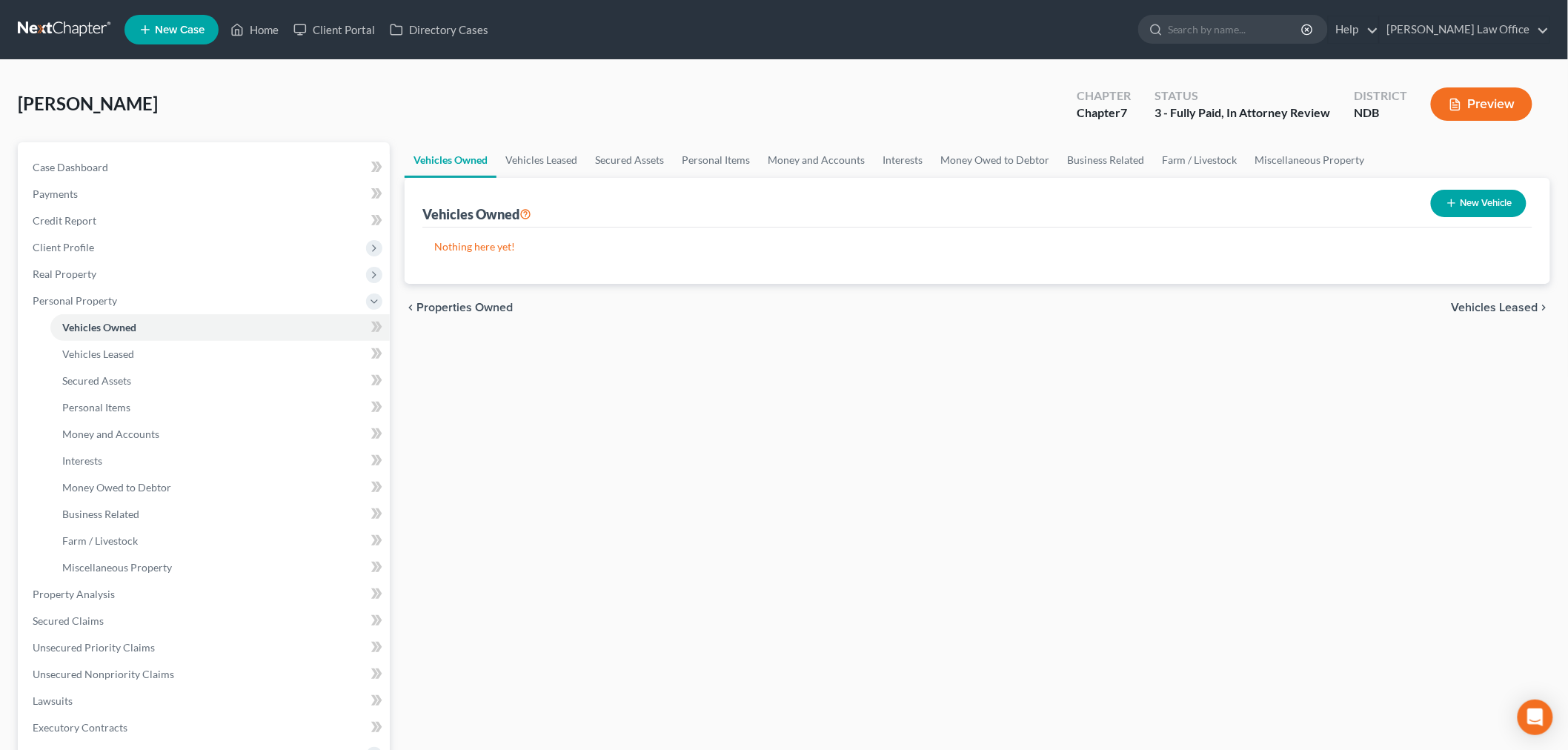
click at [1491, 208] on button "New Vehicle" at bounding box center [1479, 203] width 96 height 27
select select "0"
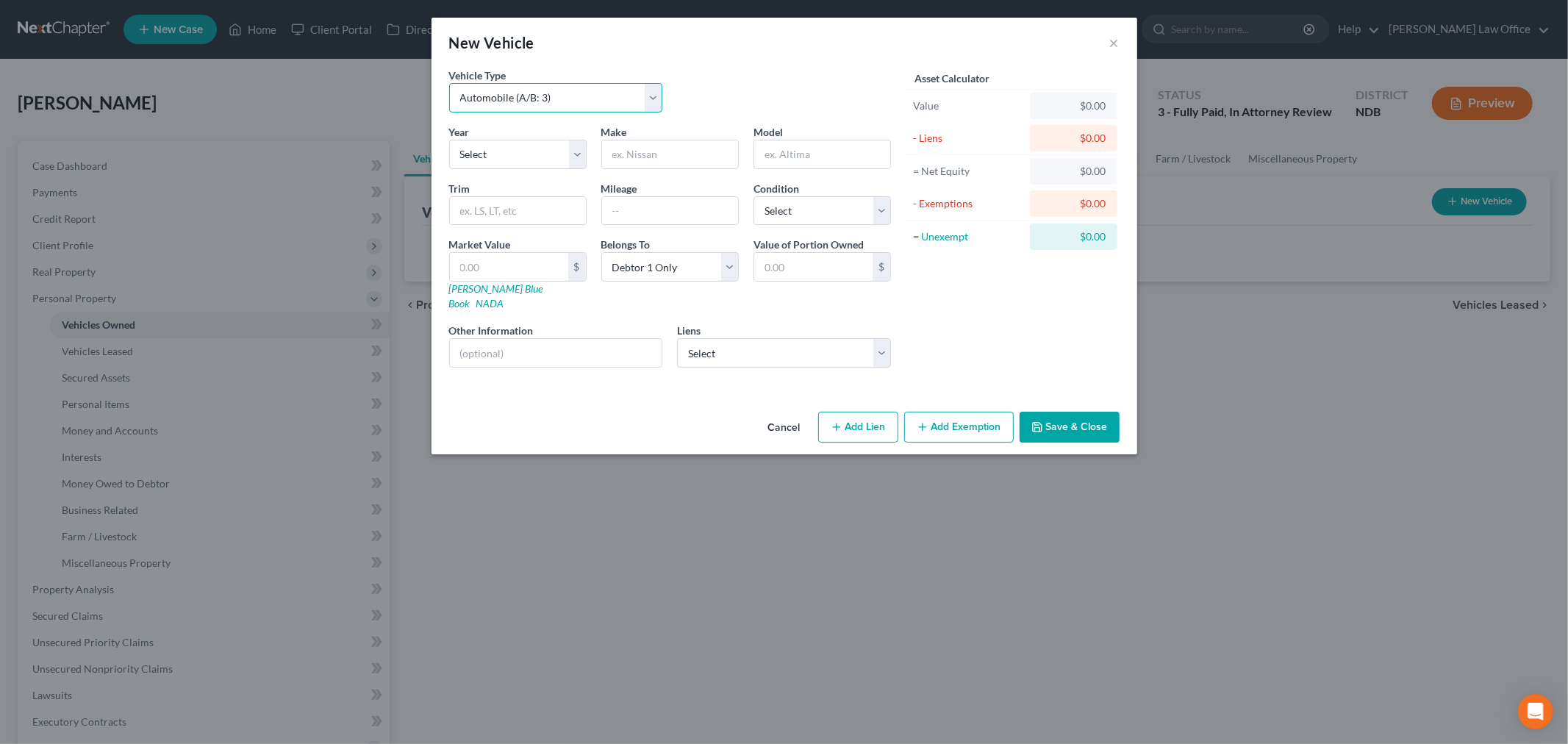
click at [547, 101] on select "Select Automobile (A/B: 3) Truck (A/B: 3) Trailer (A/B: 4) Watercraft (A/B: 4) …" at bounding box center [557, 98] width 214 height 30
drag, startPoint x: 1112, startPoint y: 42, endPoint x: 1122, endPoint y: 44, distance: 10.2
click at [1112, 42] on button "×" at bounding box center [1114, 42] width 10 height 18
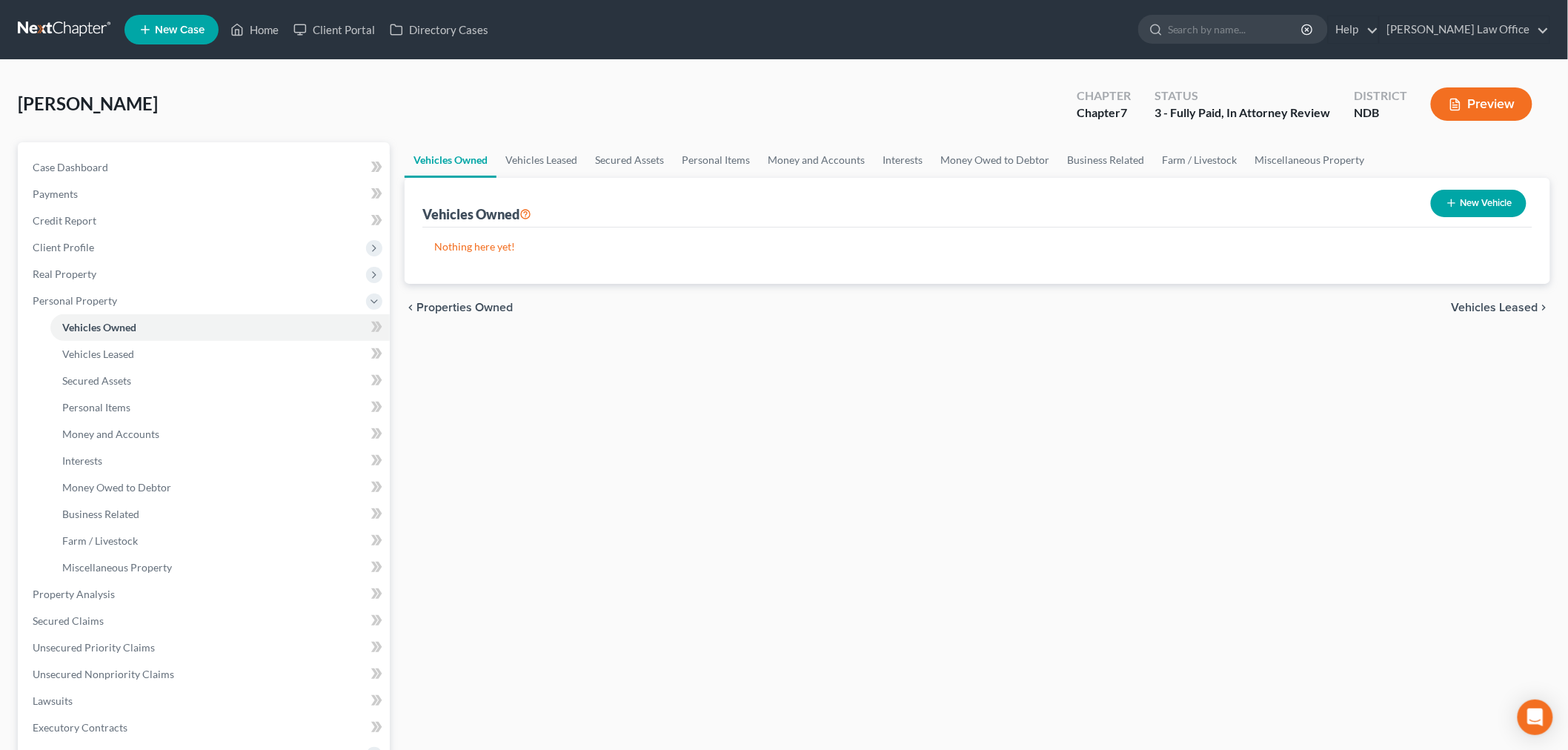
click at [1481, 100] on button "Preview" at bounding box center [1482, 104] width 101 height 33
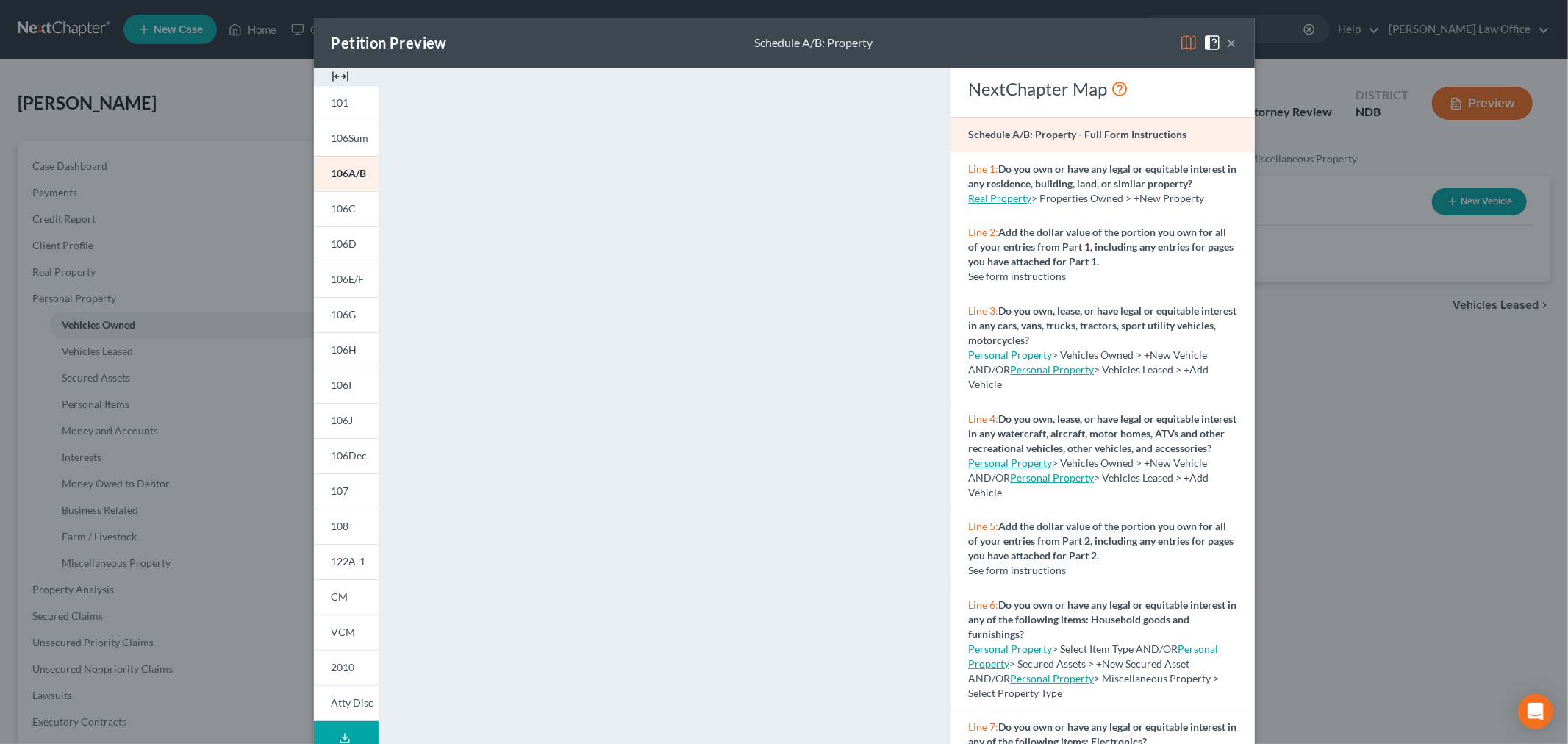
click at [1227, 39] on button "×" at bounding box center [1232, 42] width 10 height 18
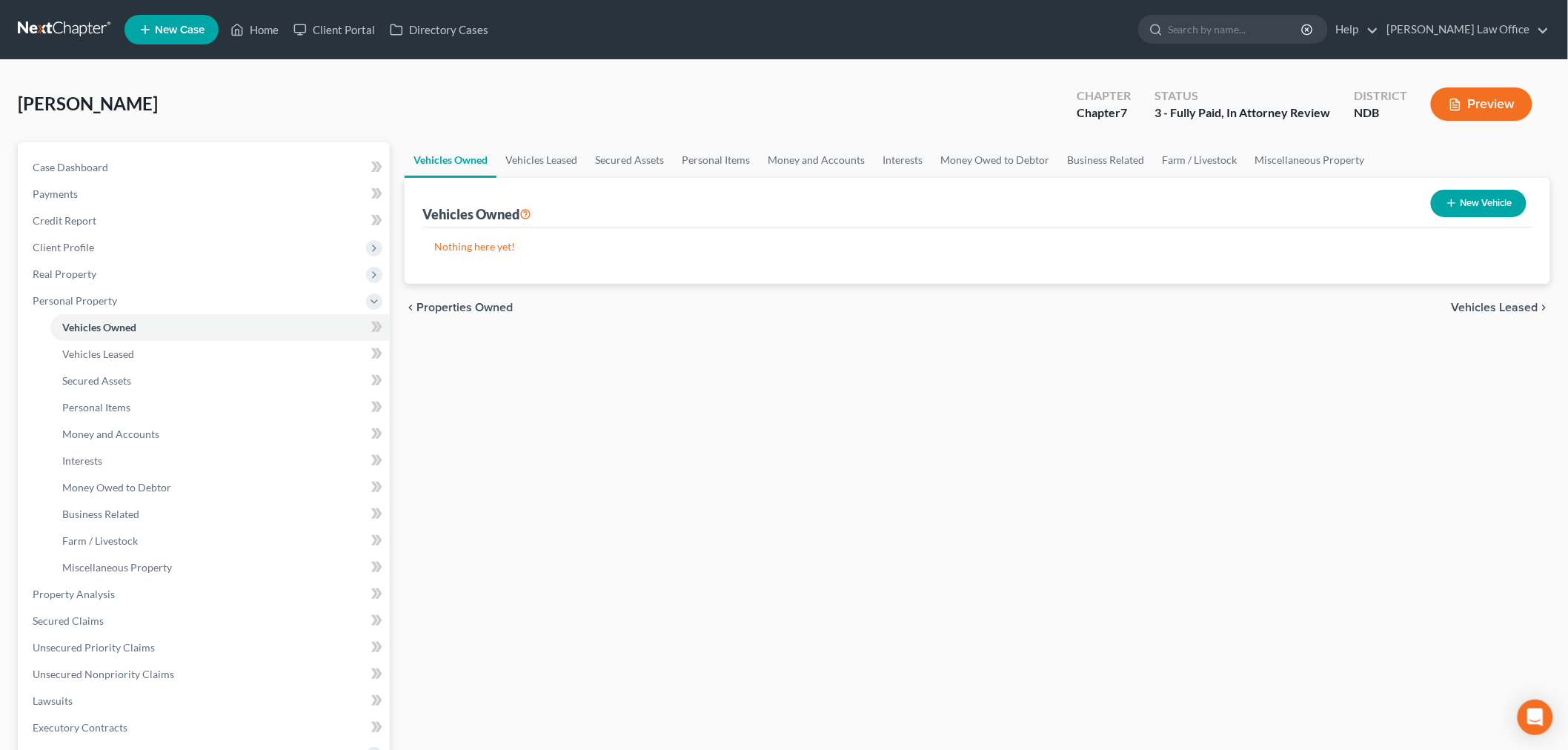
click at [1454, 197] on icon "button" at bounding box center [1451, 203] width 12 height 12
select select "0"
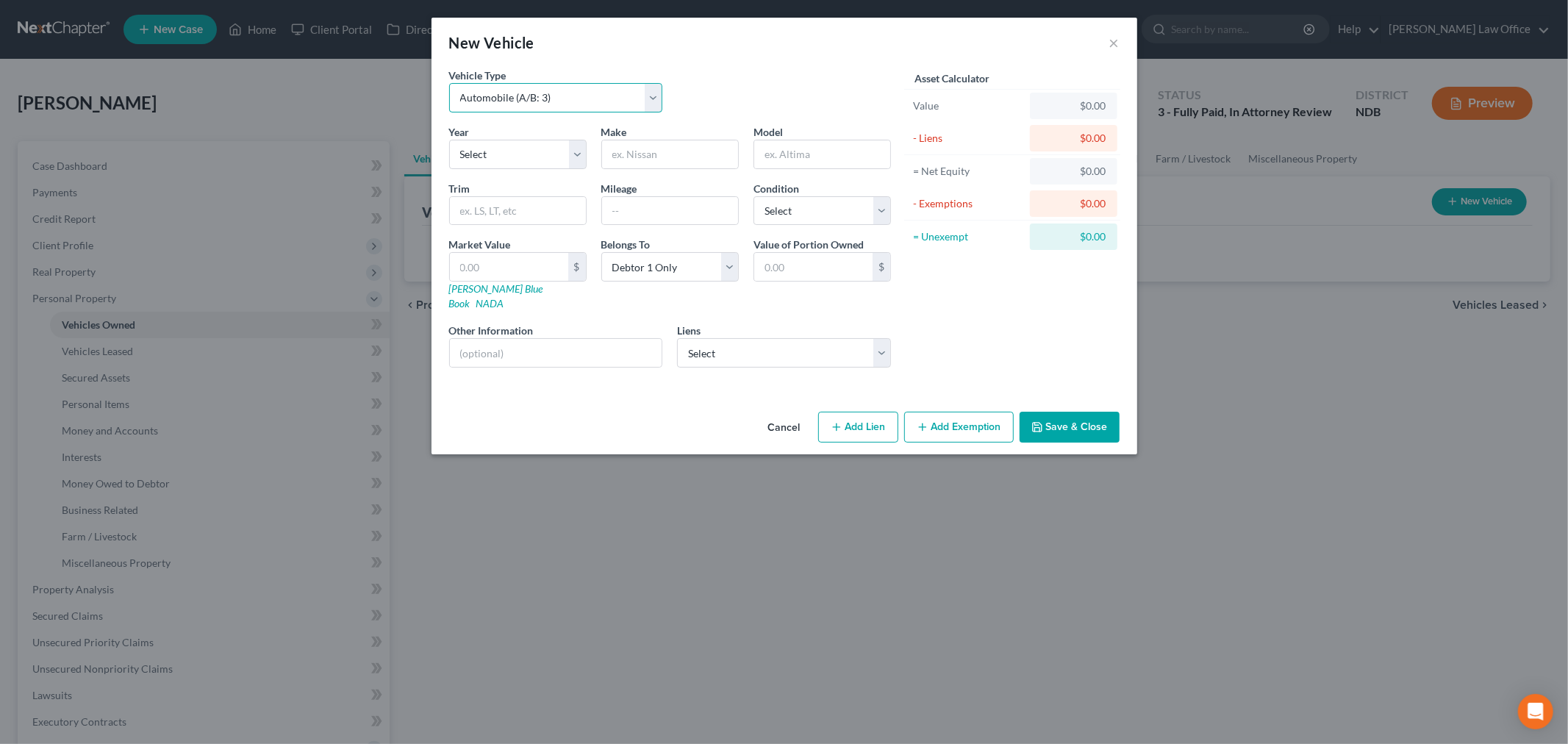
click at [501, 91] on select "Select Automobile (A/B: 3) Truck (A/B: 3) Trailer (A/B: 4) Watercraft (A/B: 4) …" at bounding box center [557, 98] width 214 height 30
select select "5"
click at [449, 83] on select "Select Automobile (A/B: 3) Truck (A/B: 3) Trailer (A/B: 4) Watercraft (A/B: 4) …" at bounding box center [557, 98] width 214 height 30
click at [503, 169] on div "Year Select 2026 2025 2024 2023 2022 2021 2020 2019 2018 2017 2016 2015 2014 20…" at bounding box center [670, 252] width 457 height 255
click at [510, 159] on select "Select 2026 2025 2024 2023 2022 2021 2020 2019 2018 2017 2016 2015 2014 2013 20…" at bounding box center [518, 154] width 138 height 30
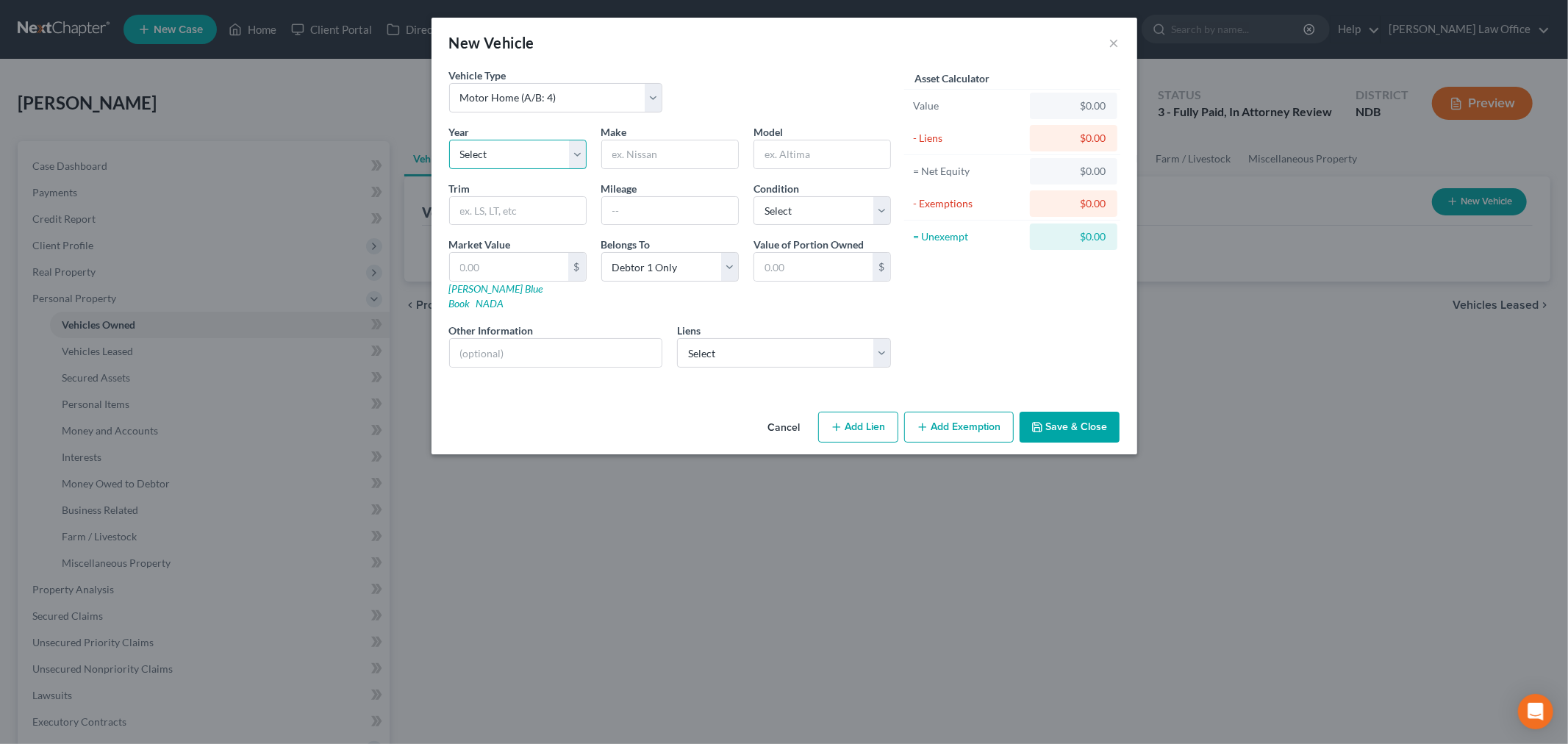
select select "5"
click at [449, 139] on select "Select 2026 2025 2024 2023 2022 2021 2020 2019 2018 2017 2016 2015 2014 2013 20…" at bounding box center [518, 154] width 138 height 30
drag, startPoint x: 667, startPoint y: 153, endPoint x: 718, endPoint y: 131, distance: 55.5
click at [667, 153] on input "text" at bounding box center [670, 154] width 136 height 28
type input "Palomino"
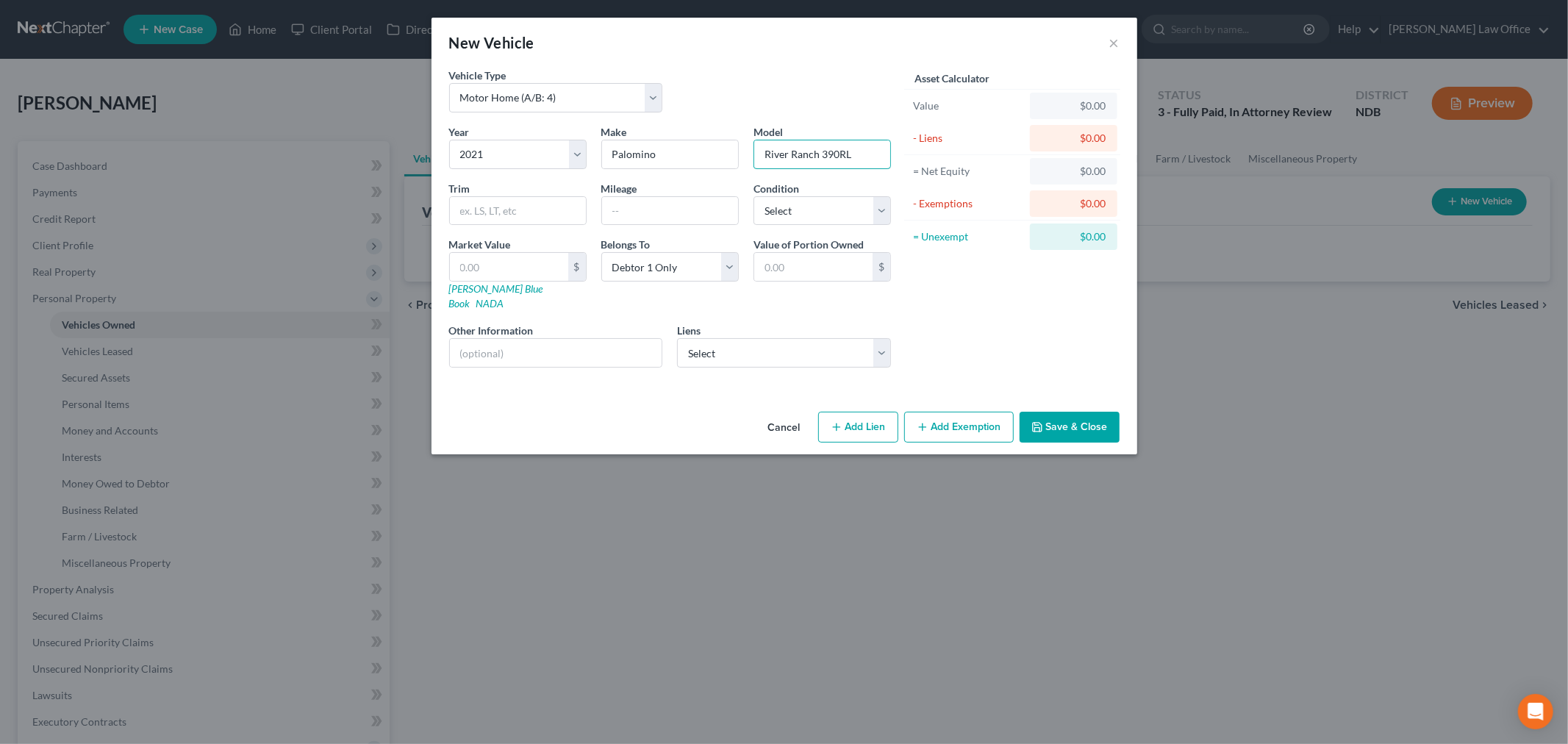
type input "River Ranch 390RL"
type input "200"
select select "2"
click at [486, 258] on input "text" at bounding box center [509, 267] width 118 height 28
type input "65"
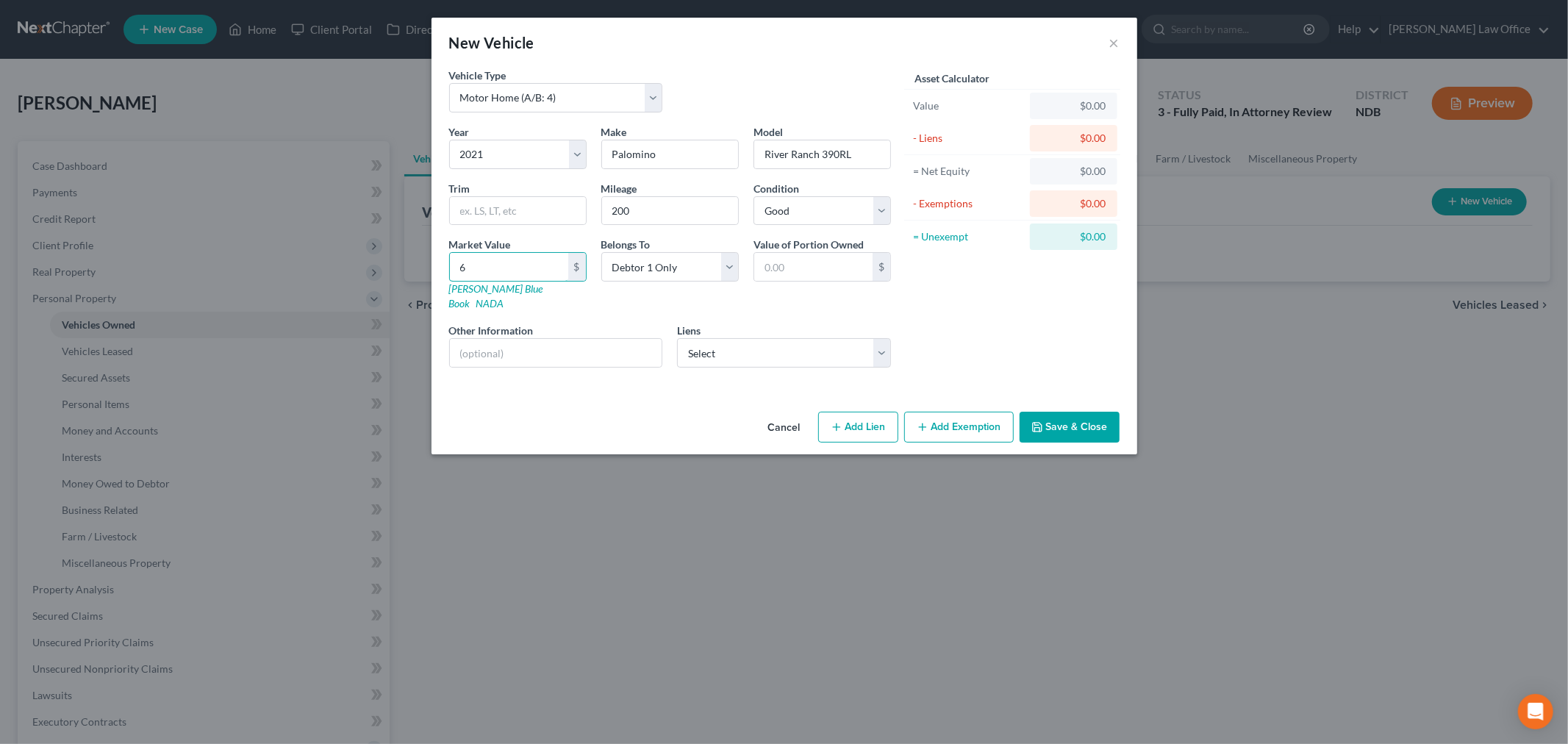
type input "65.00"
type input "650"
type input "650.00"
type input "6500"
type input "6,500.00"
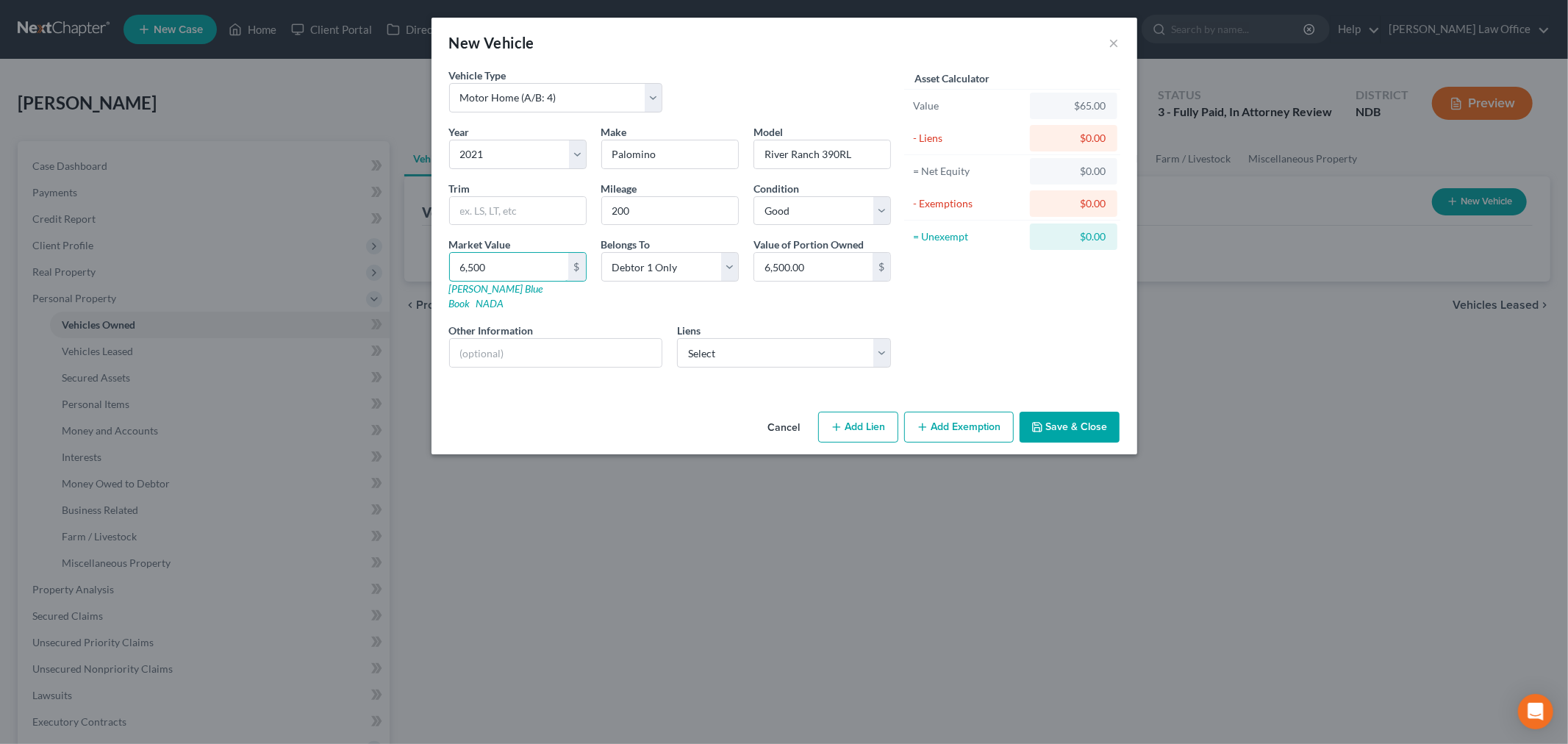
type input "6,5000"
type input "65,000.00"
type input "65,000"
click at [771, 343] on select "Select Us Bank - $68,901.00" at bounding box center [784, 354] width 214 height 30
select select "26"
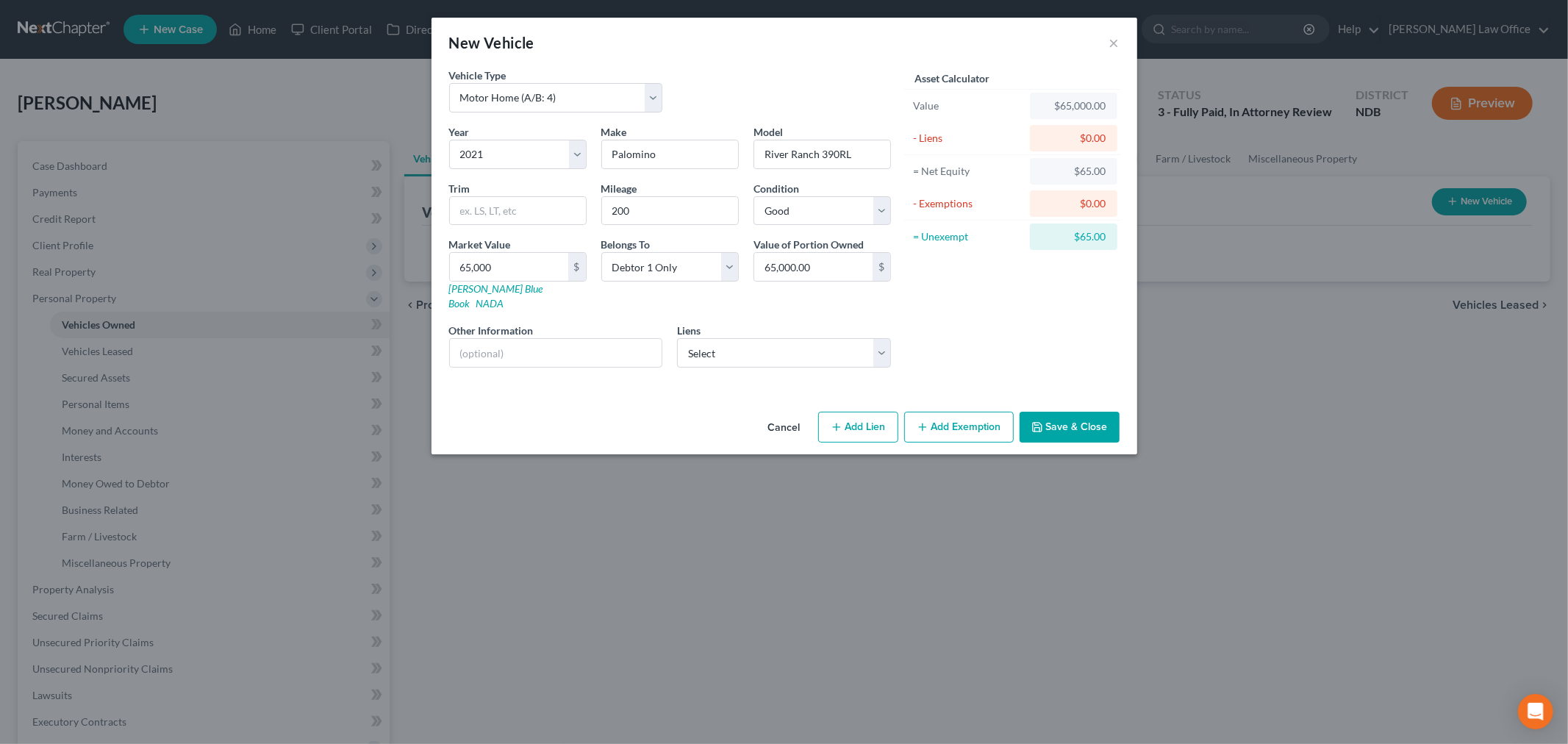
select select "0"
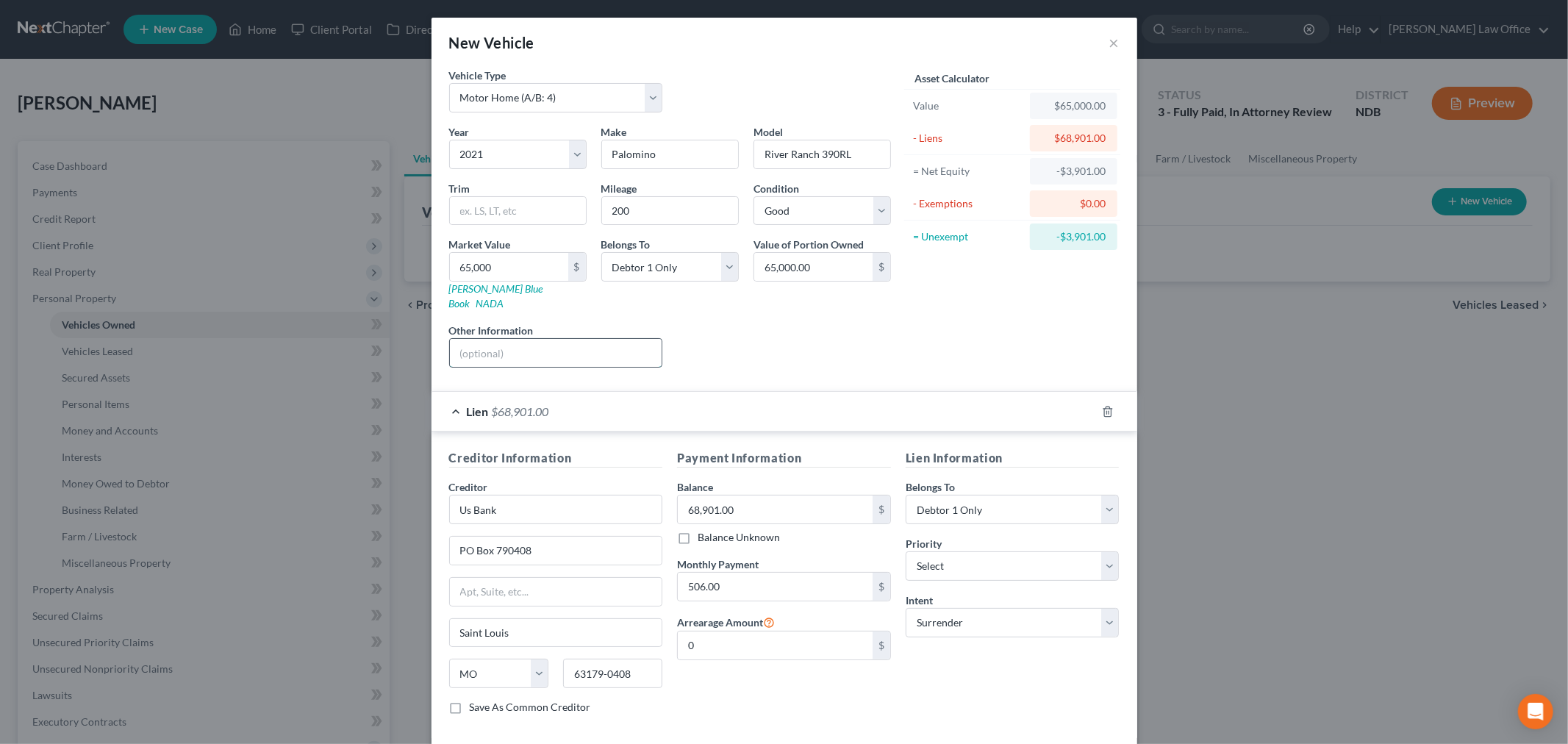
click at [545, 344] on input "text" at bounding box center [557, 353] width 212 height 28
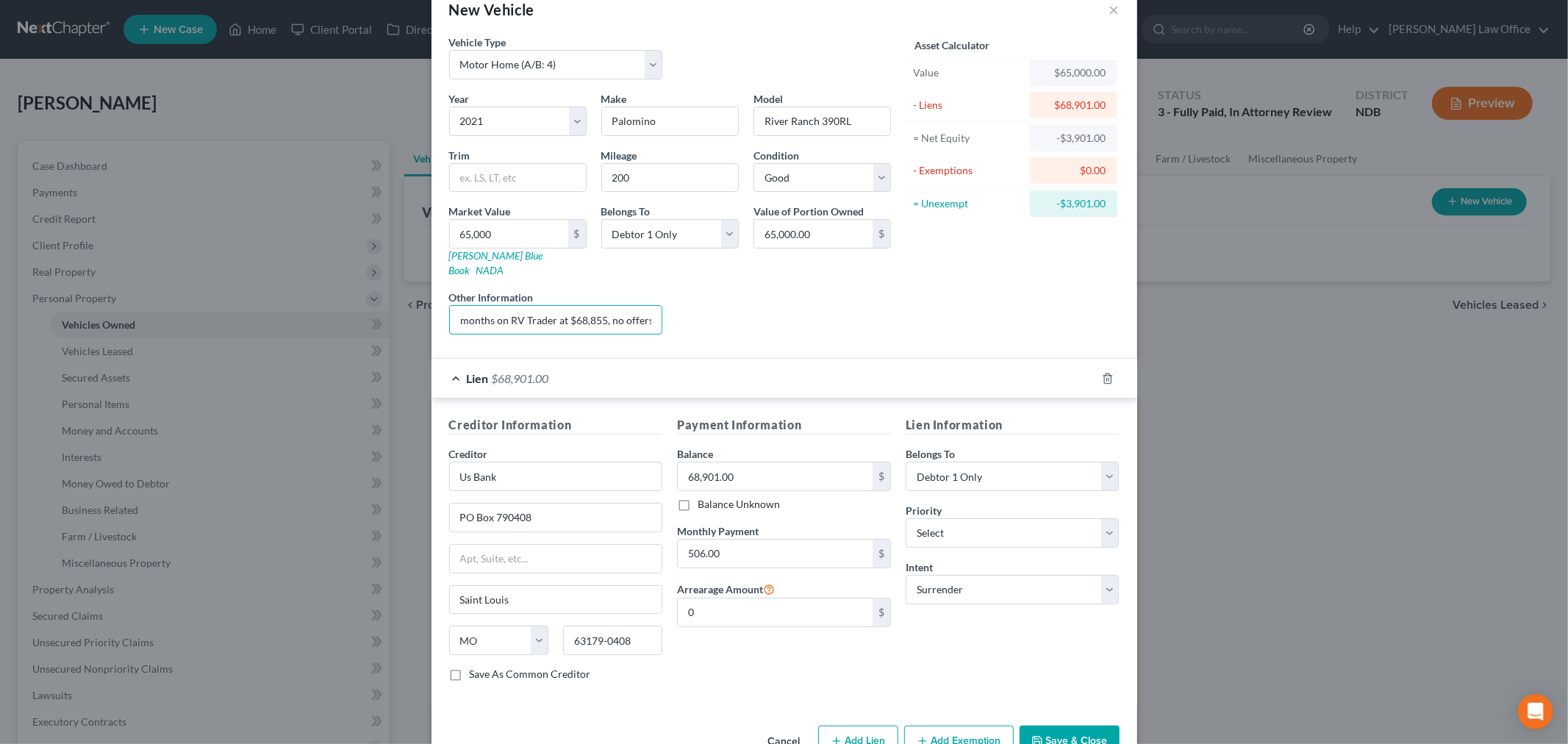
scroll to position [61, 0]
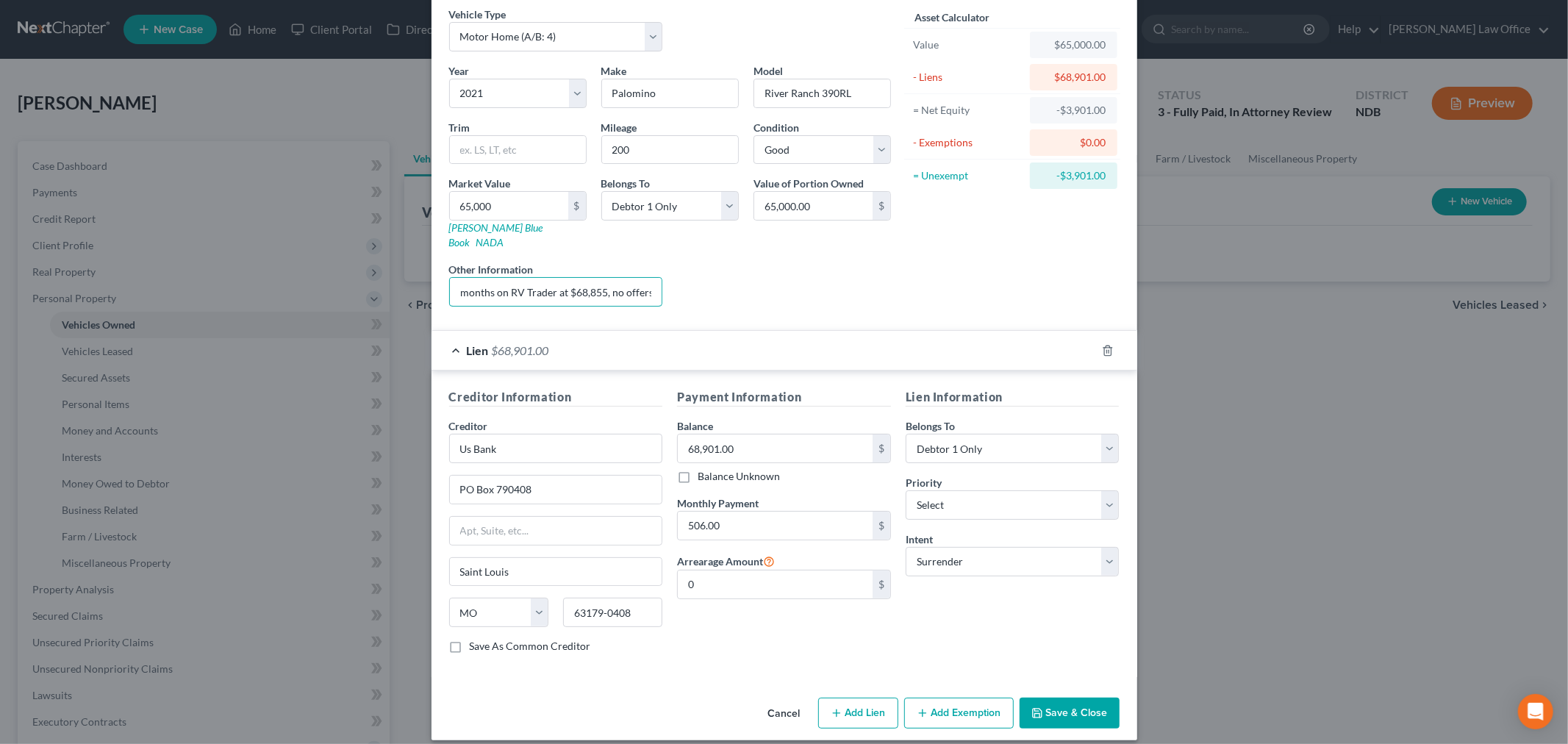
type input "Has attemped to sell for several months on RV Trader at $68,855, no offers."
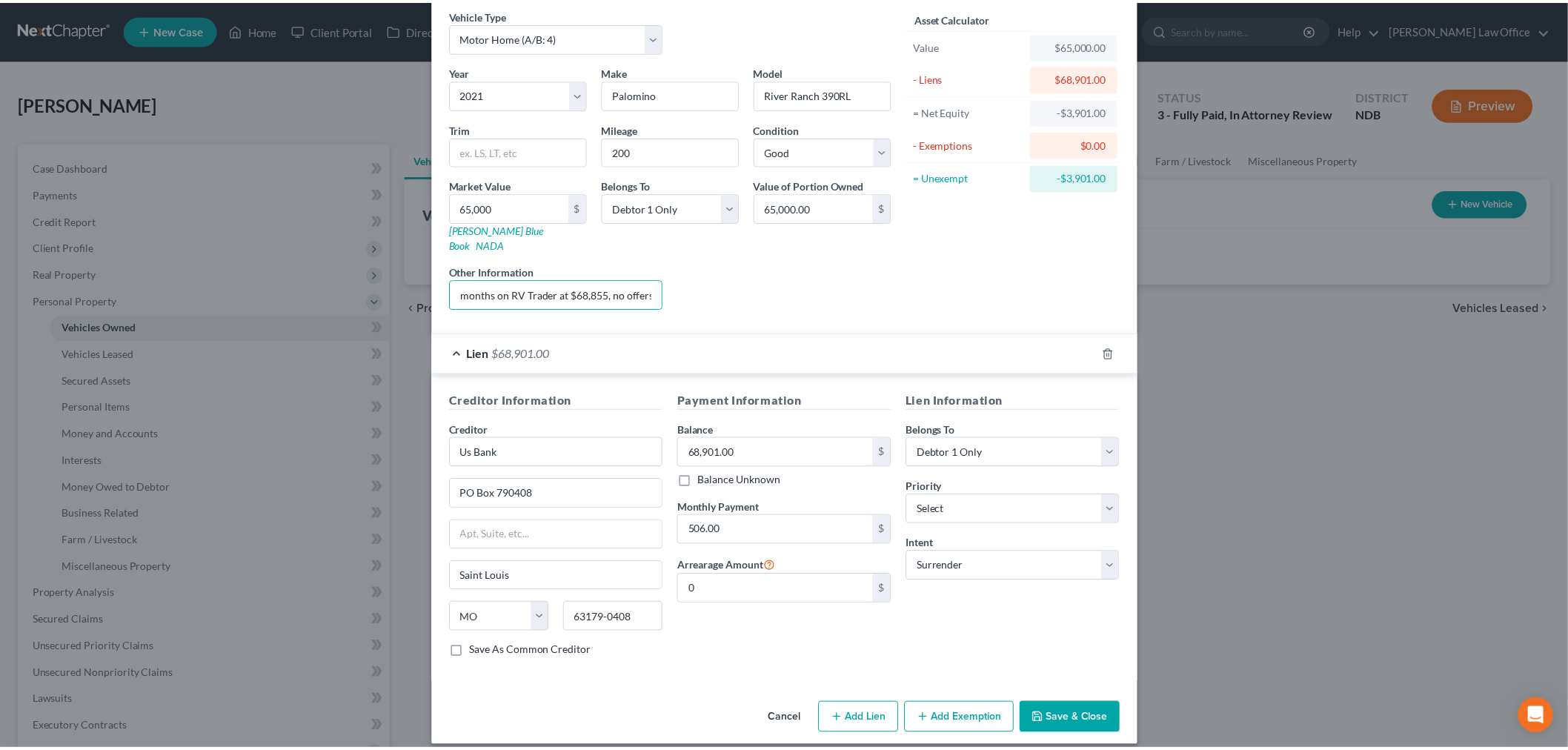
scroll to position [0, 0]
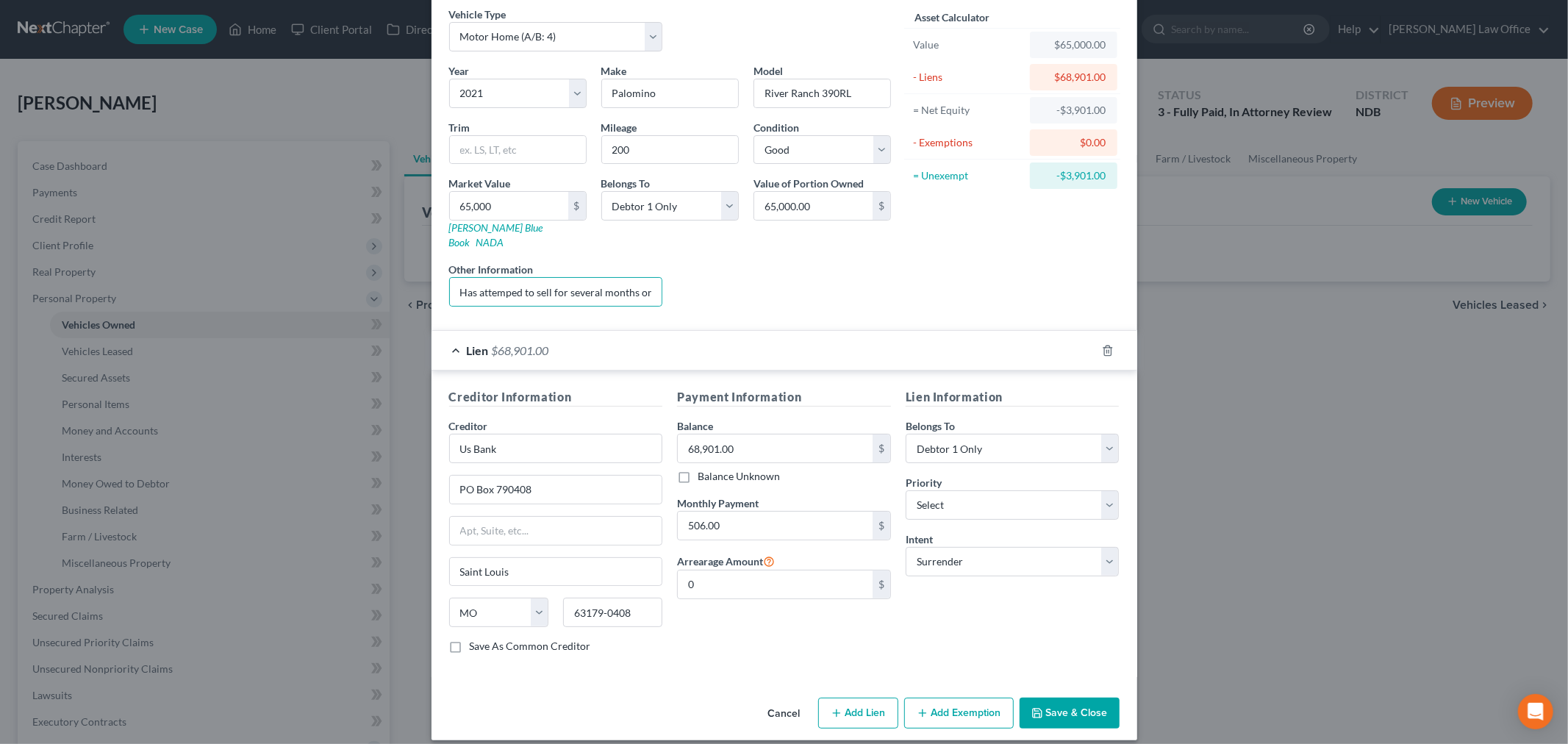
click at [1044, 703] on button "Save & Close" at bounding box center [1070, 713] width 100 height 30
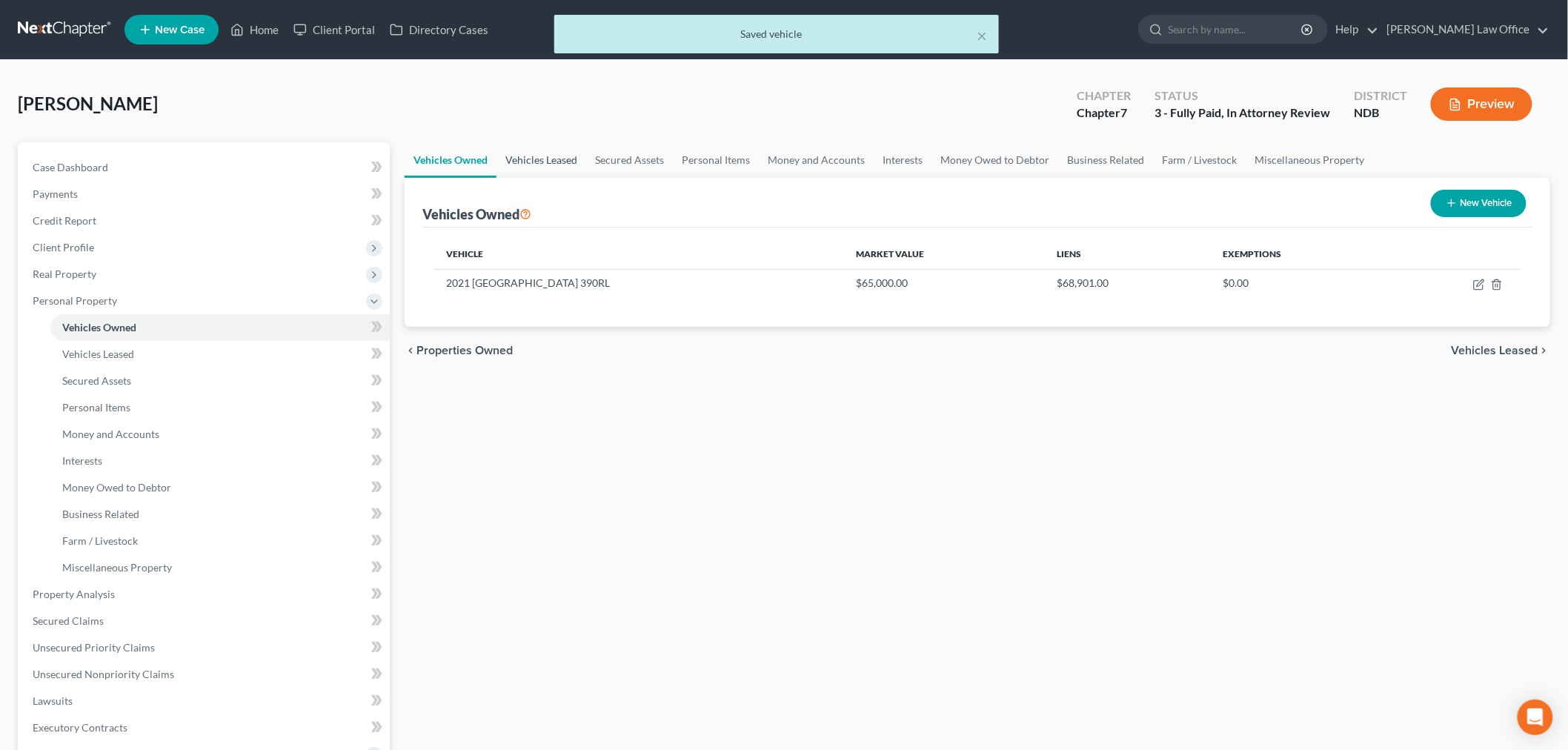
click at [564, 154] on link "Vehicles Leased" at bounding box center [541, 160] width 89 height 35
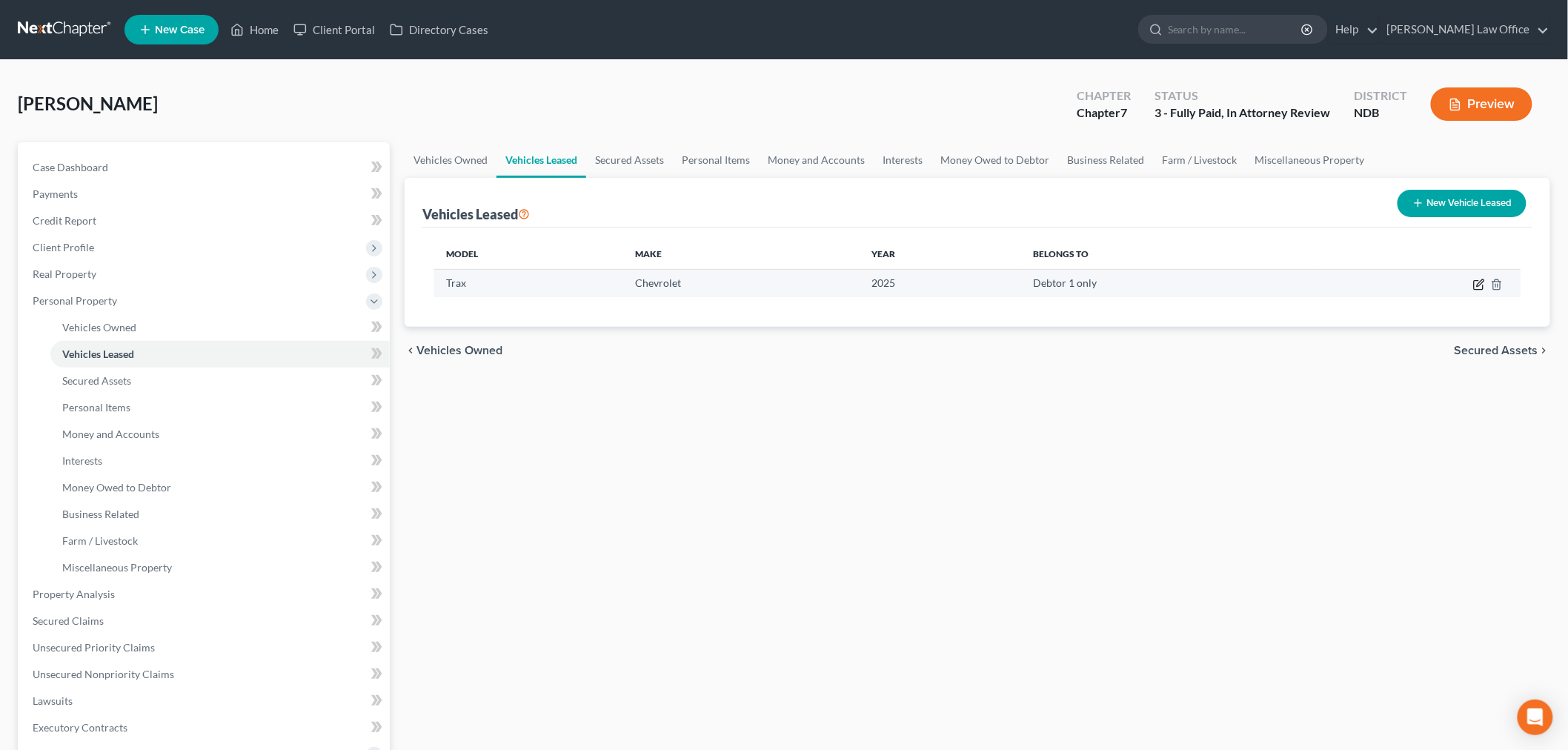
click at [1478, 281] on icon "button" at bounding box center [1479, 286] width 9 height 9
select select "0"
select select "1"
select select "0"
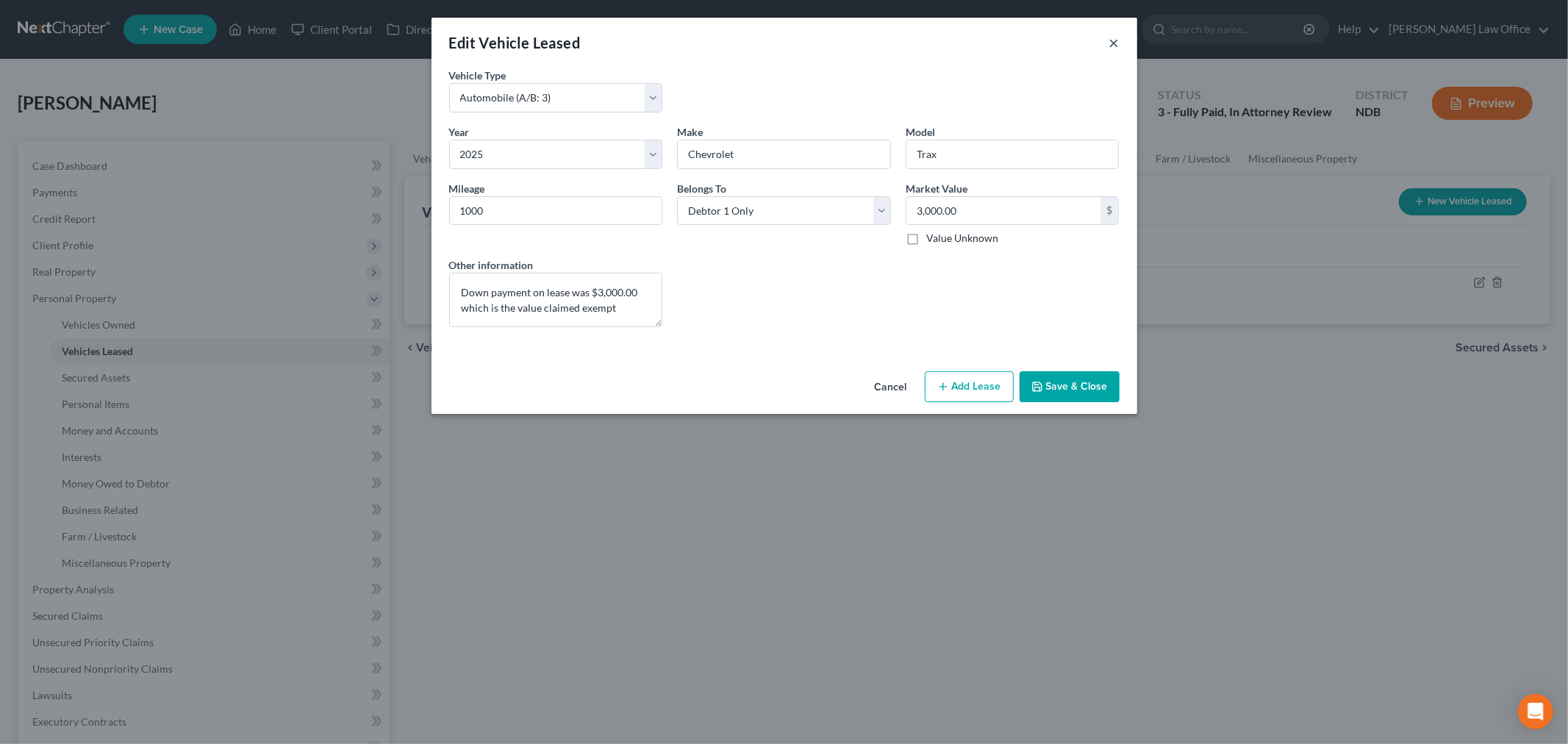
click at [1116, 42] on button "×" at bounding box center [1114, 42] width 10 height 18
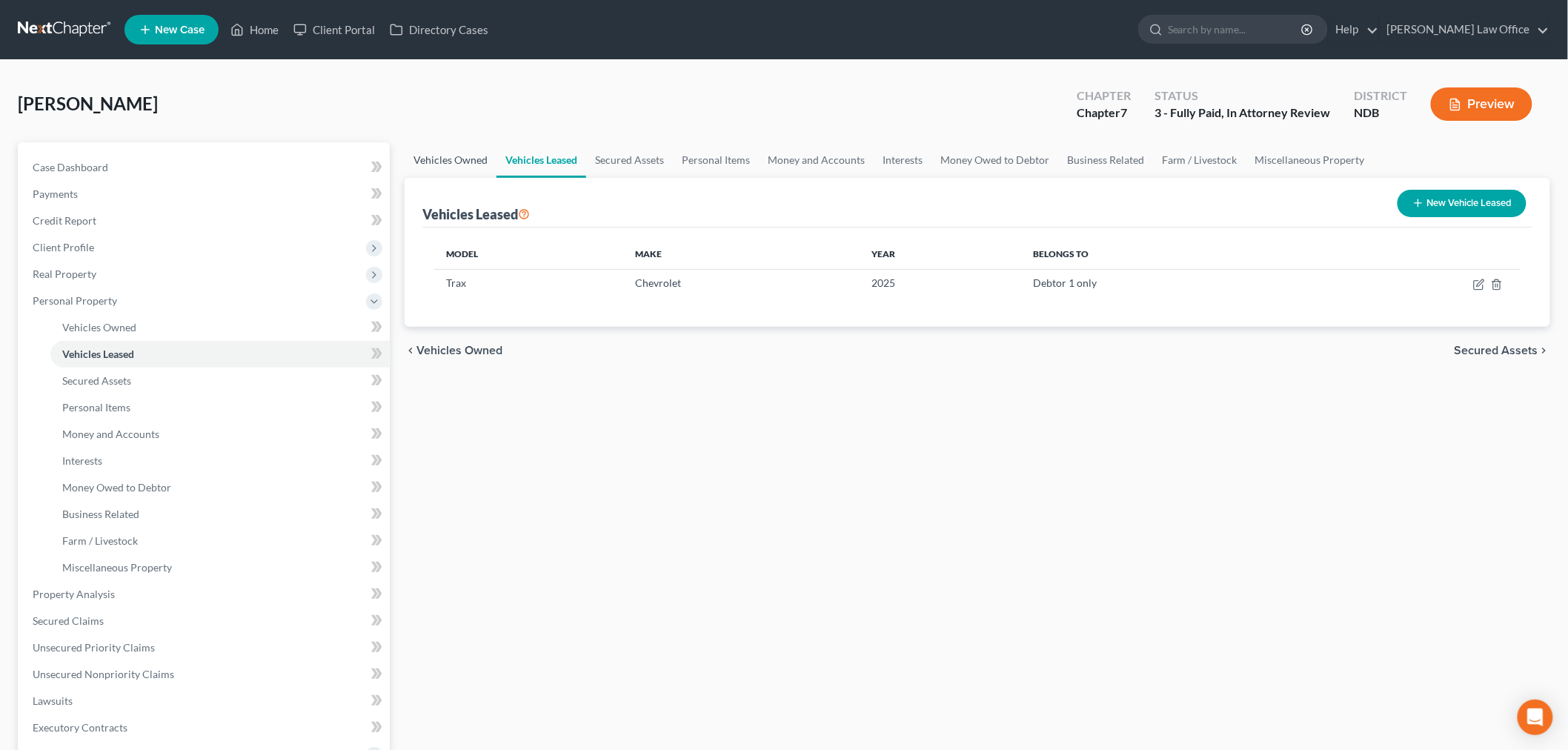
drag, startPoint x: 469, startPoint y: 158, endPoint x: 492, endPoint y: 169, distance: 25.5
click at [469, 158] on link "Vehicles Owned" at bounding box center [450, 160] width 92 height 35
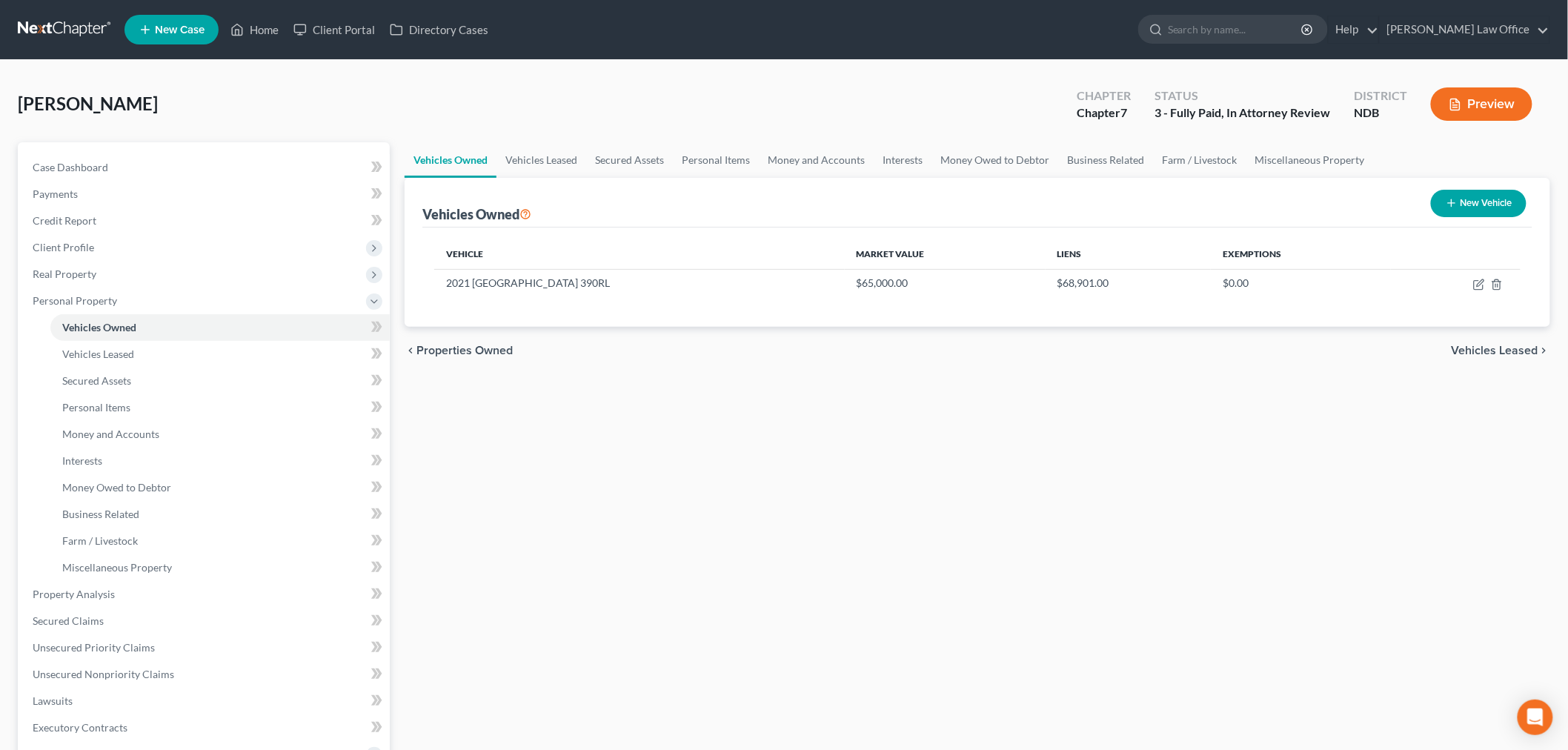
click at [1443, 212] on button "New Vehicle" at bounding box center [1479, 203] width 96 height 27
select select "0"
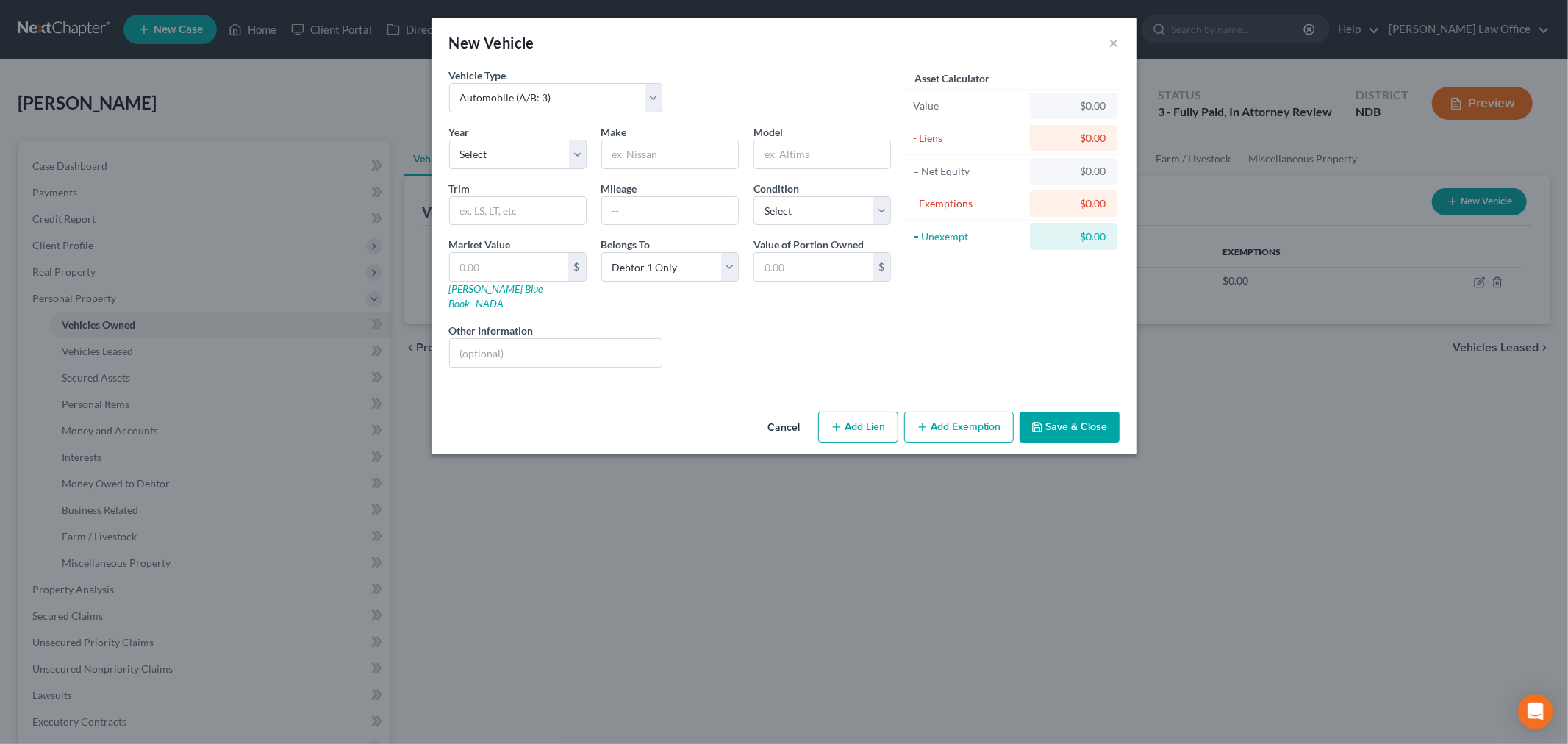
click at [871, 412] on button "Add Lien" at bounding box center [858, 426] width 80 height 30
select select "0"
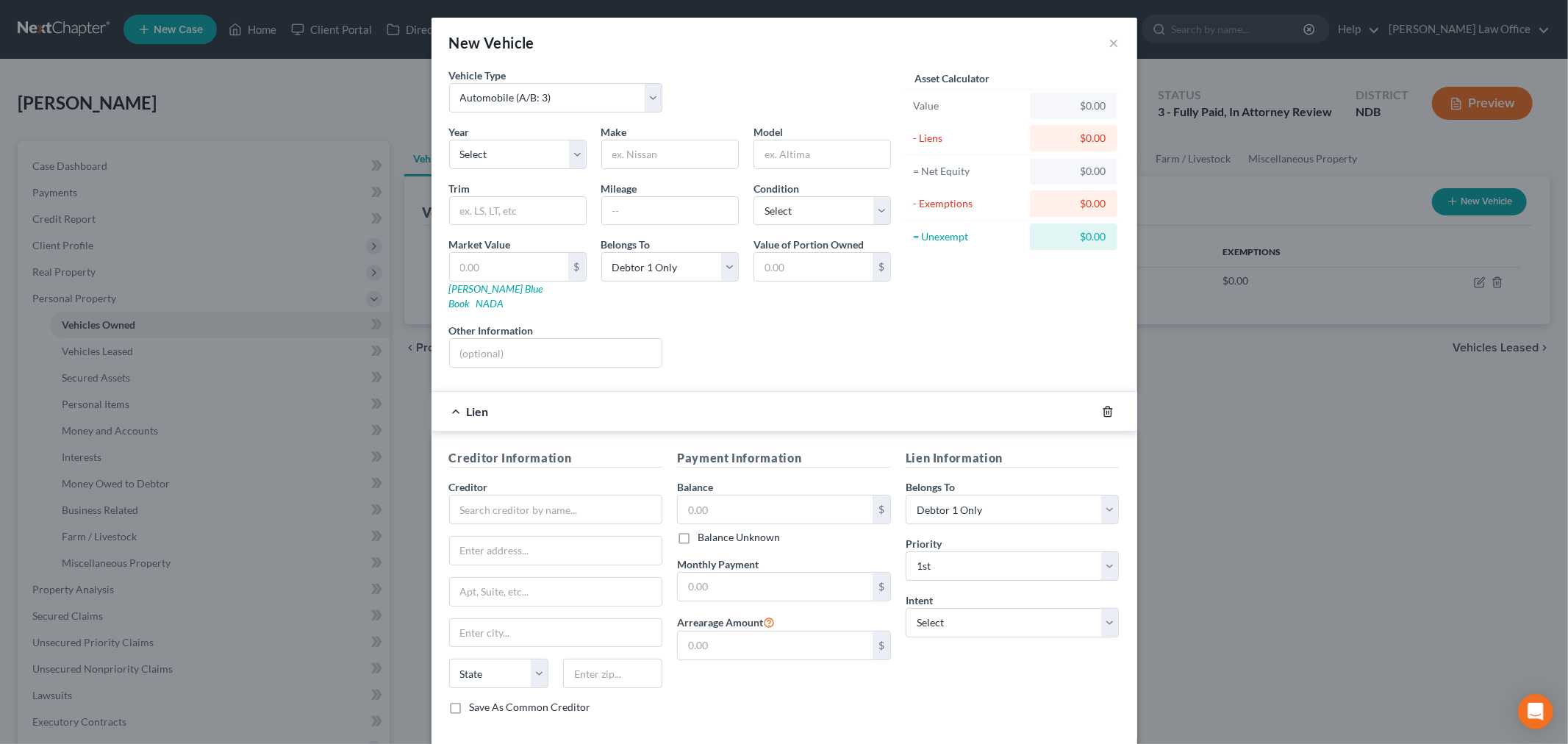
click at [1102, 406] on icon "button" at bounding box center [1107, 412] width 12 height 12
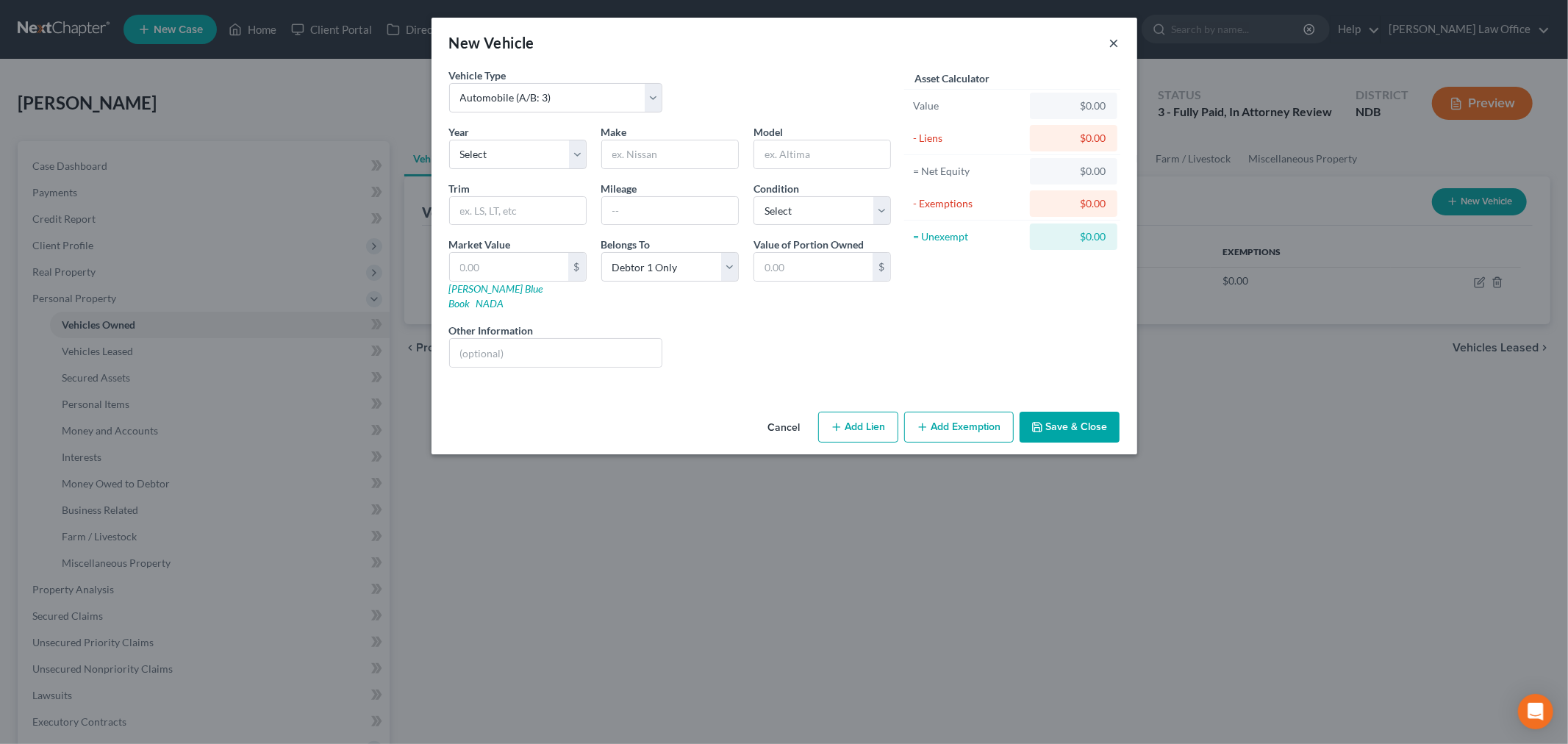
click at [1116, 34] on button "×" at bounding box center [1114, 42] width 10 height 18
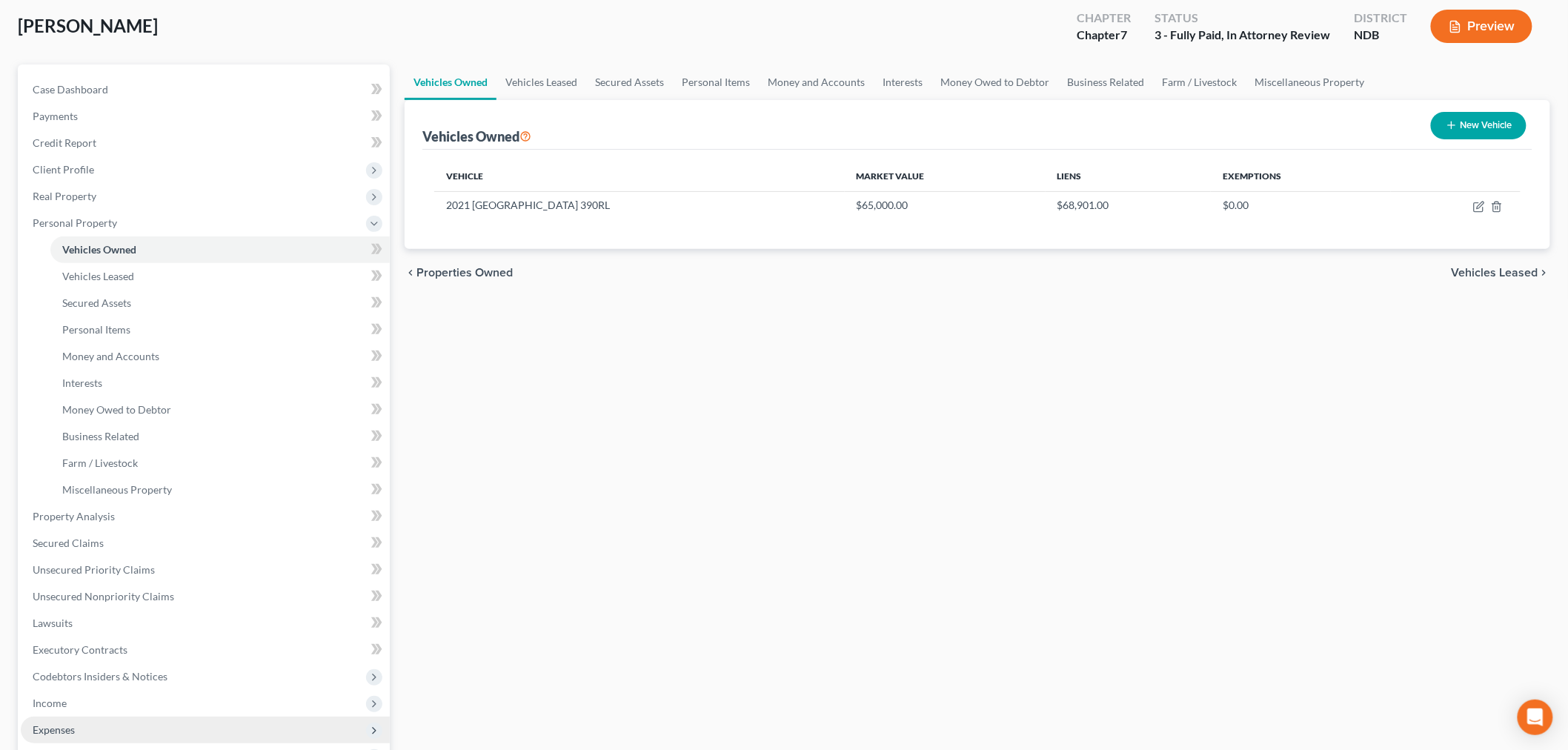
scroll to position [165, 0]
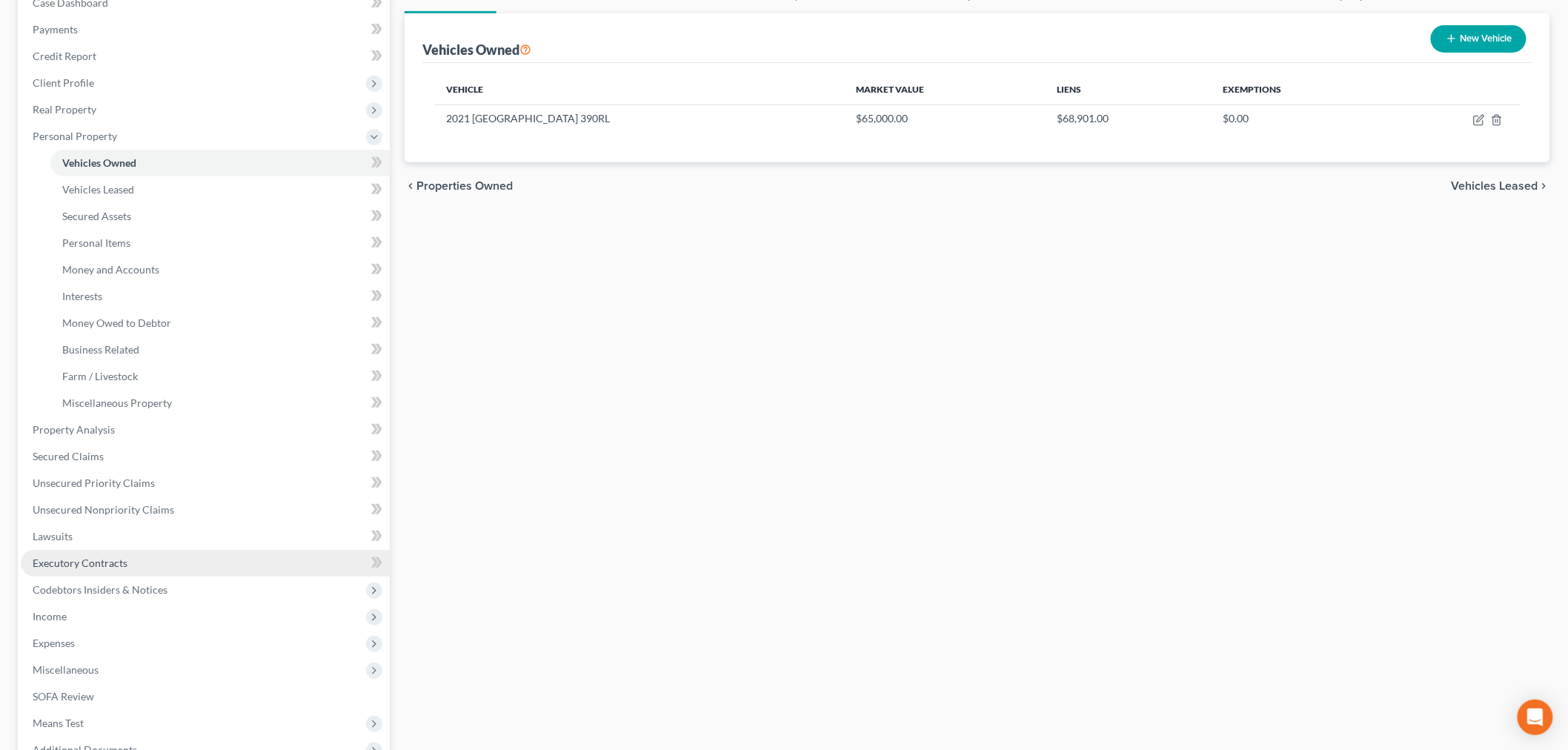
click at [113, 557] on span "Executory Contracts" at bounding box center [80, 563] width 95 height 13
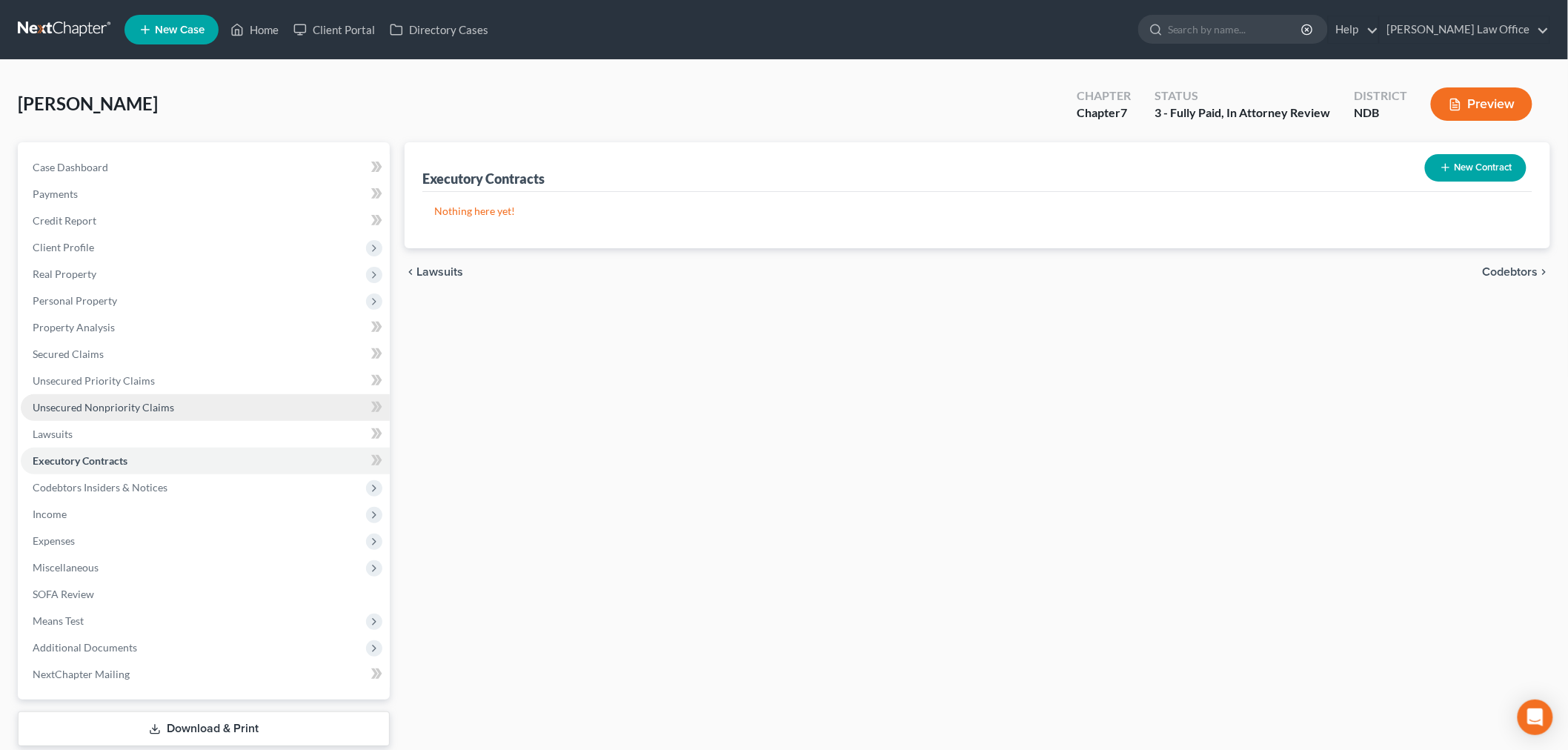
click at [153, 407] on span "Unsecured Nonpriority Claims" at bounding box center [103, 408] width 141 height 13
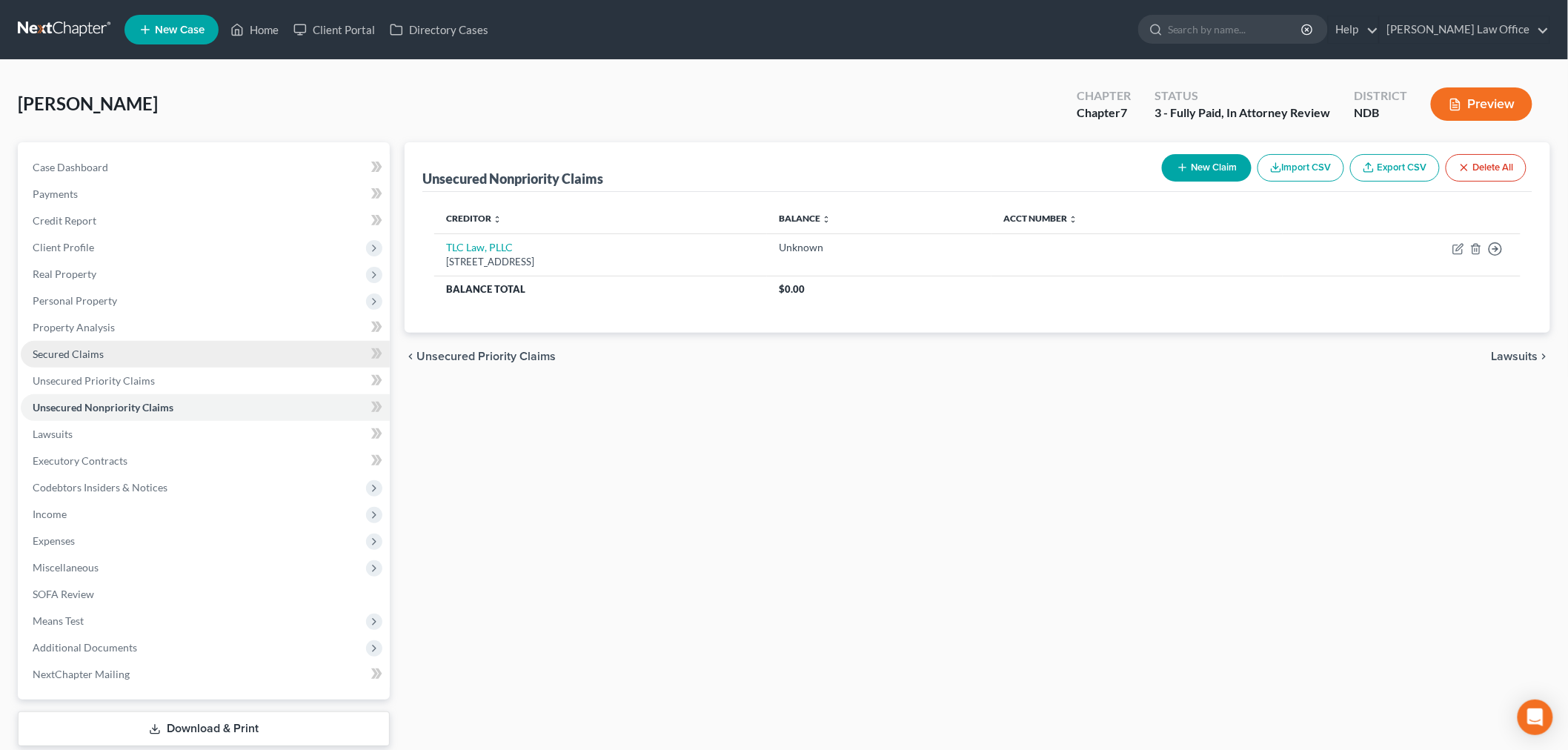
click at [97, 352] on span "Secured Claims" at bounding box center [68, 355] width 71 height 13
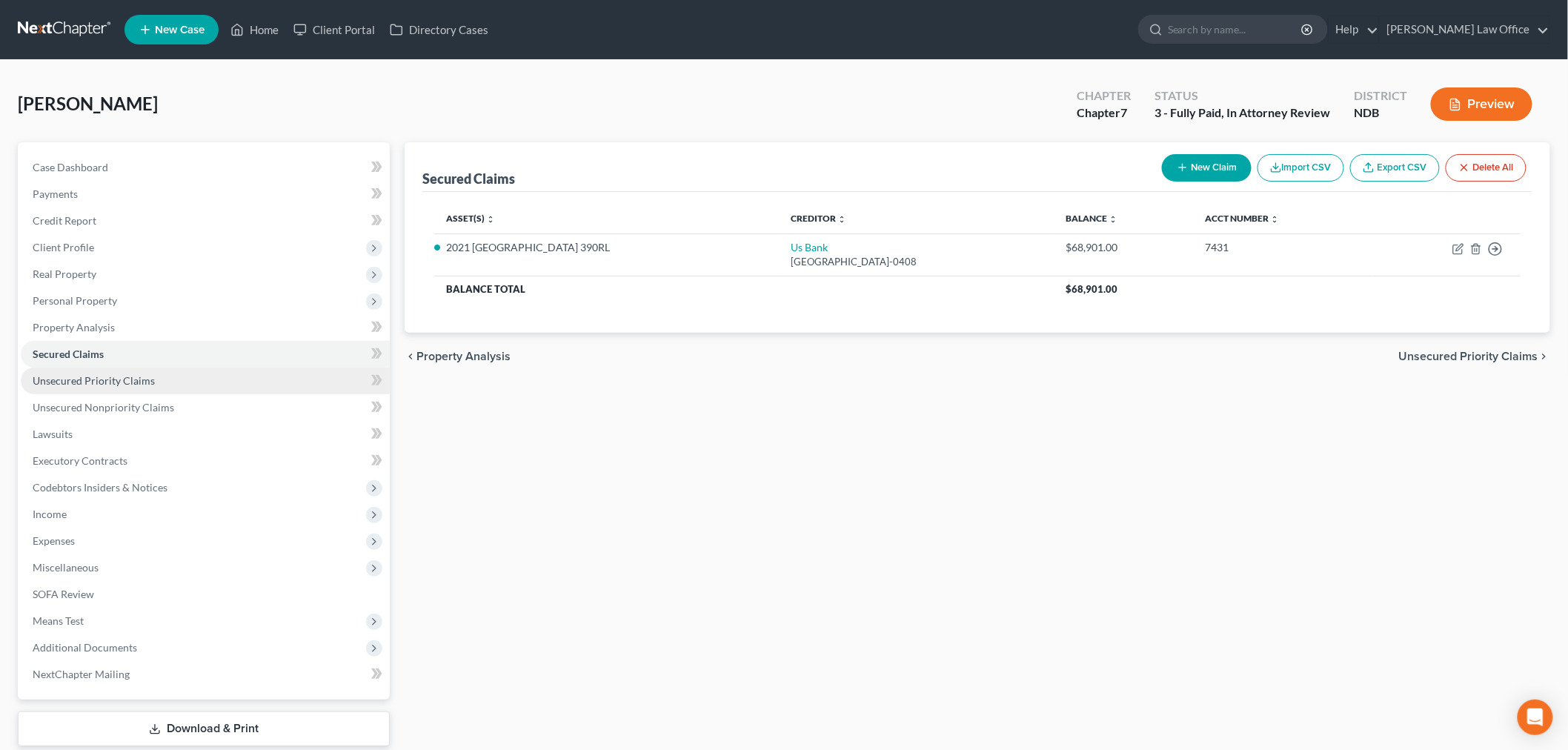
click at [101, 375] on span "Unsecured Priority Claims" at bounding box center [93, 381] width 122 height 13
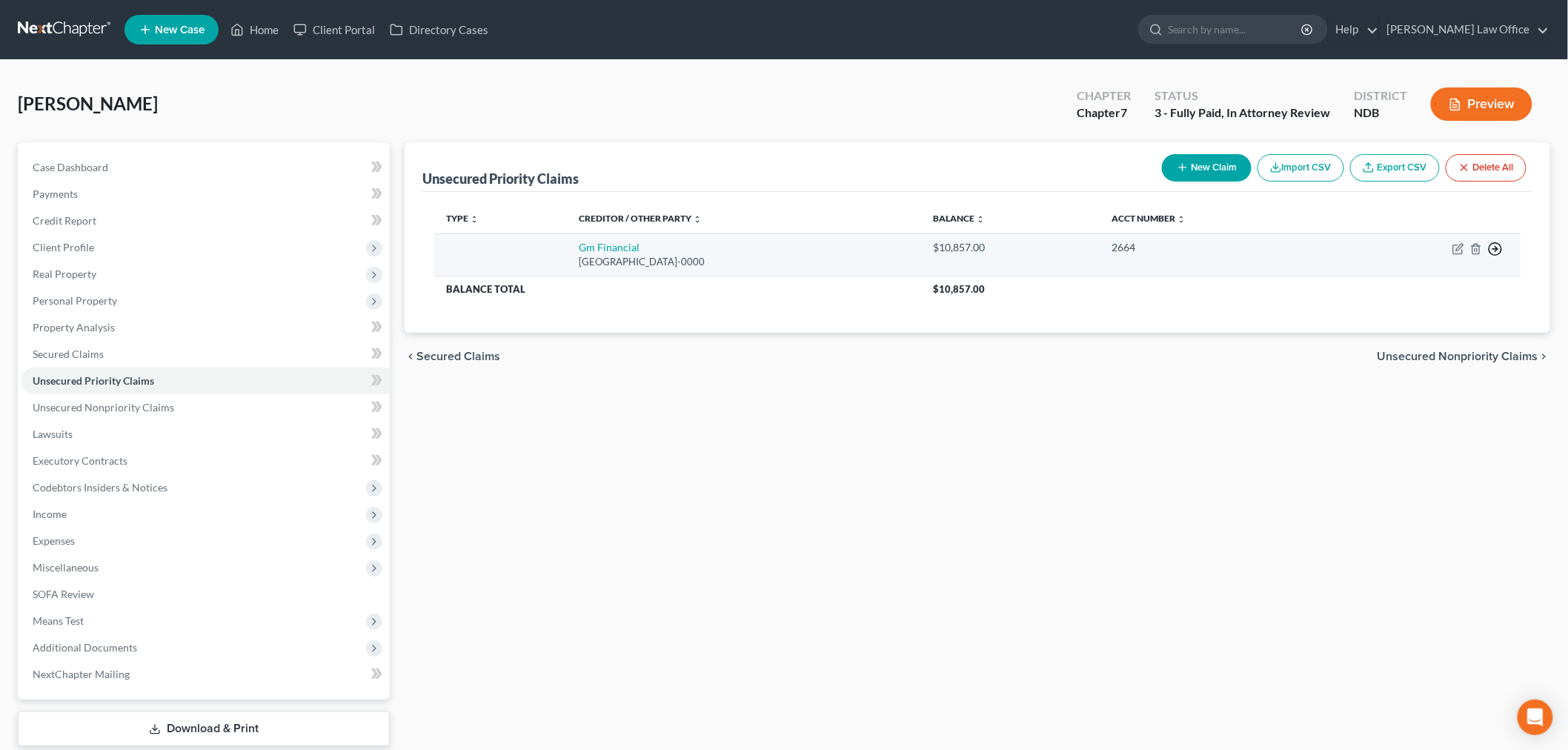
click at [1499, 248] on icon "button" at bounding box center [1495, 249] width 15 height 15
click at [1412, 312] on link "Move to G" at bounding box center [1427, 309] width 124 height 25
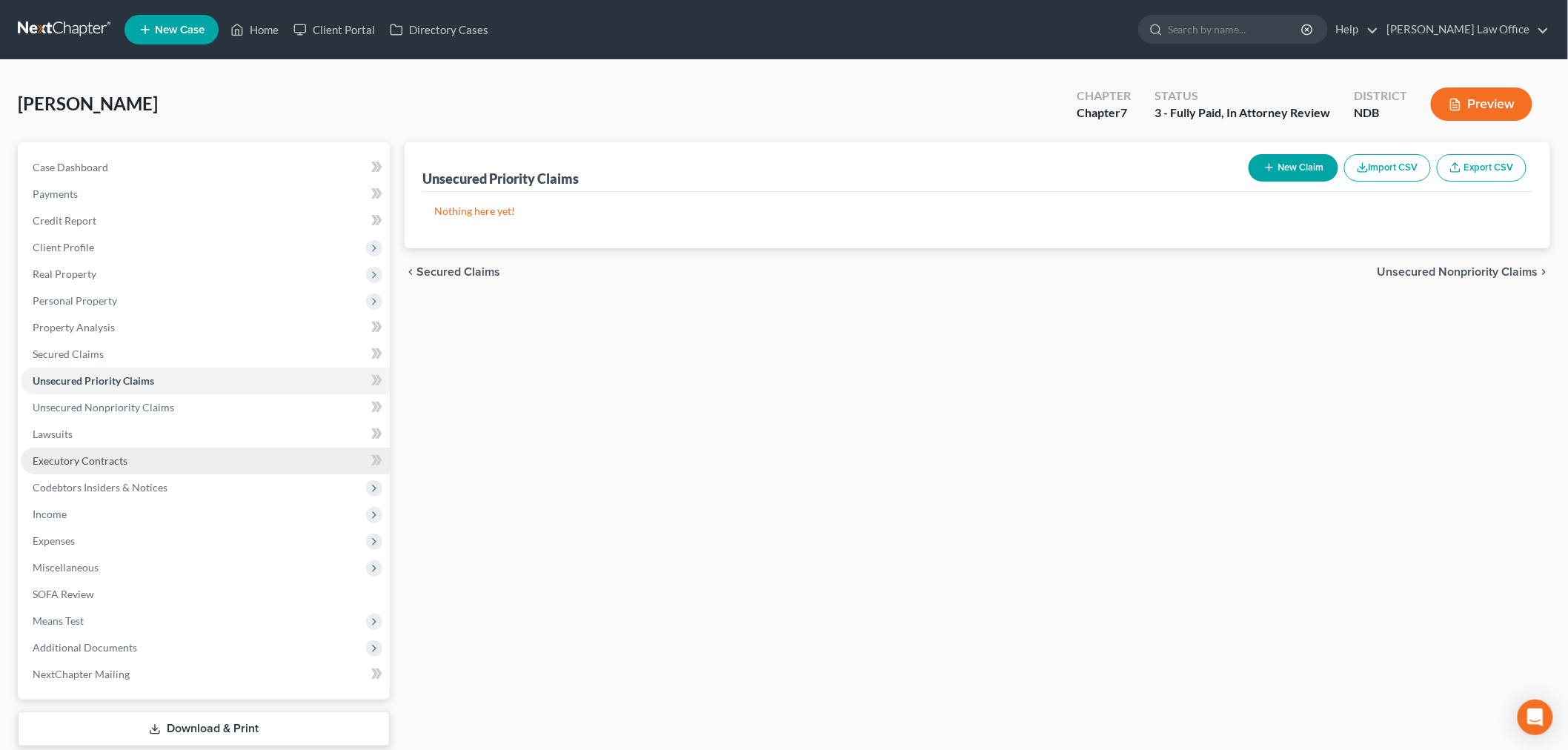
click at [116, 454] on span "Executory Contracts" at bounding box center [80, 461] width 95 height 13
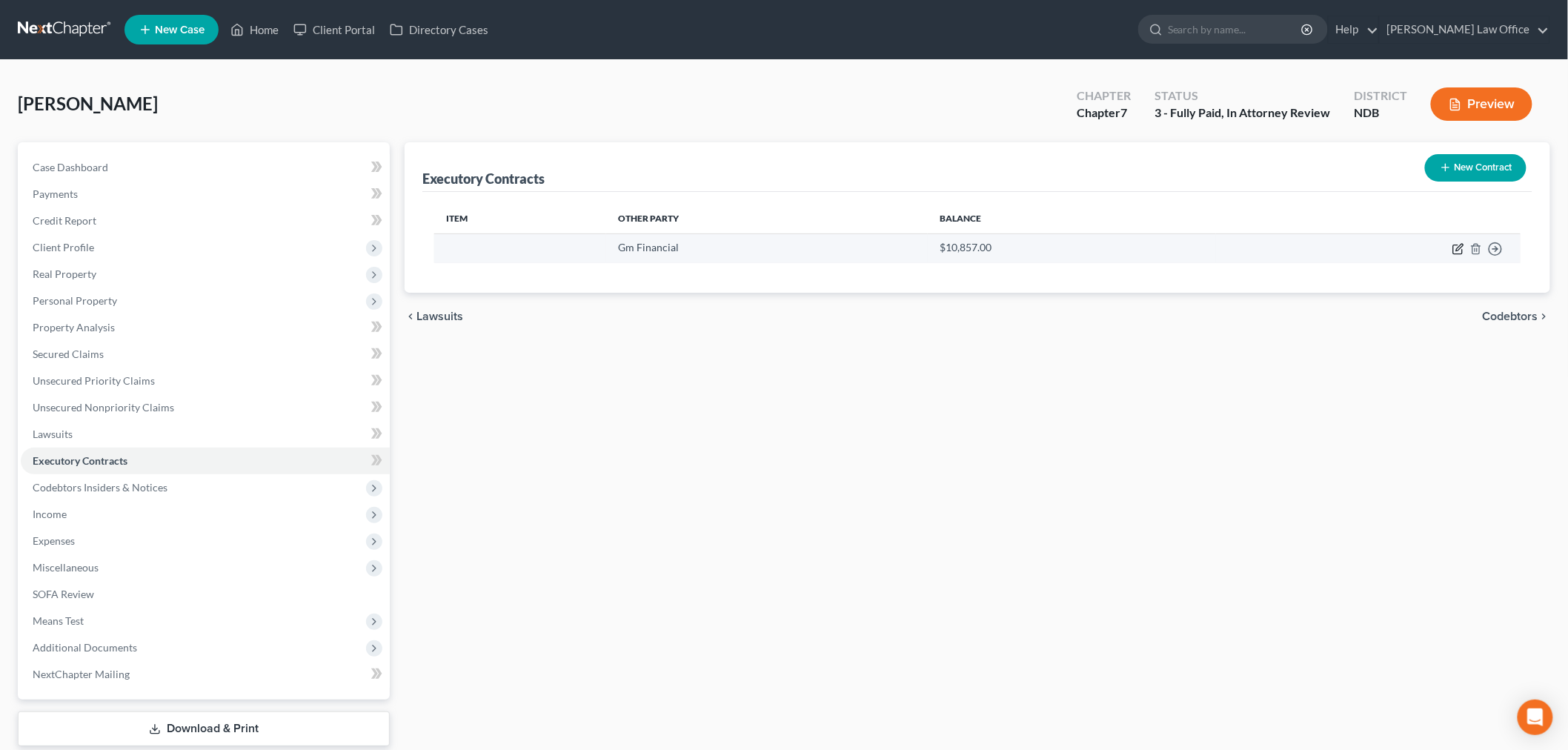
click at [1460, 248] on icon "button" at bounding box center [1459, 247] width 7 height 7
select select "45"
select select "0"
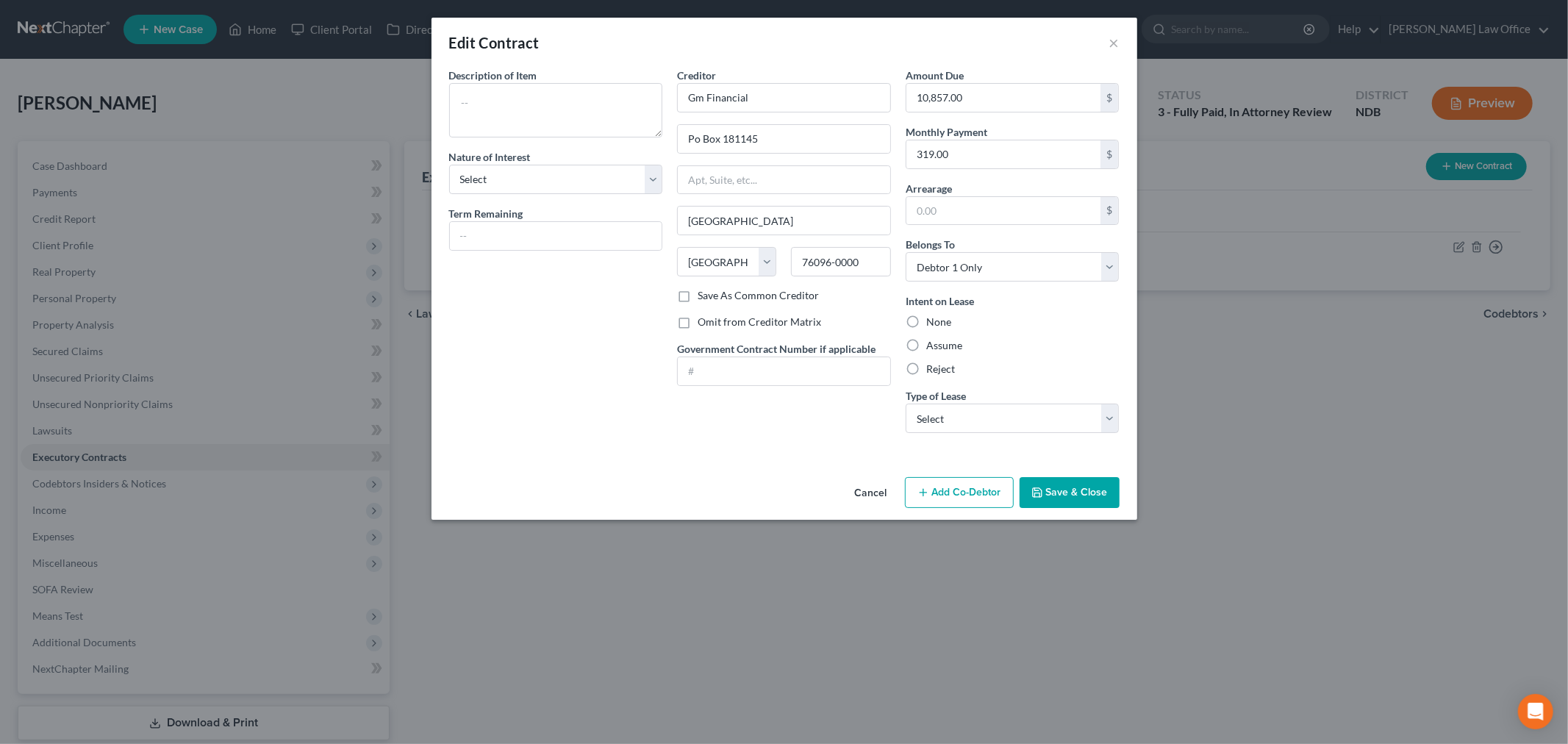
click at [865, 487] on button "Cancel" at bounding box center [871, 494] width 56 height 30
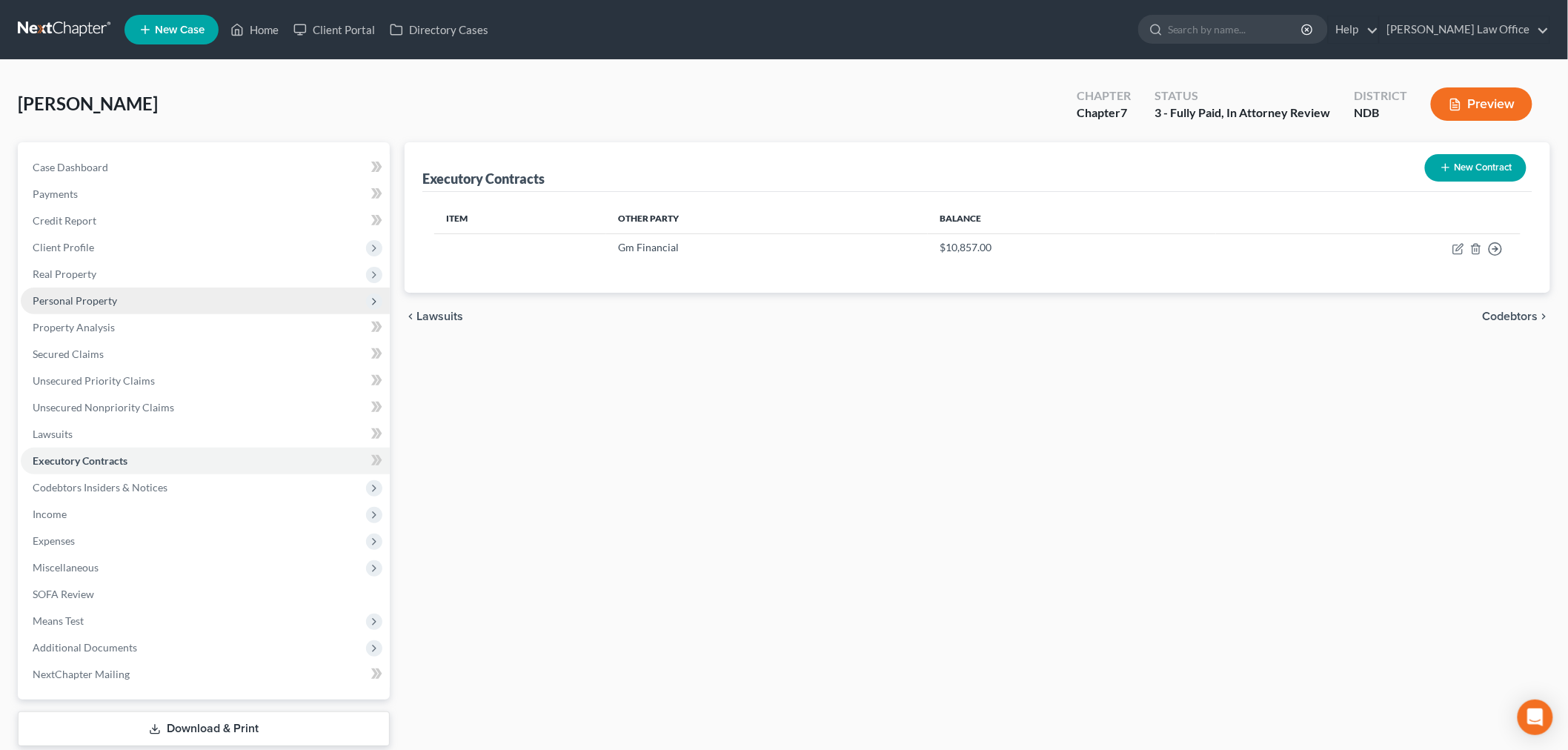
click at [85, 298] on span "Personal Property" at bounding box center [74, 301] width 85 height 13
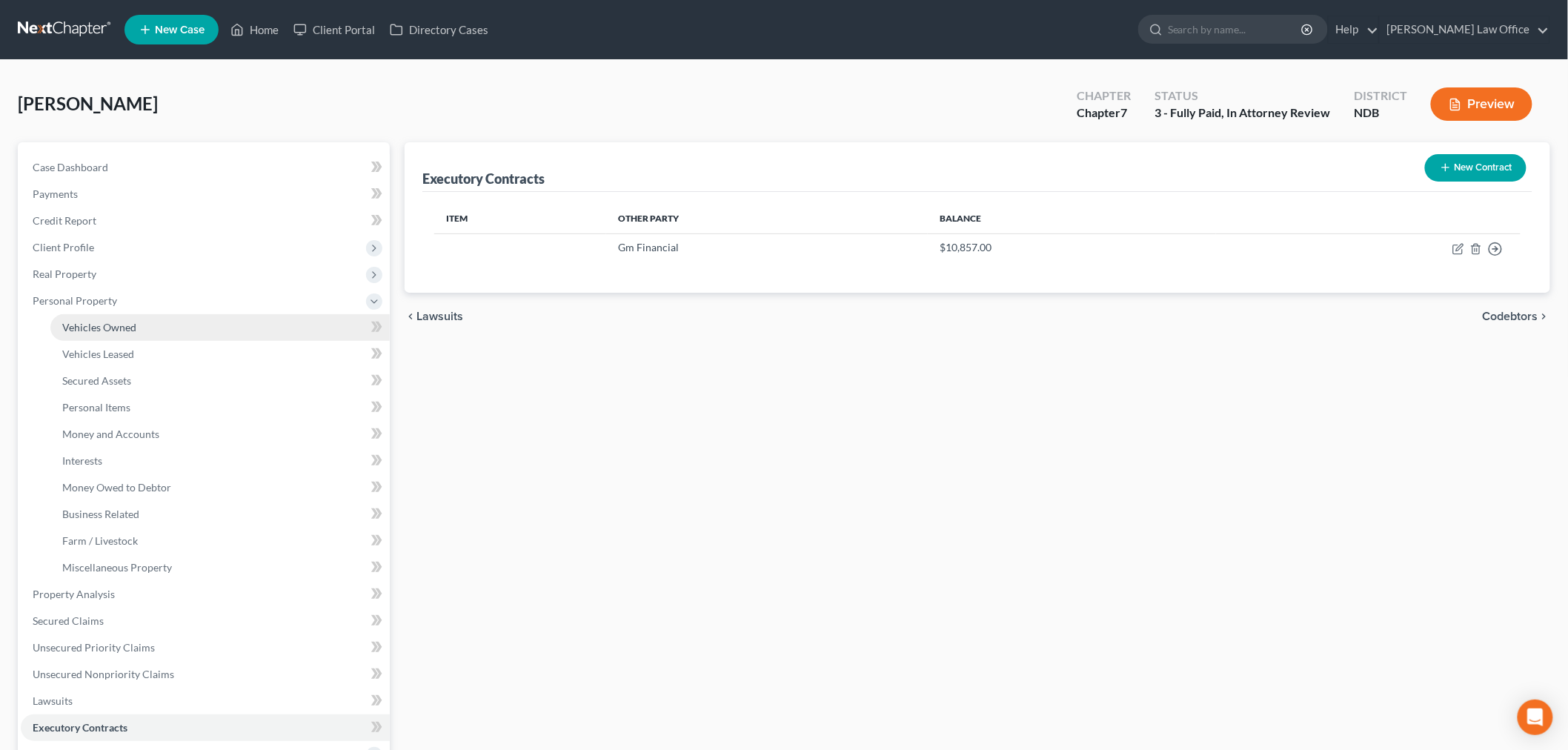
click at [104, 321] on span "Vehicles Owned" at bounding box center [100, 328] width 74 height 13
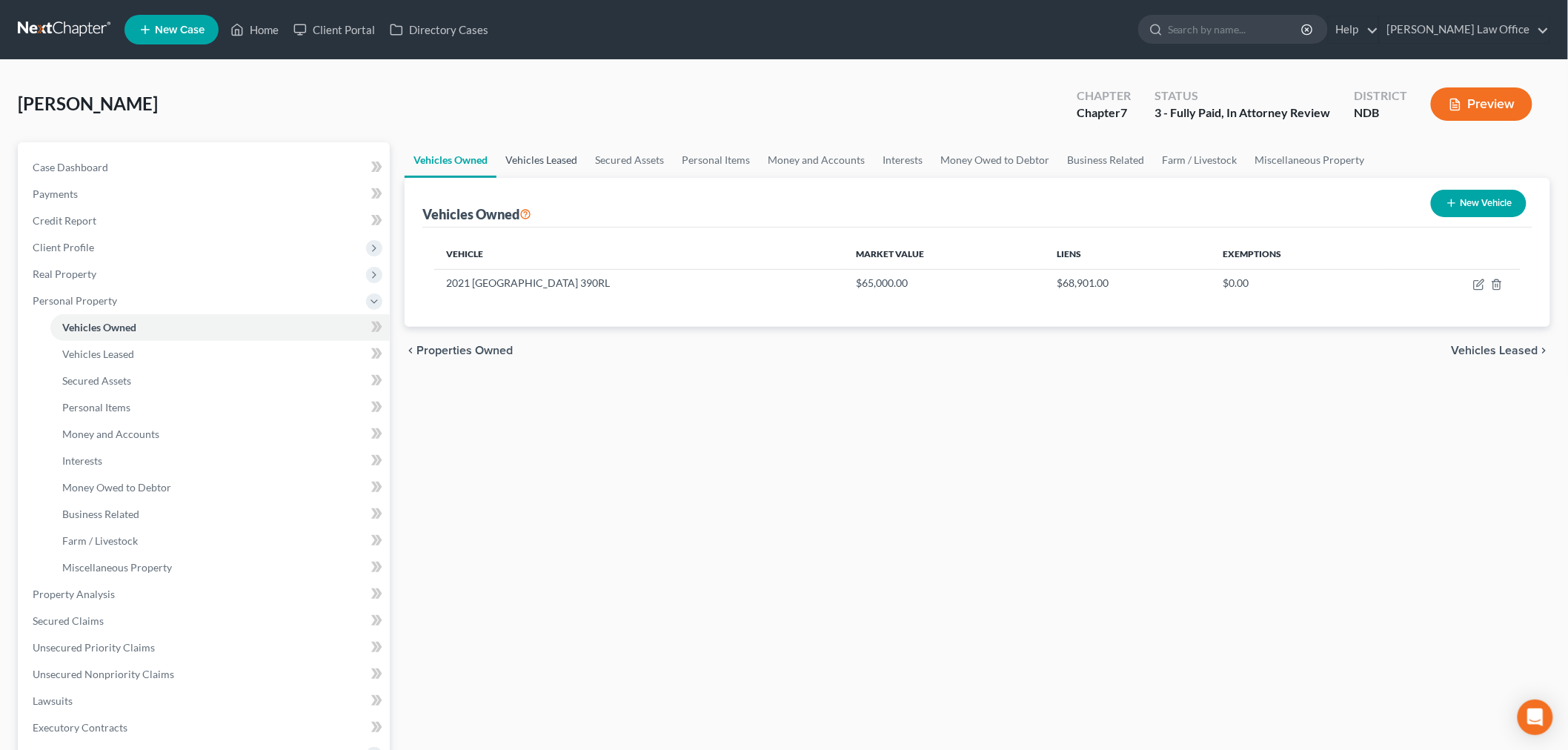
click at [544, 154] on link "Vehicles Leased" at bounding box center [541, 160] width 89 height 35
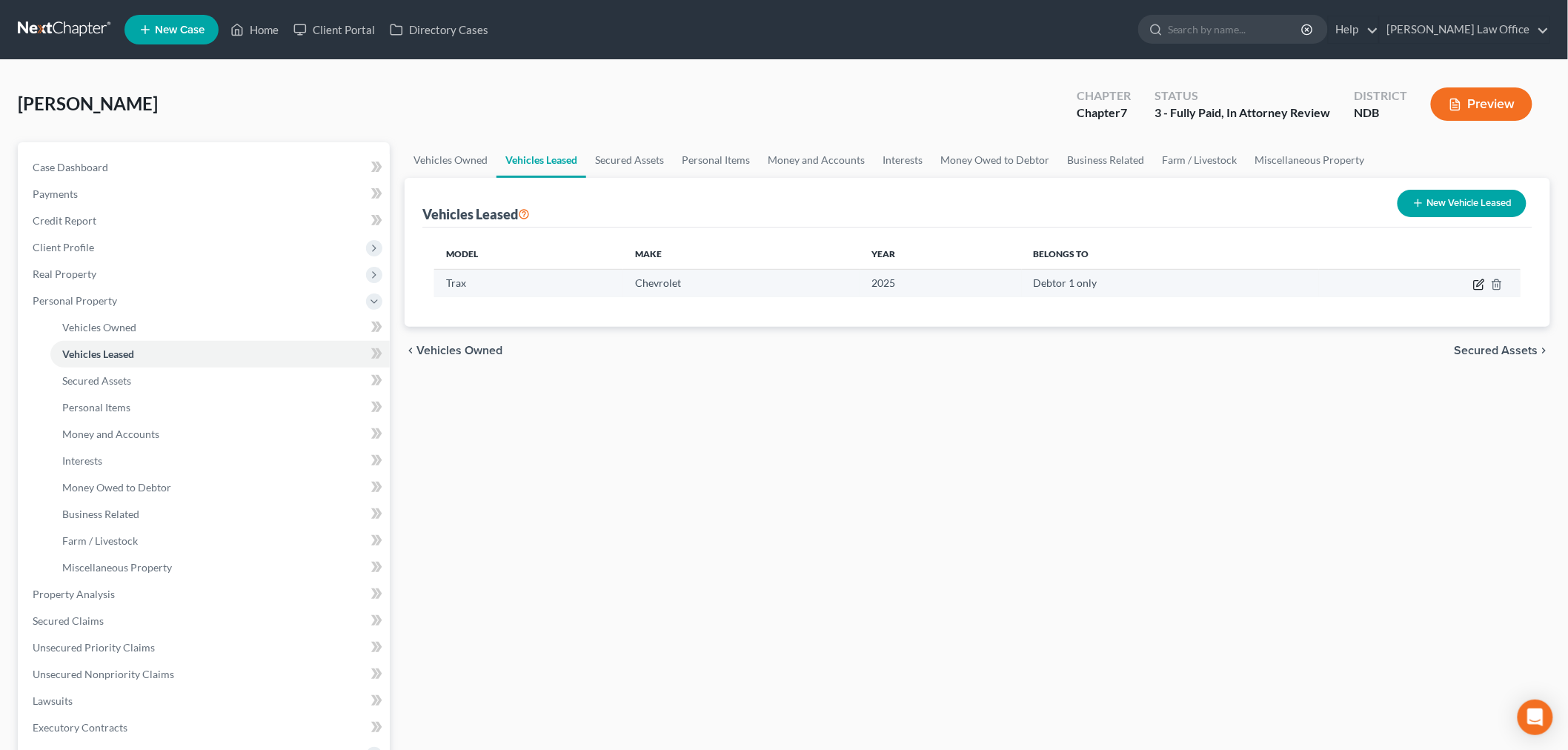
click at [1481, 280] on icon "button" at bounding box center [1480, 282] width 7 height 7
select select "0"
select select "1"
select select "0"
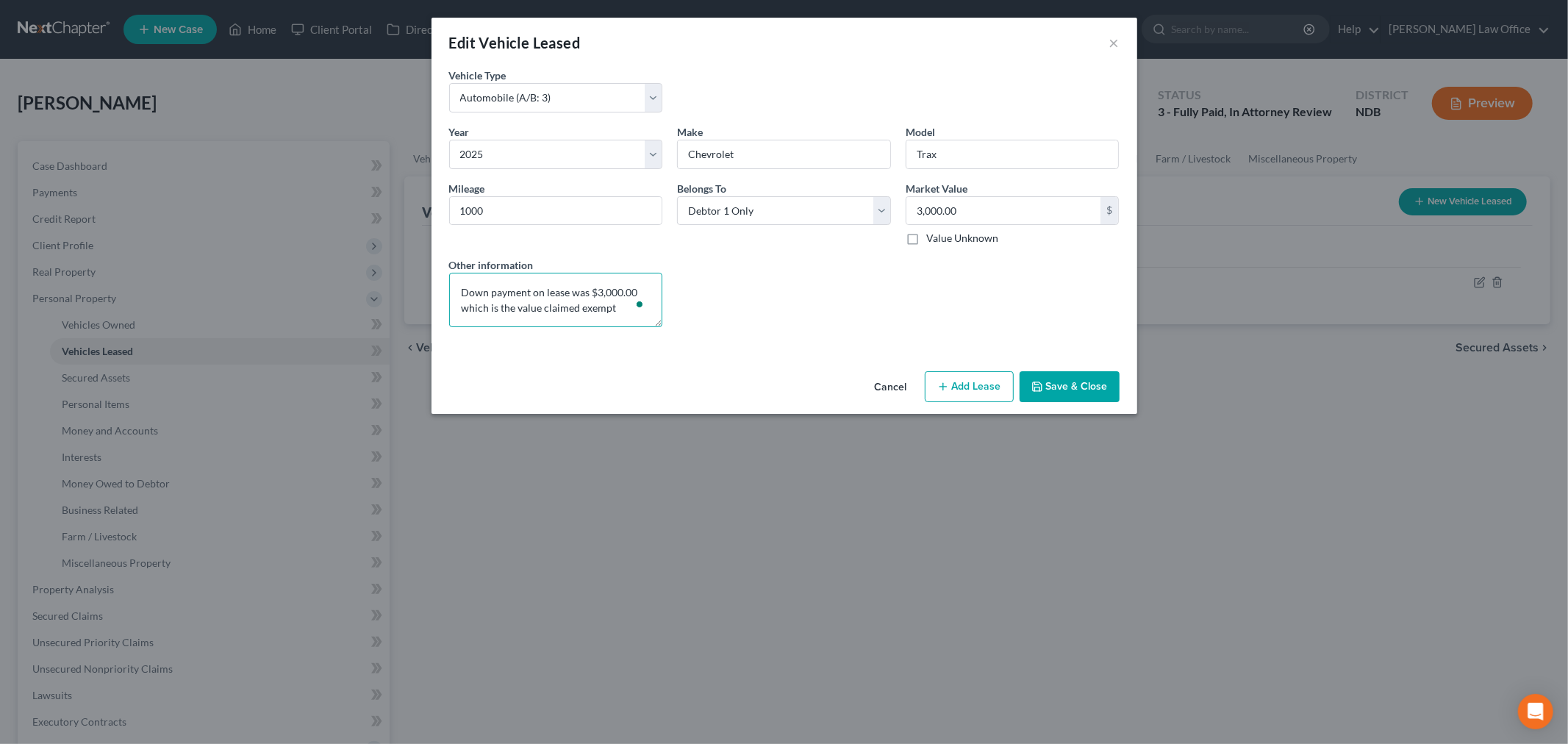
drag, startPoint x: 630, startPoint y: 305, endPoint x: 458, endPoint y: 285, distance: 173.2
click at [458, 285] on textarea "Down payment on lease was $3,000.00 which is the value claimed exempt" at bounding box center [557, 300] width 214 height 54
click at [1076, 390] on button "Save & Close" at bounding box center [1070, 386] width 100 height 30
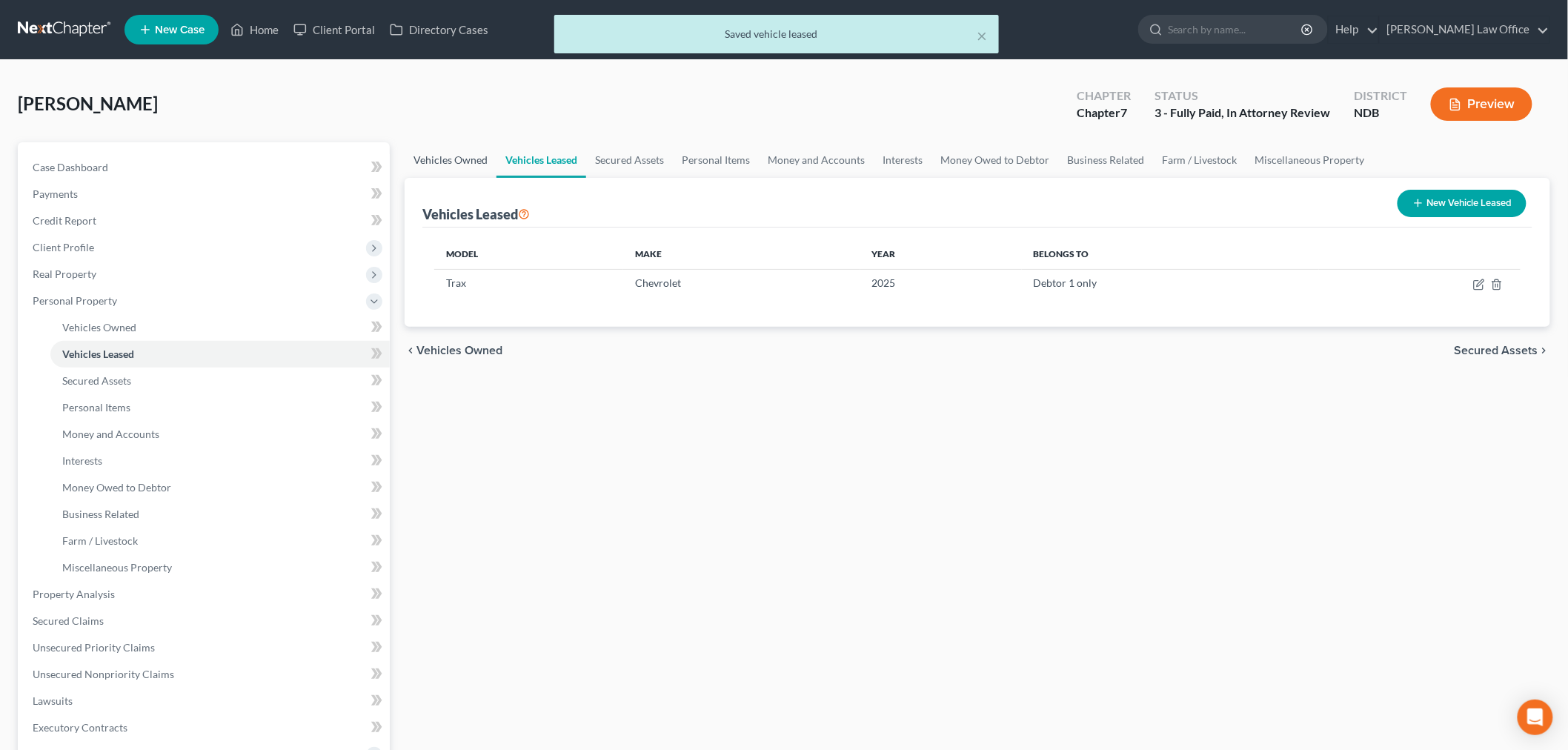
click at [428, 165] on link "Vehicles Owned" at bounding box center [450, 160] width 92 height 35
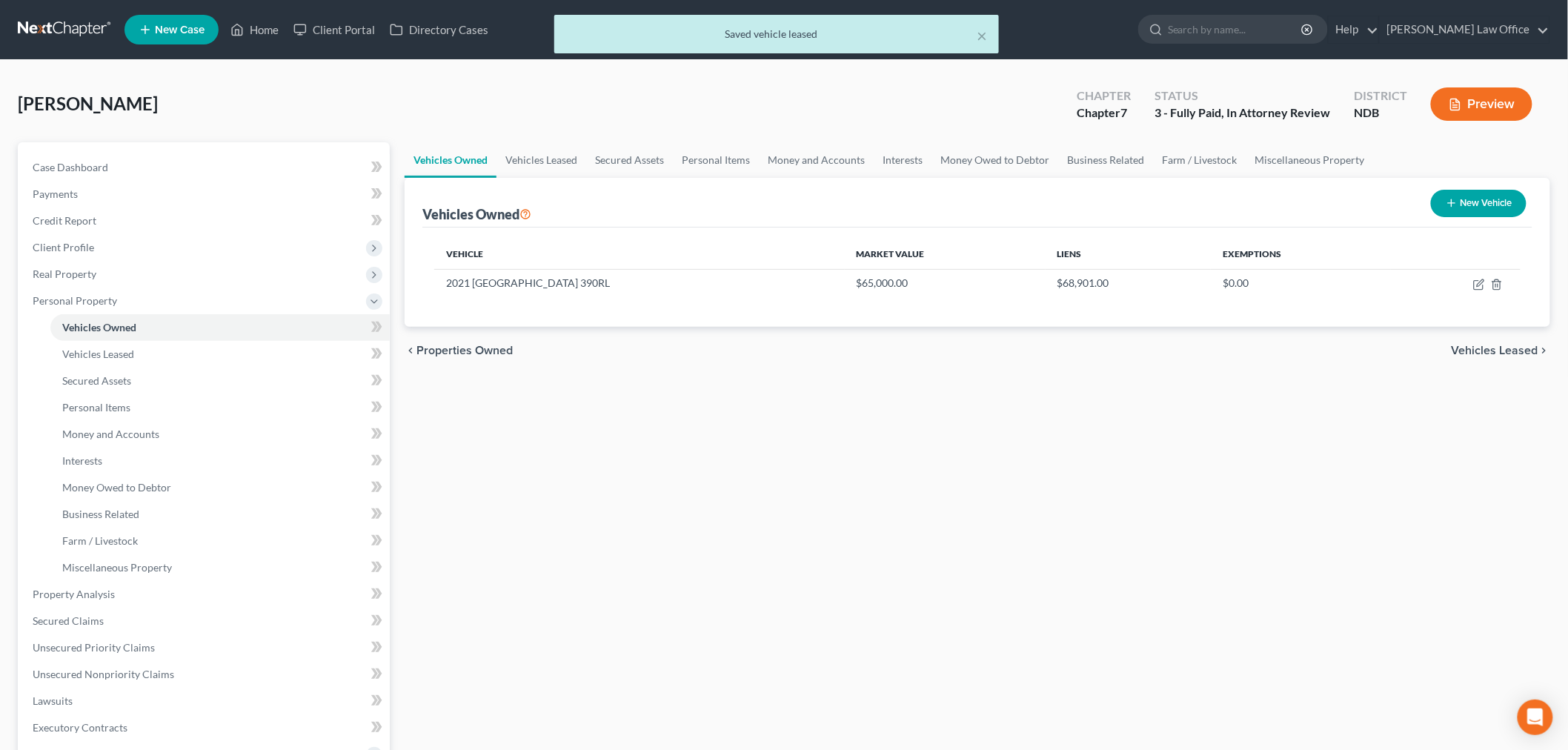
click at [1473, 198] on button "New Vehicle" at bounding box center [1479, 203] width 96 height 27
select select "0"
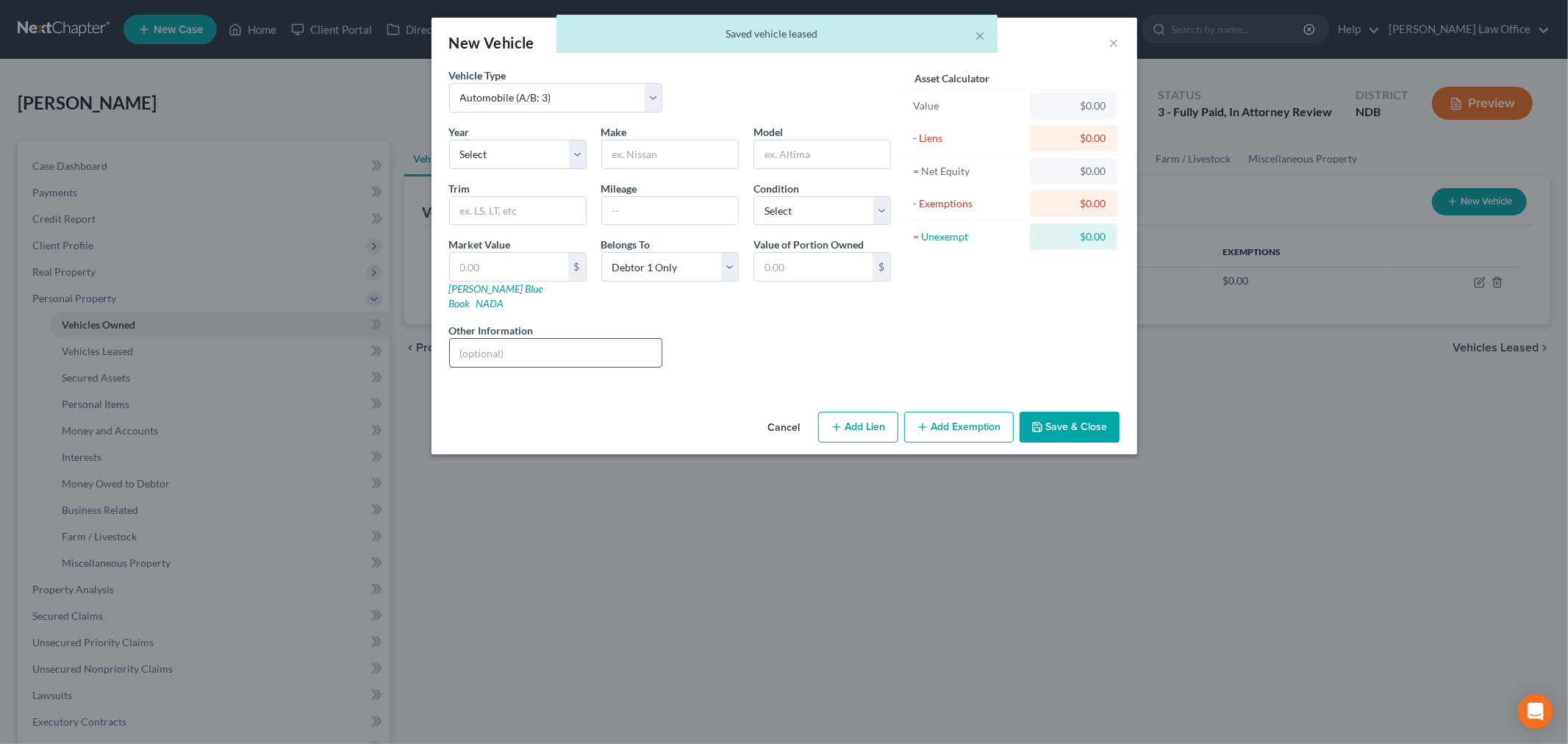
click at [554, 341] on input "text" at bounding box center [557, 353] width 212 height 28
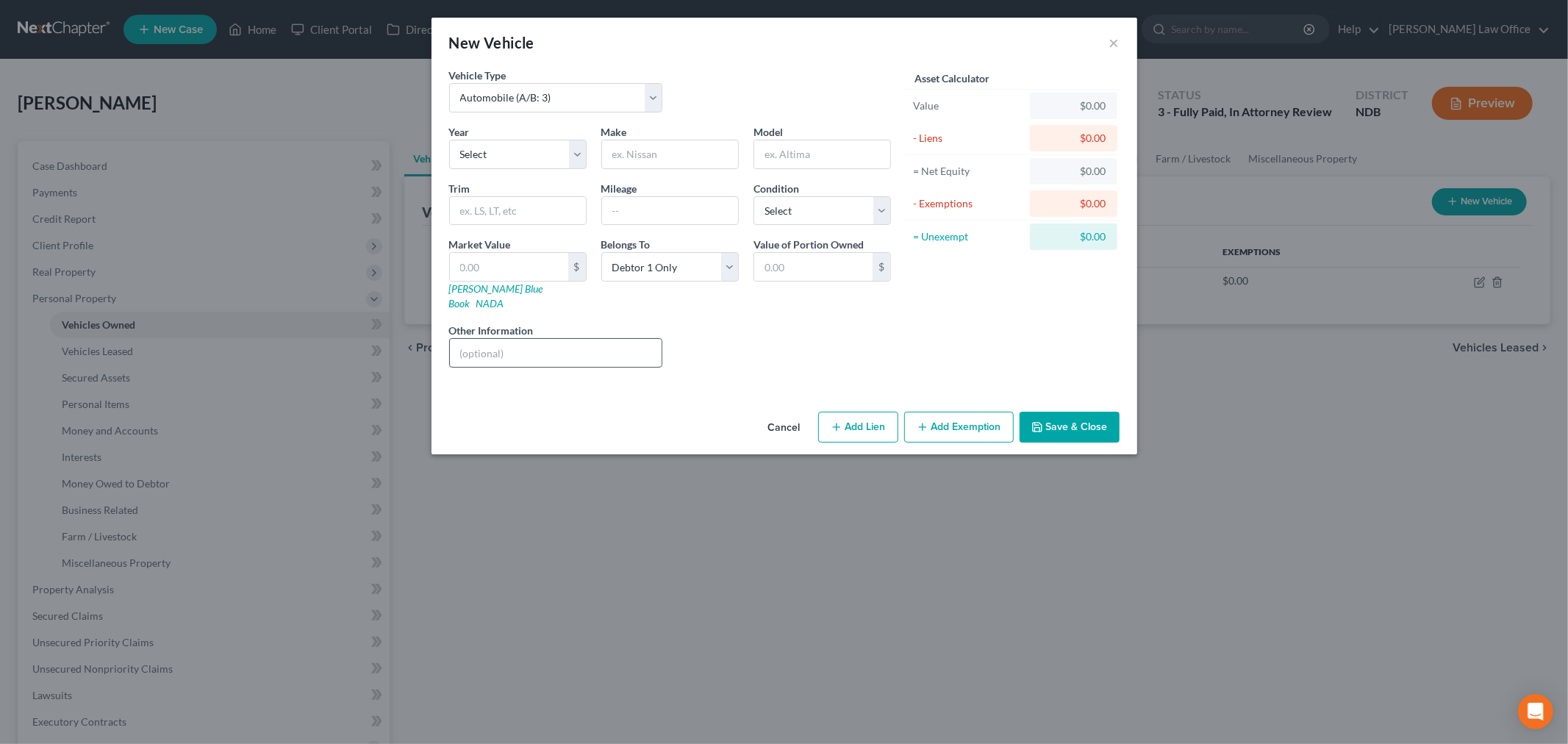
paste input "Down payment on lease was $3,000.00 which is the value claimed exempt"
type input "Down payment on lease was $3,000.00 which is the value claimed exempt"
click at [527, 266] on input "text" at bounding box center [509, 267] width 118 height 28
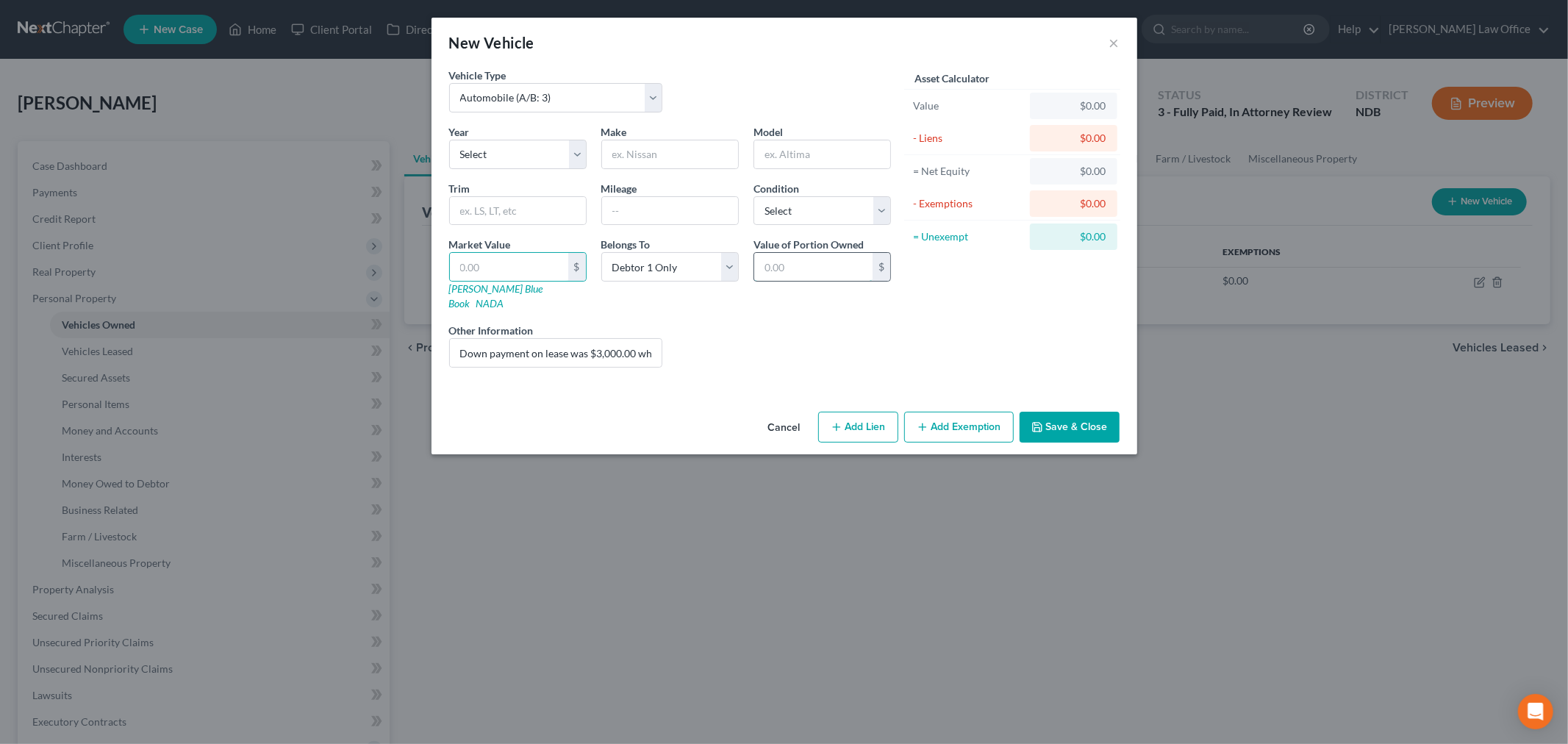
click at [829, 269] on input "text" at bounding box center [813, 267] width 118 height 28
type input "3,000"
click at [525, 276] on input "text" at bounding box center [509, 267] width 118 height 28
click at [652, 210] on input "text" at bounding box center [670, 211] width 136 height 28
click at [826, 217] on select "Select Excellent Very Good Good Fair Poor" at bounding box center [822, 211] width 138 height 30
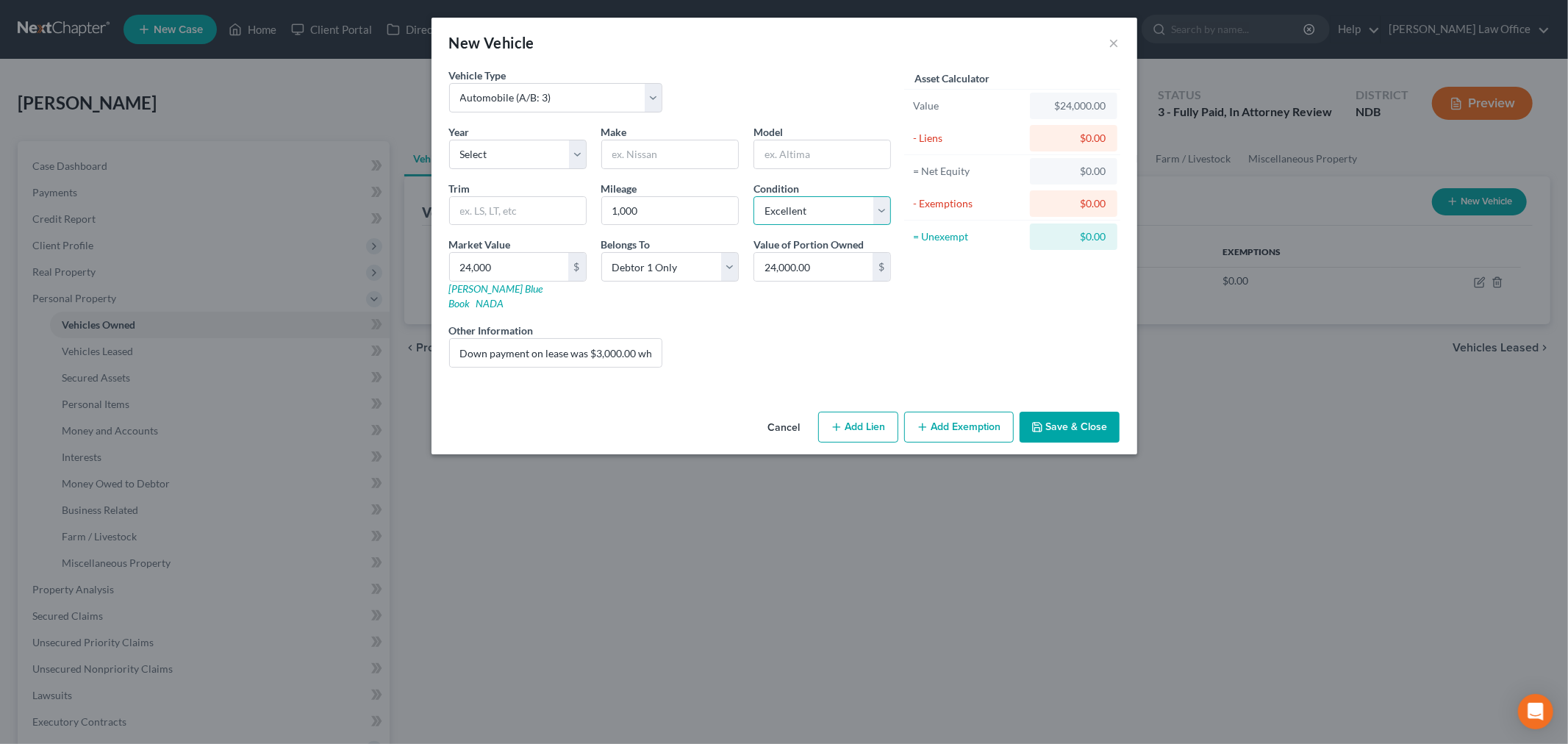
click at [754, 197] on select "Select Excellent Very Good Good Fair Poor" at bounding box center [822, 211] width 138 height 30
click at [533, 164] on select "Select 2026 2025 2024 2023 2022 2021 2020 2019 2018 2017 2016 2015 2014 2013 20…" at bounding box center [518, 154] width 138 height 30
click at [449, 139] on select "Select 2026 2025 2024 2023 2022 2021 2020 2019 2018 2017 2016 2015 2014 2013 20…" at bounding box center [518, 154] width 138 height 30
click at [665, 150] on input "text" at bounding box center [670, 154] width 136 height 28
click at [805, 154] on input "text" at bounding box center [821, 154] width 136 height 28
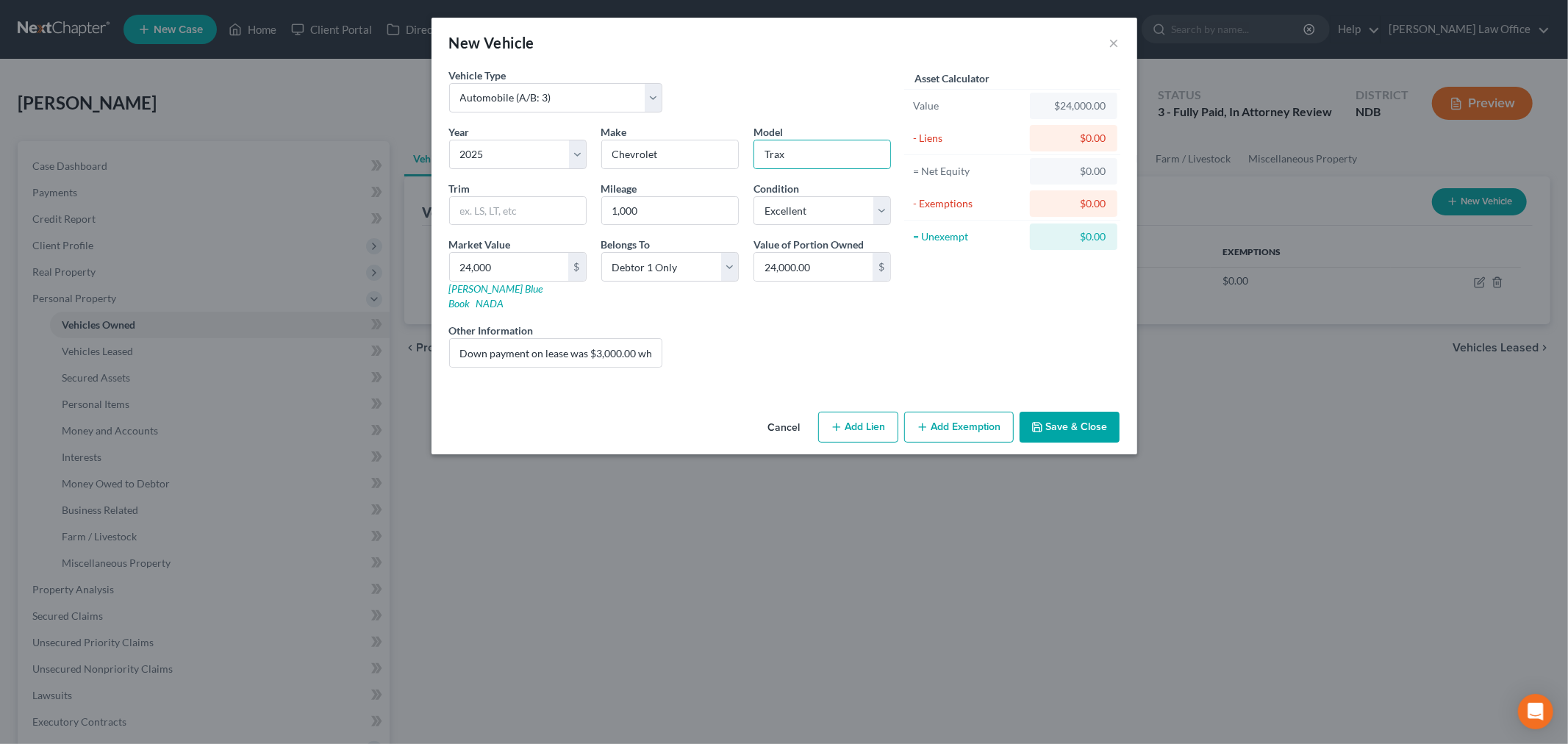
click at [1076, 415] on button "Save & Close" at bounding box center [1070, 426] width 100 height 30
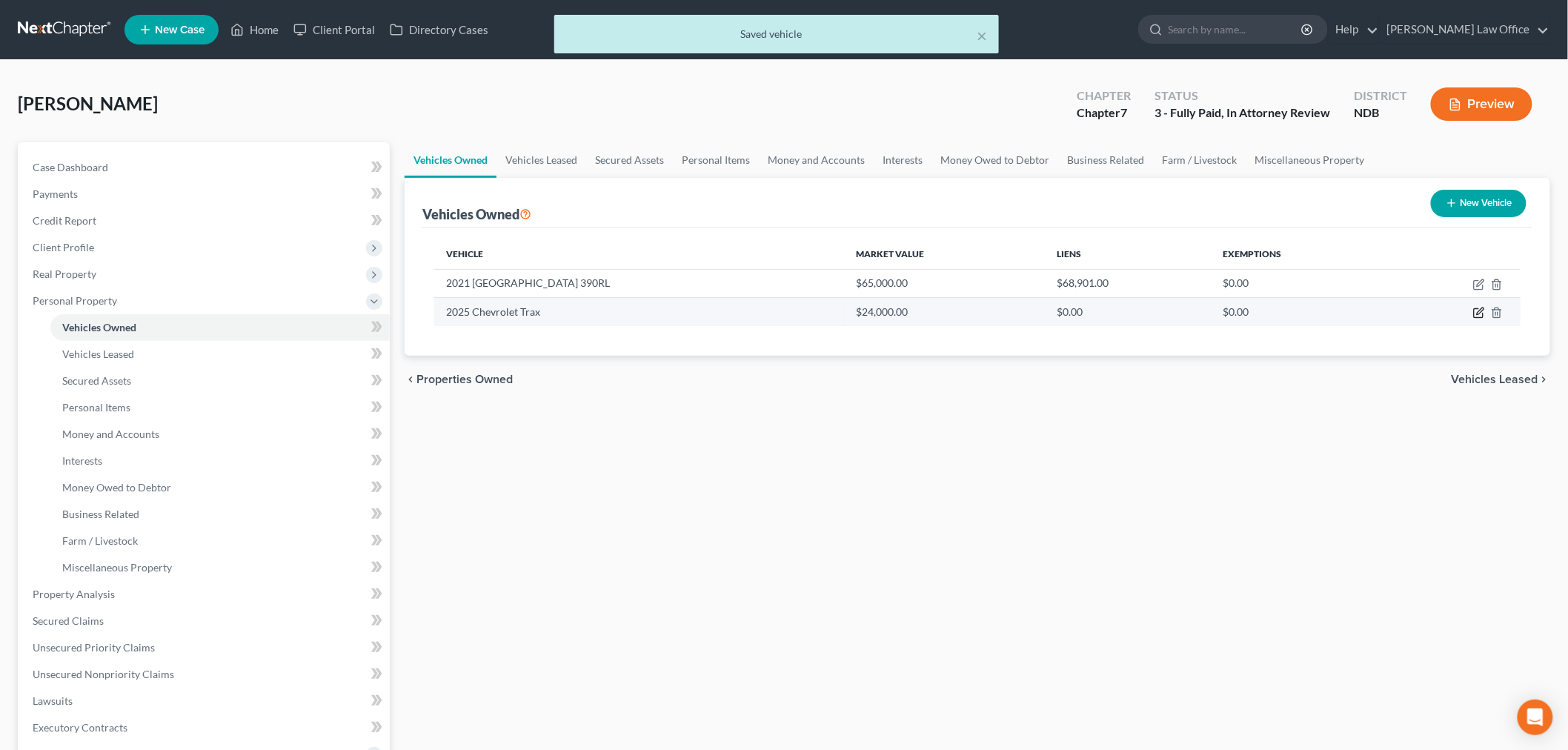
drag, startPoint x: 1490, startPoint y: 308, endPoint x: 1472, endPoint y: 312, distance: 18.4
click at [1491, 308] on td at bounding box center [1455, 312] width 129 height 28
click at [1476, 312] on icon "button" at bounding box center [1479, 313] width 12 height 12
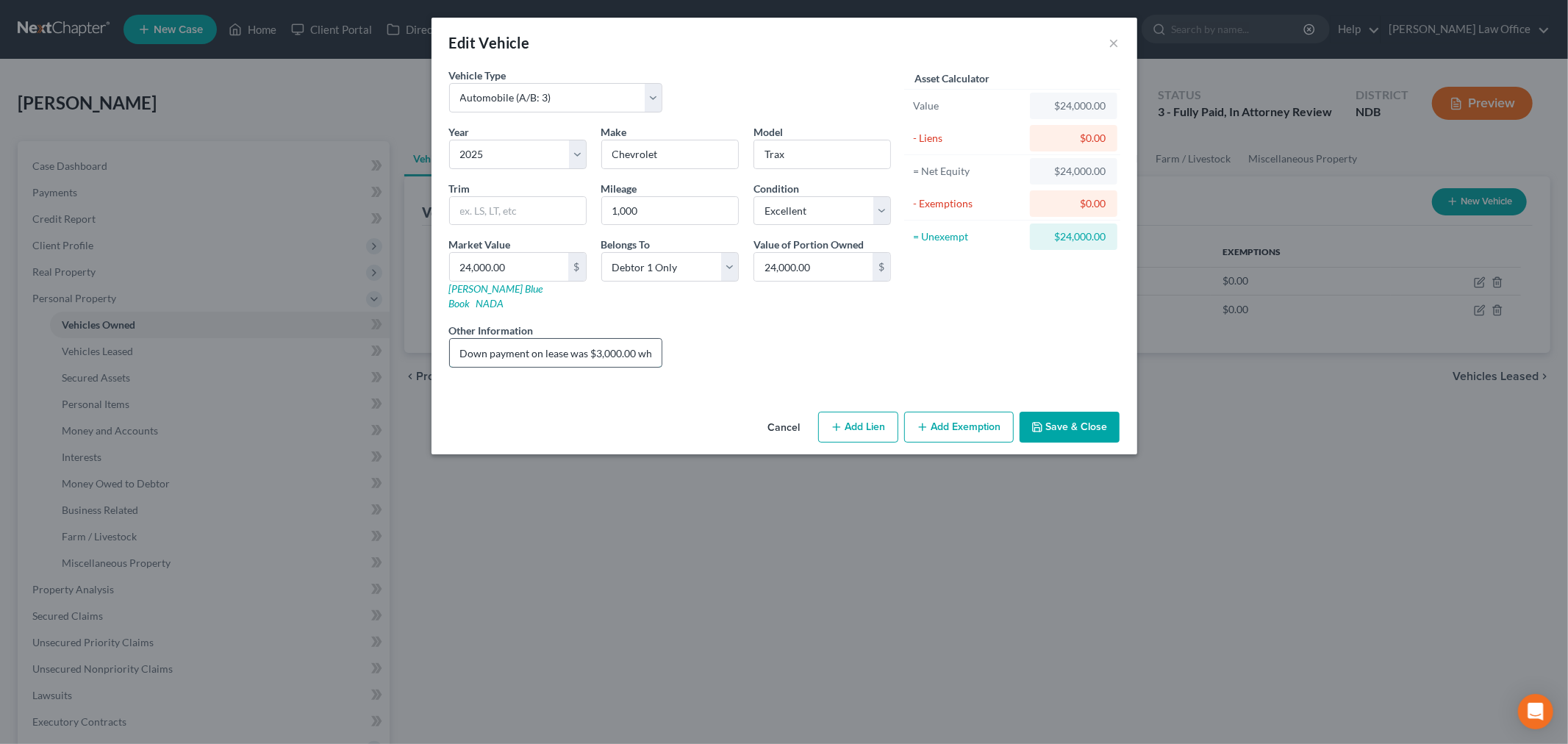
click at [512, 339] on input "Down payment on lease was $3,000.00 which is the value claimed exempt" at bounding box center [557, 353] width 212 height 28
click at [944, 412] on button "Add Exemption" at bounding box center [959, 426] width 110 height 30
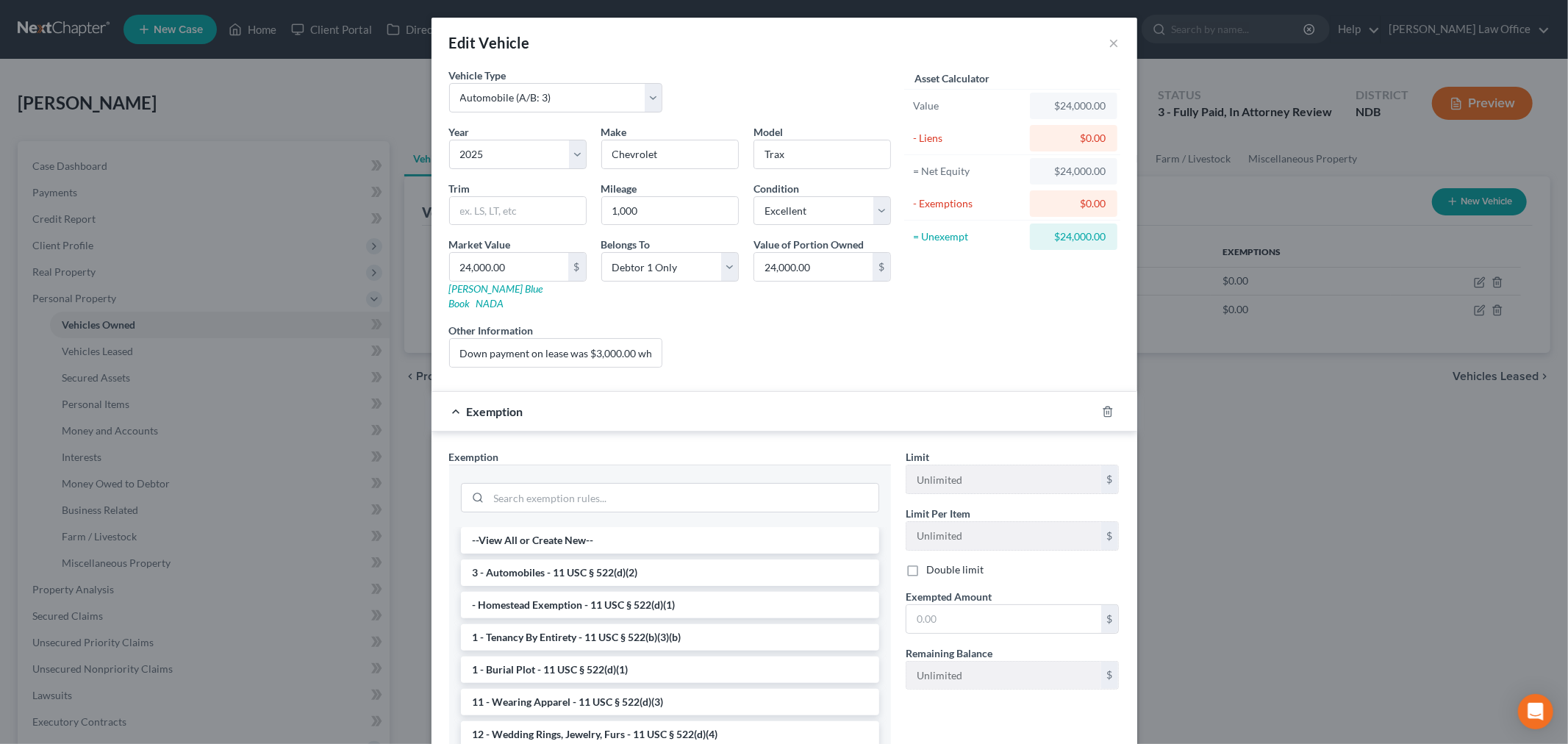
click at [539, 559] on li "3 - Automobiles - 11 USC § 522(d)(2)" at bounding box center [670, 572] width 418 height 27
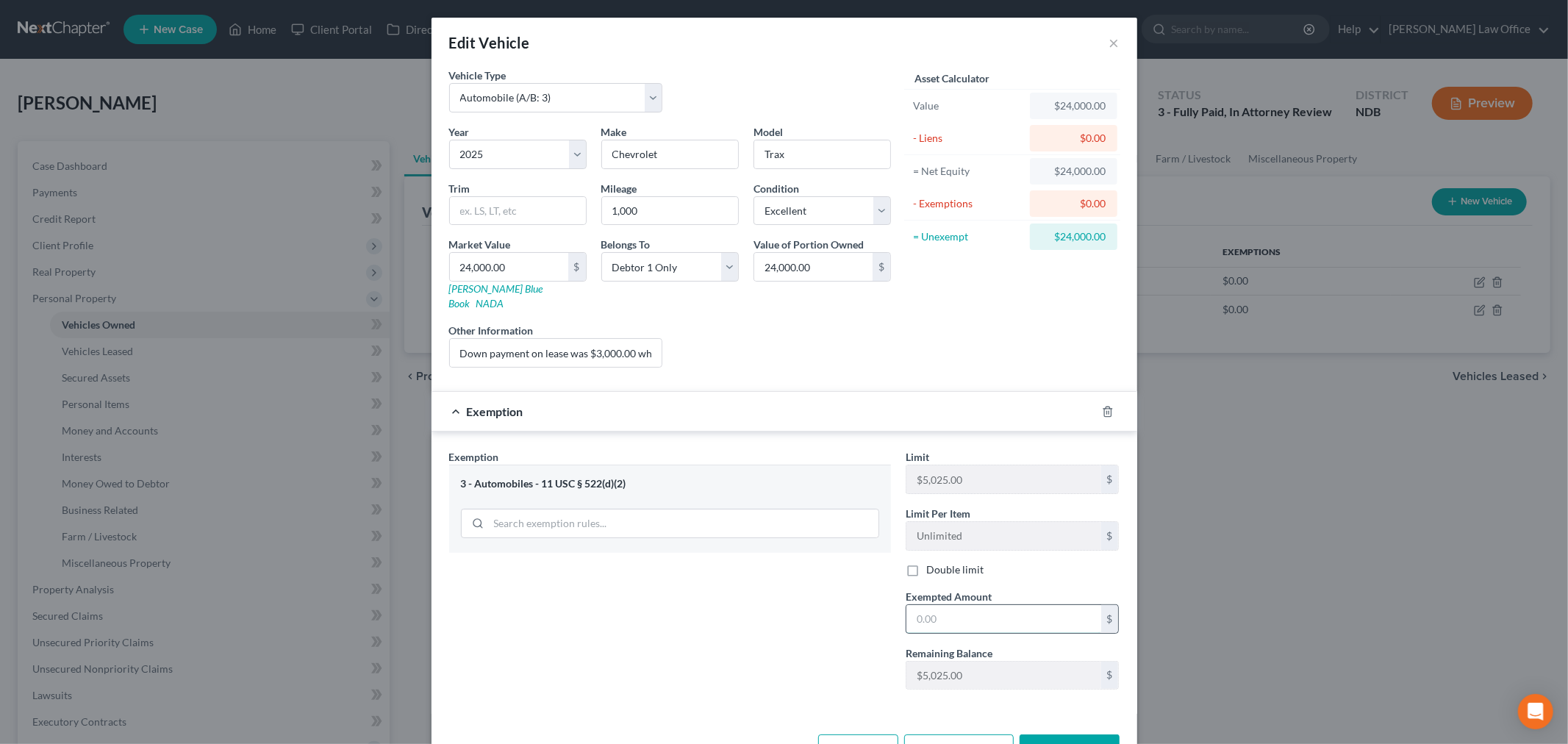
drag, startPoint x: 1011, startPoint y: 600, endPoint x: 1020, endPoint y: 591, distance: 12.7
click at [1008, 606] on input "text" at bounding box center [1003, 619] width 195 height 28
click at [1072, 735] on button "Save & Close" at bounding box center [1070, 750] width 100 height 30
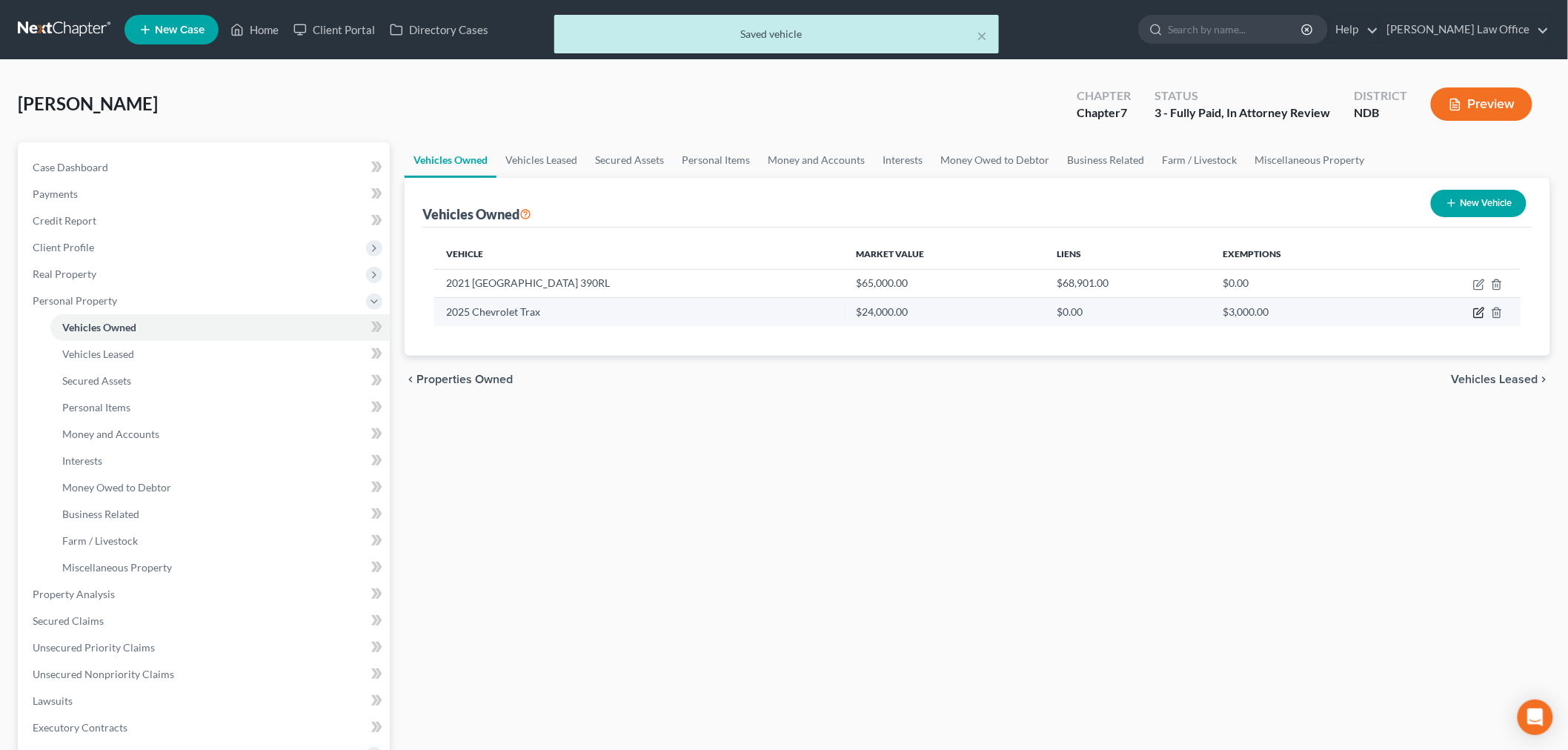
click at [1481, 313] on icon "button" at bounding box center [1480, 311] width 7 height 7
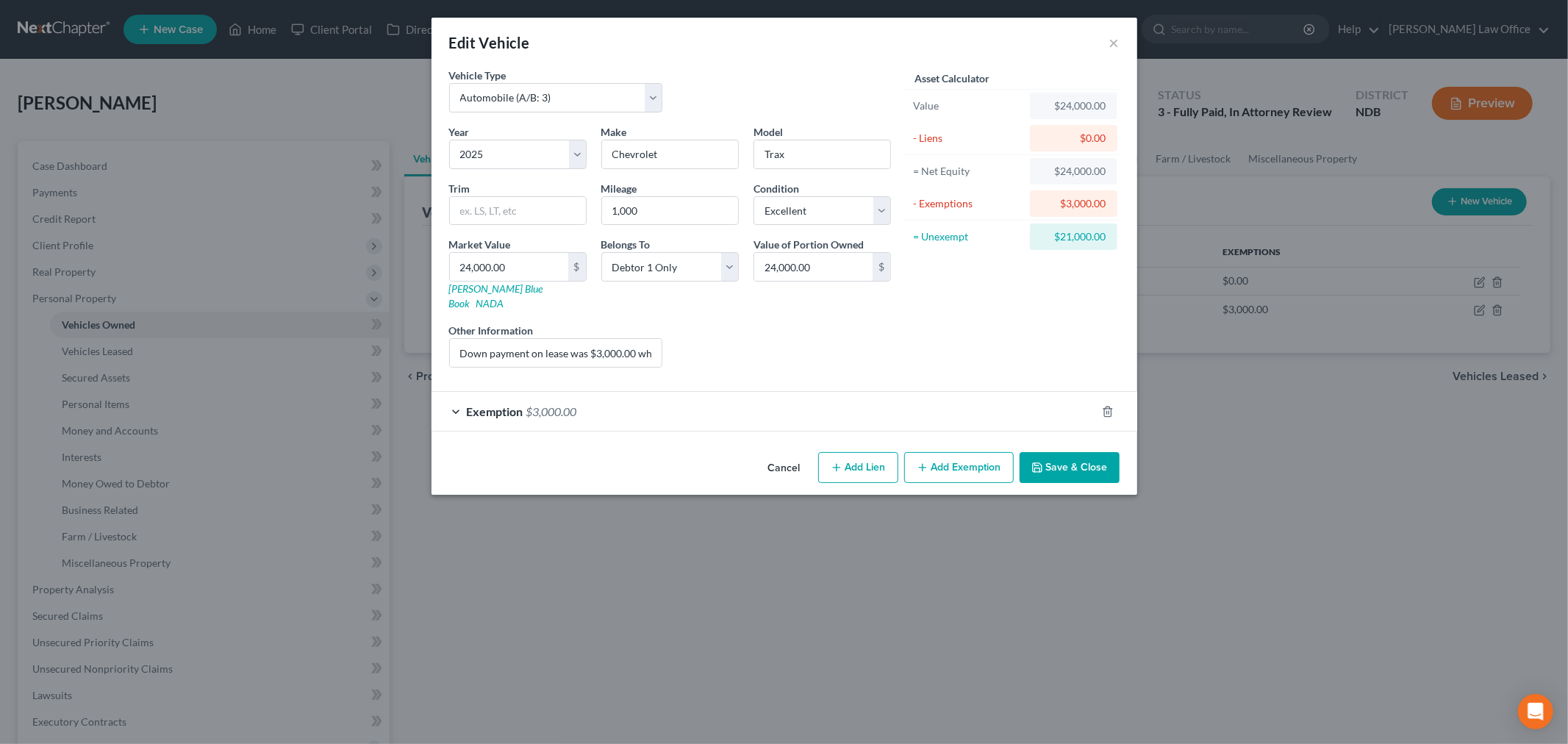
click at [844, 458] on button "Add Lien" at bounding box center [858, 467] width 80 height 30
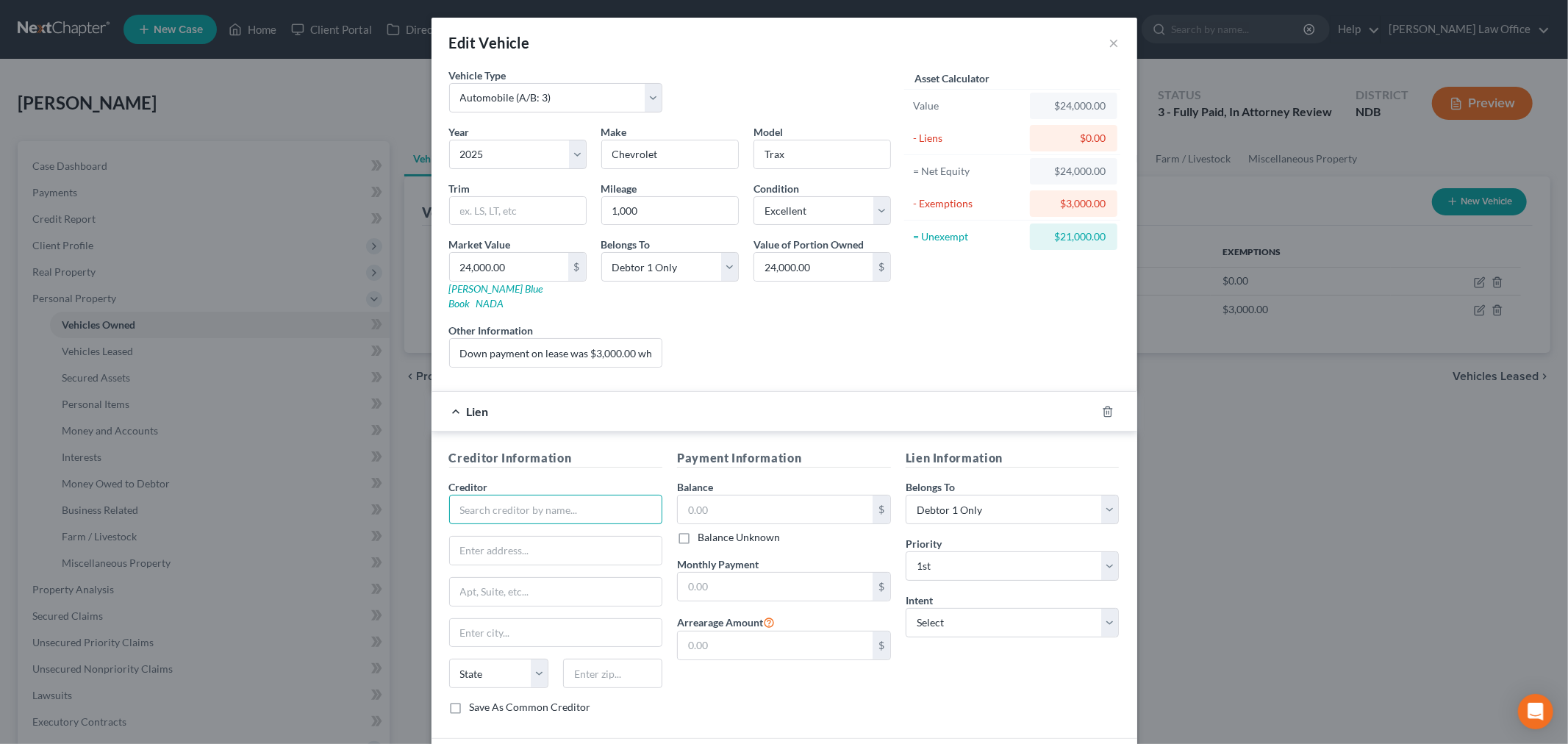
click at [588, 495] on input "text" at bounding box center [557, 510] width 214 height 30
click at [1517, 708] on body "Home New Case Client Portal Directory Cases Bulie Diaz Law Office sara@bulielaw…" at bounding box center [784, 549] width 1568 height 1099
click at [1535, 717] on icon "Open Intercom Messenger" at bounding box center [1536, 712] width 17 height 19
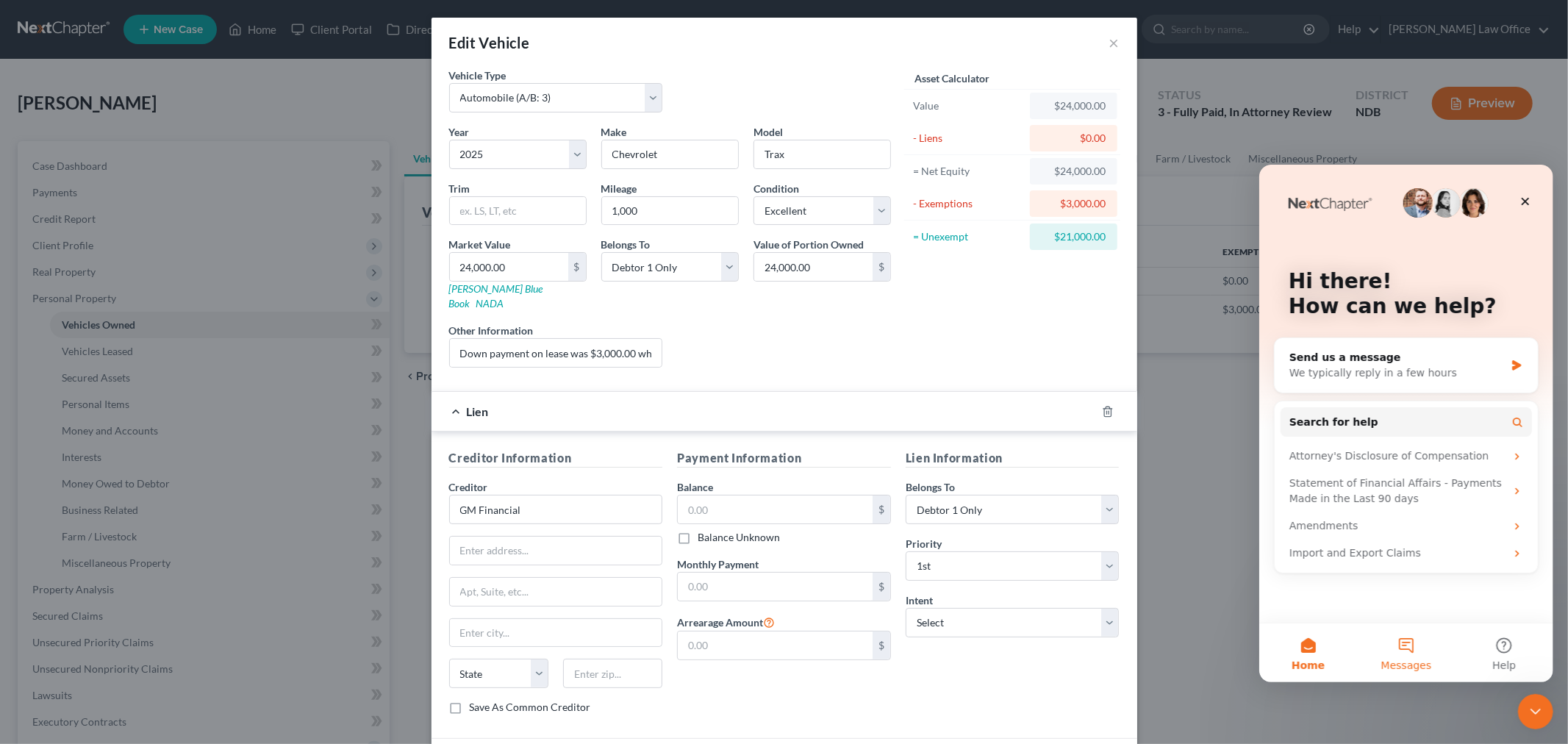
drag, startPoint x: 1424, startPoint y: 667, endPoint x: 1418, endPoint y: 660, distance: 9.2
click at [1420, 662] on span "Messages" at bounding box center [1406, 665] width 51 height 10
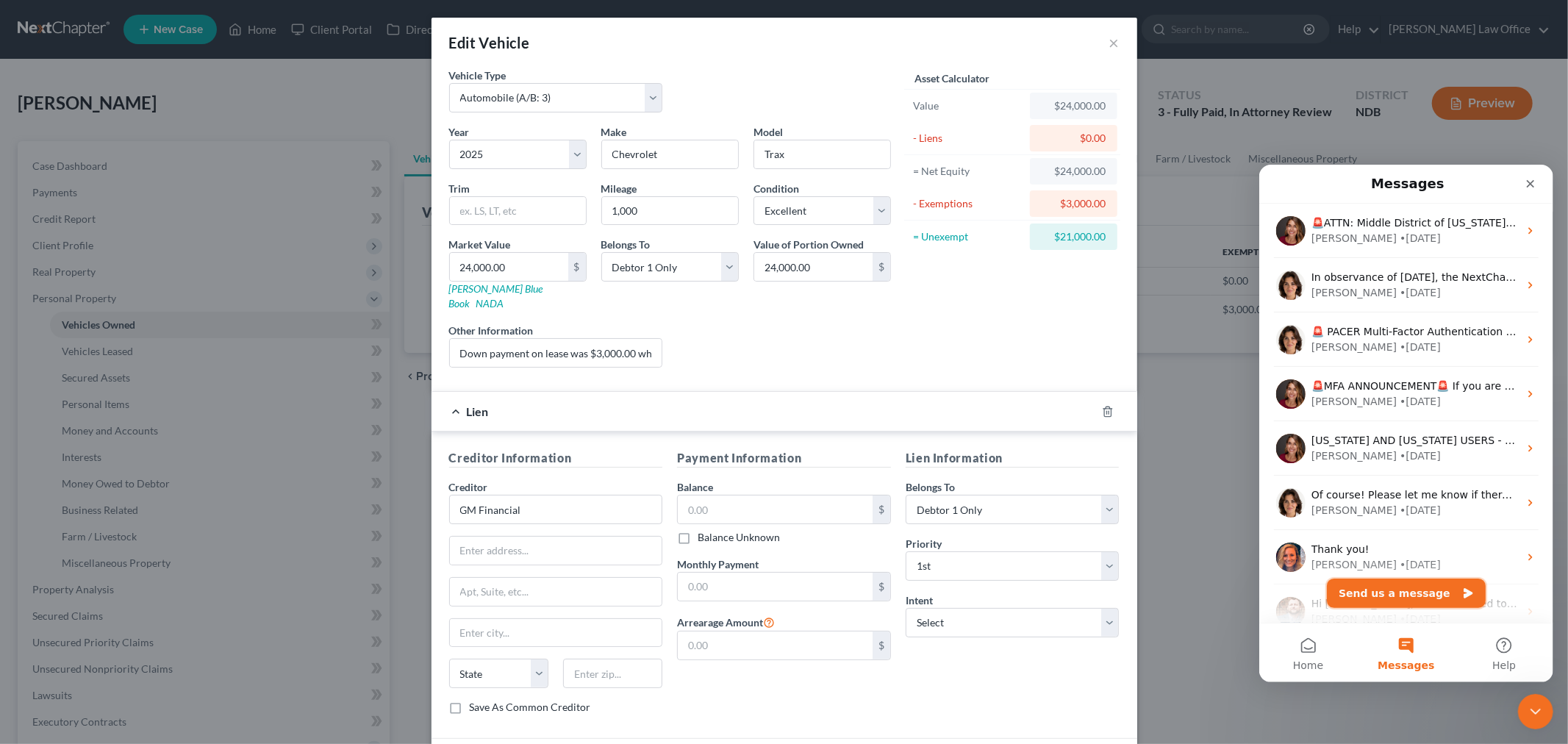
click at [1406, 586] on button "Send us a message" at bounding box center [1406, 593] width 159 height 30
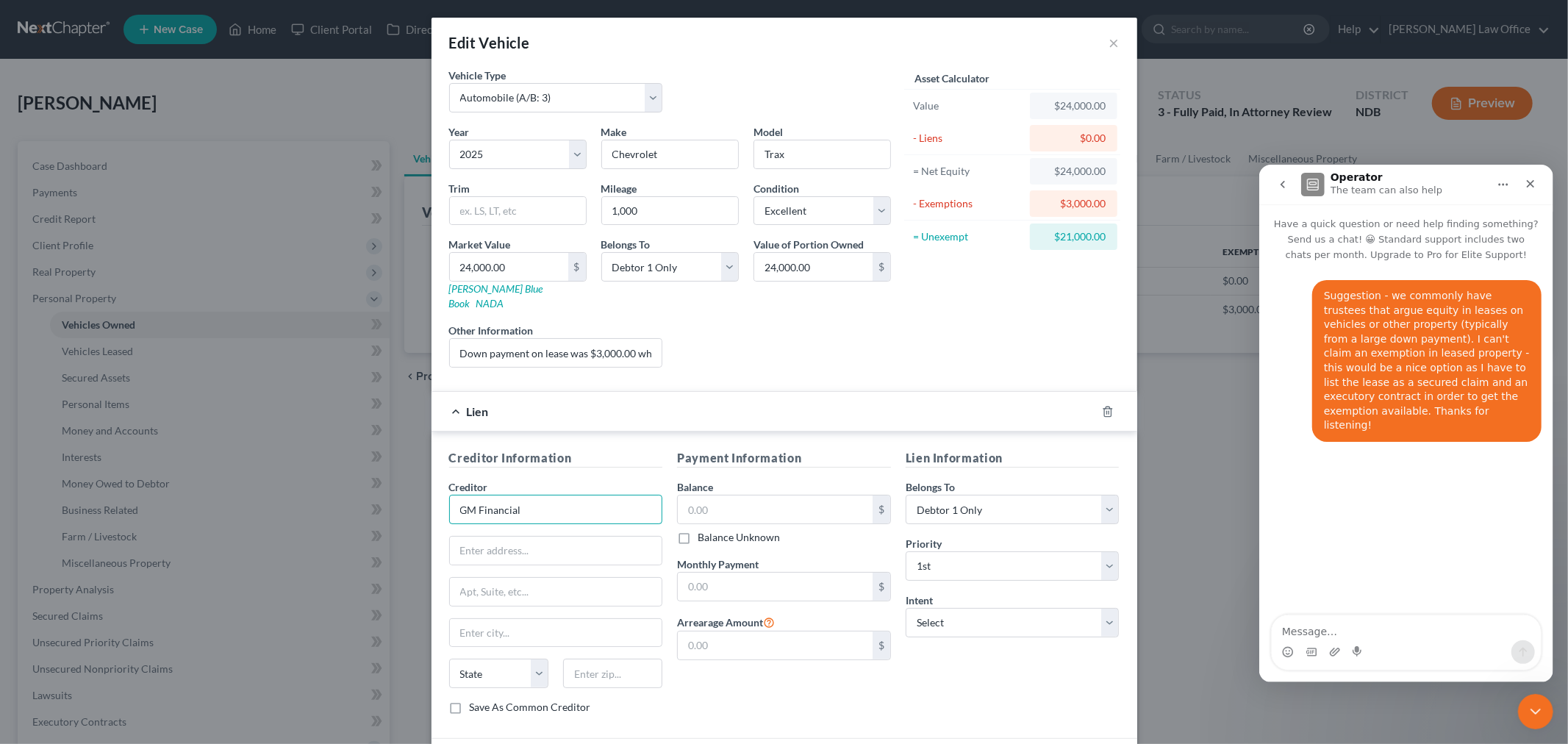
click at [591, 505] on input "GM Financial" at bounding box center [557, 510] width 214 height 30
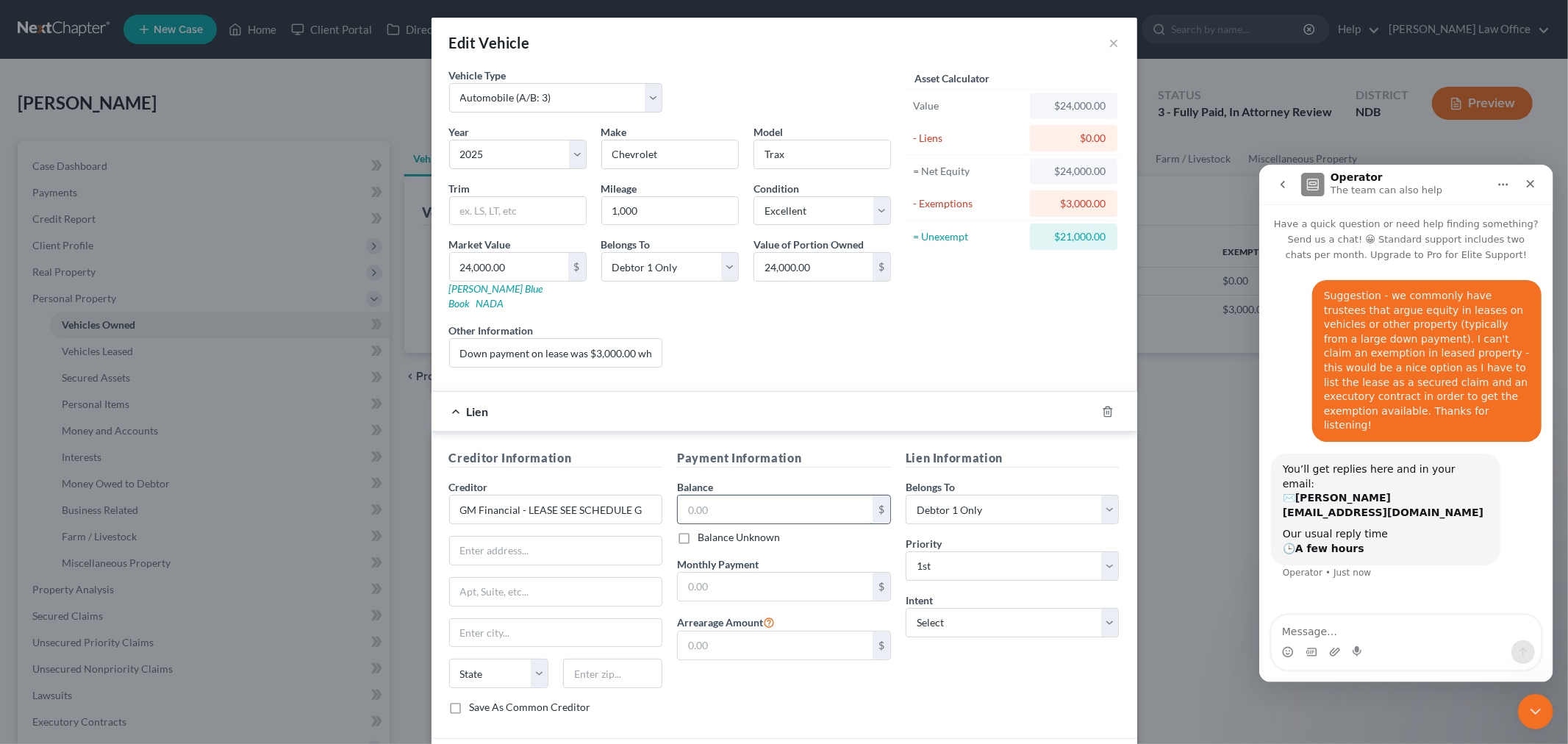
click at [814, 496] on input "text" at bounding box center [775, 510] width 195 height 28
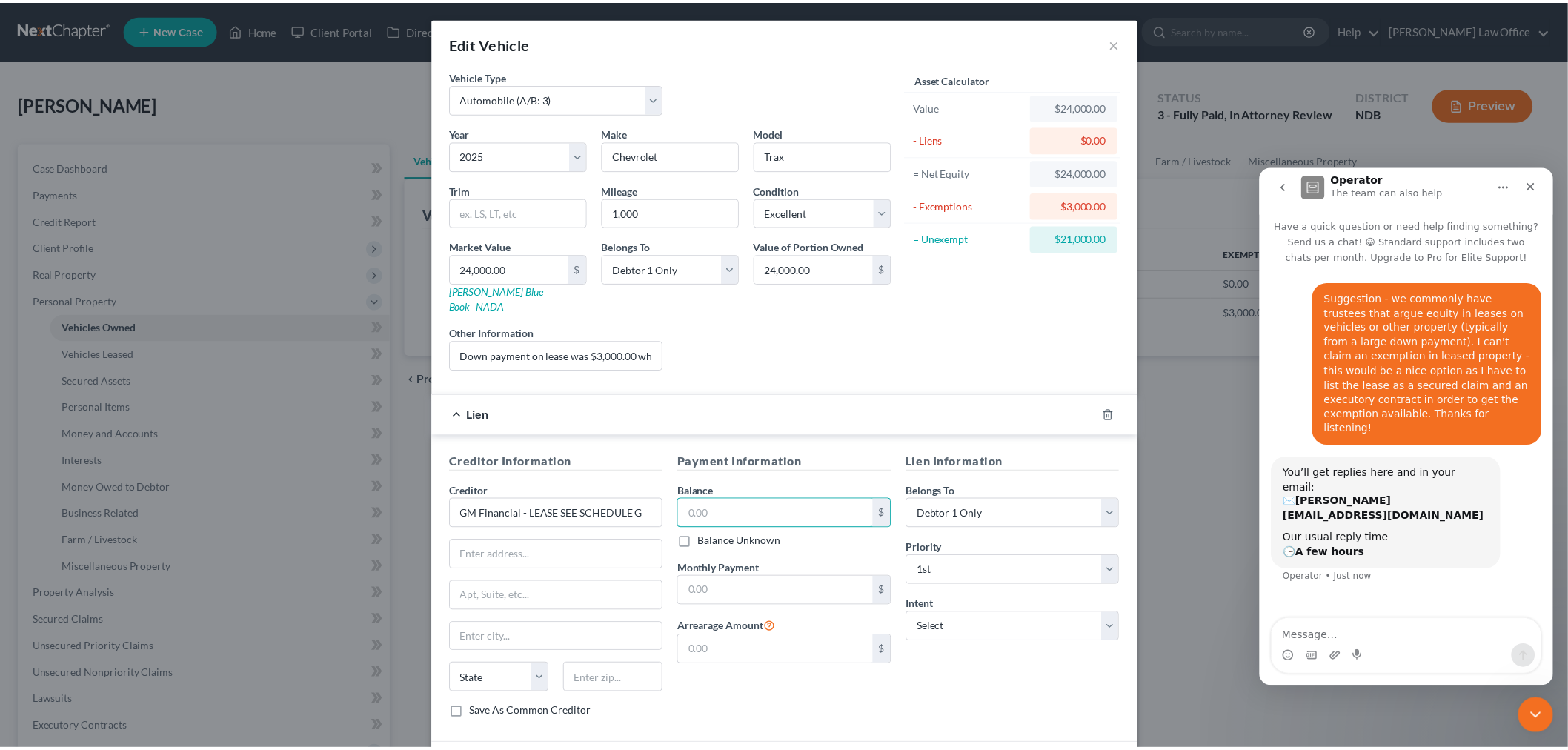
scroll to position [102, 0]
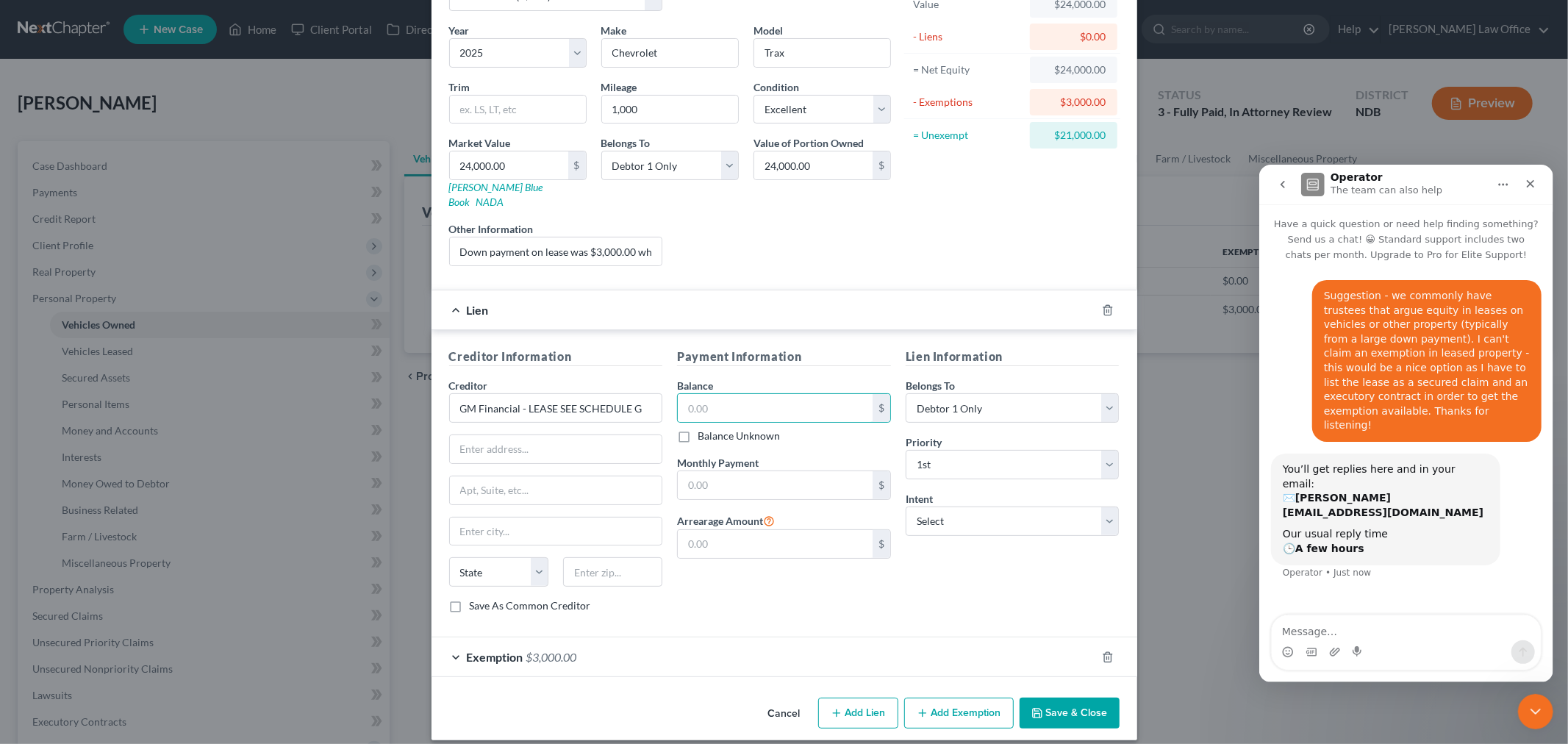
click at [1057, 701] on button "Save & Close" at bounding box center [1070, 713] width 100 height 30
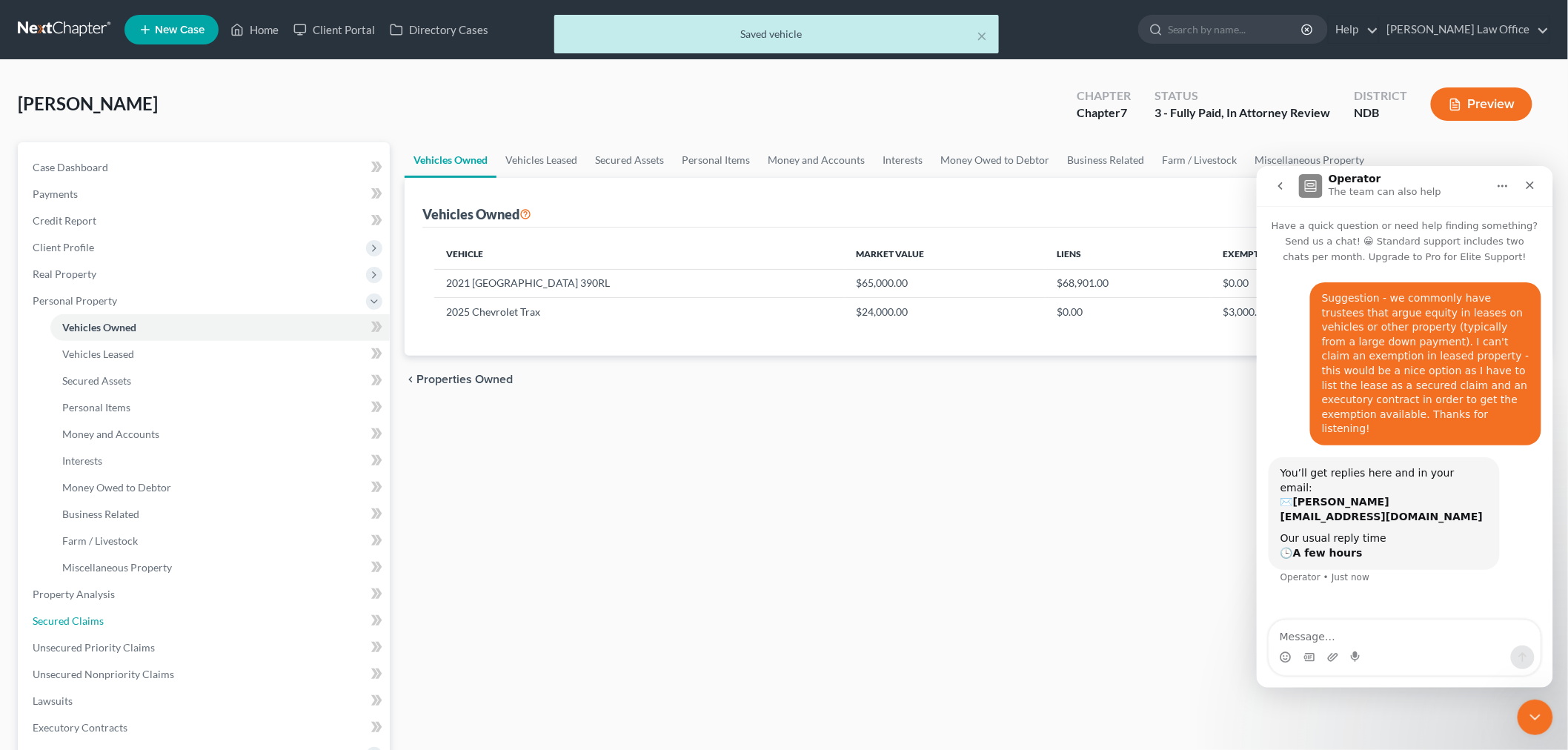
drag, startPoint x: 94, startPoint y: 616, endPoint x: 756, endPoint y: 542, distance: 666.1
click at [94, 616] on span "Secured Claims" at bounding box center [68, 622] width 71 height 13
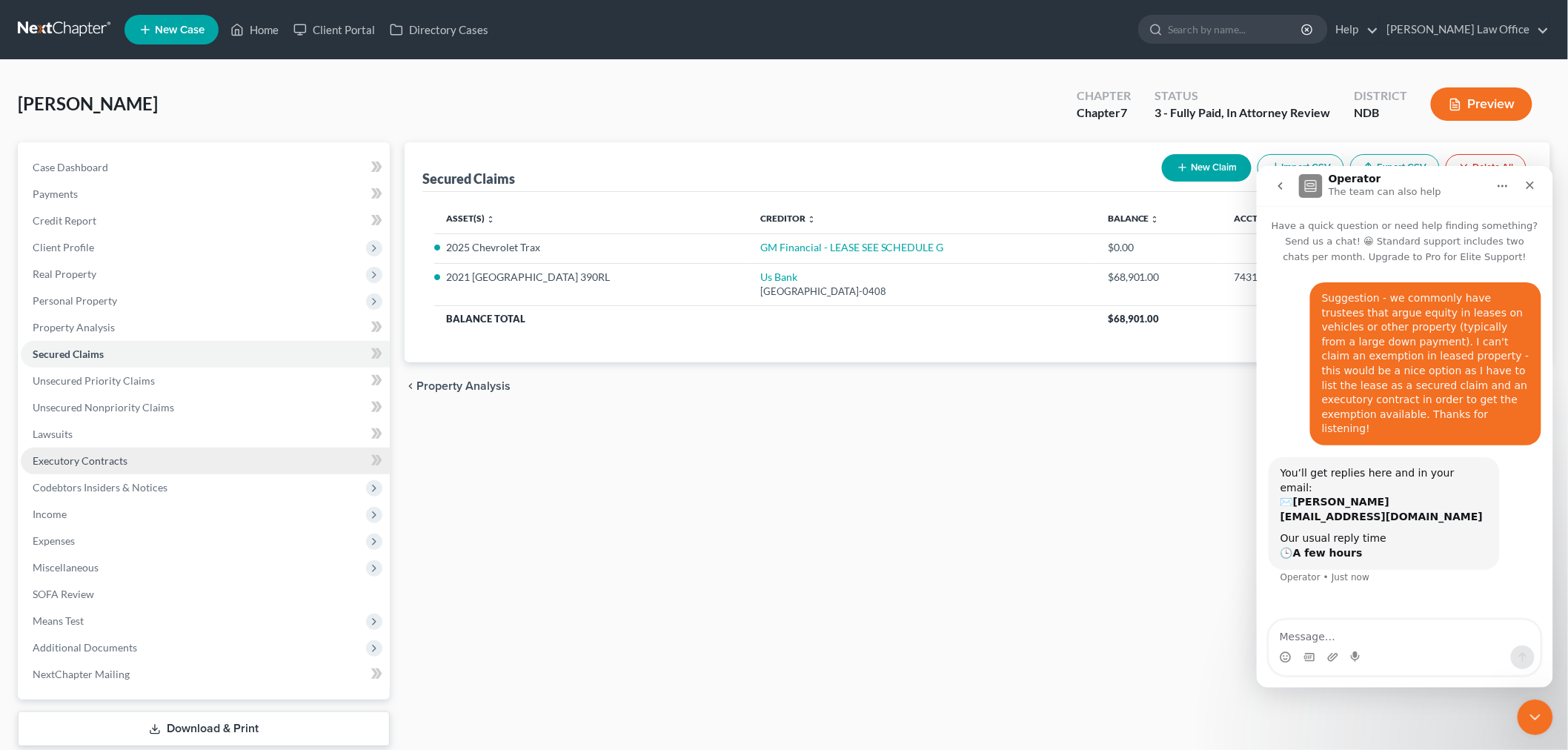
click at [80, 460] on span "Executory Contracts" at bounding box center [80, 461] width 95 height 13
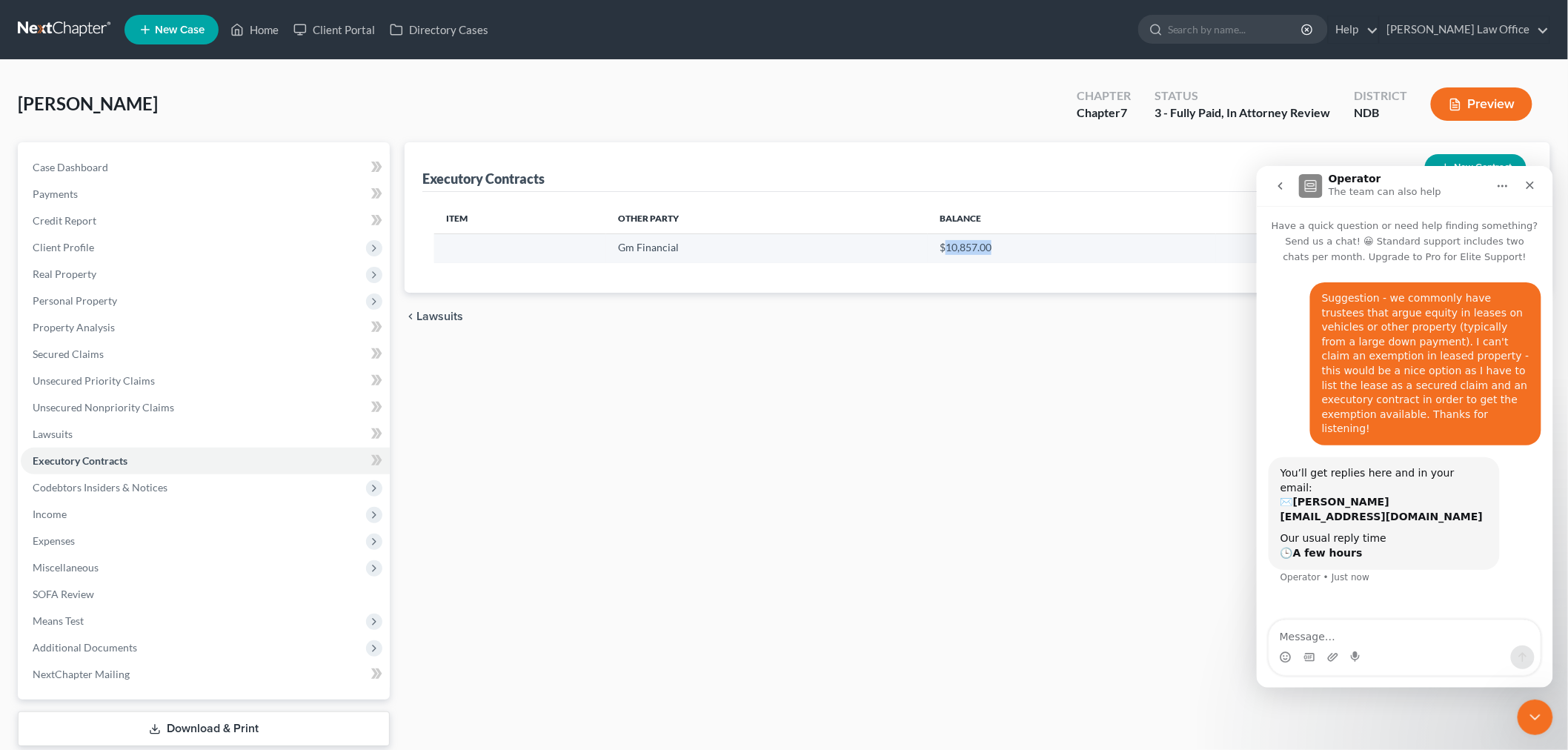
drag, startPoint x: 995, startPoint y: 250, endPoint x: 946, endPoint y: 252, distance: 49.0
click at [946, 252] on td "$10,857.00" at bounding box center [1071, 248] width 287 height 29
copy td "10,857.00"
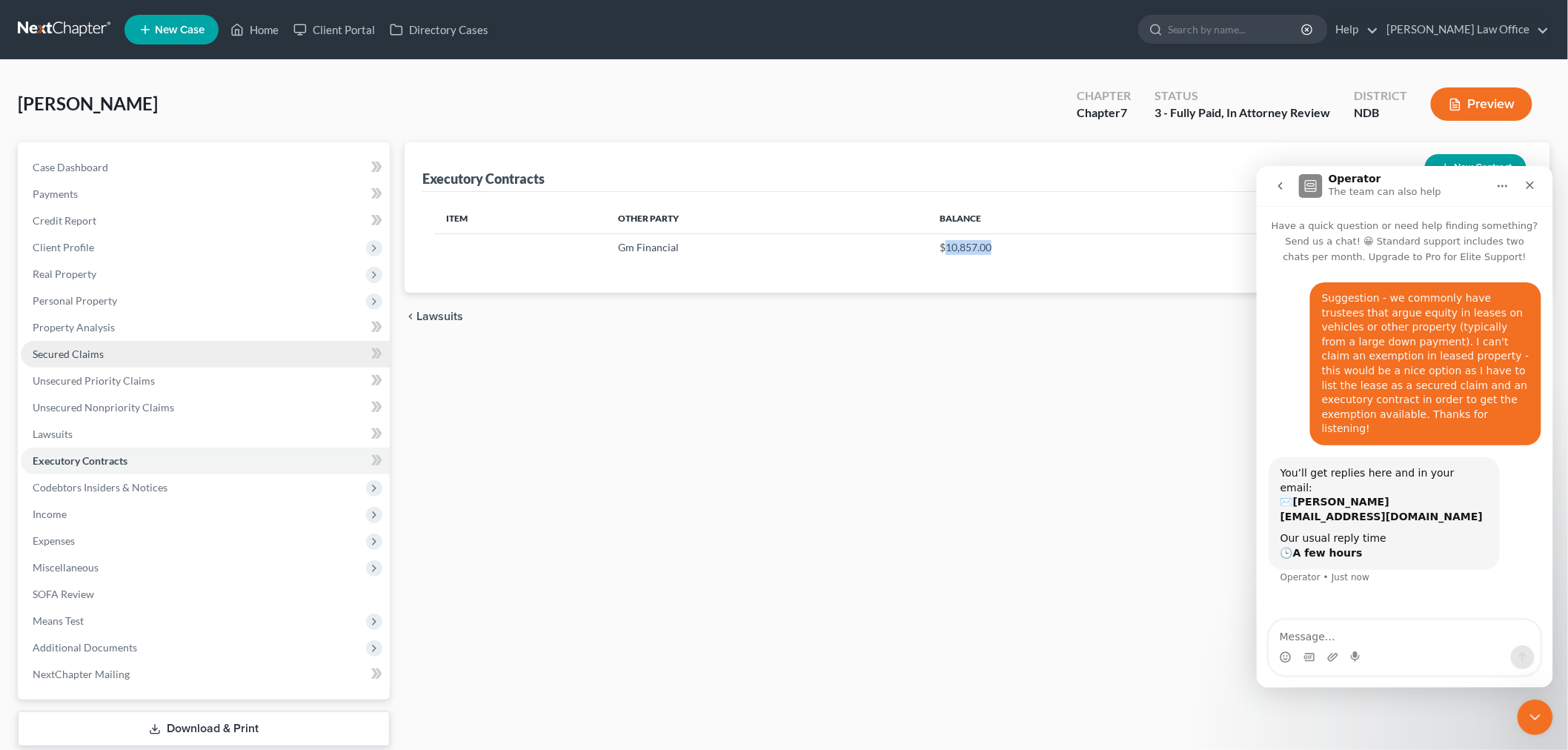
click at [82, 348] on span "Secured Claims" at bounding box center [68, 355] width 71 height 13
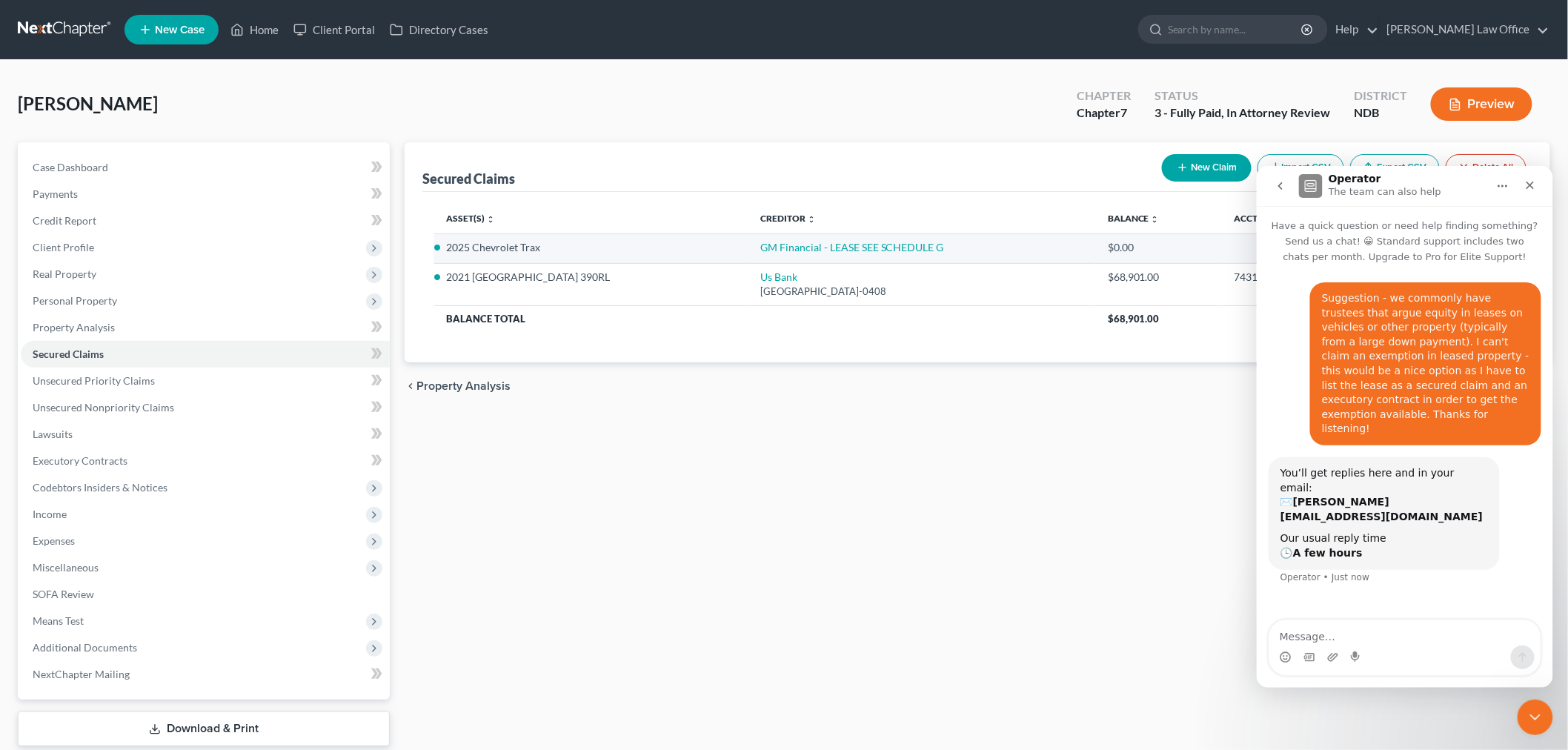
click at [844, 235] on td "GM Financial - LEASE SEE SCHEDULE G" at bounding box center [923, 248] width 348 height 30
click at [844, 241] on link "GM Financial - LEASE SEE SCHEDULE G" at bounding box center [852, 248] width 184 height 13
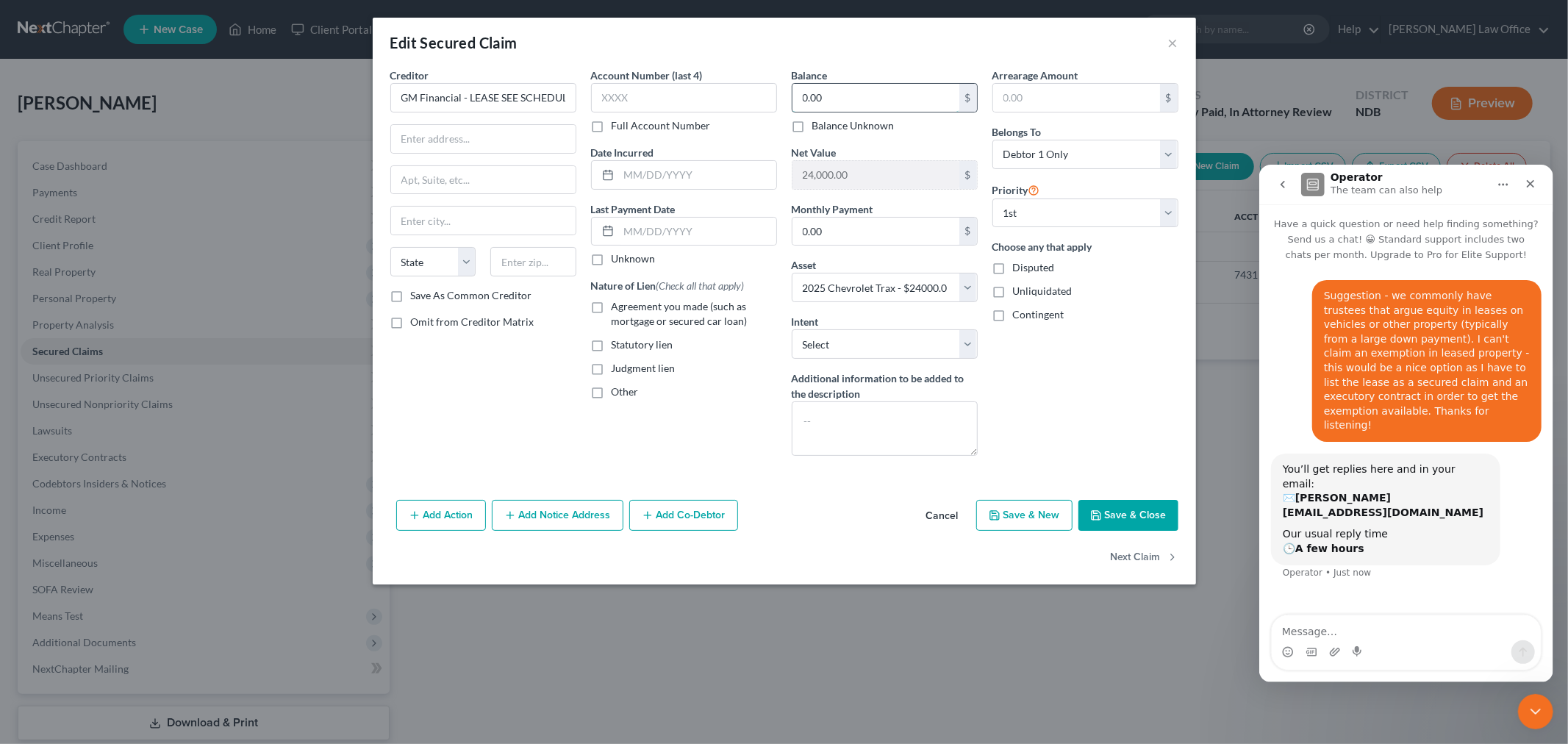
click at [855, 102] on input "0.00" at bounding box center [876, 98] width 167 height 28
paste input "10,857"
click at [857, 288] on select "Select Other Multiple Assets 2025 Chevrolet Trax - $3000.0 2021 Palomino River …" at bounding box center [885, 288] width 186 height 30
click at [929, 354] on select "Select Surrender Redeem Reaffirm Avoid Other" at bounding box center [885, 344] width 186 height 30
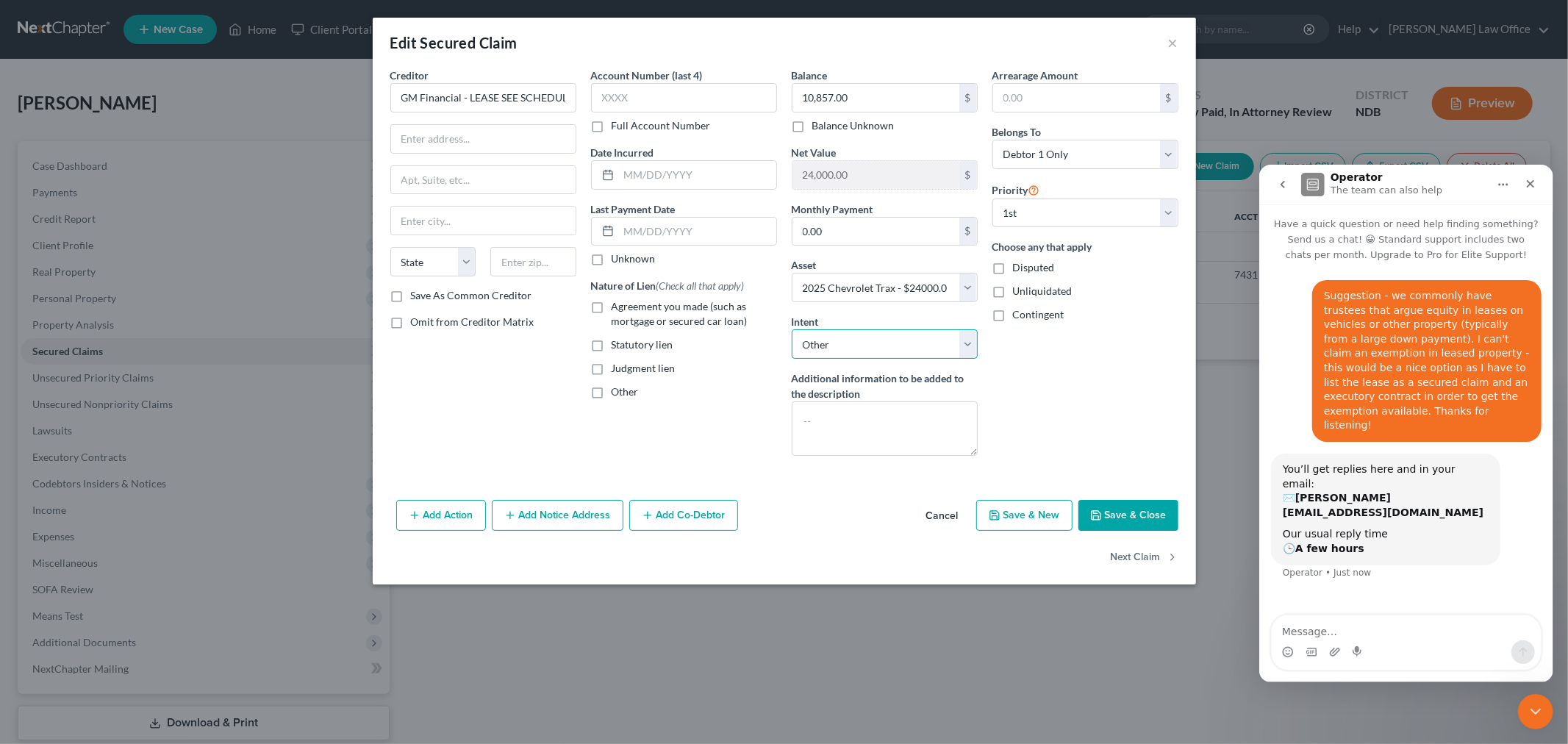
click at [792, 330] on select "Select Surrender Redeem Reaffirm Avoid Other" at bounding box center [885, 344] width 186 height 30
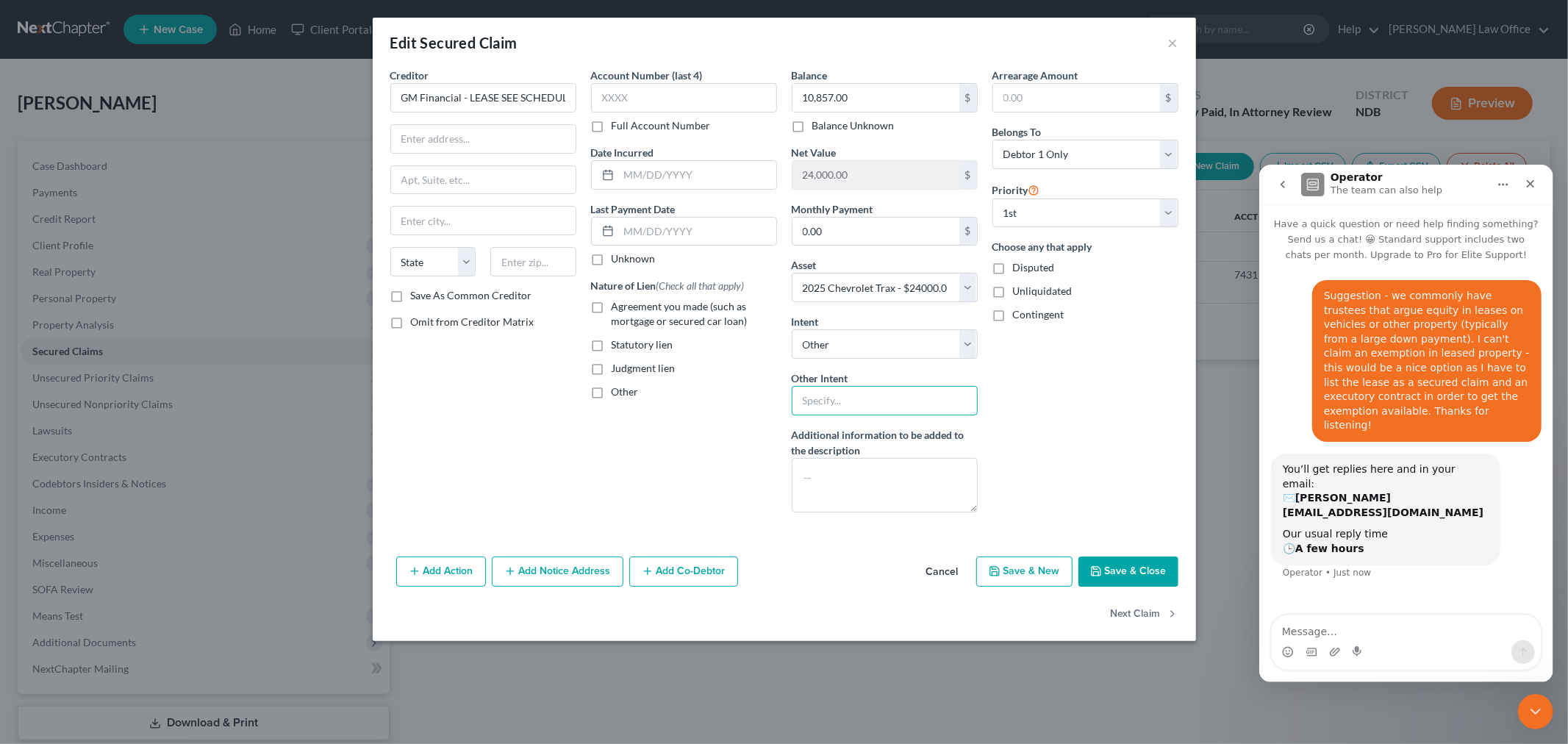
drag, startPoint x: 883, startPoint y: 406, endPoint x: 903, endPoint y: 415, distance: 21.9
click at [883, 406] on input "text" at bounding box center [885, 401] width 186 height 30
click at [856, 359] on div "Intent Select Surrender Redeem Reaffirm Avoid Other Other Intent" at bounding box center [885, 365] width 186 height 102
click at [857, 354] on select "Select Surrender Redeem Reaffirm Avoid Other" at bounding box center [885, 344] width 186 height 30
click at [792, 330] on select "Select Surrender Redeem Reaffirm Avoid Other" at bounding box center [885, 344] width 186 height 30
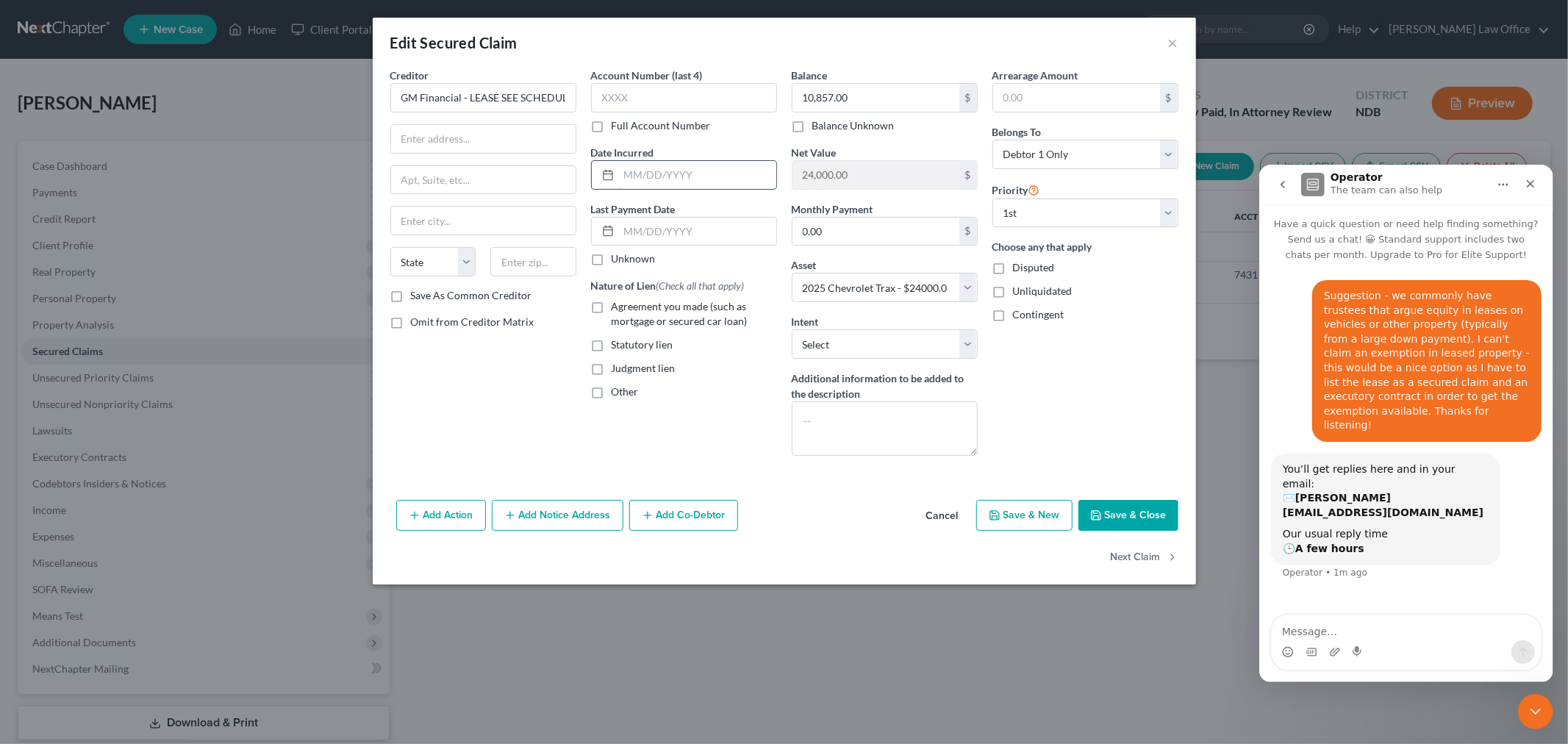
drag, startPoint x: 659, startPoint y: 171, endPoint x: 672, endPoint y: 169, distance: 13.2
click at [659, 171] on input "text" at bounding box center [698, 174] width 158 height 28
drag, startPoint x: 1082, startPoint y: 542, endPoint x: 1121, endPoint y: 509, distance: 51.1
click at [1083, 541] on div "Add Action Add Notice Address Add Co-Debtor Cancel Save & New Save & Close" at bounding box center [784, 518] width 823 height 49
click at [1126, 503] on button "Save & Close" at bounding box center [1129, 515] width 100 height 30
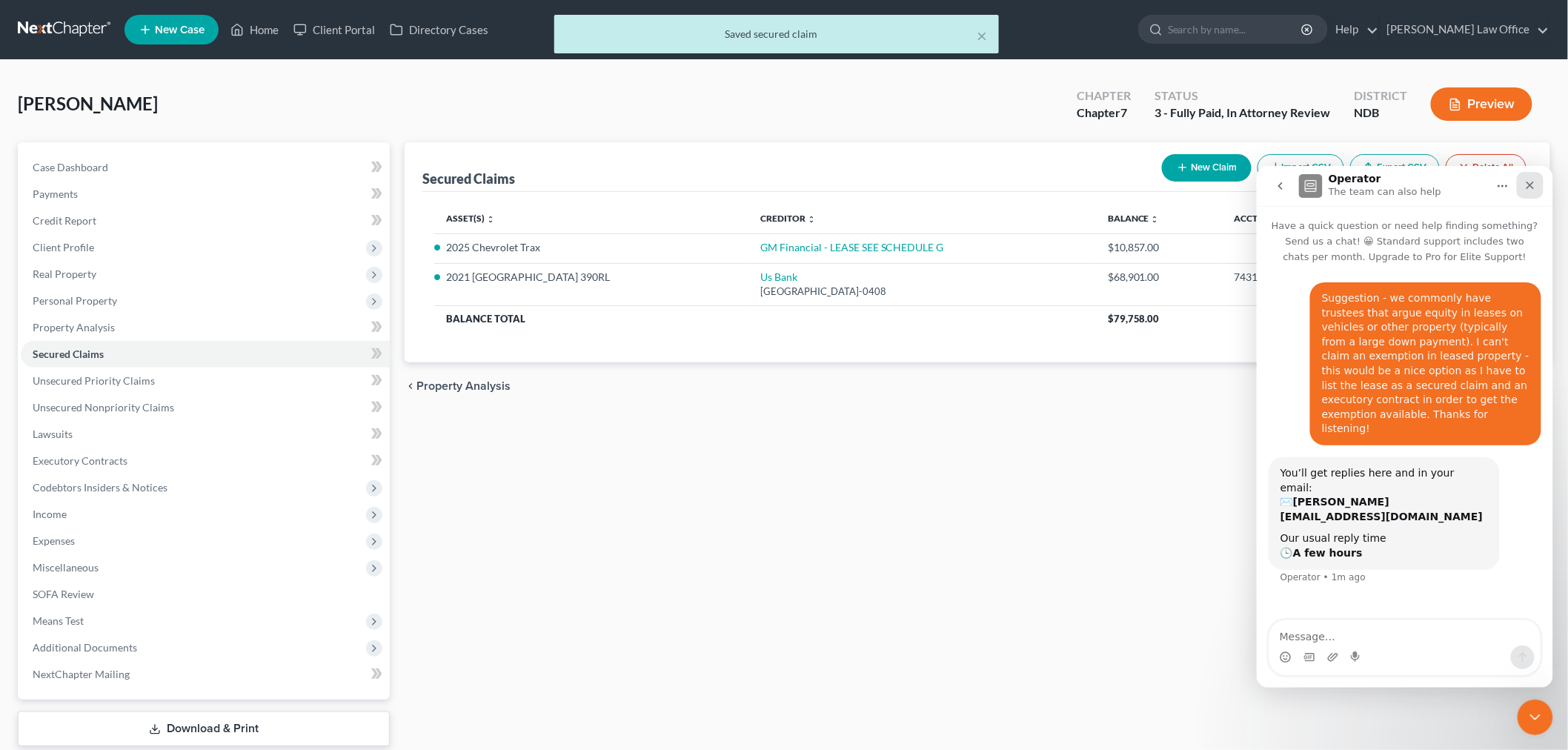
click at [1530, 183] on icon "Close" at bounding box center [1530, 184] width 8 height 8
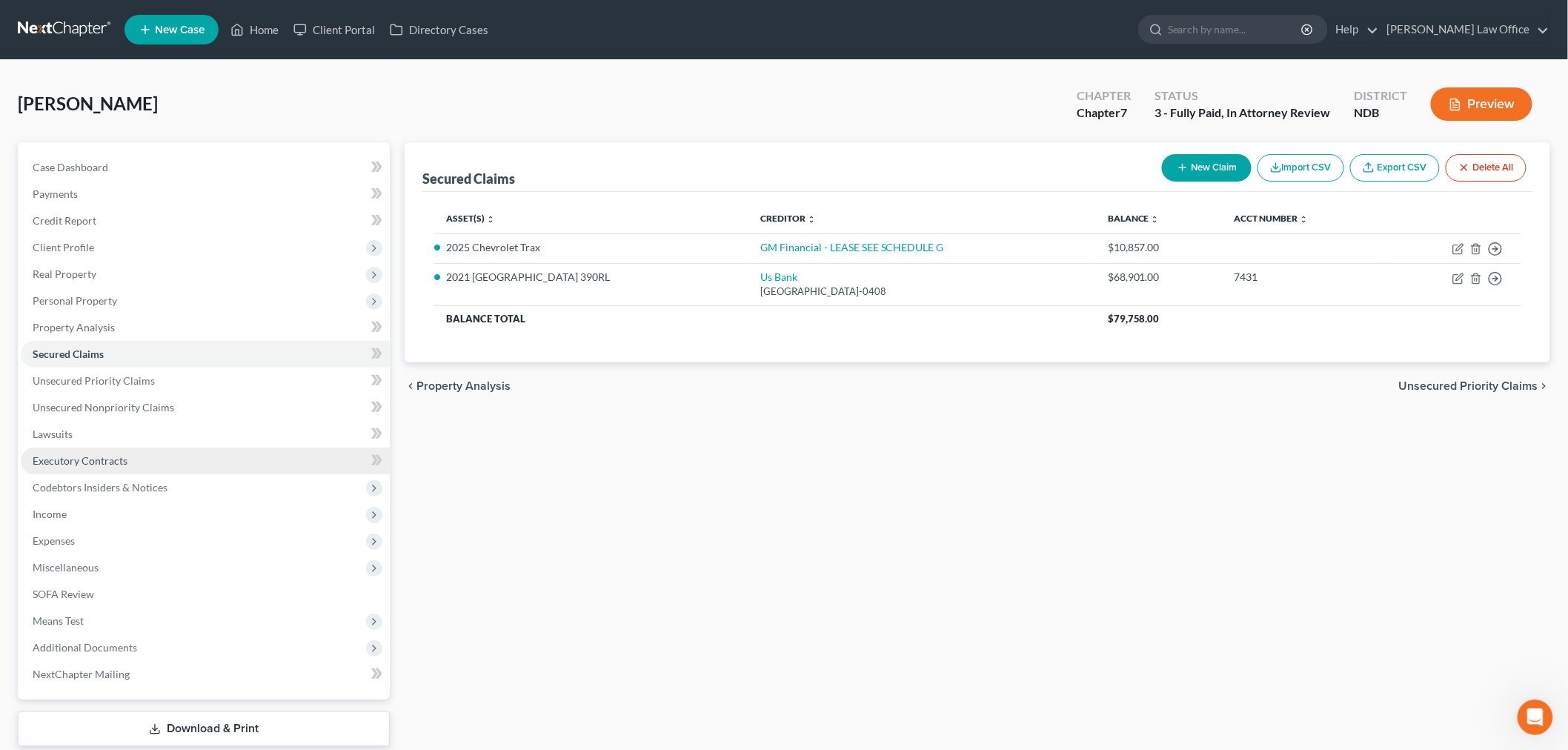
click at [122, 460] on span "Executory Contracts" at bounding box center [80, 461] width 95 height 13
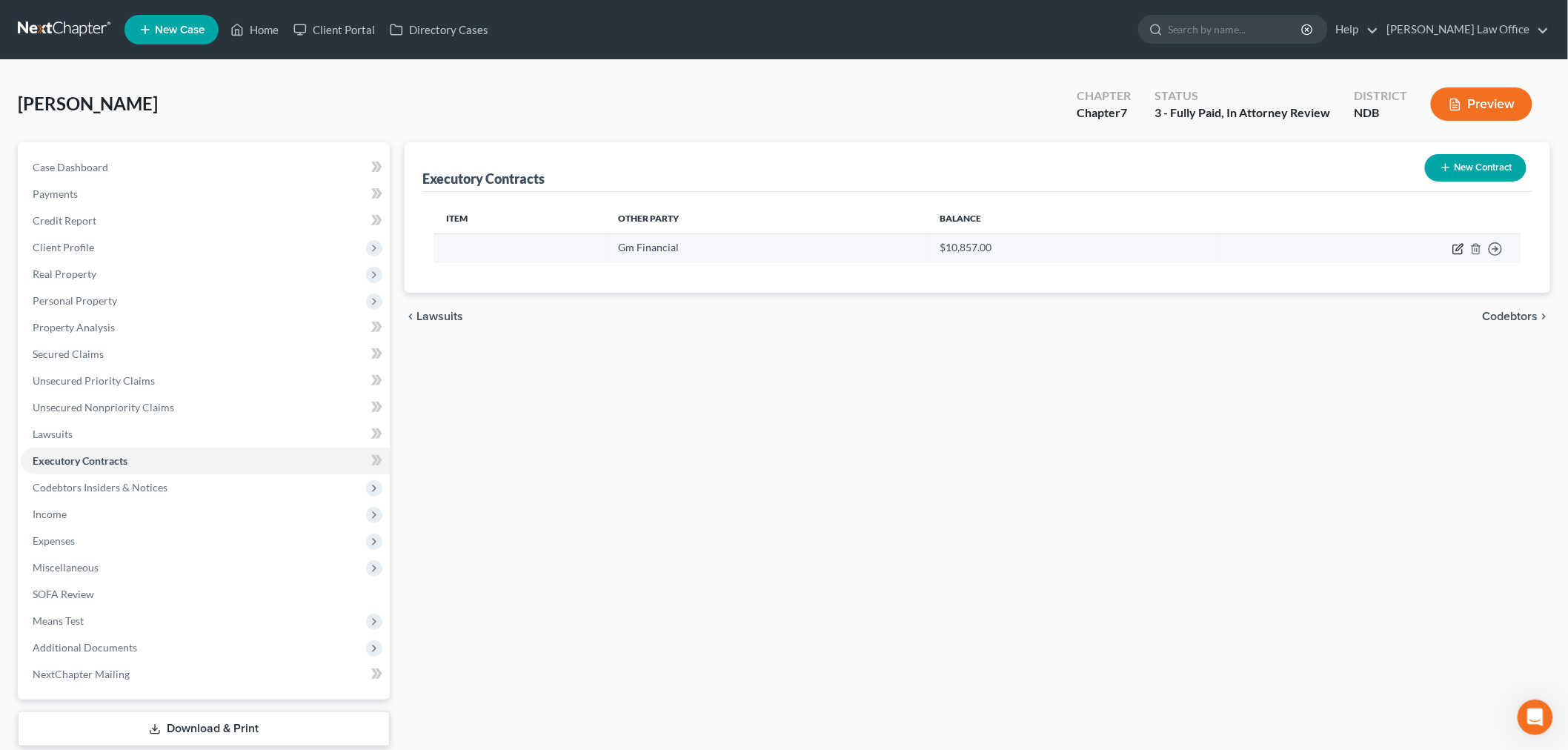
click at [1456, 247] on icon "button" at bounding box center [1458, 248] width 12 height 12
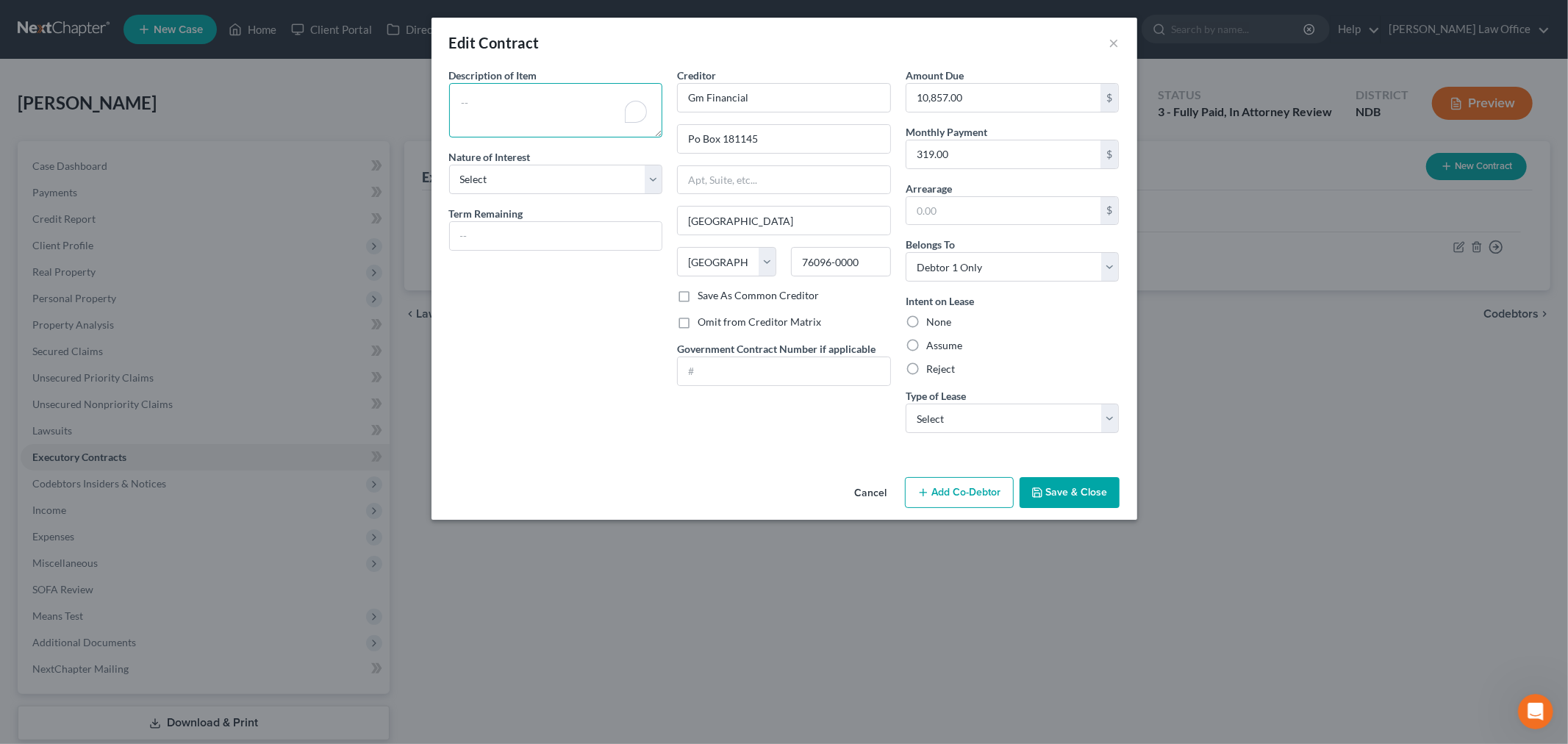
click at [527, 96] on textarea "To enrich screen reader interactions, please activate Accessibility in Grammarl…" at bounding box center [557, 110] width 214 height 54
select select "3"
select select "45"
select select "0"
drag, startPoint x: 623, startPoint y: 240, endPoint x: 617, endPoint y: 232, distance: 10.0
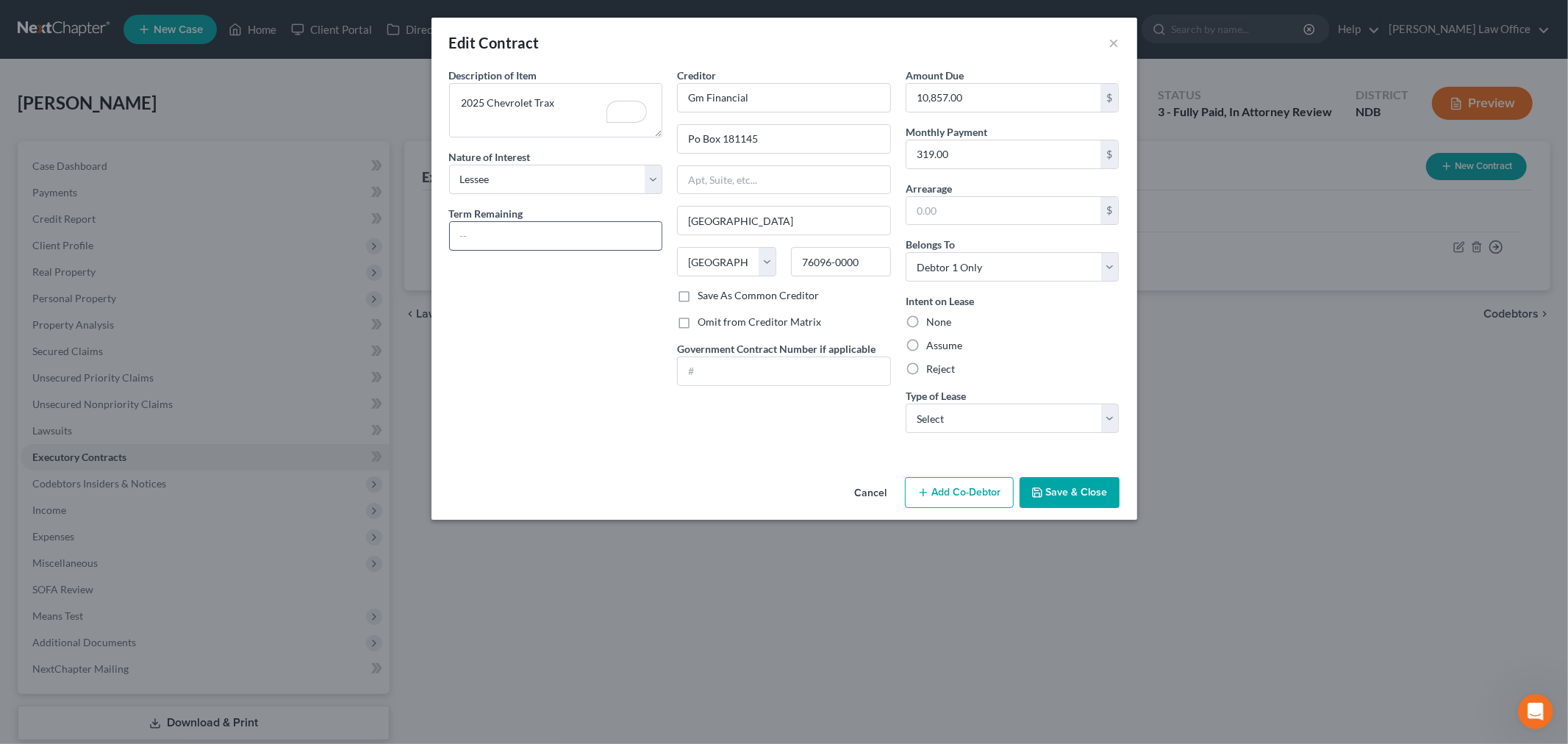
click at [623, 240] on input "text" at bounding box center [557, 236] width 212 height 28
type input "33 Years"
click at [938, 355] on div "Intent on Lease None Assume Reject" at bounding box center [1013, 335] width 214 height 83
click at [946, 346] on label "Assume" at bounding box center [944, 346] width 36 height 15
click at [942, 346] on input "Assume" at bounding box center [937, 343] width 9 height 9
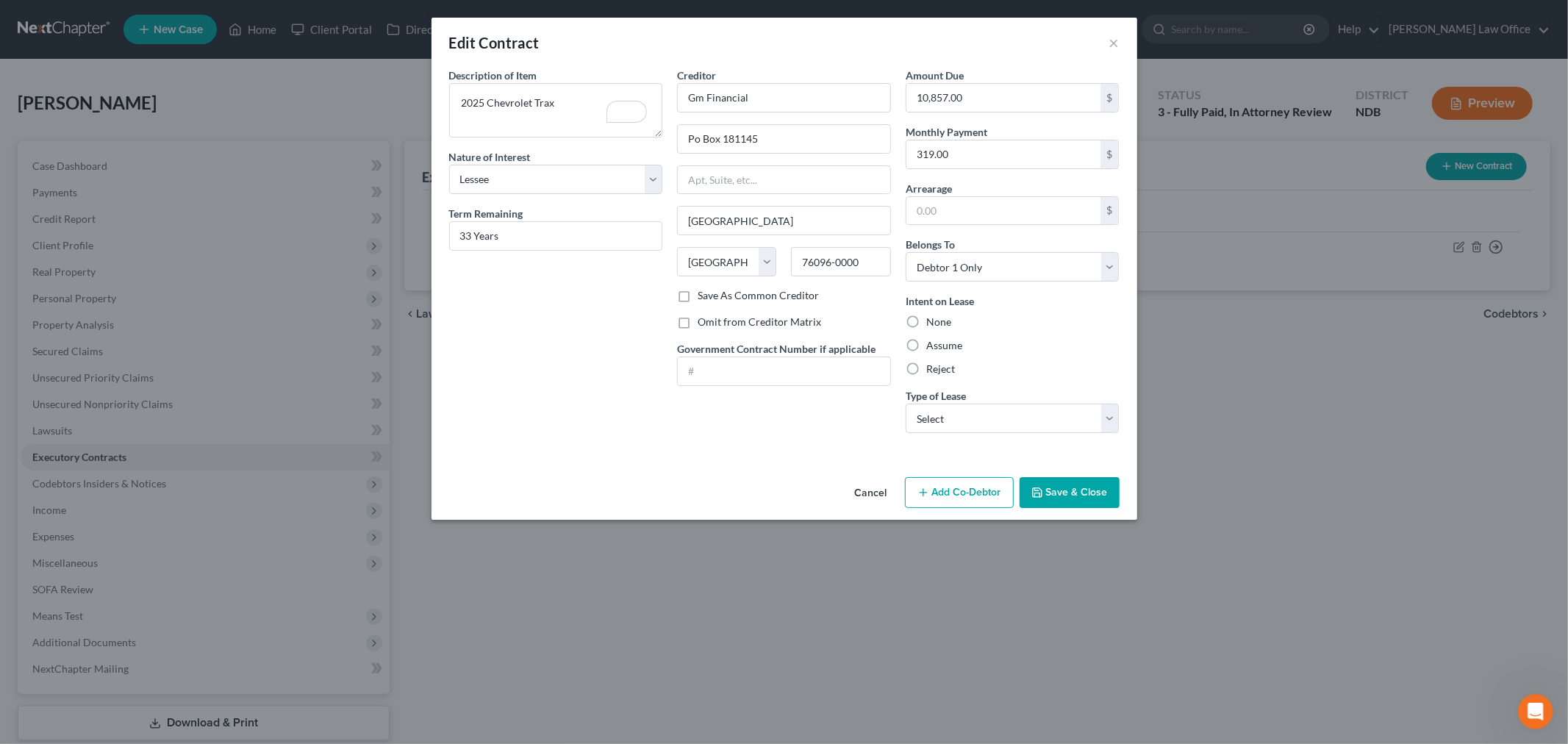
radio input "true"
click at [975, 418] on select "Select Real Estate Car Other" at bounding box center [1013, 418] width 214 height 30
drag, startPoint x: 804, startPoint y: 460, endPoint x: 829, endPoint y: 461, distance: 25.0
click at [804, 460] on div "Description of non-residential real property * Description of Item * 2025 Chevr…" at bounding box center [784, 269] width 706 height 403
click at [997, 418] on select "Select Real Estate Car Other" at bounding box center [1013, 418] width 214 height 30
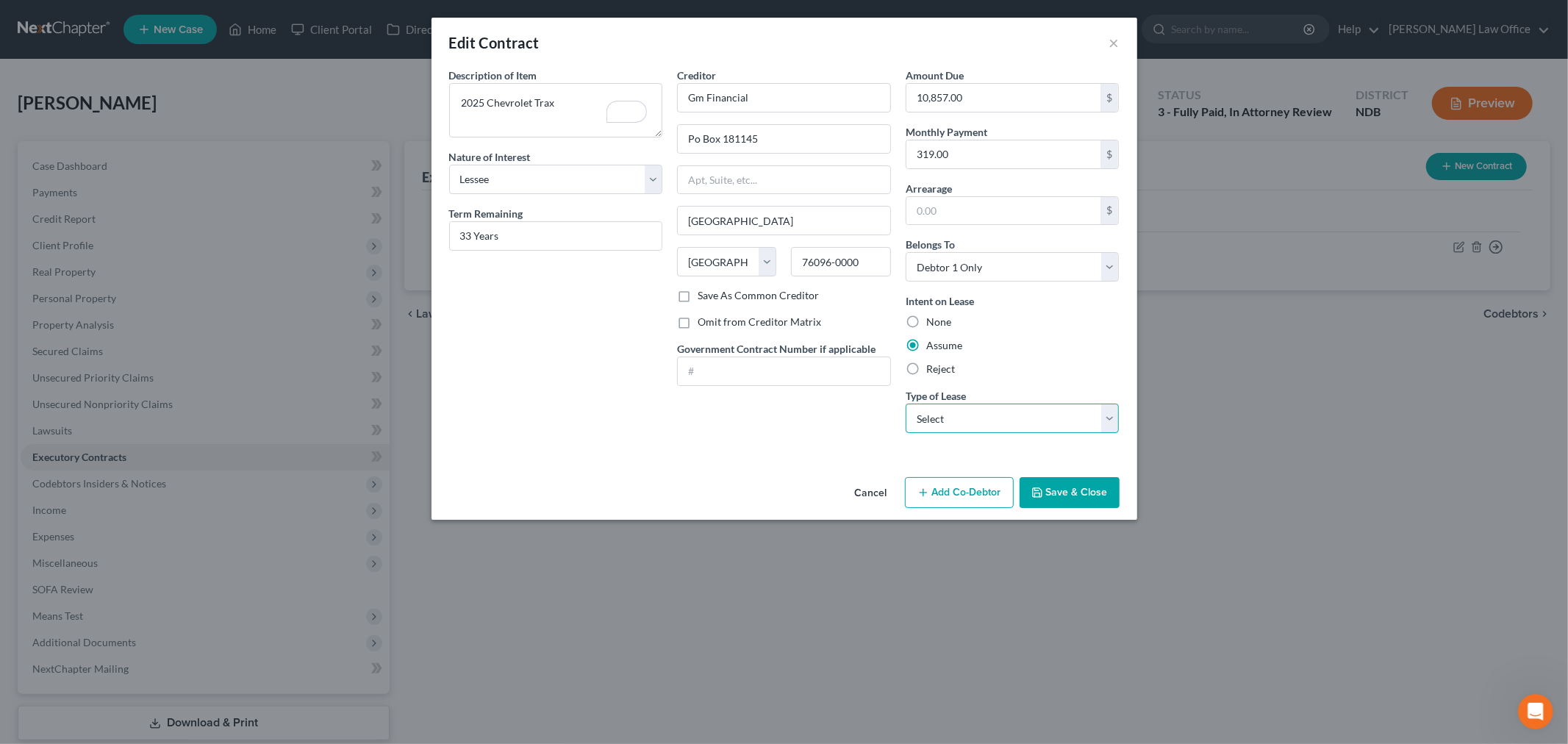
select select "1"
click at [906, 403] on select "Select Real Estate Car Other" at bounding box center [1013, 418] width 214 height 30
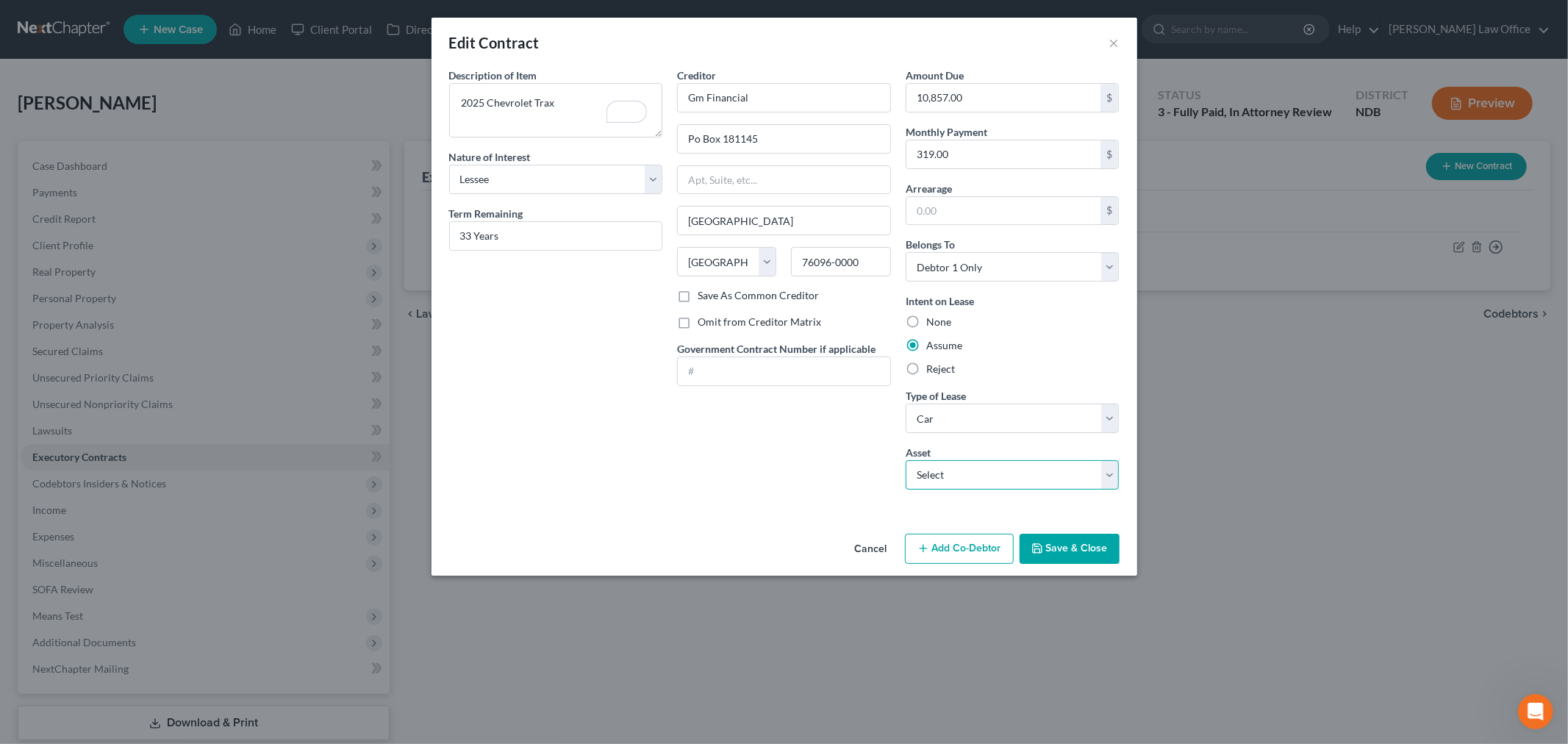
click at [947, 468] on select "Select 2025 Chevrolet Trax - $3000.0" at bounding box center [1013, 475] width 214 height 30
select select "0"
click at [906, 461] on select "Select 2025 Chevrolet Trax - $3000.0" at bounding box center [1013, 475] width 214 height 30
click at [700, 140] on input "Po Box 181145" at bounding box center [784, 138] width 212 height 28
type input "PO Box 181145"
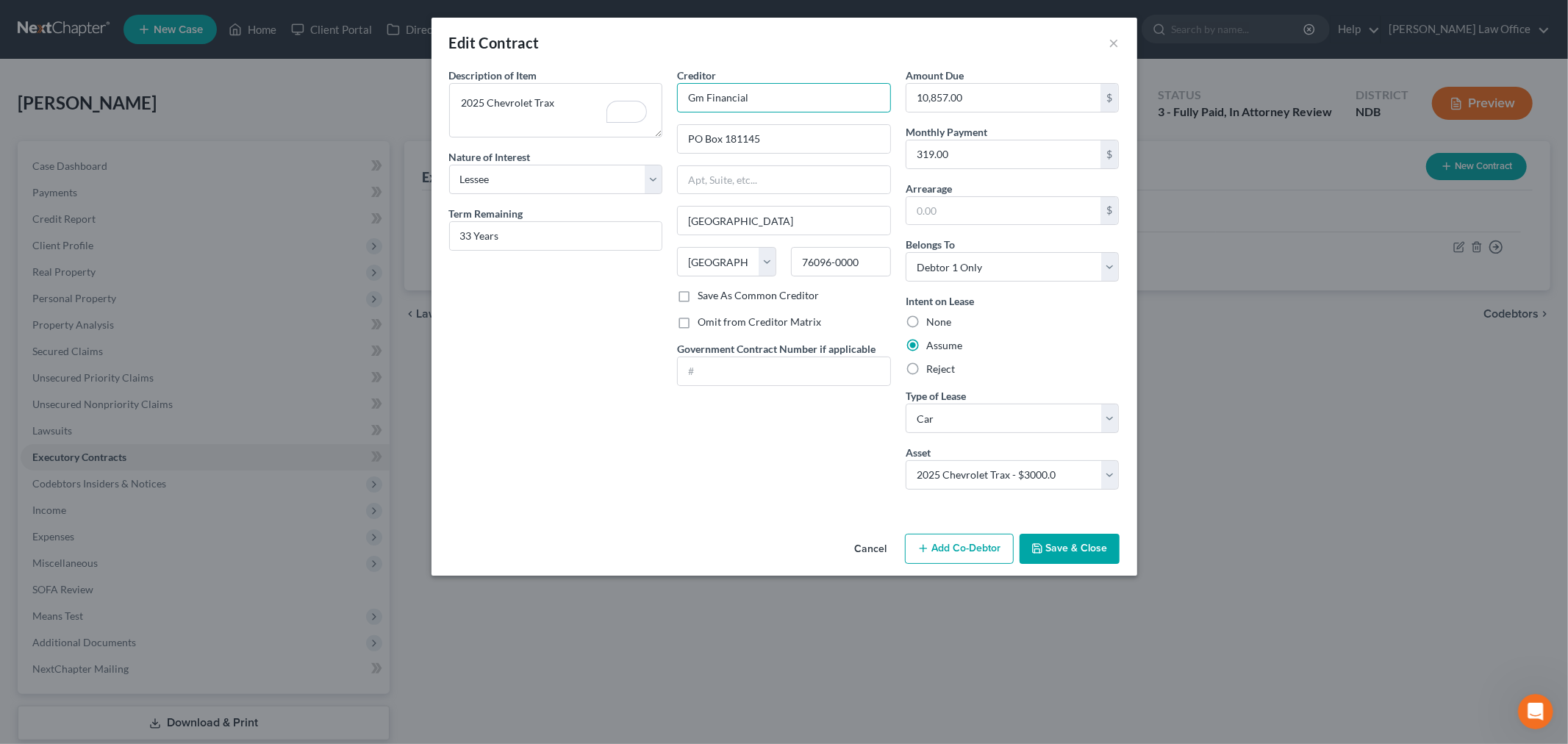
click at [696, 90] on input "Gm Financial" at bounding box center [784, 98] width 214 height 30
type input "GM Financial"
click at [606, 439] on div "Description of non-residential real property * Description of Item * 2025 Chevr…" at bounding box center [557, 284] width 229 height 434
click at [1071, 545] on button "Save & Close" at bounding box center [1070, 548] width 100 height 30
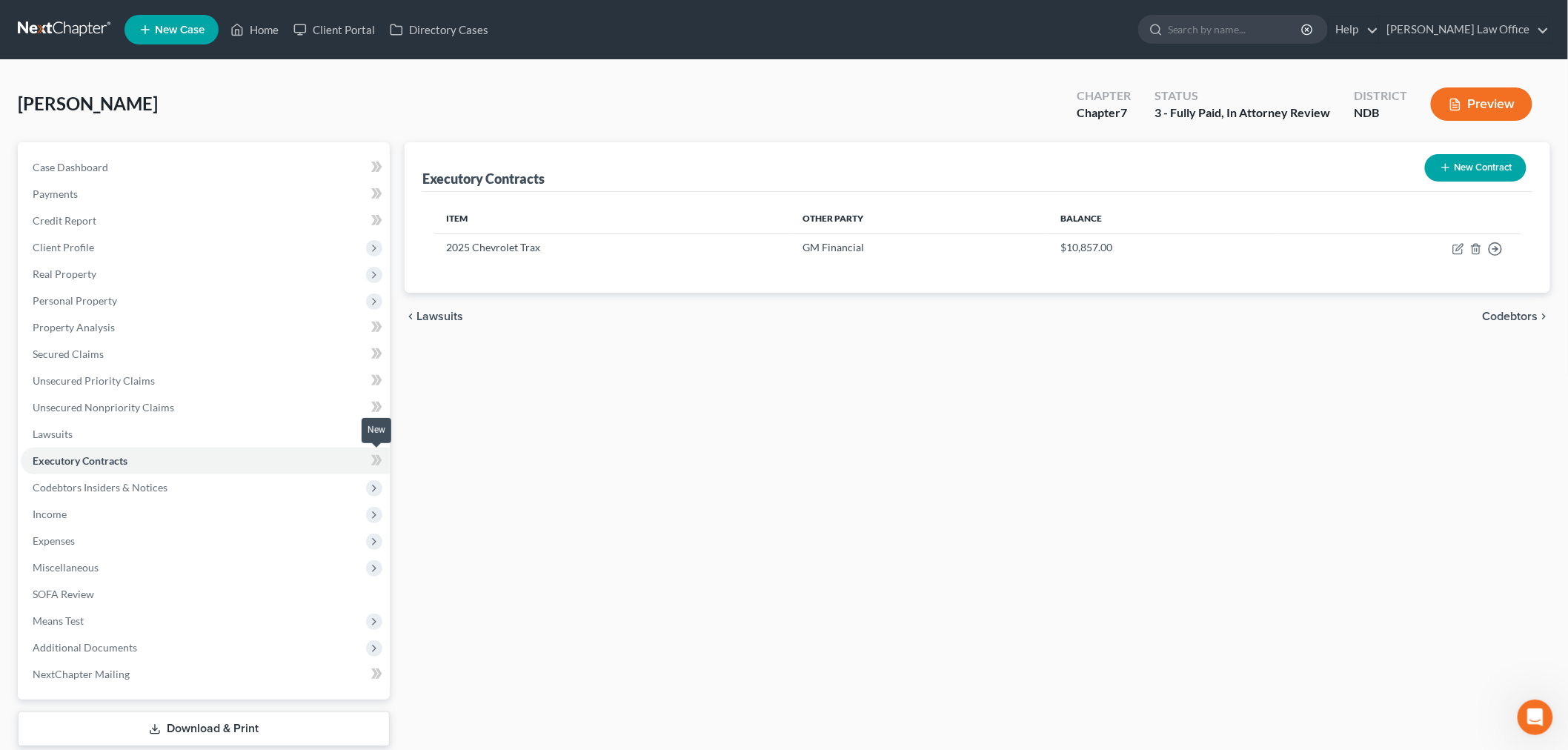
click at [375, 460] on icon at bounding box center [374, 460] width 7 height 10
click at [63, 565] on span "Miscellaneous" at bounding box center [65, 568] width 66 height 13
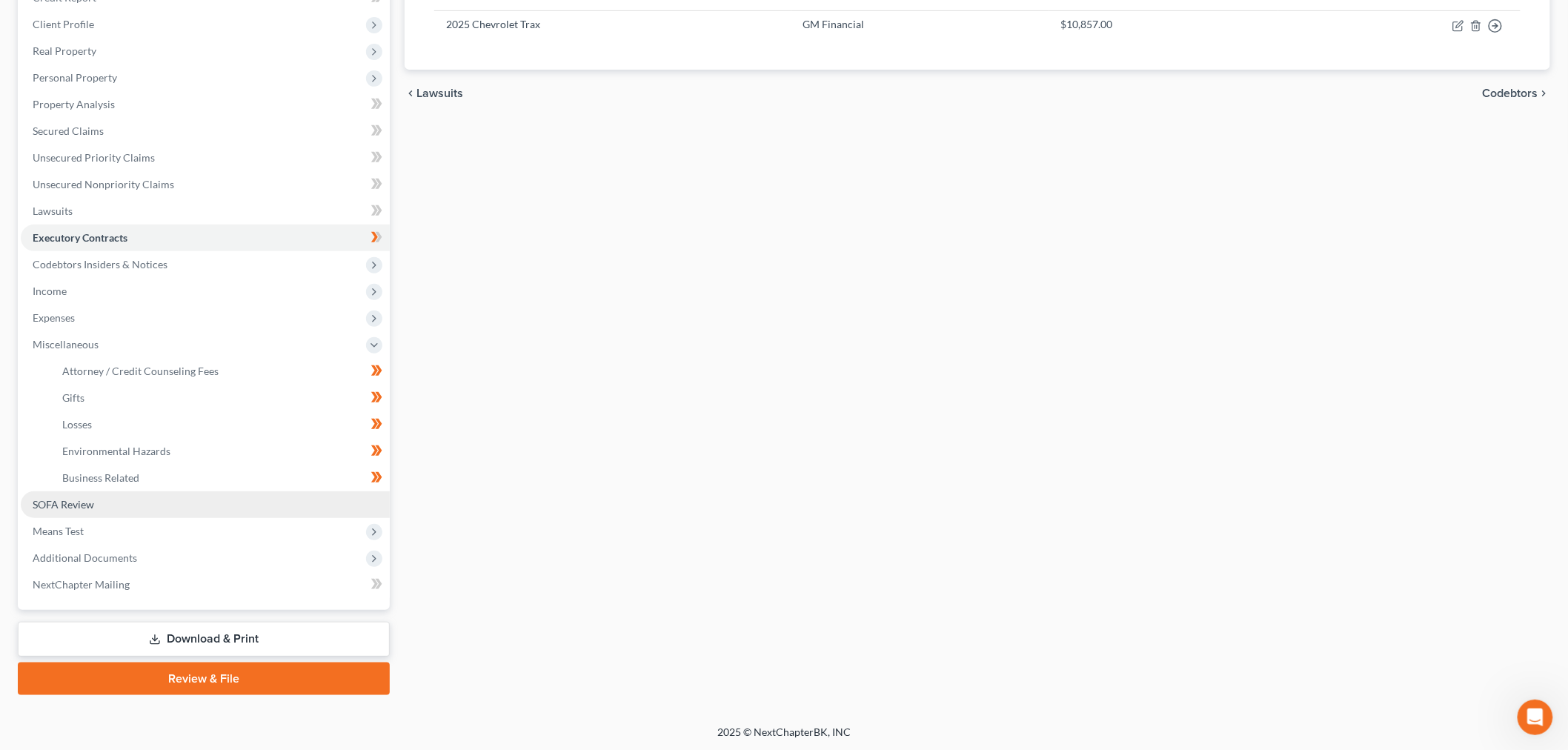
click at [70, 498] on span "SOFA Review" at bounding box center [63, 504] width 61 height 13
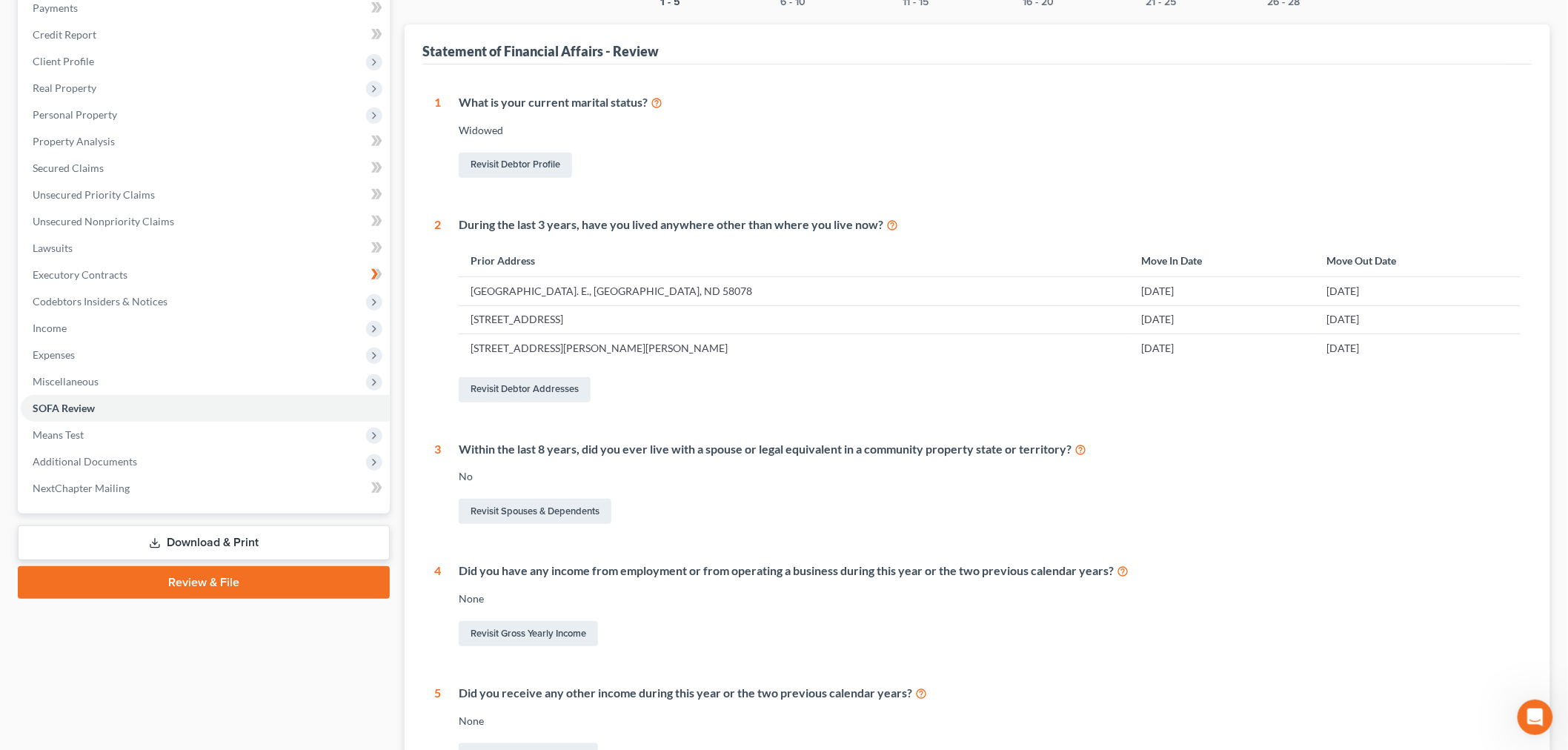
scroll to position [364, 0]
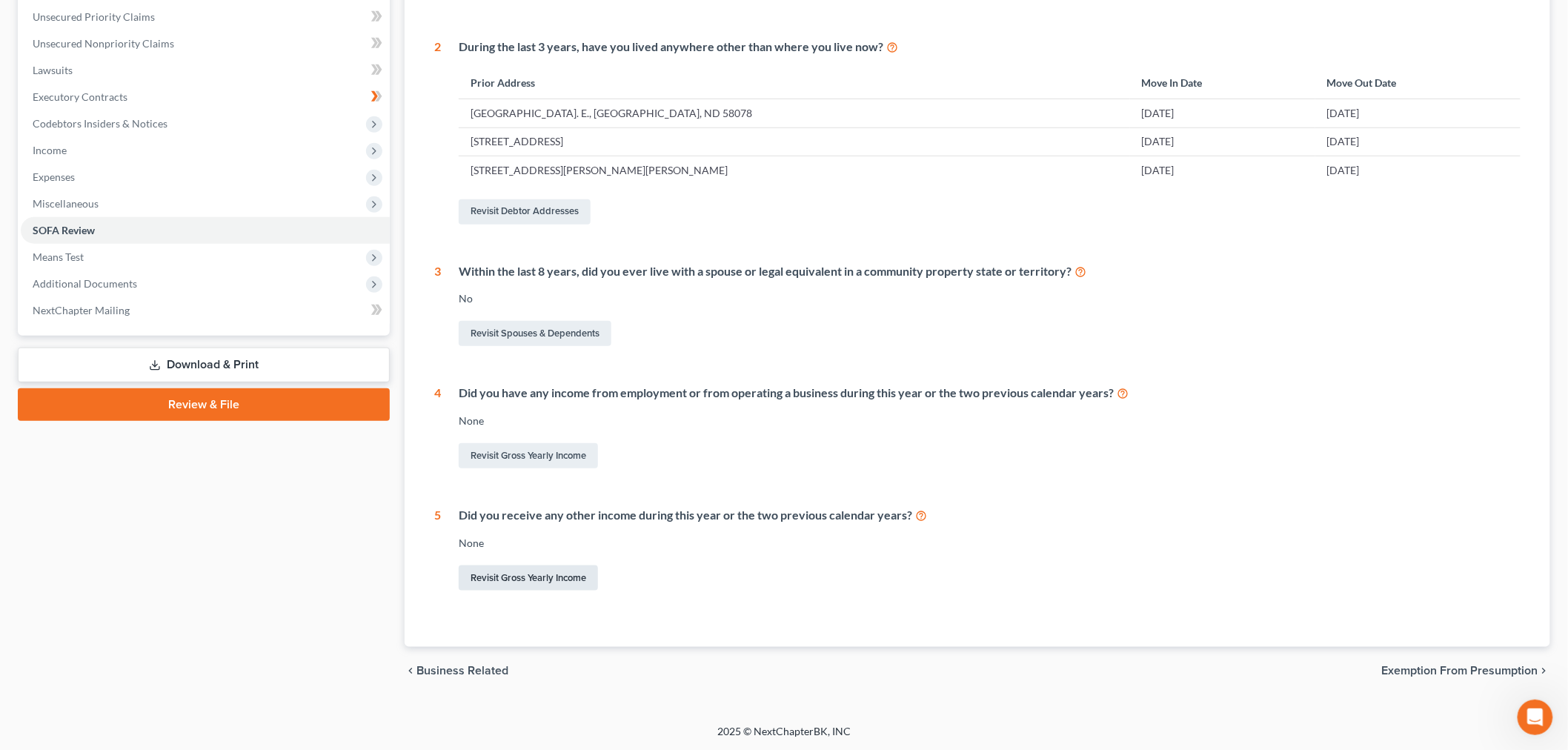
click at [528, 582] on link "Revisit Gross Yearly Income" at bounding box center [528, 578] width 140 height 25
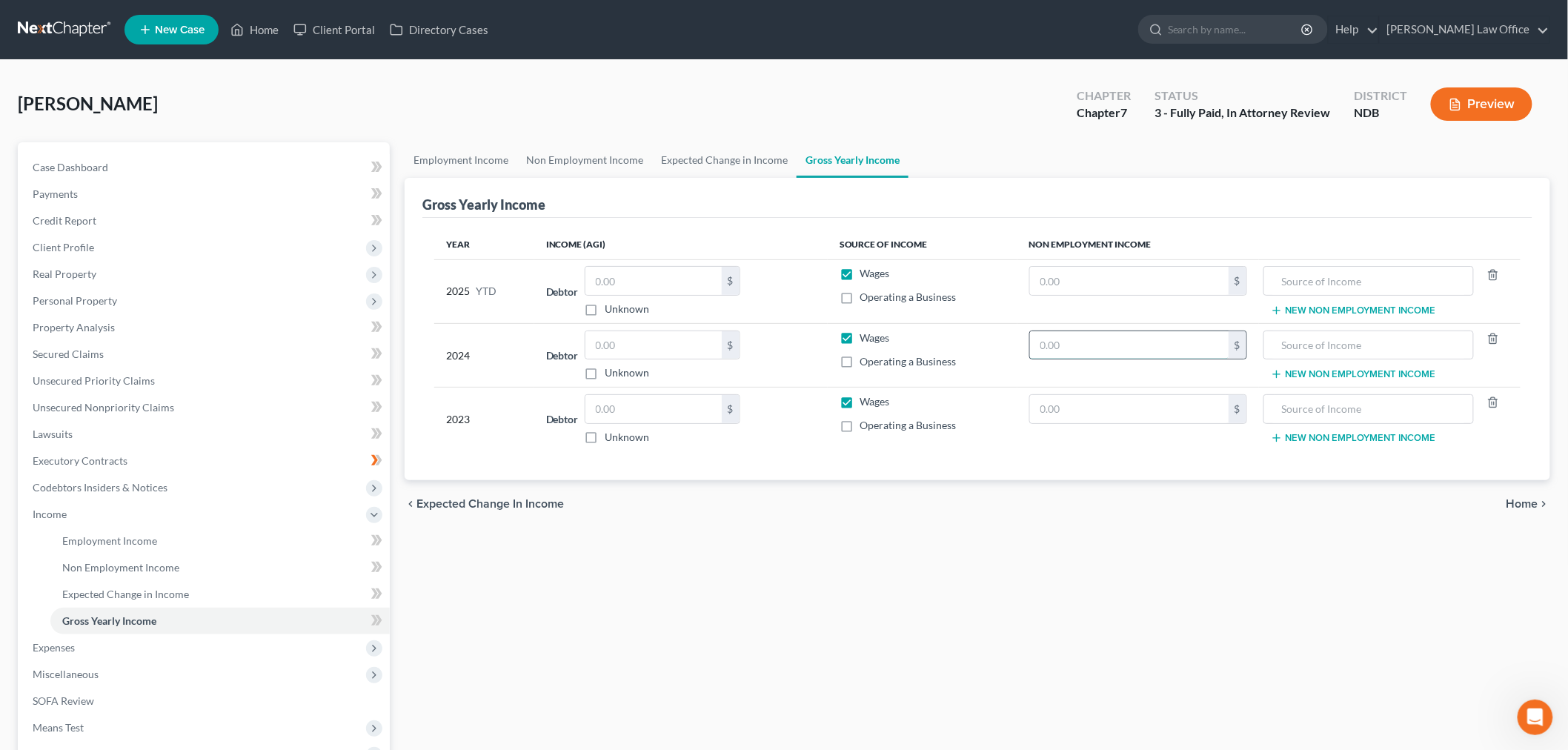
click at [1105, 338] on input "text" at bounding box center [1129, 345] width 199 height 28
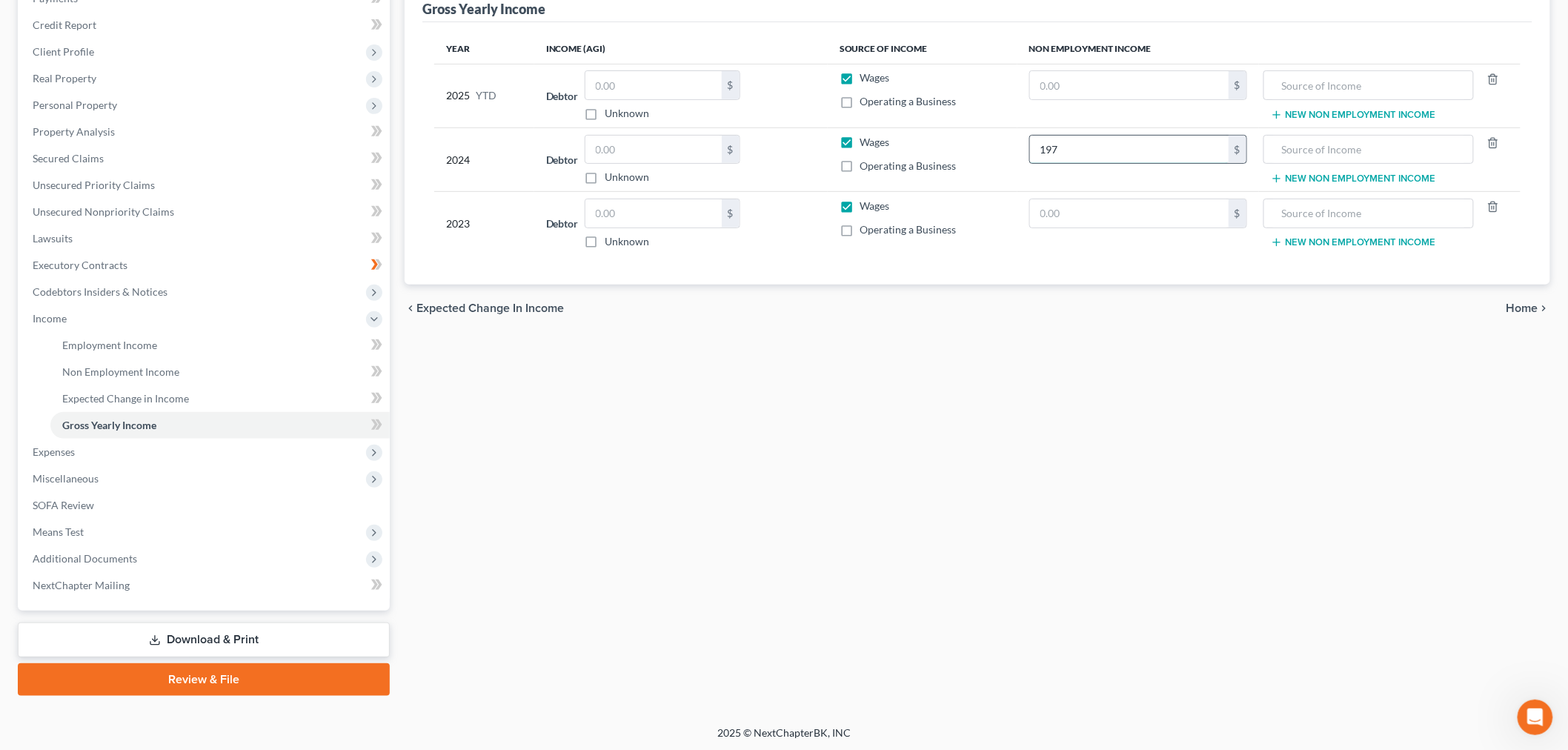
click at [1145, 141] on input "197" at bounding box center [1129, 150] width 199 height 28
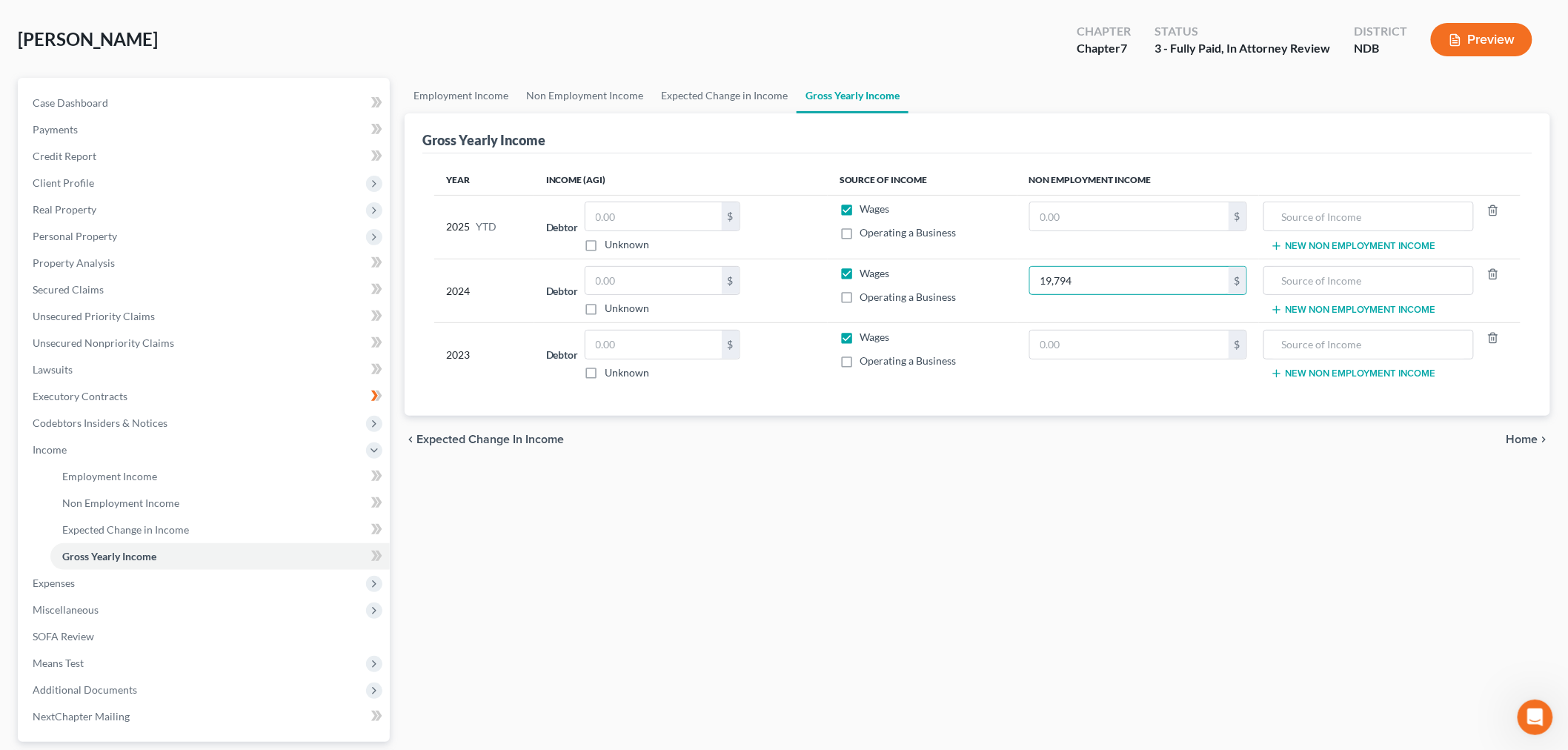
scroll to position [0, 0]
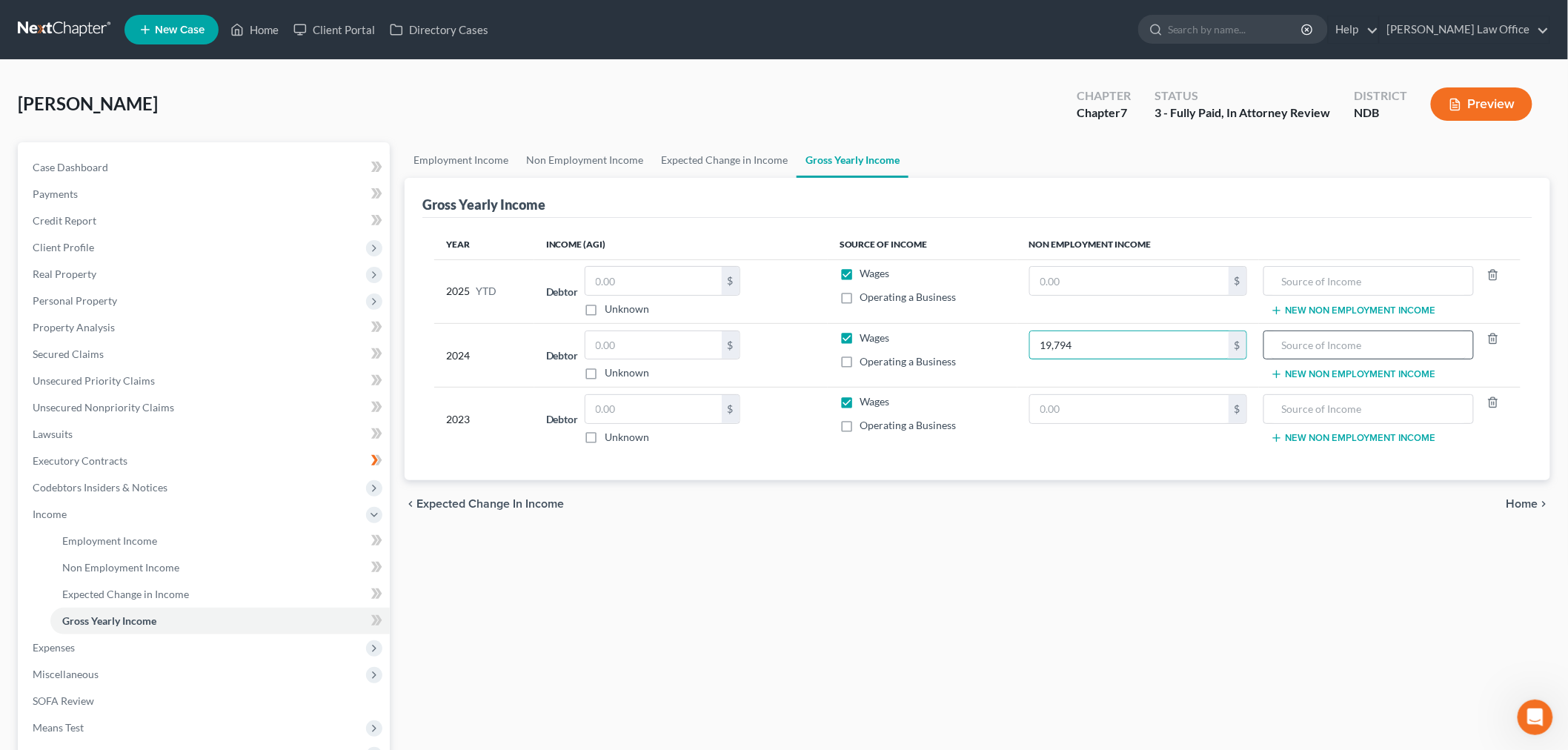
type input "19,794"
click at [1352, 339] on input "text" at bounding box center [1368, 345] width 194 height 28
type input "Social Security Benefits"
click at [1317, 403] on input "text" at bounding box center [1368, 409] width 194 height 28
paste input "Social Security Benefits"
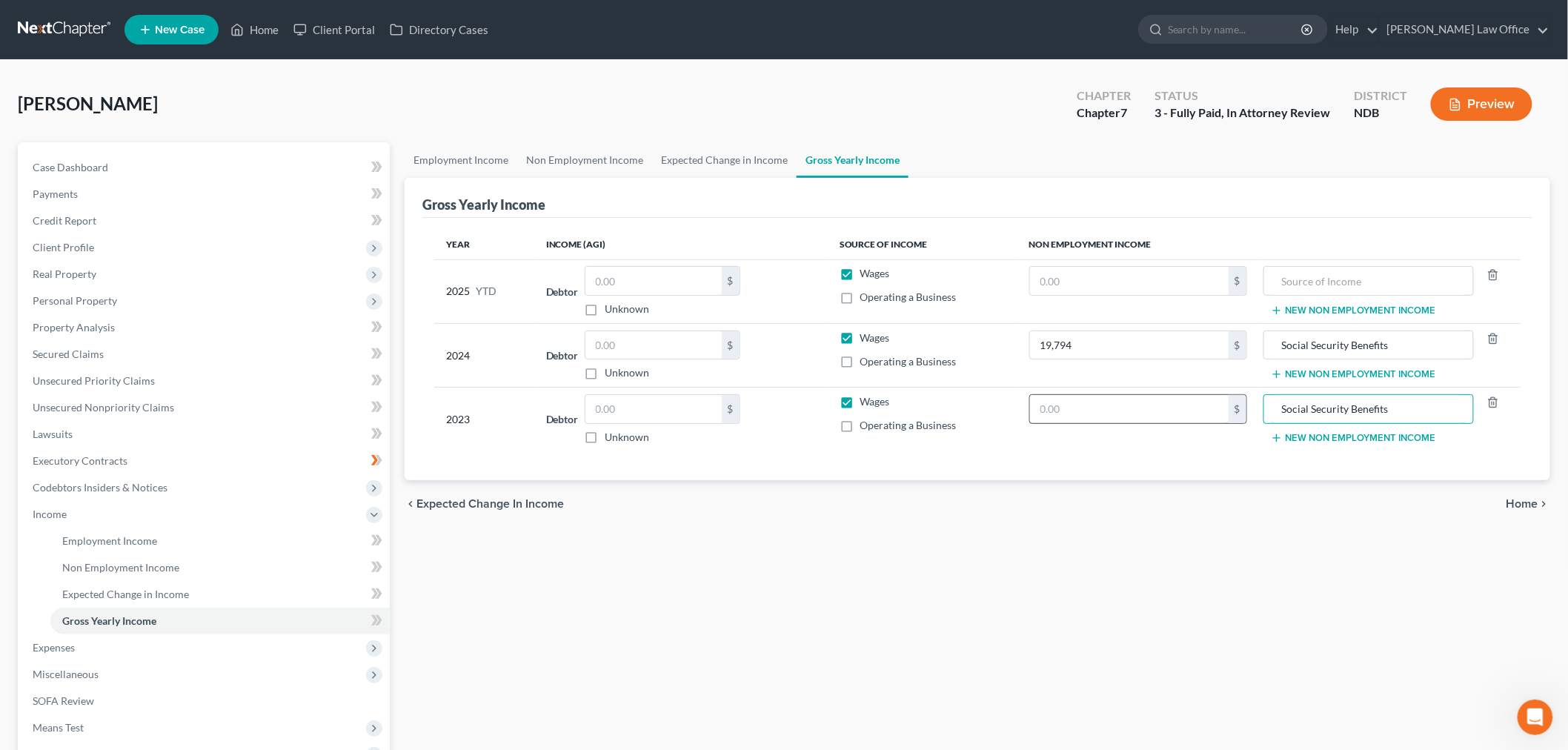
type input "Social Security Benefits"
click at [1106, 414] on input "text" at bounding box center [1129, 409] width 199 height 28
type input "19,000"
click at [1031, 587] on div "Employment Income Non Employment Income Expected Change in Income Gross Yearly …" at bounding box center [977, 517] width 1161 height 750
click at [1164, 272] on input "text" at bounding box center [1129, 281] width 199 height 28
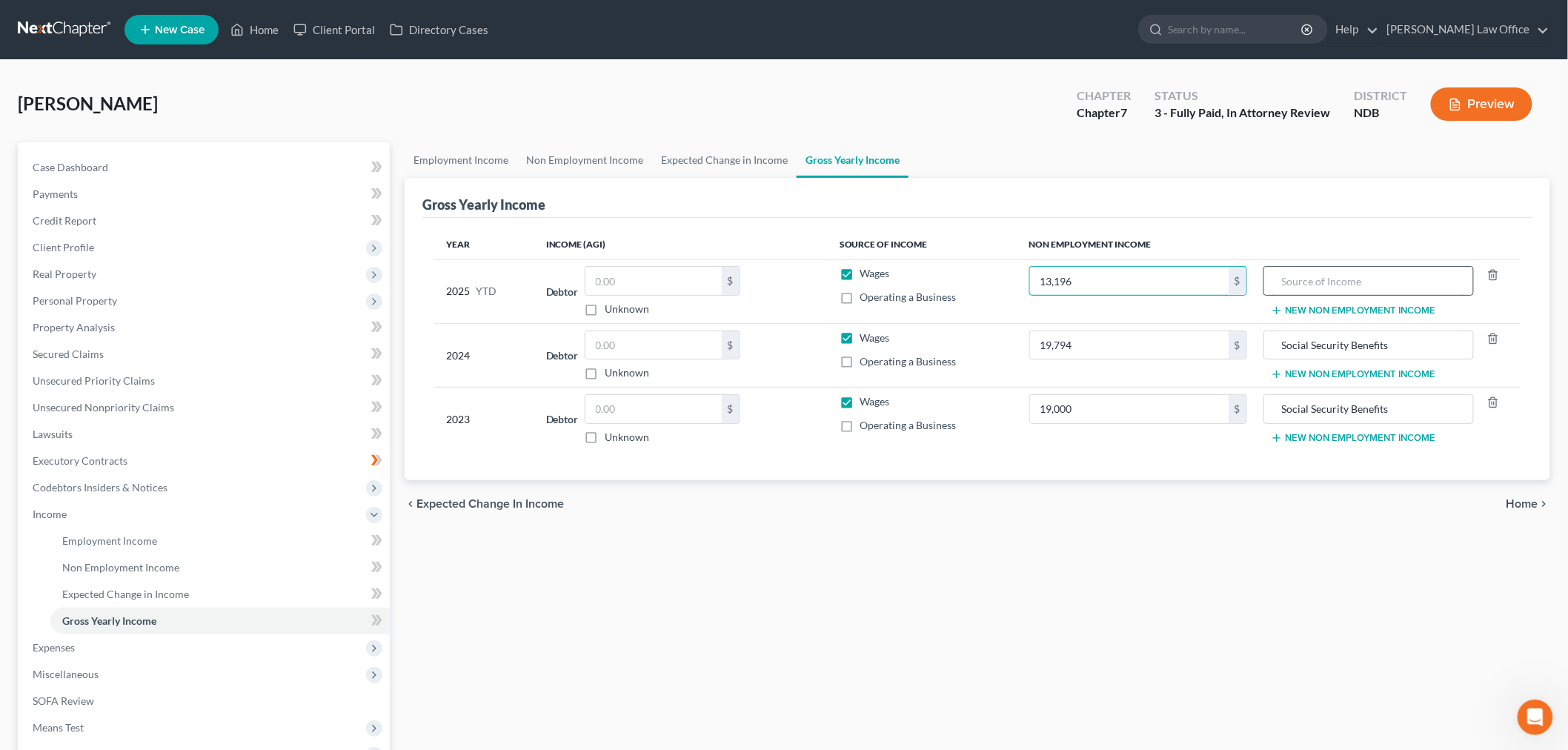
type input "13,196"
click at [1354, 287] on input "text" at bounding box center [1368, 281] width 194 height 28
paste input "Social Security Benefits"
type input "Social Security Benefits"
click at [841, 641] on div "Employment Income Non Employment Income Expected Change in Income Gross Yearly …" at bounding box center [977, 517] width 1161 height 750
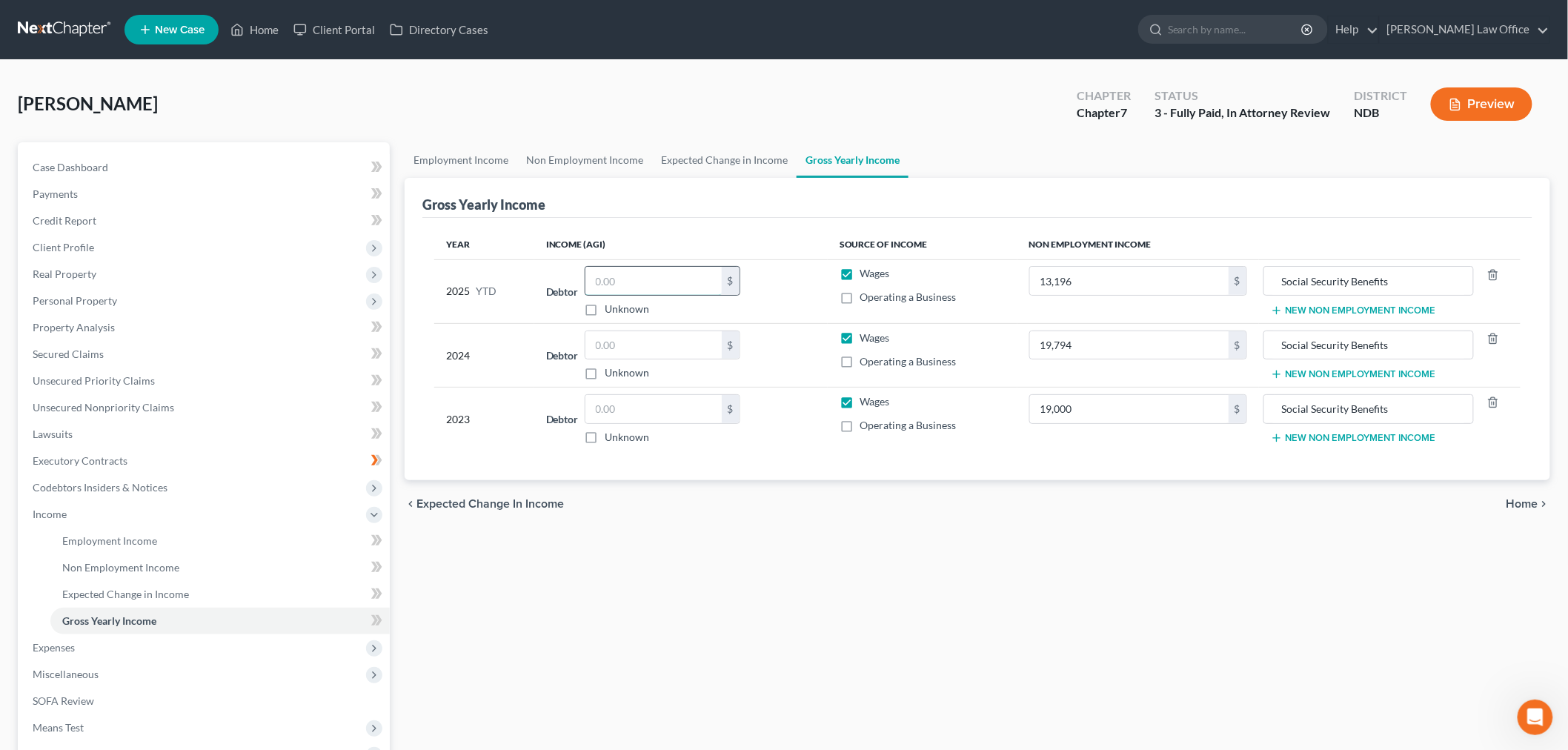
click at [658, 286] on input "text" at bounding box center [653, 281] width 137 height 28
type input "9"
type input "11,208"
click at [581, 164] on link "Non Employment Income" at bounding box center [584, 160] width 135 height 35
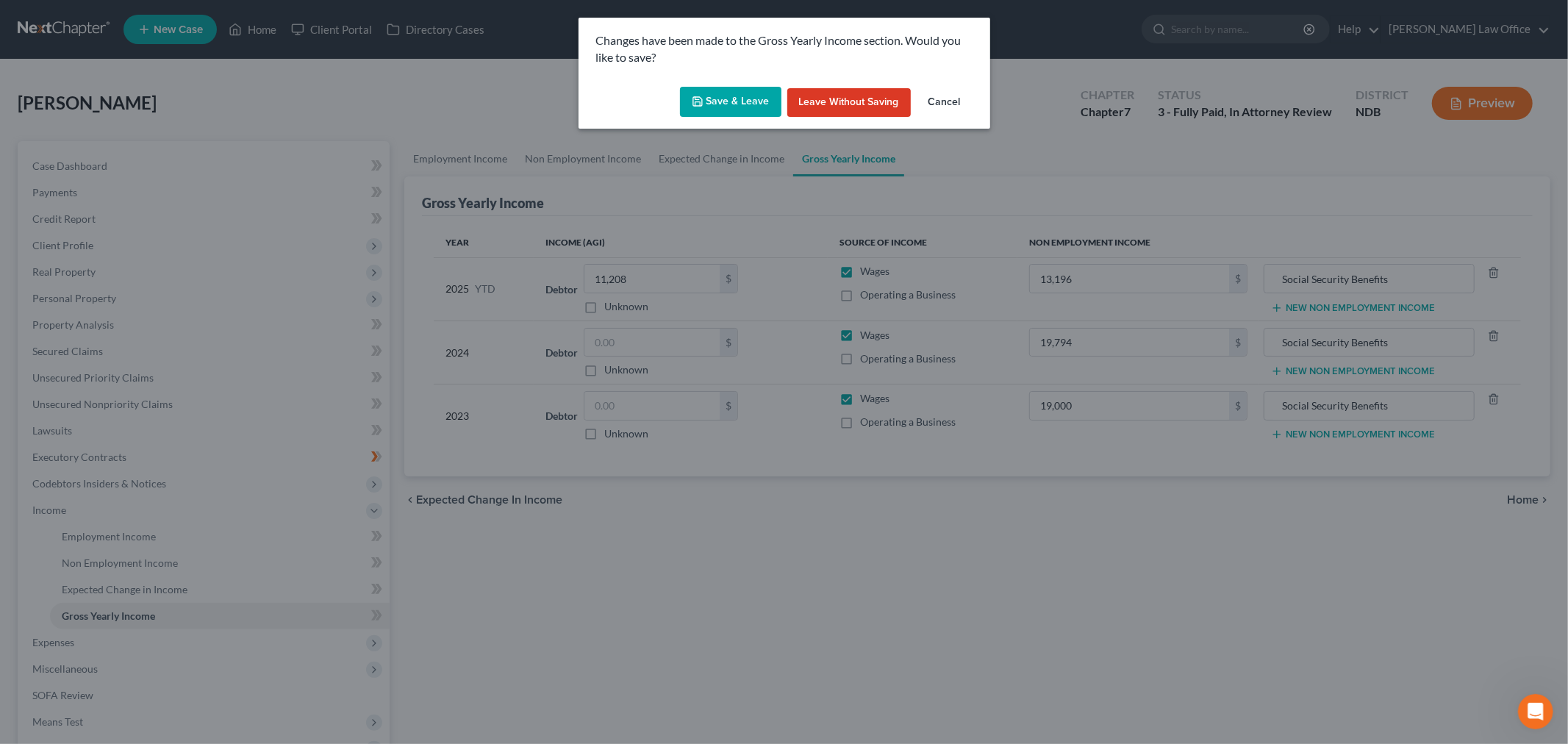
click at [740, 102] on button "Save & Leave" at bounding box center [731, 102] width 102 height 30
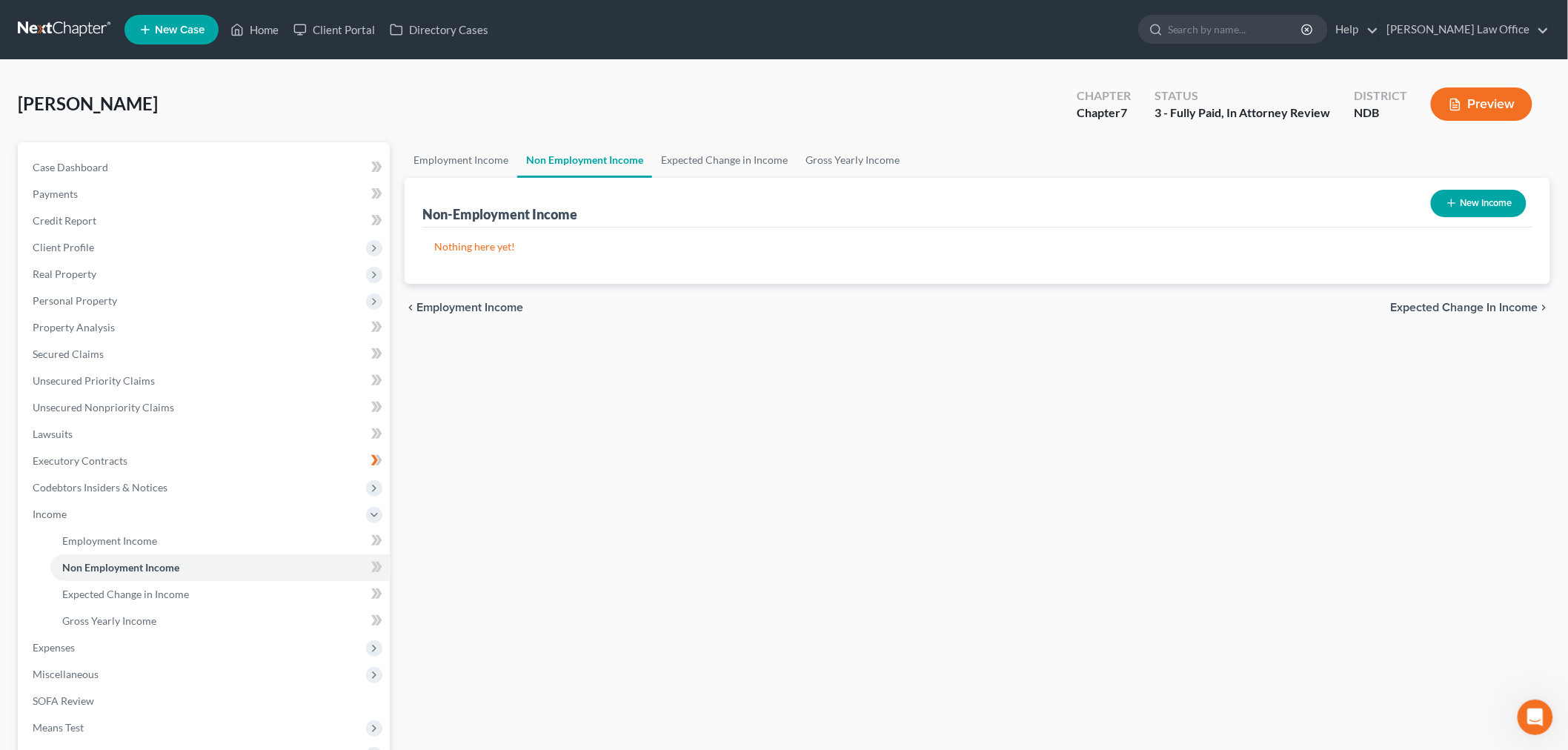
click at [1446, 209] on button "New Income" at bounding box center [1479, 203] width 96 height 27
select select "0"
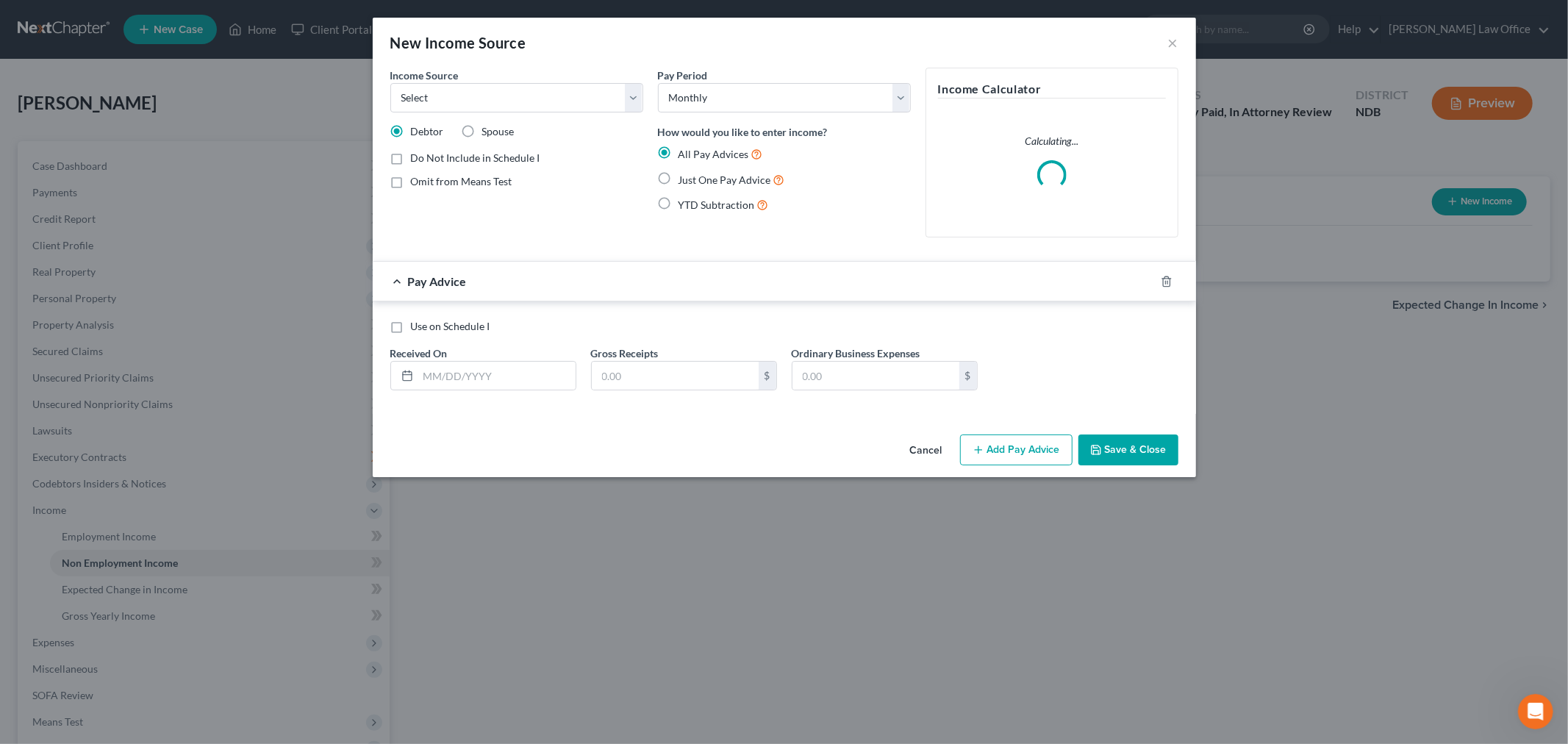
click at [678, 174] on label "Just One Pay Advice" at bounding box center [732, 180] width 107 height 17
click at [685, 174] on input "Just One Pay Advice" at bounding box center [689, 176] width 9 height 9
radio input "true"
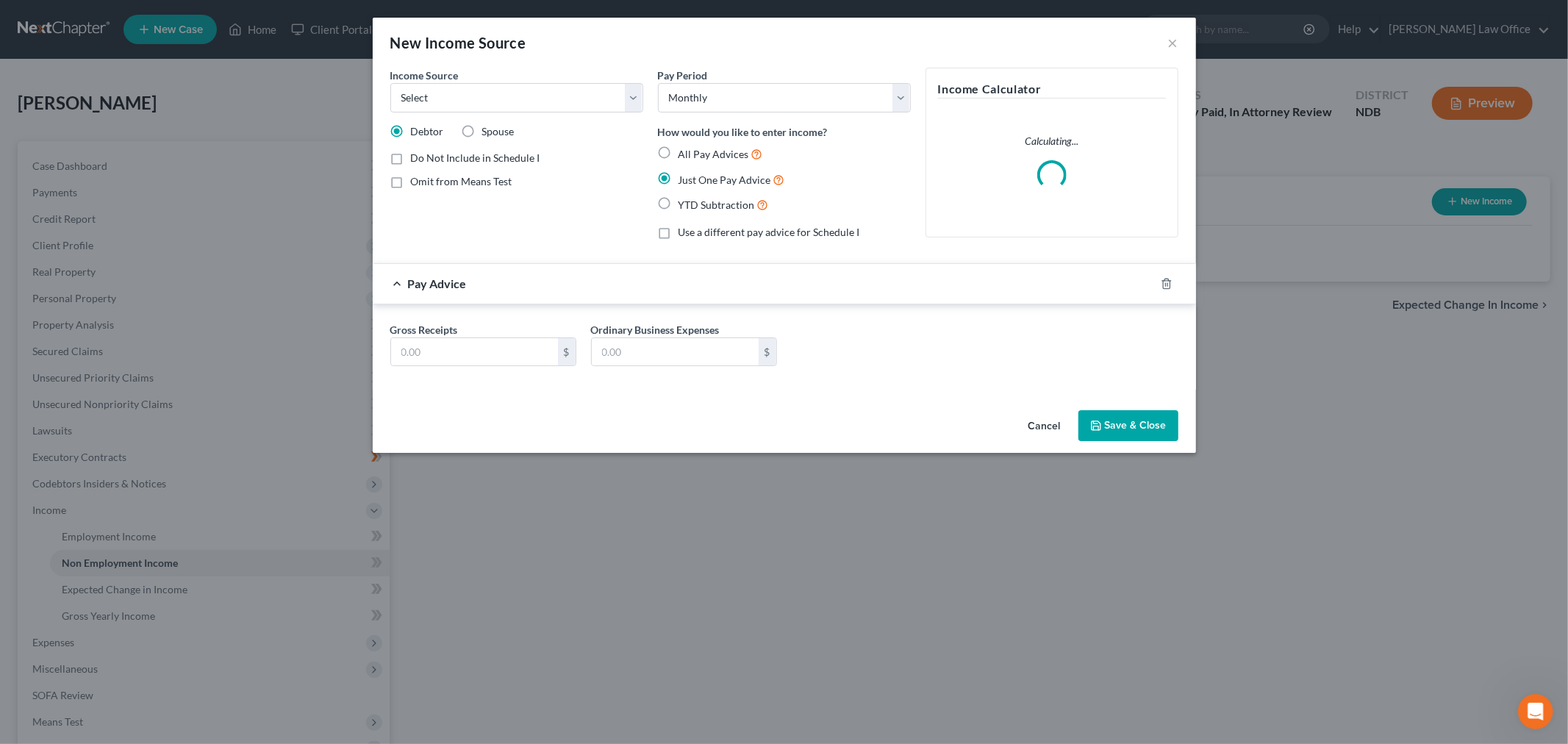
click at [476, 328] on div "Gross Receipts $" at bounding box center [484, 344] width 201 height 45
click at [471, 349] on input "text" at bounding box center [474, 353] width 167 height 28
type input "1,649.5"
click at [548, 106] on select "Select Unemployment Disability (from employer) Pension Retirement Social Securi…" at bounding box center [517, 98] width 253 height 30
select select "4"
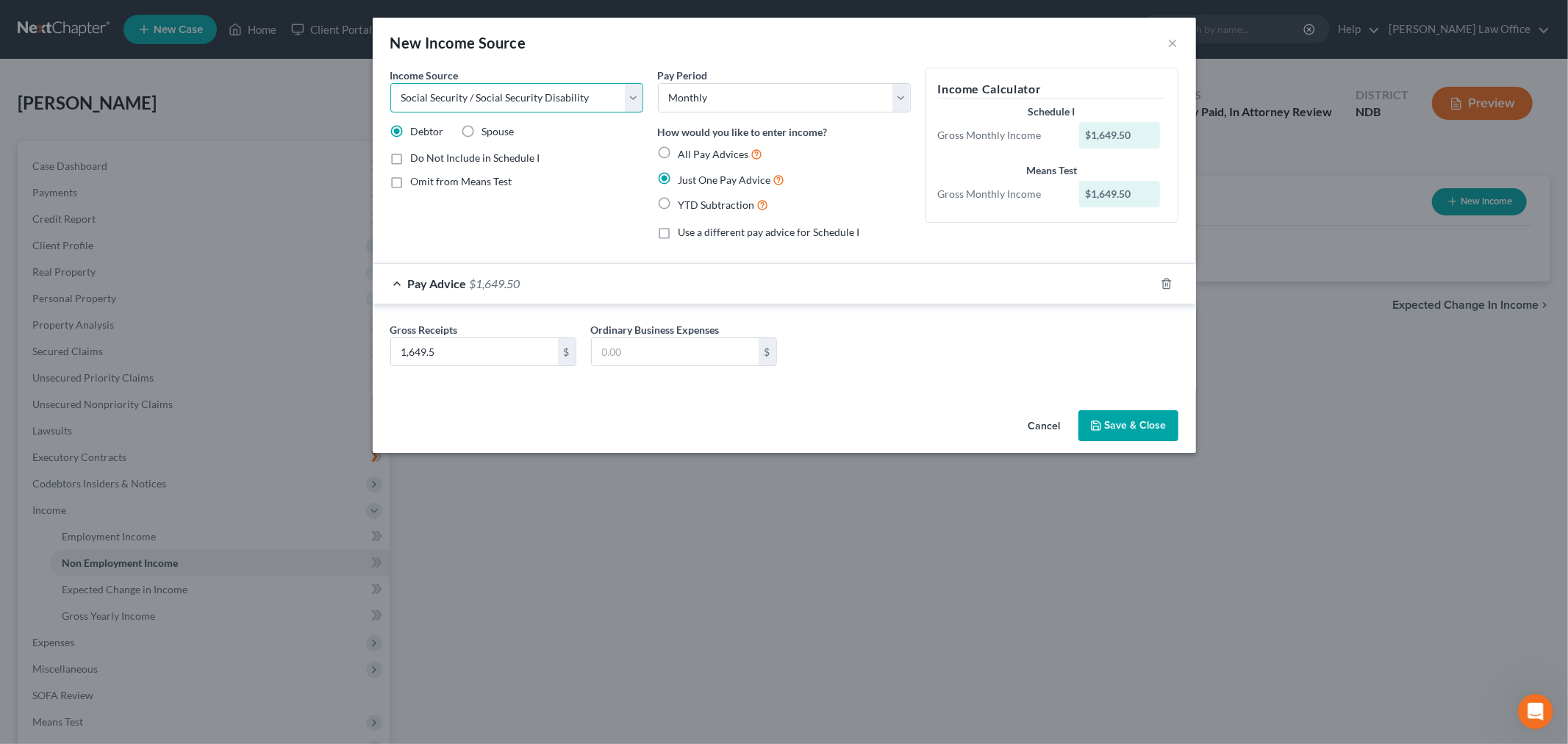
click at [390, 83] on select "Select Unemployment Disability (from employer) Pension Retirement Social Securi…" at bounding box center [517, 98] width 253 height 30
click at [1111, 428] on button "Save & Close" at bounding box center [1129, 426] width 100 height 30
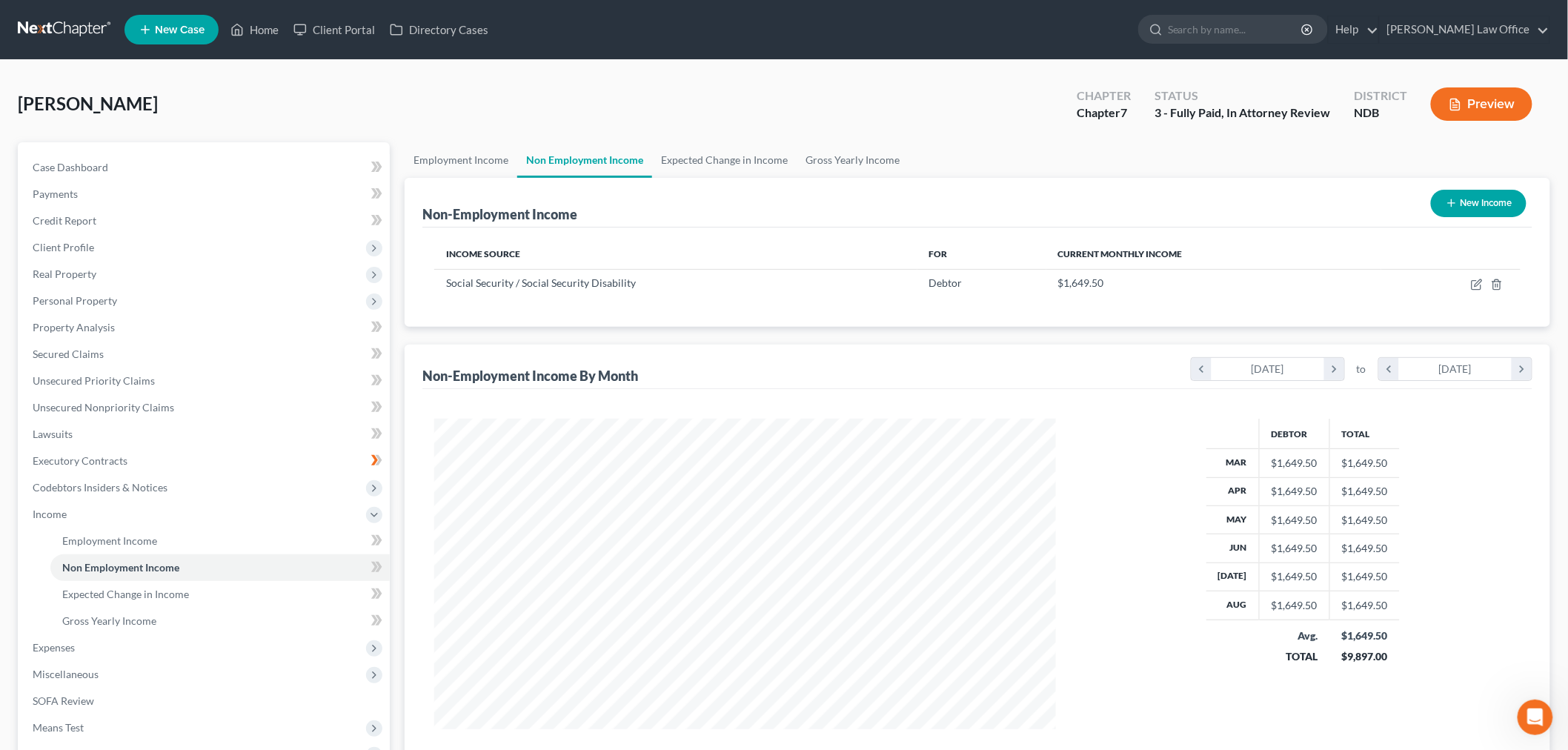
scroll to position [310, 651]
click at [382, 535] on span at bounding box center [377, 542] width 26 height 22
drag, startPoint x: 382, startPoint y: 535, endPoint x: 379, endPoint y: 552, distance: 17.3
click at [381, 535] on span at bounding box center [377, 542] width 26 height 22
click at [379, 564] on icon at bounding box center [379, 567] width 7 height 10
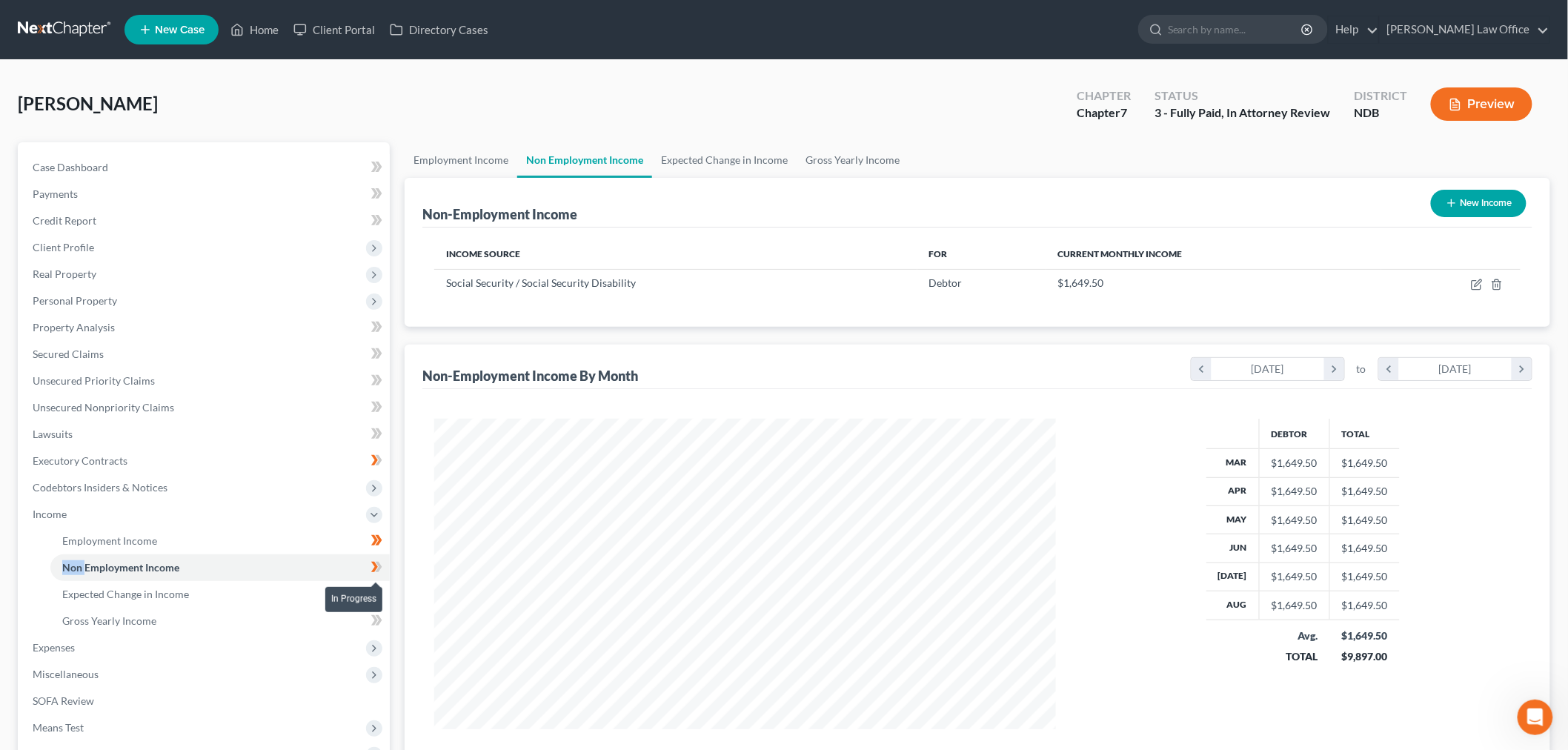
click at [379, 564] on icon at bounding box center [379, 567] width 7 height 10
click at [382, 592] on span at bounding box center [377, 596] width 26 height 22
click at [261, 623] on link "Gross Yearly Income" at bounding box center [219, 621] width 339 height 27
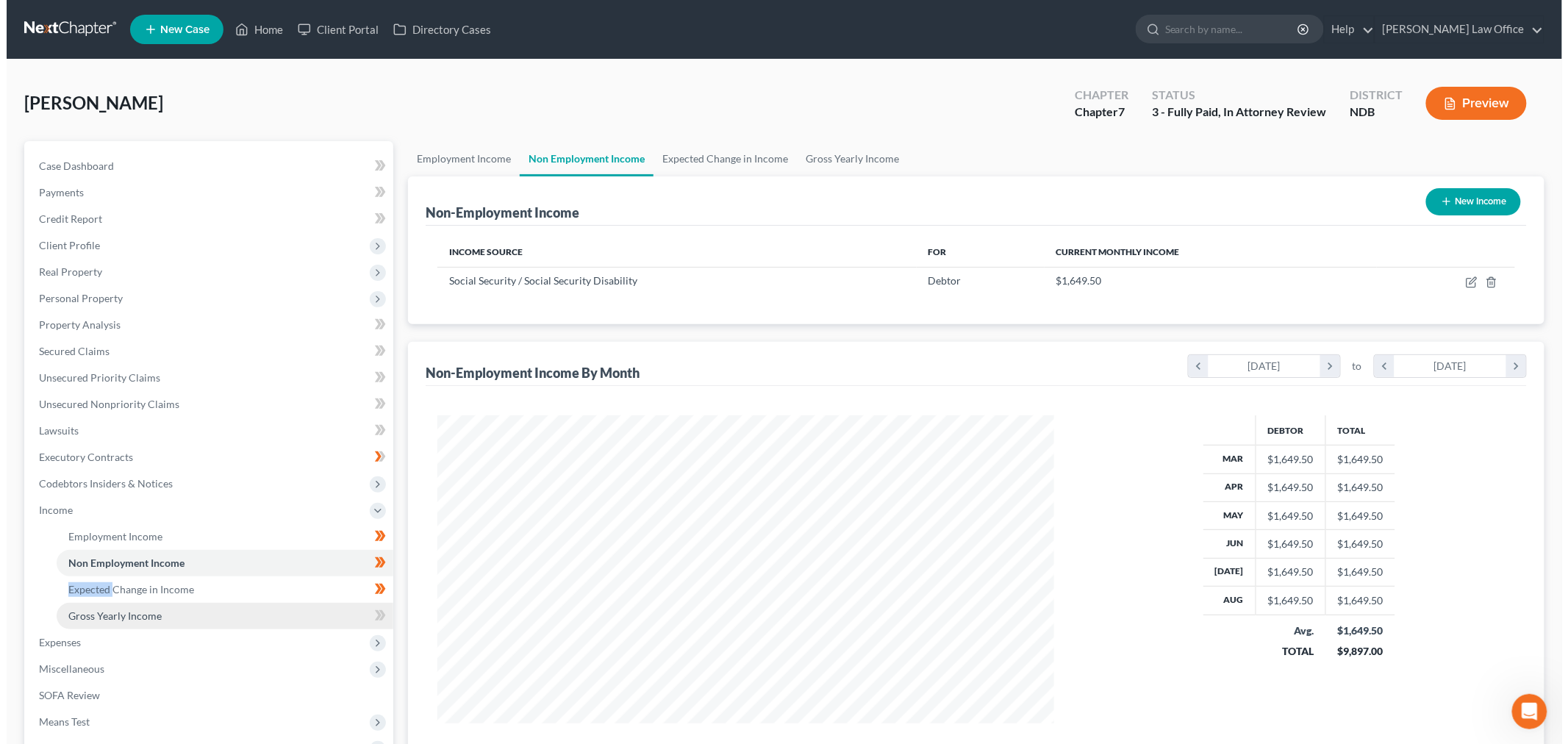
scroll to position [310, 652]
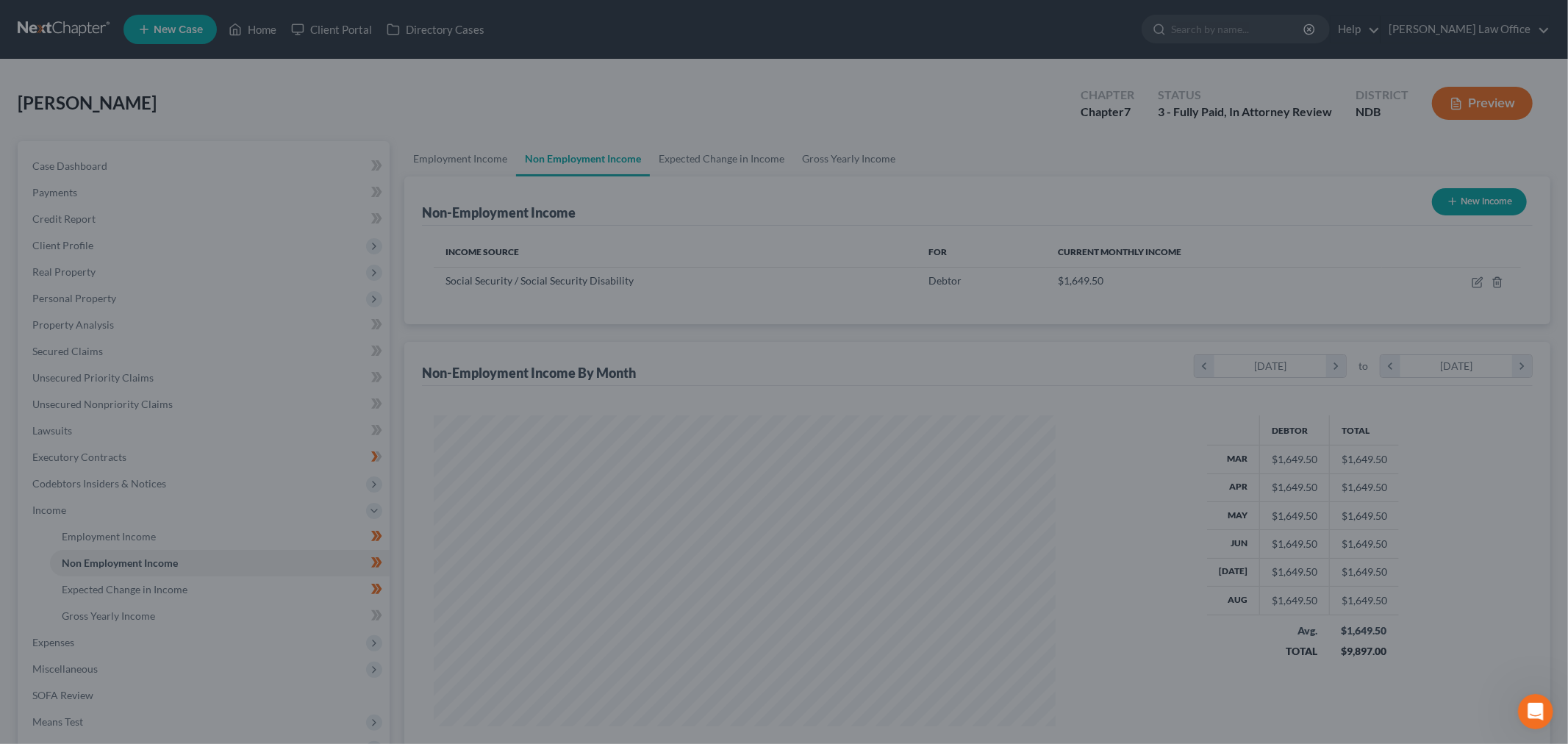
click at [614, 397] on div at bounding box center [784, 372] width 1568 height 744
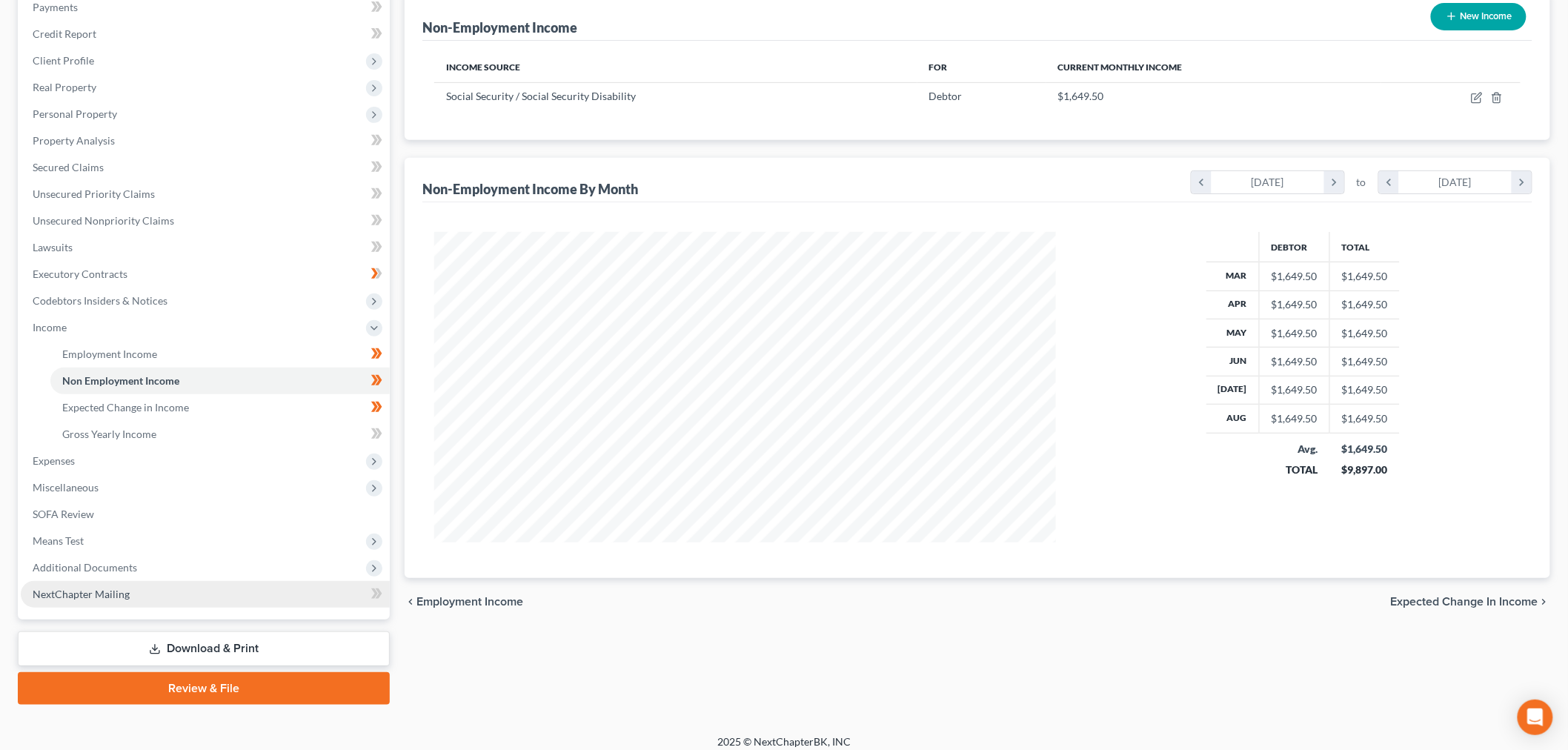
scroll to position [195, 0]
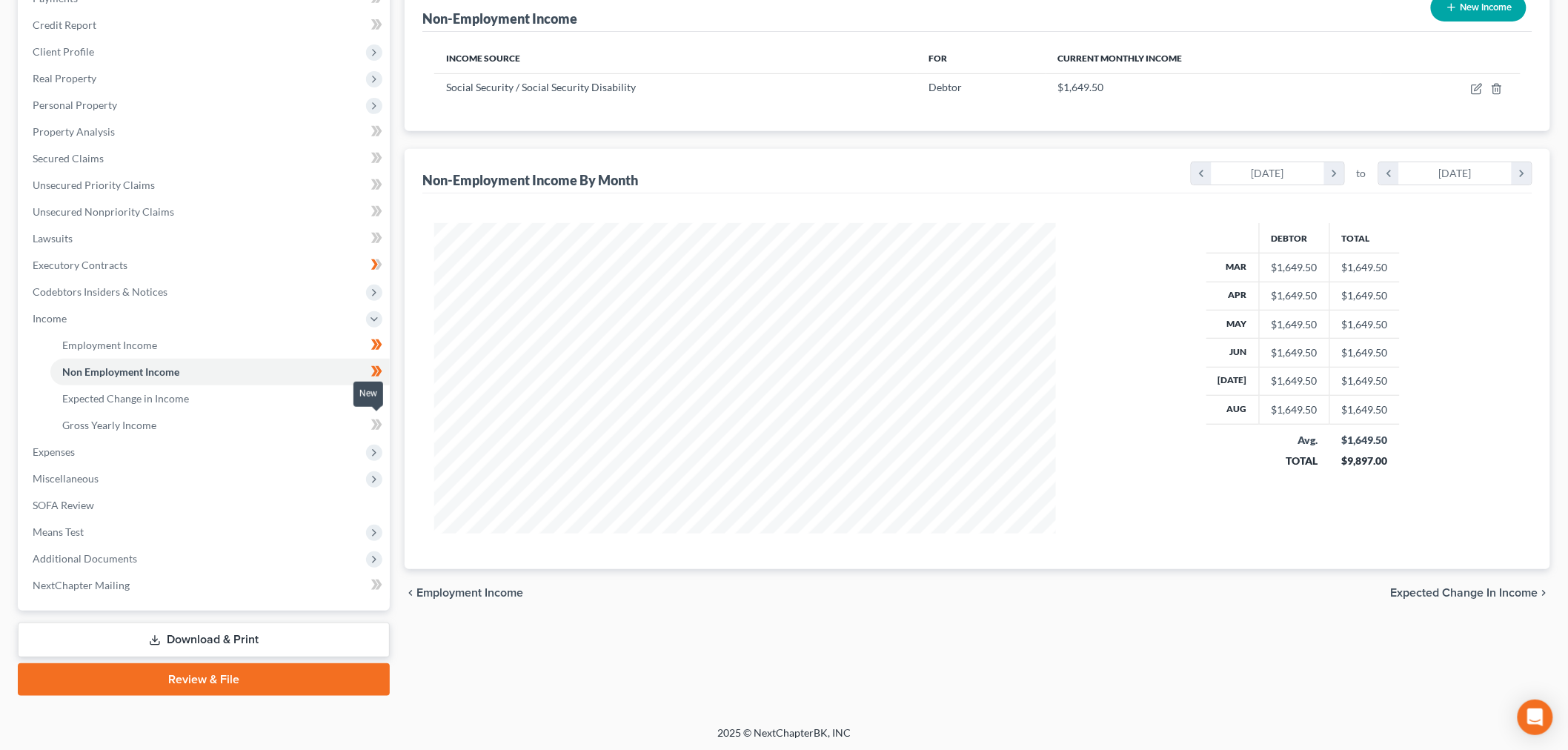
drag, startPoint x: 381, startPoint y: 425, endPoint x: 367, endPoint y: 433, distance: 16.1
click at [379, 425] on icon at bounding box center [377, 425] width 11 height 19
click at [75, 439] on span "Expenses" at bounding box center [205, 452] width 369 height 27
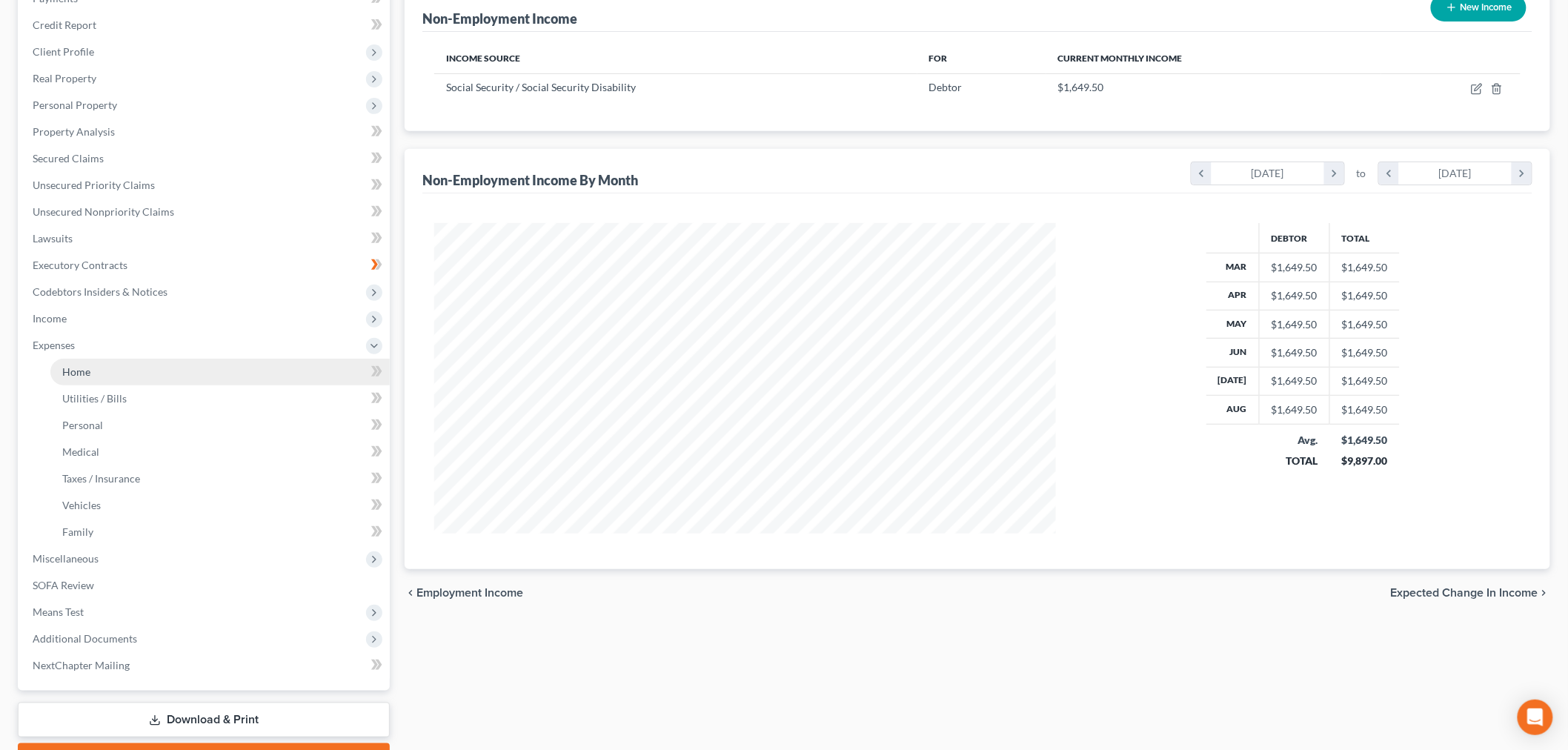
click at [108, 366] on link "Home" at bounding box center [219, 372] width 339 height 27
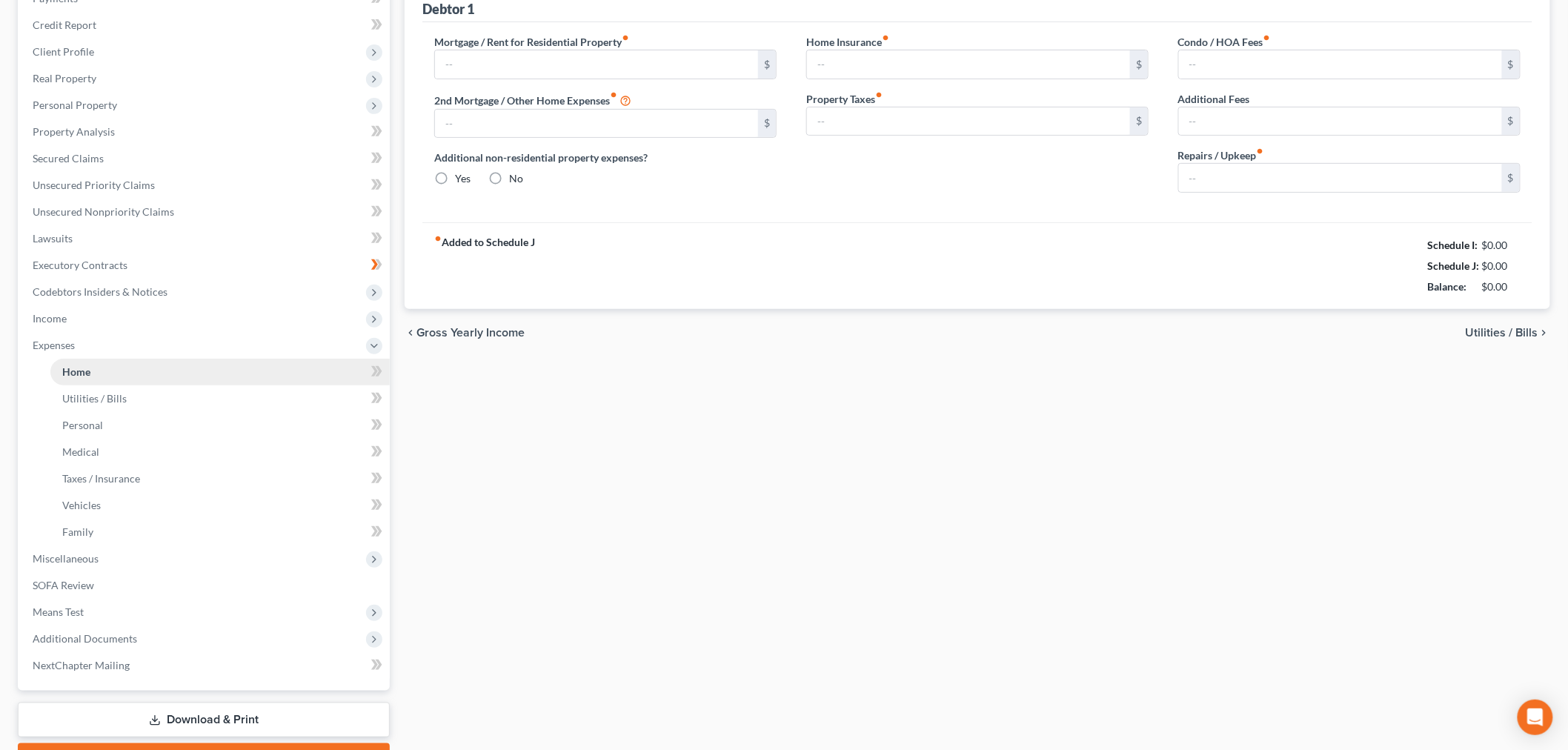
scroll to position [24, 0]
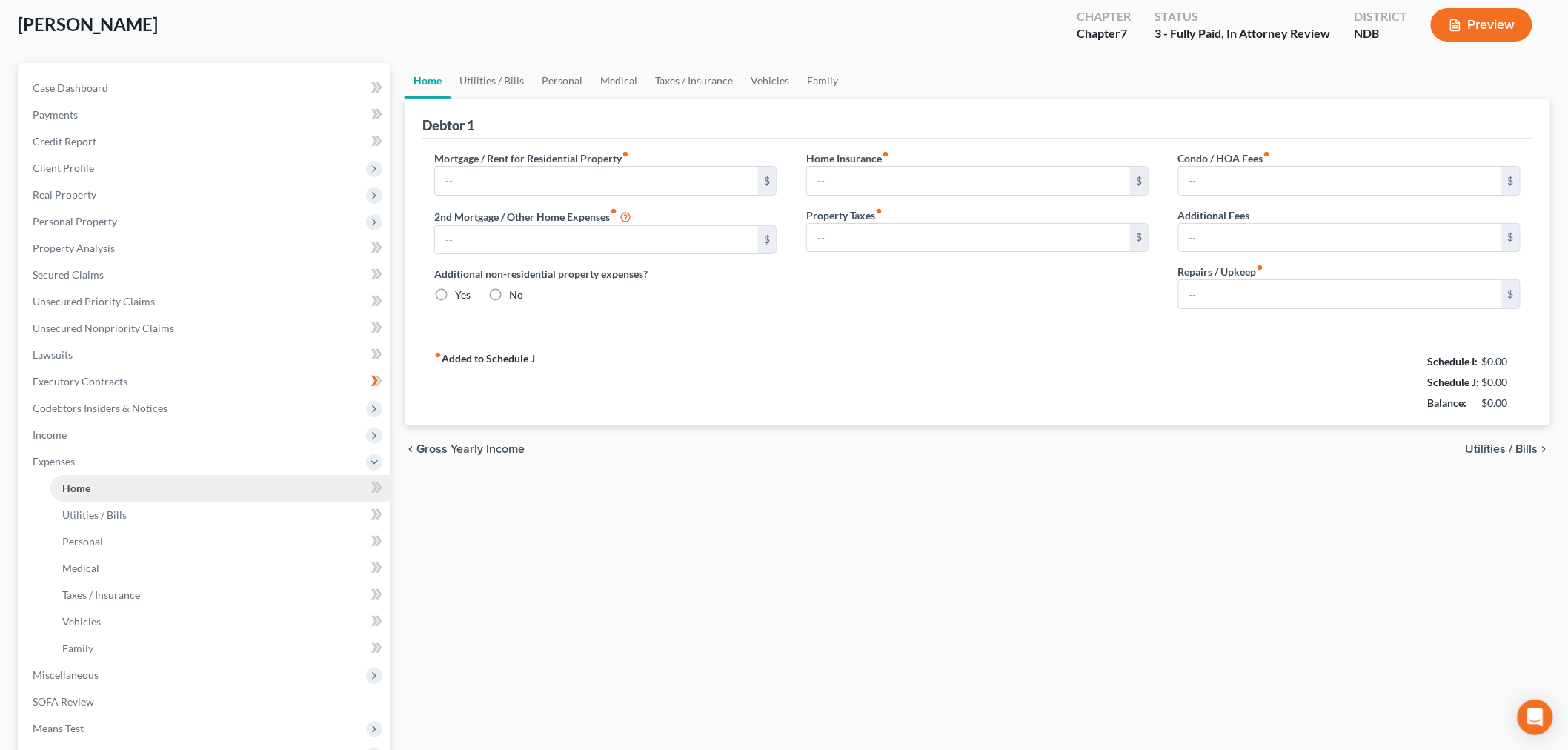
type input "0.00"
radio input "true"
type input "0.00"
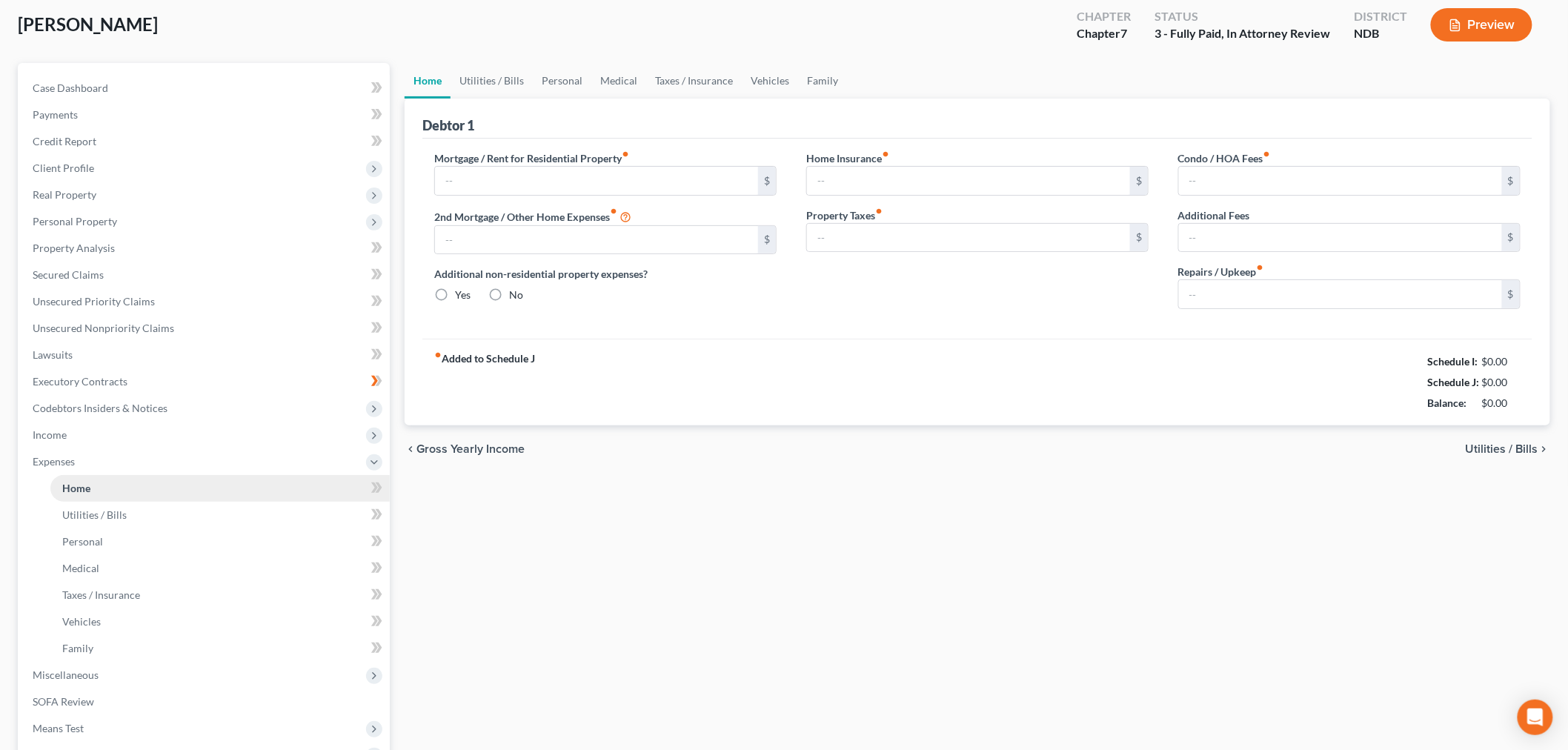
type input "0.00"
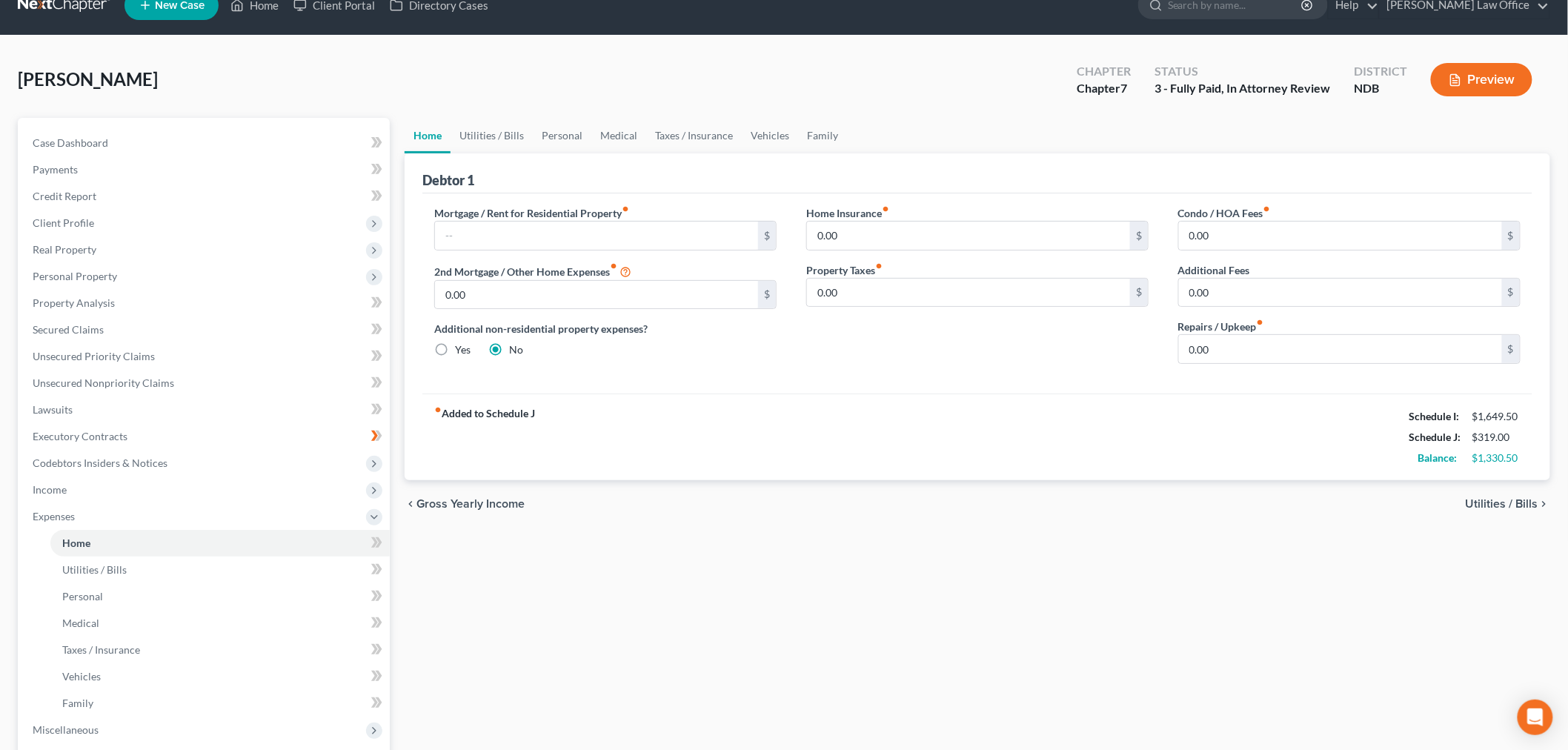
scroll to position [0, 0]
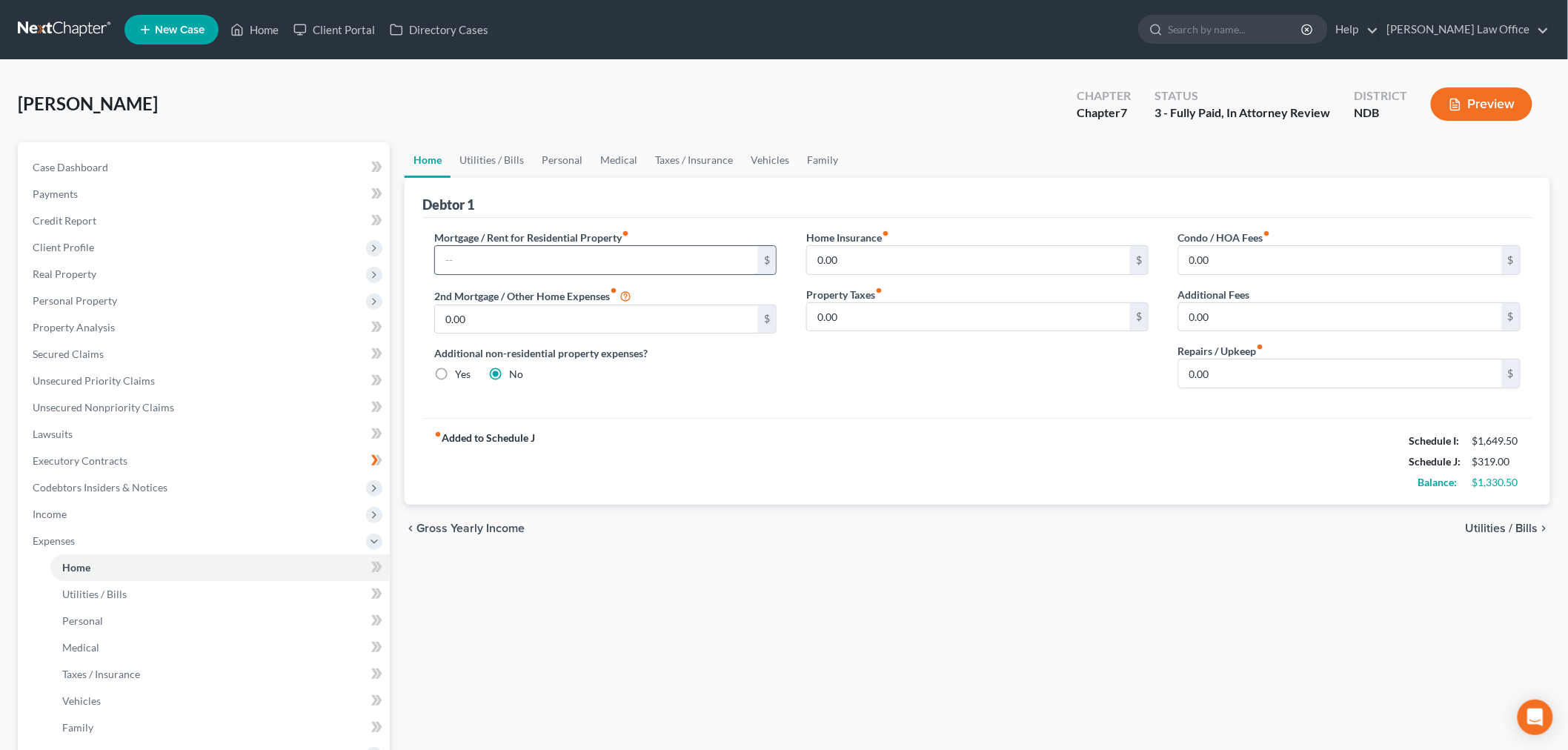
click at [644, 252] on input "text" at bounding box center [596, 261] width 323 height 28
type input "1,176"
click at [498, 157] on link "Utilities / Bills" at bounding box center [491, 160] width 82 height 35
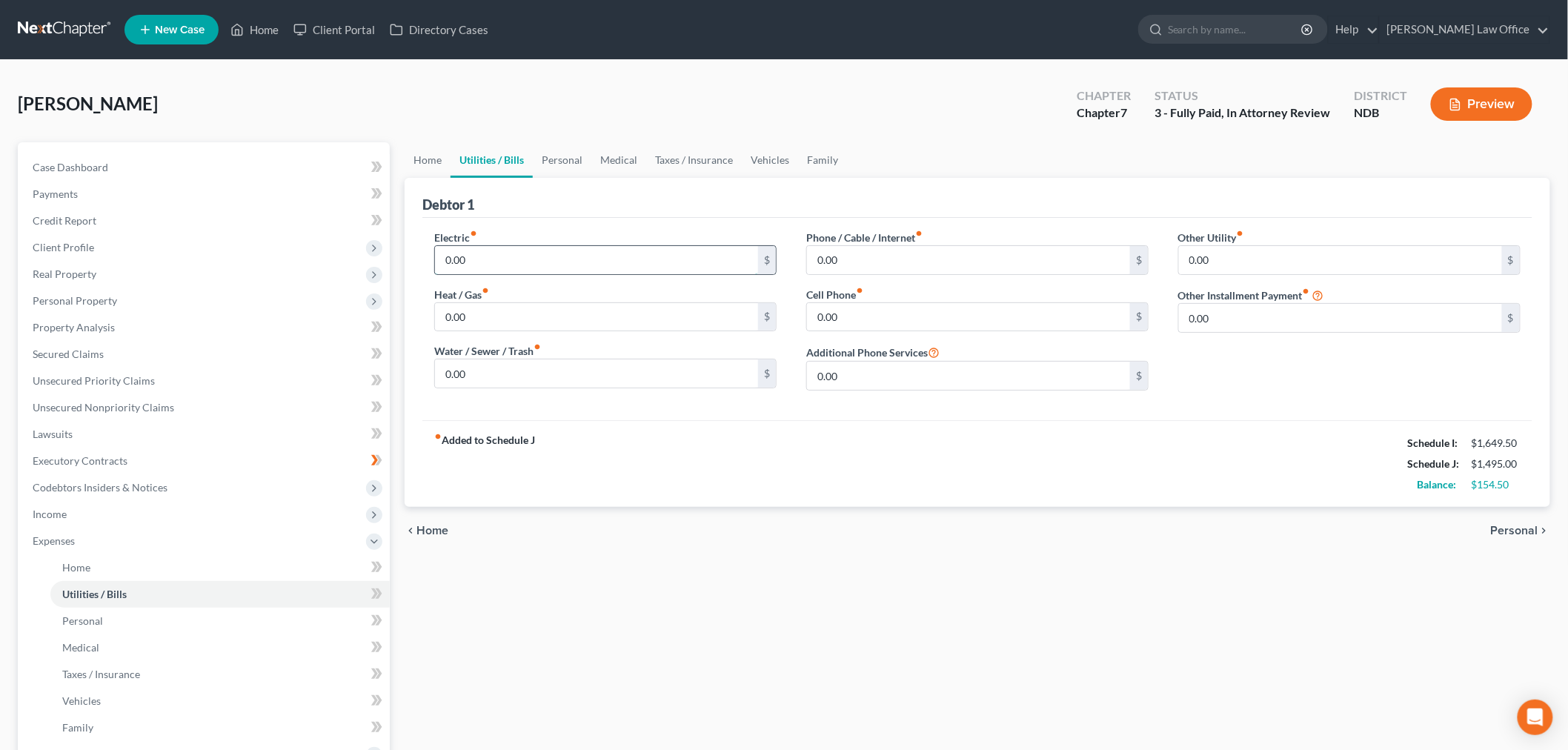
click at [538, 262] on input "0.00" at bounding box center [596, 261] width 323 height 28
type input "260"
type input "45"
click at [971, 258] on input "0.00" at bounding box center [968, 261] width 323 height 28
type input "60"
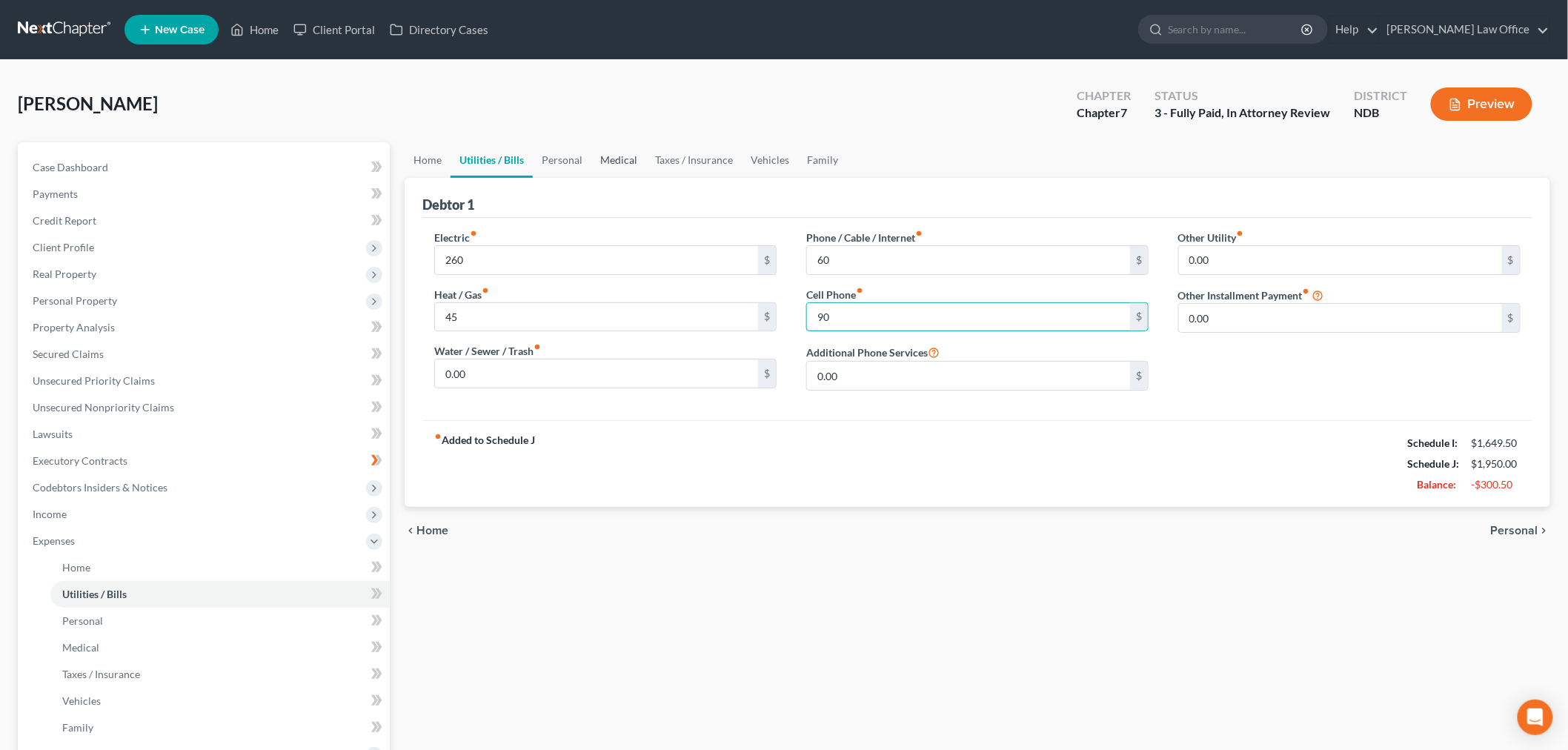
type input "90"
click at [591, 147] on link "Medical" at bounding box center [618, 160] width 55 height 35
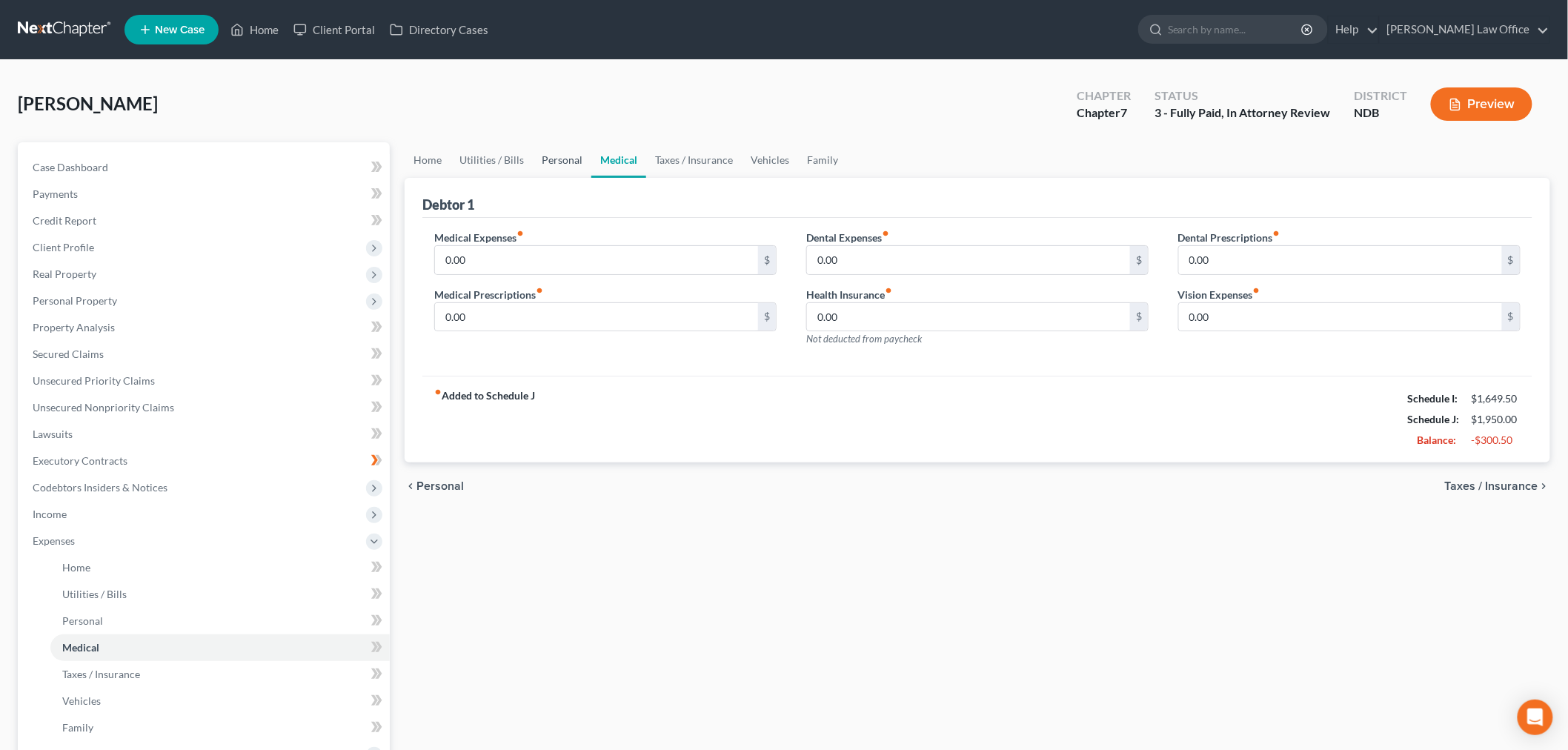
click at [564, 162] on link "Personal" at bounding box center [562, 160] width 59 height 35
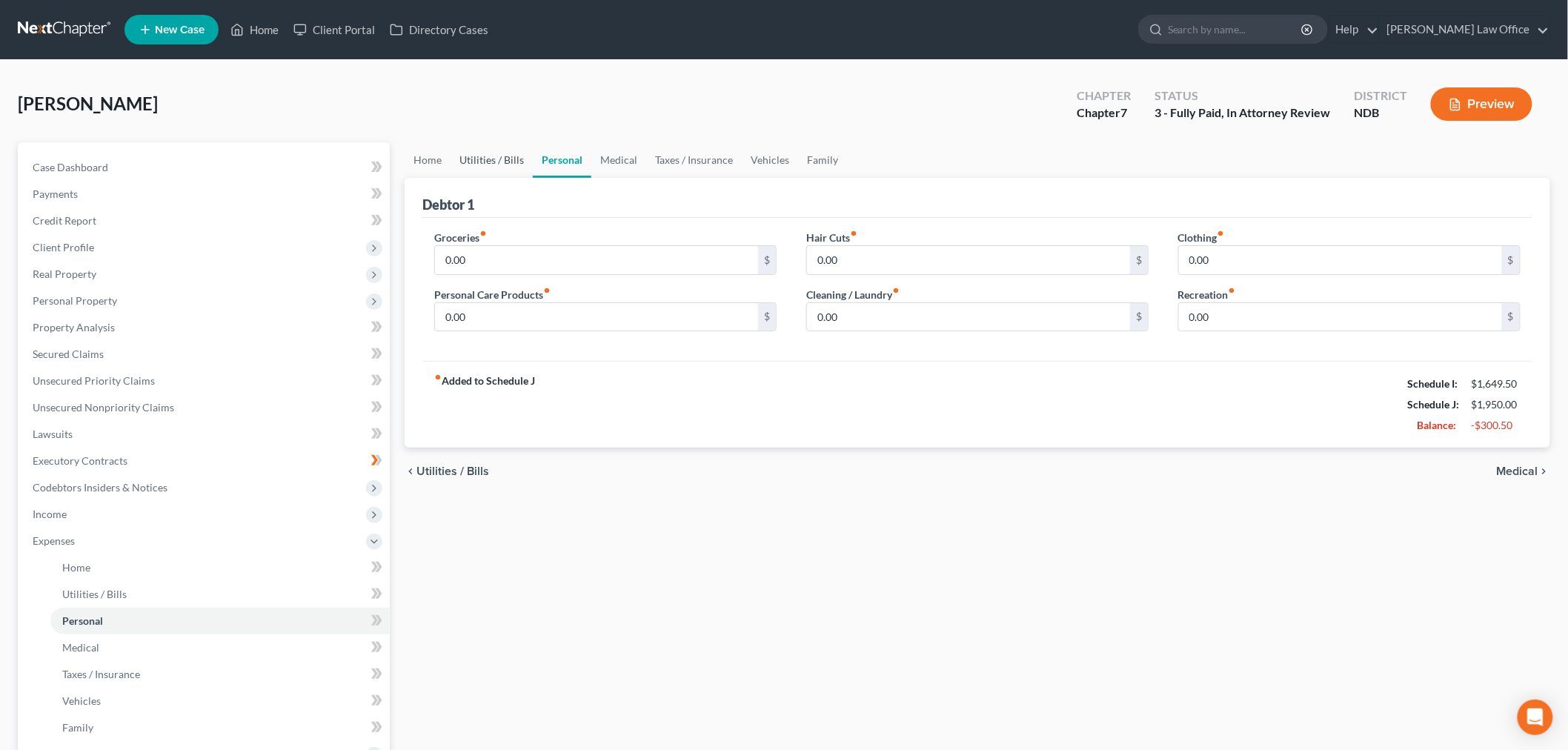
click at [515, 154] on link "Utilities / Bills" at bounding box center [491, 160] width 82 height 35
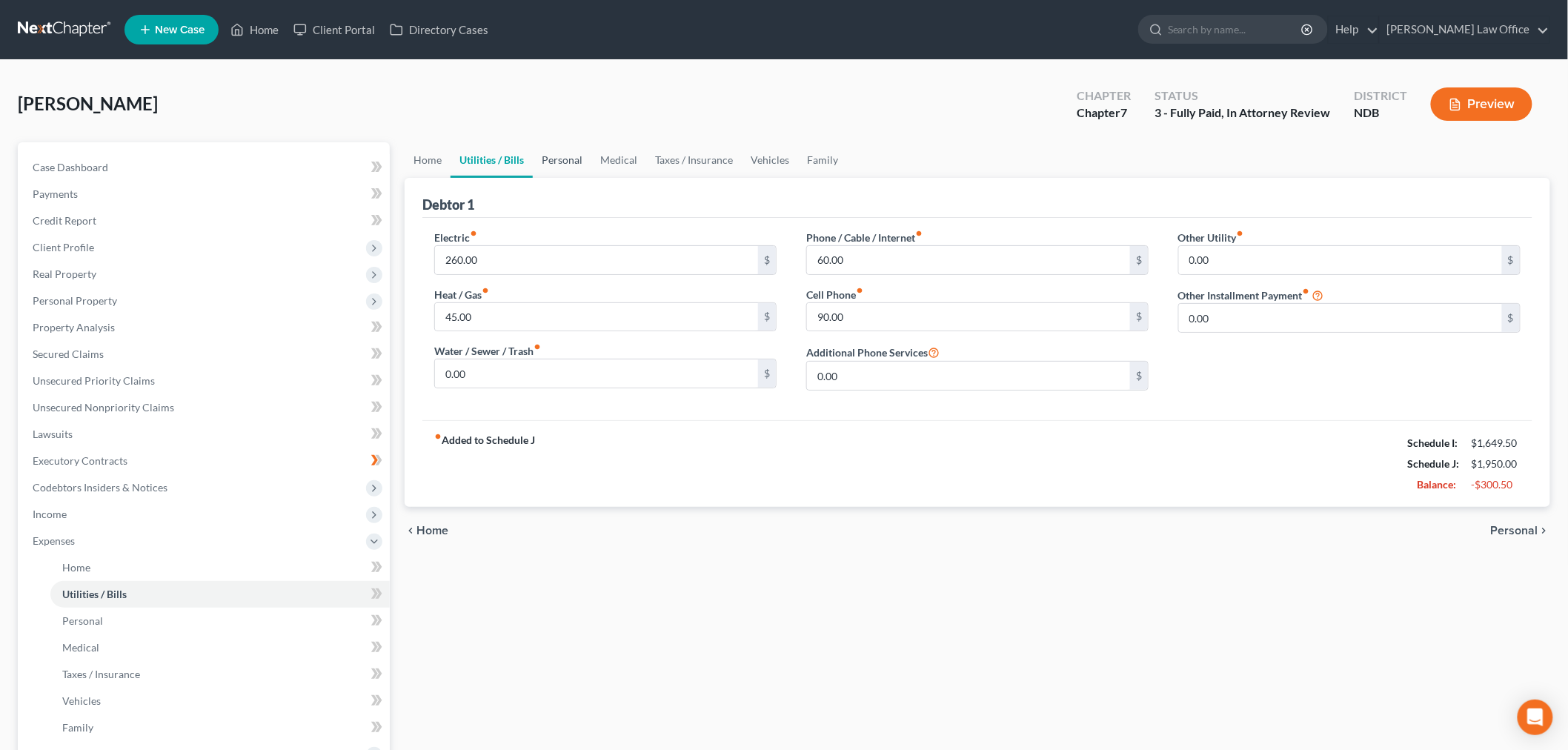
click at [581, 165] on link "Personal" at bounding box center [562, 160] width 59 height 35
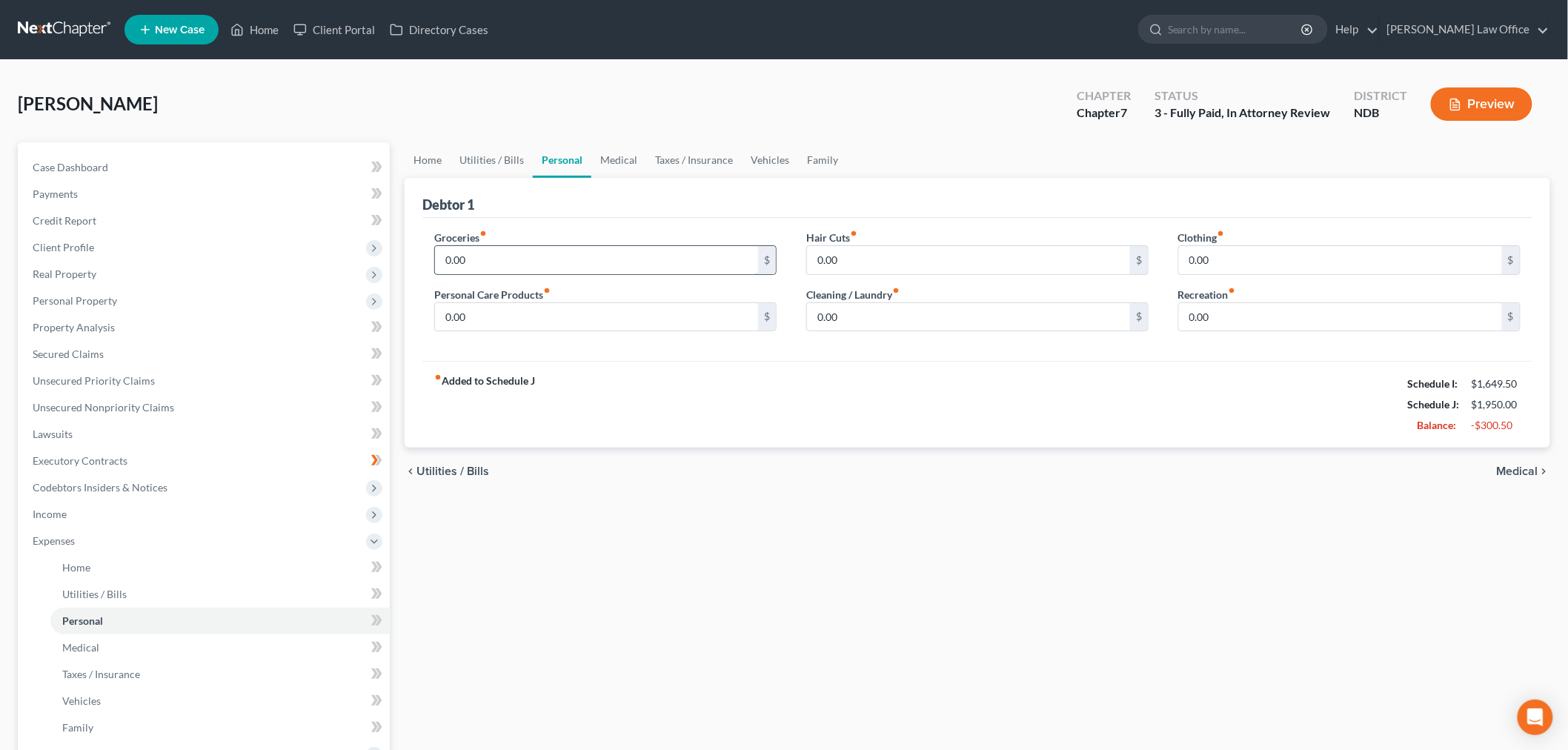
click at [554, 261] on input "0.00" at bounding box center [596, 261] width 323 height 28
type input "580"
type input "40"
type input "25"
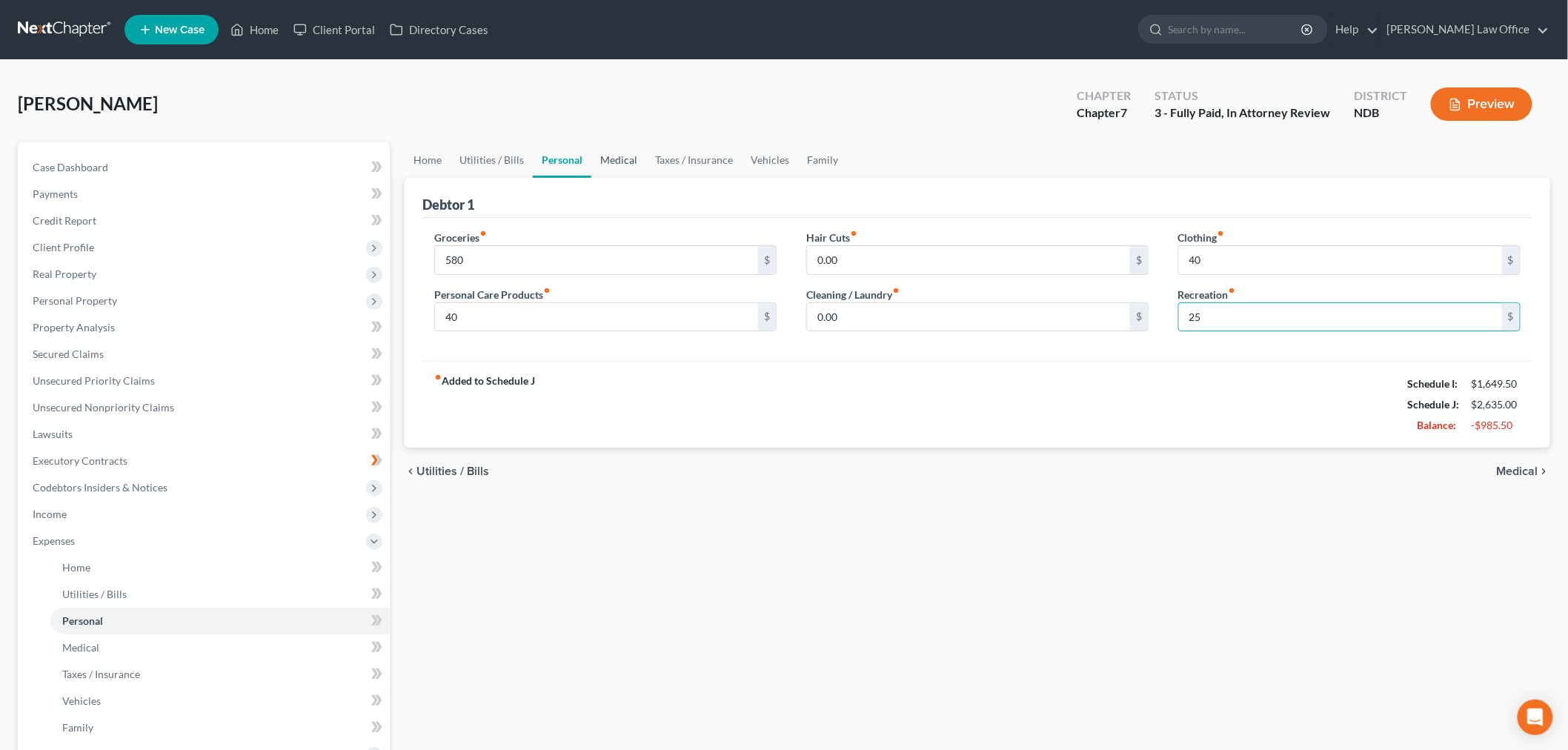
click at [623, 165] on link "Medical" at bounding box center [618, 160] width 55 height 35
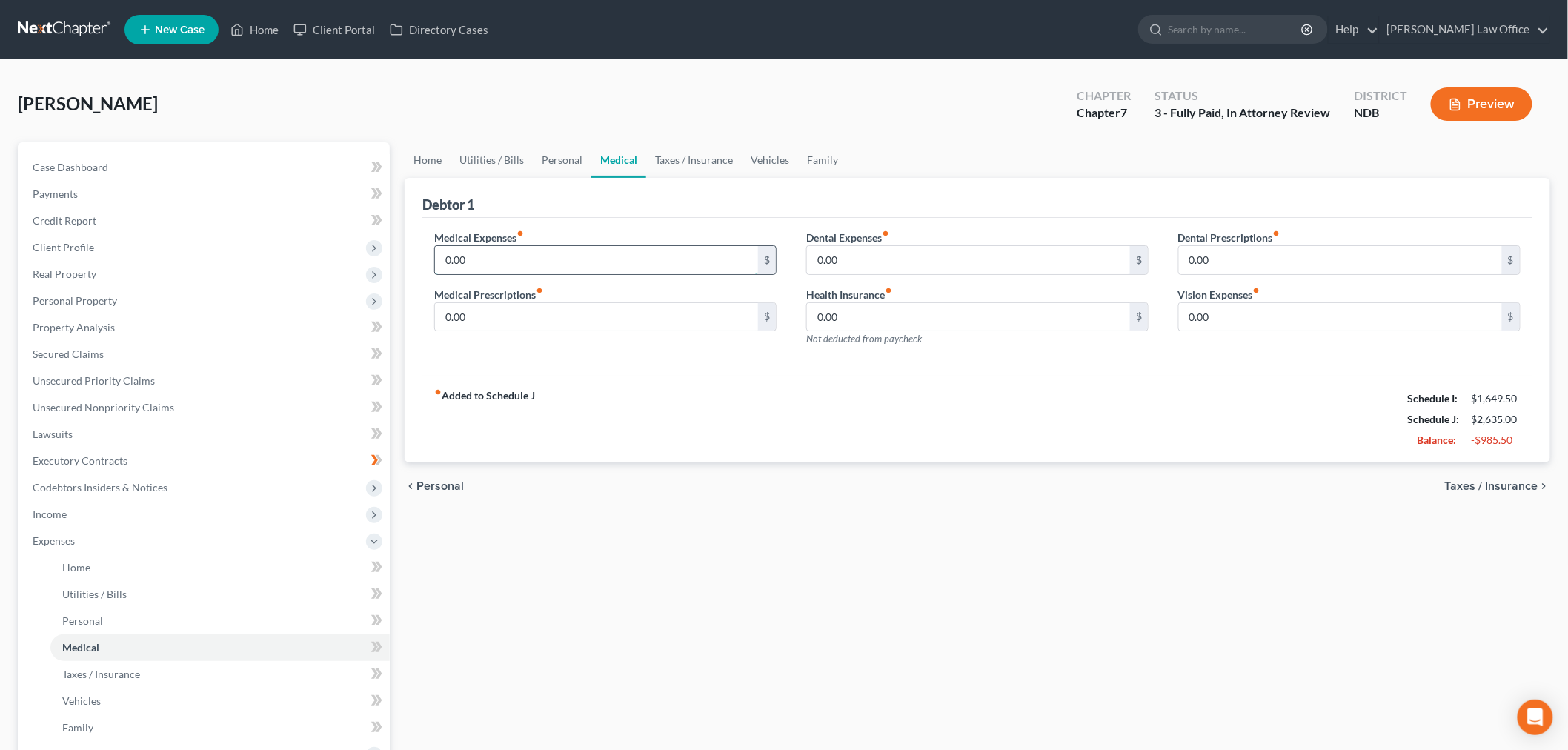
click at [543, 264] on input "0.00" at bounding box center [596, 261] width 323 height 28
type input "100"
type input "40"
click at [737, 140] on div "[PERSON_NAME] Upgraded Chapter Chapter 7 Status 3 - Fully Paid, In Attorney Rev…" at bounding box center [784, 110] width 1533 height 64
click at [698, 161] on link "Taxes / Insurance" at bounding box center [694, 160] width 96 height 35
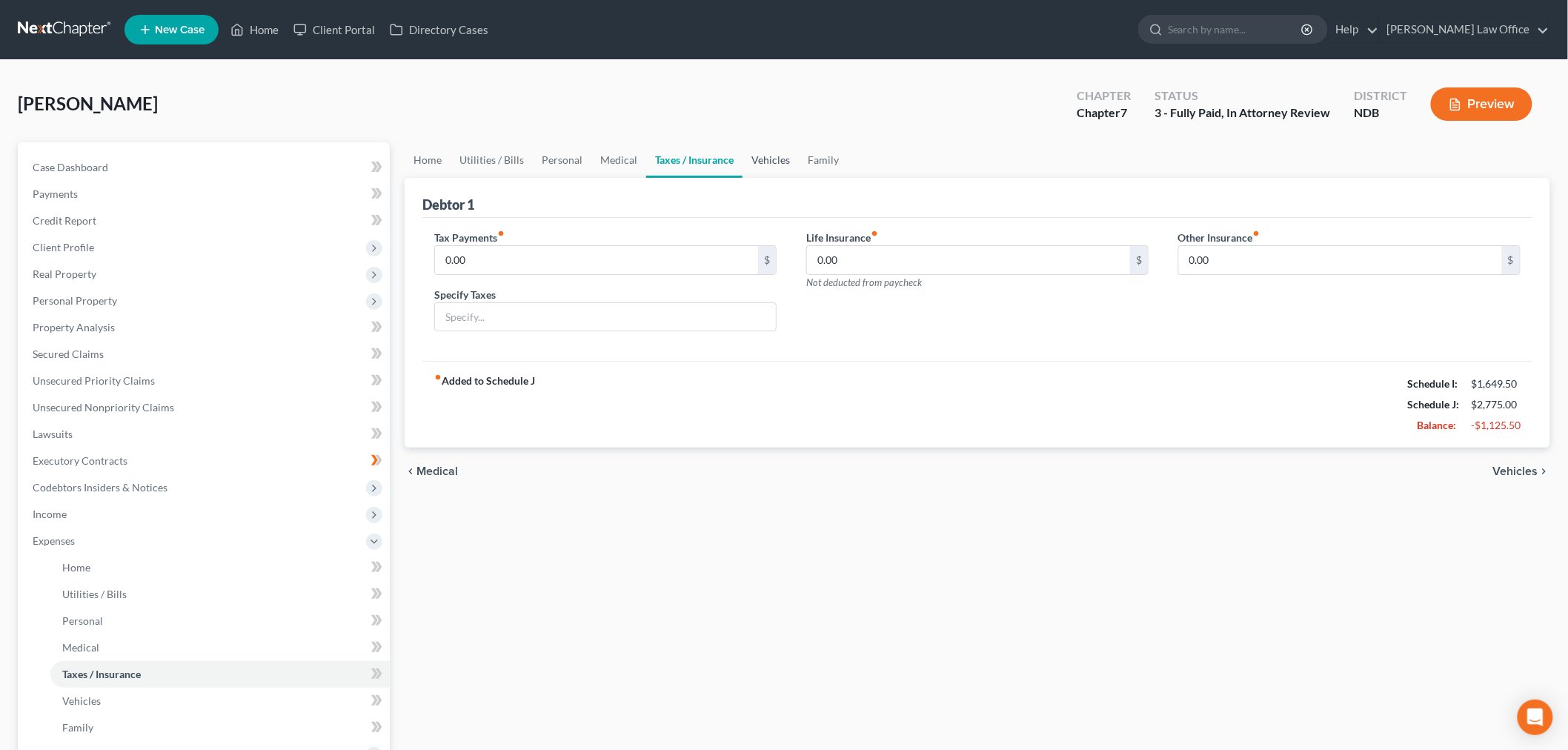
click at [771, 161] on link "Vehicles" at bounding box center [770, 160] width 57 height 35
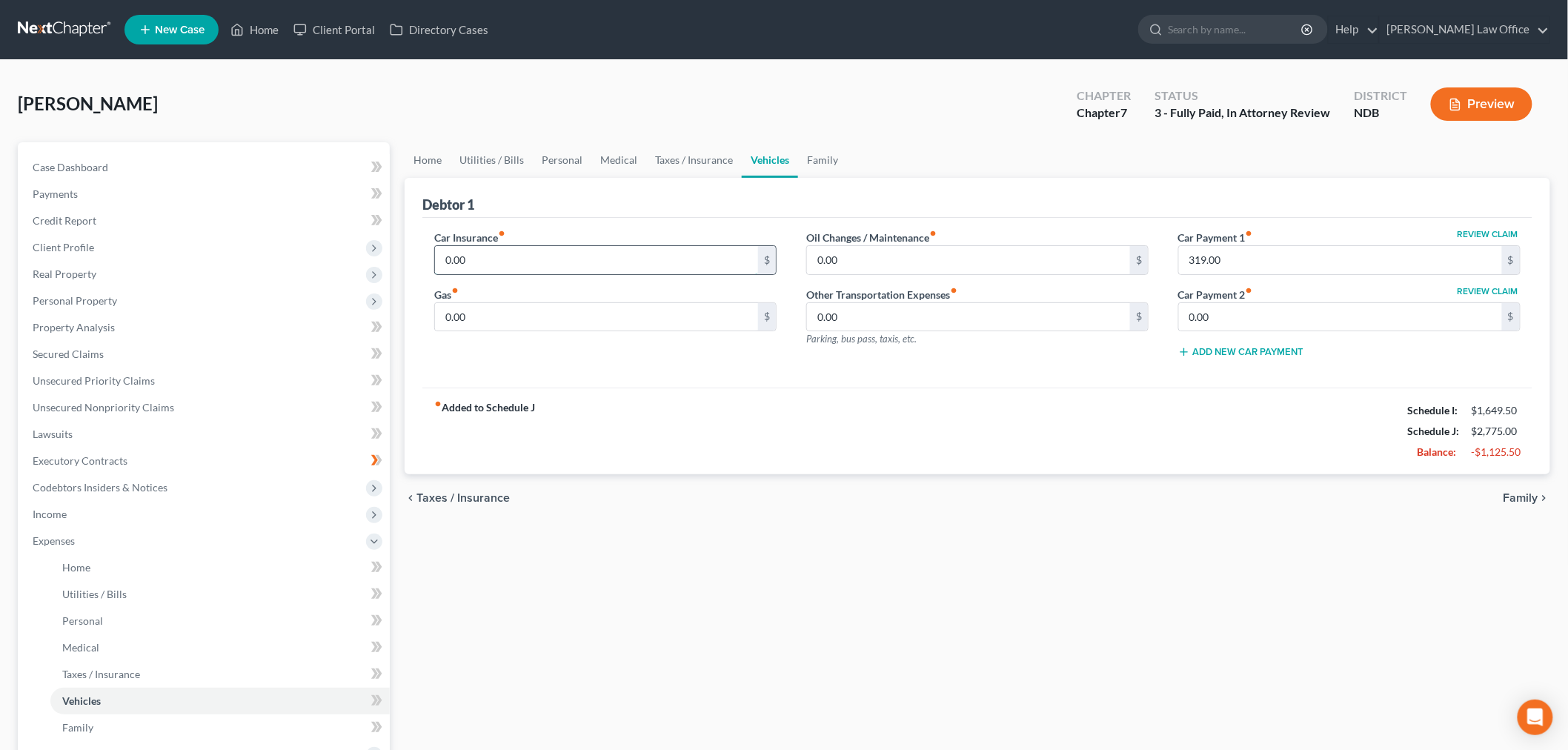
click at [549, 256] on input "0.00" at bounding box center [596, 261] width 323 height 28
type input "59"
type input "120"
type input "40"
click at [832, 163] on link "Family" at bounding box center [822, 160] width 49 height 35
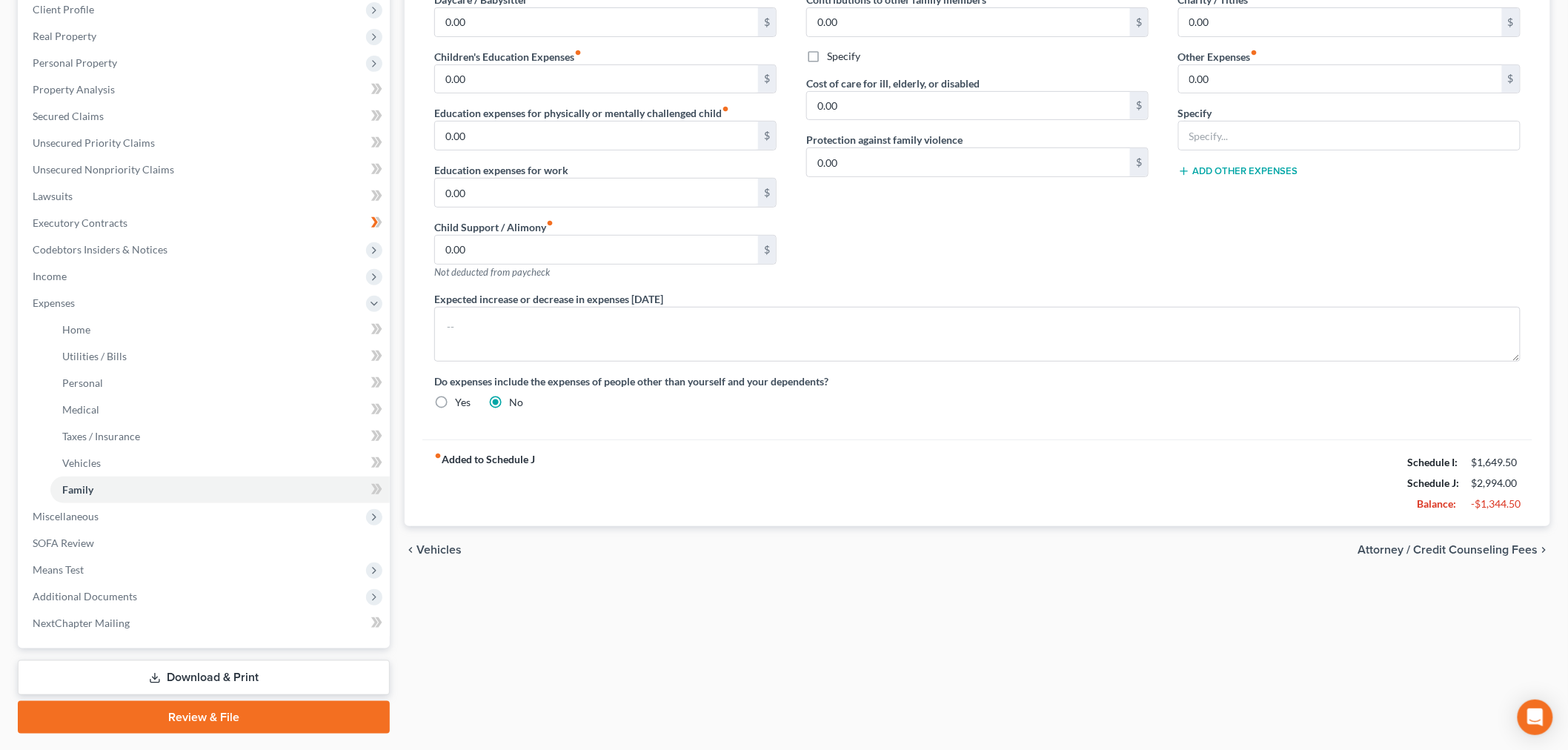
scroll to position [247, 0]
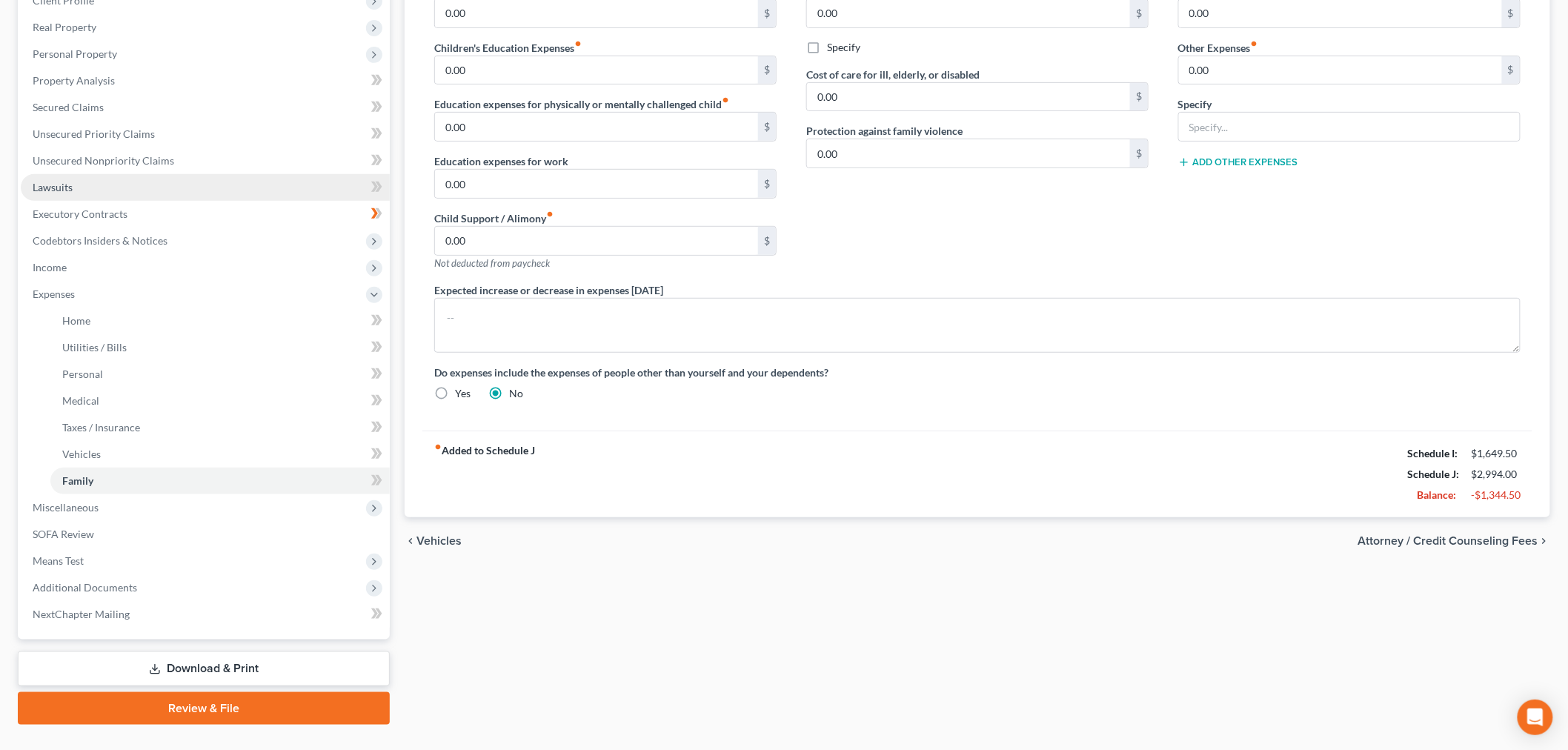
click at [77, 187] on link "Lawsuits" at bounding box center [205, 187] width 369 height 27
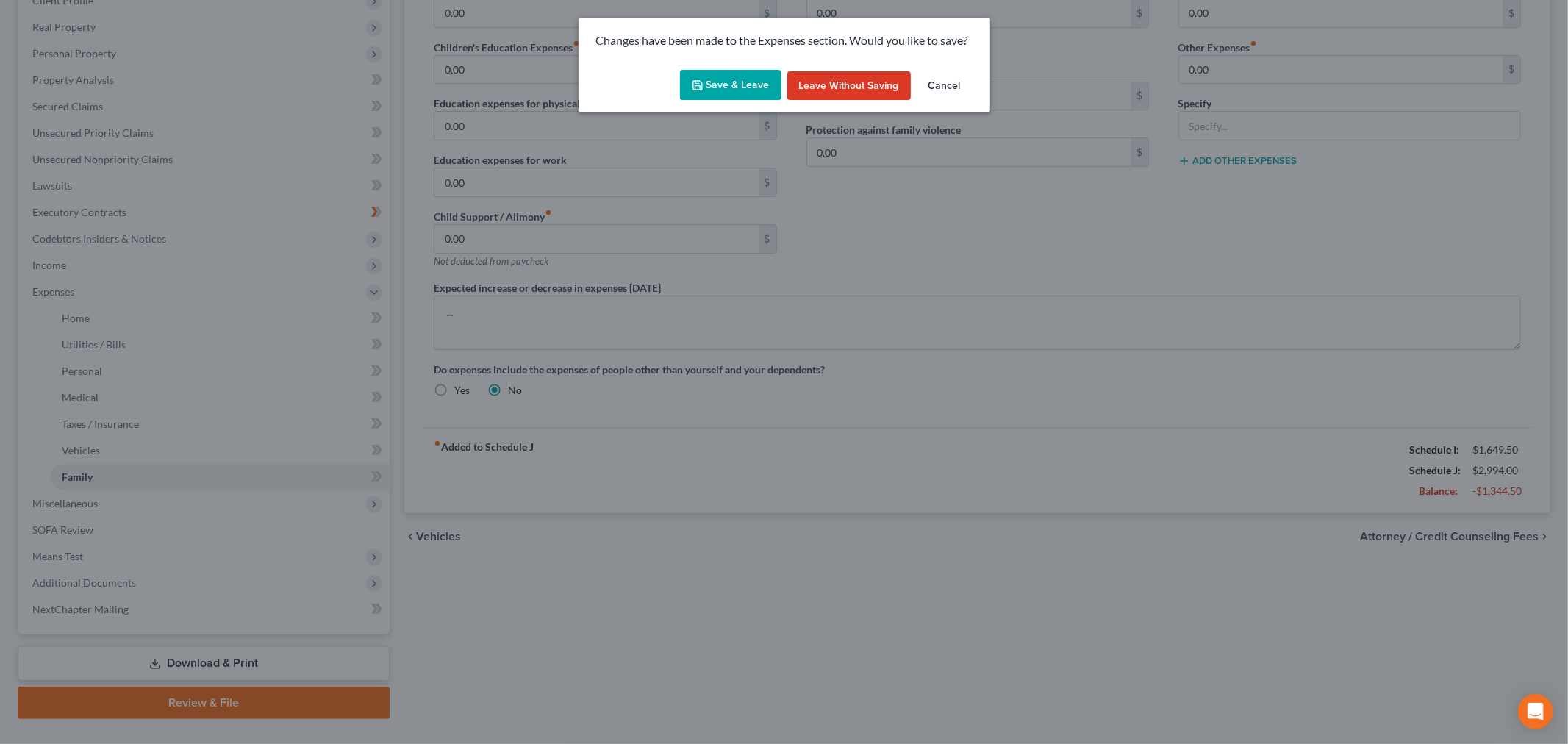
click at [724, 83] on button "Save & Leave" at bounding box center [731, 85] width 102 height 30
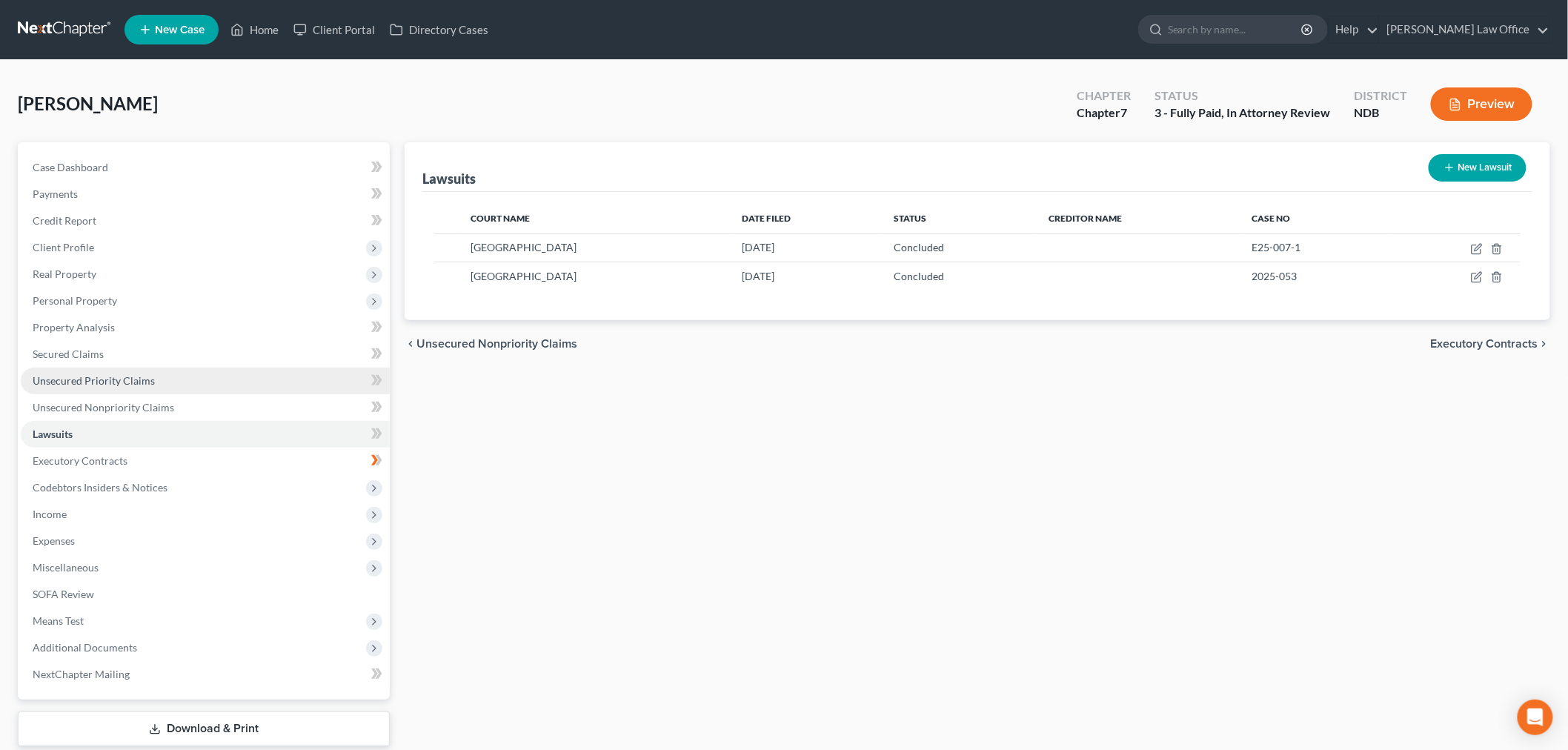
click at [170, 386] on link "Unsecured Priority Claims" at bounding box center [205, 381] width 369 height 27
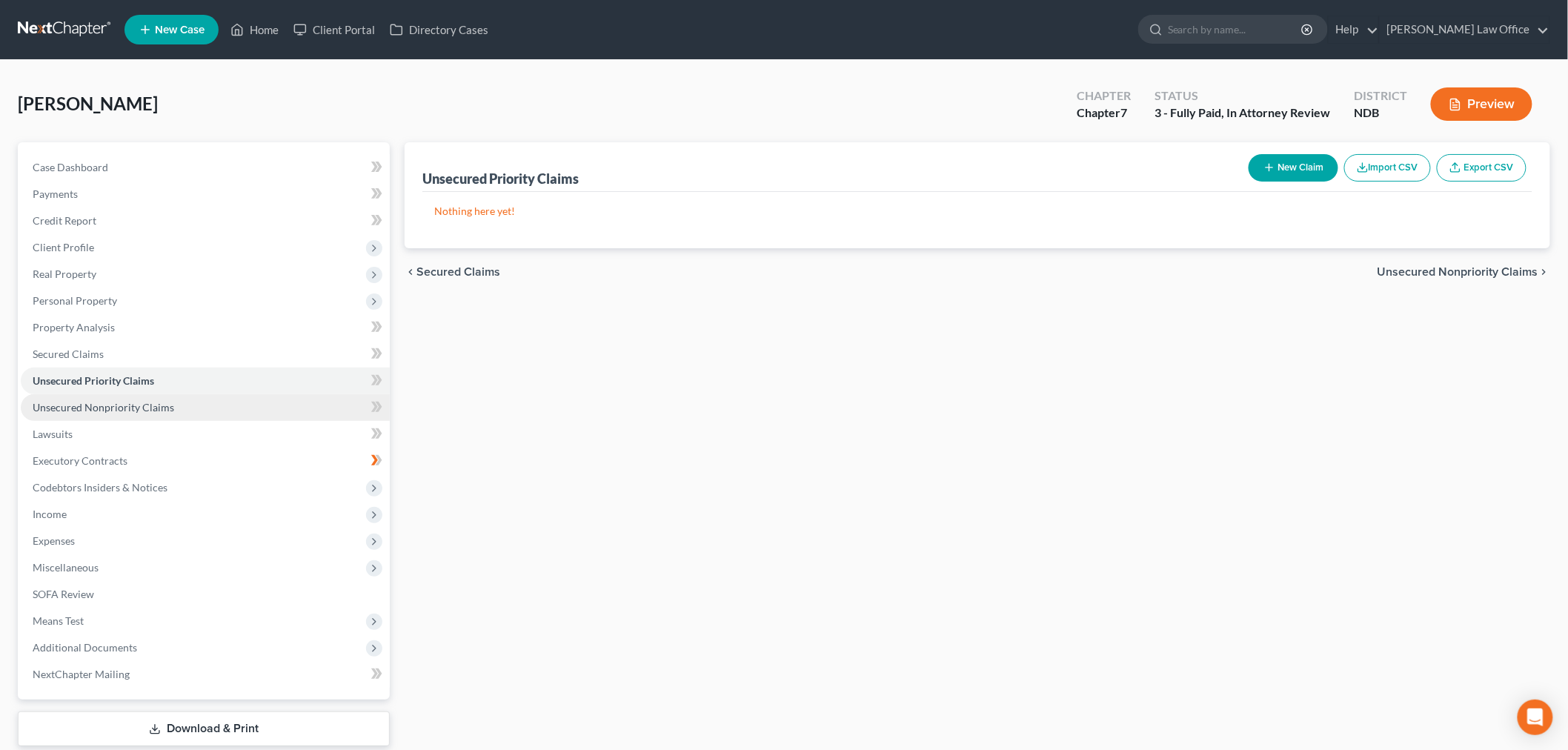
click at [158, 408] on span "Unsecured Nonpriority Claims" at bounding box center [103, 408] width 141 height 13
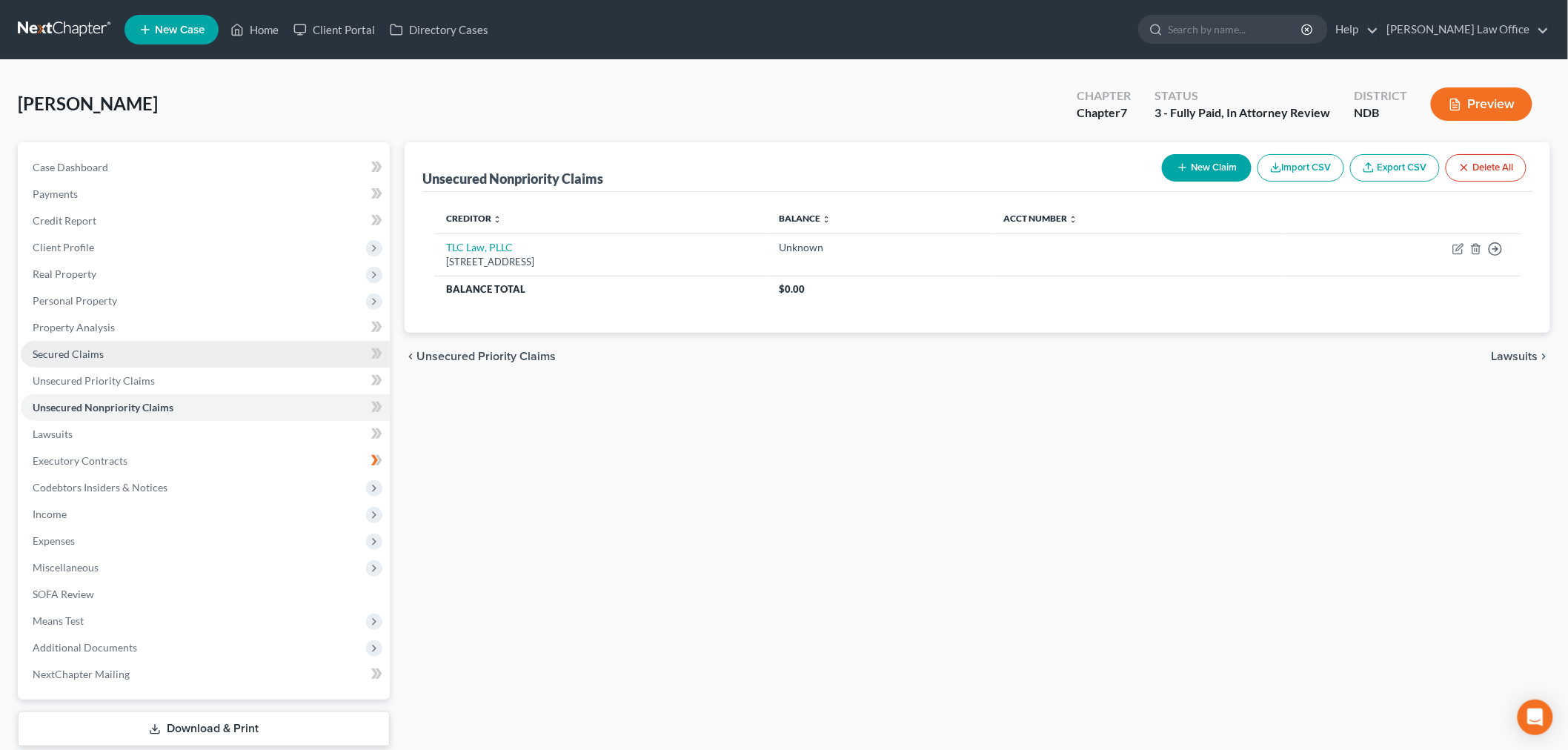
drag, startPoint x: 76, startPoint y: 345, endPoint x: 120, endPoint y: 346, distance: 44.0
click at [75, 345] on link "Secured Claims" at bounding box center [205, 355] width 369 height 27
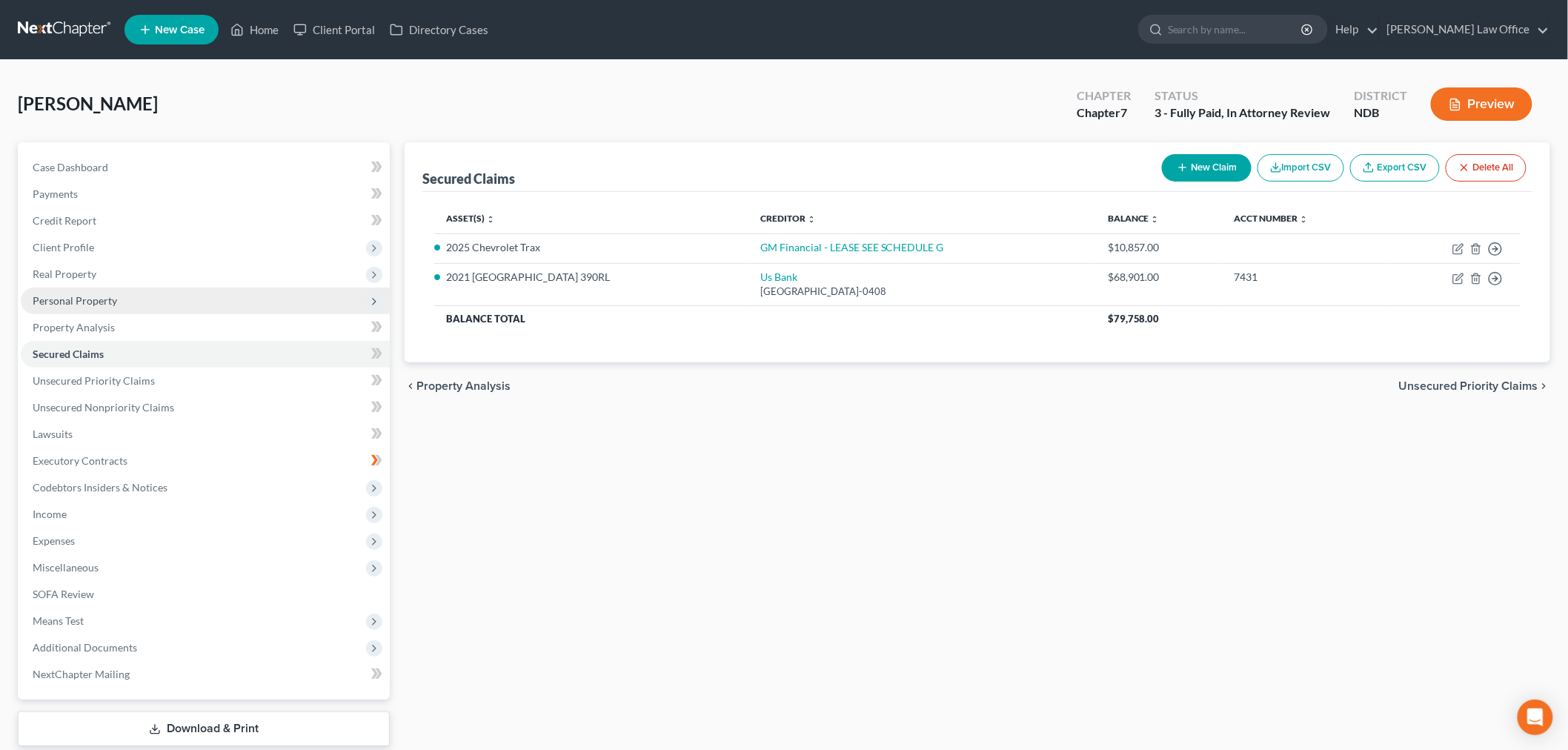
click at [86, 299] on span "Personal Property" at bounding box center [74, 301] width 85 height 13
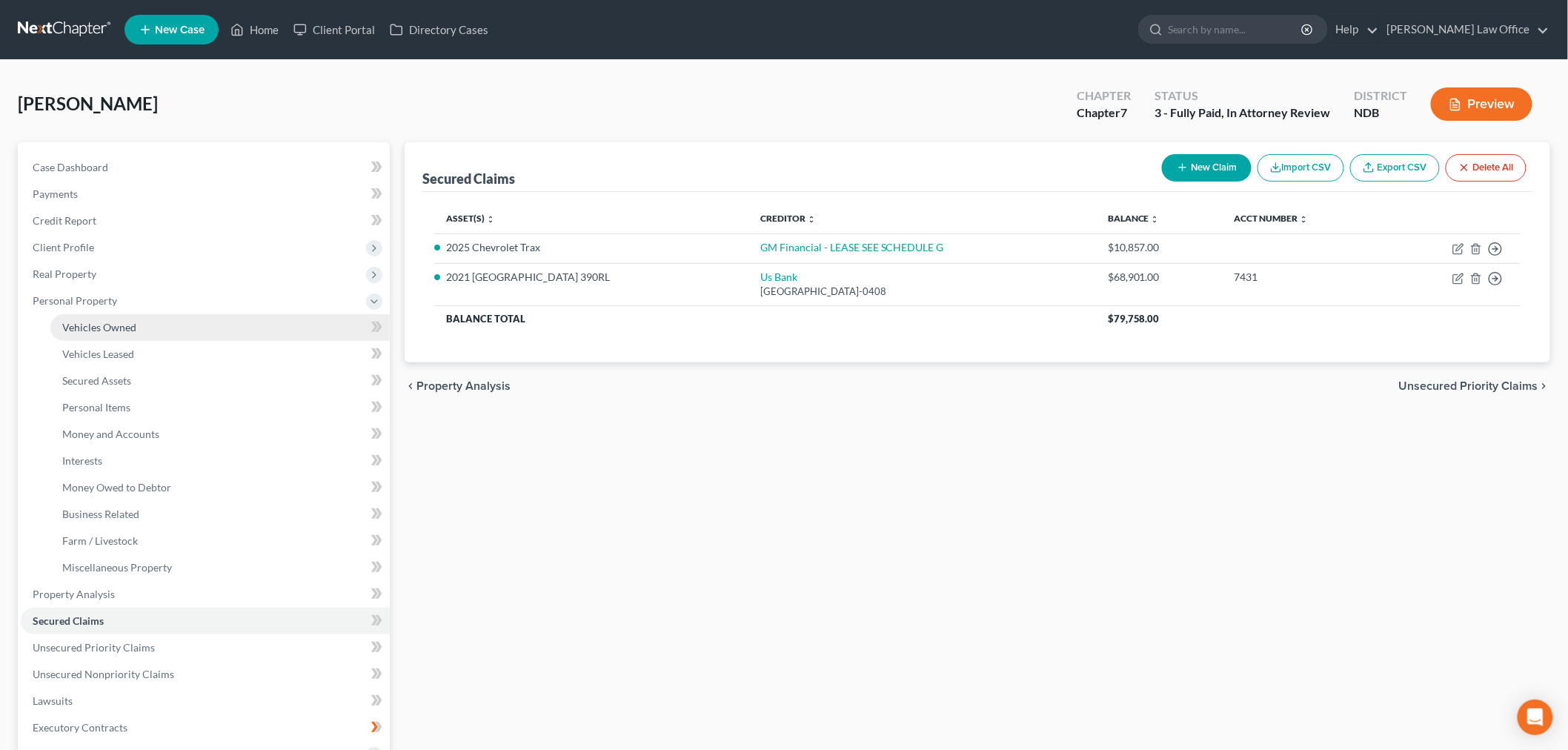
click at [183, 325] on link "Vehicles Owned" at bounding box center [219, 328] width 339 height 27
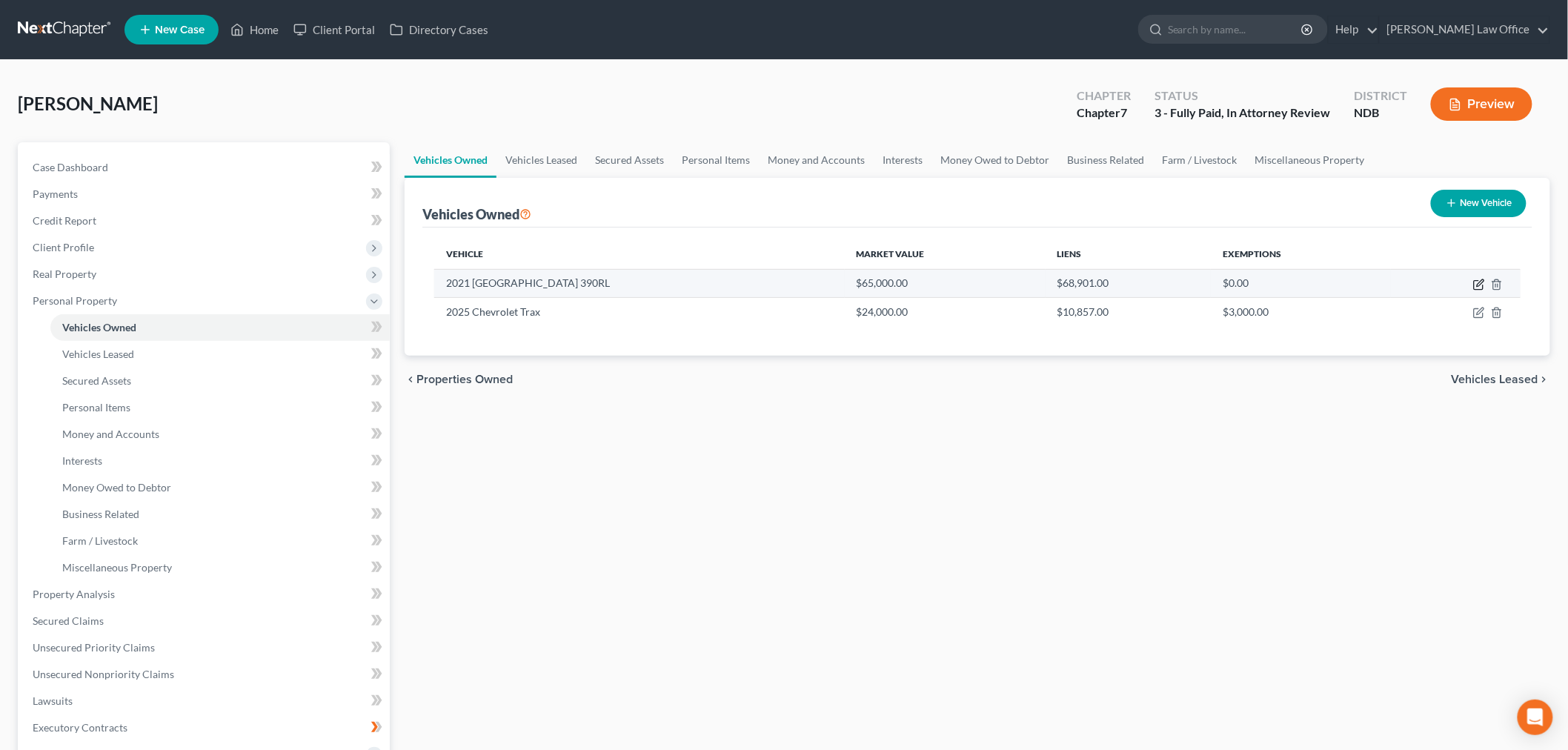
click at [1482, 285] on icon "button" at bounding box center [1479, 285] width 12 height 12
select select "5"
select select "2"
select select "0"
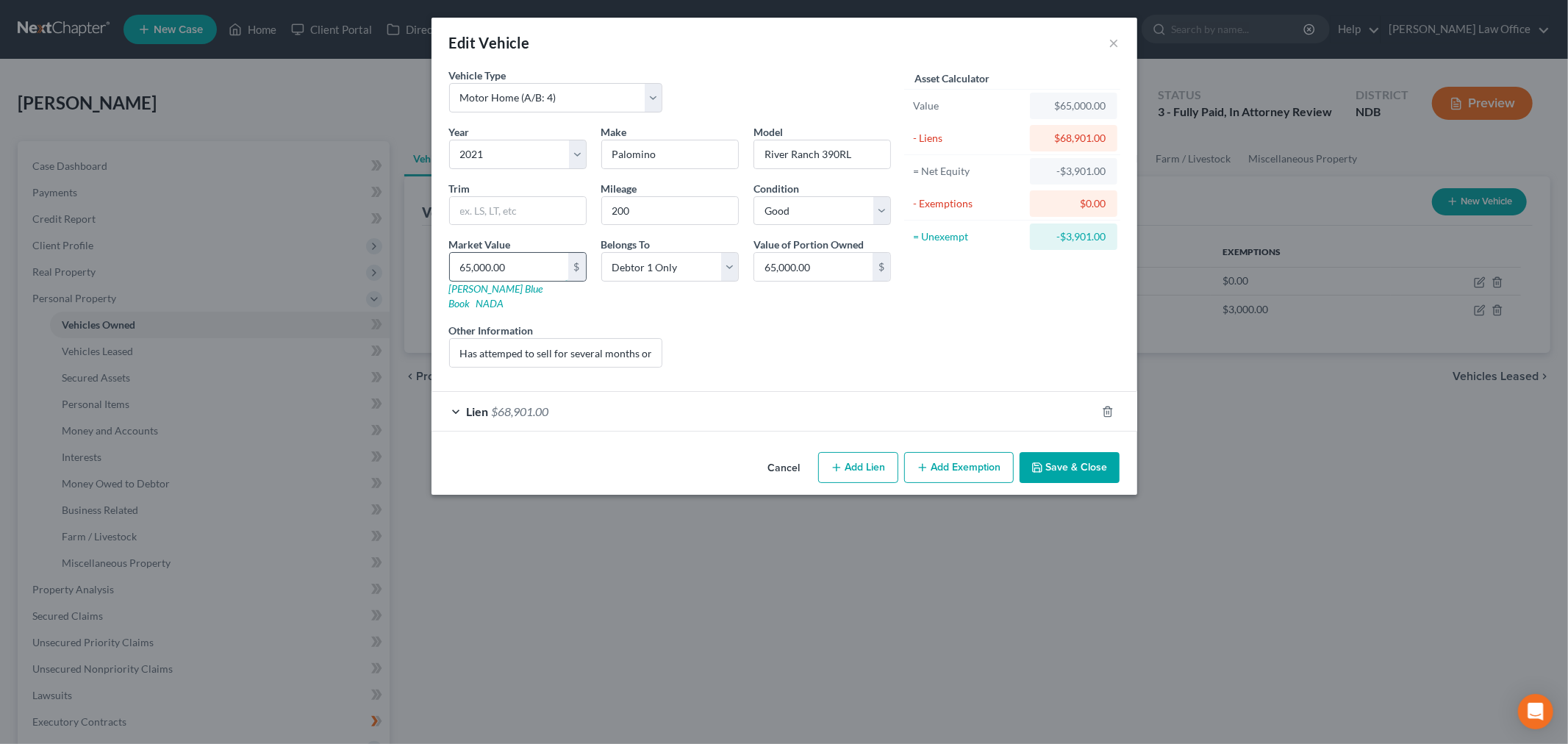
click at [528, 263] on input "65,000.00" at bounding box center [509, 267] width 118 height 28
type input "6"
type input "6.00"
type input "60"
type input "60.00"
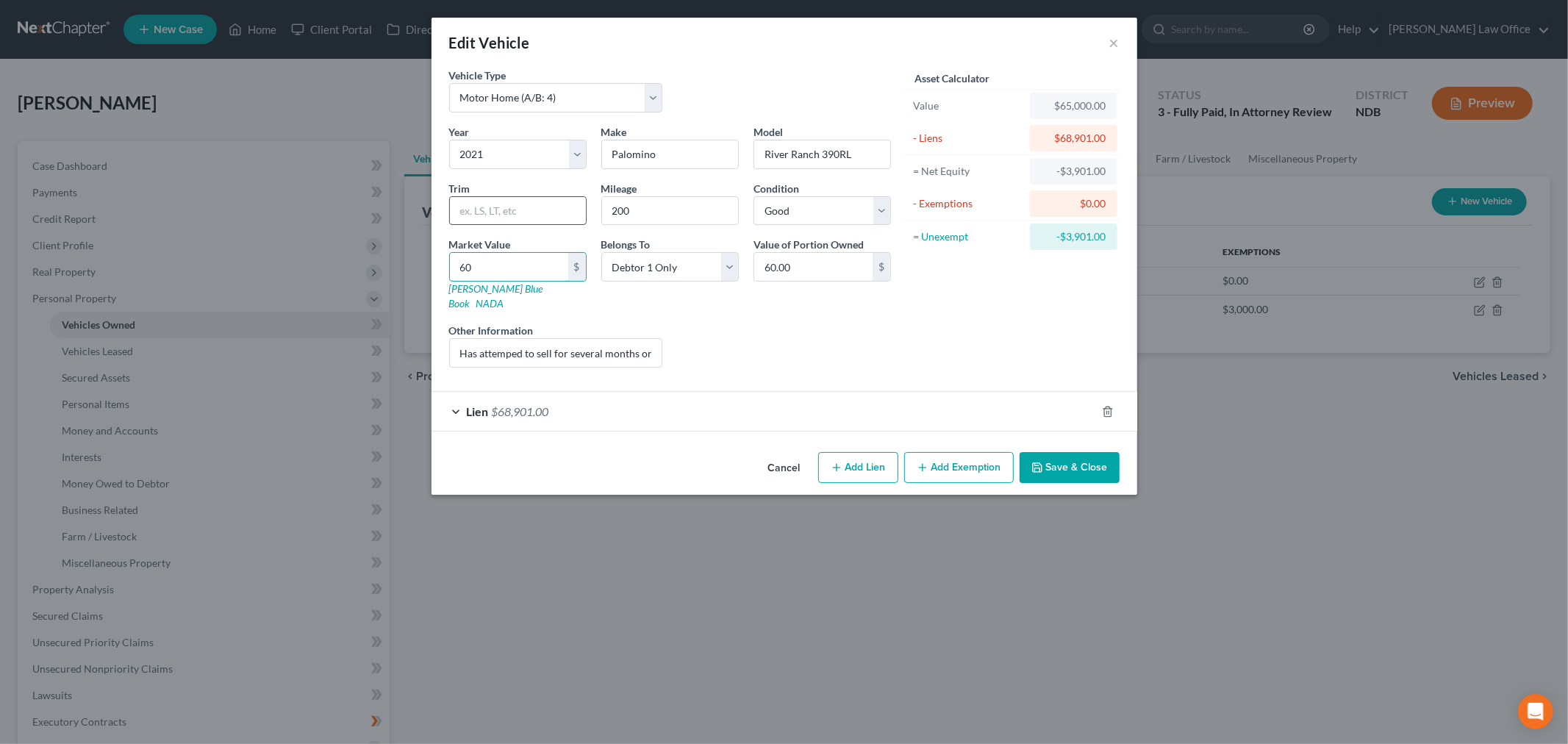
type input "600"
type input "600.00"
type input "6000"
type input "6,000.00"
type input "6,0000"
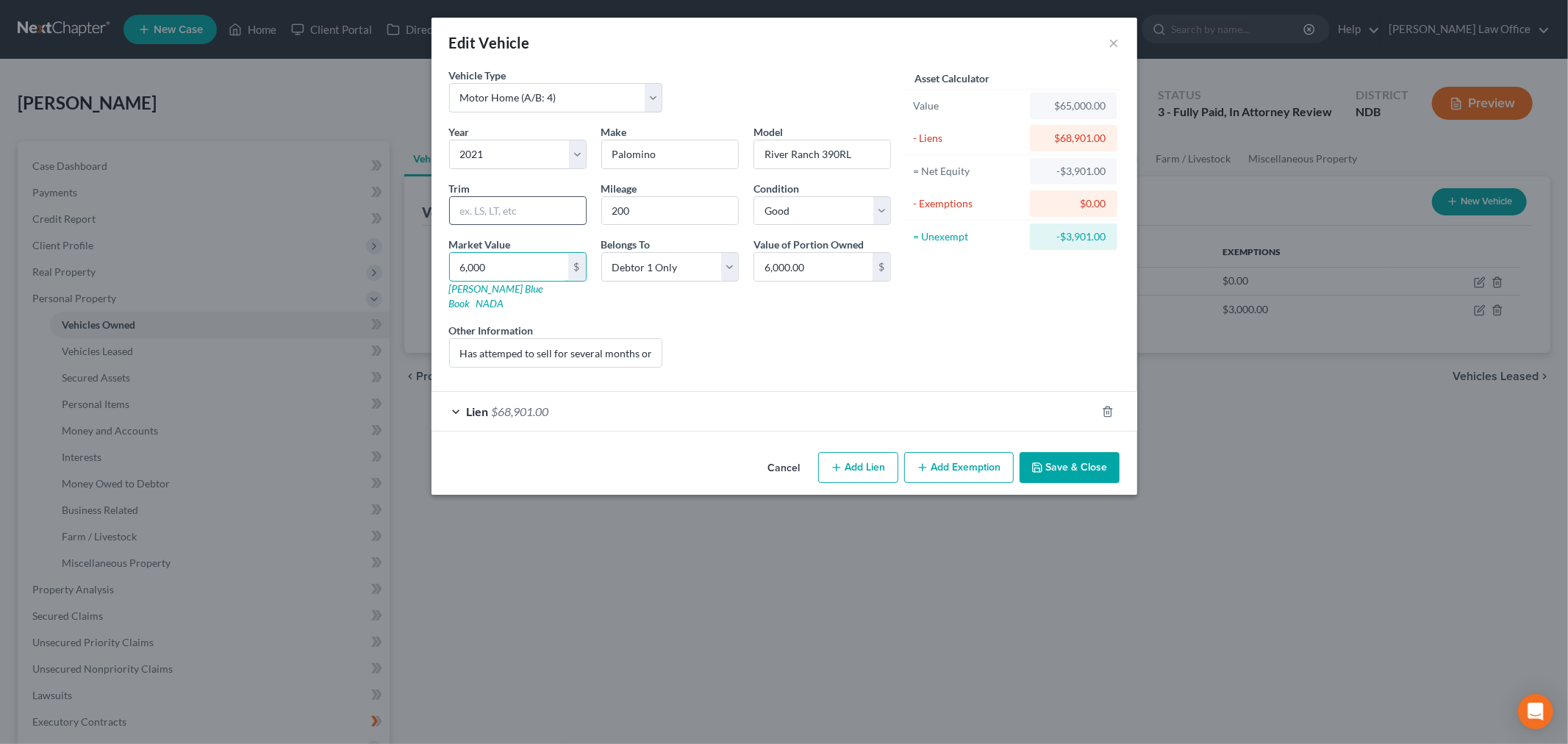
type input "60,000.00"
type input "60,000"
click at [1083, 452] on button "Save & Close" at bounding box center [1070, 467] width 100 height 30
